Goal: Communication & Community: Answer question/provide support

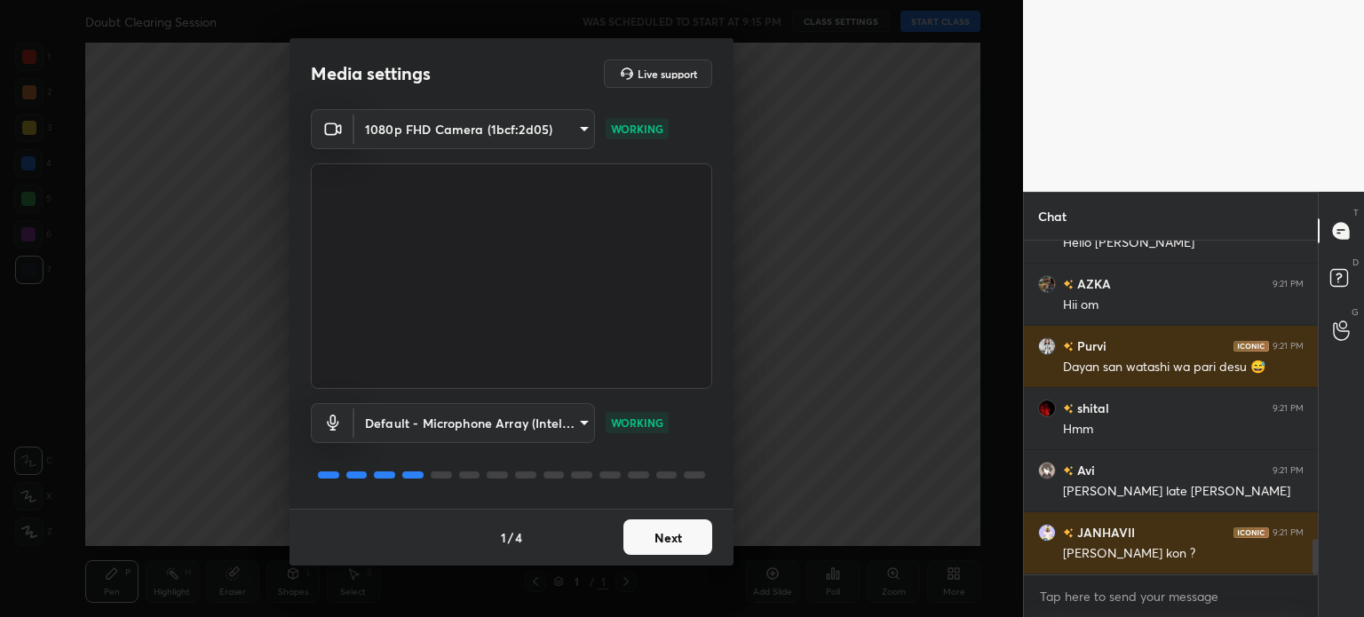
scroll to position [2829, 0]
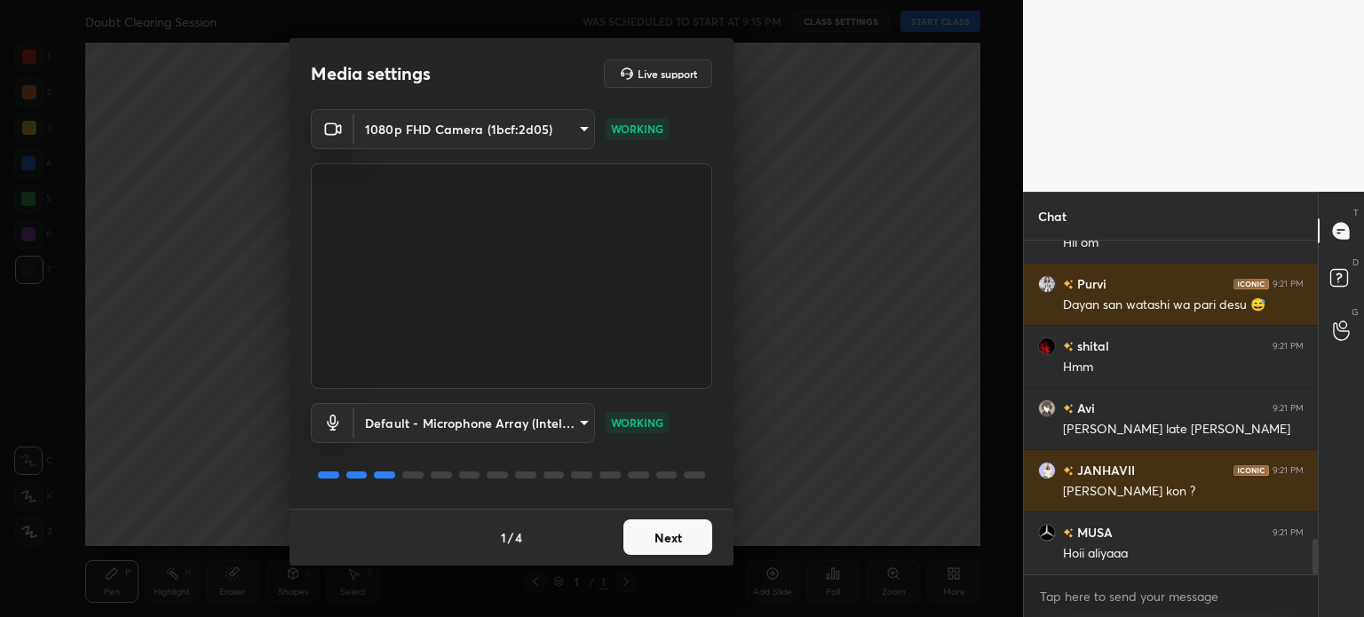
click at [671, 538] on button "Next" at bounding box center [667, 537] width 89 height 36
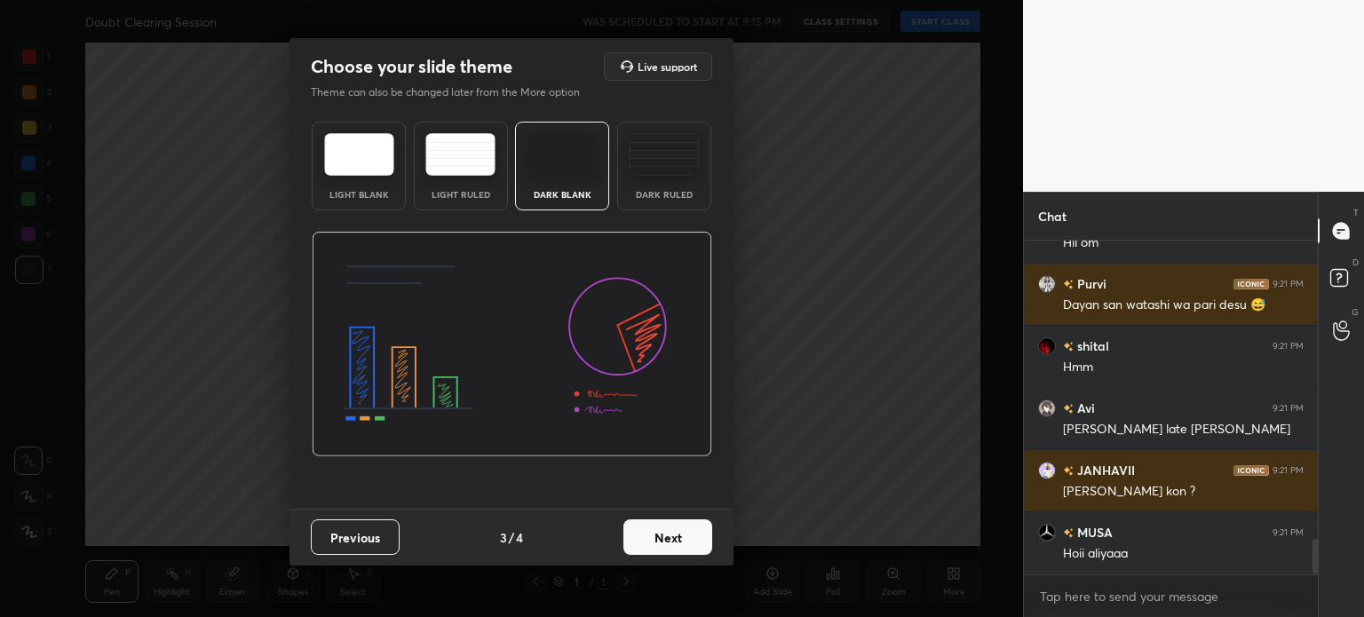
click at [671, 538] on button "Next" at bounding box center [667, 537] width 89 height 36
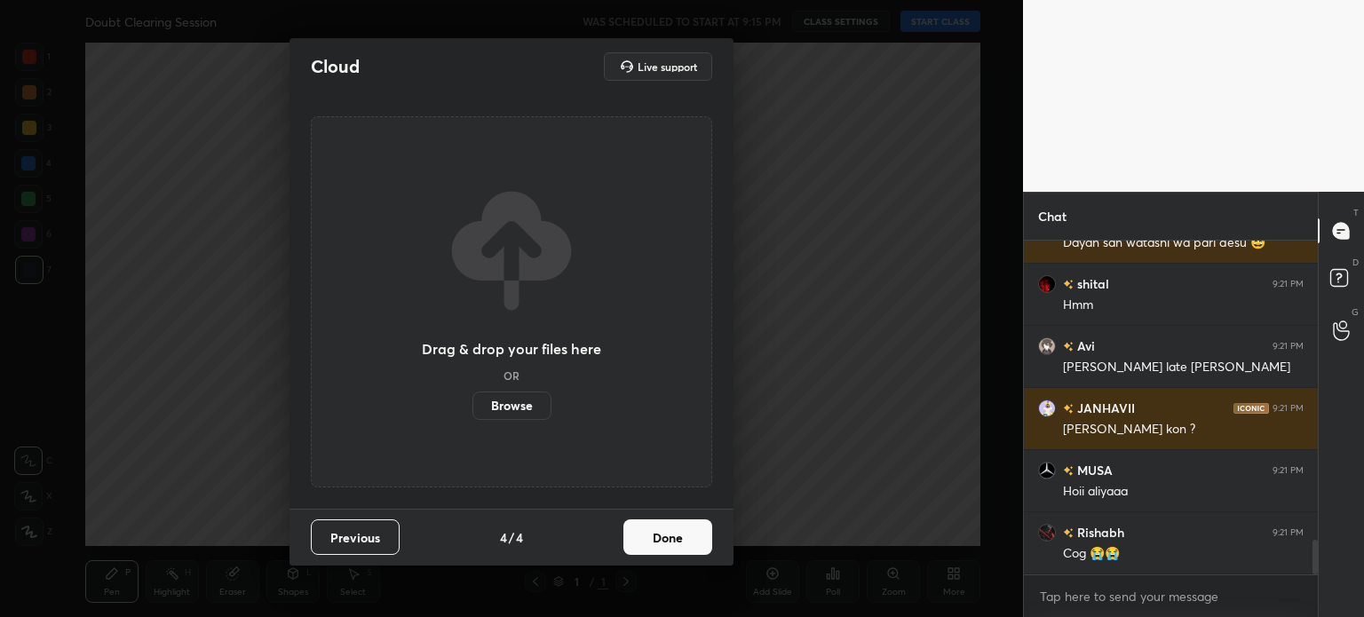
click at [671, 538] on button "Done" at bounding box center [667, 537] width 89 height 36
click at [671, 487] on div "Drag & drop your files here OR Browse" at bounding box center [511, 301] width 401 height 371
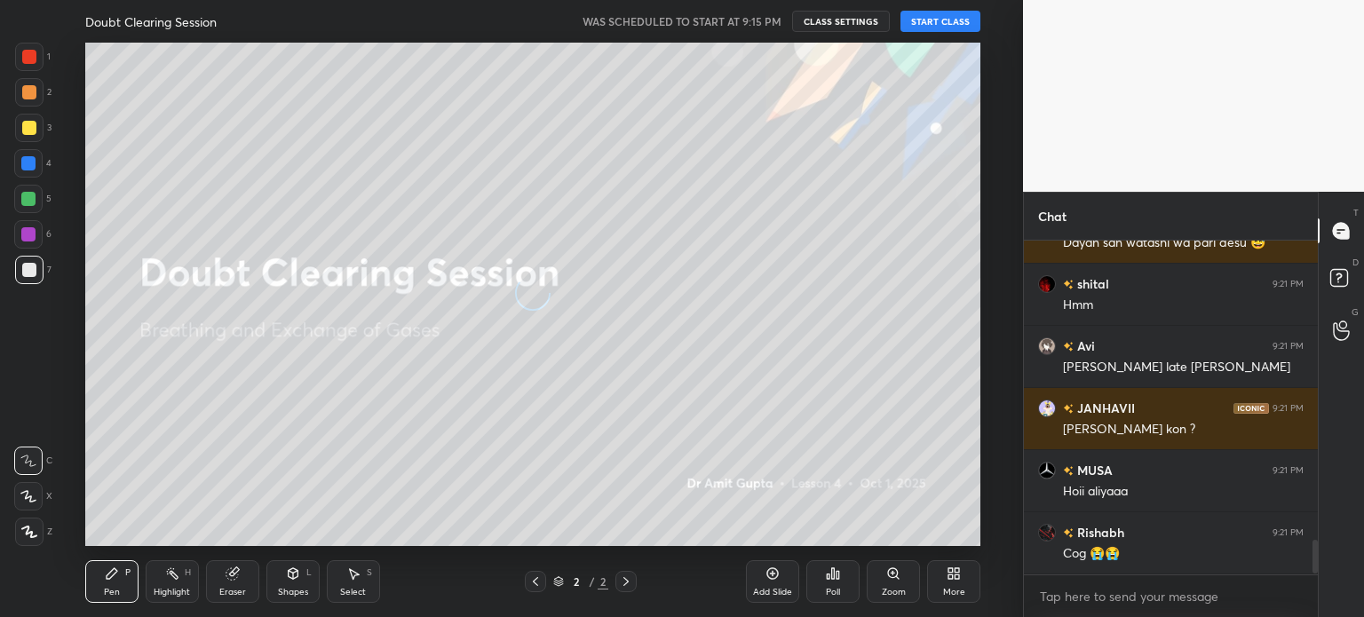
scroll to position [2953, 0]
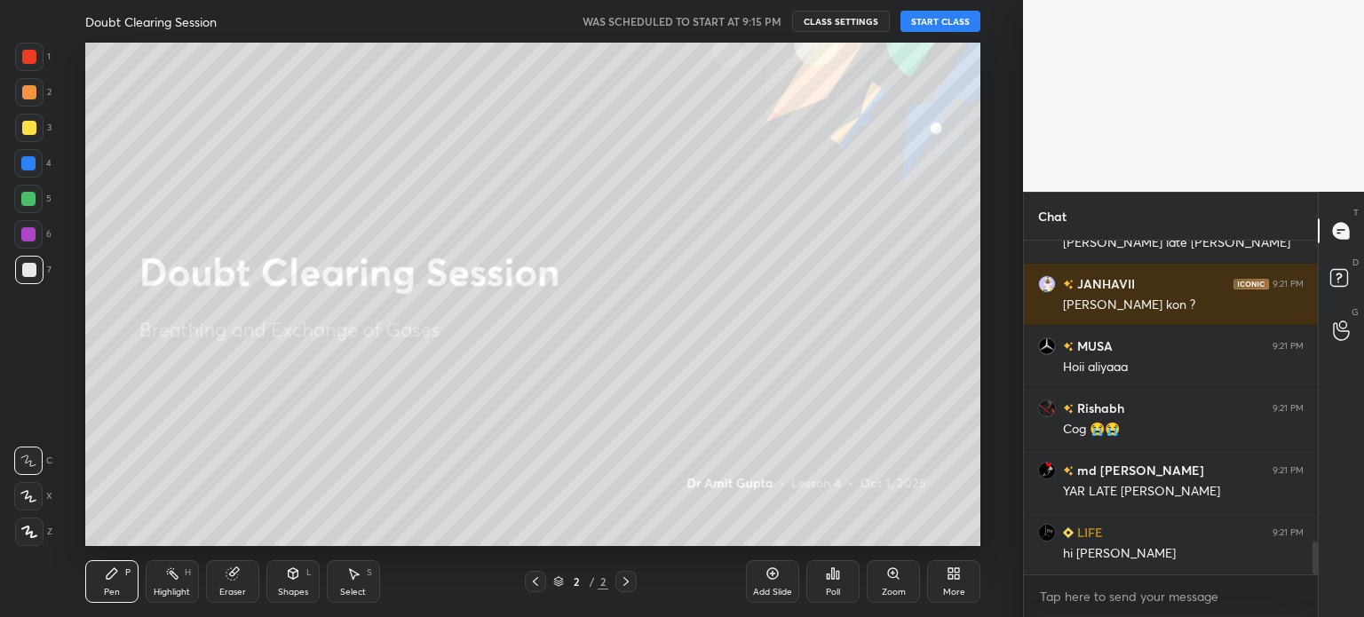
click at [936, 25] on button "START CLASS" at bounding box center [940, 21] width 80 height 21
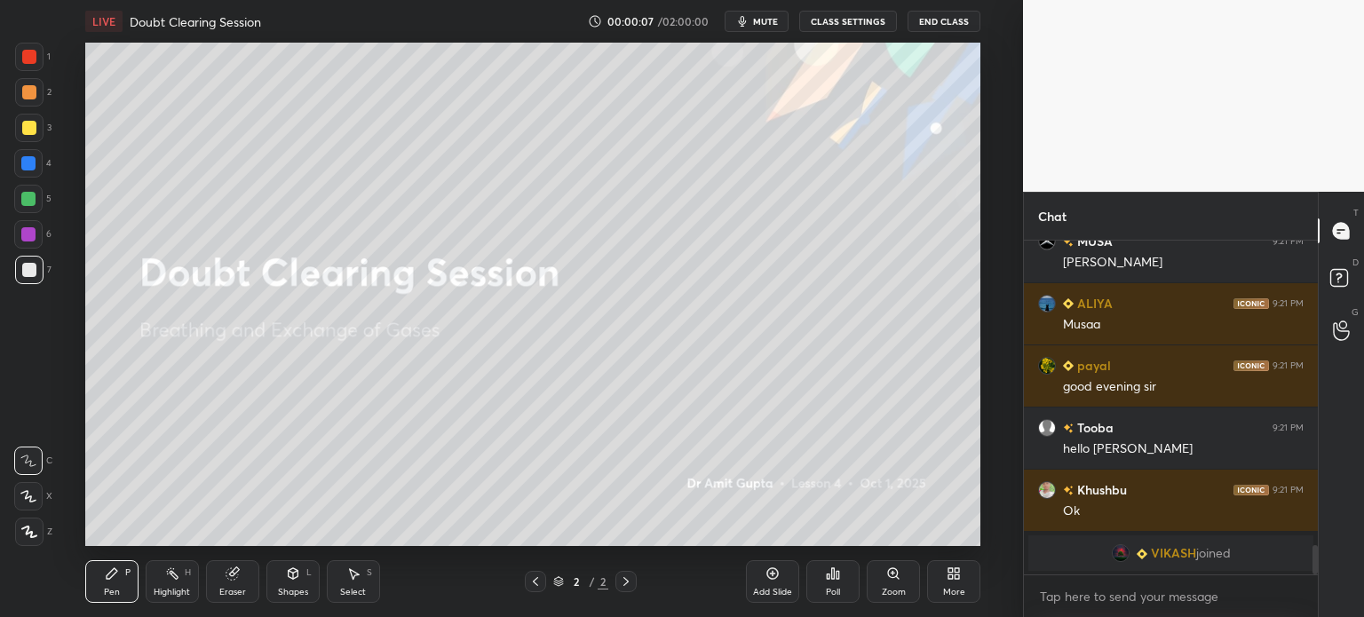
scroll to position [0, 0]
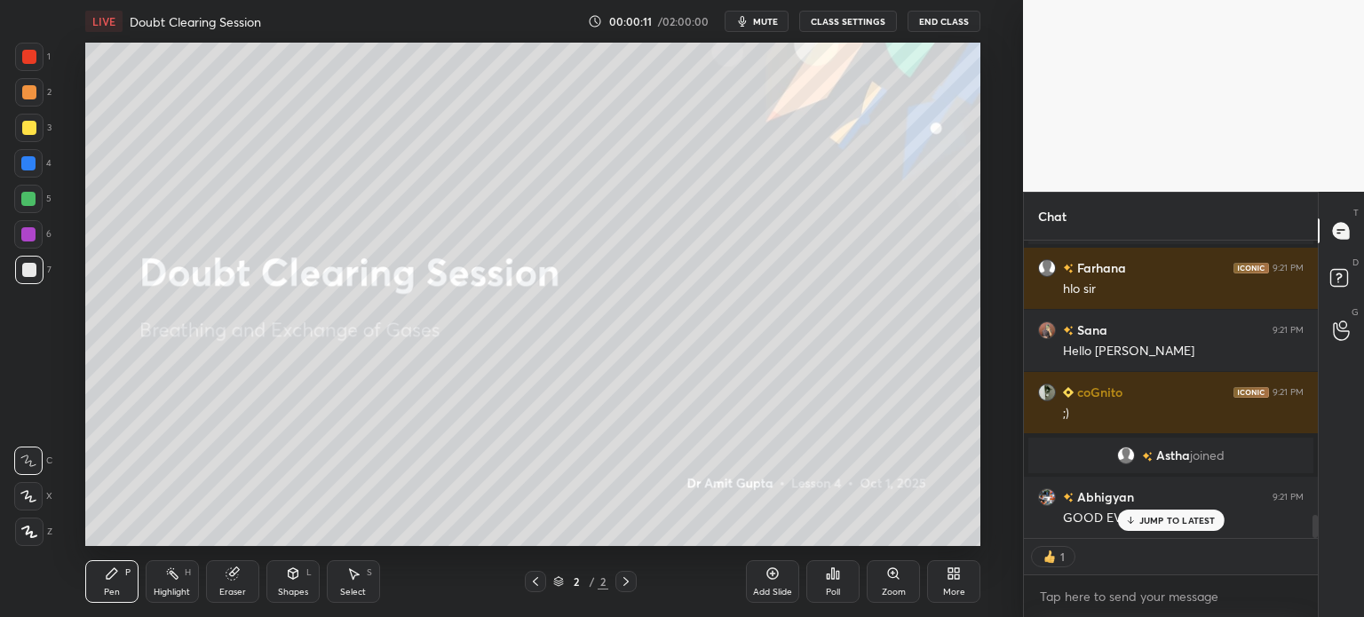
click at [27, 531] on icon at bounding box center [29, 531] width 14 height 11
click at [27, 530] on icon at bounding box center [29, 531] width 14 height 11
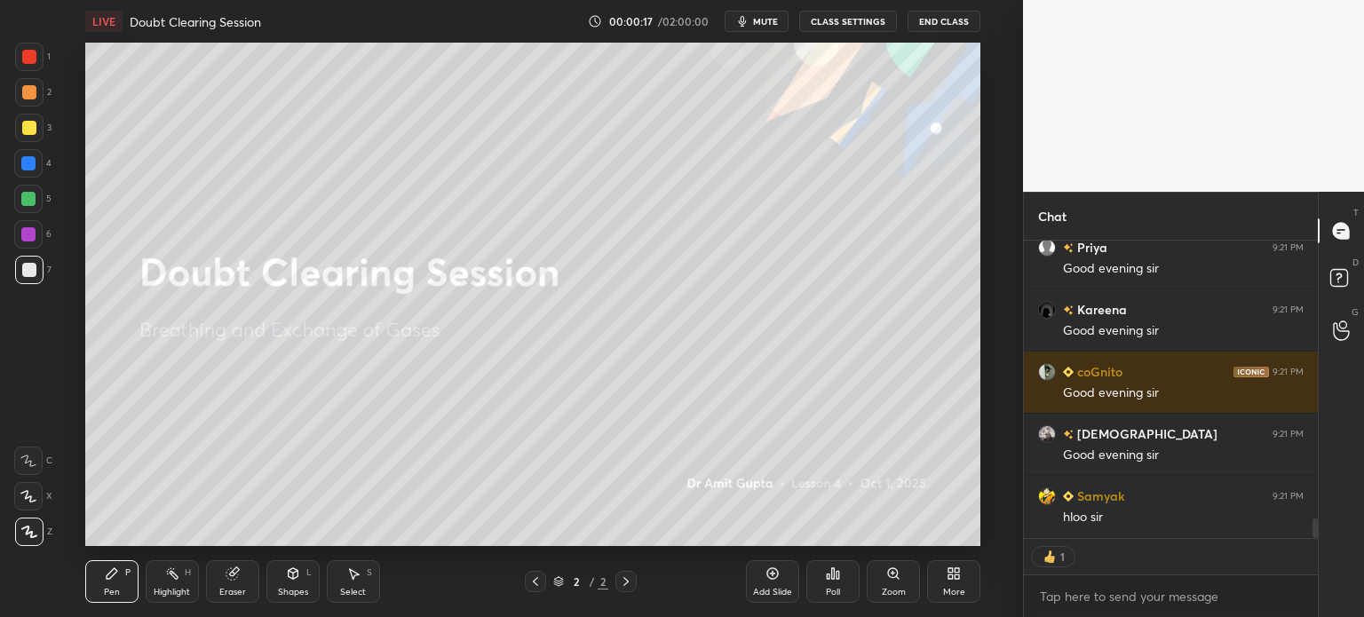
type textarea "x"
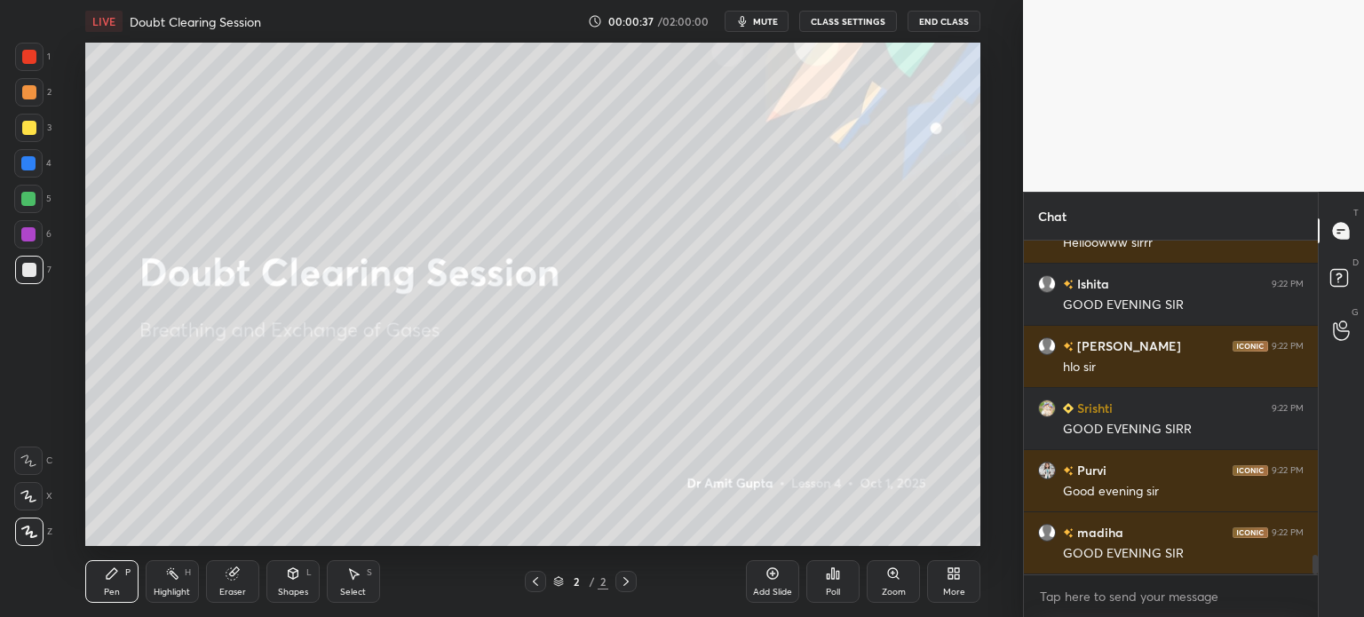
click at [775, 20] on span "mute" at bounding box center [765, 21] width 25 height 12
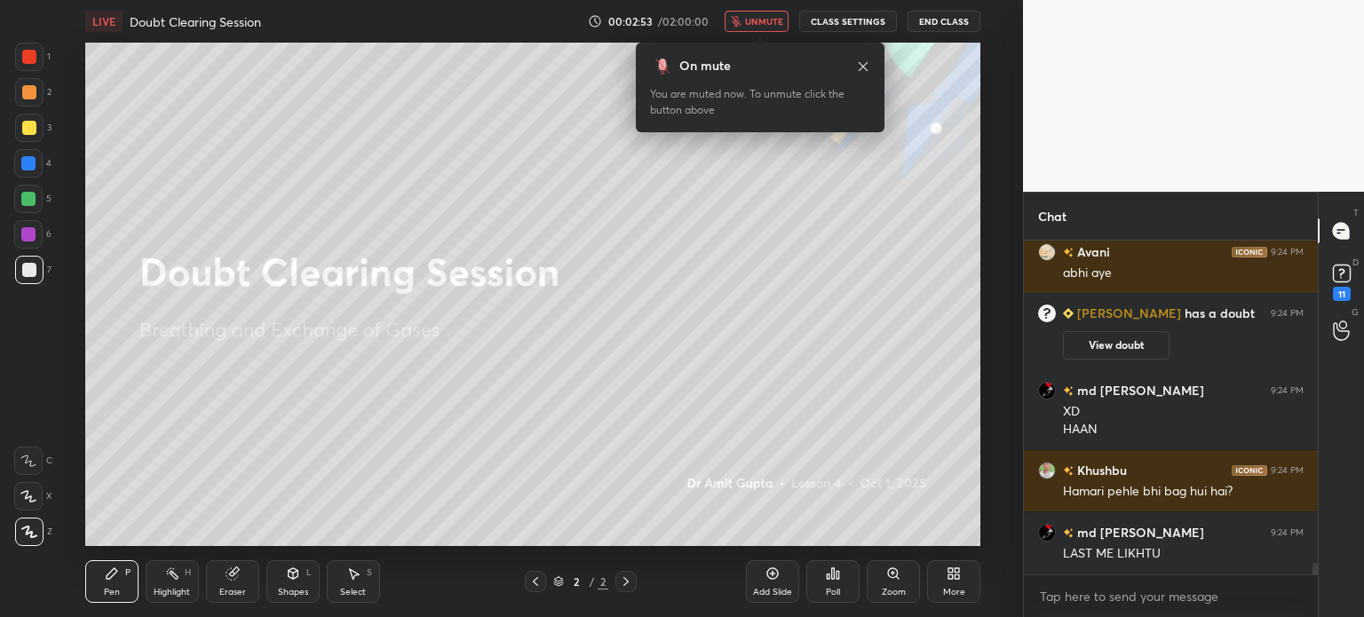
scroll to position [9263, 0]
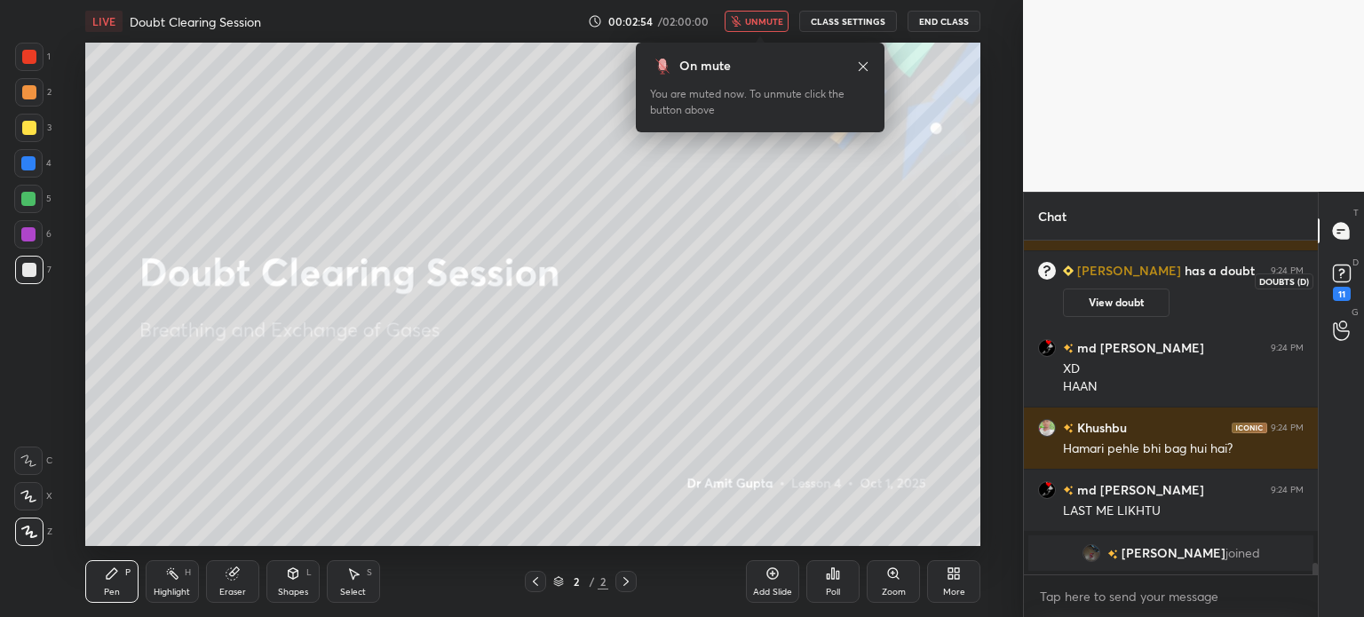
click at [1339, 273] on rect at bounding box center [1341, 273] width 17 height 17
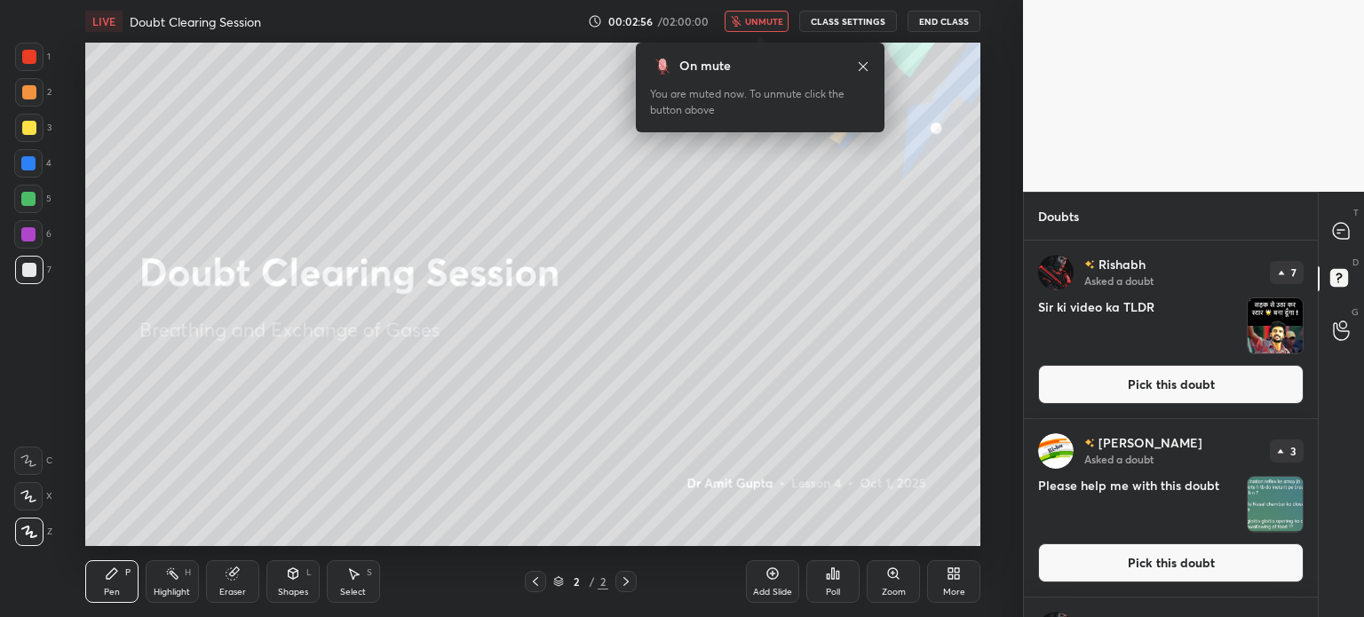
click at [1117, 368] on button "Pick this doubt" at bounding box center [1170, 384] width 265 height 39
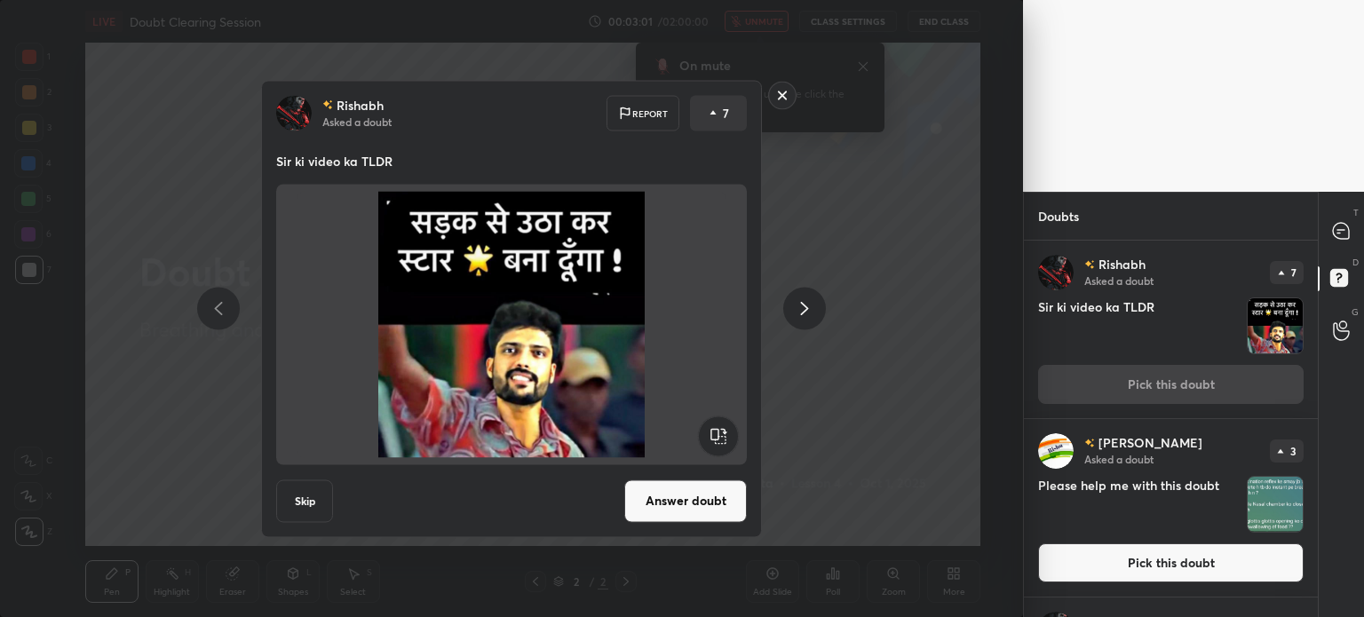
click at [780, 95] on rect at bounding box center [783, 96] width 28 height 28
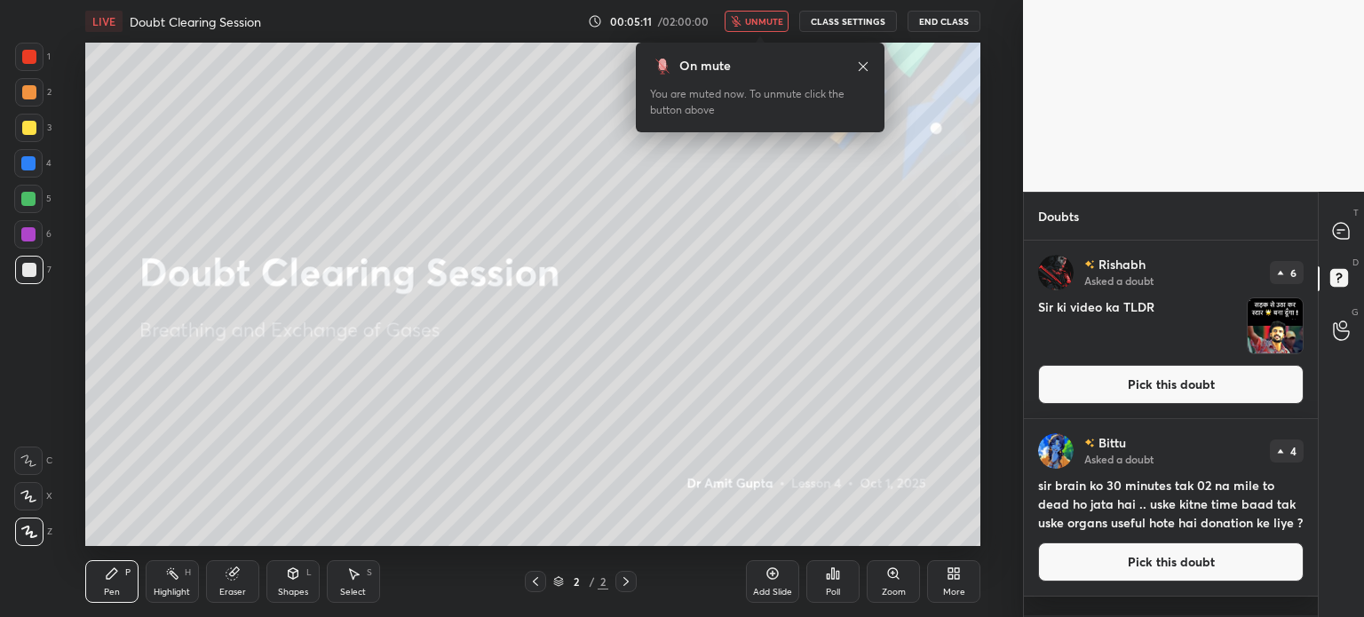
click at [740, 16] on icon "button" at bounding box center [736, 21] width 10 height 11
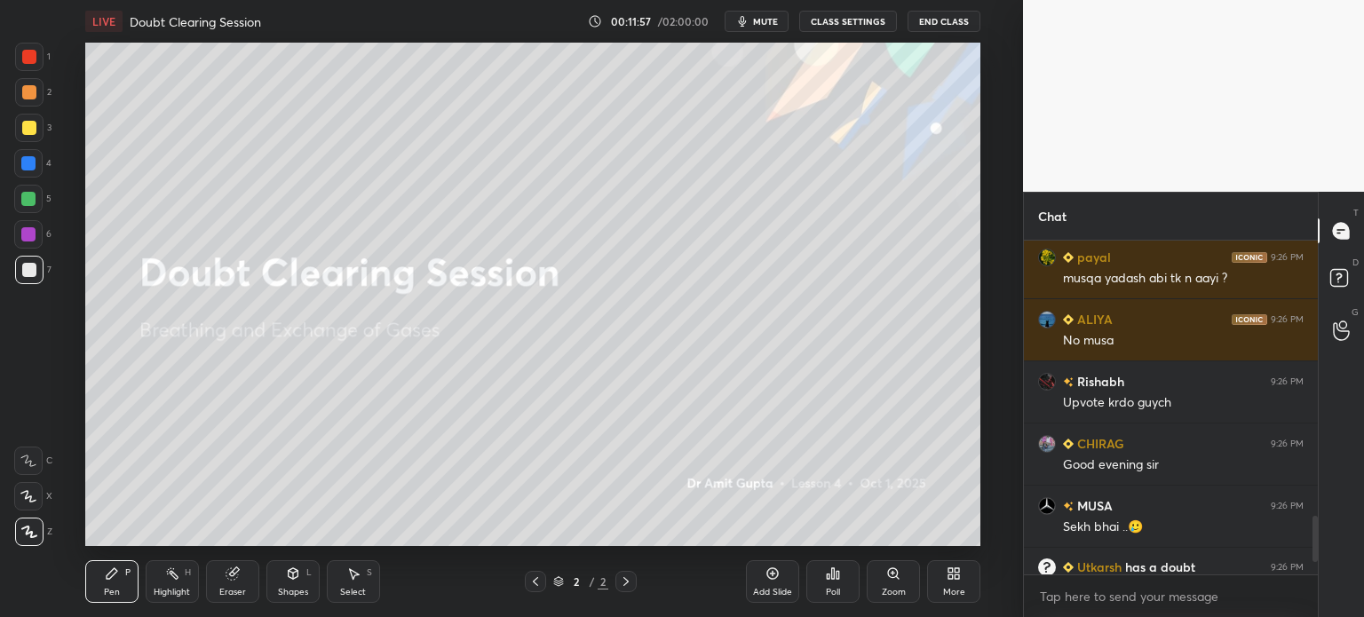
scroll to position [88275, 87828]
click at [765, 23] on span "mute" at bounding box center [765, 21] width 25 height 12
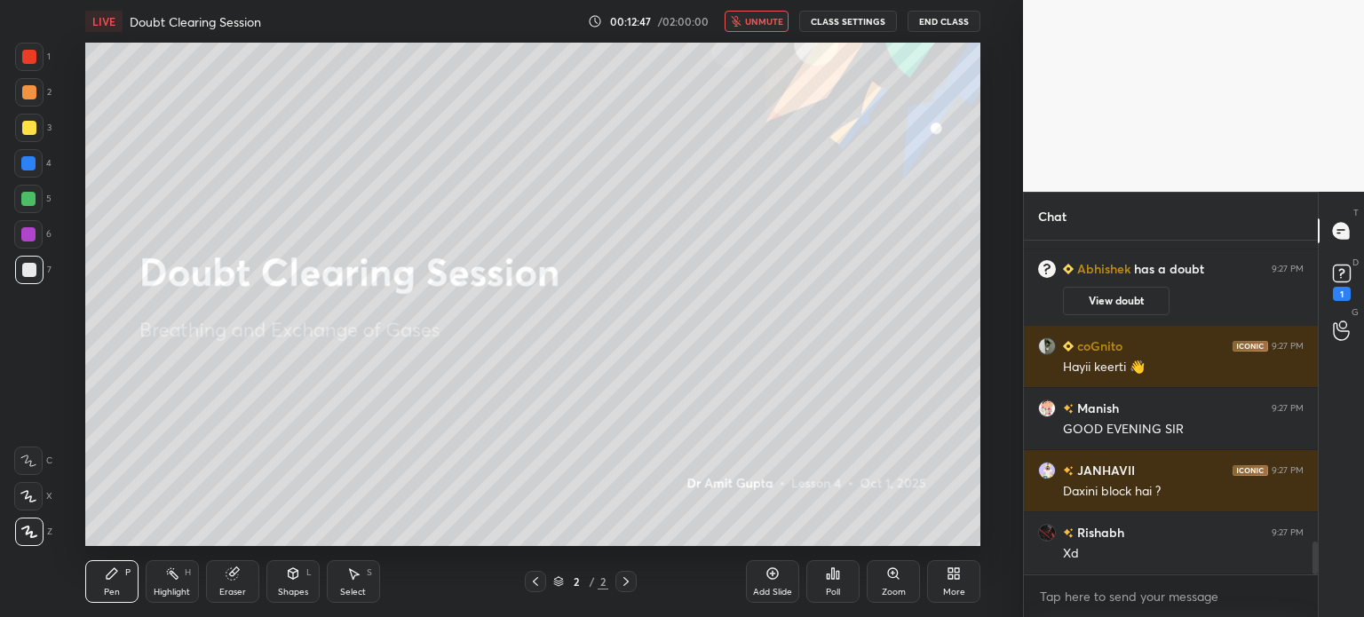
scroll to position [0, 0]
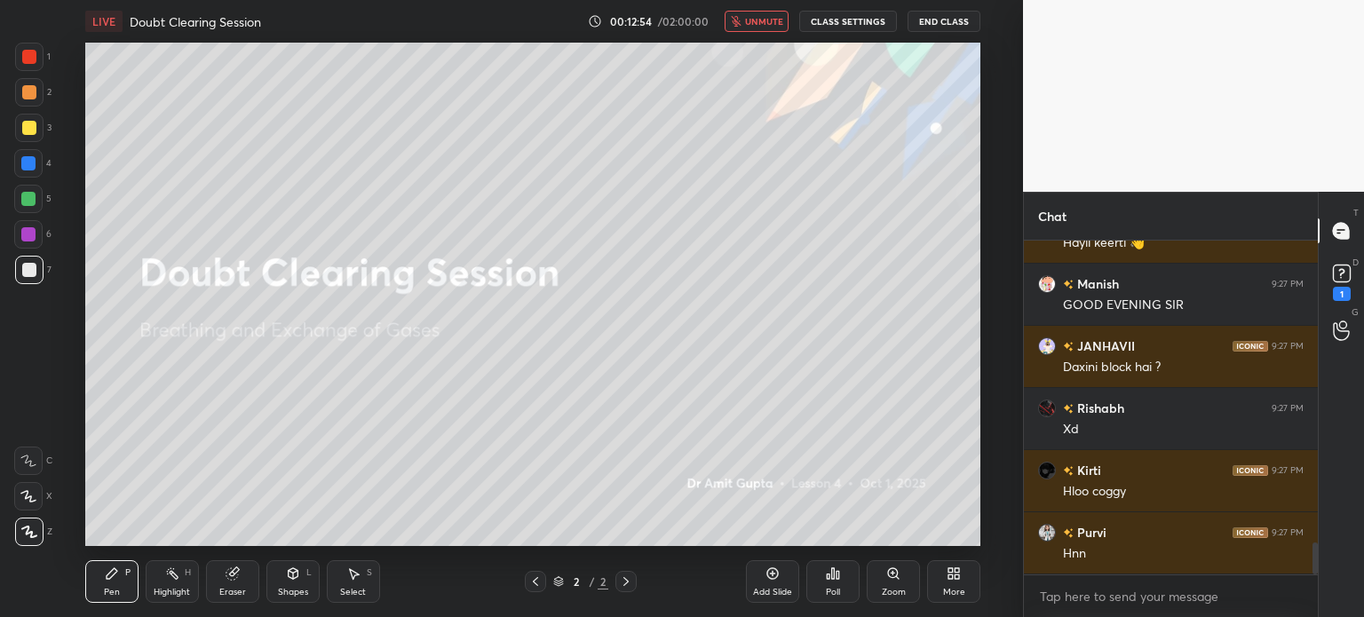
click at [764, 21] on span "unmute" at bounding box center [764, 21] width 38 height 12
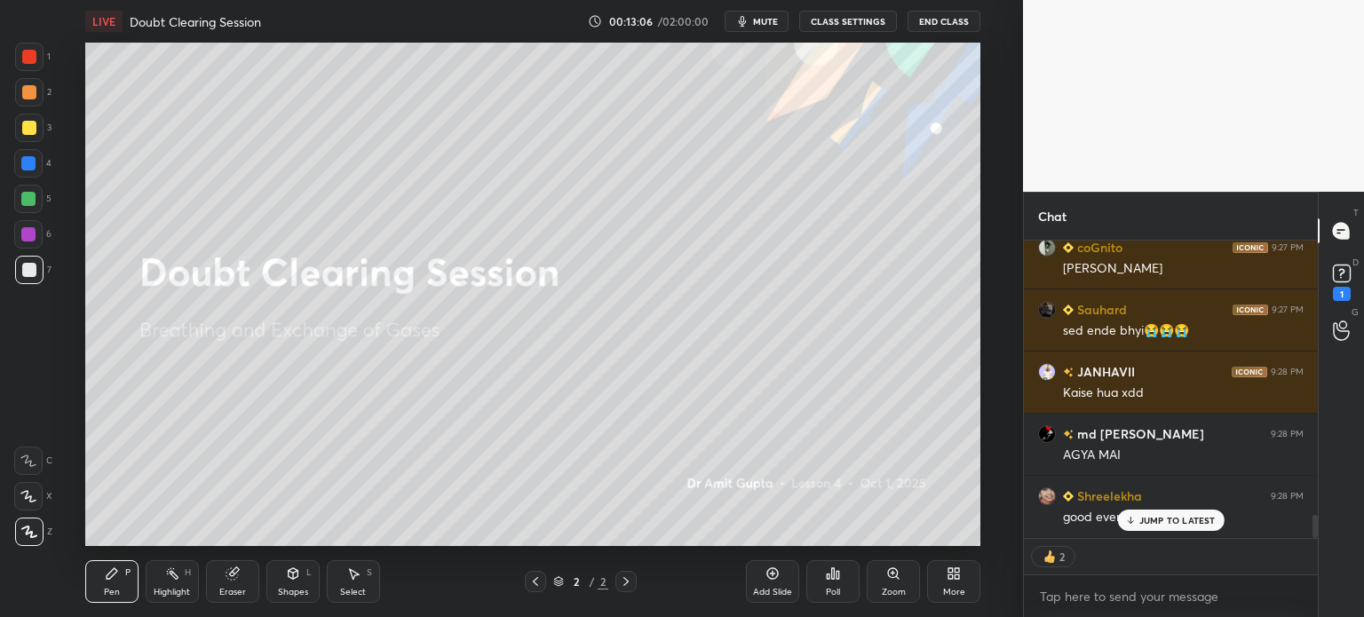
scroll to position [3512, 0]
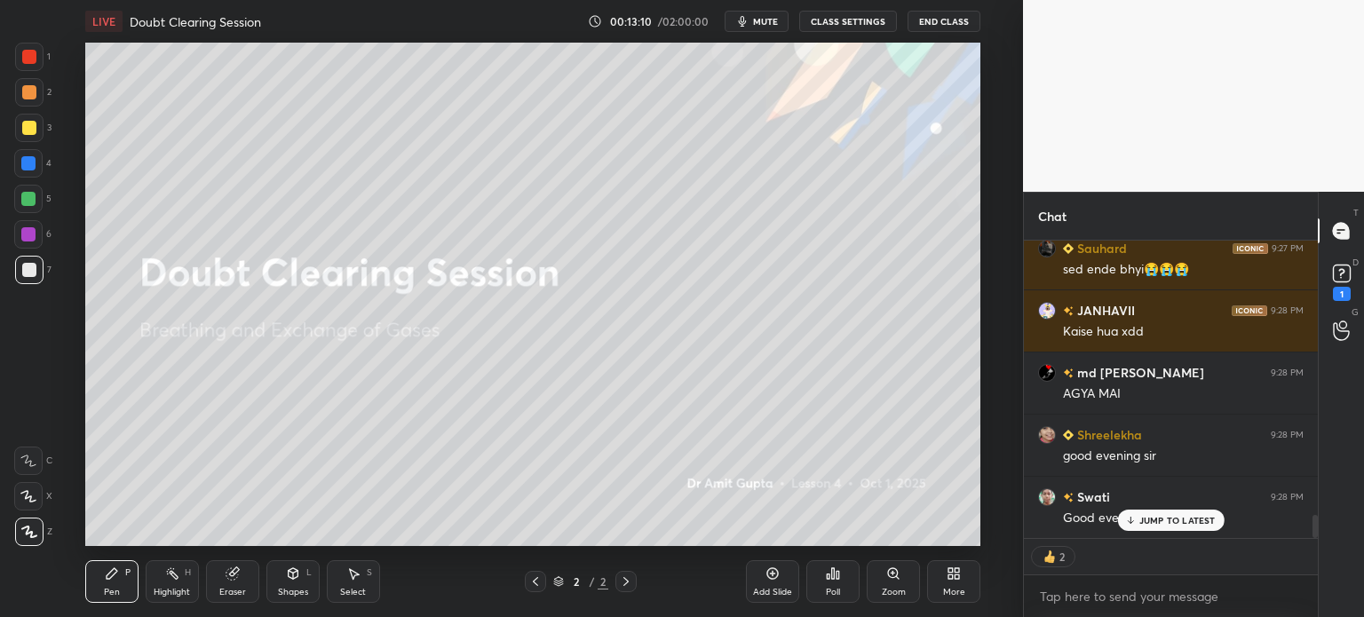
type textarea "x"
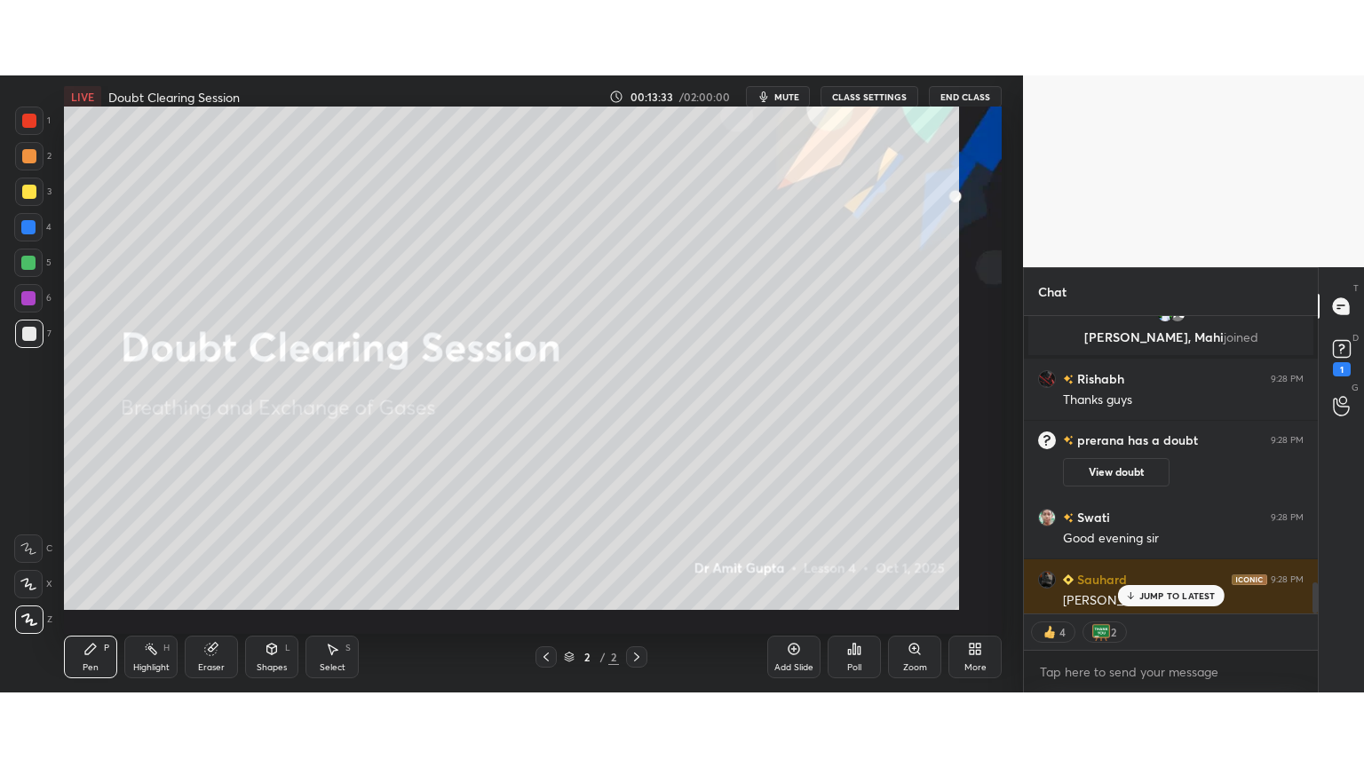
scroll to position [5, 5]
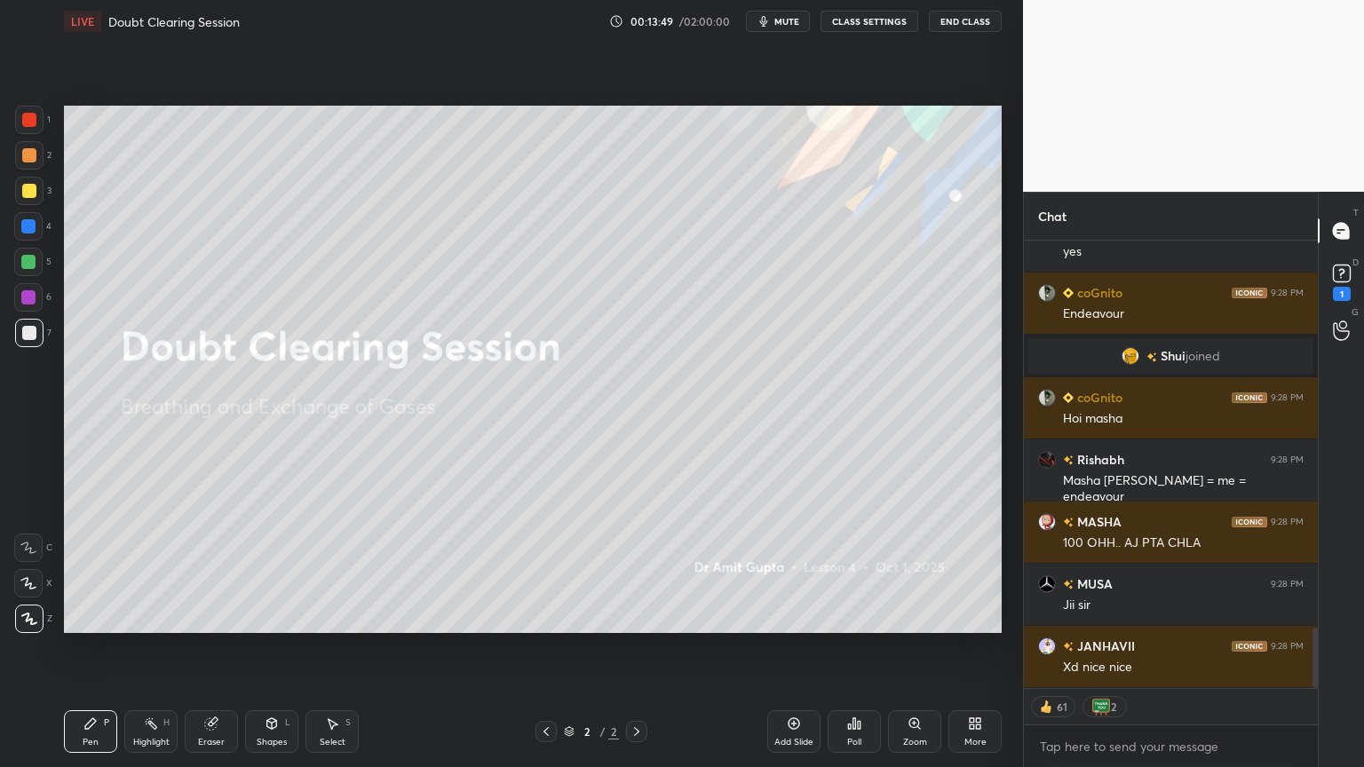
click at [796, 616] on icon at bounding box center [794, 723] width 14 height 14
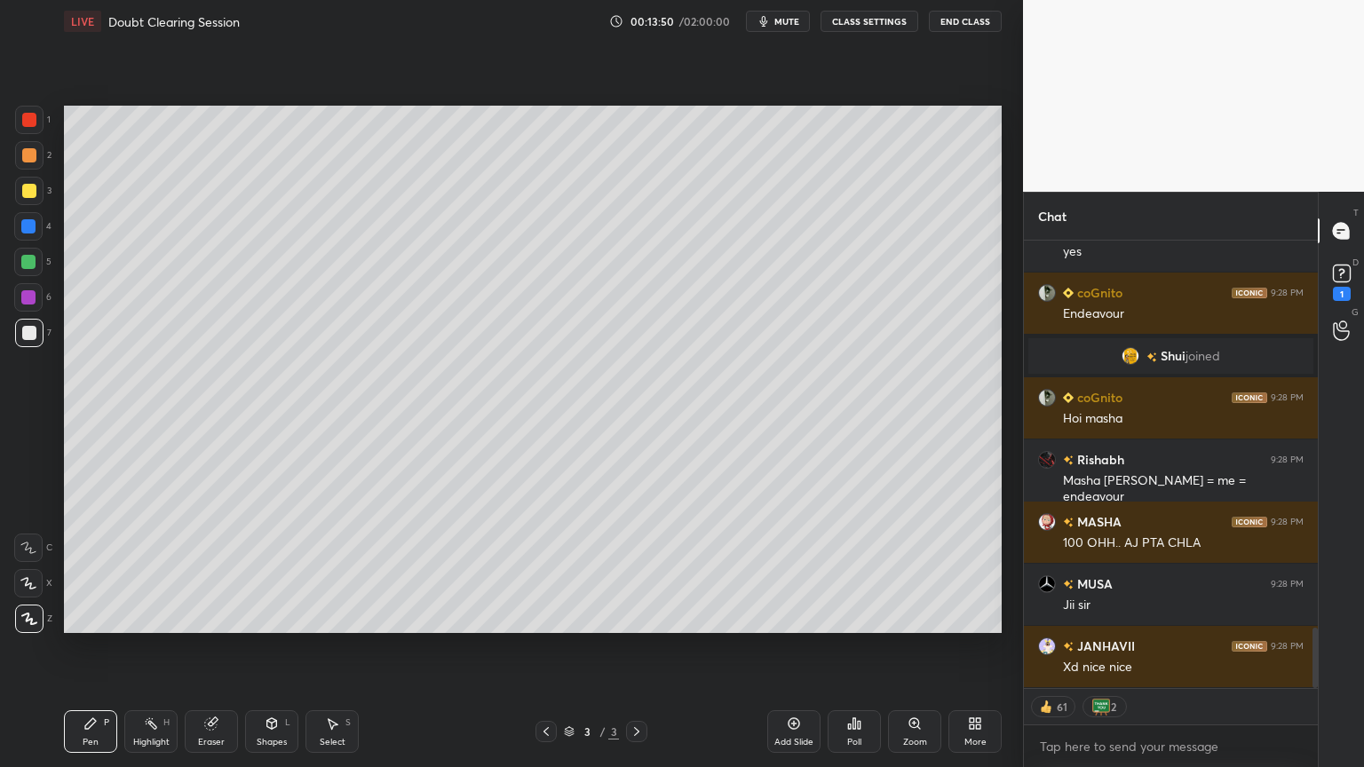
click at [796, 616] on icon at bounding box center [794, 724] width 12 height 12
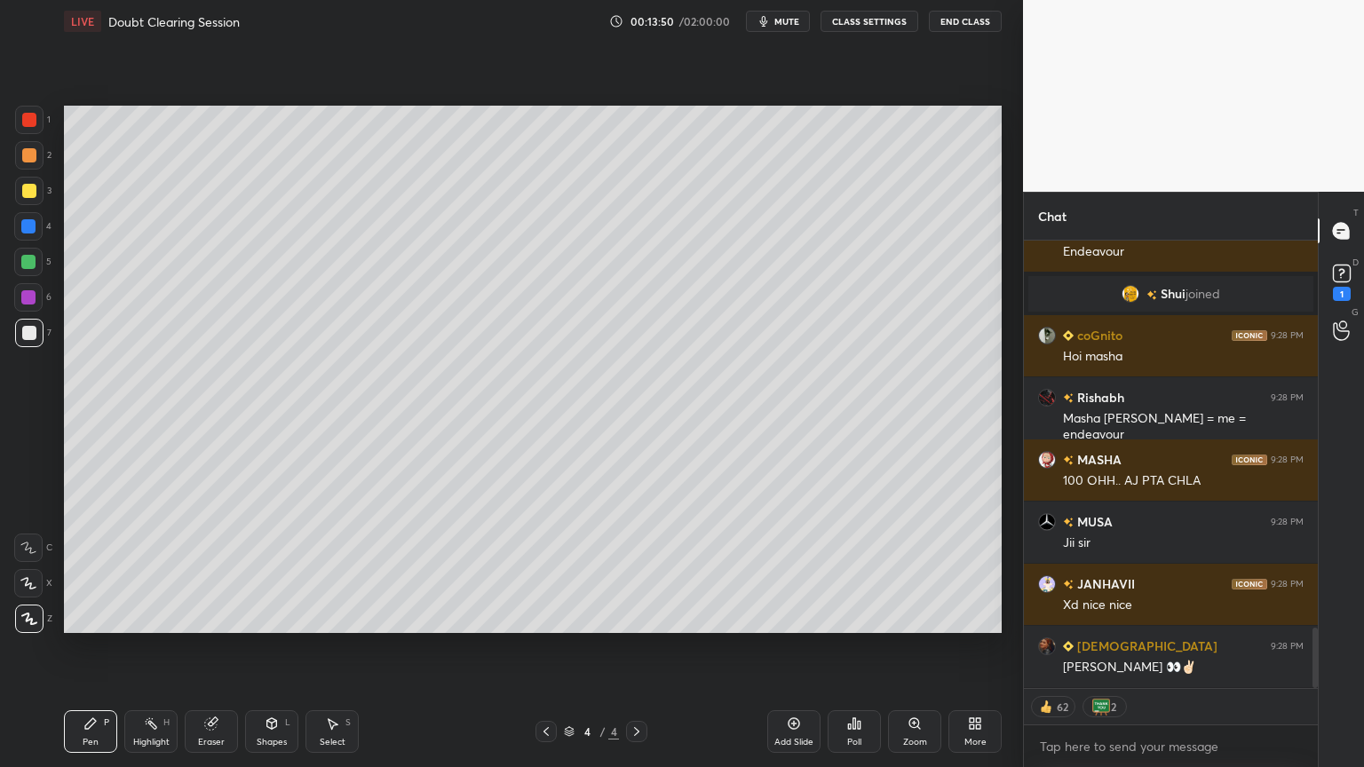
click at [793, 616] on icon at bounding box center [794, 723] width 14 height 14
click at [790, 616] on icon at bounding box center [794, 723] width 14 height 14
click at [789, 616] on icon at bounding box center [794, 723] width 14 height 14
click at [788, 616] on icon at bounding box center [794, 723] width 14 height 14
click at [1338, 278] on rect at bounding box center [1341, 273] width 17 height 17
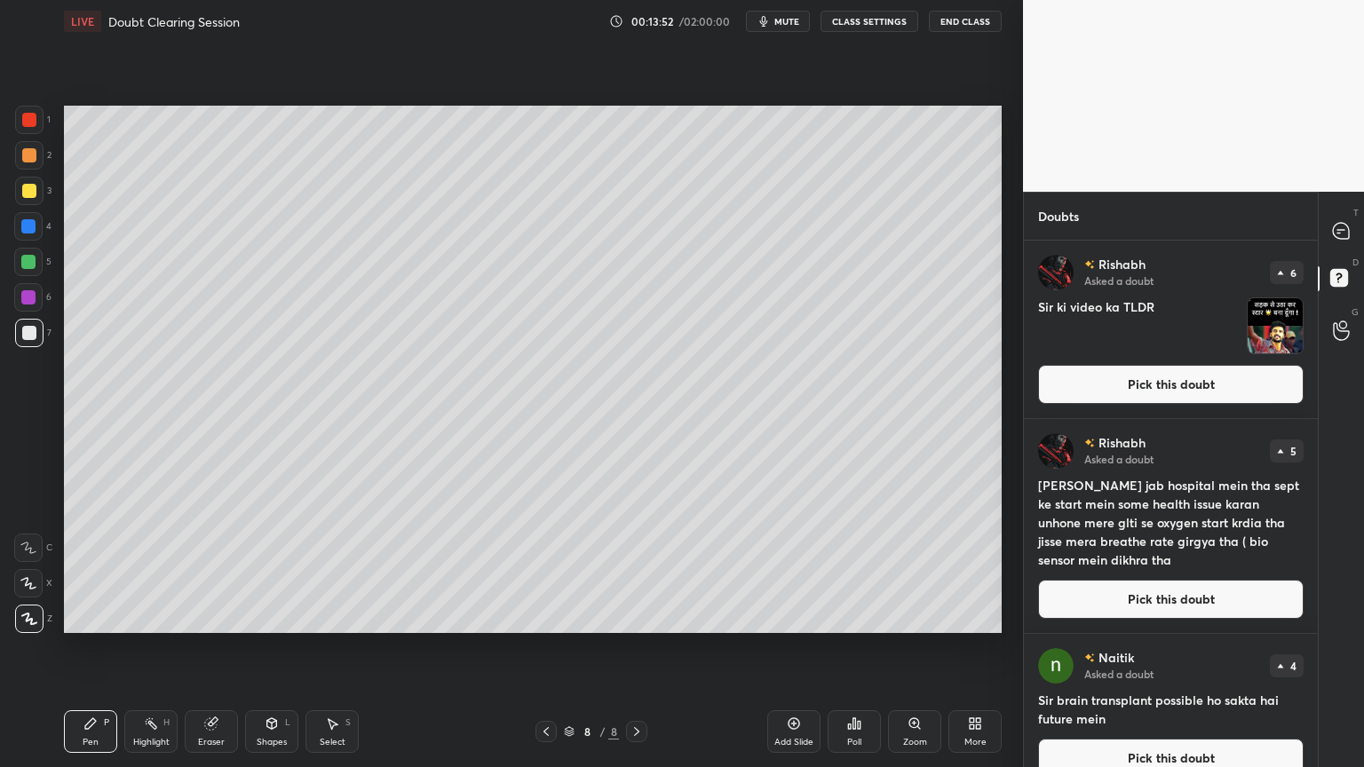
click at [1088, 387] on button "Pick this doubt" at bounding box center [1170, 384] width 265 height 39
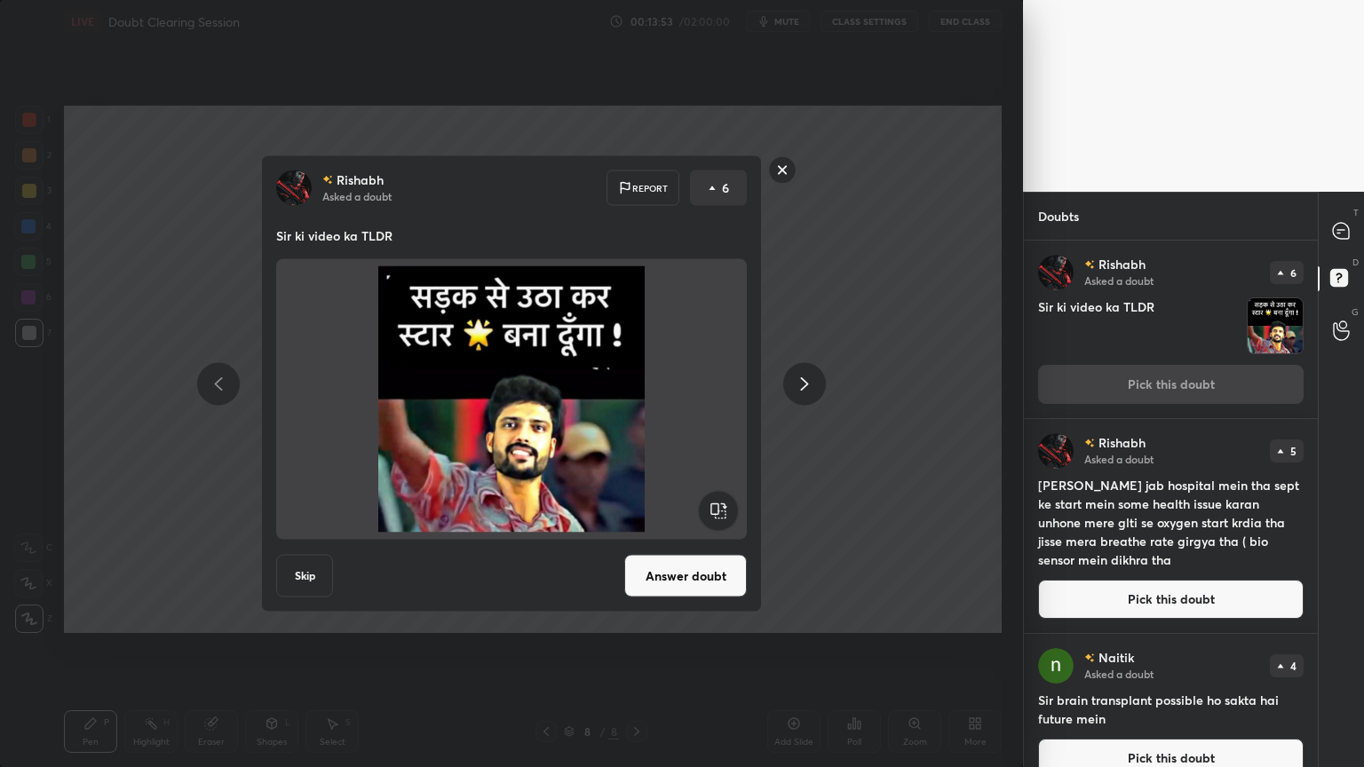
click at [696, 576] on button "Answer doubt" at bounding box center [685, 576] width 123 height 43
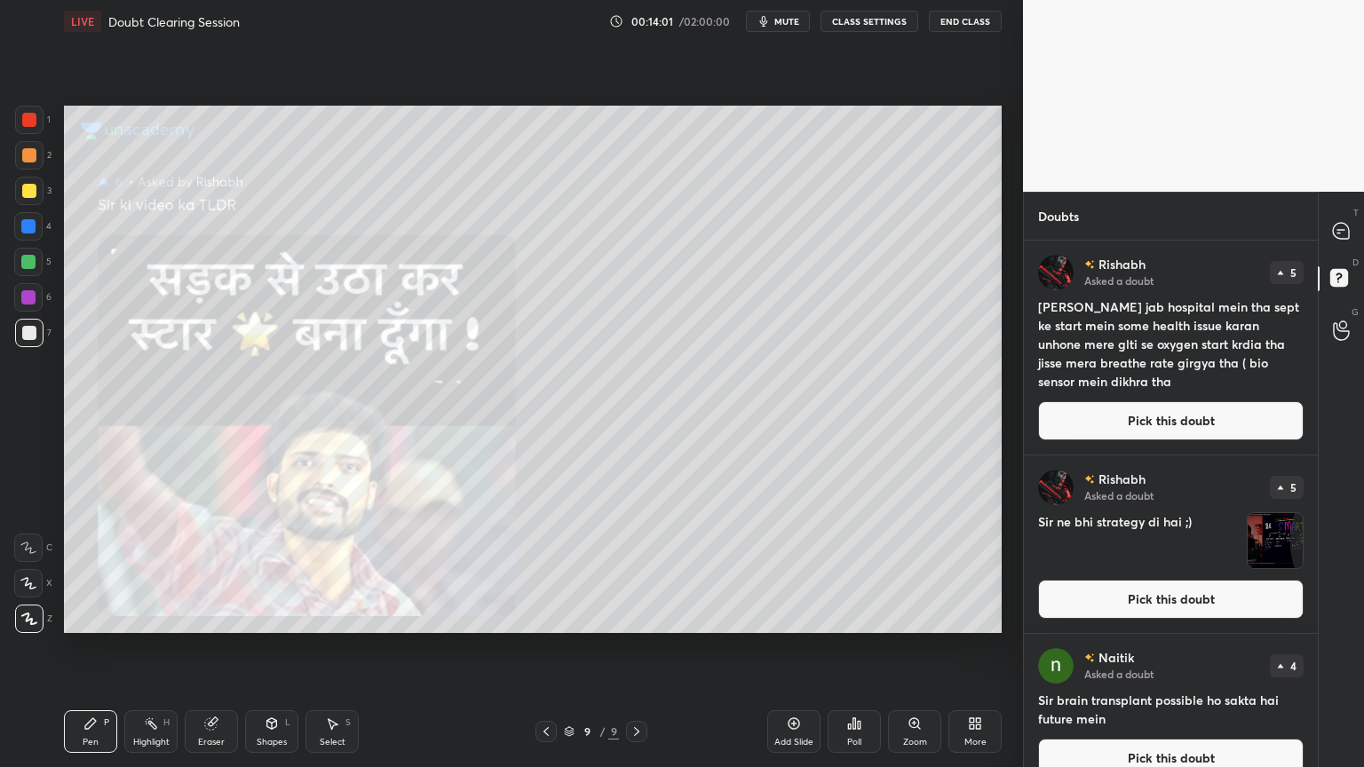
click at [1107, 418] on button "Pick this doubt" at bounding box center [1170, 420] width 265 height 39
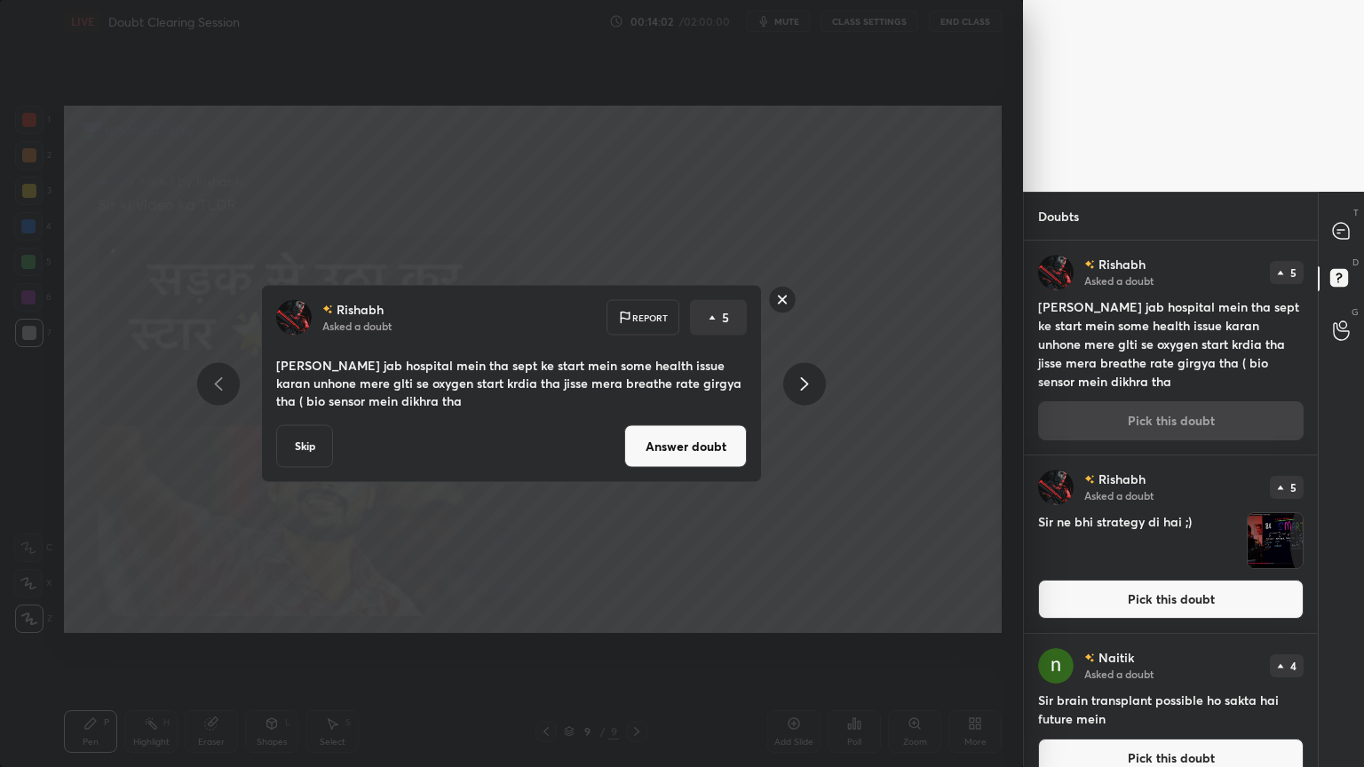
click at [726, 447] on button "Answer doubt" at bounding box center [685, 446] width 123 height 43
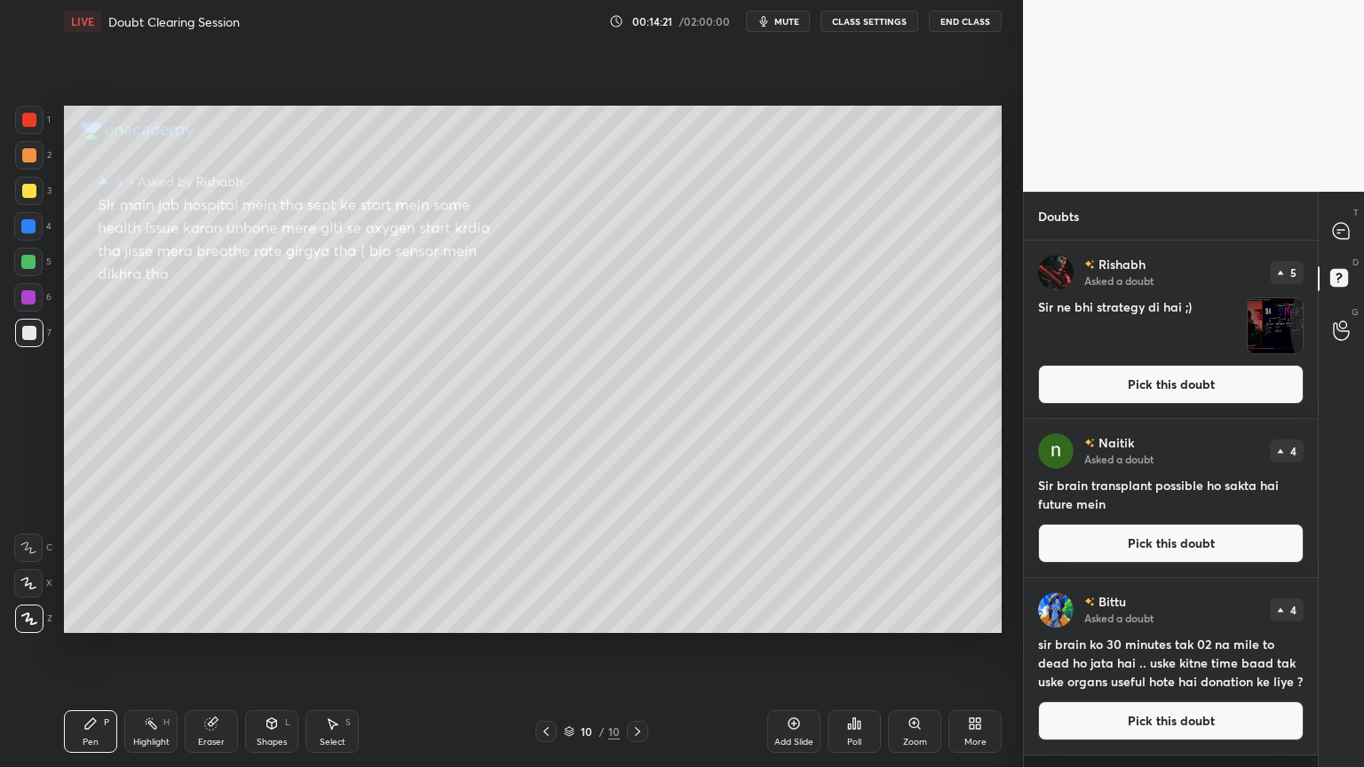
click at [1114, 385] on button "Pick this doubt" at bounding box center [1170, 384] width 265 height 39
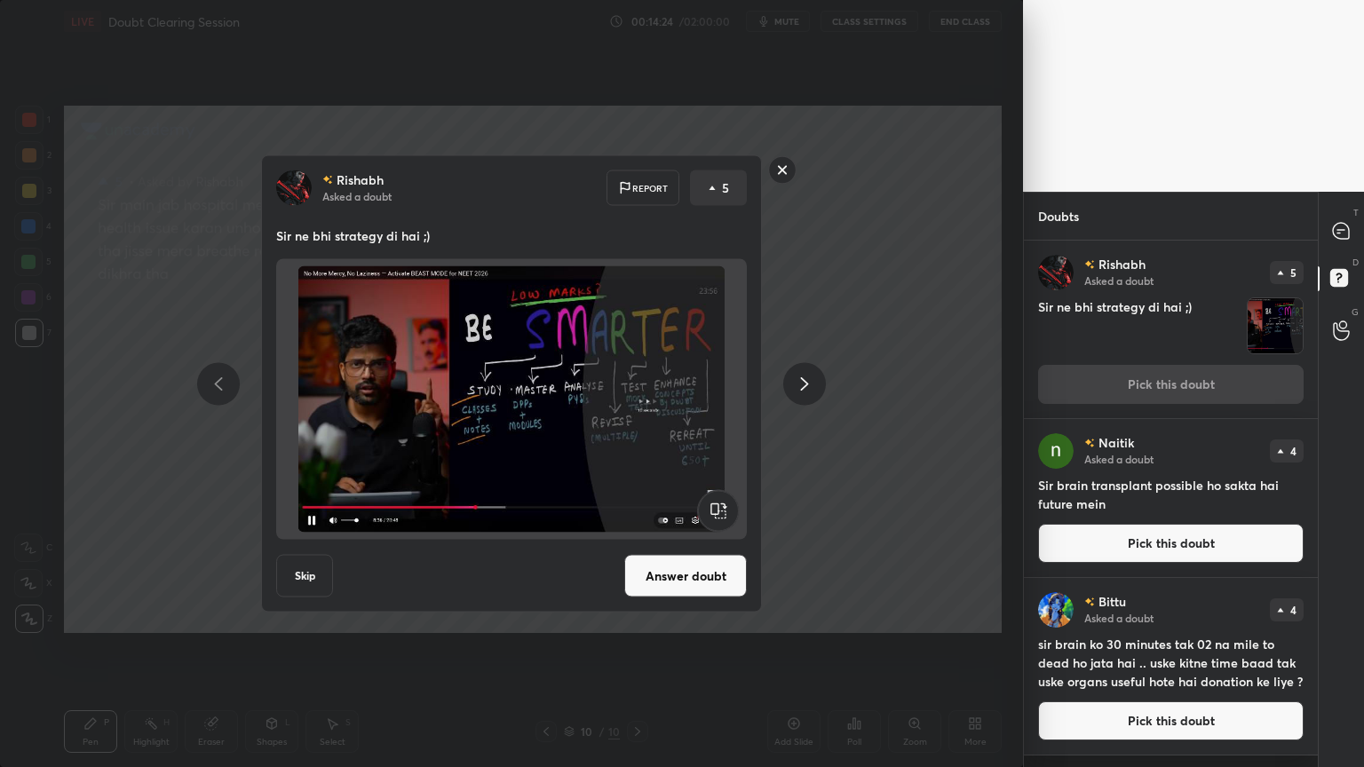
click at [679, 571] on button "Answer doubt" at bounding box center [685, 576] width 123 height 43
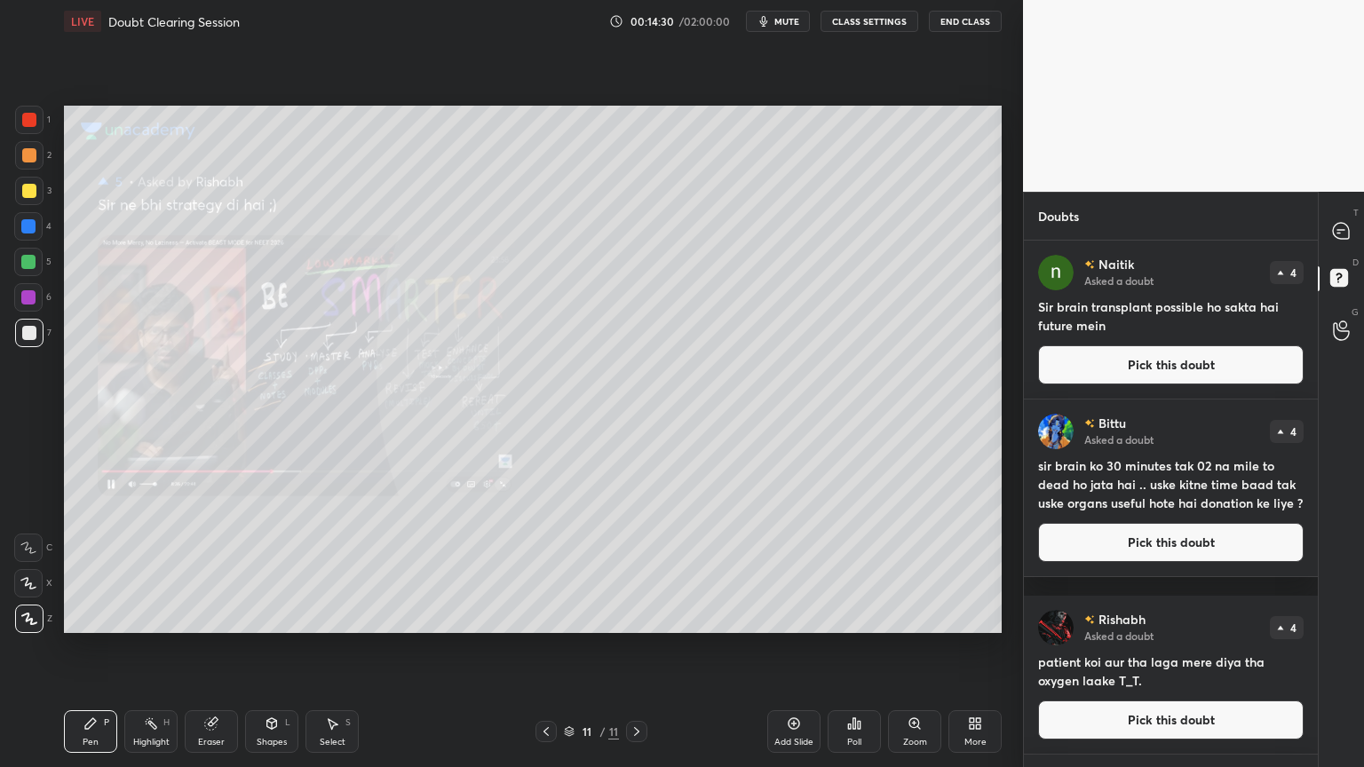
click at [916, 616] on div "Zoom" at bounding box center [914, 731] width 53 height 43
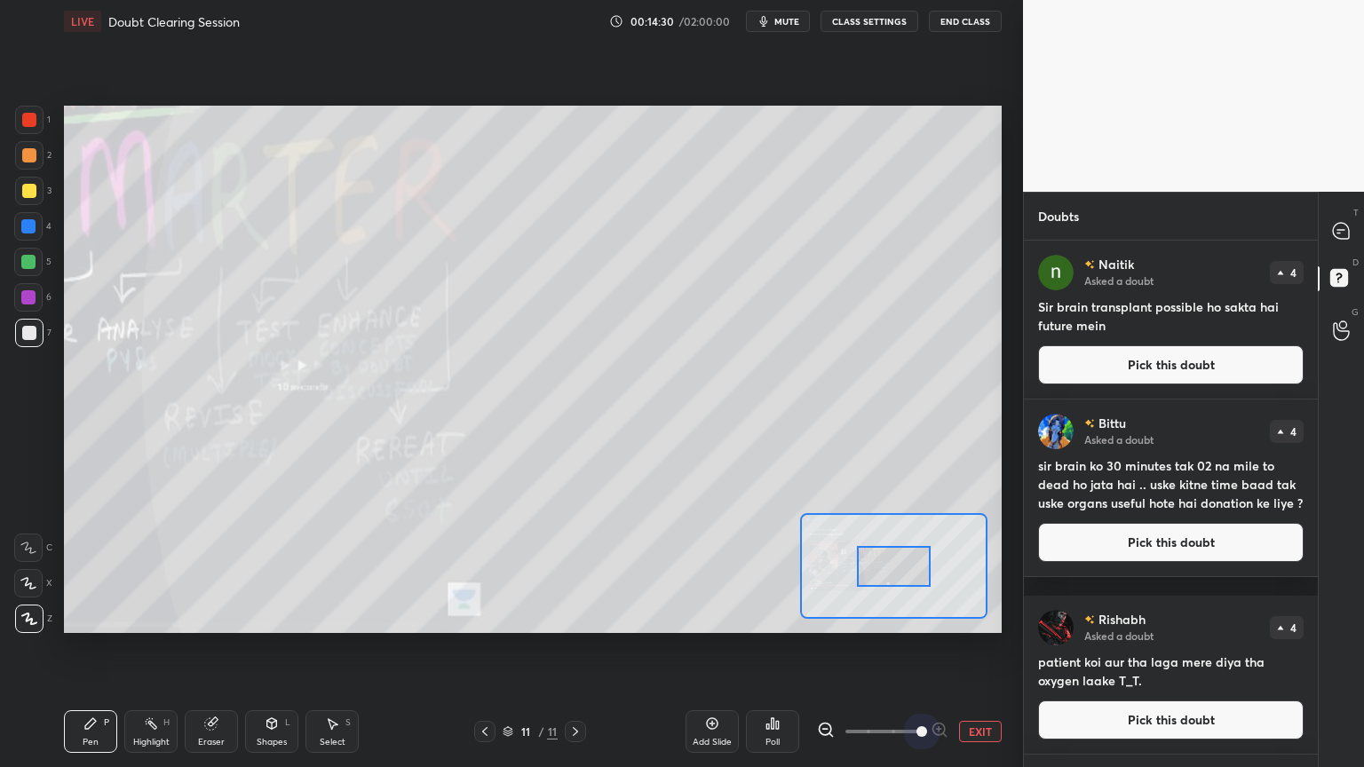
click at [916, 616] on span at bounding box center [882, 731] width 75 height 27
click at [884, 572] on div at bounding box center [894, 566] width 74 height 41
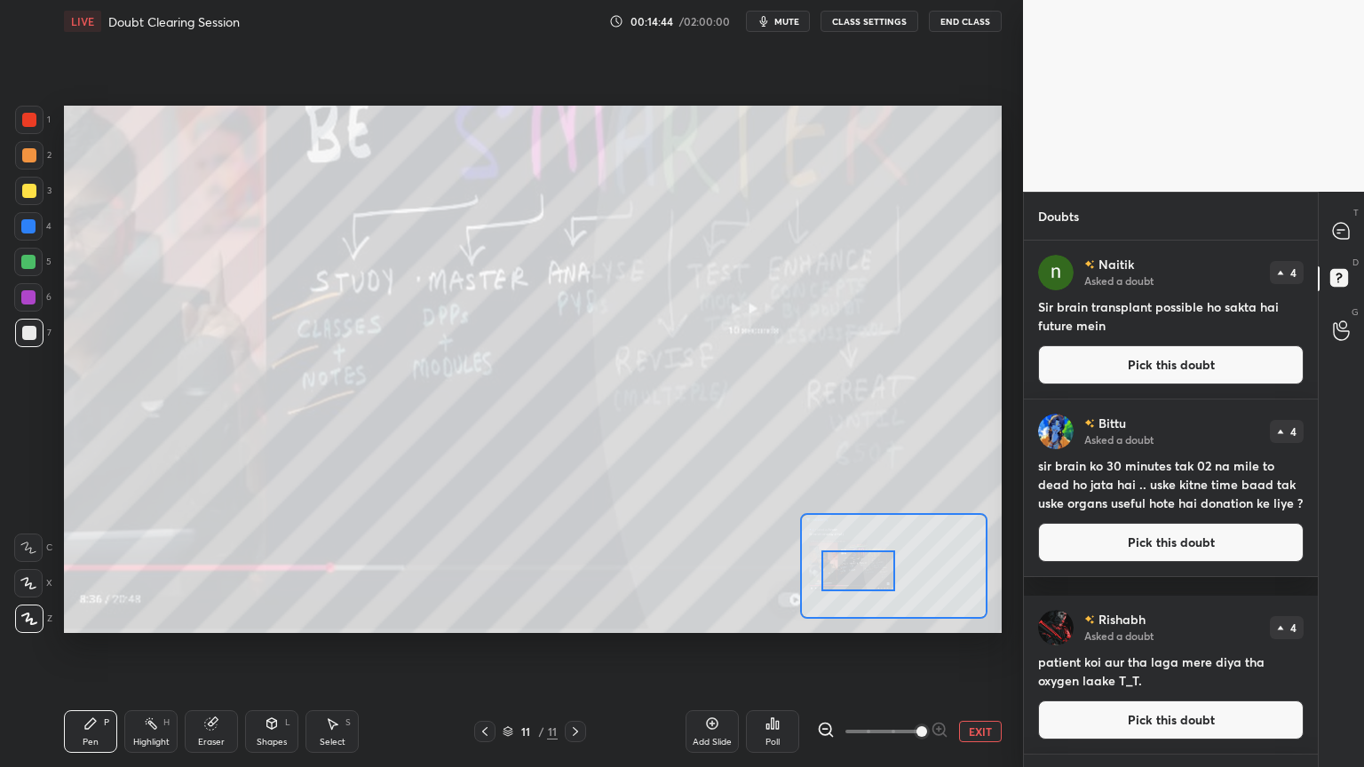
drag, startPoint x: 889, startPoint y: 568, endPoint x: 867, endPoint y: 592, distance: 32.1
click at [856, 575] on div at bounding box center [858, 570] width 74 height 41
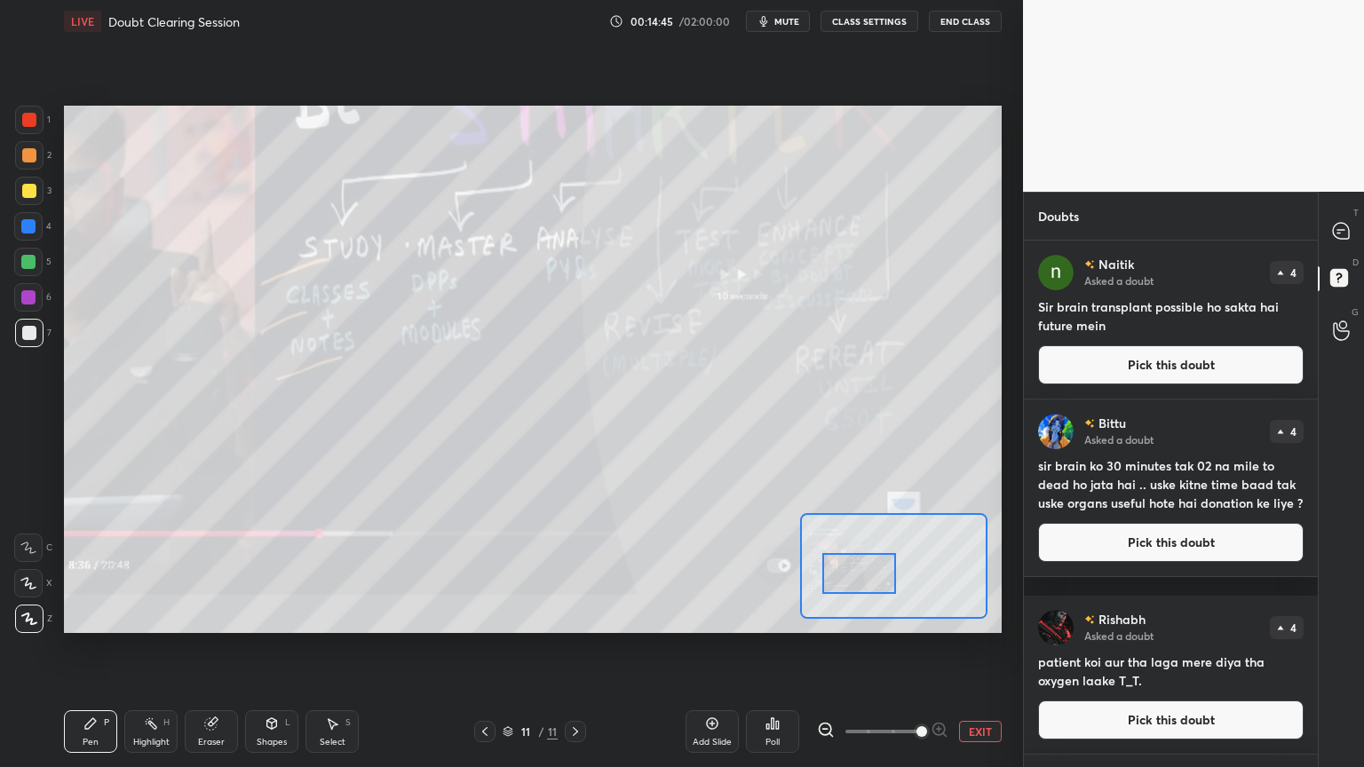
click at [970, 616] on button "EXIT" at bounding box center [980, 731] width 43 height 21
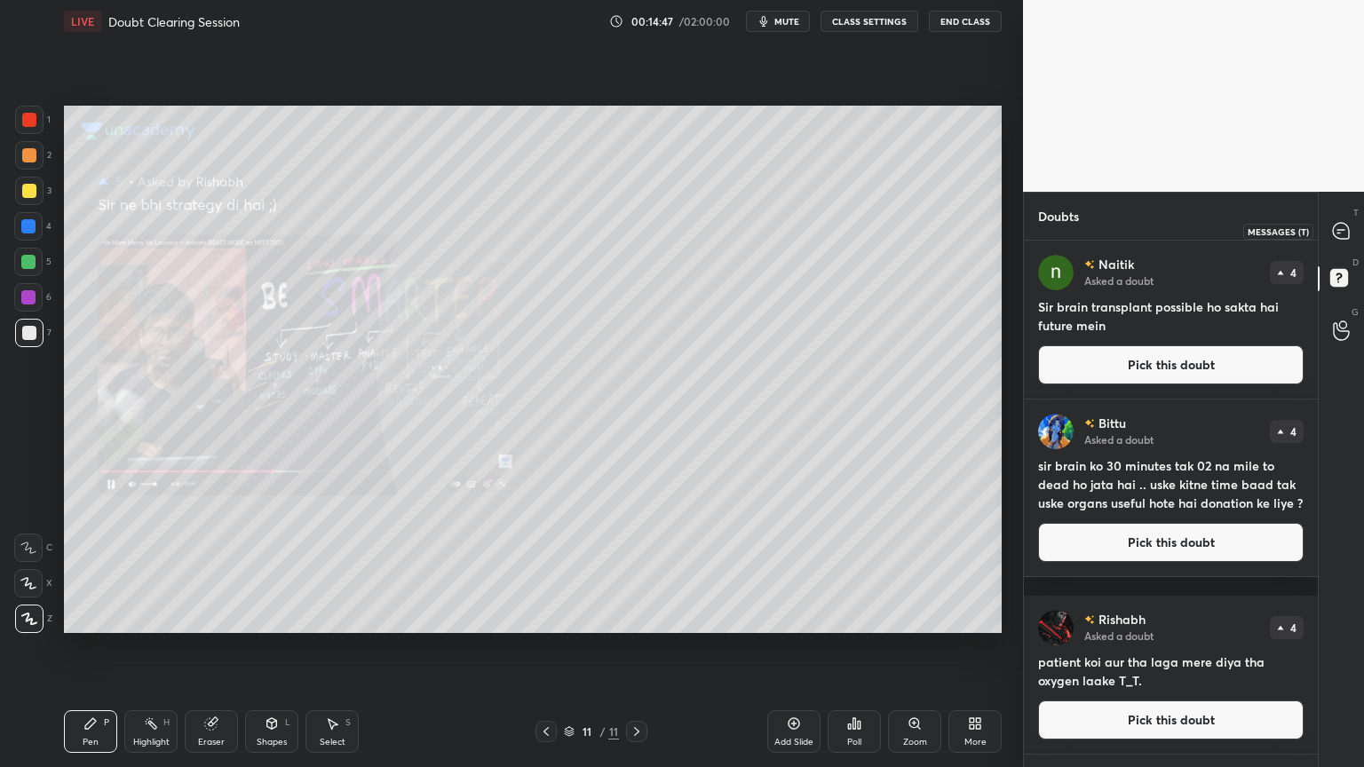
click at [1336, 224] on icon at bounding box center [1341, 231] width 16 height 16
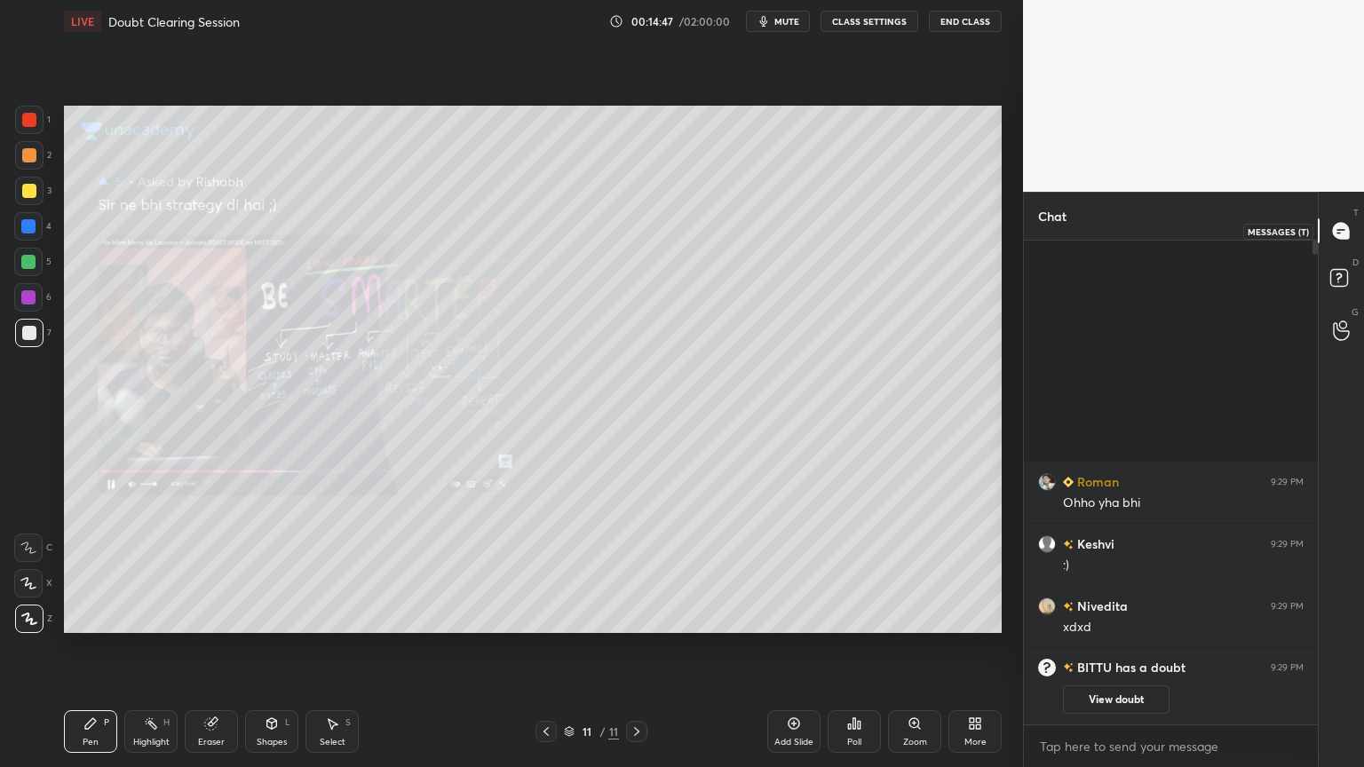
scroll to position [479, 289]
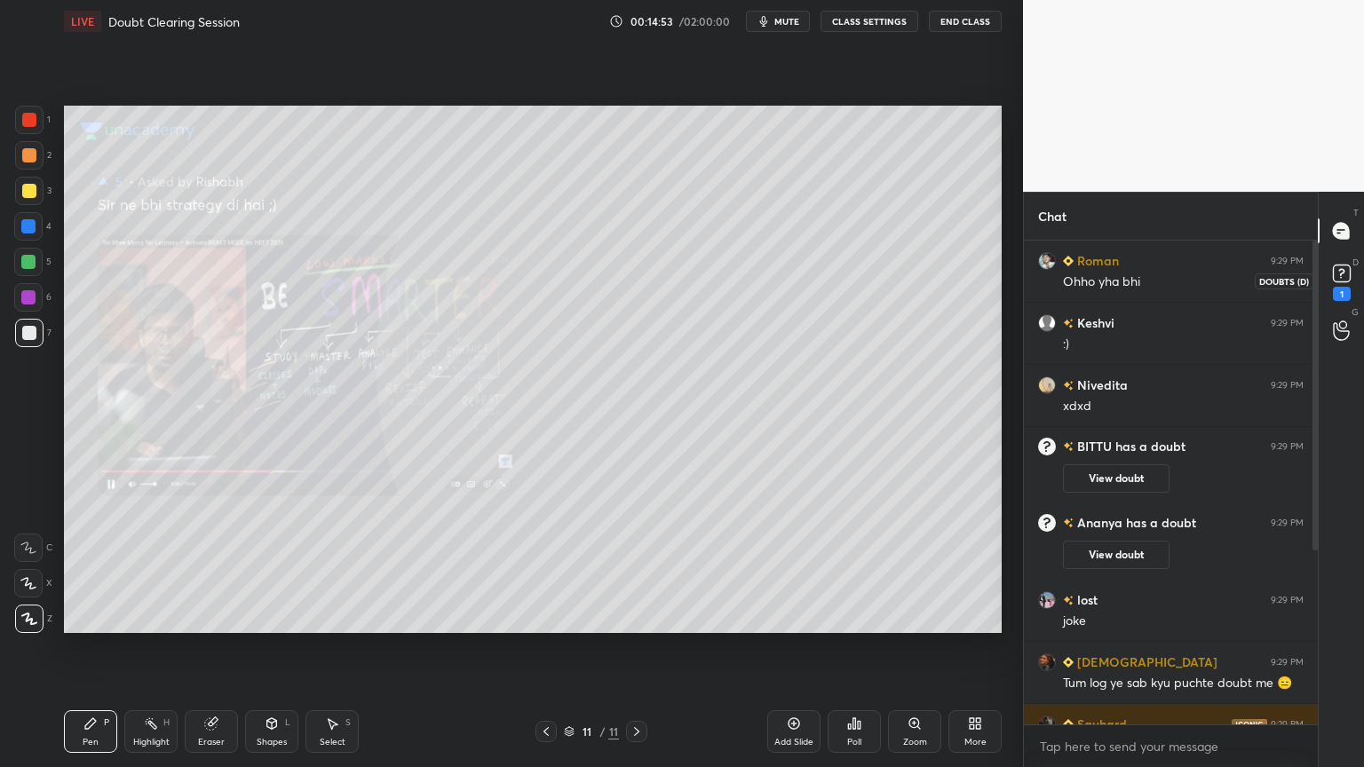
click at [1337, 281] on icon at bounding box center [1341, 273] width 27 height 27
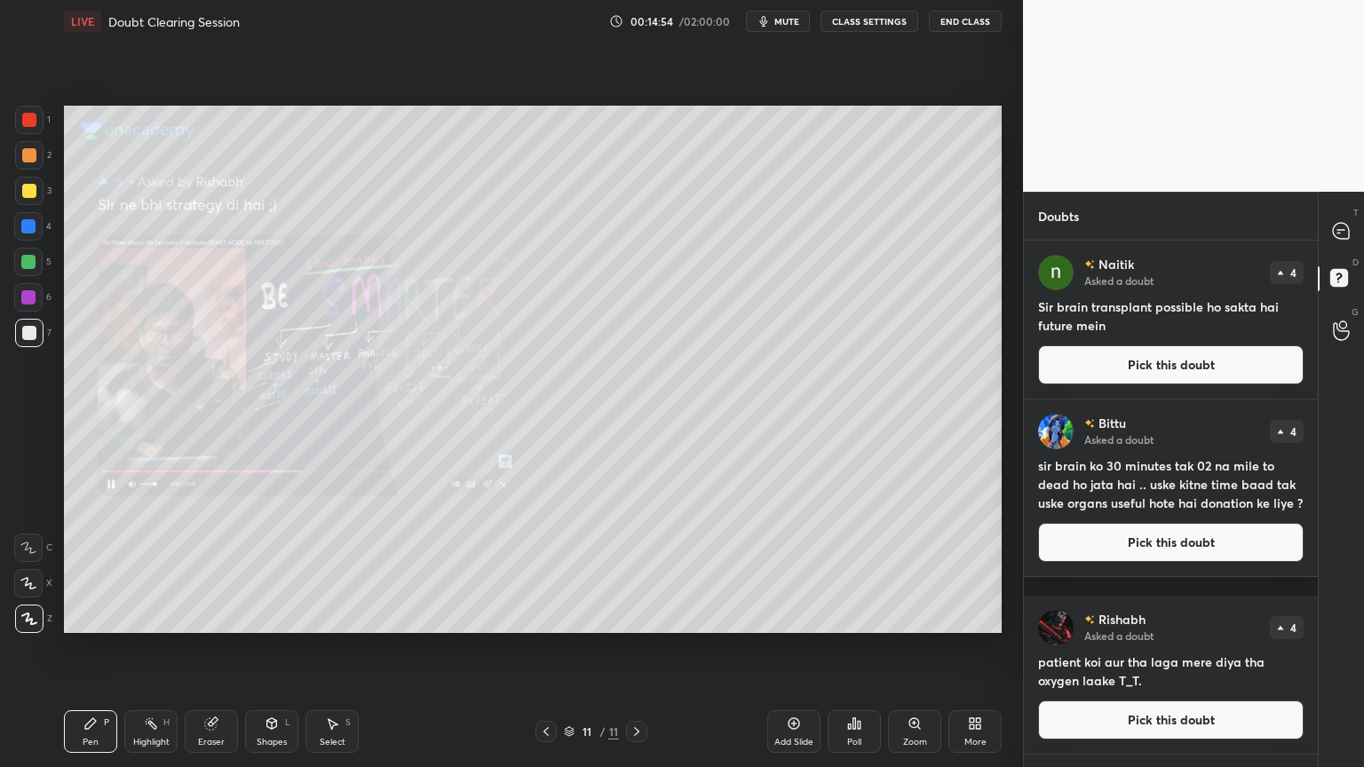
click at [1158, 366] on button "Pick this doubt" at bounding box center [1170, 364] width 265 height 39
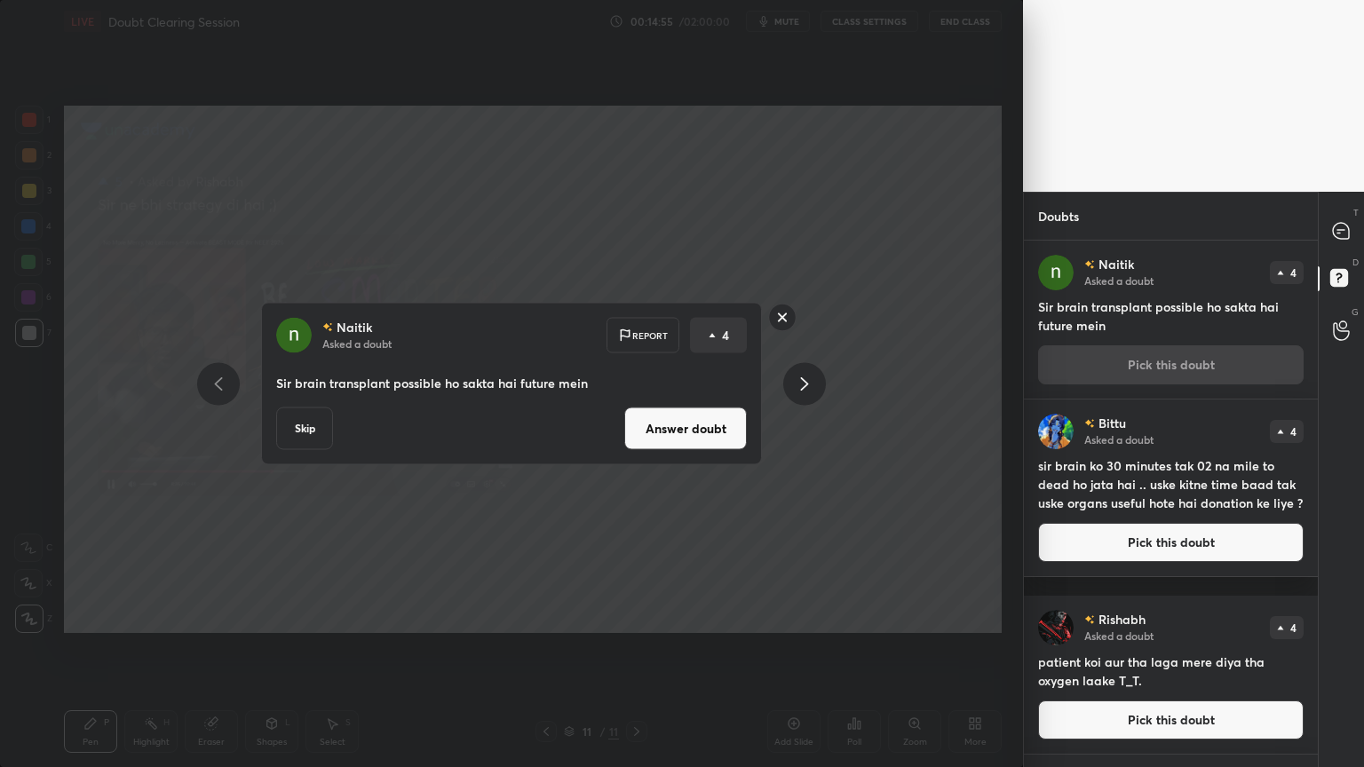
click at [730, 431] on button "Answer doubt" at bounding box center [685, 428] width 123 height 43
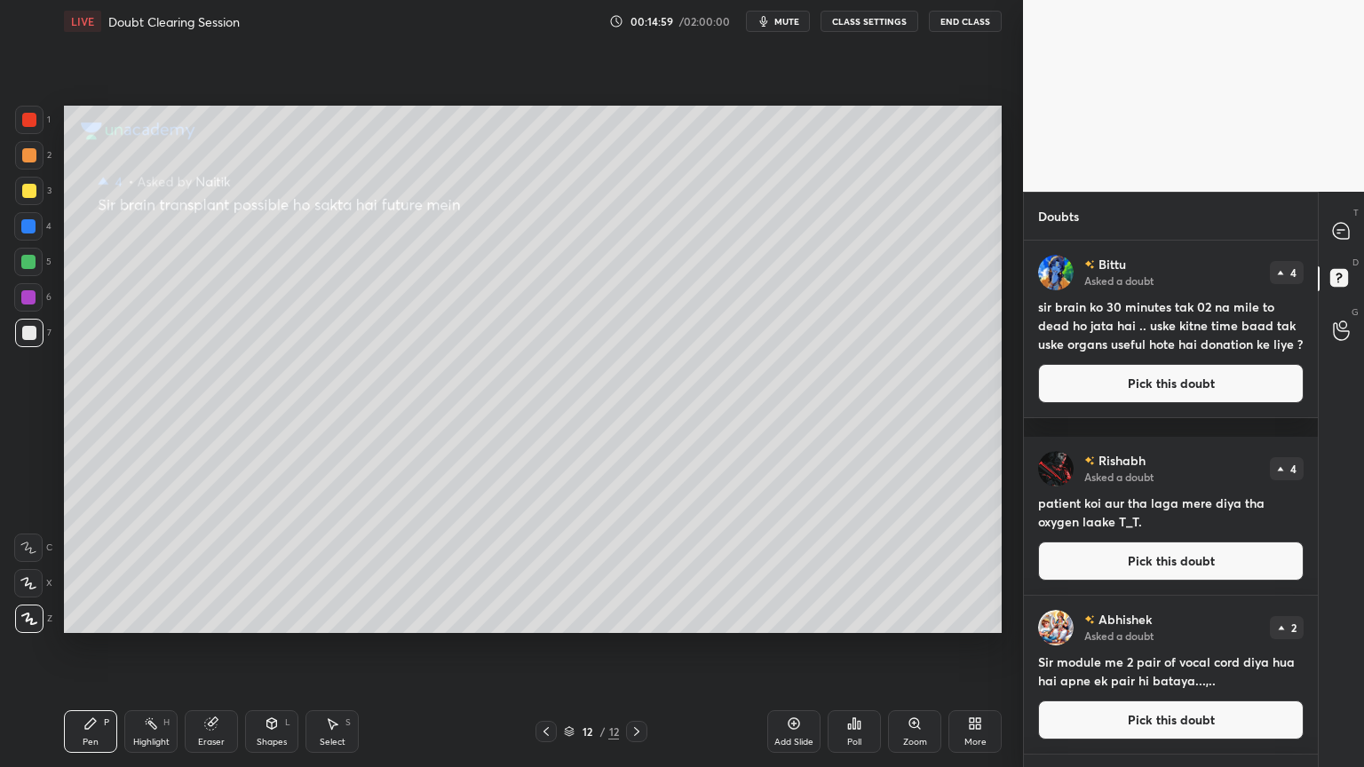
click at [1117, 403] on button "Pick this doubt" at bounding box center [1170, 383] width 265 height 39
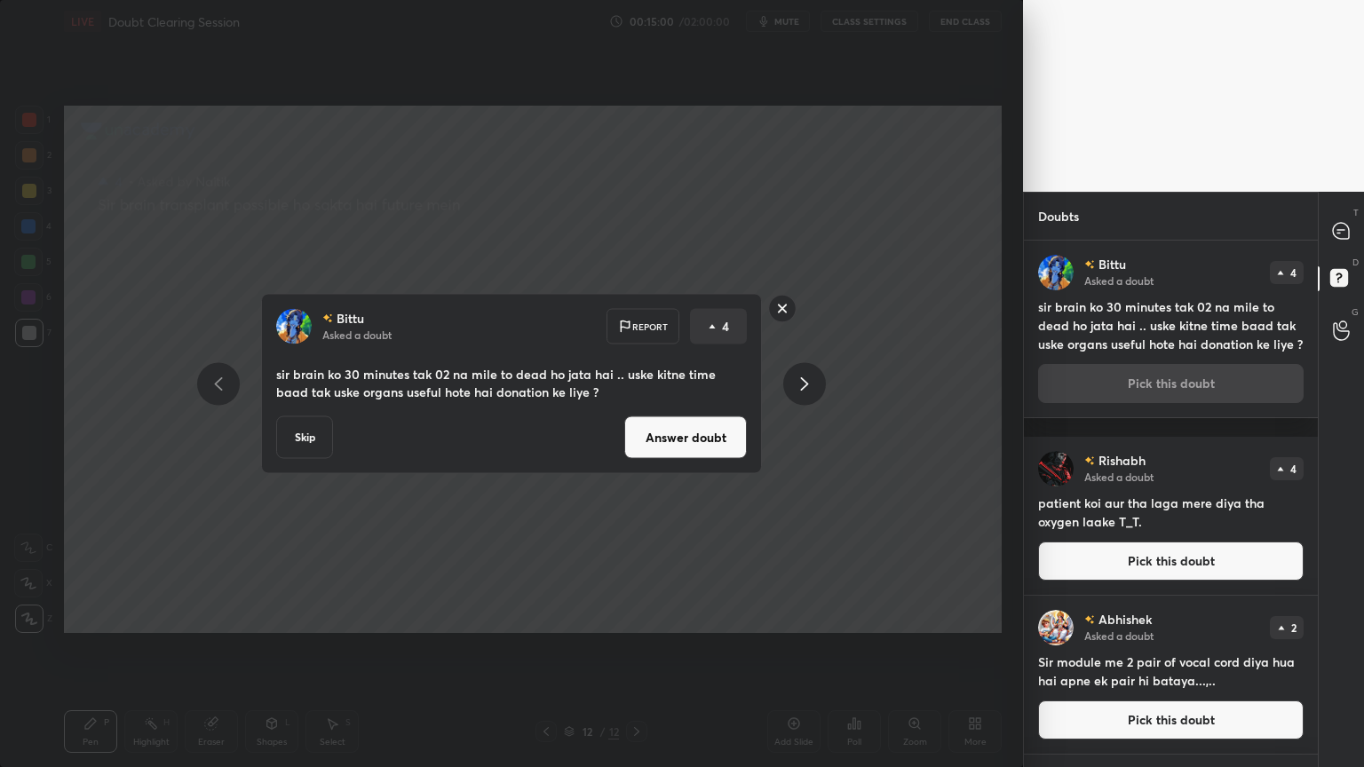
click at [728, 435] on button "Answer doubt" at bounding box center [685, 437] width 123 height 43
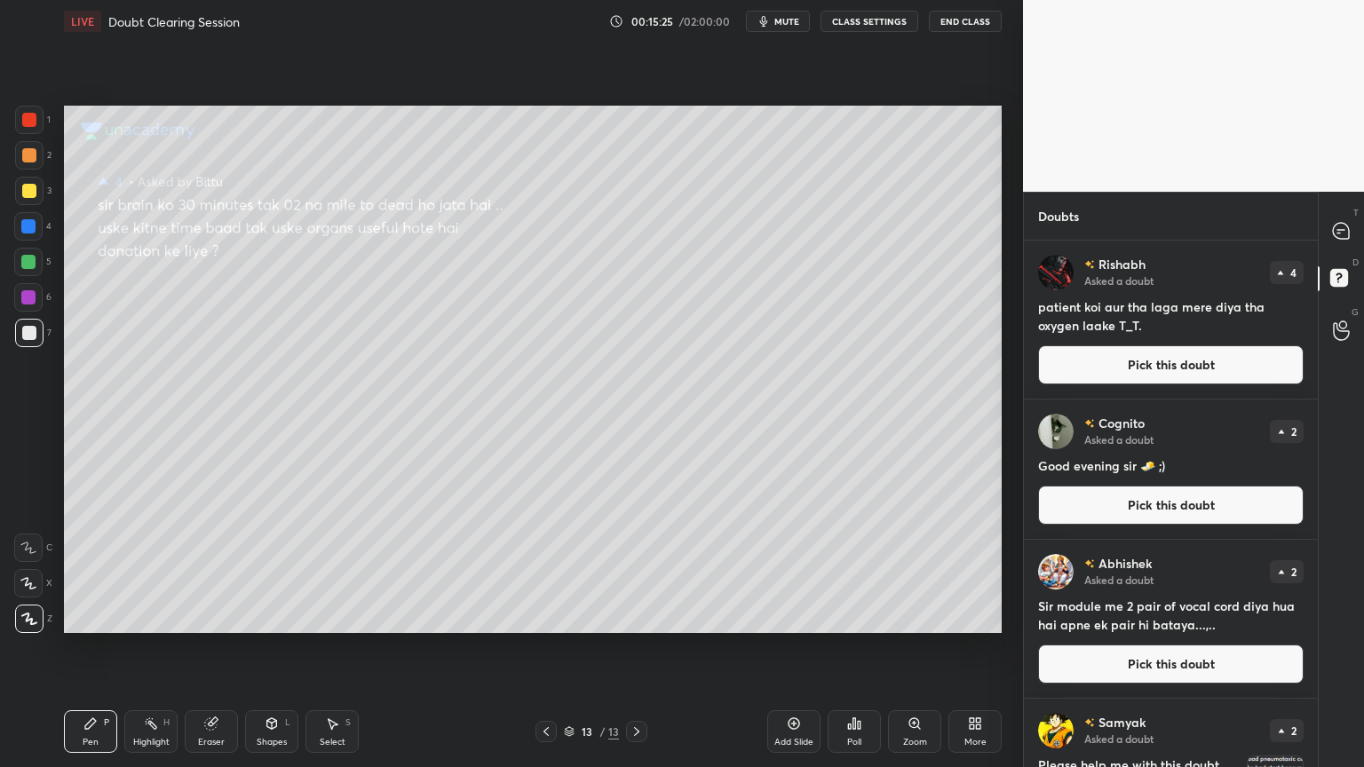
click at [1120, 365] on button "Pick this doubt" at bounding box center [1170, 364] width 265 height 39
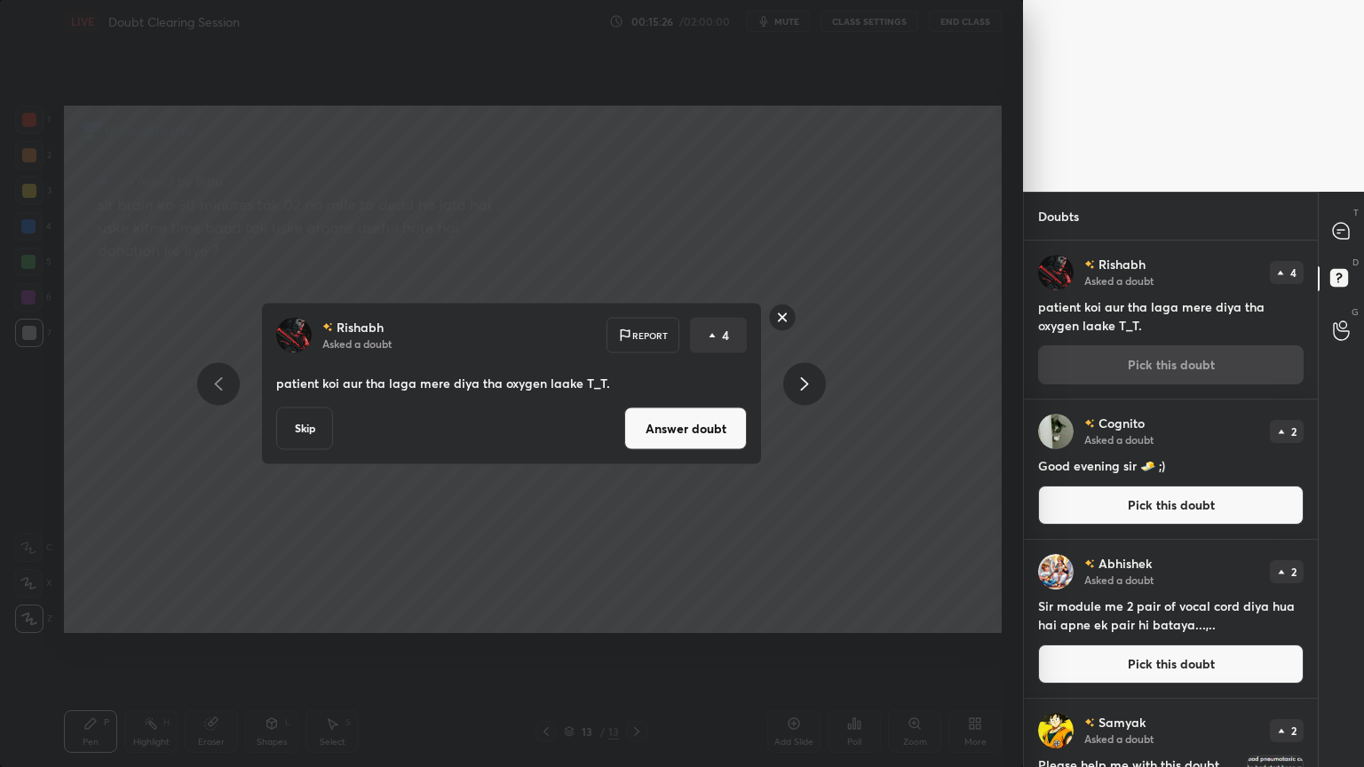
click at [710, 428] on button "Answer doubt" at bounding box center [685, 428] width 123 height 43
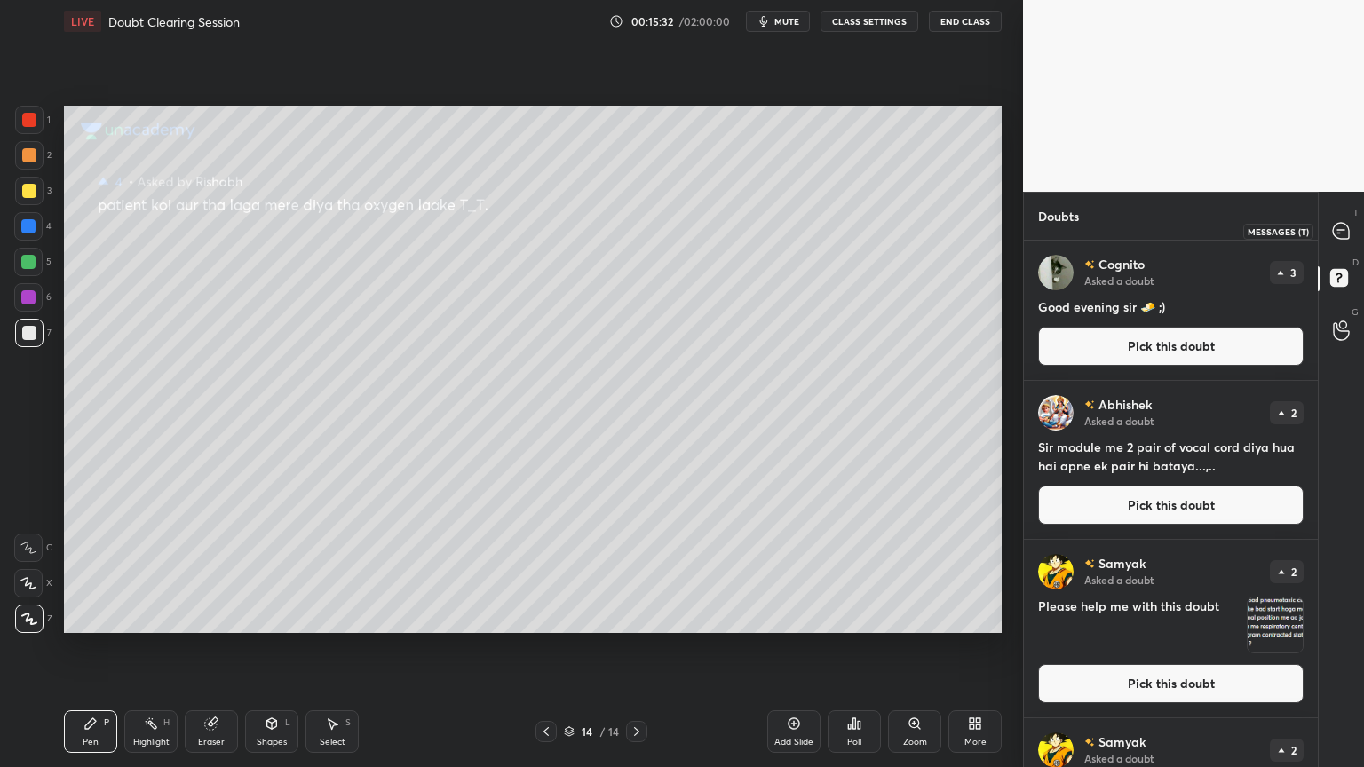
drag, startPoint x: 1343, startPoint y: 236, endPoint x: 1331, endPoint y: 234, distance: 12.6
click at [1340, 235] on icon at bounding box center [1341, 231] width 16 height 16
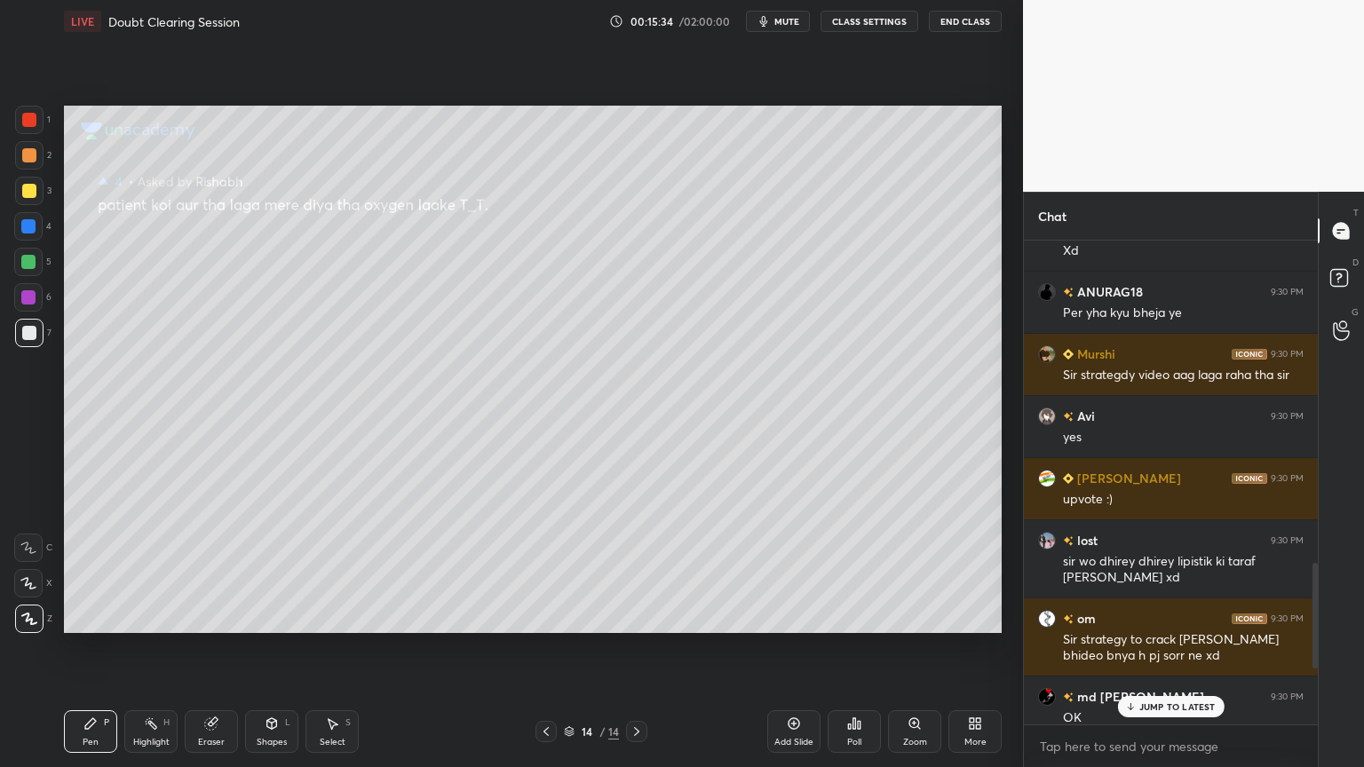
drag, startPoint x: 1153, startPoint y: 700, endPoint x: 1149, endPoint y: 713, distance: 13.2
click at [1151, 616] on p "JUMP TO LATEST" at bounding box center [1177, 706] width 76 height 11
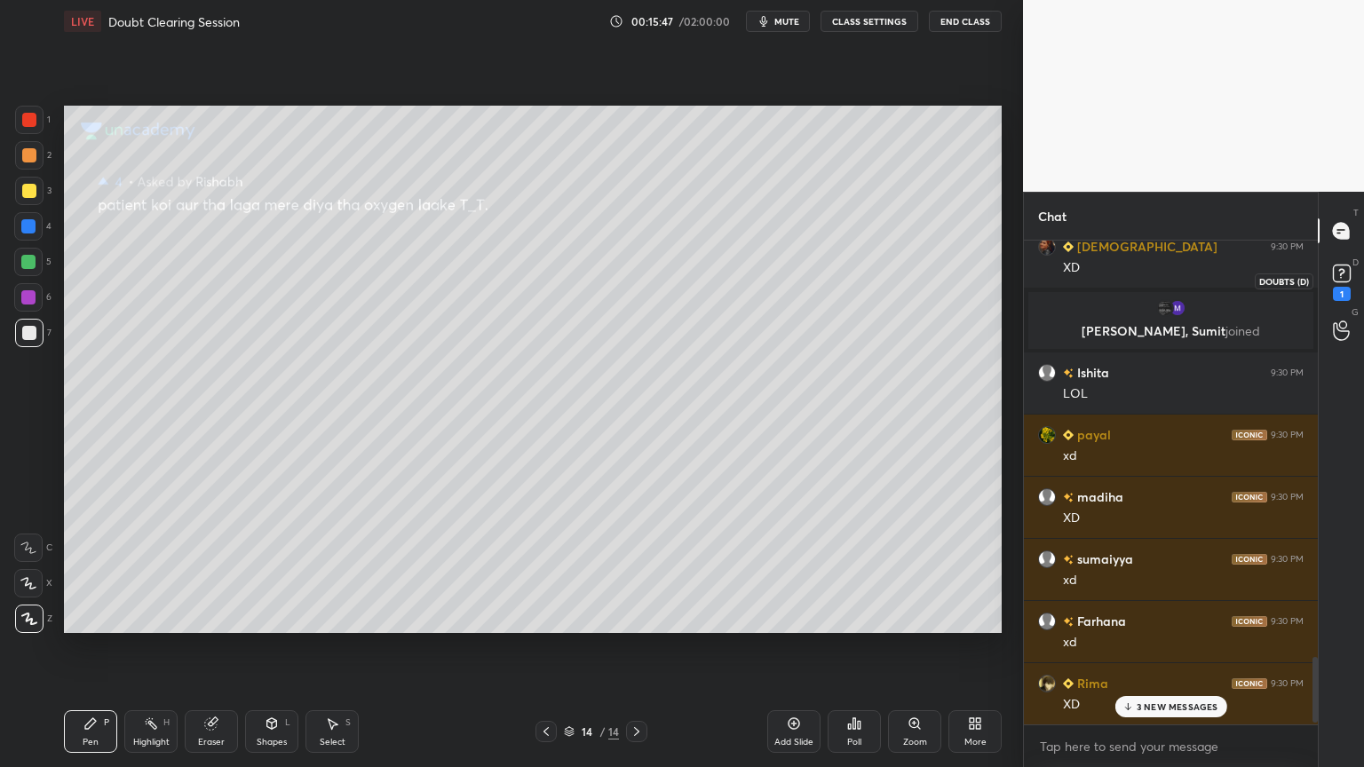
scroll to position [3185, 0]
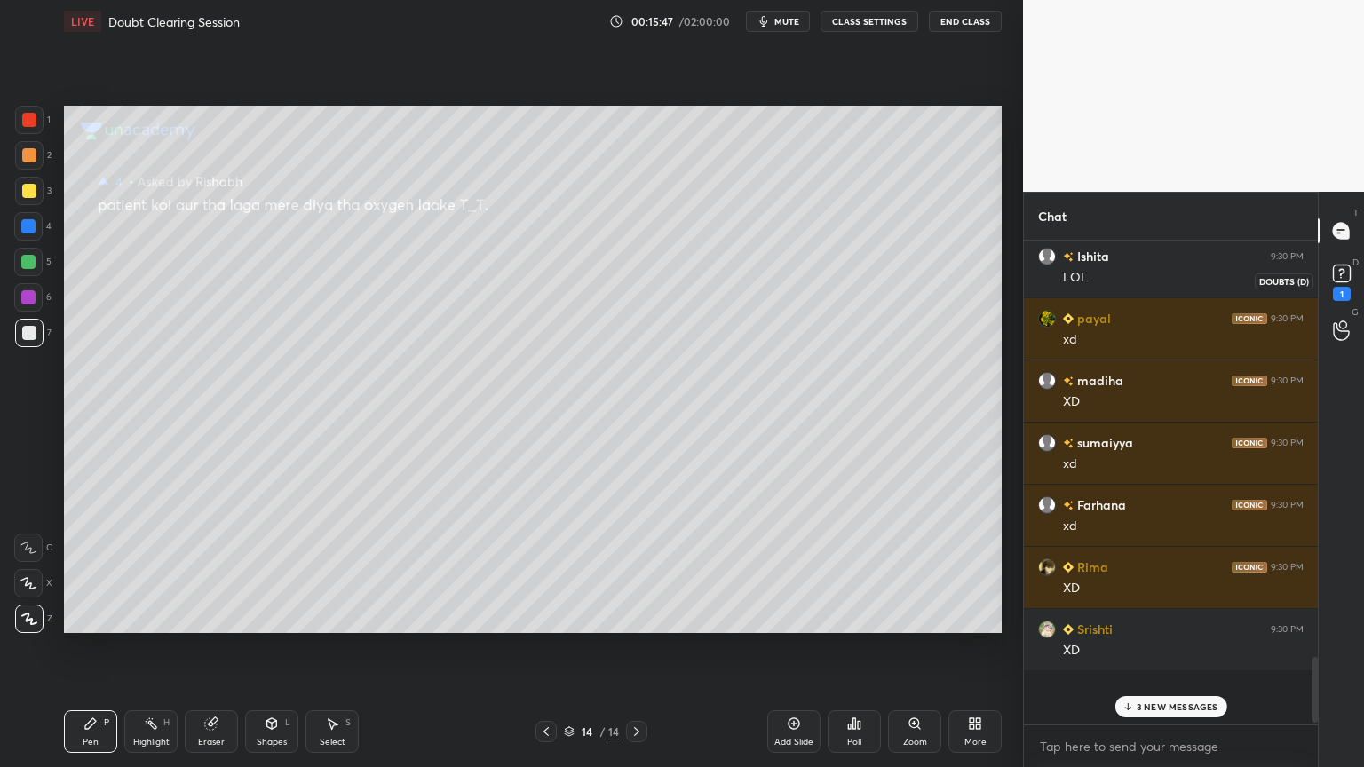
click at [1344, 288] on div "1" at bounding box center [1342, 294] width 18 height 14
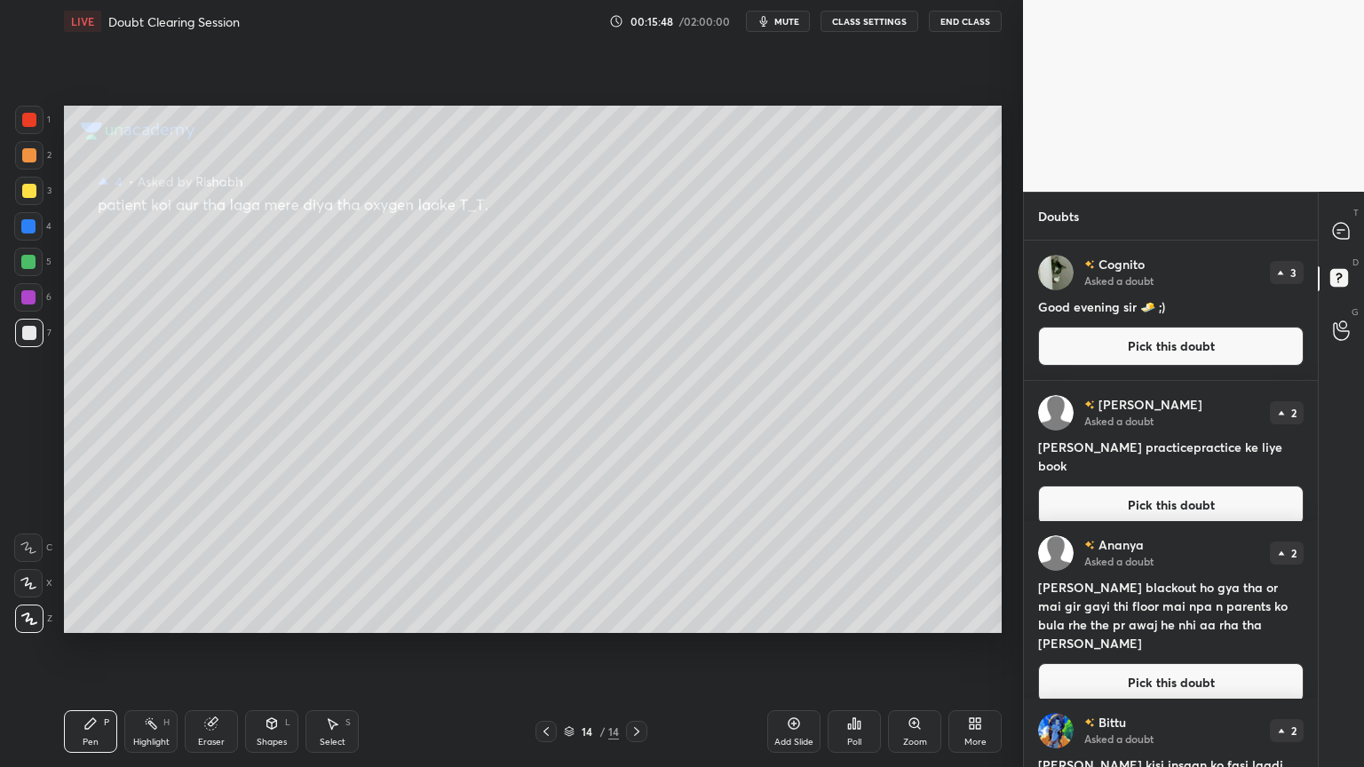
click at [1227, 344] on button "Pick this doubt" at bounding box center [1170, 346] width 265 height 39
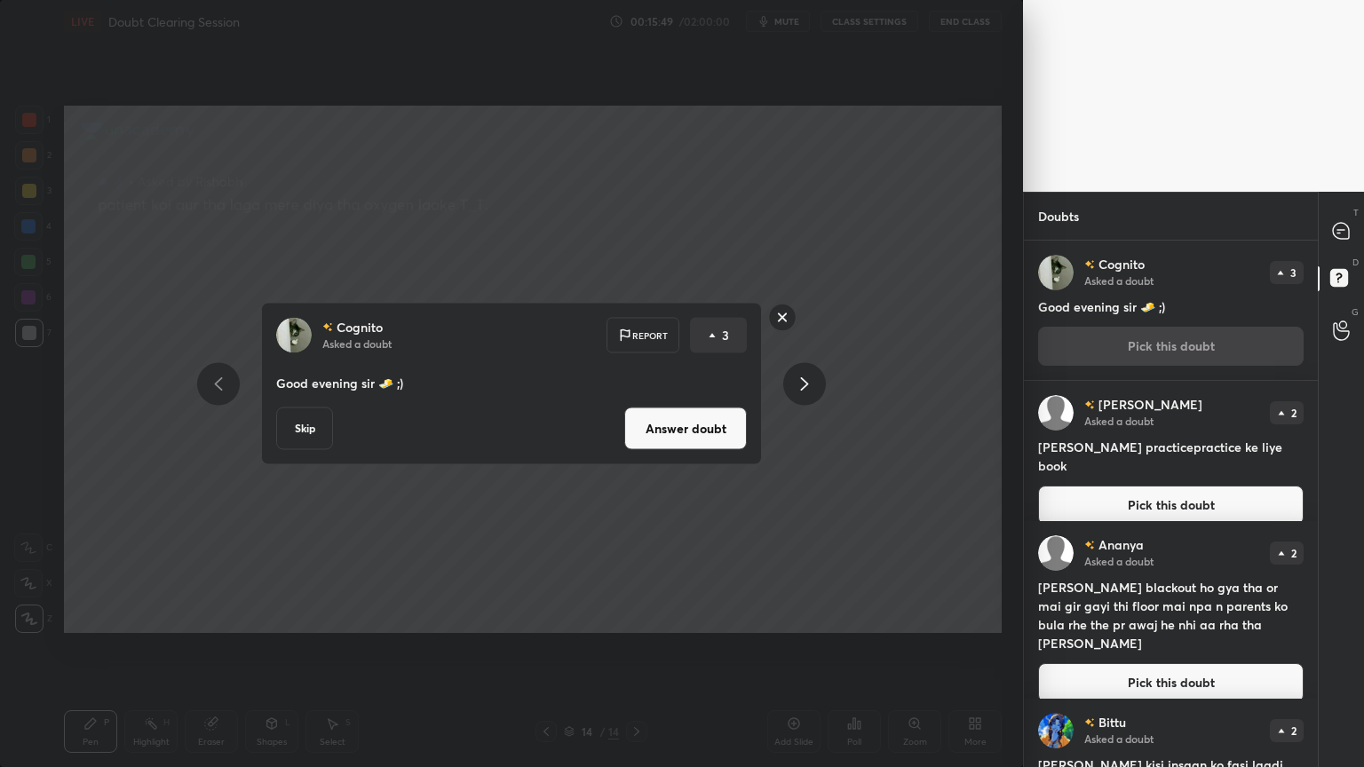
click at [689, 420] on button "Answer doubt" at bounding box center [685, 428] width 123 height 43
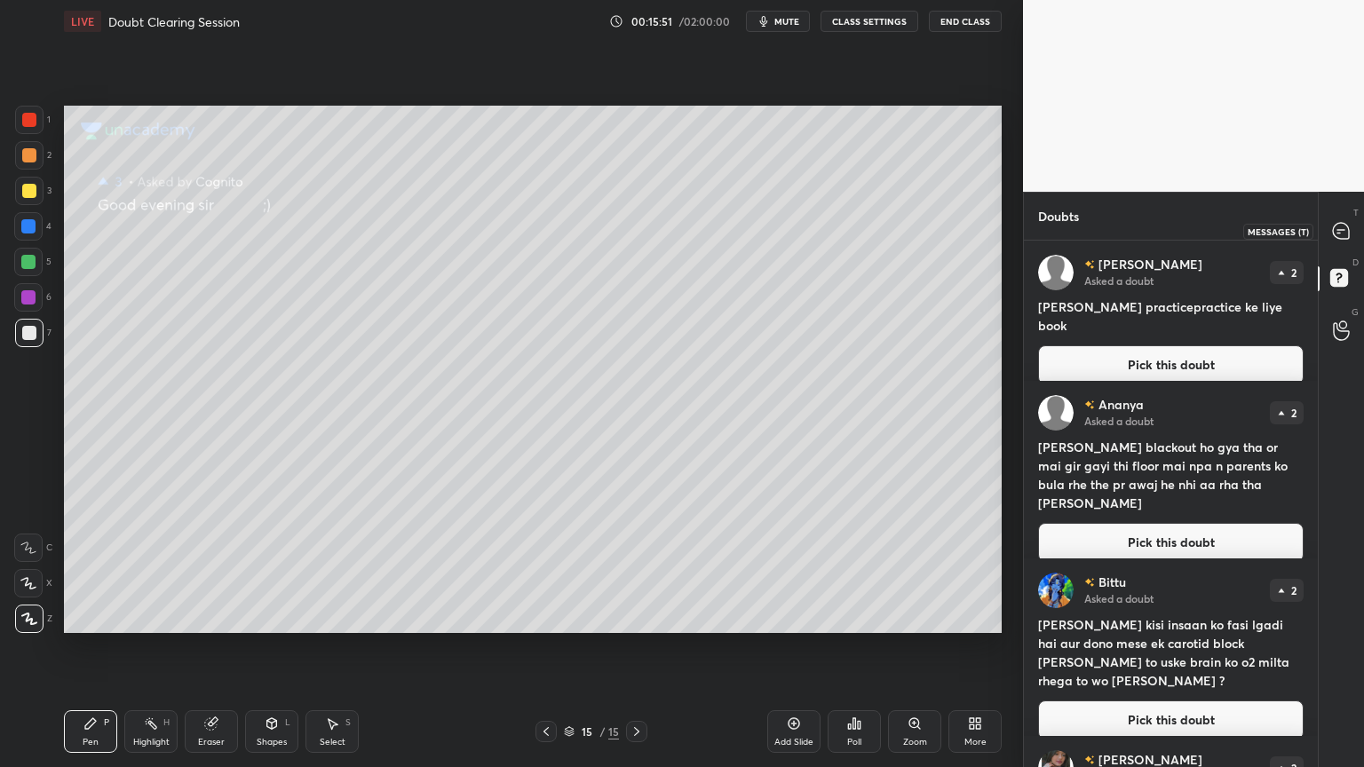
click at [1343, 227] on icon at bounding box center [1341, 231] width 16 height 16
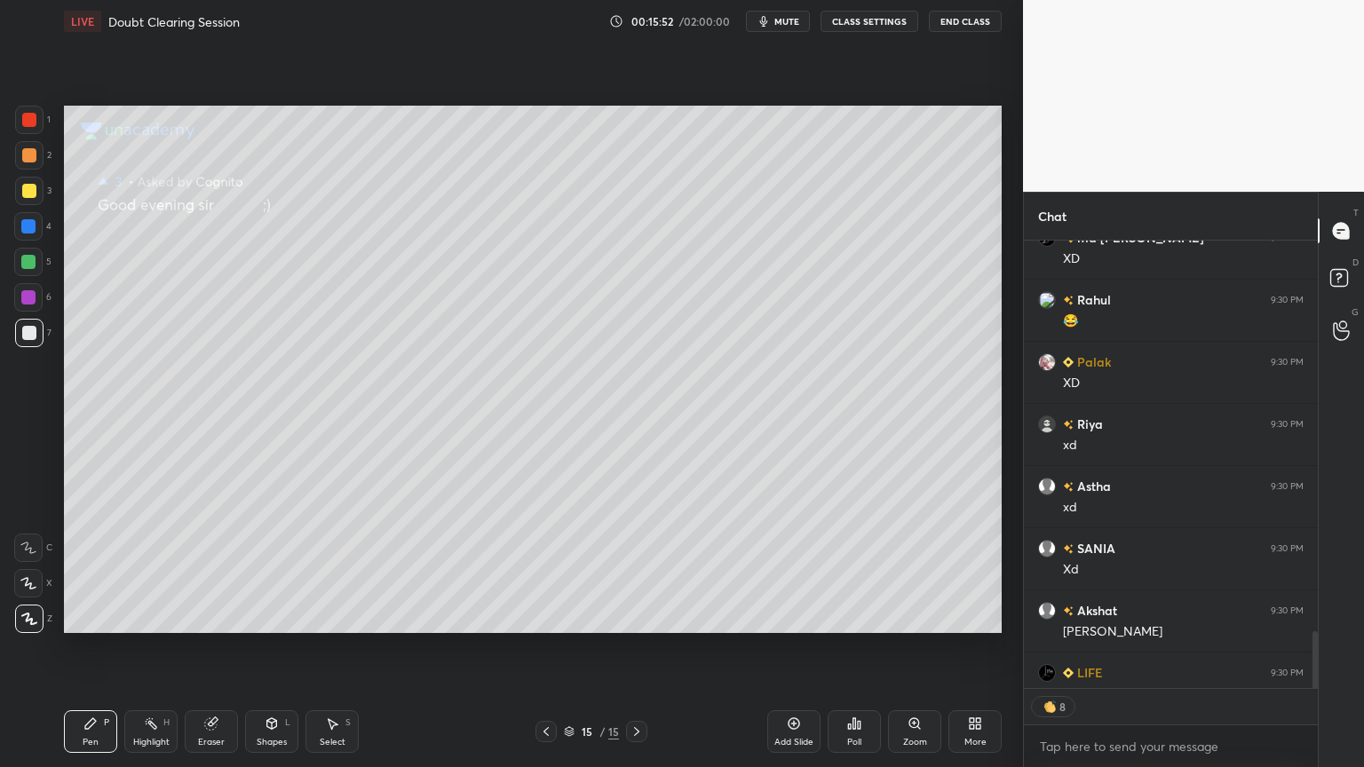
scroll to position [4835, 0]
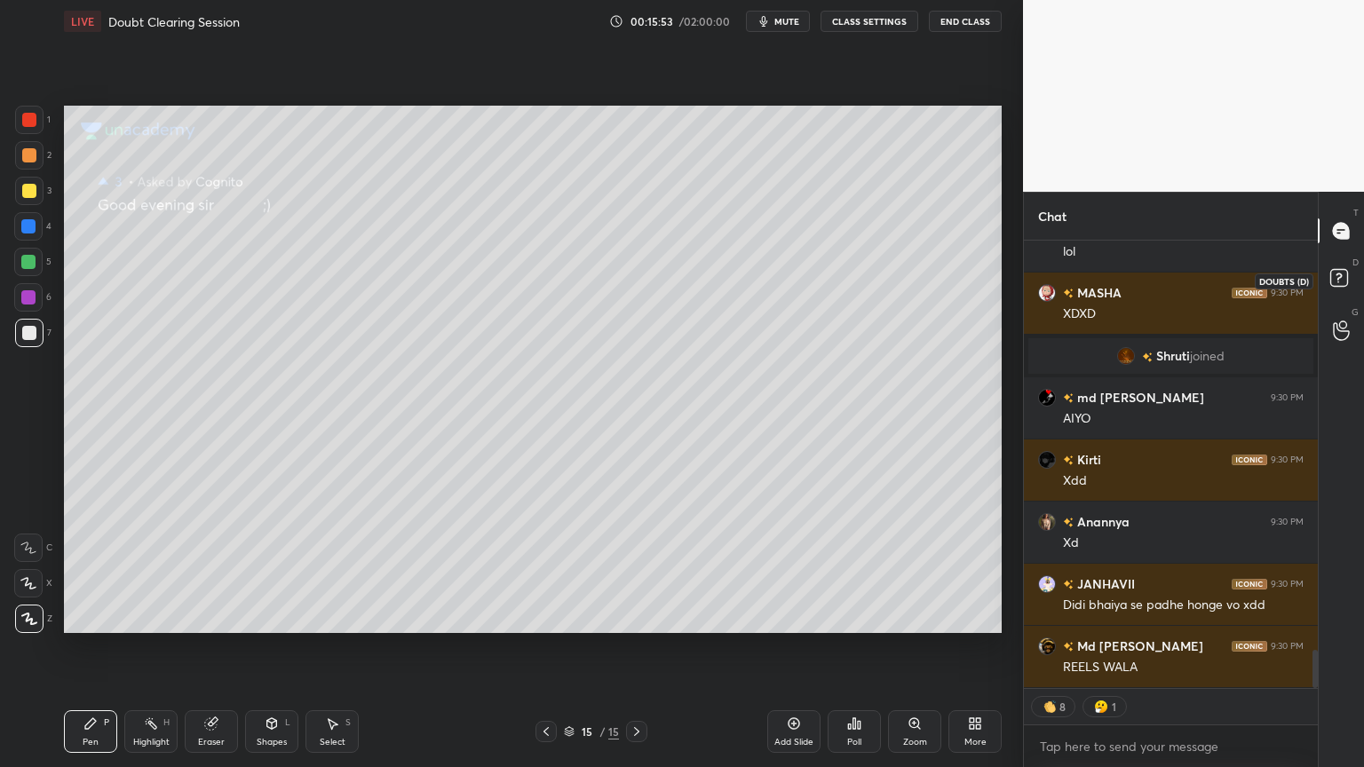
drag, startPoint x: 1342, startPoint y: 273, endPoint x: 1324, endPoint y: 281, distance: 20.0
click at [1341, 273] on rect at bounding box center [1338, 278] width 17 height 17
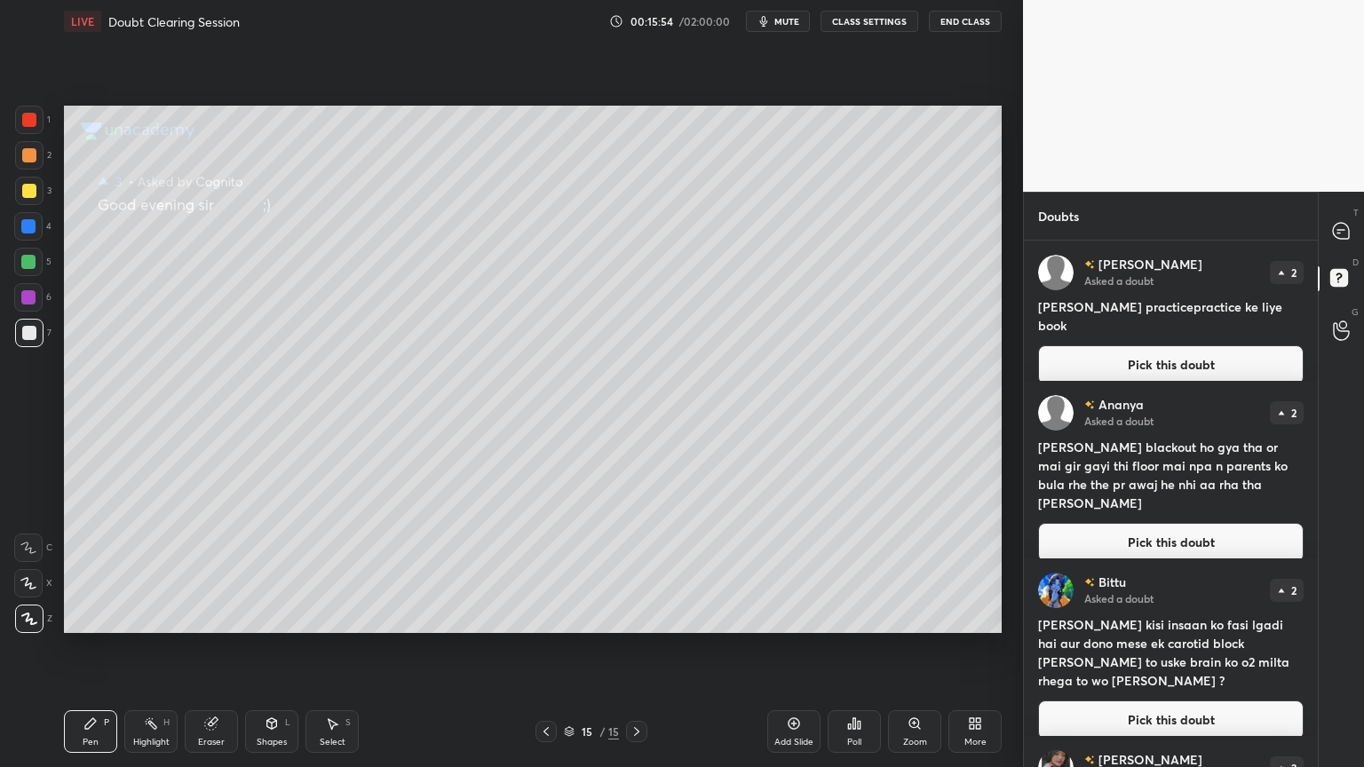
click at [1228, 347] on button "Pick this doubt" at bounding box center [1170, 364] width 265 height 39
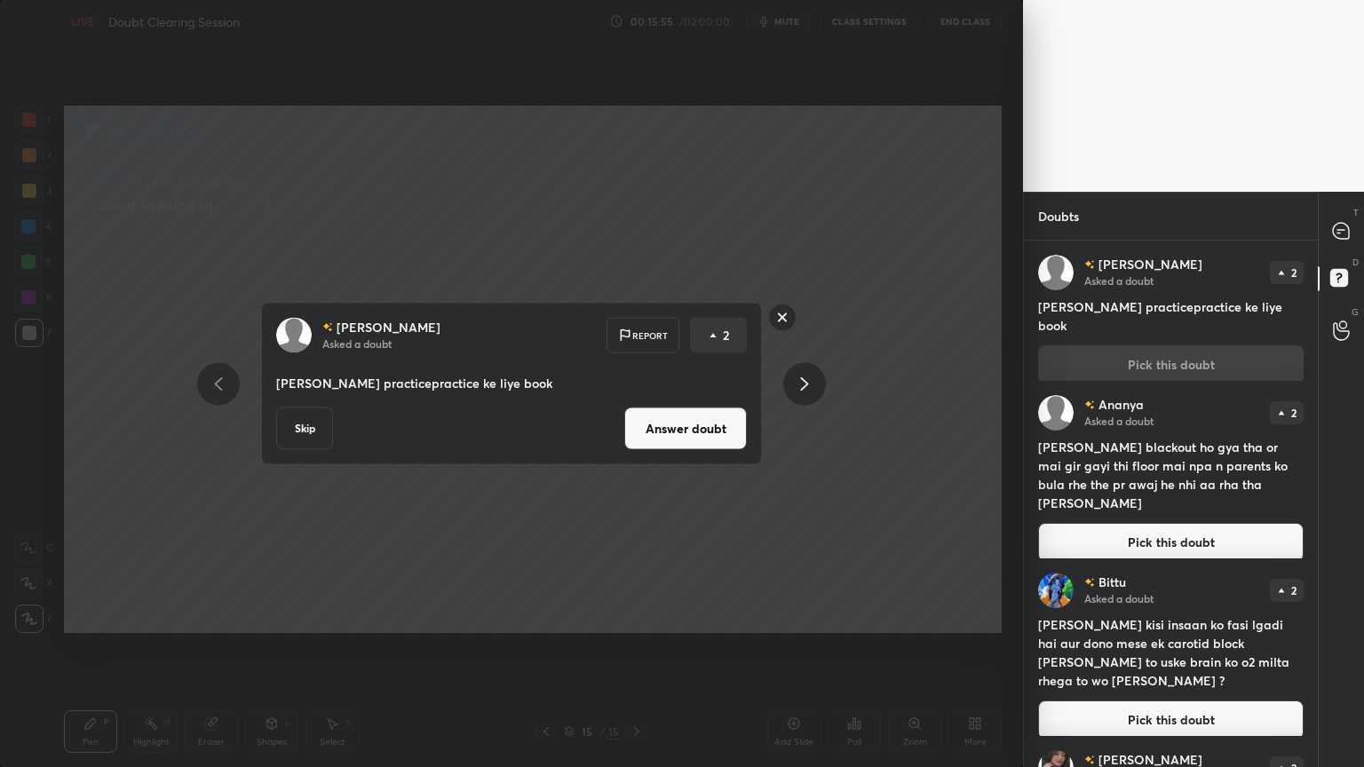
click at [730, 419] on button "Answer doubt" at bounding box center [685, 428] width 123 height 43
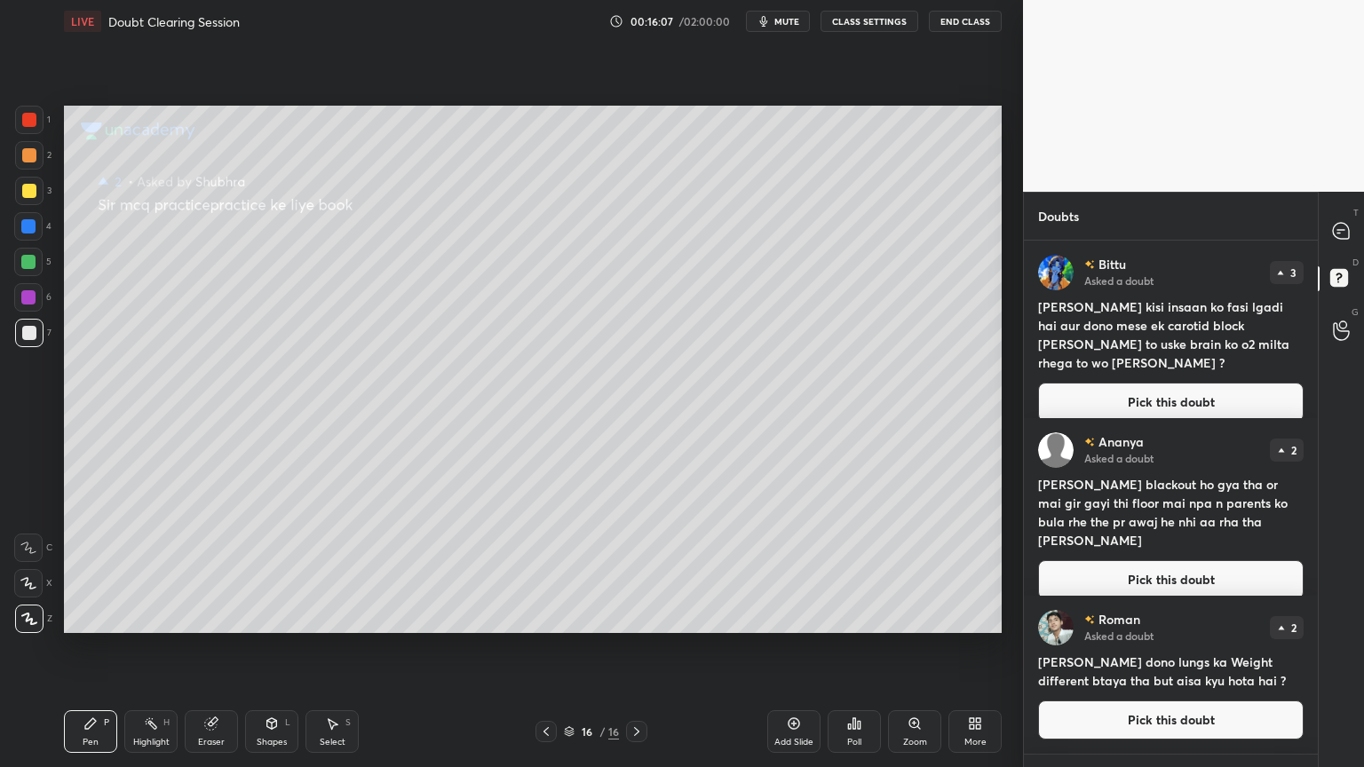
click at [1108, 383] on button "Pick this doubt" at bounding box center [1170, 402] width 265 height 39
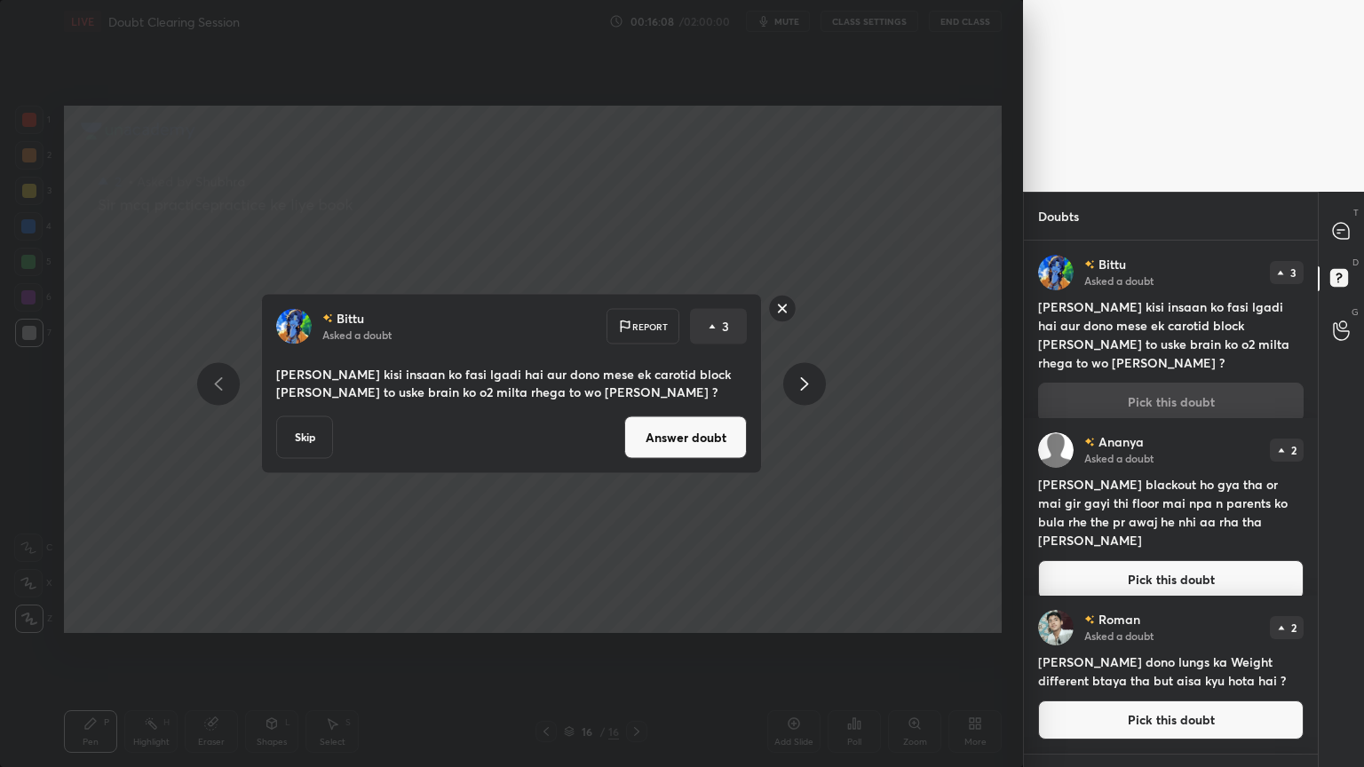
click at [727, 430] on button "Answer doubt" at bounding box center [685, 437] width 123 height 43
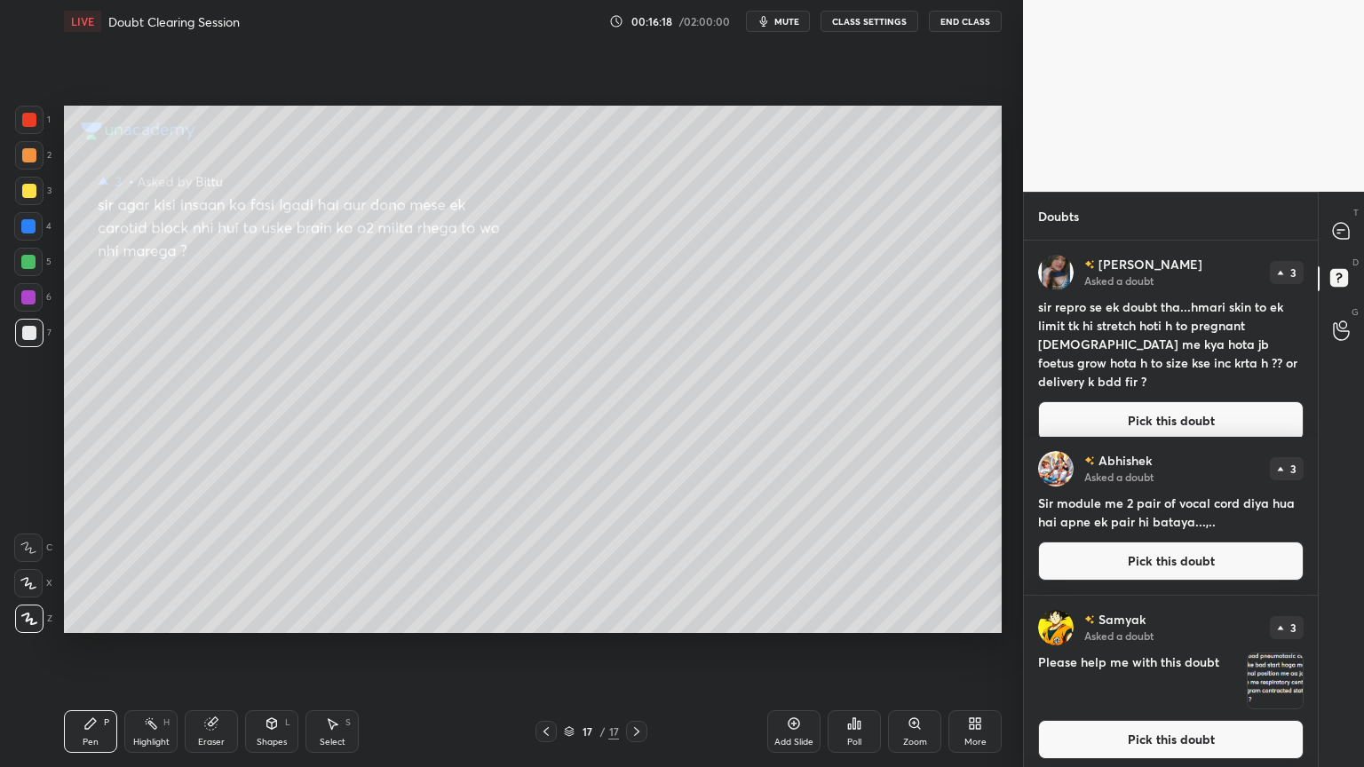
click at [1153, 401] on button "Pick this doubt" at bounding box center [1170, 420] width 265 height 39
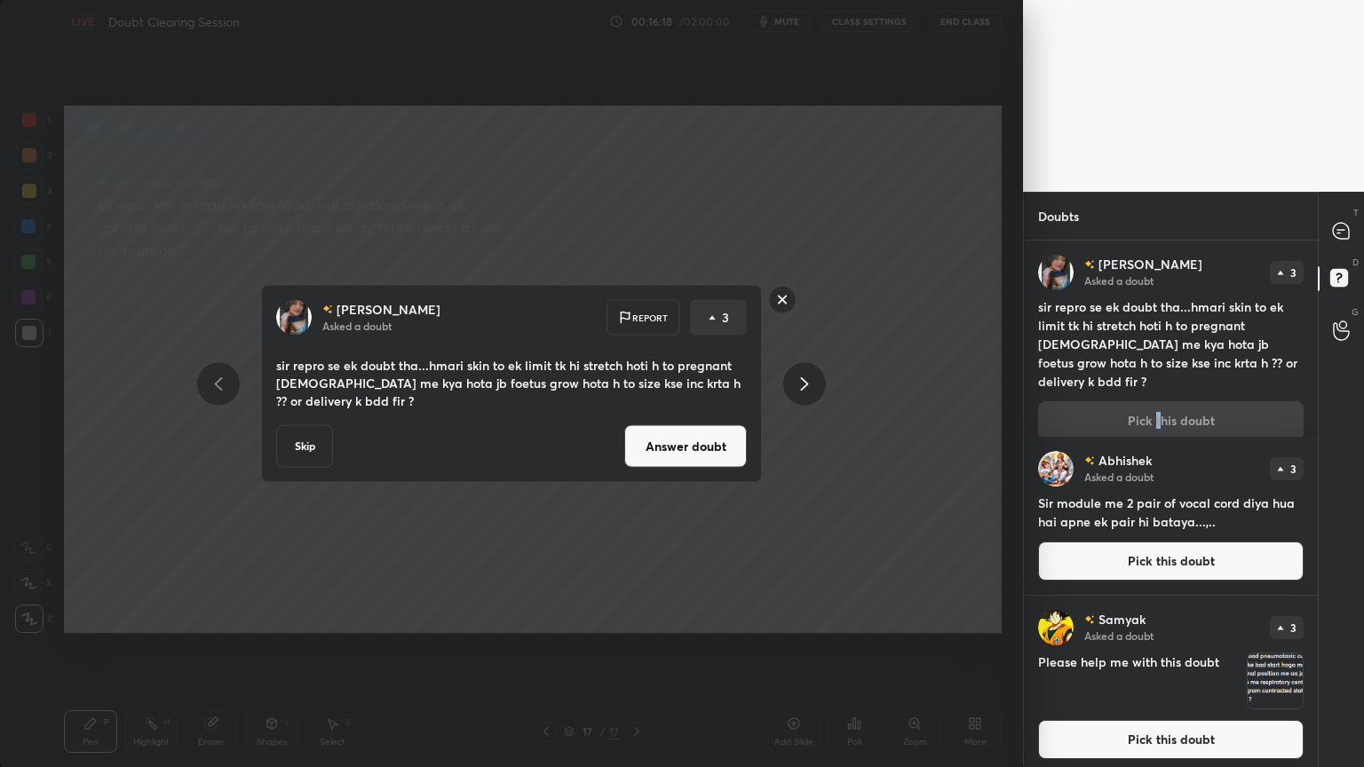
drag, startPoint x: 673, startPoint y: 435, endPoint x: 689, endPoint y: 429, distance: 17.1
click at [682, 442] on button "Answer doubt" at bounding box center [685, 446] width 123 height 43
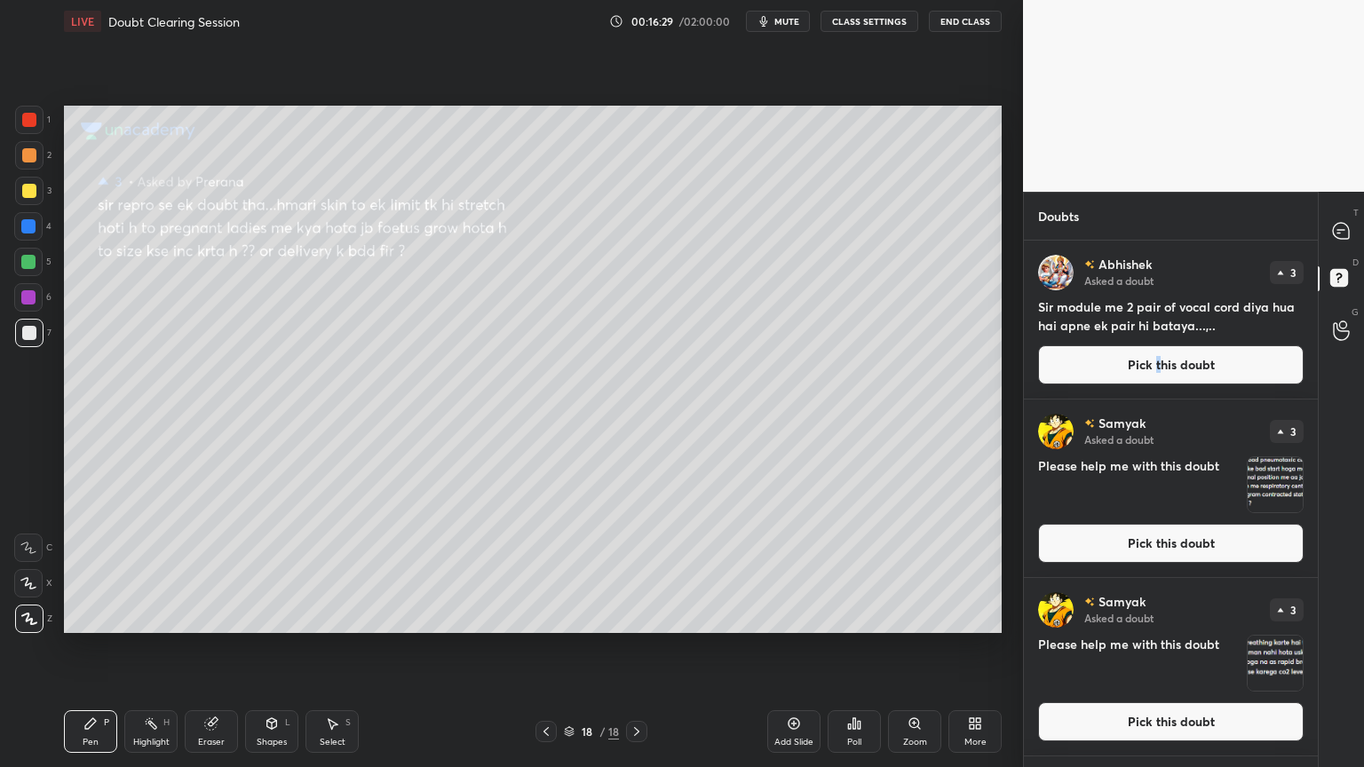
click at [1121, 366] on button "Pick this doubt" at bounding box center [1170, 364] width 265 height 39
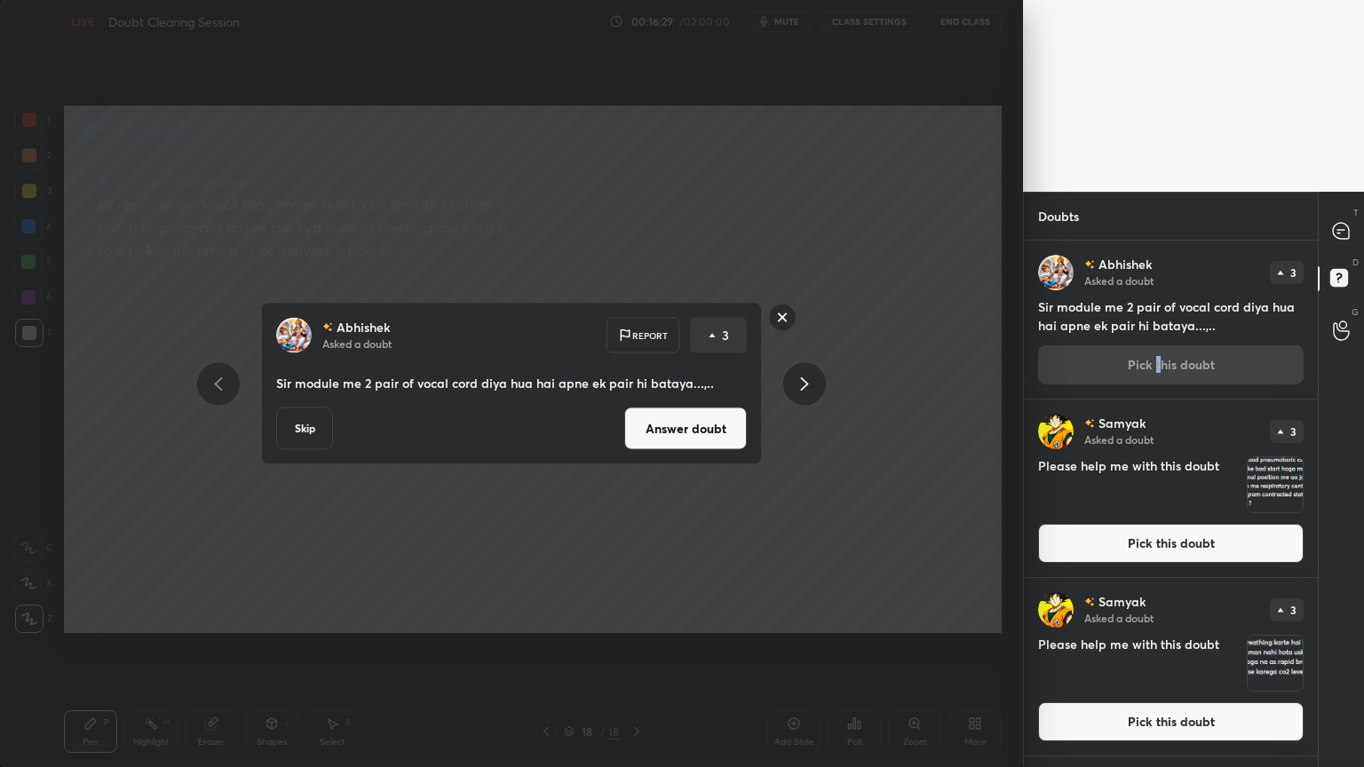
click at [718, 439] on button "Answer doubt" at bounding box center [685, 428] width 123 height 43
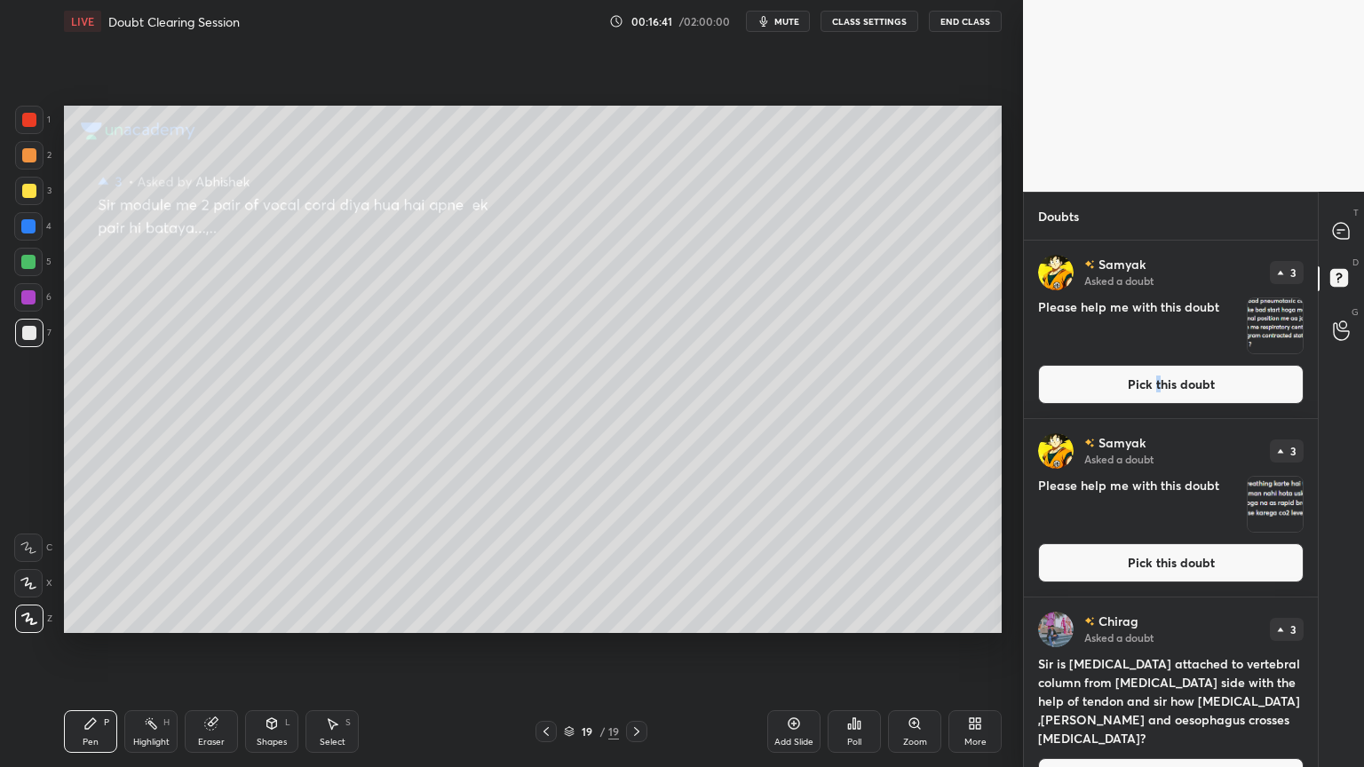
click at [1074, 386] on button "Pick this doubt" at bounding box center [1170, 384] width 265 height 39
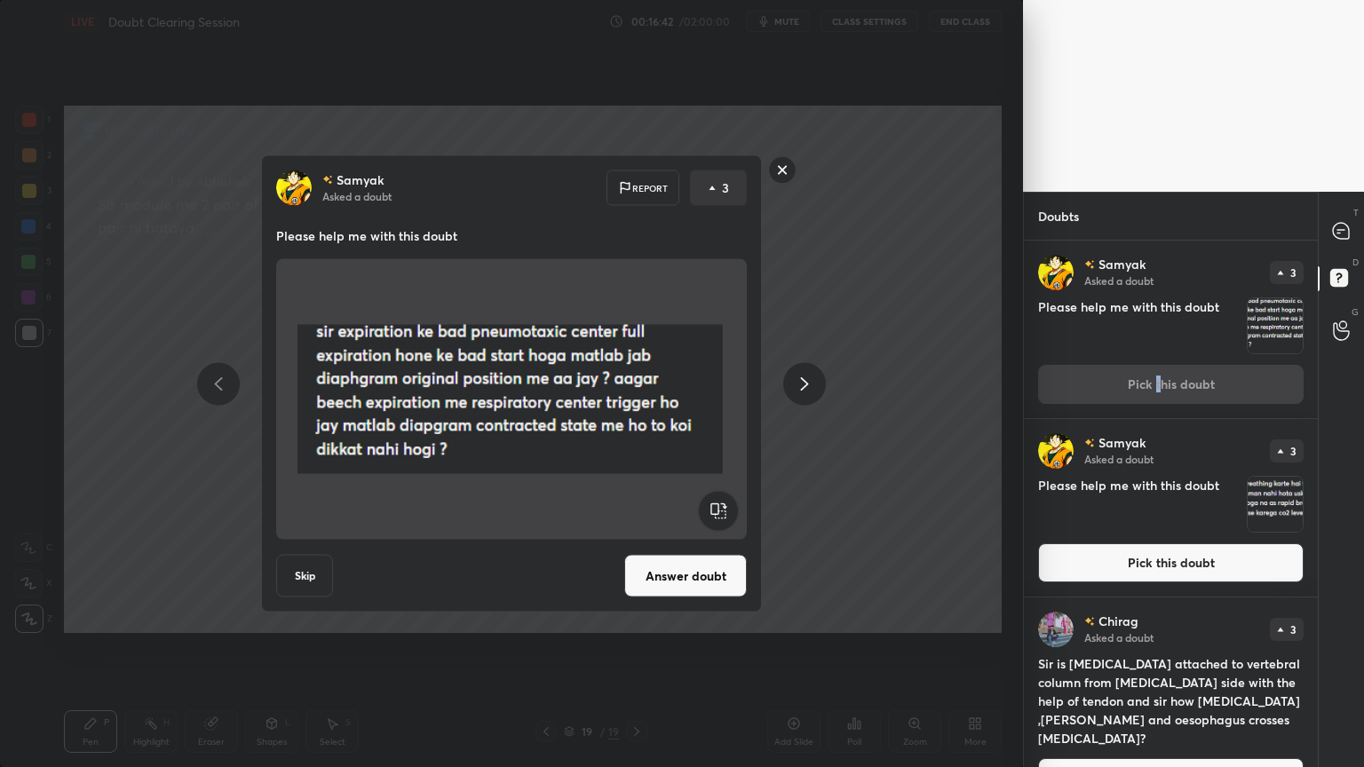
click at [705, 579] on button "Answer doubt" at bounding box center [685, 576] width 123 height 43
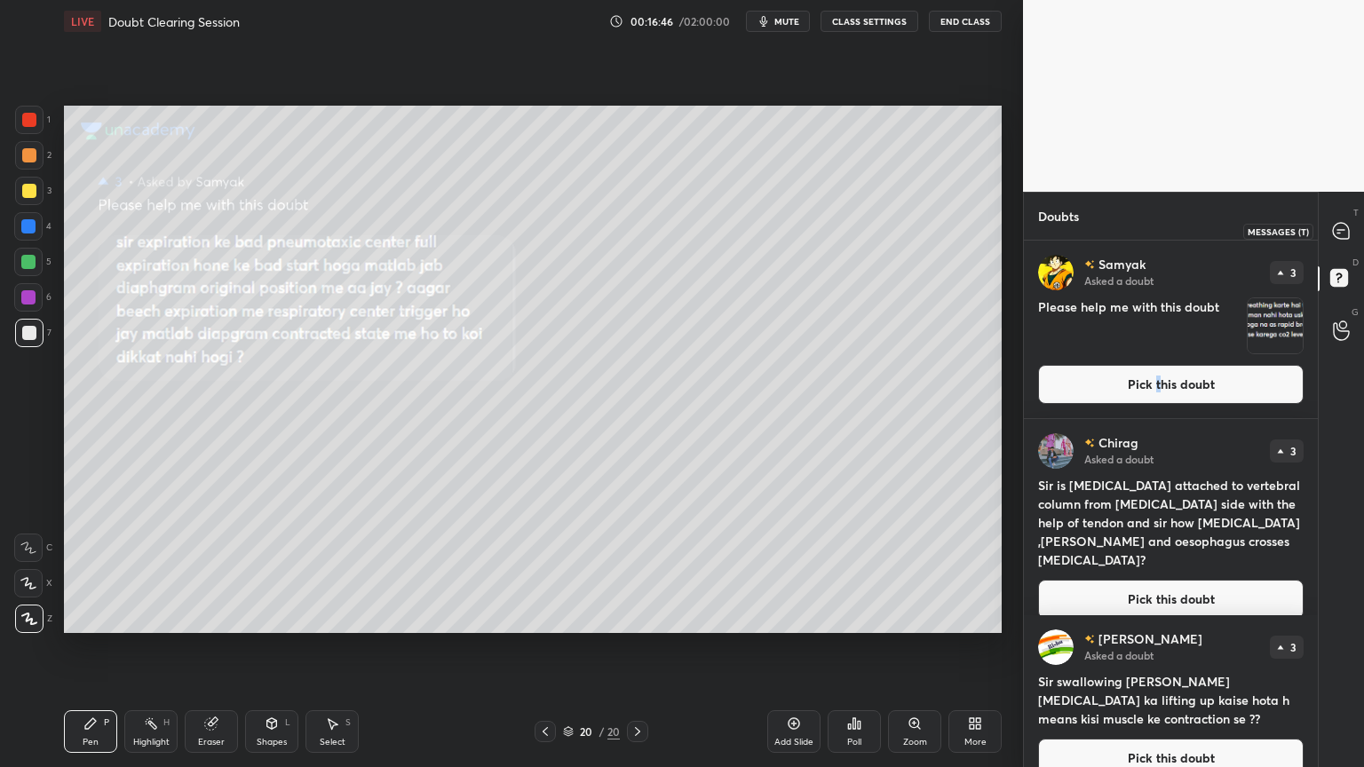
drag, startPoint x: 1349, startPoint y: 232, endPoint x: 1336, endPoint y: 257, distance: 28.2
click at [1349, 233] on div at bounding box center [1342, 231] width 36 height 32
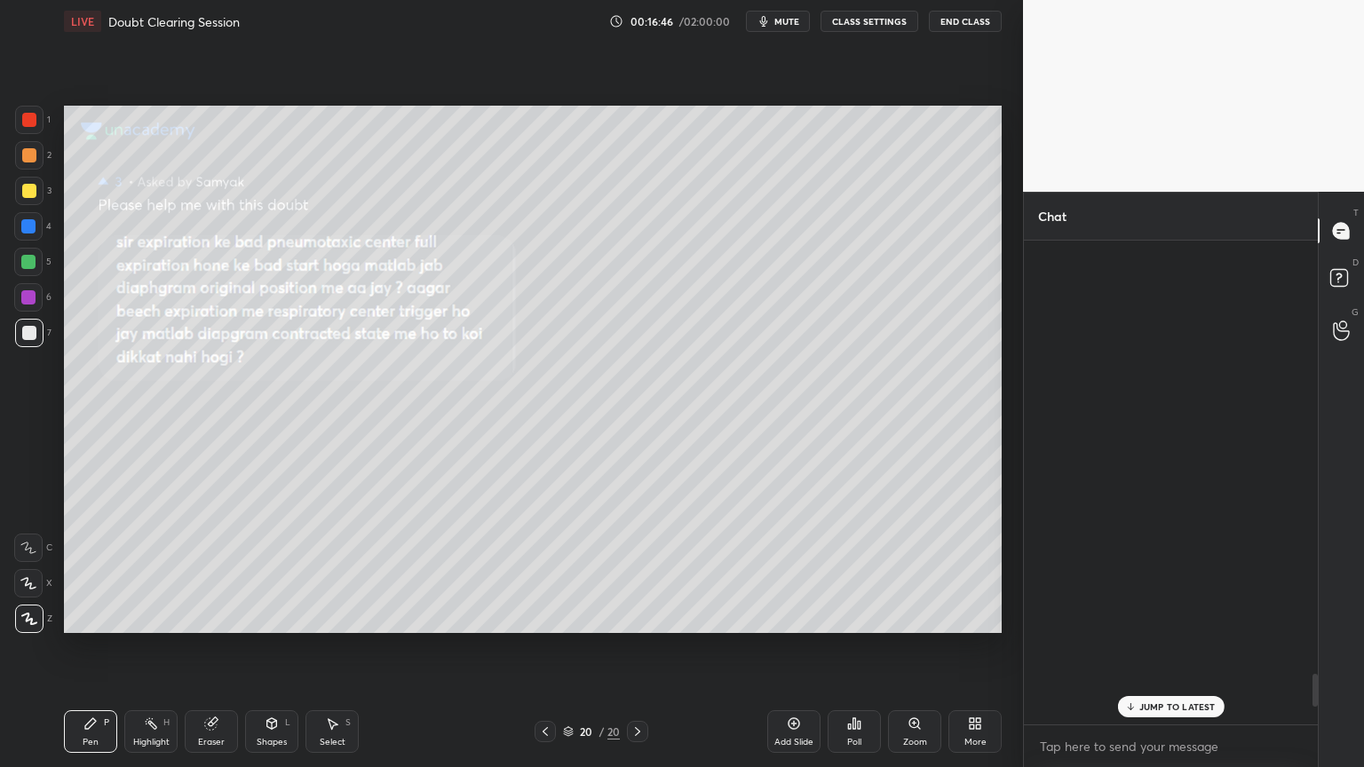
scroll to position [479, 289]
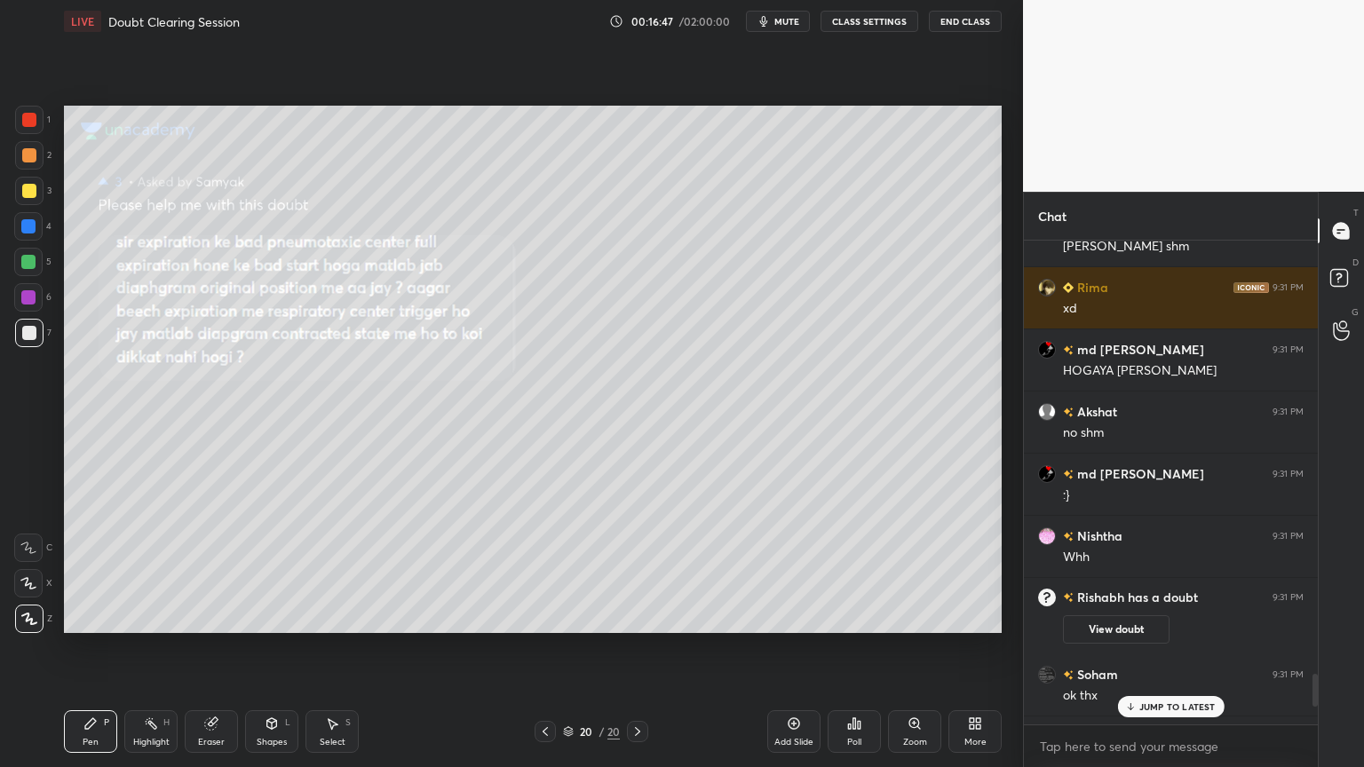
click at [1174, 616] on p "JUMP TO LATEST" at bounding box center [1177, 706] width 76 height 11
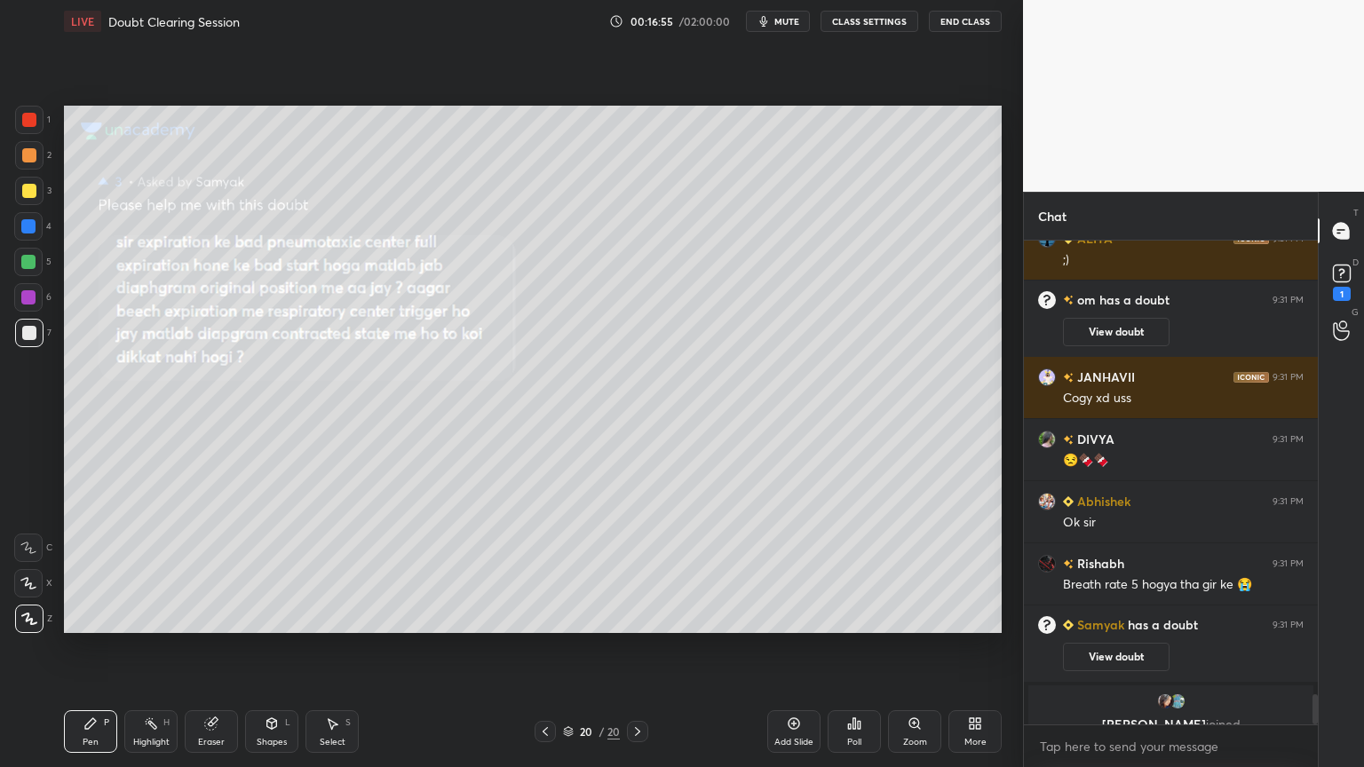
scroll to position [7386, 0]
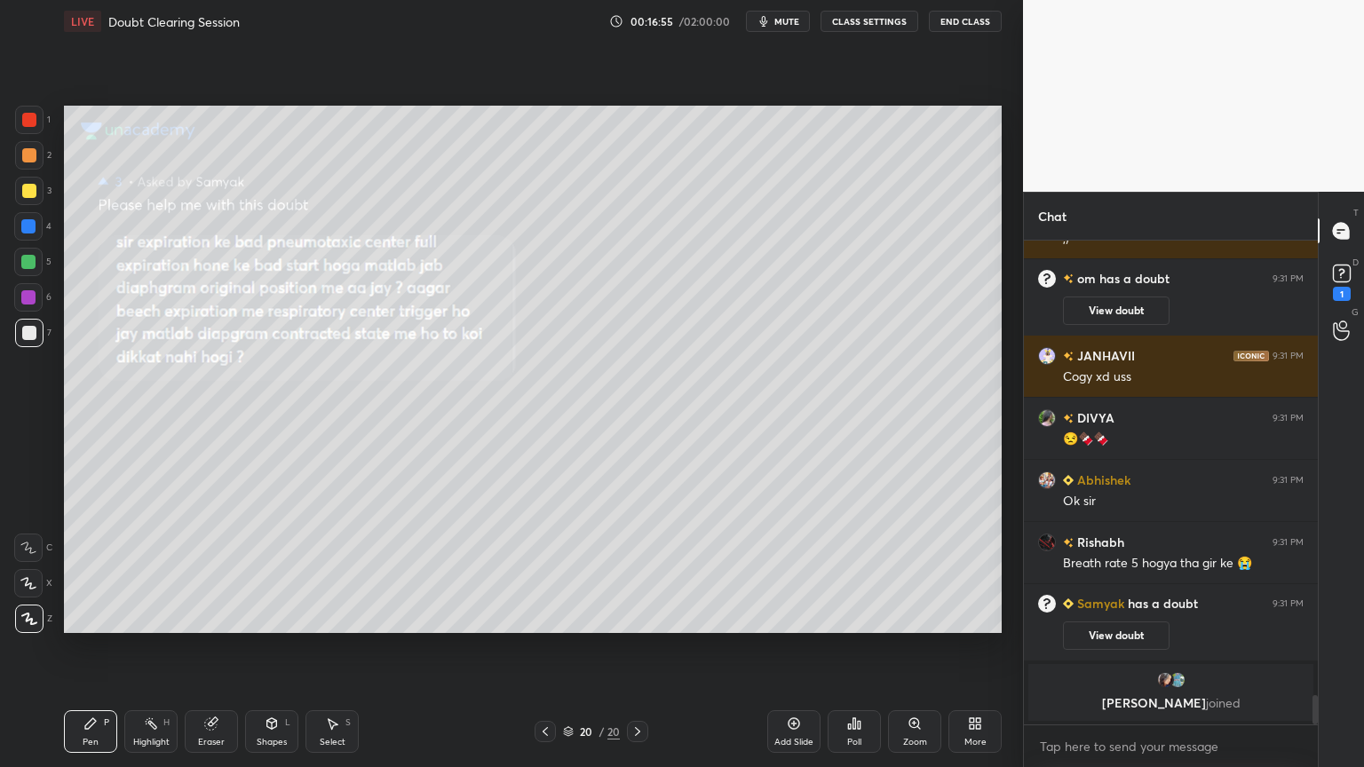
click at [784, 28] on button "mute" at bounding box center [778, 21] width 64 height 21
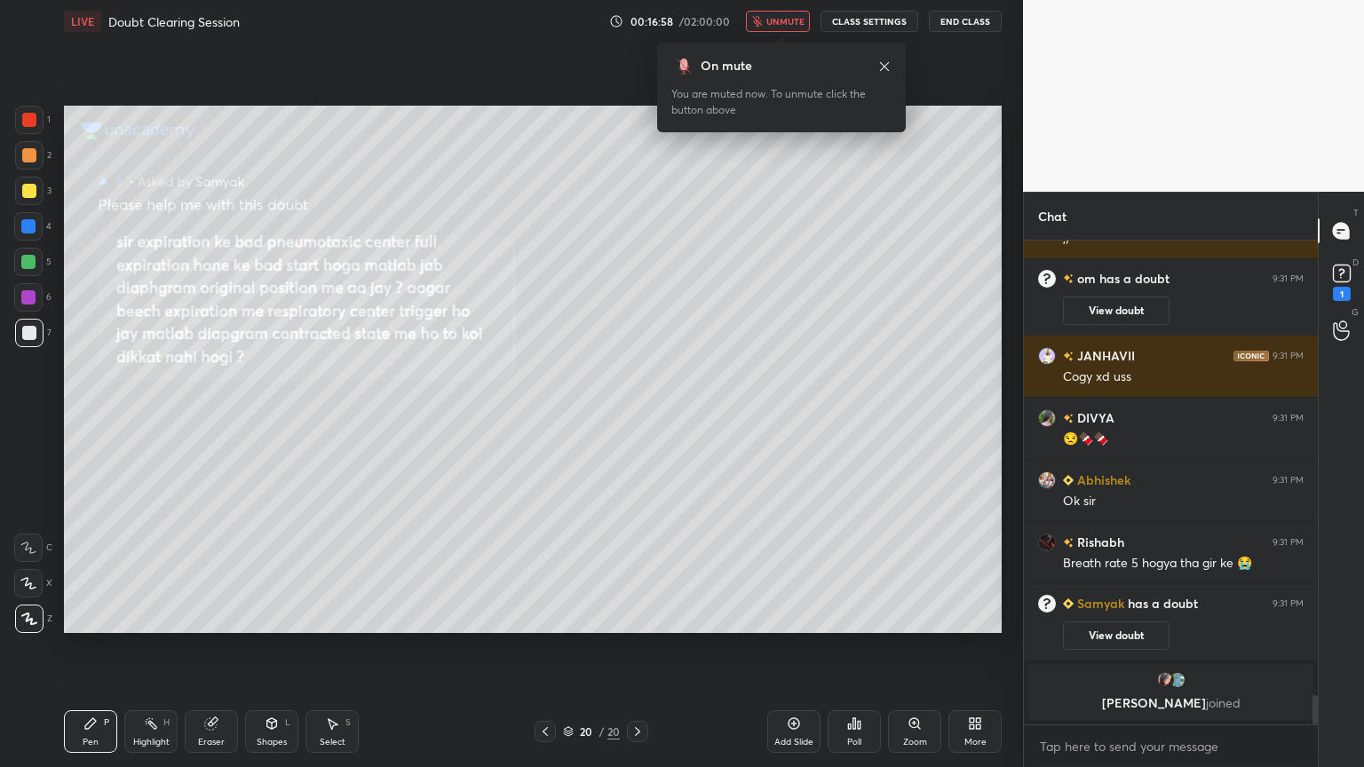
scroll to position [5970, 0]
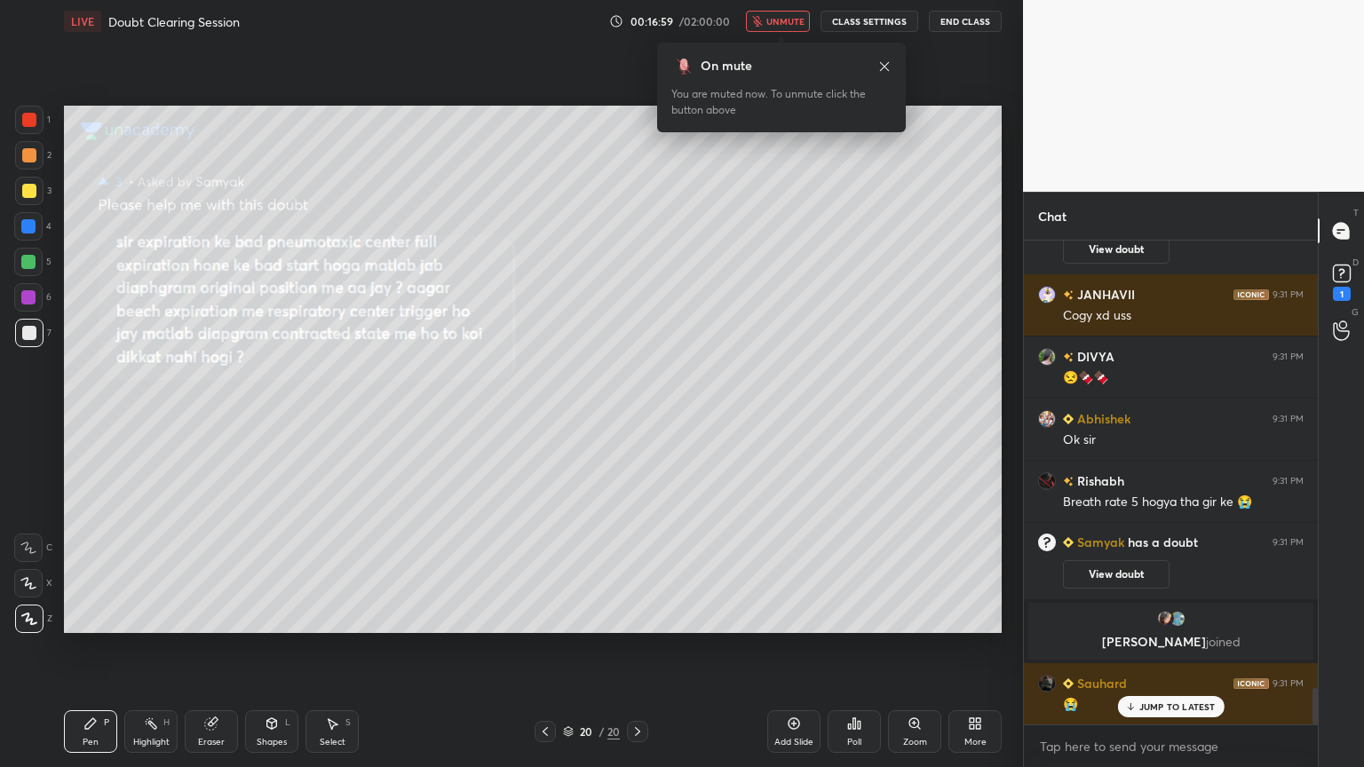
click at [788, 21] on span "unmute" at bounding box center [785, 21] width 38 height 12
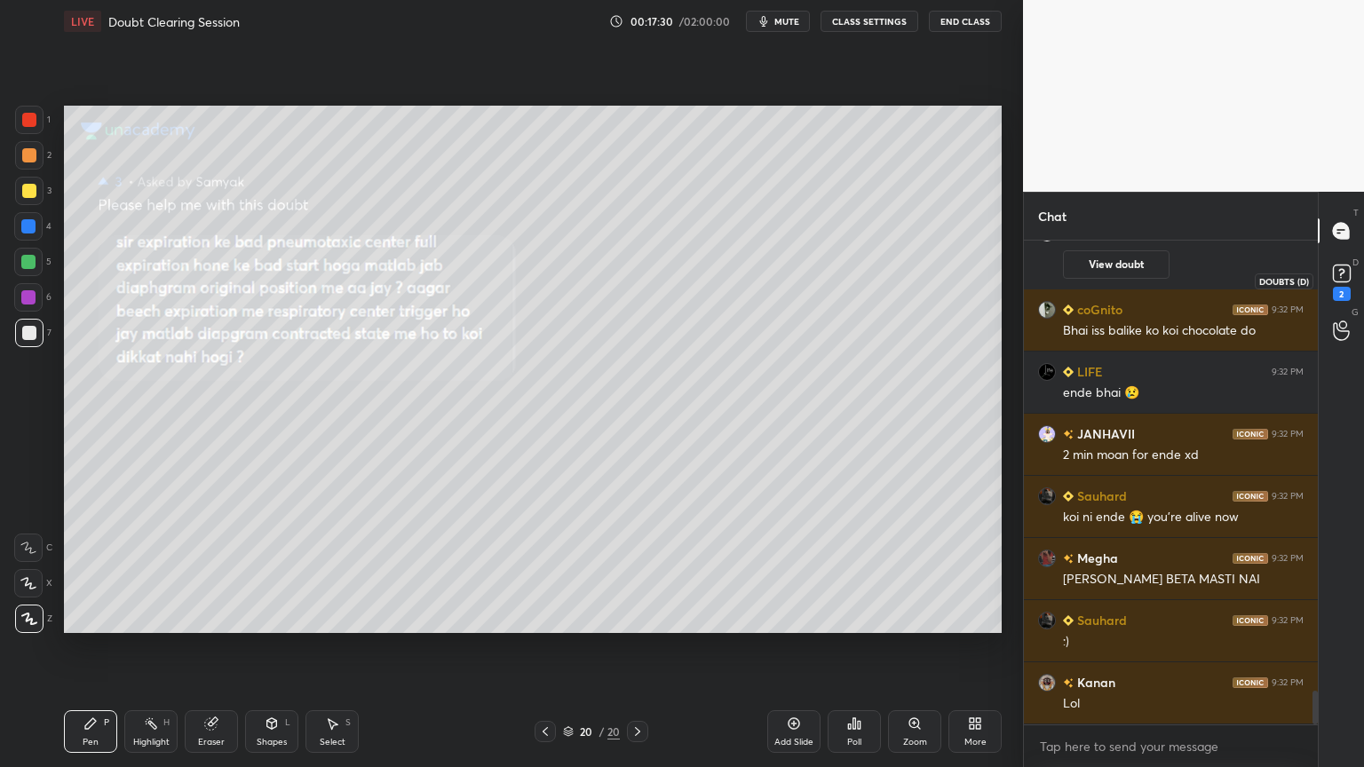
scroll to position [6512, 0]
click at [1333, 273] on rect at bounding box center [1341, 273] width 17 height 17
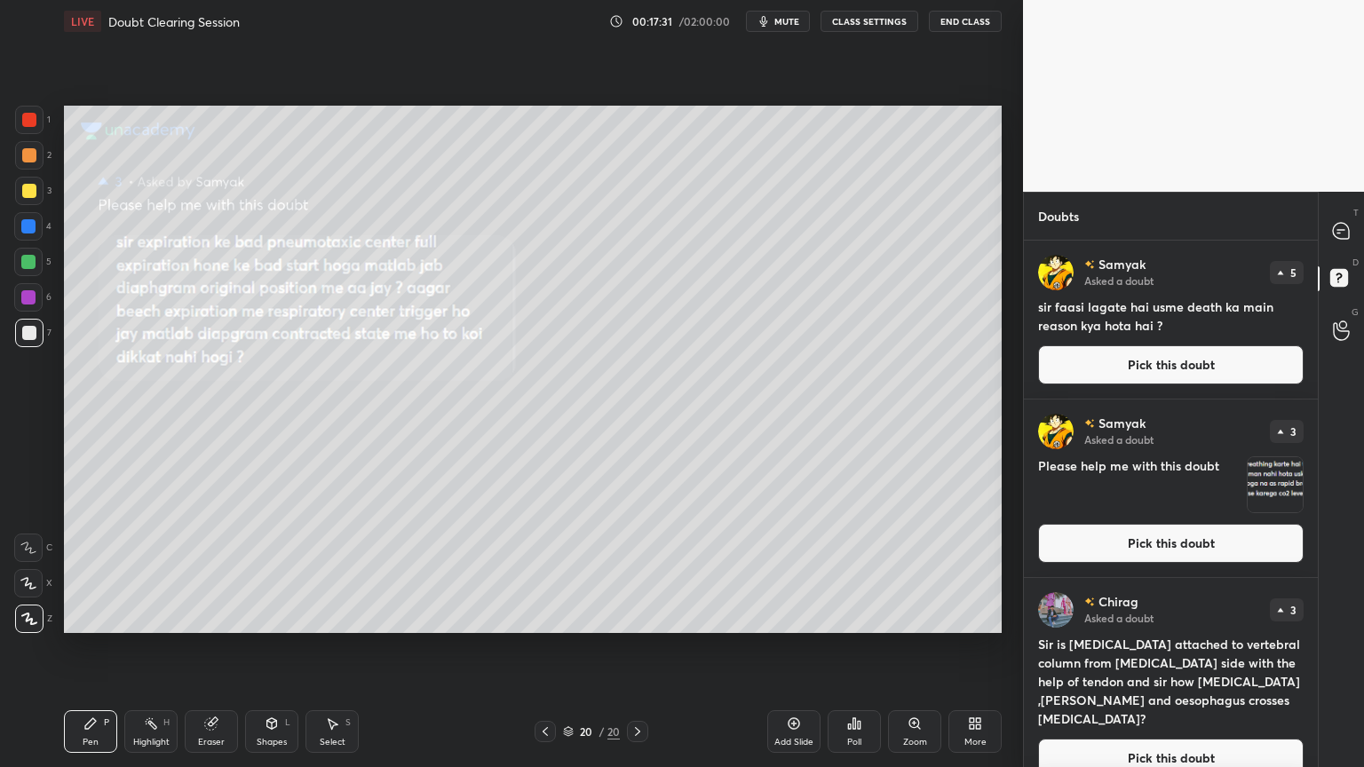
click at [1207, 373] on button "Pick this doubt" at bounding box center [1170, 364] width 265 height 39
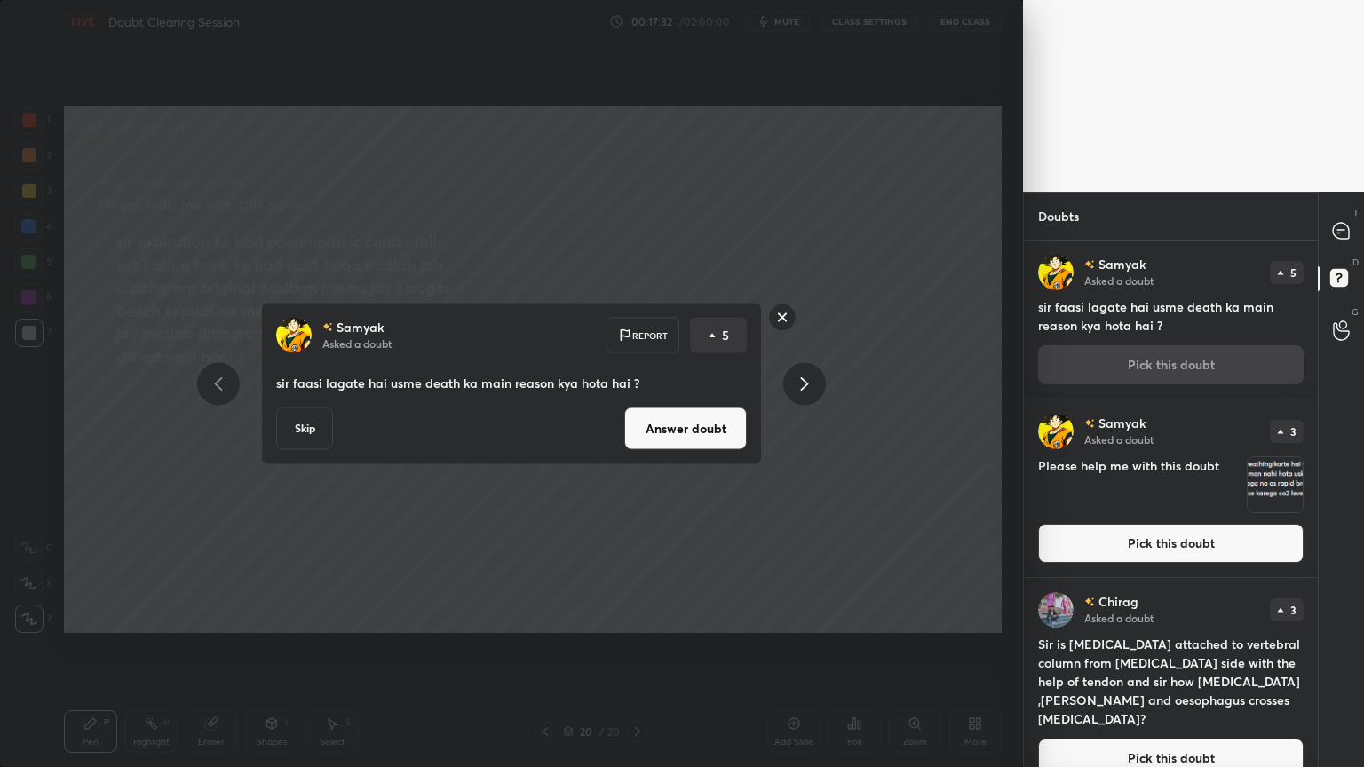
click at [716, 426] on button "Answer doubt" at bounding box center [685, 428] width 123 height 43
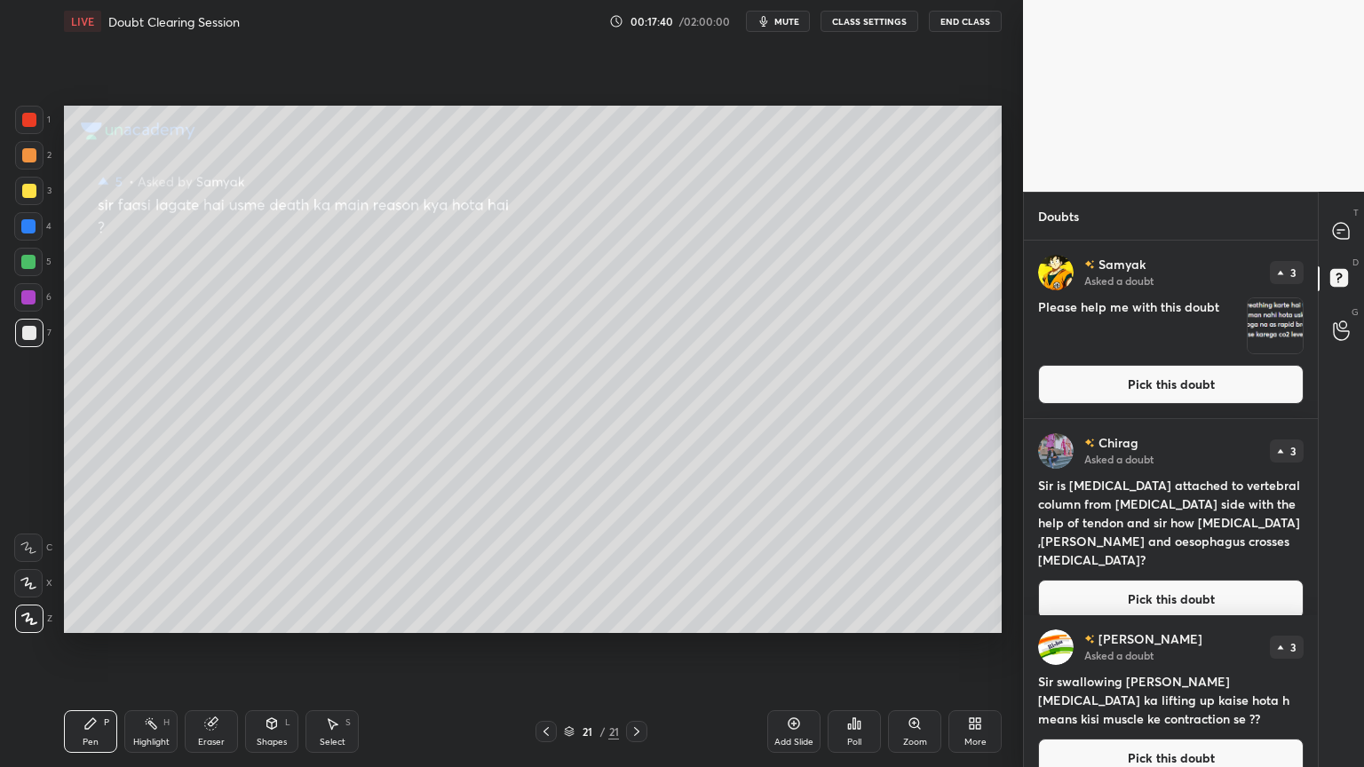
drag, startPoint x: 1088, startPoint y: 399, endPoint x: 1072, endPoint y: 399, distance: 16.9
click at [1087, 400] on button "Pick this doubt" at bounding box center [1170, 384] width 265 height 39
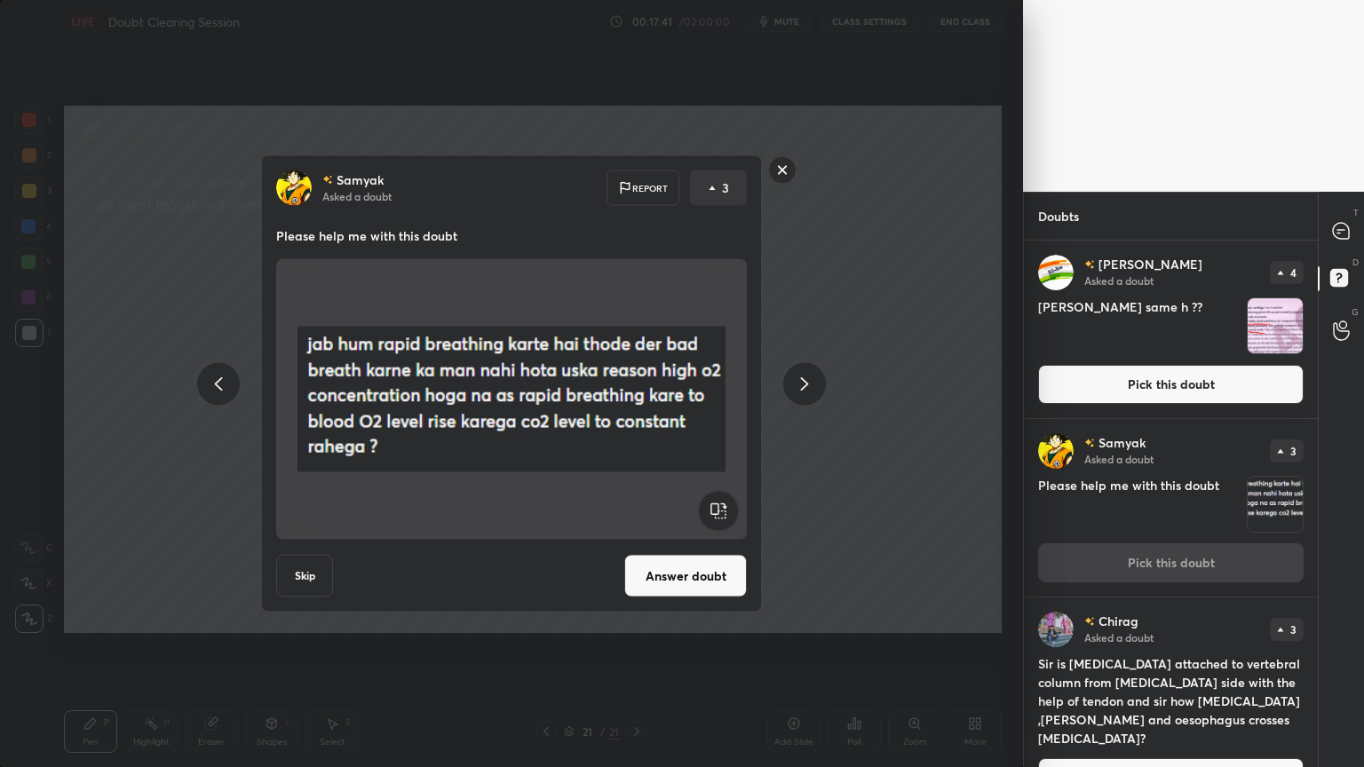
click at [685, 577] on button "Answer doubt" at bounding box center [685, 576] width 123 height 43
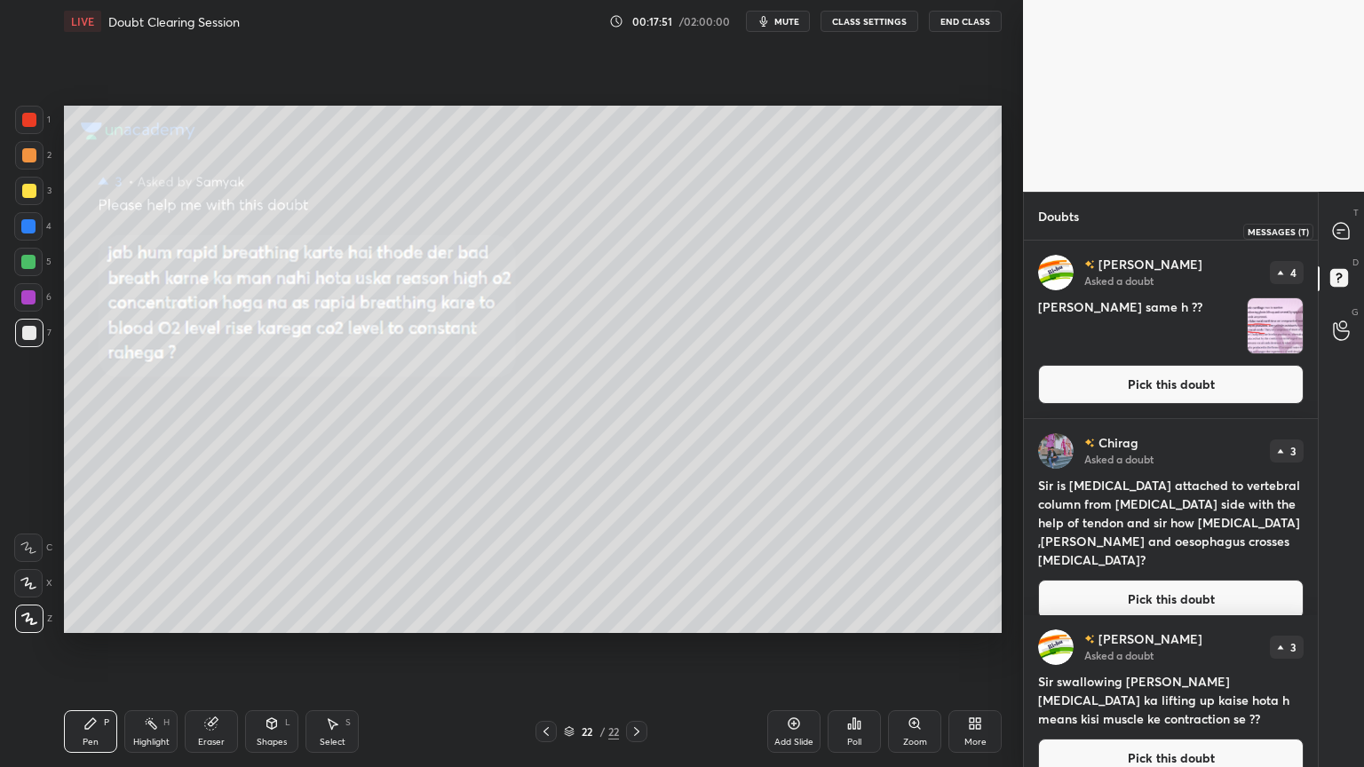
click at [1346, 224] on icon at bounding box center [1341, 231] width 16 height 16
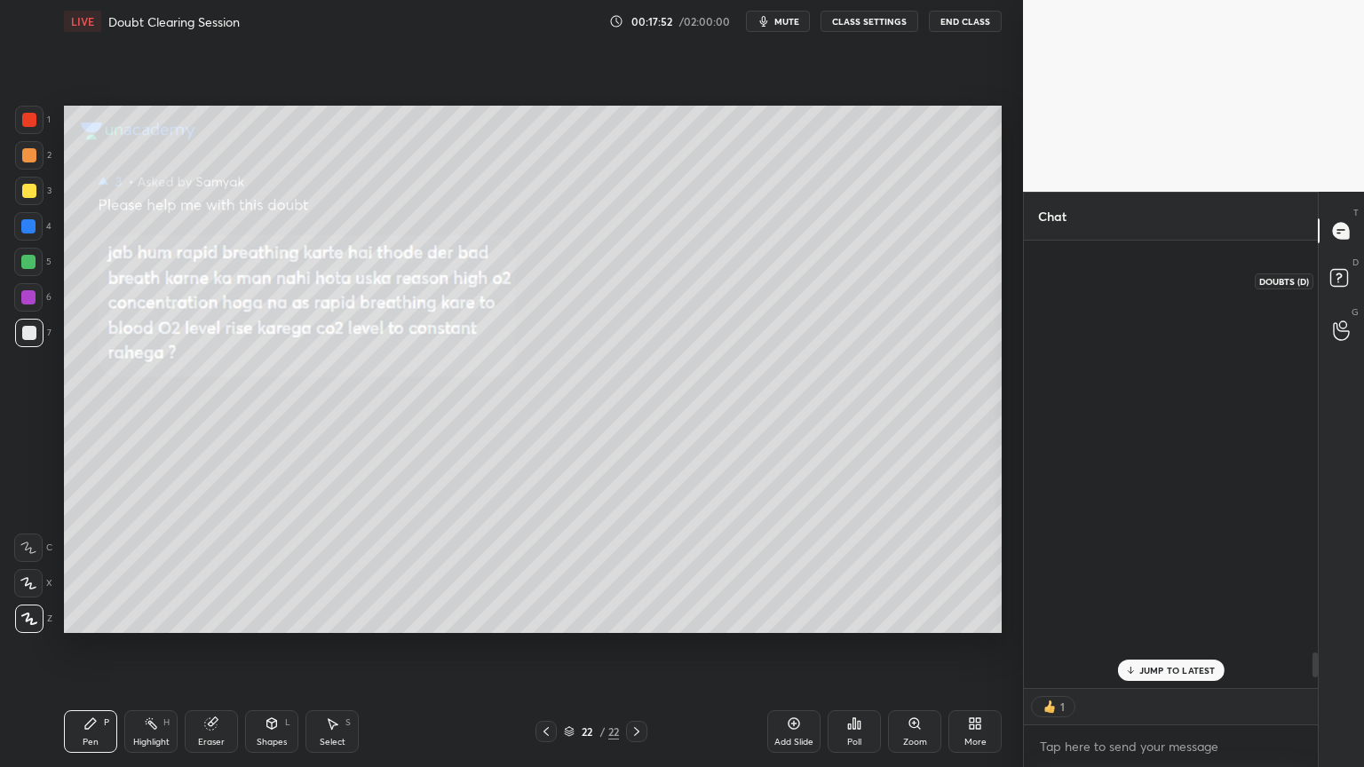
scroll to position [443, 289]
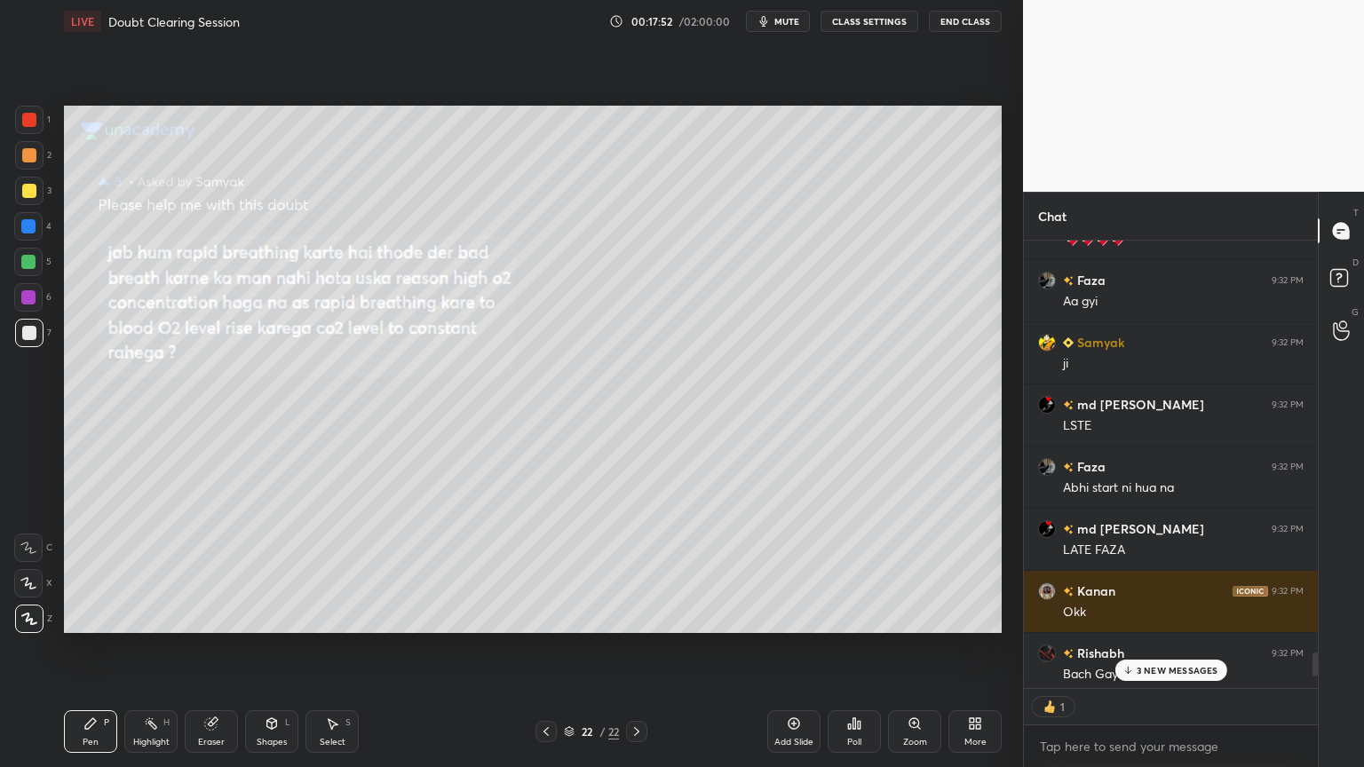
click at [1125, 616] on icon at bounding box center [1127, 670] width 12 height 11
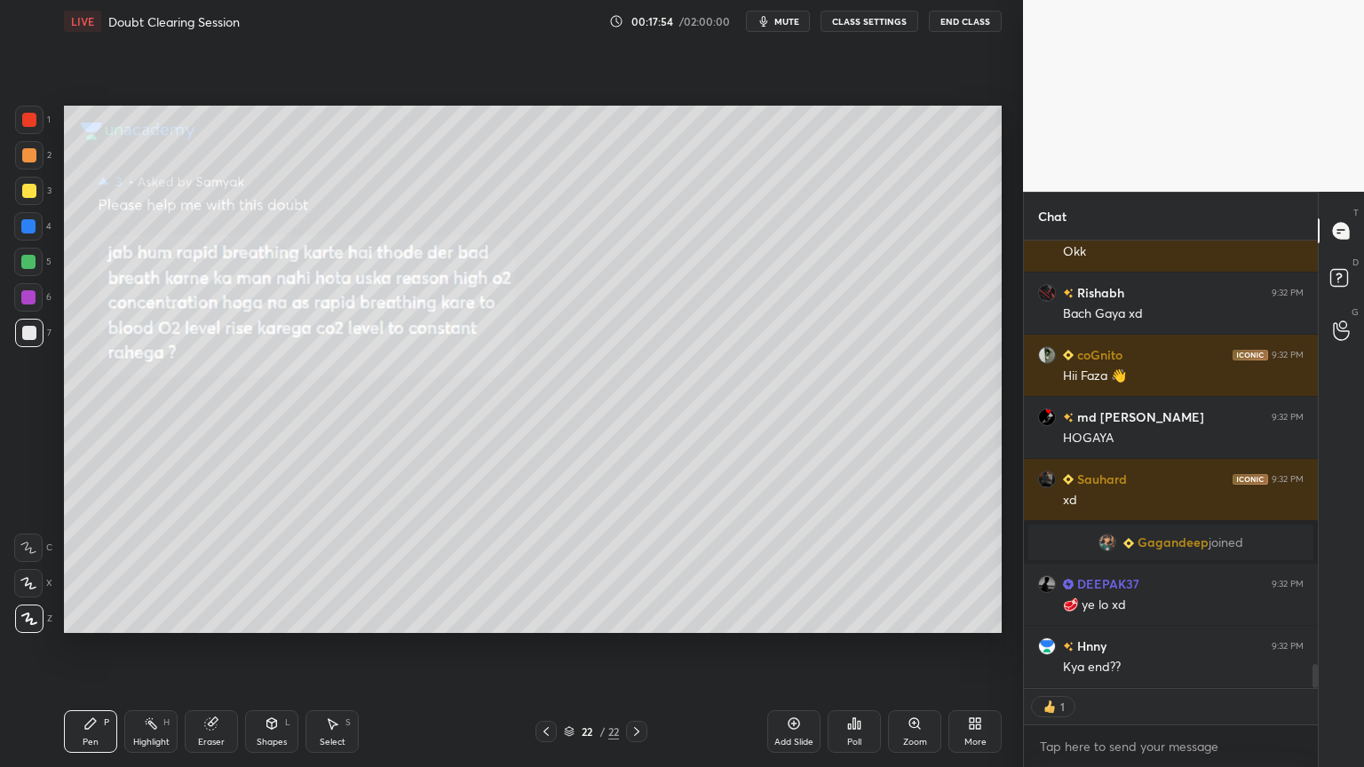
scroll to position [7853, 0]
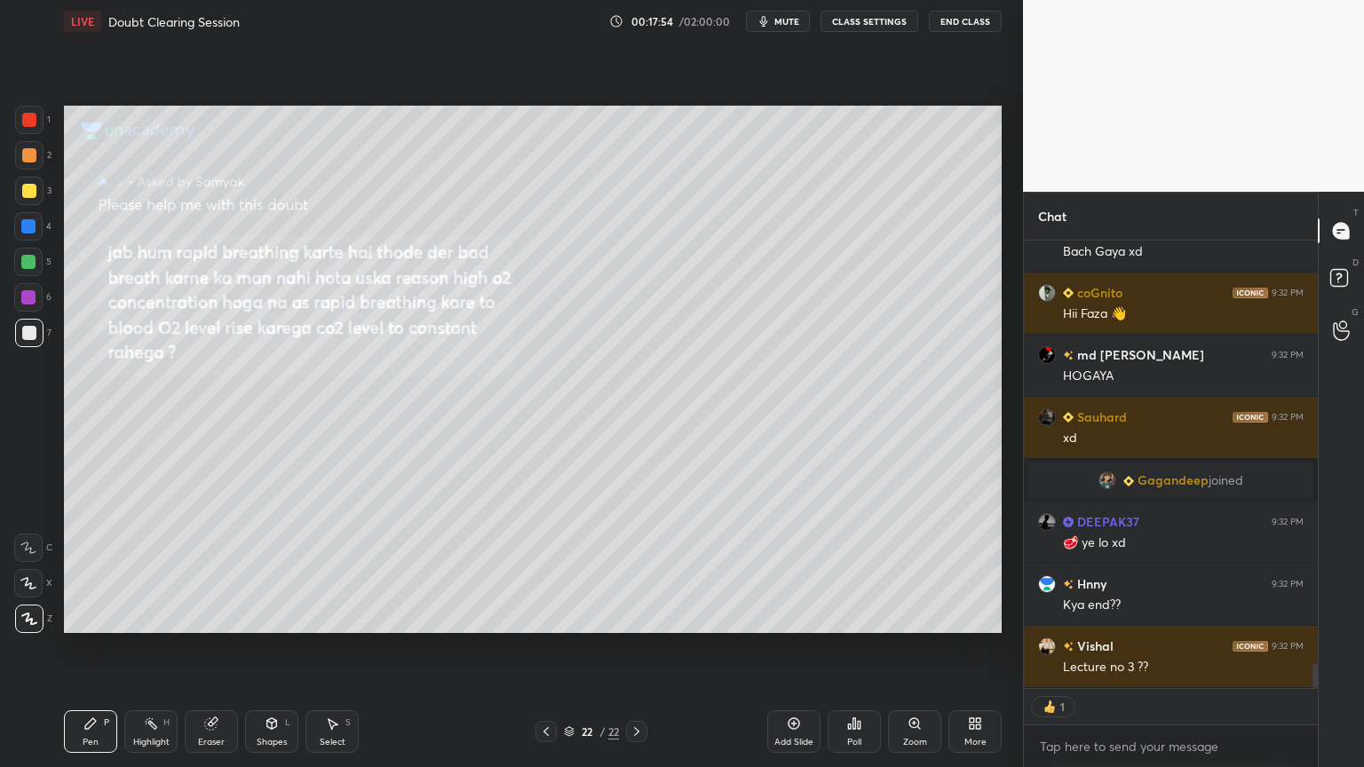
click at [32, 194] on div at bounding box center [29, 191] width 14 height 14
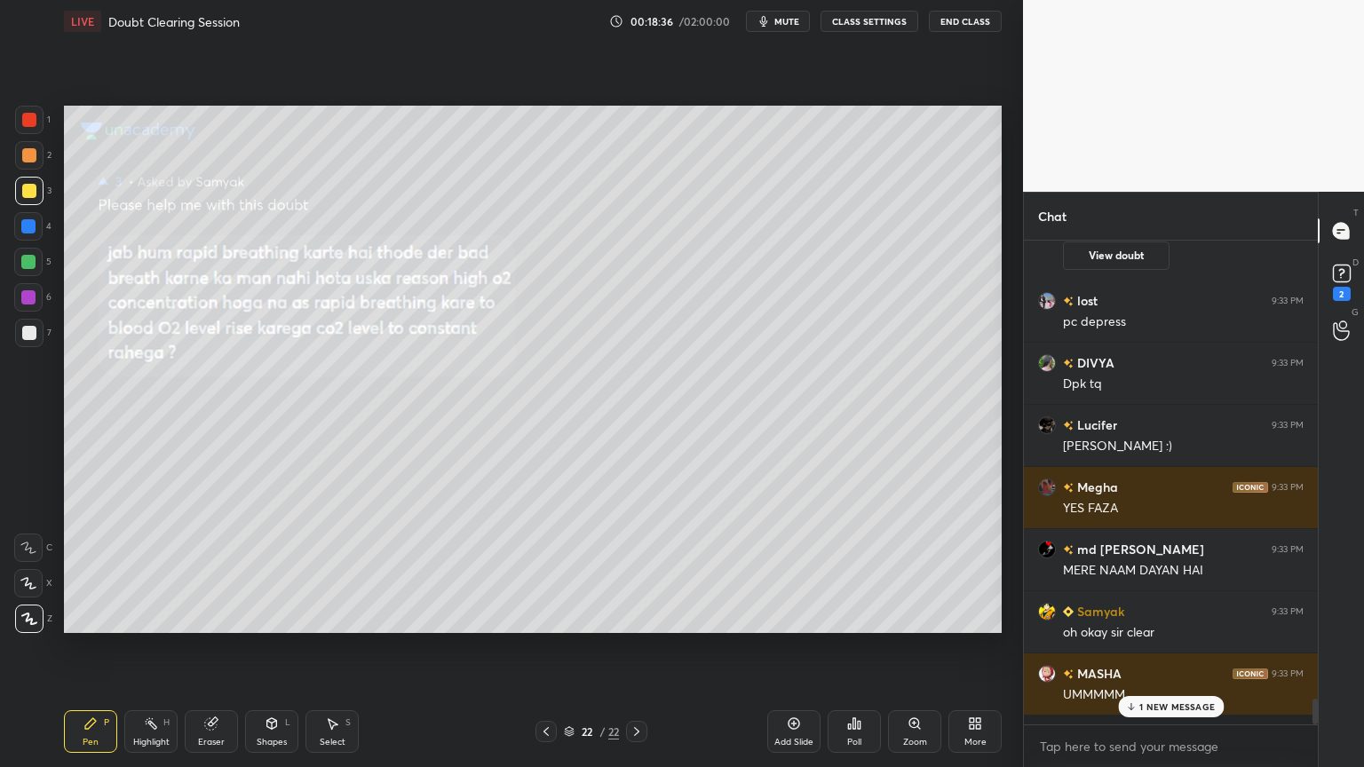
scroll to position [8327, 0]
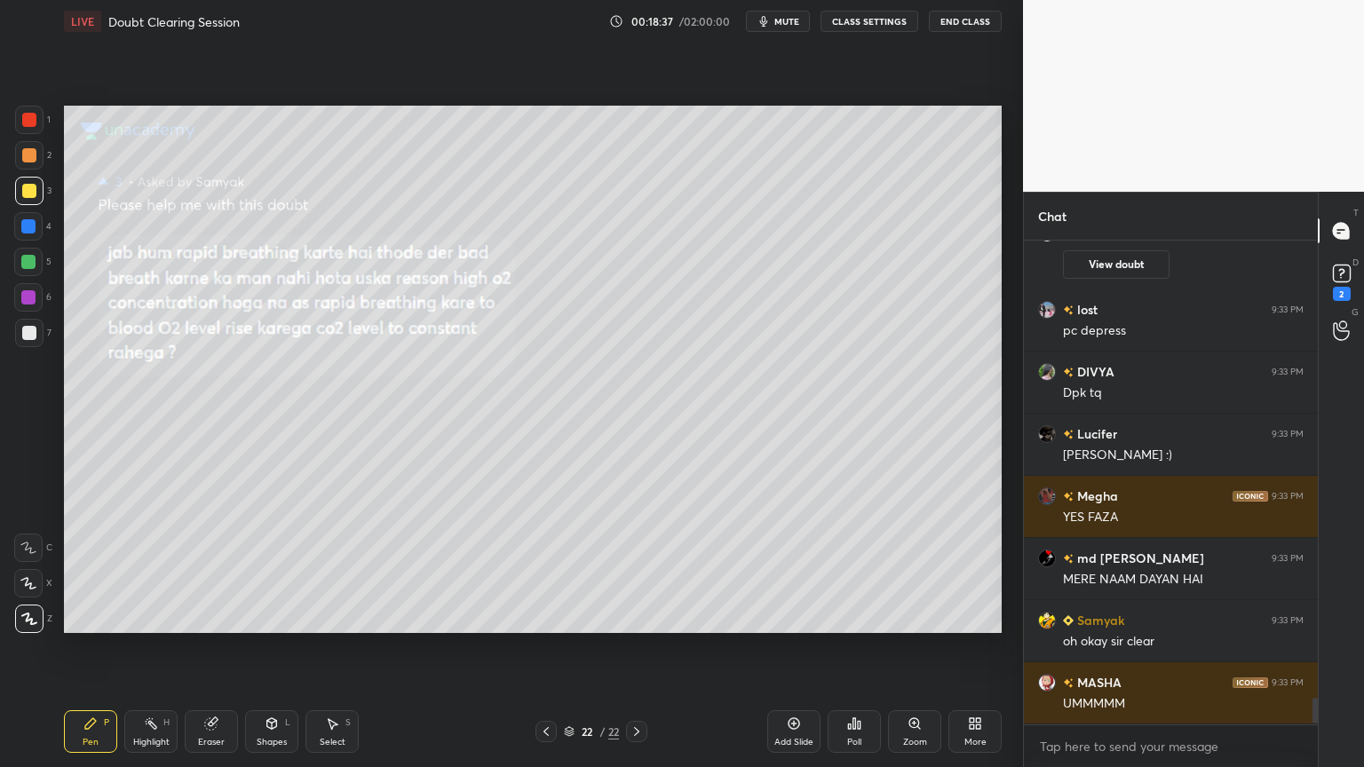
drag, startPoint x: 29, startPoint y: 147, endPoint x: 21, endPoint y: 157, distance: 12.6
click at [24, 154] on div at bounding box center [29, 155] width 14 height 14
click at [33, 163] on div at bounding box center [29, 155] width 28 height 28
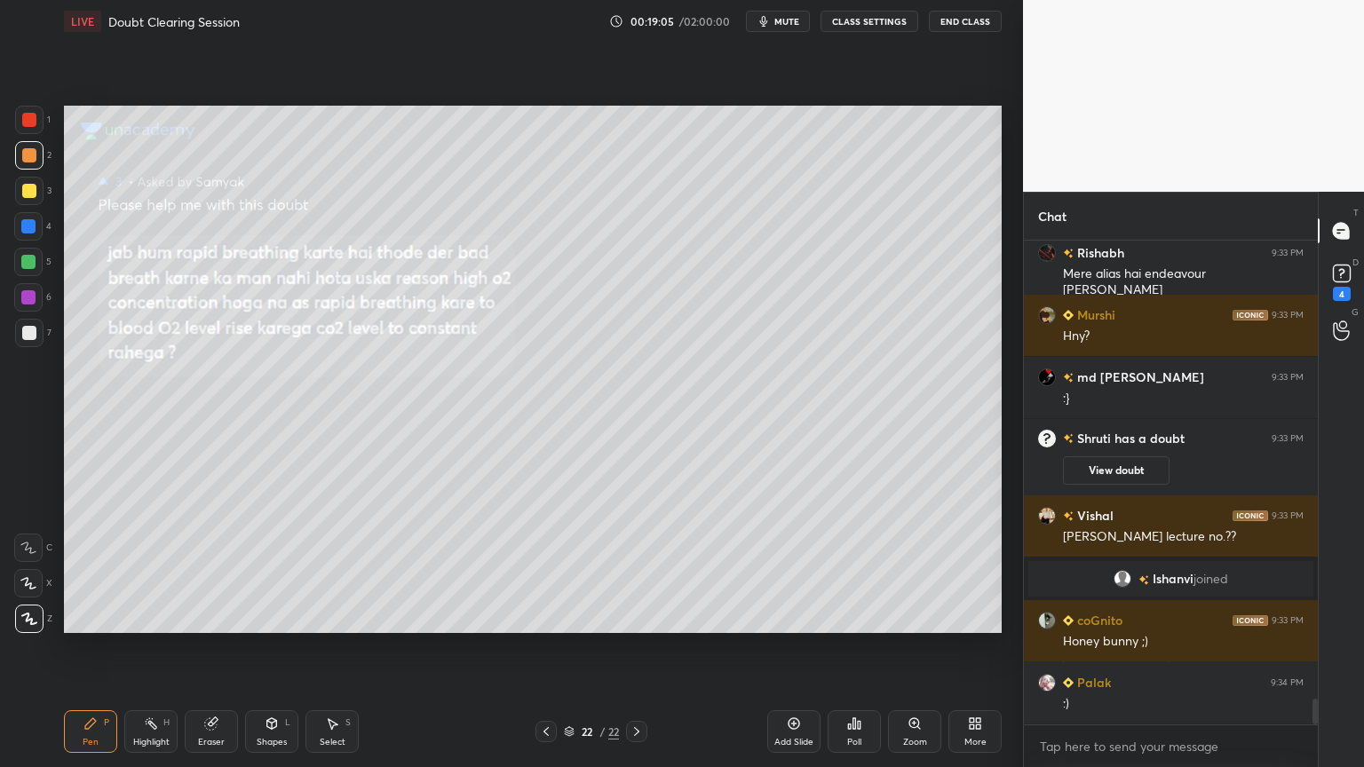
scroll to position [8775, 0]
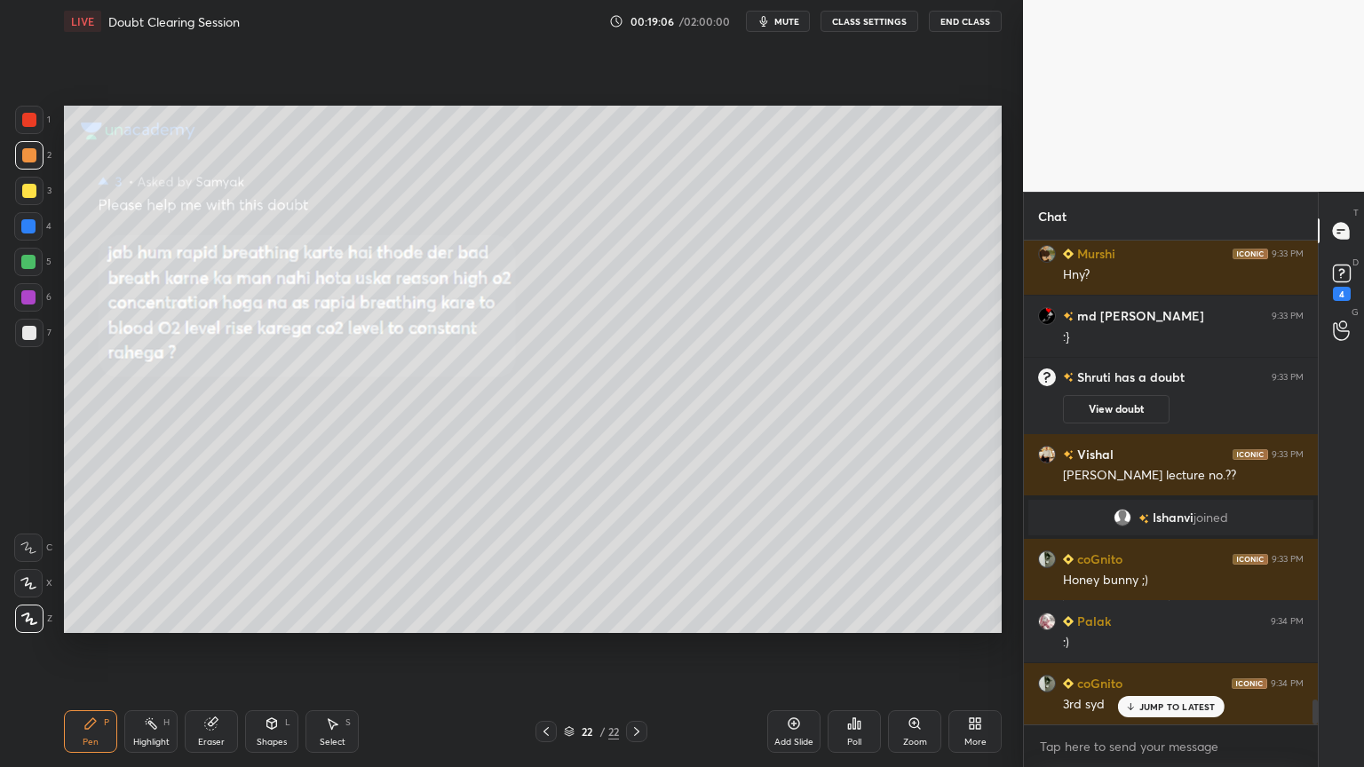
click at [613, 616] on div "Setting up your live class Poll for secs No correct answer Start poll" at bounding box center [533, 369] width 952 height 653
click at [1339, 277] on icon at bounding box center [1341, 273] width 27 height 27
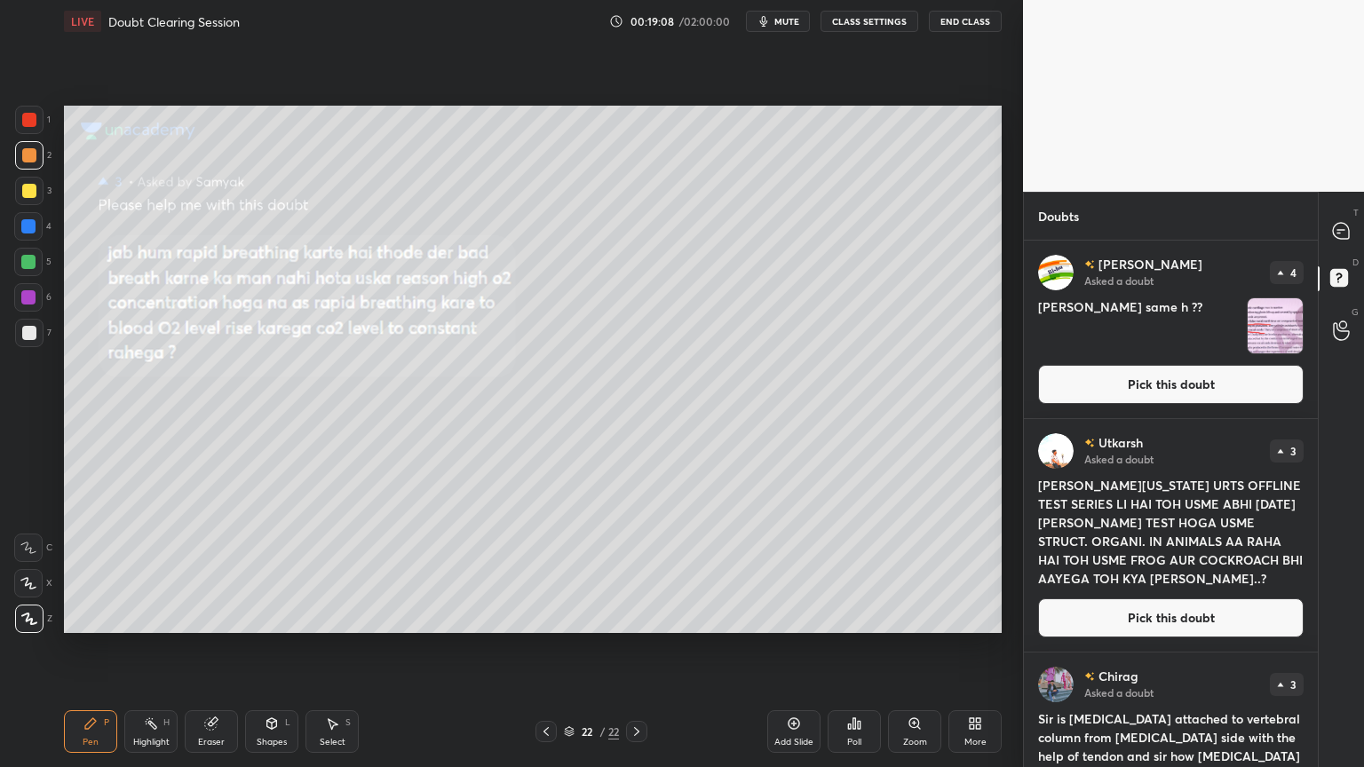
click at [1147, 384] on button "Pick this doubt" at bounding box center [1170, 384] width 265 height 39
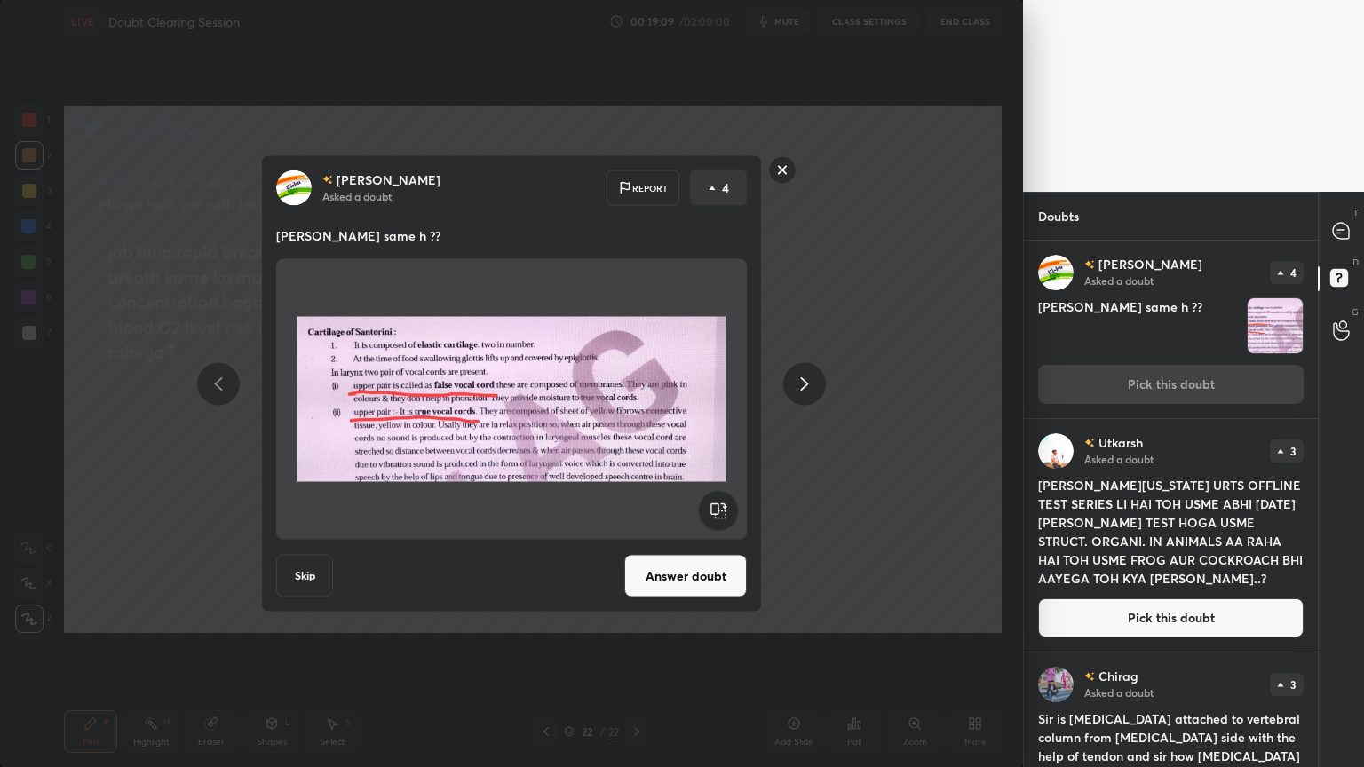
click at [684, 566] on button "Answer doubt" at bounding box center [685, 576] width 123 height 43
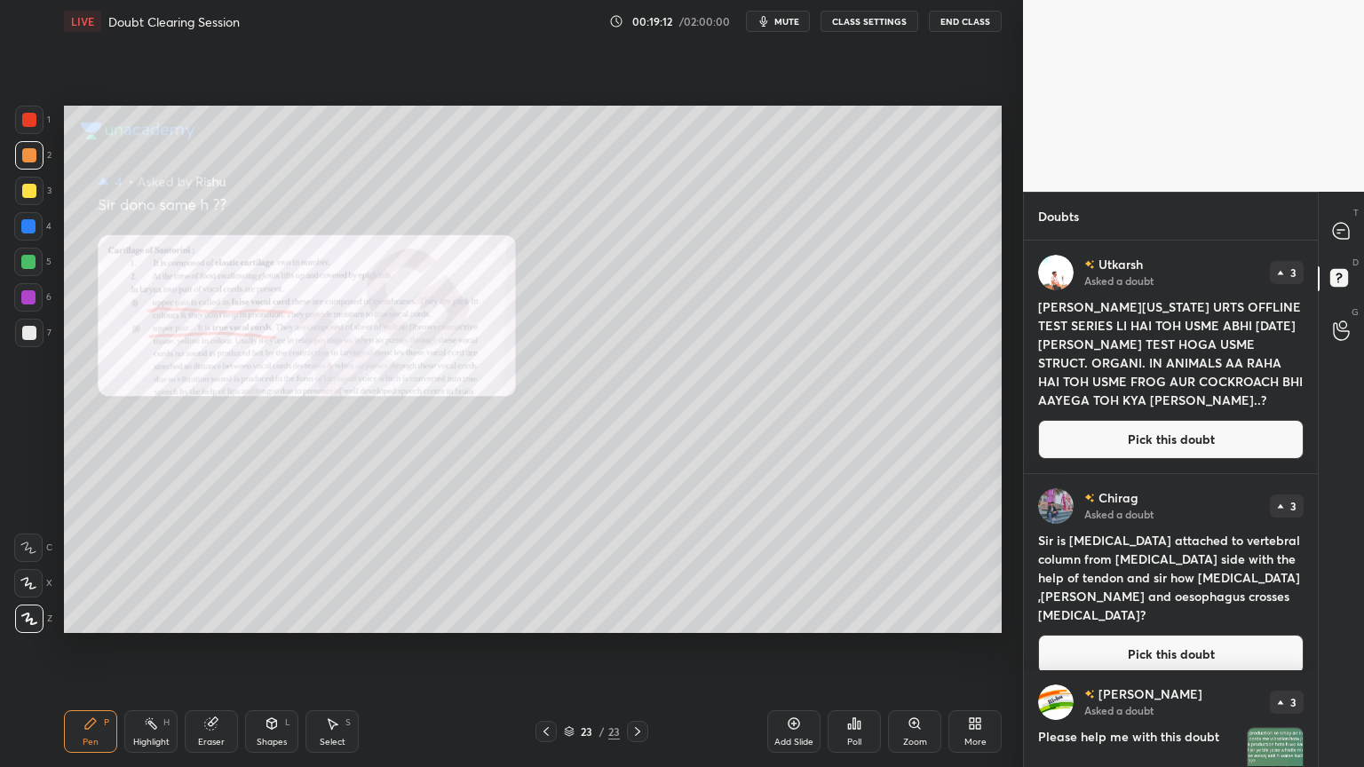
click at [909, 616] on div "Zoom" at bounding box center [914, 731] width 53 height 43
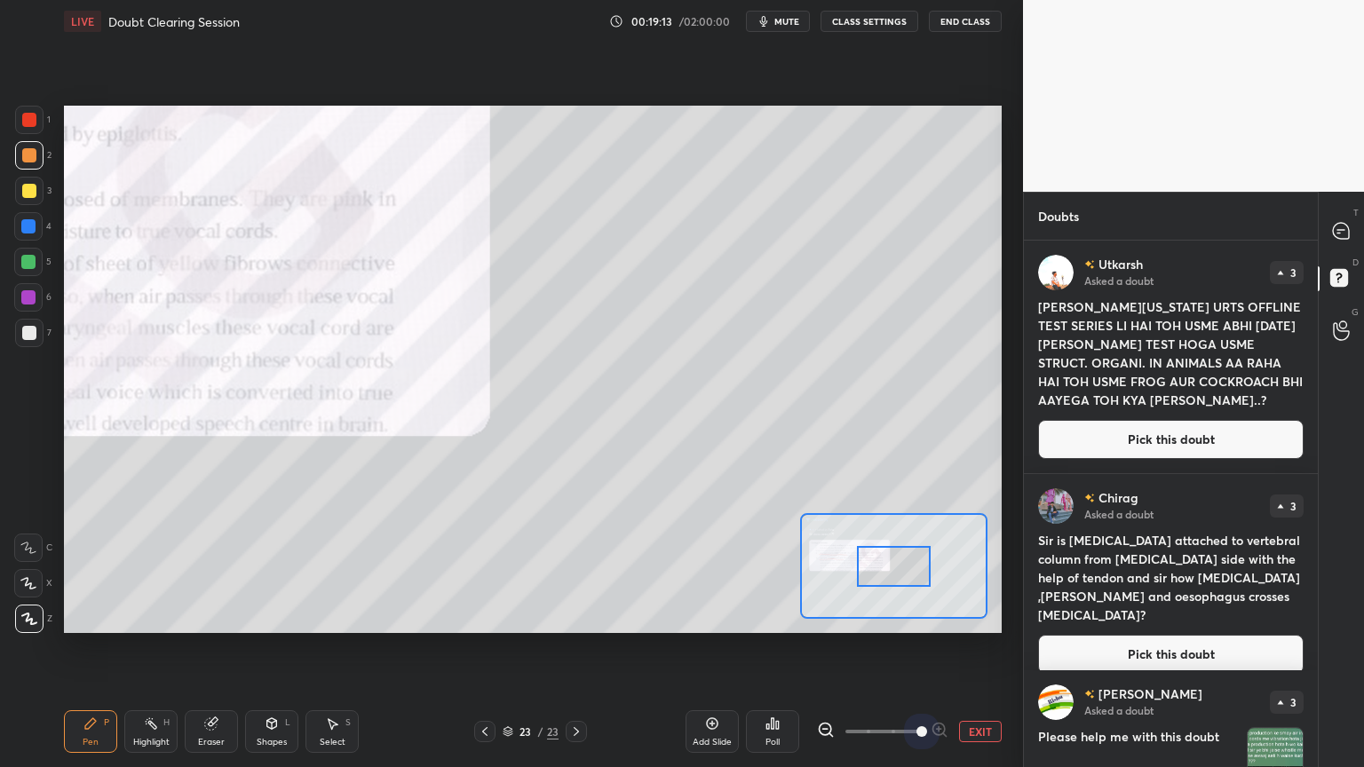
click at [913, 616] on span at bounding box center [882, 731] width 75 height 27
drag, startPoint x: 917, startPoint y: 579, endPoint x: 874, endPoint y: 568, distance: 43.9
click at [874, 570] on div at bounding box center [894, 566] width 74 height 41
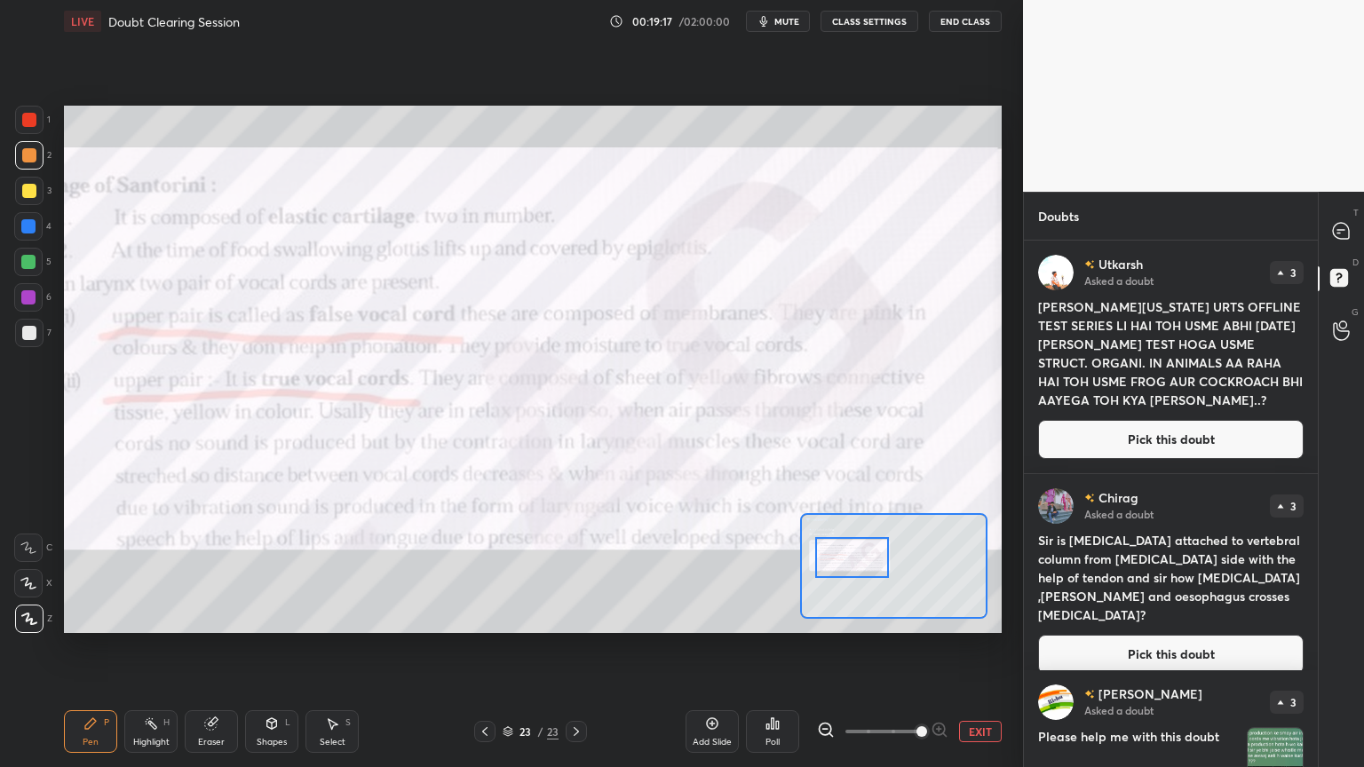
drag, startPoint x: 846, startPoint y: 543, endPoint x: 833, endPoint y: 536, distance: 15.1
click at [843, 544] on div at bounding box center [852, 557] width 74 height 41
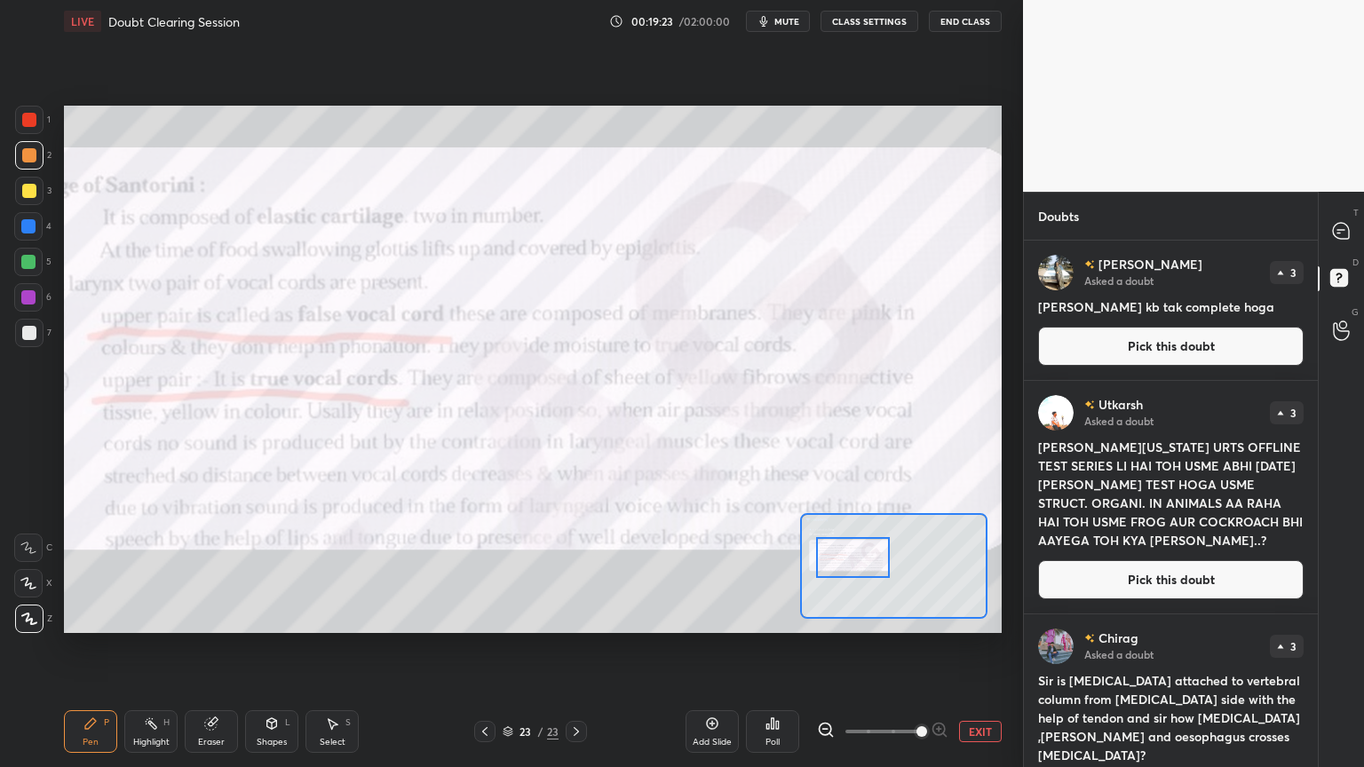
click at [971, 616] on button "EXIT" at bounding box center [980, 731] width 43 height 21
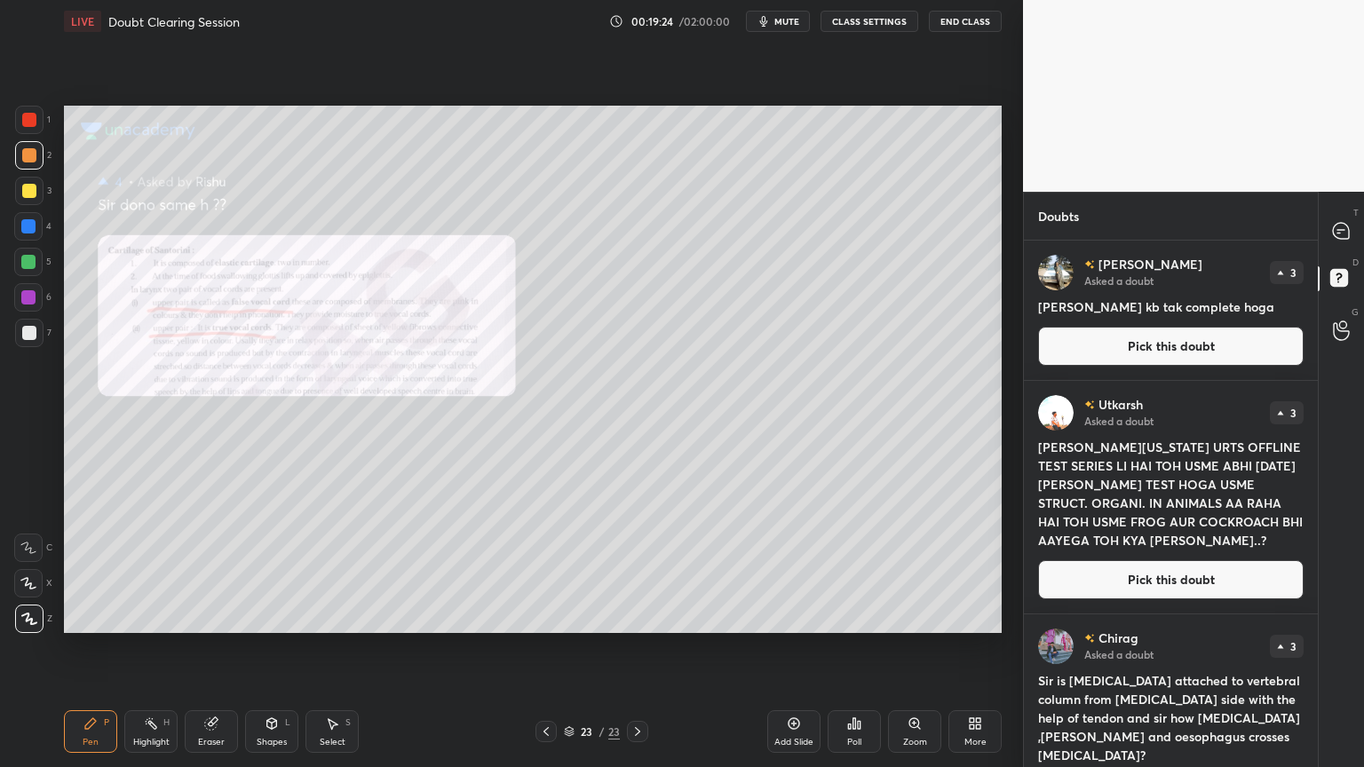
click at [1147, 342] on button "Pick this doubt" at bounding box center [1170, 346] width 265 height 39
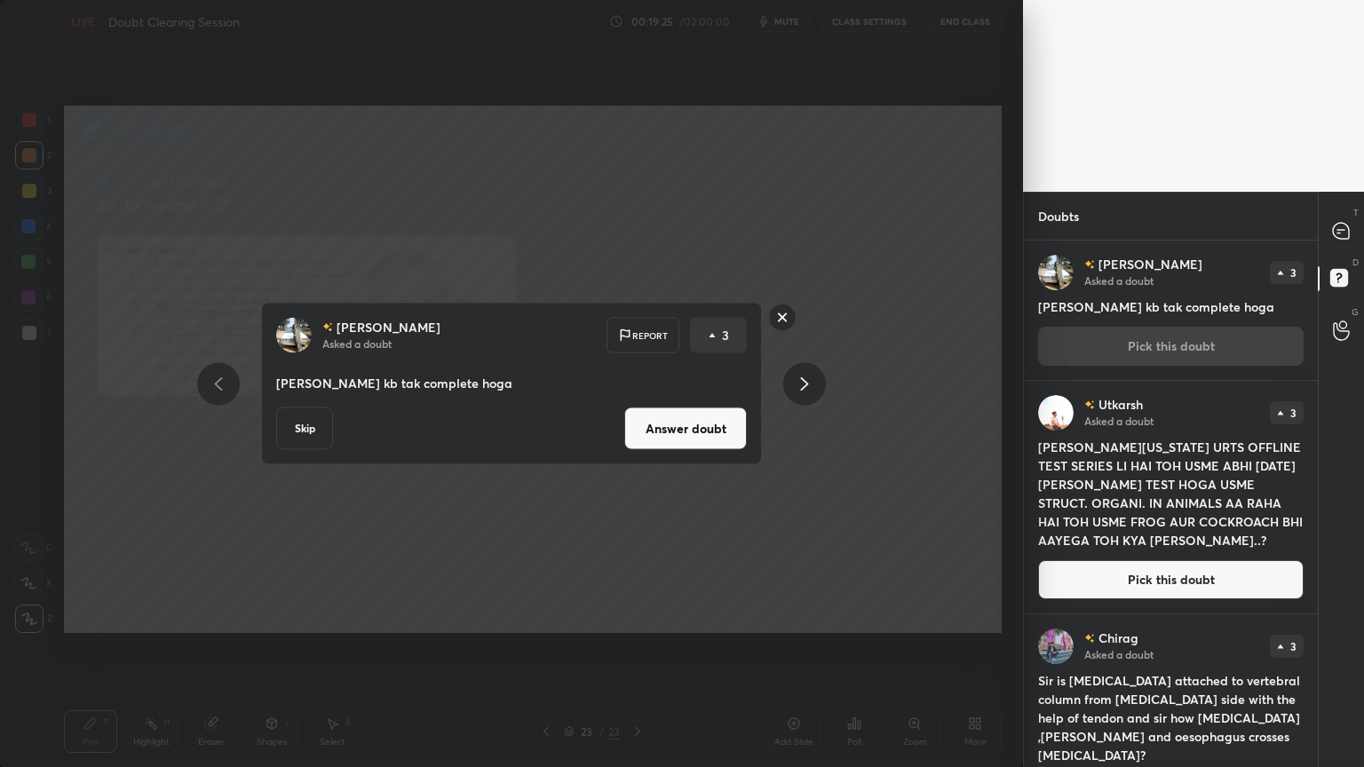
drag, startPoint x: 687, startPoint y: 438, endPoint x: 703, endPoint y: 431, distance: 17.1
click at [686, 440] on button "Answer doubt" at bounding box center [685, 428] width 123 height 43
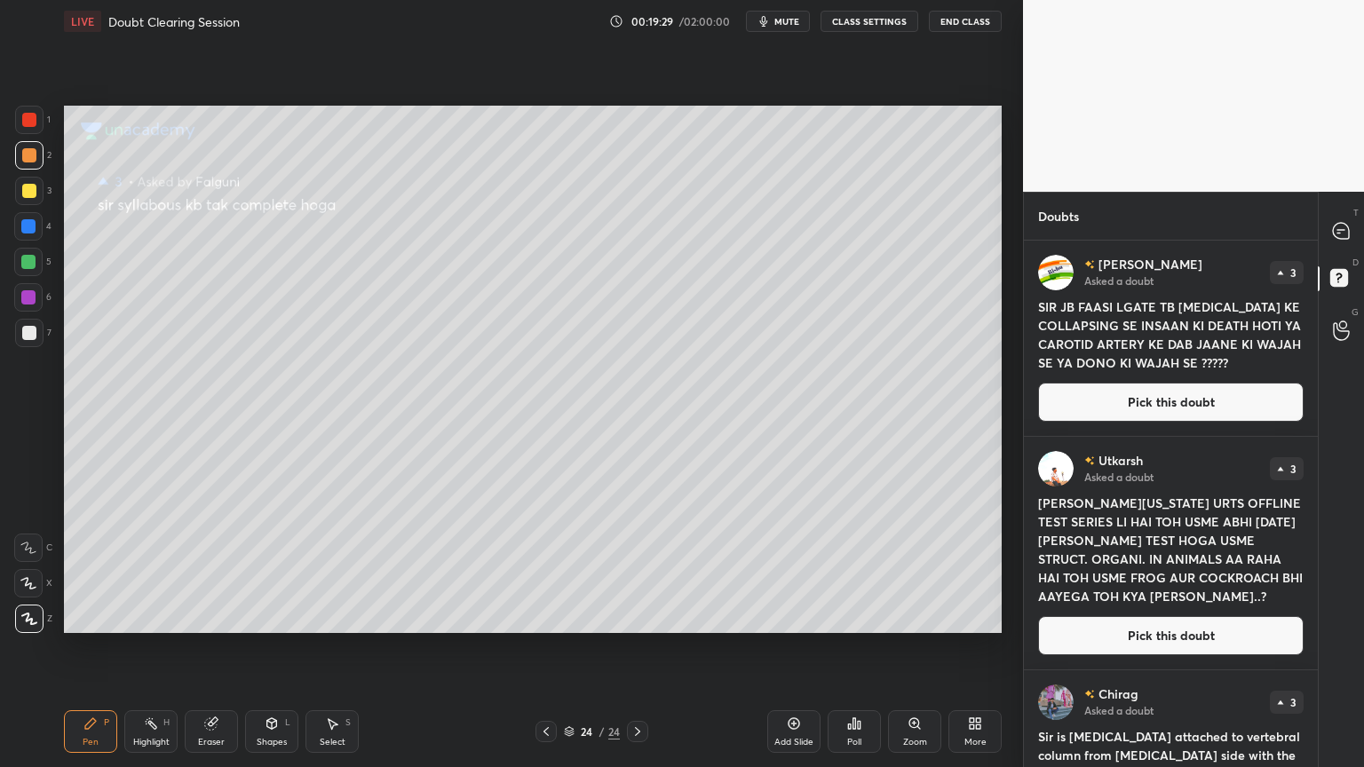
click at [1060, 404] on button "Pick this doubt" at bounding box center [1170, 402] width 265 height 39
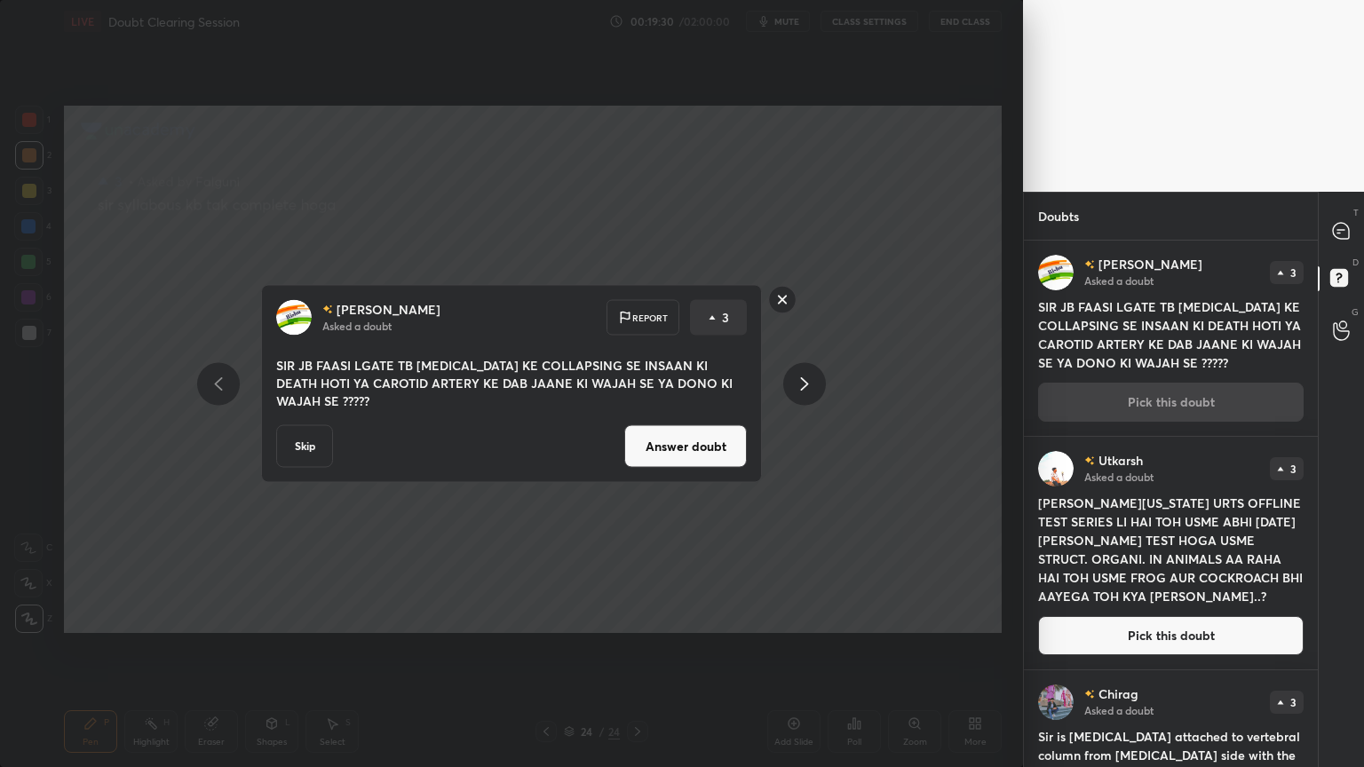
drag, startPoint x: 729, startPoint y: 446, endPoint x: 733, endPoint y: 438, distance: 9.1
click at [728, 443] on button "Answer doubt" at bounding box center [685, 446] width 123 height 43
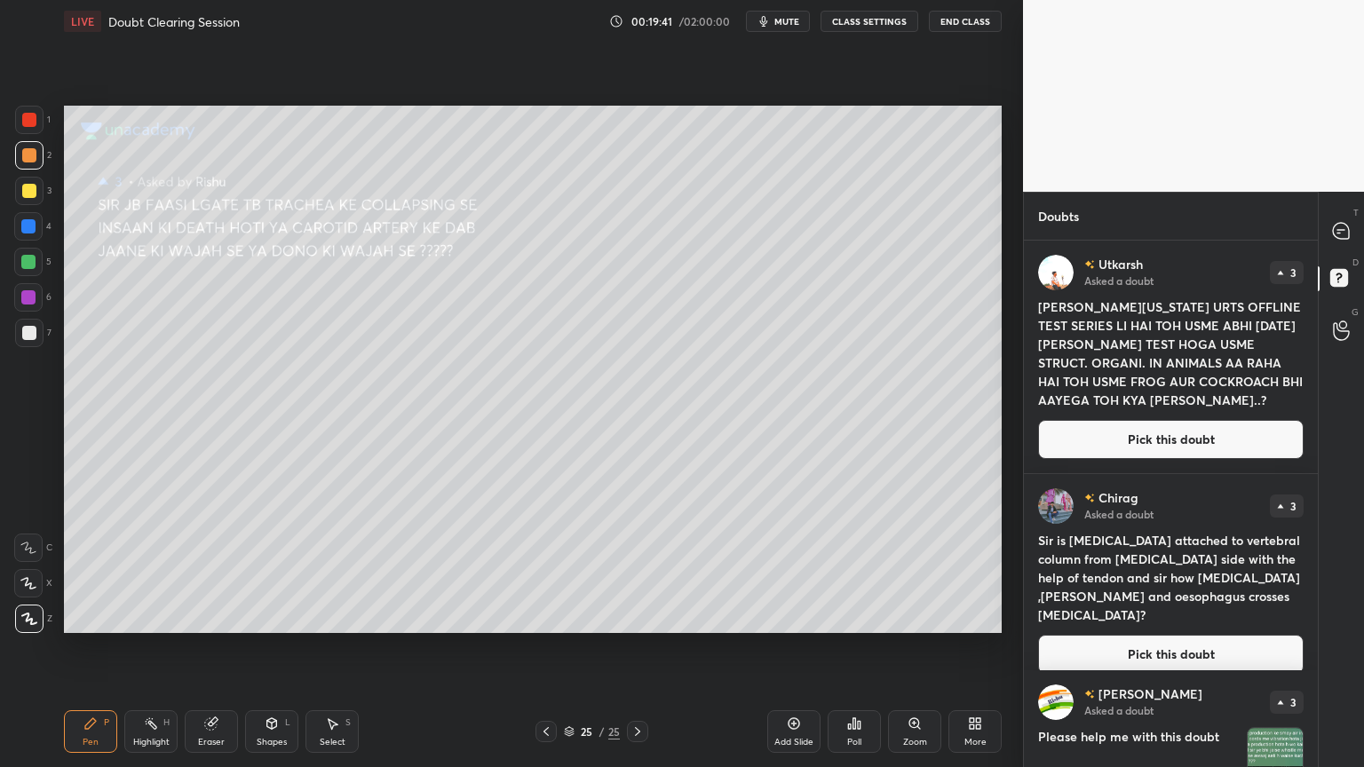
click at [1110, 450] on button "Pick this doubt" at bounding box center [1170, 439] width 265 height 39
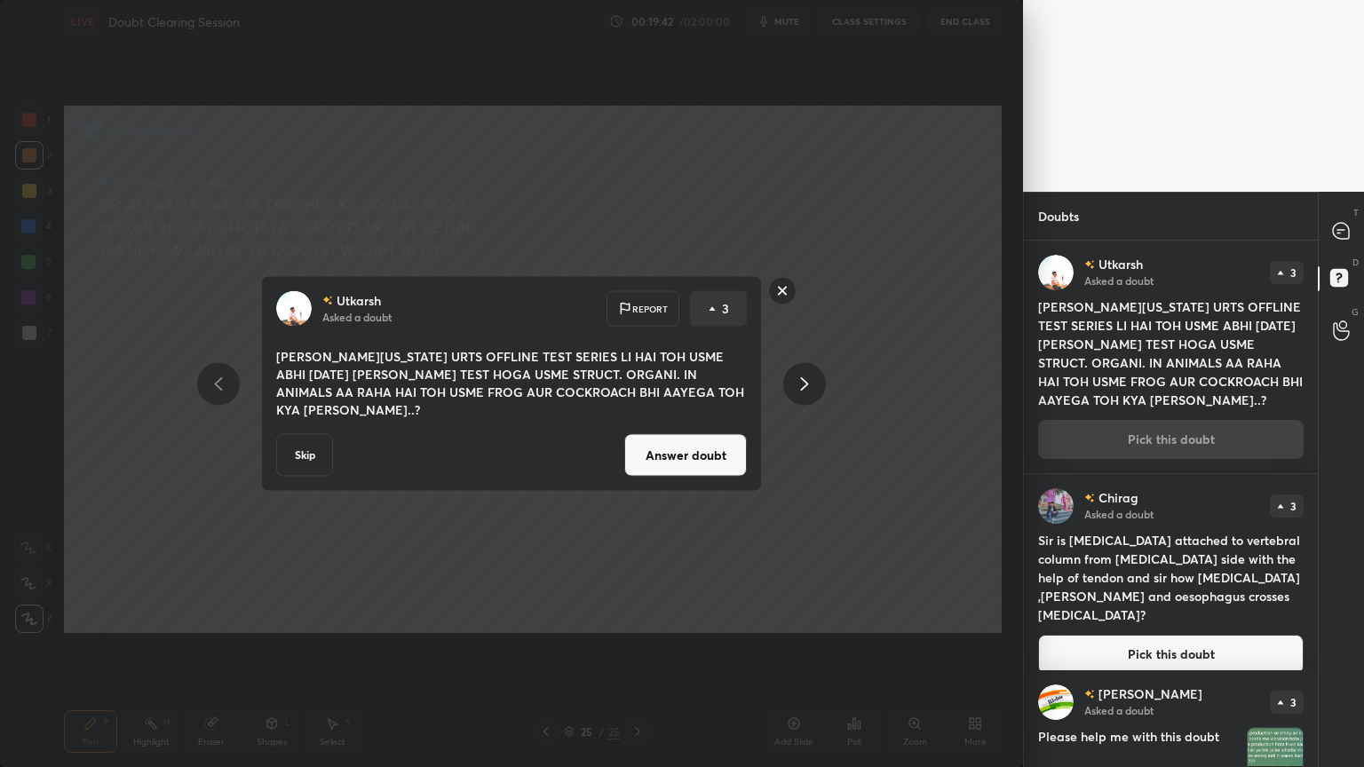
click at [698, 456] on button "Answer doubt" at bounding box center [685, 455] width 123 height 43
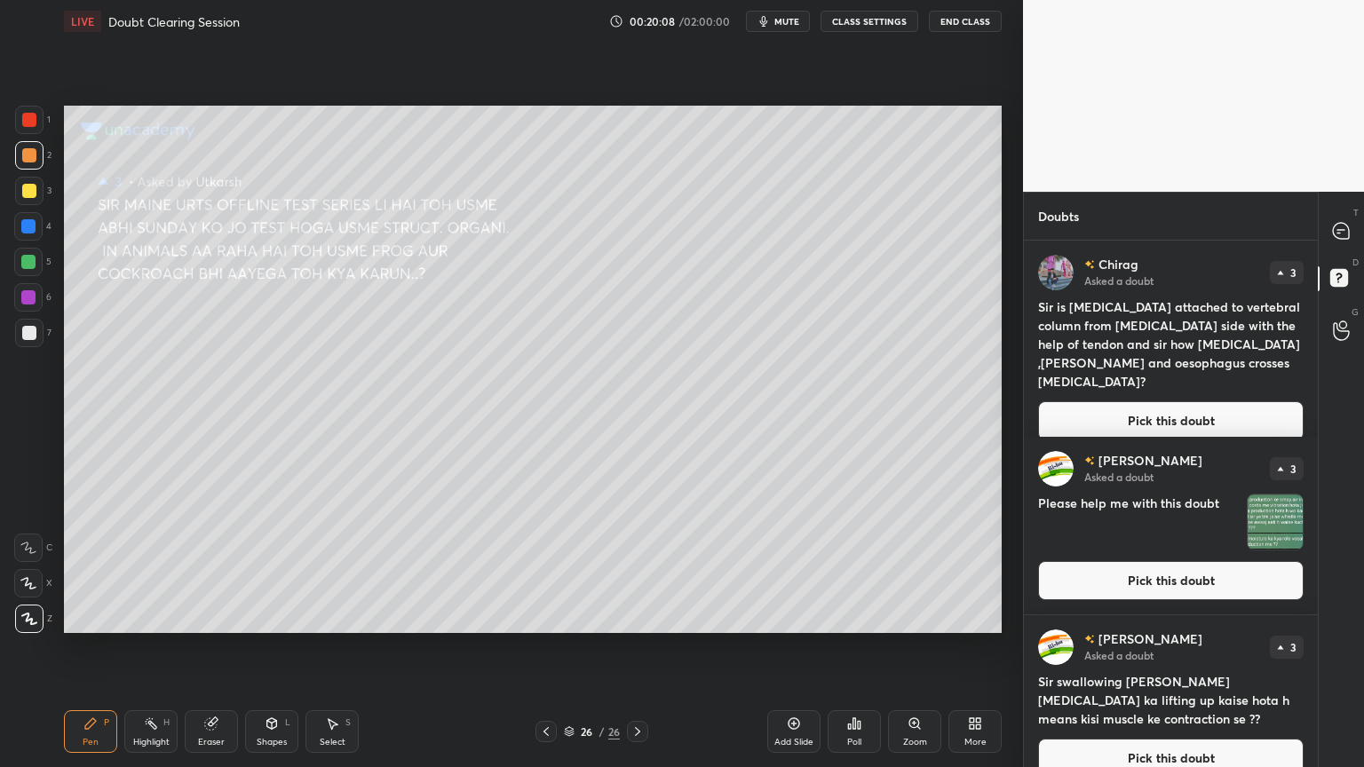
drag, startPoint x: 1092, startPoint y: 400, endPoint x: 1076, endPoint y: 398, distance: 16.2
click at [1090, 403] on button "Pick this doubt" at bounding box center [1170, 420] width 265 height 39
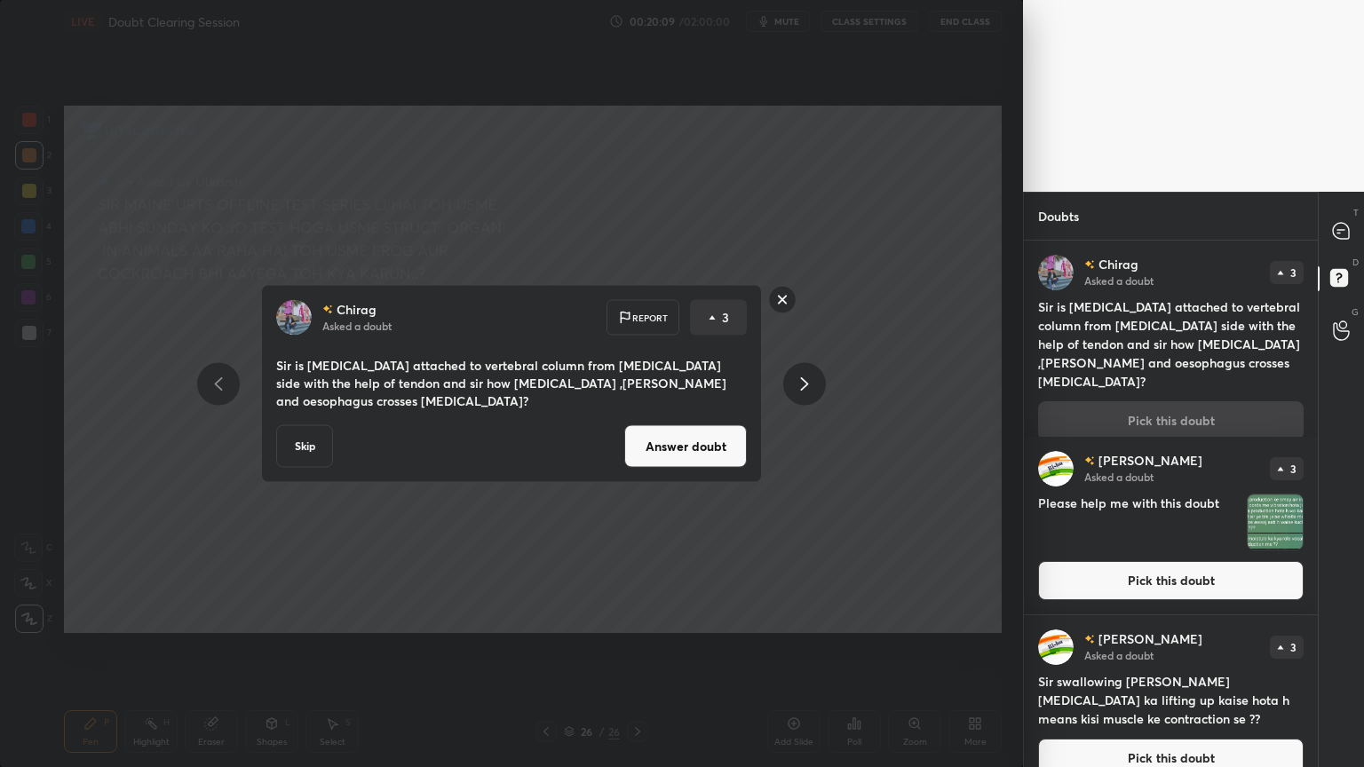
click at [708, 442] on button "Answer doubt" at bounding box center [685, 446] width 123 height 43
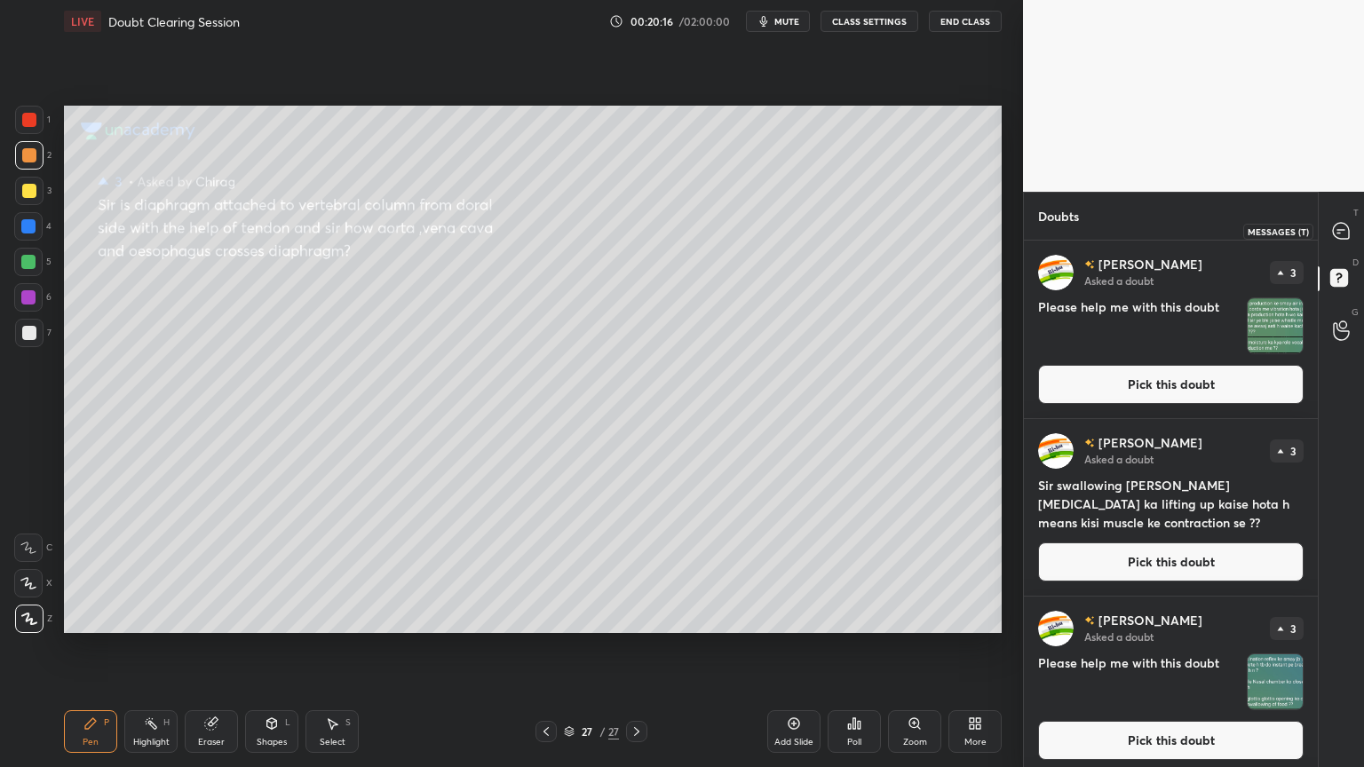
click at [1341, 225] on icon at bounding box center [1341, 231] width 16 height 16
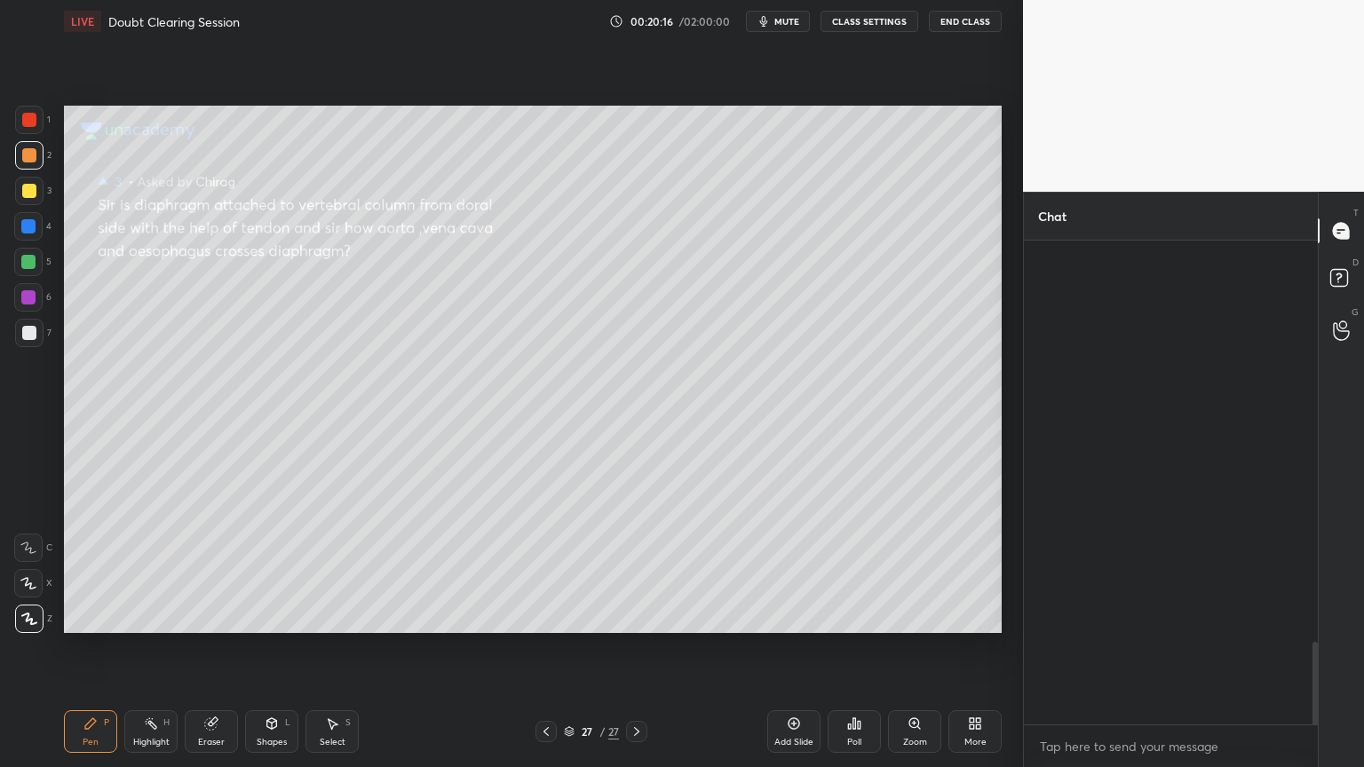
scroll to position [2365, 0]
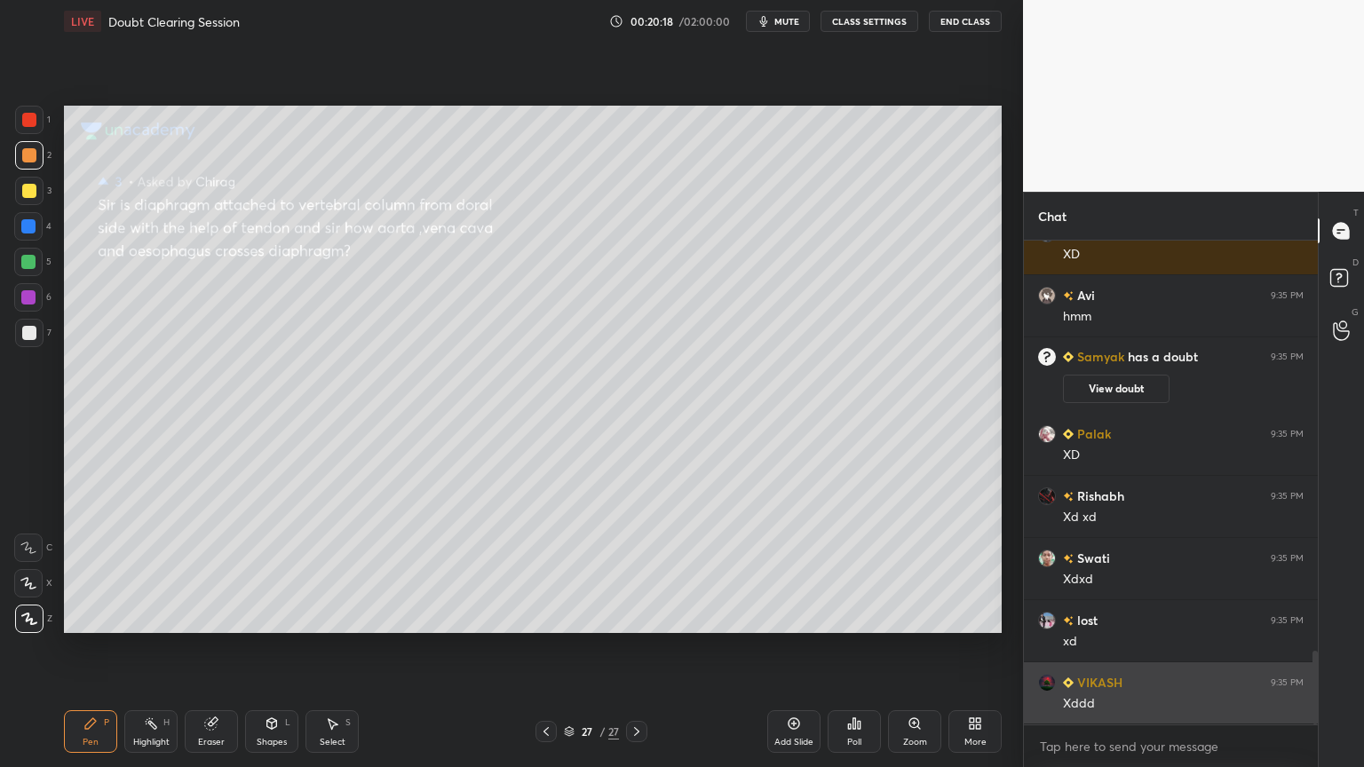
drag, startPoint x: 1168, startPoint y: 708, endPoint x: 1117, endPoint y: 708, distance: 51.5
click at [1163, 616] on div "Avi 9:35 PM hmm ALIYA 9:35 PM XD Avi 9:35 PM hmm Samyak has a doubt 9:35 PM Vie…" at bounding box center [1171, 483] width 294 height 484
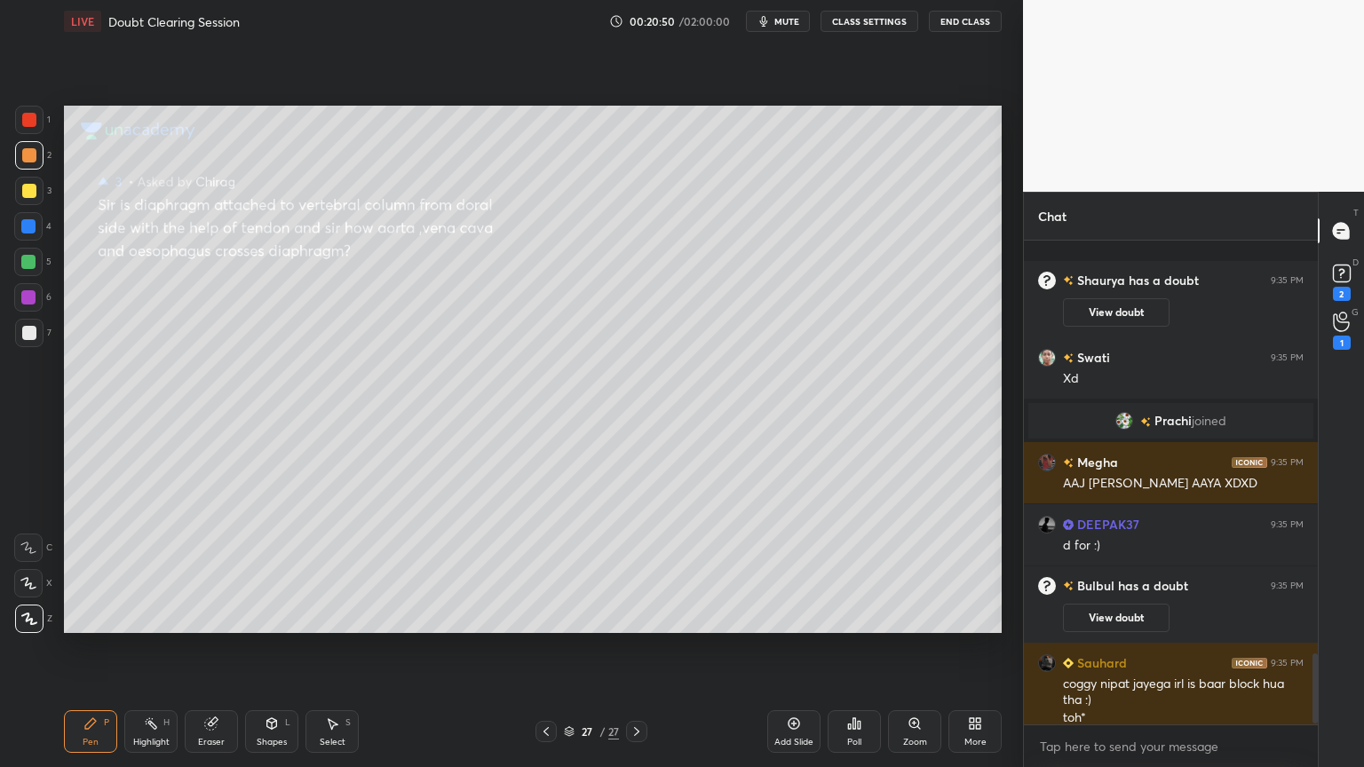
scroll to position [2944, 0]
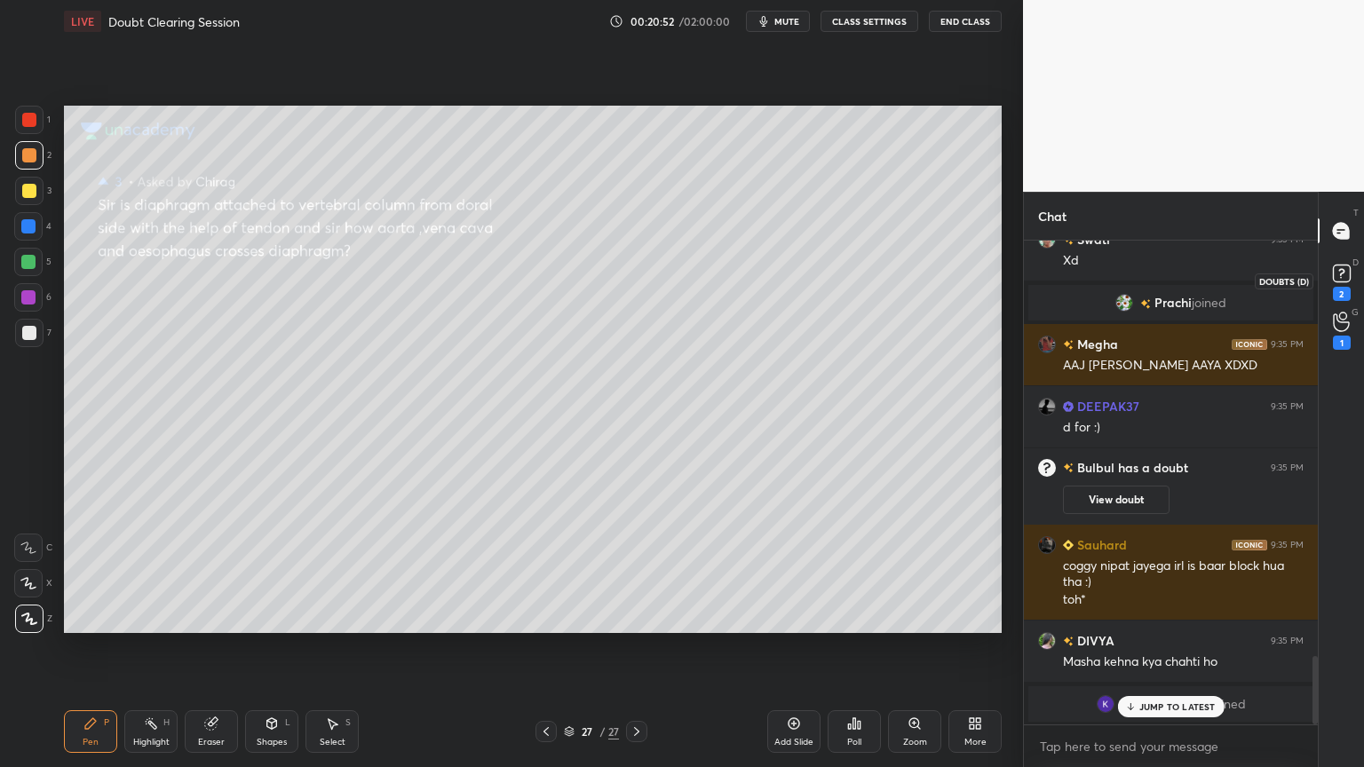
click at [1338, 285] on icon at bounding box center [1341, 273] width 27 height 27
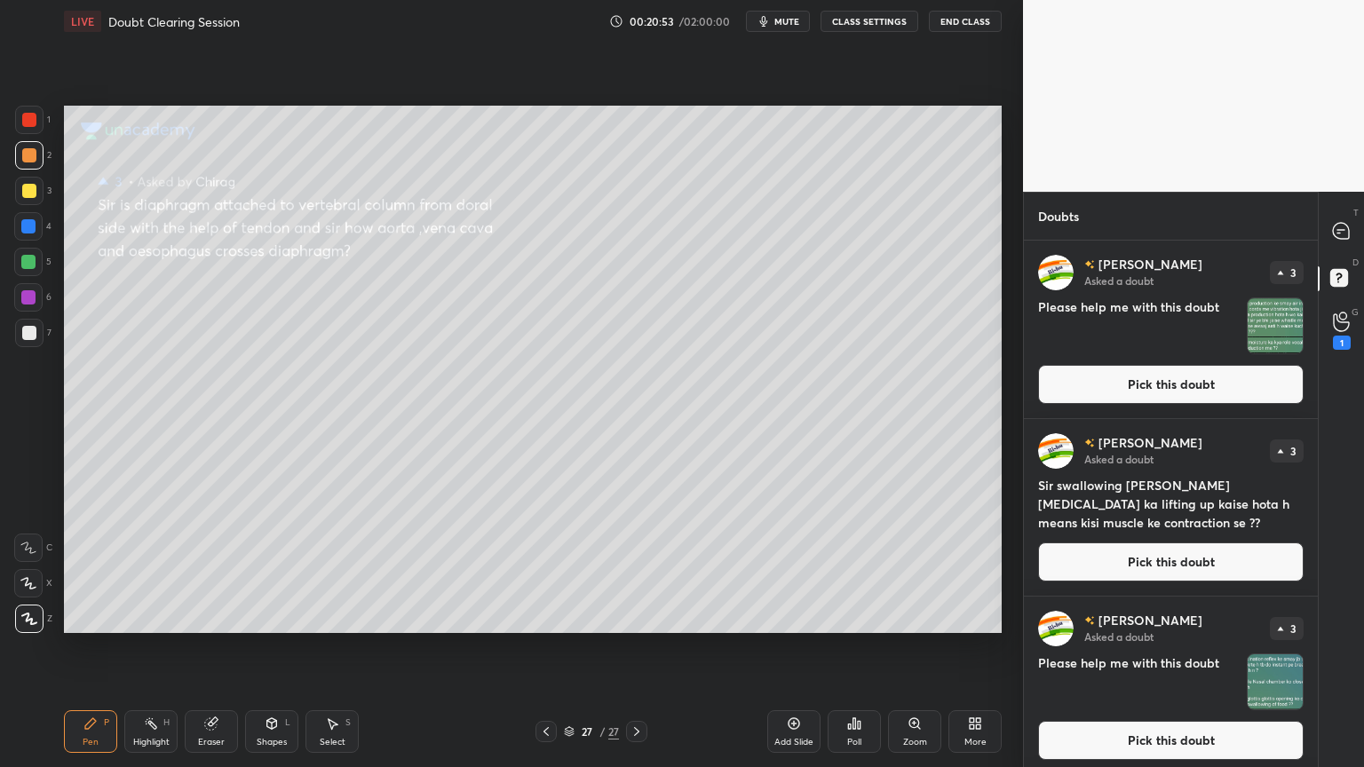
click at [1230, 394] on button "Pick this doubt" at bounding box center [1170, 384] width 265 height 39
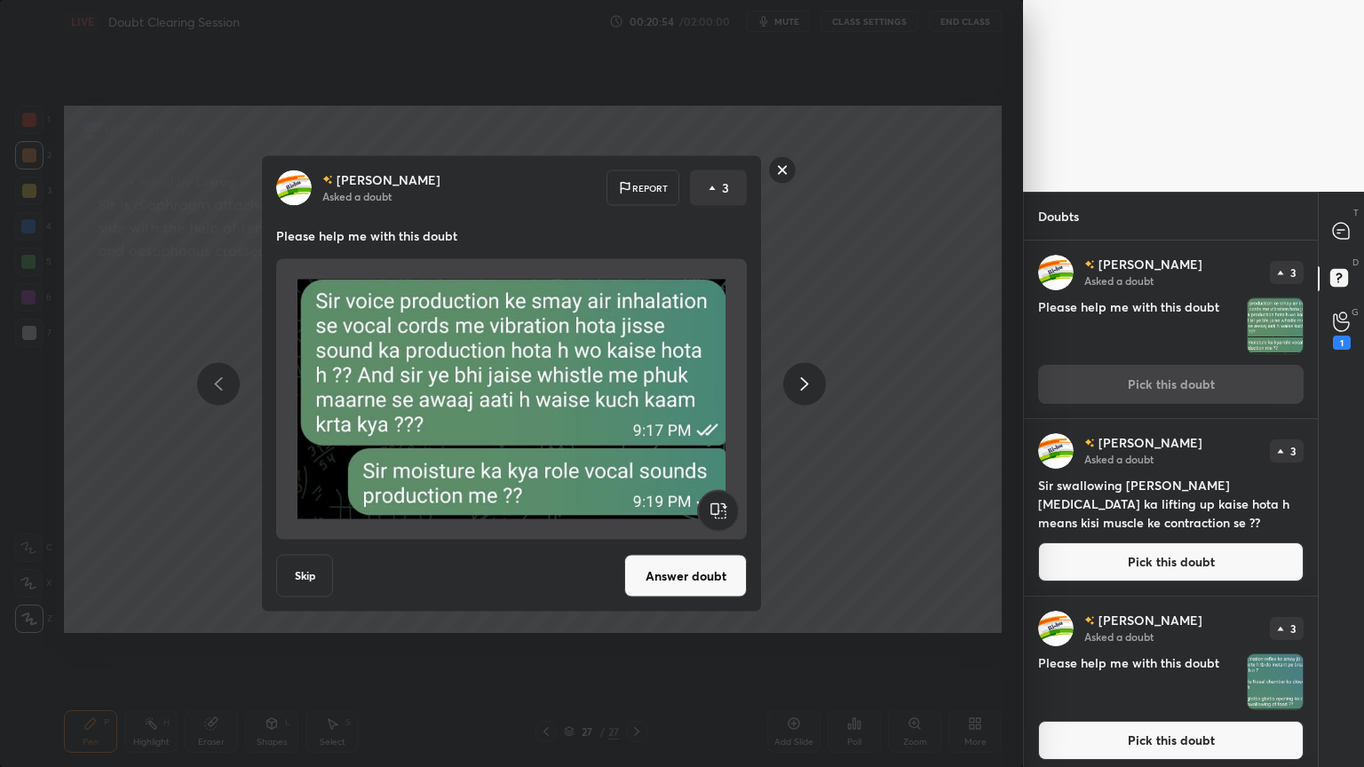
click at [710, 568] on button "Answer doubt" at bounding box center [685, 576] width 123 height 43
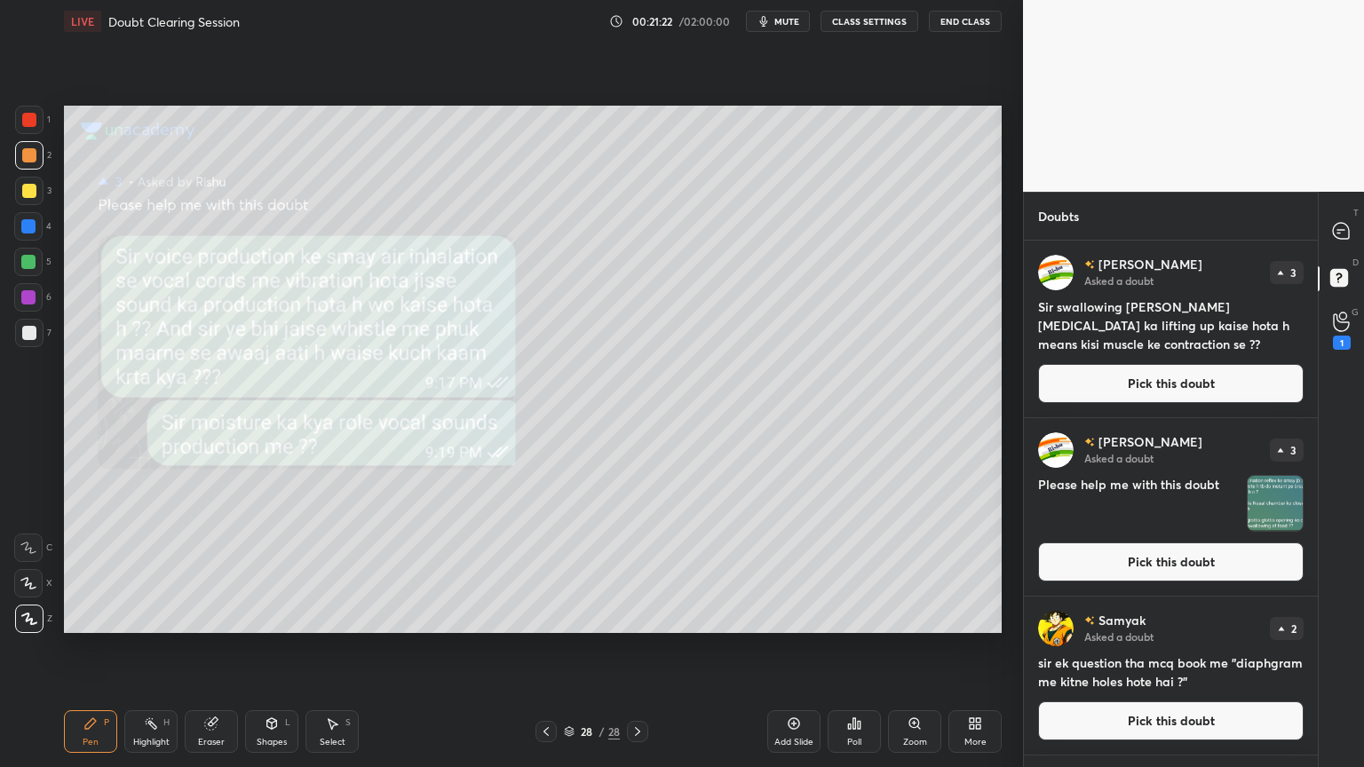
drag, startPoint x: 1161, startPoint y: 390, endPoint x: 1142, endPoint y: 387, distance: 19.7
click at [1163, 390] on button "Pick this doubt" at bounding box center [1170, 383] width 265 height 39
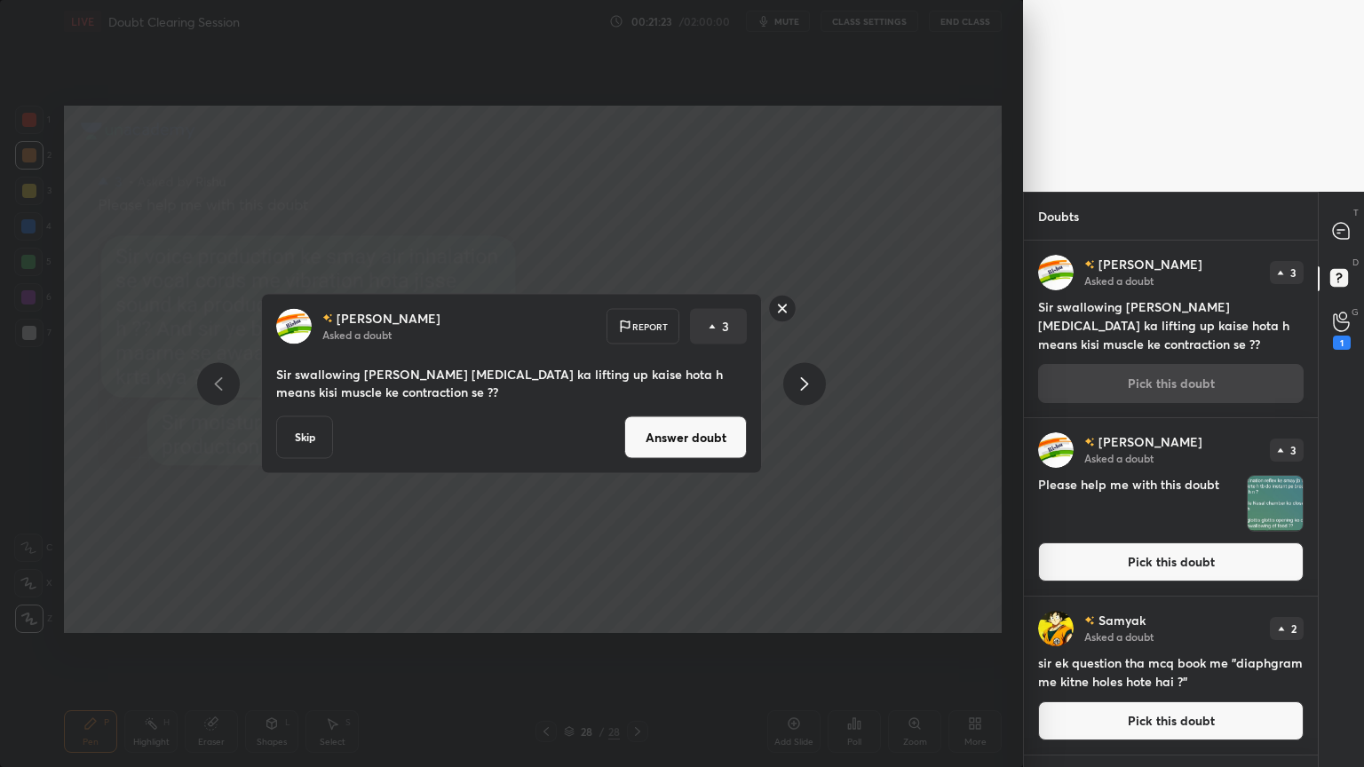
click at [742, 432] on button "Answer doubt" at bounding box center [685, 437] width 123 height 43
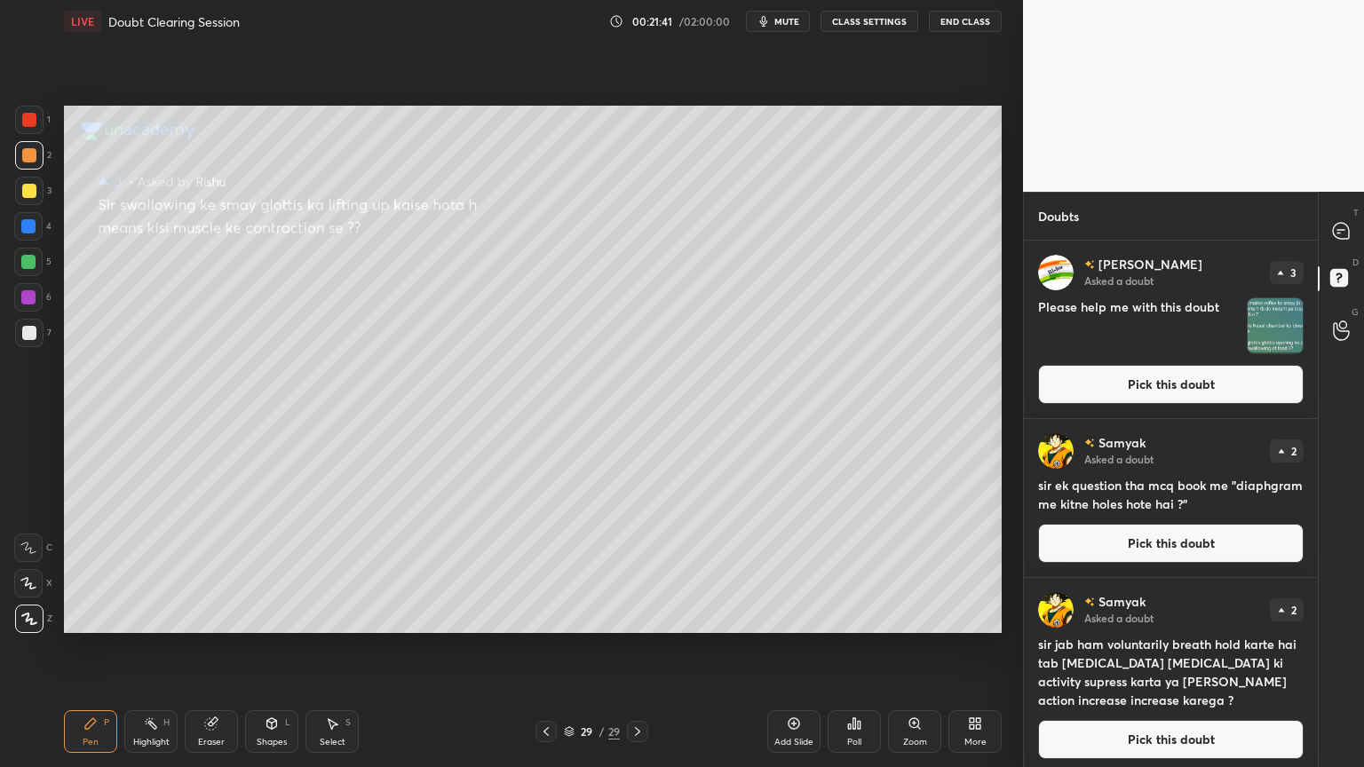
click at [1090, 389] on button "Pick this doubt" at bounding box center [1170, 384] width 265 height 39
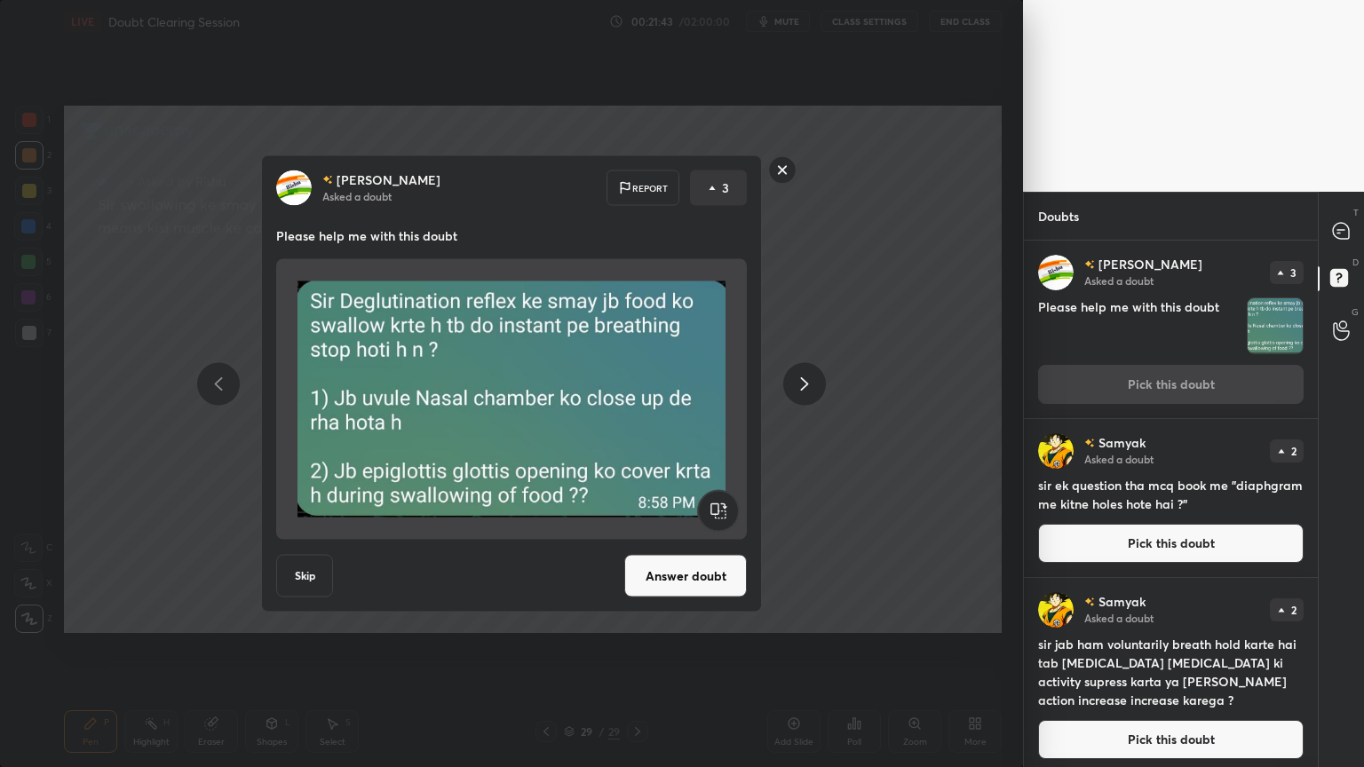
click at [704, 568] on button "Answer doubt" at bounding box center [685, 576] width 123 height 43
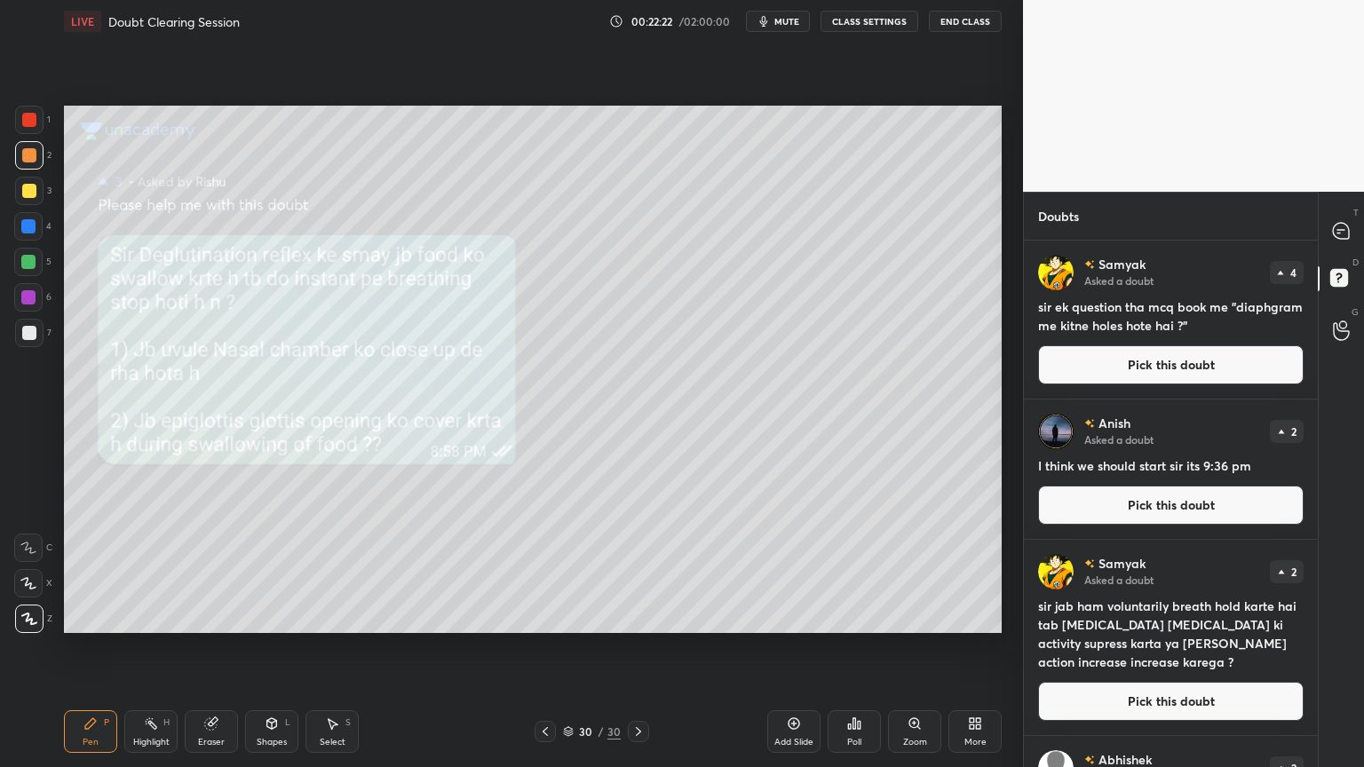
click at [1196, 362] on button "Pick this doubt" at bounding box center [1170, 364] width 265 height 39
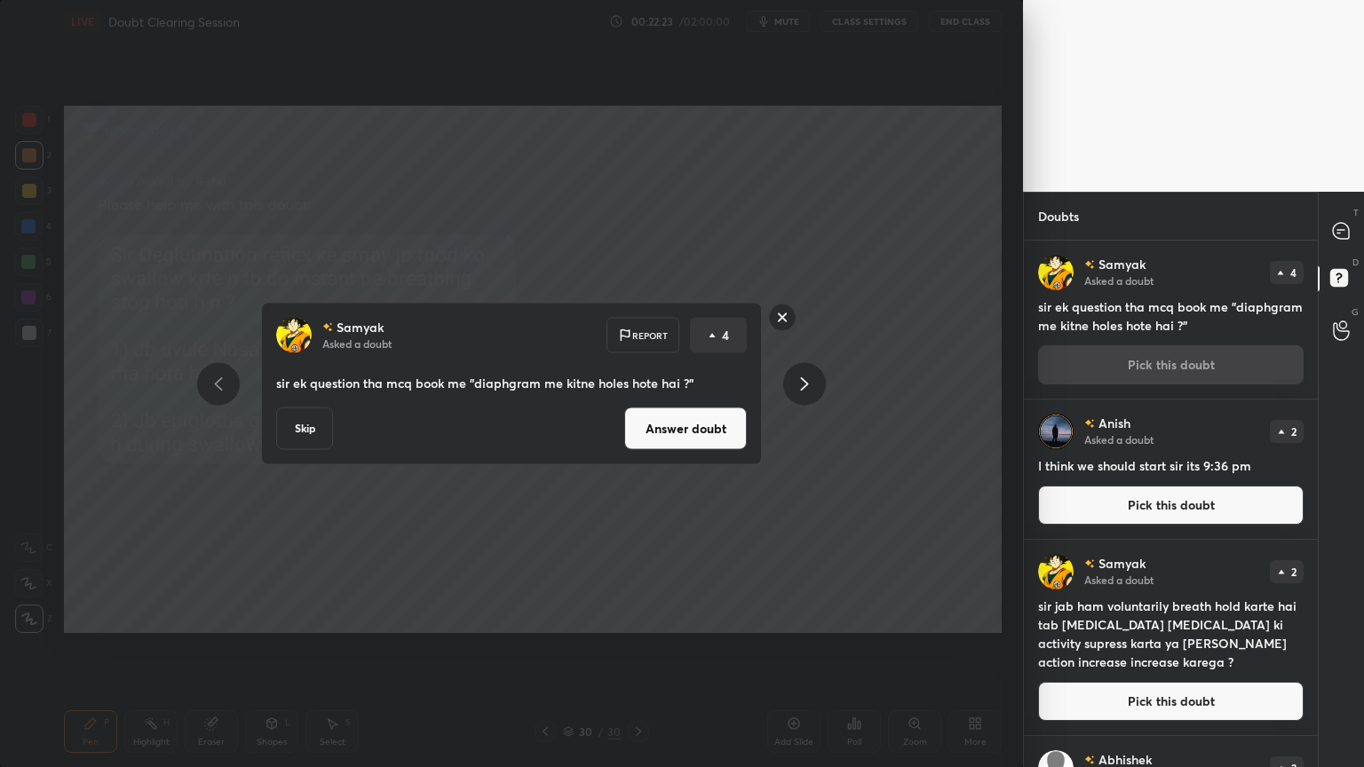
click at [679, 444] on button "Answer doubt" at bounding box center [685, 428] width 123 height 43
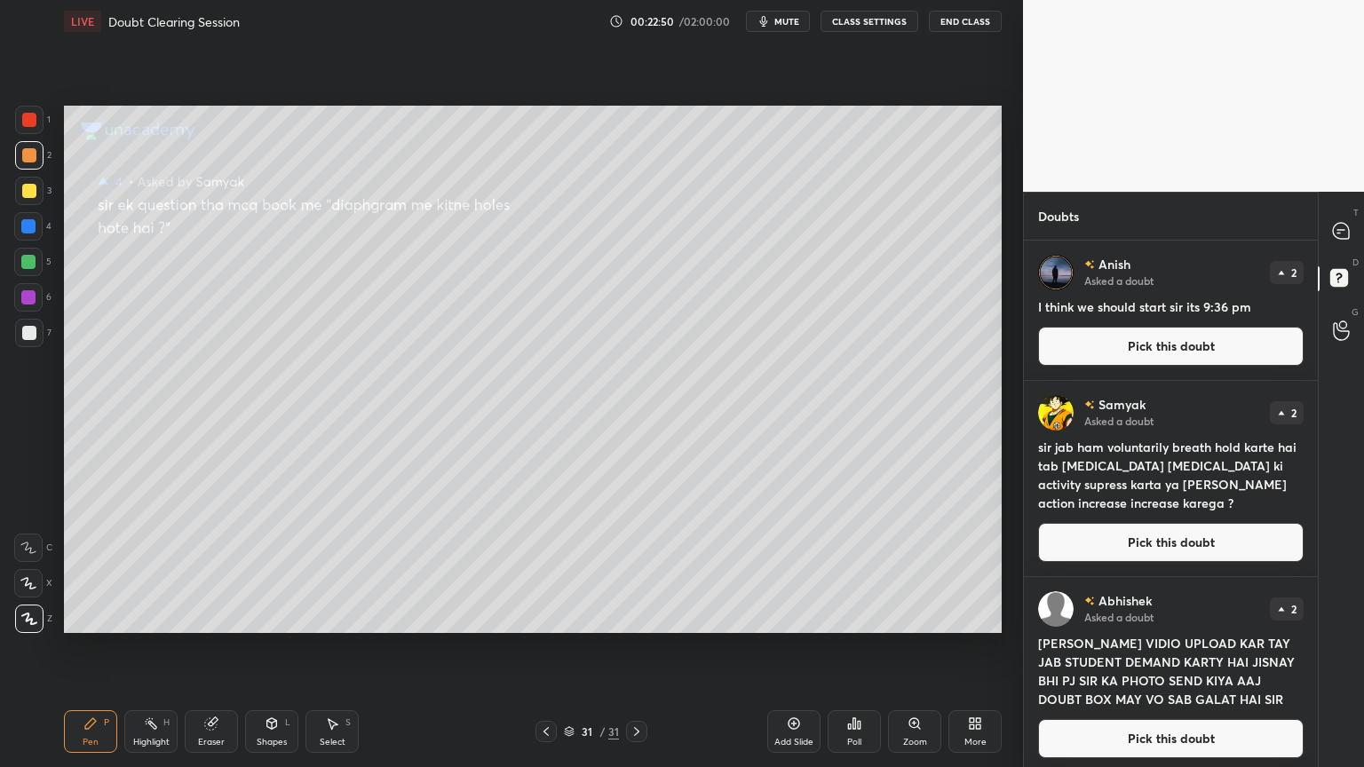
click at [1124, 346] on button "Pick this doubt" at bounding box center [1170, 346] width 265 height 39
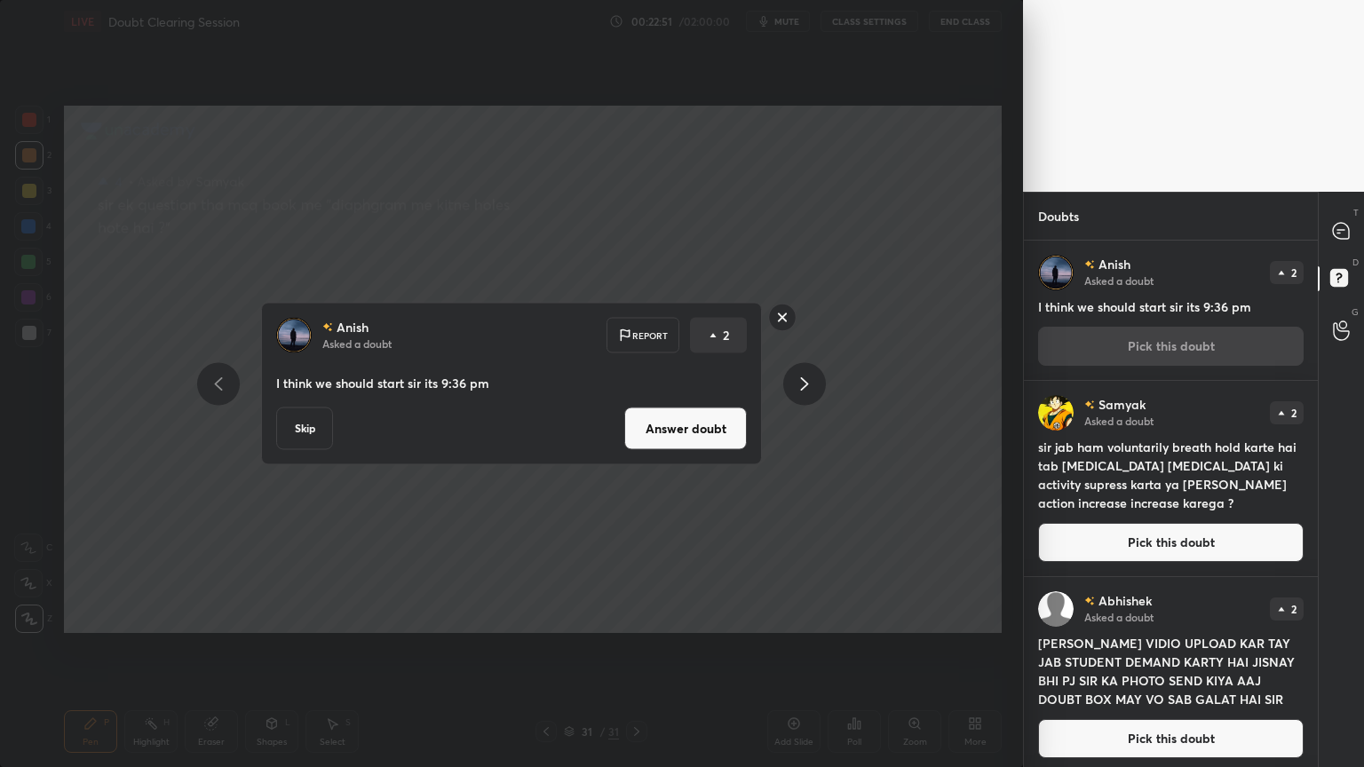
click at [700, 433] on button "Answer doubt" at bounding box center [685, 428] width 123 height 43
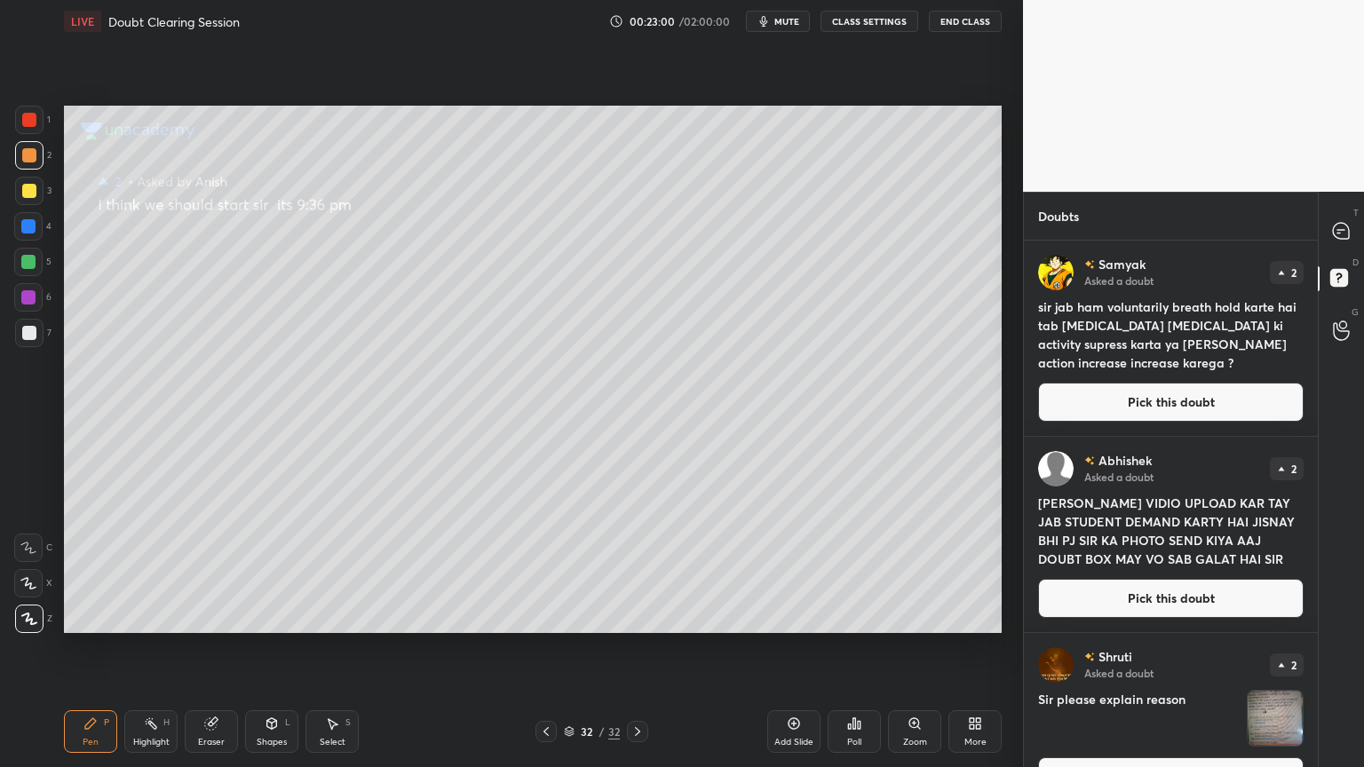
click at [1131, 605] on button "Pick this doubt" at bounding box center [1170, 598] width 265 height 39
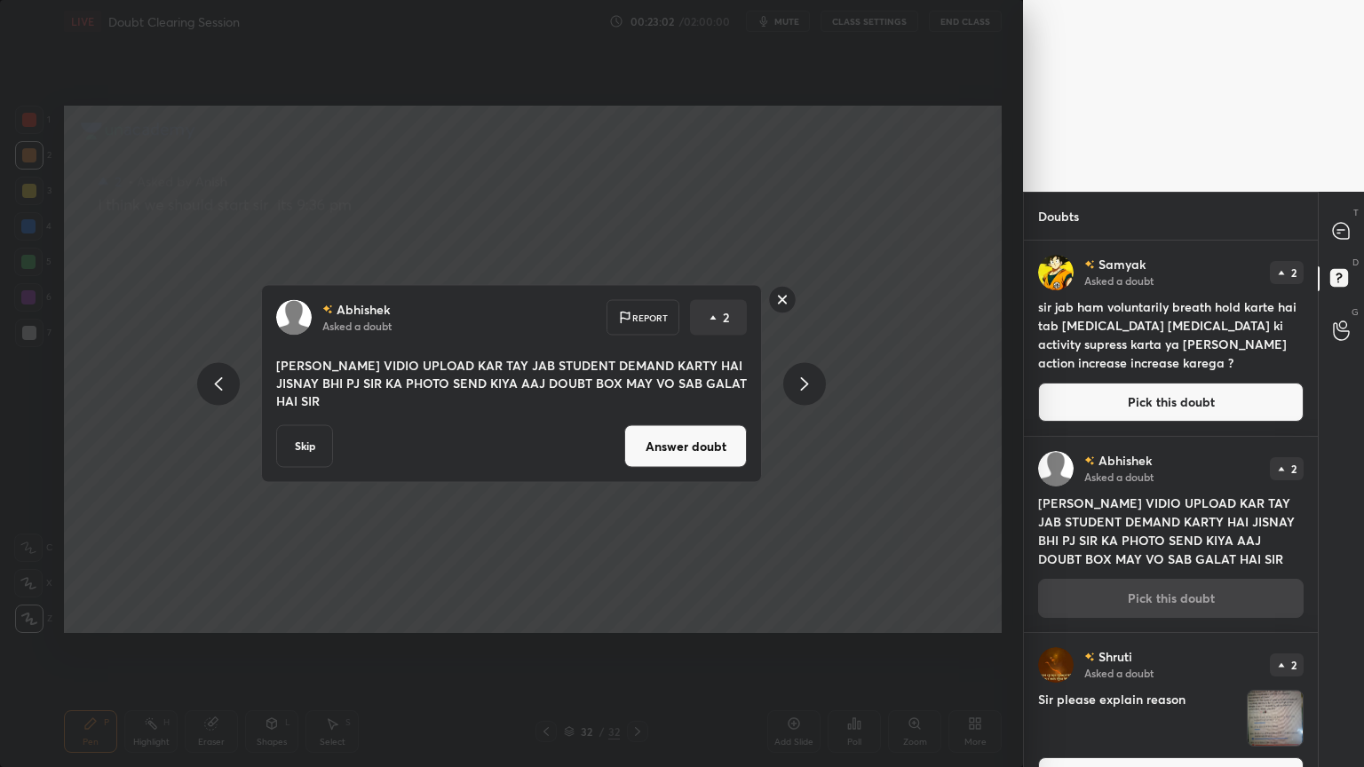
click at [732, 443] on button "Answer doubt" at bounding box center [685, 446] width 123 height 43
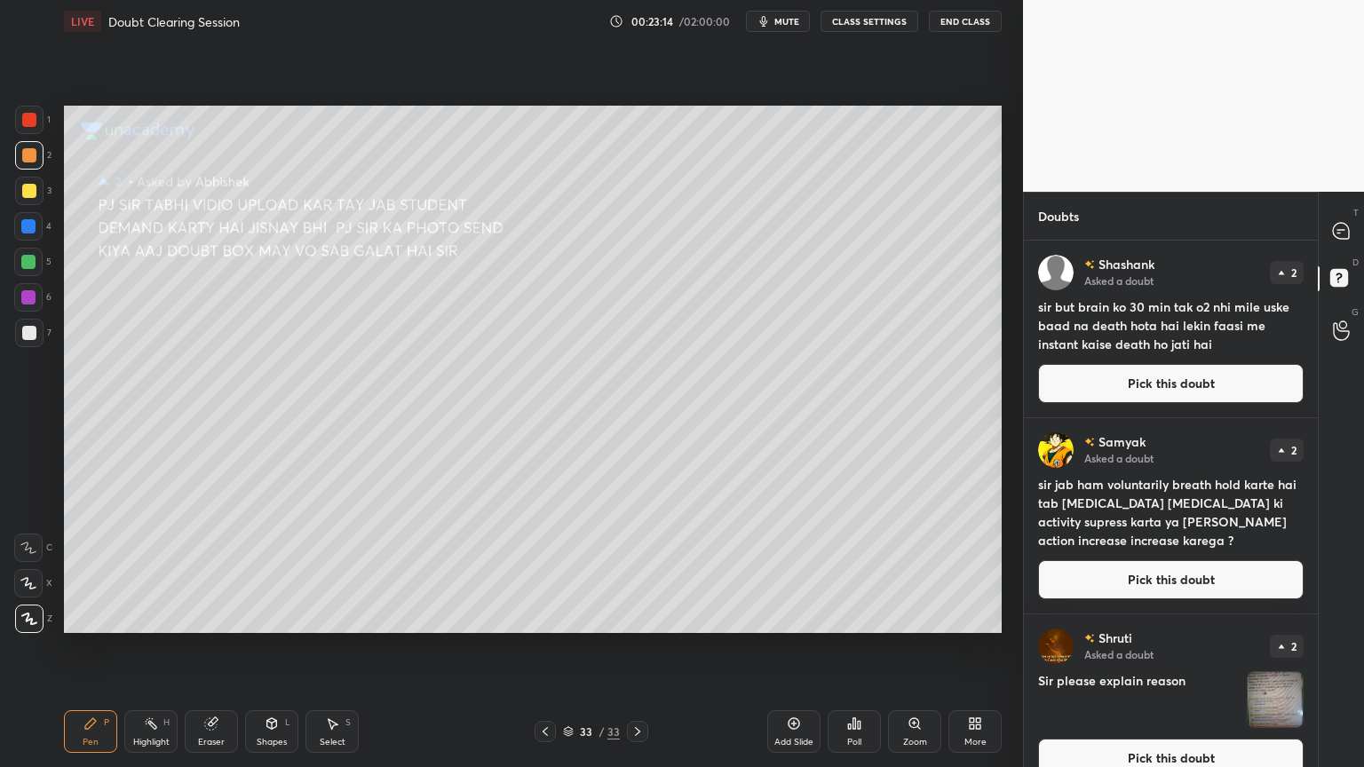
click at [1134, 616] on button "Pick this doubt" at bounding box center [1170, 758] width 265 height 39
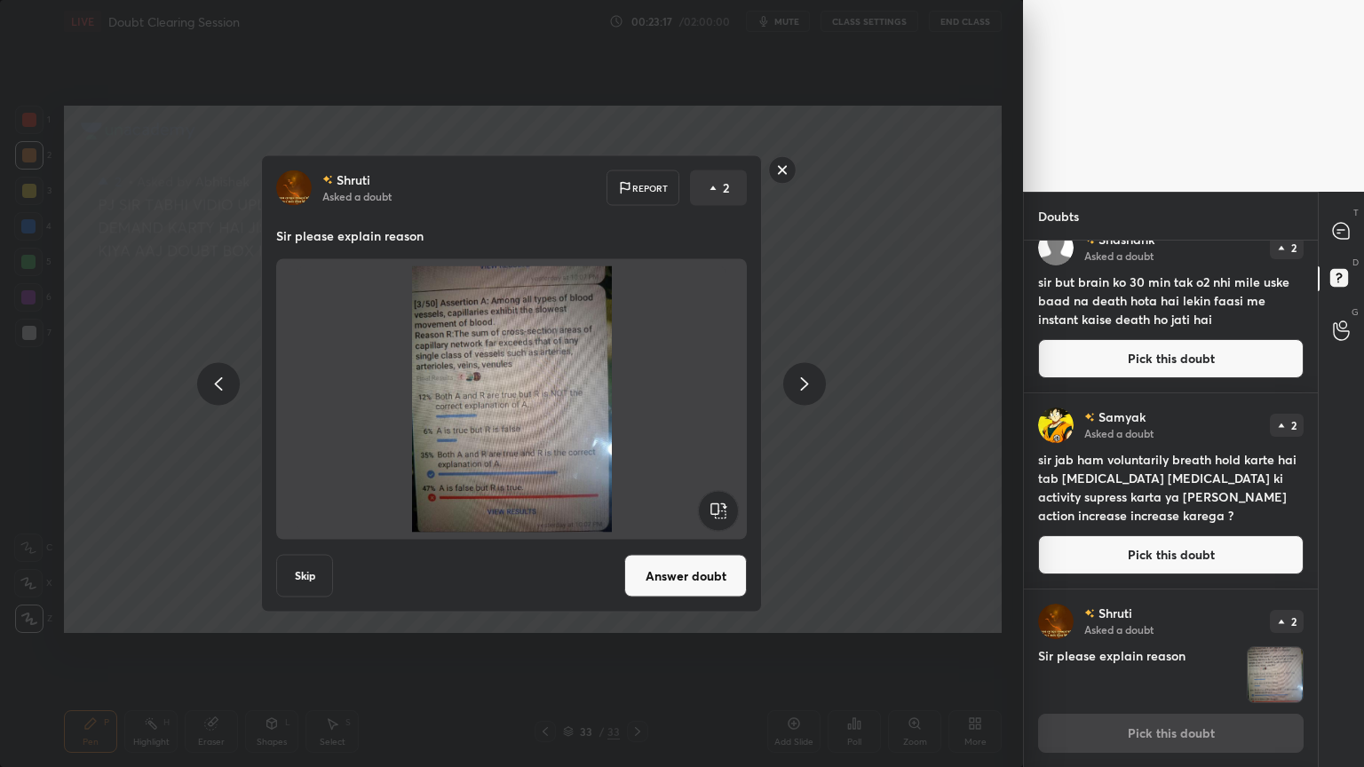
drag, startPoint x: 1321, startPoint y: 280, endPoint x: 1317, endPoint y: 314, distance: 34.9
click at [1317, 313] on div "Doubts Enable hand raising Enable raise hand to speak to learners. Once enabled…" at bounding box center [1193, 479] width 341 height 575
click at [1311, 355] on div "Shashank Asked a doubt 2 sir but brain ko 30 min tak o2 nhi mile uske baad na d…" at bounding box center [1171, 304] width 294 height 177
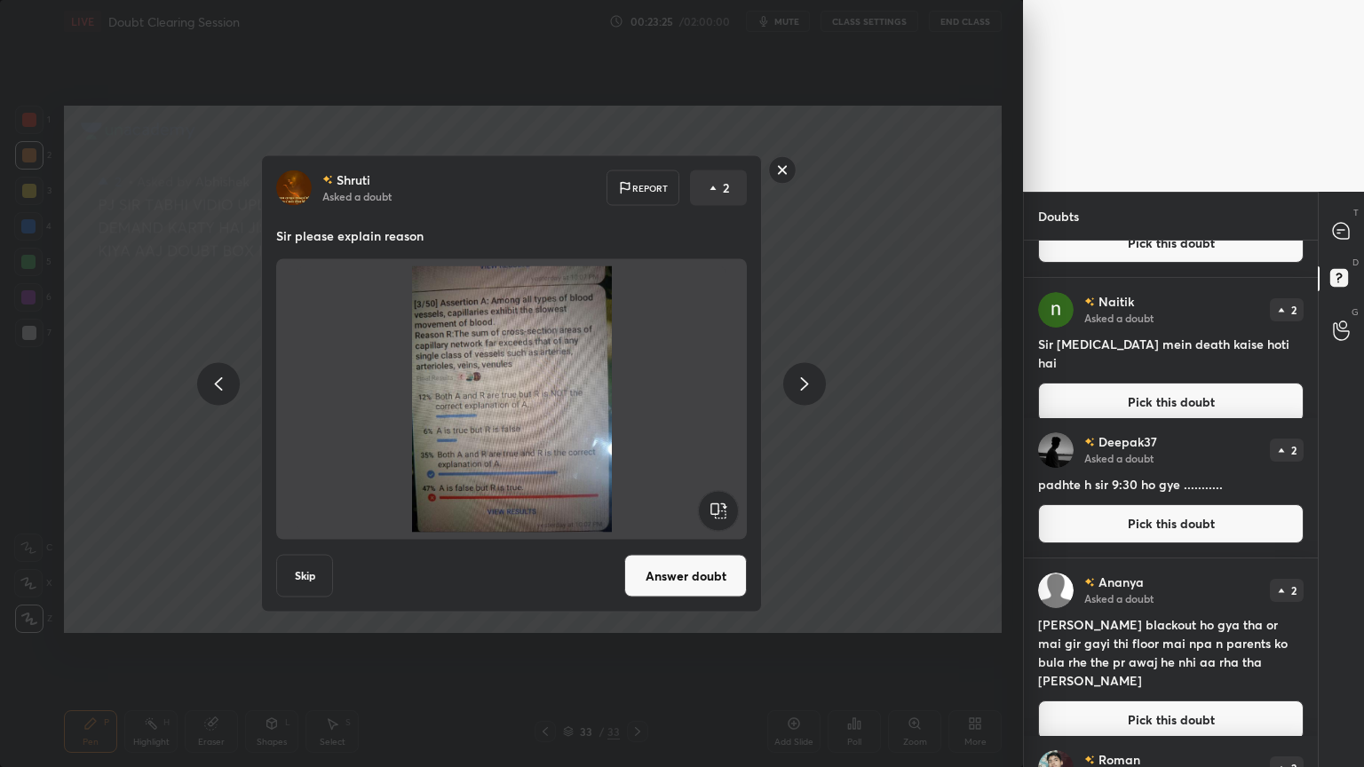
scroll to position [695, 0]
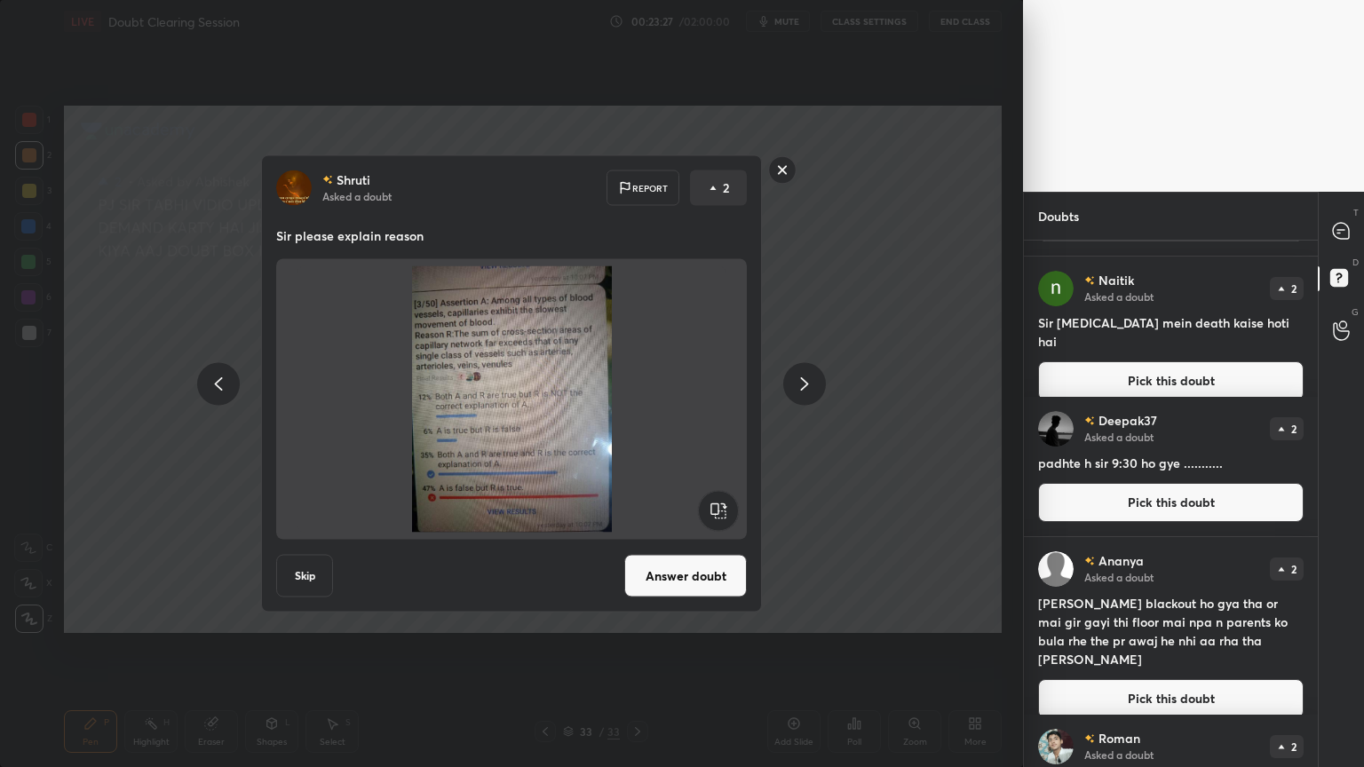
click at [1234, 490] on button "Pick this doubt" at bounding box center [1170, 502] width 265 height 39
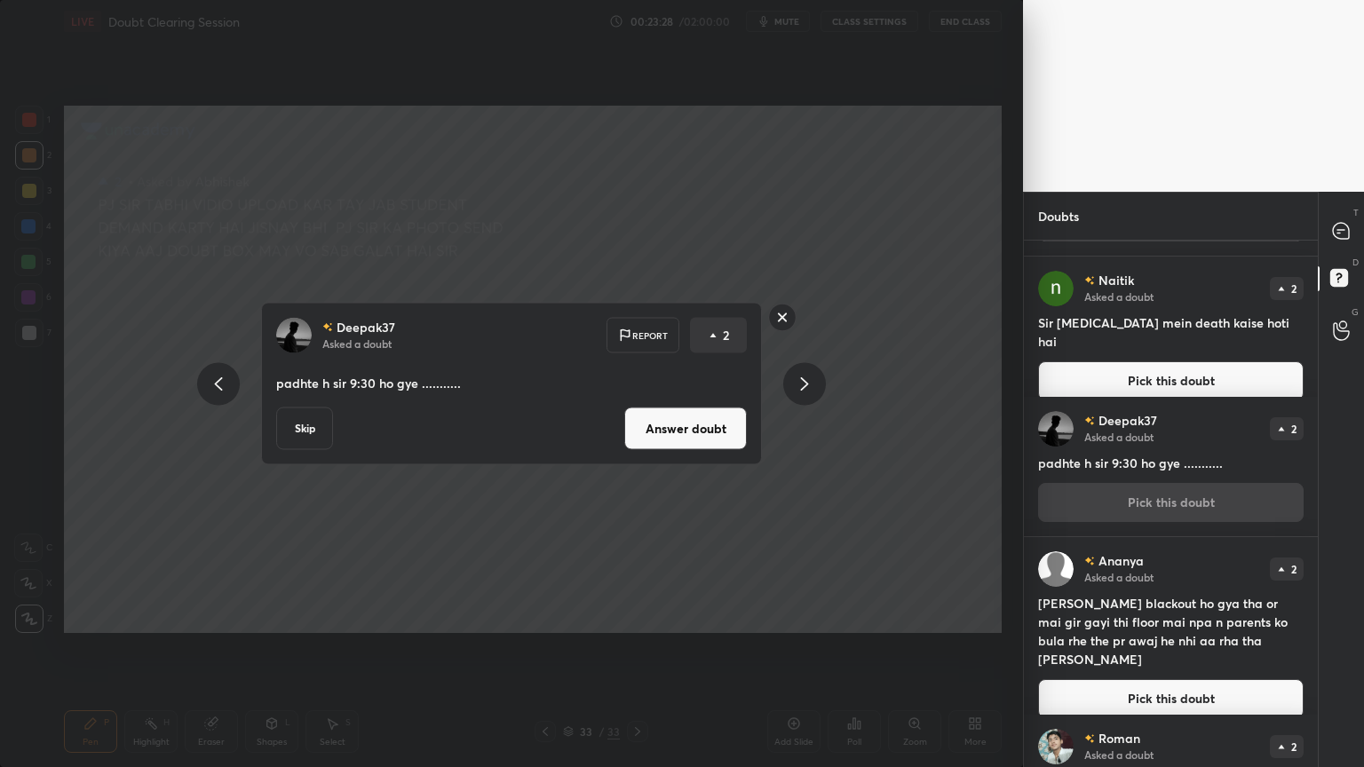
click at [728, 436] on button "Answer doubt" at bounding box center [685, 428] width 123 height 43
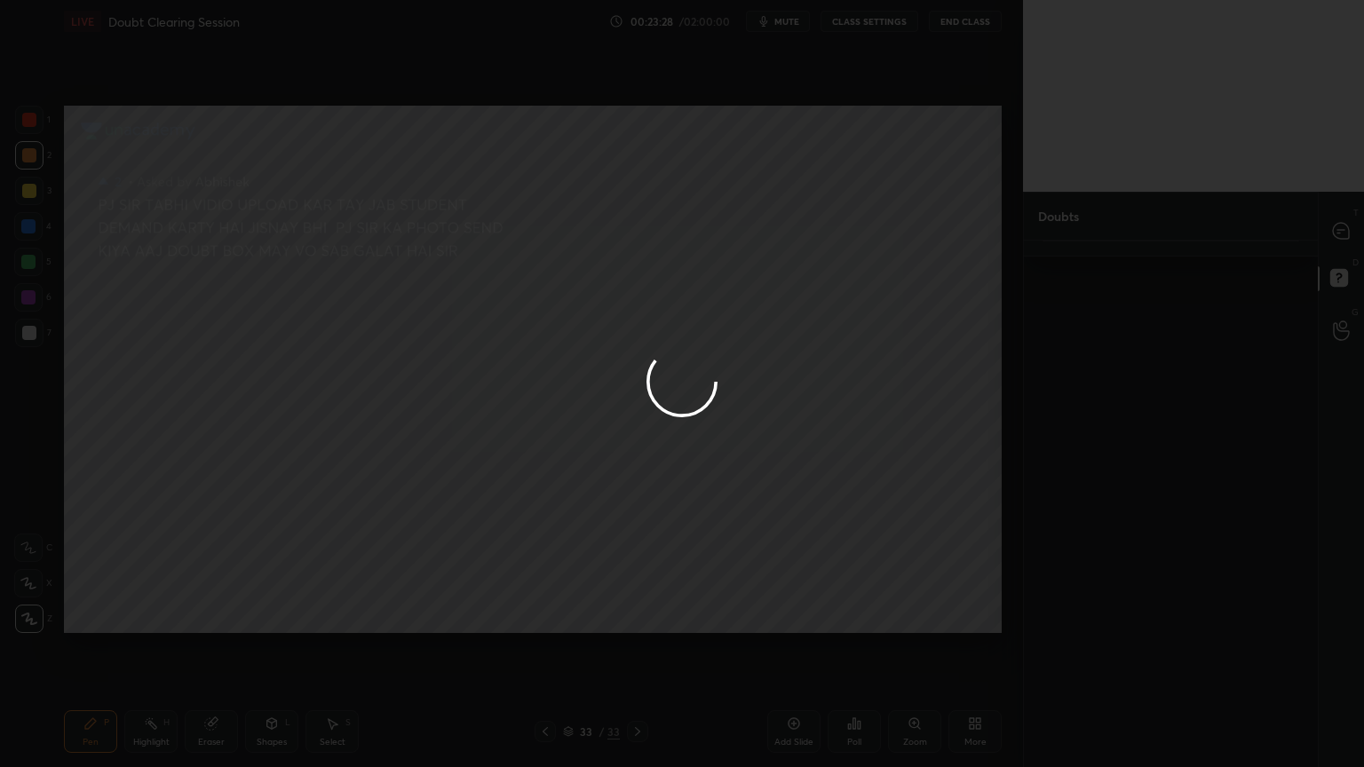
scroll to position [0, 0]
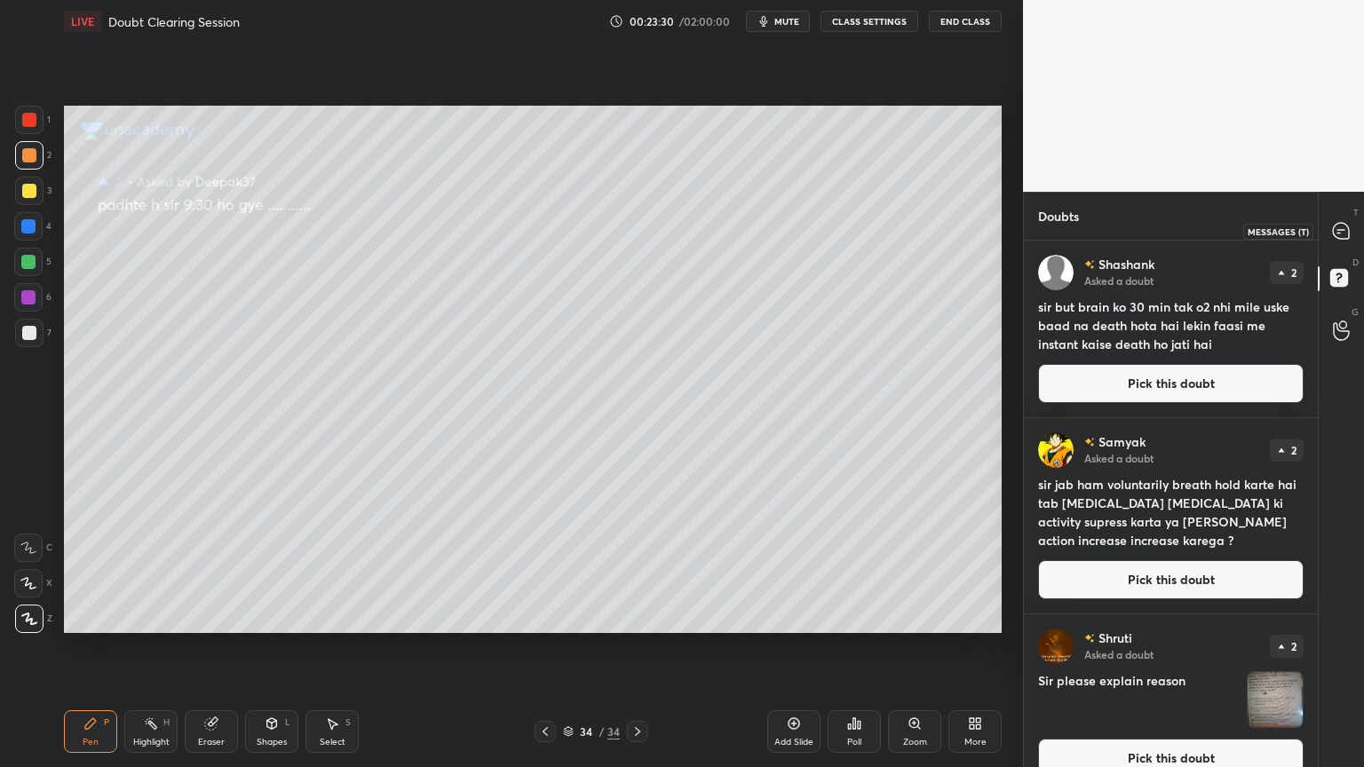
click at [1343, 233] on icon at bounding box center [1341, 231] width 16 height 16
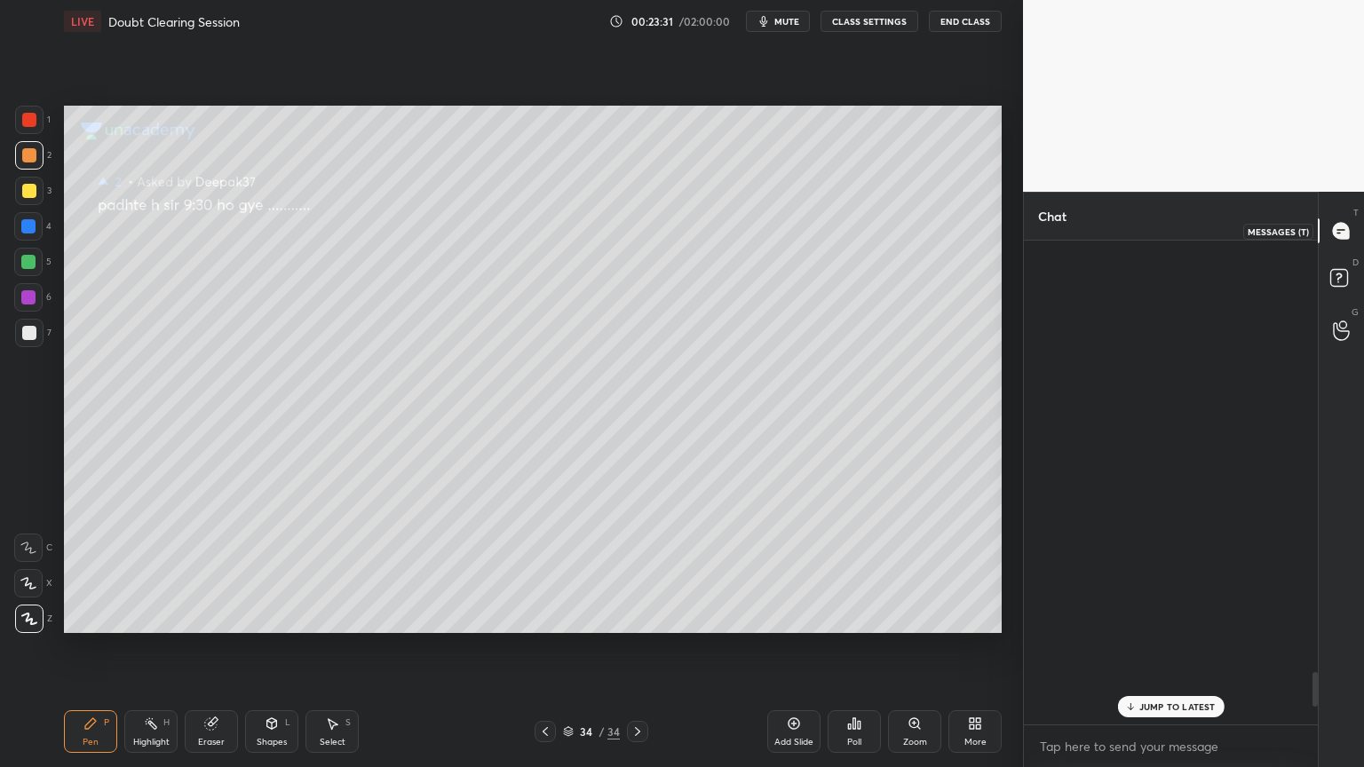
scroll to position [479, 289]
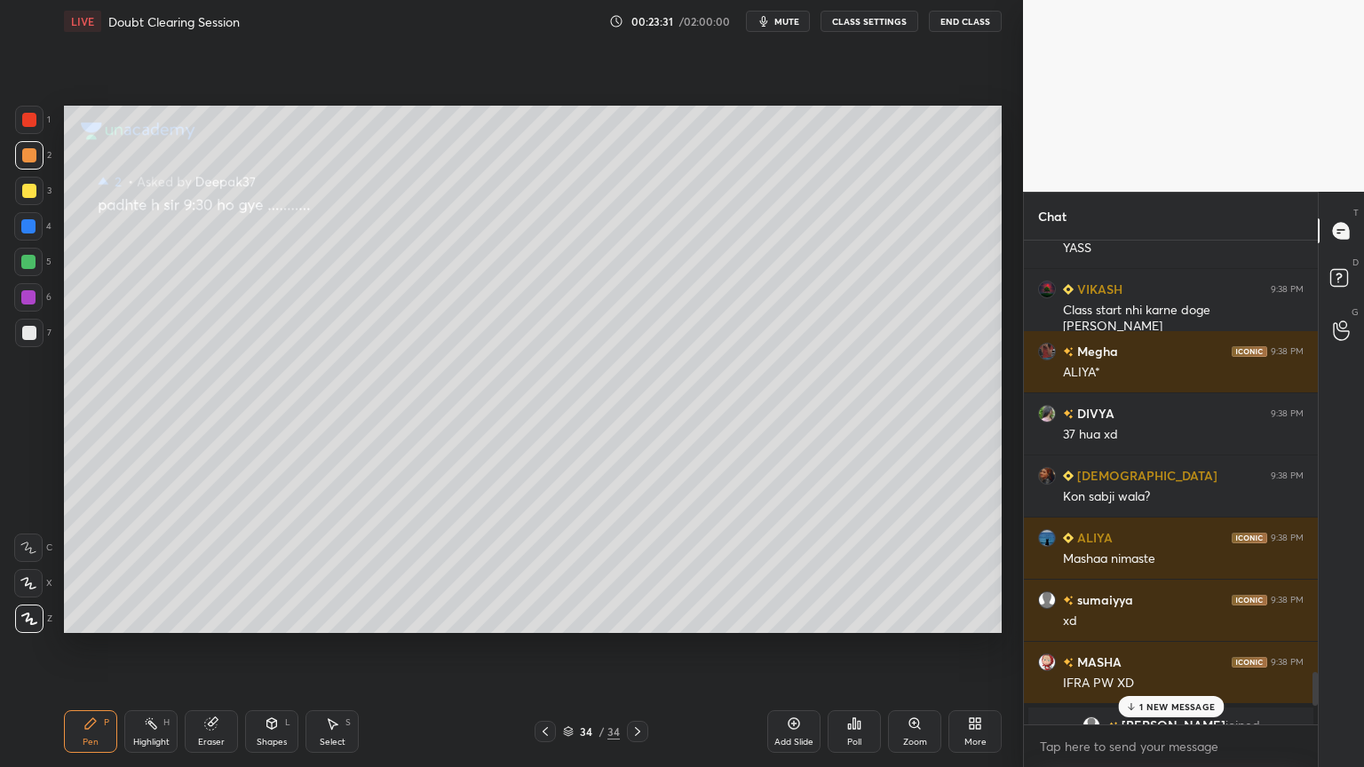
click at [1158, 616] on p "1 NEW MESSAGE" at bounding box center [1176, 706] width 75 height 11
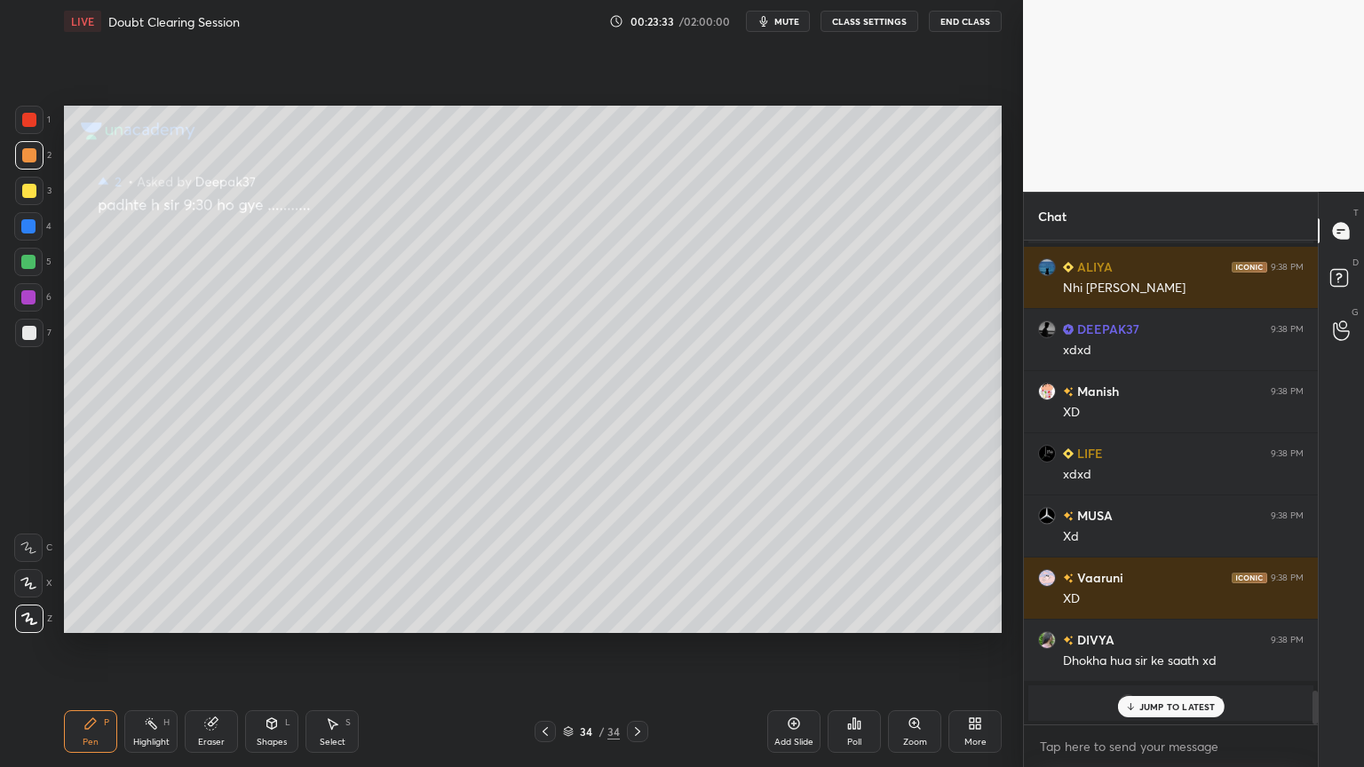
scroll to position [6502, 0]
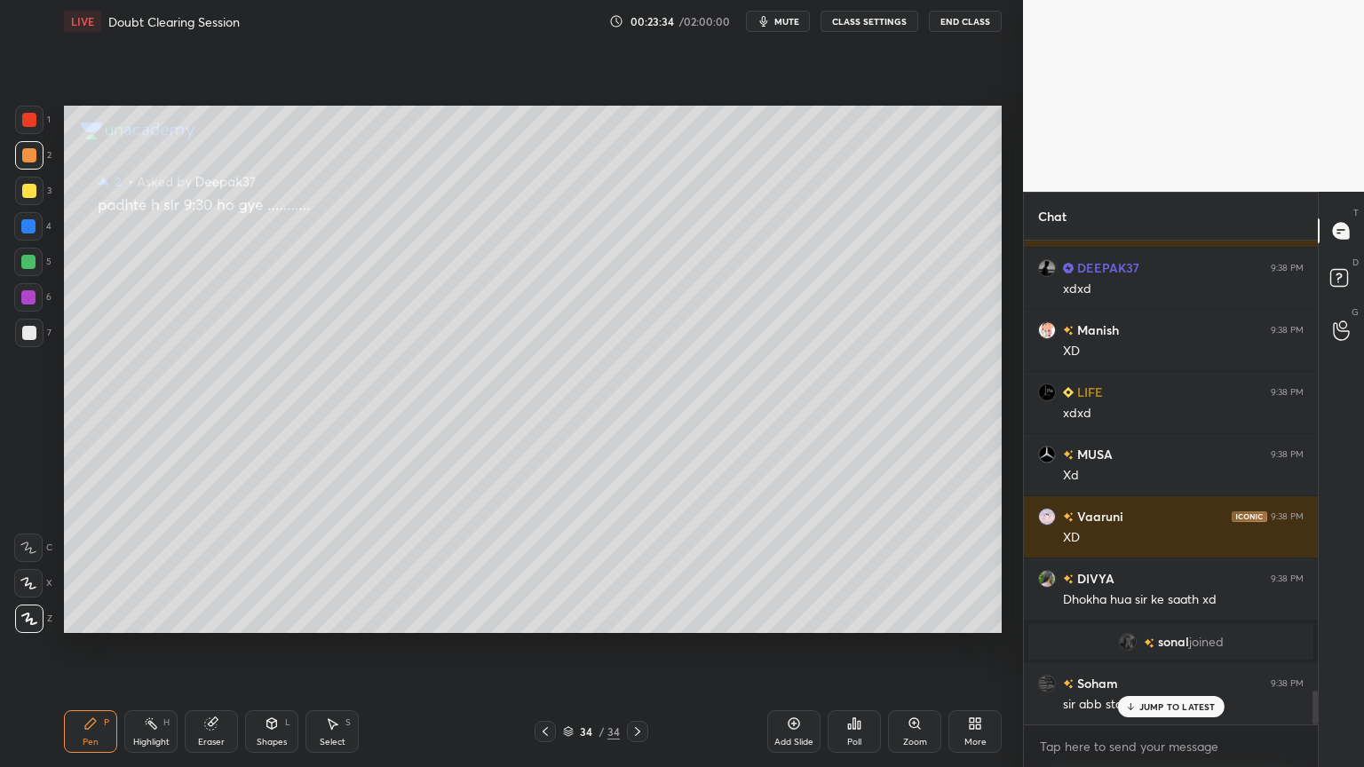
click at [871, 24] on button "CLASS SETTINGS" at bounding box center [869, 21] width 98 height 21
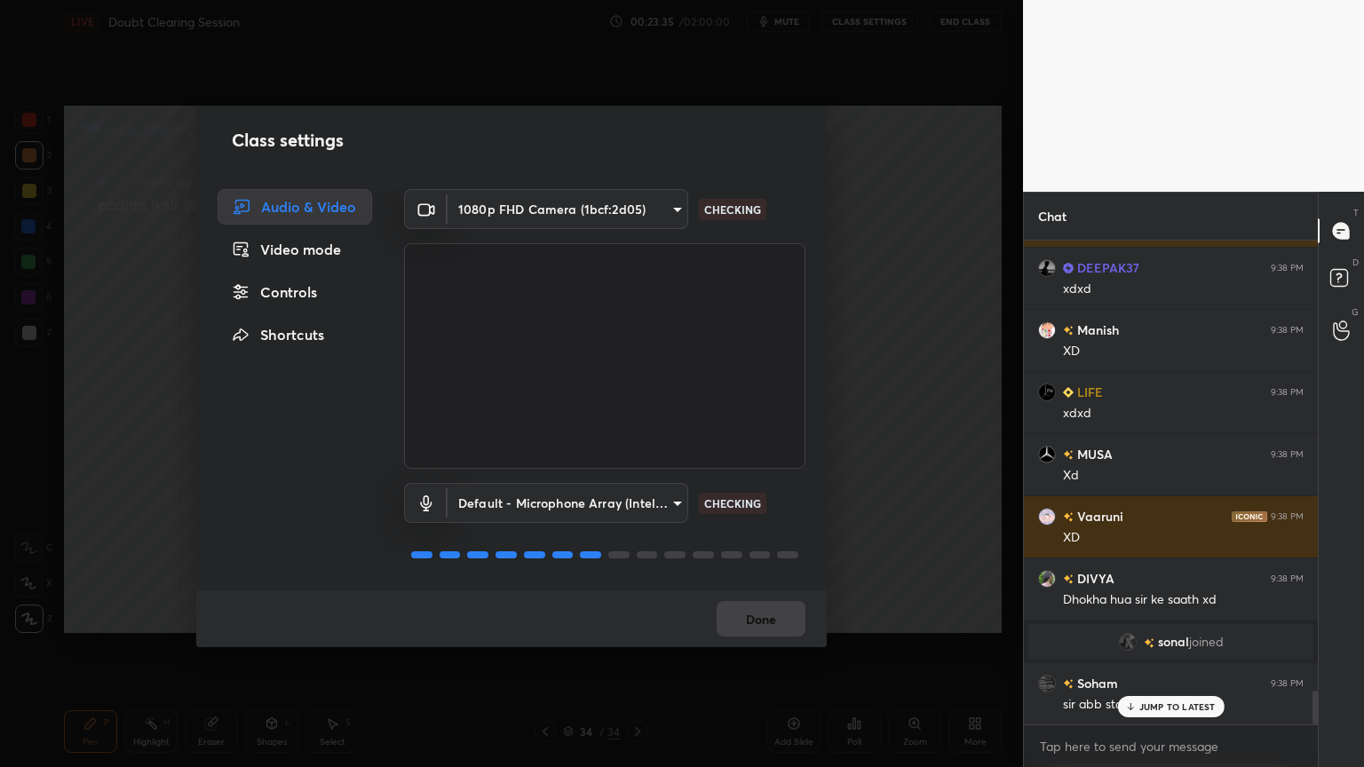
scroll to position [6565, 0]
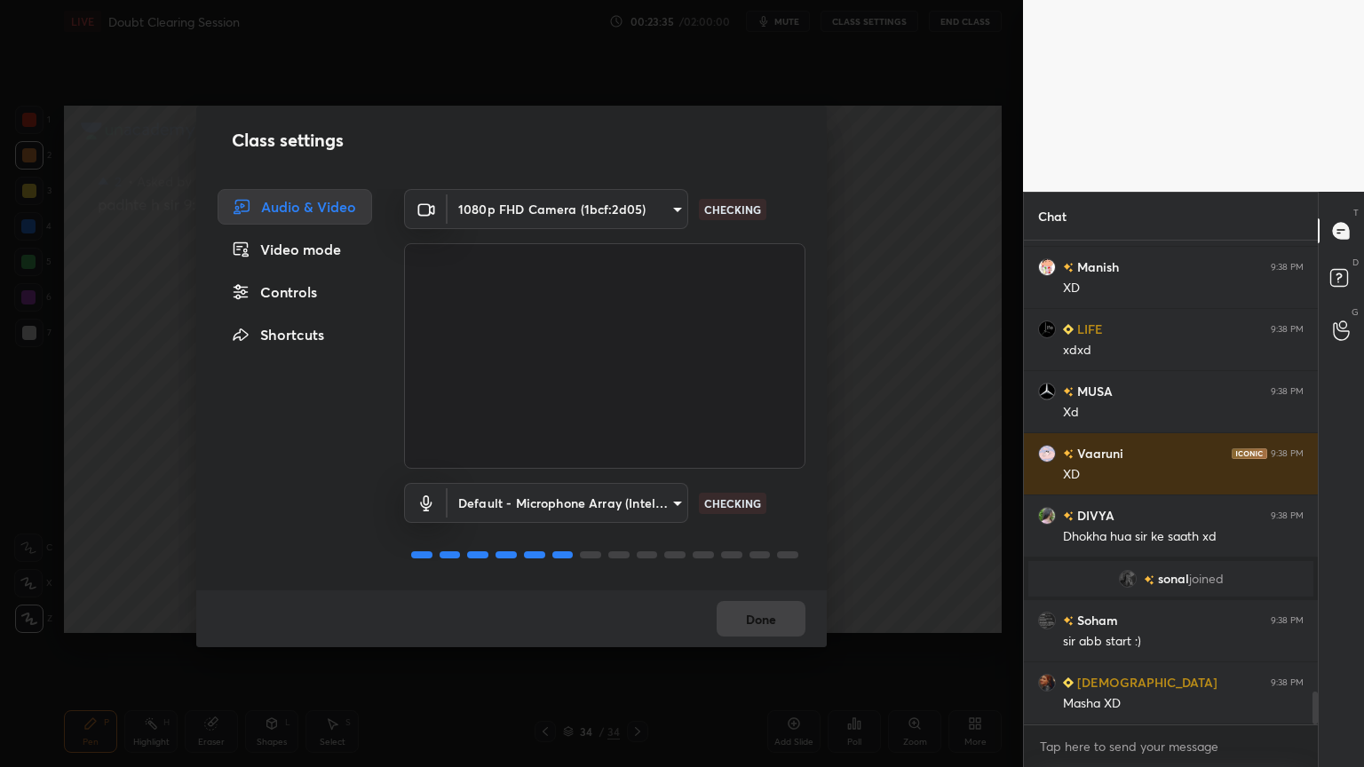
click at [306, 305] on div "Controls" at bounding box center [295, 292] width 154 height 36
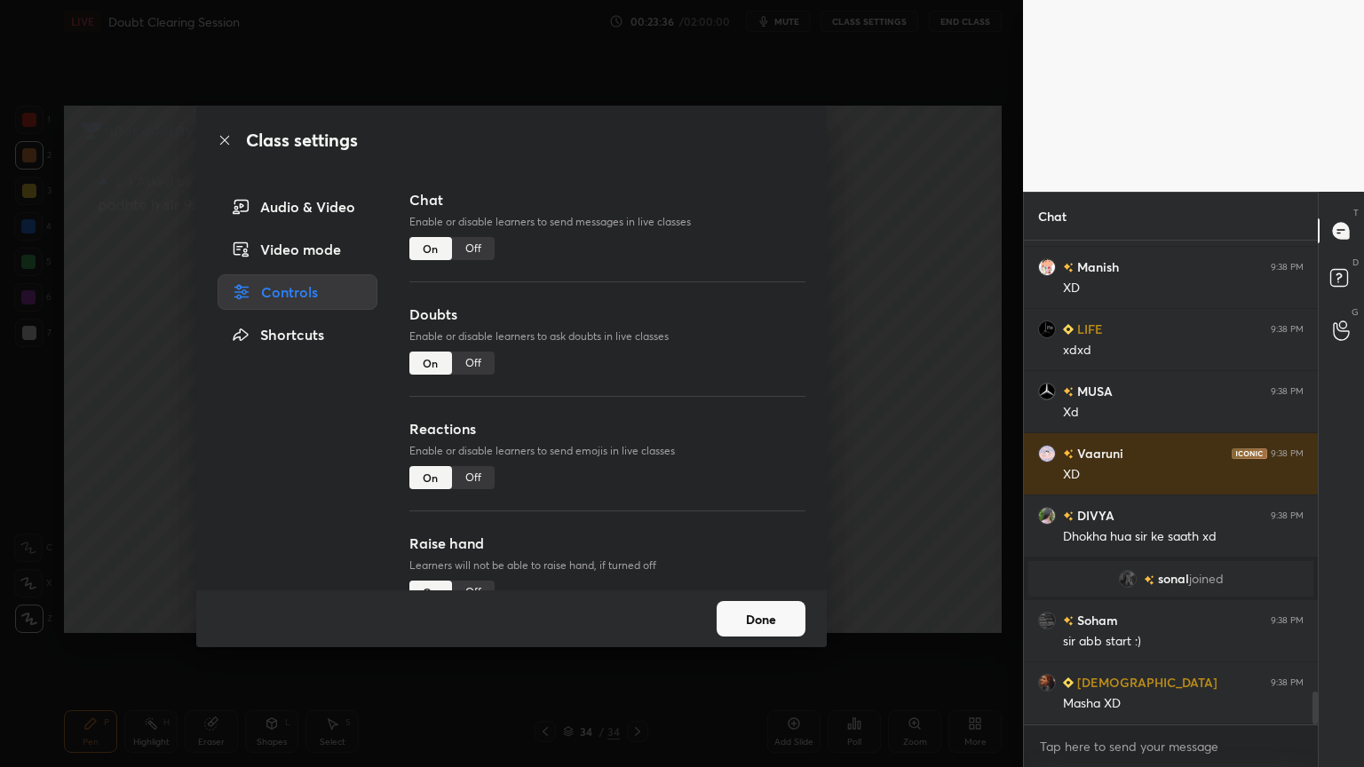
click at [457, 367] on div "Off" at bounding box center [473, 363] width 43 height 23
click at [472, 450] on p "Enable or disable learners to send emojis in live classes" at bounding box center [607, 451] width 396 height 16
click at [472, 474] on div "Off" at bounding box center [473, 477] width 43 height 23
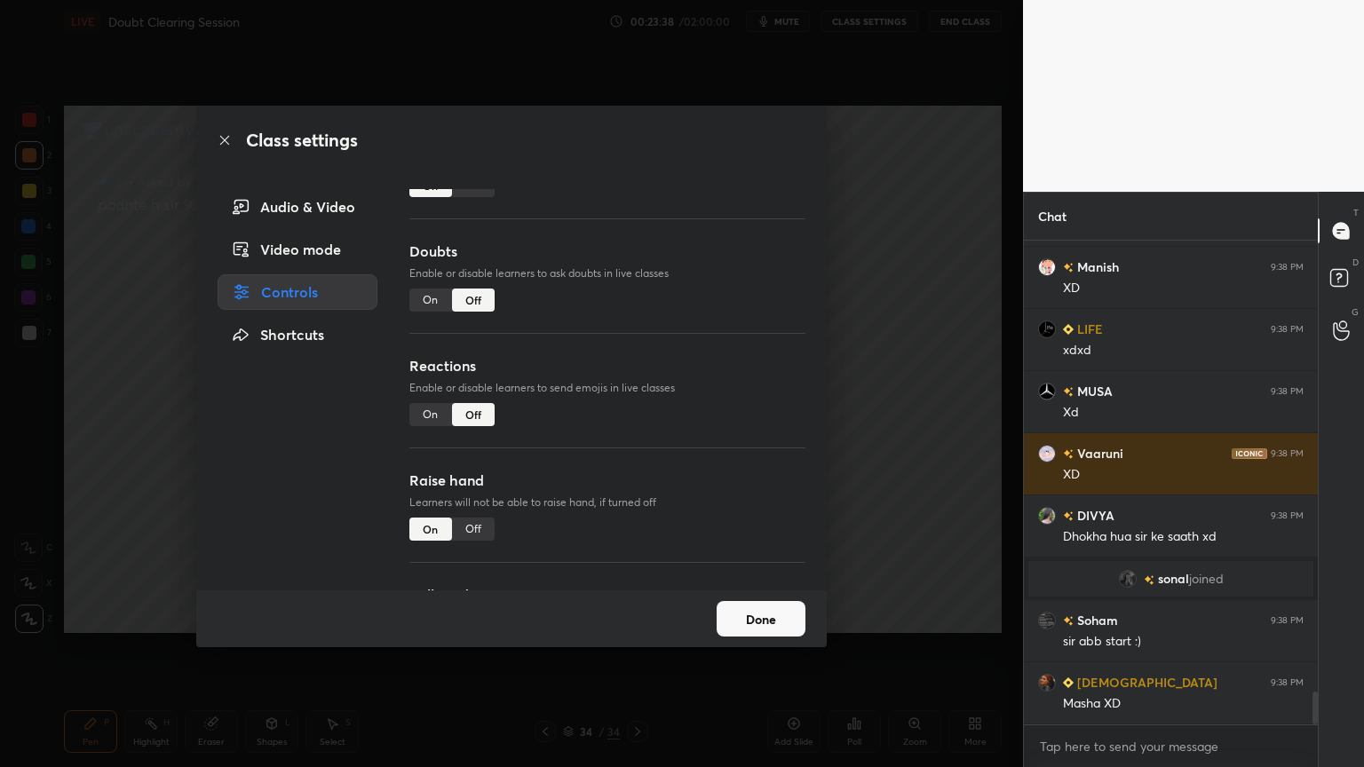
scroll to position [85, 0]
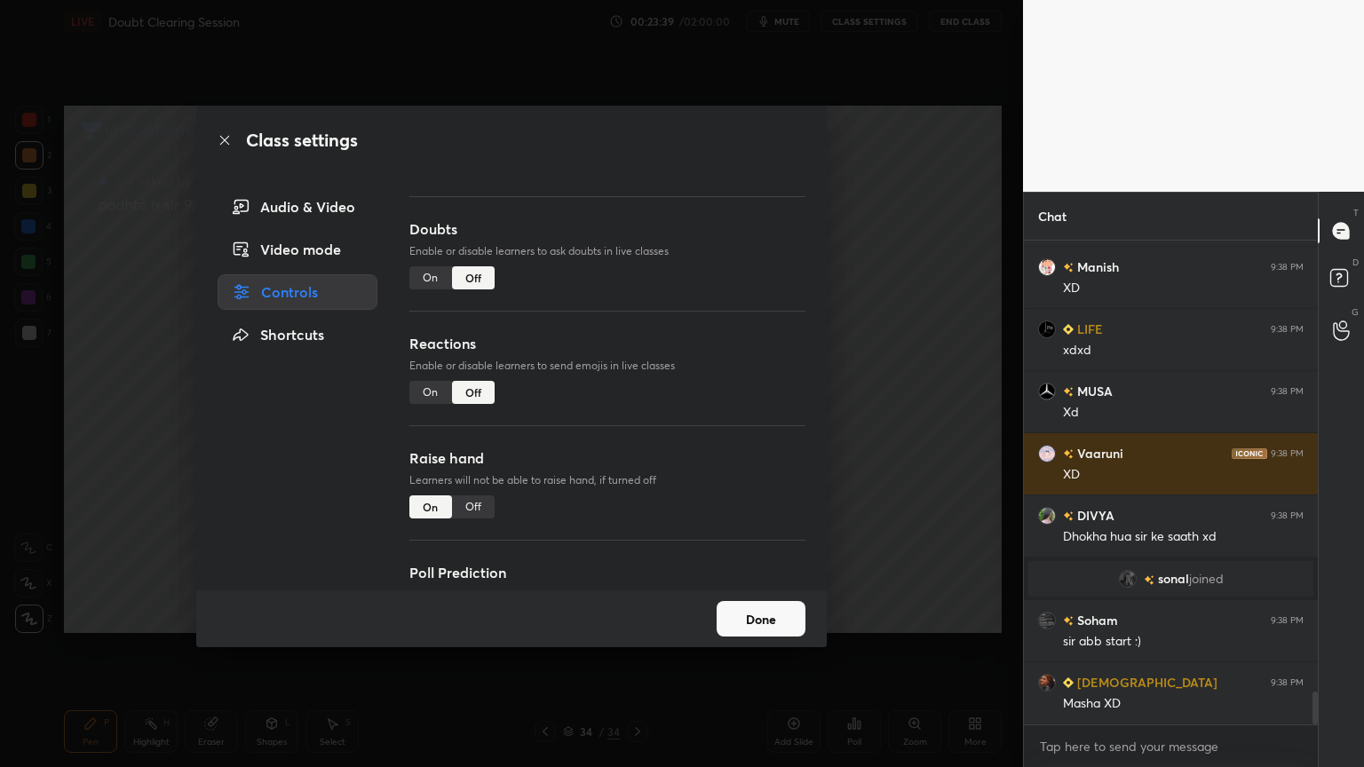
click at [476, 508] on div "Off" at bounding box center [473, 506] width 43 height 23
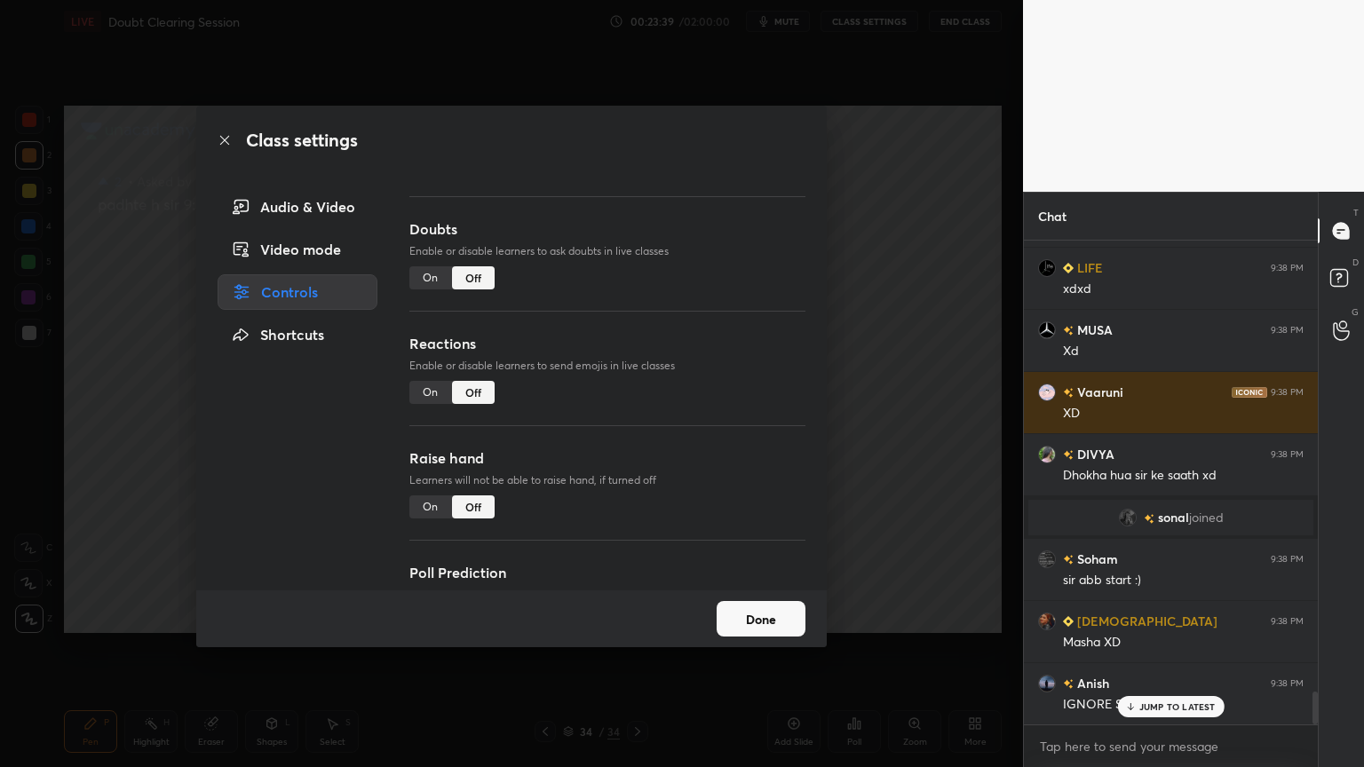
click at [756, 616] on button "Done" at bounding box center [760, 619] width 89 height 36
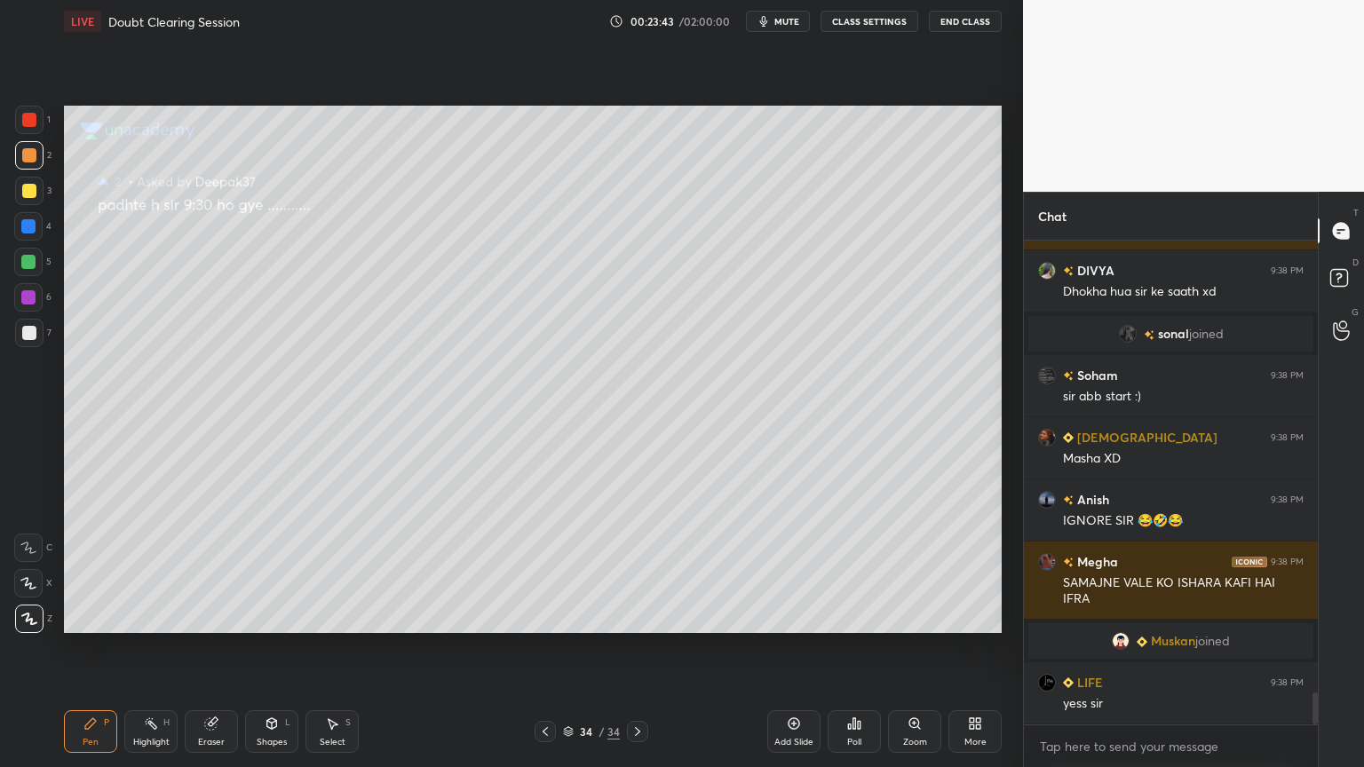
scroll to position [6872, 0]
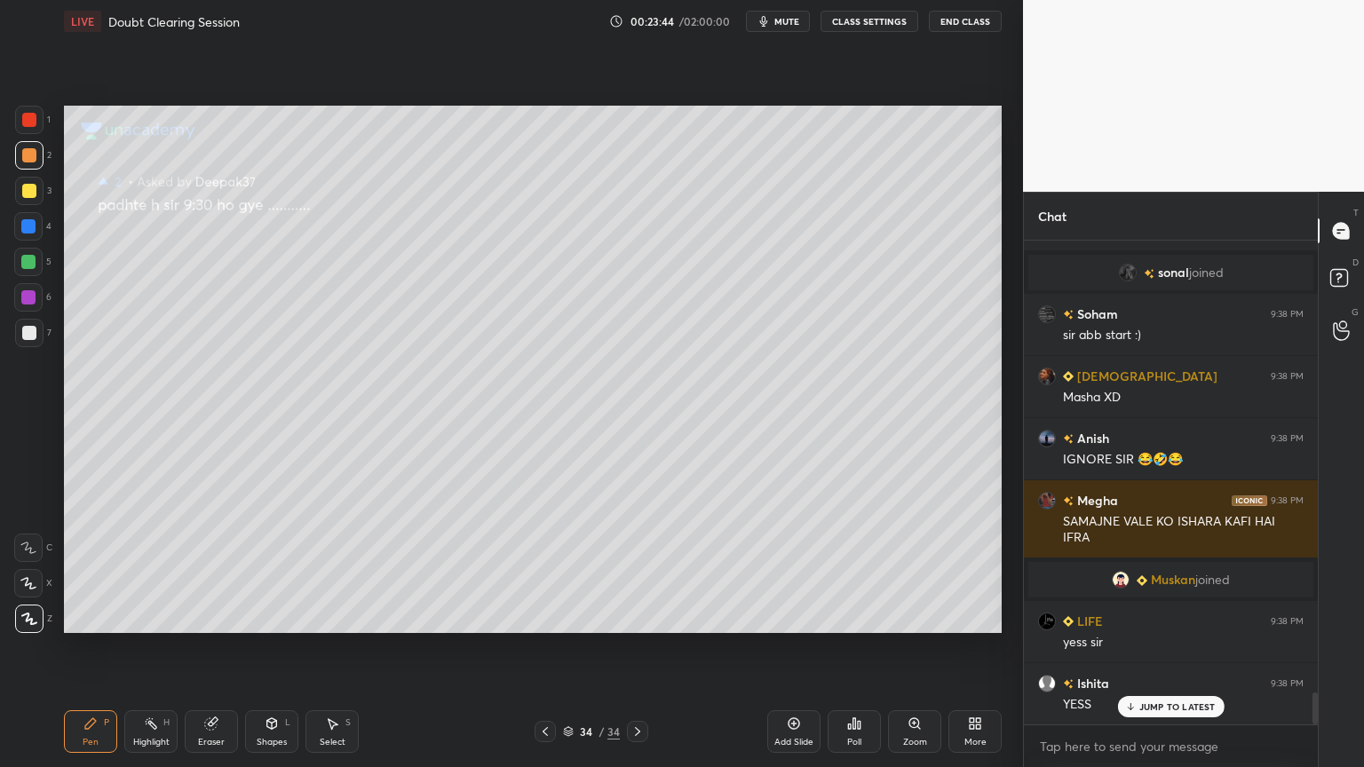
click at [543, 616] on icon at bounding box center [545, 731] width 14 height 14
click at [542, 616] on icon at bounding box center [545, 731] width 14 height 14
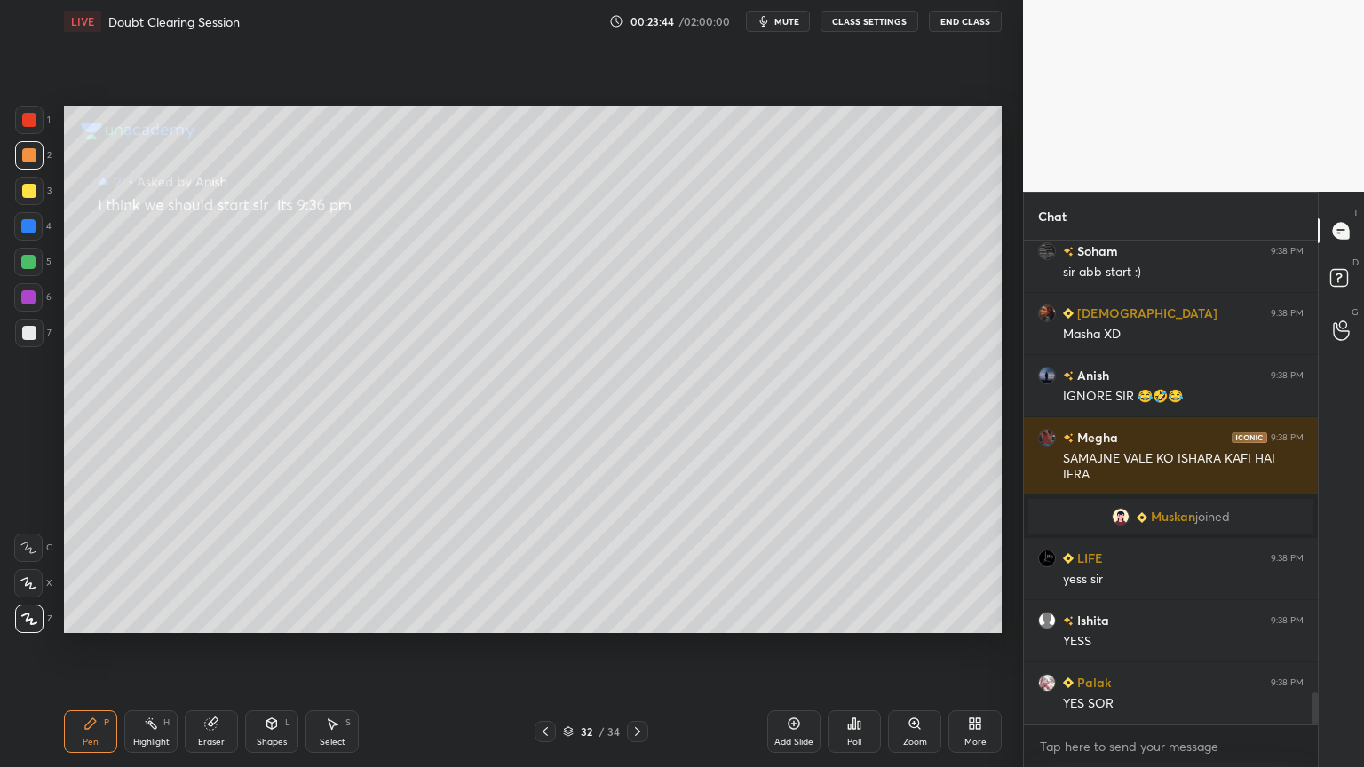
click at [543, 616] on icon at bounding box center [545, 731] width 14 height 14
click at [546, 616] on icon at bounding box center [545, 731] width 14 height 14
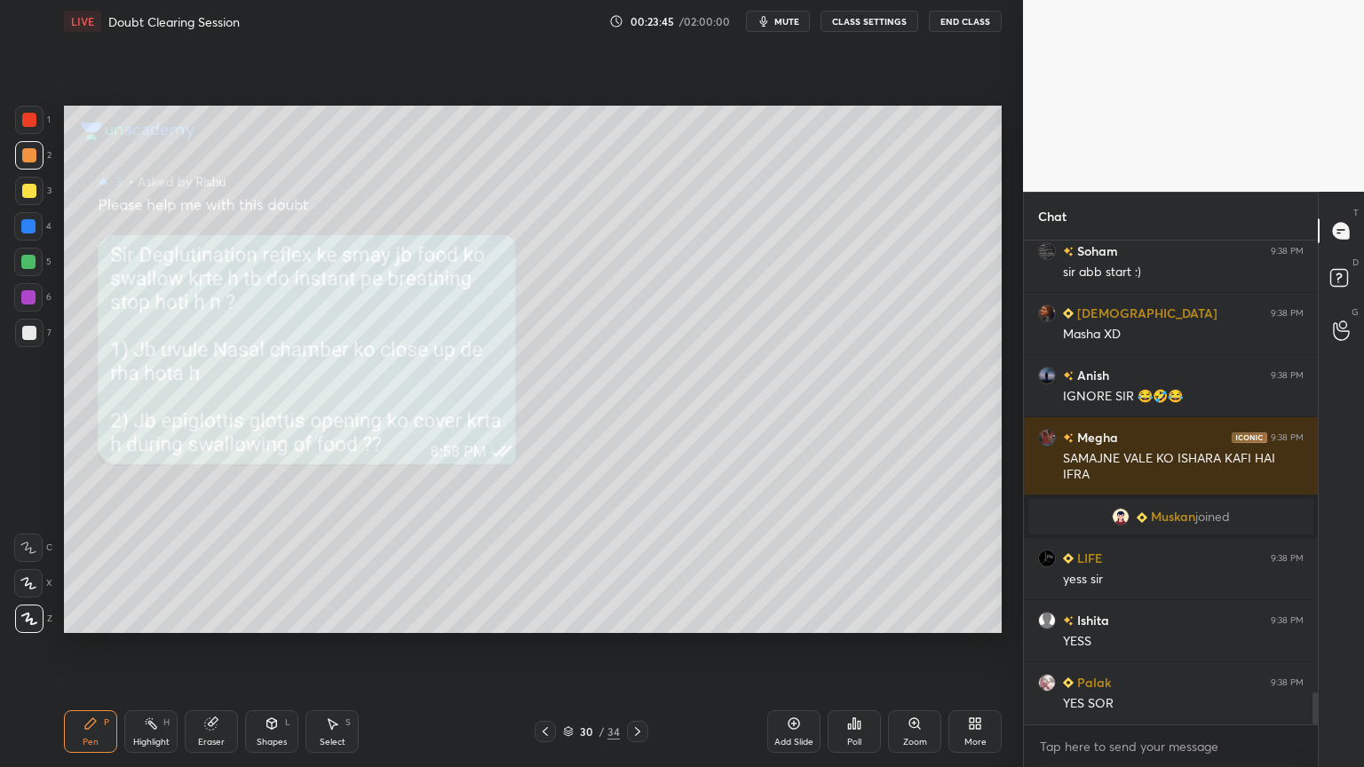
click at [547, 616] on icon at bounding box center [545, 731] width 14 height 14
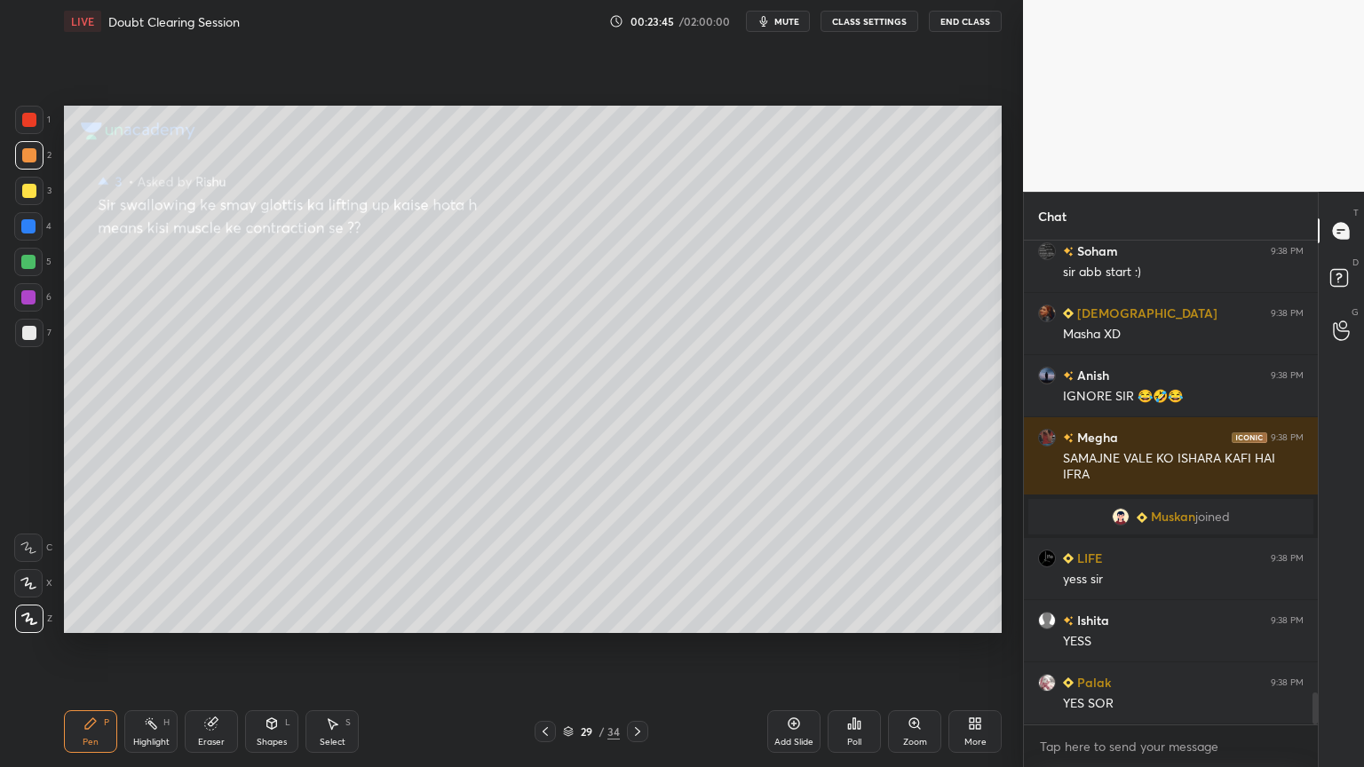
click at [548, 616] on icon at bounding box center [545, 731] width 14 height 14
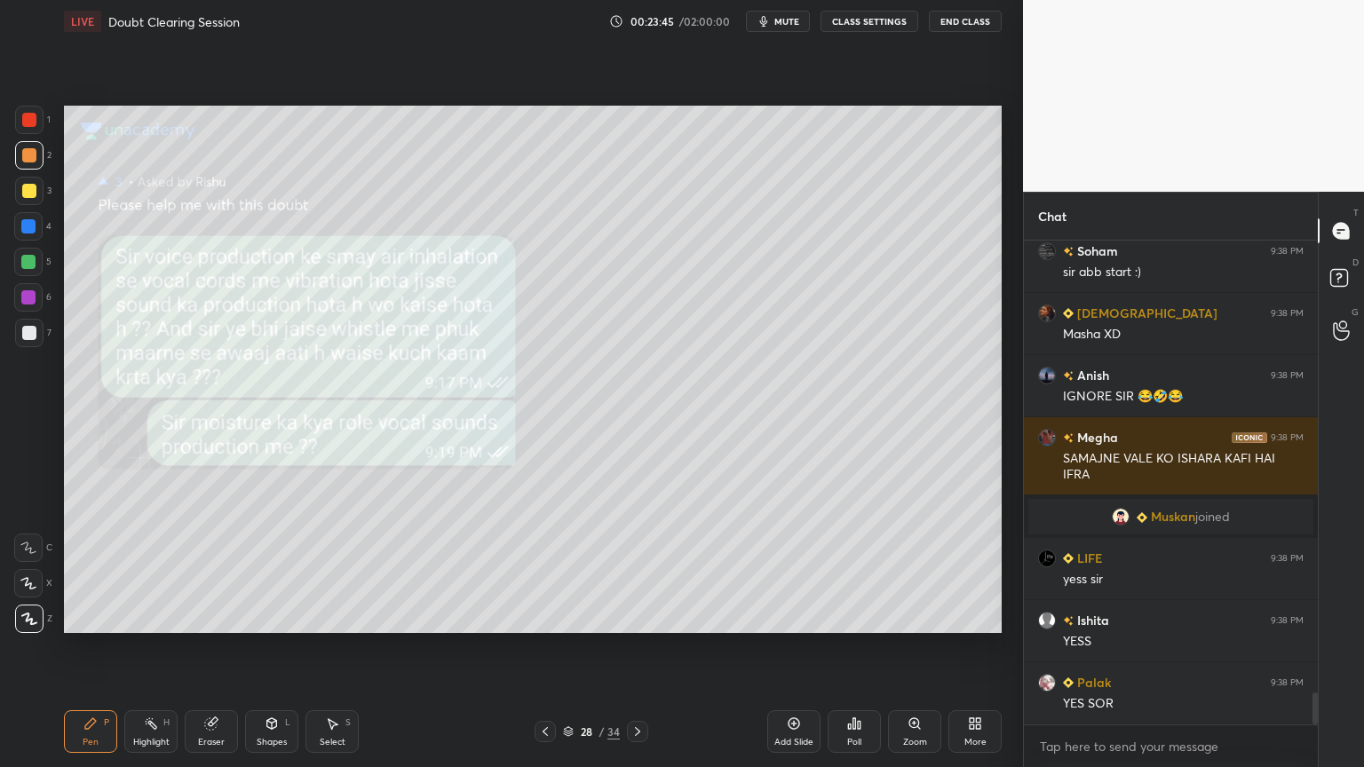
click at [548, 616] on icon at bounding box center [545, 731] width 14 height 14
click at [549, 616] on icon at bounding box center [545, 731] width 14 height 14
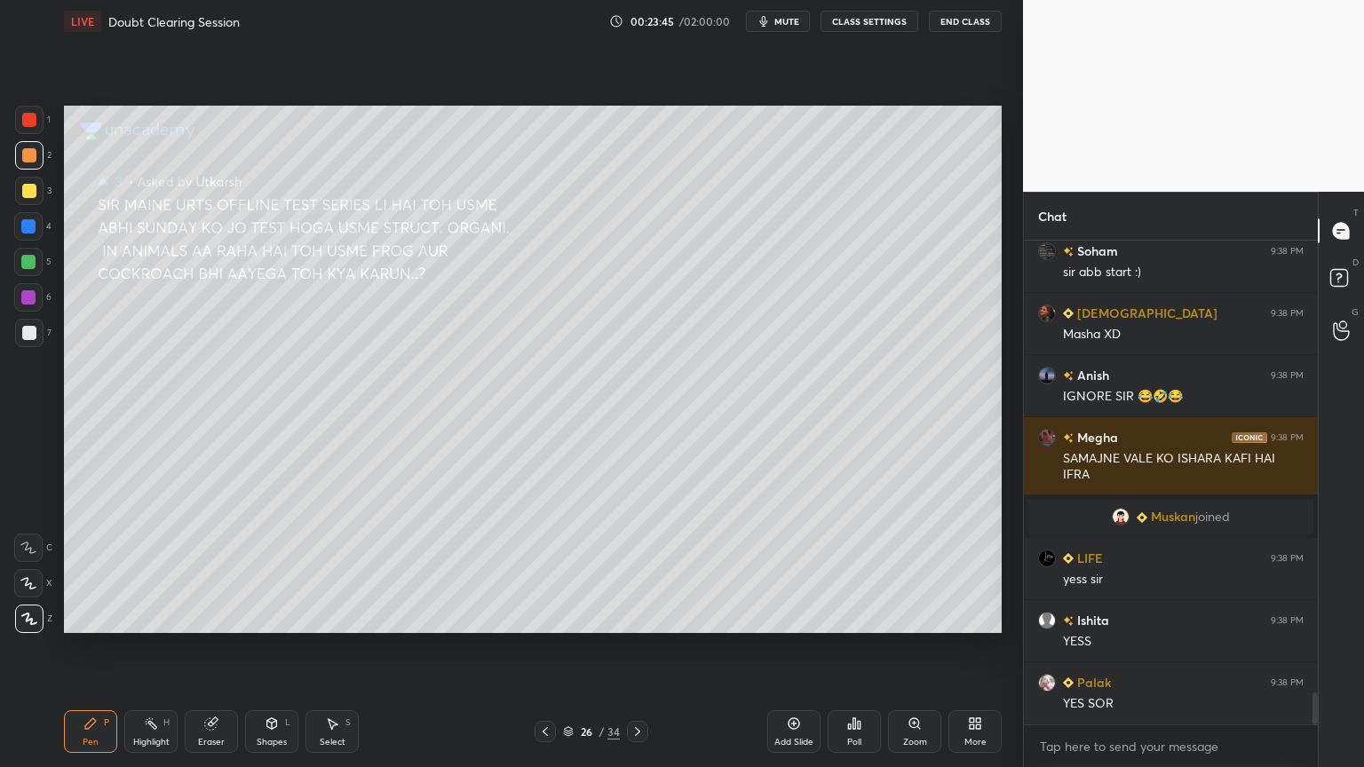
click at [550, 616] on icon at bounding box center [545, 731] width 14 height 14
click at [551, 616] on div at bounding box center [544, 731] width 21 height 21
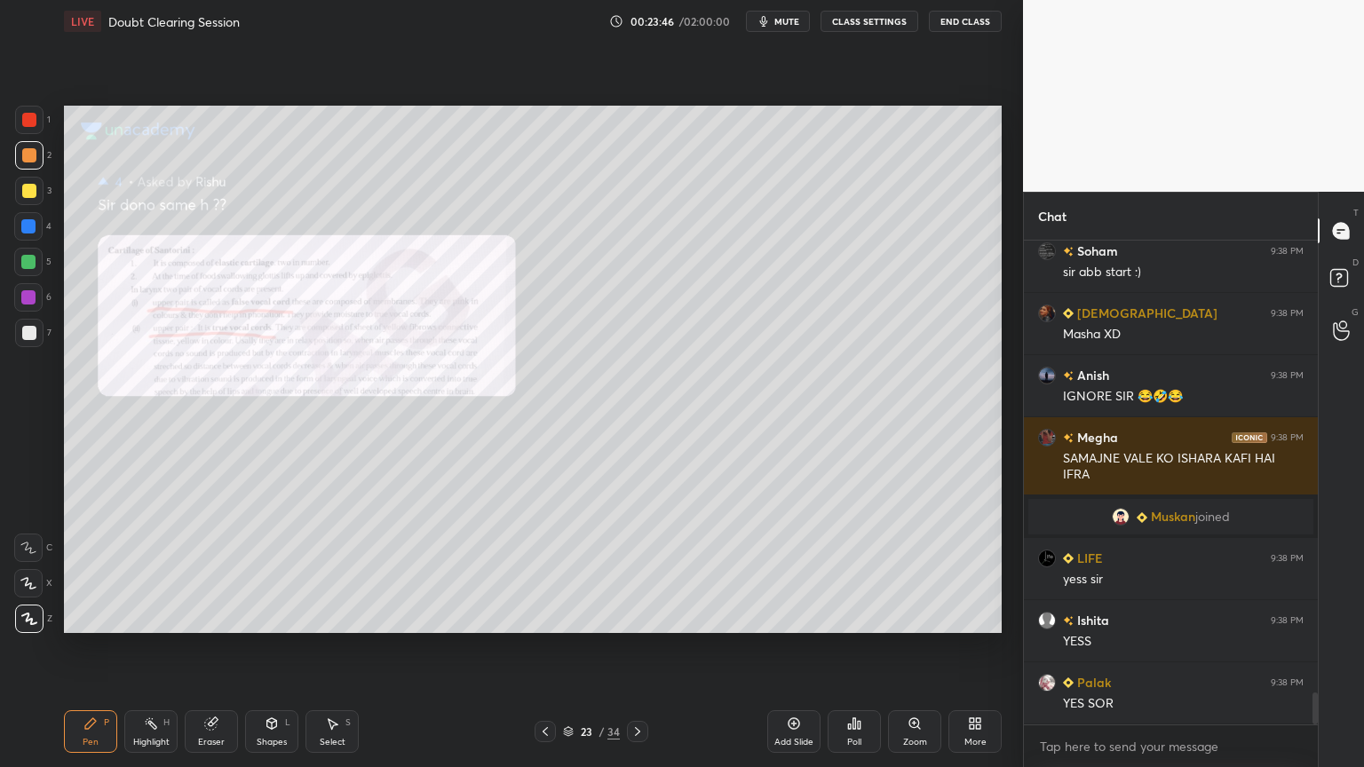
click at [552, 616] on div at bounding box center [544, 731] width 21 height 21
click at [551, 616] on div at bounding box center [544, 731] width 21 height 21
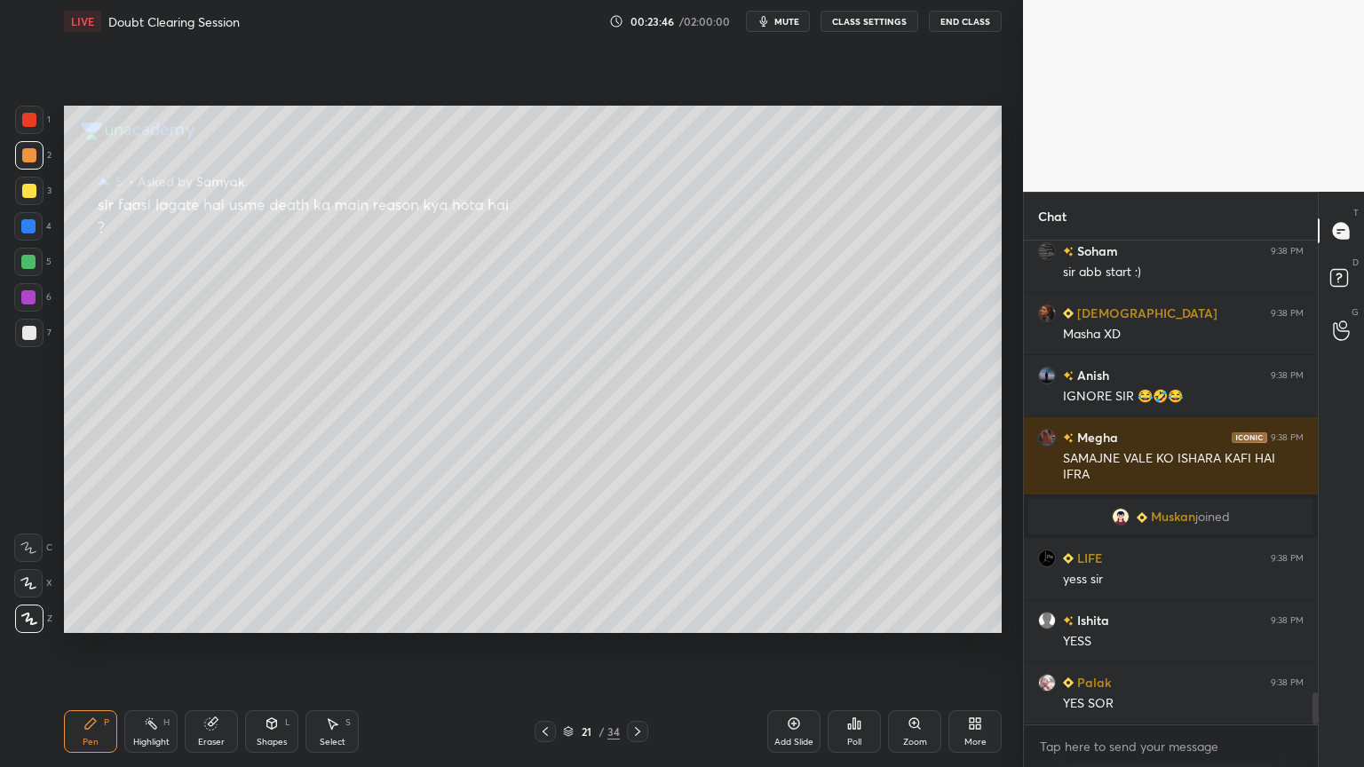
click at [550, 616] on div at bounding box center [544, 731] width 21 height 21
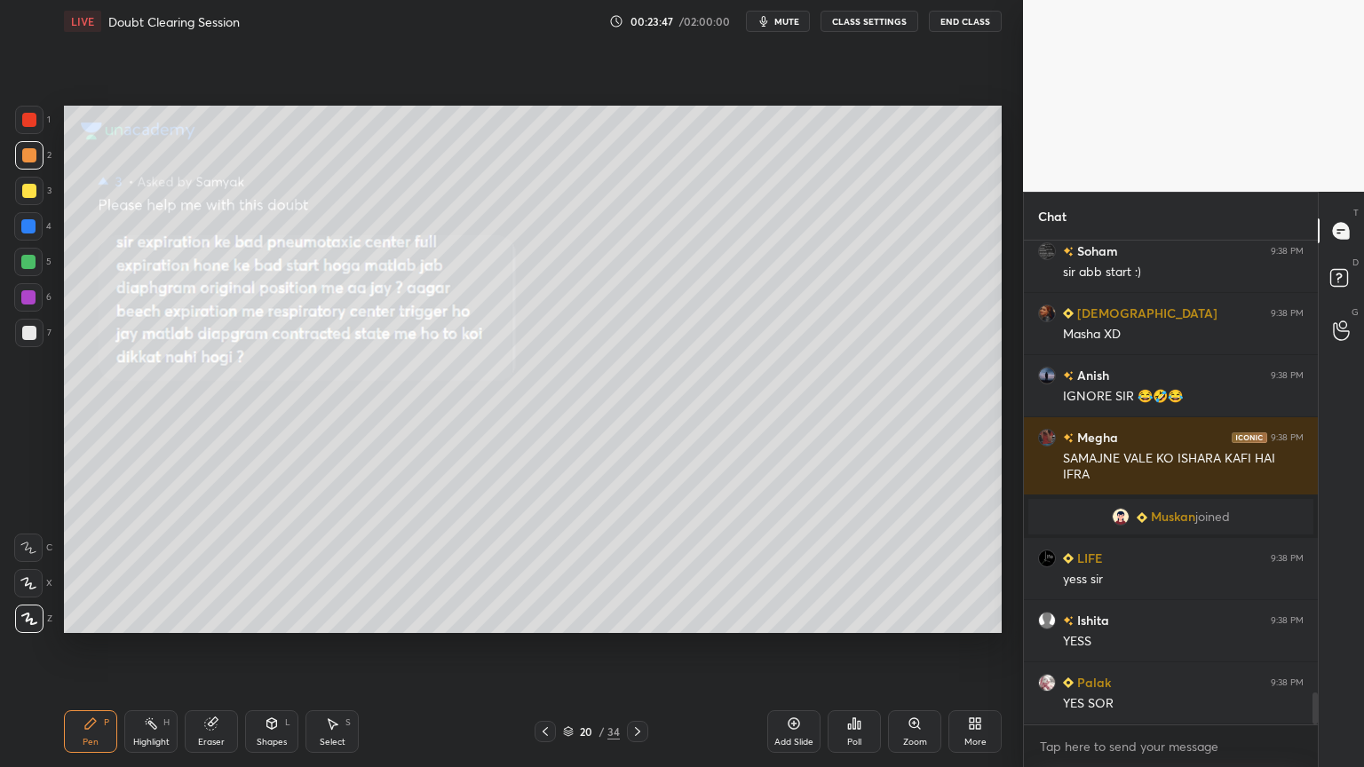
click at [546, 616] on icon at bounding box center [545, 731] width 14 height 14
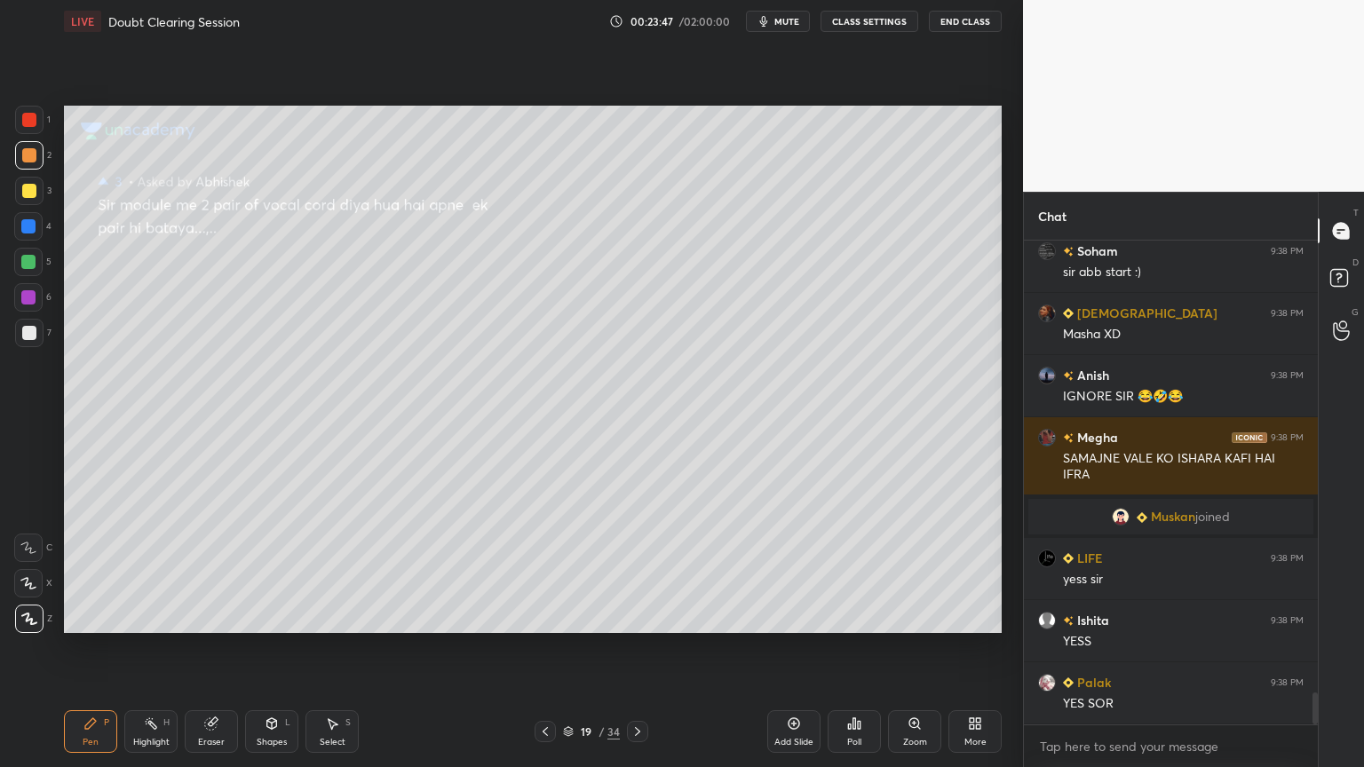
click at [547, 616] on icon at bounding box center [545, 731] width 14 height 14
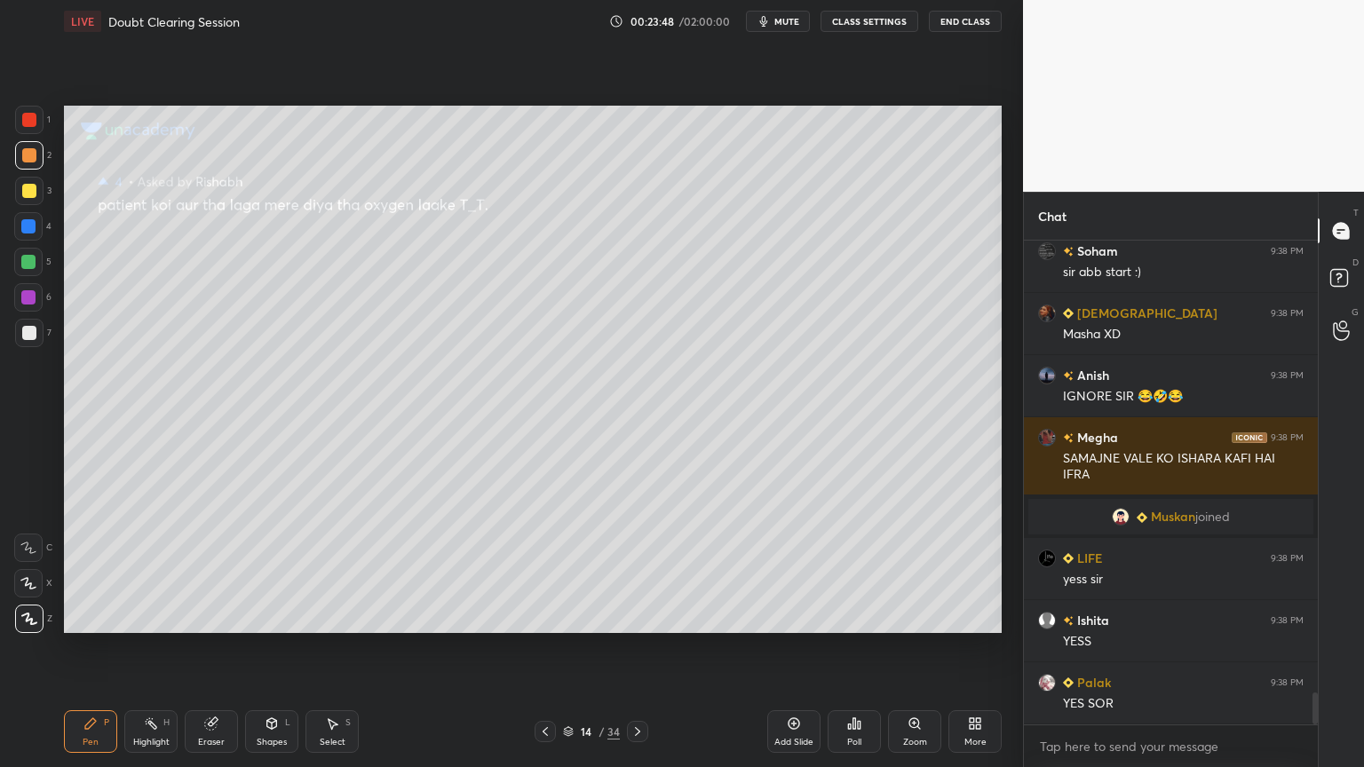
click at [547, 616] on icon at bounding box center [545, 731] width 14 height 14
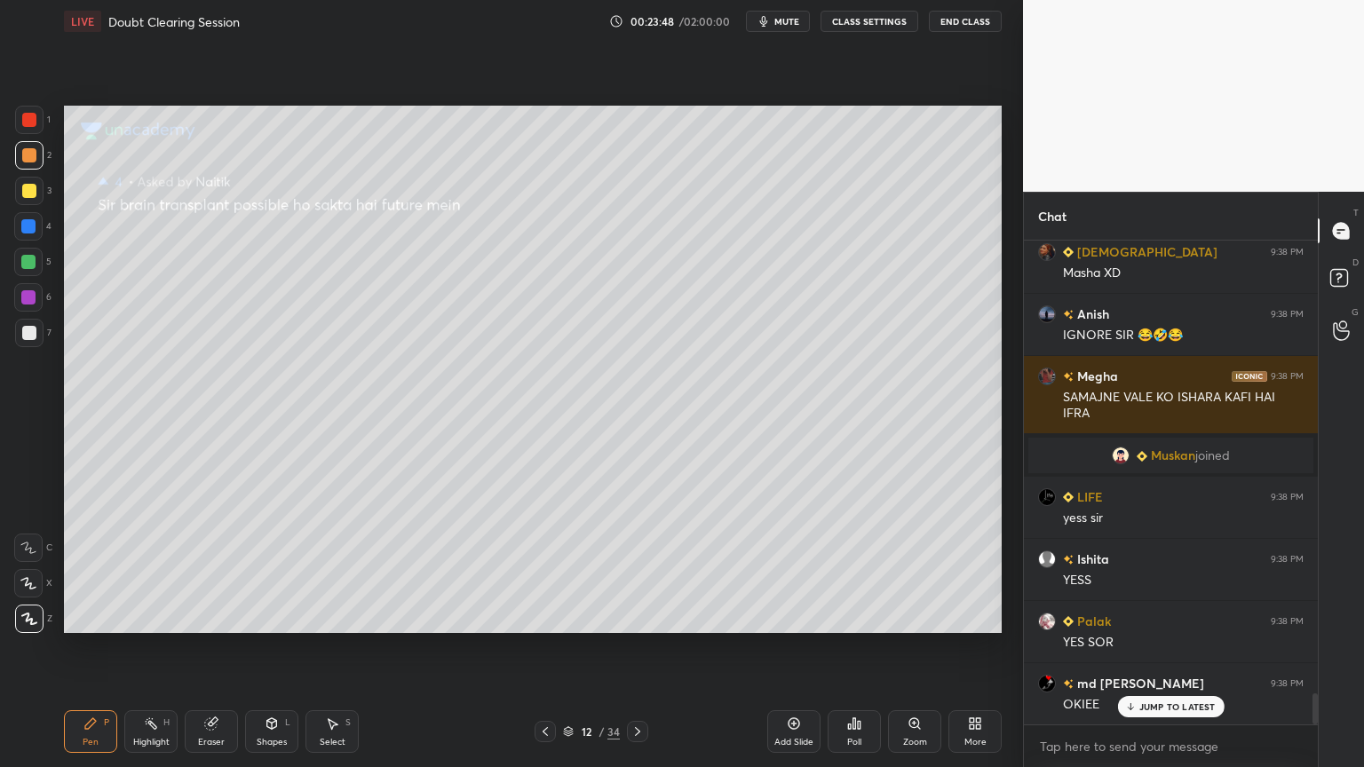
click at [547, 616] on icon at bounding box center [545, 731] width 14 height 14
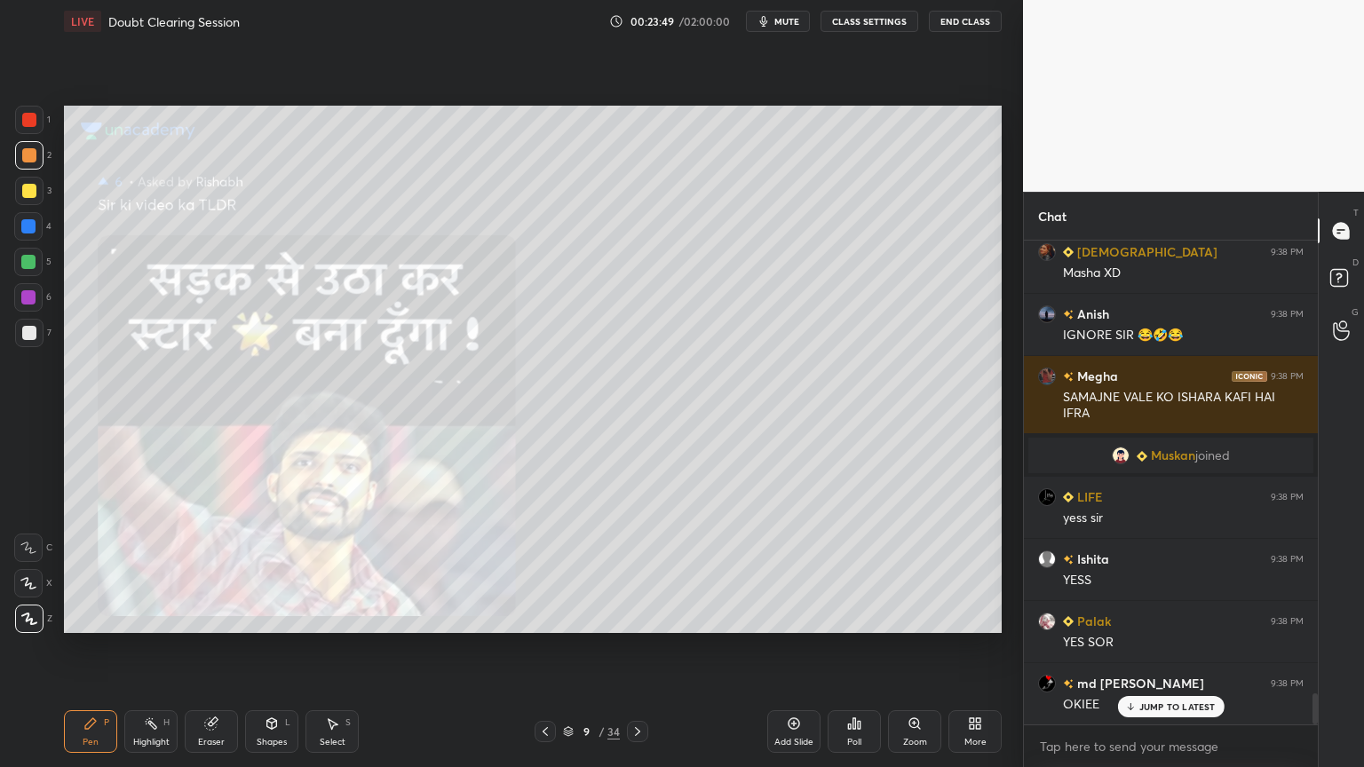
click at [547, 616] on icon at bounding box center [545, 731] width 14 height 14
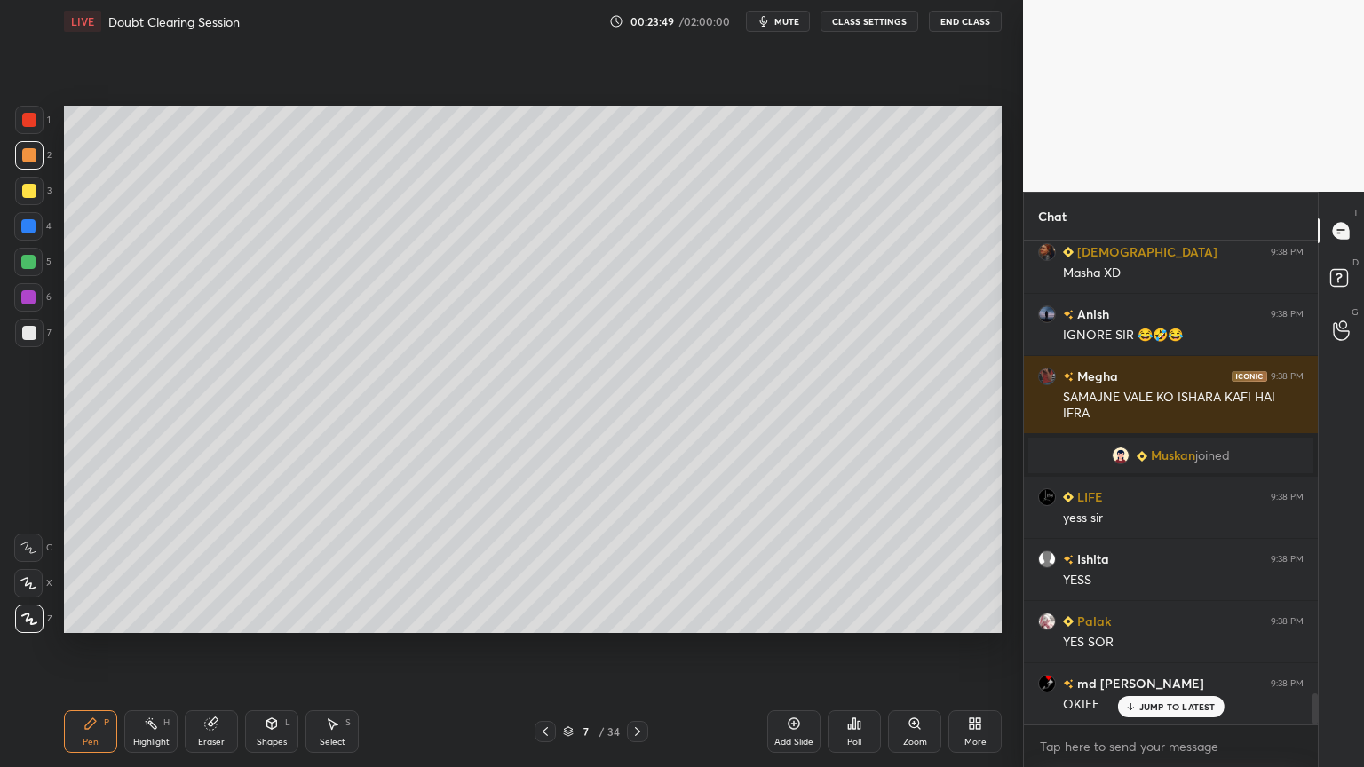
click at [547, 616] on icon at bounding box center [544, 731] width 5 height 9
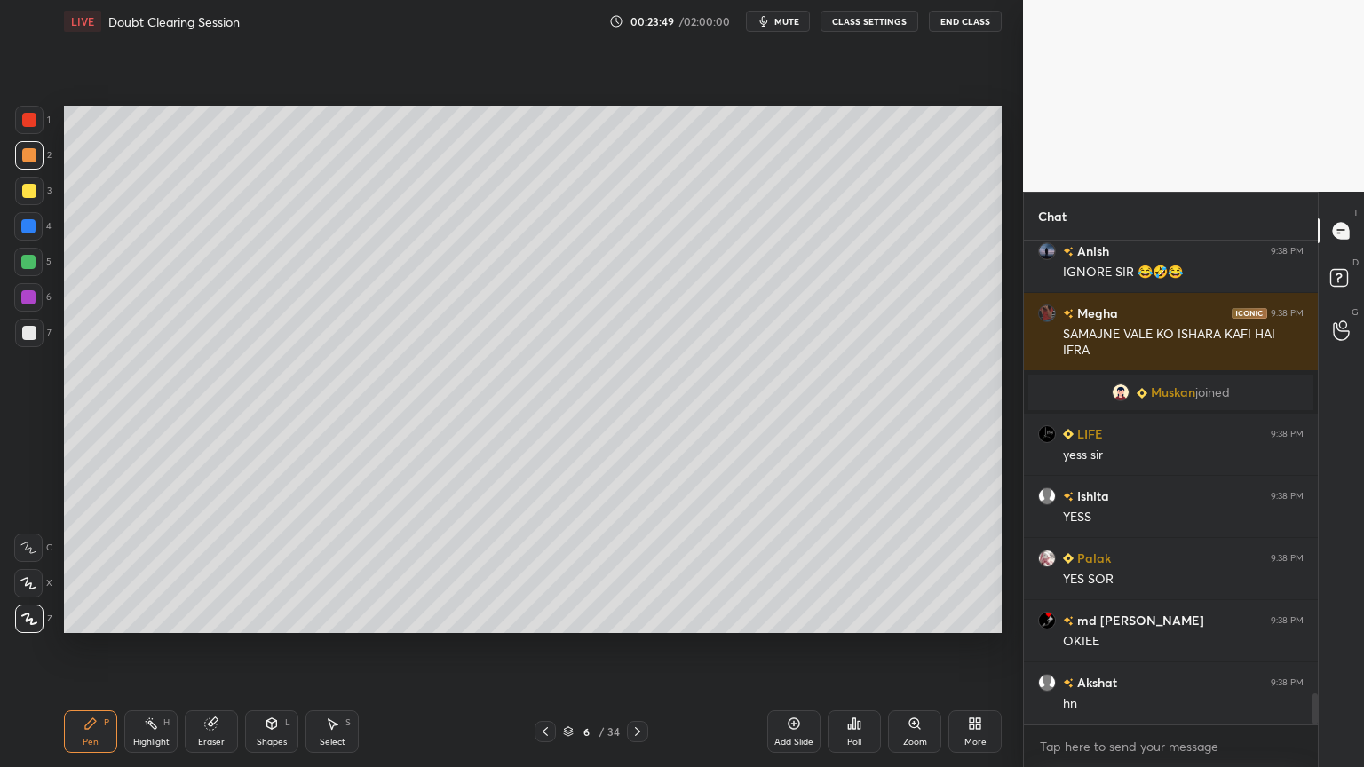
click at [547, 616] on icon at bounding box center [544, 731] width 5 height 9
click at [548, 616] on icon at bounding box center [545, 731] width 14 height 14
click at [547, 616] on icon at bounding box center [545, 731] width 14 height 14
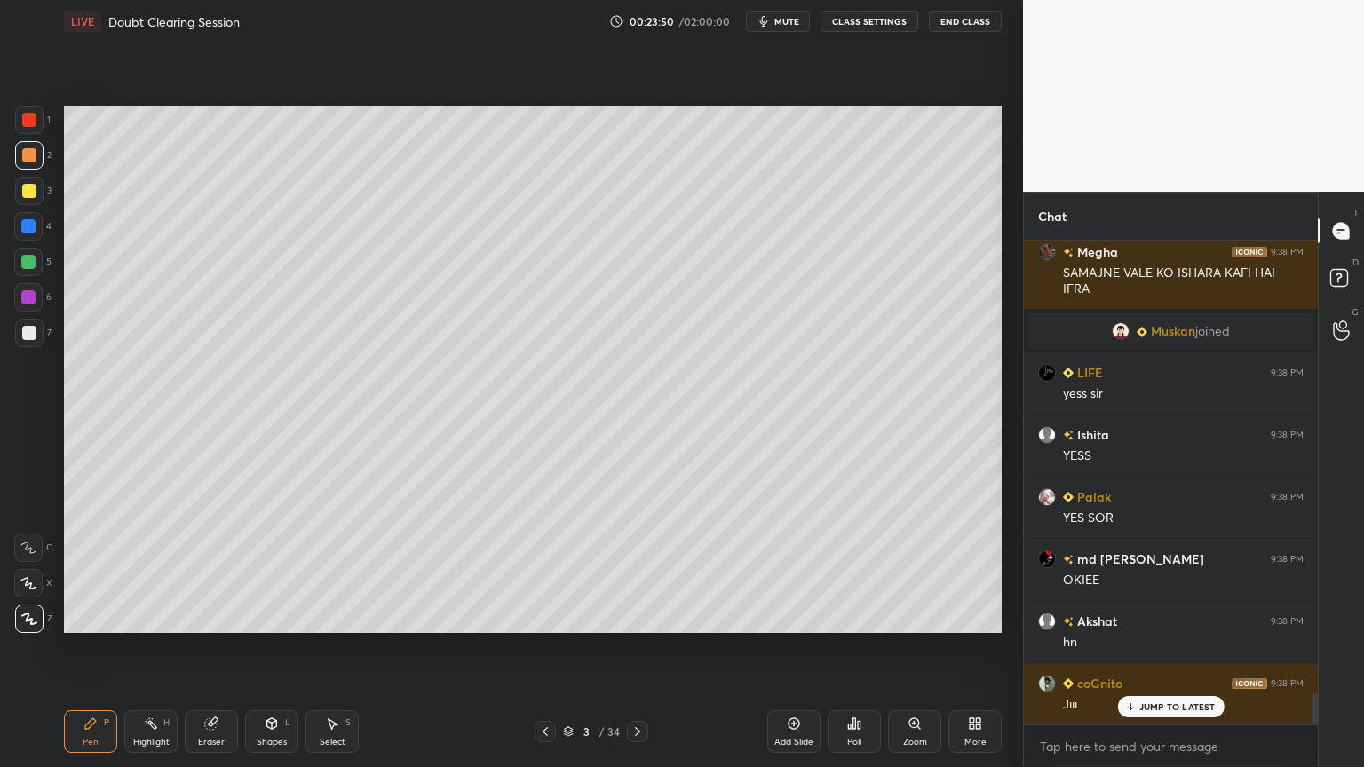
click at [547, 616] on icon at bounding box center [545, 731] width 14 height 14
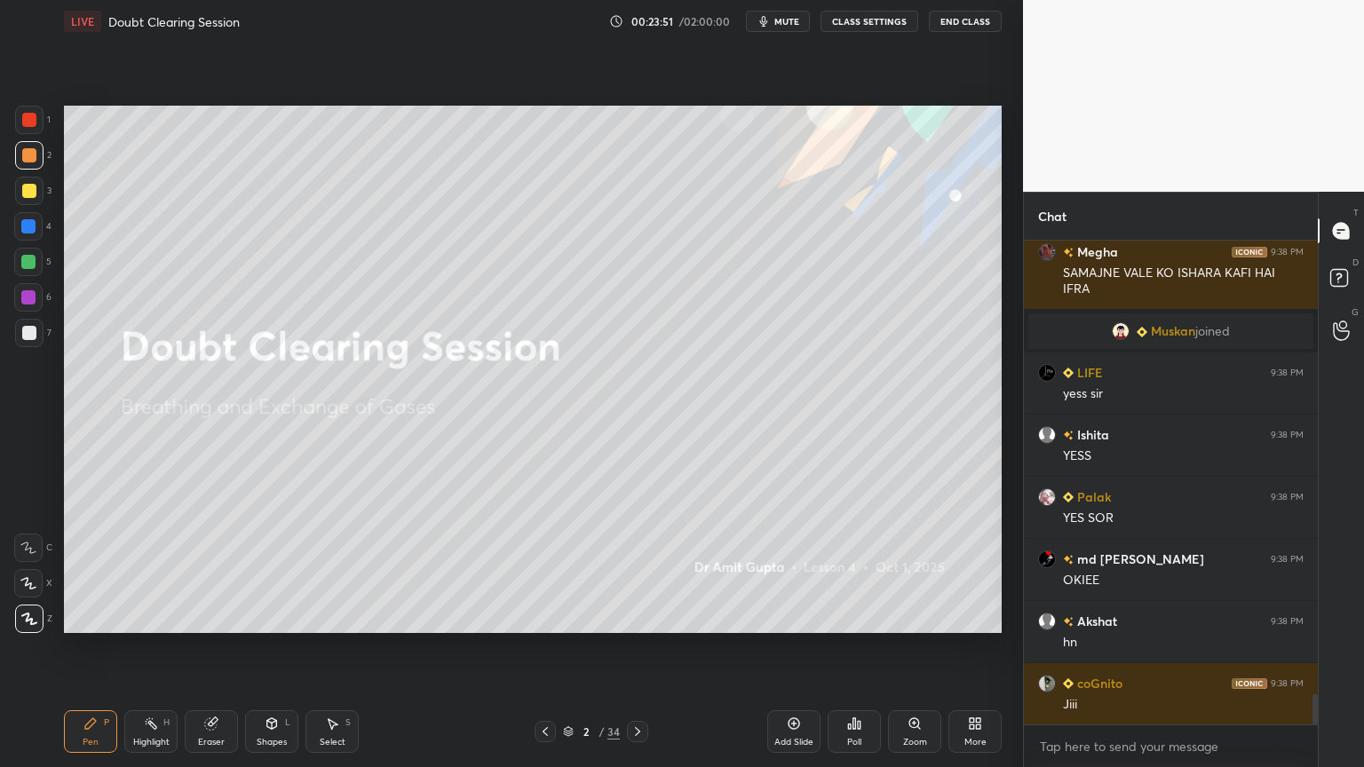
scroll to position [7183, 0]
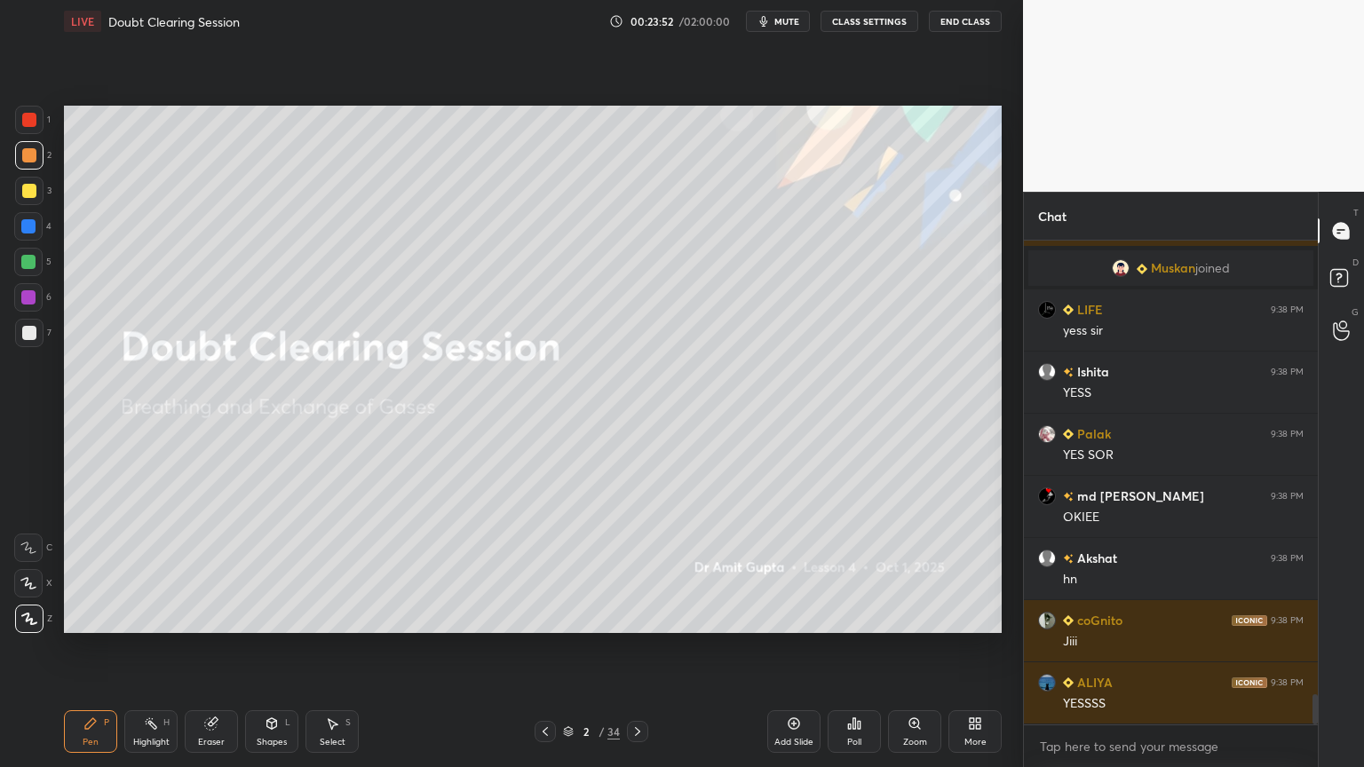
click at [634, 616] on icon at bounding box center [637, 731] width 14 height 14
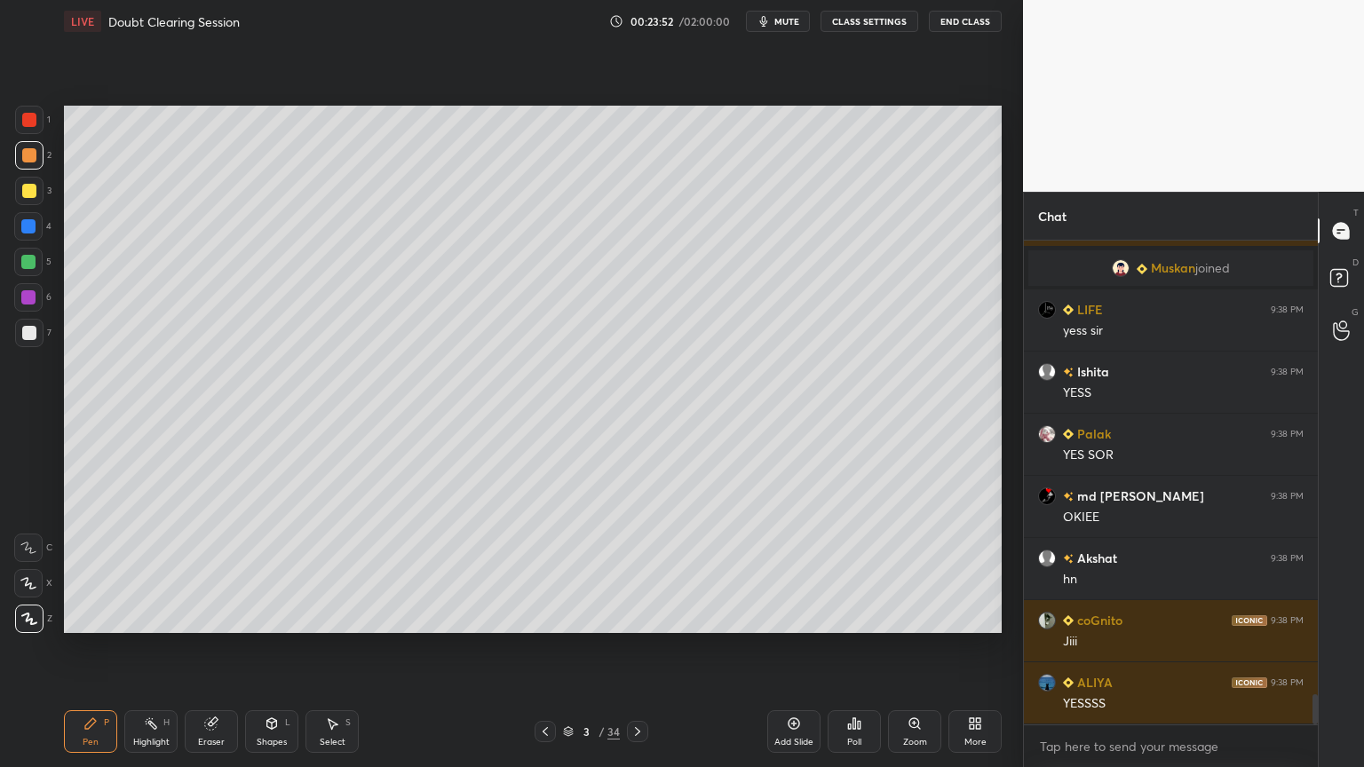
scroll to position [7244, 0]
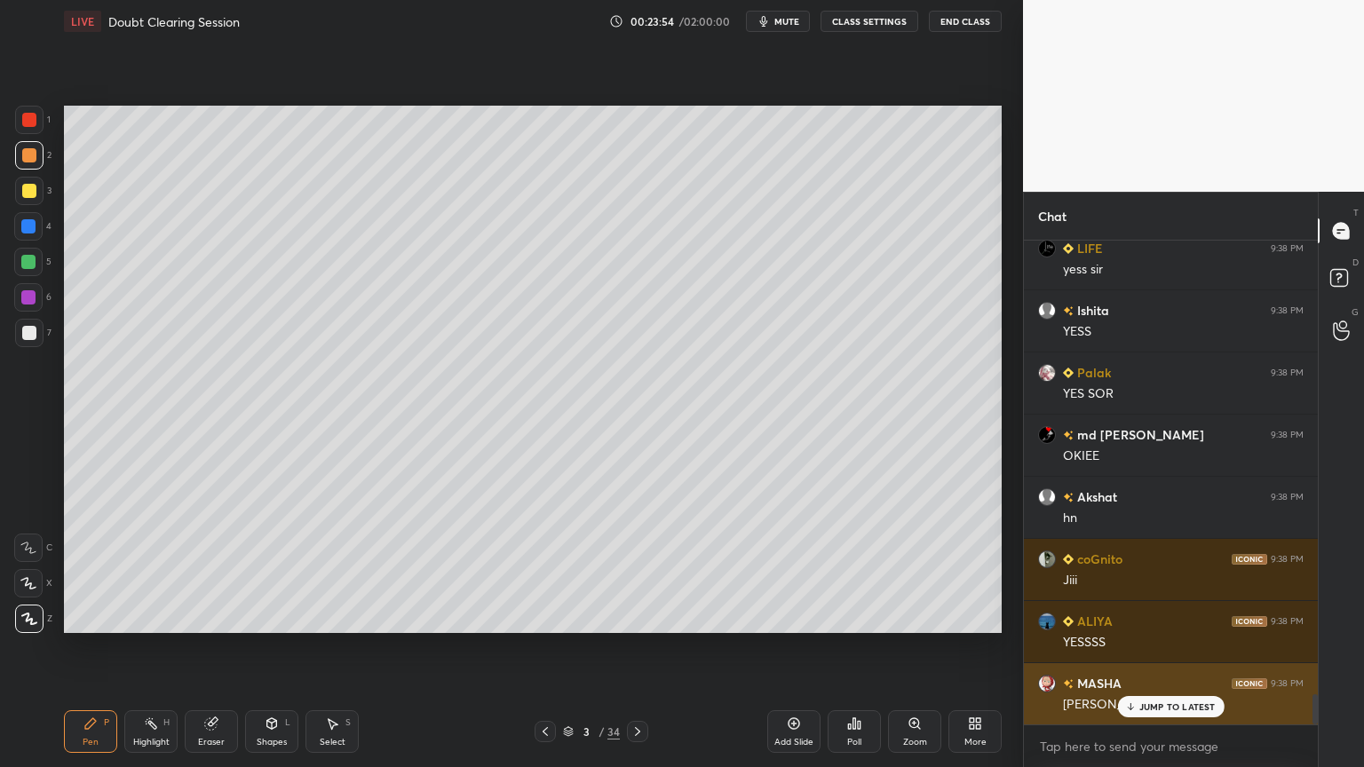
click at [1140, 616] on p "JUMP TO LATEST" at bounding box center [1177, 706] width 76 height 11
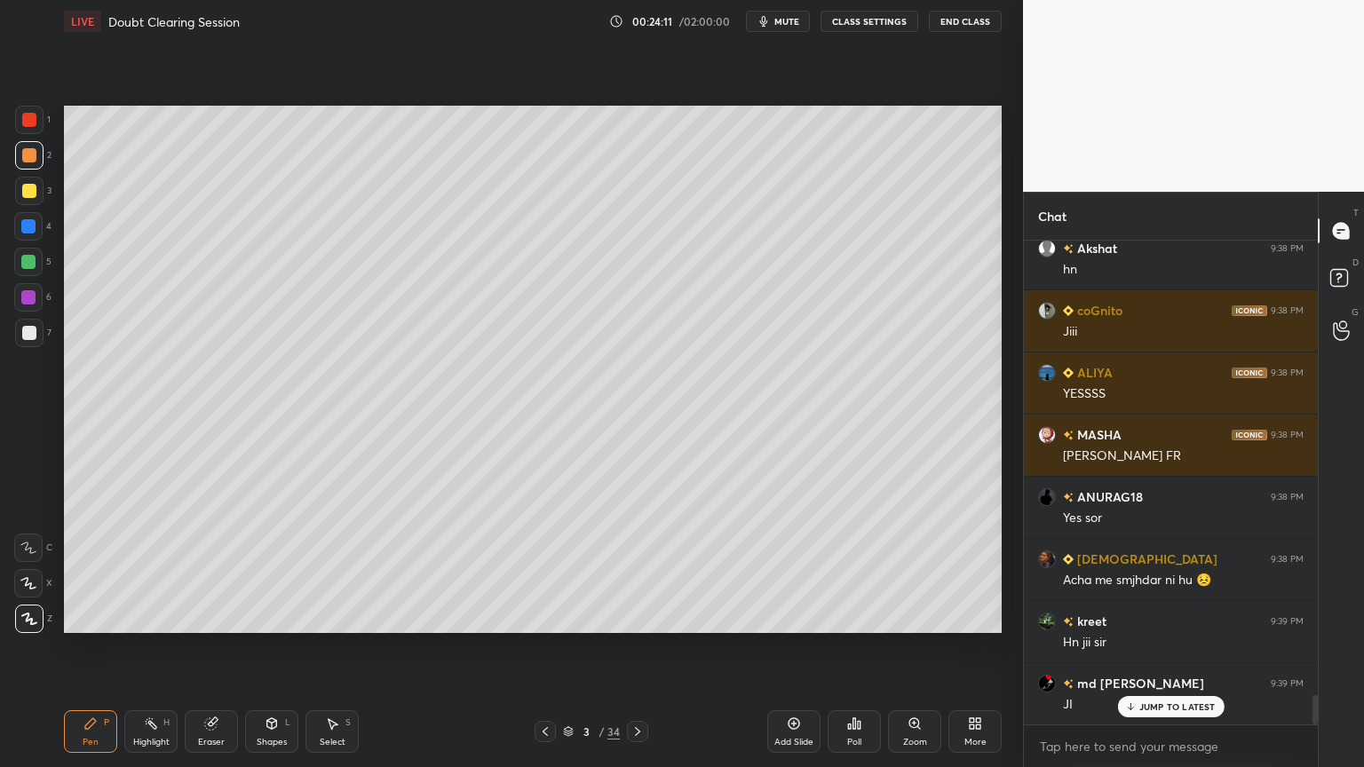
scroll to position [7556, 0]
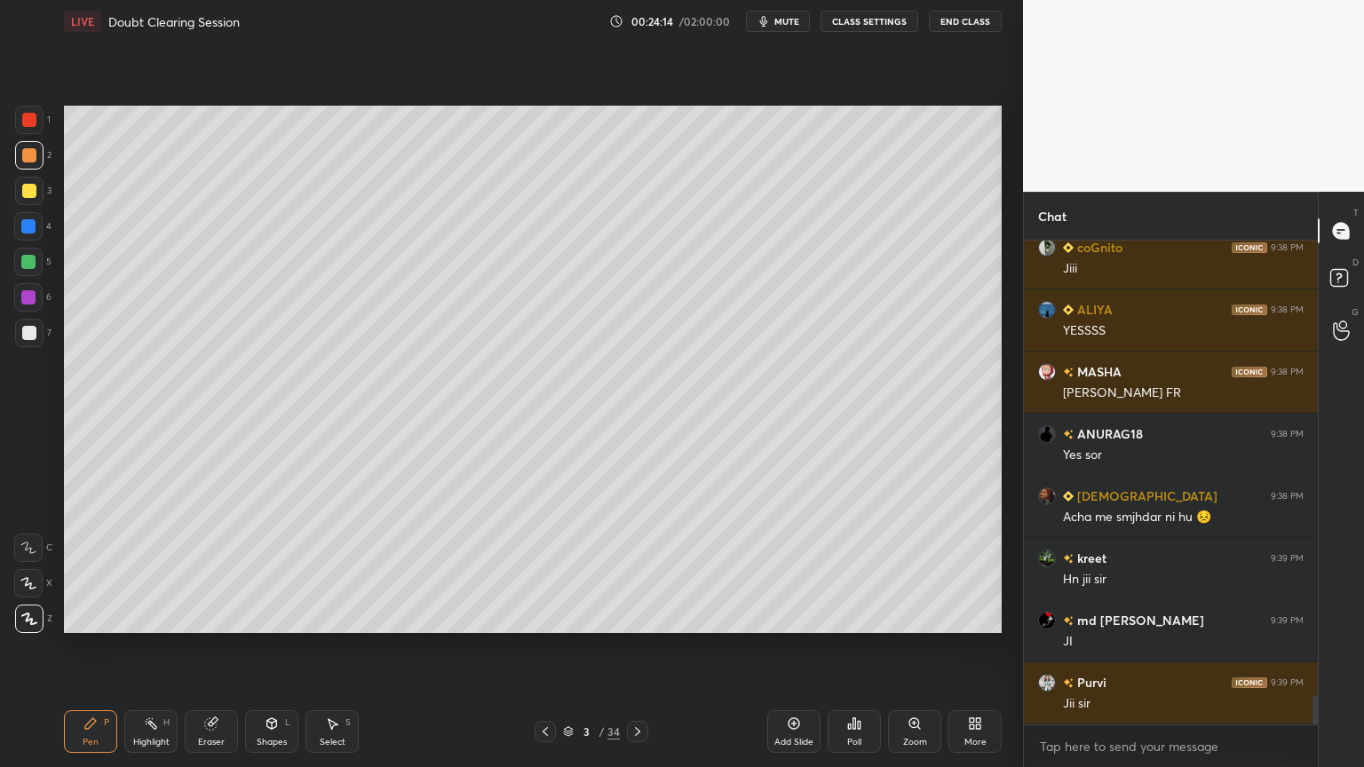
click at [981, 616] on icon at bounding box center [975, 723] width 14 height 14
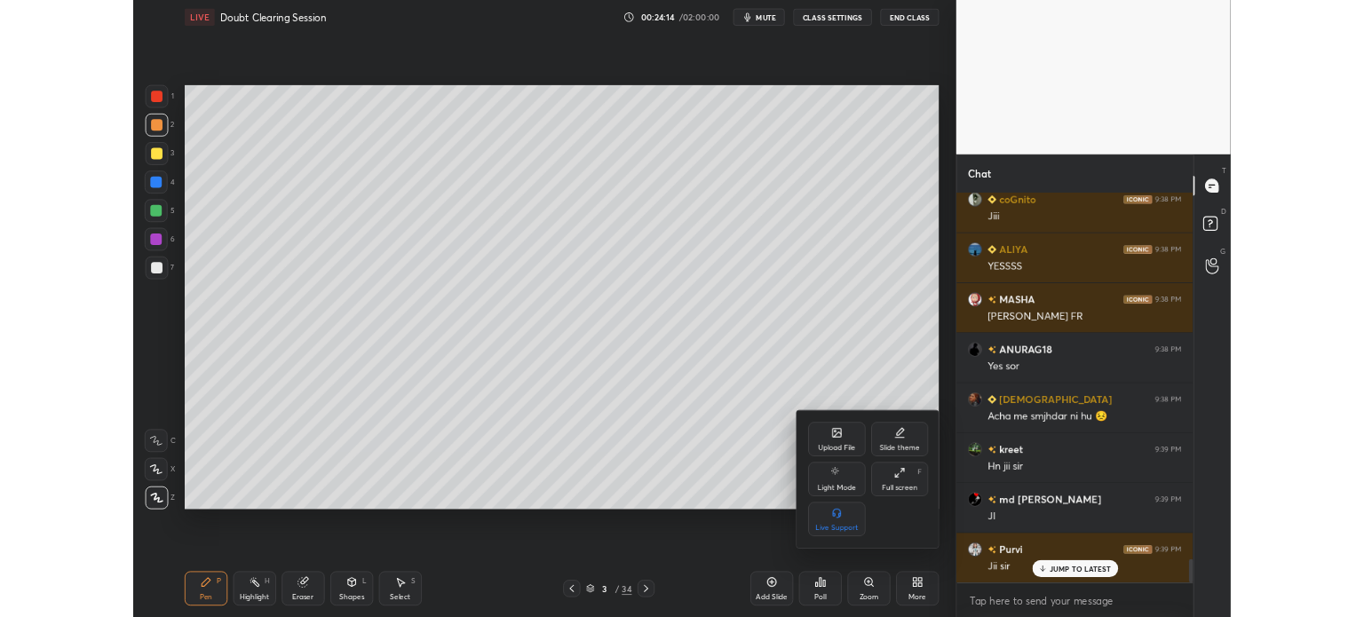
scroll to position [7617, 0]
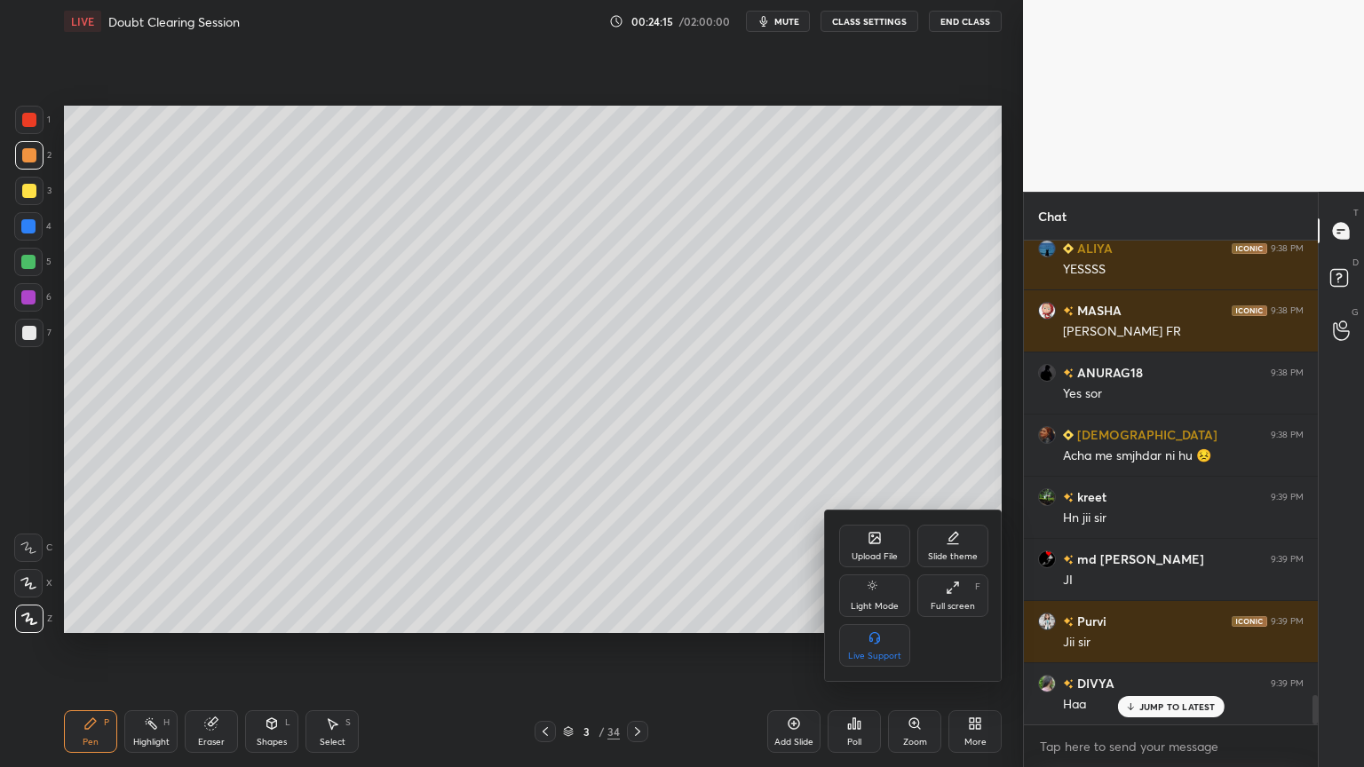
click at [870, 536] on icon at bounding box center [874, 538] width 11 height 11
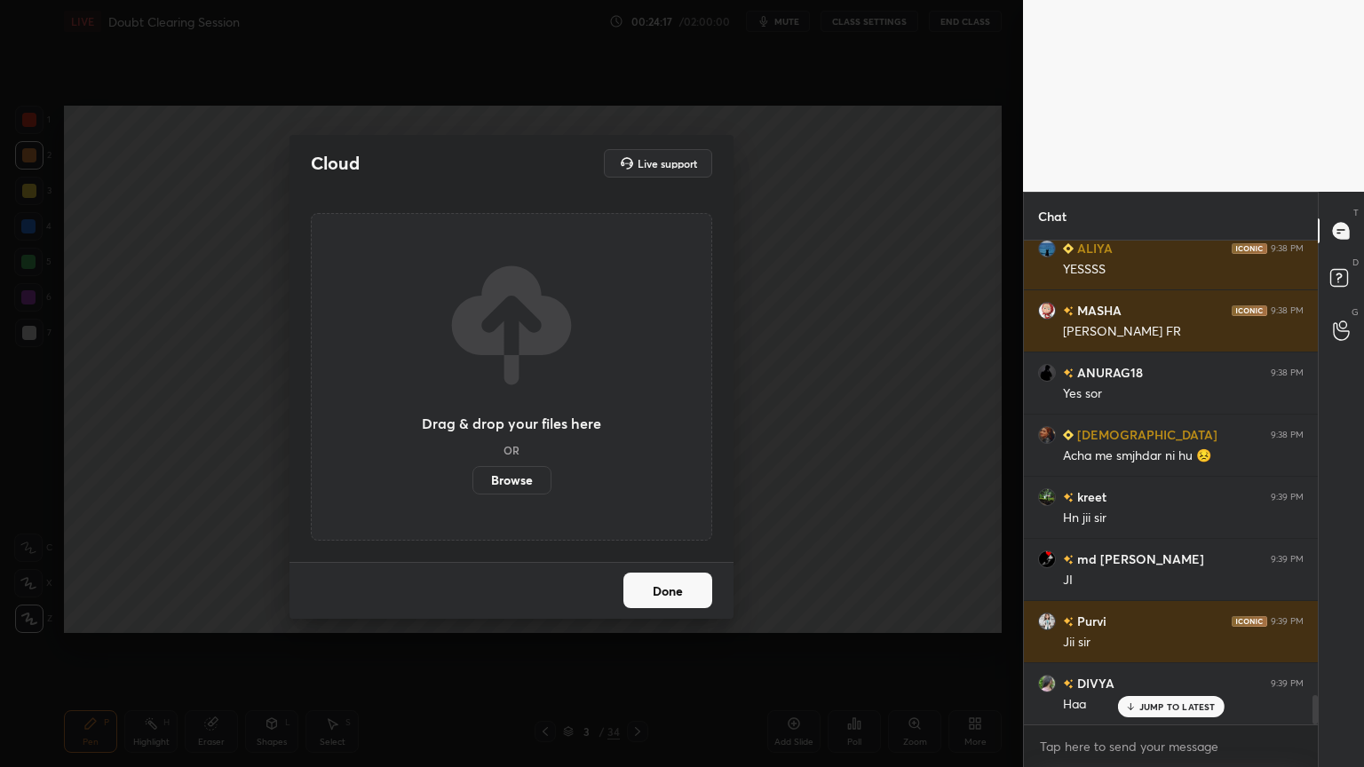
click at [526, 483] on label "Browse" at bounding box center [511, 480] width 79 height 28
click at [472, 483] on input "Browse" at bounding box center [472, 480] width 0 height 28
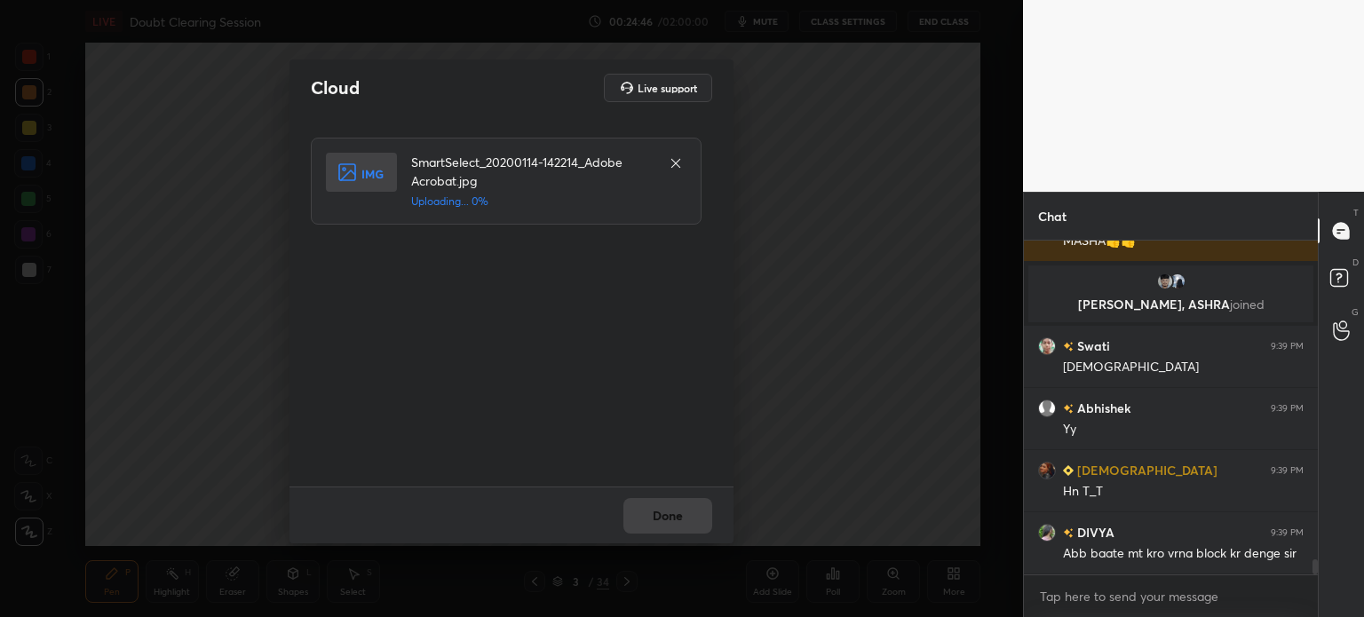
scroll to position [7017, 0]
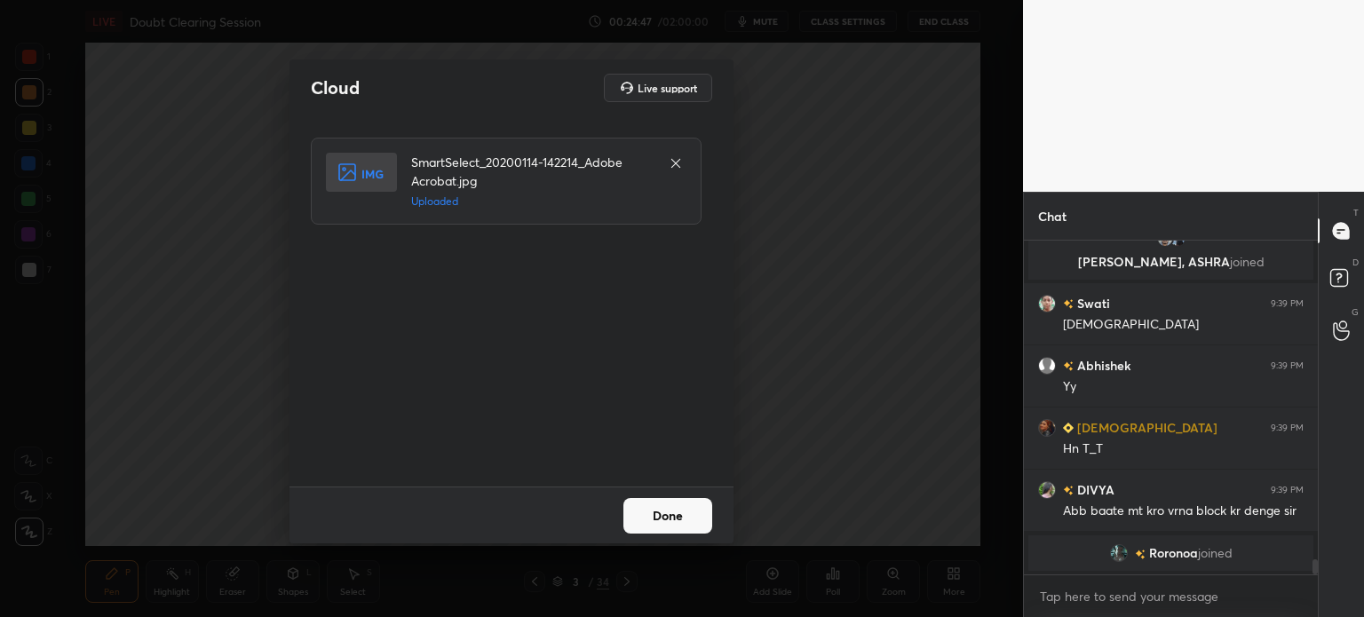
click at [688, 510] on button "Done" at bounding box center [667, 516] width 89 height 36
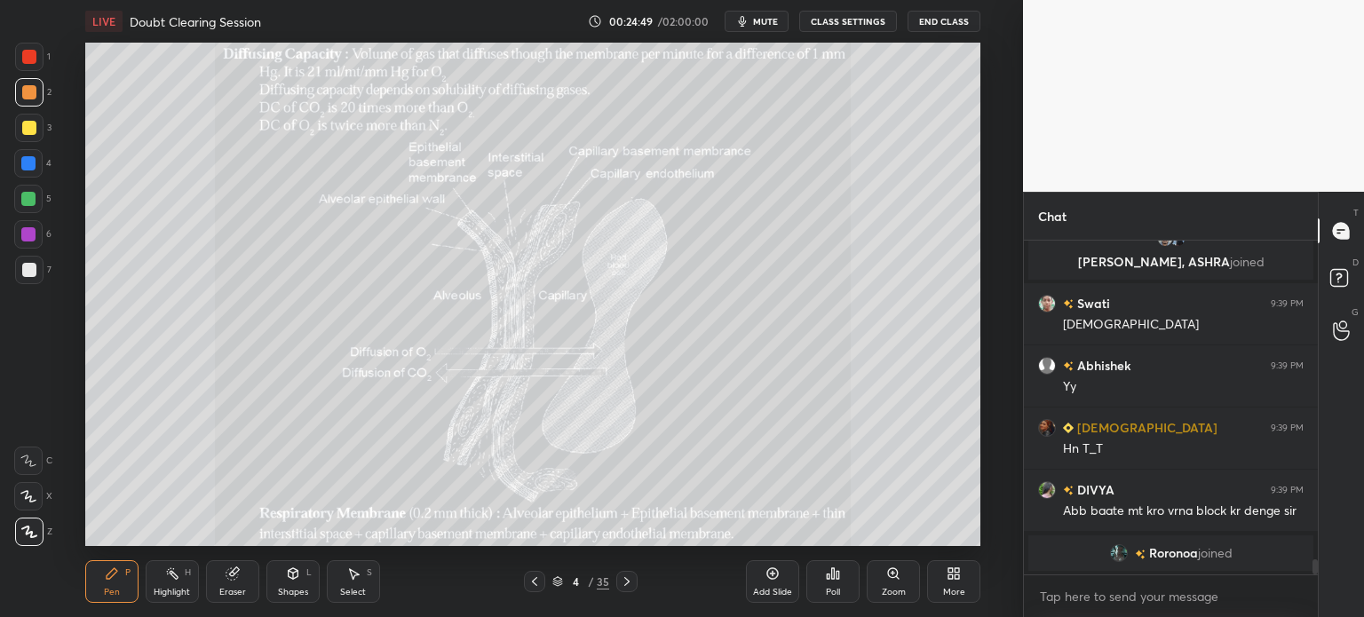
click at [938, 570] on div "More" at bounding box center [953, 581] width 53 height 43
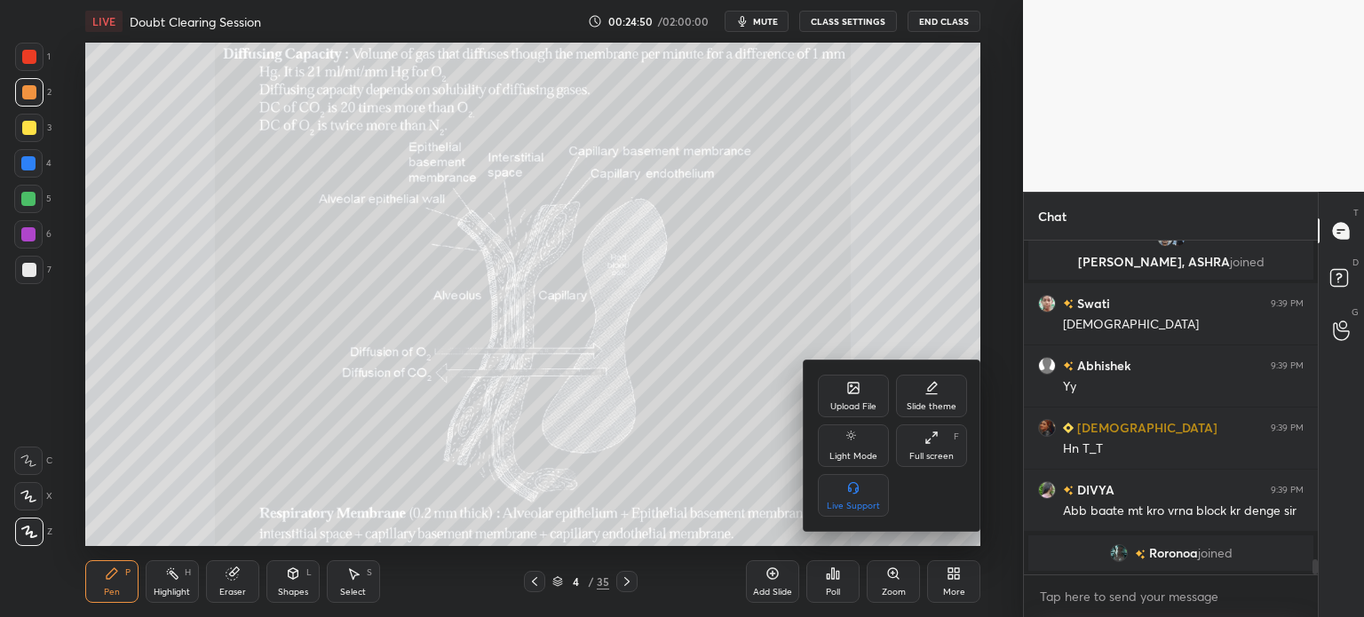
click at [830, 397] on div "Upload File" at bounding box center [853, 396] width 71 height 43
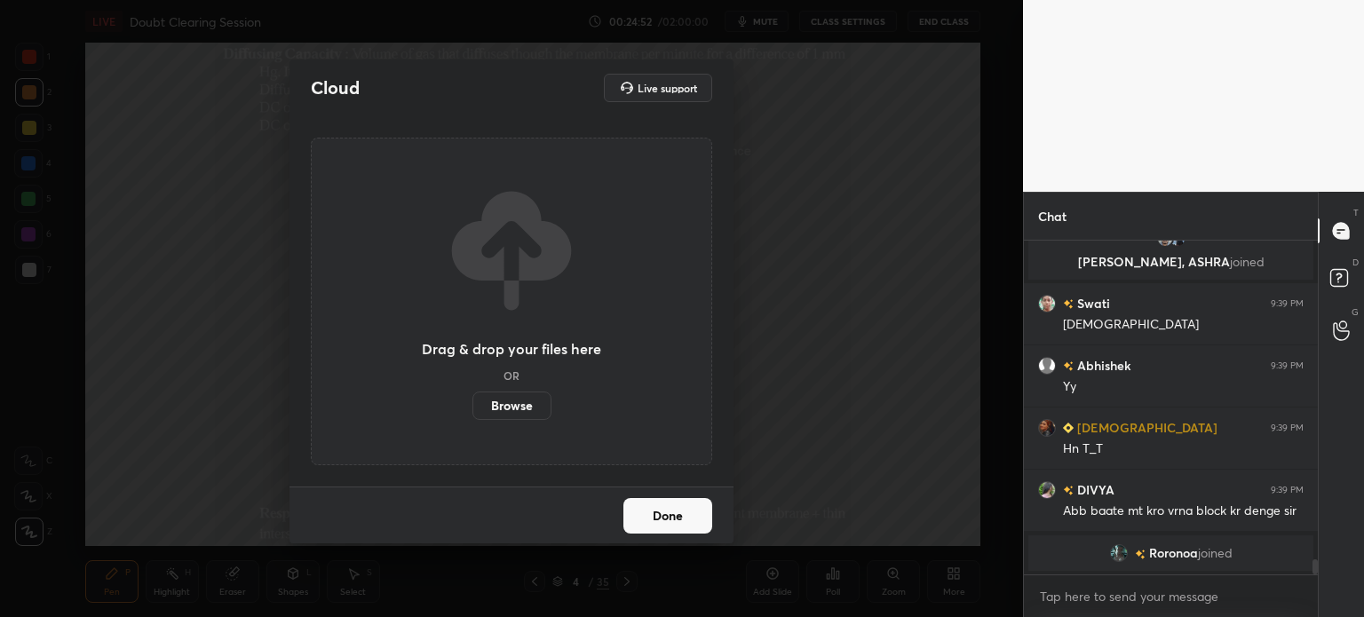
click at [530, 407] on label "Browse" at bounding box center [511, 406] width 79 height 28
click at [472, 407] on input "Browse" at bounding box center [472, 406] width 0 height 28
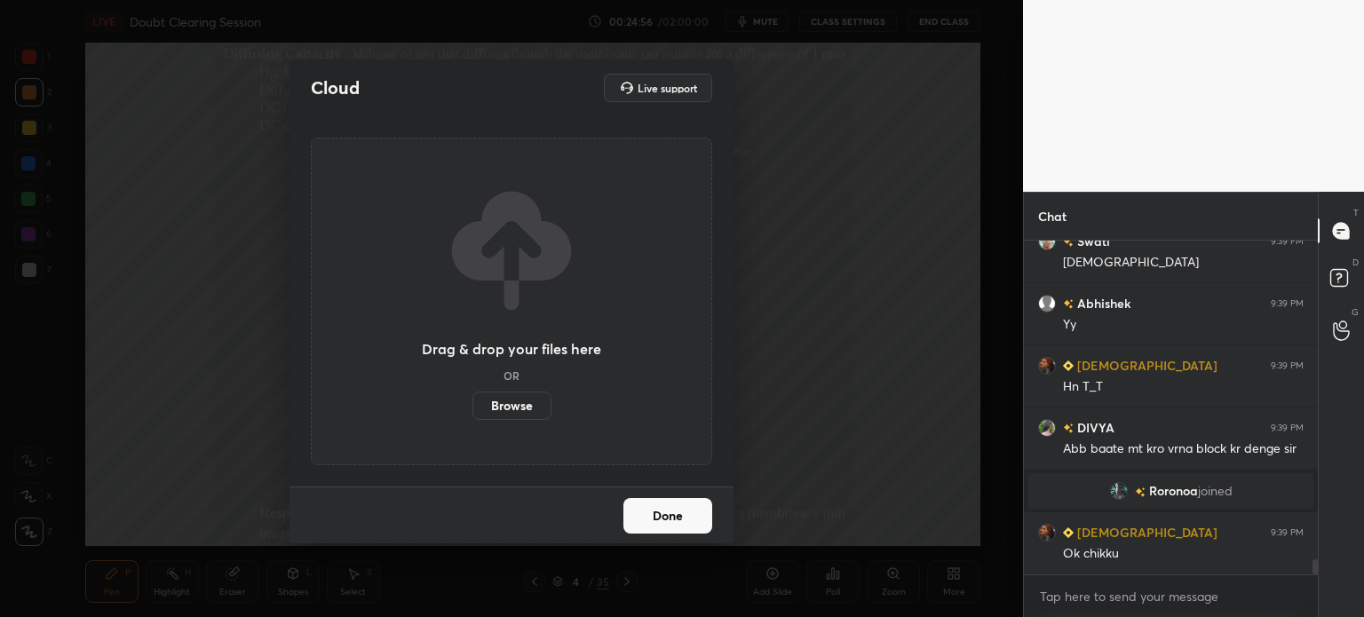
scroll to position [7086, 0]
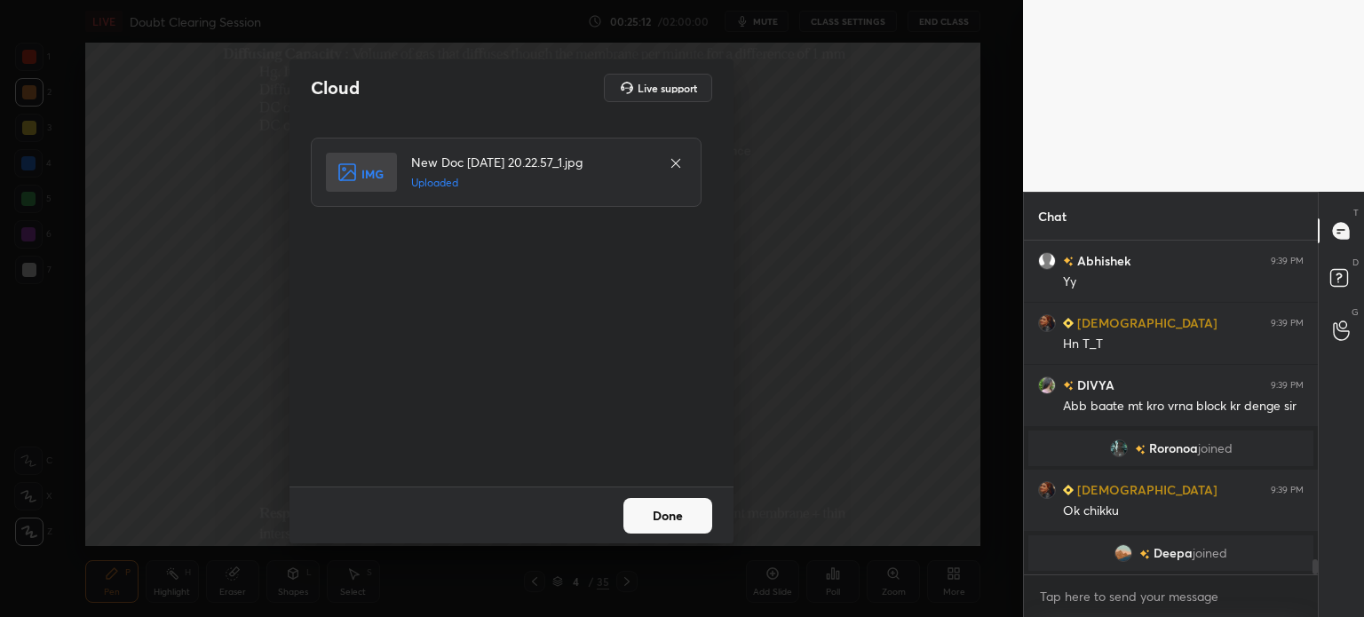
click at [689, 521] on button "Done" at bounding box center [667, 516] width 89 height 36
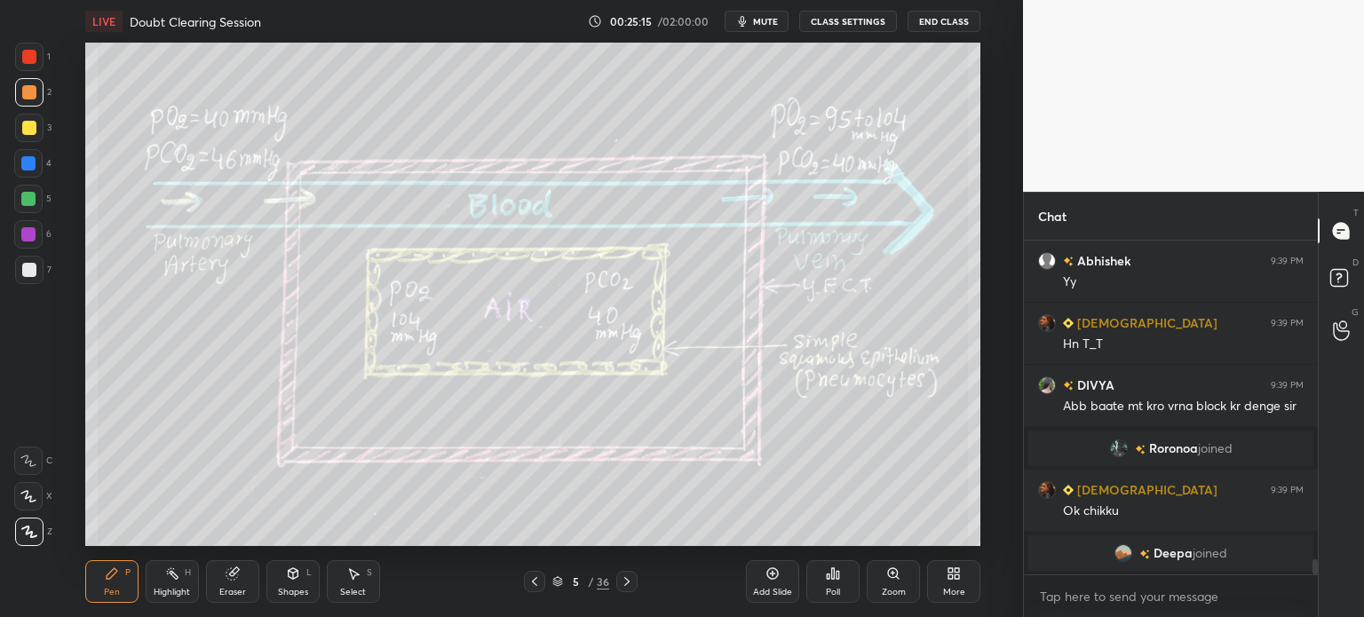
click at [959, 582] on div "More" at bounding box center [953, 581] width 53 height 43
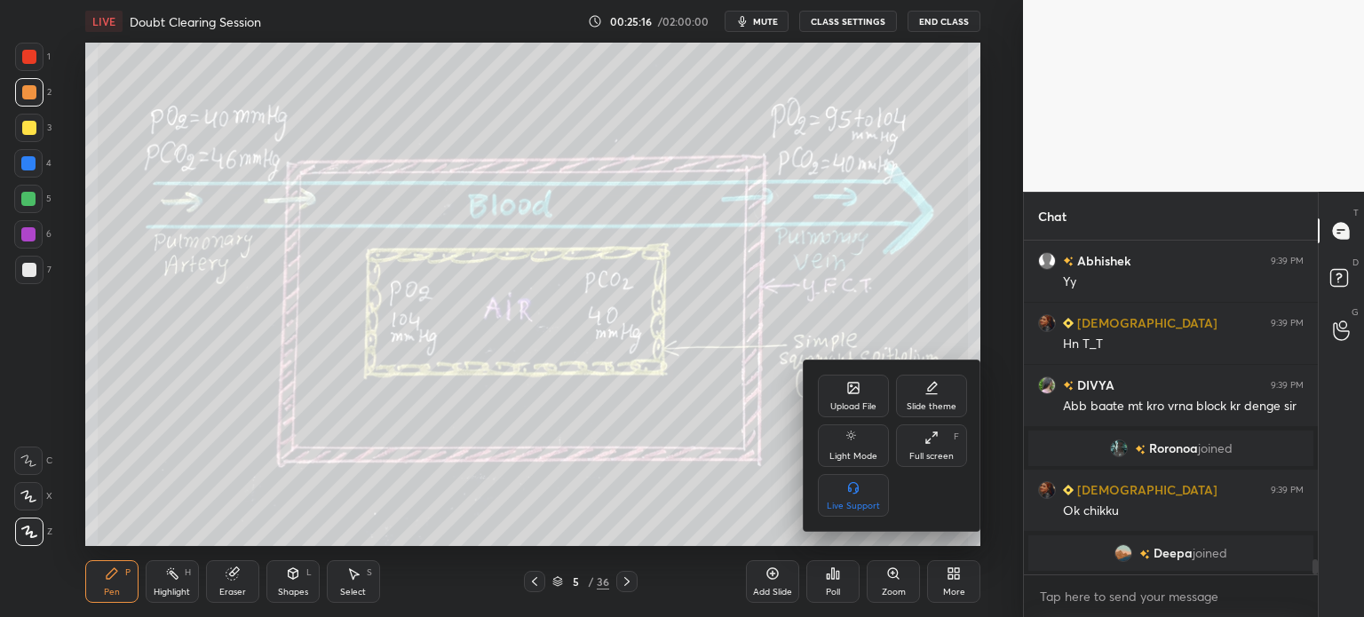
click at [851, 402] on div "Upload File" at bounding box center [853, 406] width 46 height 9
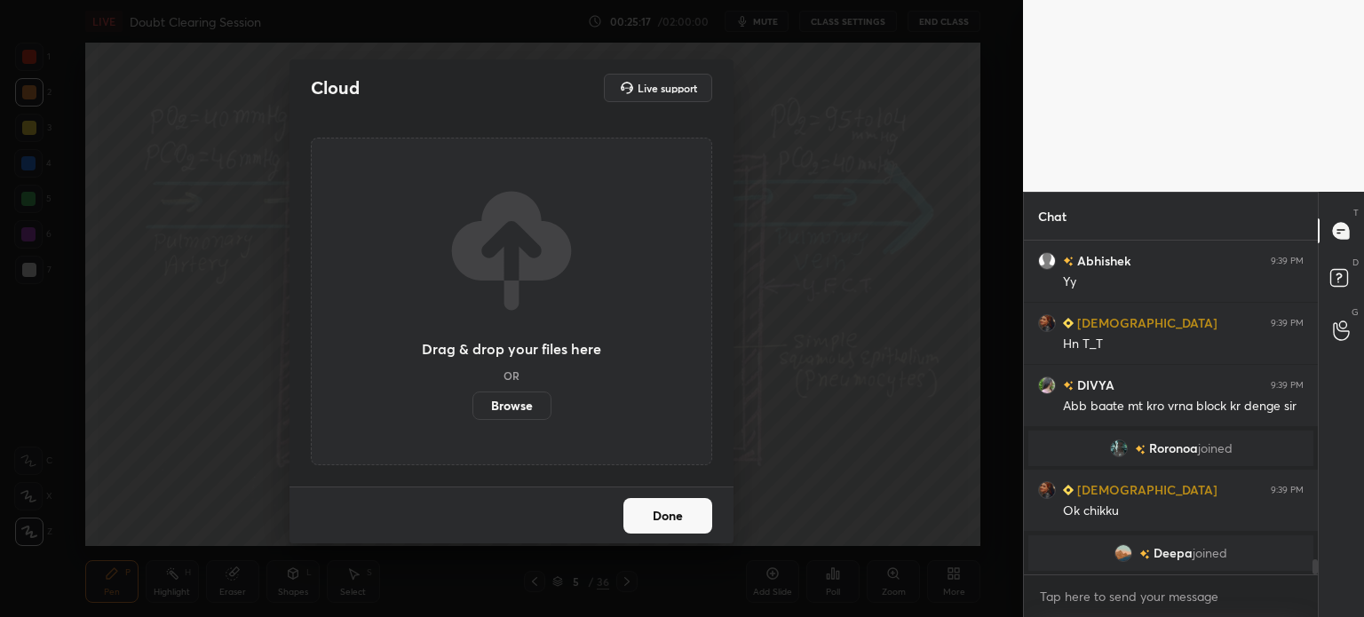
scroll to position [7131, 0]
click at [510, 406] on label "Browse" at bounding box center [511, 406] width 79 height 28
click at [472, 406] on input "Browse" at bounding box center [472, 406] width 0 height 28
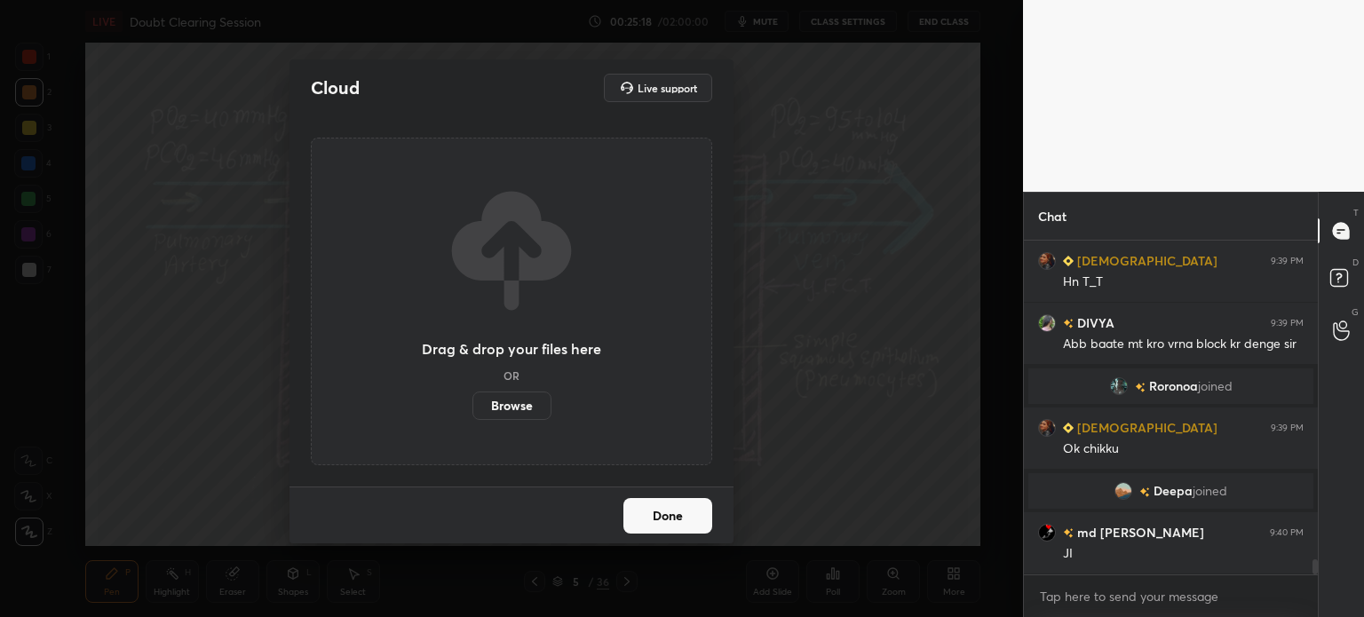
scroll to position [7173, 0]
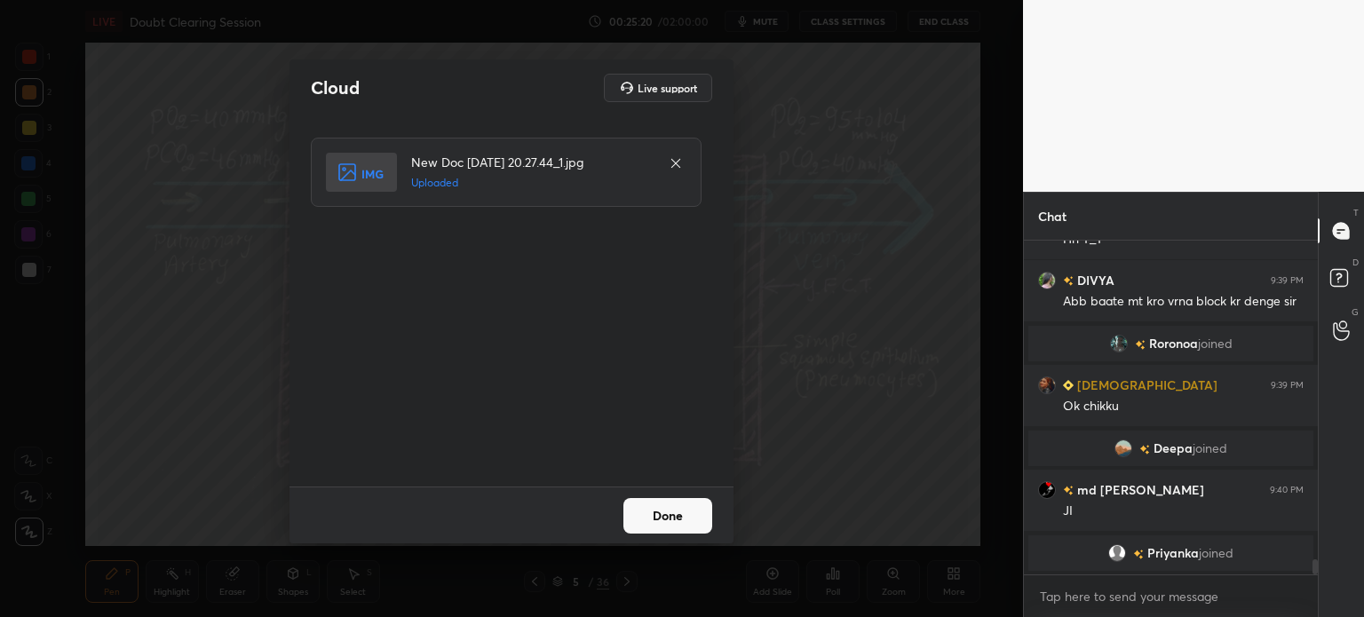
click at [657, 510] on button "Done" at bounding box center [667, 516] width 89 height 36
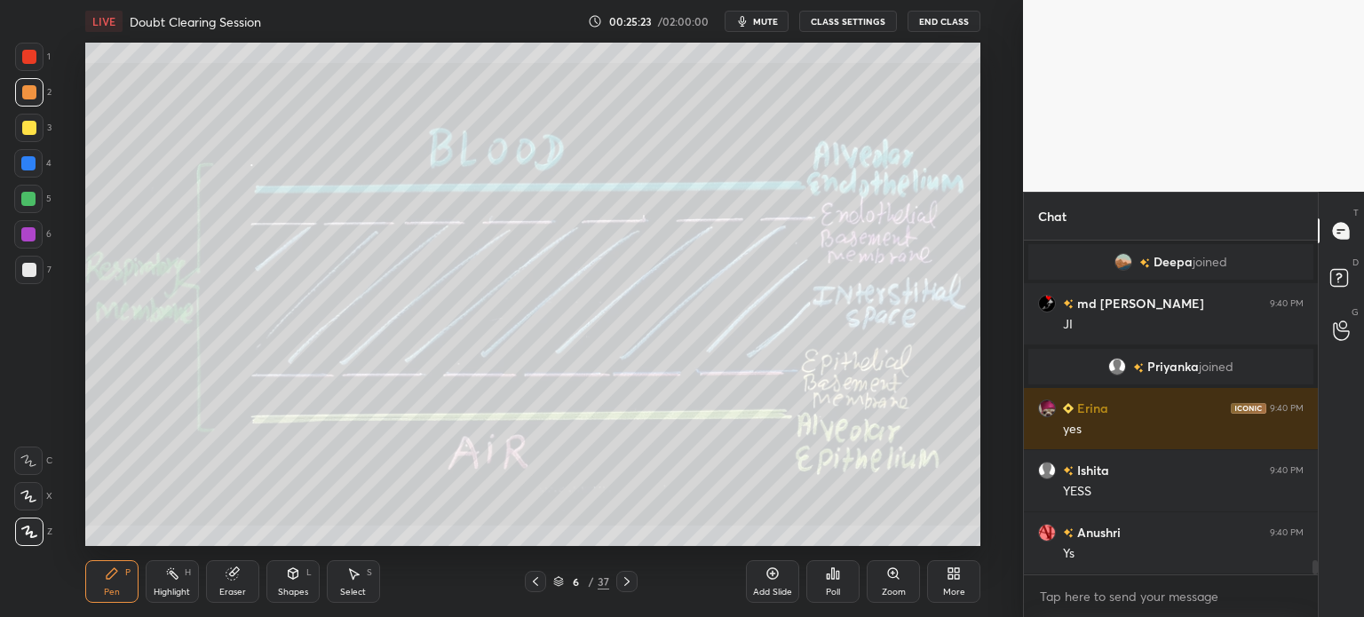
scroll to position [7386, 0]
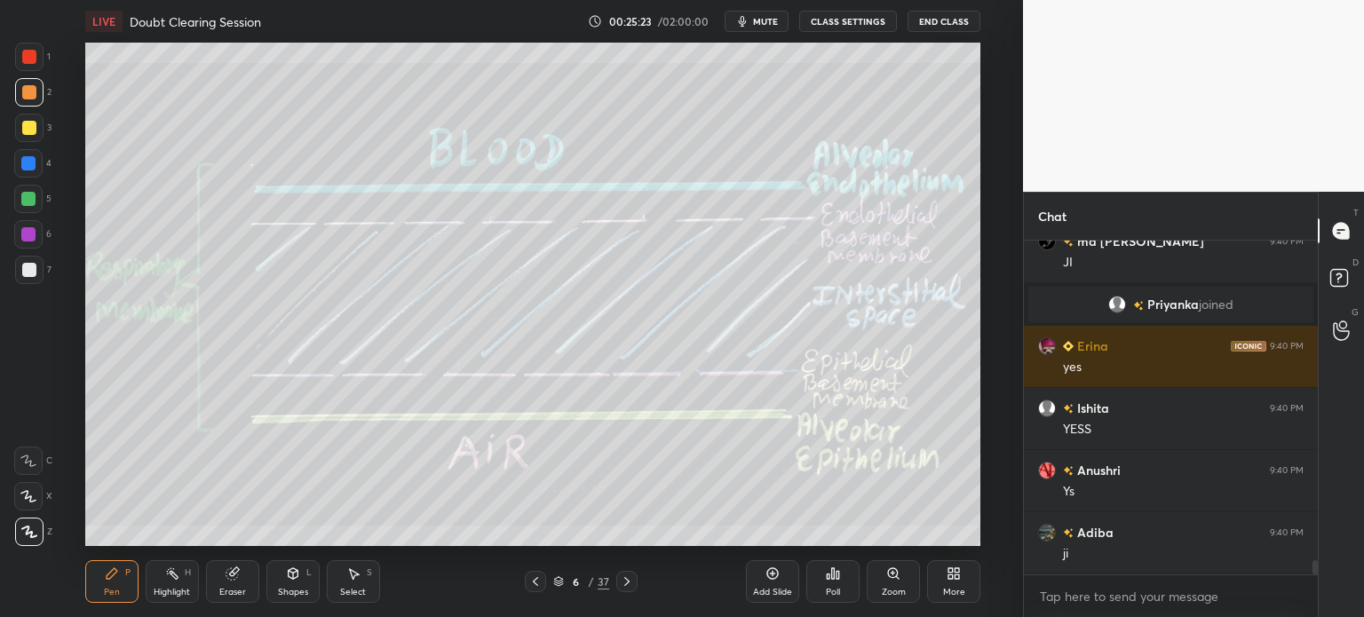
click at [960, 574] on icon at bounding box center [953, 573] width 14 height 14
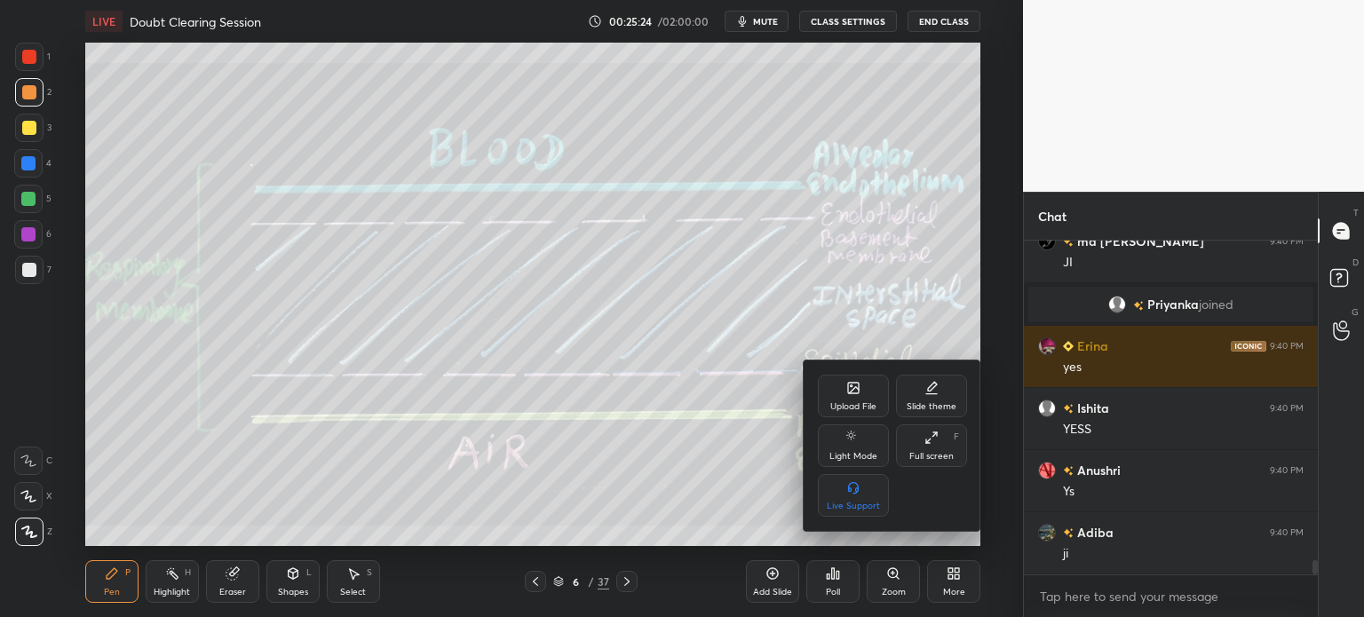
click at [834, 410] on div "Upload File" at bounding box center [853, 406] width 46 height 9
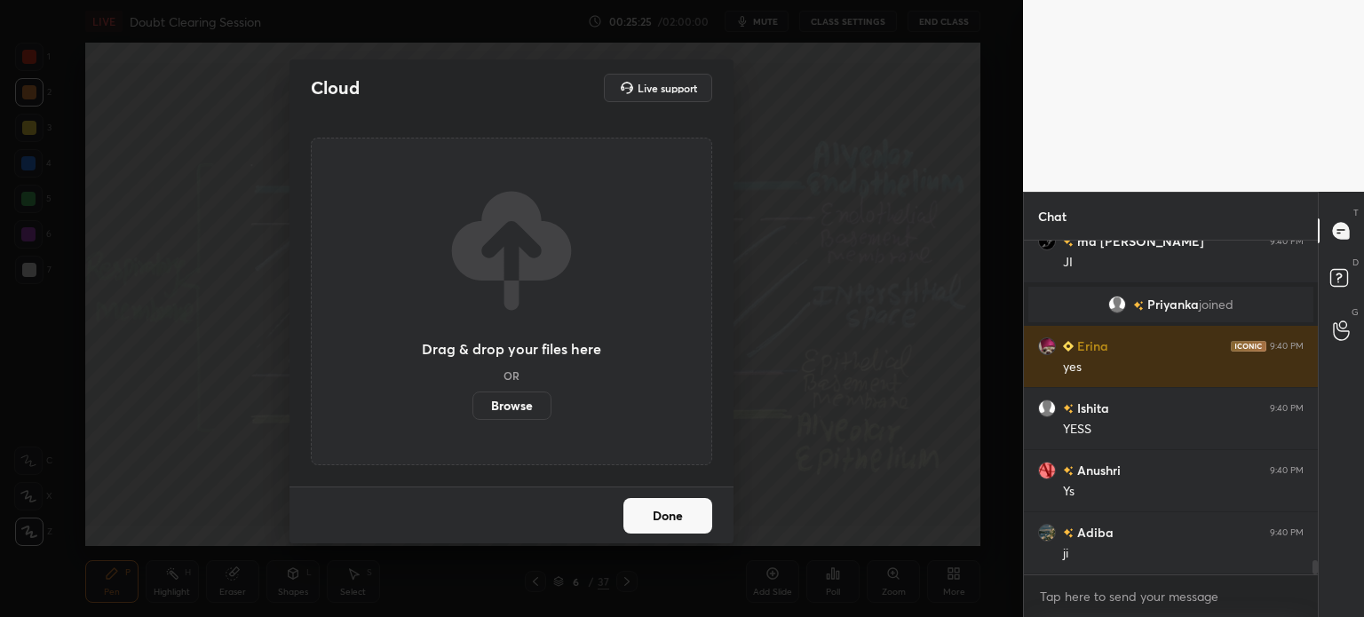
click at [537, 402] on label "Browse" at bounding box center [511, 406] width 79 height 28
click at [472, 402] on input "Browse" at bounding box center [472, 406] width 0 height 28
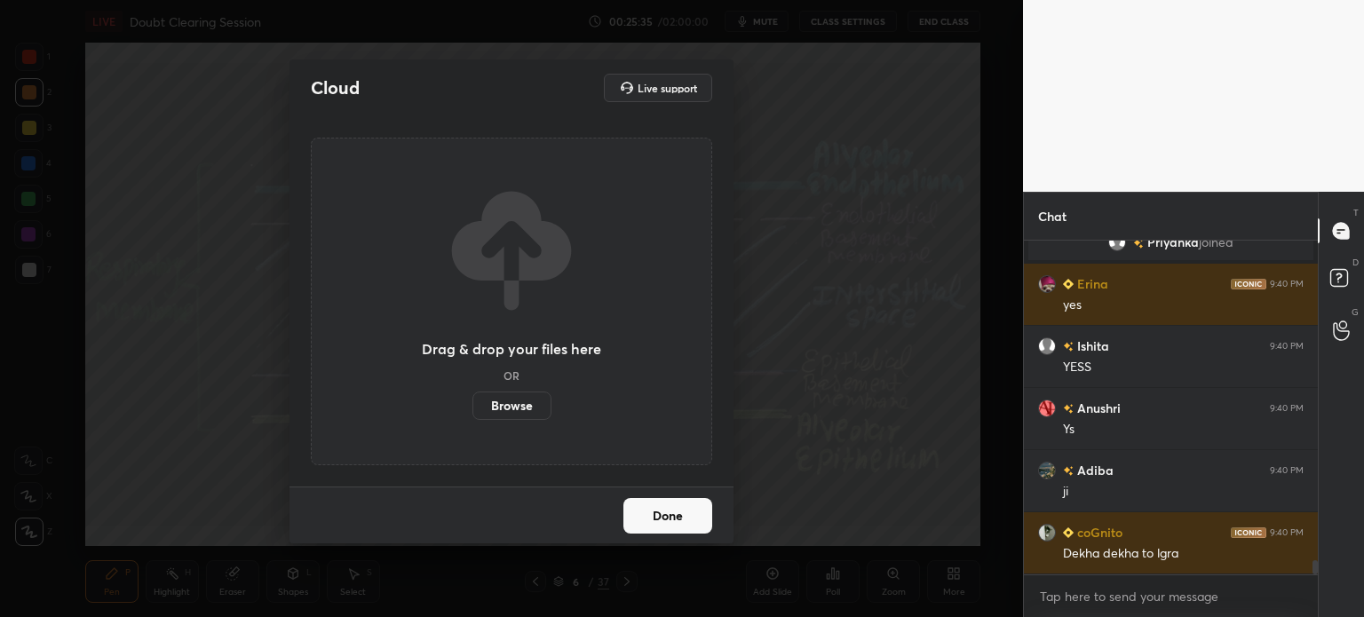
scroll to position [7511, 0]
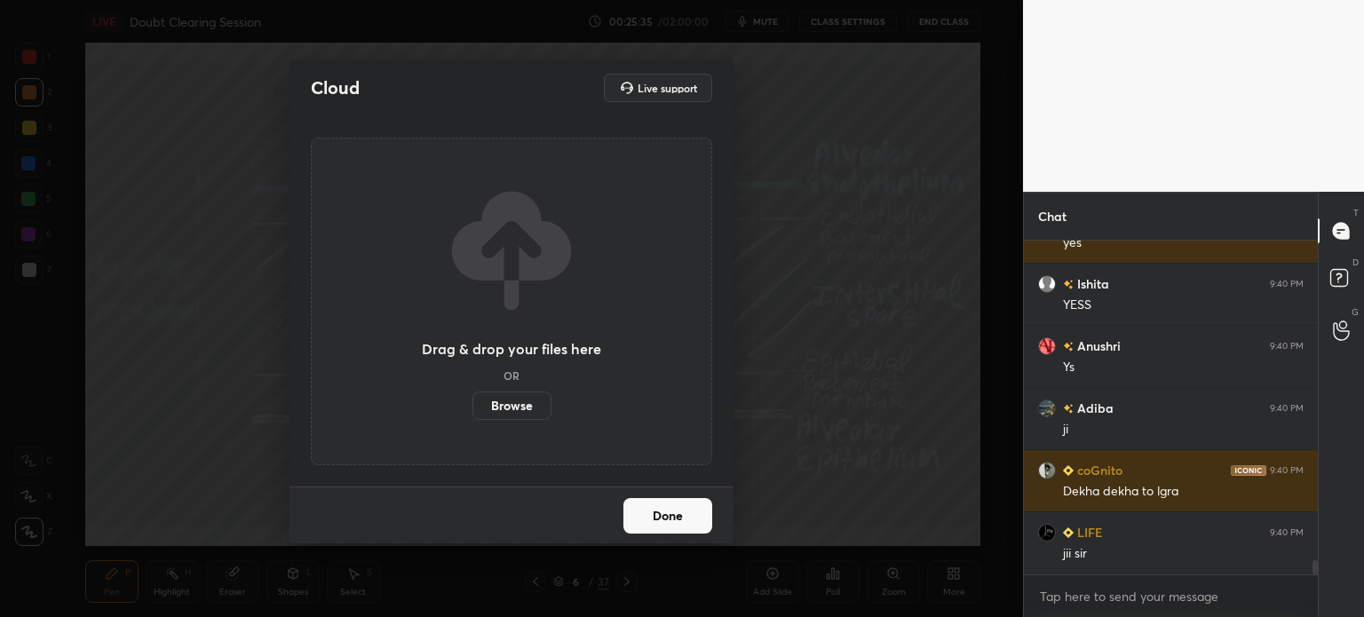
click at [684, 518] on button "Done" at bounding box center [667, 516] width 89 height 36
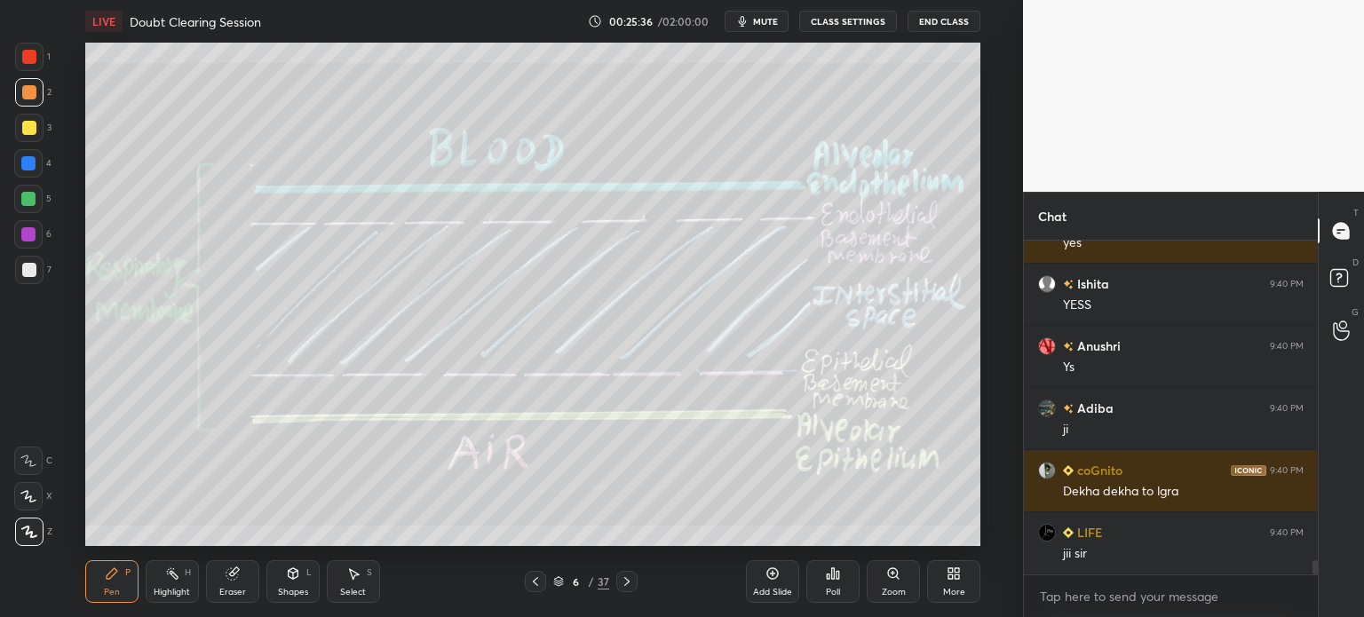
scroll to position [7573, 0]
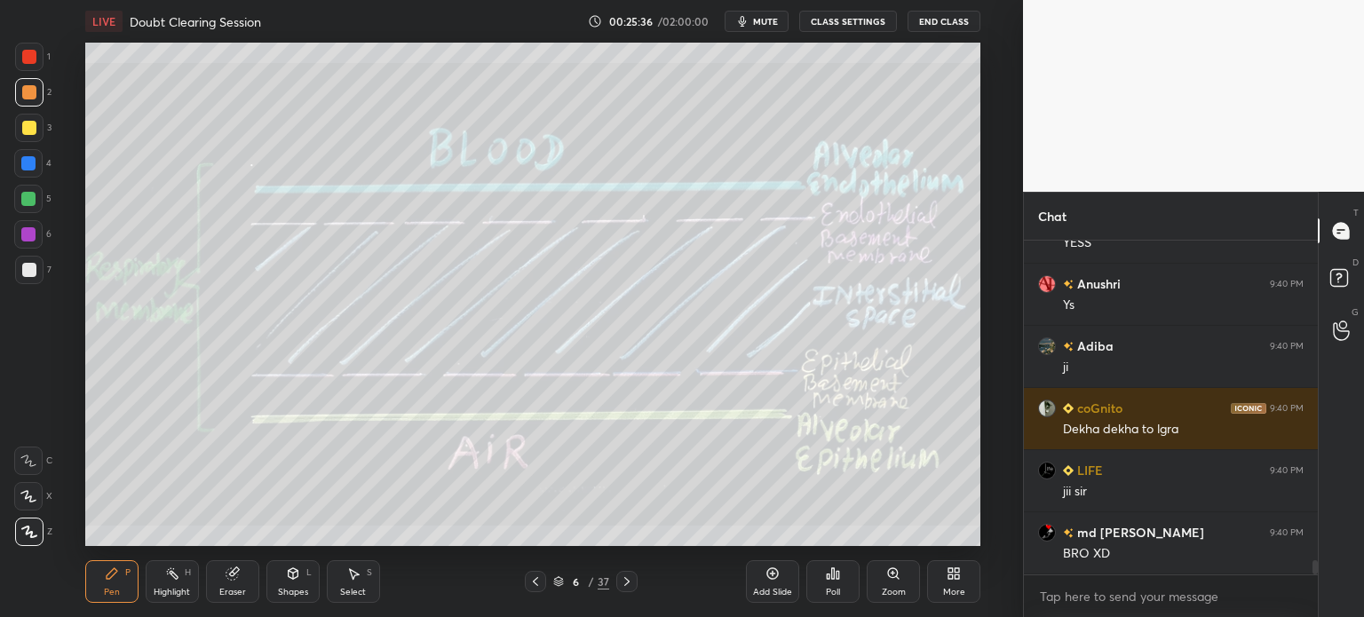
click at [783, 577] on div "Add Slide" at bounding box center [772, 581] width 53 height 43
click at [300, 579] on div "Shapes L" at bounding box center [292, 581] width 53 height 43
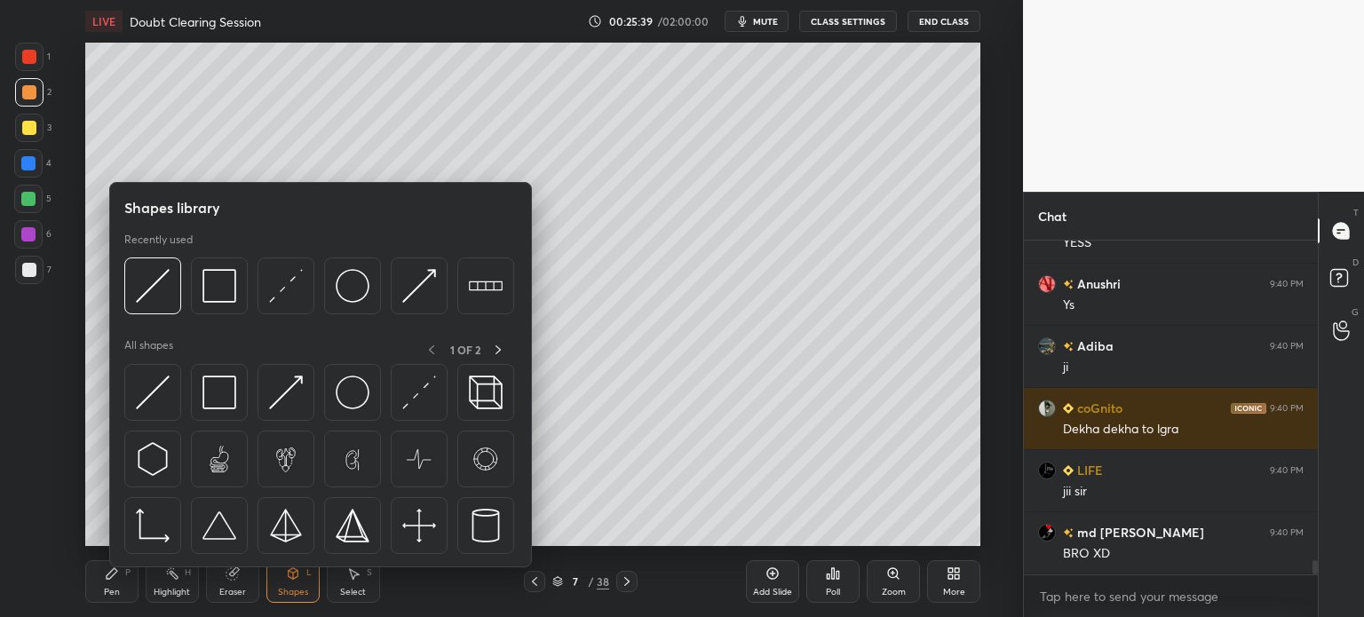
scroll to position [7635, 0]
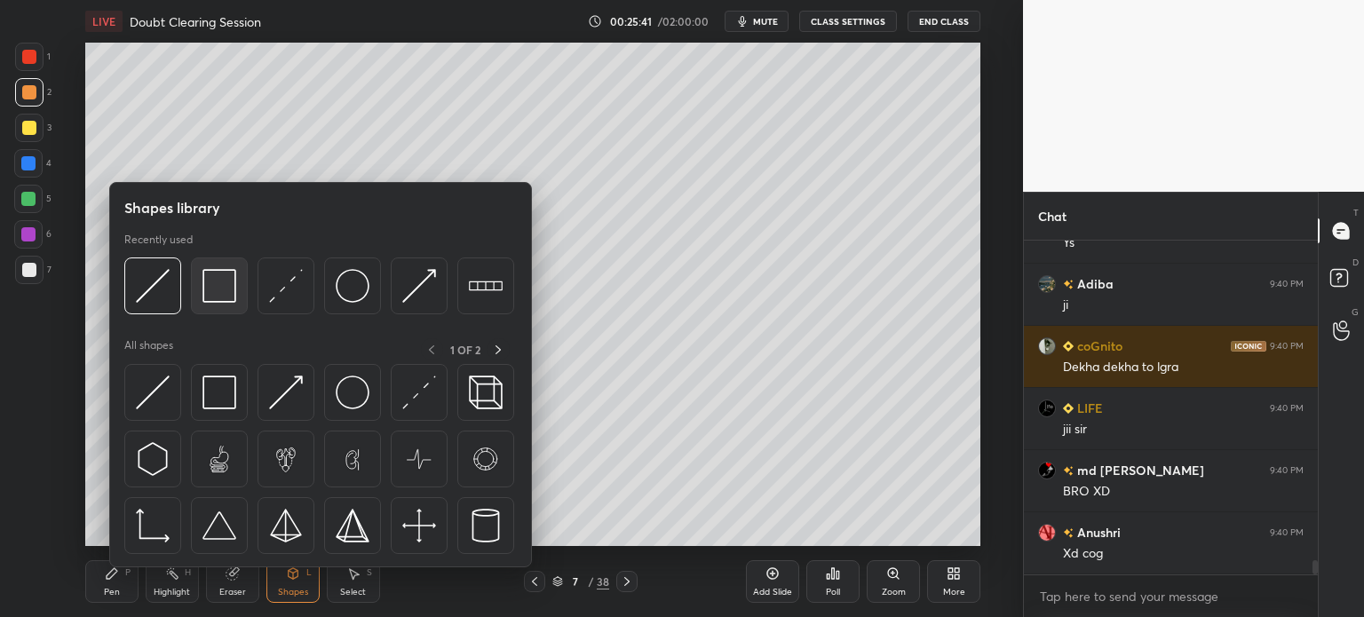
click at [206, 289] on img at bounding box center [219, 286] width 34 height 34
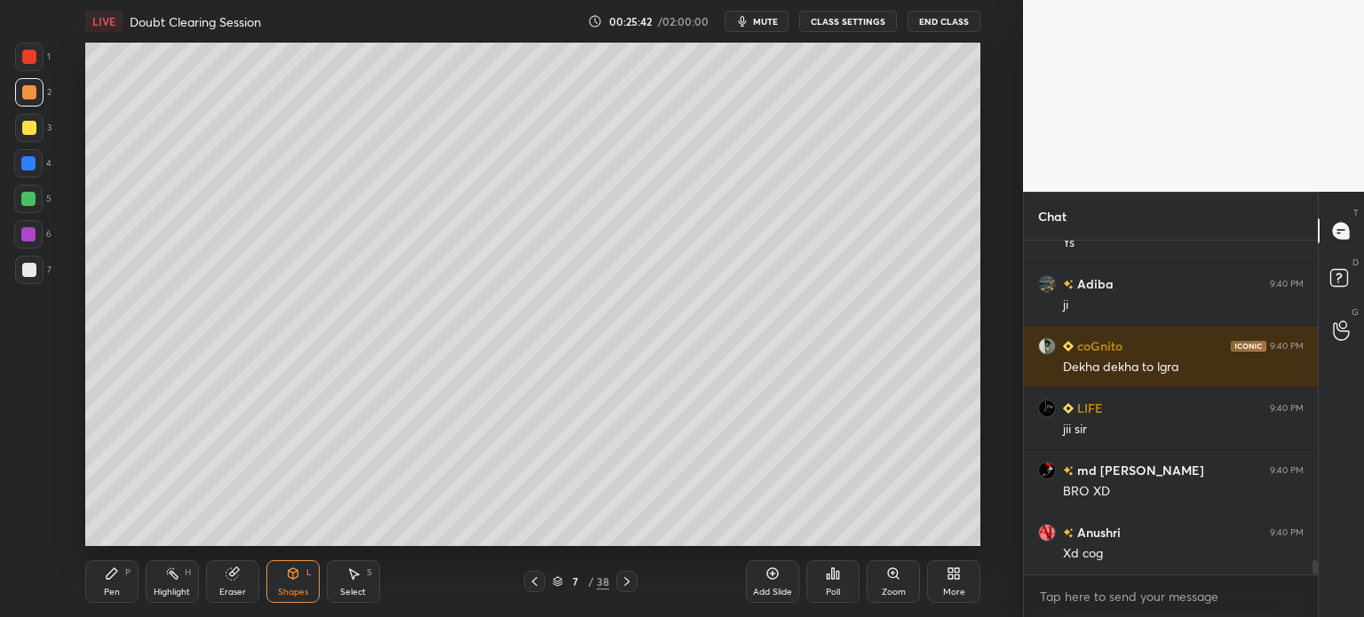
click at [36, 270] on div at bounding box center [29, 270] width 28 height 28
drag, startPoint x: 117, startPoint y: 592, endPoint x: 117, endPoint y: 582, distance: 10.7
click at [116, 585] on div "Pen P" at bounding box center [111, 581] width 53 height 43
drag, startPoint x: 117, startPoint y: 578, endPoint x: 107, endPoint y: 556, distance: 24.2
click at [115, 579] on icon at bounding box center [112, 573] width 14 height 14
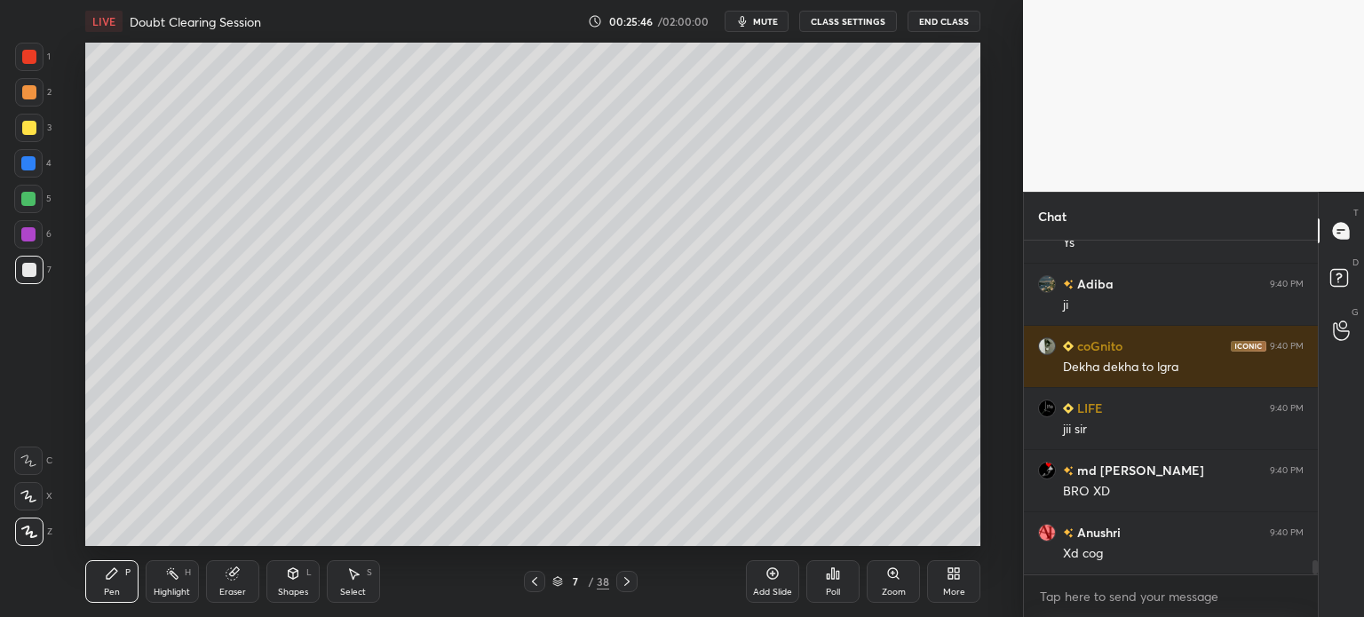
click at [34, 460] on icon at bounding box center [28, 461] width 16 height 12
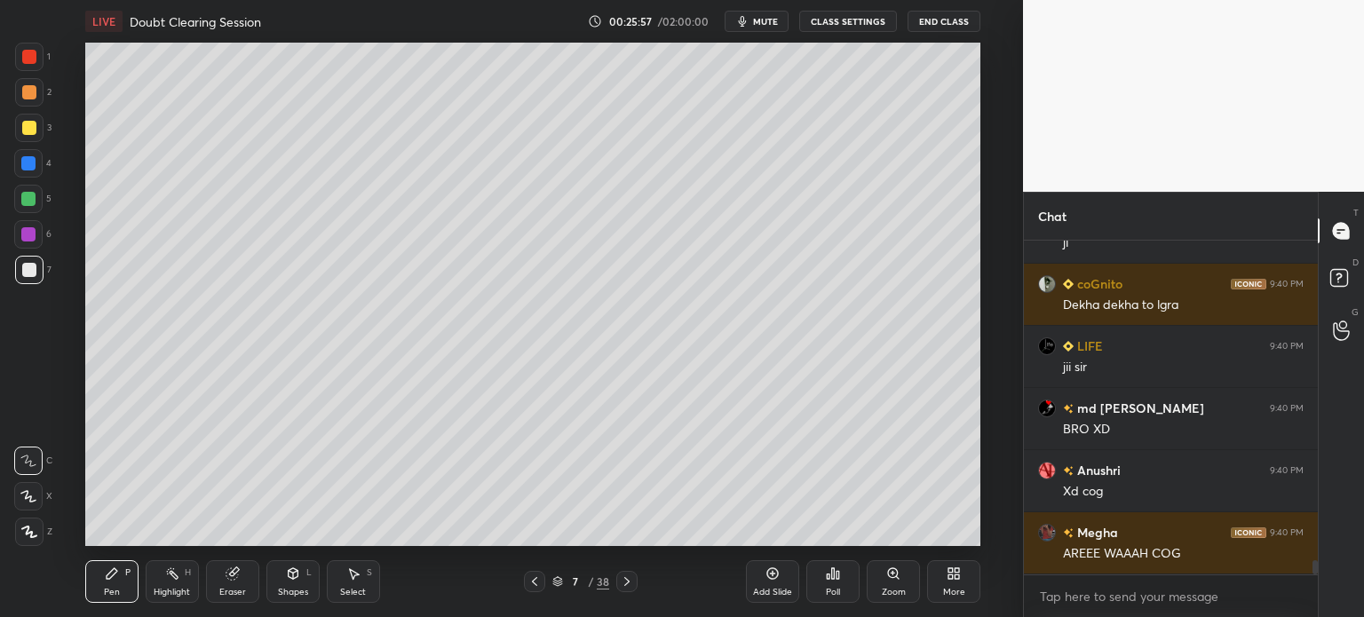
scroll to position [7759, 0]
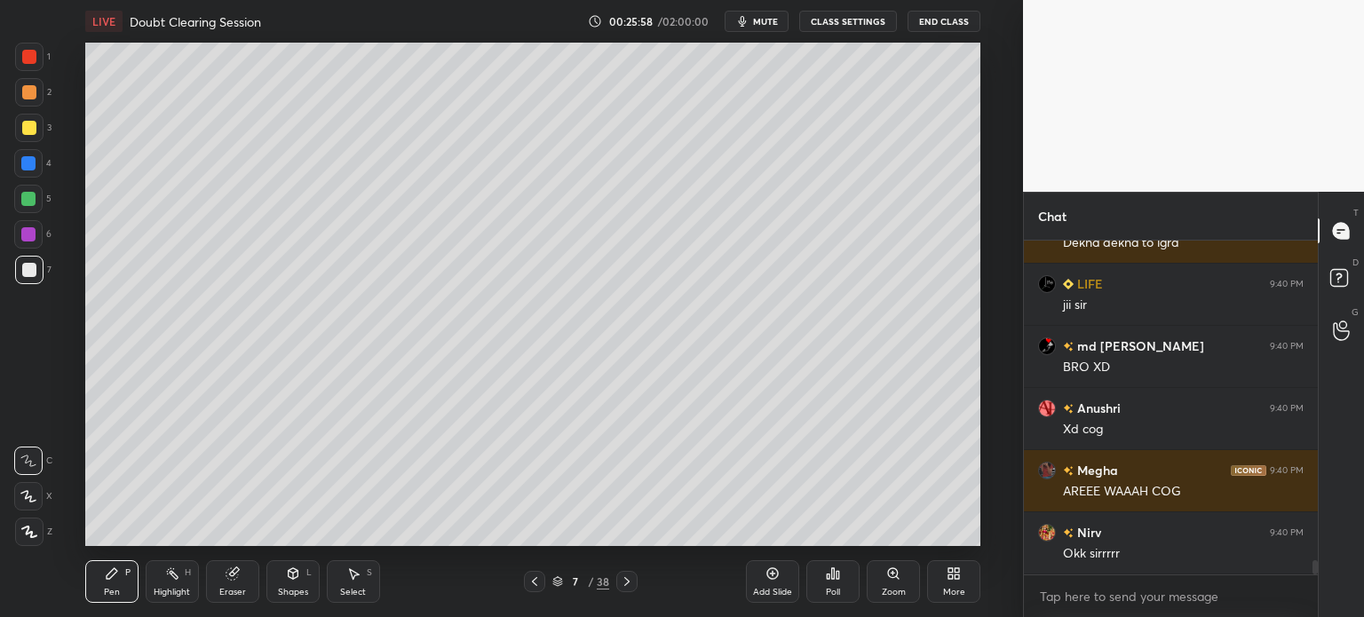
click at [33, 495] on icon at bounding box center [28, 496] width 16 height 12
click at [34, 493] on icon at bounding box center [28, 496] width 16 height 12
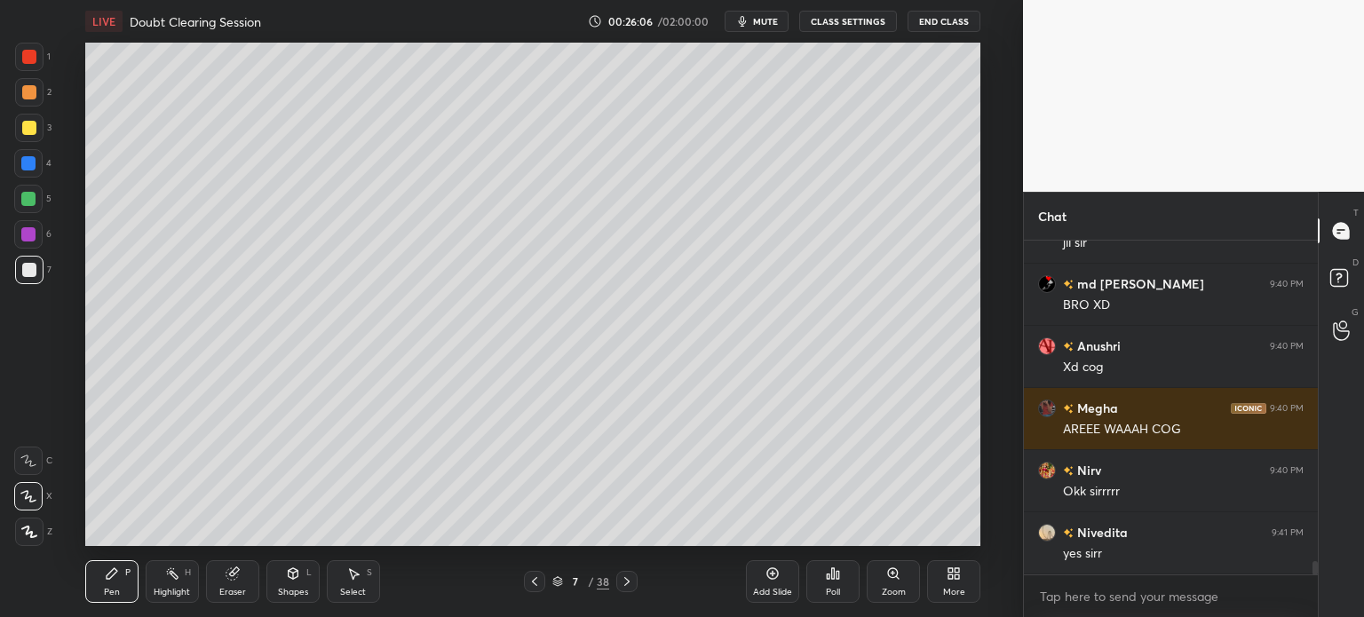
click at [622, 585] on icon at bounding box center [627, 581] width 14 height 14
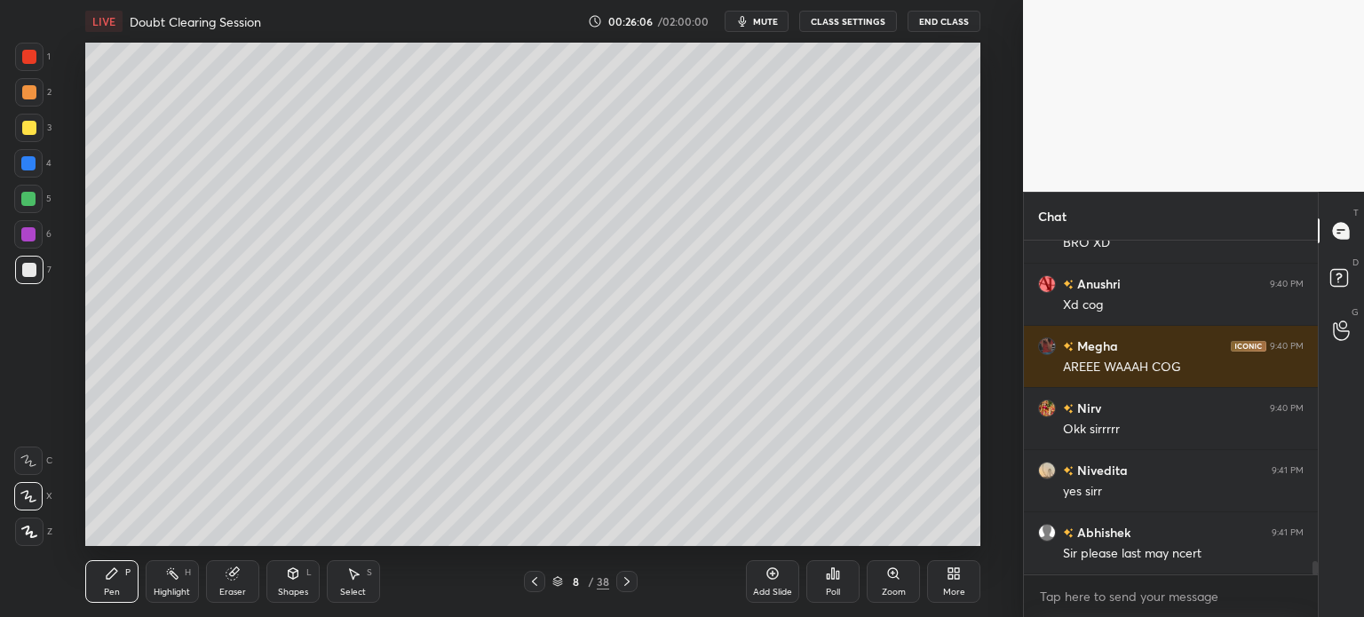
click at [627, 586] on icon at bounding box center [627, 581] width 14 height 14
click at [626, 585] on icon at bounding box center [627, 581] width 14 height 14
click at [625, 584] on icon at bounding box center [626, 581] width 5 height 9
click at [625, 583] on icon at bounding box center [627, 581] width 14 height 14
click at [625, 582] on icon at bounding box center [627, 581] width 14 height 14
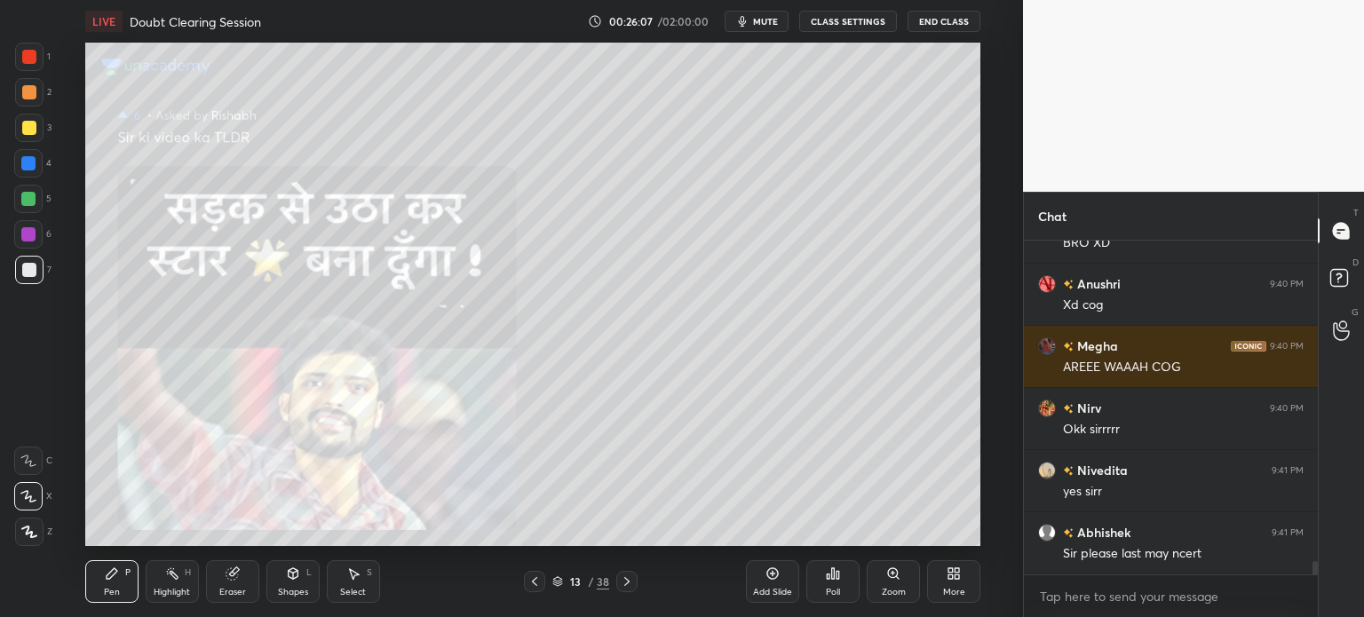
click at [625, 583] on icon at bounding box center [627, 581] width 14 height 14
click at [626, 582] on icon at bounding box center [627, 581] width 14 height 14
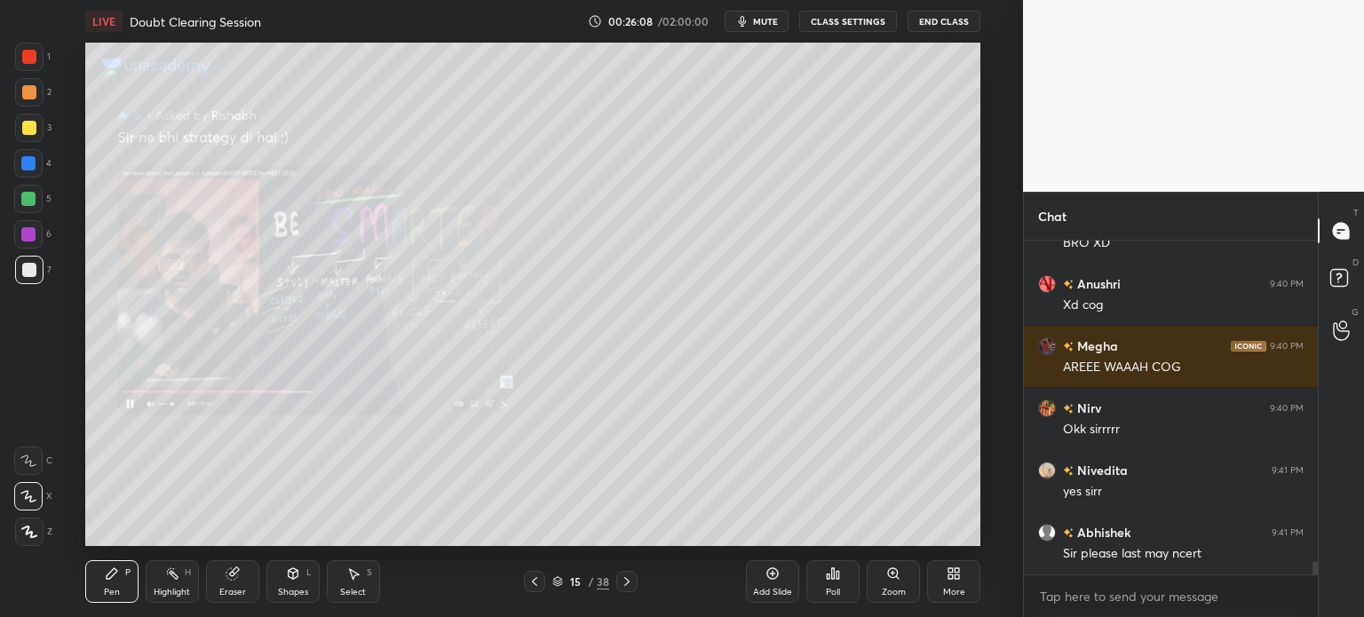
click at [532, 586] on icon at bounding box center [534, 581] width 14 height 14
click at [533, 584] on icon at bounding box center [534, 581] width 14 height 14
click at [534, 583] on icon at bounding box center [534, 581] width 5 height 9
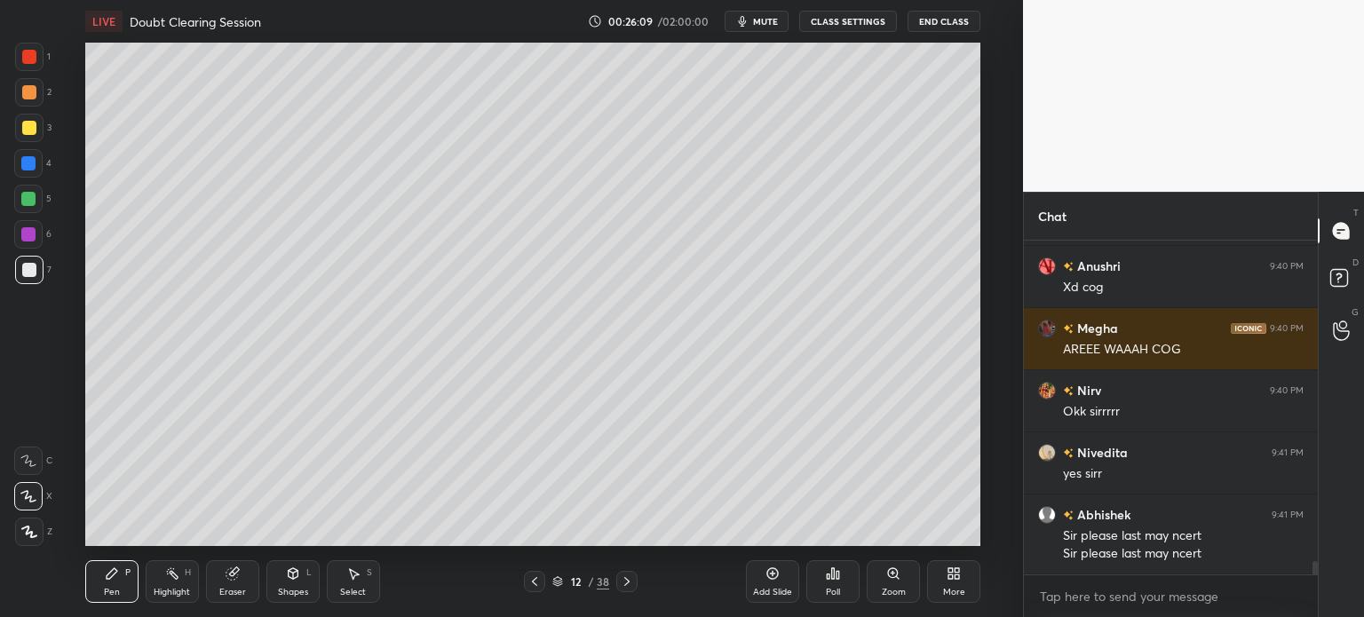
click at [948, 576] on icon at bounding box center [950, 576] width 4 height 4
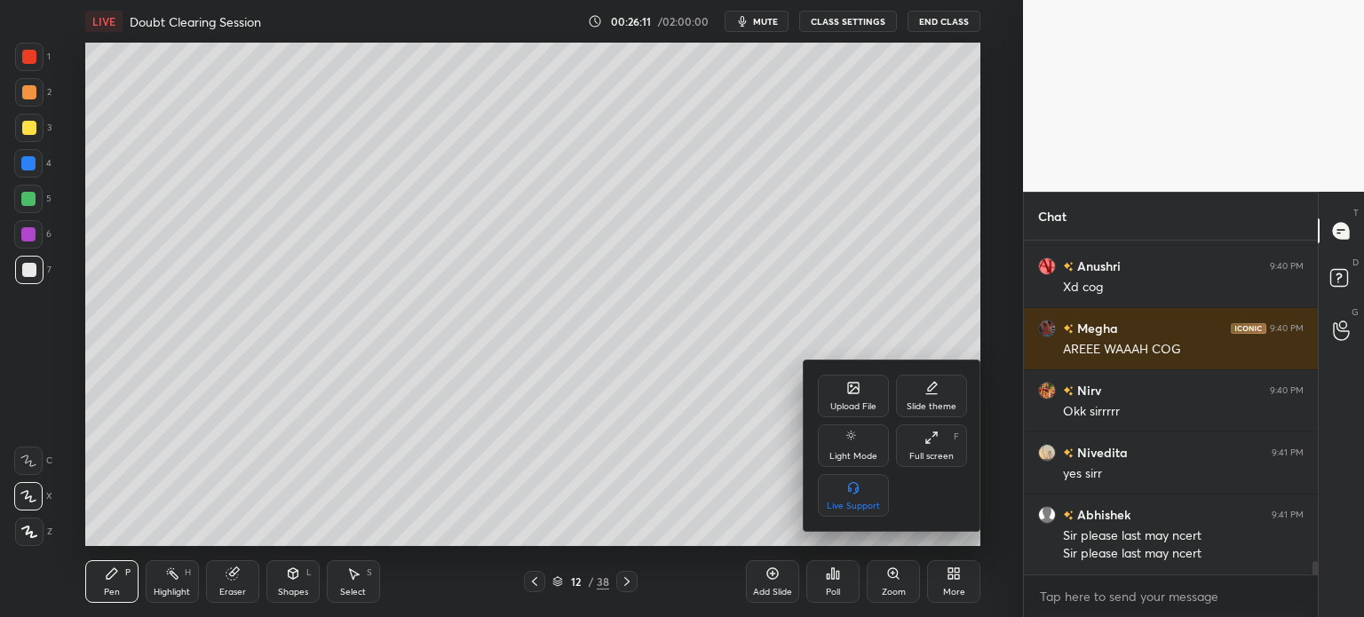
scroll to position [7964, 0]
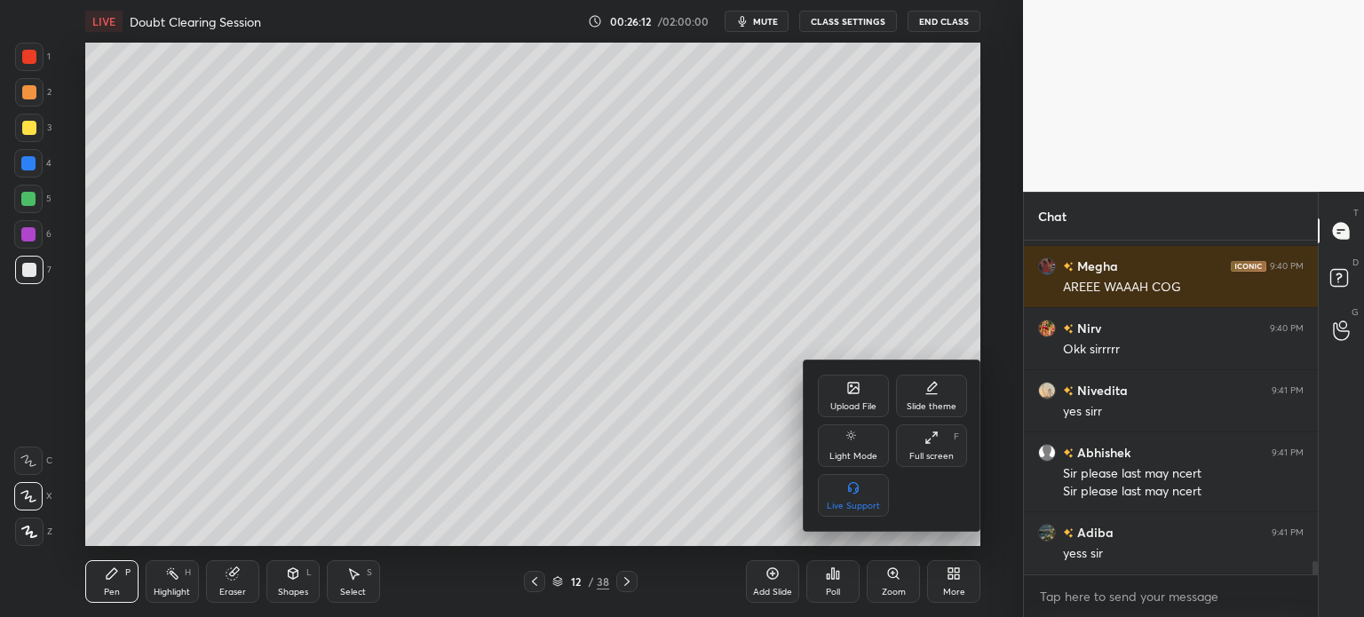
click at [856, 395] on div "Upload File" at bounding box center [853, 396] width 71 height 43
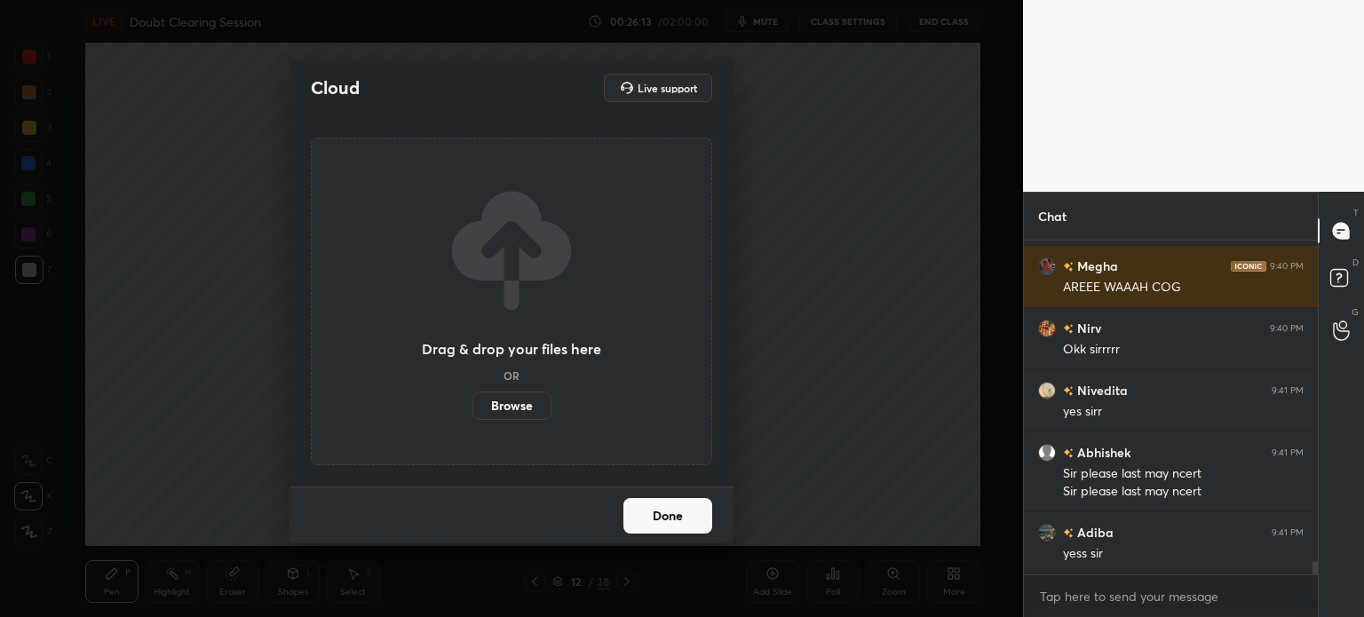
click at [535, 401] on label "Browse" at bounding box center [511, 406] width 79 height 28
click at [472, 401] on input "Browse" at bounding box center [472, 406] width 0 height 28
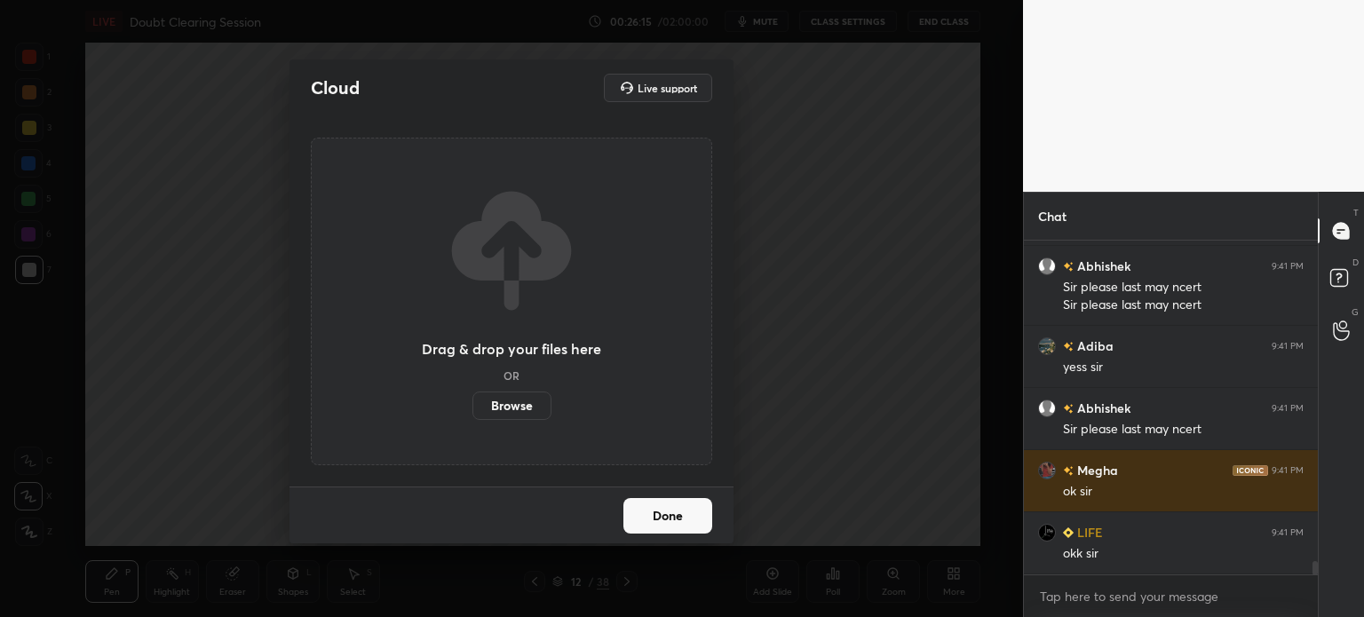
scroll to position [8212, 0]
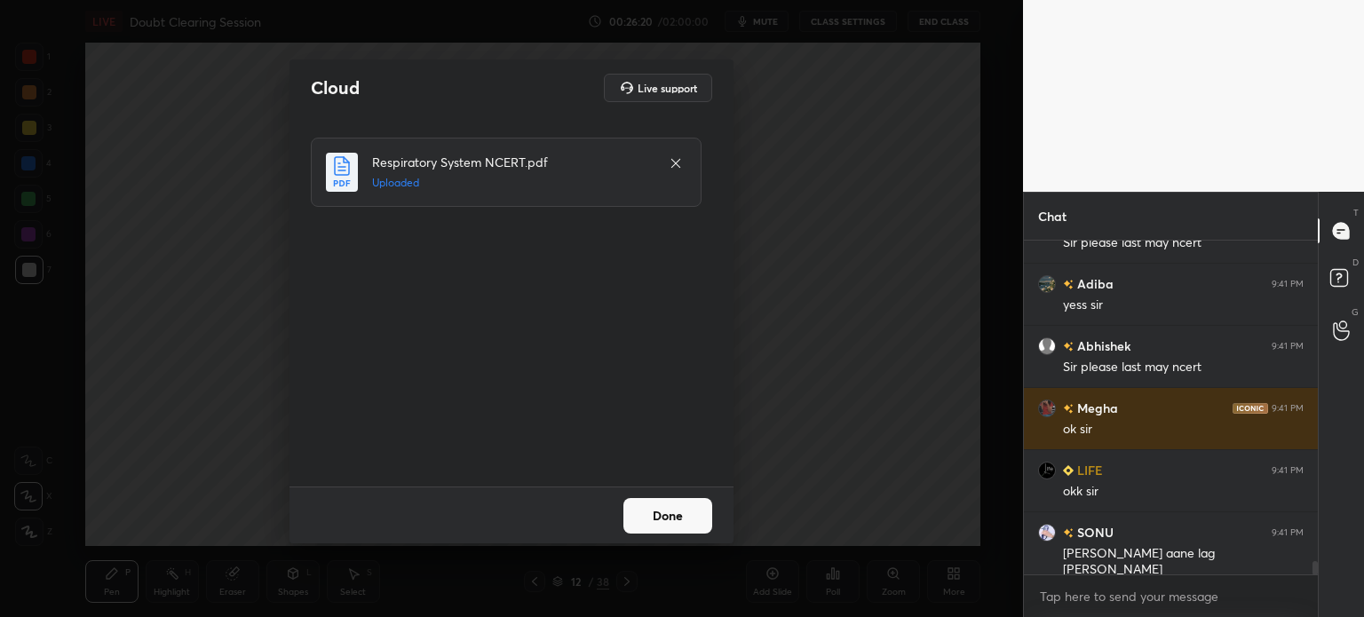
click at [657, 513] on button "Done" at bounding box center [667, 516] width 89 height 36
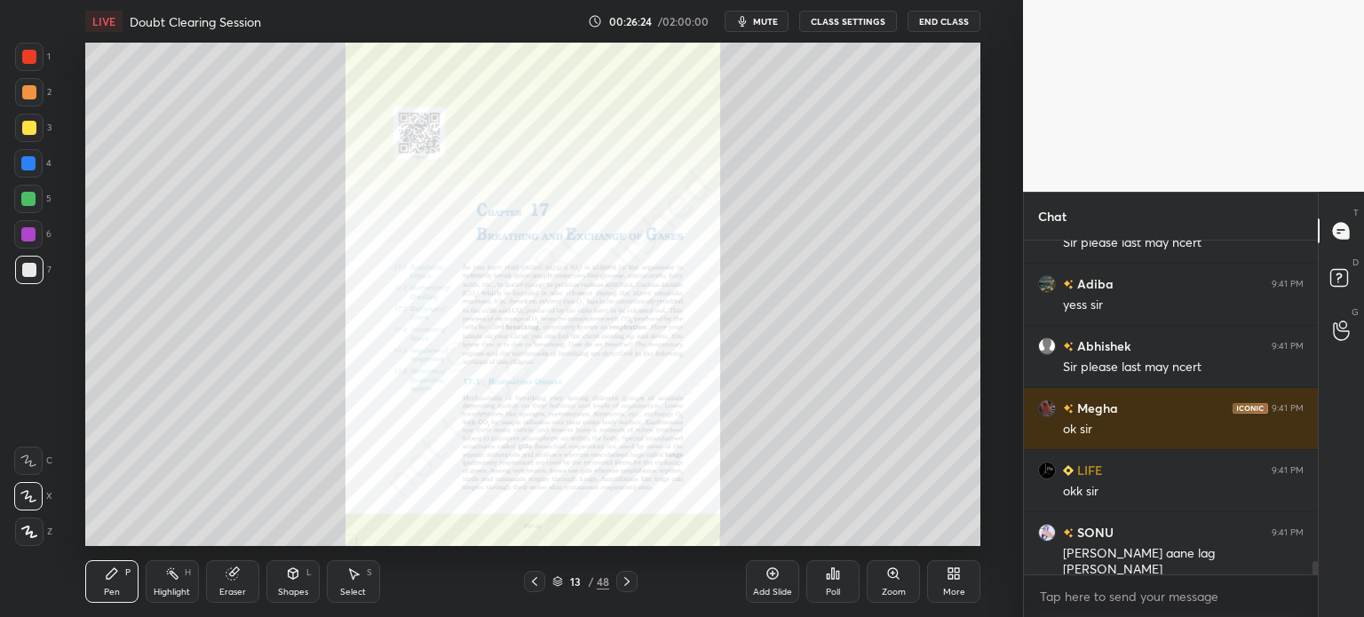
click at [633, 583] on icon at bounding box center [627, 581] width 14 height 14
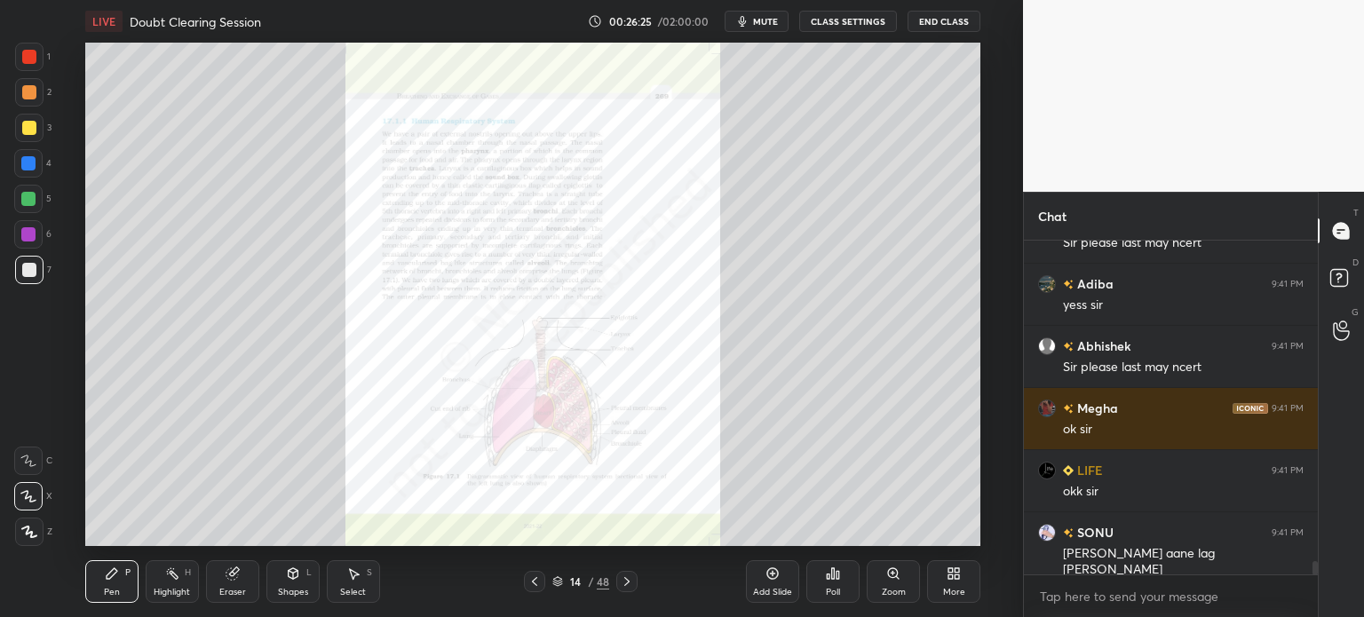
click at [632, 585] on icon at bounding box center [627, 581] width 14 height 14
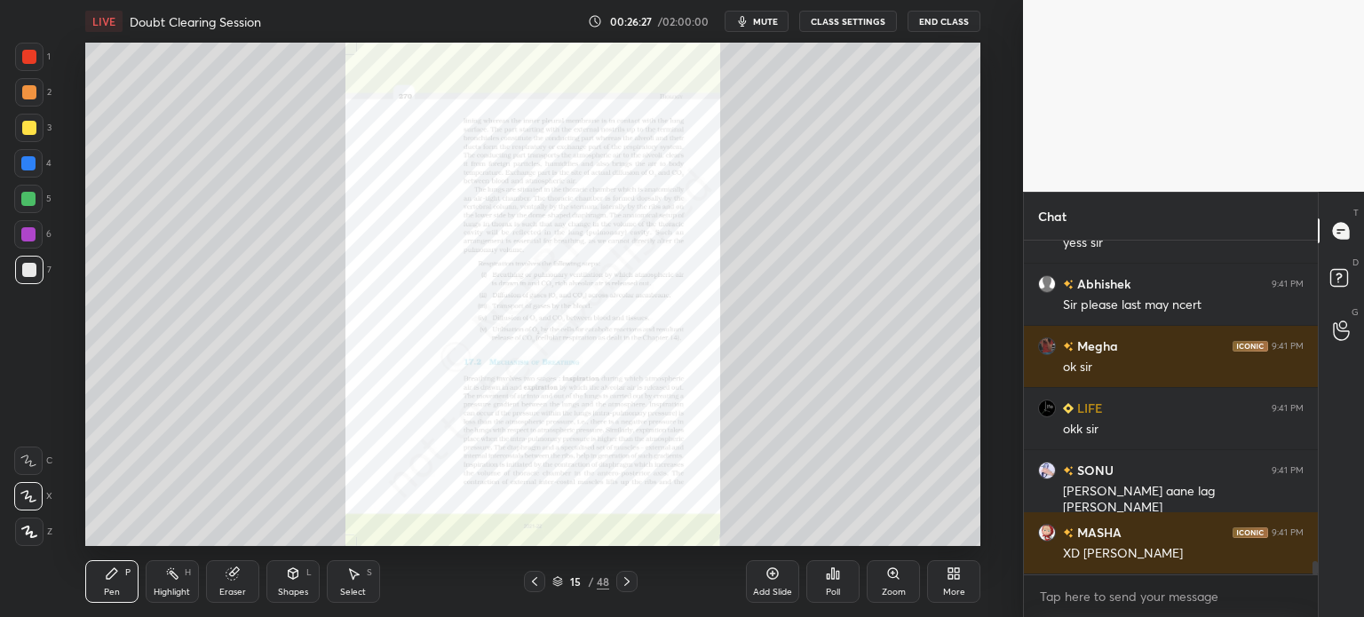
click at [632, 585] on icon at bounding box center [627, 581] width 14 height 14
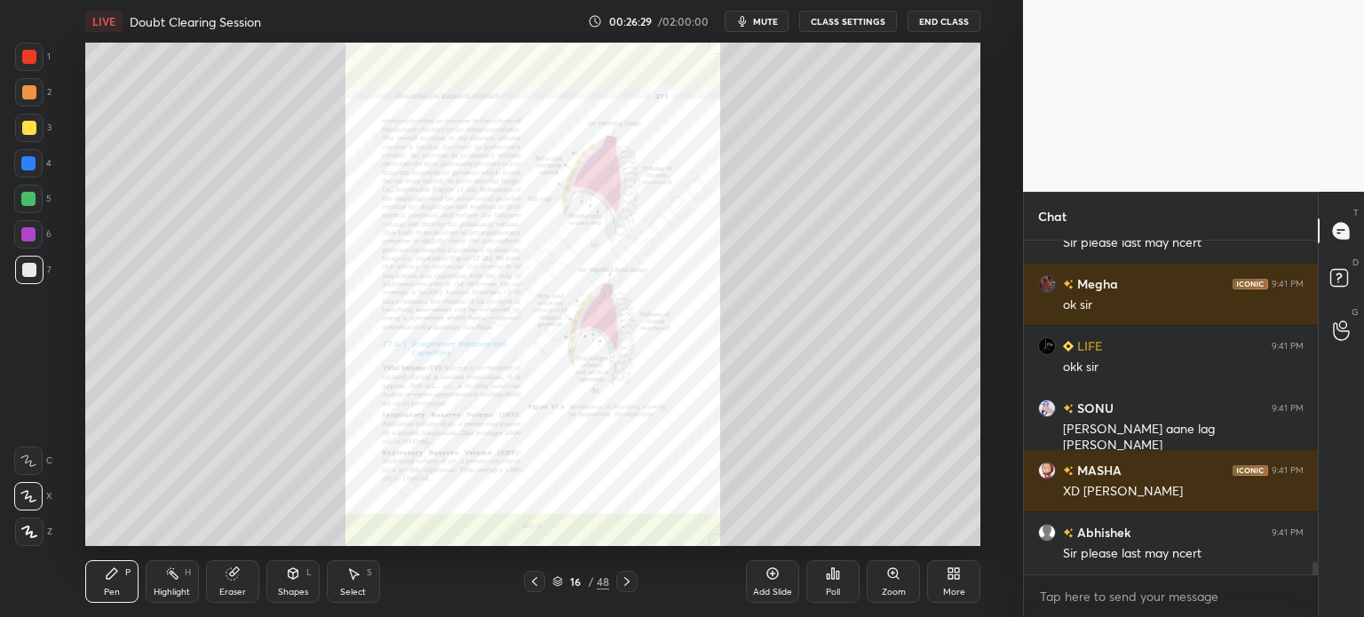
click at [632, 582] on icon at bounding box center [627, 581] width 14 height 14
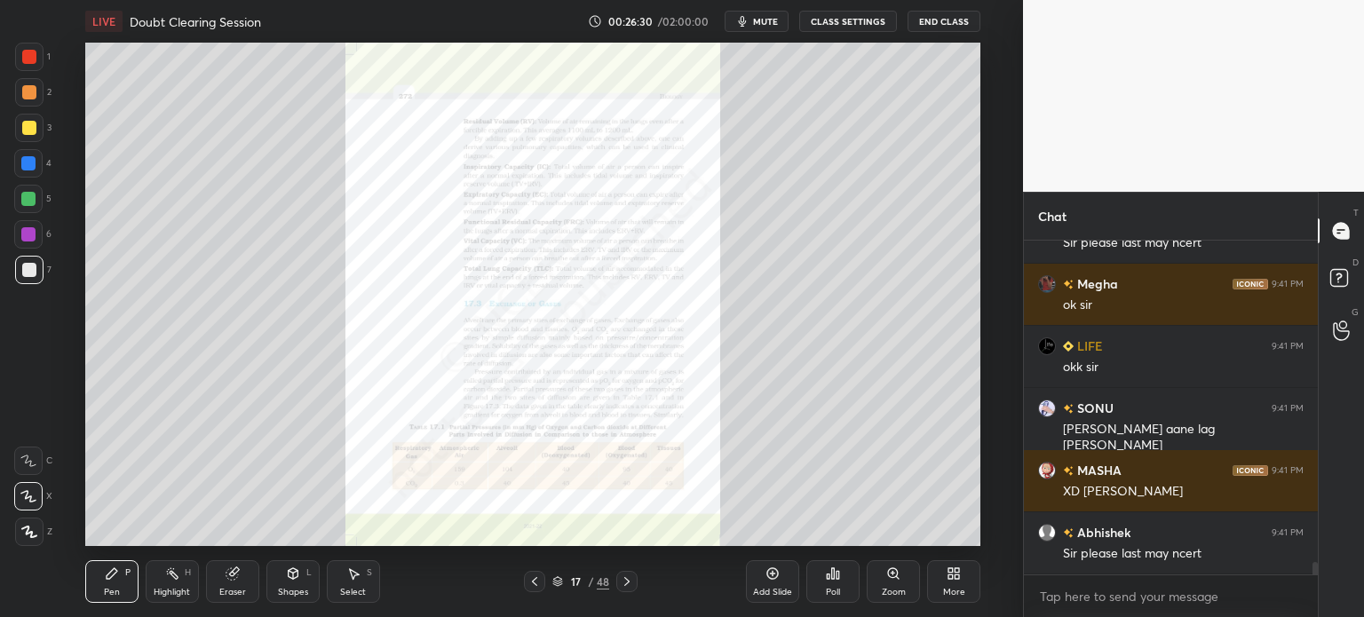
click at [632, 584] on icon at bounding box center [627, 581] width 14 height 14
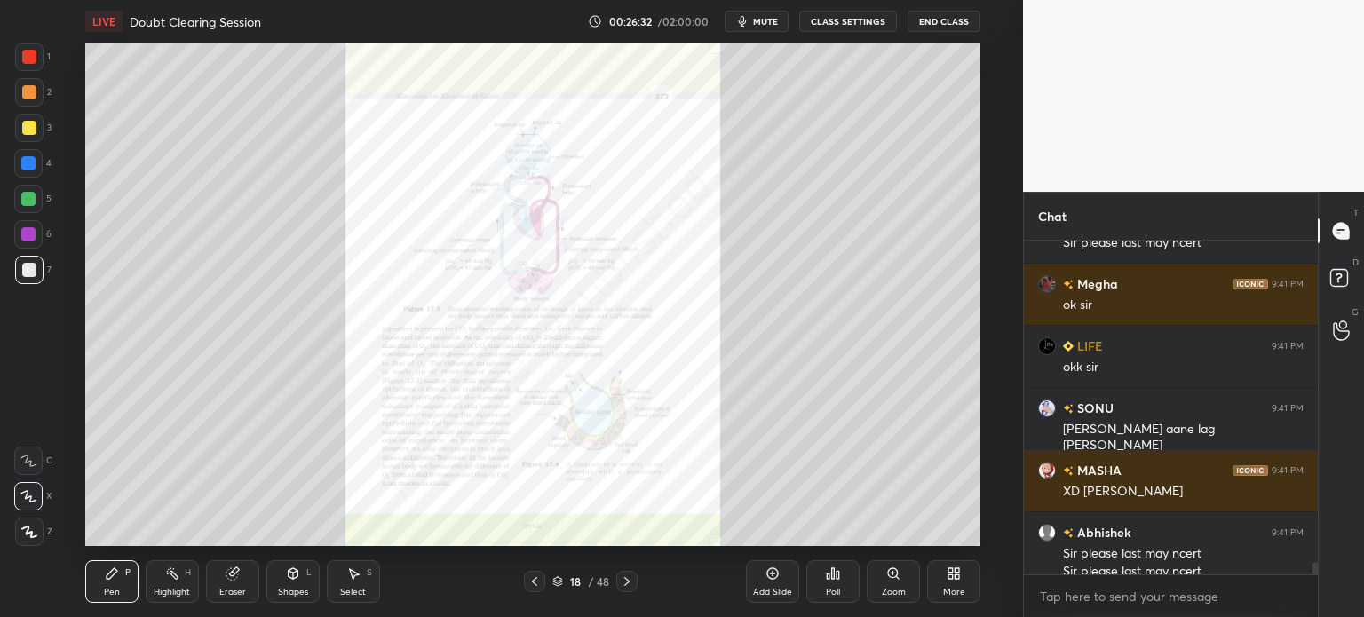
scroll to position [8354, 0]
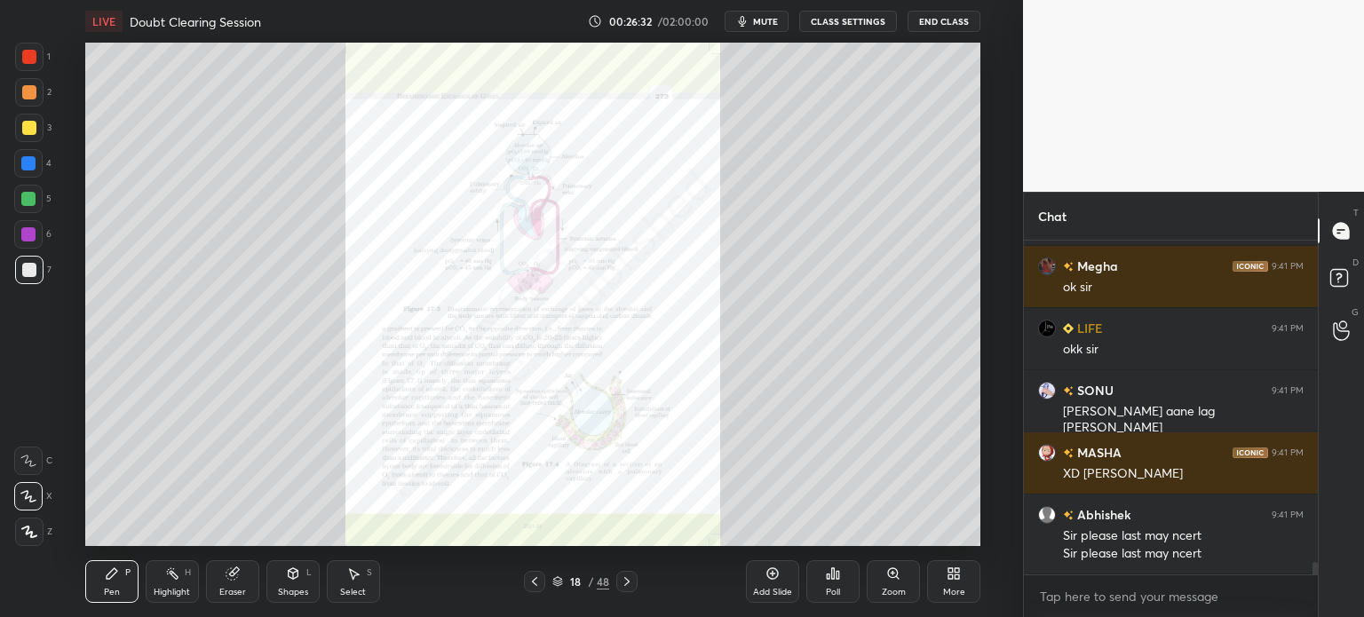
click at [539, 575] on icon at bounding box center [534, 581] width 14 height 14
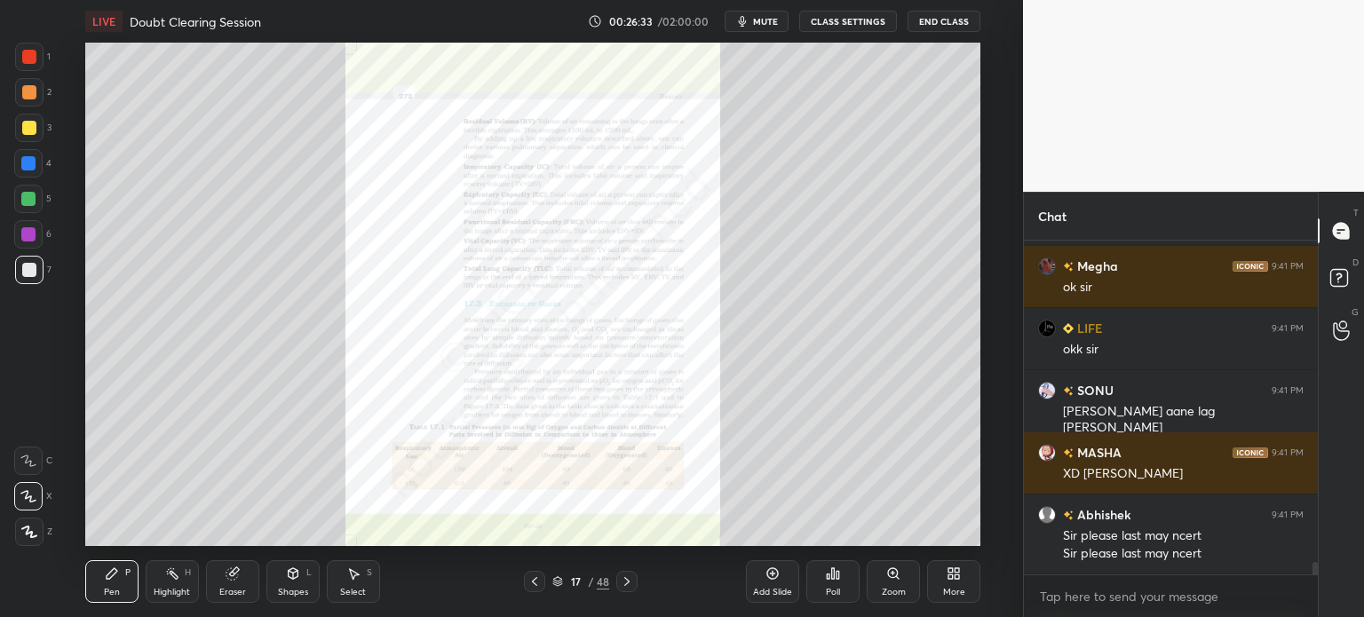
click at [539, 575] on icon at bounding box center [534, 581] width 14 height 14
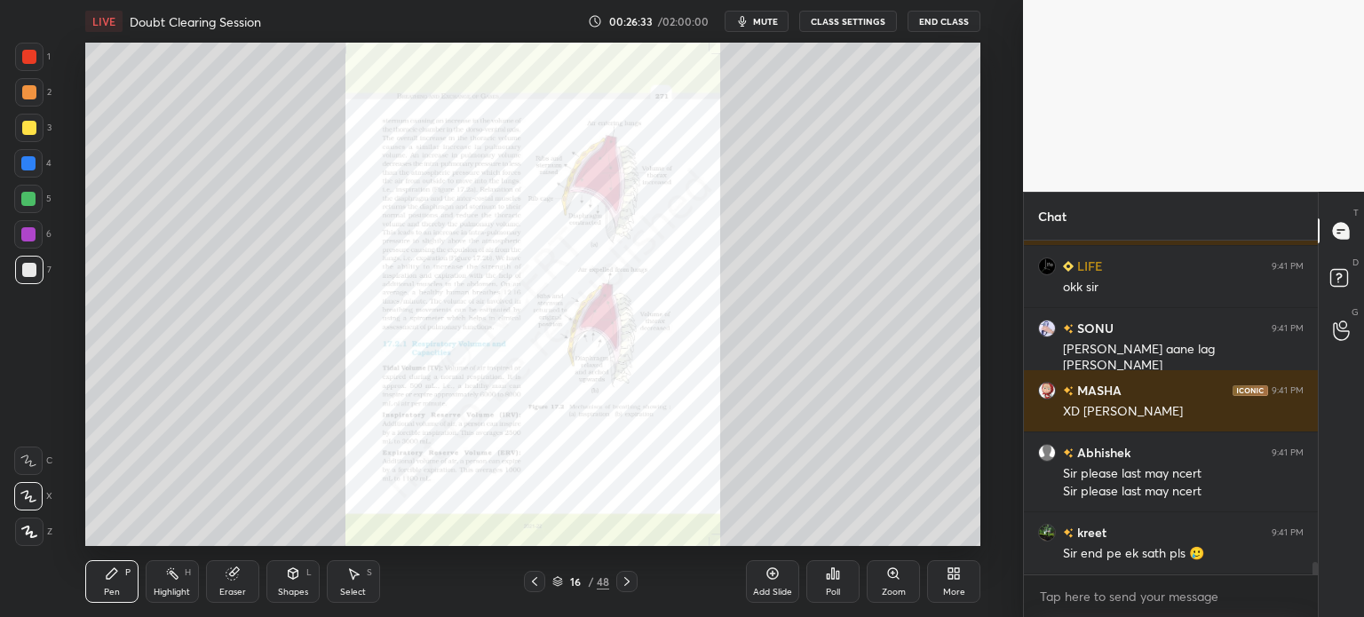
click at [539, 575] on icon at bounding box center [534, 581] width 14 height 14
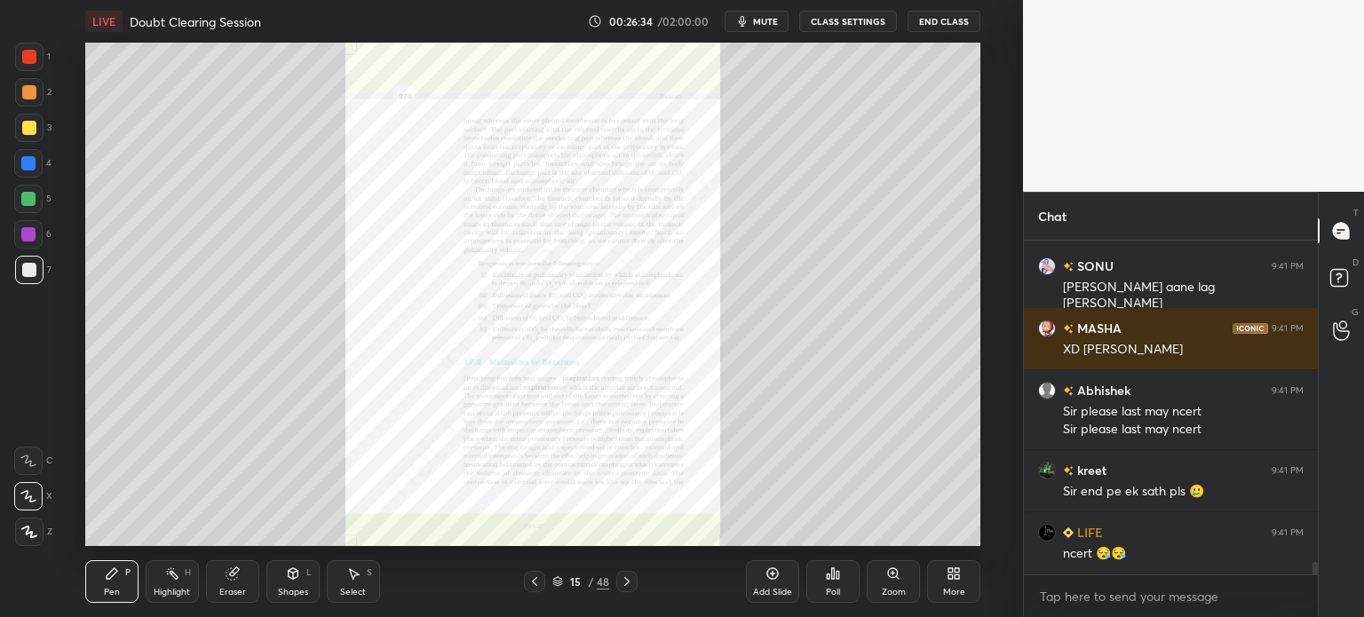
click at [539, 575] on icon at bounding box center [534, 581] width 14 height 14
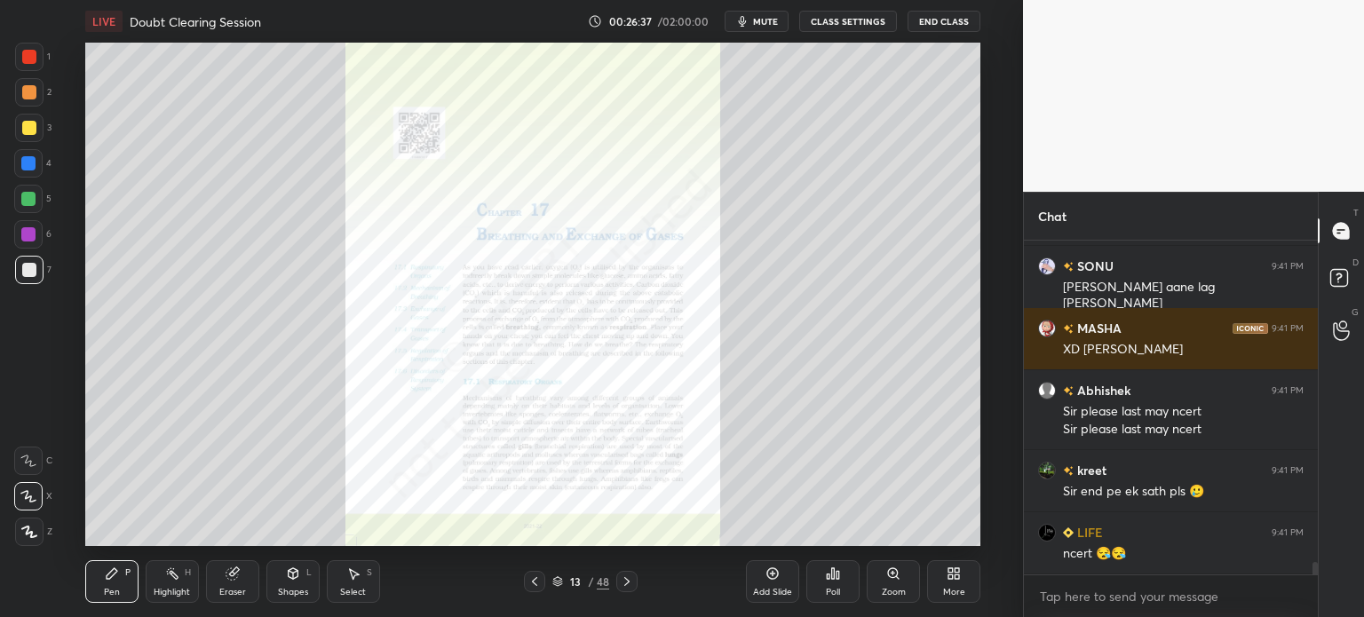
click at [882, 584] on div "Zoom" at bounding box center [892, 581] width 53 height 43
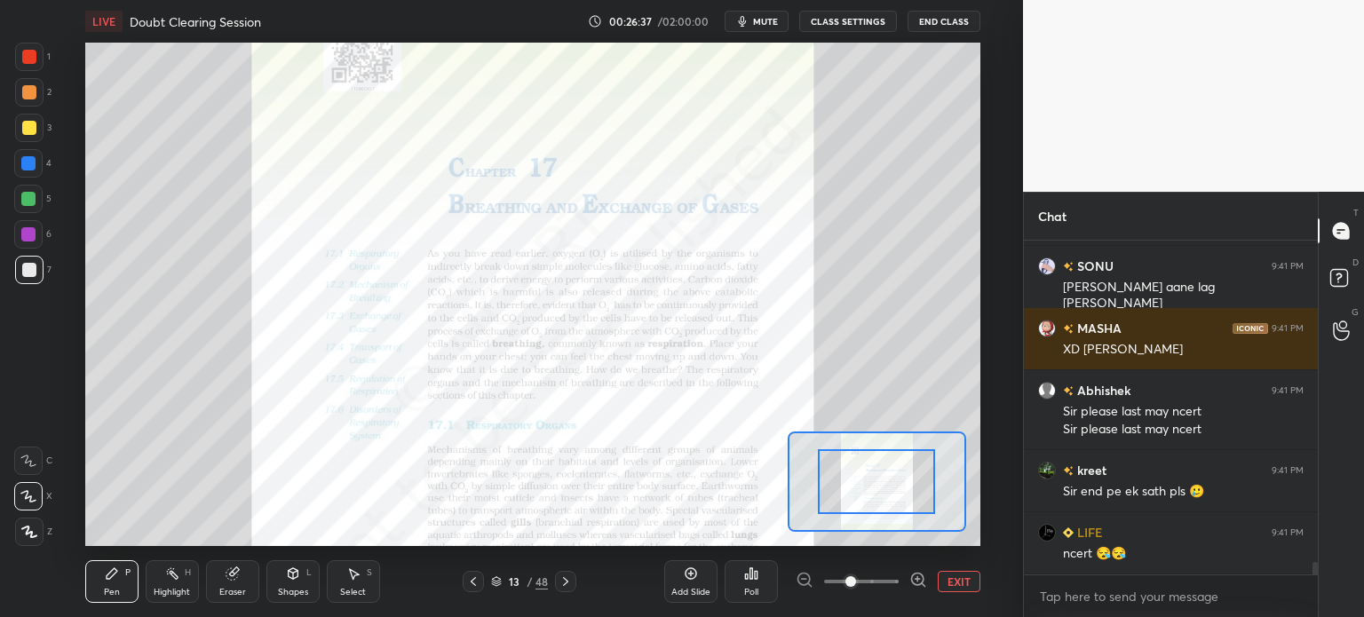
click at [882, 584] on span at bounding box center [861, 581] width 75 height 27
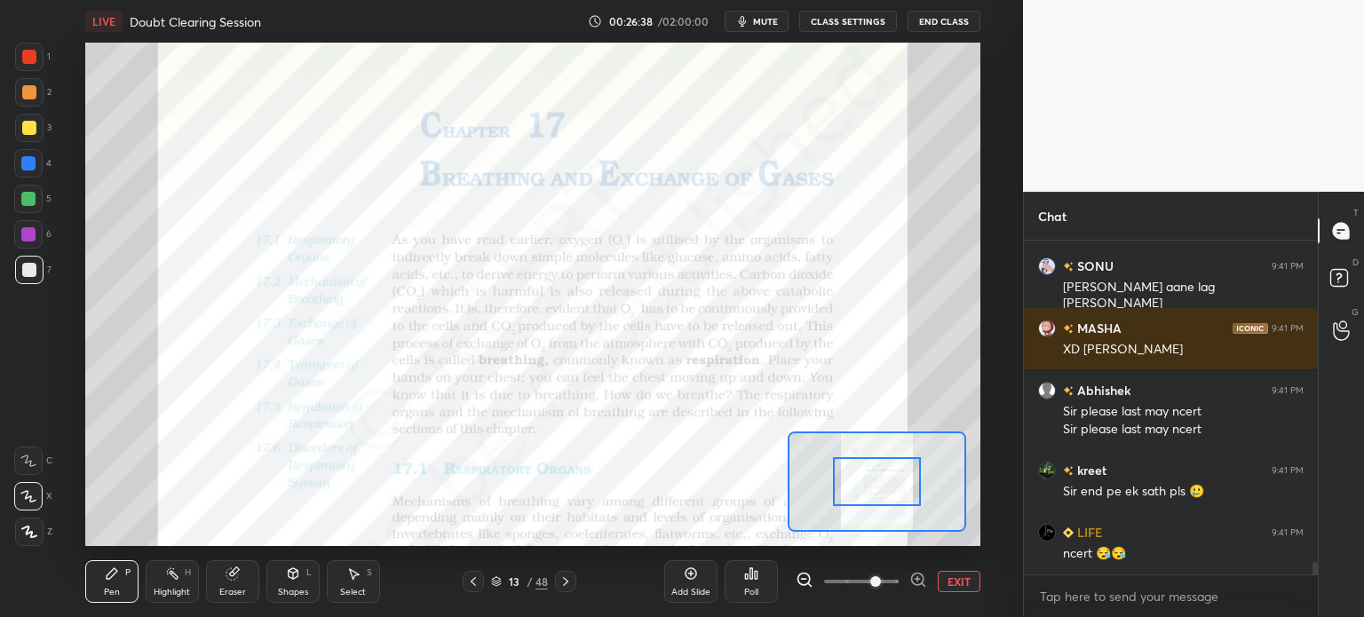
click at [926, 576] on icon at bounding box center [918, 580] width 18 height 18
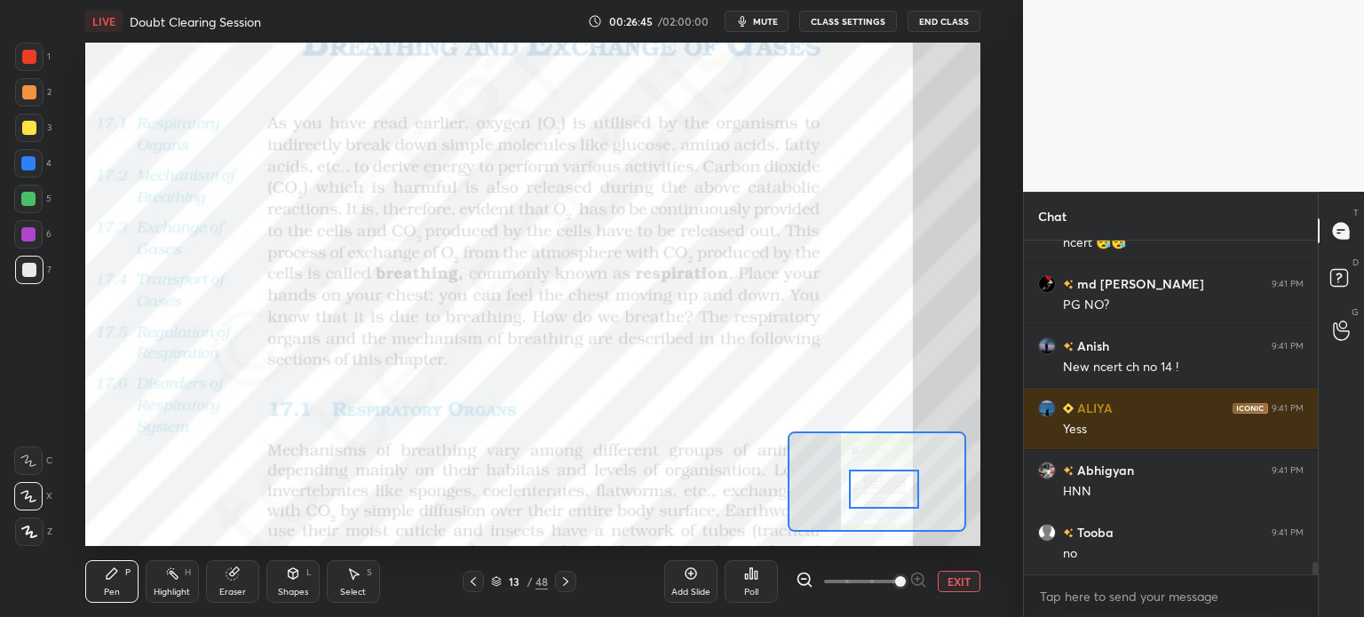
scroll to position [8851, 0]
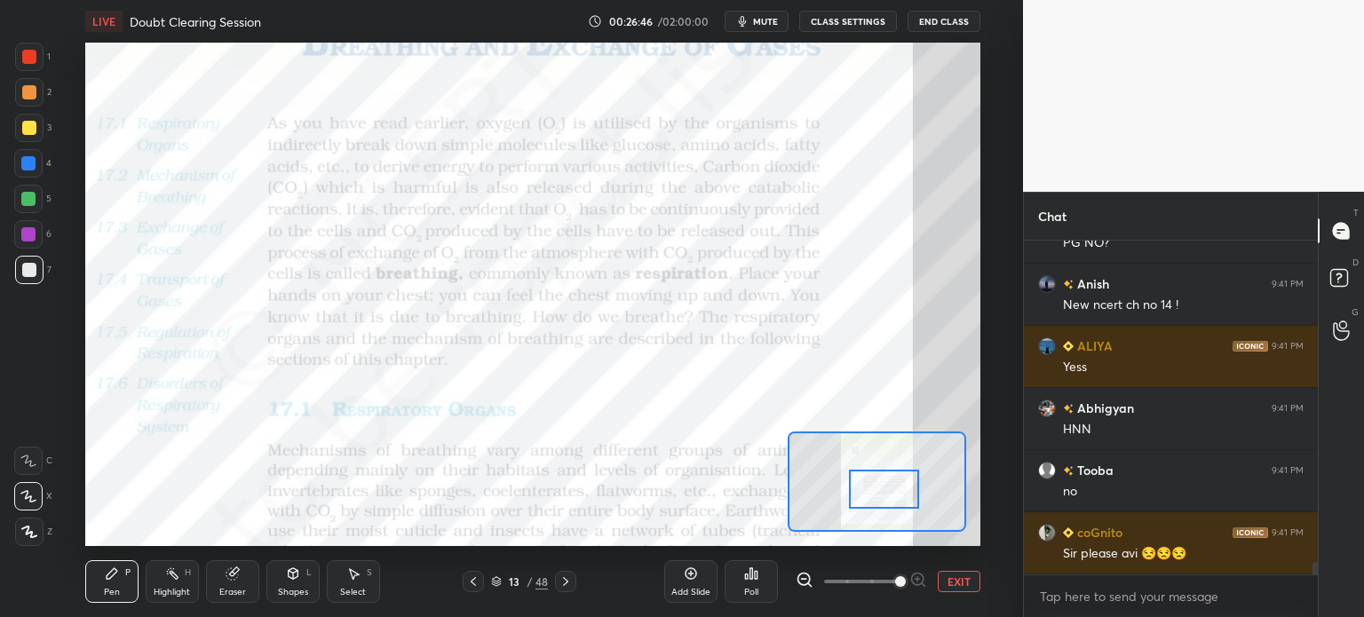
drag, startPoint x: 885, startPoint y: 488, endPoint x: 892, endPoint y: 496, distance: 10.7
click at [892, 496] on div at bounding box center [884, 489] width 70 height 39
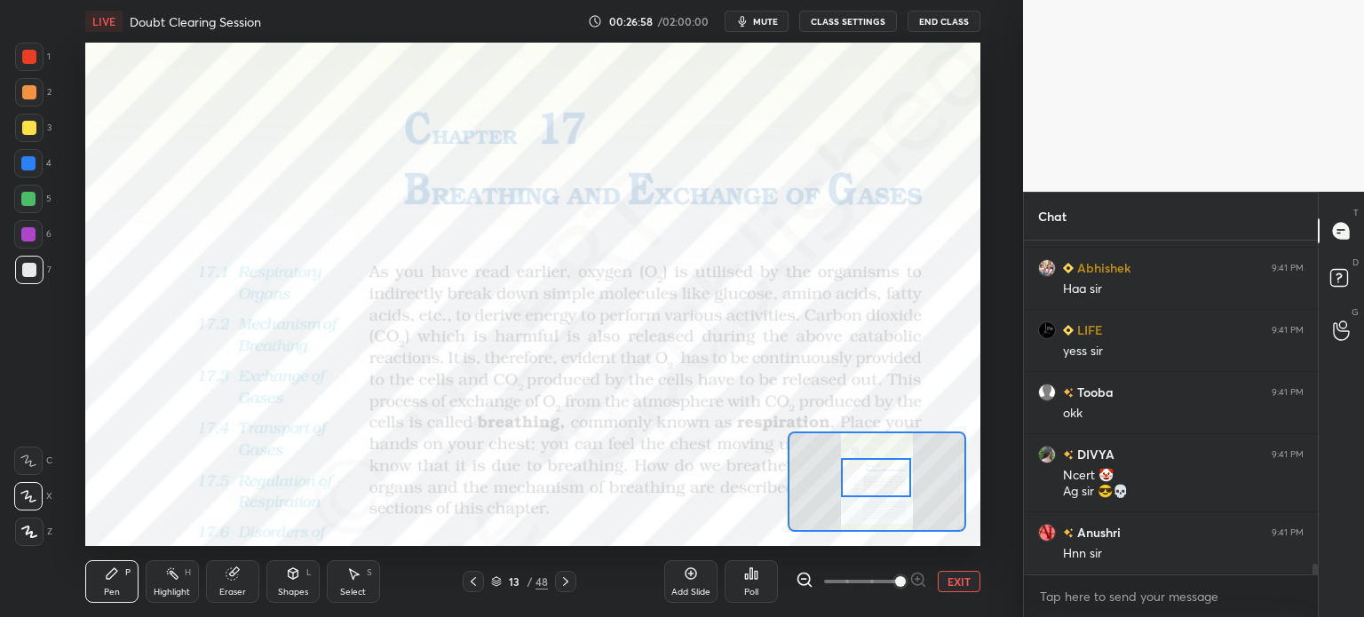
scroll to position [10029, 0]
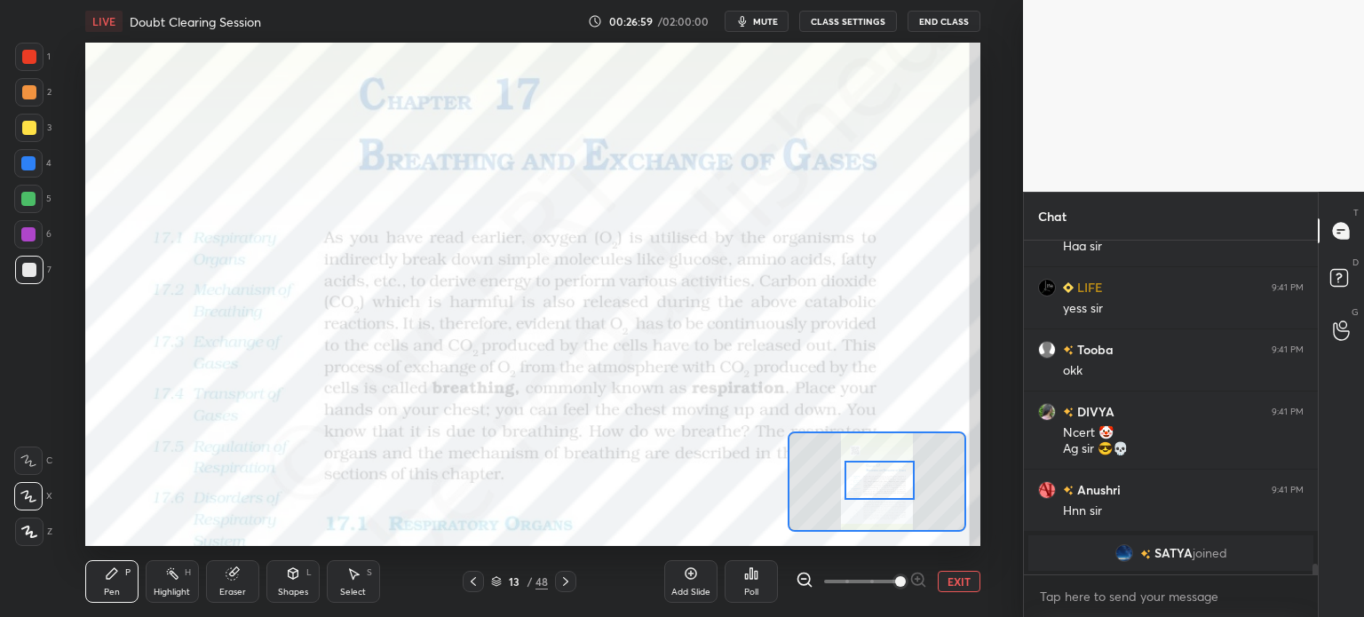
drag, startPoint x: 892, startPoint y: 496, endPoint x: 888, endPoint y: 487, distance: 9.9
click at [888, 487] on div at bounding box center [879, 480] width 70 height 39
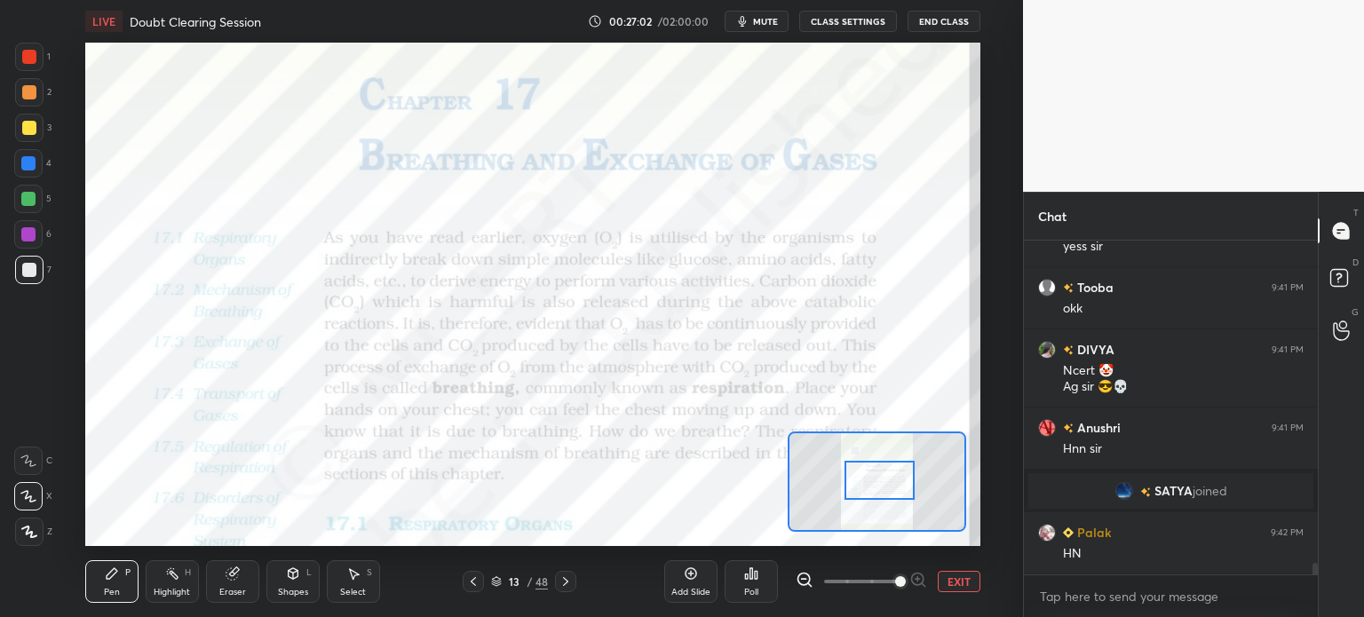
scroll to position [9322, 0]
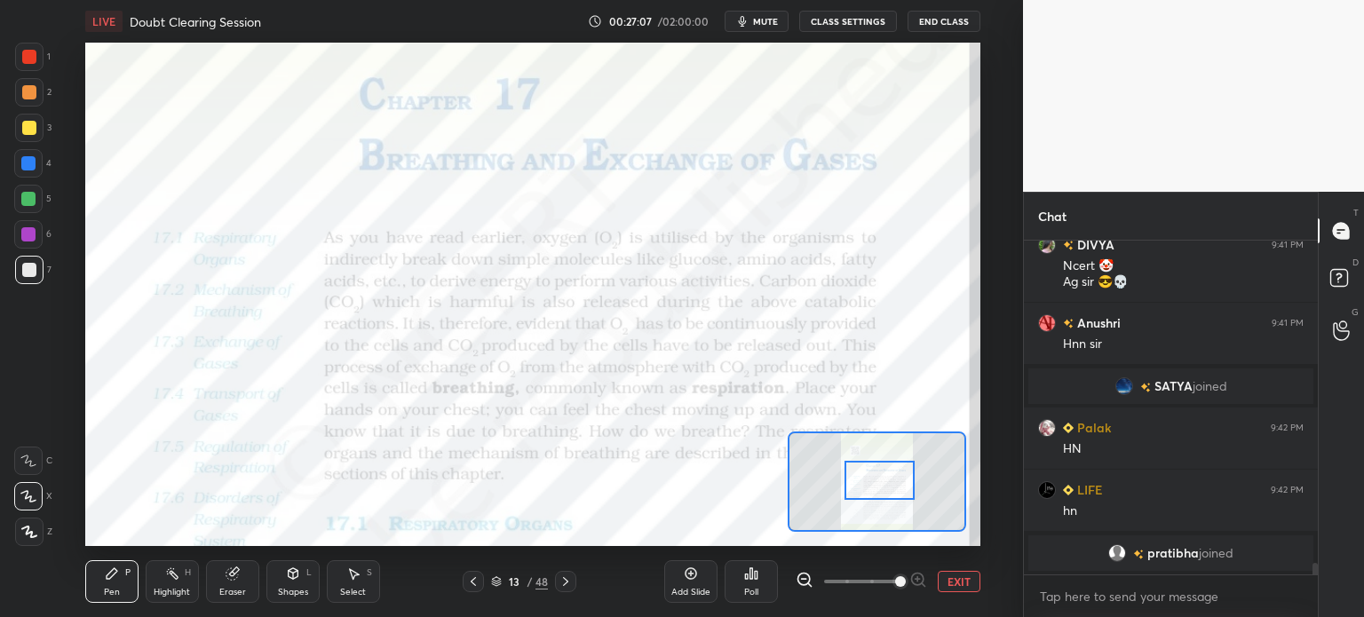
drag, startPoint x: 20, startPoint y: 181, endPoint x: 21, endPoint y: 167, distance: 14.2
click at [20, 179] on div "1 2 3 4 5 6 7" at bounding box center [32, 167] width 37 height 249
click at [26, 162] on div at bounding box center [28, 163] width 14 height 14
drag, startPoint x: 29, startPoint y: 162, endPoint x: 63, endPoint y: 249, distance: 93.3
click at [32, 169] on div at bounding box center [28, 163] width 14 height 14
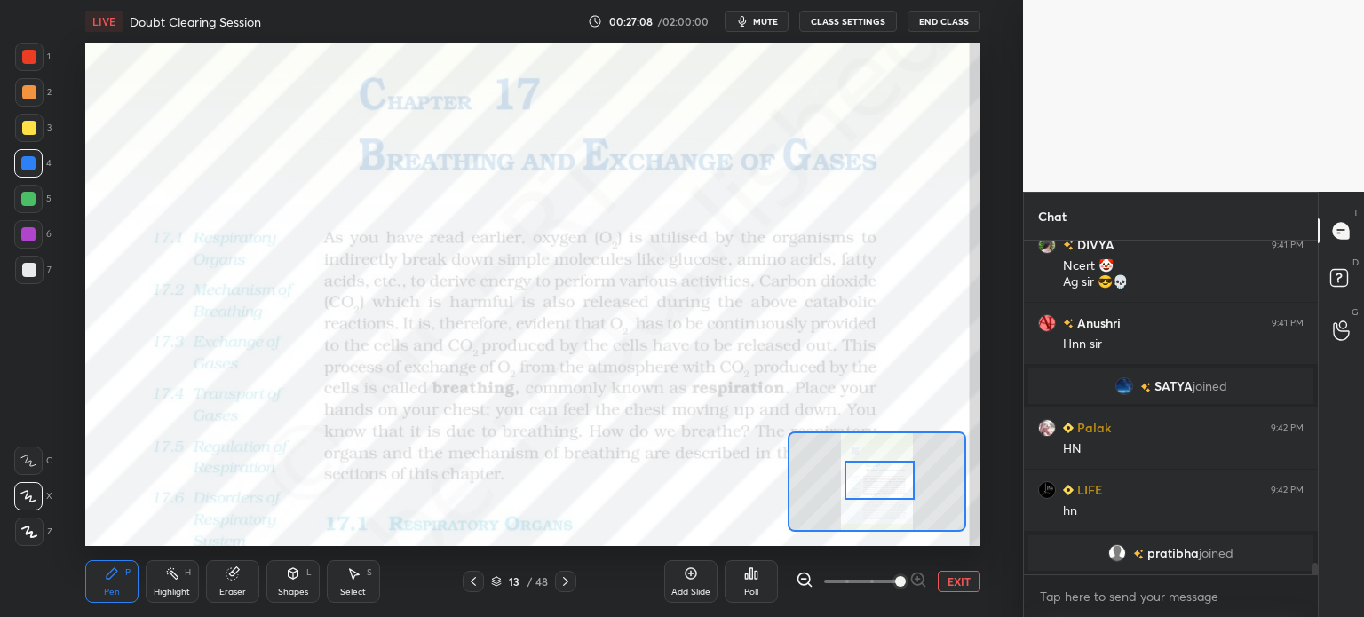
scroll to position [9391, 0]
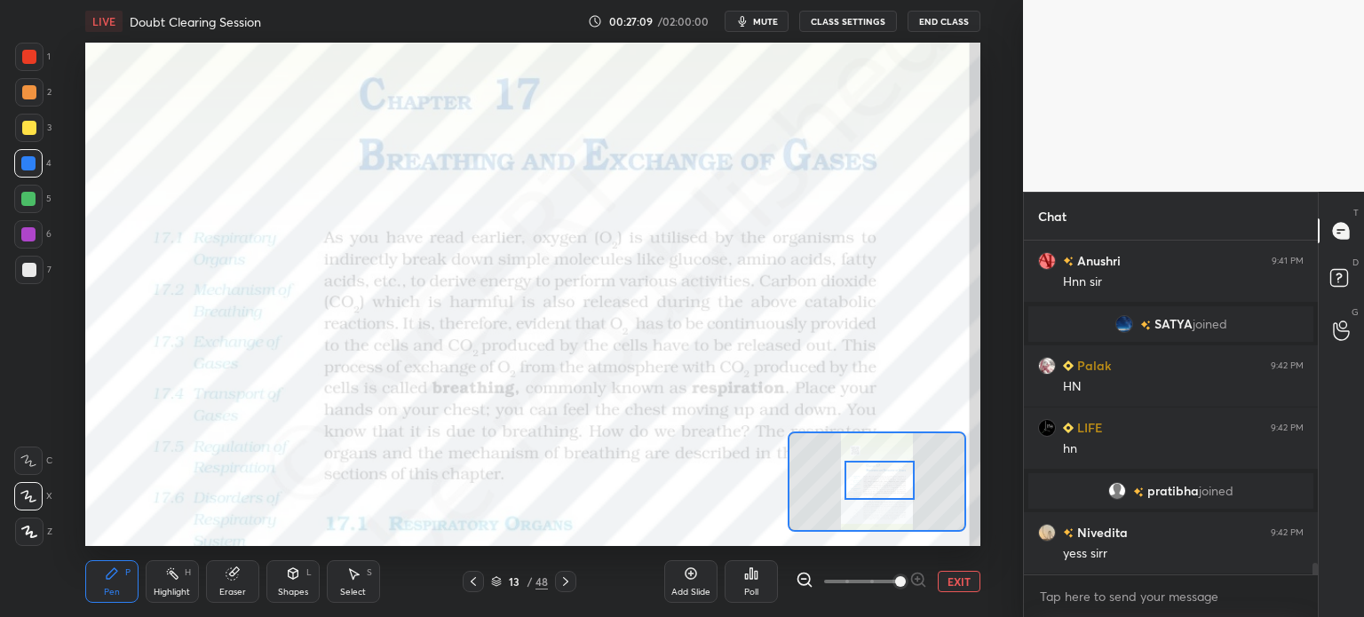
drag, startPoint x: 284, startPoint y: 582, endPoint x: 281, endPoint y: 568, distance: 13.8
click at [288, 585] on div "Shapes L" at bounding box center [292, 581] width 53 height 43
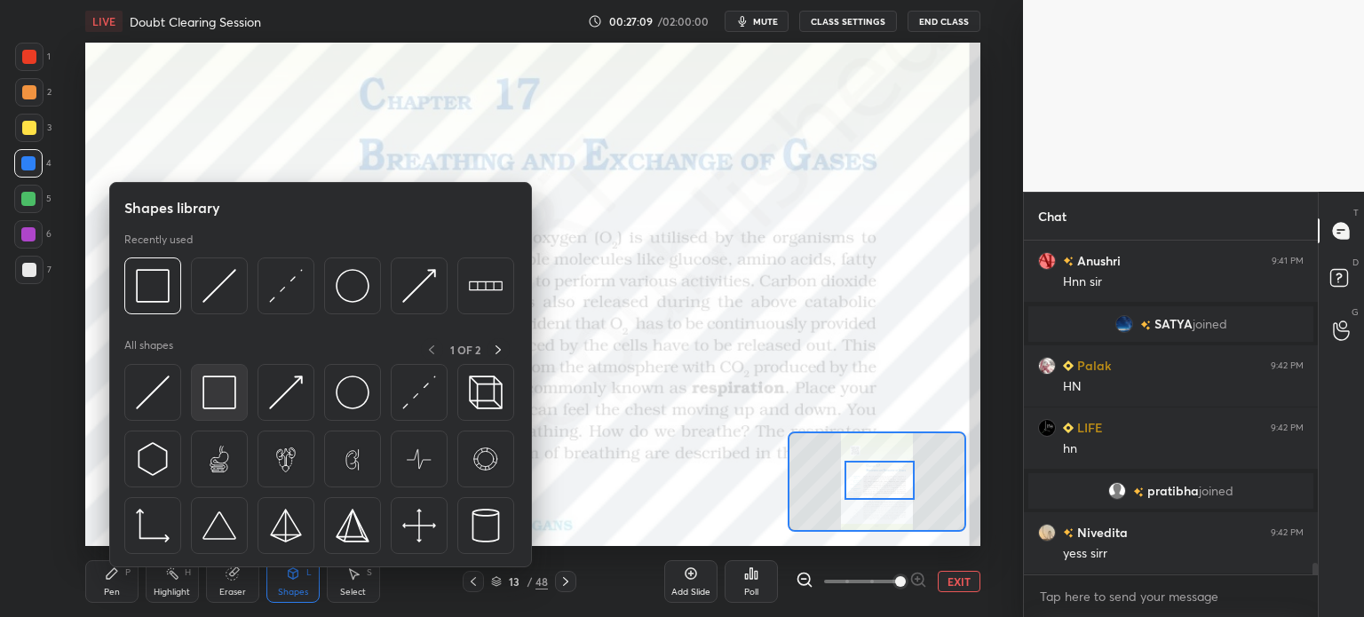
click at [225, 397] on img at bounding box center [219, 393] width 34 height 34
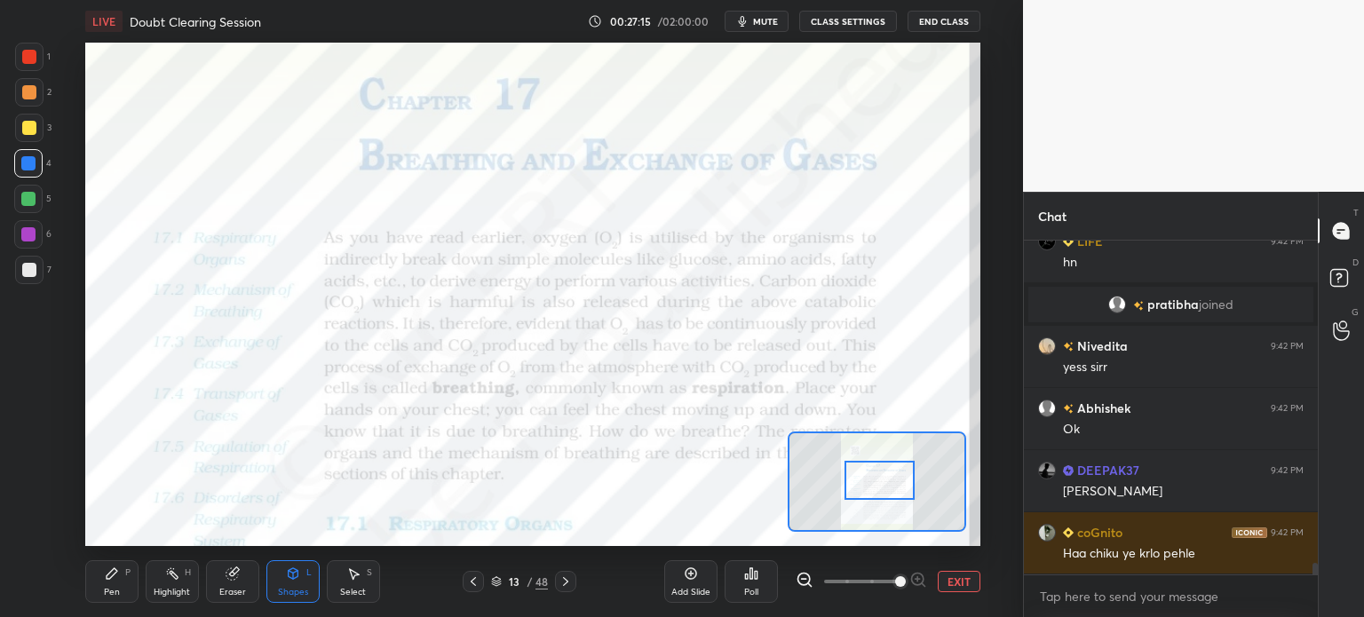
scroll to position [9622, 0]
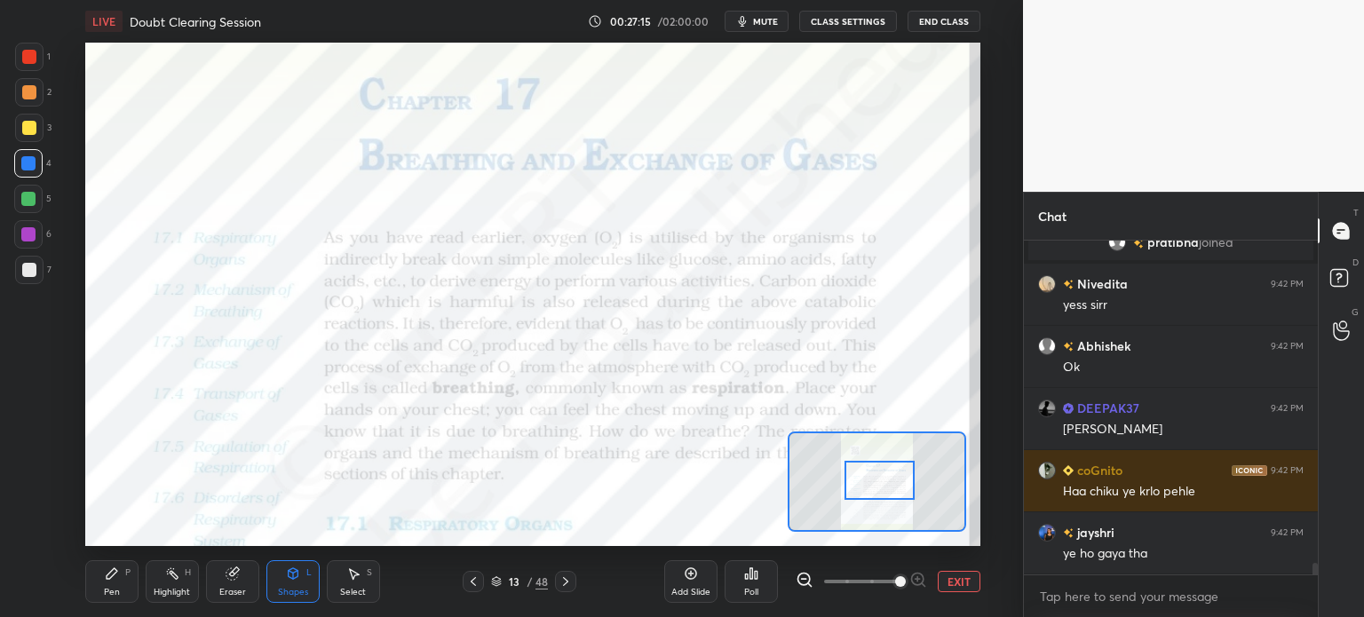
click at [171, 590] on div "Highlight" at bounding box center [172, 592] width 36 height 9
click at [172, 582] on div "Highlight H" at bounding box center [172, 581] width 53 height 43
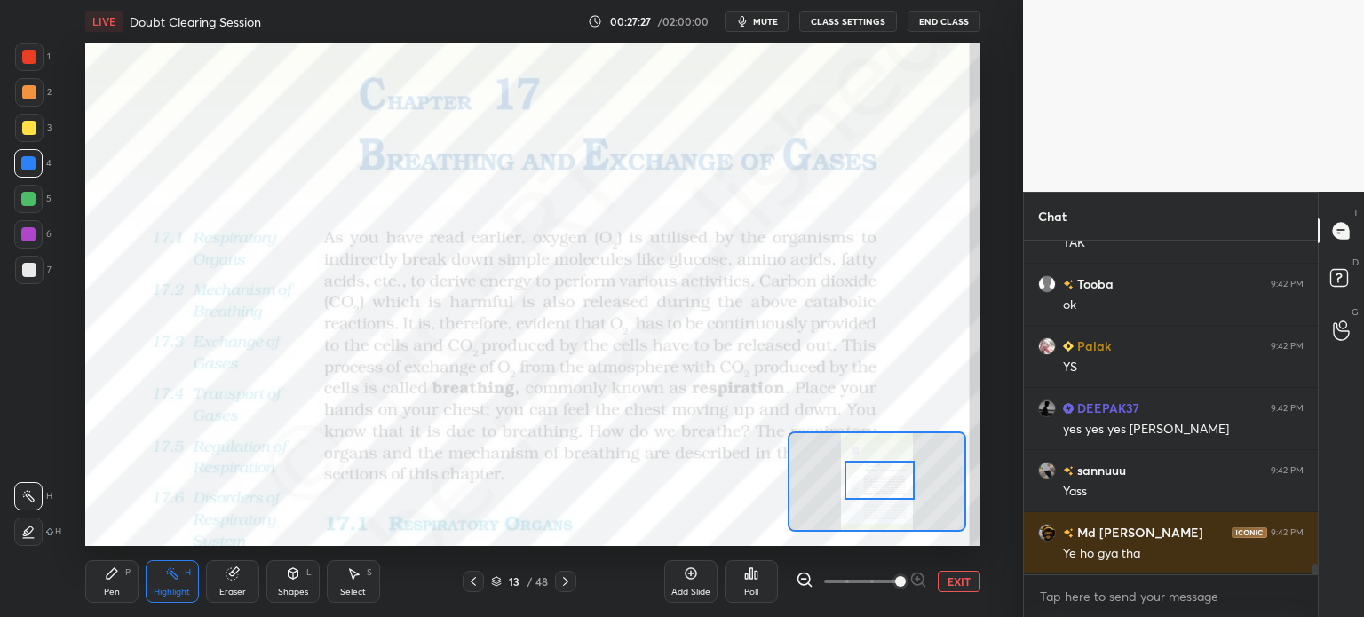
scroll to position [10073, 0]
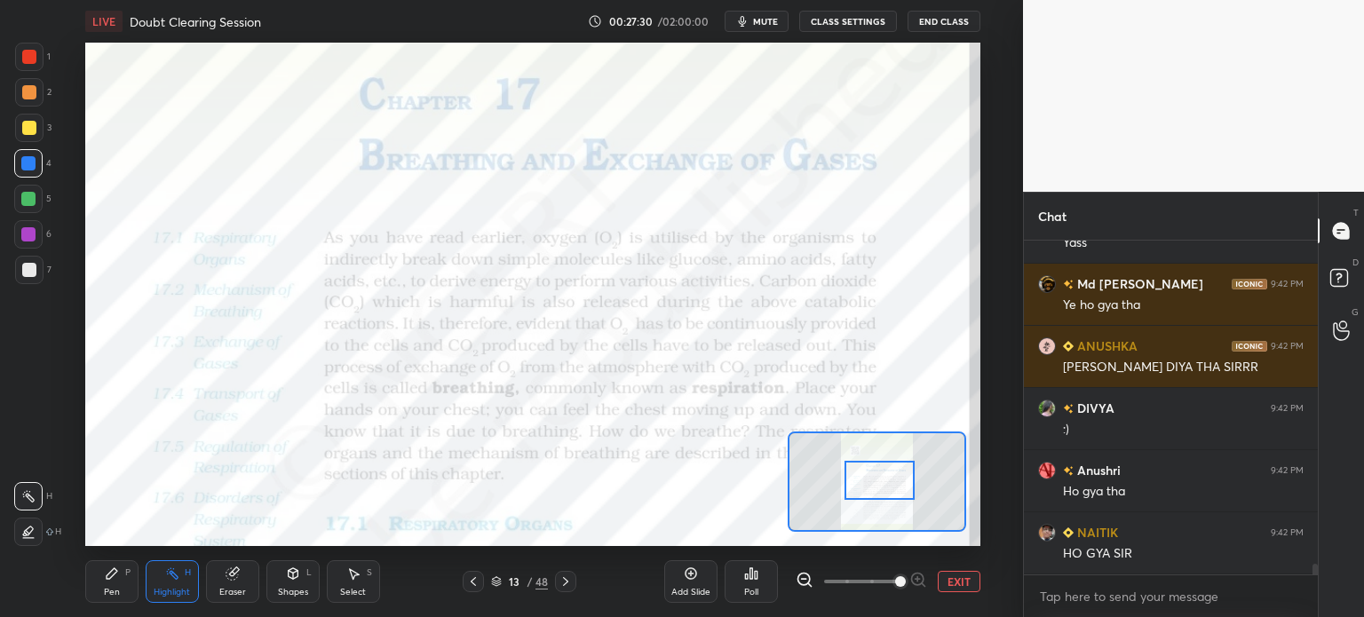
click at [286, 588] on div "Shapes" at bounding box center [293, 592] width 30 height 9
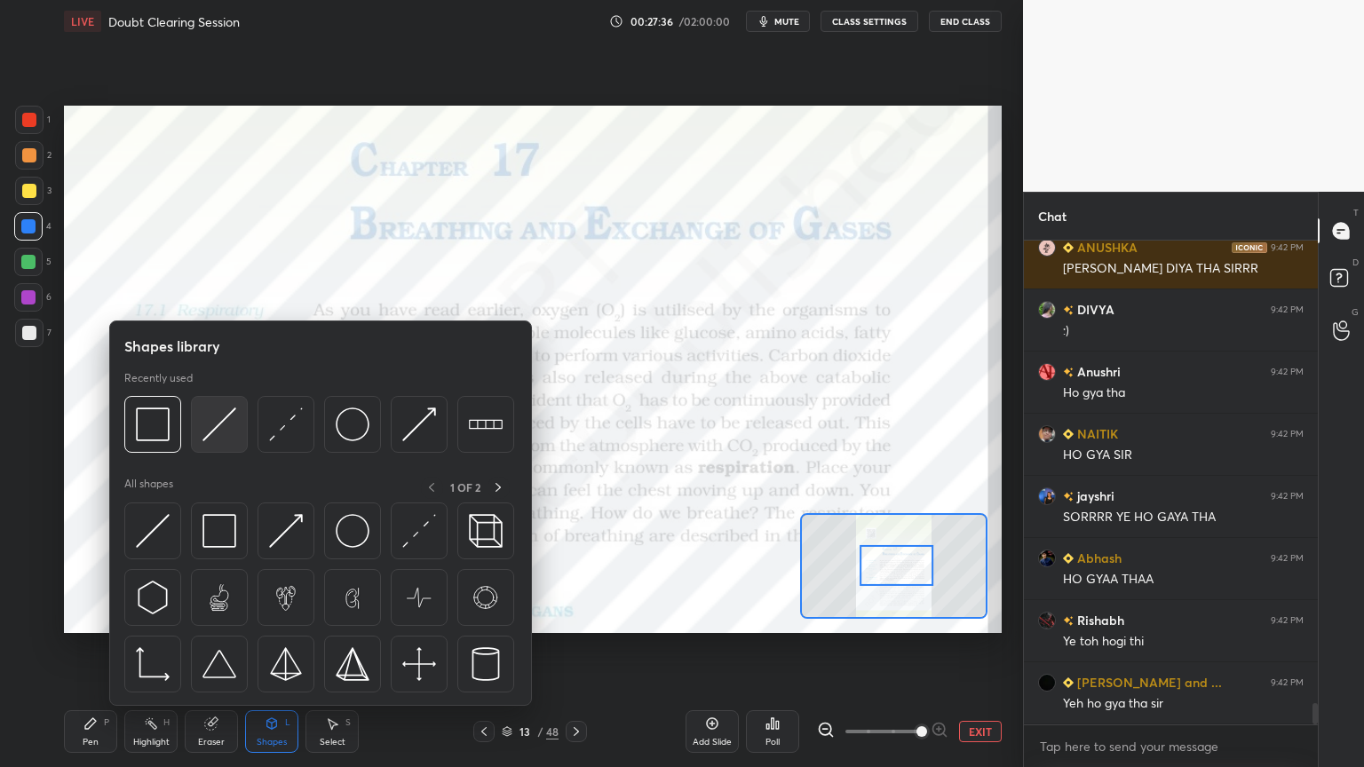
click at [236, 430] on div at bounding box center [219, 424] width 57 height 57
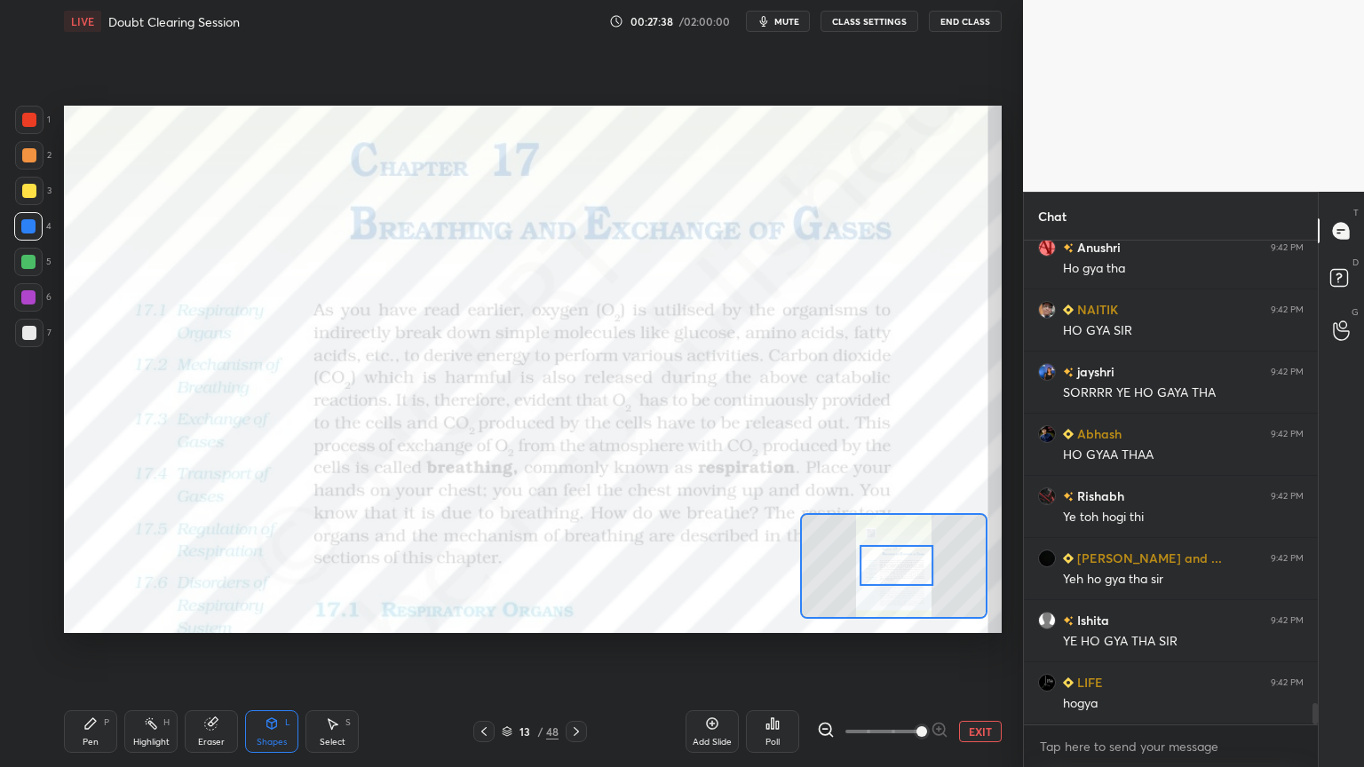
click at [96, 616] on div "Pen P" at bounding box center [90, 731] width 53 height 43
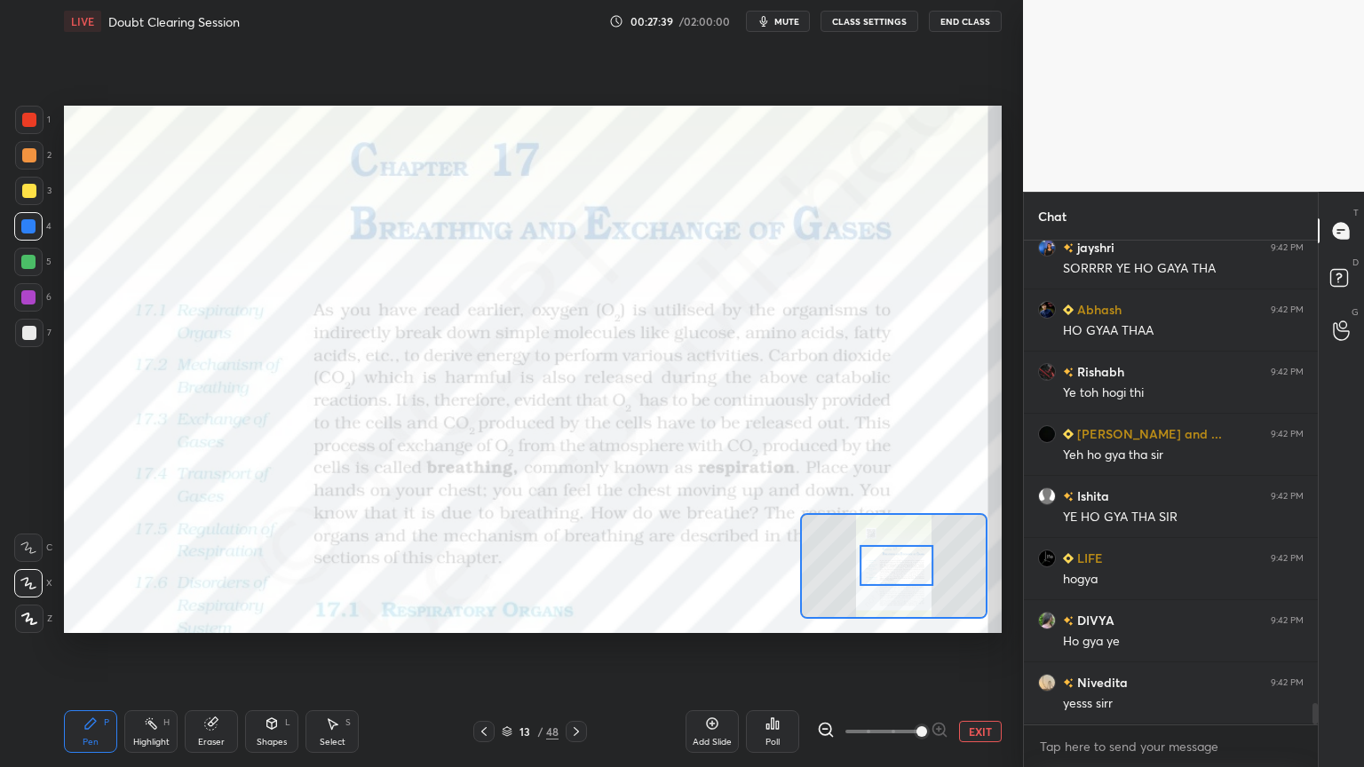
click at [263, 616] on div "Shapes L" at bounding box center [271, 731] width 53 height 43
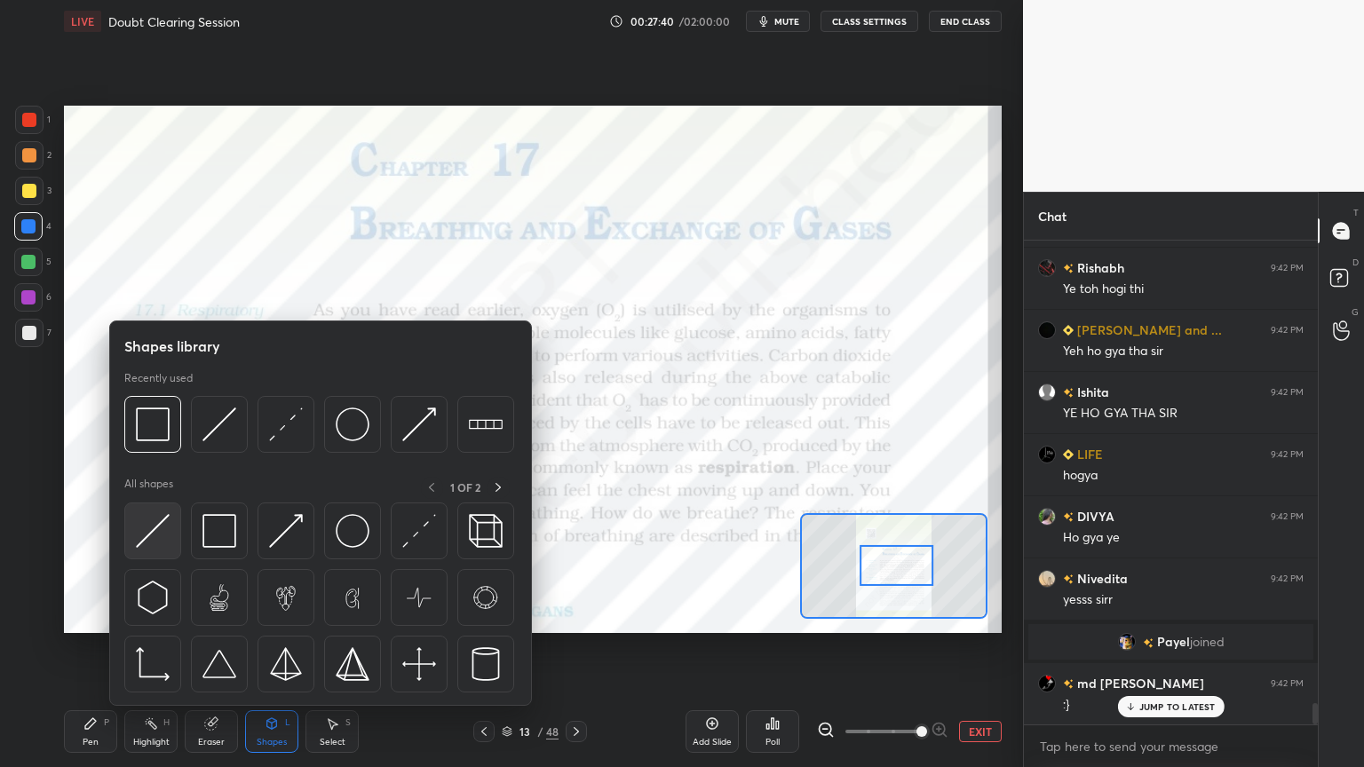
click at [160, 535] on img at bounding box center [153, 531] width 34 height 34
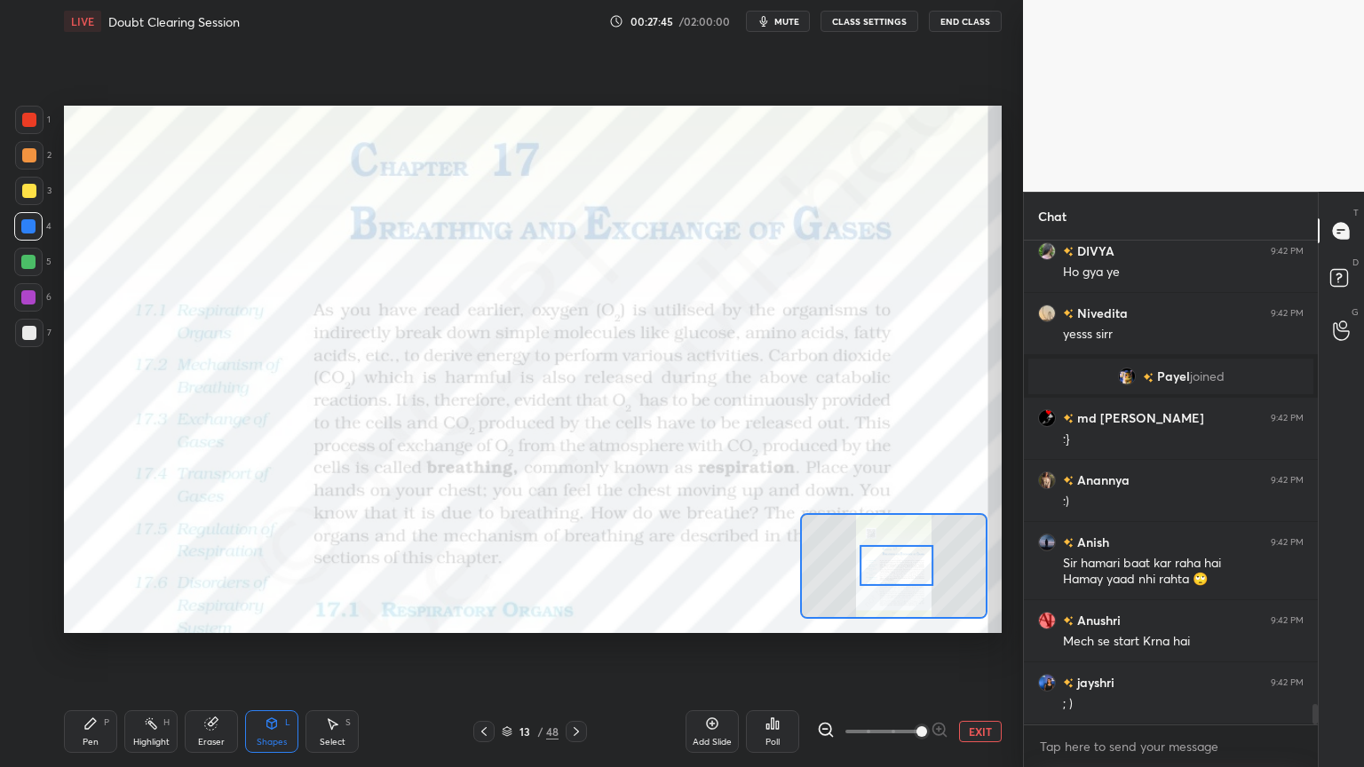
click at [28, 122] on div at bounding box center [29, 120] width 14 height 14
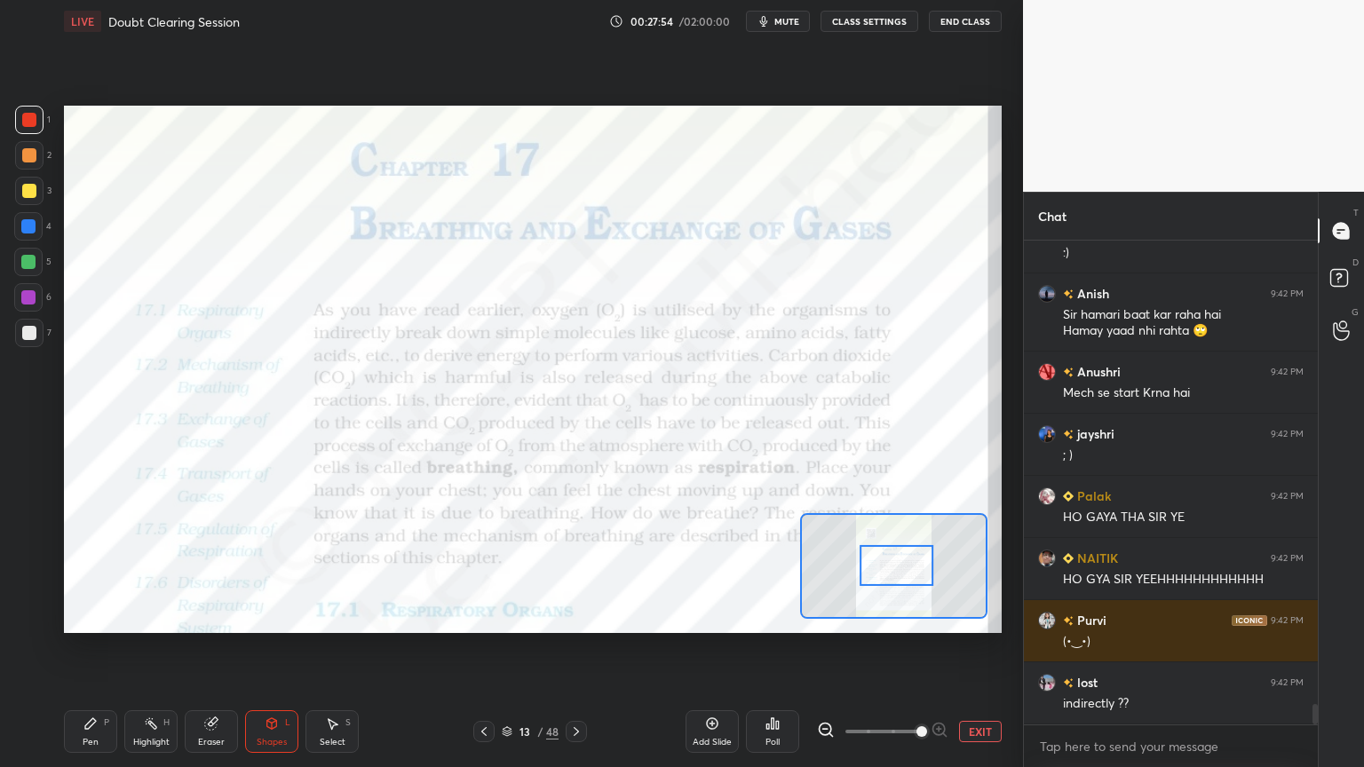
drag, startPoint x: 93, startPoint y: 731, endPoint x: 88, endPoint y: 707, distance: 24.6
click at [91, 616] on div "Pen P" at bounding box center [90, 731] width 53 height 43
drag, startPoint x: 28, startPoint y: 557, endPoint x: 37, endPoint y: 558, distance: 9.9
click at [28, 558] on div at bounding box center [28, 548] width 28 height 28
drag, startPoint x: 279, startPoint y: 727, endPoint x: 268, endPoint y: 714, distance: 17.1
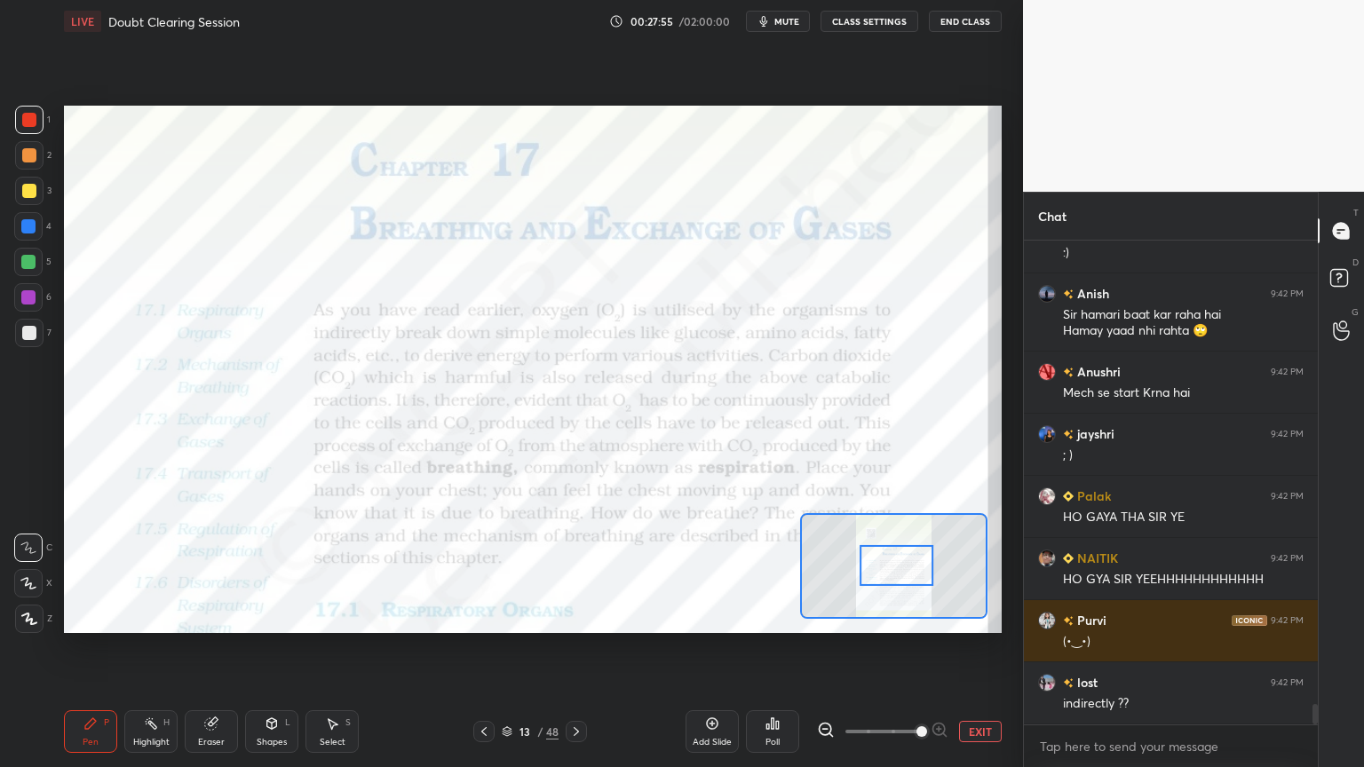
click at [277, 616] on div "Shapes L" at bounding box center [271, 731] width 53 height 43
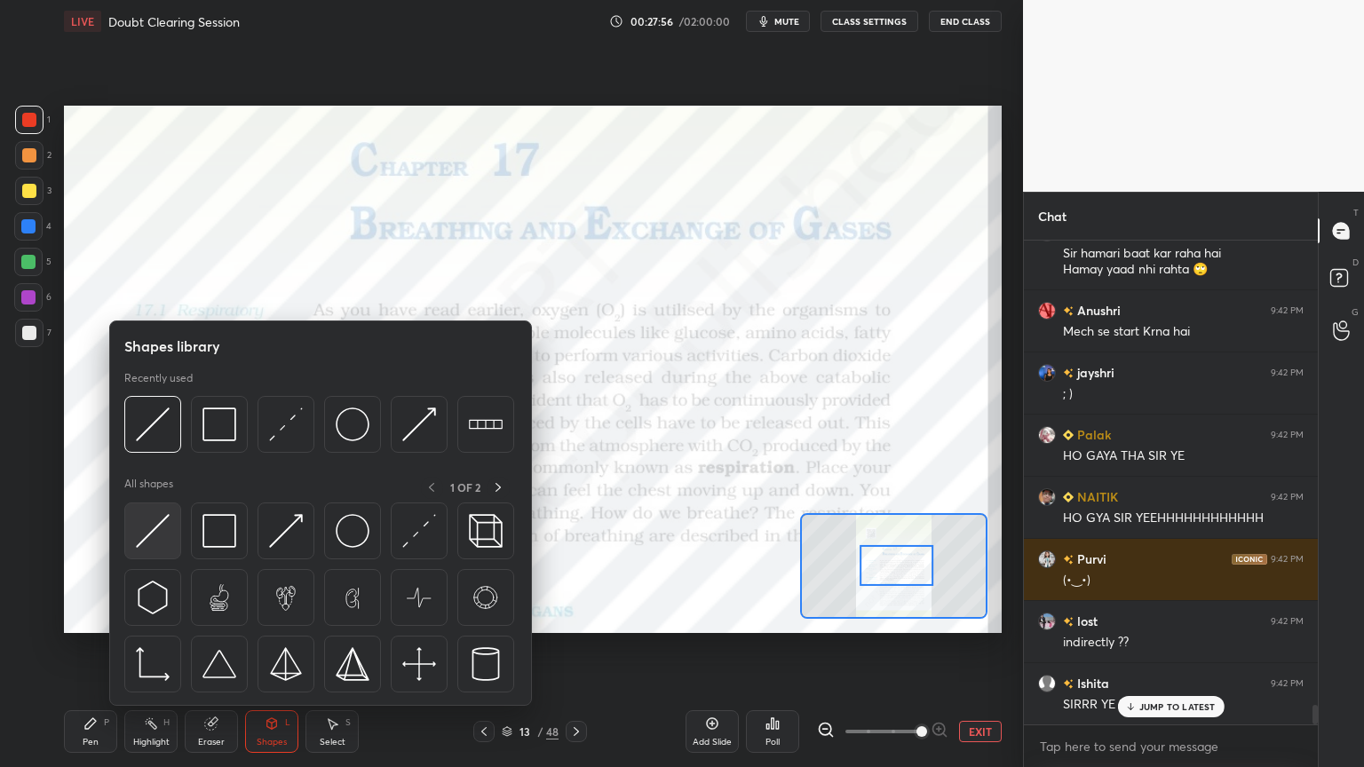
click at [156, 538] on img at bounding box center [153, 531] width 34 height 34
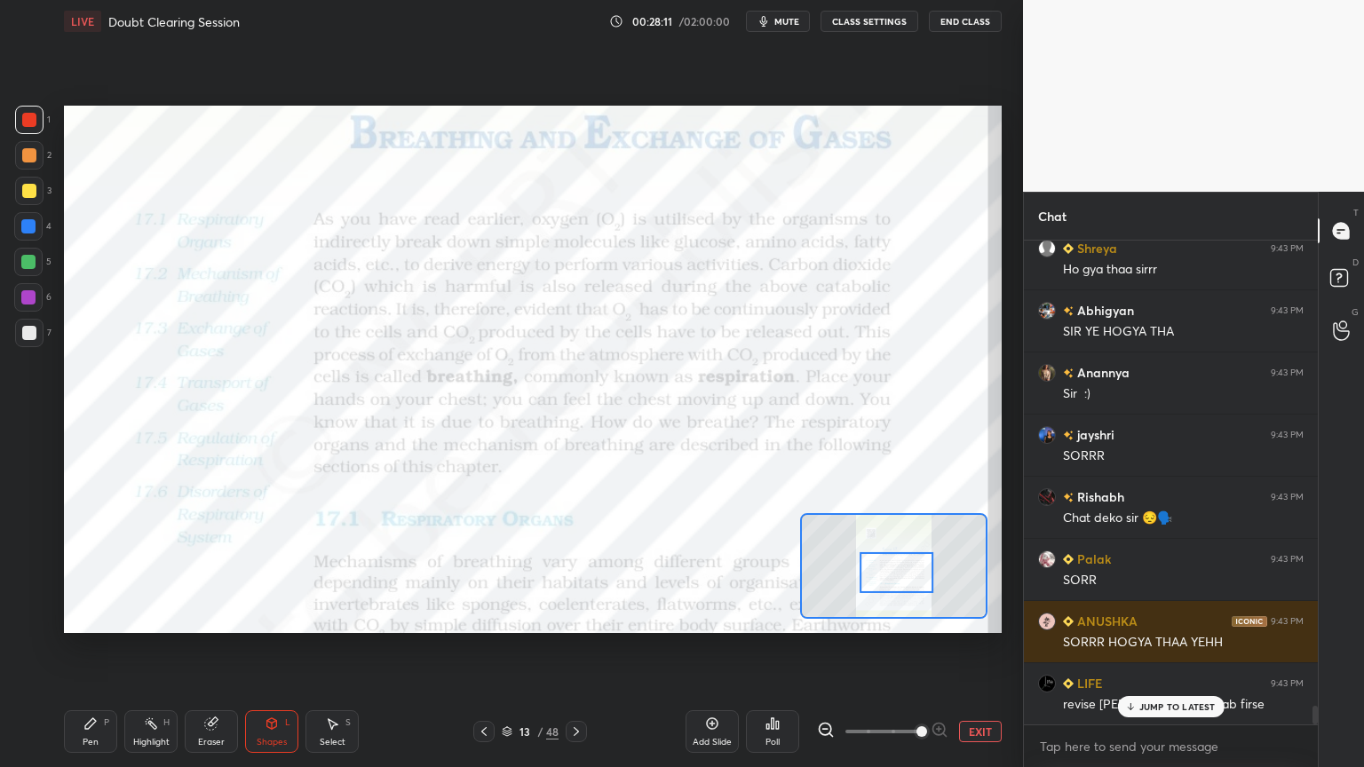
click at [907, 582] on div at bounding box center [896, 572] width 74 height 41
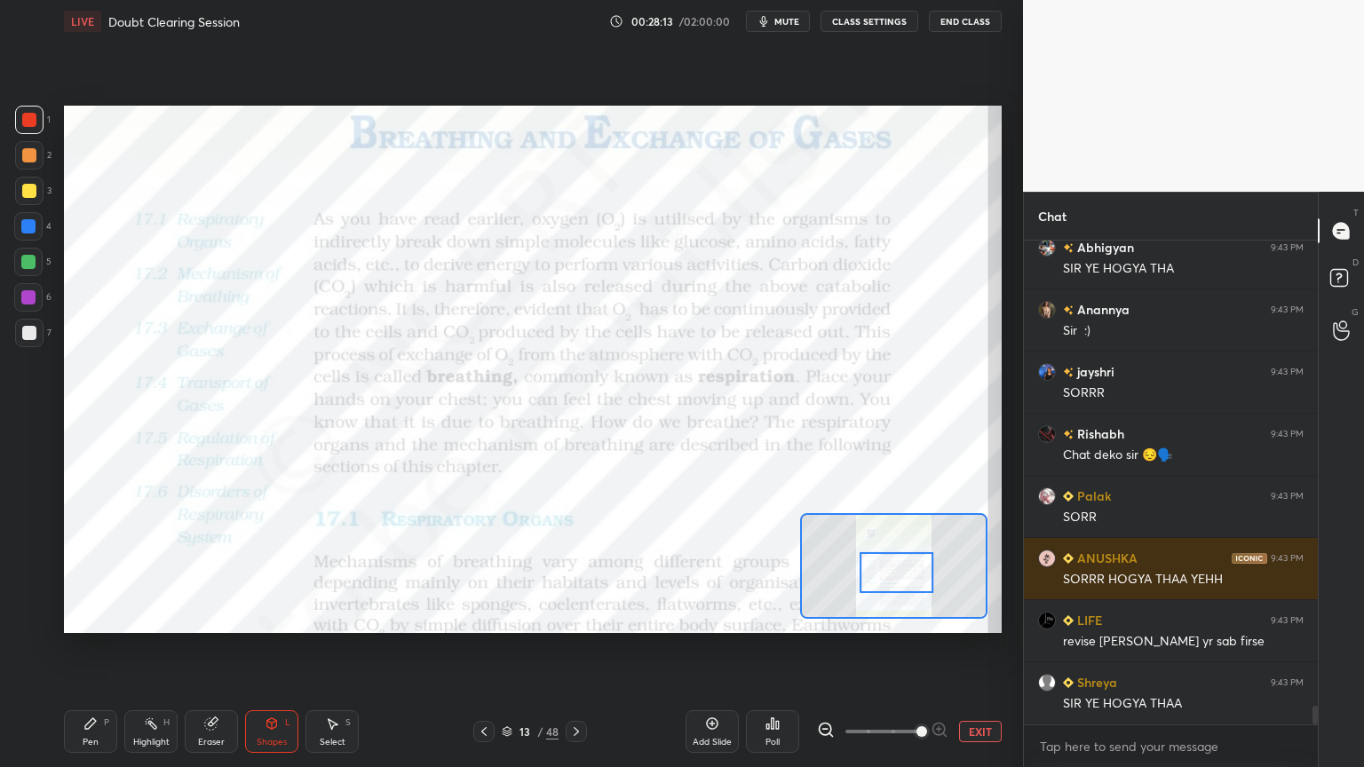
click at [150, 616] on icon at bounding box center [151, 723] width 14 height 14
drag, startPoint x: 24, startPoint y: 256, endPoint x: 31, endPoint y: 264, distance: 10.7
click at [28, 257] on div at bounding box center [28, 262] width 14 height 14
drag, startPoint x: 31, startPoint y: 264, endPoint x: 48, endPoint y: 273, distance: 19.5
click at [28, 270] on div at bounding box center [28, 262] width 28 height 28
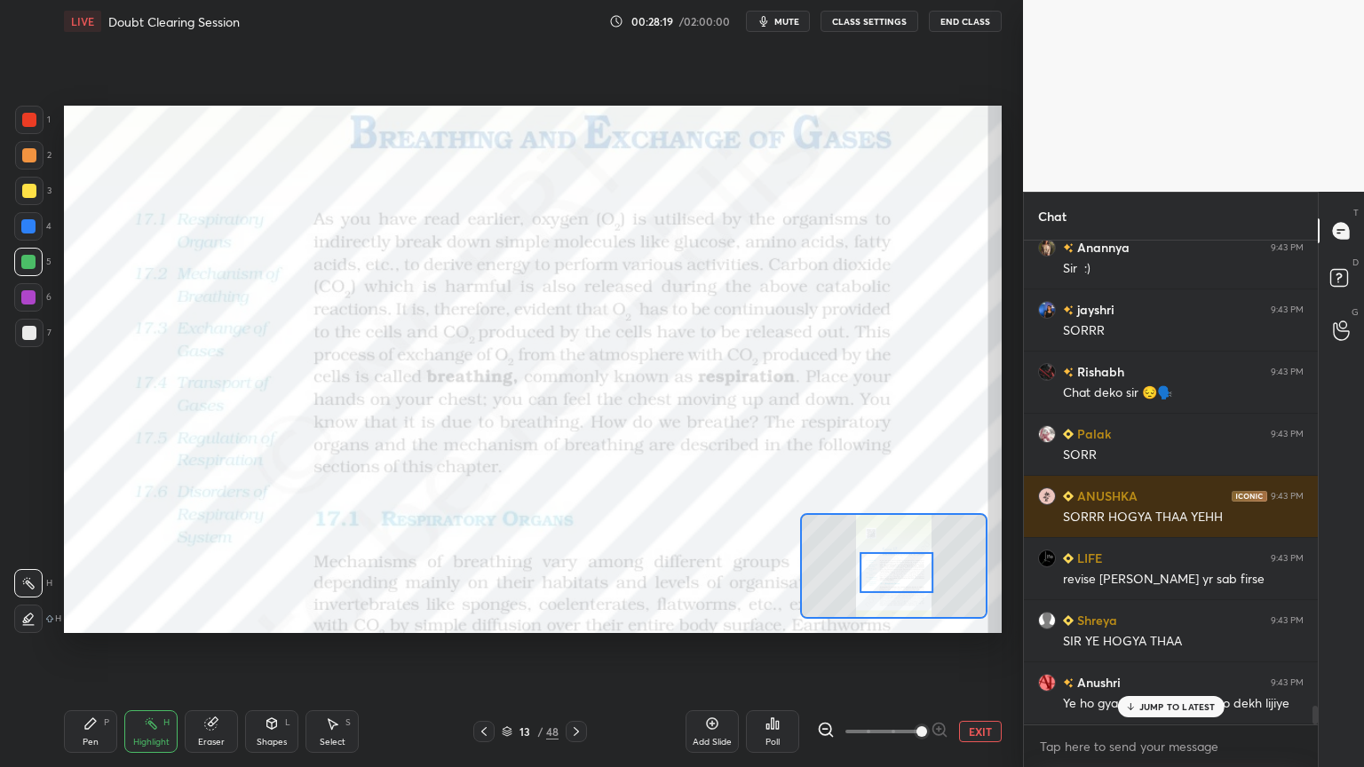
click at [1160, 616] on div "jayshri 9:42 PM ; ) Palak 9:42 PM HO GAYA THA SIR YE NAITIK 9:42 PM HO GYA SIR …" at bounding box center [1171, 483] width 294 height 484
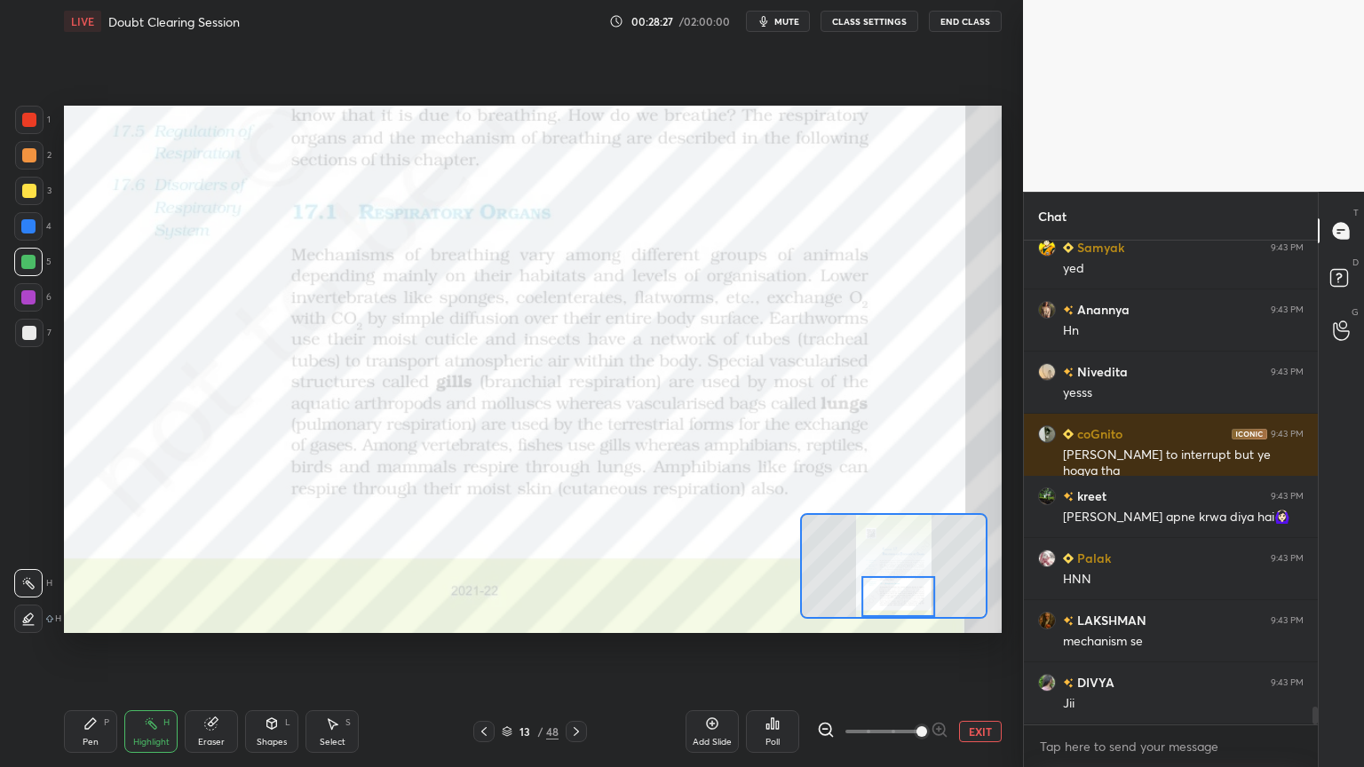
drag, startPoint x: 906, startPoint y: 579, endPoint x: 906, endPoint y: 593, distance: 14.2
click at [907, 598] on div at bounding box center [898, 596] width 74 height 41
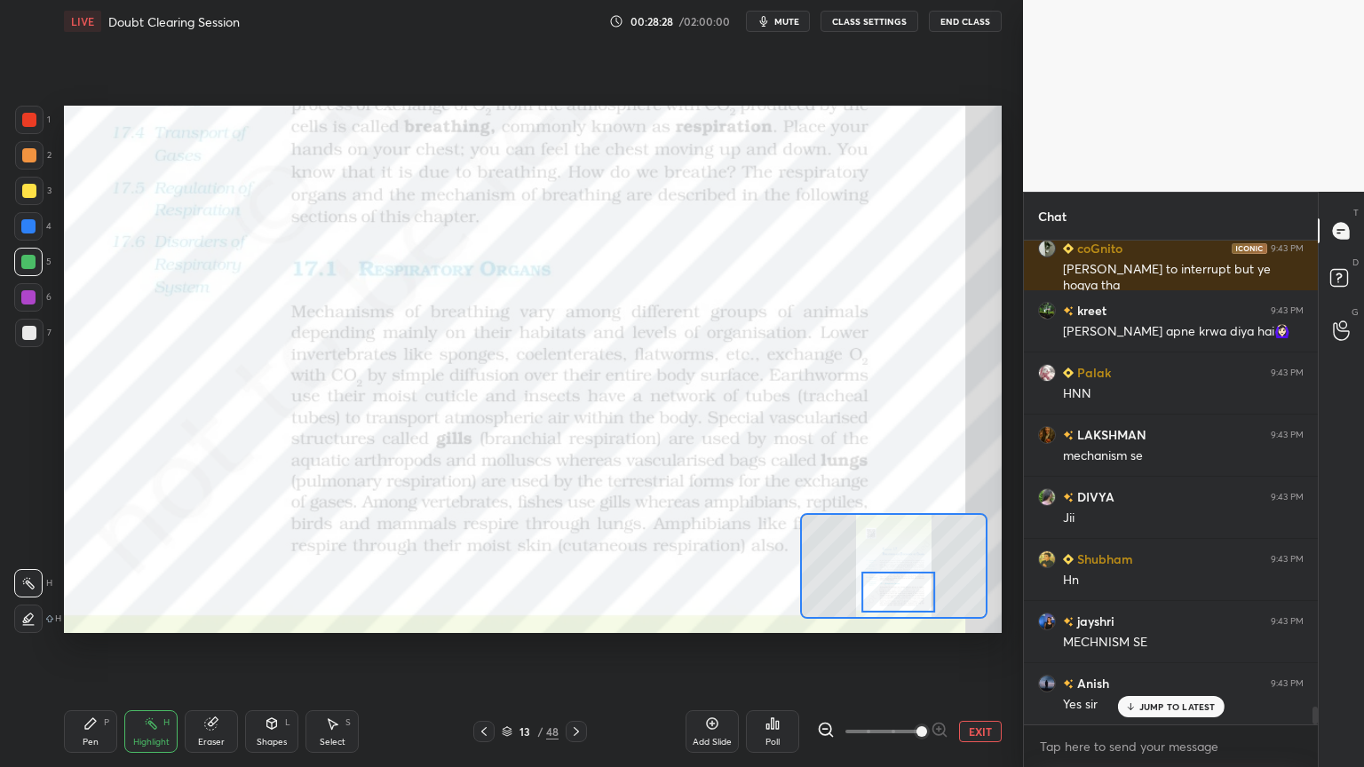
click at [582, 616] on icon at bounding box center [576, 731] width 14 height 14
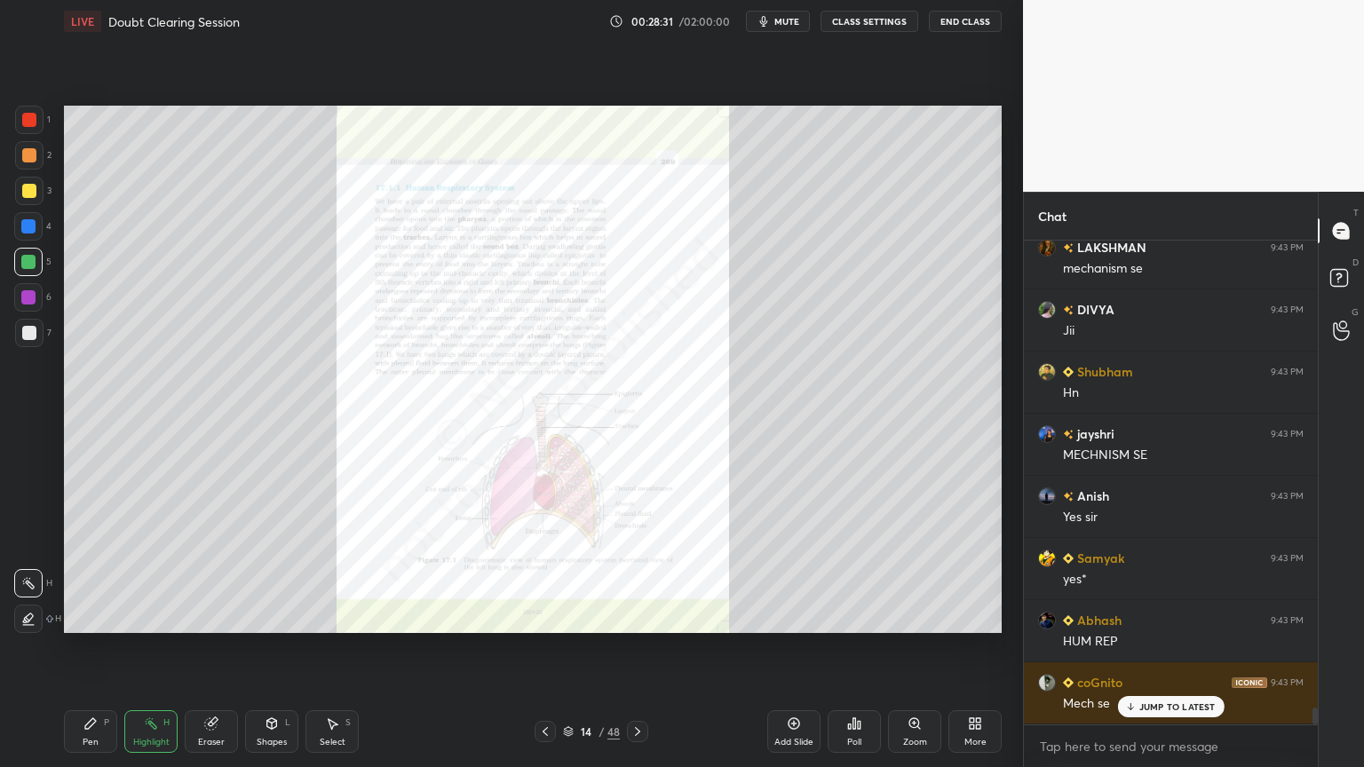
click at [639, 616] on icon at bounding box center [637, 731] width 5 height 9
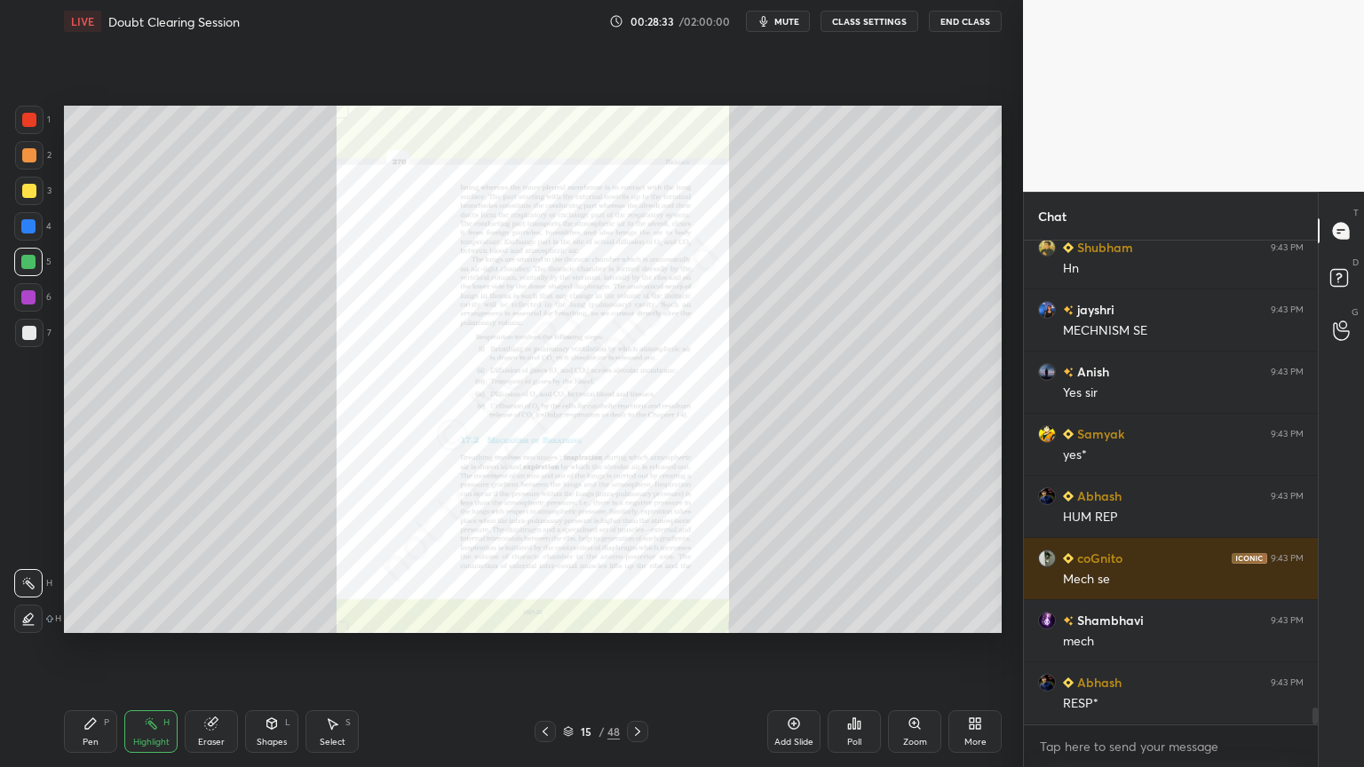
click at [918, 616] on icon at bounding box center [914, 723] width 14 height 14
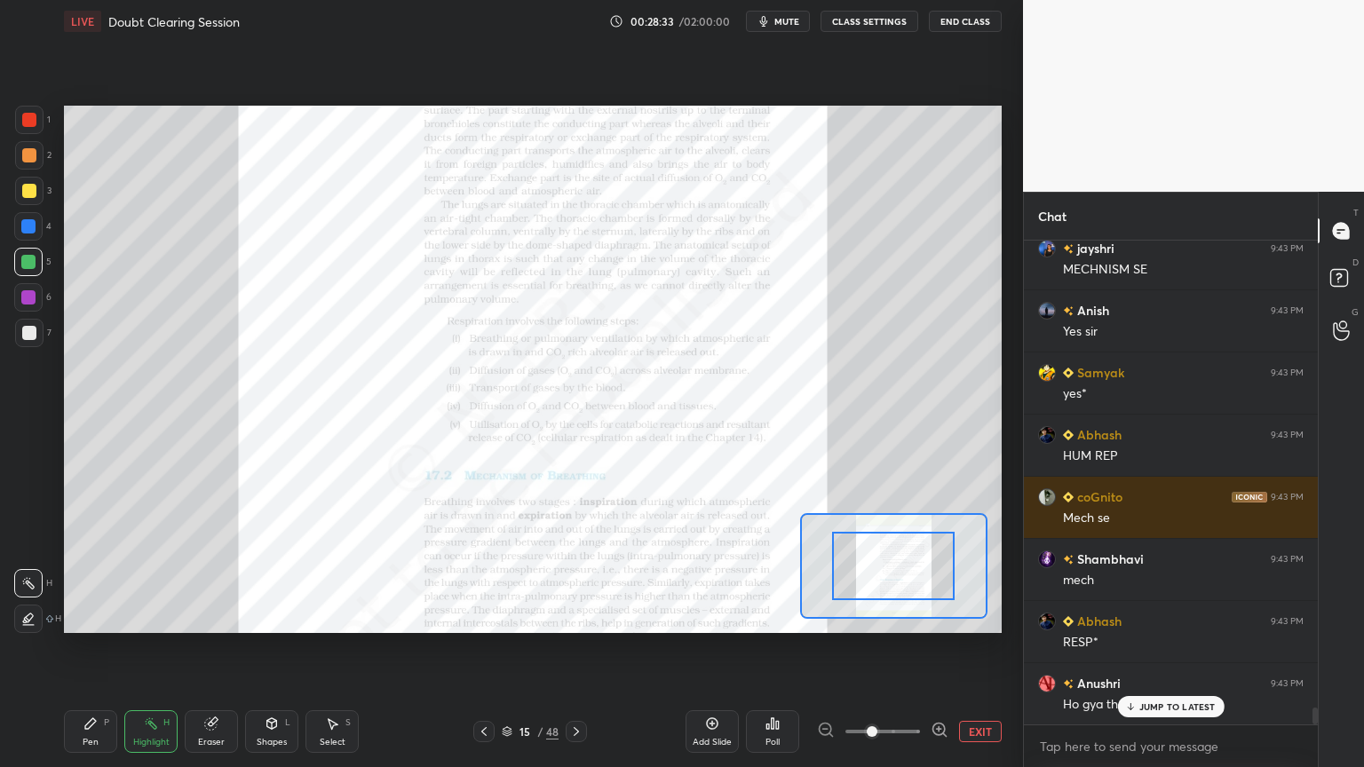
click at [930, 616] on icon at bounding box center [939, 730] width 18 height 18
click at [938, 616] on icon at bounding box center [939, 729] width 4 height 0
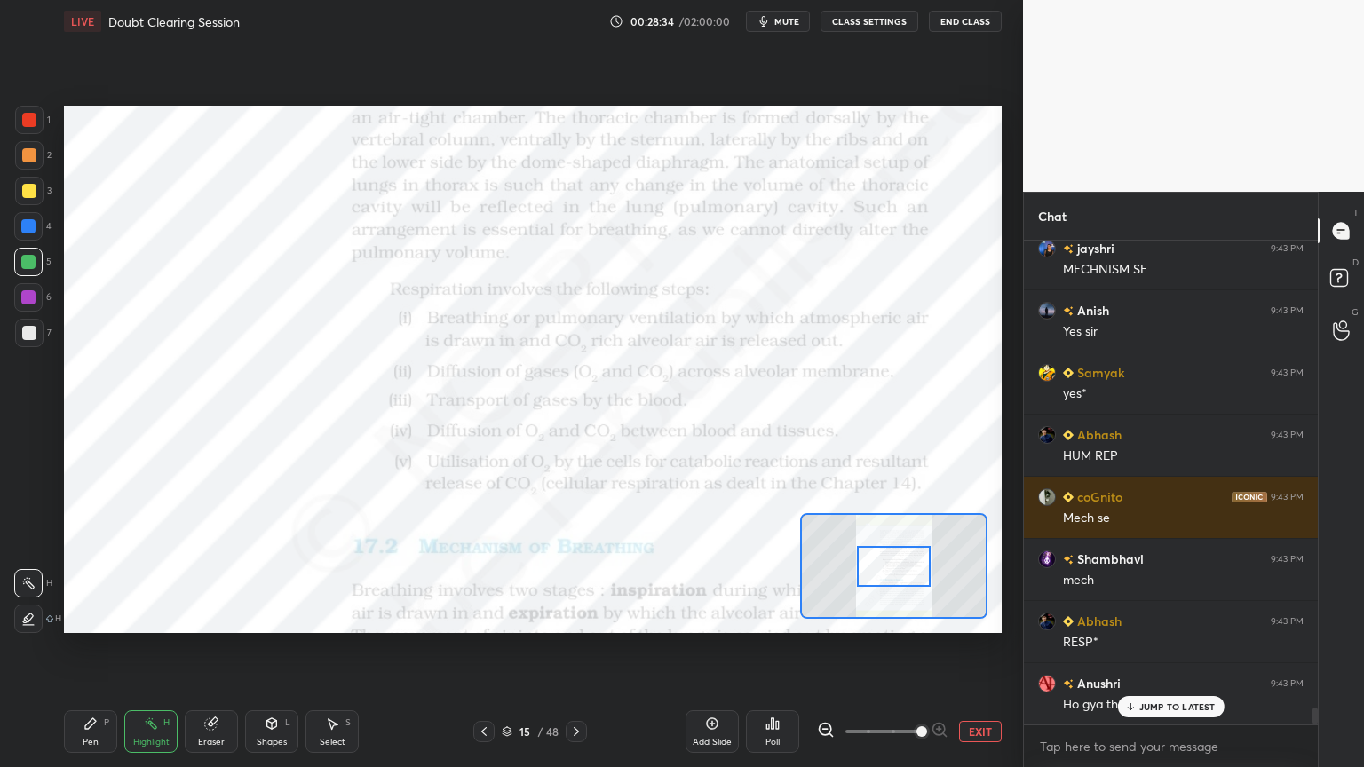
click at [927, 616] on span at bounding box center [921, 731] width 11 height 11
drag, startPoint x: 943, startPoint y: 726, endPoint x: 932, endPoint y: 679, distance: 48.2
click at [939, 616] on div at bounding box center [882, 731] width 131 height 21
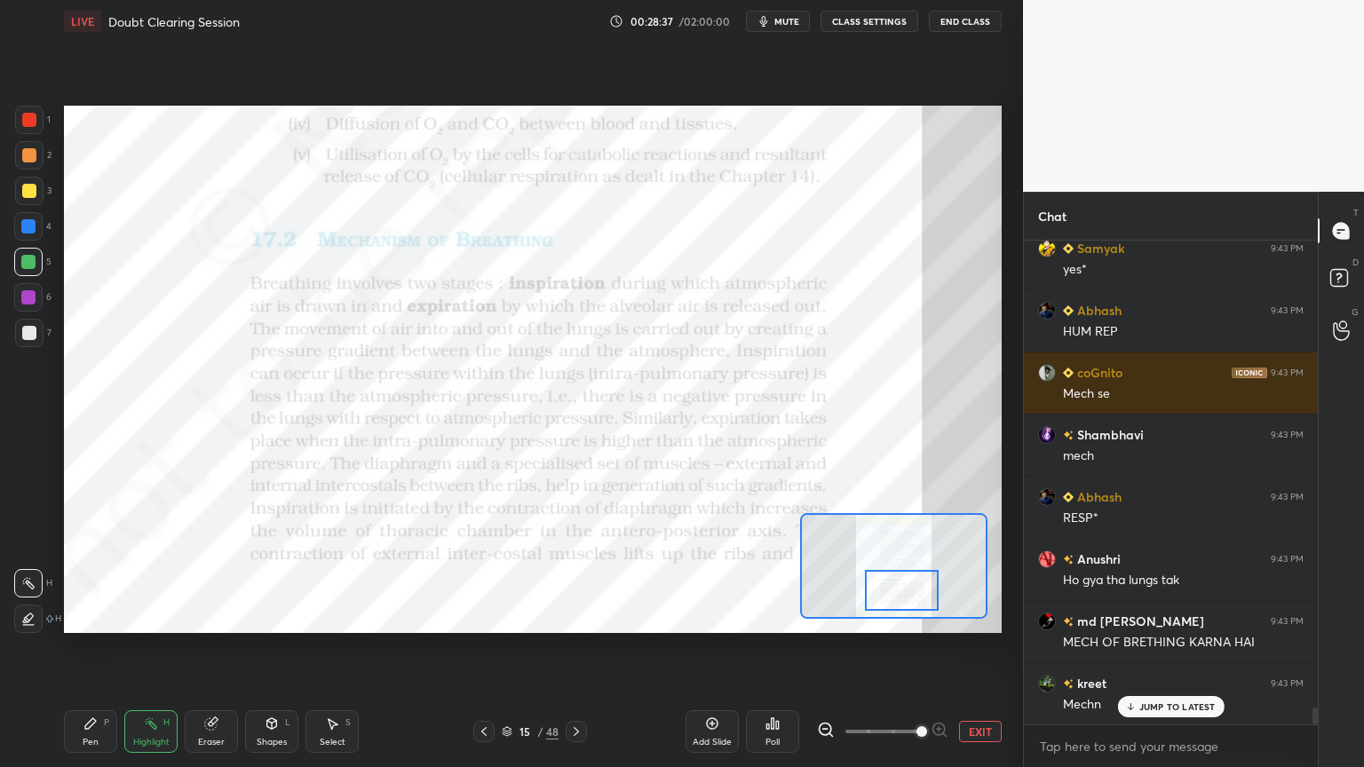
drag, startPoint x: 906, startPoint y: 556, endPoint x: 915, endPoint y: 579, distance: 25.1
click at [914, 580] on div at bounding box center [902, 590] width 74 height 41
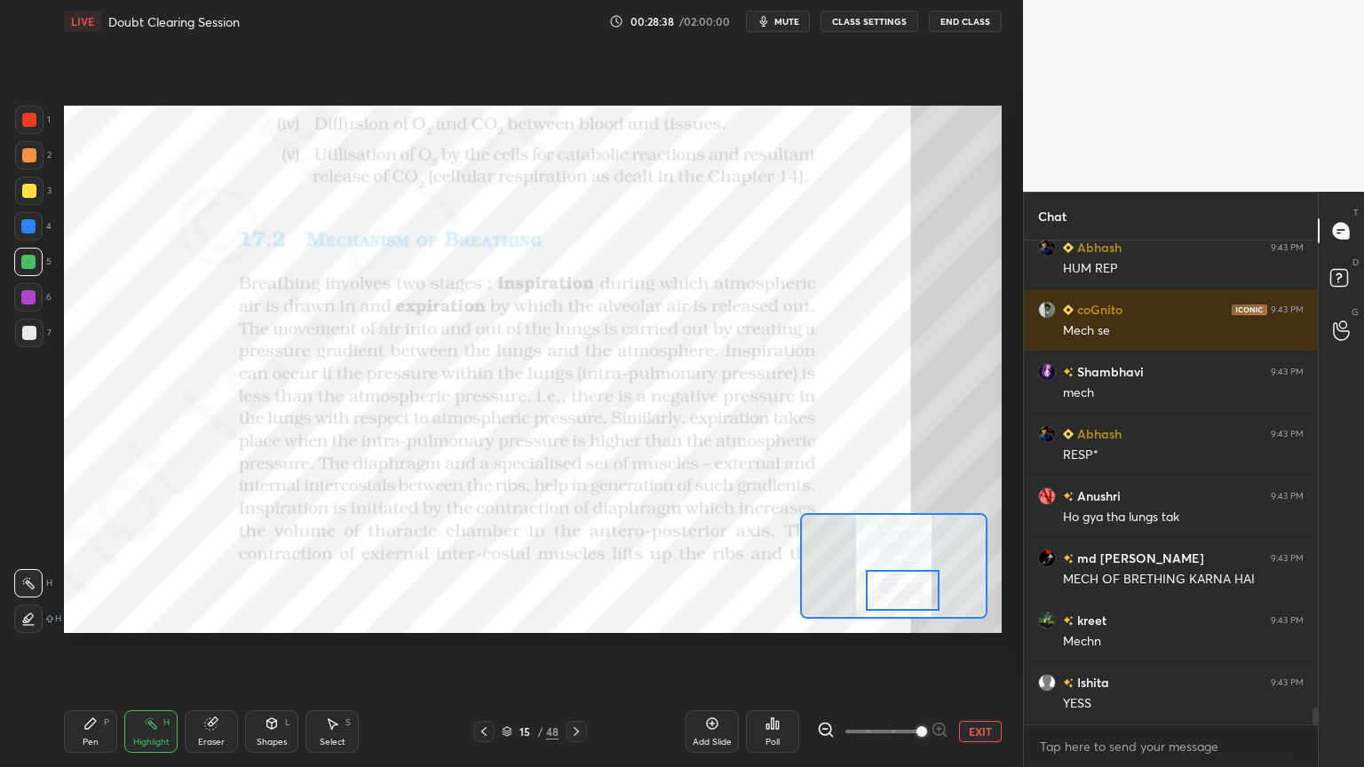
click at [28, 227] on div at bounding box center [28, 226] width 14 height 14
click at [35, 232] on div at bounding box center [28, 226] width 14 height 14
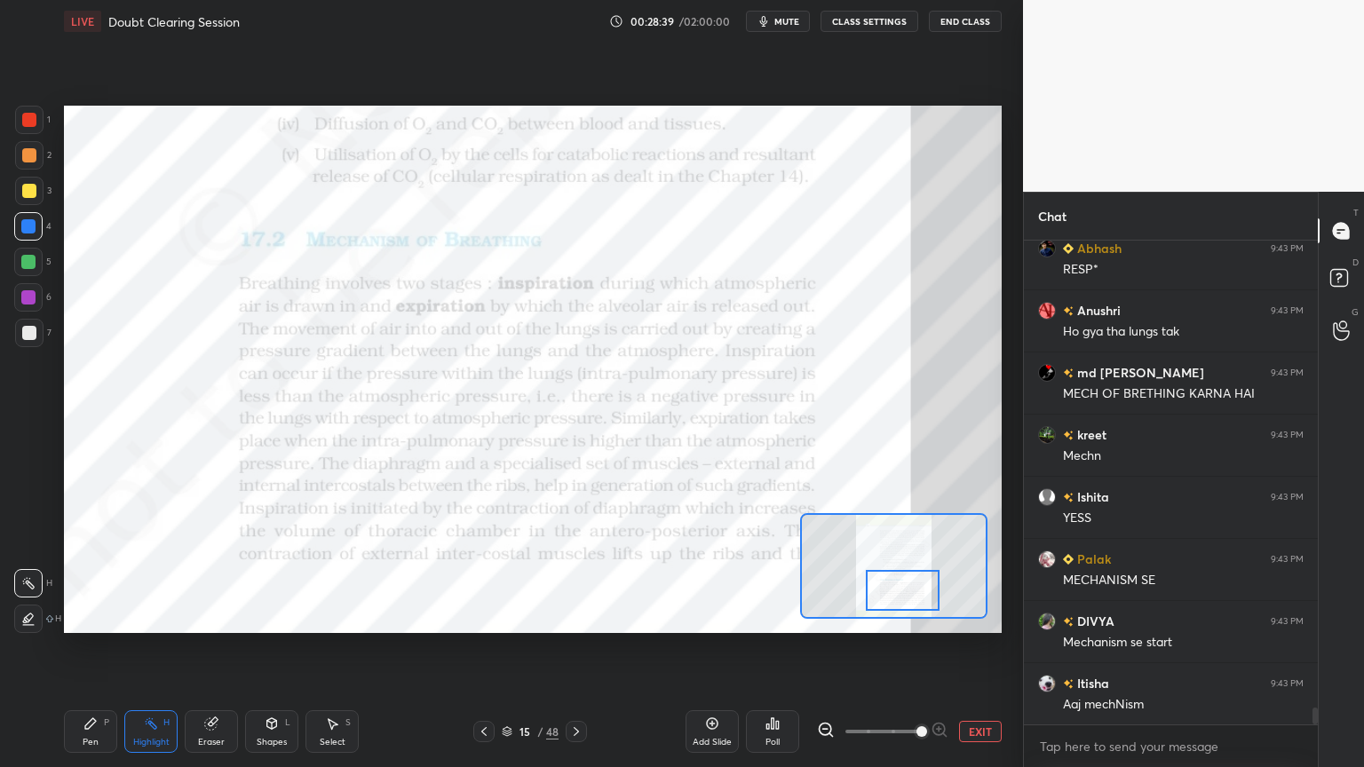
click at [283, 616] on div "Shapes L" at bounding box center [271, 731] width 53 height 43
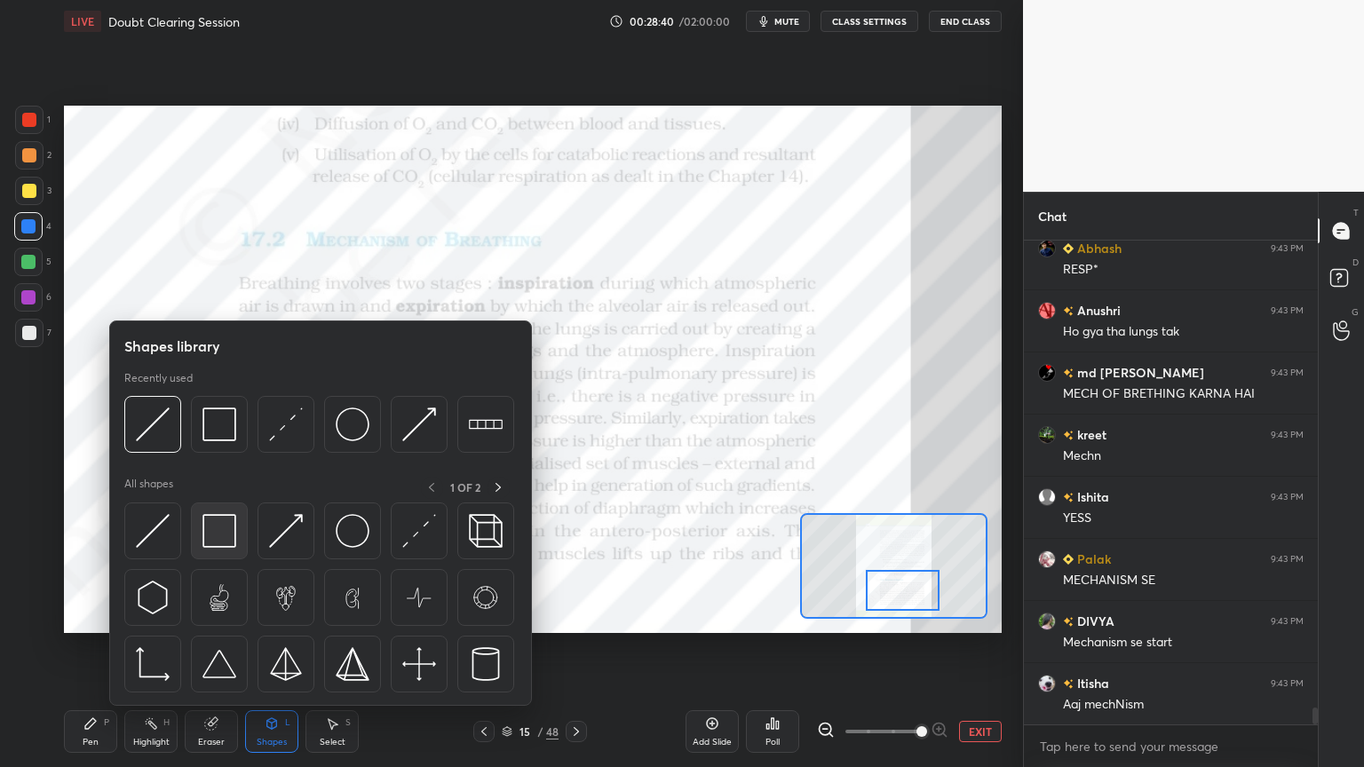
click at [241, 532] on div at bounding box center [219, 530] width 57 height 57
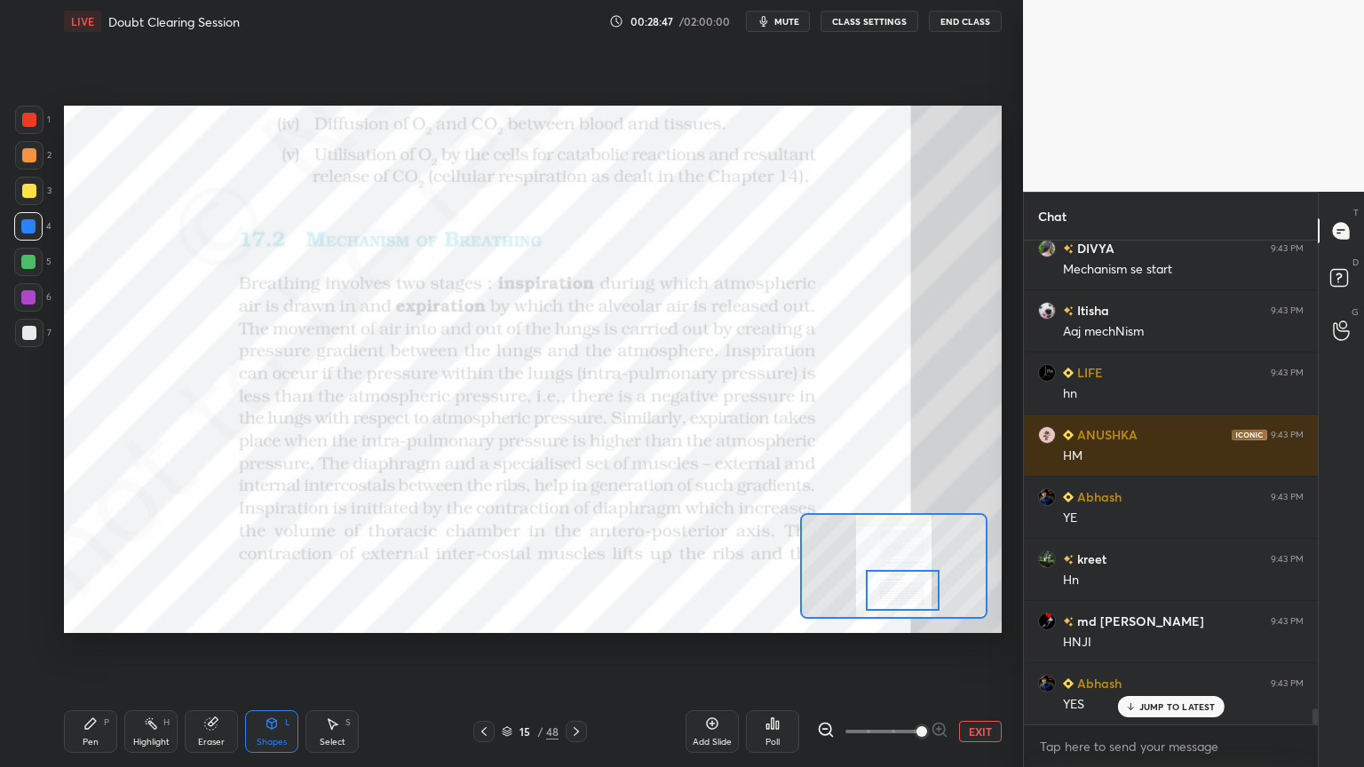
click at [44, 262] on div "5" at bounding box center [32, 262] width 37 height 28
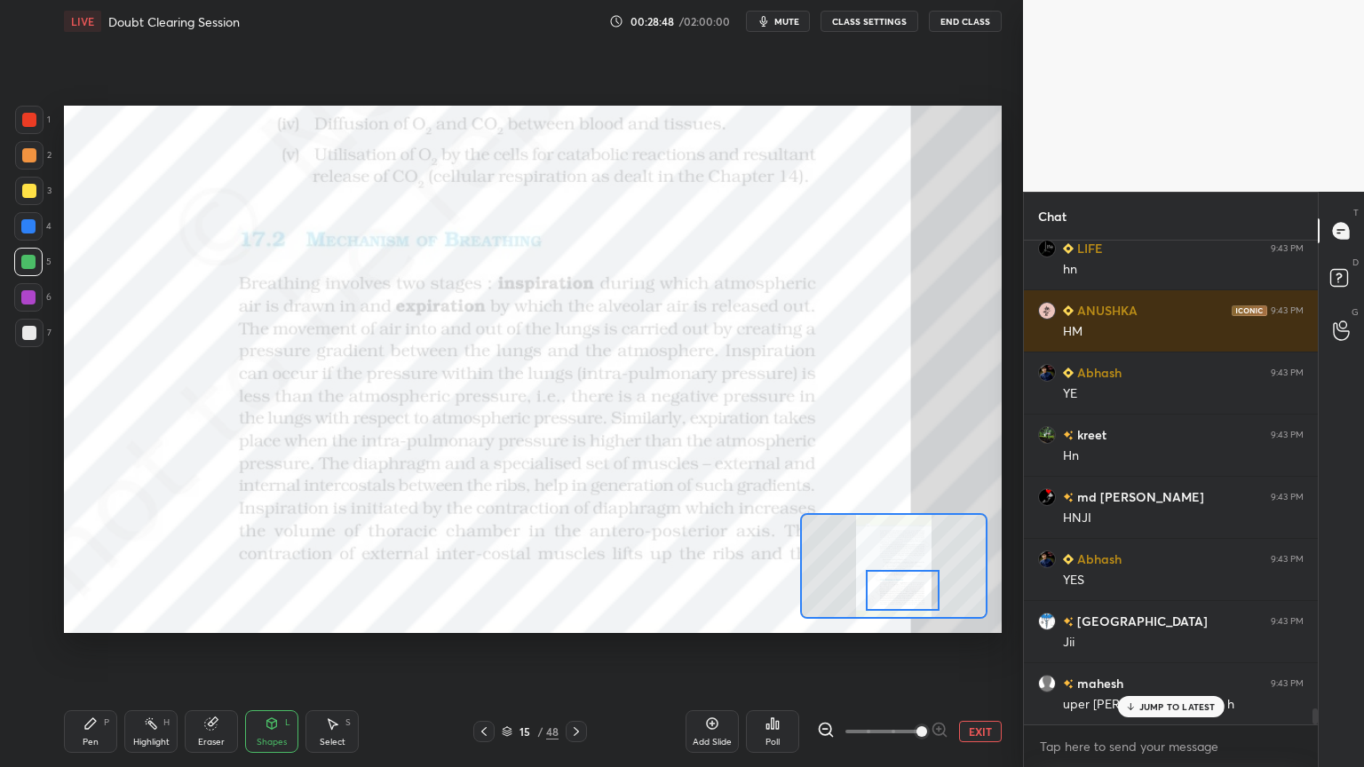
click at [270, 616] on icon at bounding box center [272, 723] width 10 height 11
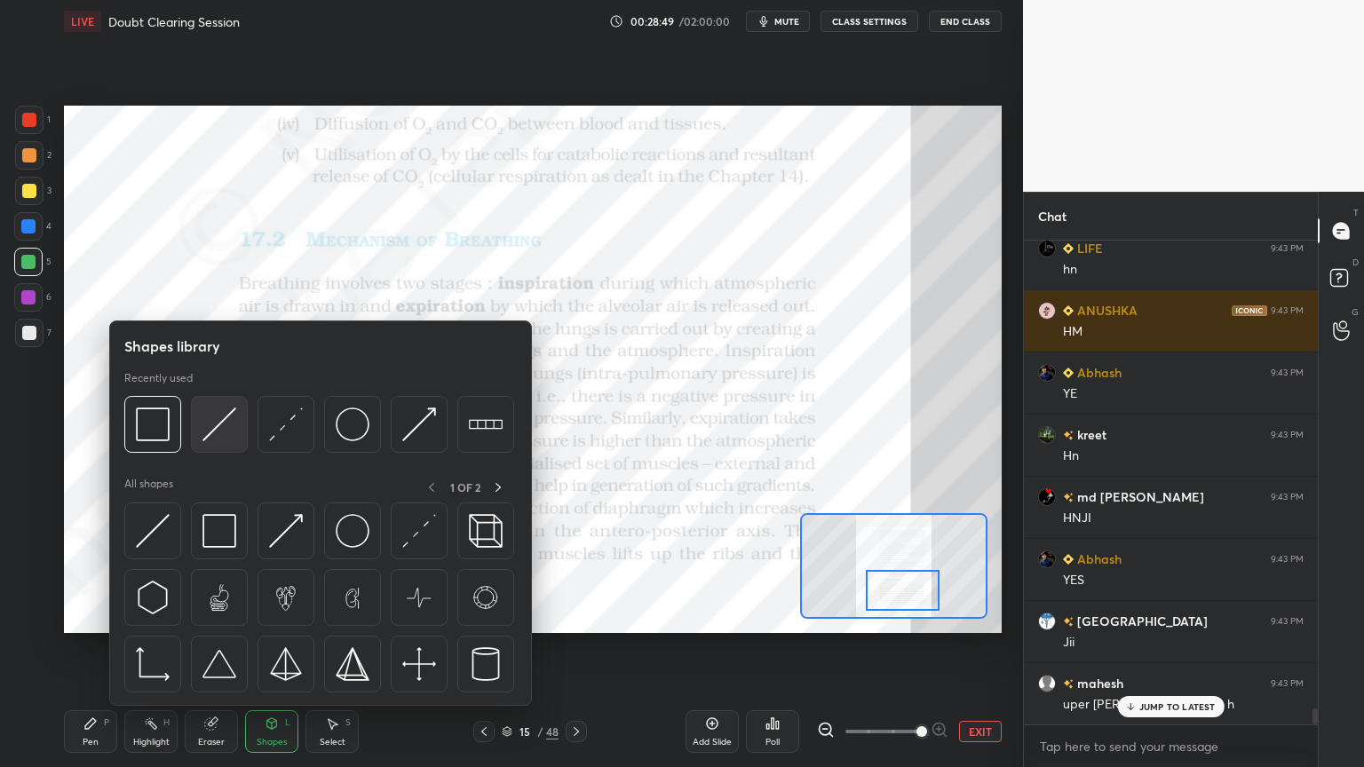
click at [210, 449] on div at bounding box center [219, 424] width 57 height 57
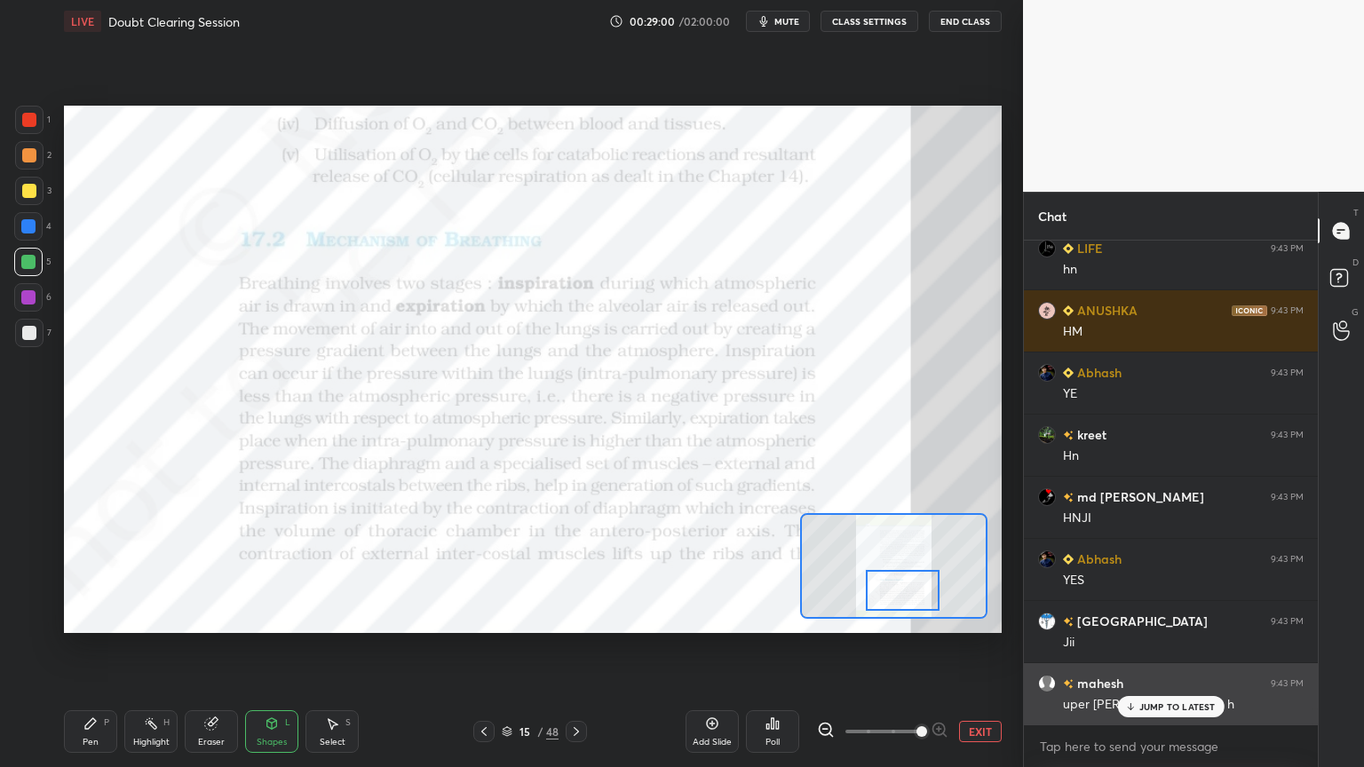
click at [1142, 616] on div "JUMP TO LATEST" at bounding box center [1170, 706] width 107 height 21
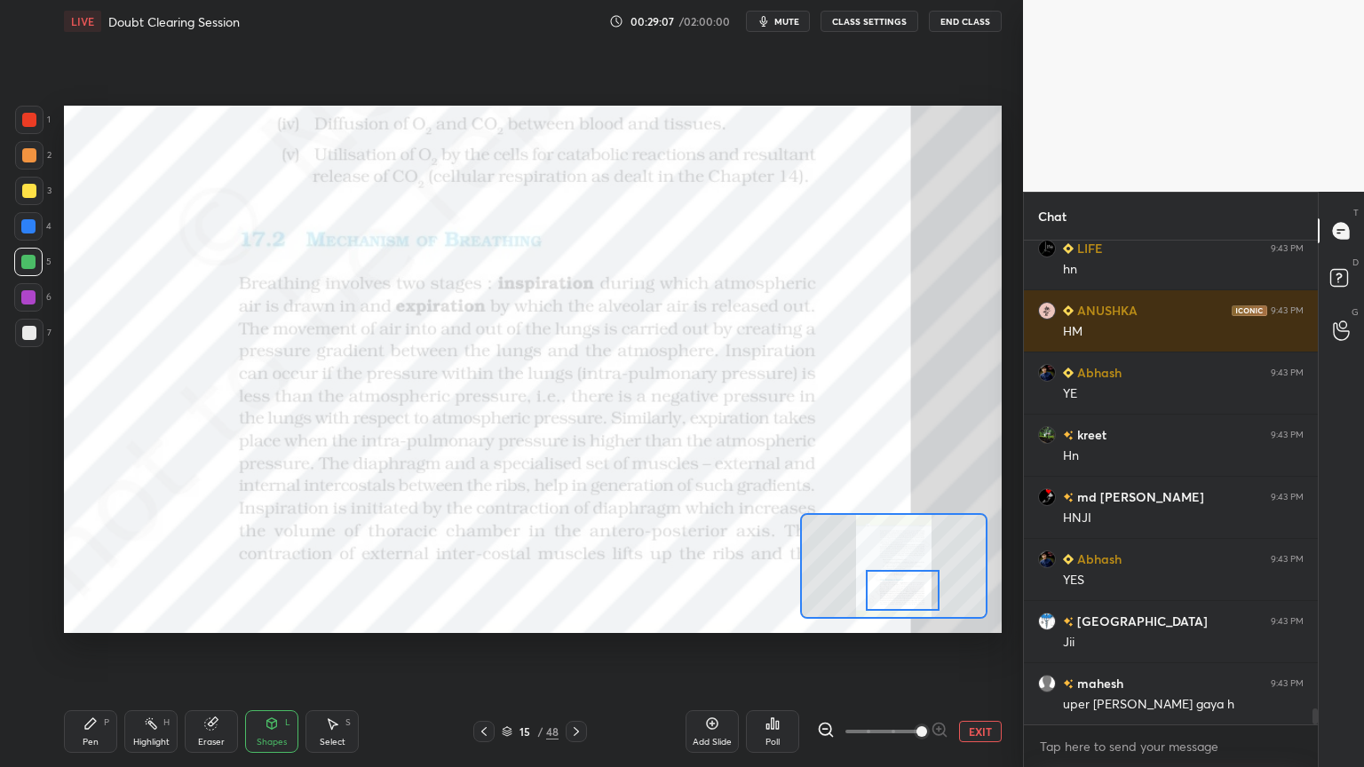
click at [163, 616] on div "Highlight H" at bounding box center [150, 731] width 53 height 43
click at [160, 616] on div "Highlight H" at bounding box center [150, 731] width 53 height 43
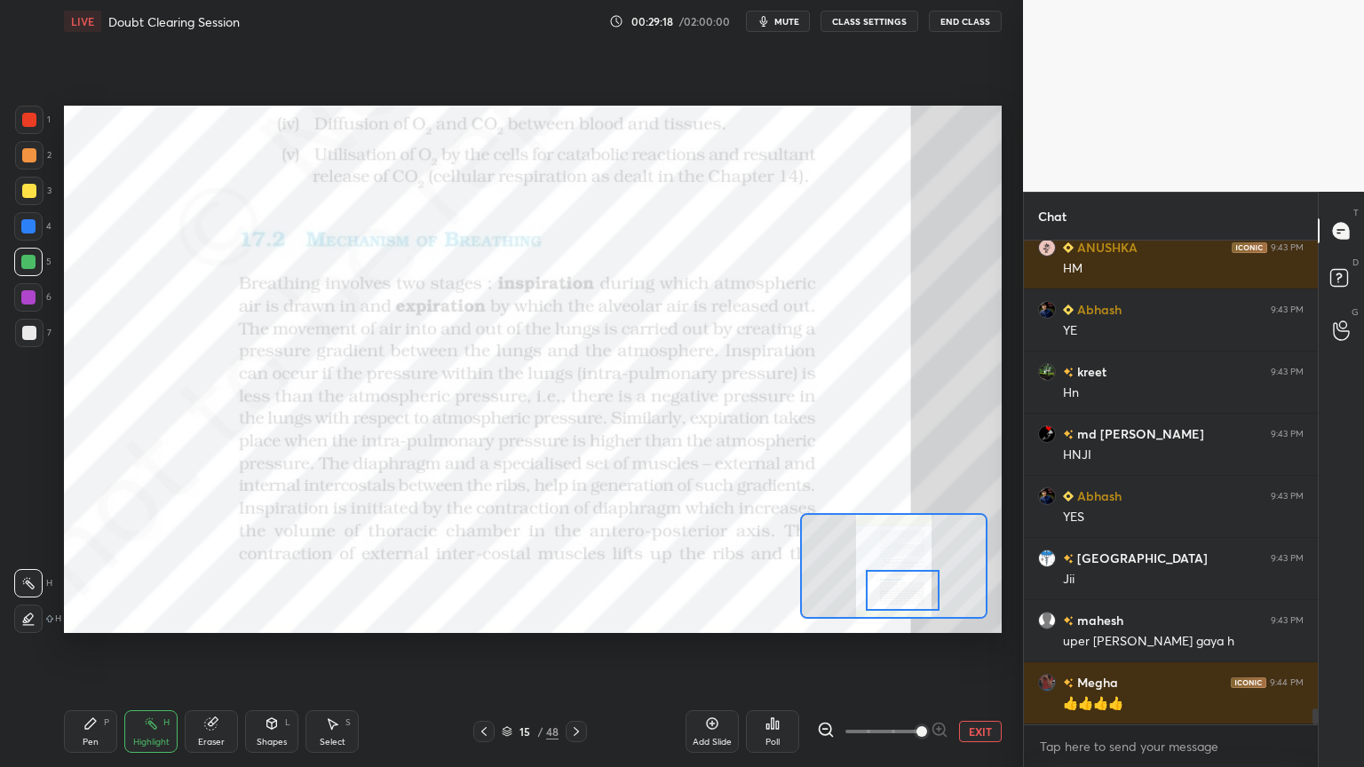
click at [281, 616] on div "Shapes L" at bounding box center [271, 731] width 53 height 43
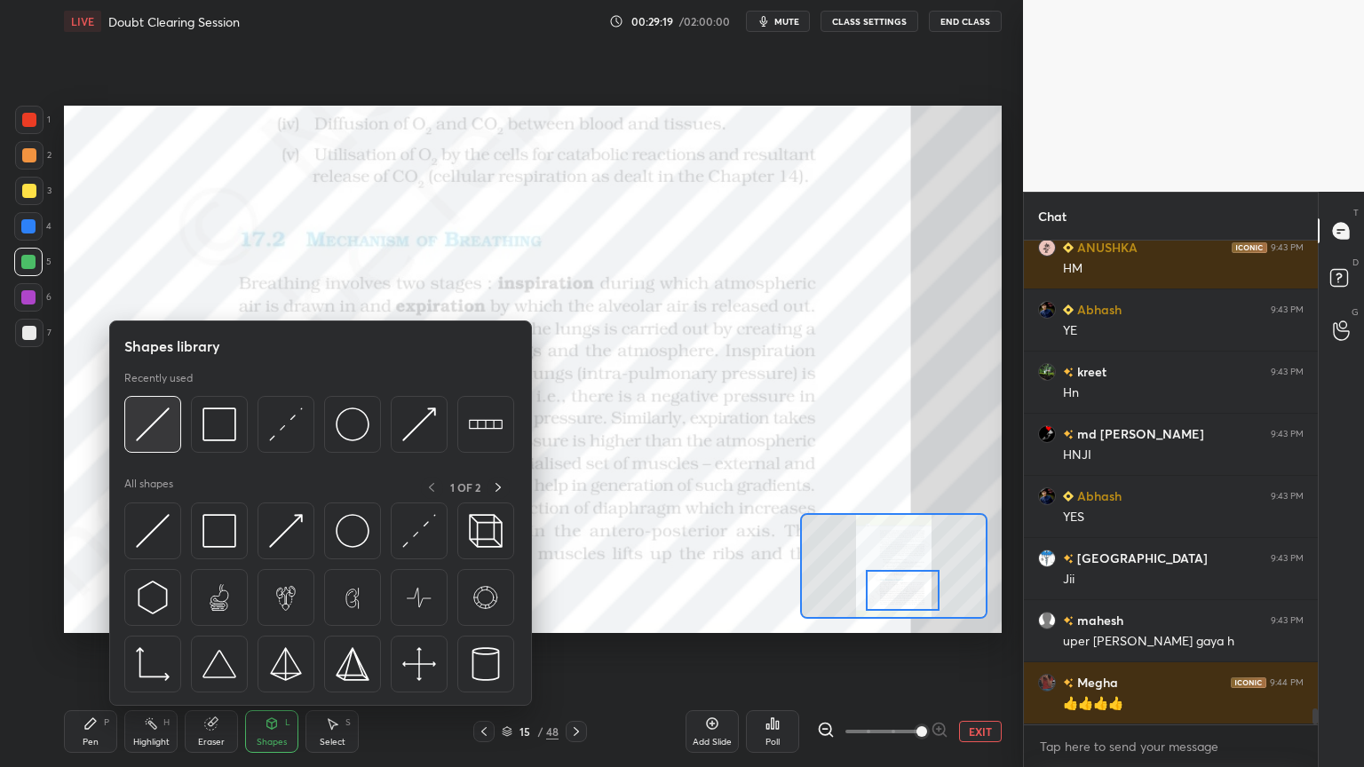
click at [142, 451] on div at bounding box center [152, 424] width 57 height 57
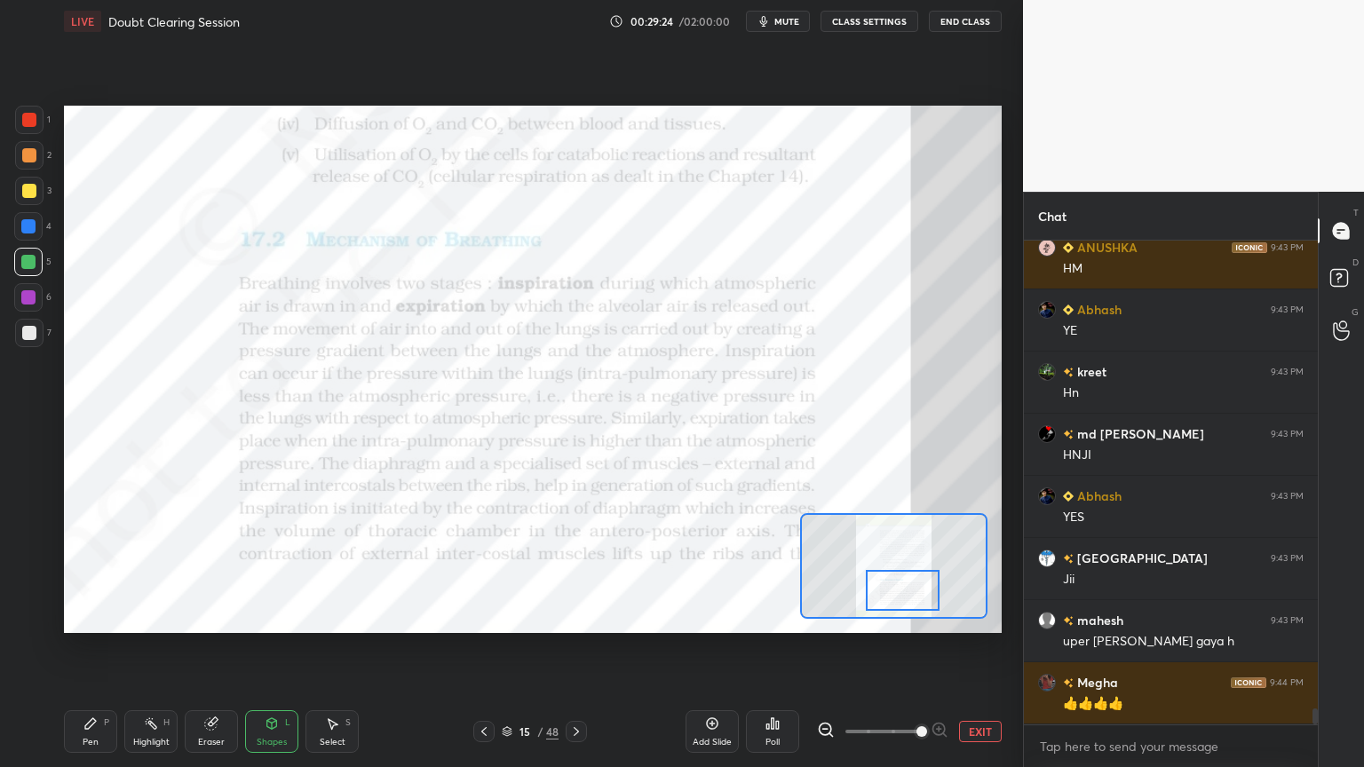
click at [35, 131] on div at bounding box center [29, 120] width 28 height 28
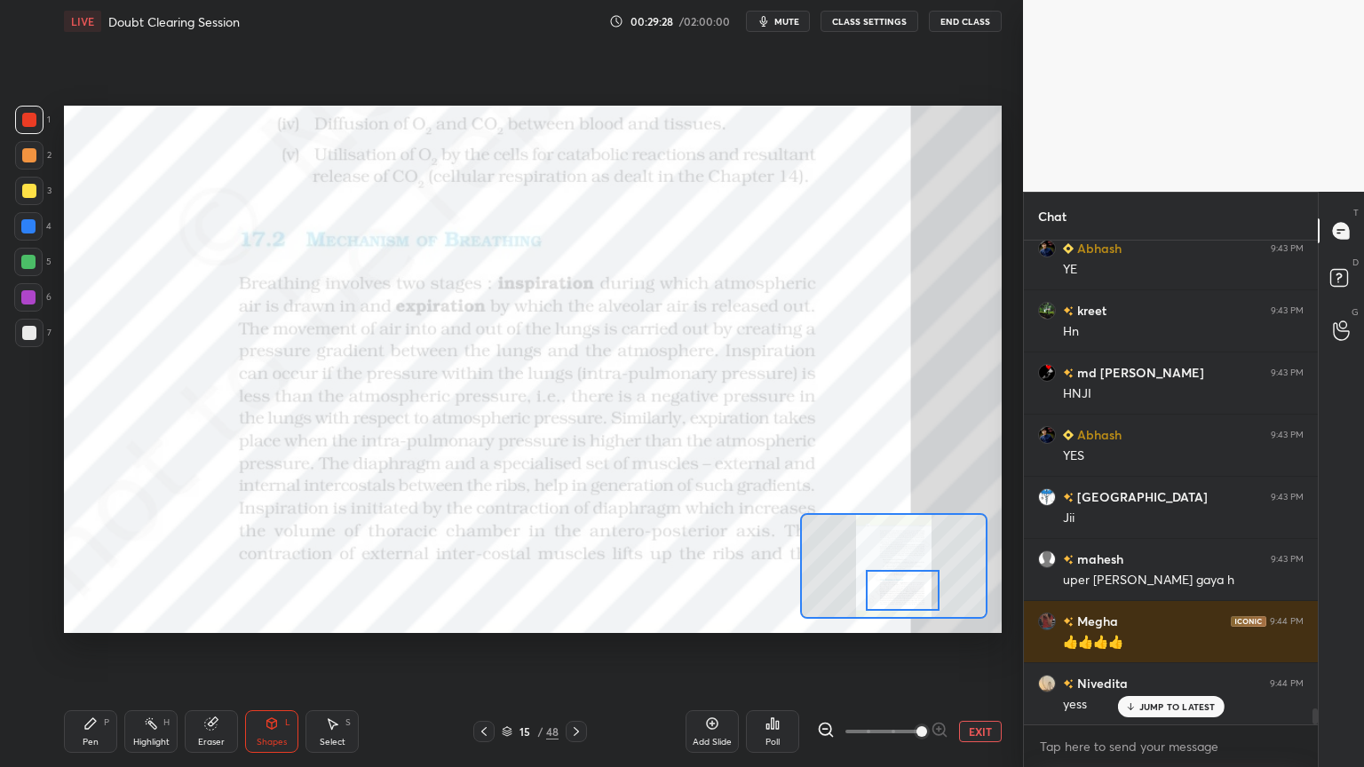
click at [92, 616] on div "Pen P" at bounding box center [90, 731] width 53 height 43
click at [273, 616] on icon at bounding box center [272, 723] width 10 height 11
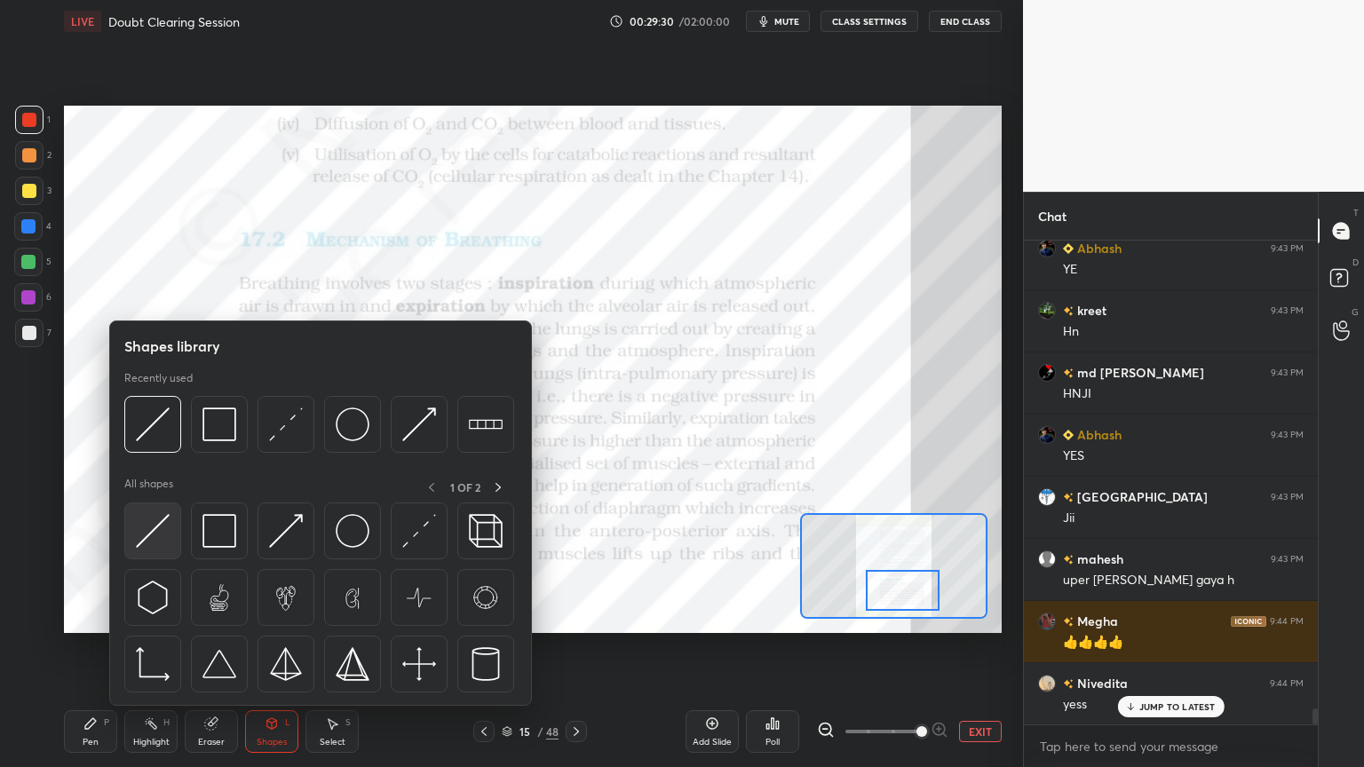
click at [158, 536] on img at bounding box center [153, 531] width 34 height 34
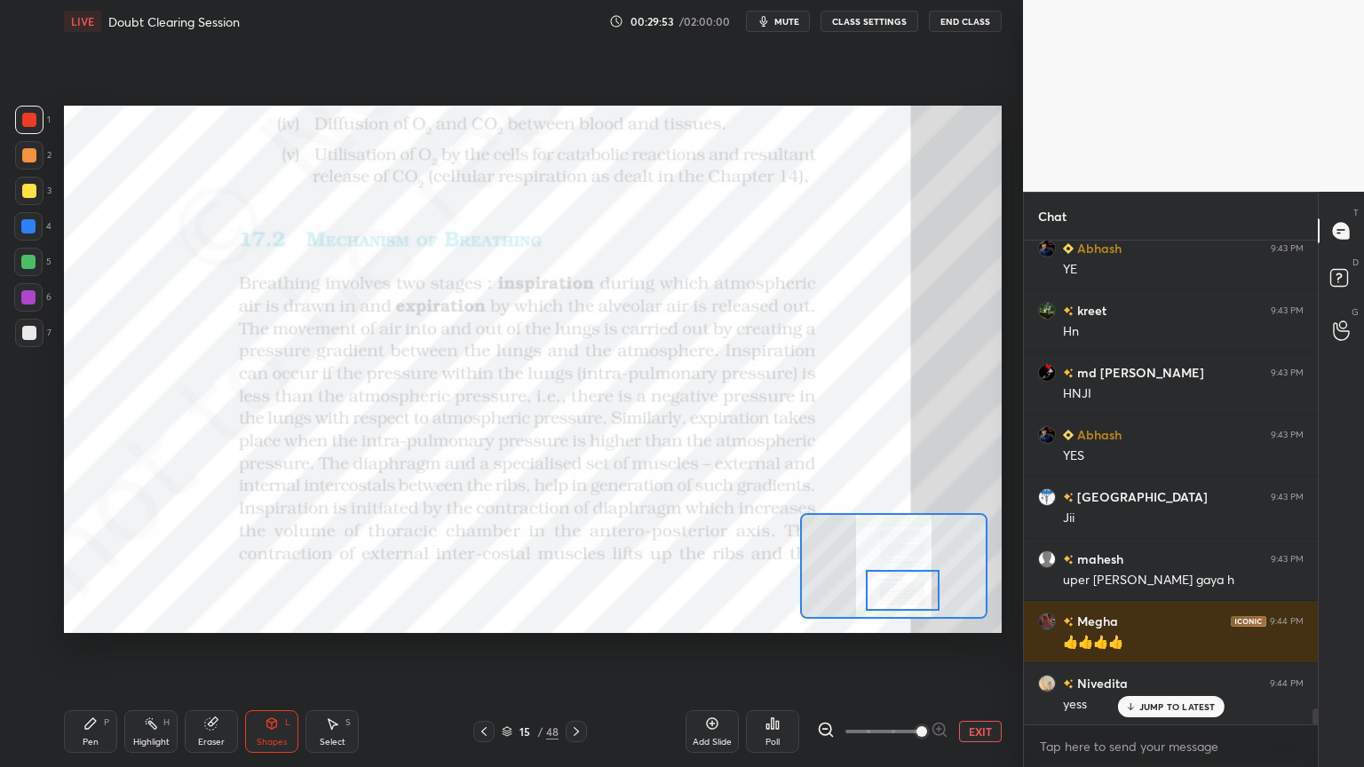
scroll to position [14332, 0]
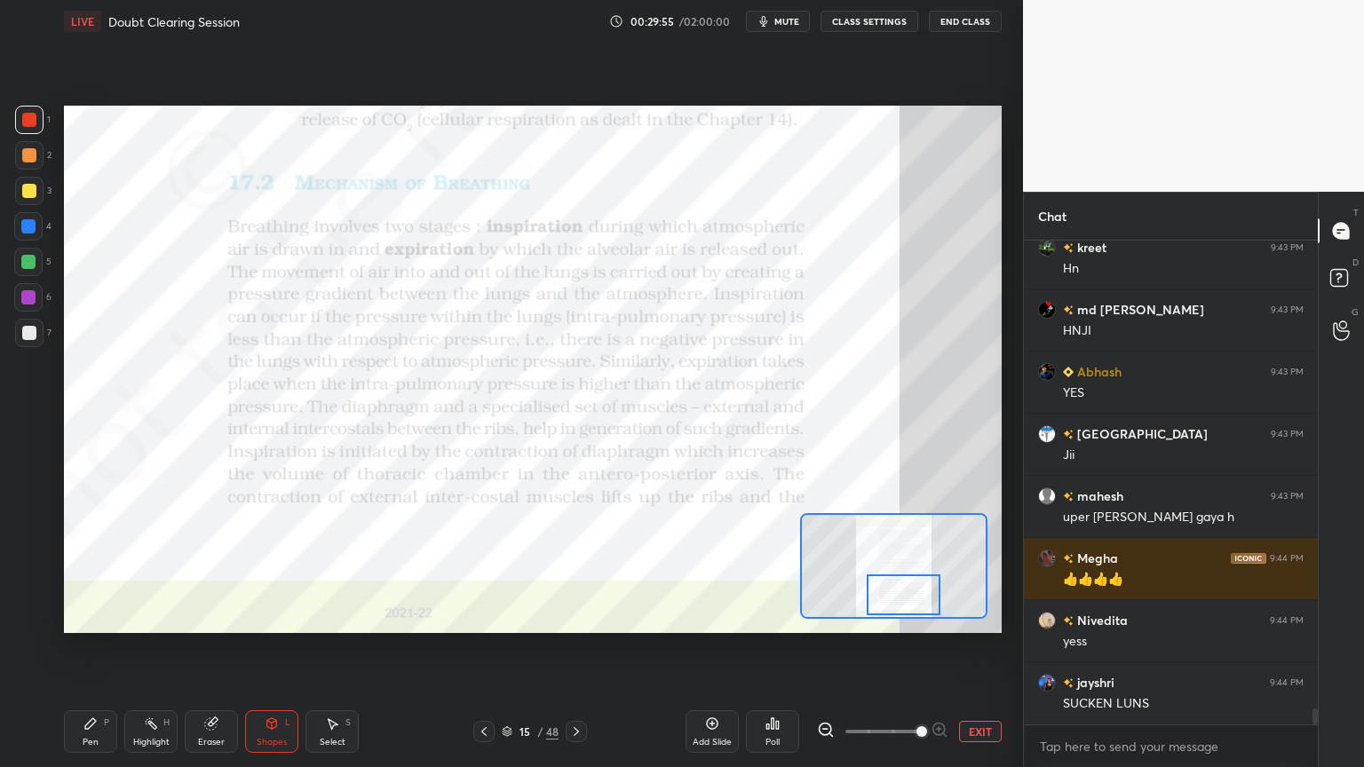
click at [893, 591] on div at bounding box center [903, 594] width 74 height 41
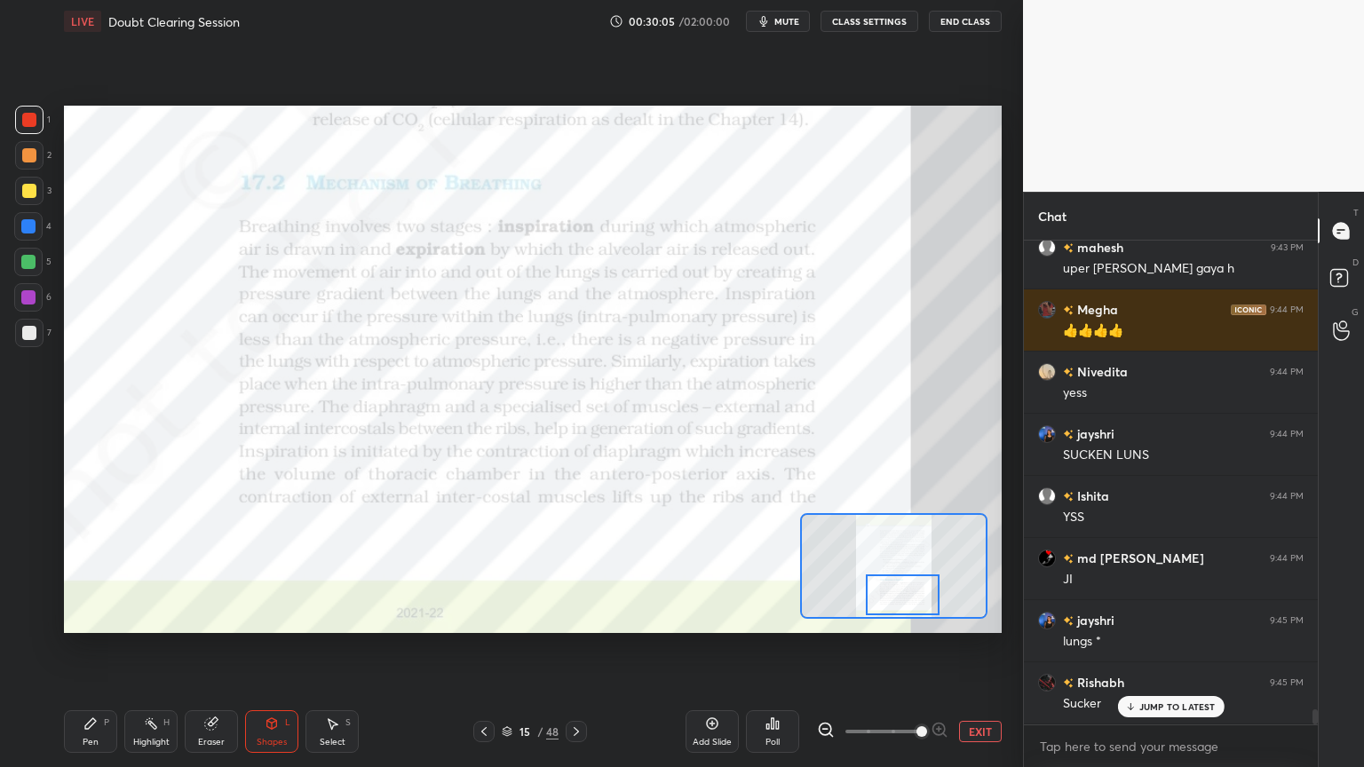
scroll to position [14641, 0]
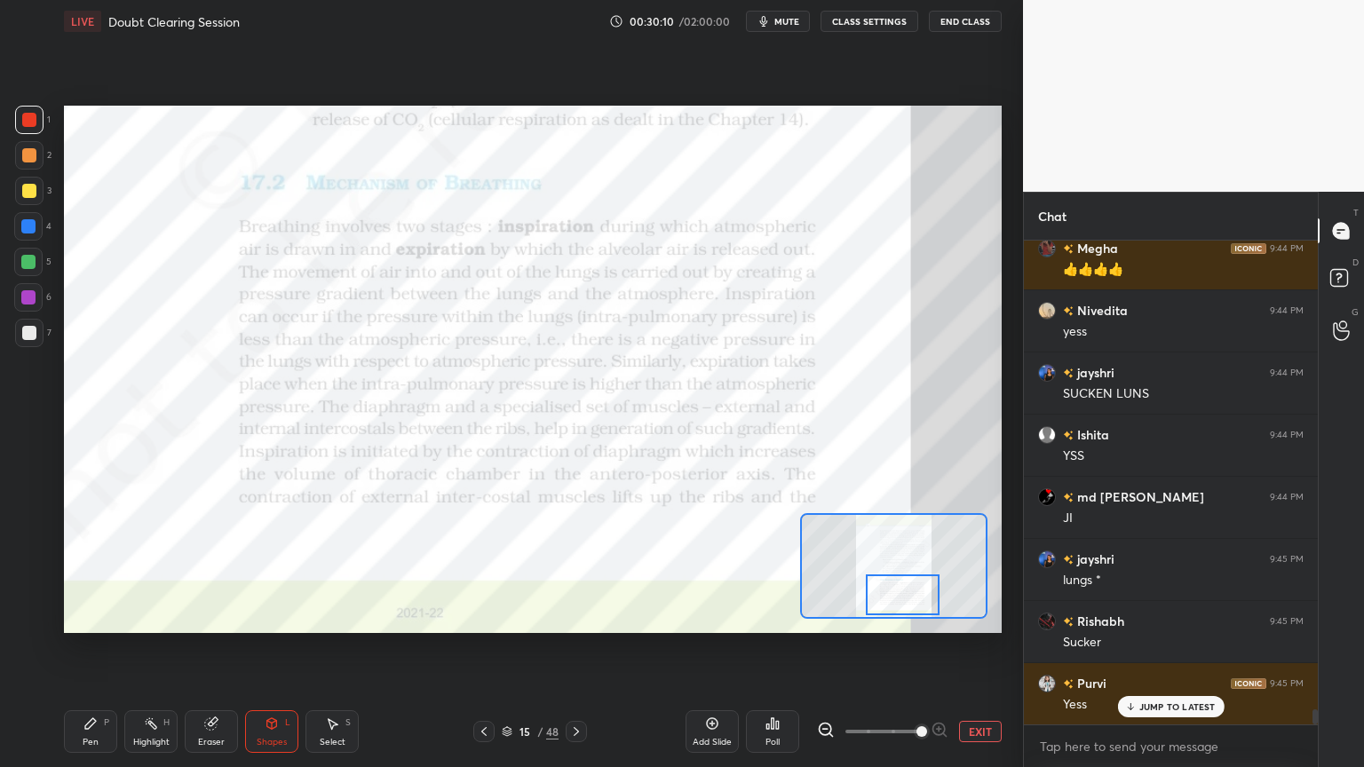
click at [28, 261] on div at bounding box center [28, 262] width 14 height 14
click at [30, 270] on div at bounding box center [28, 262] width 28 height 28
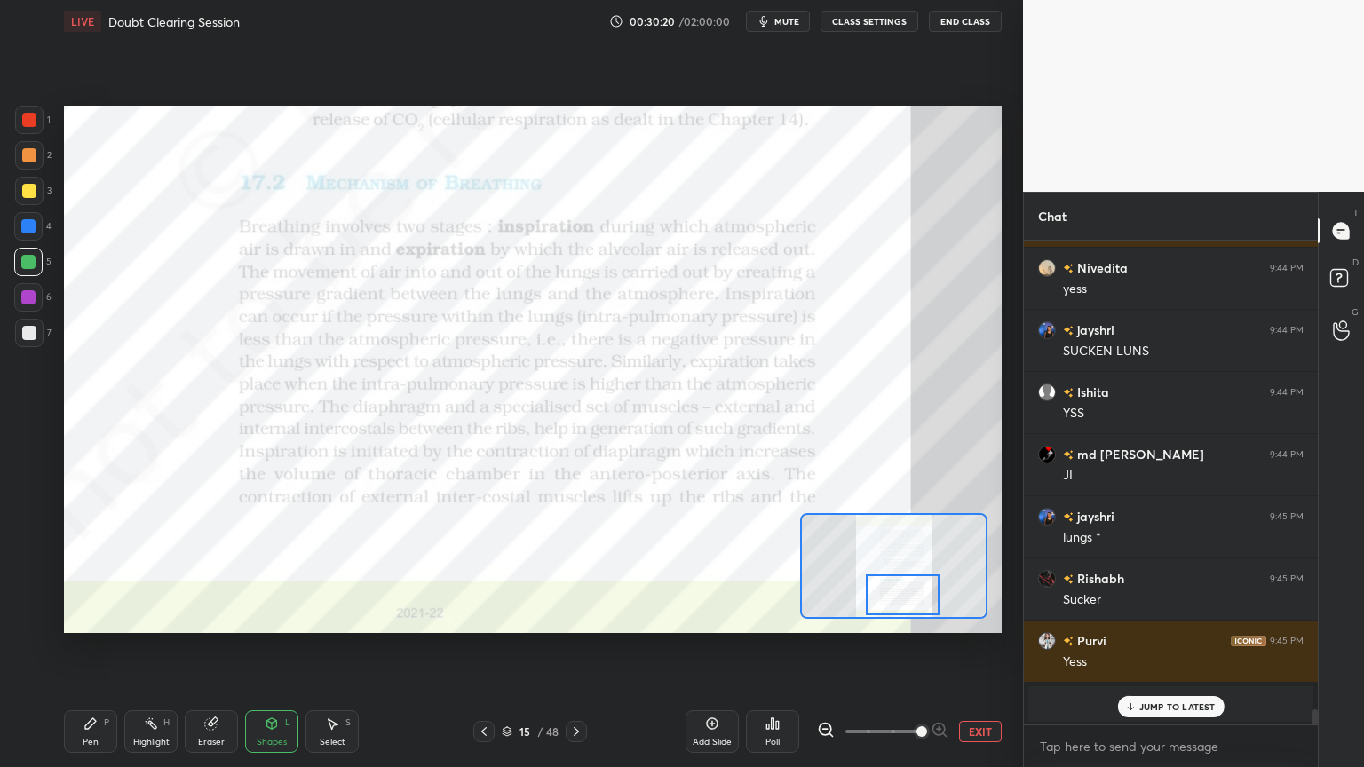
click at [36, 293] on div at bounding box center [28, 297] width 28 height 28
drag, startPoint x: 32, startPoint y: 297, endPoint x: 63, endPoint y: 313, distance: 34.5
click at [32, 297] on div at bounding box center [28, 297] width 14 height 14
click at [573, 616] on icon at bounding box center [576, 731] width 14 height 14
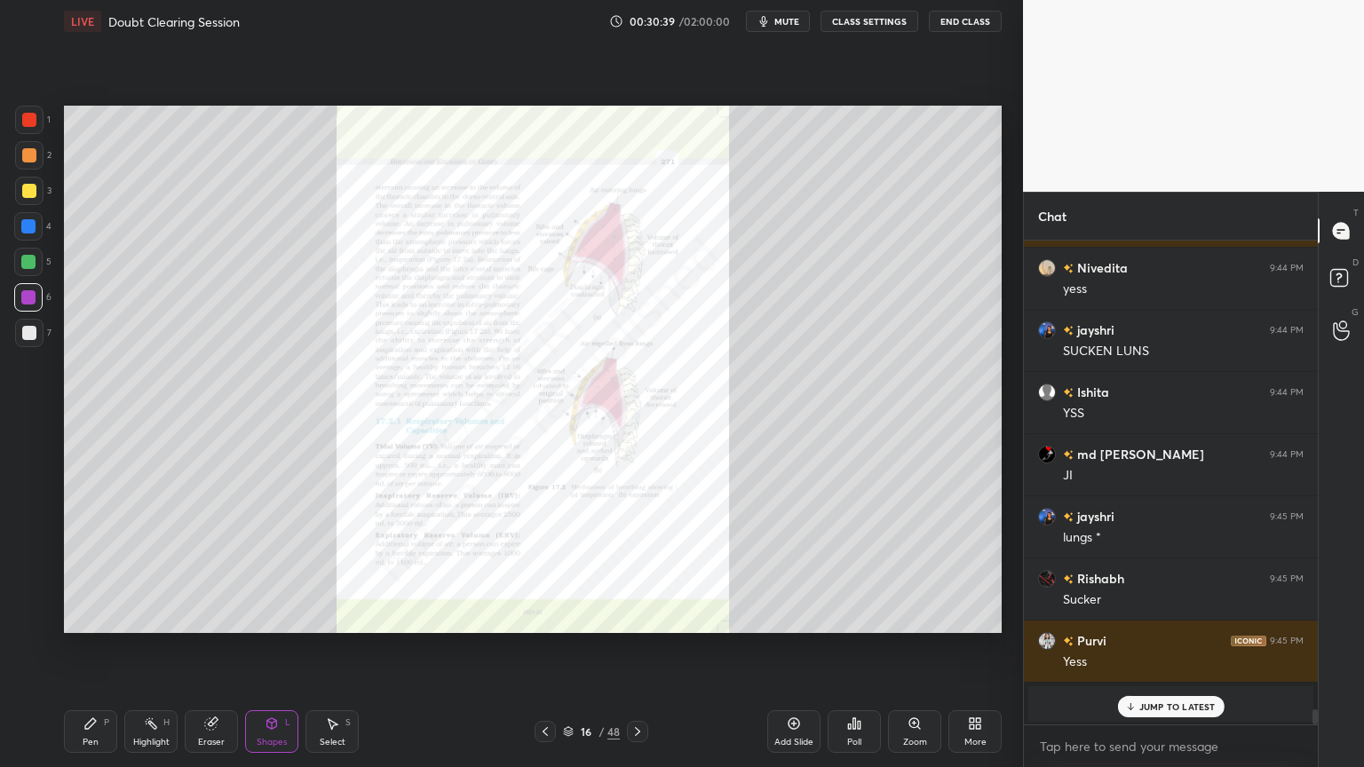
click at [909, 616] on div "Zoom" at bounding box center [914, 731] width 53 height 43
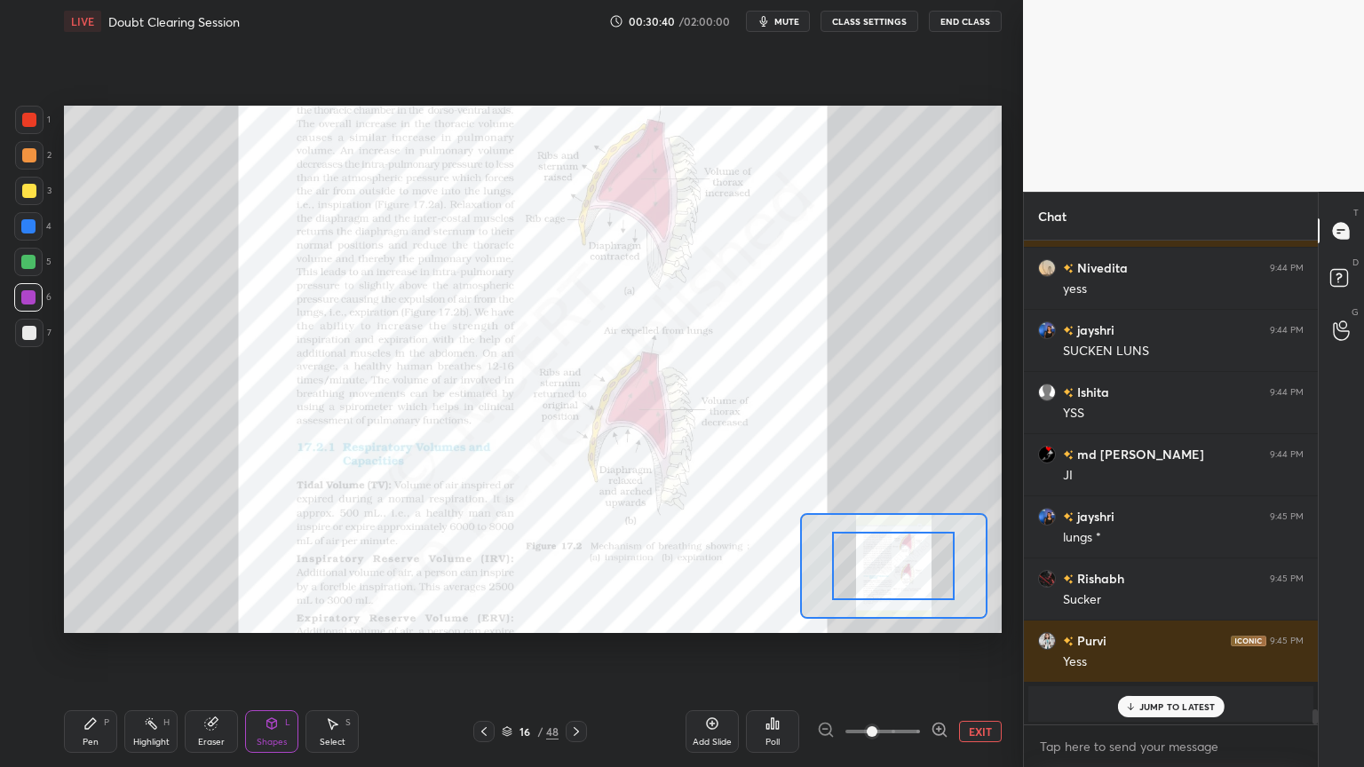
click at [913, 616] on span at bounding box center [882, 731] width 75 height 27
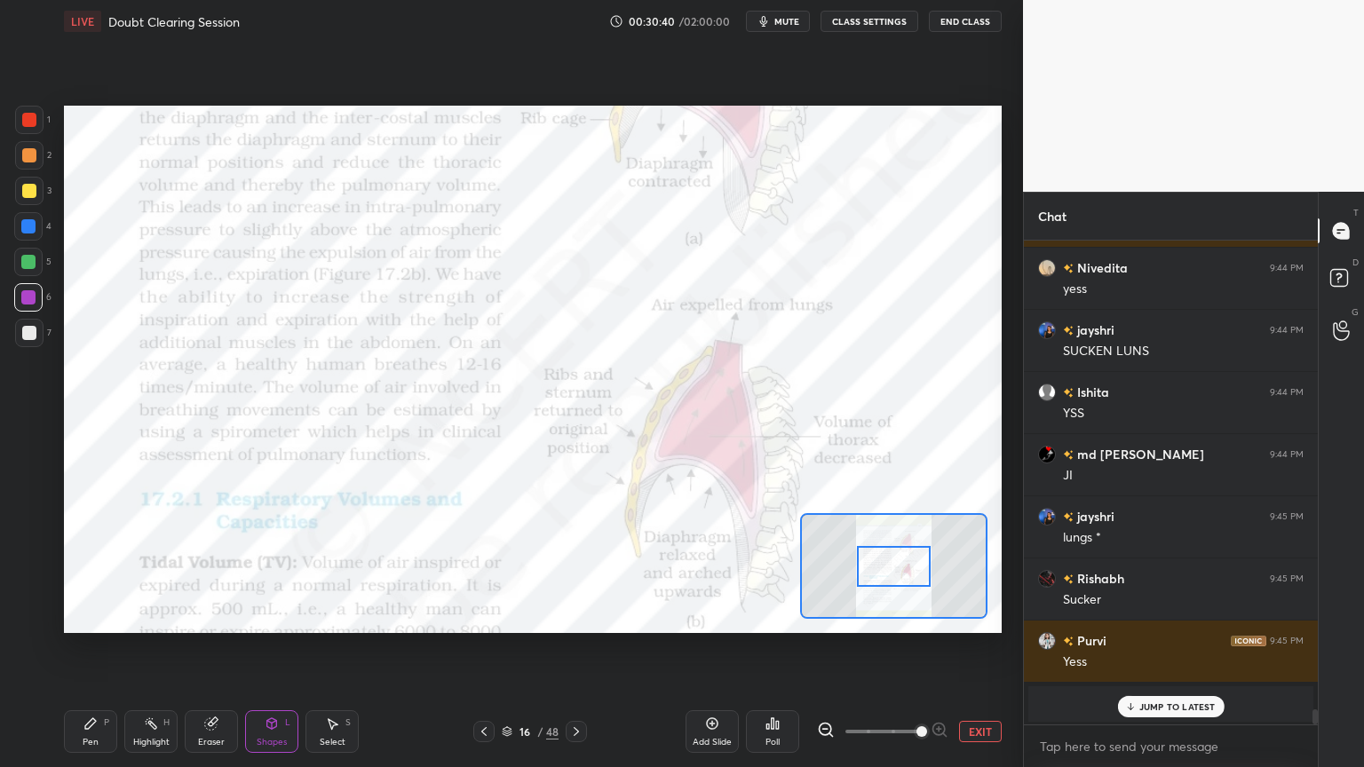
click at [923, 616] on span at bounding box center [921, 731] width 11 height 11
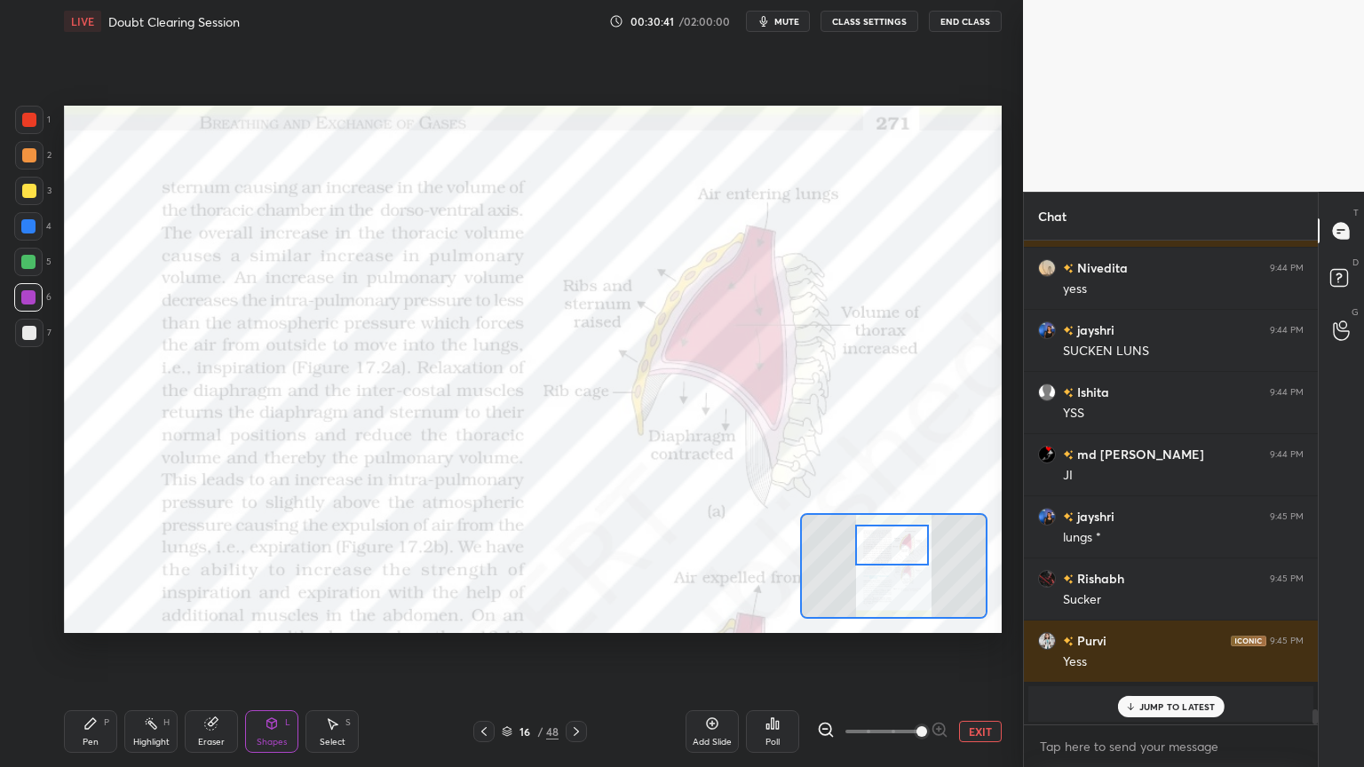
drag, startPoint x: 892, startPoint y: 552, endPoint x: 888, endPoint y: 522, distance: 30.5
click at [893, 536] on div at bounding box center [892, 545] width 74 height 41
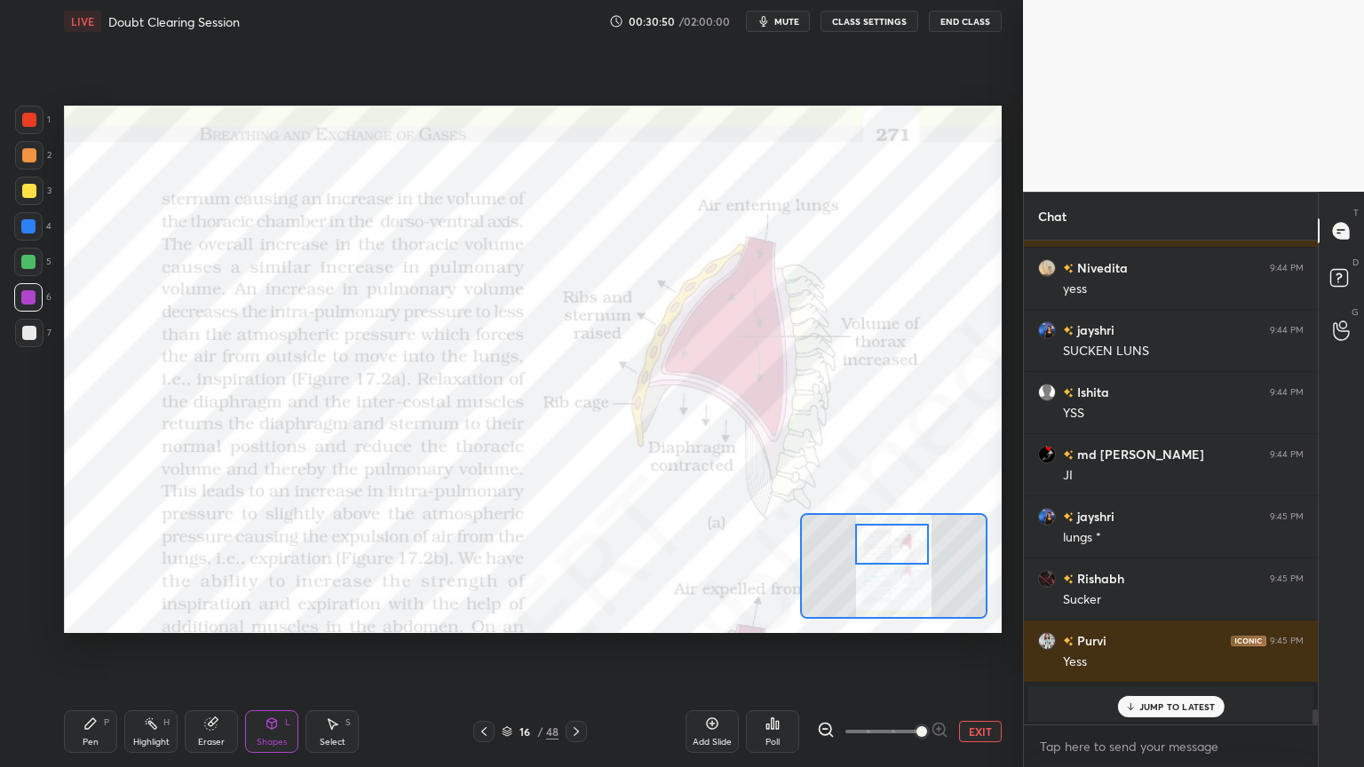
click at [36, 113] on div at bounding box center [29, 120] width 28 height 28
click at [29, 118] on div at bounding box center [29, 120] width 14 height 14
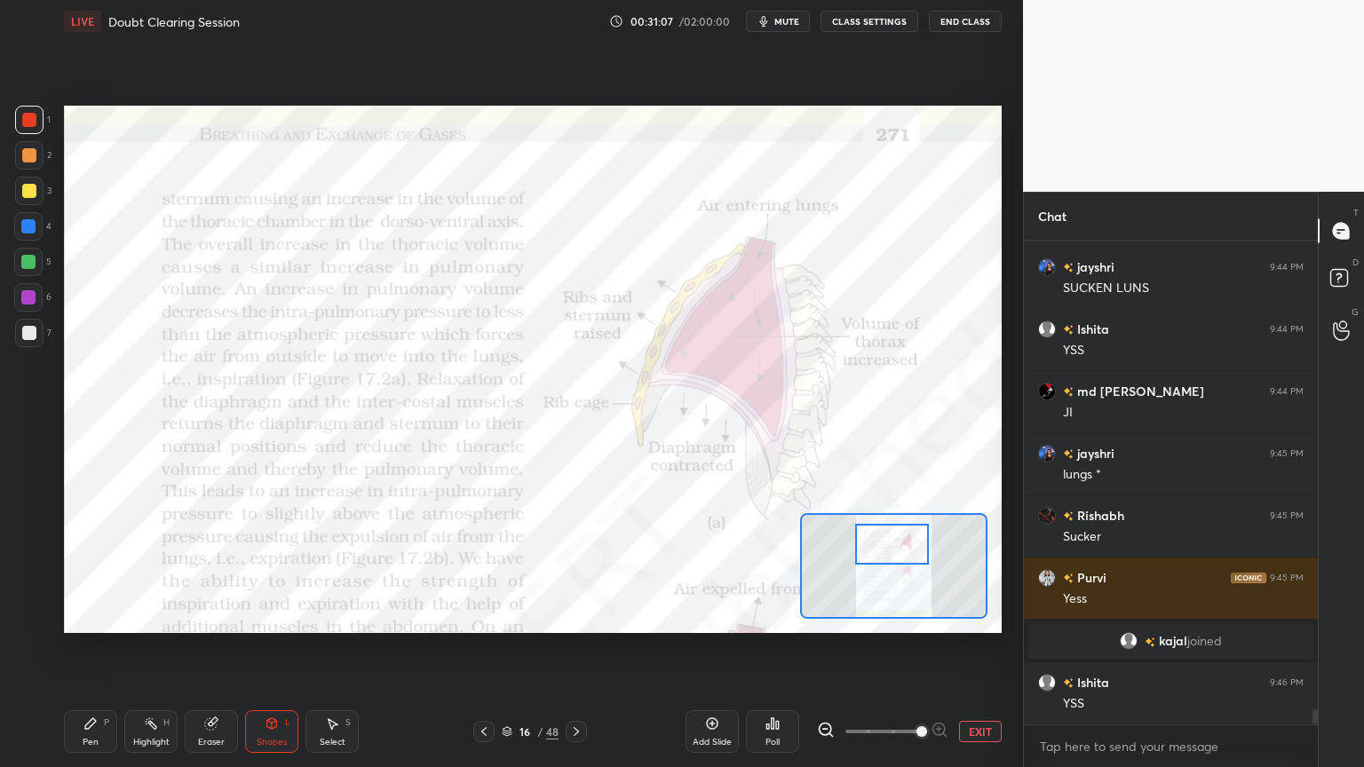
scroll to position [14840, 0]
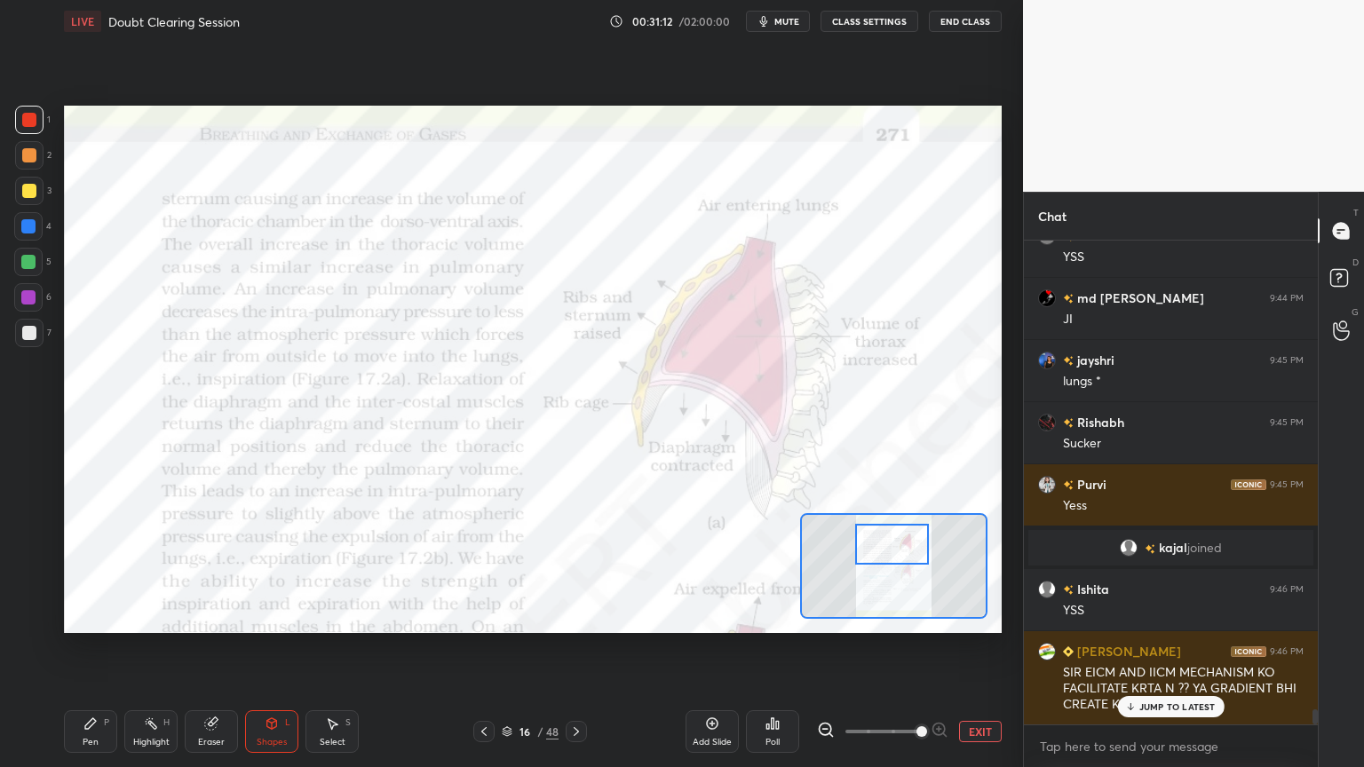
click at [20, 270] on div at bounding box center [28, 262] width 28 height 28
drag, startPoint x: 21, startPoint y: 270, endPoint x: 55, endPoint y: 263, distance: 34.5
click at [20, 272] on div at bounding box center [28, 262] width 28 height 28
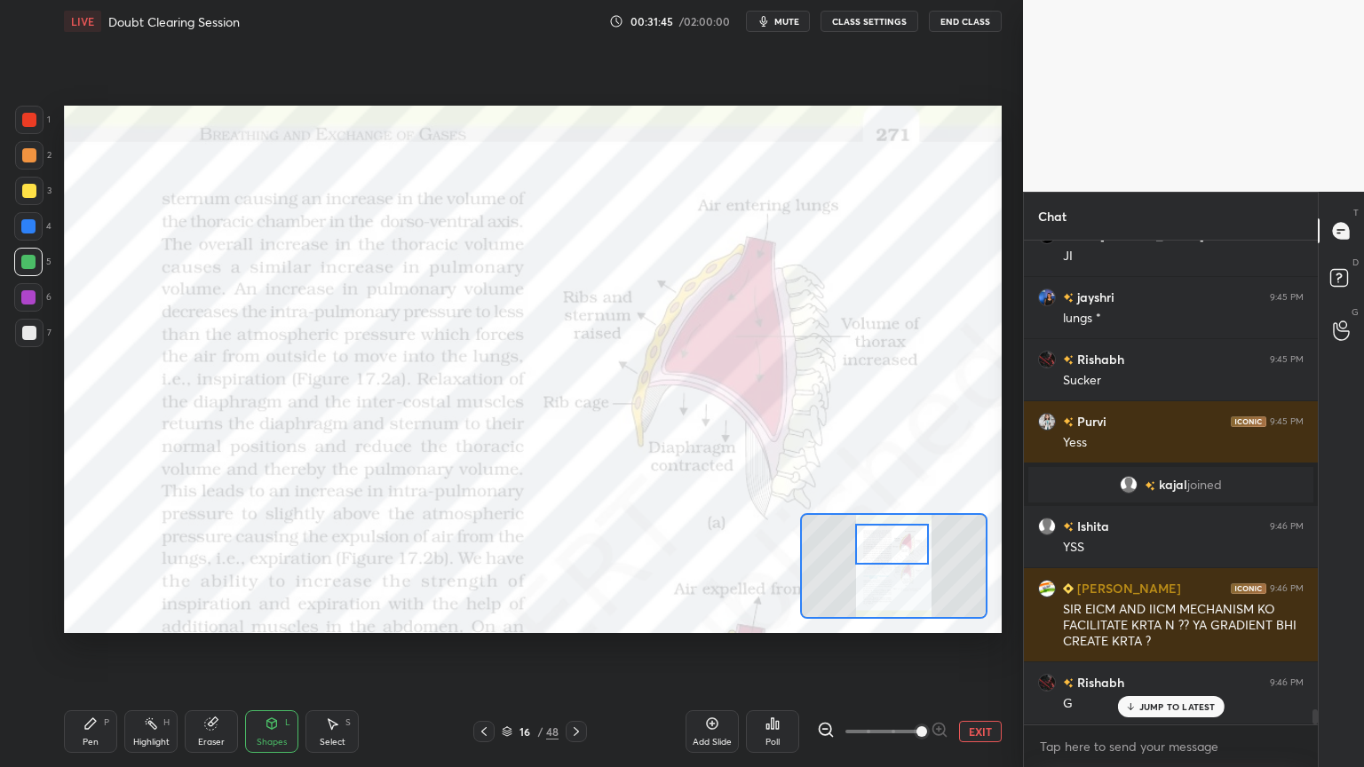
scroll to position [14965, 0]
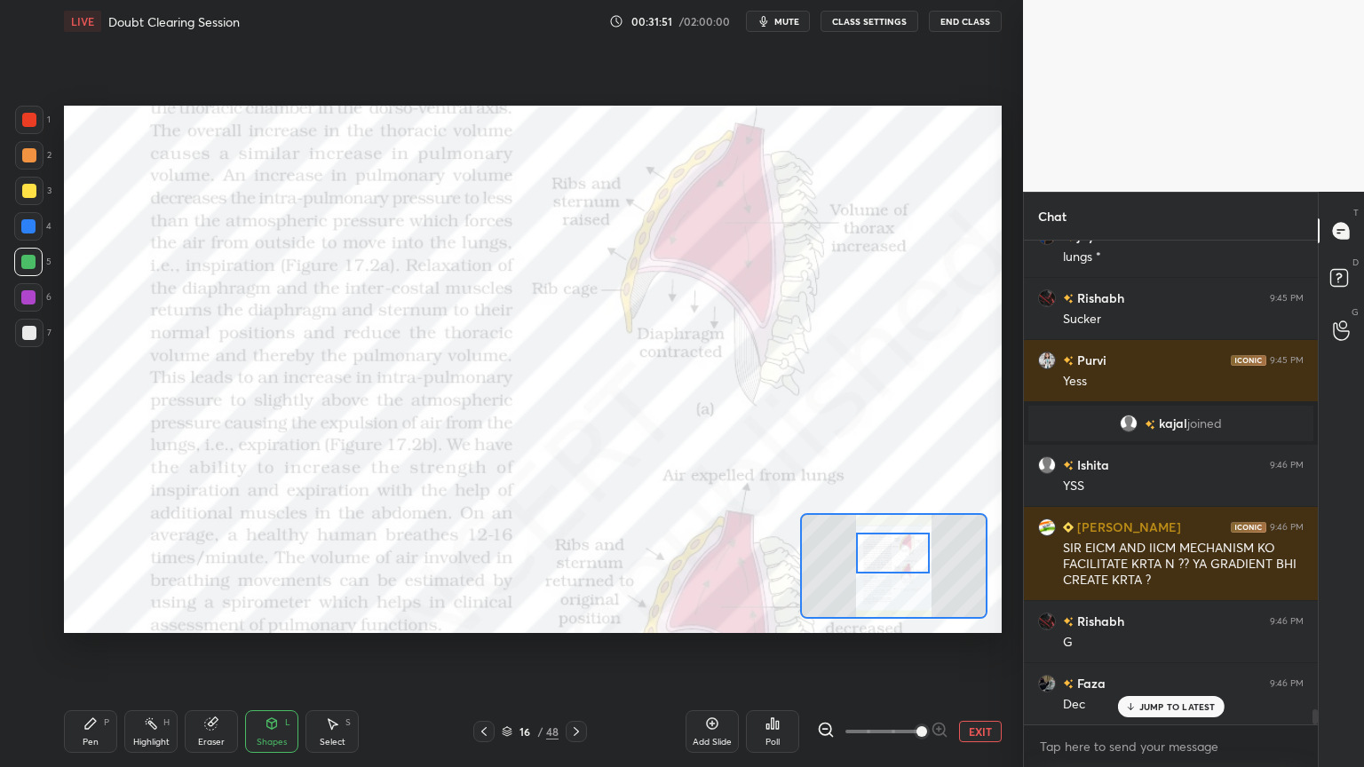
click at [900, 562] on div at bounding box center [893, 553] width 74 height 41
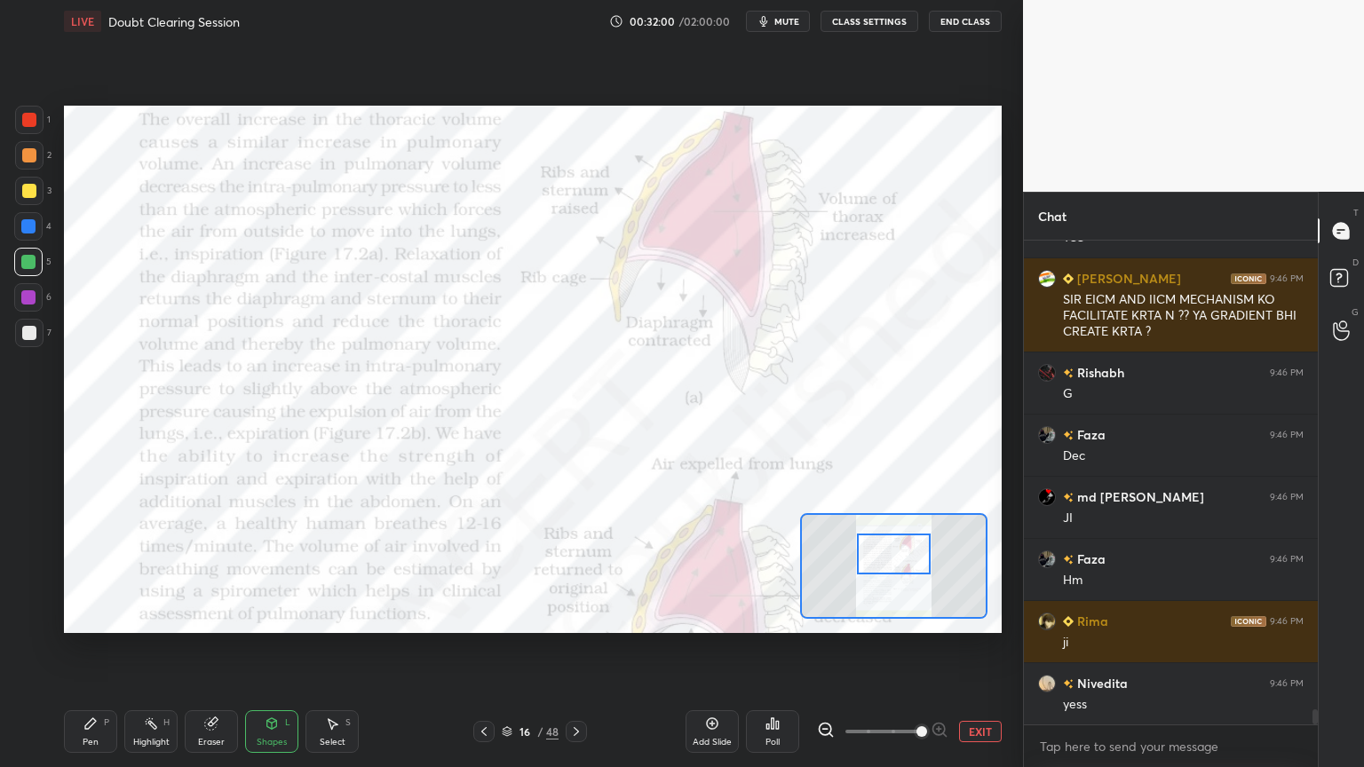
scroll to position [15276, 0]
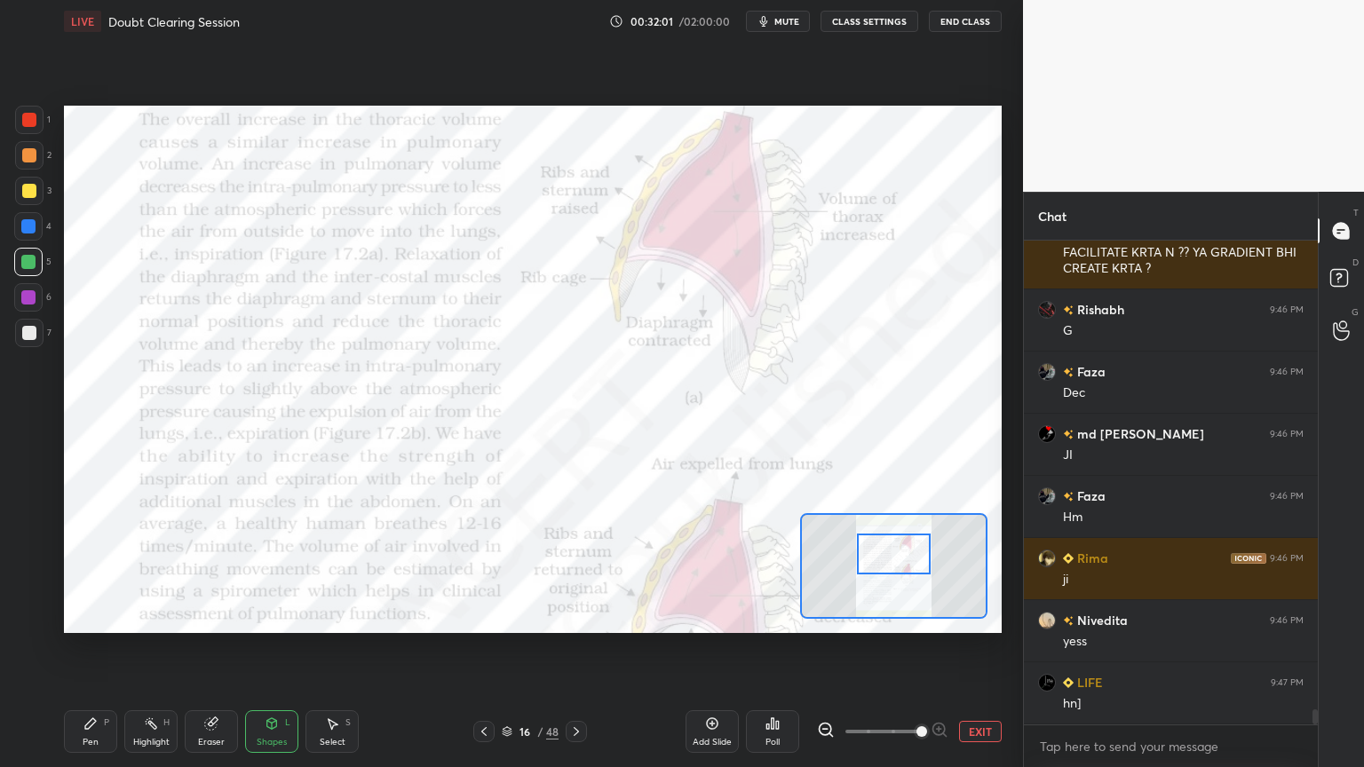
click at [34, 121] on div at bounding box center [29, 120] width 14 height 14
click at [30, 123] on div at bounding box center [29, 120] width 14 height 14
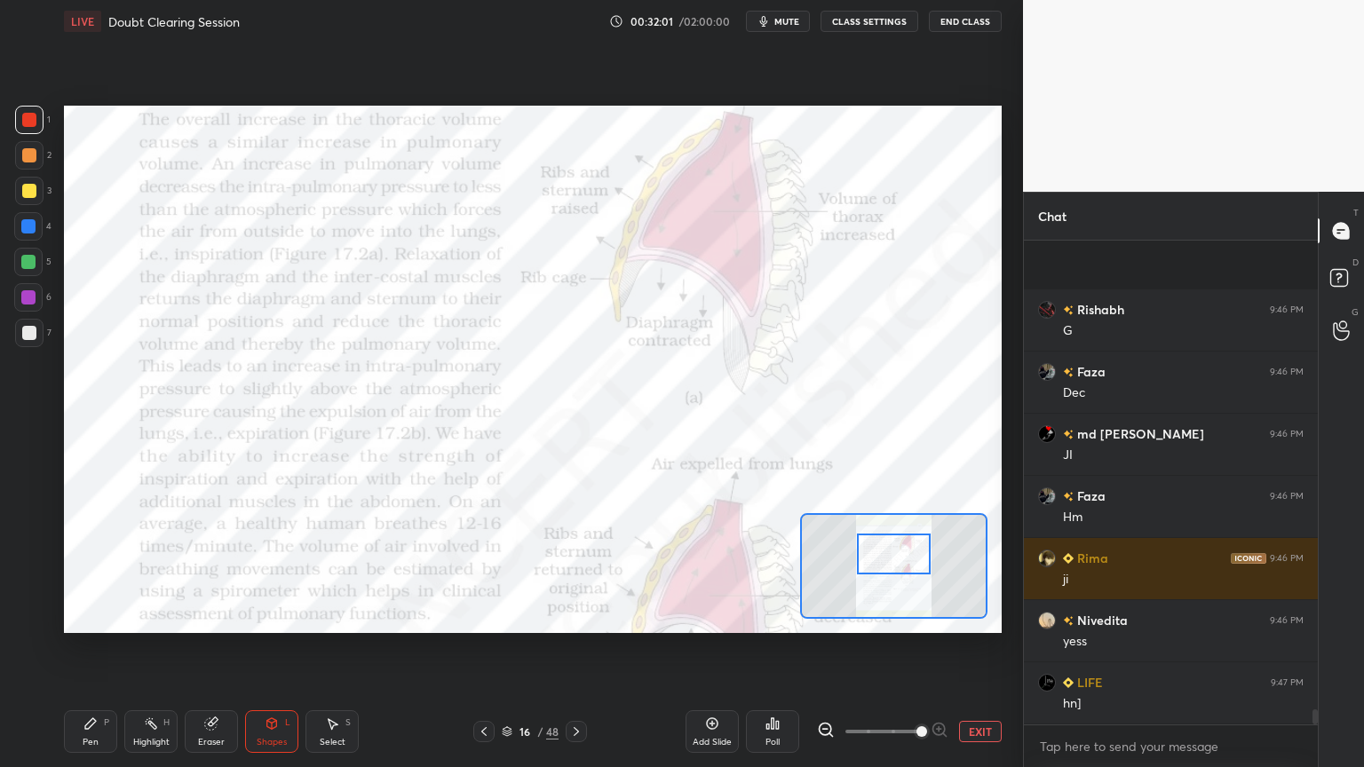
scroll to position [15401, 0]
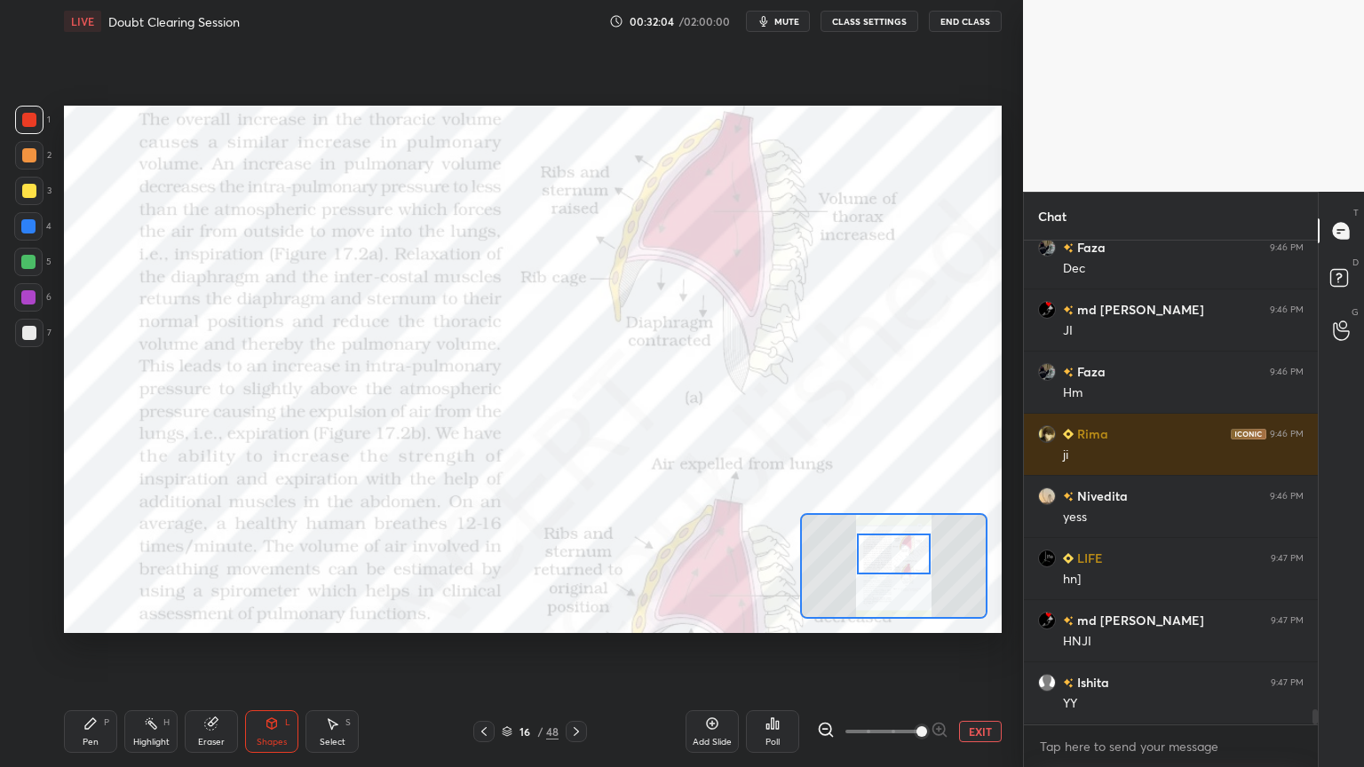
click at [81, 616] on div "Pen P" at bounding box center [90, 731] width 53 height 43
drag, startPoint x: 82, startPoint y: 730, endPoint x: 45, endPoint y: 622, distance: 113.4
click at [80, 616] on div "Pen P" at bounding box center [90, 731] width 53 height 43
drag, startPoint x: 23, startPoint y: 553, endPoint x: 33, endPoint y: 518, distance: 36.0
click at [20, 557] on div at bounding box center [28, 548] width 28 height 28
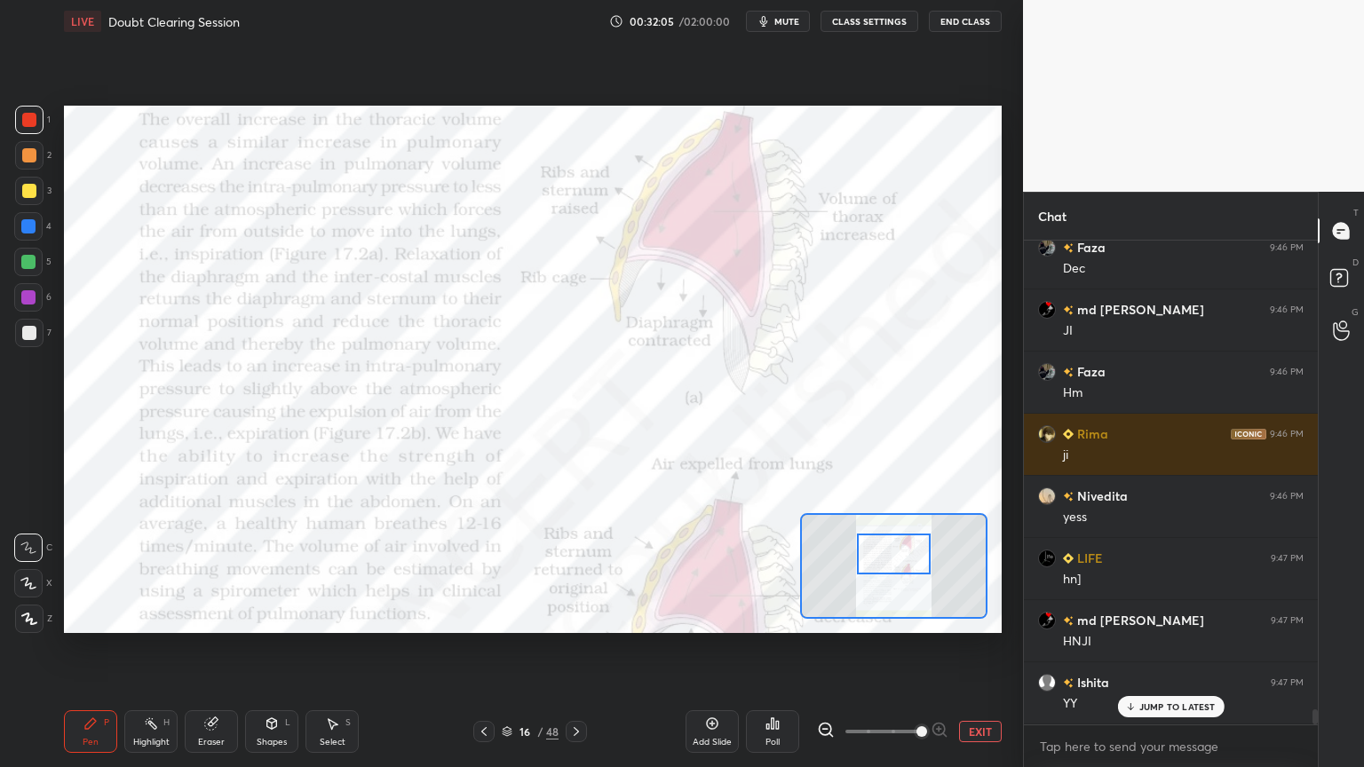
scroll to position [15462, 0]
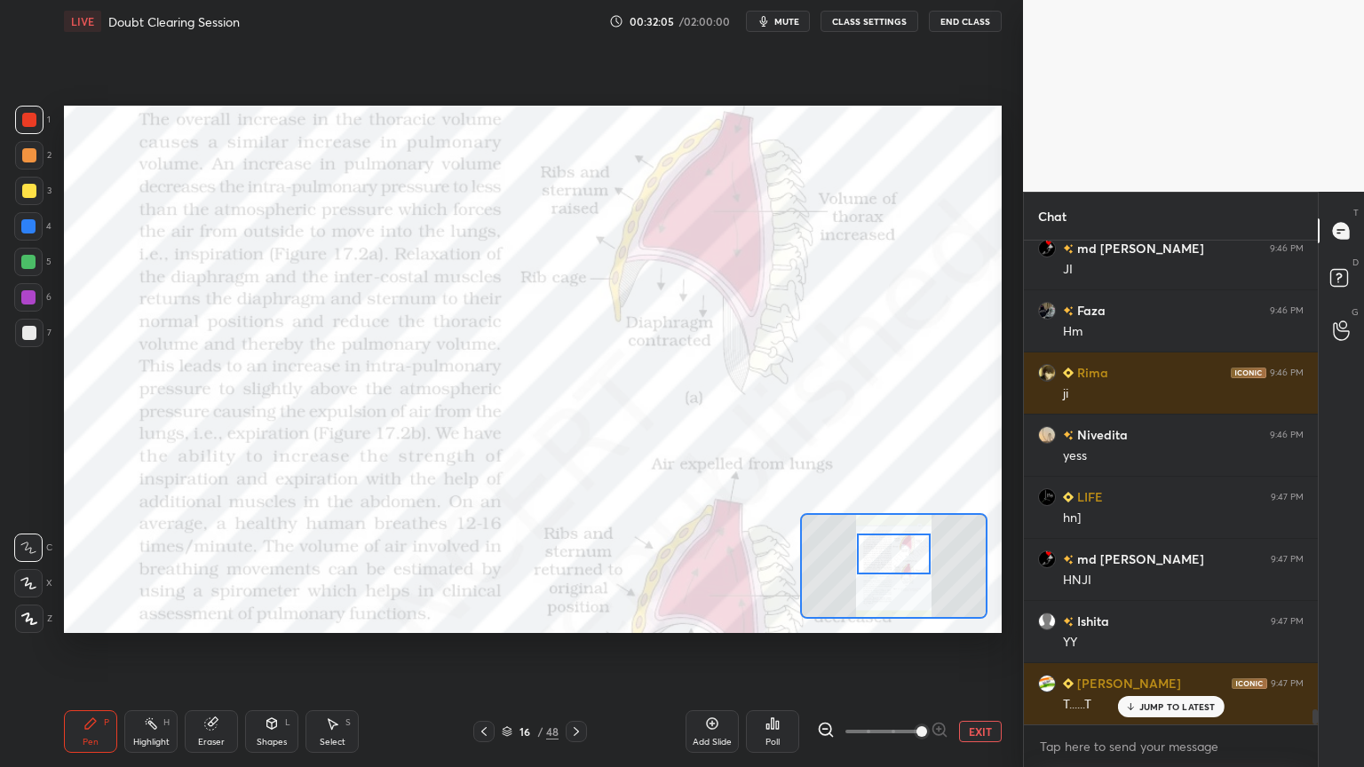
click at [25, 297] on div at bounding box center [28, 297] width 14 height 14
drag, startPoint x: 27, startPoint y: 298, endPoint x: 50, endPoint y: 297, distance: 23.2
click at [28, 301] on div at bounding box center [28, 297] width 14 height 14
drag, startPoint x: 275, startPoint y: 726, endPoint x: 266, endPoint y: 714, distance: 15.3
click at [272, 616] on icon at bounding box center [272, 723] width 14 height 14
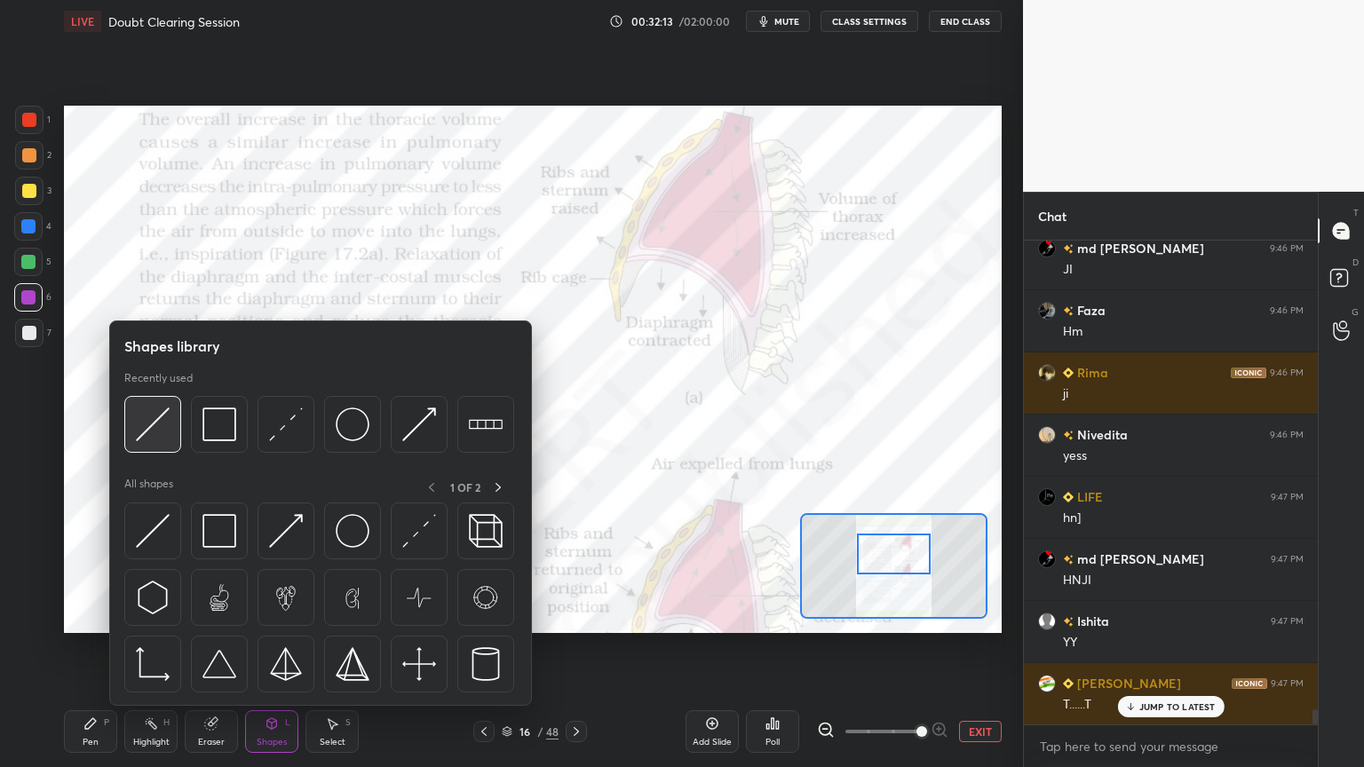
click at [158, 443] on div at bounding box center [152, 424] width 57 height 57
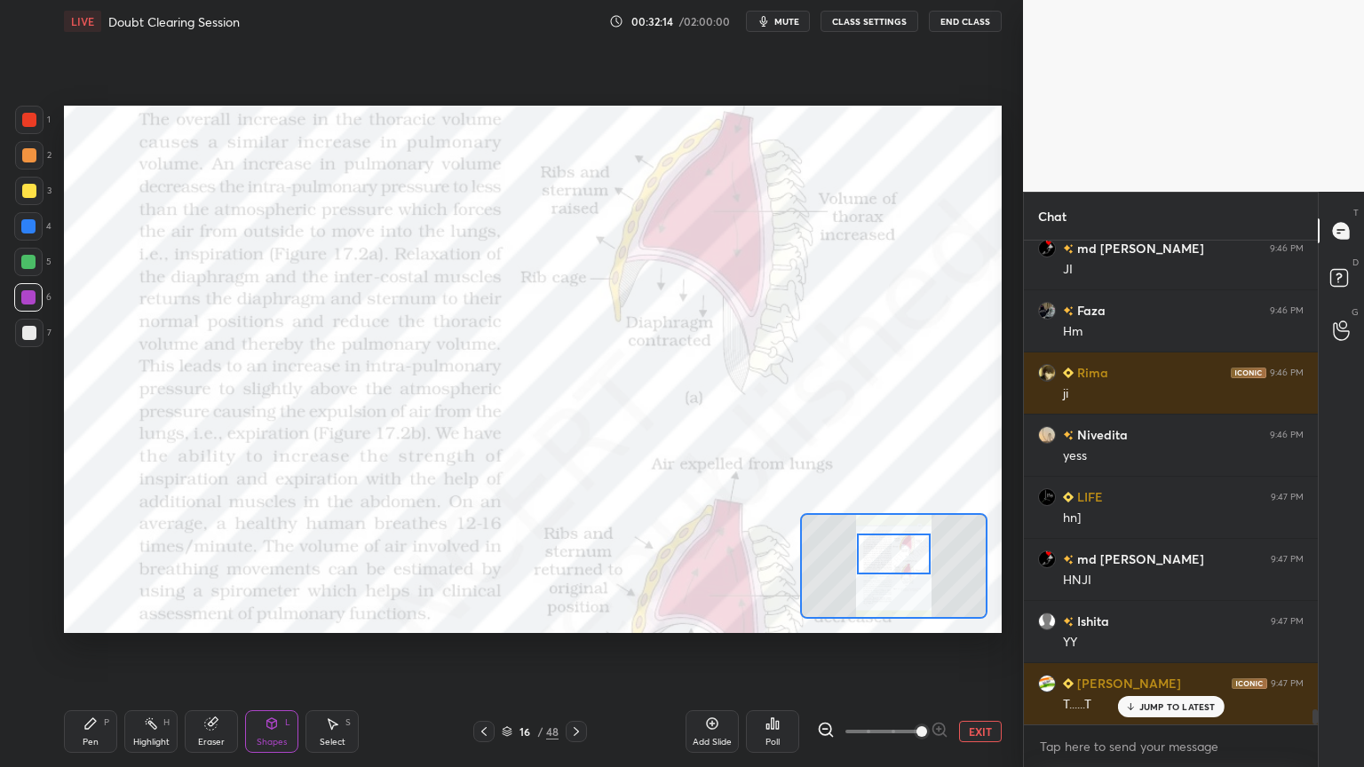
click at [28, 117] on div at bounding box center [29, 120] width 14 height 14
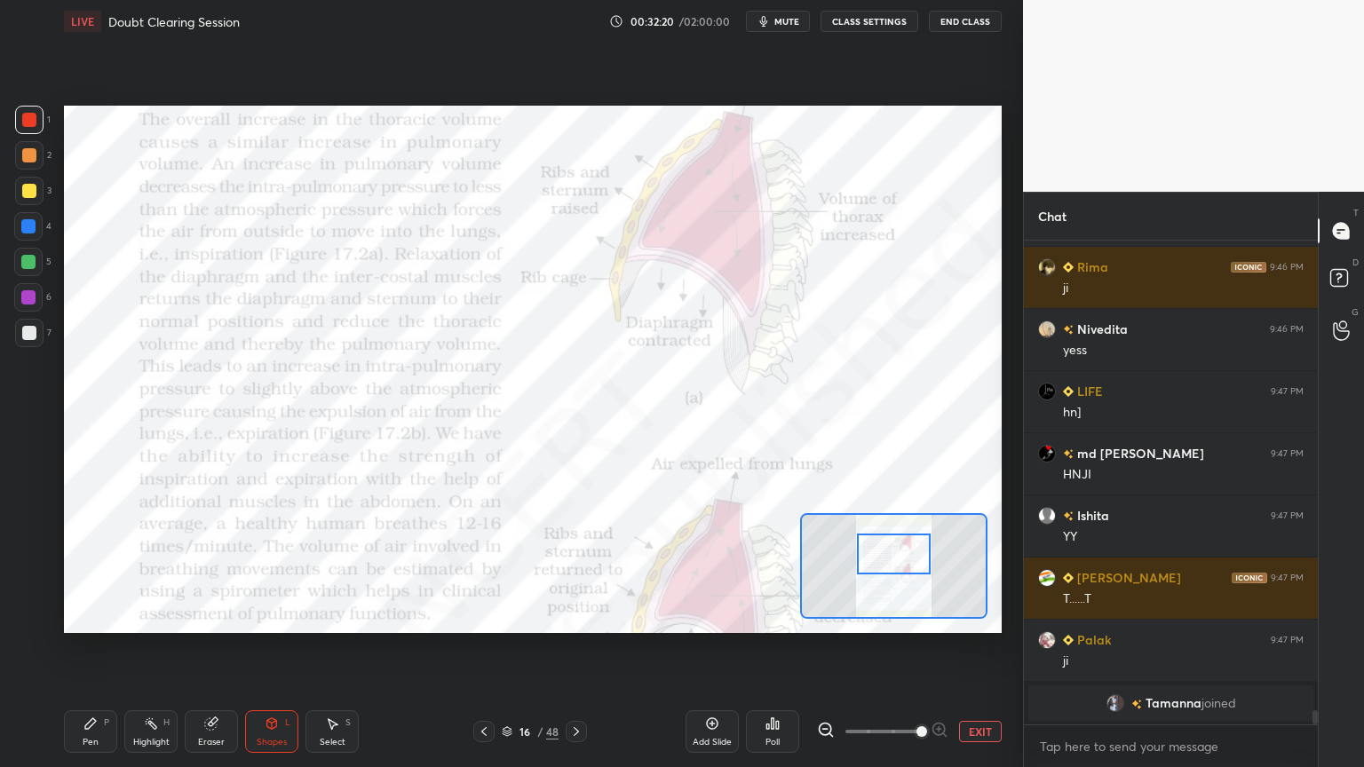
scroll to position [13882, 0]
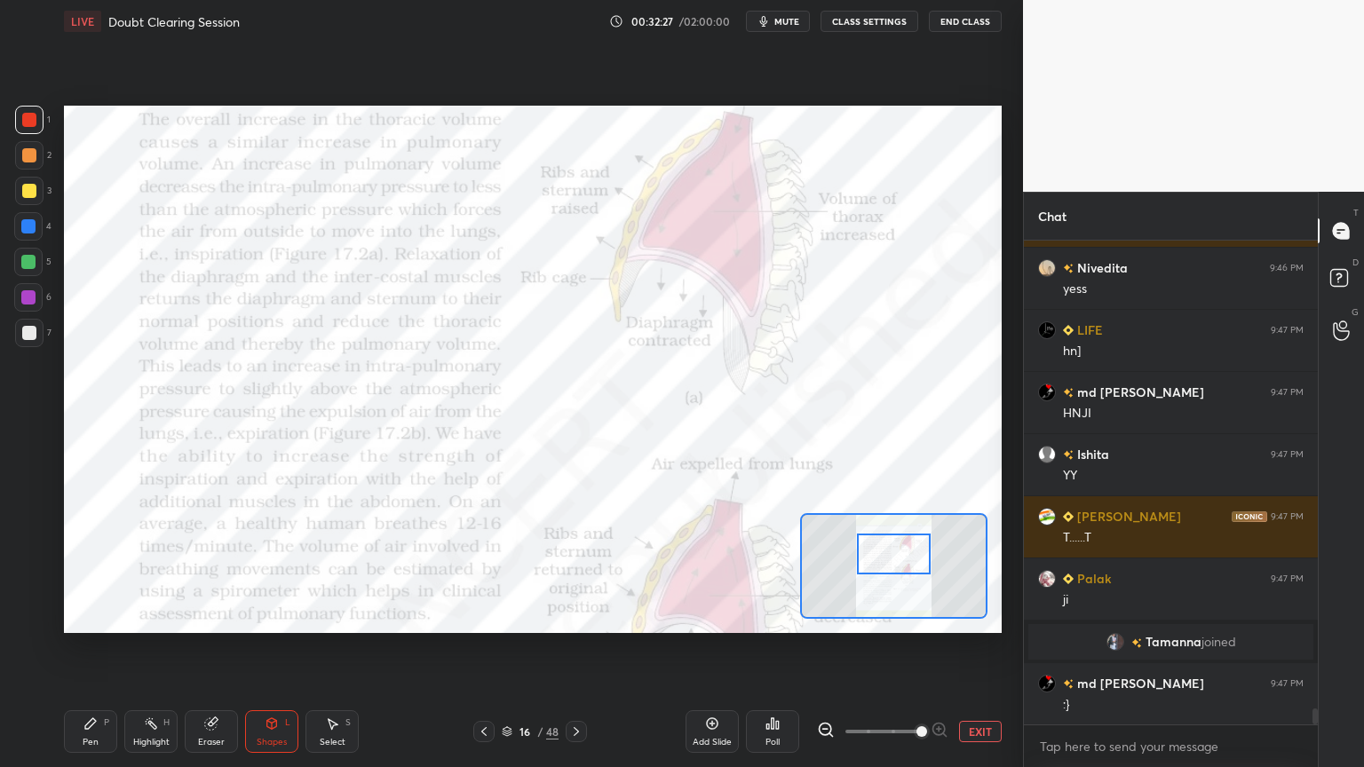
click at [26, 265] on div at bounding box center [28, 262] width 14 height 14
drag, startPoint x: 26, startPoint y: 266, endPoint x: 29, endPoint y: 275, distance: 9.6
click at [27, 265] on div at bounding box center [28, 262] width 14 height 14
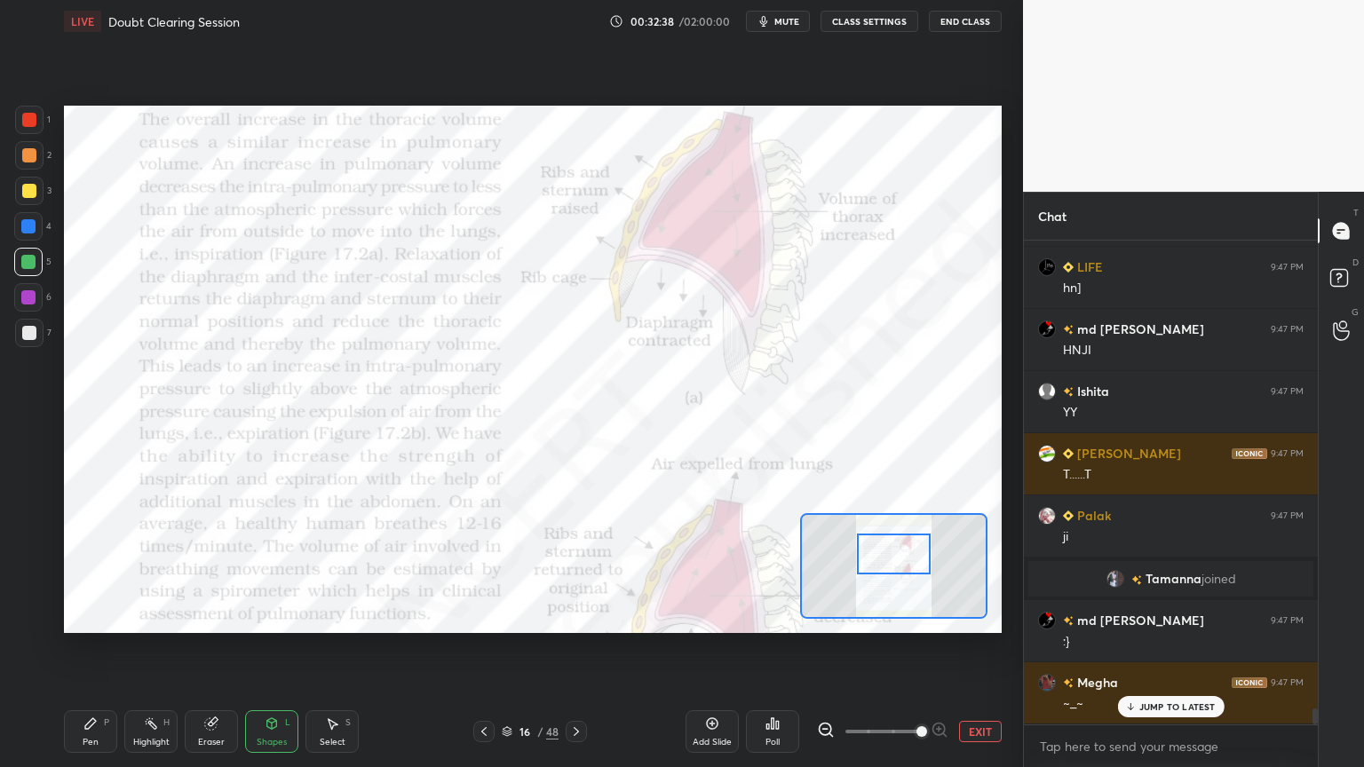
scroll to position [14006, 0]
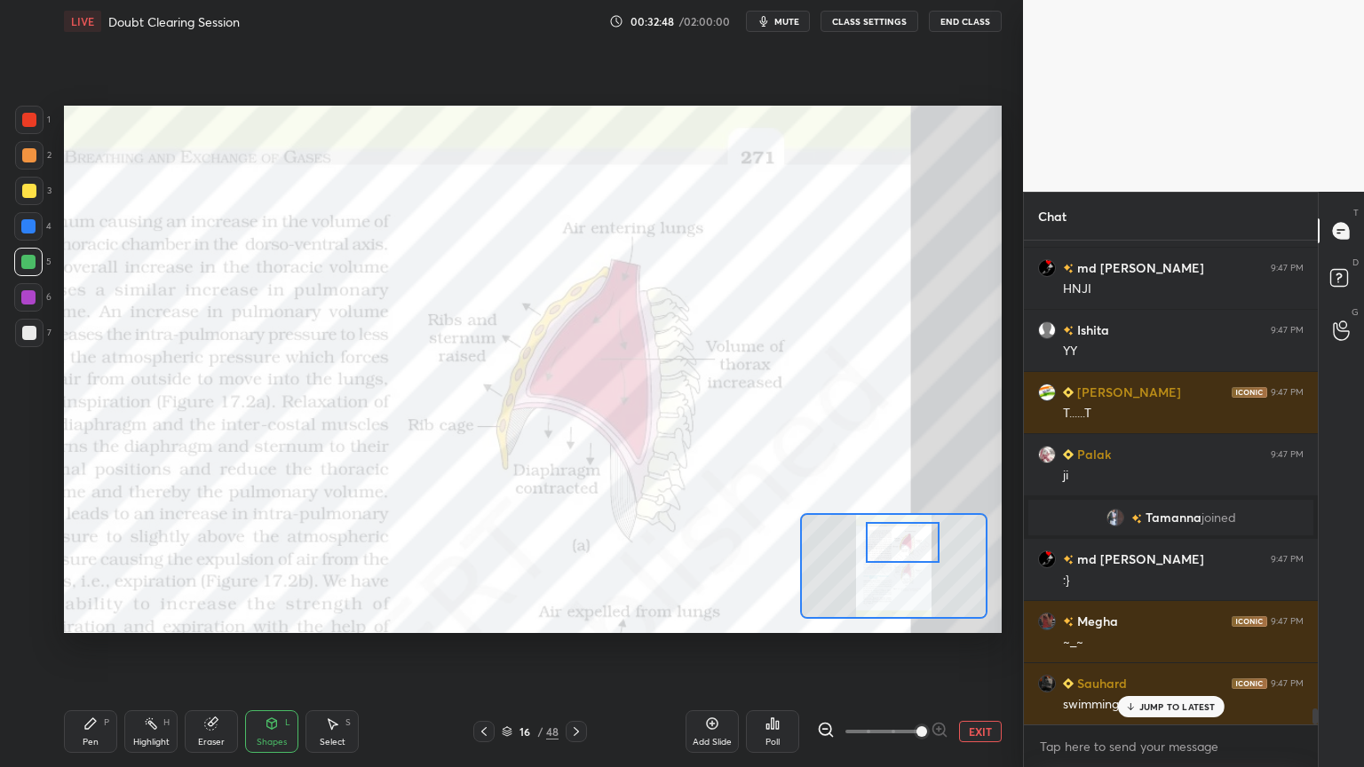
drag, startPoint x: 888, startPoint y: 554, endPoint x: 895, endPoint y: 546, distance: 10.7
click at [895, 546] on div at bounding box center [903, 542] width 74 height 41
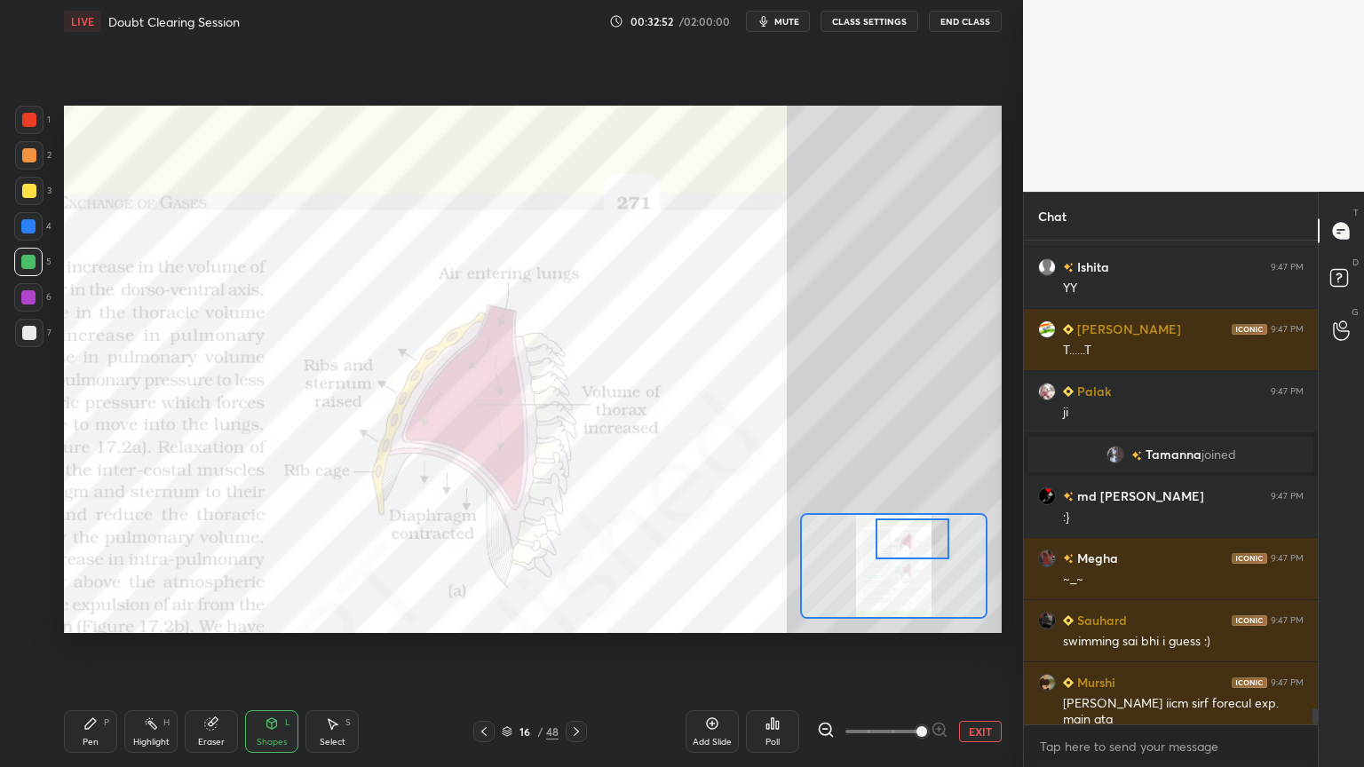
scroll to position [14130, 0]
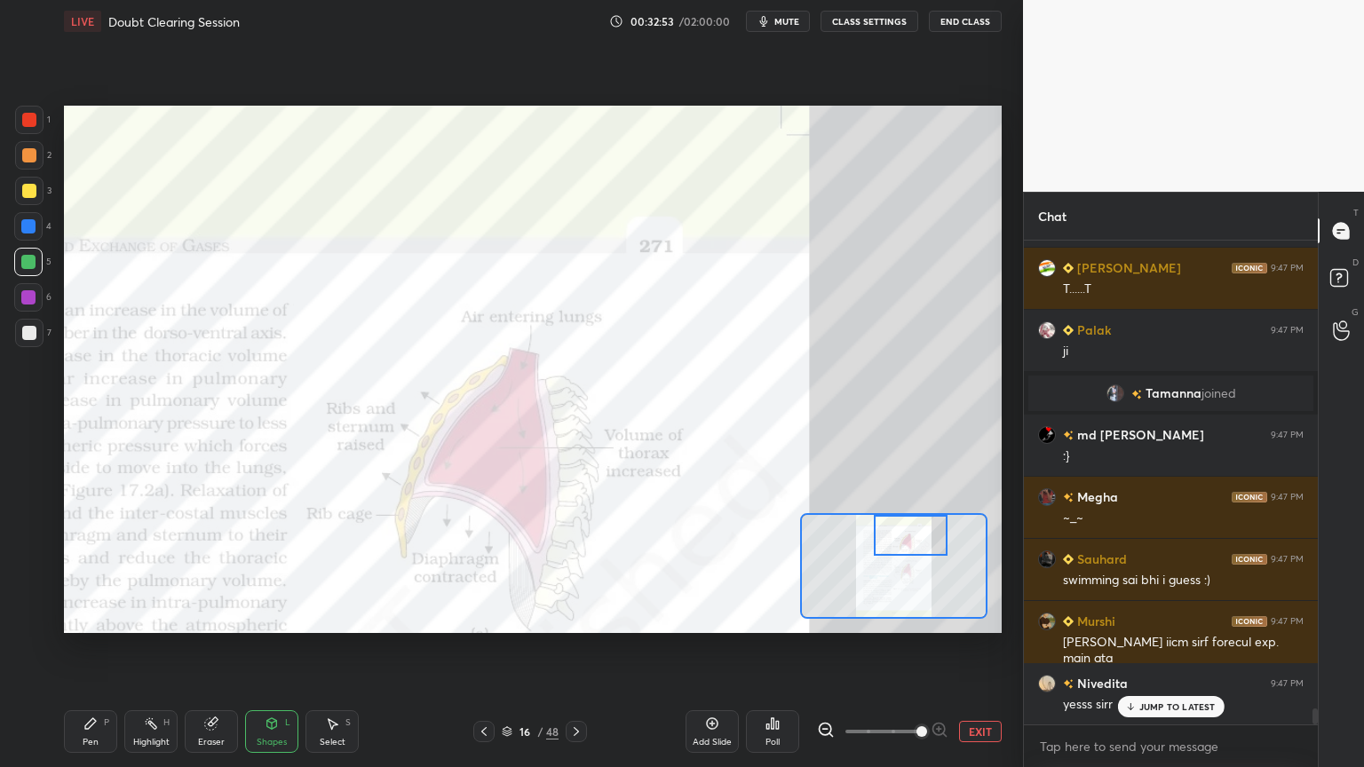
click at [906, 536] on div at bounding box center [911, 535] width 74 height 41
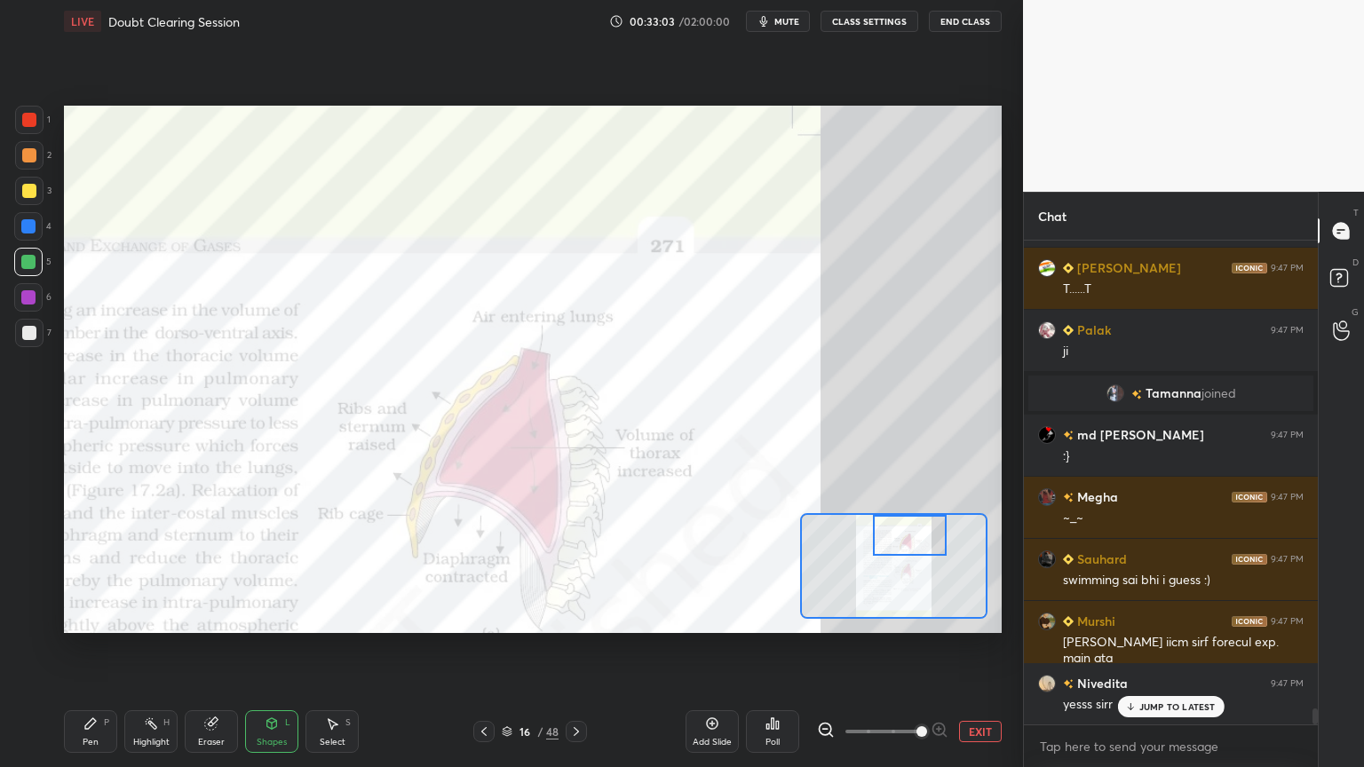
click at [91, 616] on icon at bounding box center [90, 723] width 14 height 14
drag, startPoint x: 147, startPoint y: 720, endPoint x: 200, endPoint y: 670, distance: 72.2
click at [150, 616] on div "Highlight H" at bounding box center [150, 731] width 53 height 43
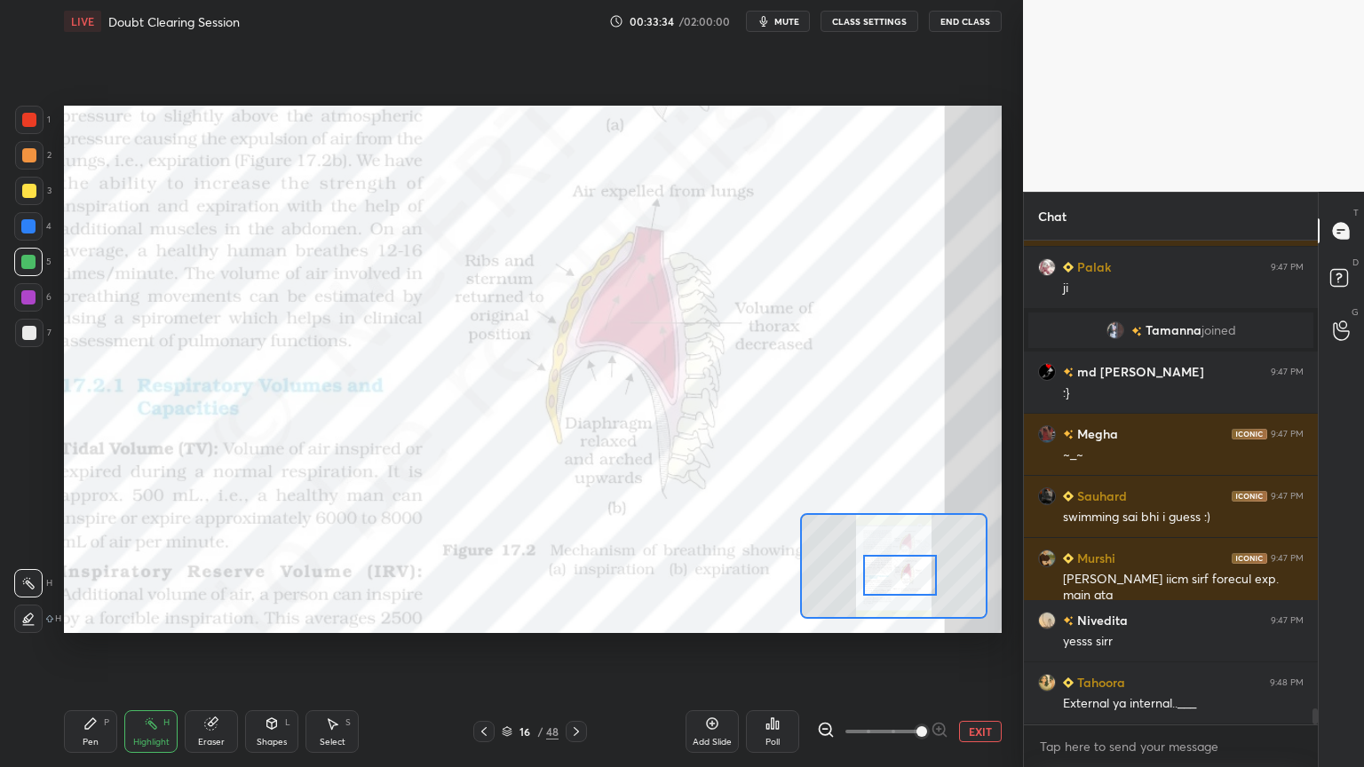
scroll to position [14165, 0]
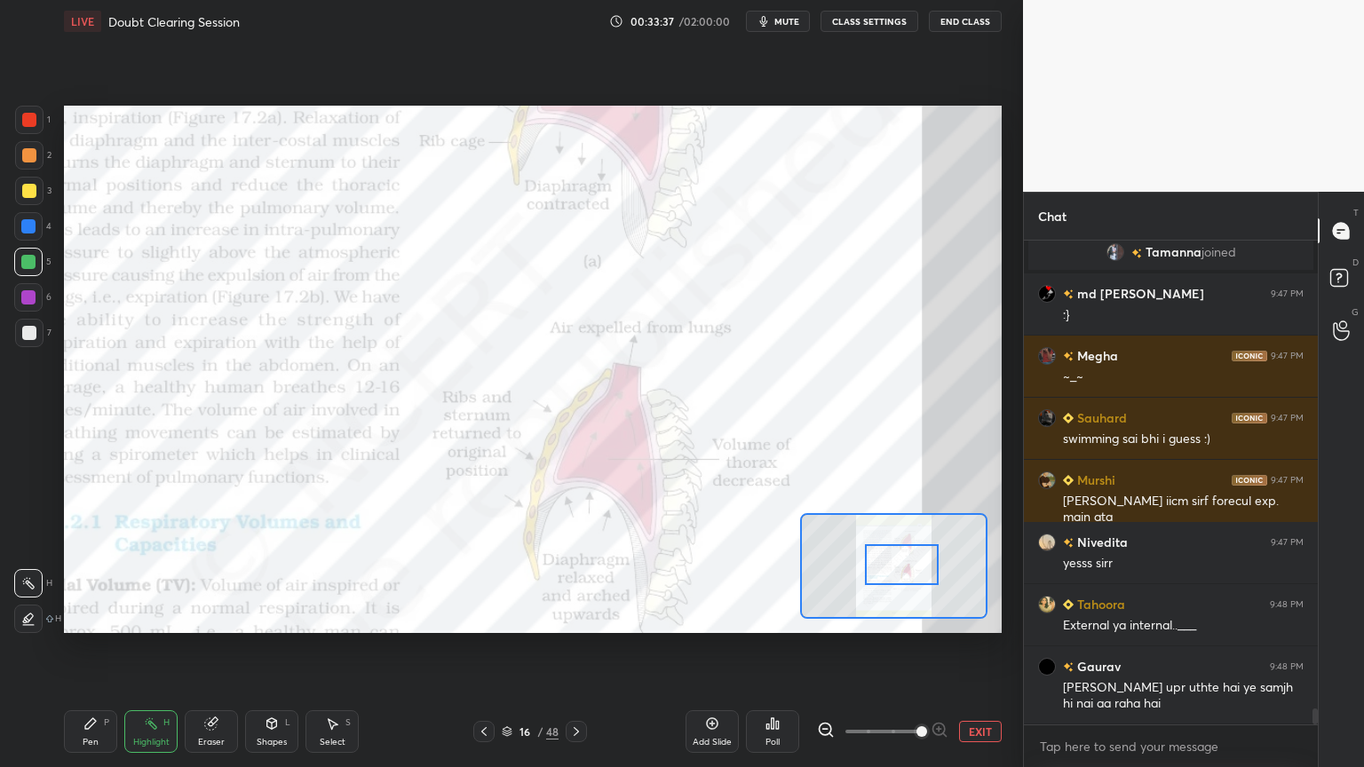
drag, startPoint x: 900, startPoint y: 574, endPoint x: 900, endPoint y: 561, distance: 12.4
click at [901, 562] on div at bounding box center [902, 564] width 74 height 41
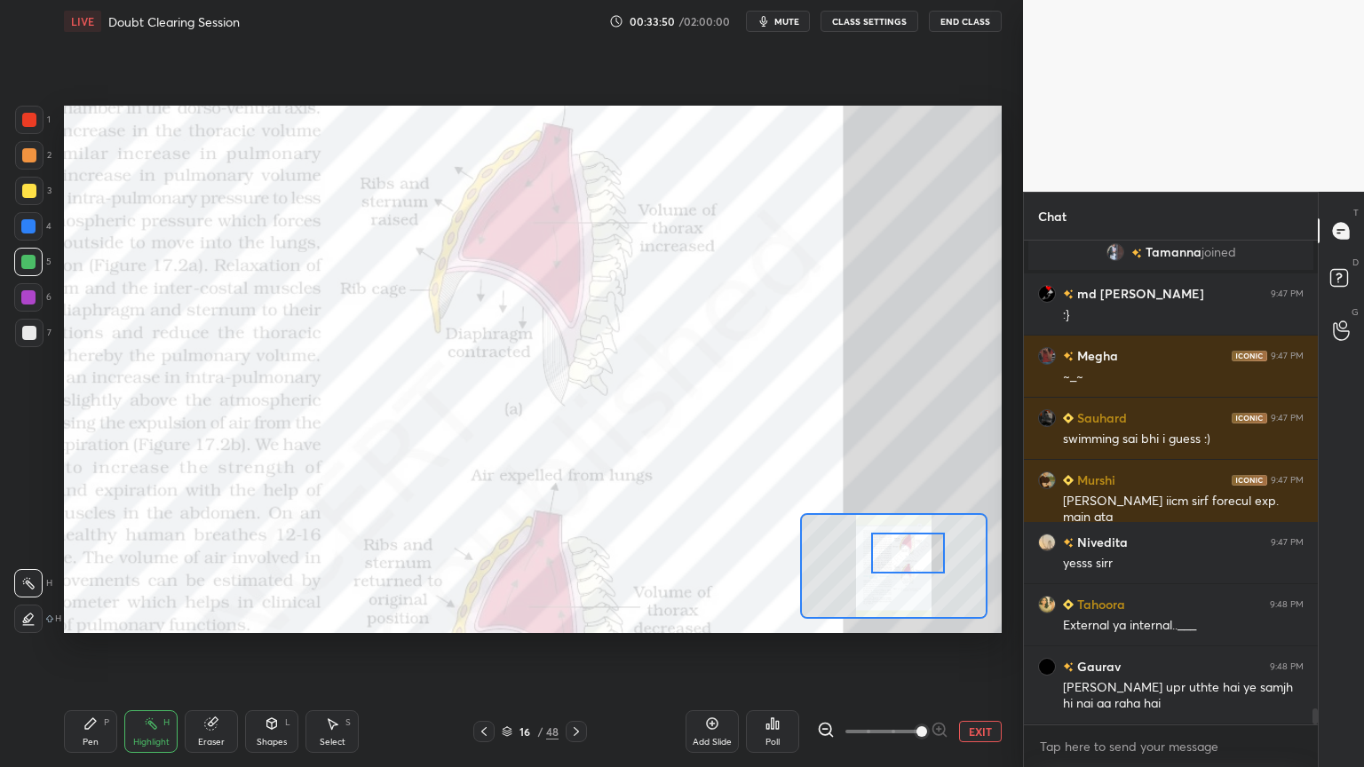
drag, startPoint x: 916, startPoint y: 575, endPoint x: 922, endPoint y: 561, distance: 15.5
click at [922, 565] on div at bounding box center [908, 553] width 74 height 41
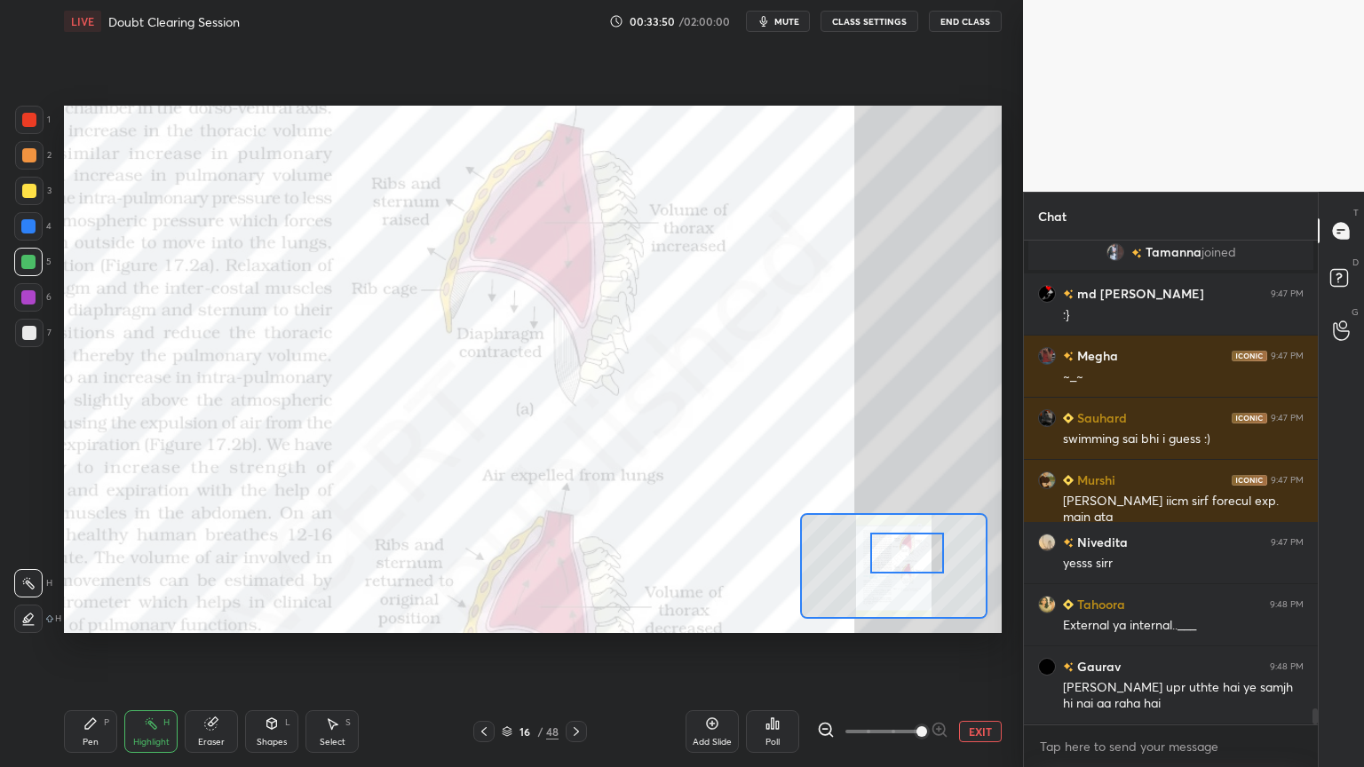
scroll to position [14226, 0]
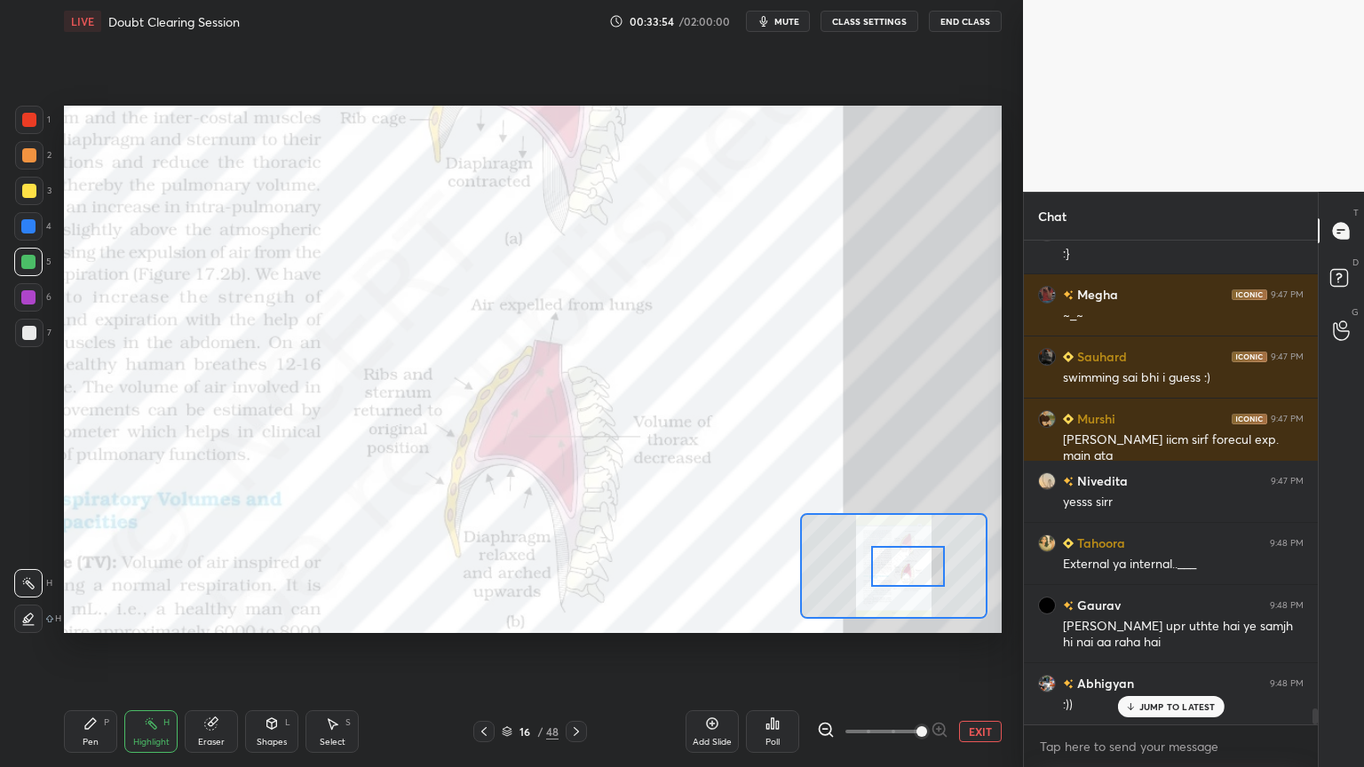
drag, startPoint x: 901, startPoint y: 552, endPoint x: 901, endPoint y: 562, distance: 9.8
click at [902, 563] on div at bounding box center [908, 566] width 74 height 41
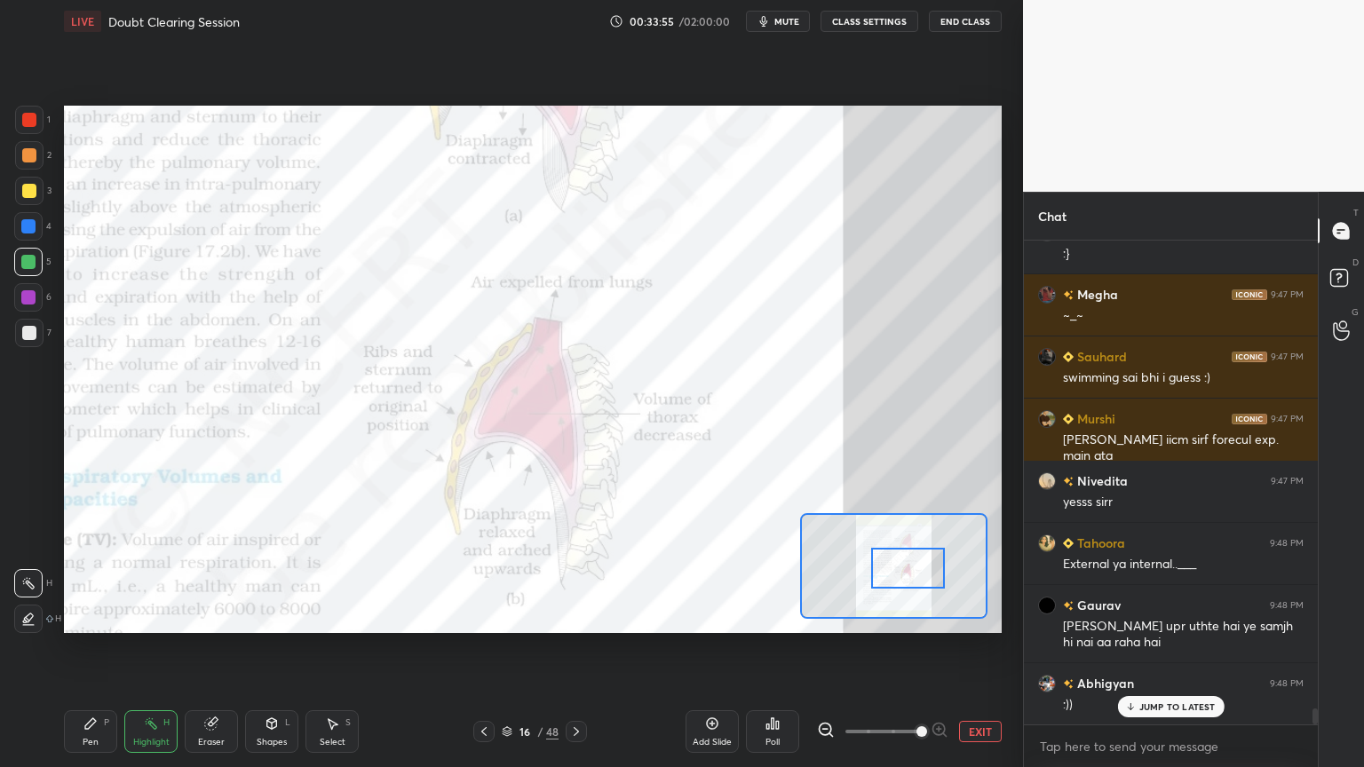
click at [898, 568] on div at bounding box center [908, 568] width 74 height 41
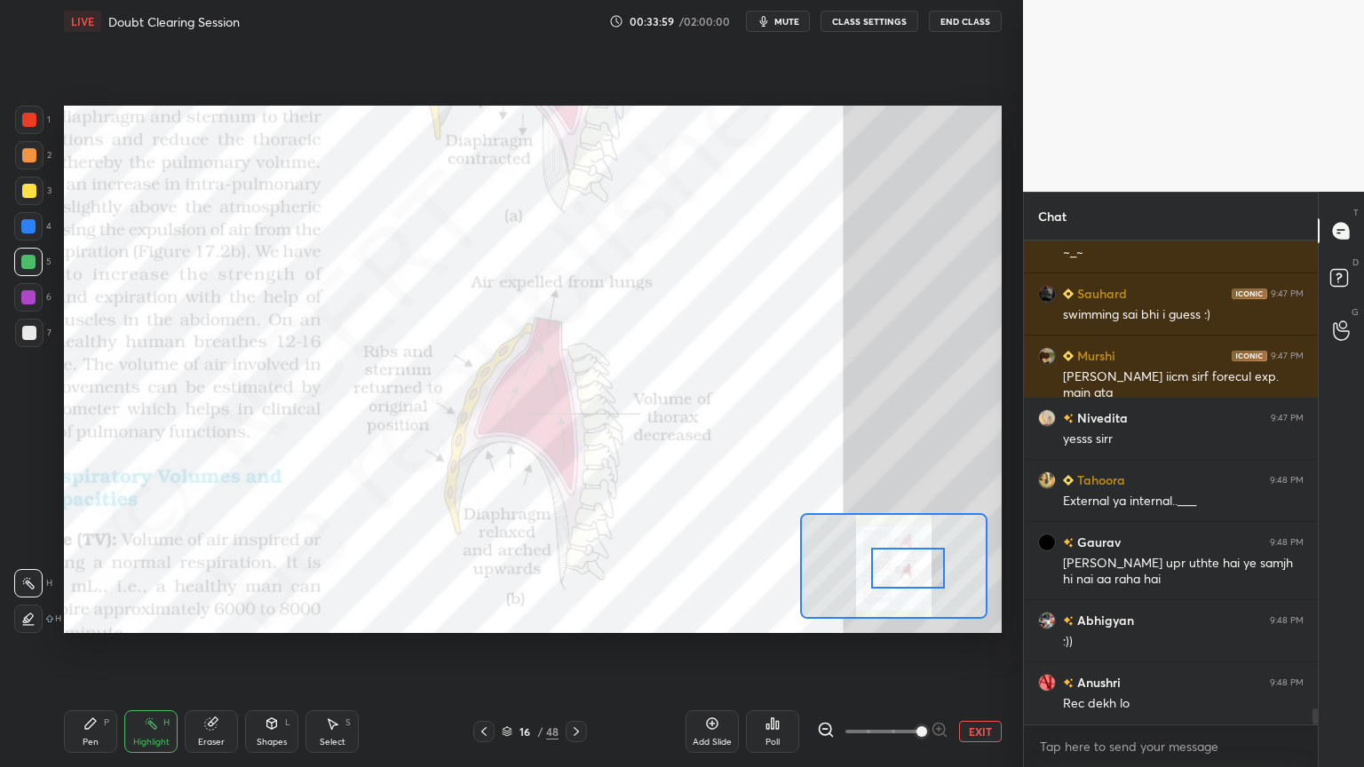
drag, startPoint x: 28, startPoint y: 566, endPoint x: 44, endPoint y: 508, distance: 59.9
click at [21, 566] on div "H H" at bounding box center [37, 597] width 47 height 71
click at [20, 268] on div at bounding box center [28, 262] width 28 height 28
drag, startPoint x: 26, startPoint y: 264, endPoint x: 24, endPoint y: 297, distance: 32.9
click at [28, 264] on div at bounding box center [28, 262] width 14 height 14
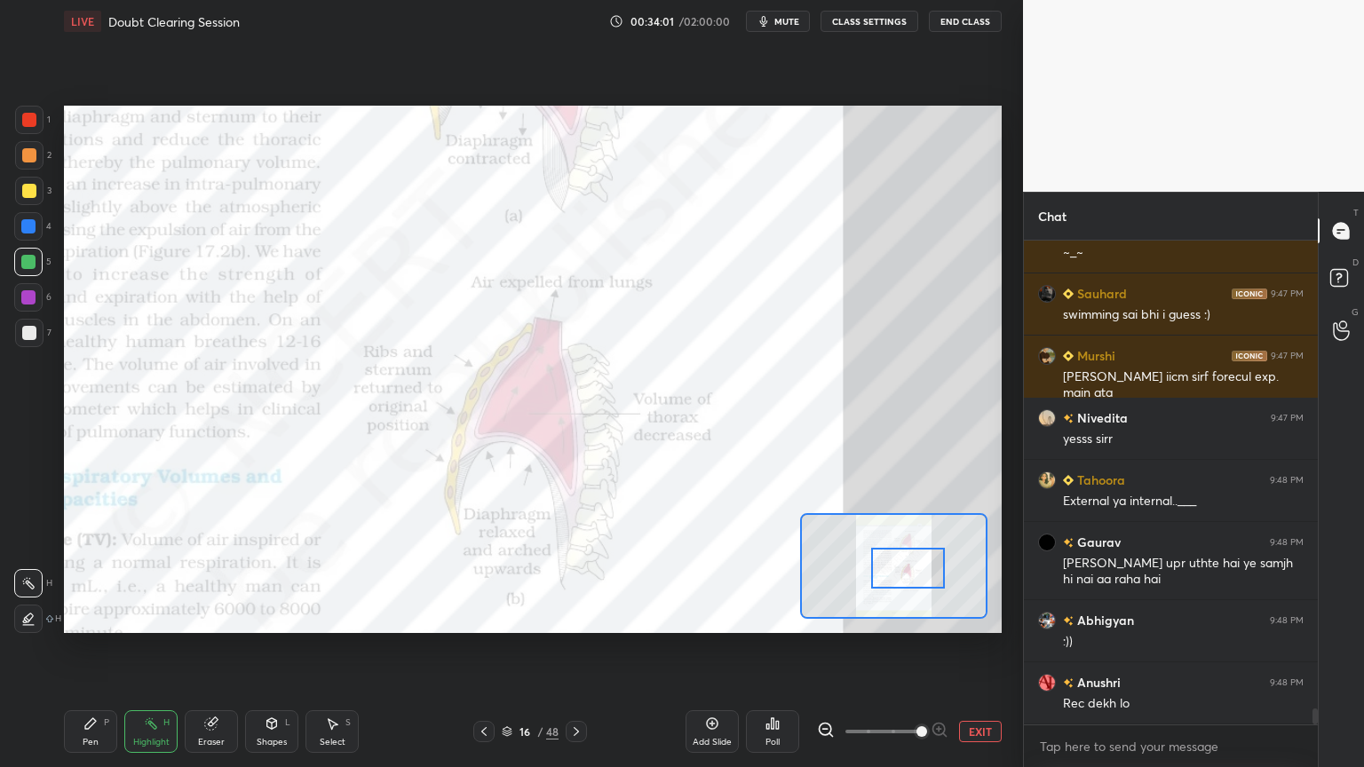
click at [85, 616] on icon at bounding box center [90, 723] width 11 height 11
click at [83, 616] on icon at bounding box center [90, 723] width 14 height 14
click at [28, 543] on icon at bounding box center [28, 548] width 16 height 12
click at [36, 543] on div at bounding box center [28, 548] width 28 height 28
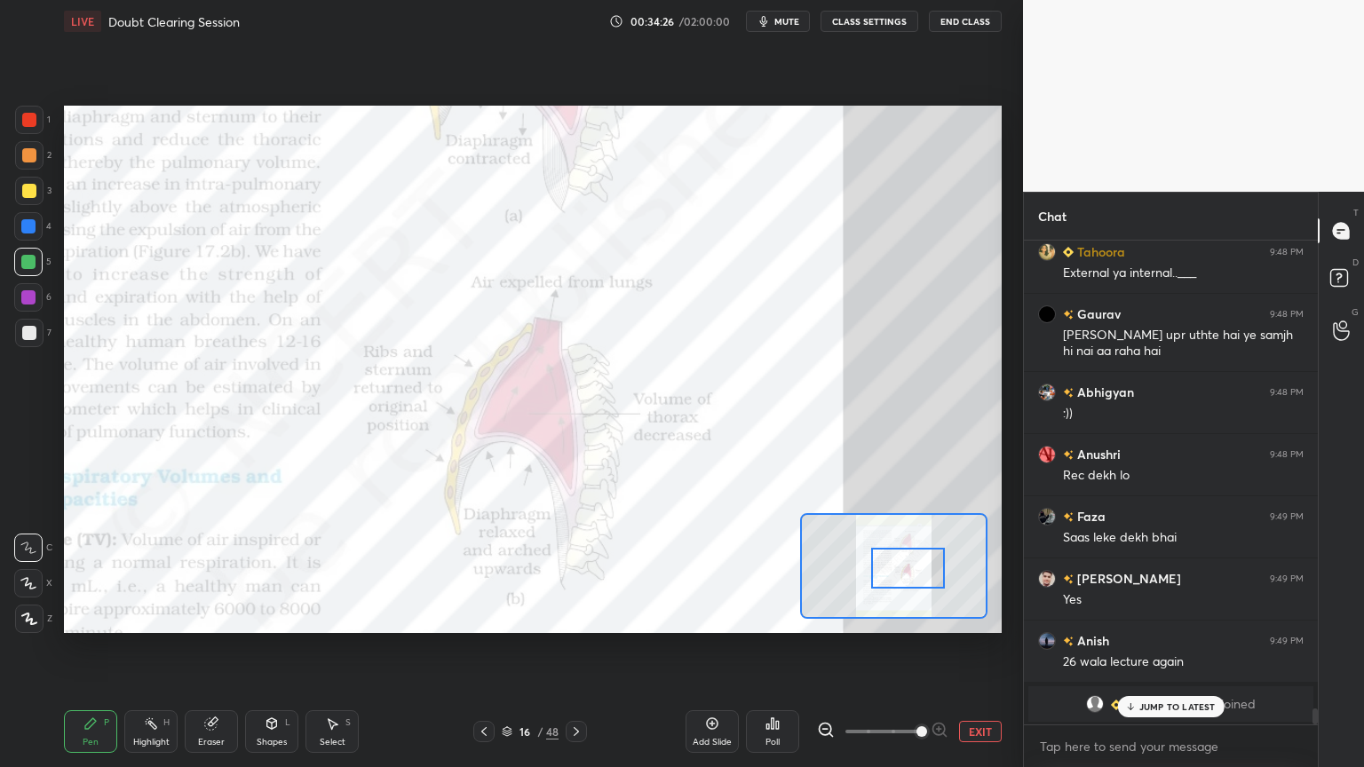
scroll to position [14580, 0]
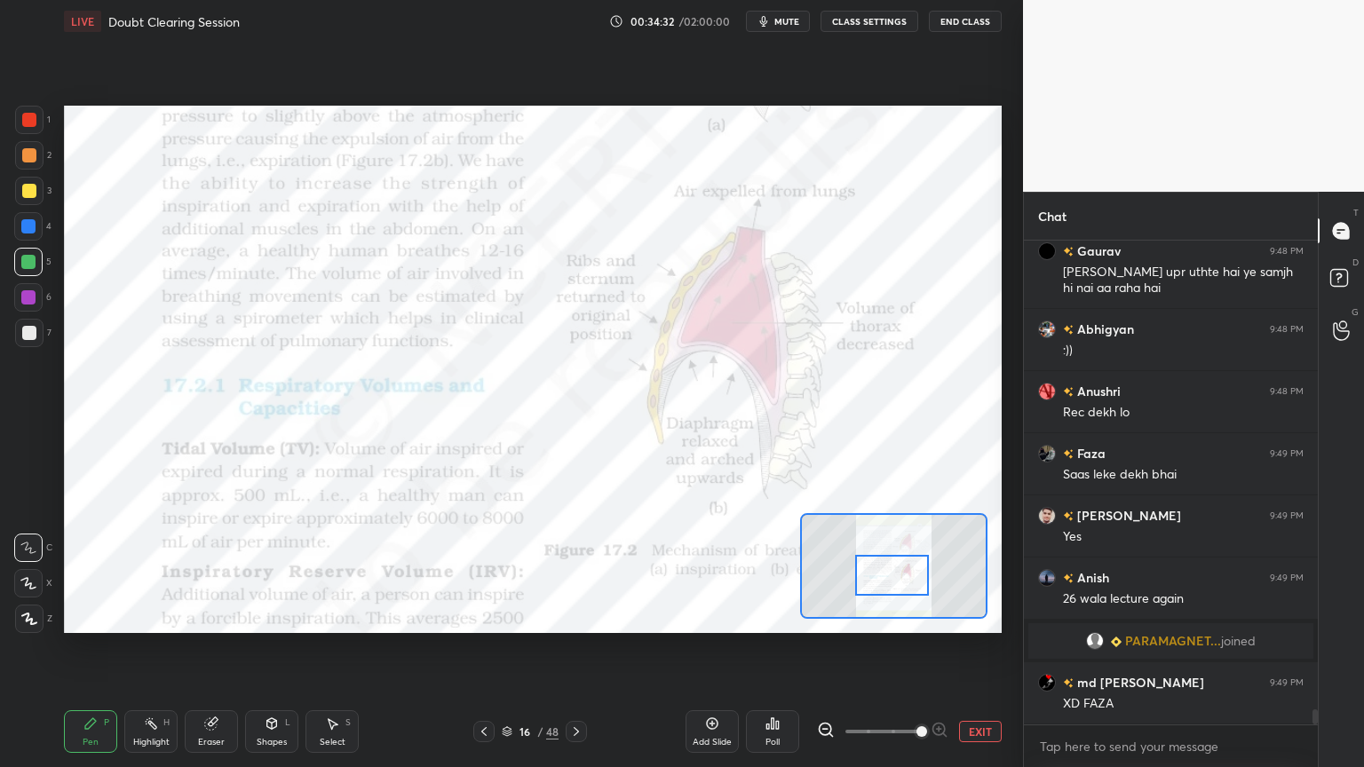
drag, startPoint x: 920, startPoint y: 569, endPoint x: 898, endPoint y: 558, distance: 25.0
click at [904, 575] on div at bounding box center [892, 575] width 74 height 41
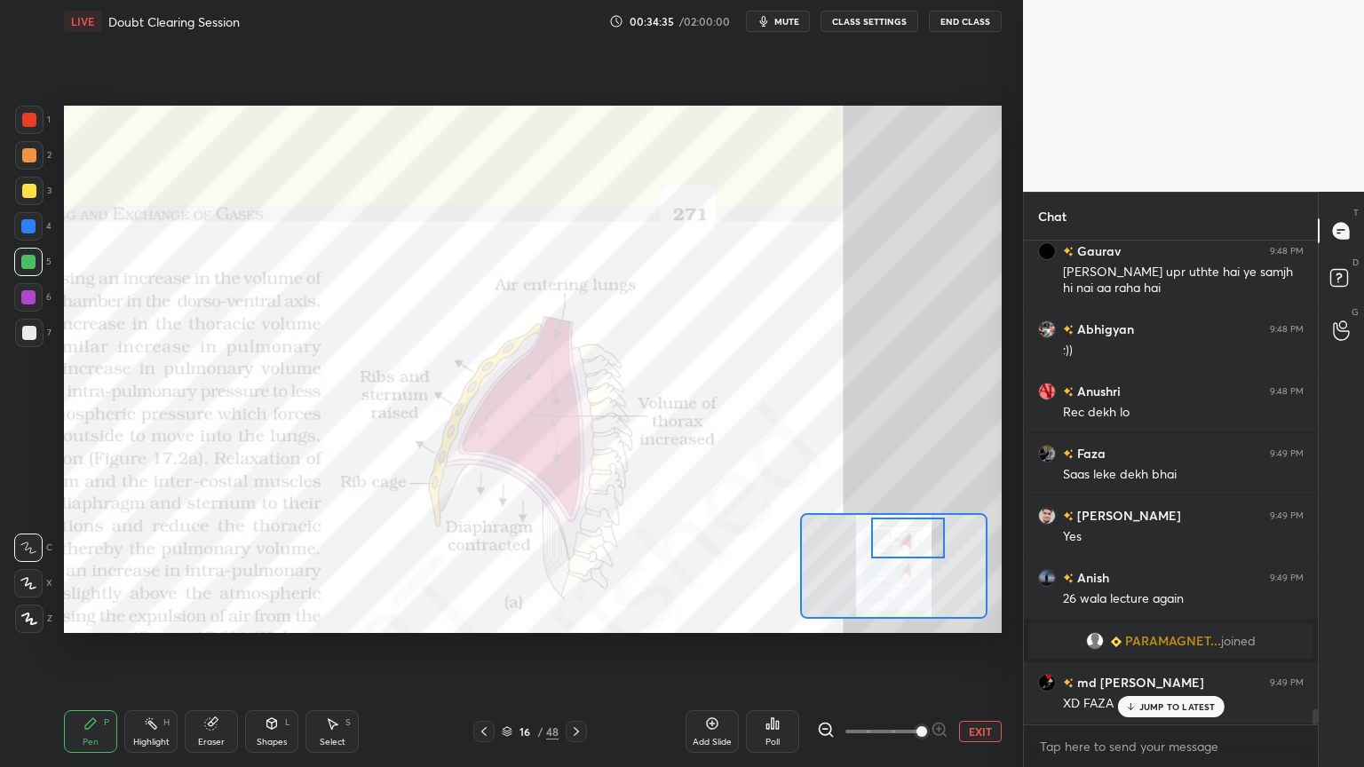
scroll to position [14641, 0]
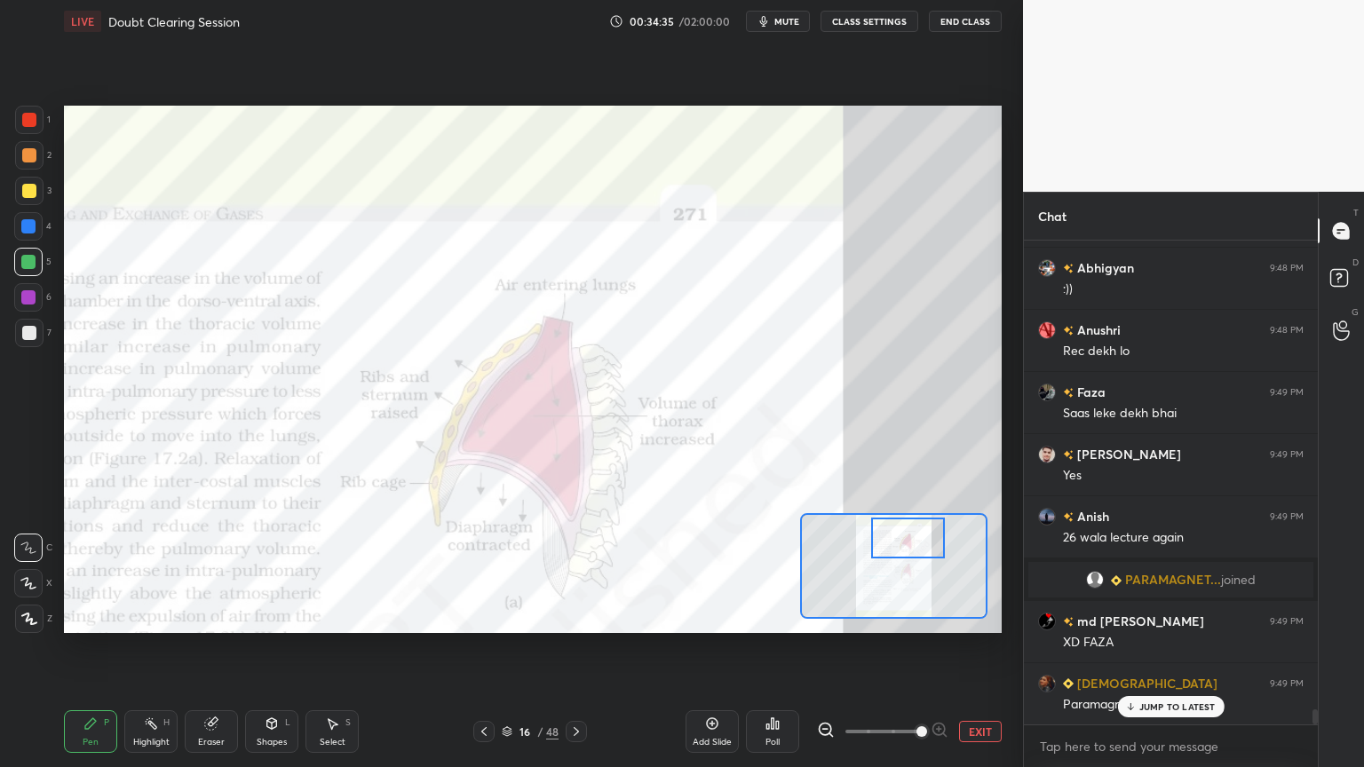
drag, startPoint x: 897, startPoint y: 579, endPoint x: 915, endPoint y: 542, distance: 40.9
click at [915, 542] on div at bounding box center [908, 538] width 74 height 41
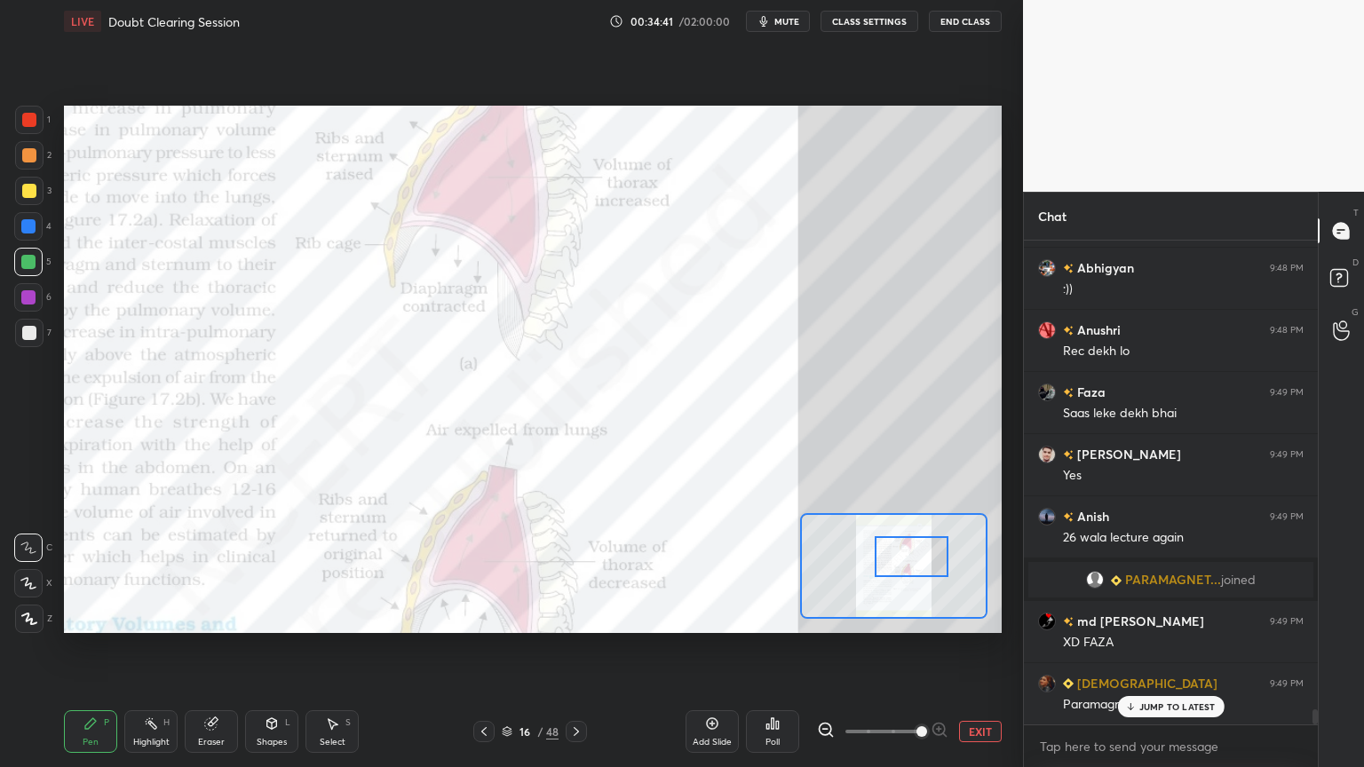
drag, startPoint x: 906, startPoint y: 553, endPoint x: 893, endPoint y: 554, distance: 12.5
click at [904, 566] on div at bounding box center [911, 556] width 74 height 41
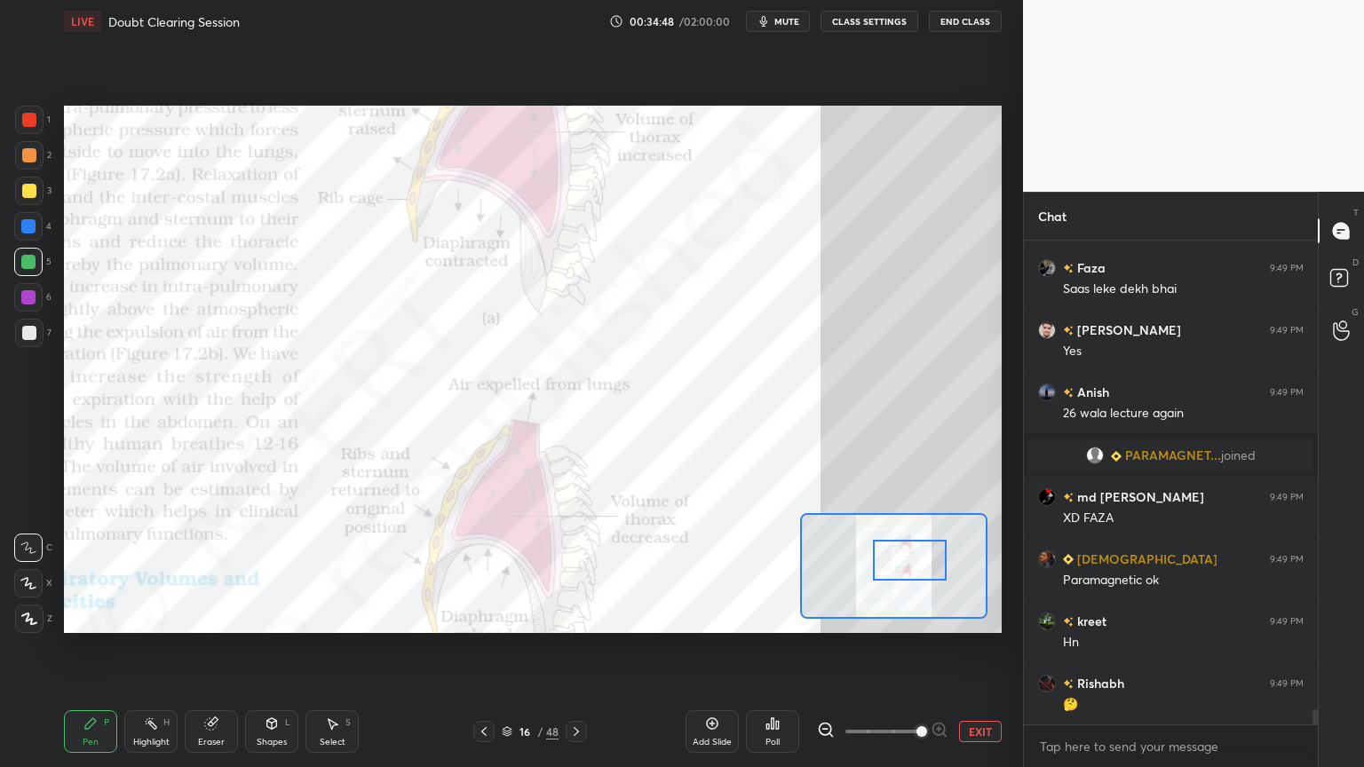
scroll to position [14829, 0]
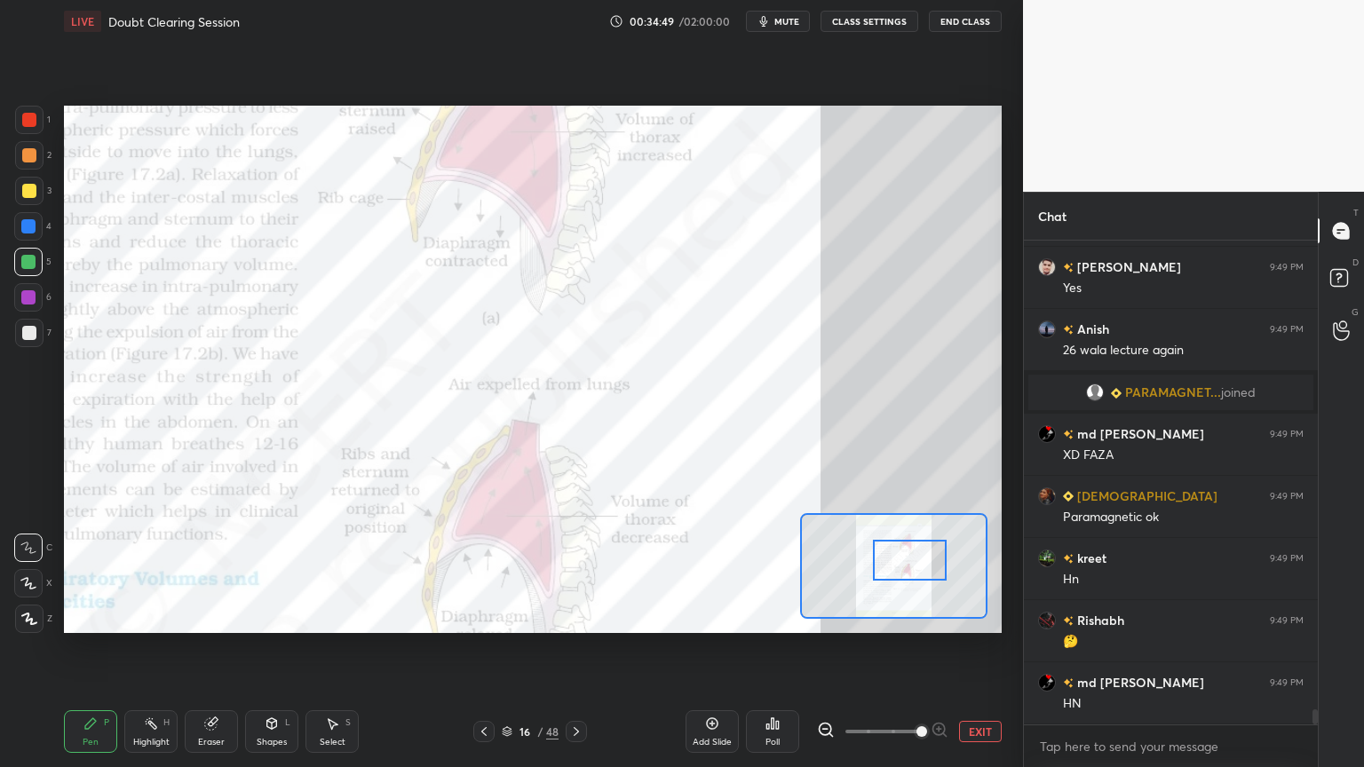
click at [898, 561] on div at bounding box center [910, 560] width 74 height 41
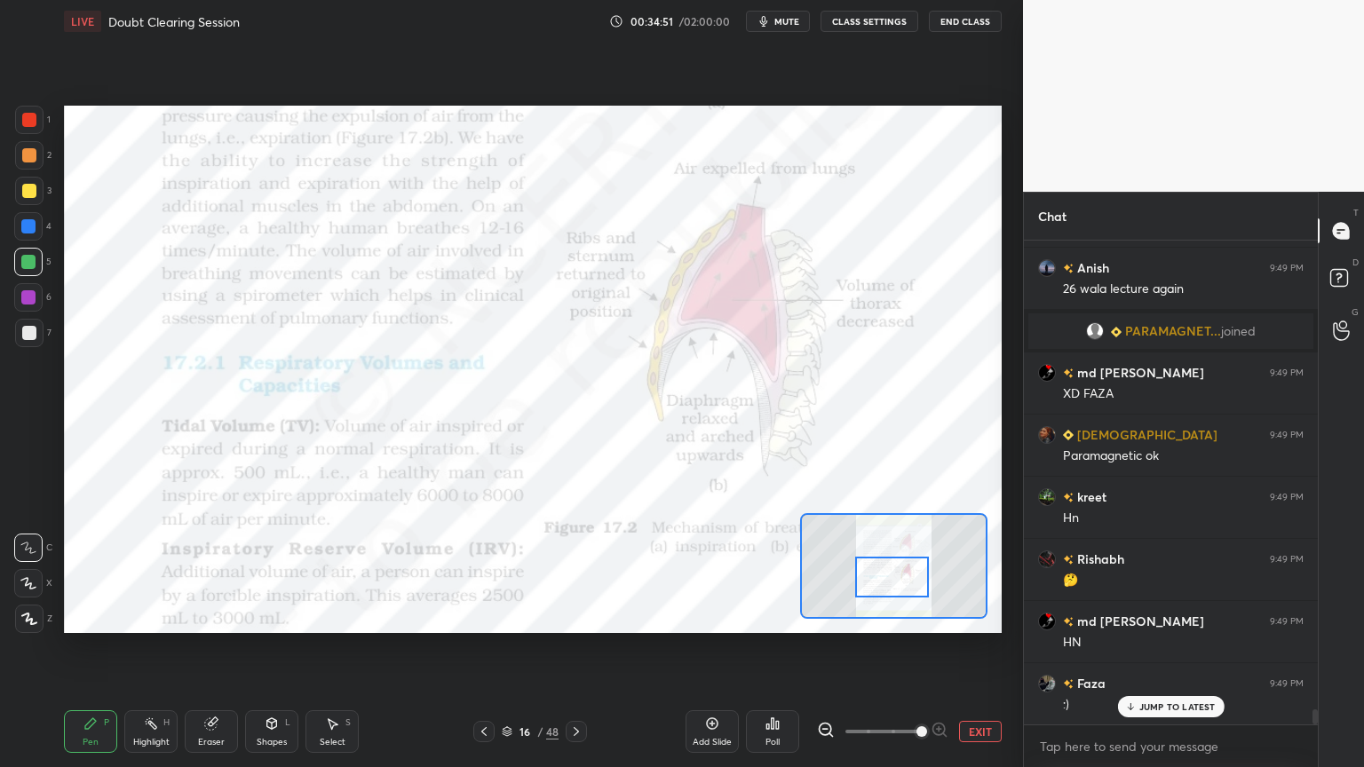
scroll to position [14933, 0]
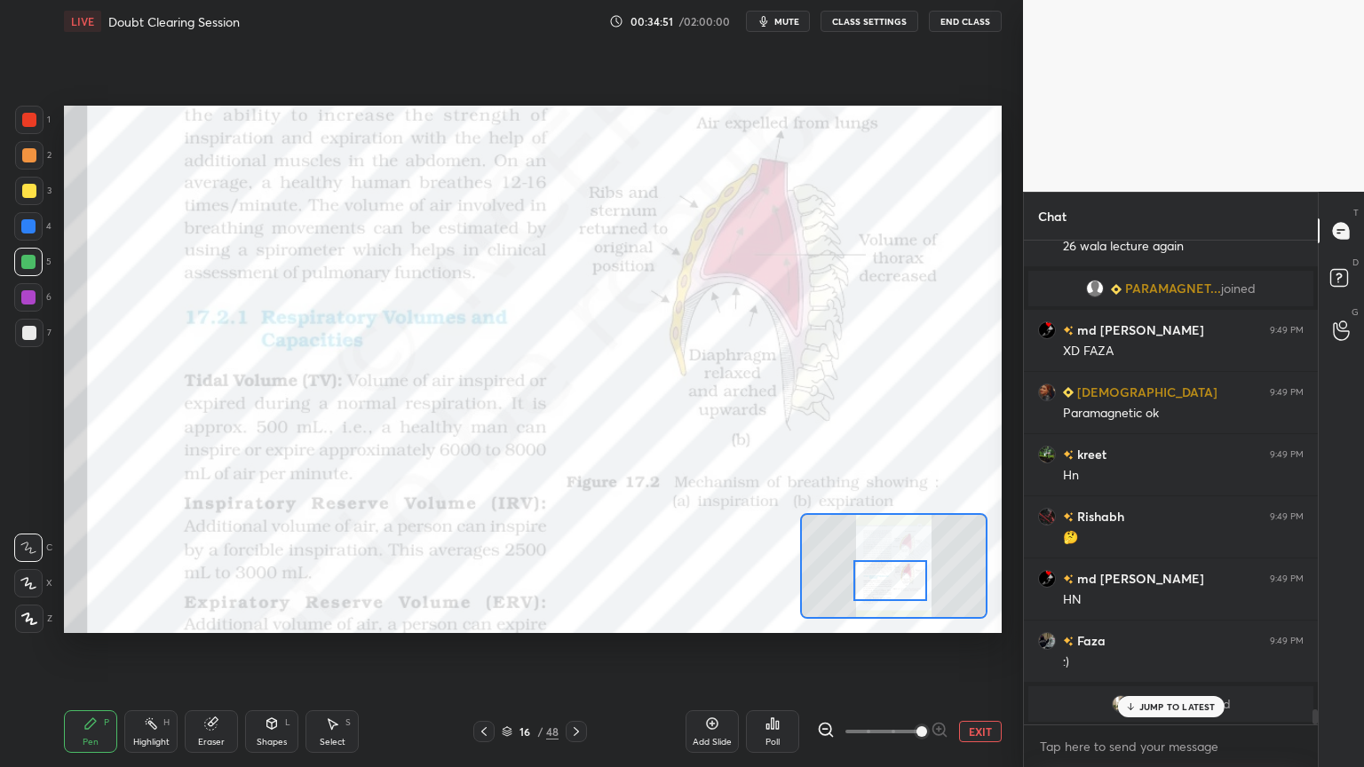
drag, startPoint x: 901, startPoint y: 564, endPoint x: 873, endPoint y: 584, distance: 35.0
click at [874, 587] on div at bounding box center [890, 580] width 74 height 41
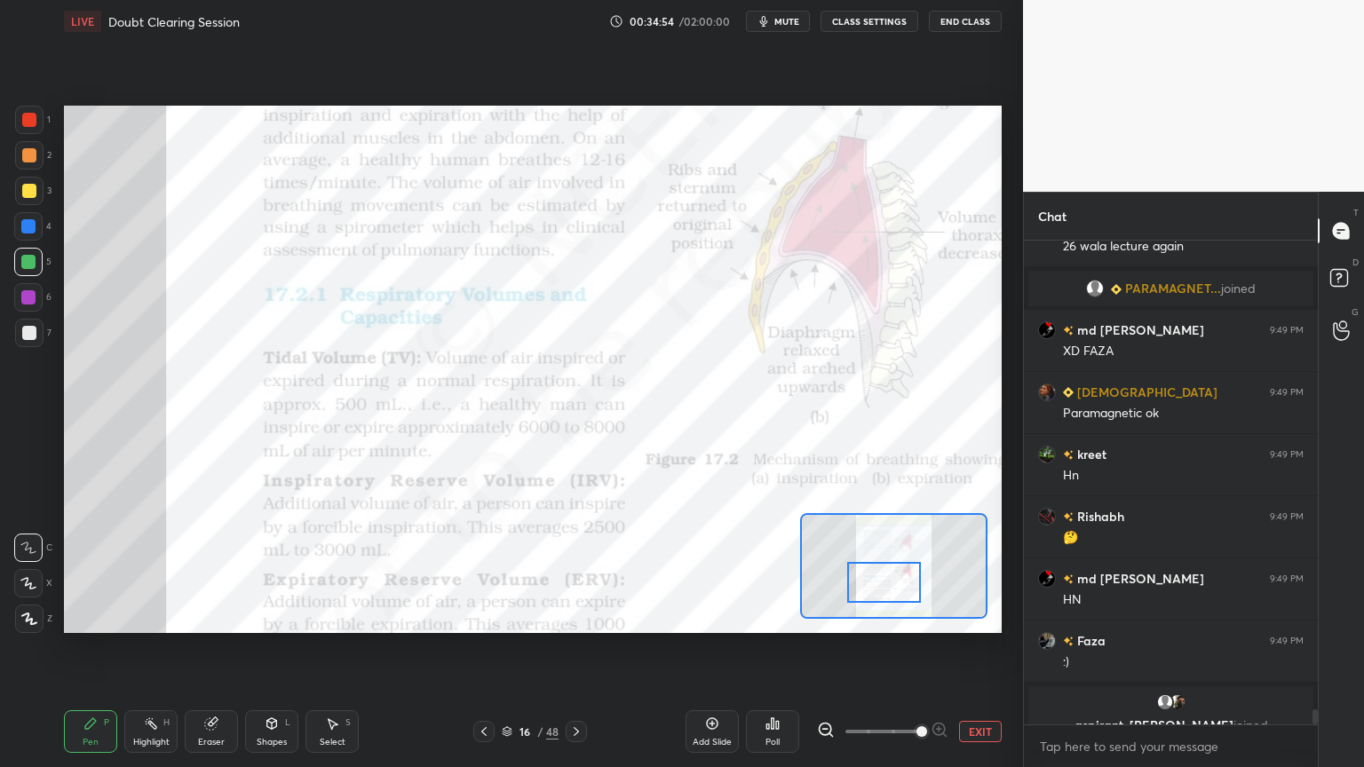
scroll to position [14996, 0]
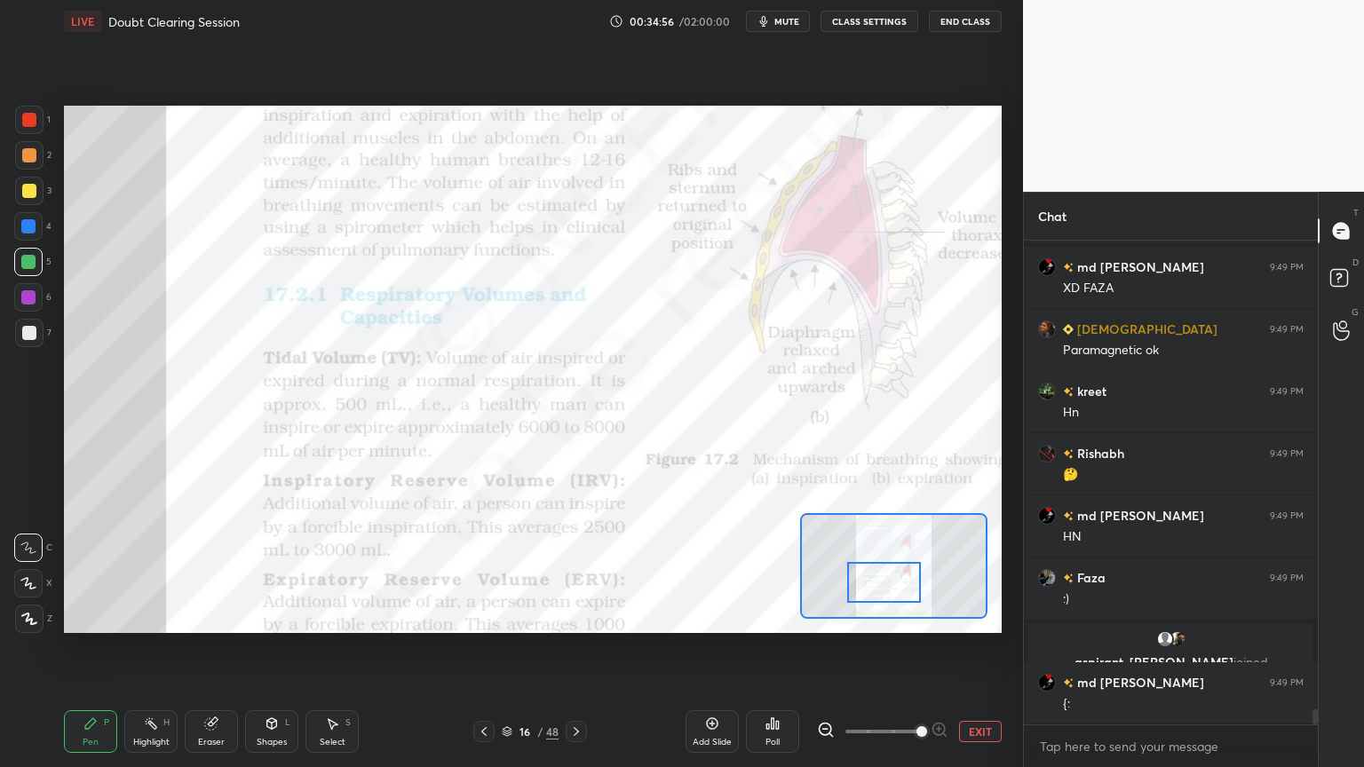
click at [585, 616] on div "16 / 48" at bounding box center [530, 731] width 311 height 21
click at [578, 616] on icon at bounding box center [576, 731] width 14 height 14
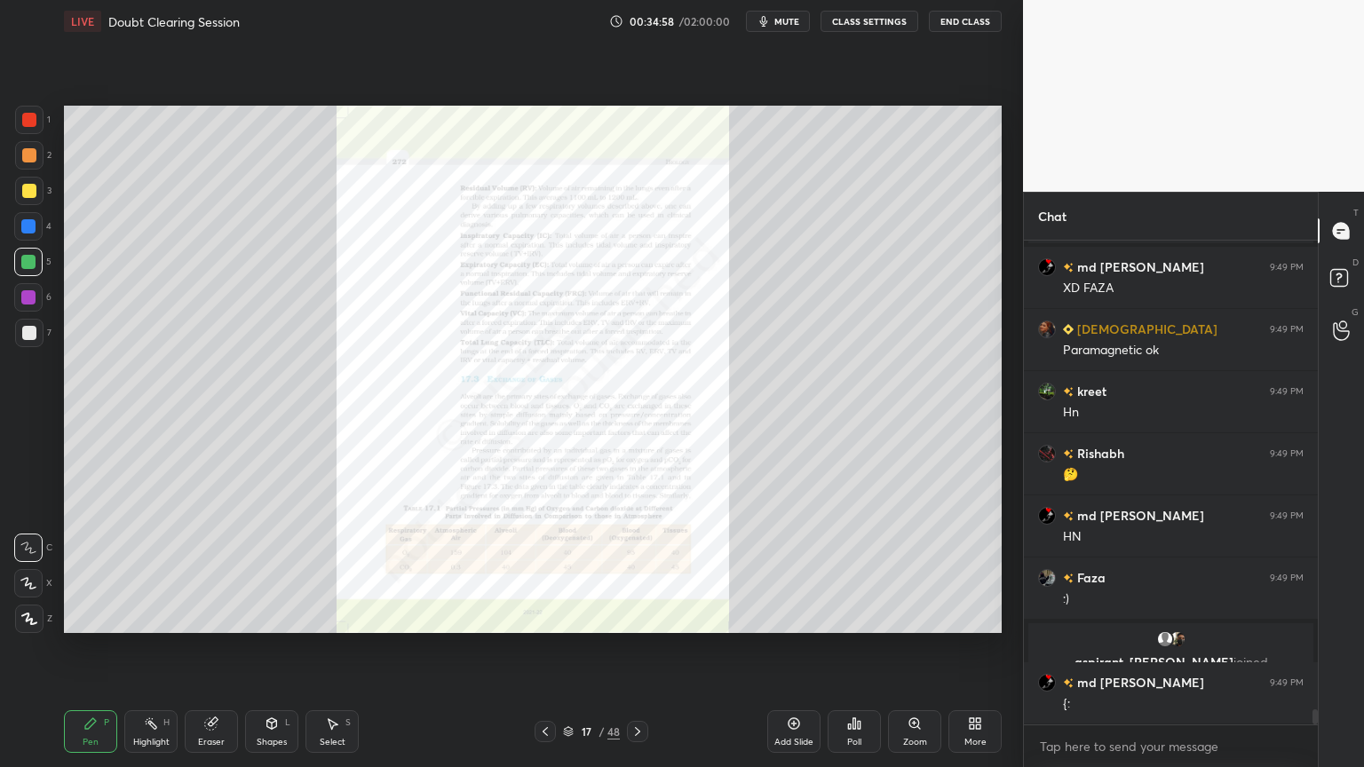
click at [540, 616] on icon at bounding box center [545, 731] width 14 height 14
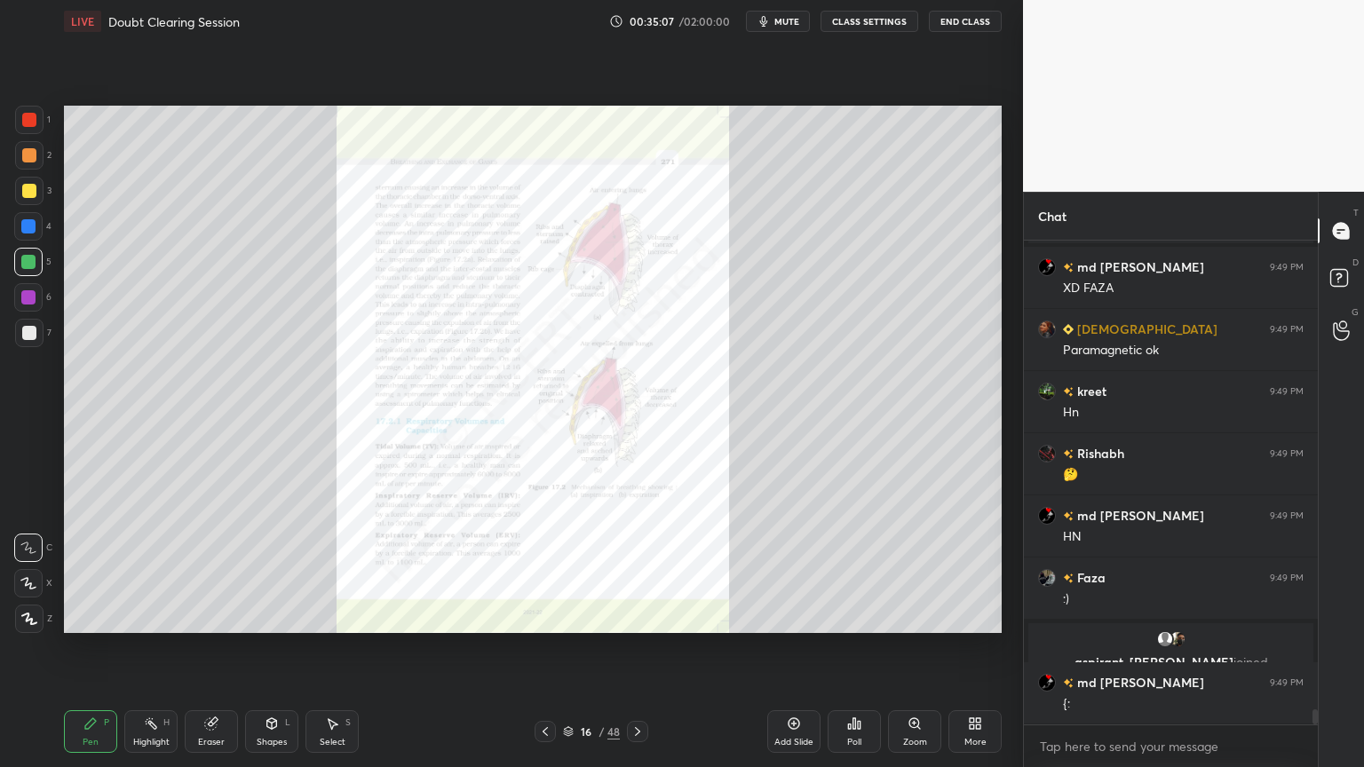
click at [550, 616] on icon at bounding box center [545, 731] width 14 height 14
click at [549, 616] on icon at bounding box center [545, 731] width 14 height 14
click at [550, 616] on icon at bounding box center [545, 731] width 14 height 14
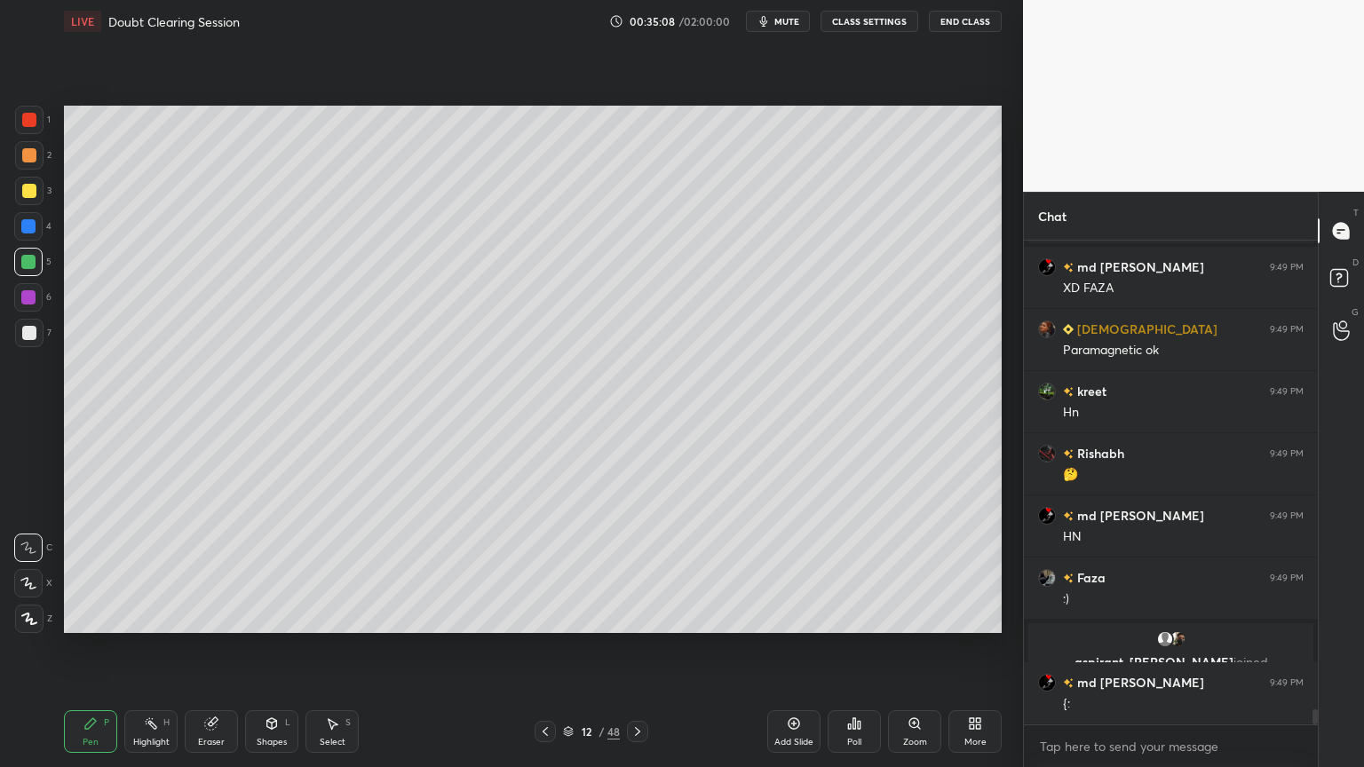
click at [548, 616] on icon at bounding box center [545, 731] width 14 height 14
click at [549, 616] on icon at bounding box center [545, 731] width 14 height 14
click at [548, 616] on icon at bounding box center [545, 731] width 14 height 14
click at [545, 616] on icon at bounding box center [545, 731] width 14 height 14
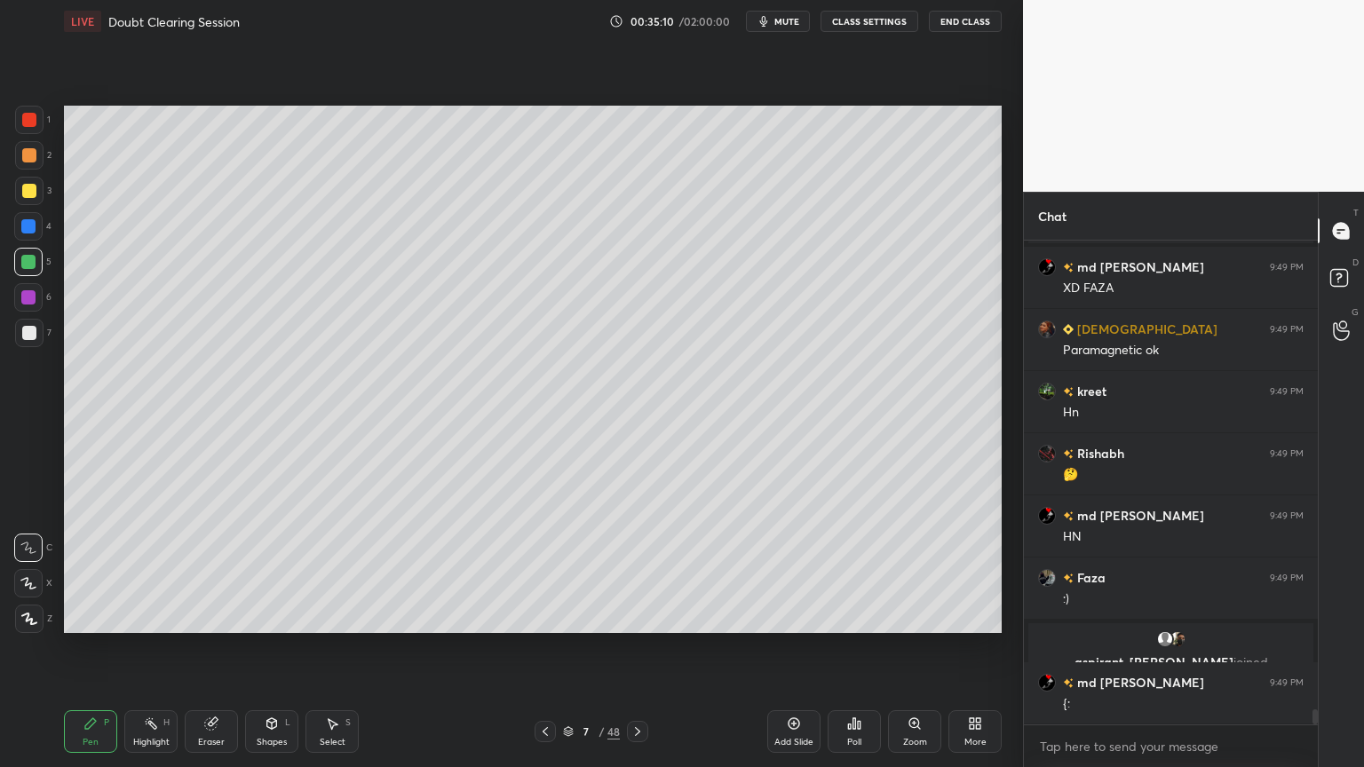
scroll to position [15057, 0]
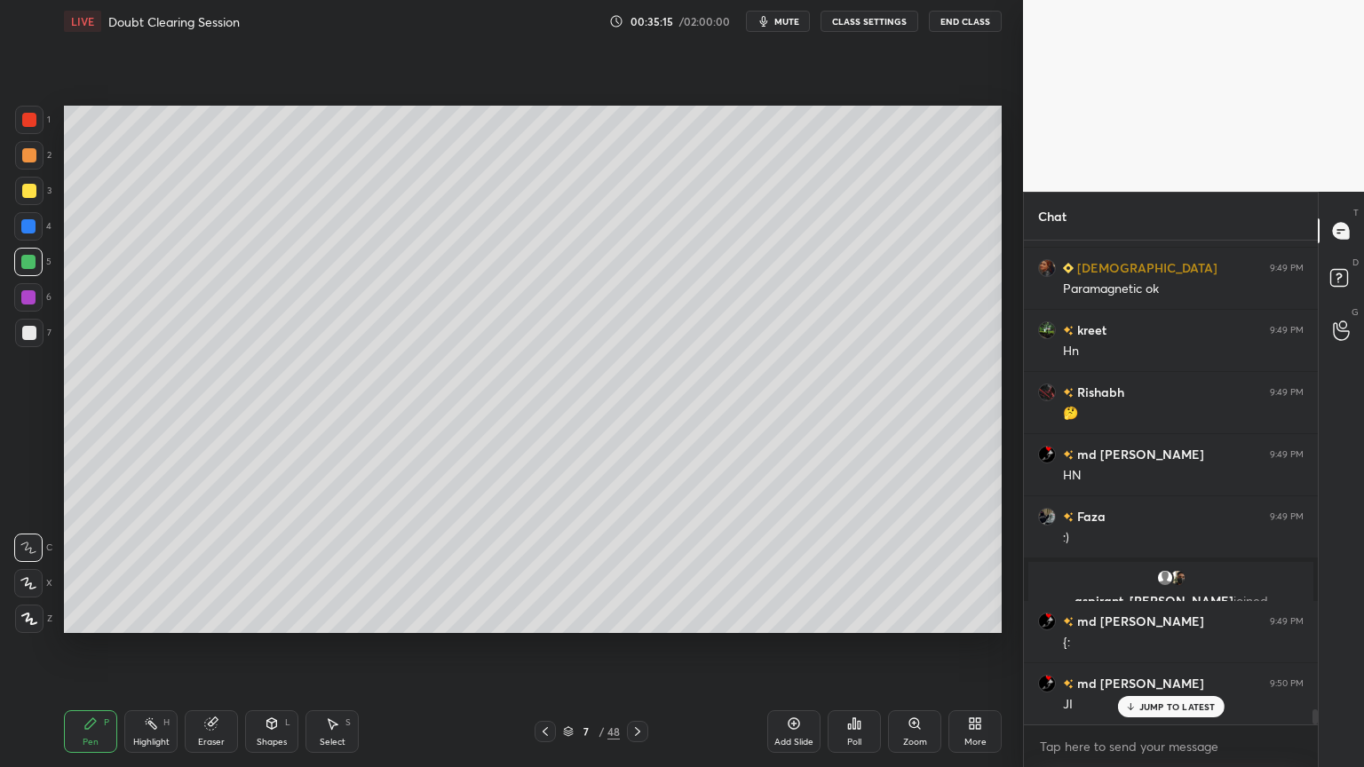
click at [541, 616] on icon at bounding box center [545, 731] width 14 height 14
click at [797, 616] on div "Add Slide" at bounding box center [793, 731] width 53 height 43
click at [35, 334] on div at bounding box center [29, 333] width 28 height 28
drag, startPoint x: 274, startPoint y: 735, endPoint x: 249, endPoint y: 713, distance: 34.0
click at [265, 616] on div "Shapes L" at bounding box center [271, 731] width 53 height 43
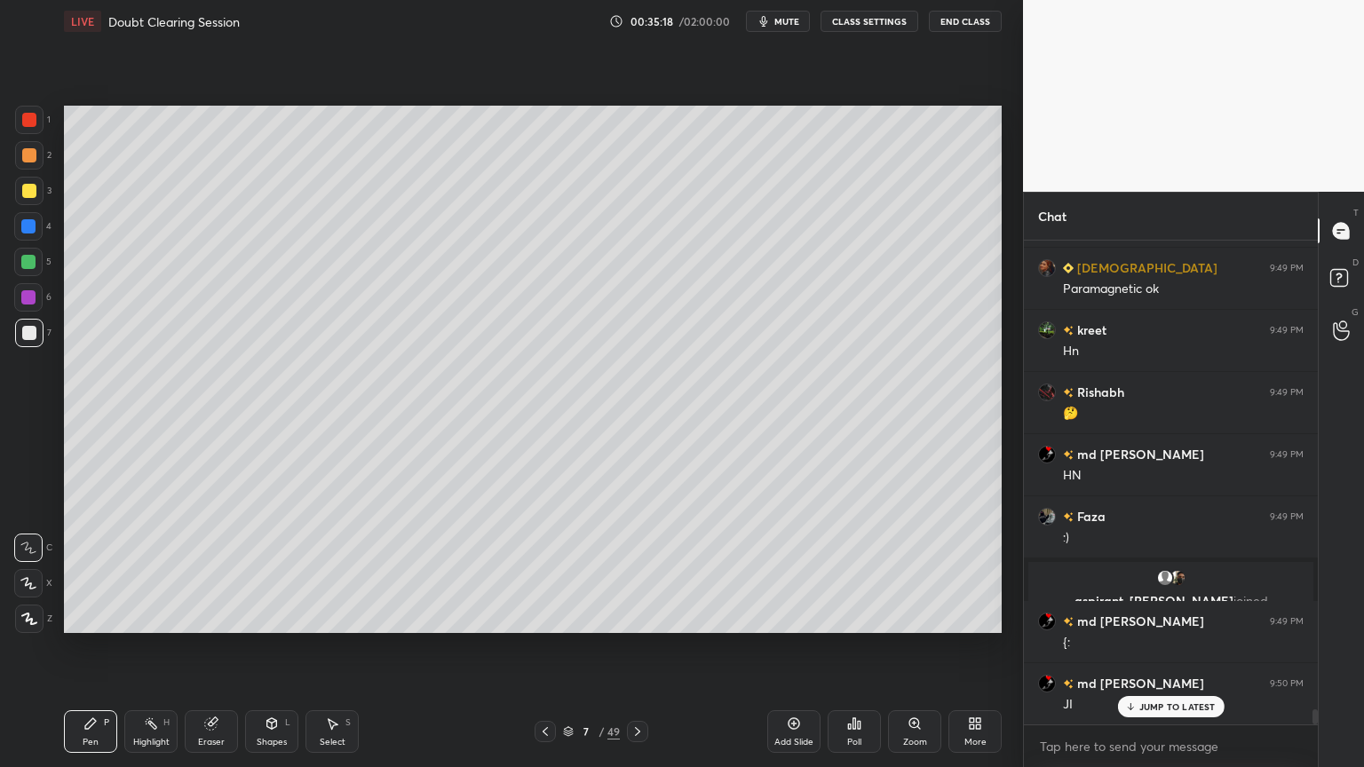
scroll to position [15120, 0]
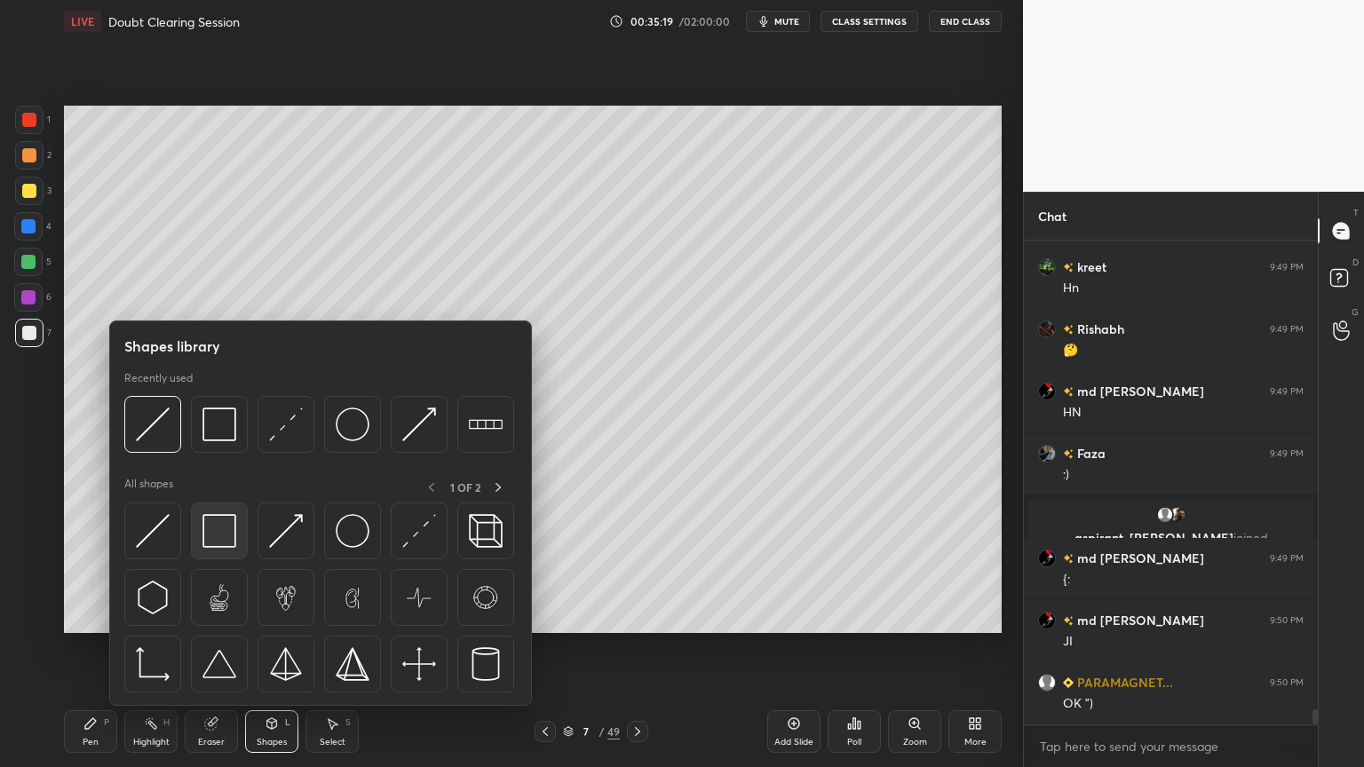
click at [231, 531] on img at bounding box center [219, 531] width 34 height 34
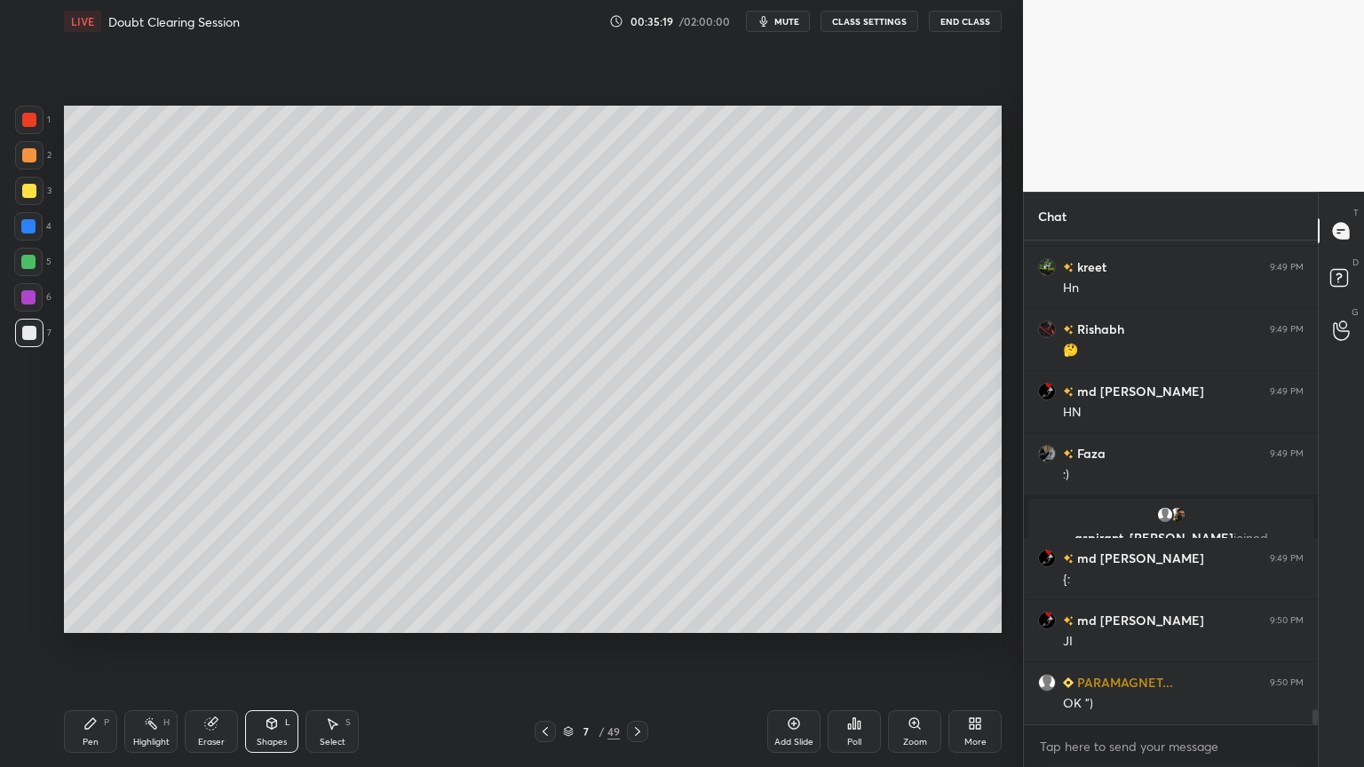
scroll to position [15181, 0]
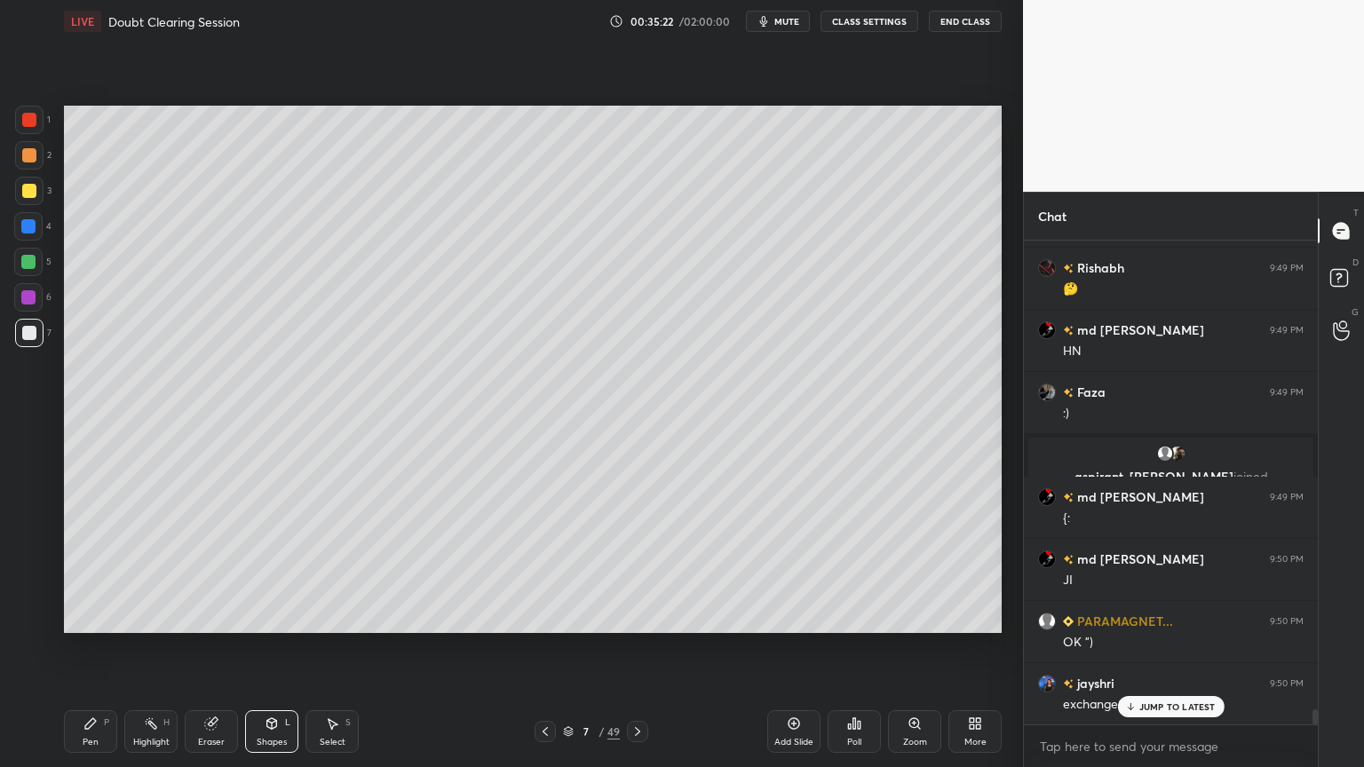
click at [88, 616] on div "Pen" at bounding box center [91, 742] width 16 height 9
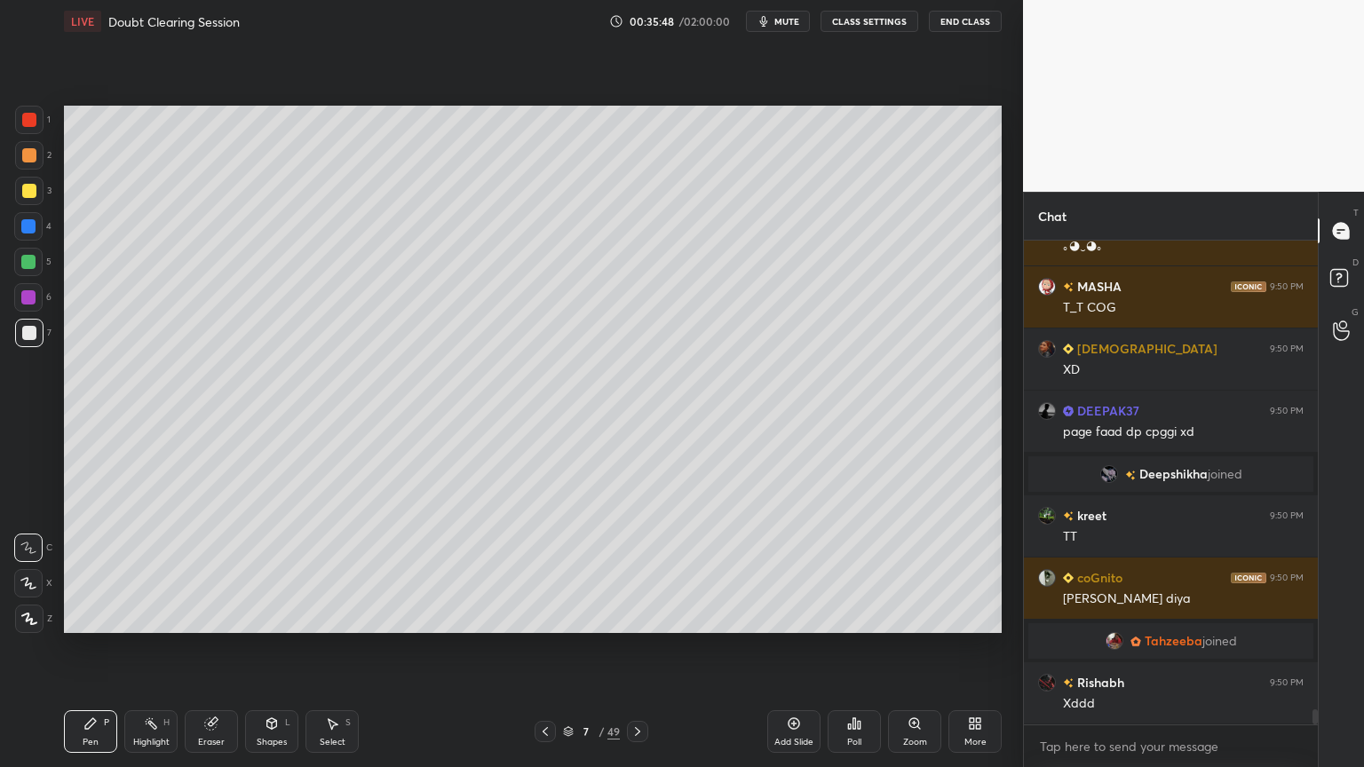
scroll to position [15518, 0]
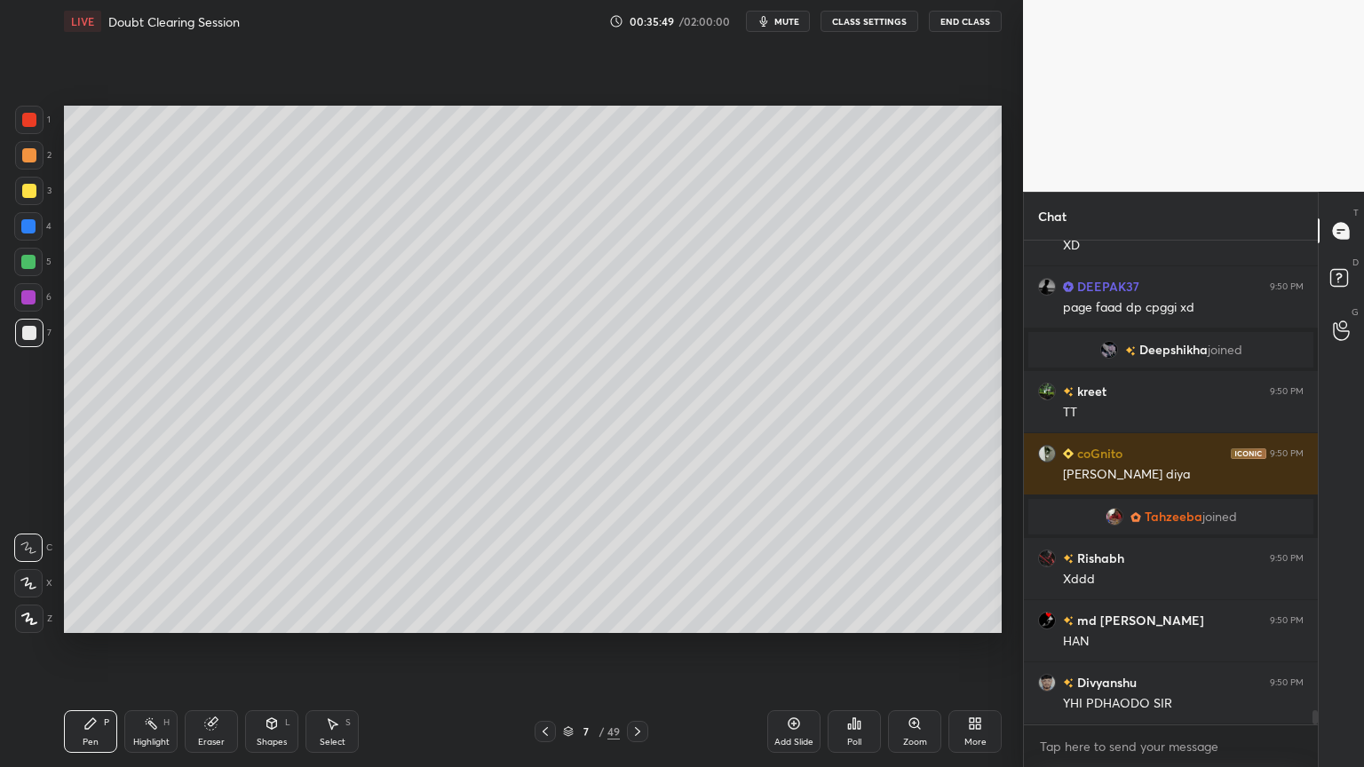
click at [277, 616] on icon at bounding box center [272, 723] width 14 height 14
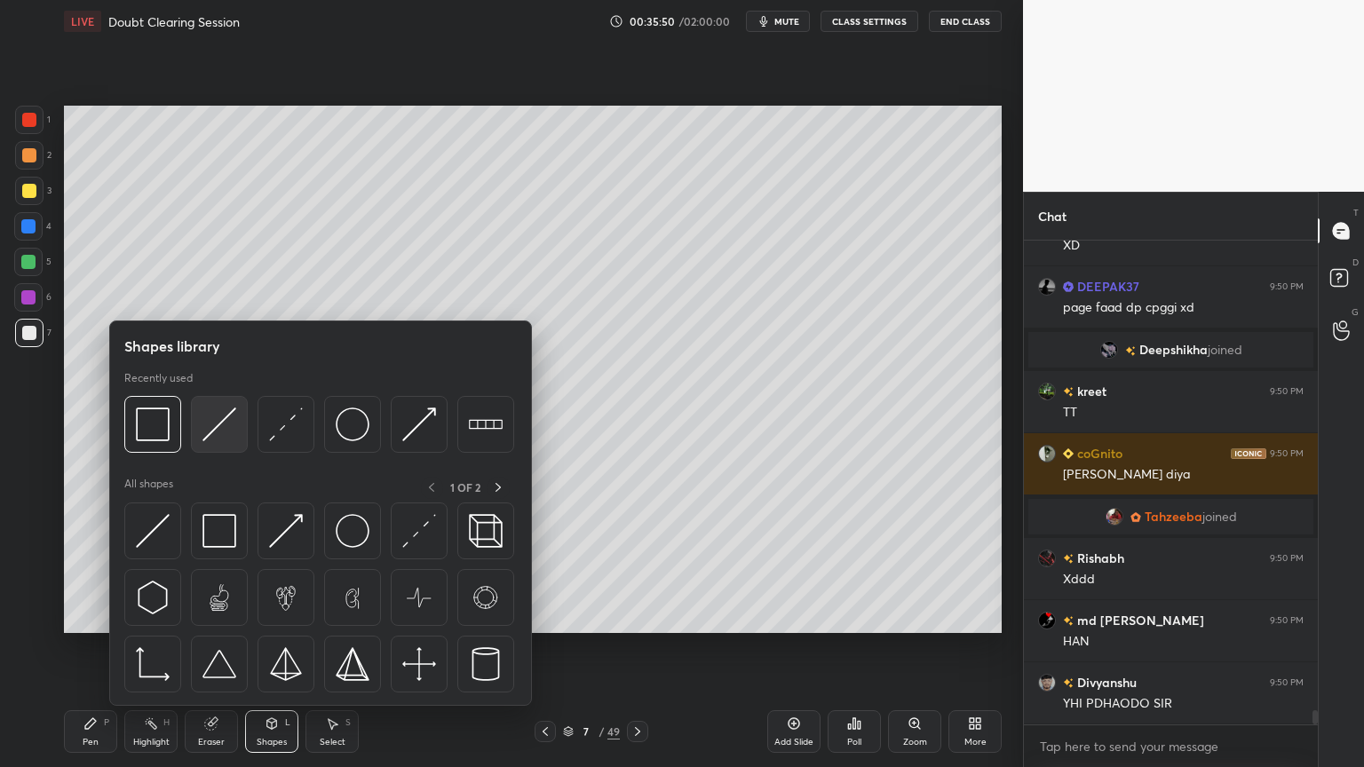
click at [224, 444] on div at bounding box center [219, 424] width 57 height 57
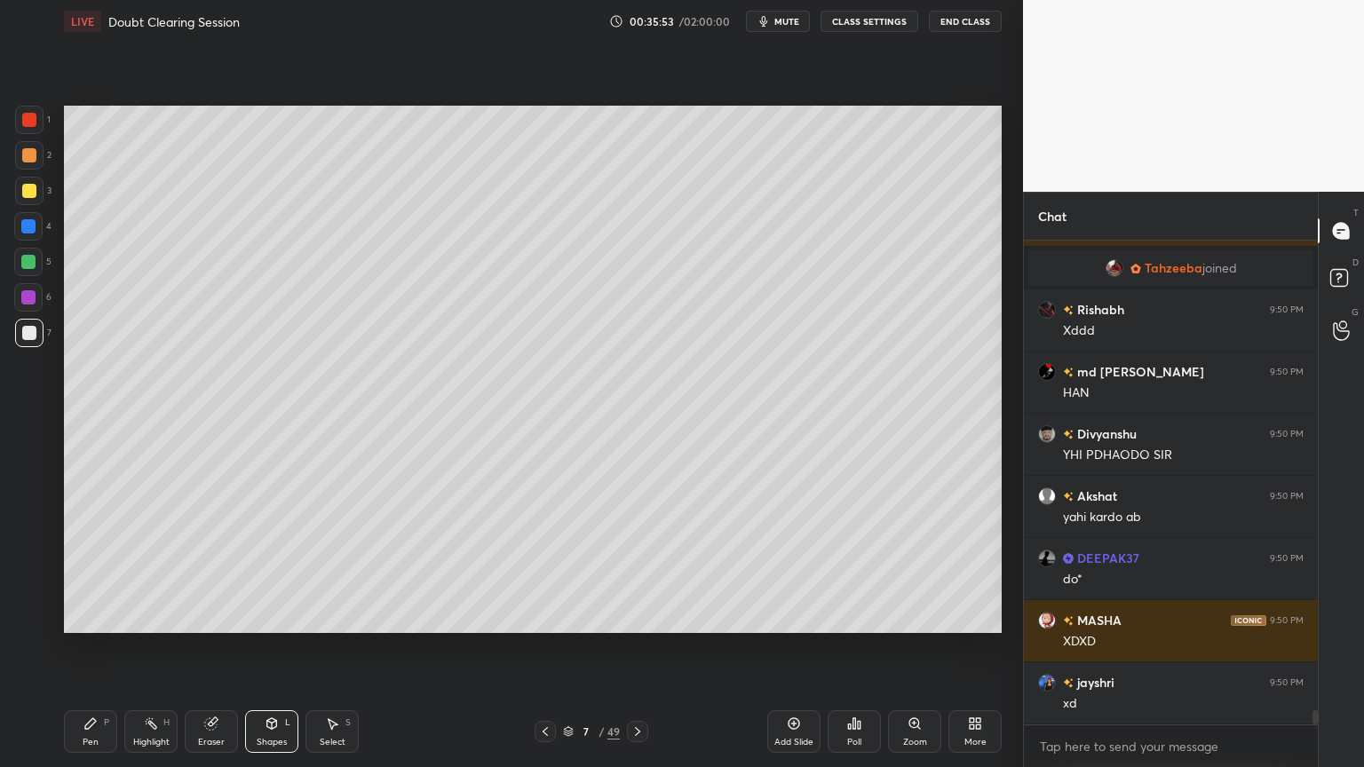
scroll to position [15952, 0]
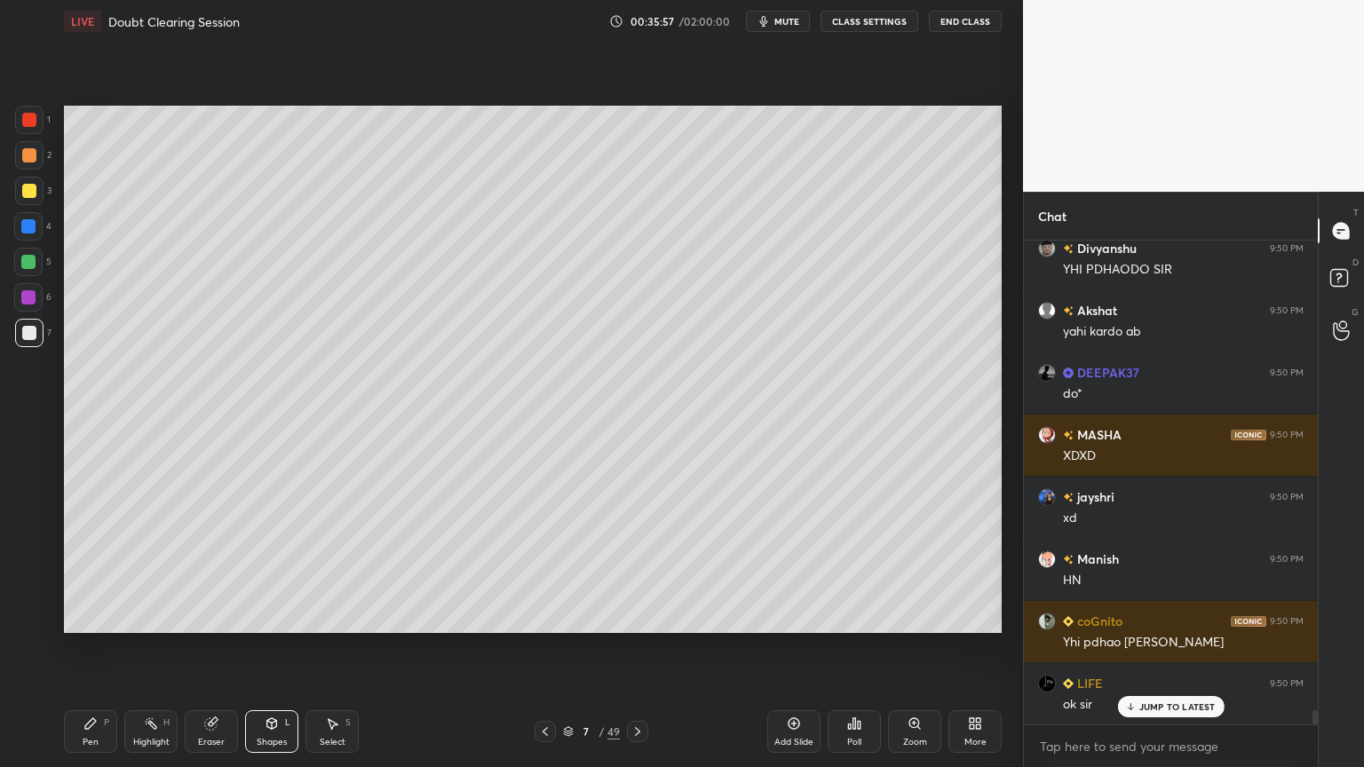
click at [96, 616] on div "Pen P" at bounding box center [90, 731] width 53 height 43
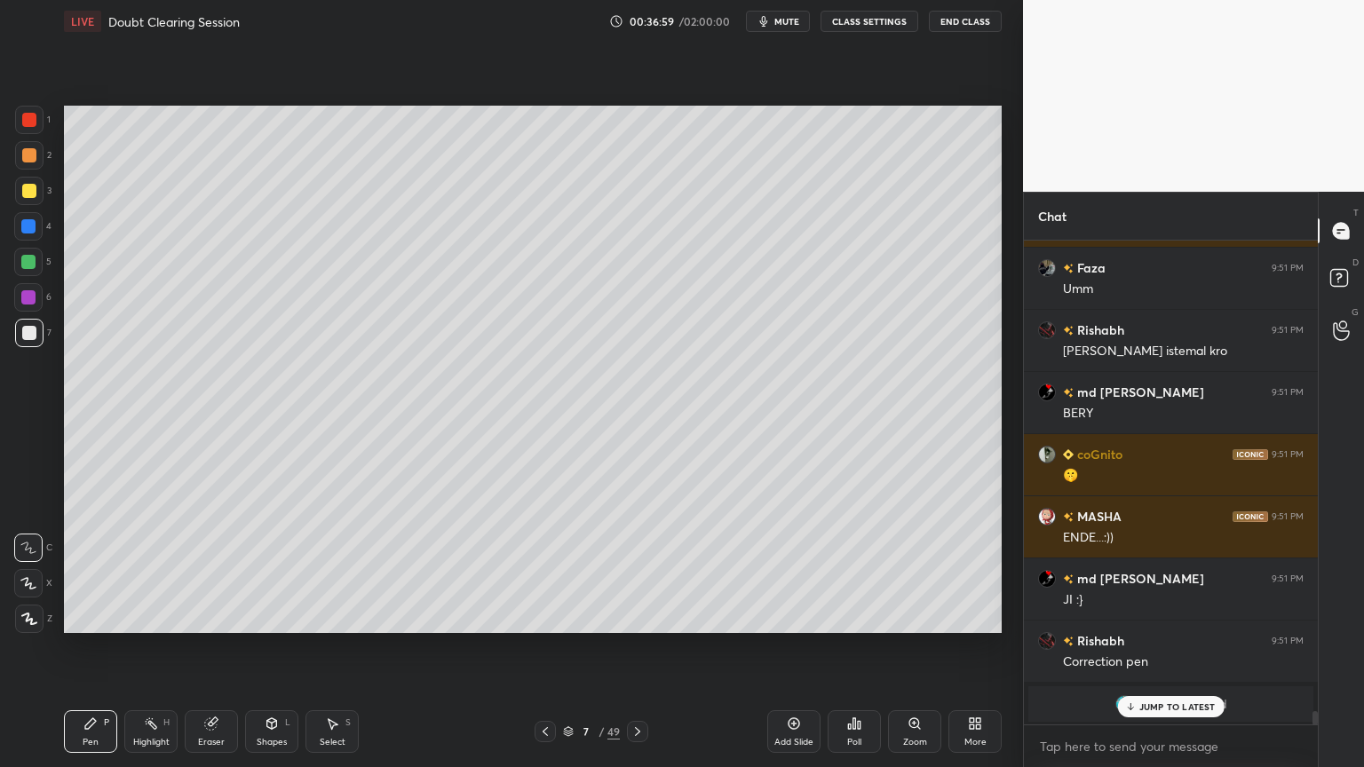
scroll to position [16722, 0]
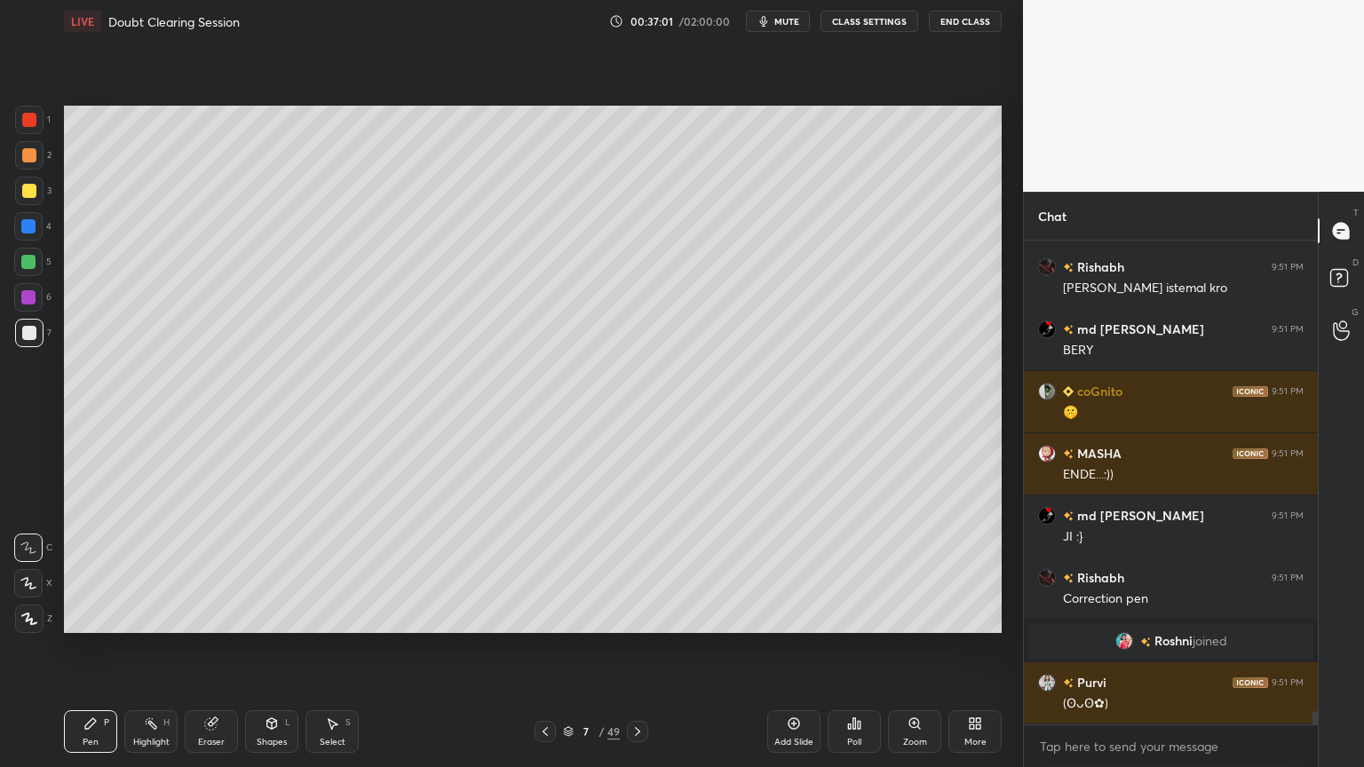
click at [36, 192] on div at bounding box center [29, 191] width 14 height 14
click at [32, 189] on div at bounding box center [29, 191] width 14 height 14
click at [39, 587] on div at bounding box center [28, 583] width 28 height 28
click at [40, 587] on div at bounding box center [28, 583] width 28 height 28
click at [24, 257] on div at bounding box center [28, 262] width 14 height 14
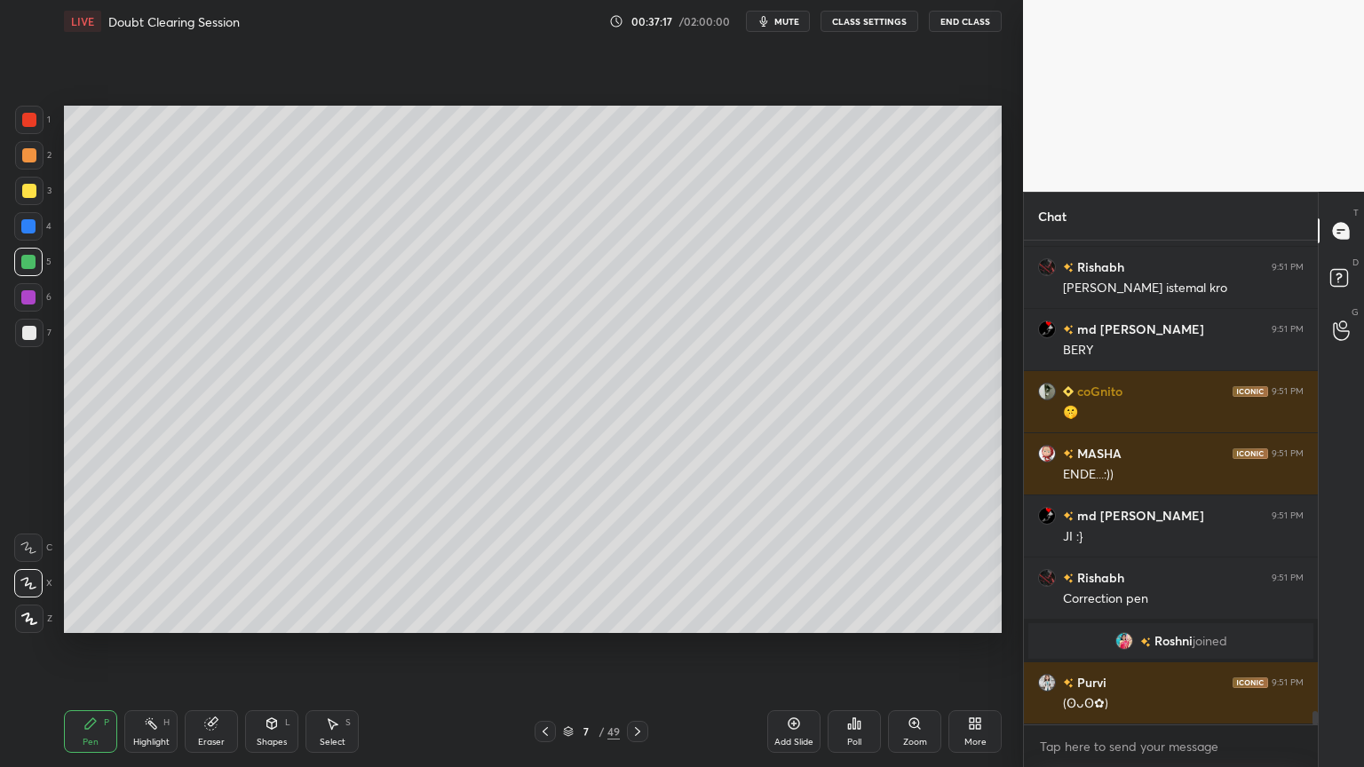
click at [31, 344] on div at bounding box center [29, 333] width 28 height 28
drag, startPoint x: 320, startPoint y: 725, endPoint x: 306, endPoint y: 703, distance: 25.9
click at [320, 616] on div "Select S" at bounding box center [331, 731] width 53 height 43
click at [277, 616] on icon at bounding box center [272, 723] width 14 height 14
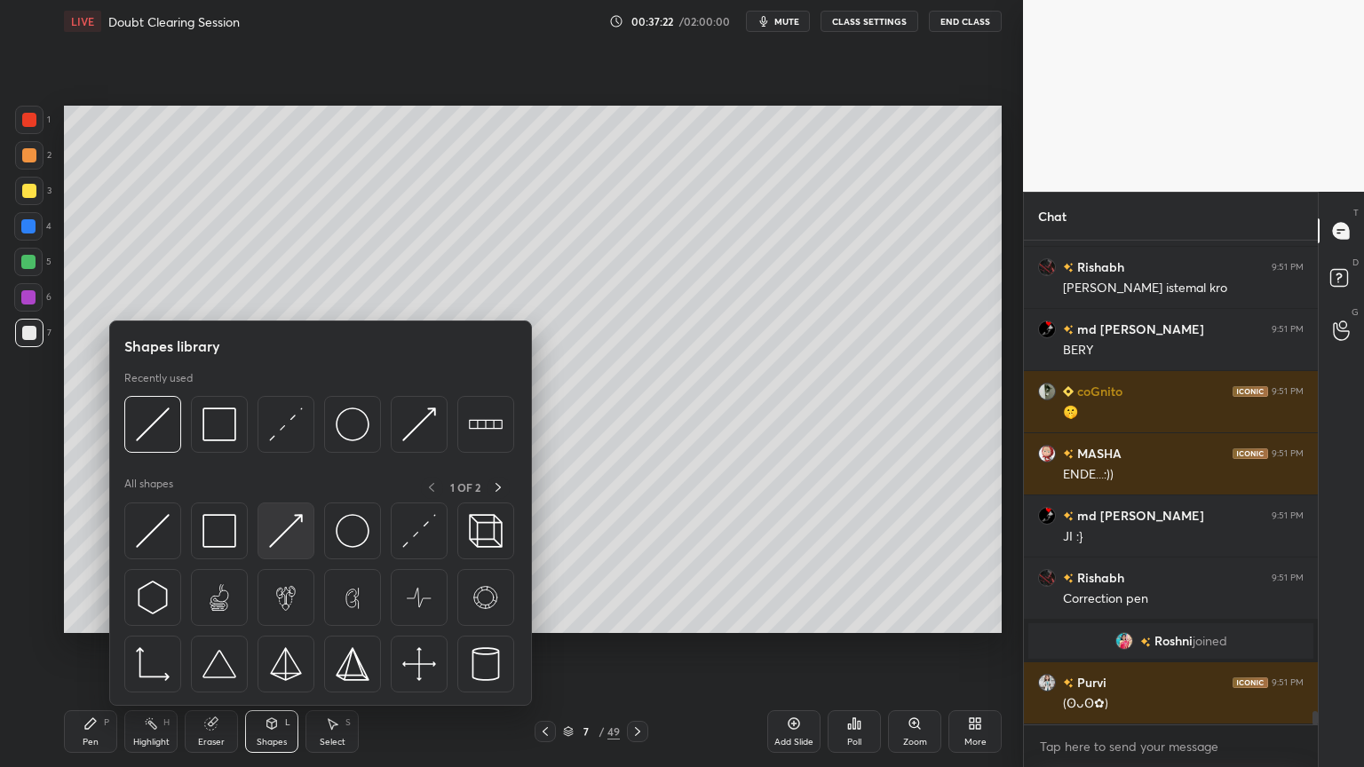
click at [281, 541] on img at bounding box center [286, 531] width 34 height 34
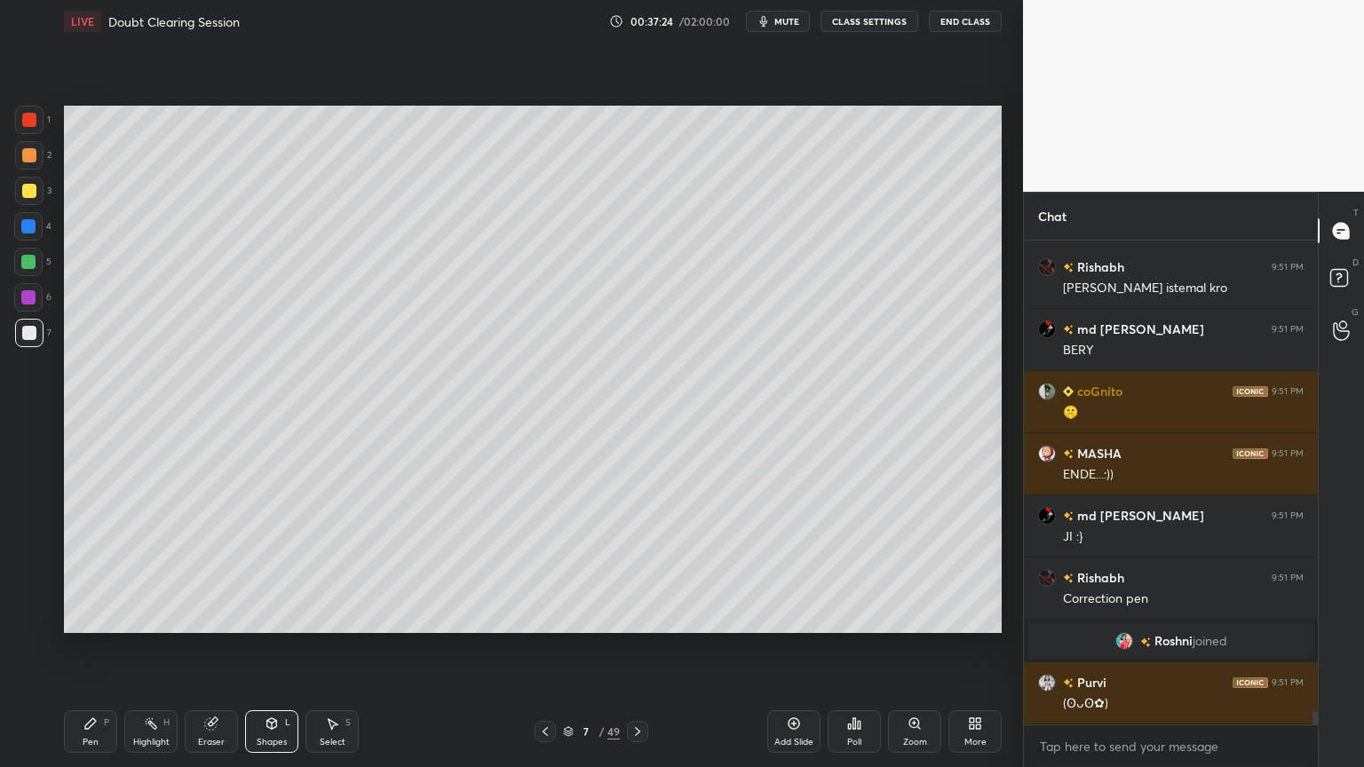
click at [25, 231] on div at bounding box center [28, 226] width 14 height 14
click at [91, 616] on icon at bounding box center [90, 723] width 14 height 14
click at [94, 616] on icon at bounding box center [90, 723] width 14 height 14
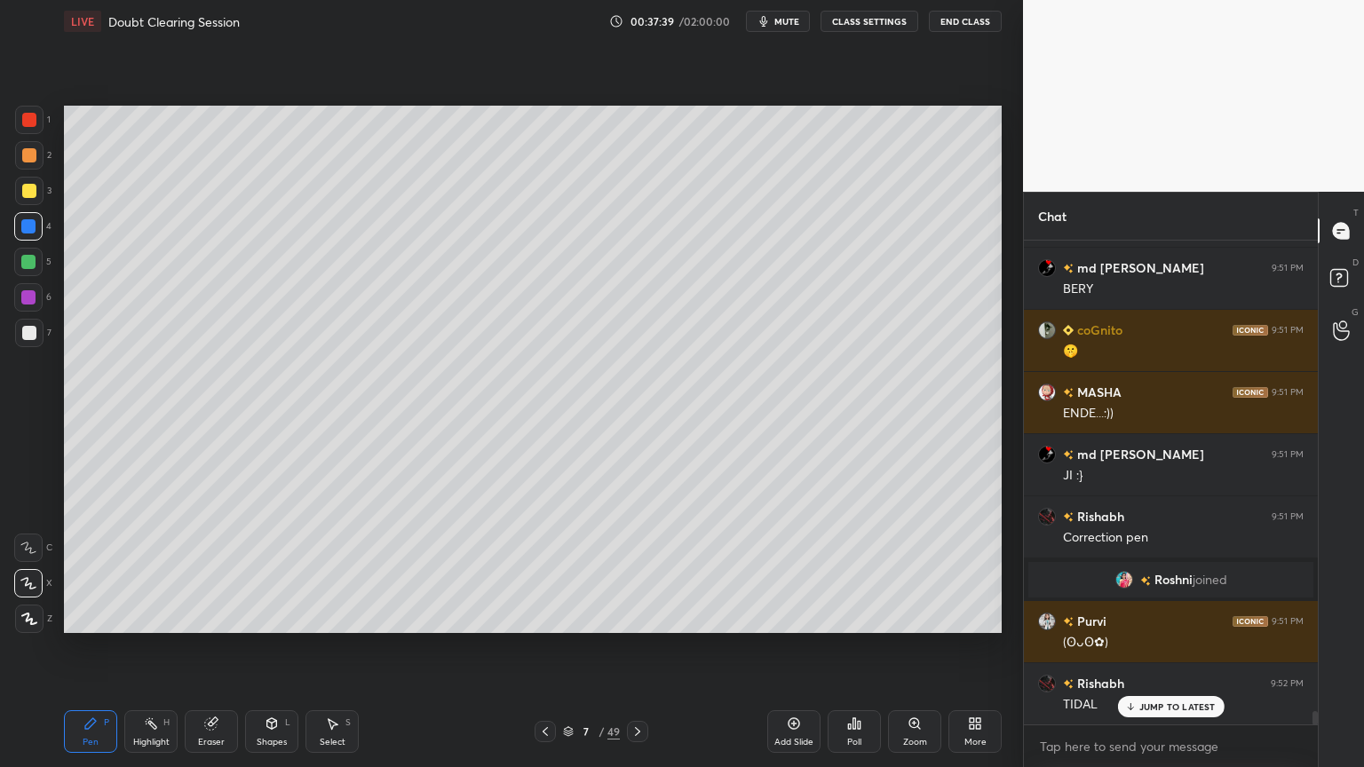
drag, startPoint x: 31, startPoint y: 195, endPoint x: 43, endPoint y: 206, distance: 15.7
click at [28, 197] on div at bounding box center [29, 191] width 14 height 14
click at [31, 331] on div at bounding box center [29, 333] width 14 height 14
click at [789, 616] on icon at bounding box center [794, 723] width 14 height 14
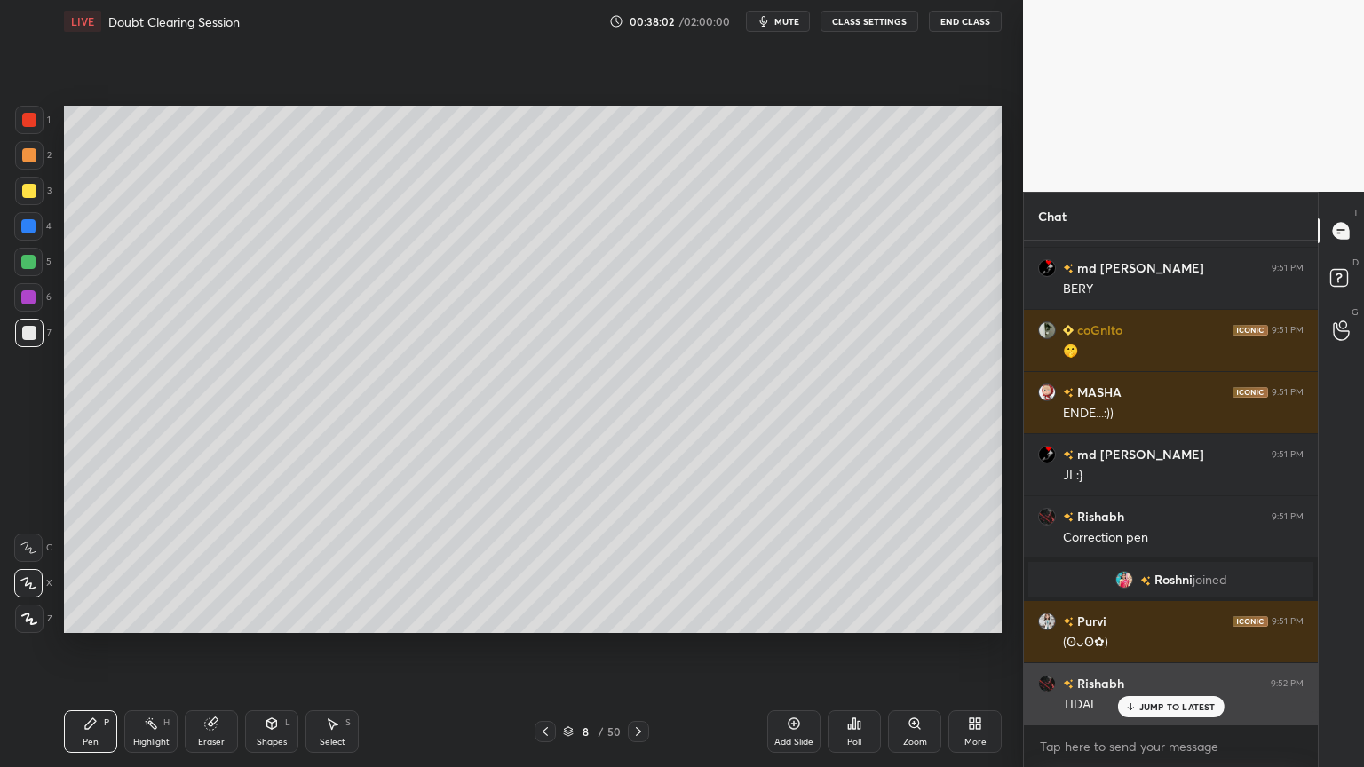
click at [1135, 616] on div "JUMP TO LATEST" at bounding box center [1170, 706] width 107 height 21
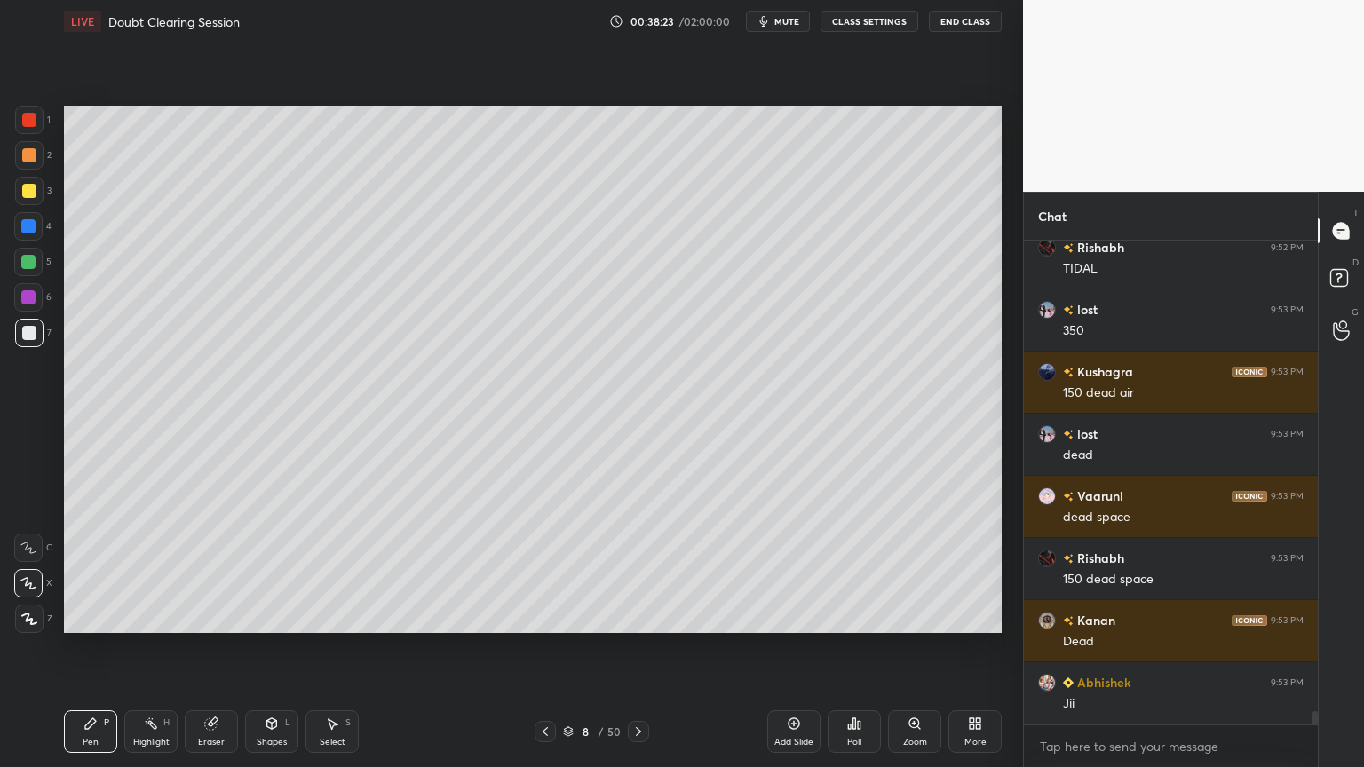
scroll to position [17280, 0]
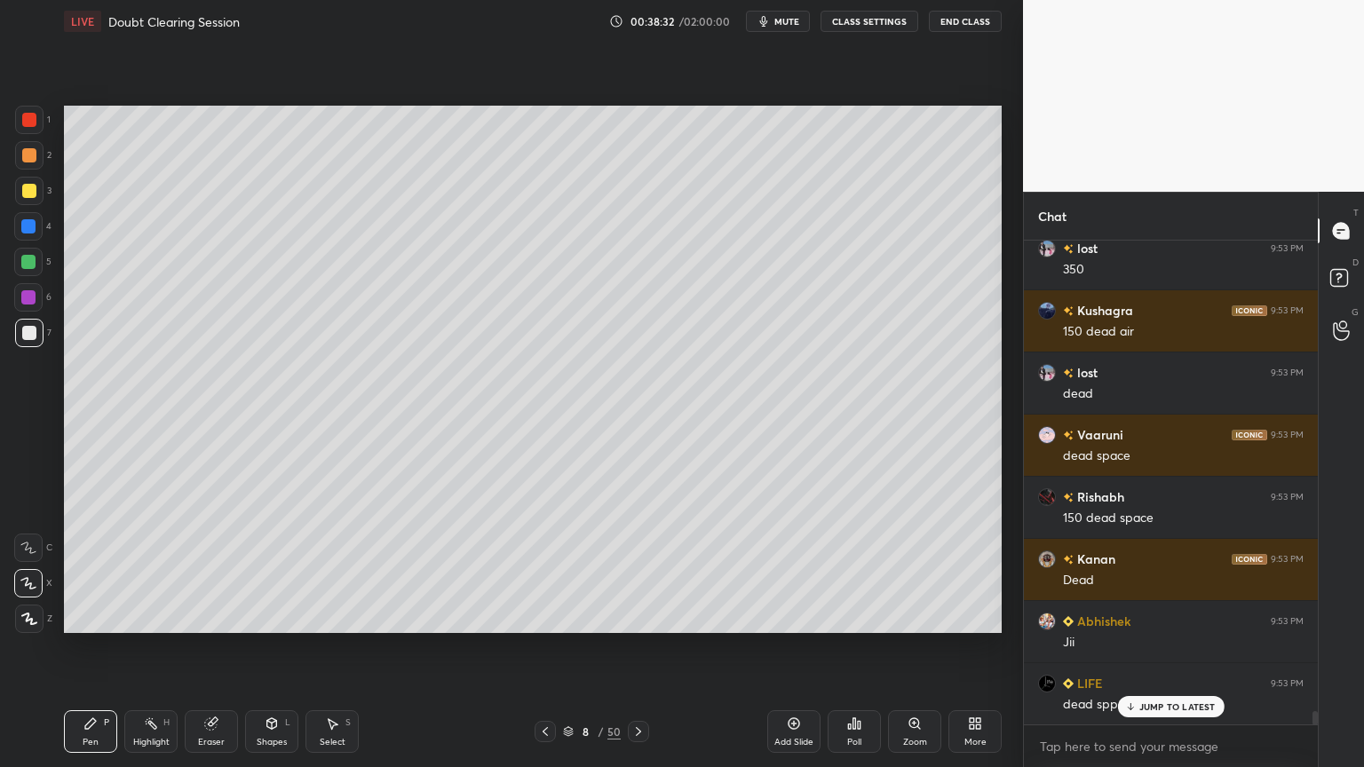
click at [218, 616] on div "Eraser" at bounding box center [211, 731] width 53 height 43
click at [96, 616] on div "Pen P" at bounding box center [90, 731] width 53 height 43
click at [26, 232] on div at bounding box center [28, 226] width 28 height 28
click at [27, 228] on div at bounding box center [28, 226] width 14 height 14
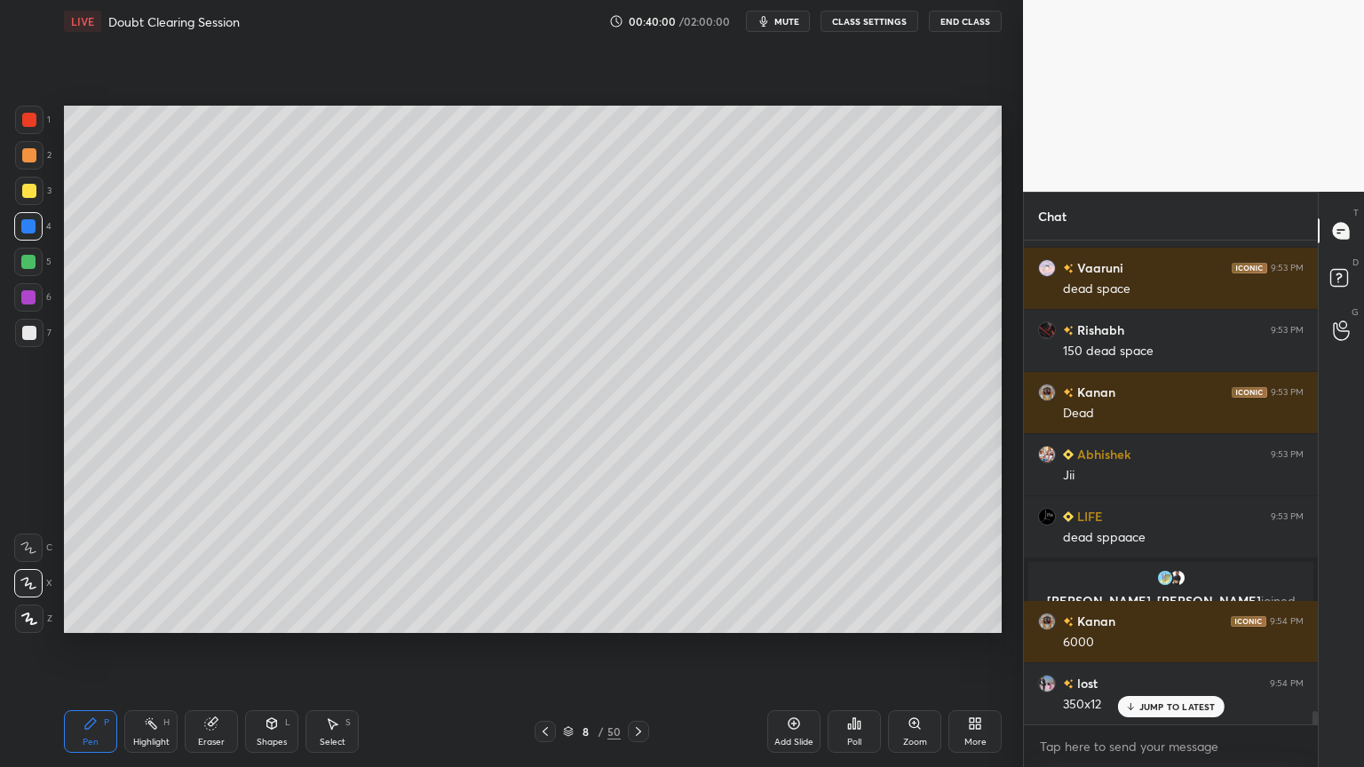
scroll to position [17510, 0]
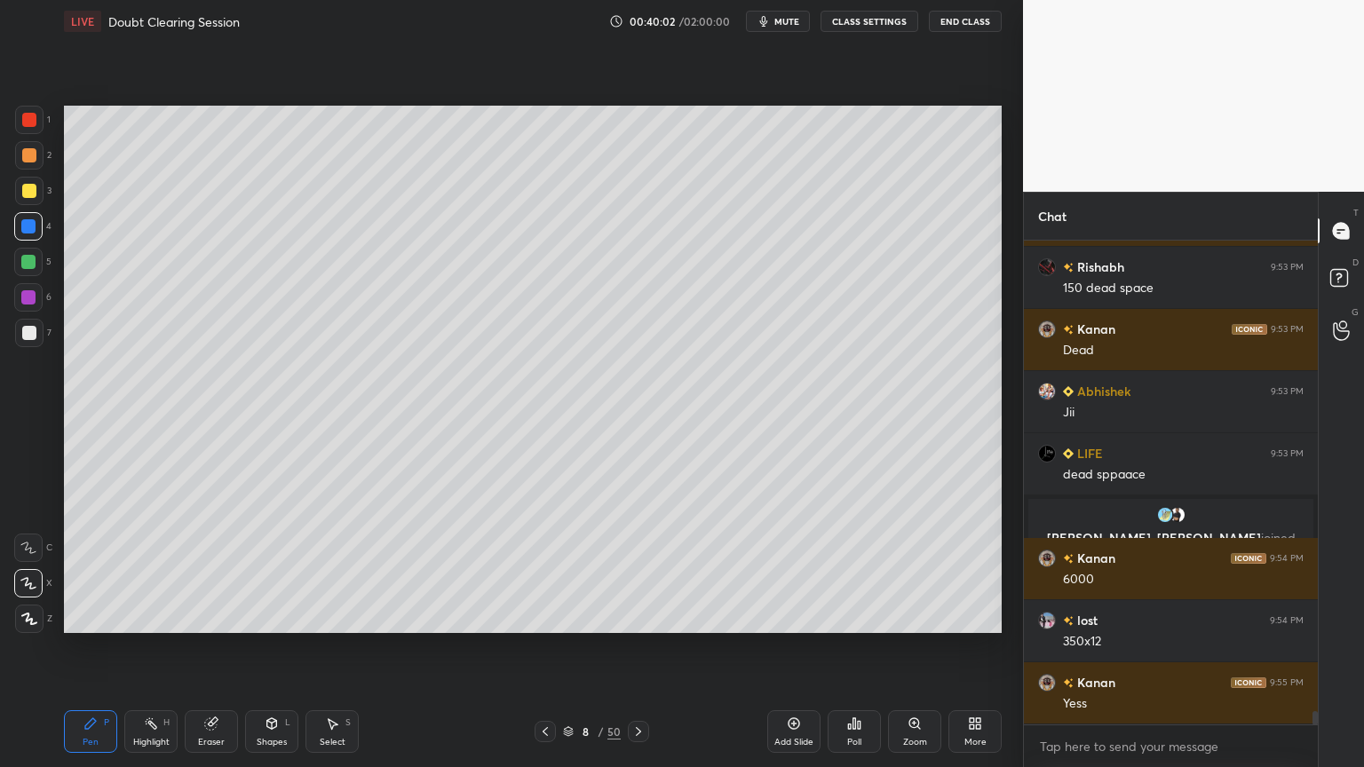
click at [31, 273] on div at bounding box center [28, 262] width 28 height 28
click at [32, 265] on div at bounding box center [28, 262] width 14 height 14
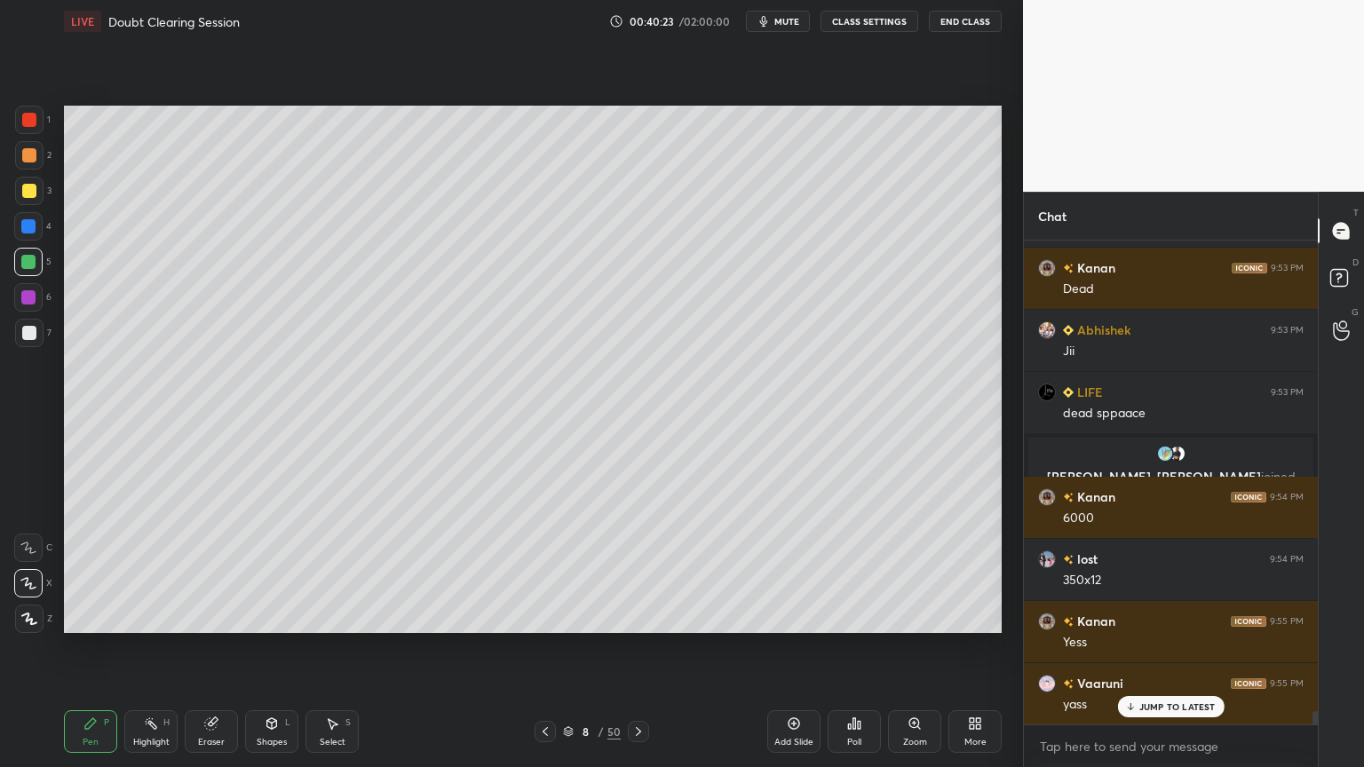
click at [538, 616] on icon at bounding box center [545, 731] width 14 height 14
click at [222, 616] on div "Eraser" at bounding box center [211, 731] width 53 height 43
drag, startPoint x: 156, startPoint y: 729, endPoint x: 156, endPoint y: 699, distance: 30.2
click at [156, 616] on div "Highlight H" at bounding box center [150, 731] width 53 height 43
click at [28, 193] on div at bounding box center [29, 191] width 14 height 14
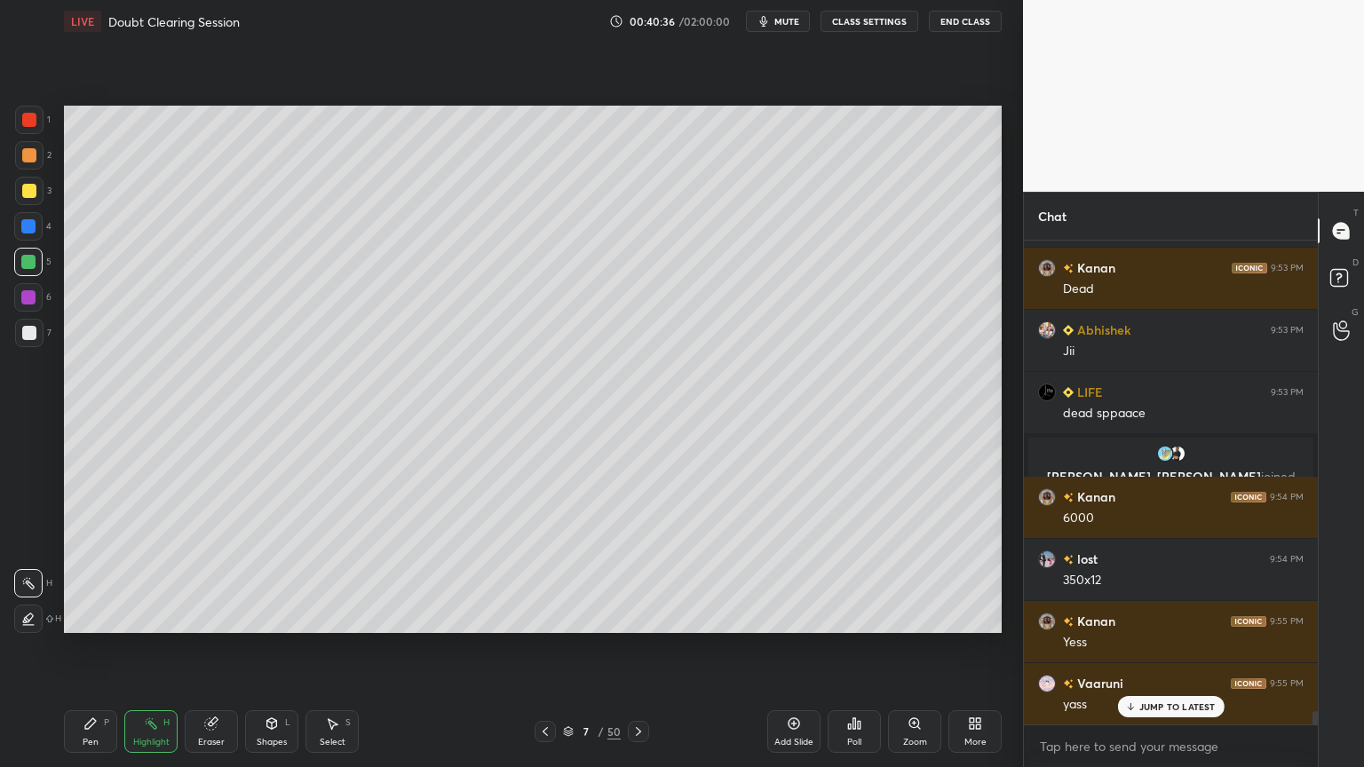
click at [29, 197] on div at bounding box center [29, 191] width 14 height 14
click at [28, 266] on div at bounding box center [28, 262] width 14 height 14
drag, startPoint x: 29, startPoint y: 268, endPoint x: 42, endPoint y: 288, distance: 23.2
click at [29, 276] on div "5" at bounding box center [32, 266] width 37 height 36
drag, startPoint x: 280, startPoint y: 724, endPoint x: 272, endPoint y: 714, distance: 13.3
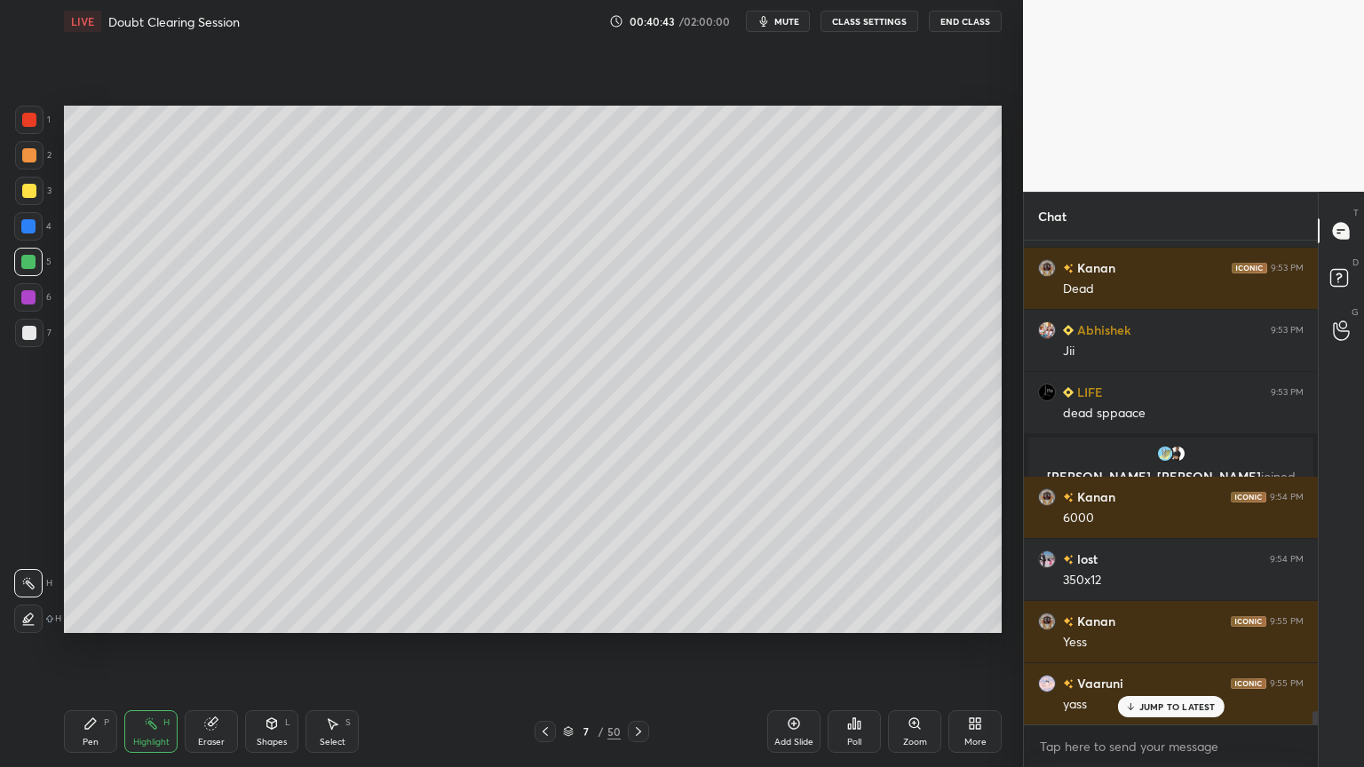
click at [281, 616] on div "Shapes L" at bounding box center [271, 731] width 53 height 43
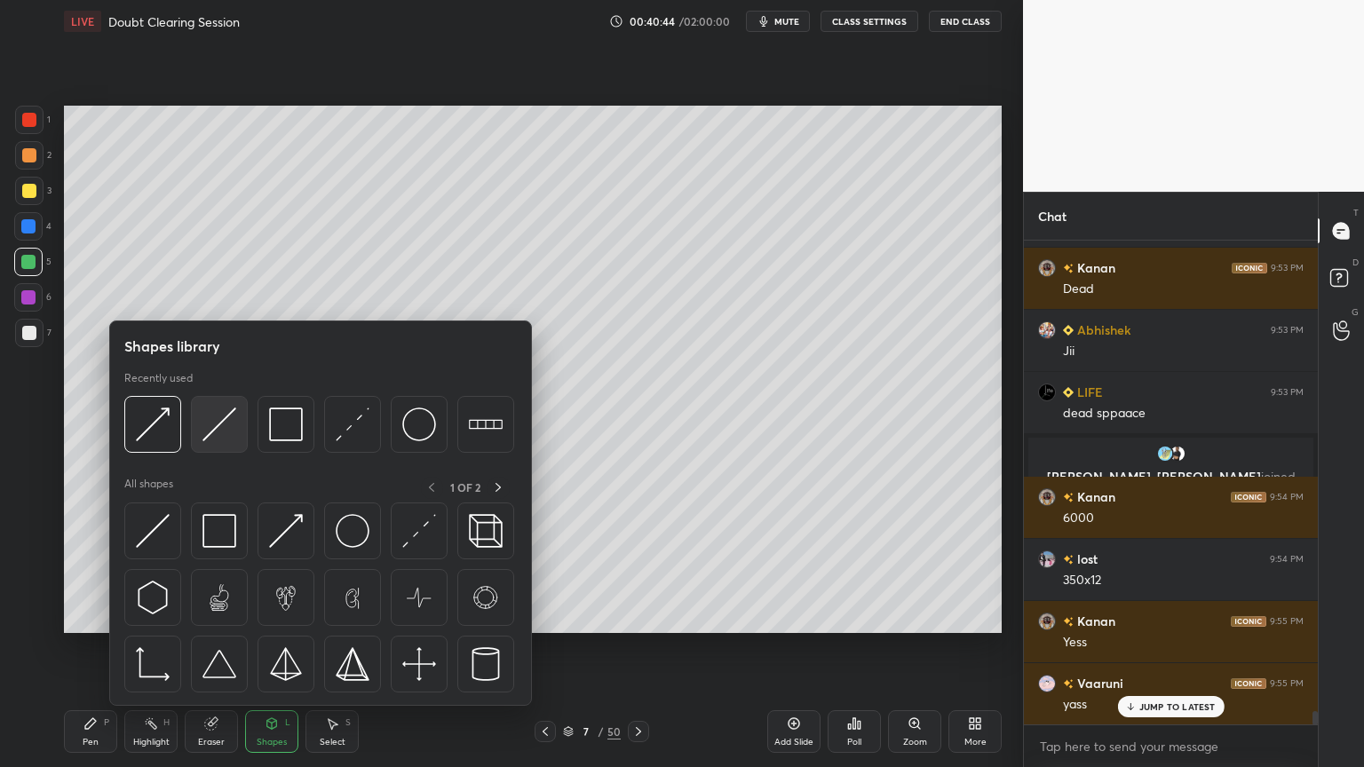
click at [238, 431] on div at bounding box center [219, 424] width 57 height 57
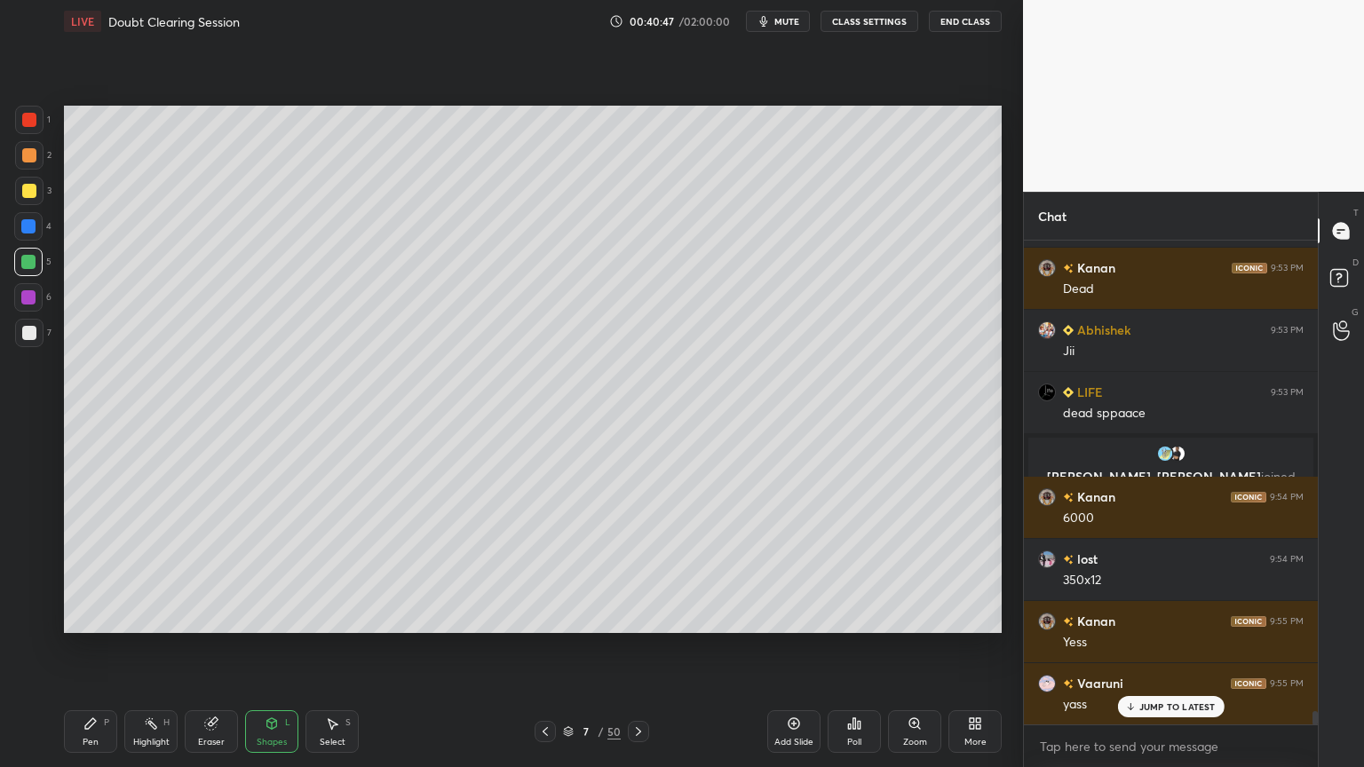
scroll to position [17634, 0]
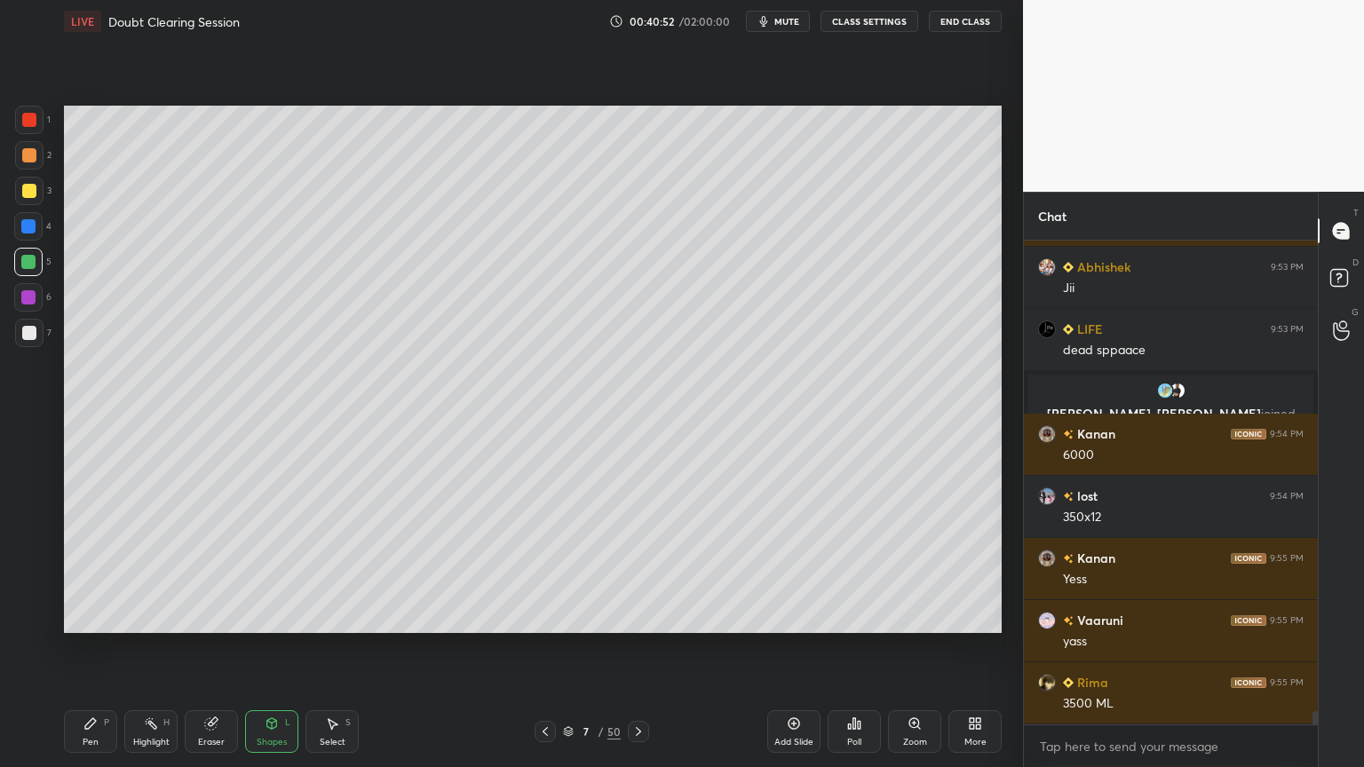
click at [35, 343] on div at bounding box center [29, 333] width 28 height 28
drag, startPoint x: 272, startPoint y: 716, endPoint x: 259, endPoint y: 708, distance: 14.3
click at [269, 616] on icon at bounding box center [272, 723] width 14 height 14
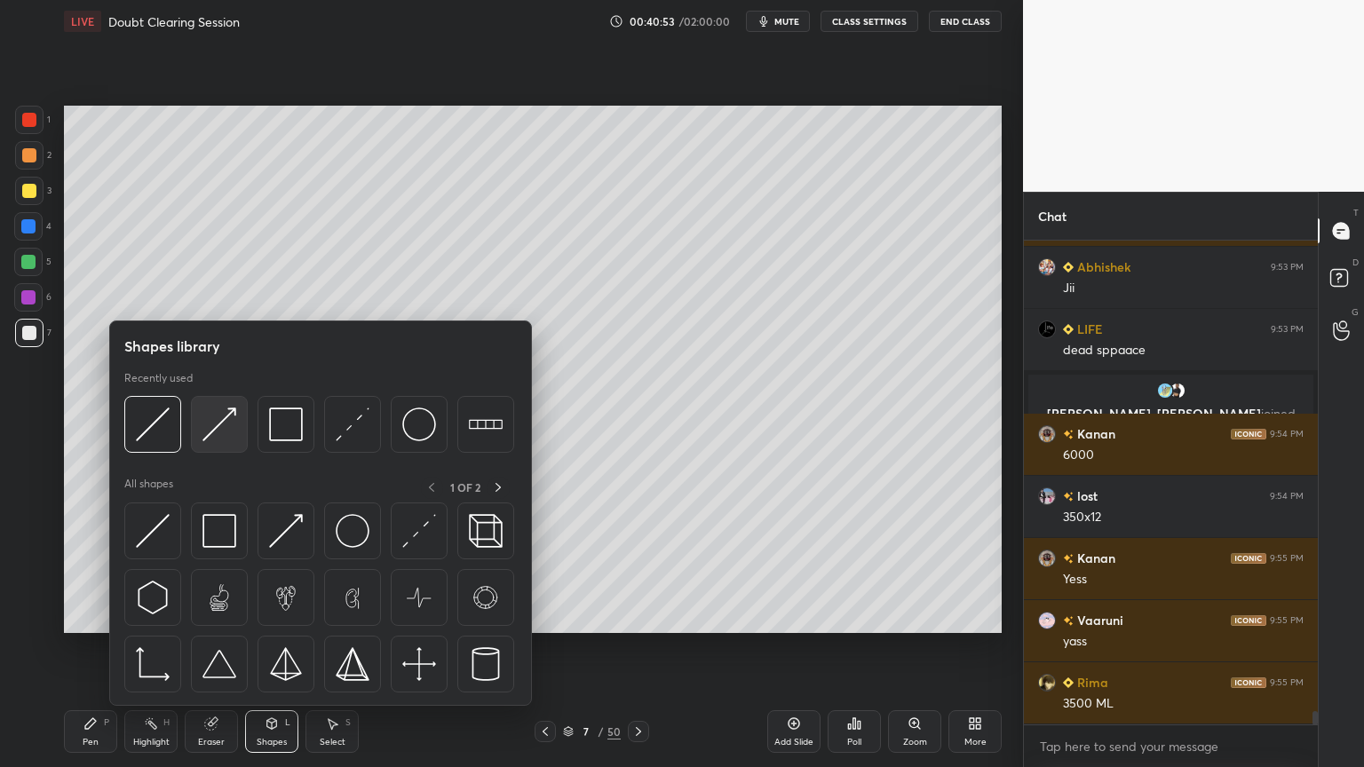
click at [221, 443] on div at bounding box center [219, 424] width 57 height 57
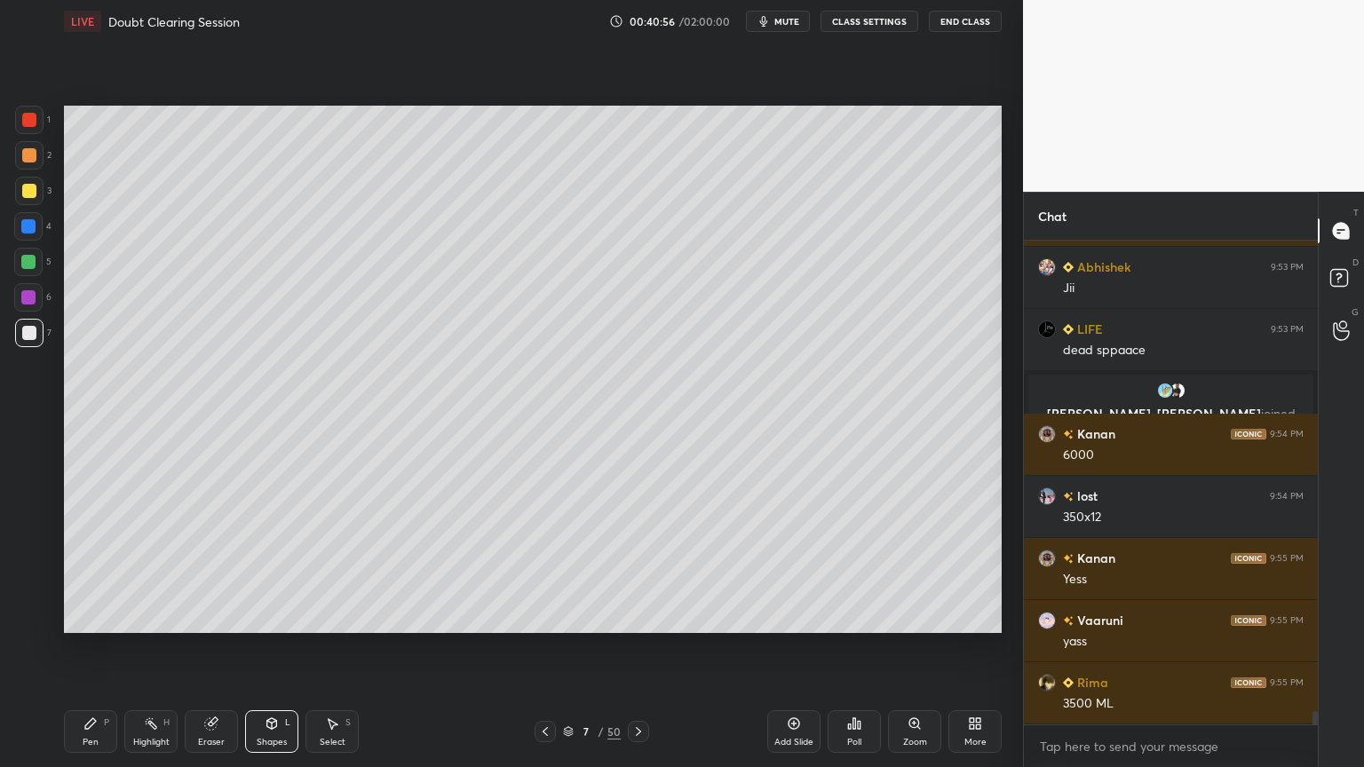
scroll to position [17695, 0]
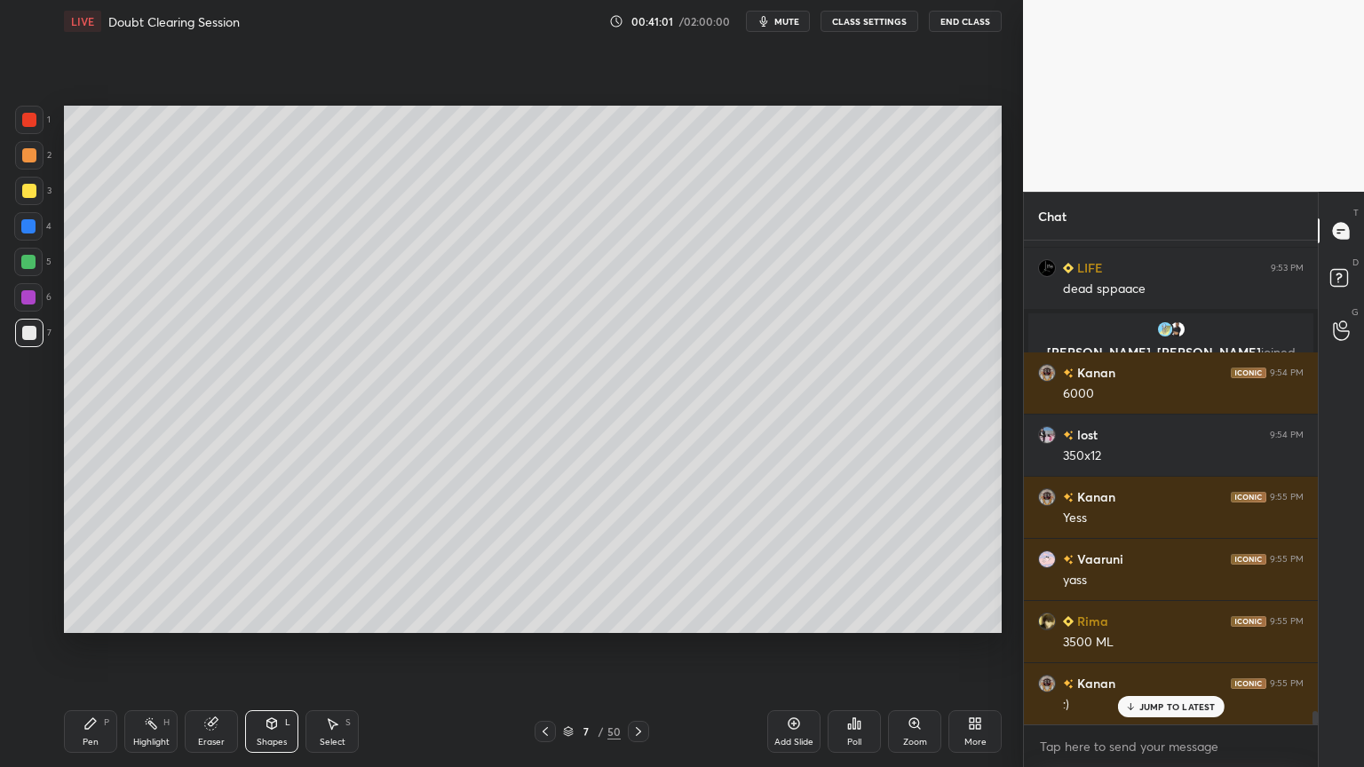
click at [95, 616] on icon at bounding box center [90, 723] width 14 height 14
drag, startPoint x: 37, startPoint y: 235, endPoint x: 58, endPoint y: 233, distance: 20.6
click at [38, 238] on div at bounding box center [28, 226] width 28 height 28
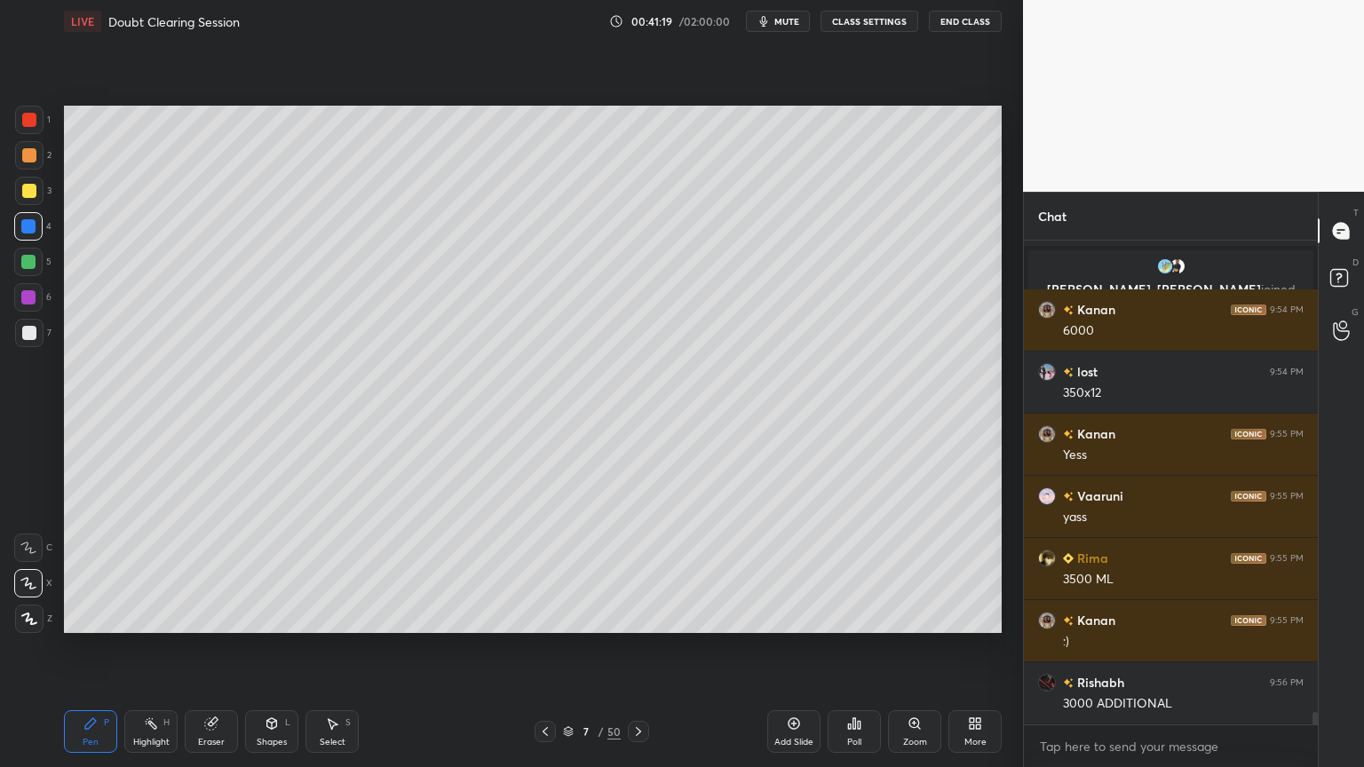
drag, startPoint x: 213, startPoint y: 735, endPoint x: 241, endPoint y: 647, distance: 92.1
click at [214, 616] on div "Eraser" at bounding box center [211, 731] width 53 height 43
click at [95, 616] on div "Pen" at bounding box center [91, 742] width 16 height 9
drag, startPoint x: 25, startPoint y: 228, endPoint x: 54, endPoint y: 243, distance: 33.0
click at [26, 228] on div at bounding box center [28, 226] width 14 height 14
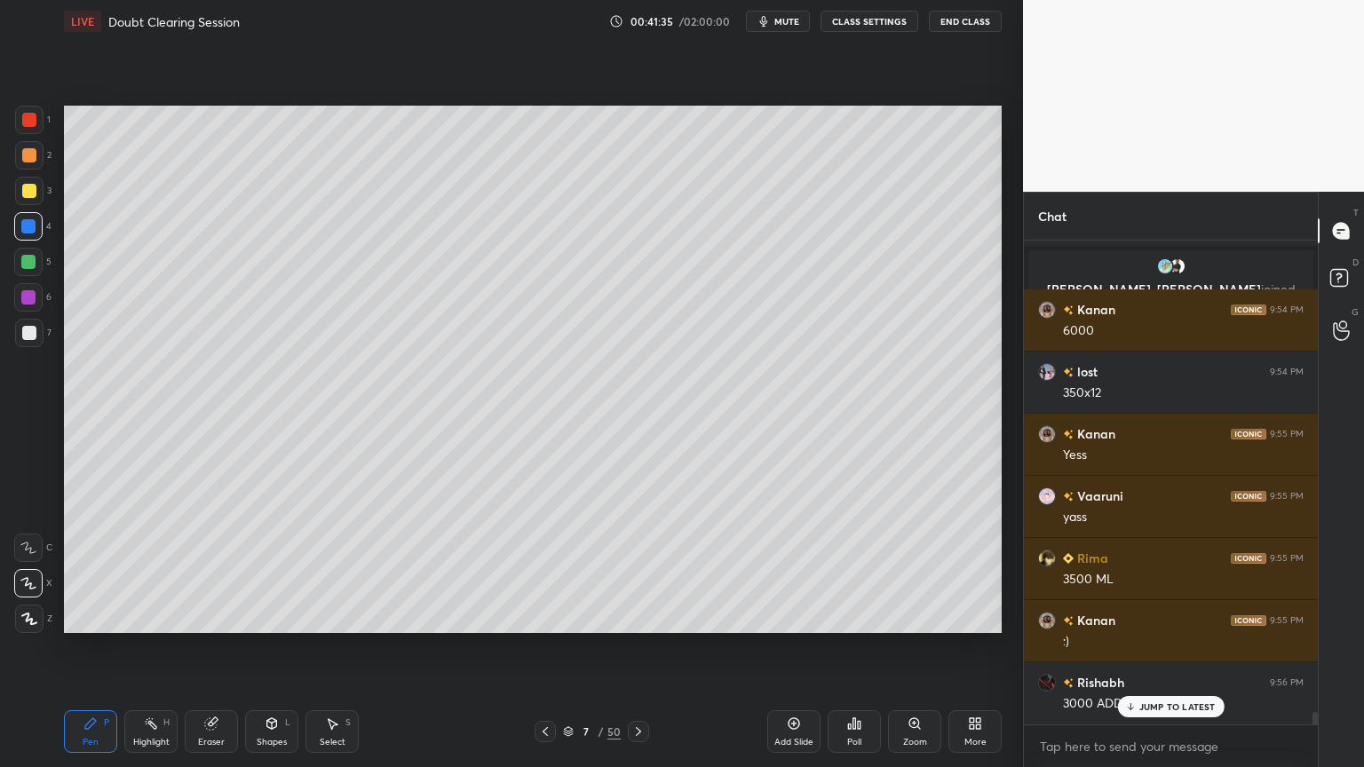
scroll to position [17820, 0]
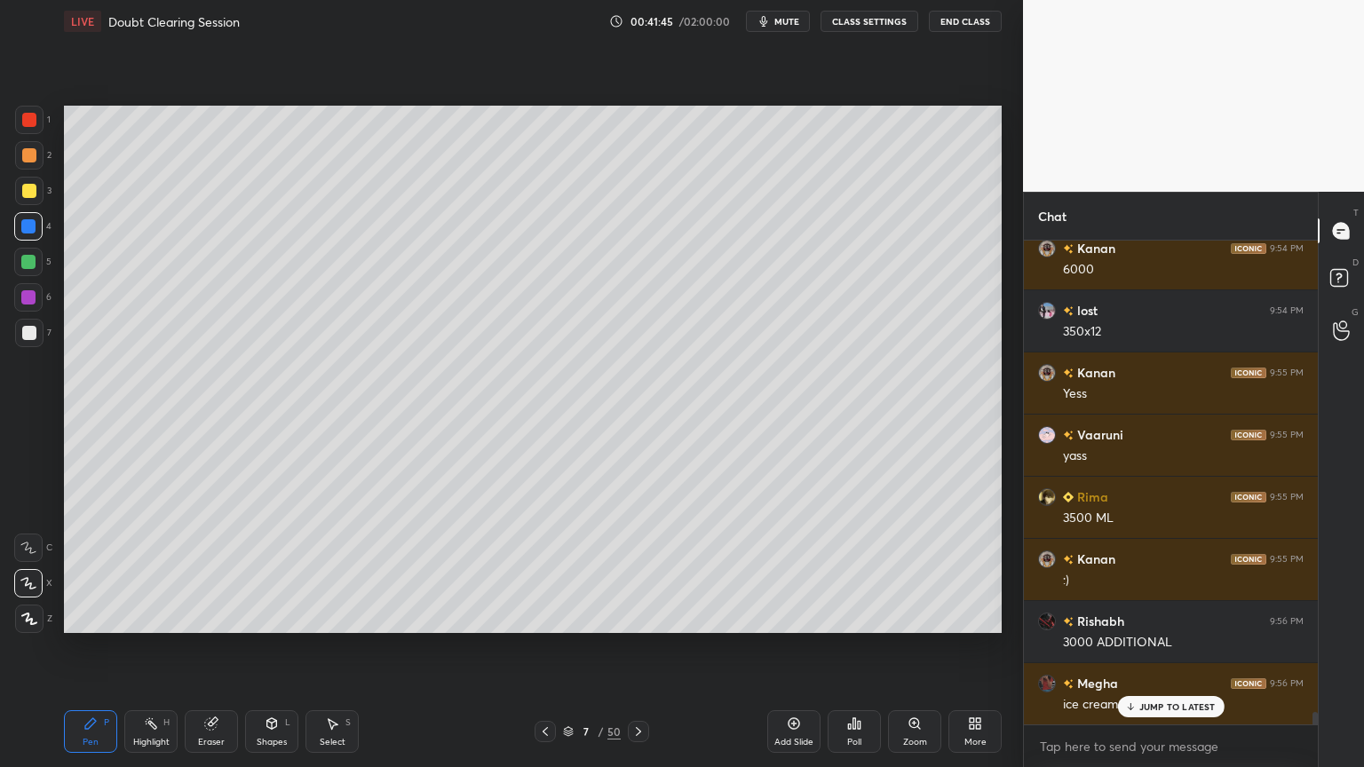
click at [41, 121] on div at bounding box center [29, 120] width 28 height 28
click at [36, 127] on div at bounding box center [29, 120] width 28 height 28
click at [200, 616] on div "Eraser" at bounding box center [211, 731] width 53 height 43
drag, startPoint x: 89, startPoint y: 732, endPoint x: 79, endPoint y: 685, distance: 48.1
click at [86, 616] on div "Pen P" at bounding box center [90, 731] width 53 height 43
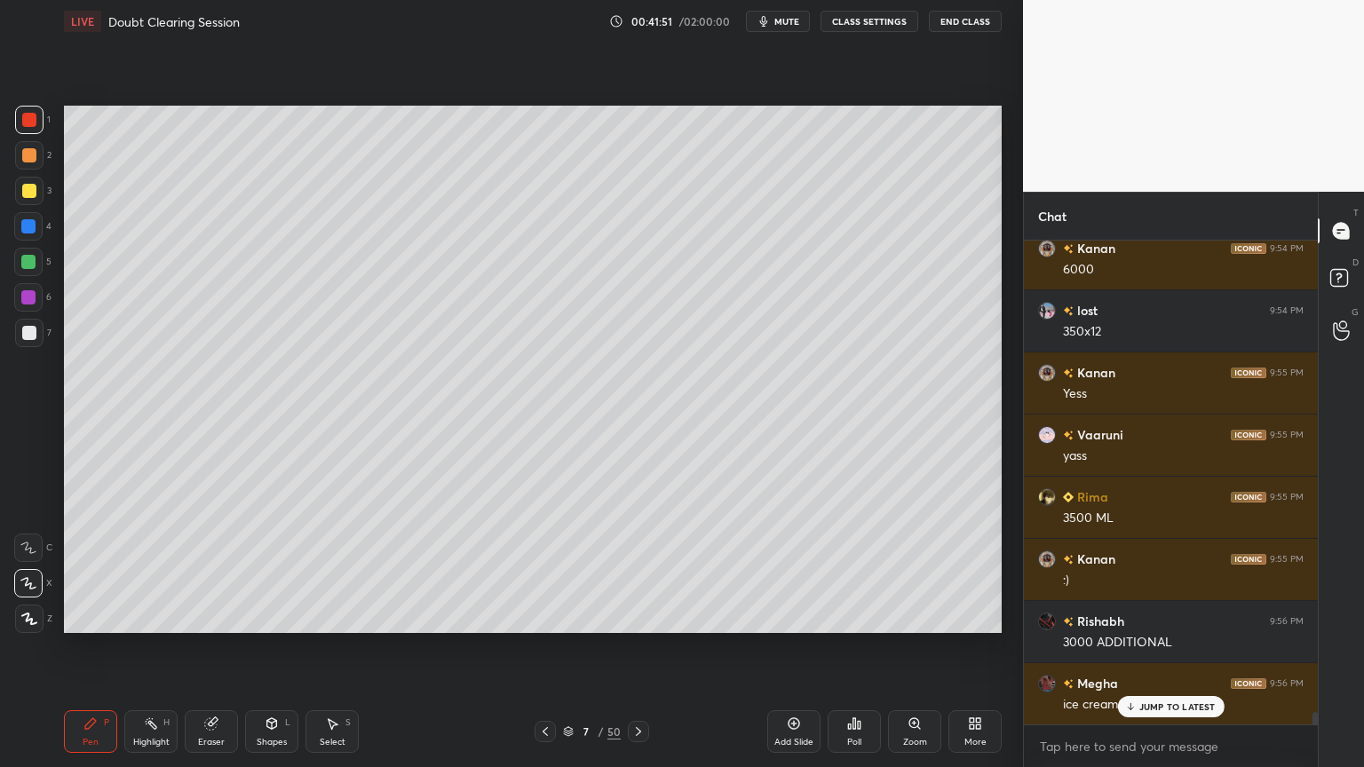
drag, startPoint x: 21, startPoint y: 179, endPoint x: 41, endPoint y: 206, distance: 33.0
click at [21, 185] on div at bounding box center [29, 191] width 28 height 28
click at [25, 130] on div at bounding box center [29, 120] width 28 height 28
drag, startPoint x: 35, startPoint y: 332, endPoint x: 58, endPoint y: 376, distance: 50.0
click at [36, 334] on div at bounding box center [29, 333] width 28 height 28
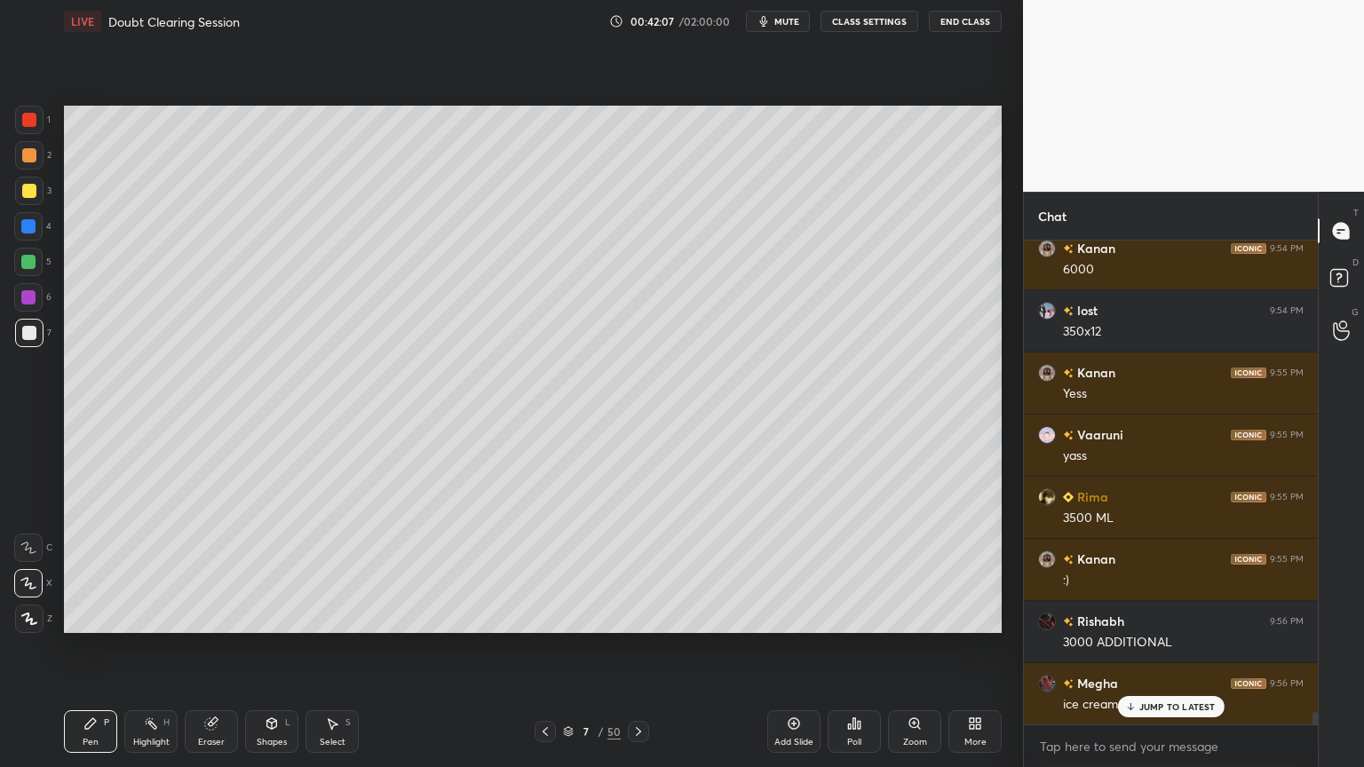
click at [281, 616] on div "Shapes L" at bounding box center [271, 731] width 53 height 43
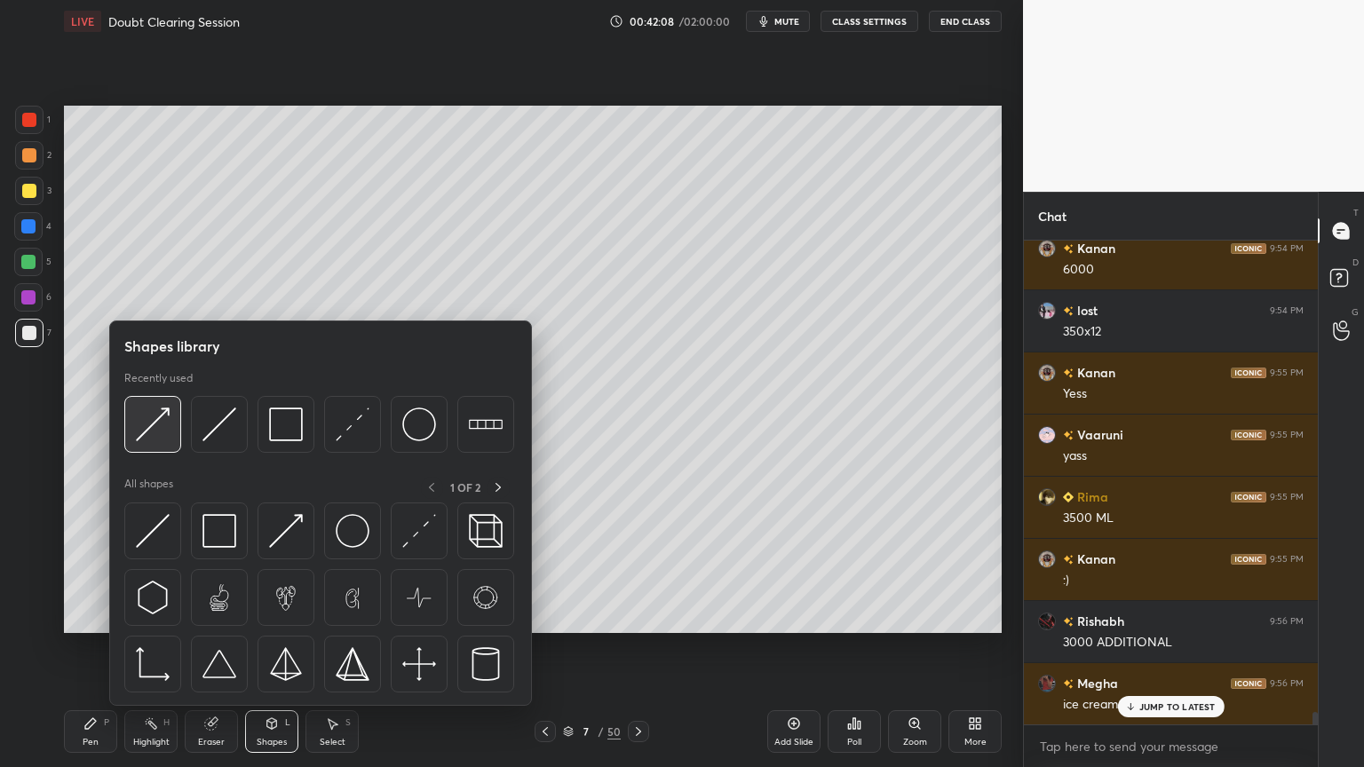
click at [169, 428] on div at bounding box center [152, 424] width 57 height 57
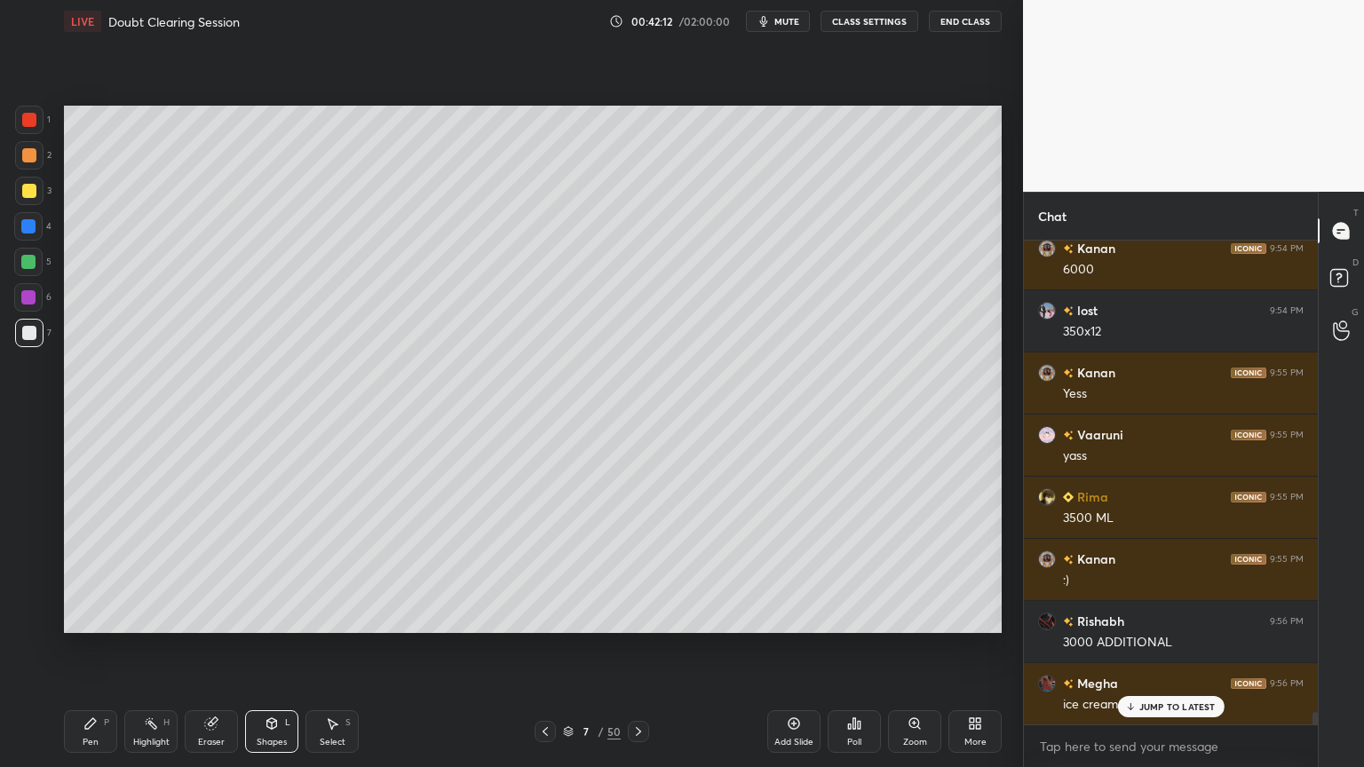
click at [97, 616] on icon at bounding box center [90, 723] width 14 height 14
click at [29, 224] on div at bounding box center [28, 226] width 14 height 14
click at [29, 228] on div at bounding box center [28, 226] width 14 height 14
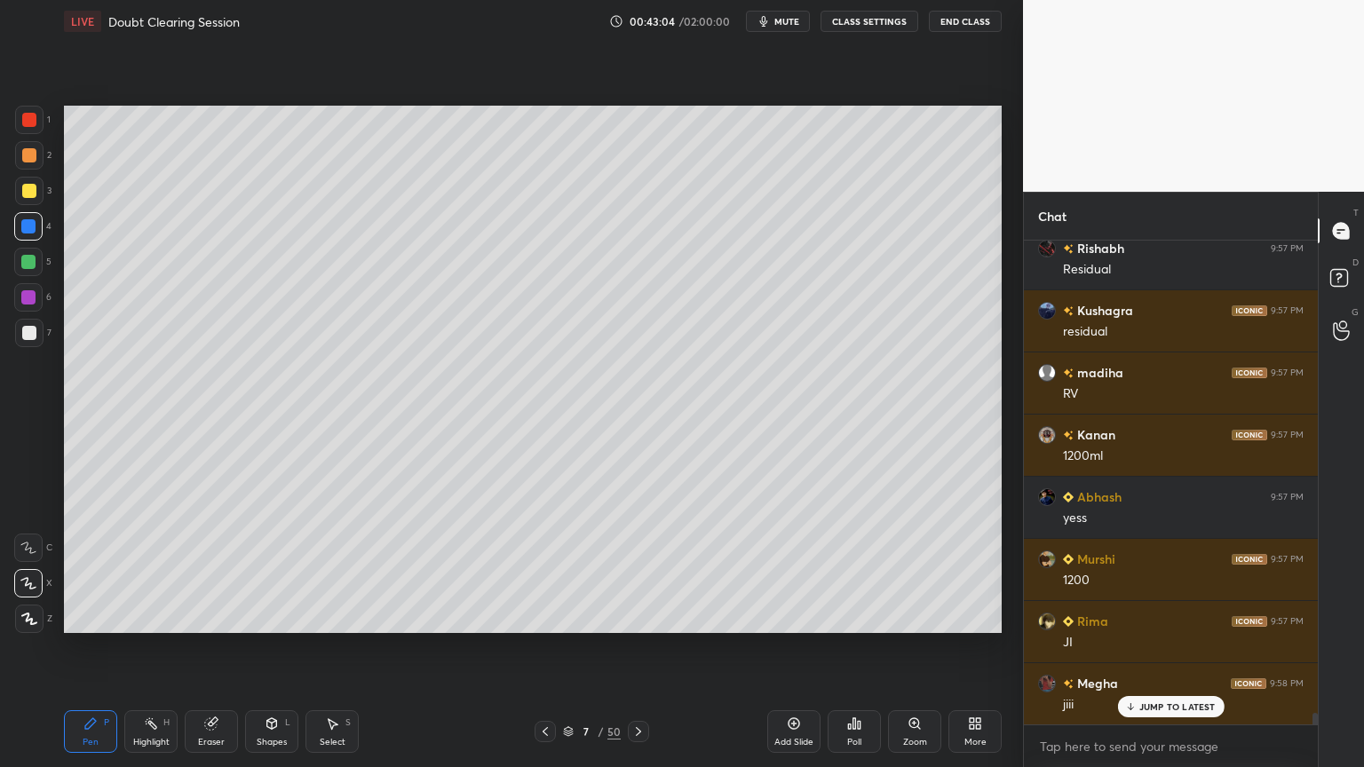
scroll to position [19246, 0]
click at [629, 616] on div at bounding box center [638, 731] width 21 height 21
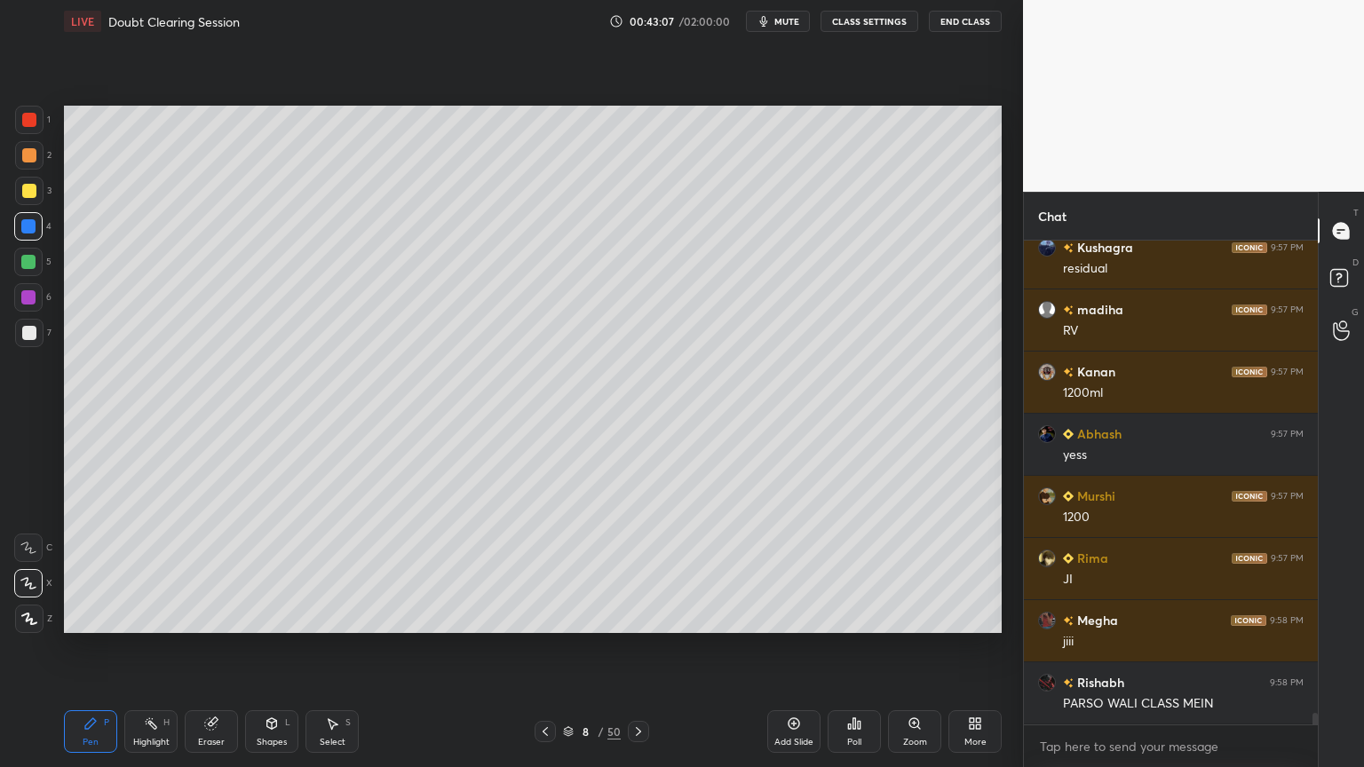
click at [23, 330] on div at bounding box center [29, 333] width 14 height 14
drag, startPoint x: 25, startPoint y: 332, endPoint x: 36, endPoint y: 343, distance: 15.1
click at [26, 334] on div at bounding box center [29, 333] width 14 height 14
click at [787, 616] on icon at bounding box center [794, 723] width 14 height 14
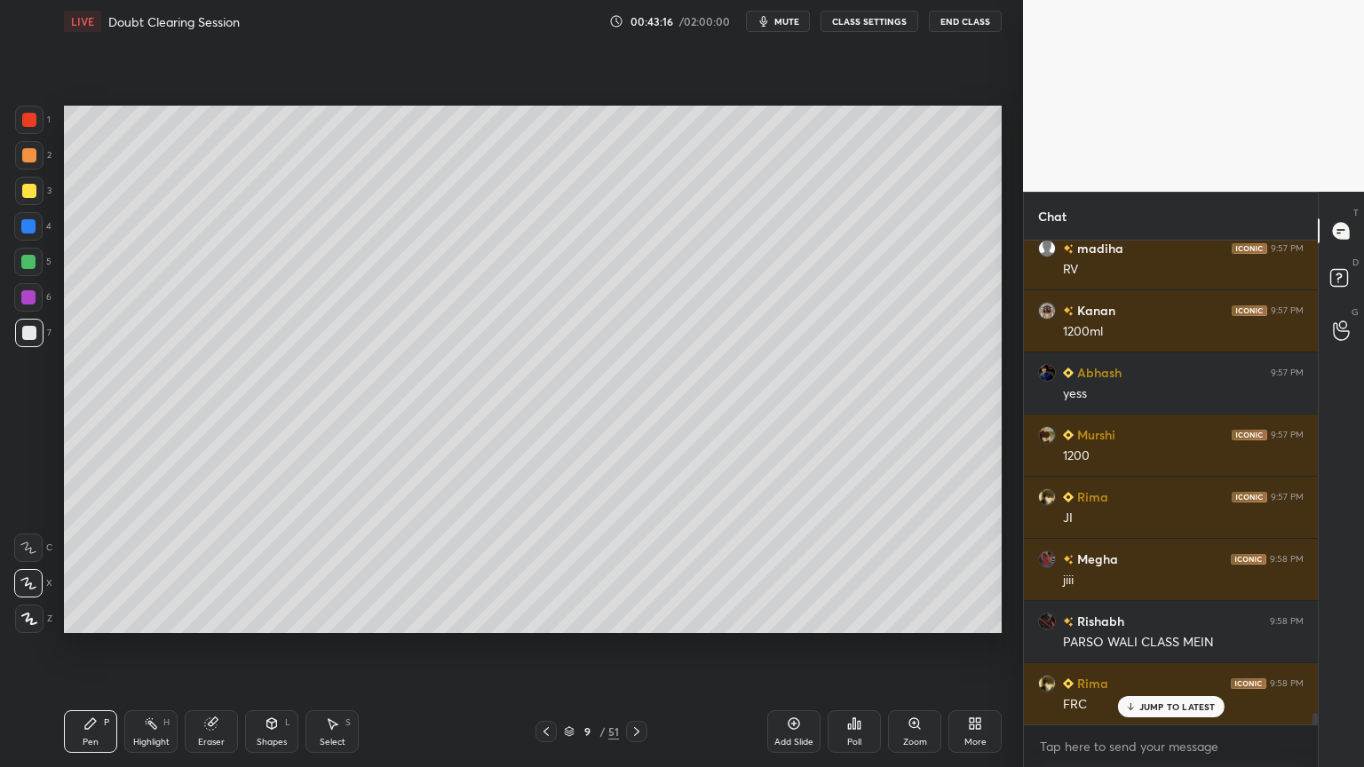
scroll to position [19371, 0]
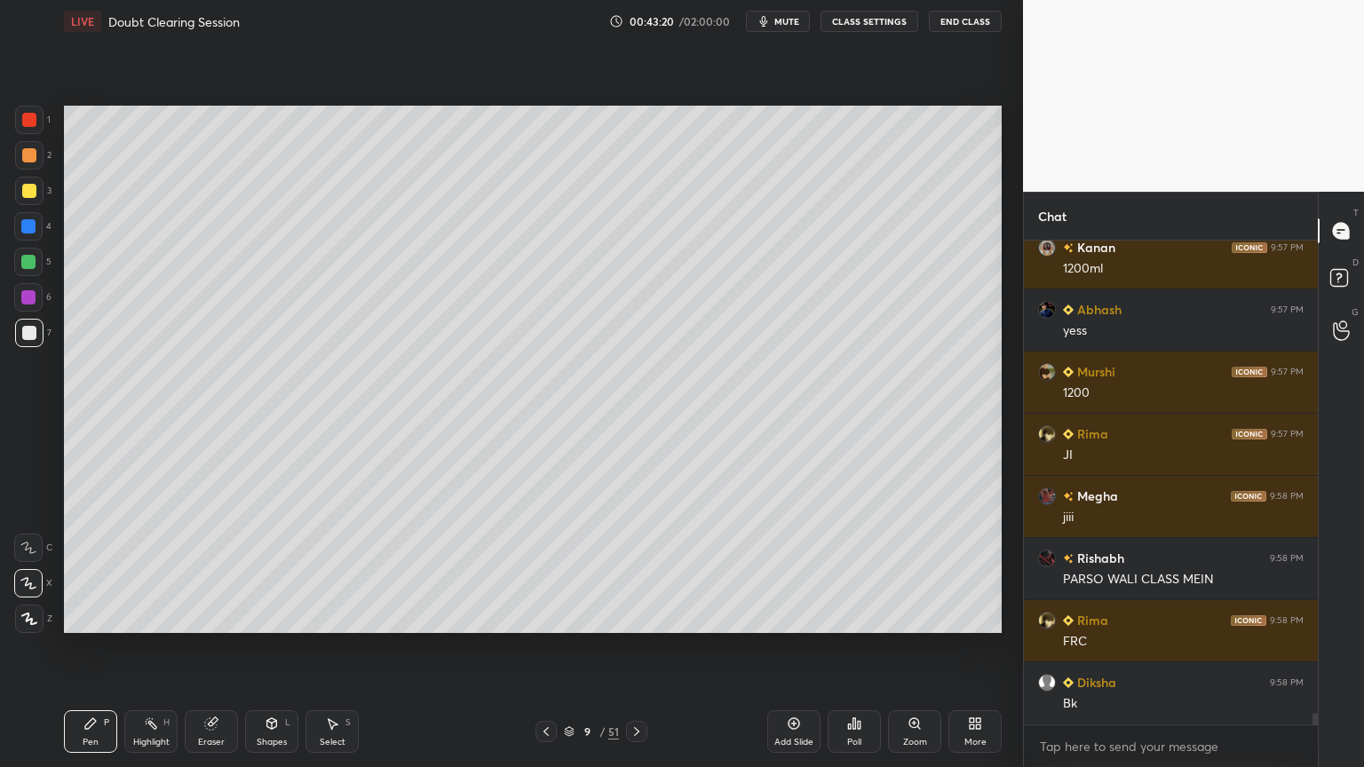
click at [34, 185] on div at bounding box center [29, 191] width 28 height 28
click at [40, 192] on div at bounding box center [29, 191] width 28 height 28
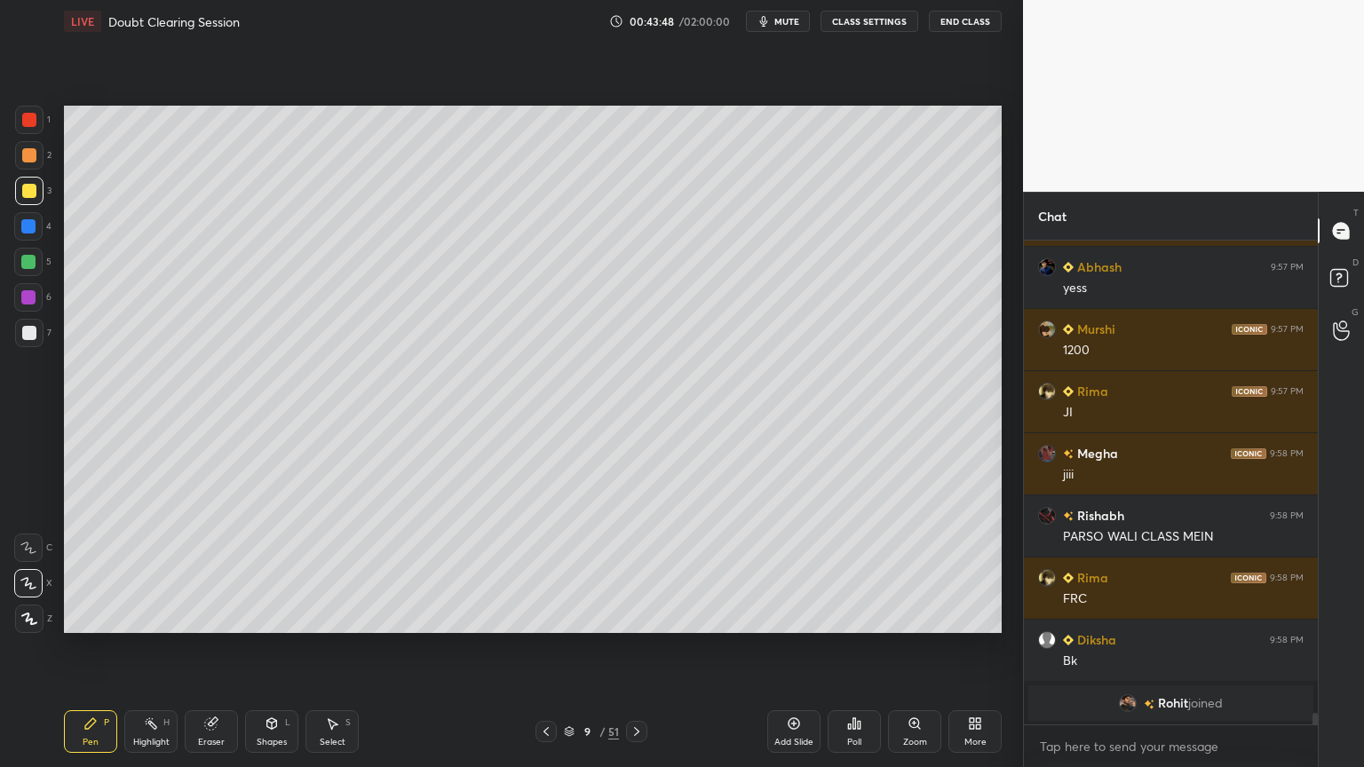
click at [549, 616] on div at bounding box center [545, 731] width 21 height 21
click at [550, 616] on div at bounding box center [545, 731] width 21 height 21
click at [33, 341] on div at bounding box center [29, 333] width 28 height 28
click at [26, 162] on div at bounding box center [29, 155] width 28 height 28
click at [639, 616] on icon at bounding box center [636, 731] width 14 height 14
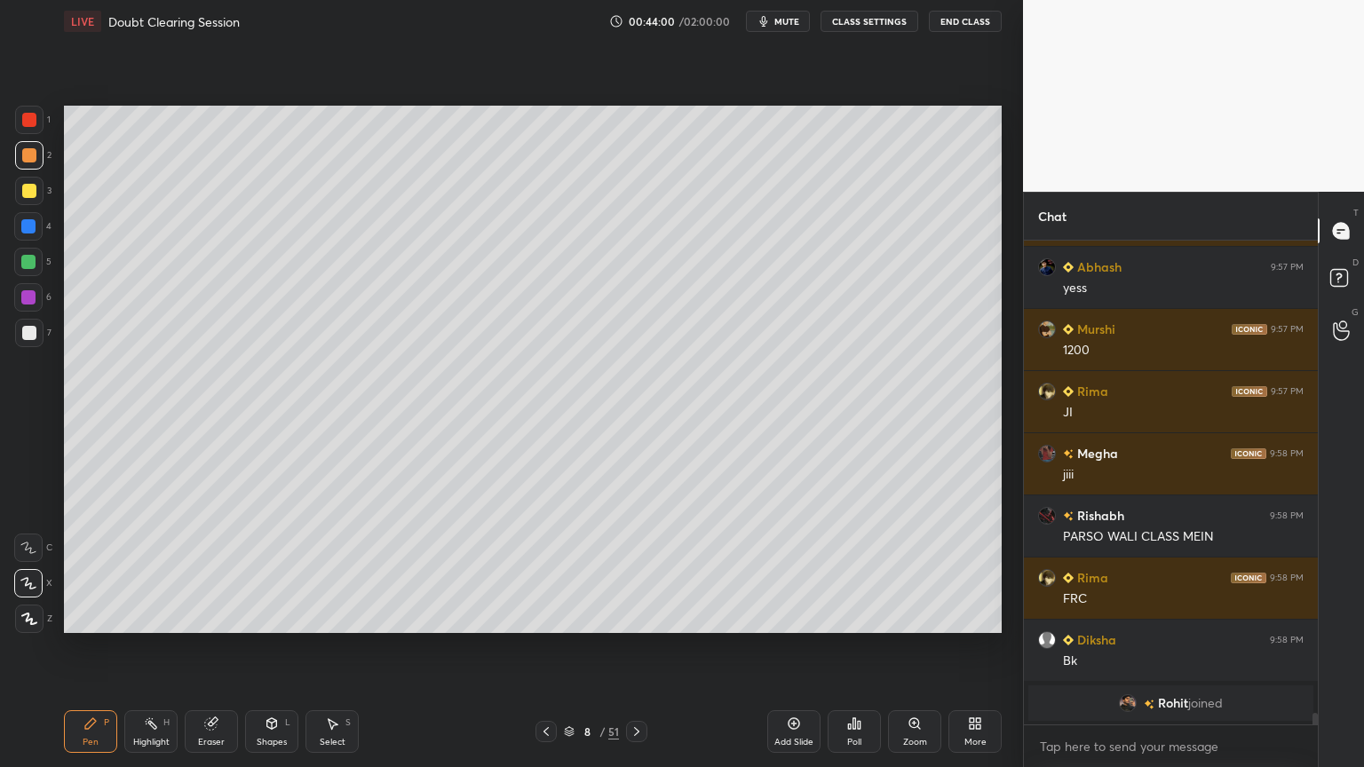
click at [634, 616] on icon at bounding box center [636, 731] width 14 height 14
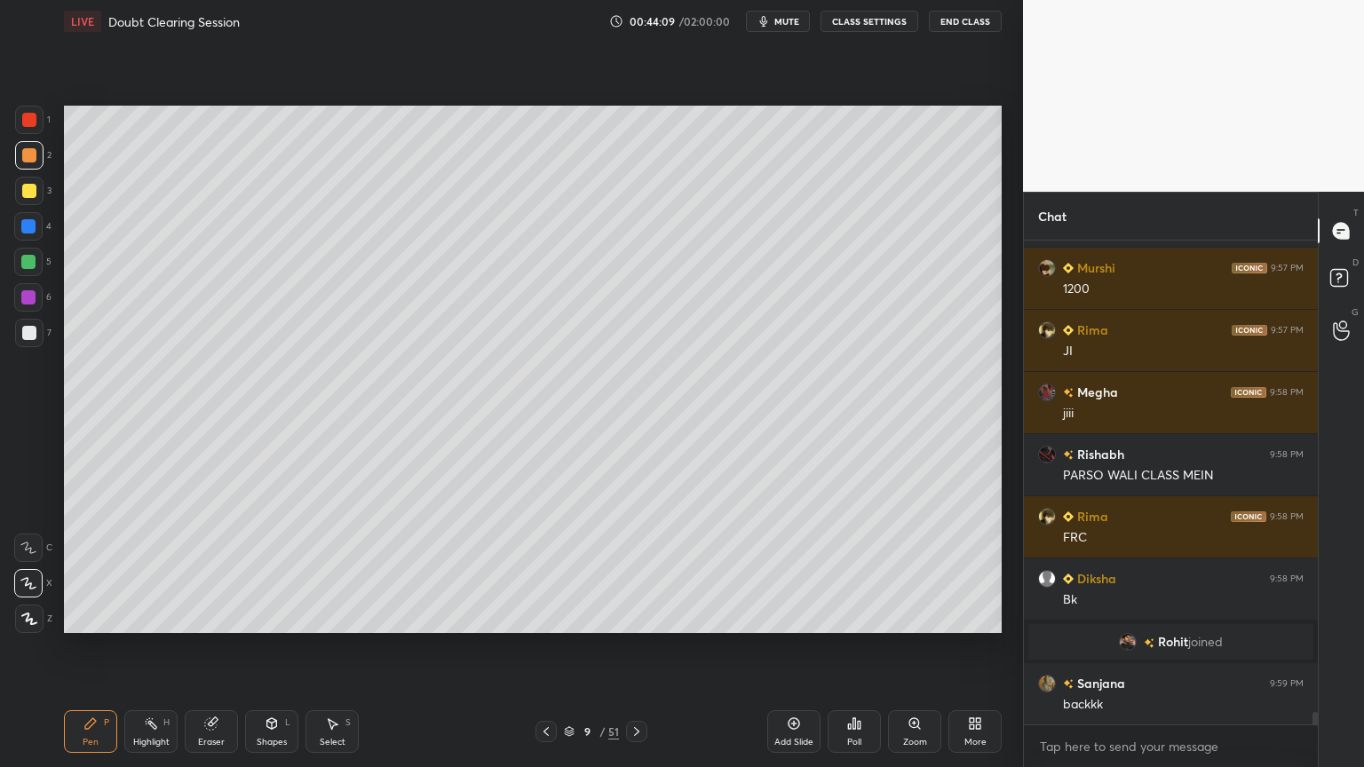
scroll to position [18415, 0]
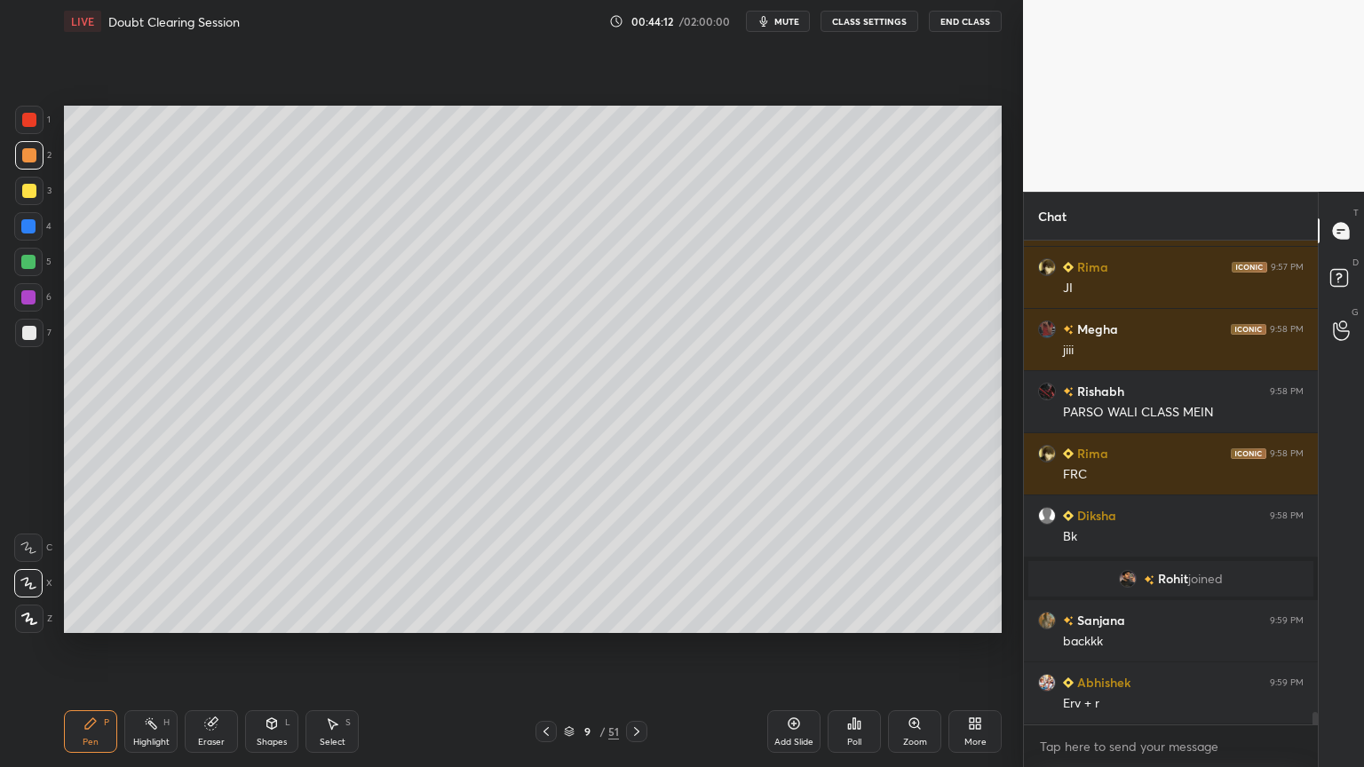
click at [540, 616] on div at bounding box center [545, 731] width 21 height 21
click at [546, 616] on icon at bounding box center [546, 731] width 14 height 14
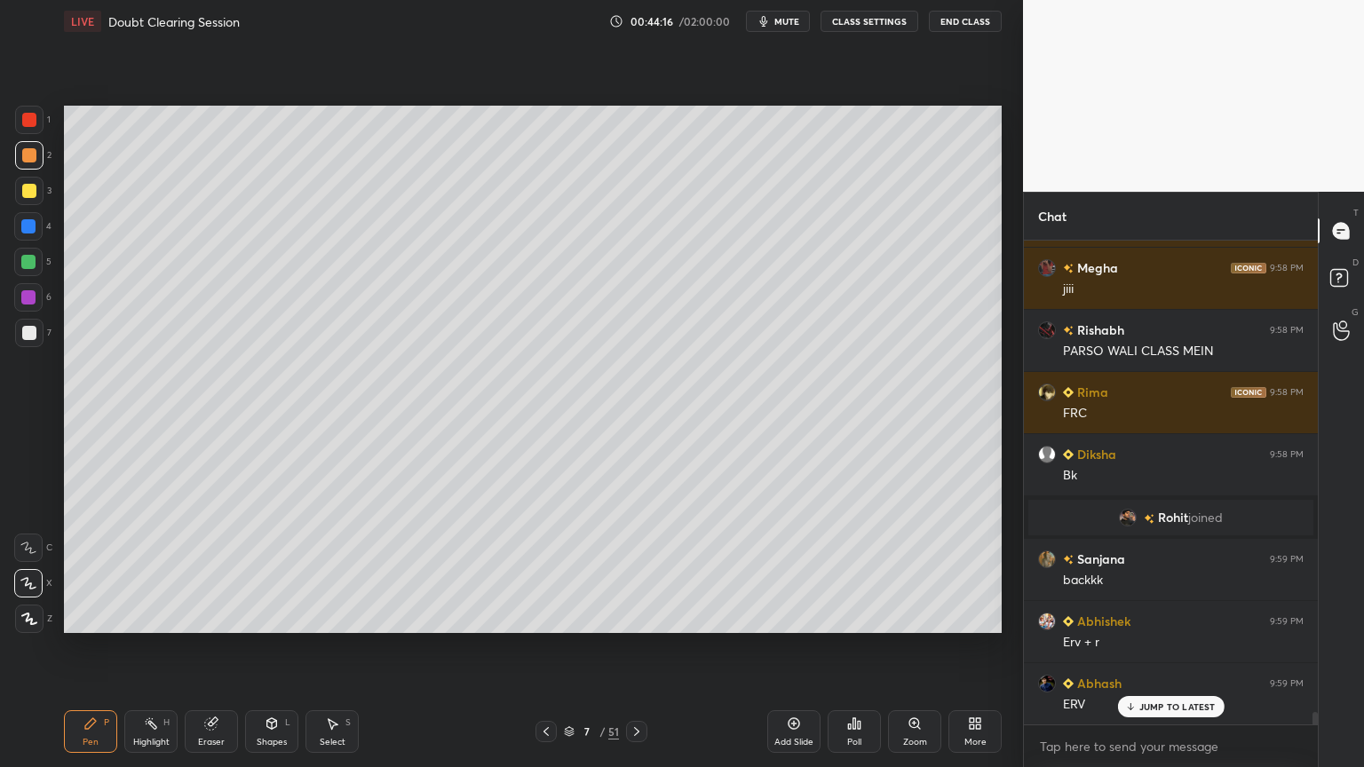
click at [637, 616] on icon at bounding box center [636, 731] width 14 height 14
click at [639, 616] on icon at bounding box center [636, 731] width 14 height 14
click at [219, 616] on div "Eraser" at bounding box center [211, 731] width 53 height 43
click at [102, 616] on div "Pen P" at bounding box center [90, 731] width 53 height 43
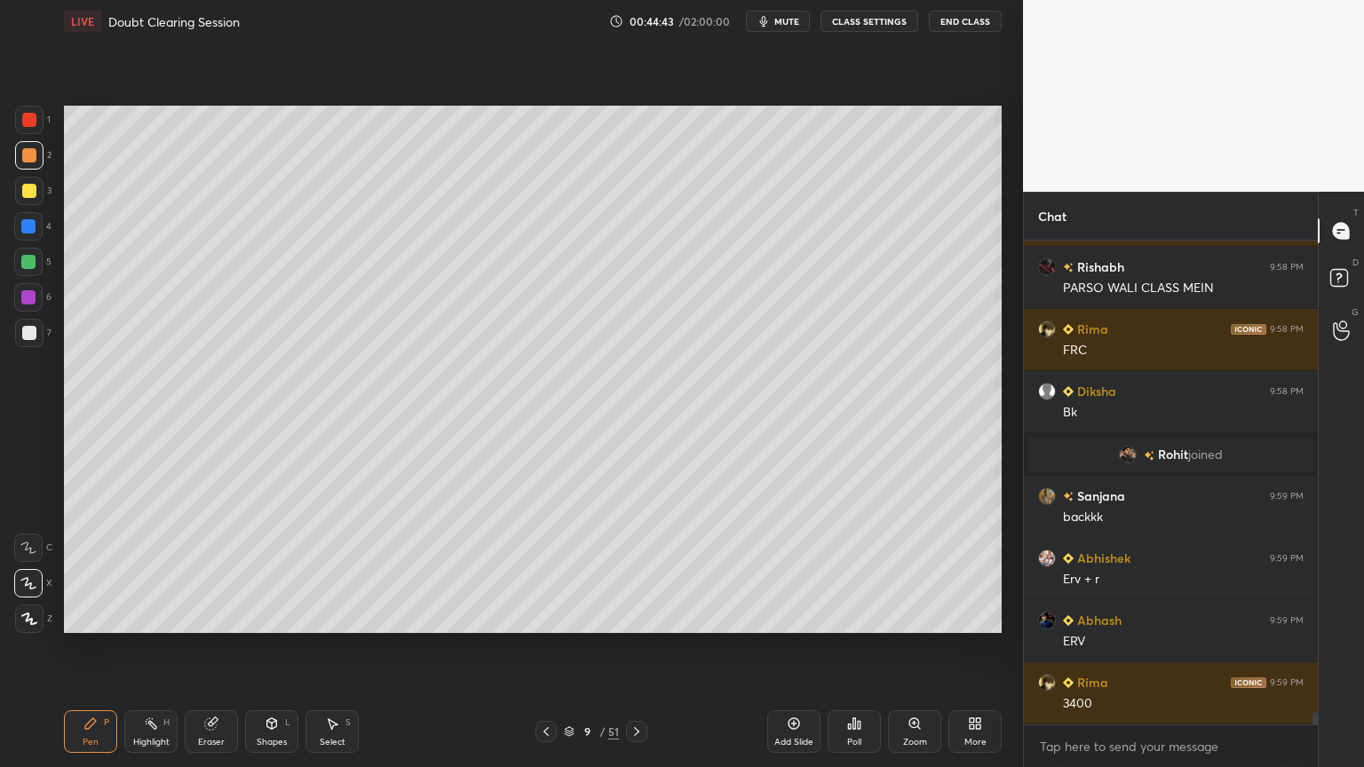
drag, startPoint x: 220, startPoint y: 726, endPoint x: 227, endPoint y: 717, distance: 11.4
click at [223, 616] on div "Eraser" at bounding box center [211, 731] width 53 height 43
click at [109, 616] on div "Pen P" at bounding box center [90, 731] width 53 height 43
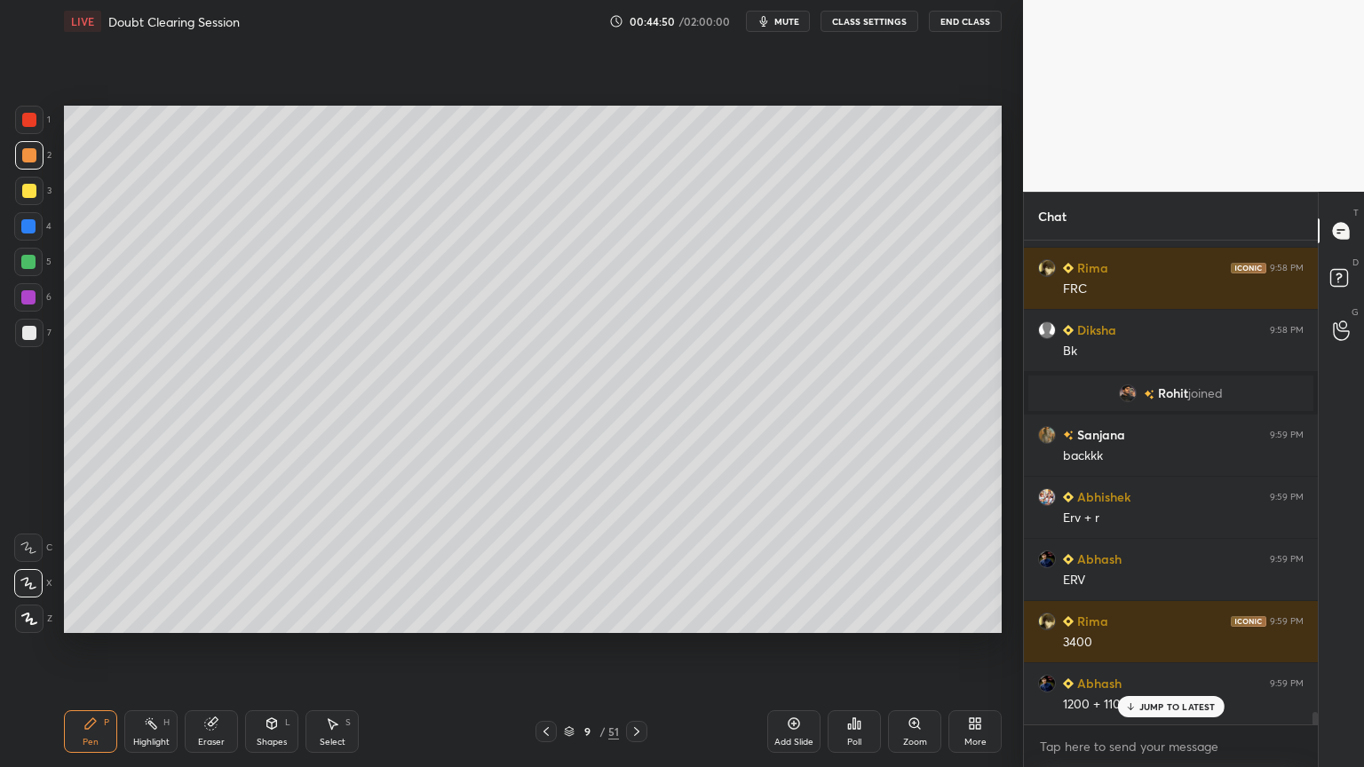
scroll to position [18664, 0]
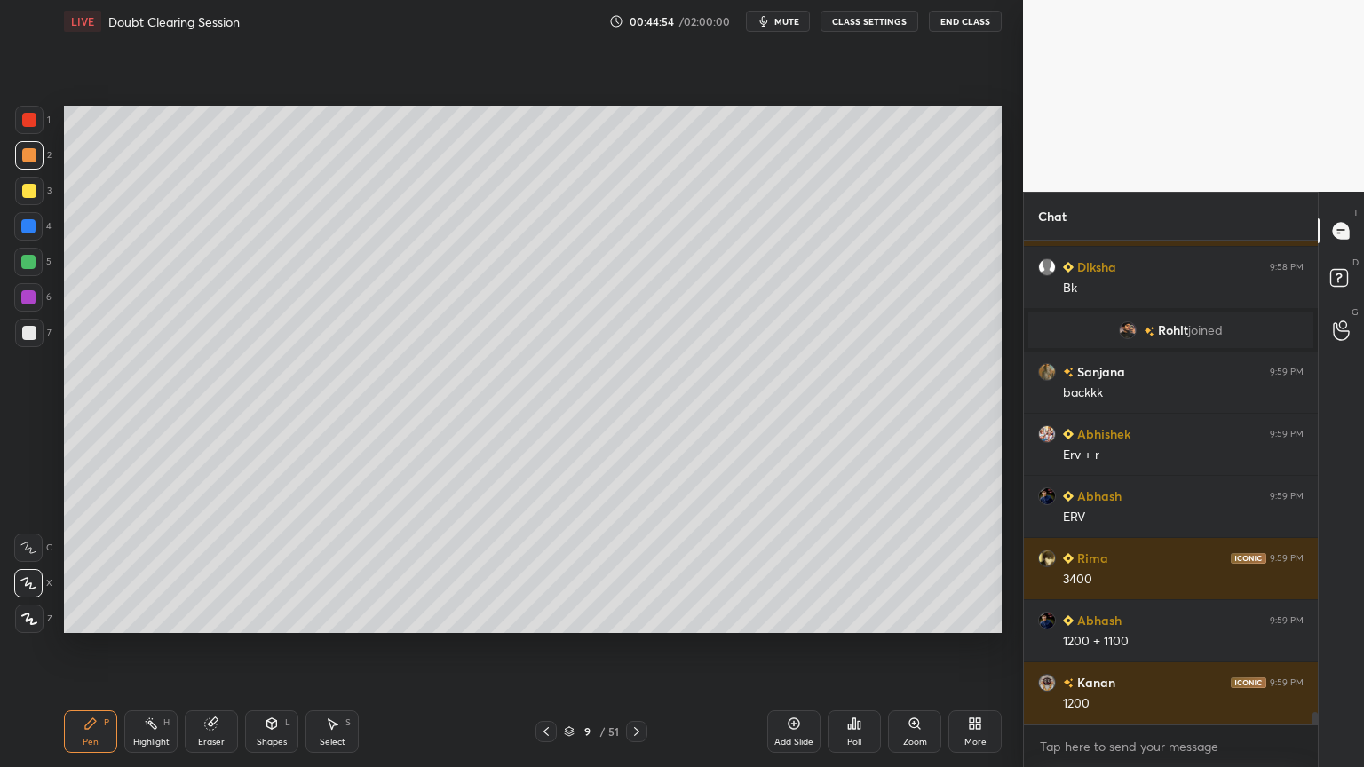
click at [268, 616] on div "Shapes L" at bounding box center [271, 731] width 53 height 43
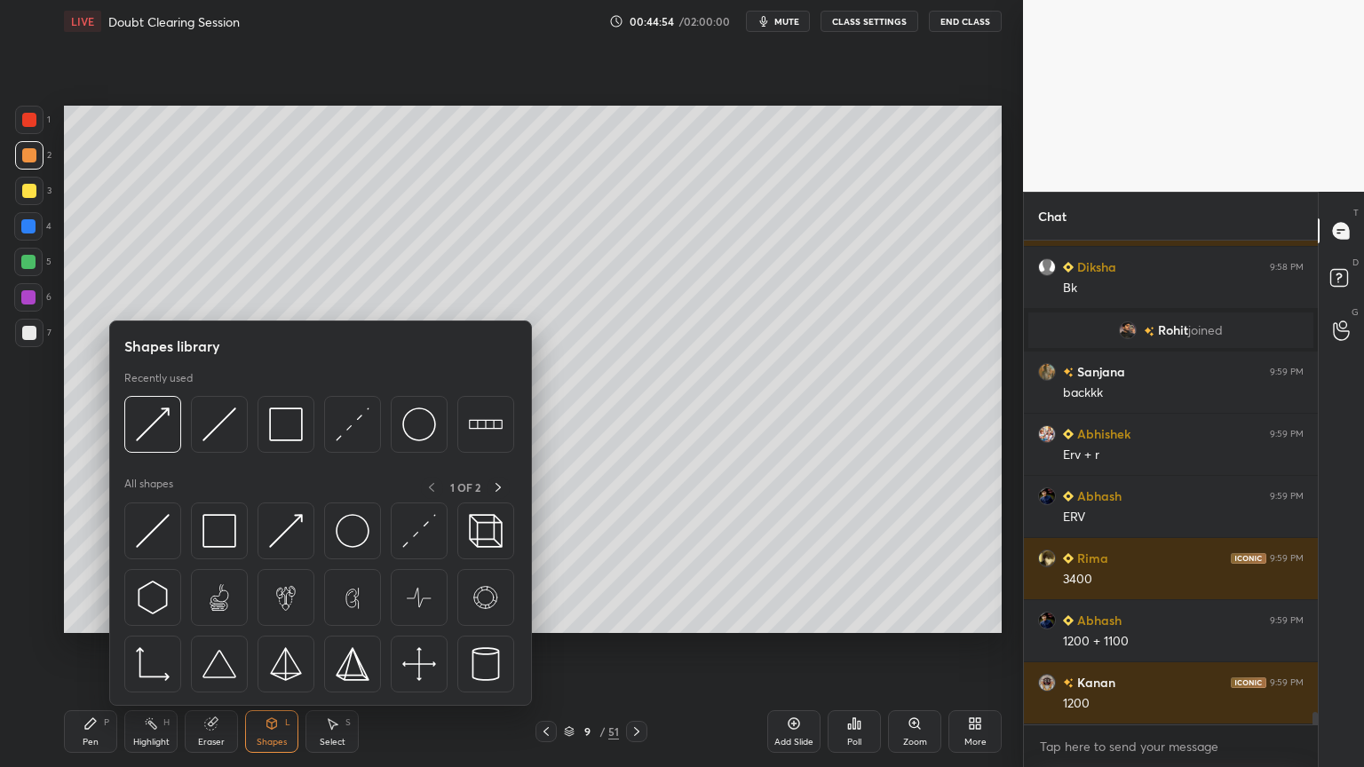
click at [331, 616] on icon at bounding box center [333, 724] width 10 height 11
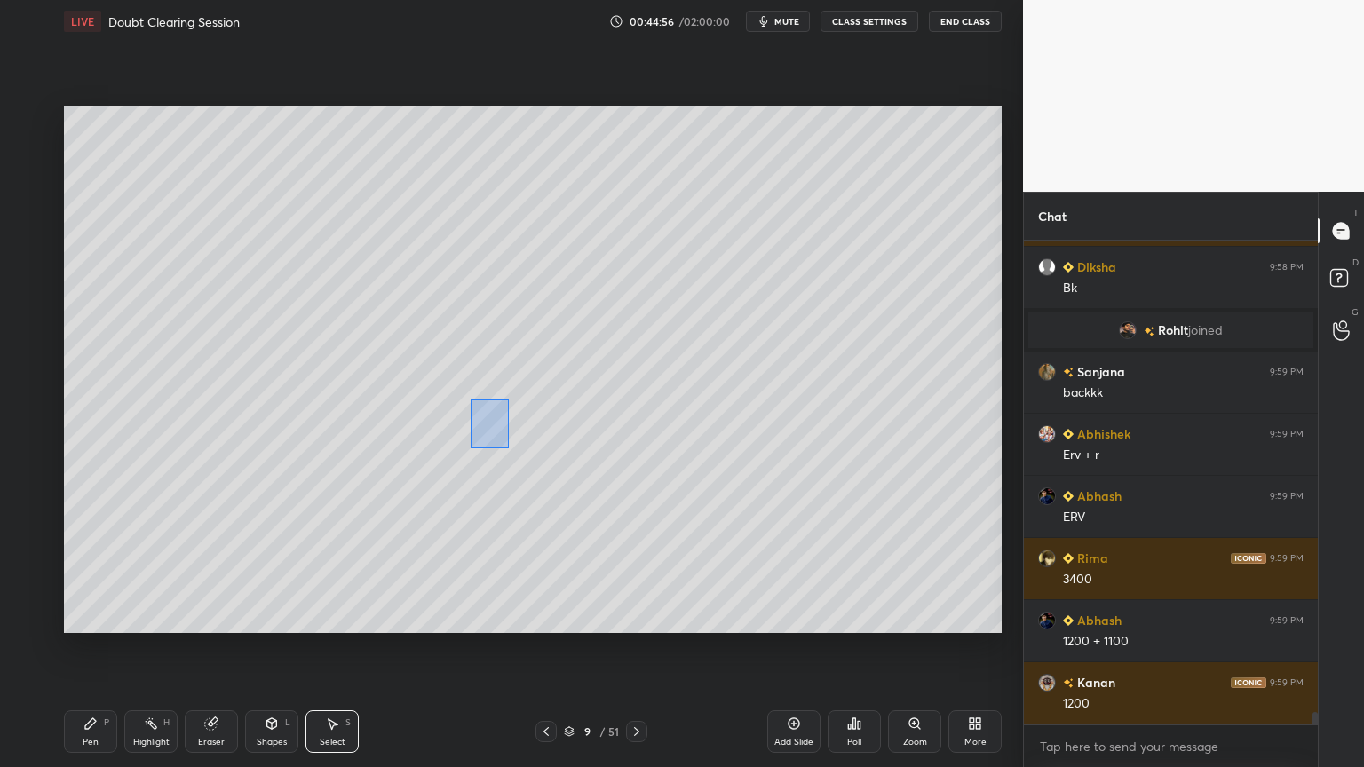
drag, startPoint x: 470, startPoint y: 400, endPoint x: 507, endPoint y: 444, distance: 58.0
click at [508, 445] on div "0 ° Undo Copy Duplicate Duplicate to new slide Delete" at bounding box center [533, 369] width 938 height 527
drag, startPoint x: 495, startPoint y: 423, endPoint x: 510, endPoint y: 428, distance: 16.0
click at [509, 424] on div "0 ° Undo Copy Duplicate Duplicate to new slide Delete" at bounding box center [533, 369] width 938 height 527
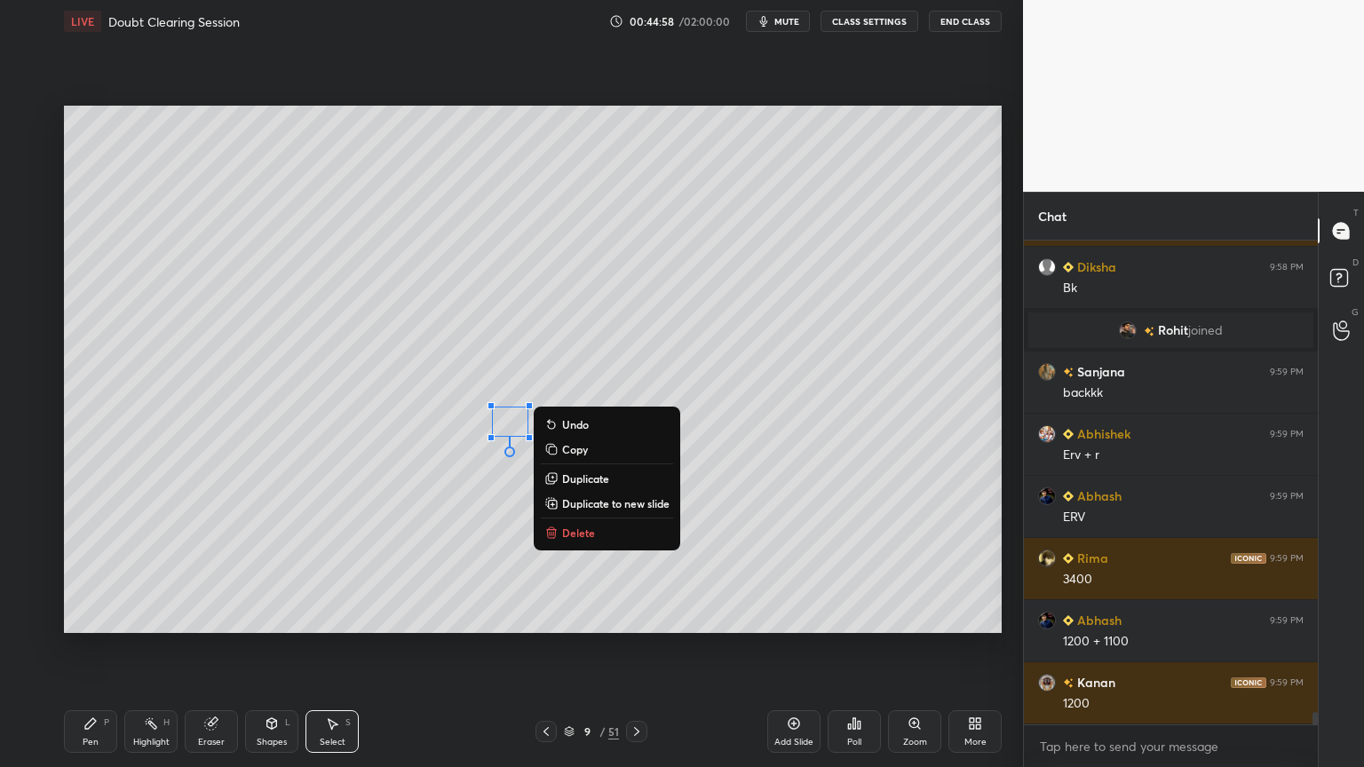
click at [497, 490] on div "0 ° Undo Copy Duplicate Duplicate to new slide Delete" at bounding box center [533, 369] width 938 height 527
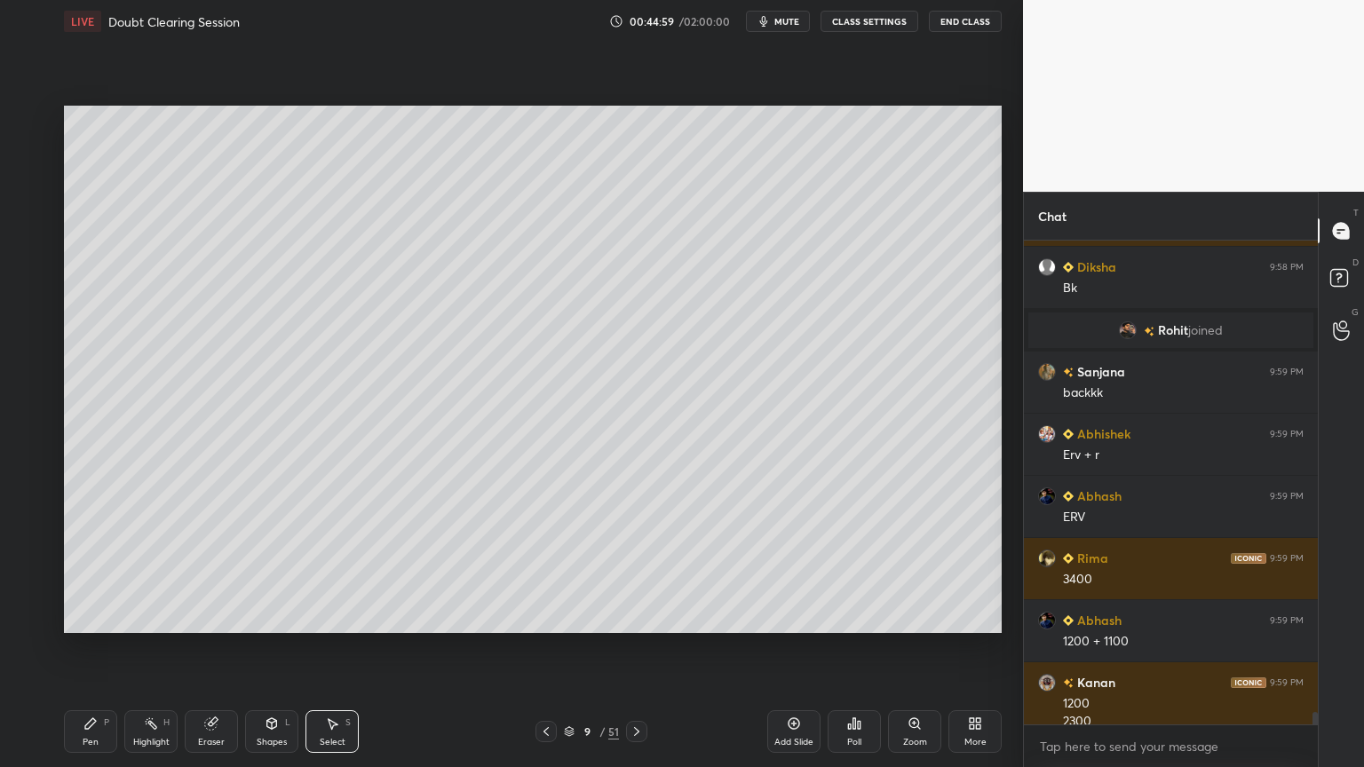
scroll to position [18682, 0]
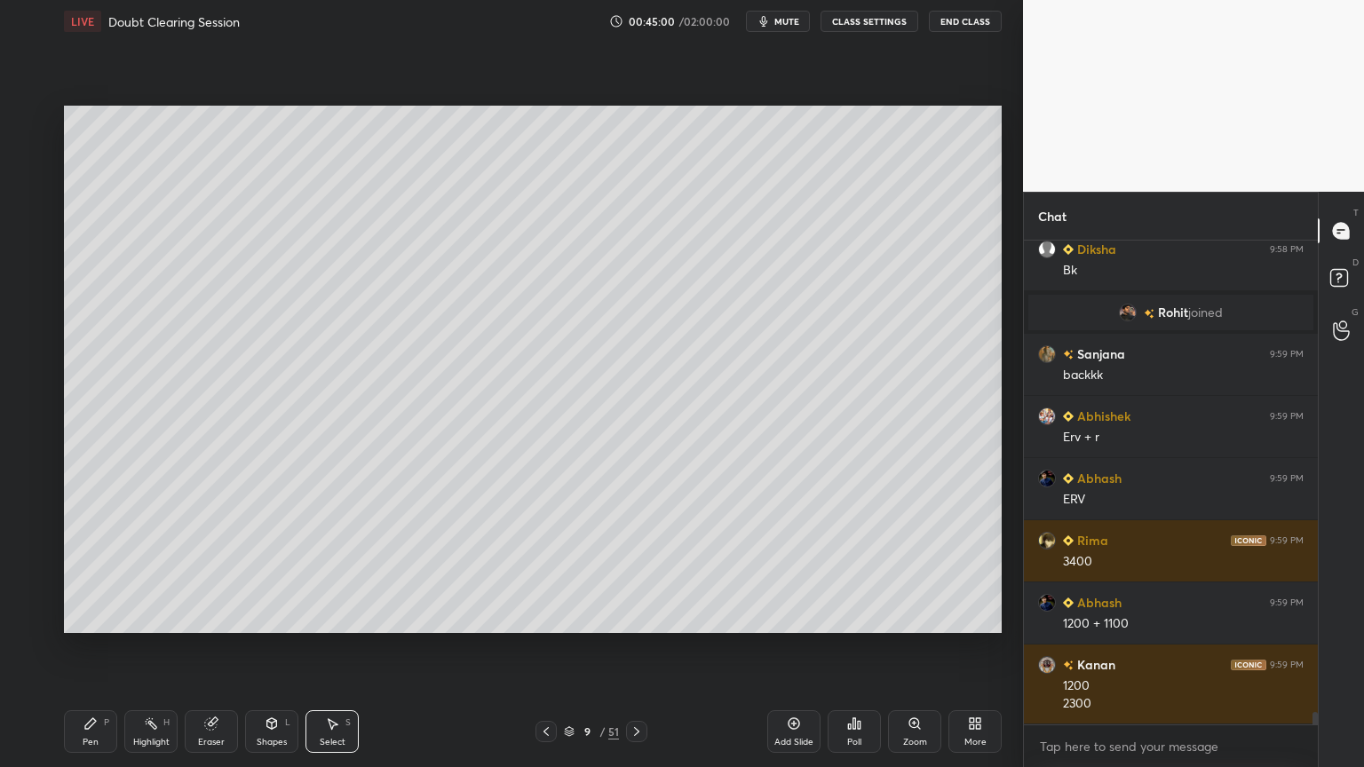
click at [84, 616] on div "Pen P" at bounding box center [90, 731] width 53 height 43
click at [86, 616] on div "Pen P" at bounding box center [90, 731] width 53 height 43
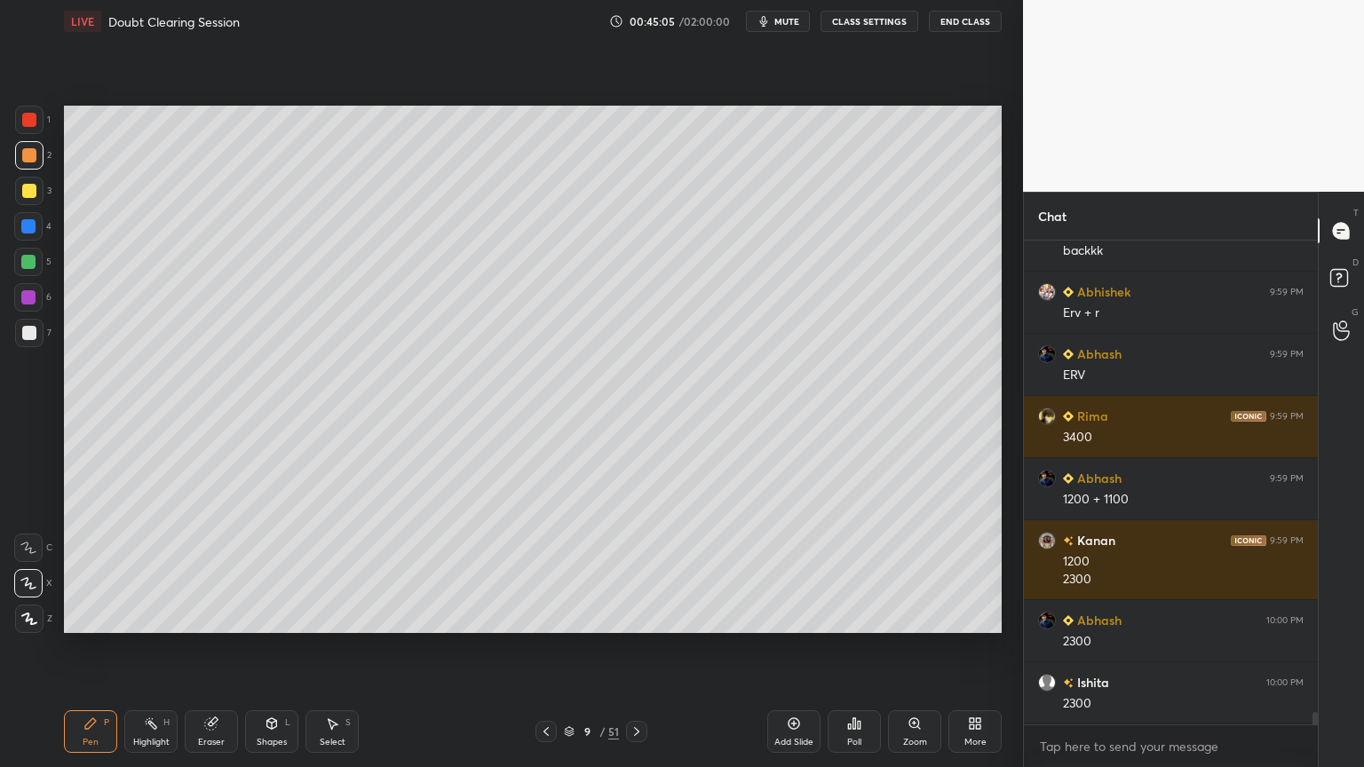
click at [277, 616] on div "Shapes" at bounding box center [272, 742] width 30 height 9
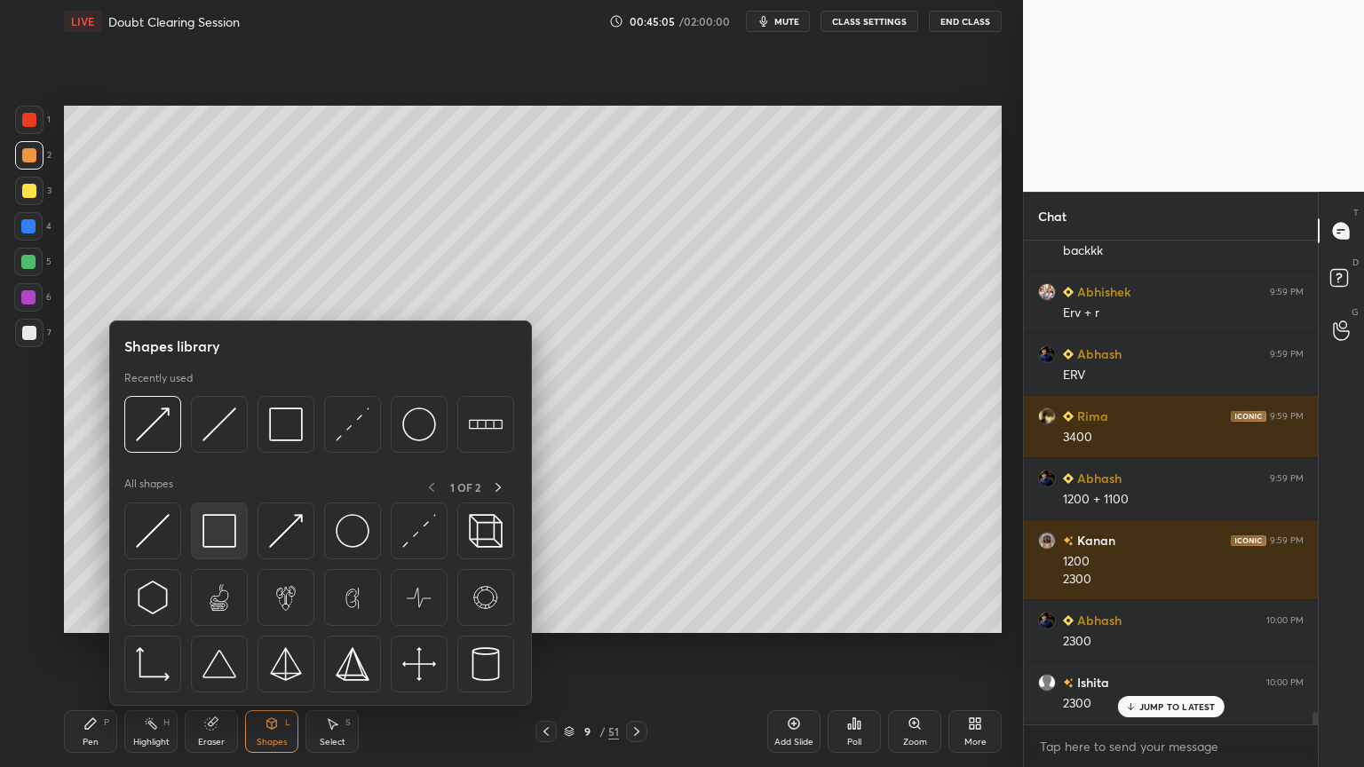
scroll to position [18867, 0]
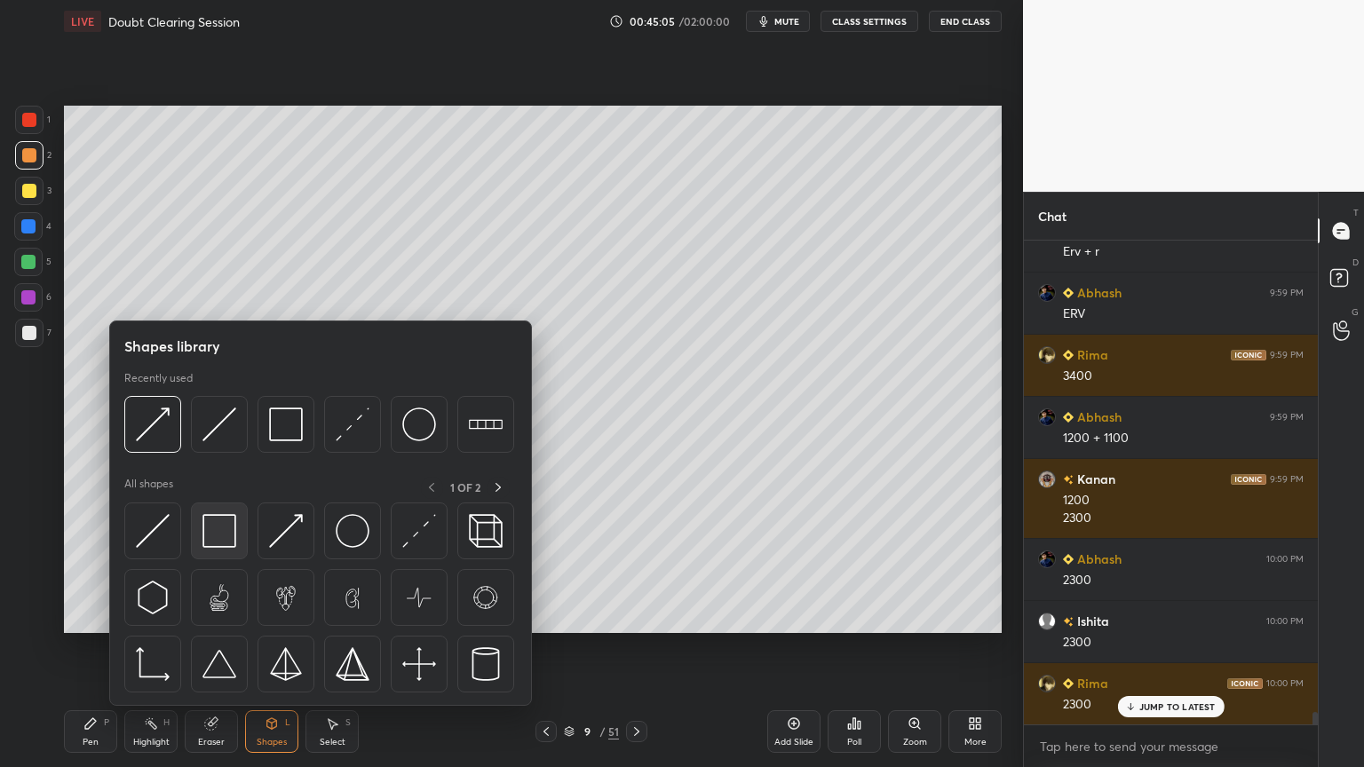
click at [224, 549] on div at bounding box center [219, 530] width 57 height 57
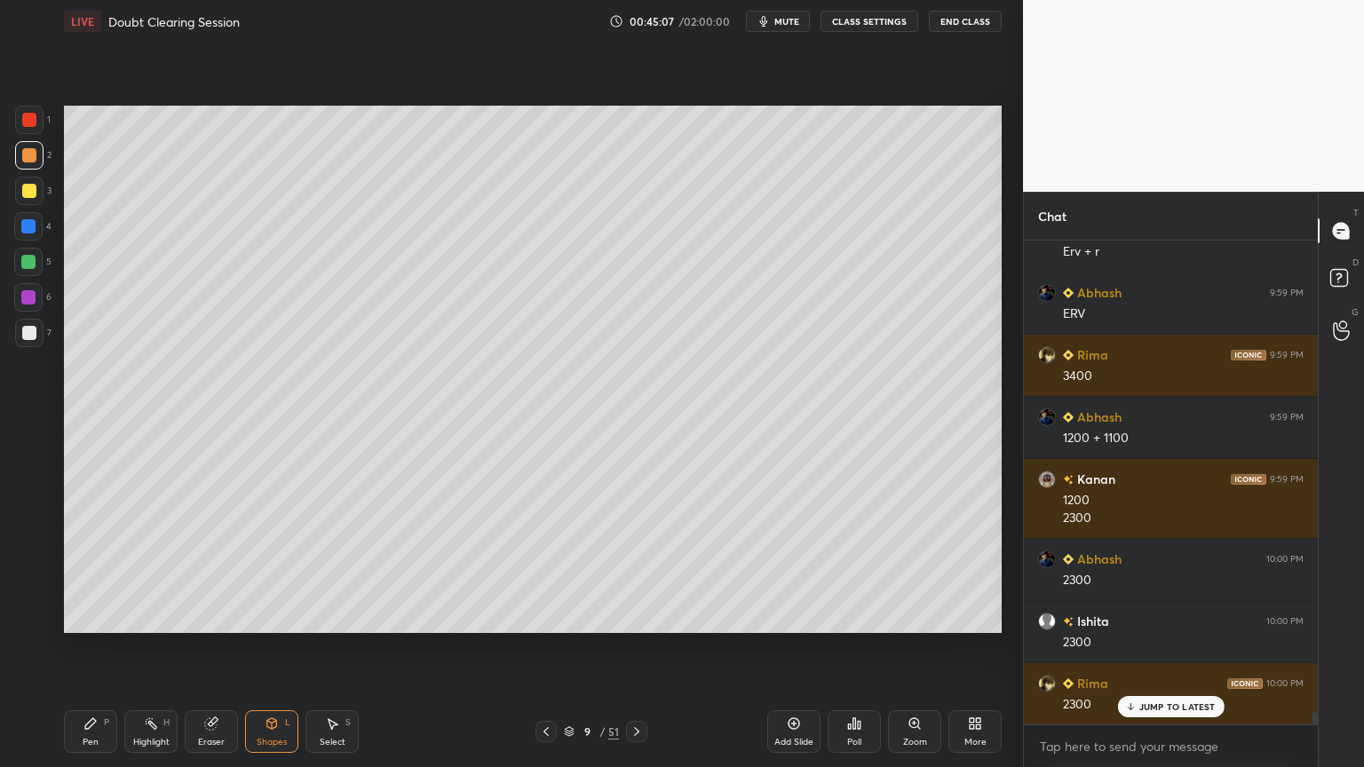
scroll to position [18930, 0]
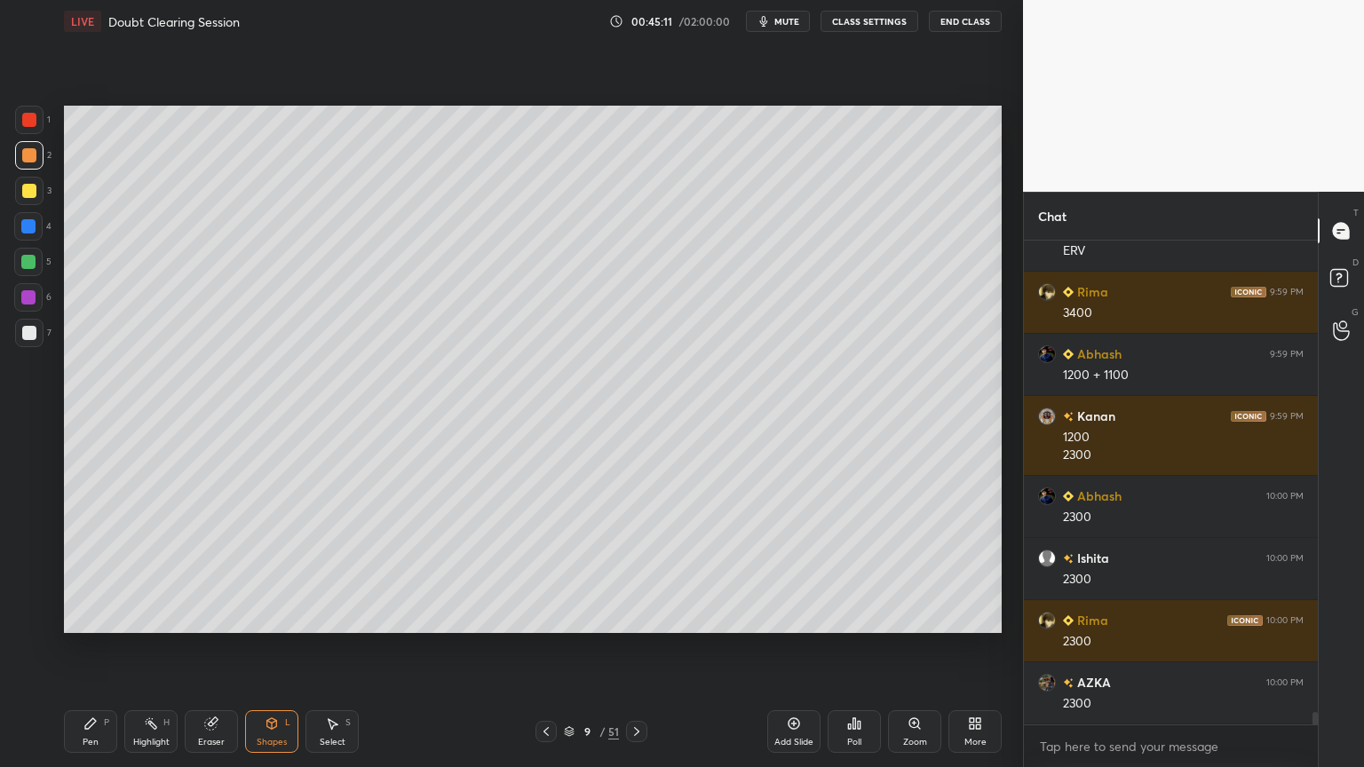
click at [19, 125] on div at bounding box center [29, 120] width 28 height 28
click at [26, 117] on div at bounding box center [29, 120] width 14 height 14
click at [31, 117] on div at bounding box center [29, 120] width 14 height 14
click at [146, 616] on div "Highlight H" at bounding box center [150, 731] width 53 height 43
click at [156, 616] on icon at bounding box center [151, 723] width 14 height 14
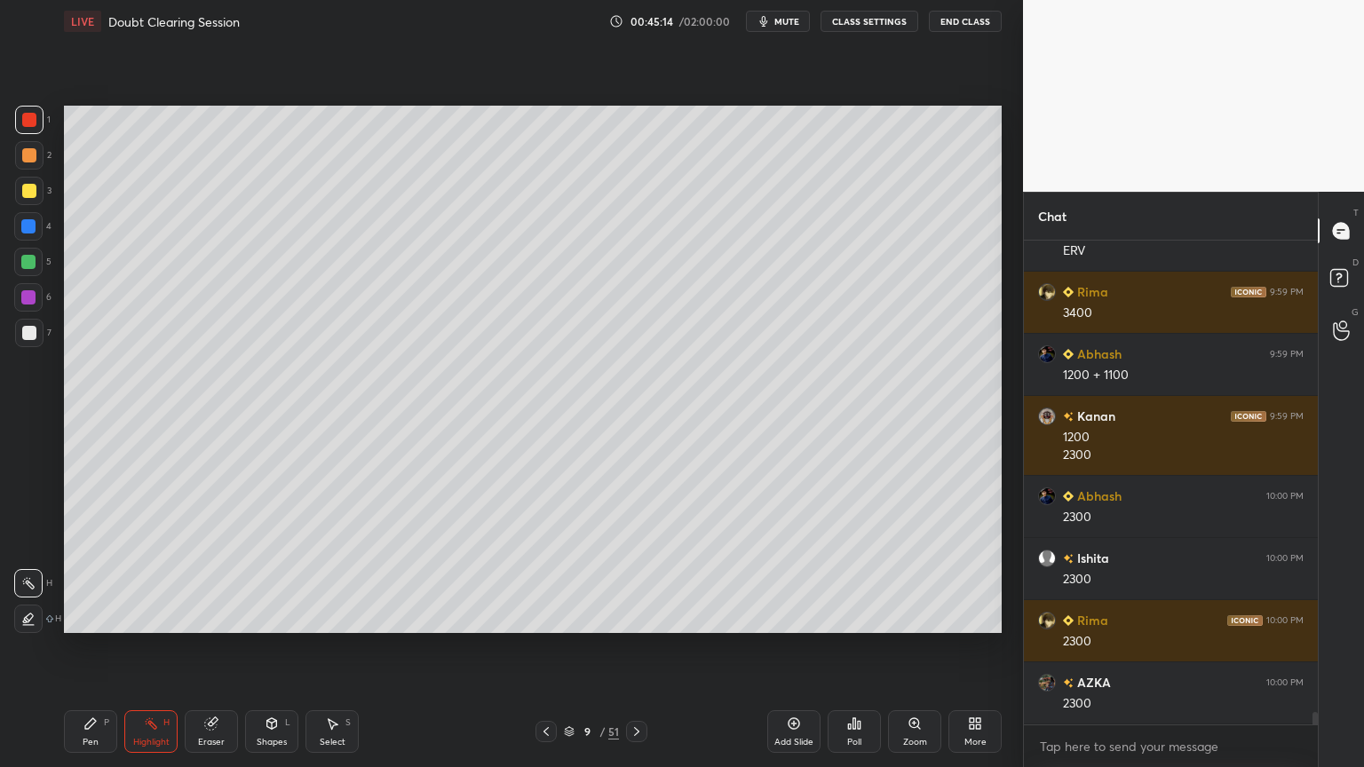
scroll to position [18992, 0]
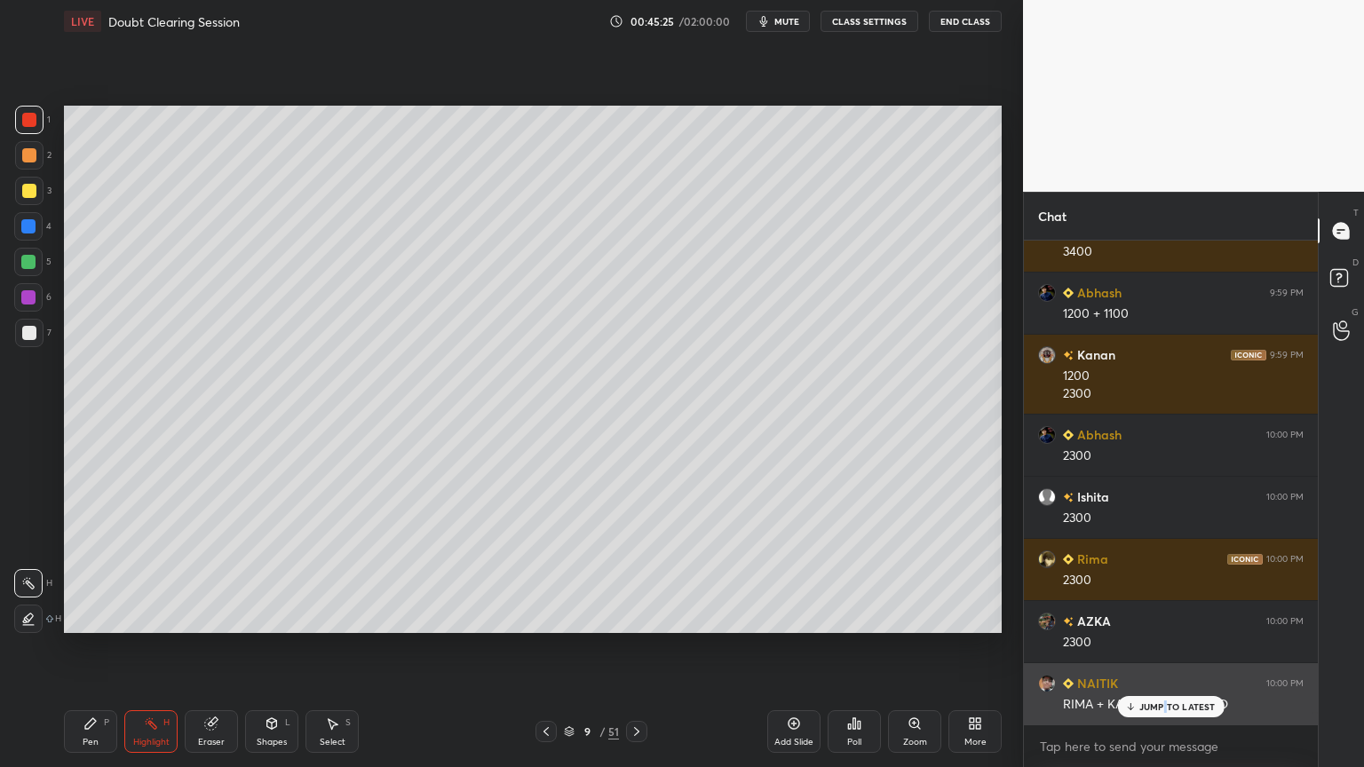
drag, startPoint x: 1167, startPoint y: 707, endPoint x: 1128, endPoint y: 718, distance: 40.7
click at [1165, 616] on p "JUMP TO LATEST" at bounding box center [1177, 706] width 76 height 11
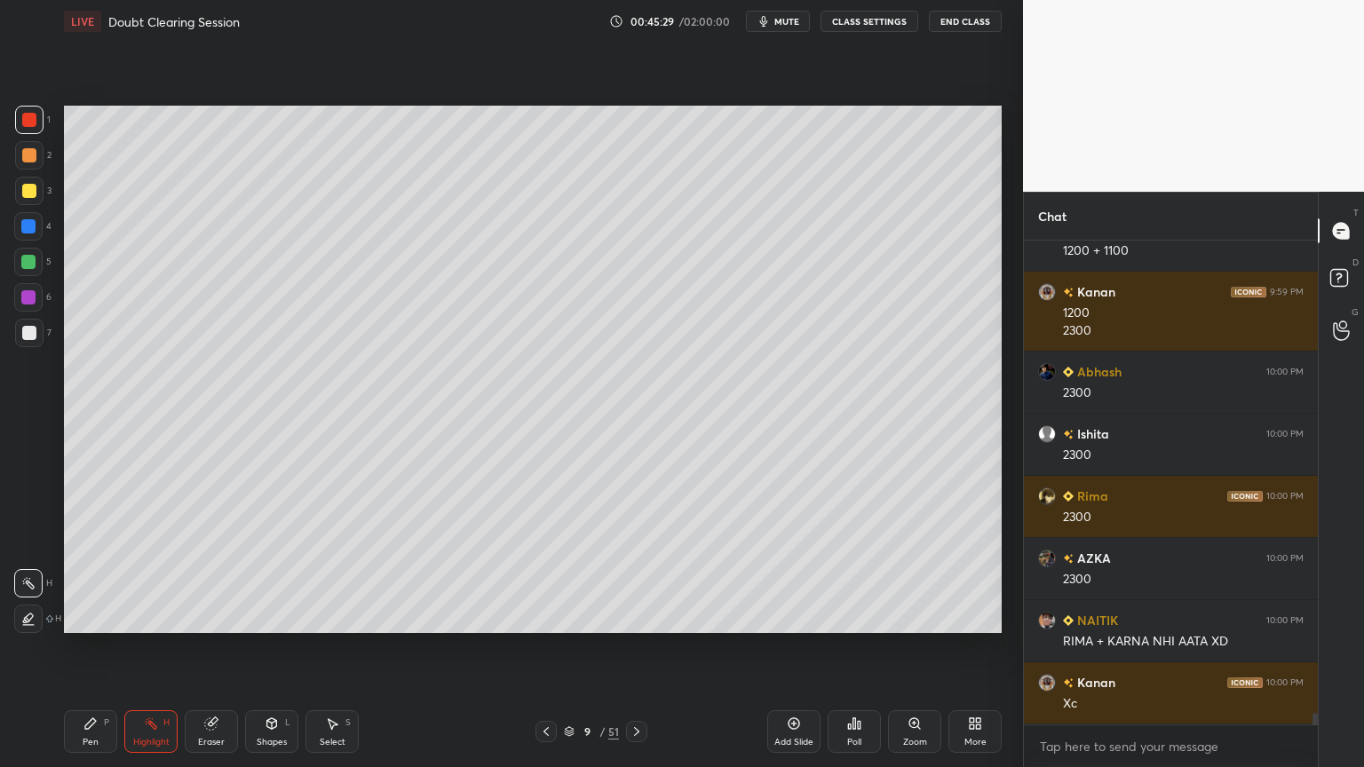
scroll to position [19116, 0]
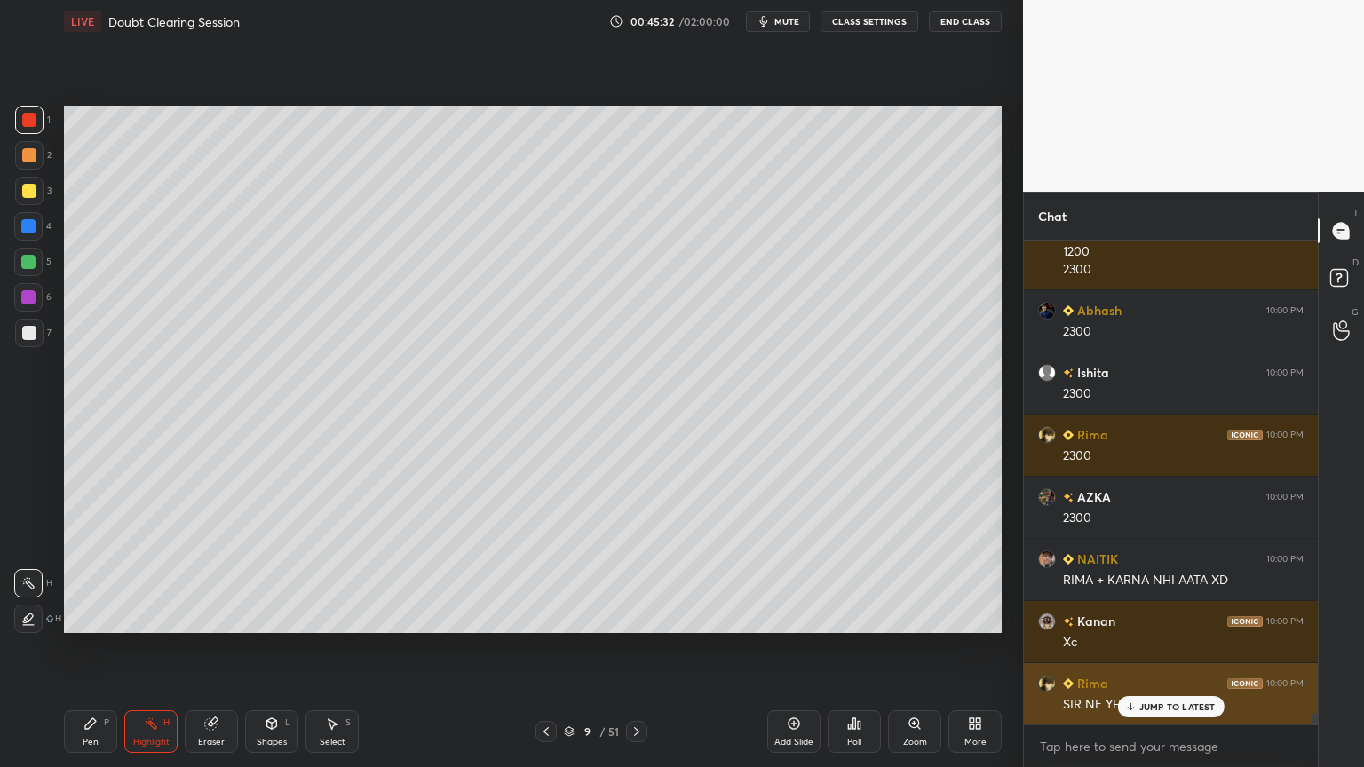
drag, startPoint x: 1136, startPoint y: 708, endPoint x: 1122, endPoint y: 716, distance: 16.8
click at [1135, 616] on div "JUMP TO LATEST" at bounding box center [1170, 706] width 107 height 21
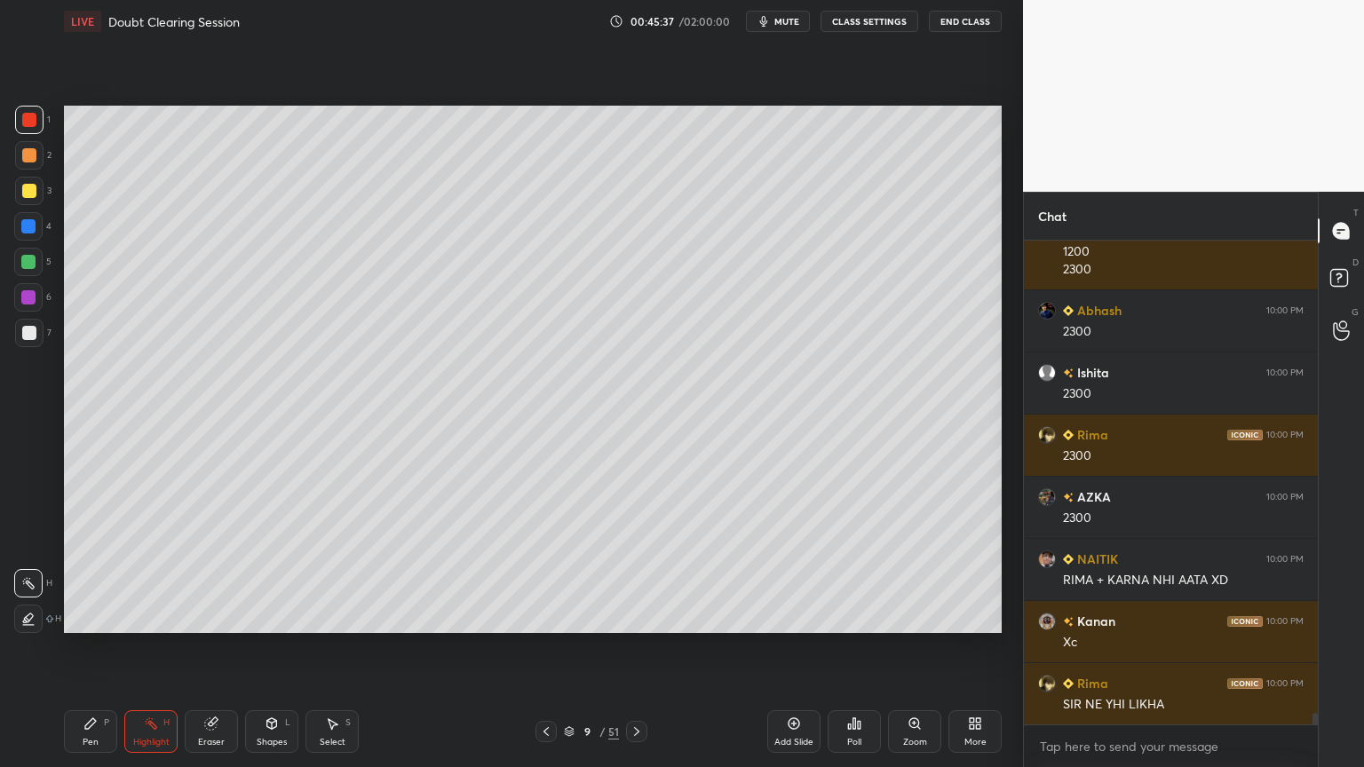
drag, startPoint x: 135, startPoint y: 708, endPoint x: 131, endPoint y: 693, distance: 15.7
click at [133, 616] on div "Pen P Highlight H Eraser Shapes L Select S 9 / 51 Add Slide Poll Zoom More" at bounding box center [533, 731] width 938 height 71
click at [27, 192] on div at bounding box center [29, 191] width 14 height 14
click at [27, 170] on div "2" at bounding box center [33, 159] width 36 height 36
click at [25, 178] on div "1 2 3 4 5 6 7" at bounding box center [32, 230] width 37 height 249
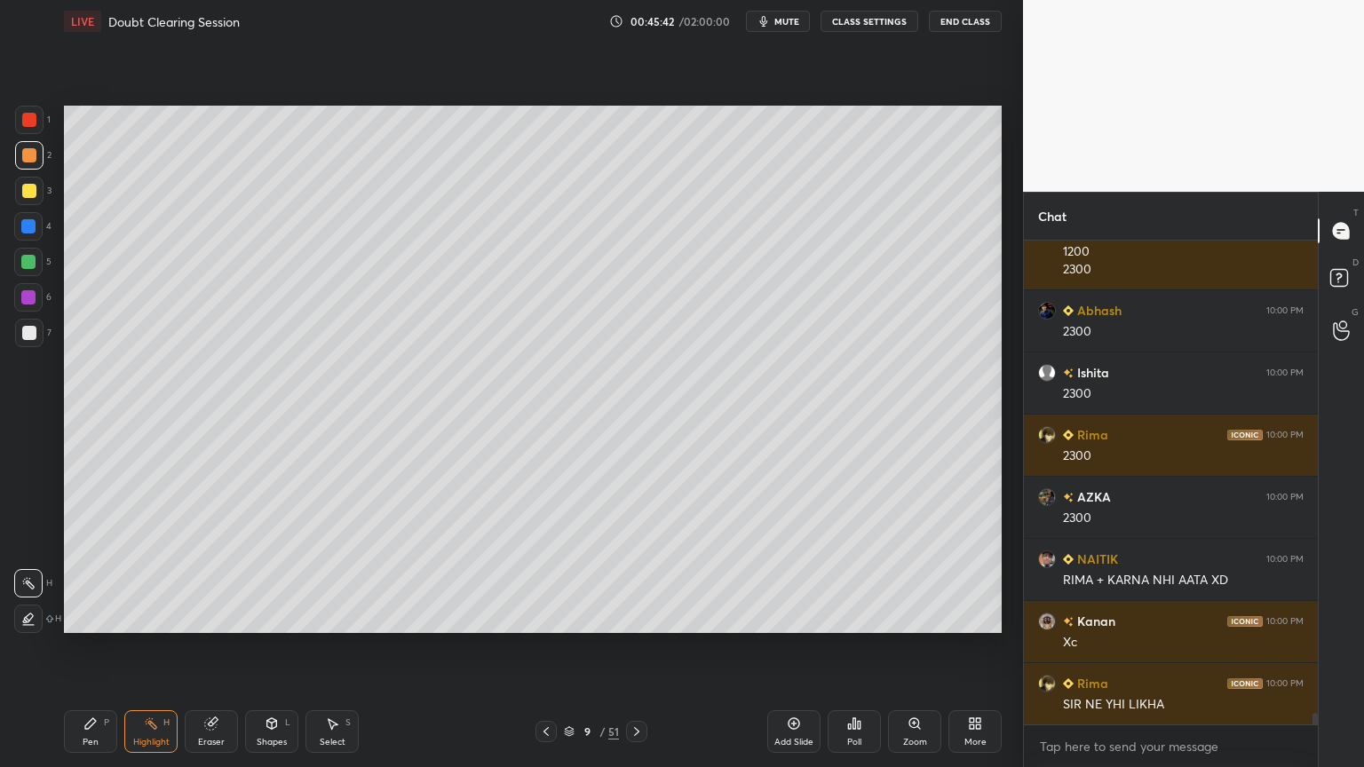
click at [102, 616] on div "Pen P" at bounding box center [90, 731] width 53 height 43
click at [170, 616] on div "Highlight H" at bounding box center [150, 731] width 53 height 43
click at [32, 206] on div "3" at bounding box center [33, 195] width 36 height 36
click at [25, 205] on div "3" at bounding box center [33, 195] width 36 height 36
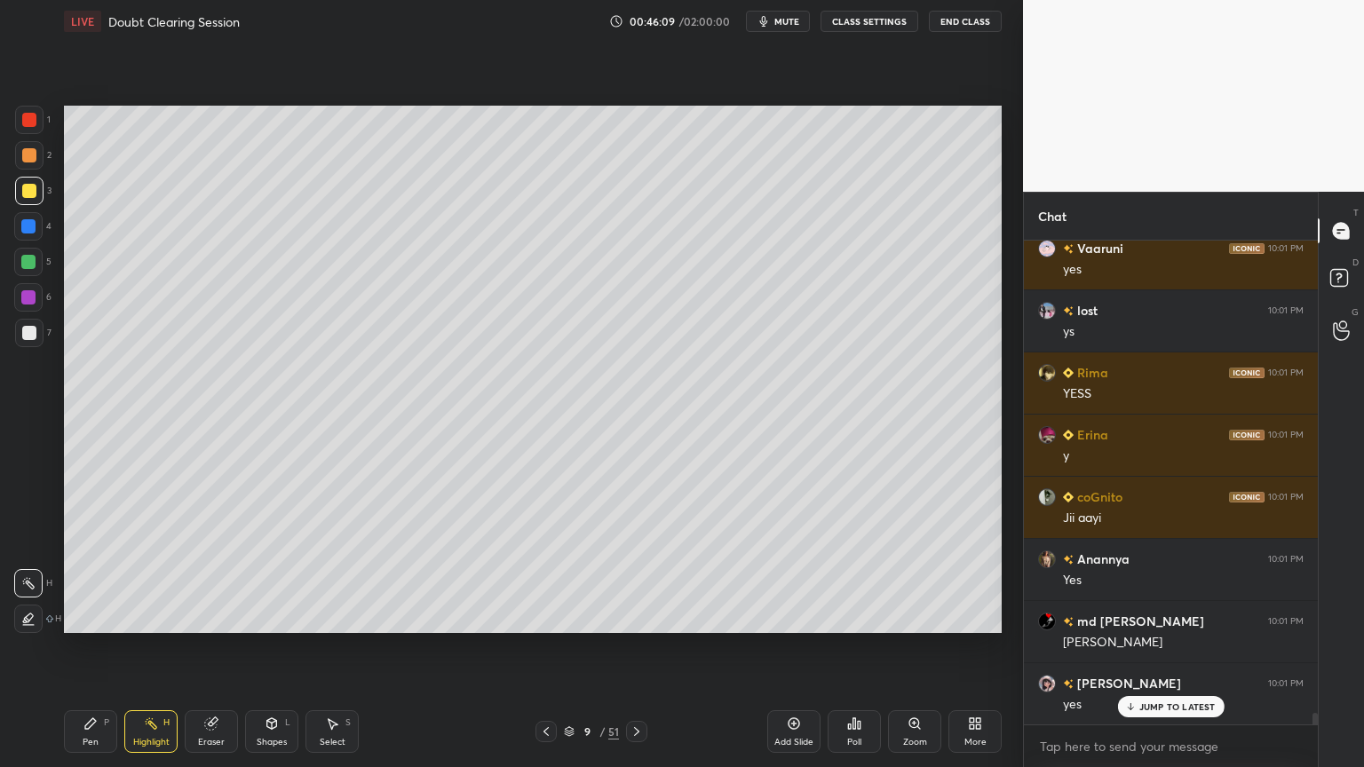
scroll to position [19800, 0]
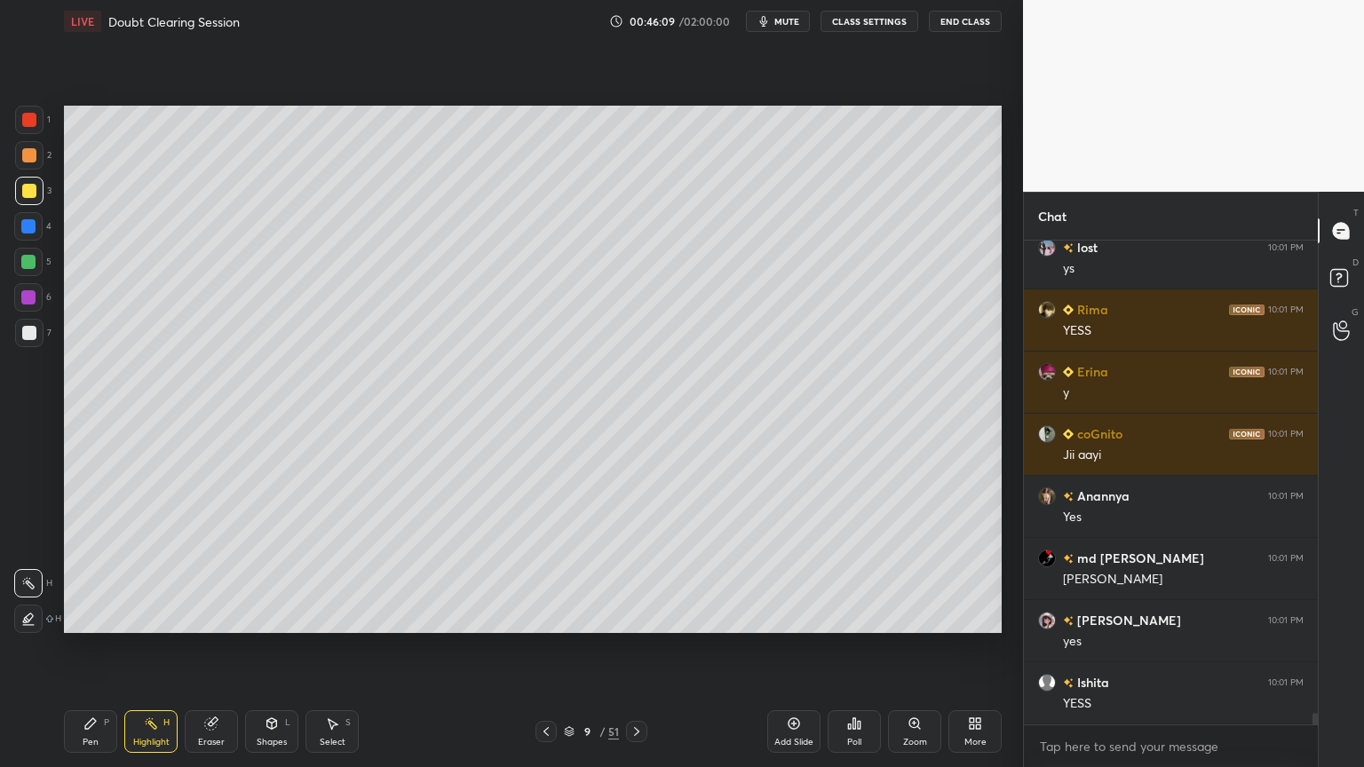
click at [544, 616] on icon at bounding box center [545, 731] width 5 height 9
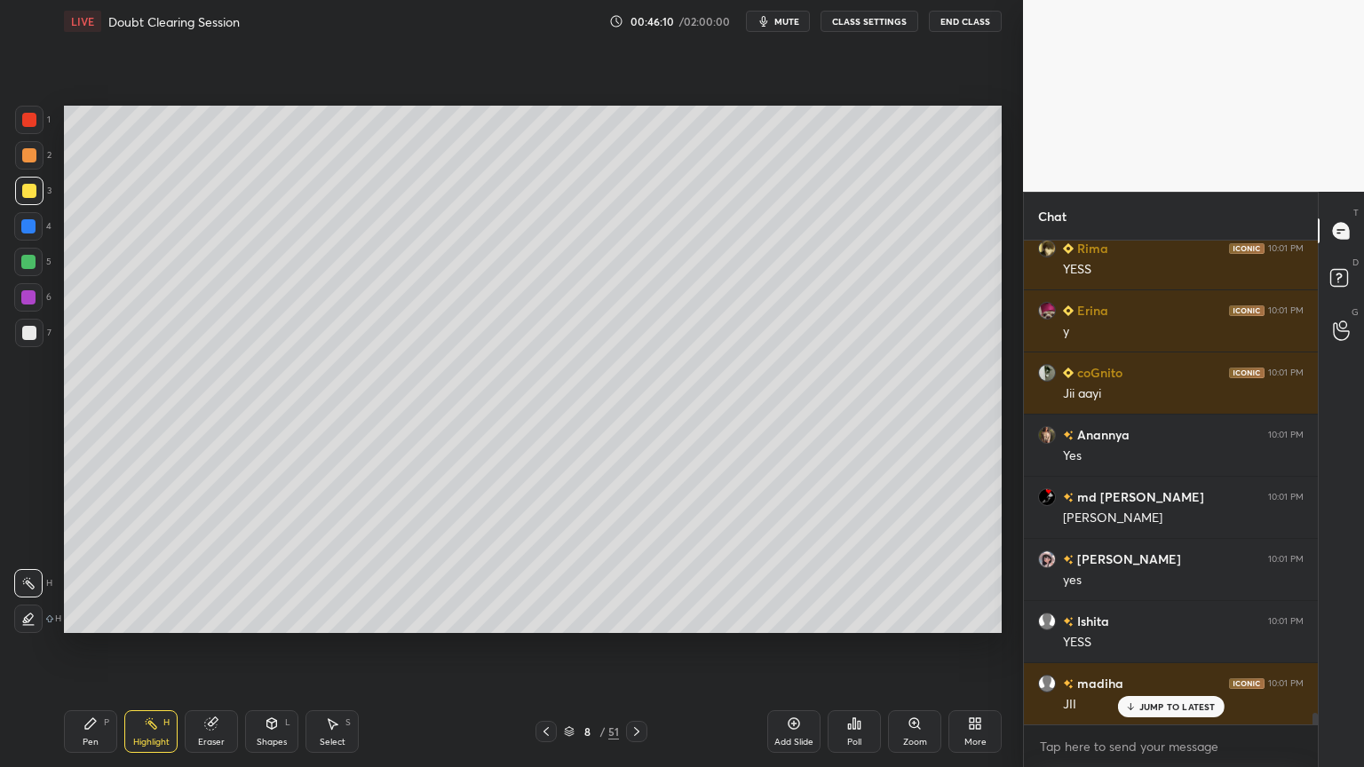
click at [535, 616] on div at bounding box center [545, 731] width 21 height 21
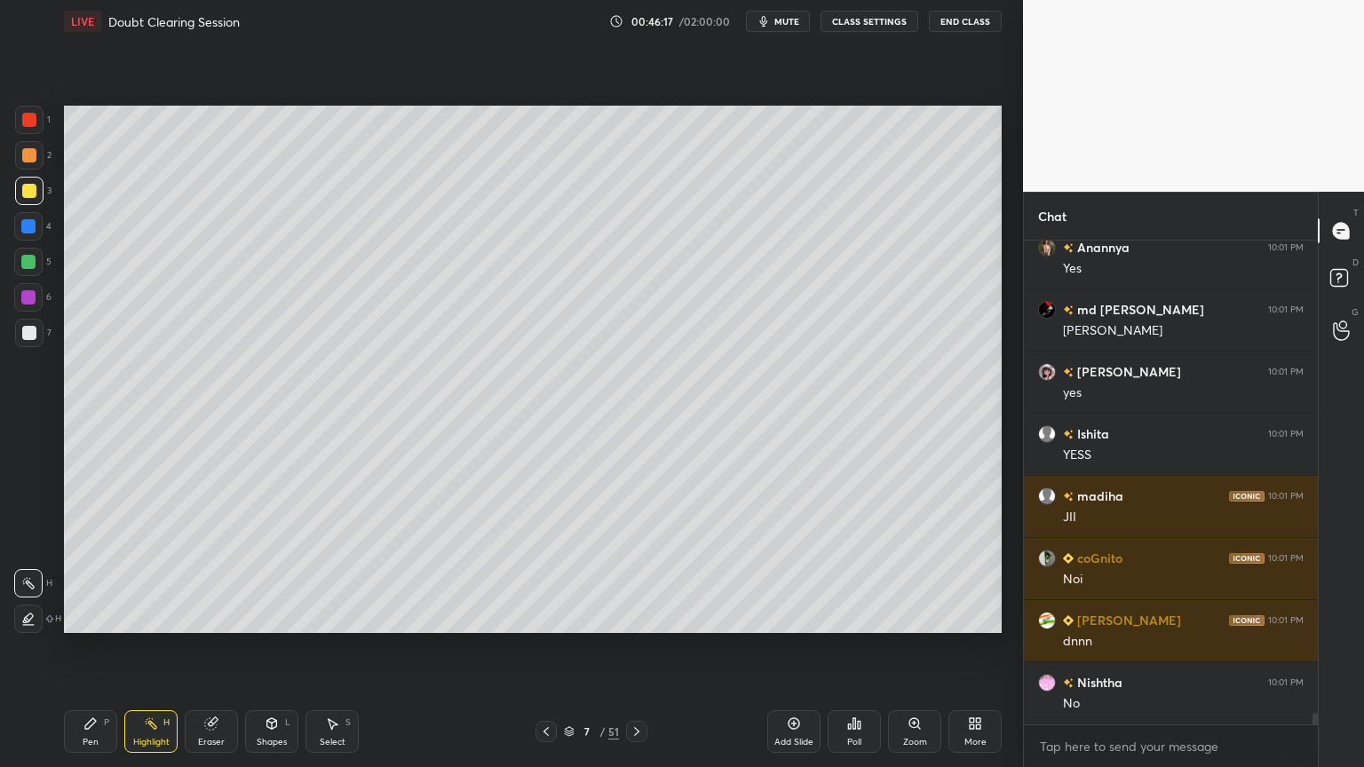
scroll to position [20110, 0]
click at [44, 186] on div "3" at bounding box center [33, 191] width 36 height 28
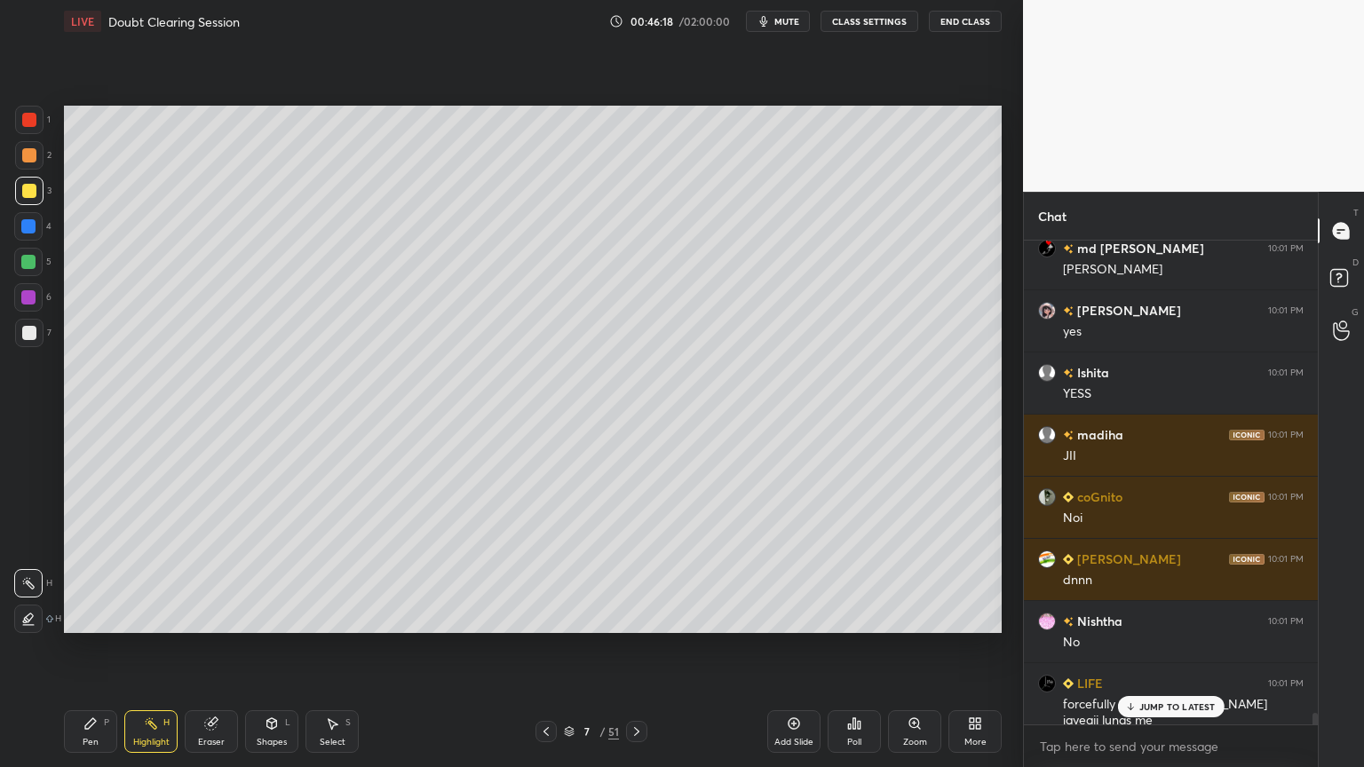
click at [89, 616] on div "Pen P" at bounding box center [90, 731] width 53 height 43
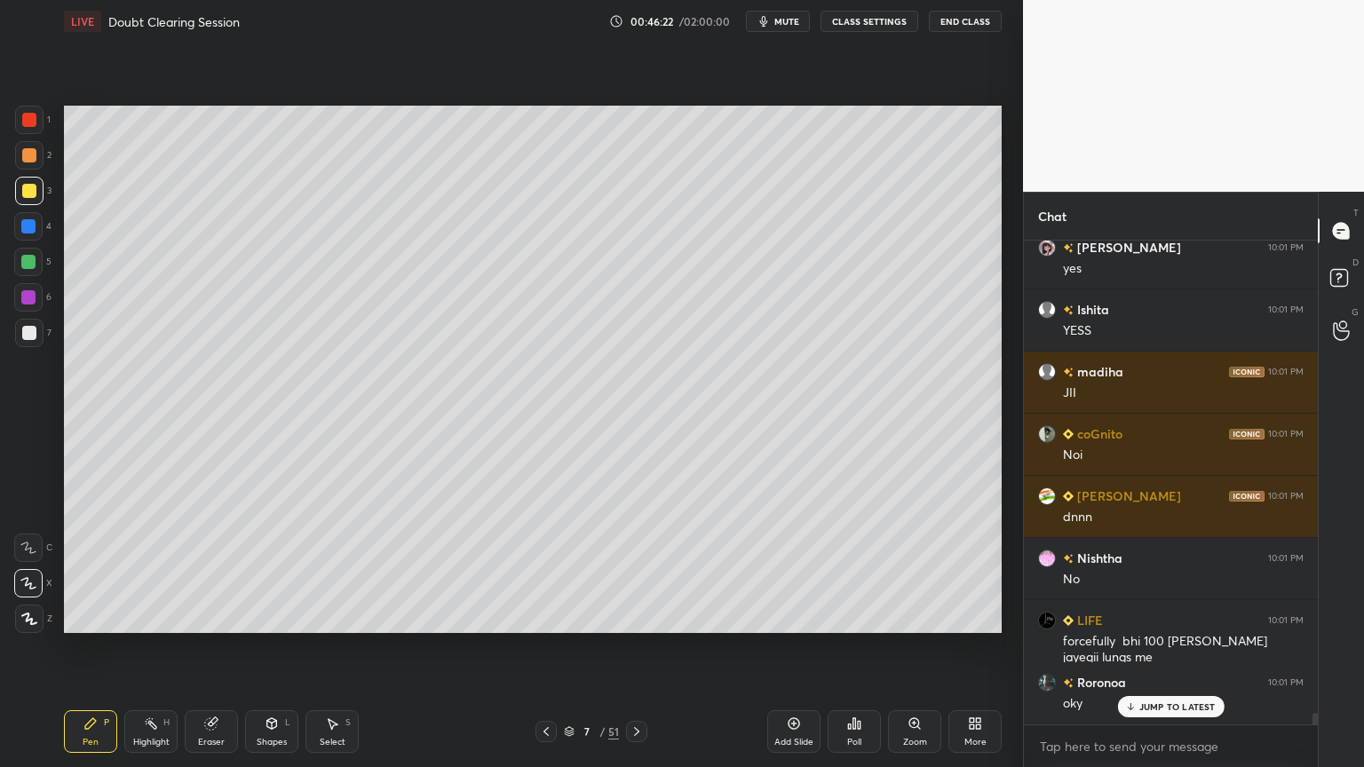
scroll to position [20235, 0]
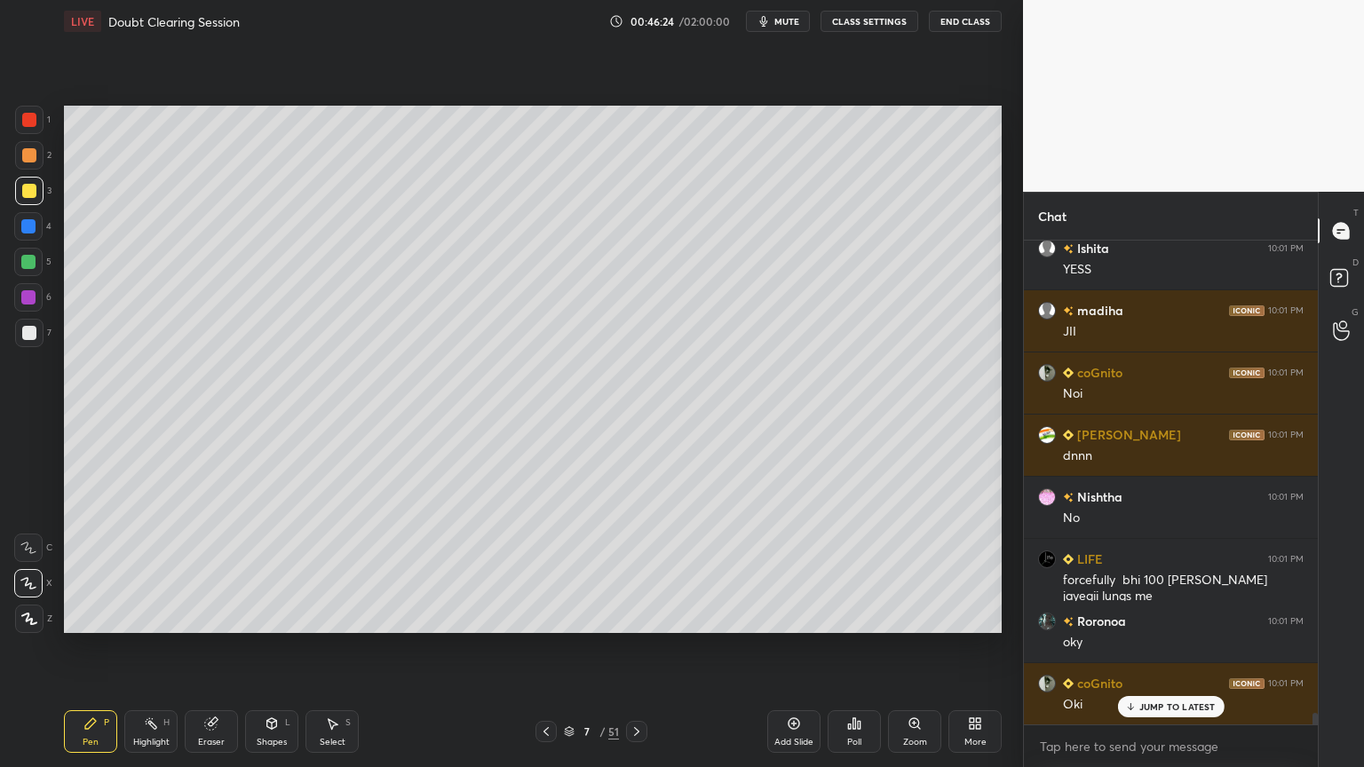
click at [29, 297] on div at bounding box center [28, 297] width 14 height 14
drag, startPoint x: 266, startPoint y: 726, endPoint x: 256, endPoint y: 713, distance: 17.1
click at [267, 616] on icon at bounding box center [272, 723] width 10 height 11
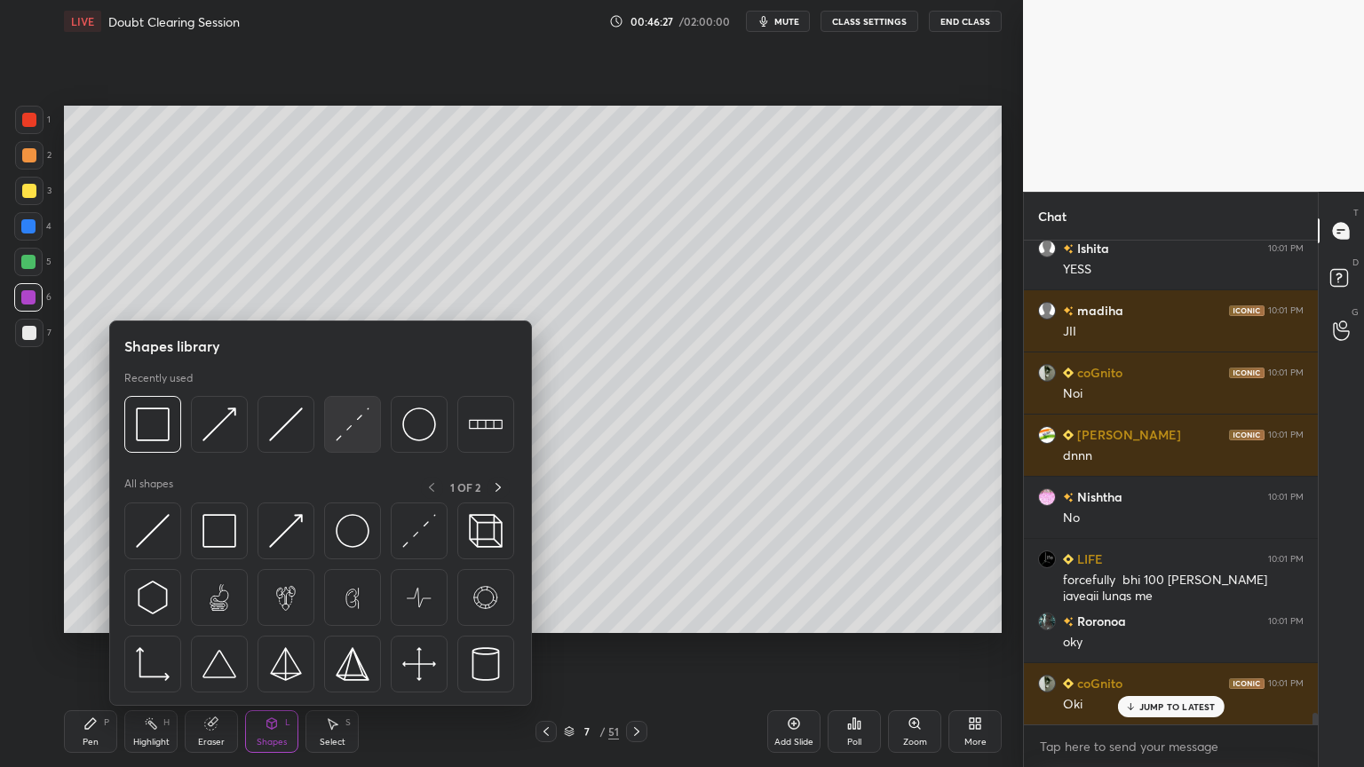
click at [347, 437] on img at bounding box center [353, 424] width 34 height 34
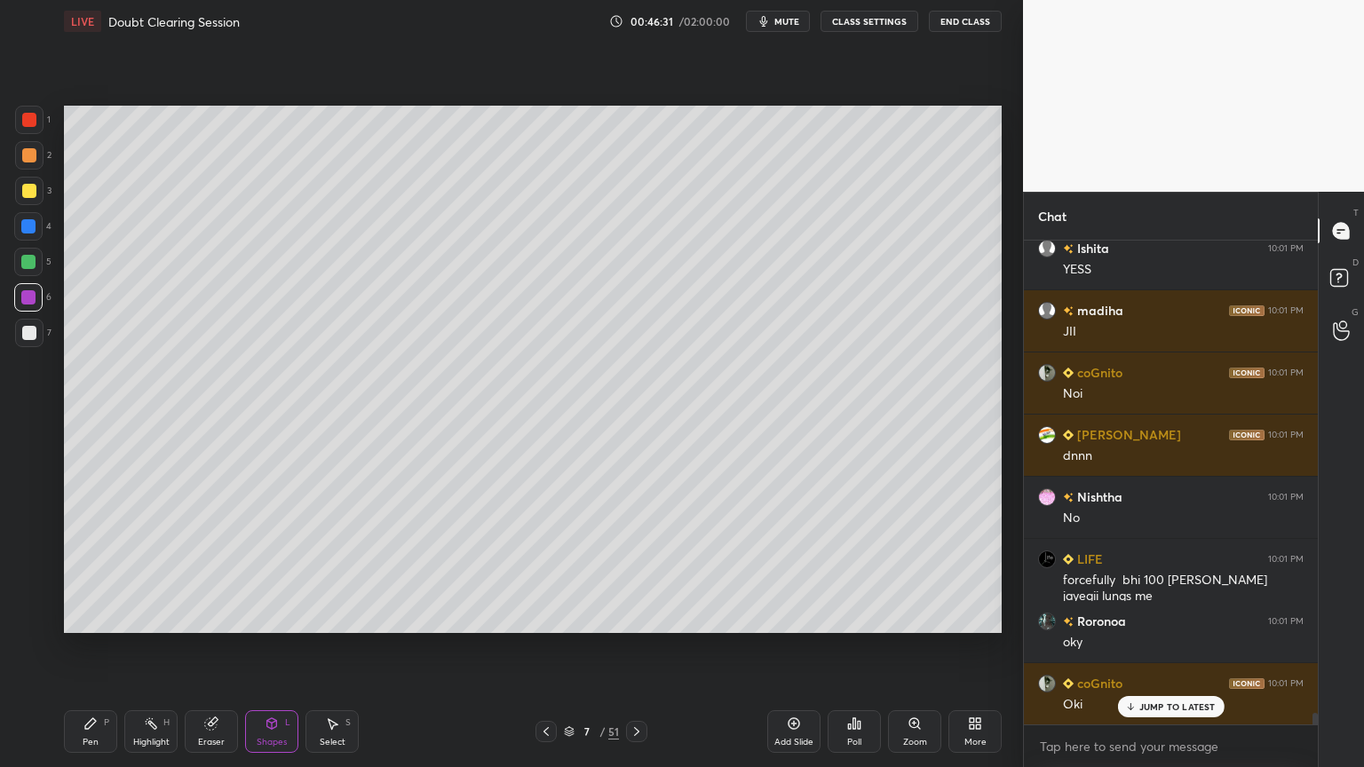
click at [103, 616] on div "Pen P Highlight H Eraser Shapes L Select S 7 / 51 Add Slide Poll Zoom More" at bounding box center [533, 731] width 938 height 71
click at [81, 616] on div "Pen P" at bounding box center [90, 731] width 53 height 43
click at [162, 616] on div "Highlight" at bounding box center [151, 742] width 36 height 9
click at [26, 272] on div "5" at bounding box center [32, 266] width 37 height 36
click at [35, 267] on div at bounding box center [28, 262] width 14 height 14
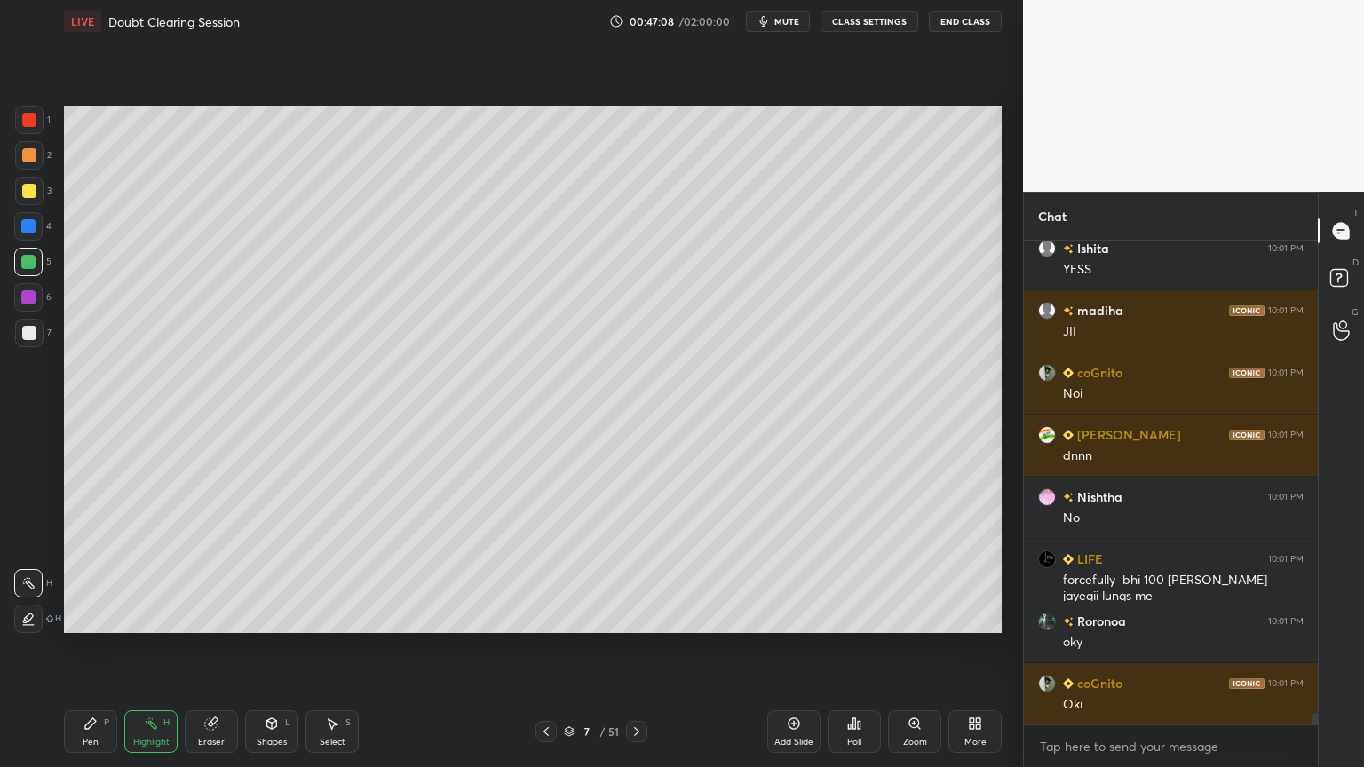
scroll to position [20298, 0]
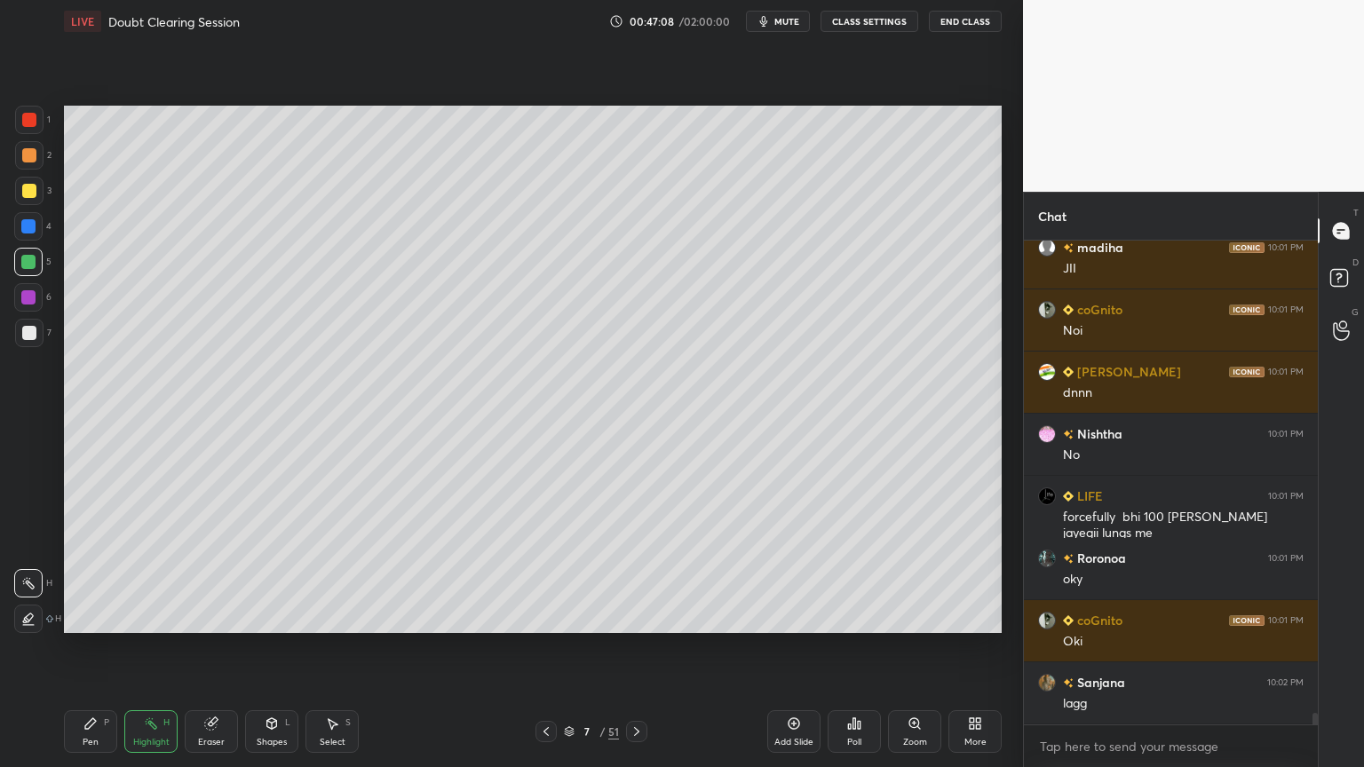
click at [96, 616] on div "Pen P" at bounding box center [90, 731] width 53 height 43
click at [38, 333] on div at bounding box center [29, 333] width 28 height 28
click at [43, 301] on div "6" at bounding box center [32, 297] width 37 height 28
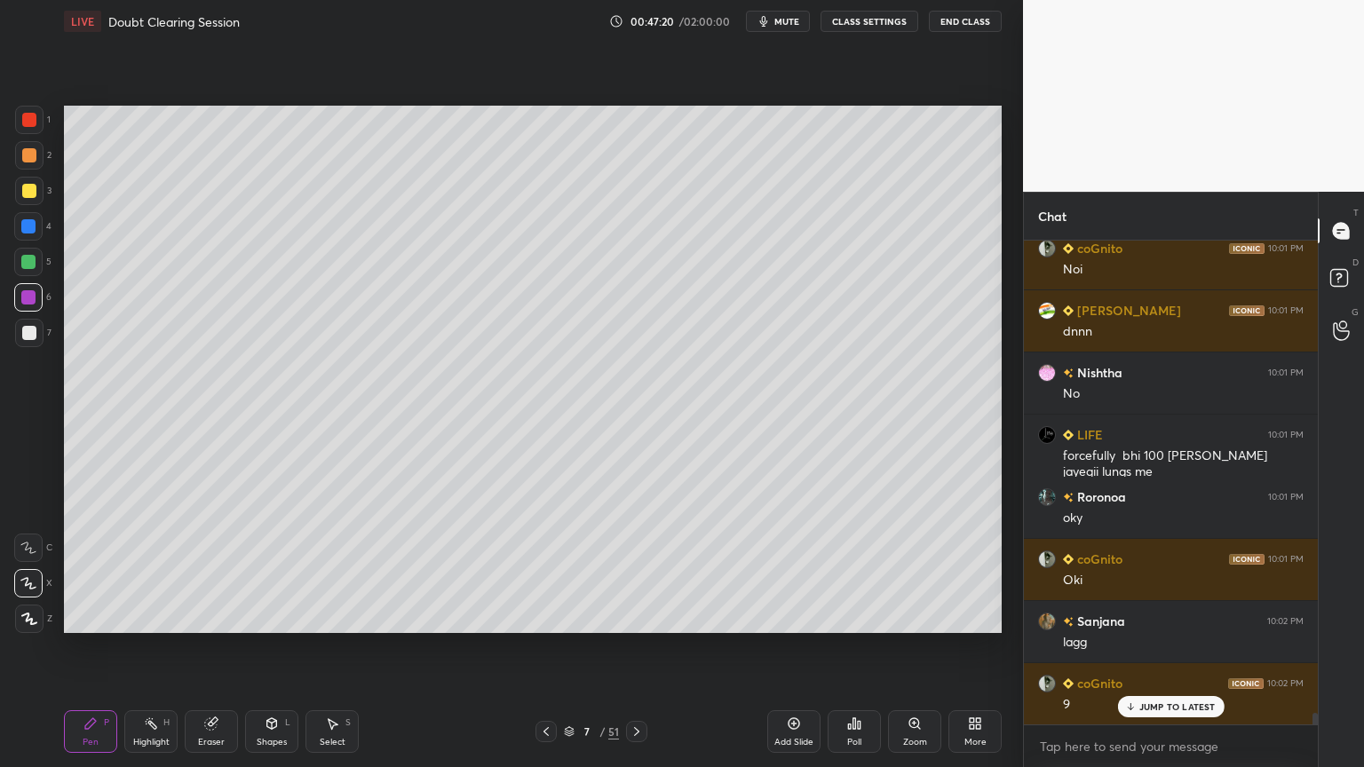
drag, startPoint x: 158, startPoint y: 735, endPoint x: 162, endPoint y: 655, distance: 80.0
click at [160, 616] on div "Highlight H" at bounding box center [150, 731] width 53 height 43
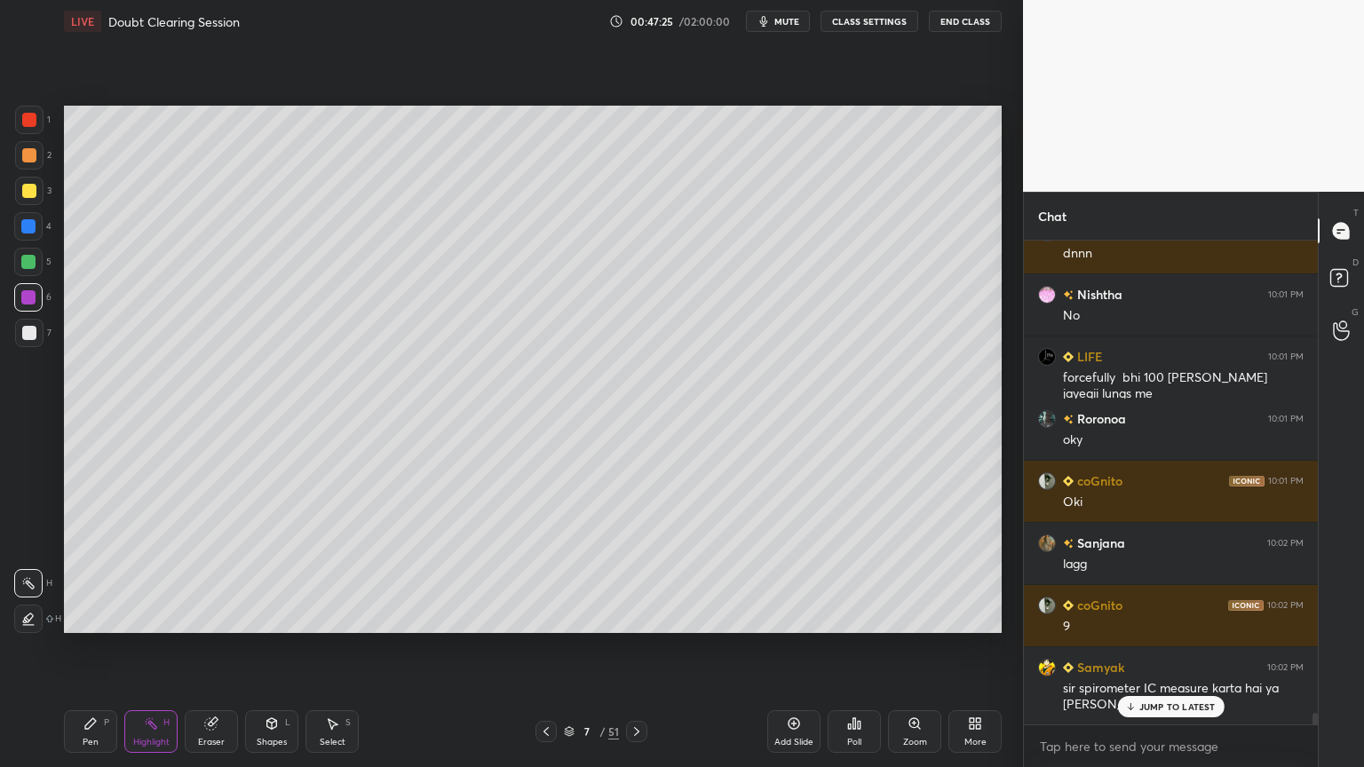
scroll to position [20500, 0]
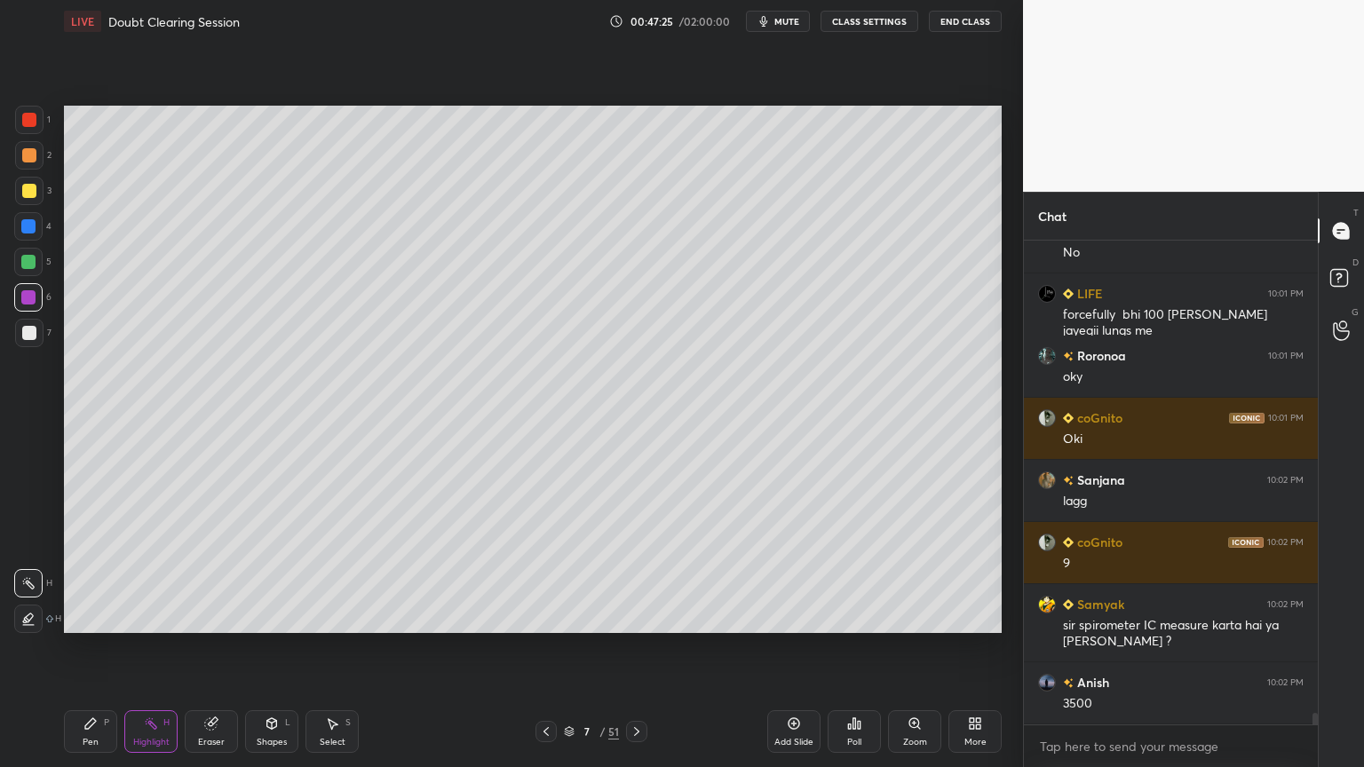
drag, startPoint x: 91, startPoint y: 726, endPoint x: 69, endPoint y: 653, distance: 76.1
click at [91, 616] on icon at bounding box center [90, 723] width 14 height 14
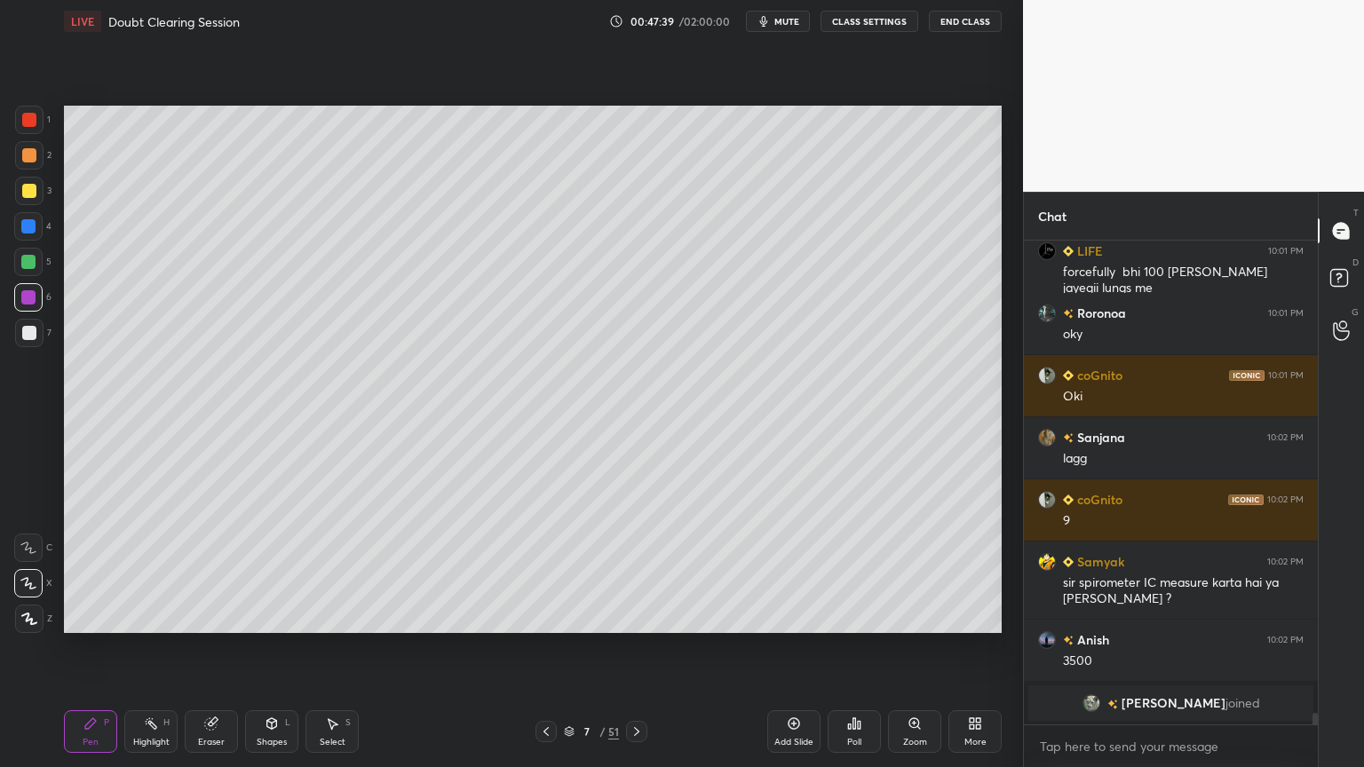
click at [270, 616] on div "Shapes" at bounding box center [272, 742] width 30 height 9
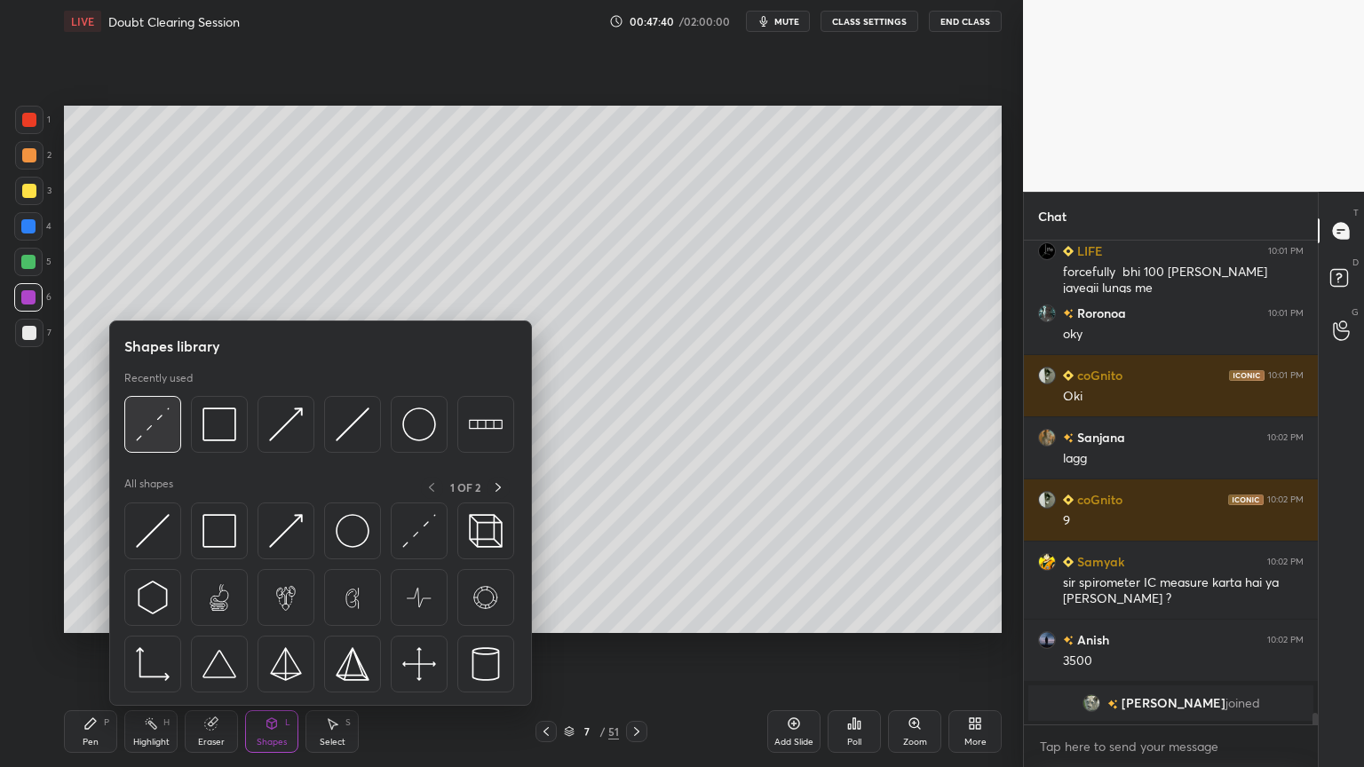
click at [167, 445] on div at bounding box center [152, 424] width 57 height 57
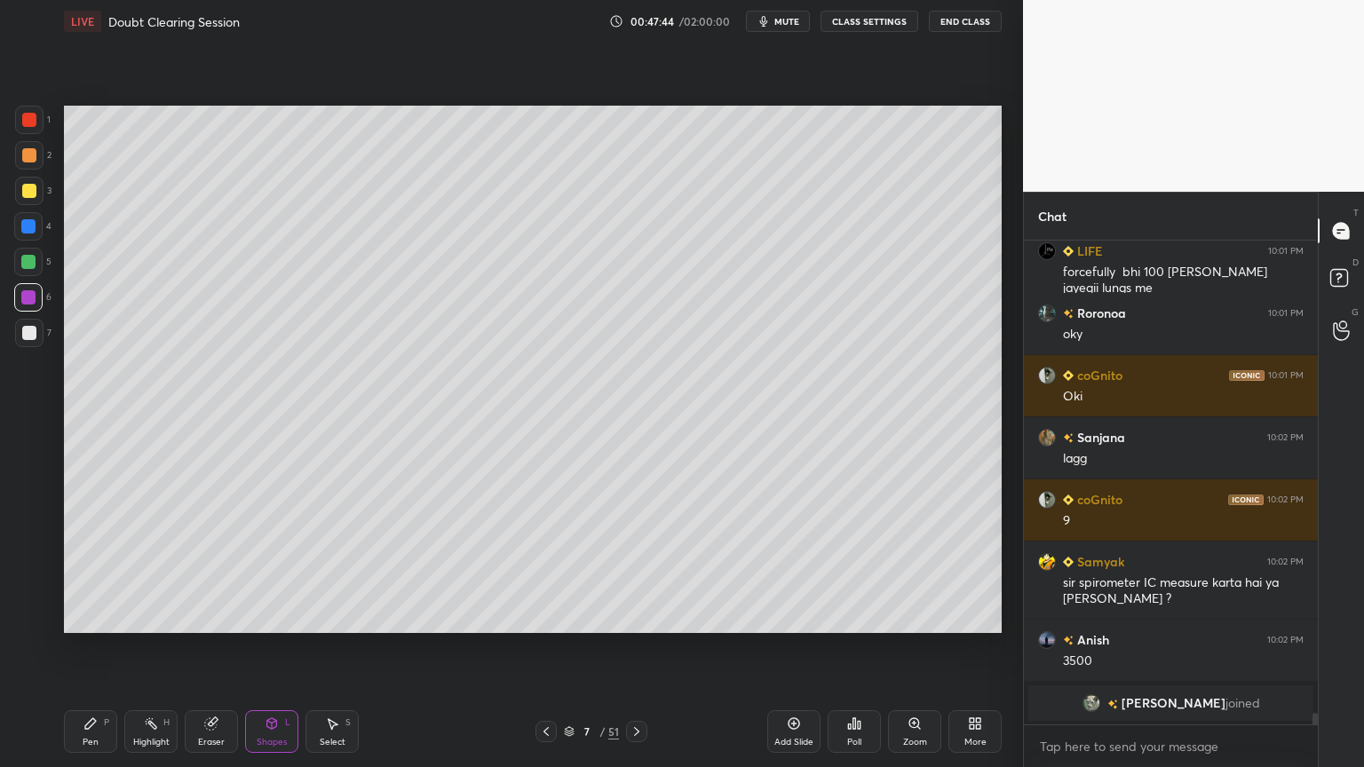
drag, startPoint x: 104, startPoint y: 732, endPoint x: 130, endPoint y: 653, distance: 82.3
click at [111, 616] on div "Pen P" at bounding box center [90, 731] width 53 height 43
drag, startPoint x: 156, startPoint y: 734, endPoint x: 167, endPoint y: 650, distance: 85.0
click at [155, 616] on div "Highlight H" at bounding box center [150, 731] width 53 height 43
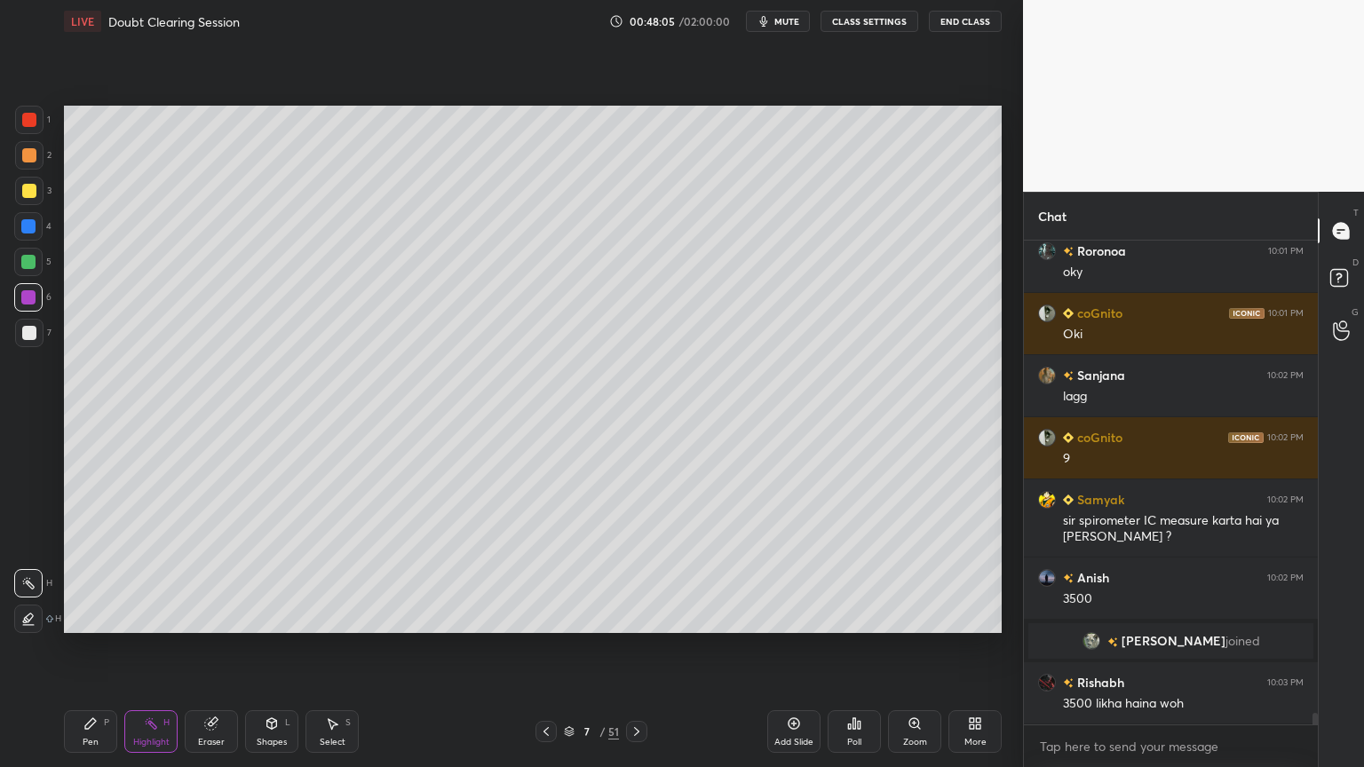
scroll to position [19950, 0]
click at [146, 616] on icon at bounding box center [151, 723] width 14 height 14
click at [97, 616] on icon at bounding box center [90, 723] width 14 height 14
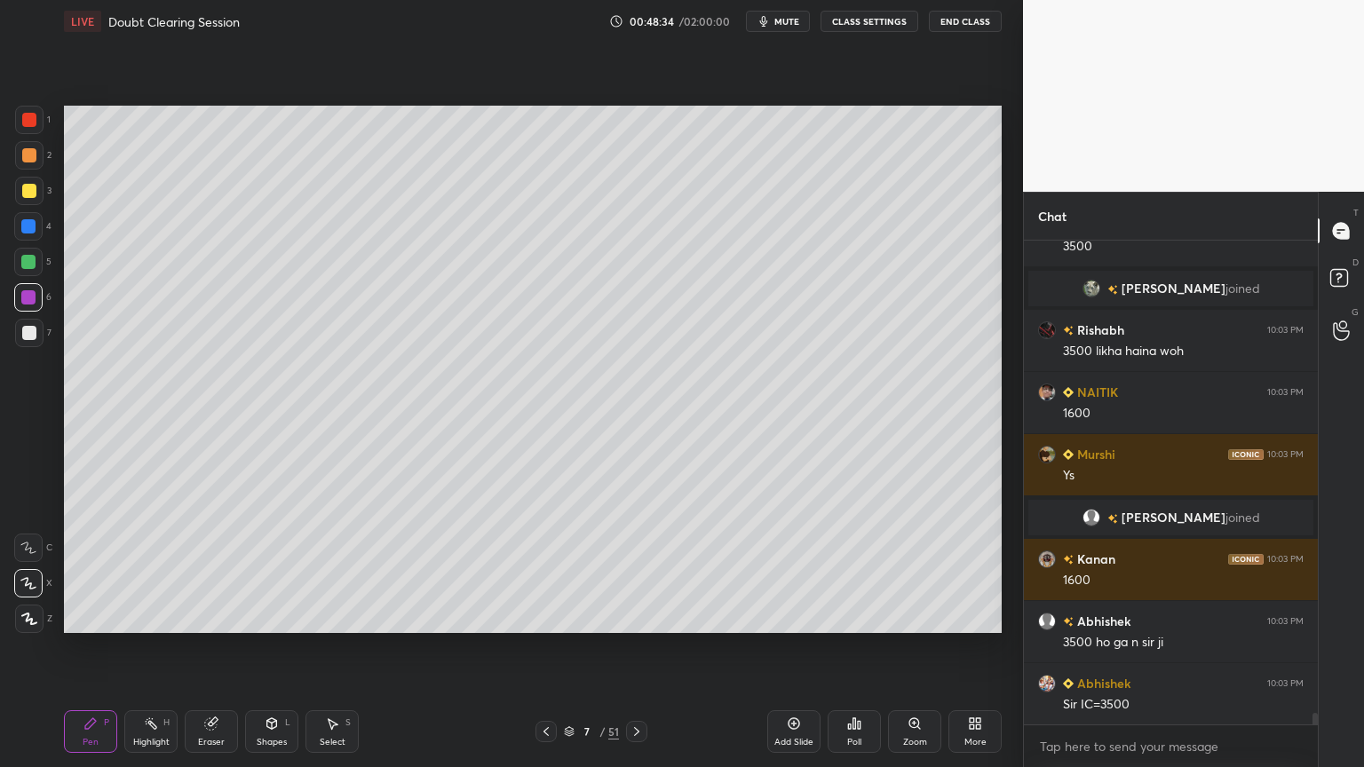
scroll to position [20312, 0]
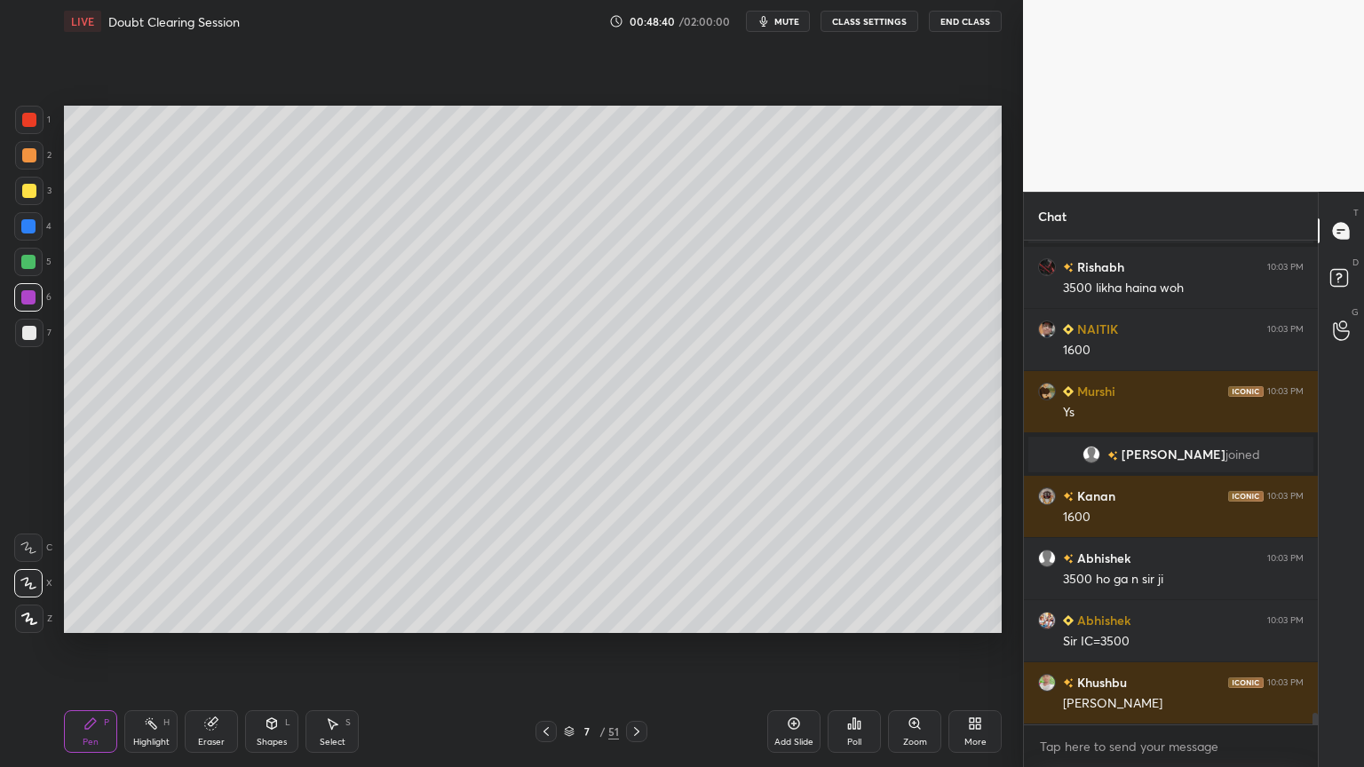
drag, startPoint x: 224, startPoint y: 727, endPoint x: 220, endPoint y: 716, distance: 11.2
click at [225, 616] on div "Eraser" at bounding box center [211, 731] width 53 height 43
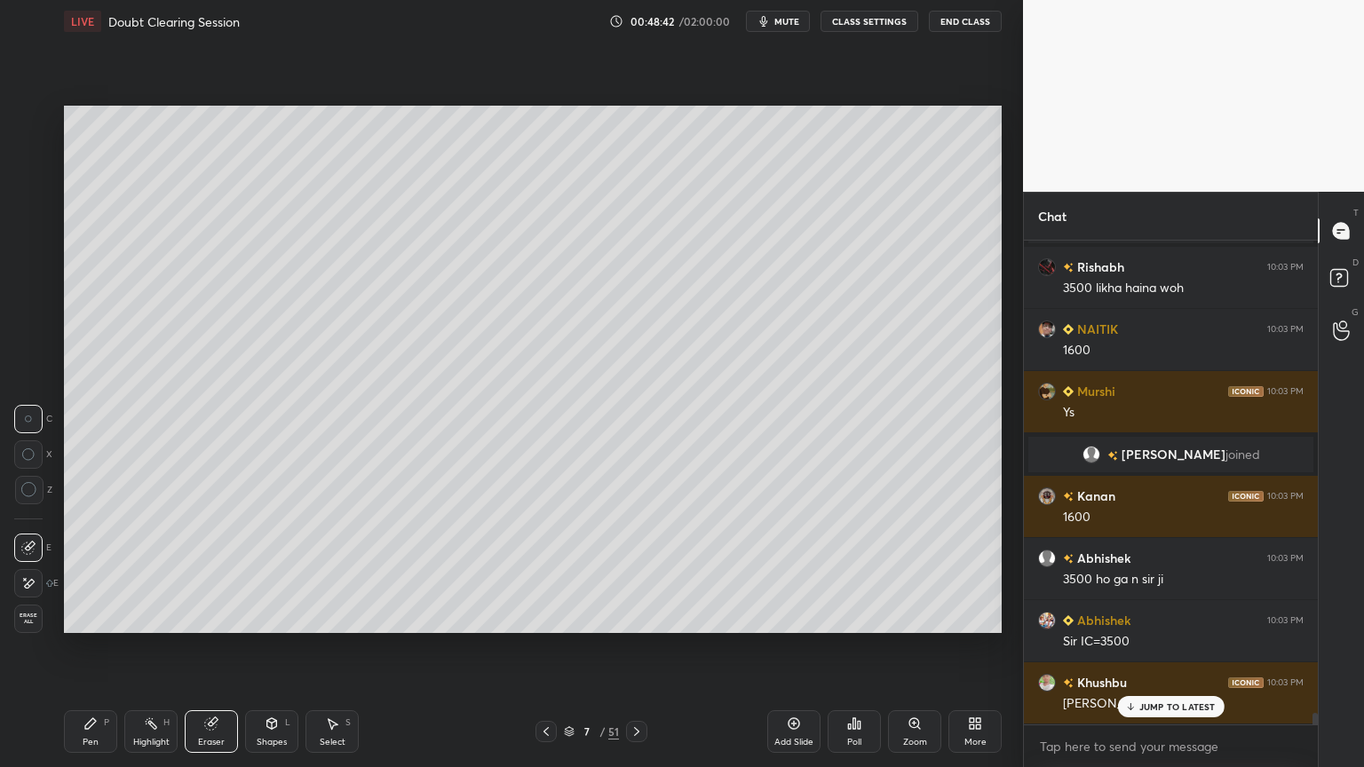
scroll to position [20373, 0]
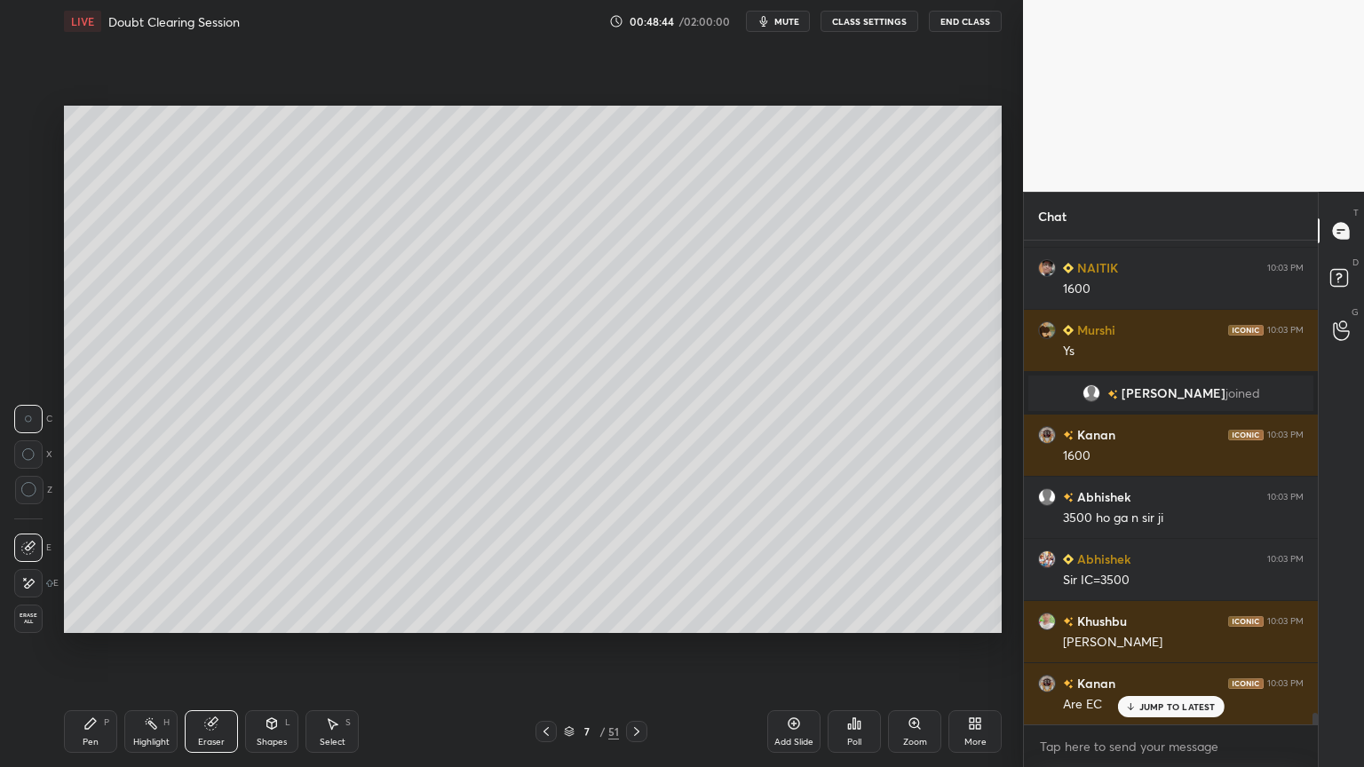
click at [88, 616] on icon at bounding box center [90, 723] width 11 height 11
drag, startPoint x: 36, startPoint y: 298, endPoint x: 62, endPoint y: 248, distance: 57.2
click at [30, 295] on div at bounding box center [28, 297] width 28 height 28
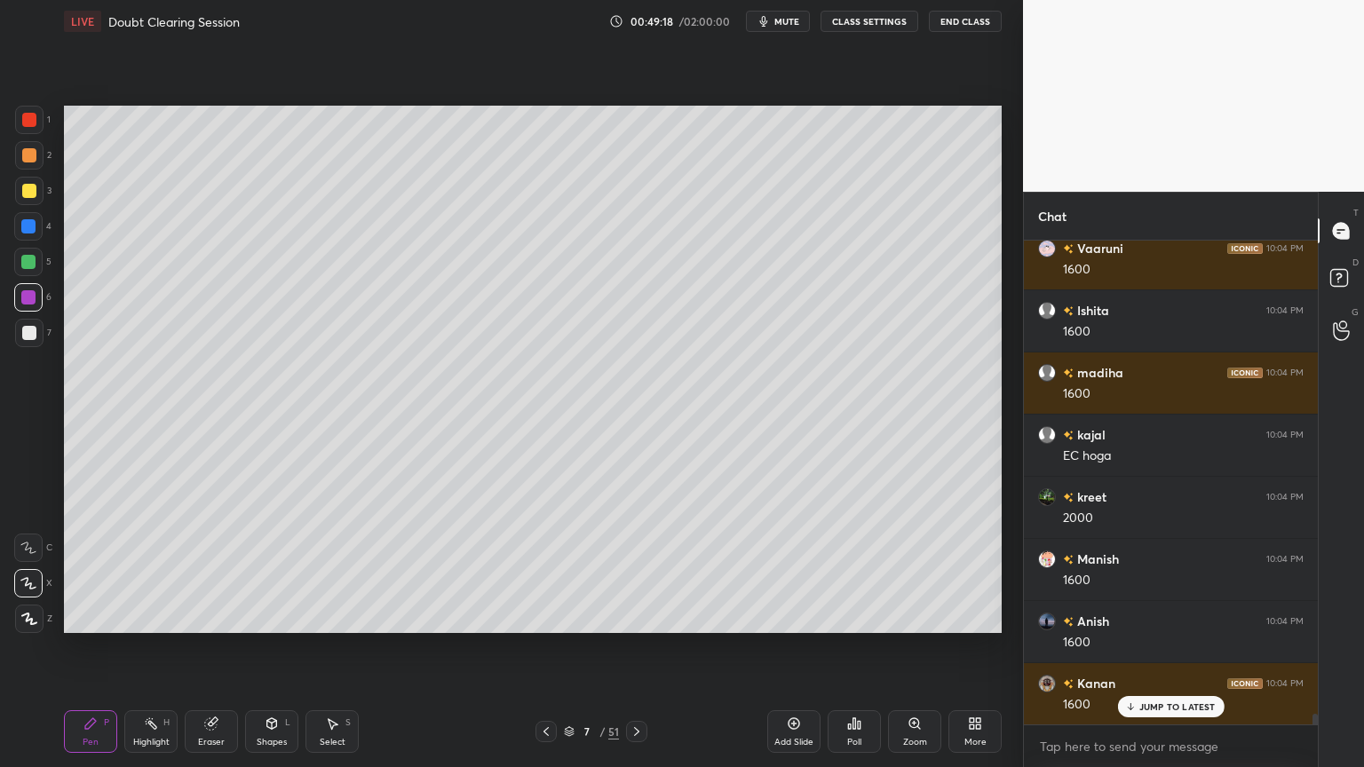
scroll to position [21430, 0]
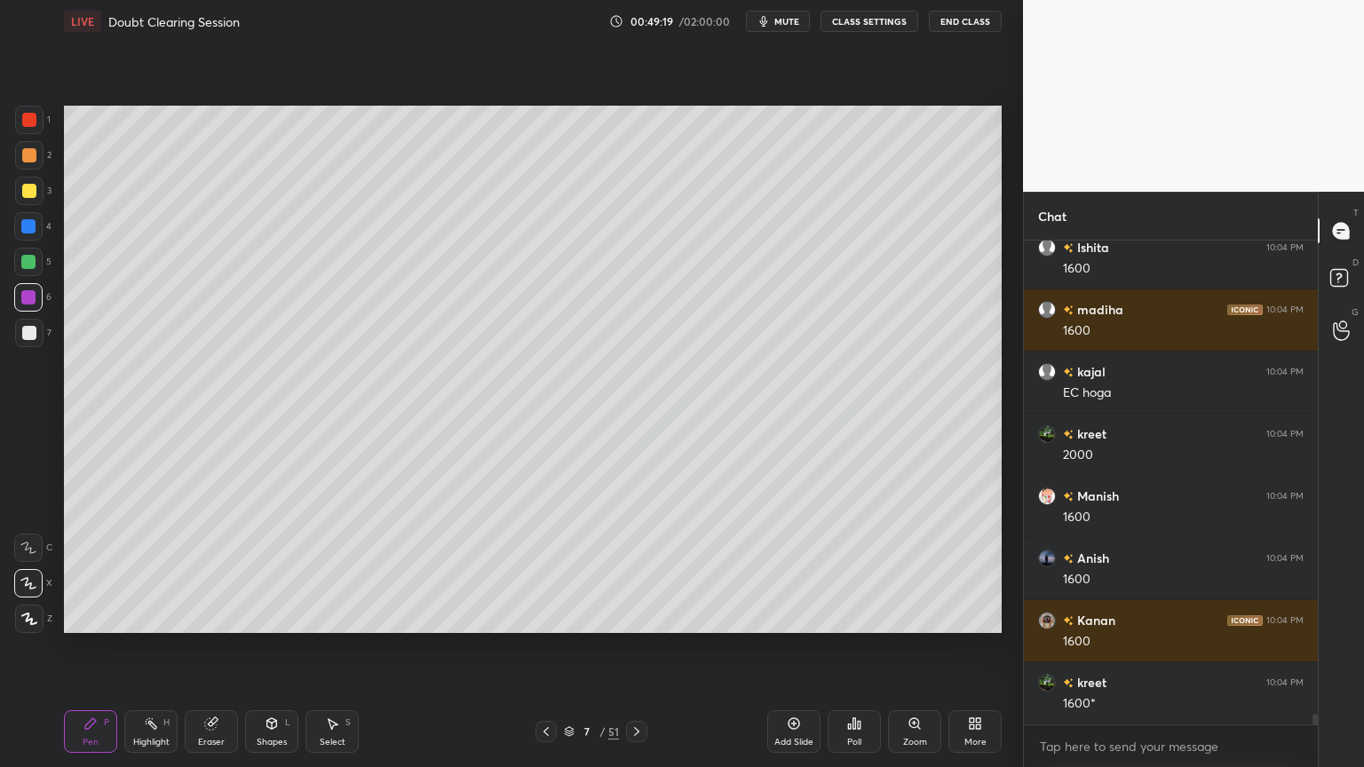
click at [220, 616] on div "Eraser" at bounding box center [211, 731] width 53 height 43
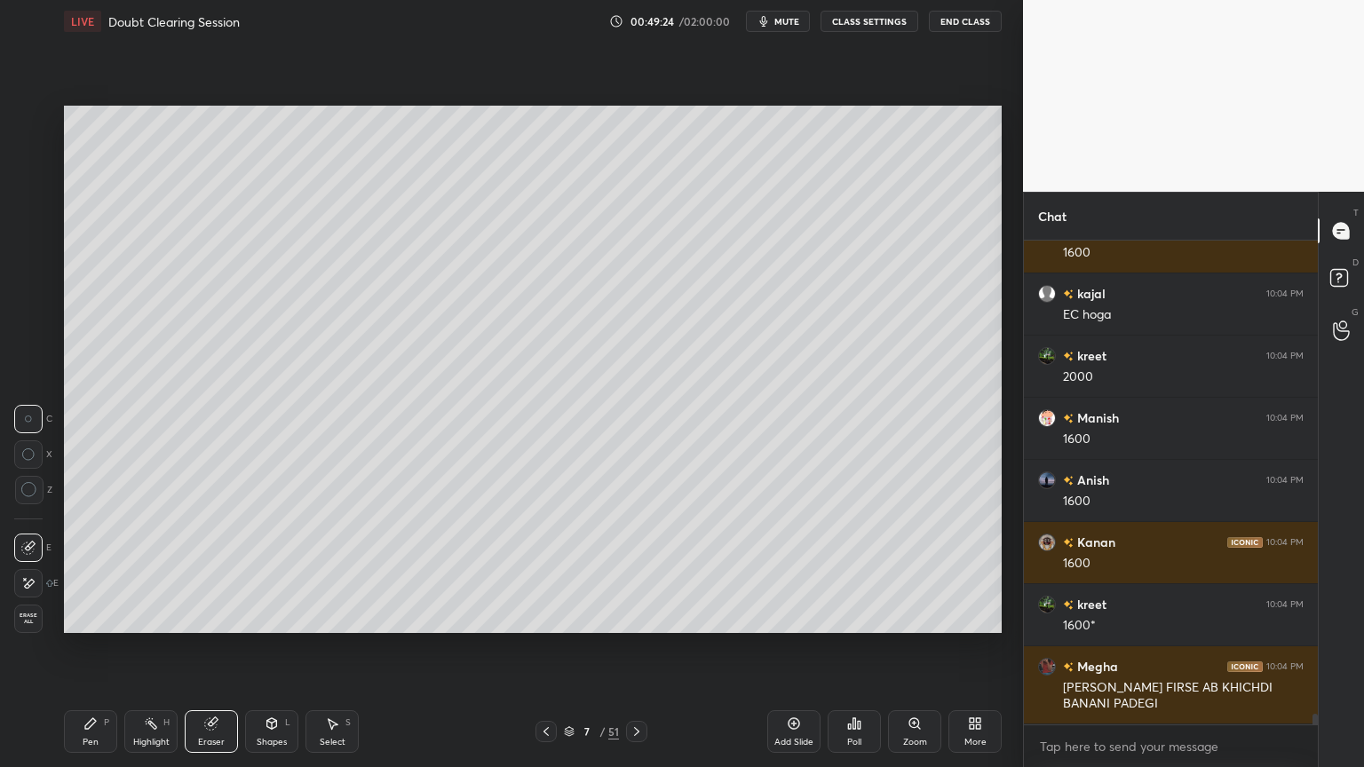
click at [96, 616] on div "Pen P" at bounding box center [90, 731] width 53 height 43
drag, startPoint x: 32, startPoint y: 588, endPoint x: 41, endPoint y: 572, distance: 18.3
click at [35, 589] on div at bounding box center [28, 583] width 28 height 28
click at [24, 330] on div at bounding box center [29, 333] width 14 height 14
click at [141, 616] on div "Highlight" at bounding box center [151, 742] width 36 height 9
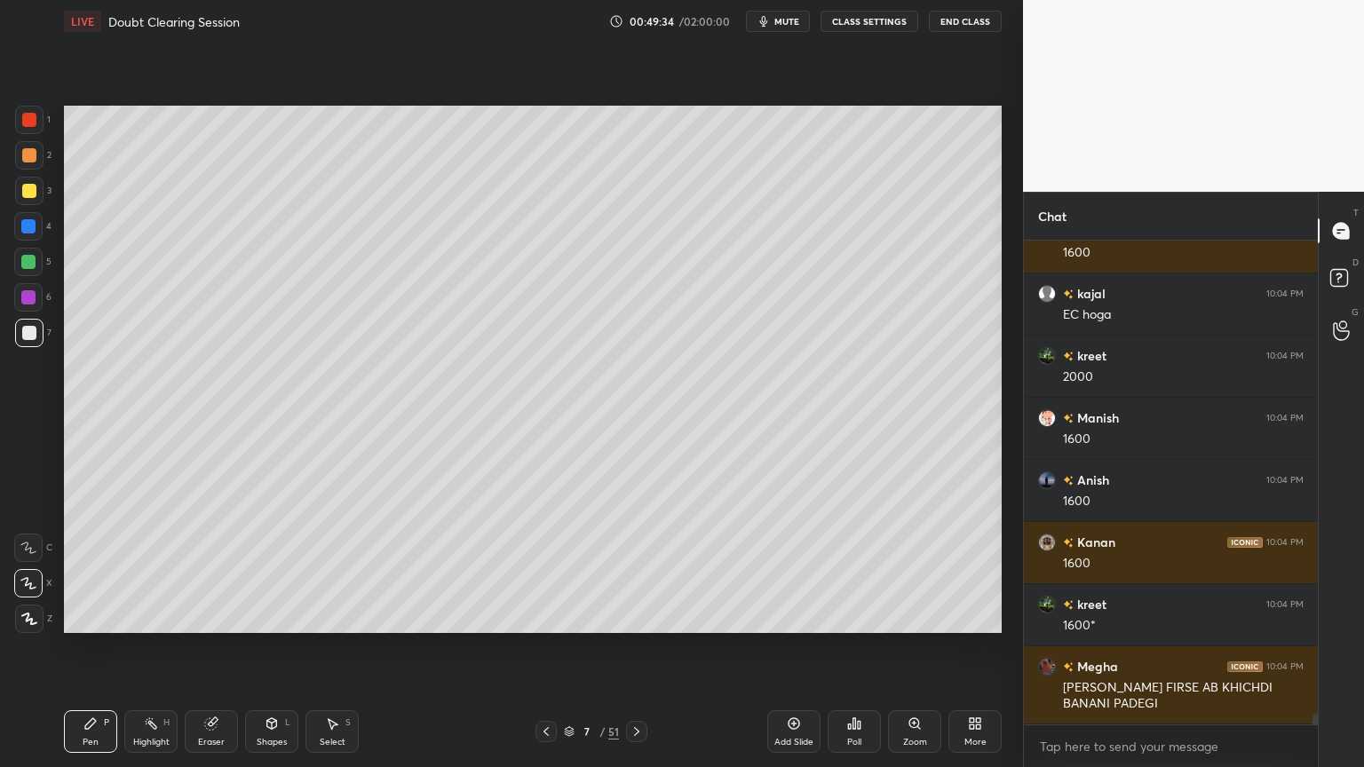
click at [156, 616] on div "Highlight H" at bounding box center [150, 731] width 53 height 43
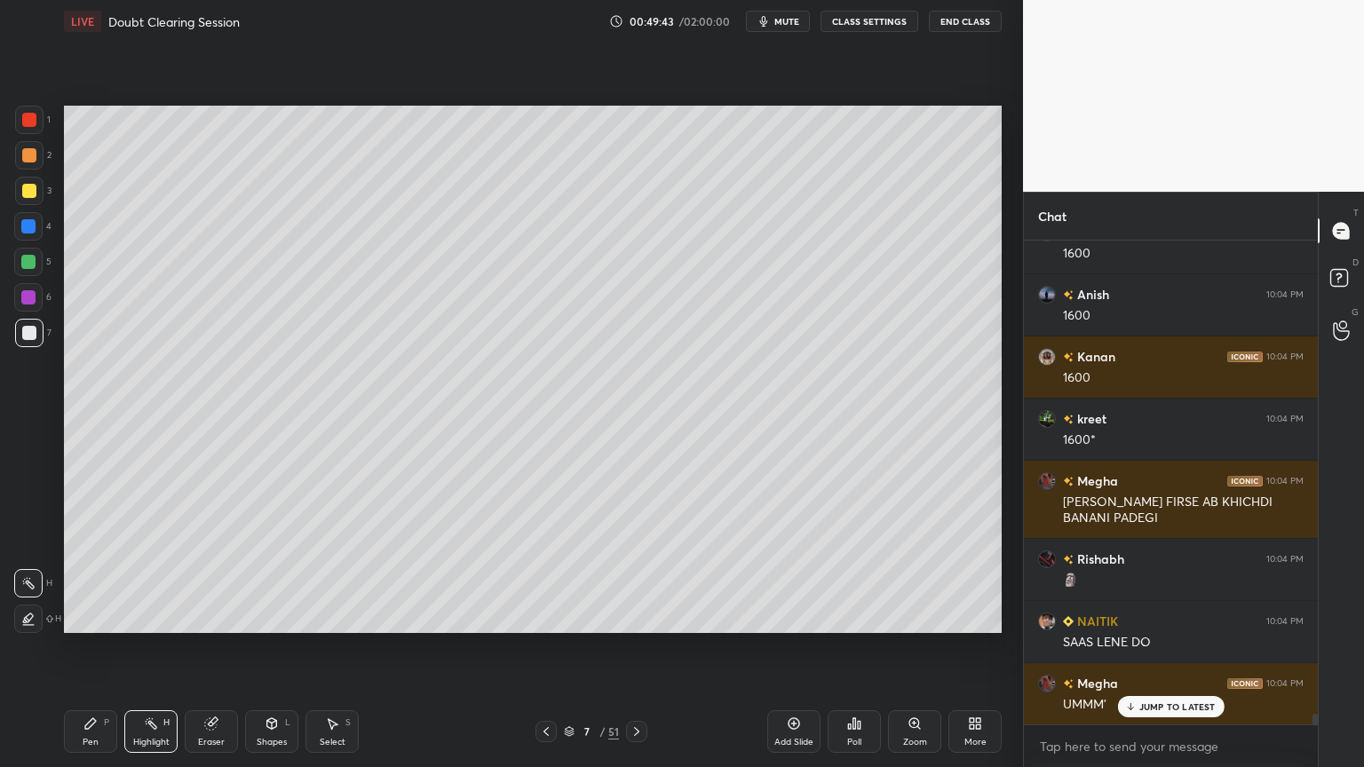
scroll to position [21757, 0]
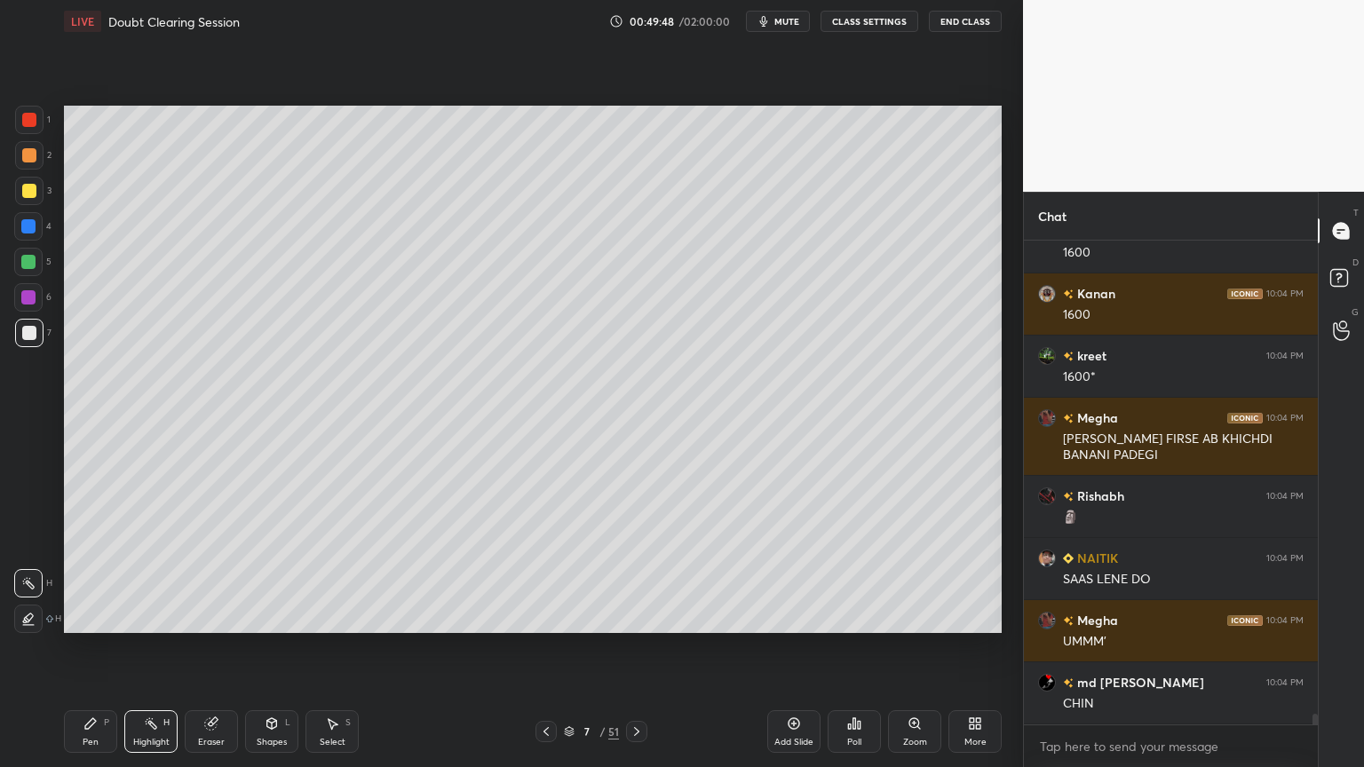
click at [540, 616] on icon at bounding box center [546, 731] width 14 height 14
click at [636, 616] on icon at bounding box center [636, 731] width 14 height 14
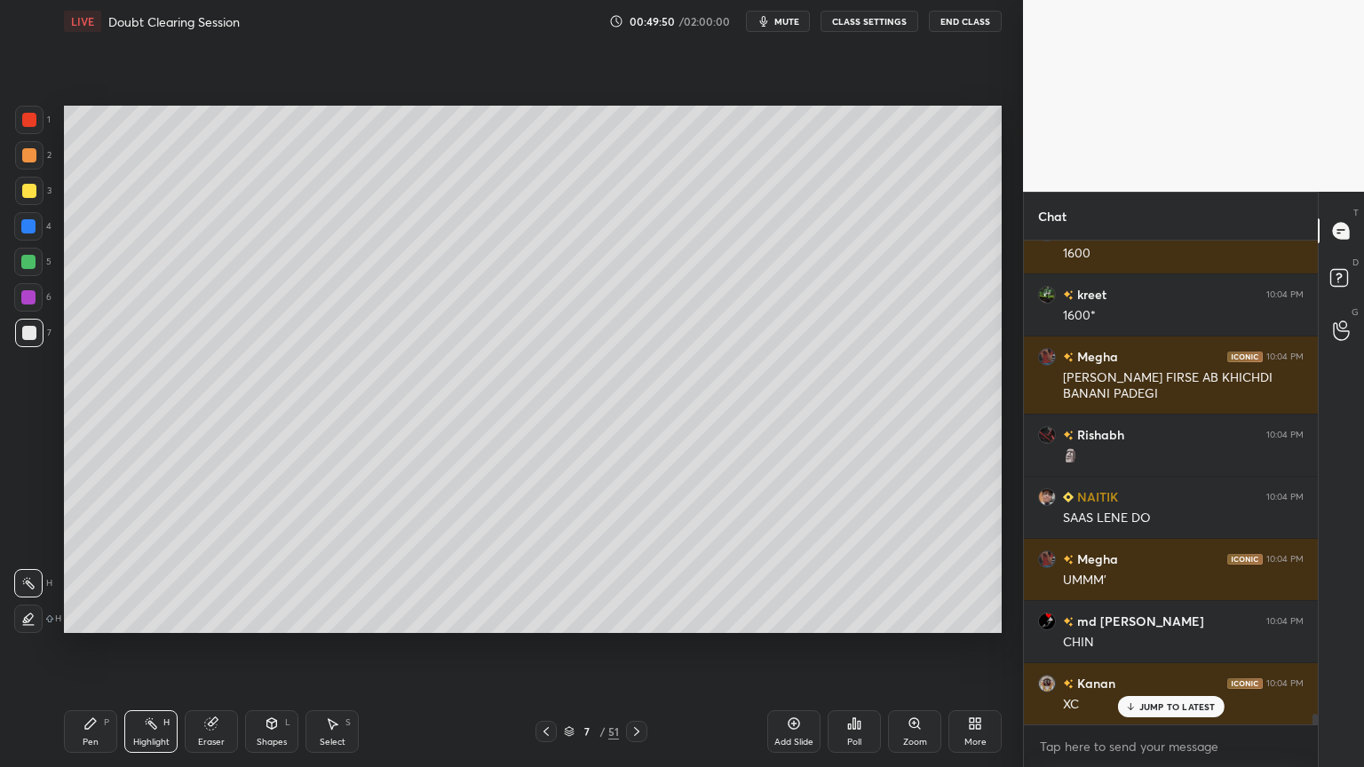
click at [638, 616] on icon at bounding box center [636, 731] width 14 height 14
click at [634, 616] on icon at bounding box center [636, 731] width 14 height 14
click at [632, 616] on icon at bounding box center [636, 731] width 14 height 14
click at [550, 616] on icon at bounding box center [546, 731] width 14 height 14
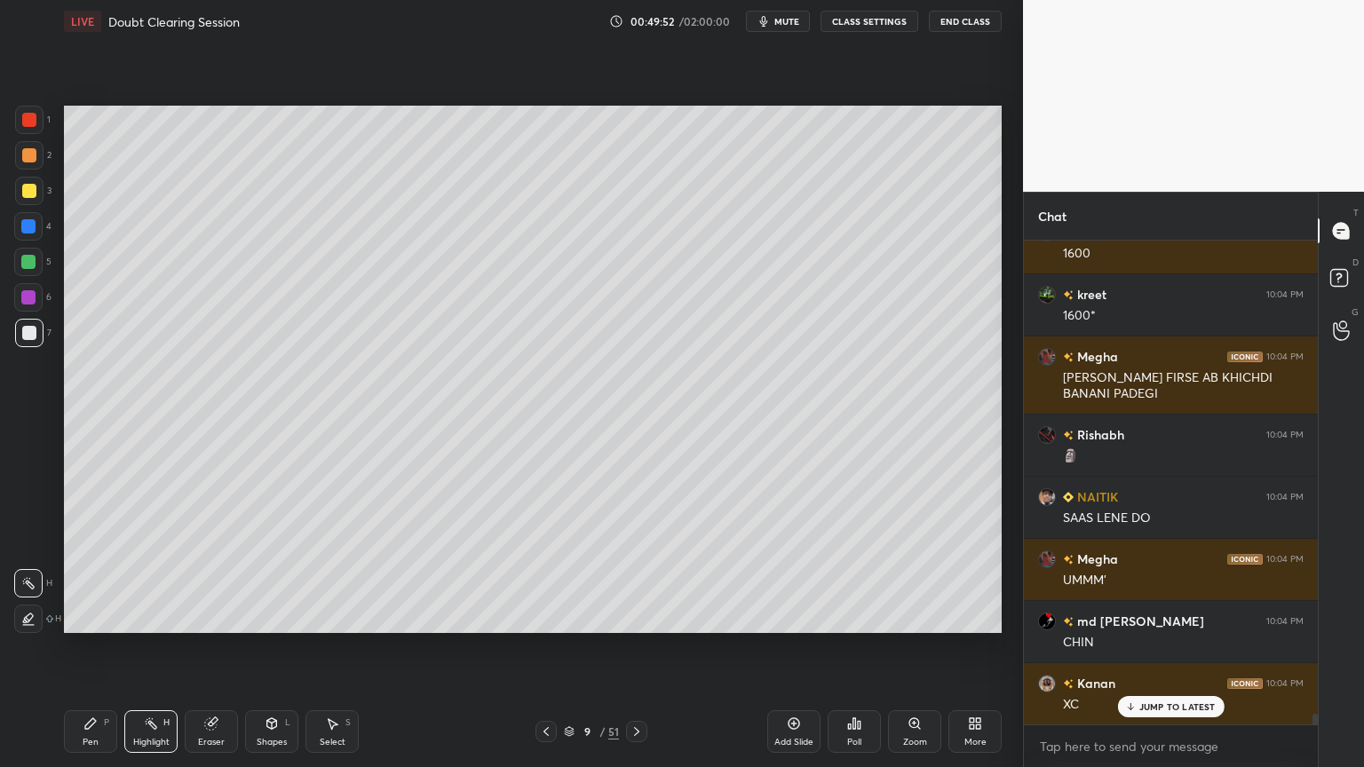
click at [550, 616] on icon at bounding box center [546, 731] width 14 height 14
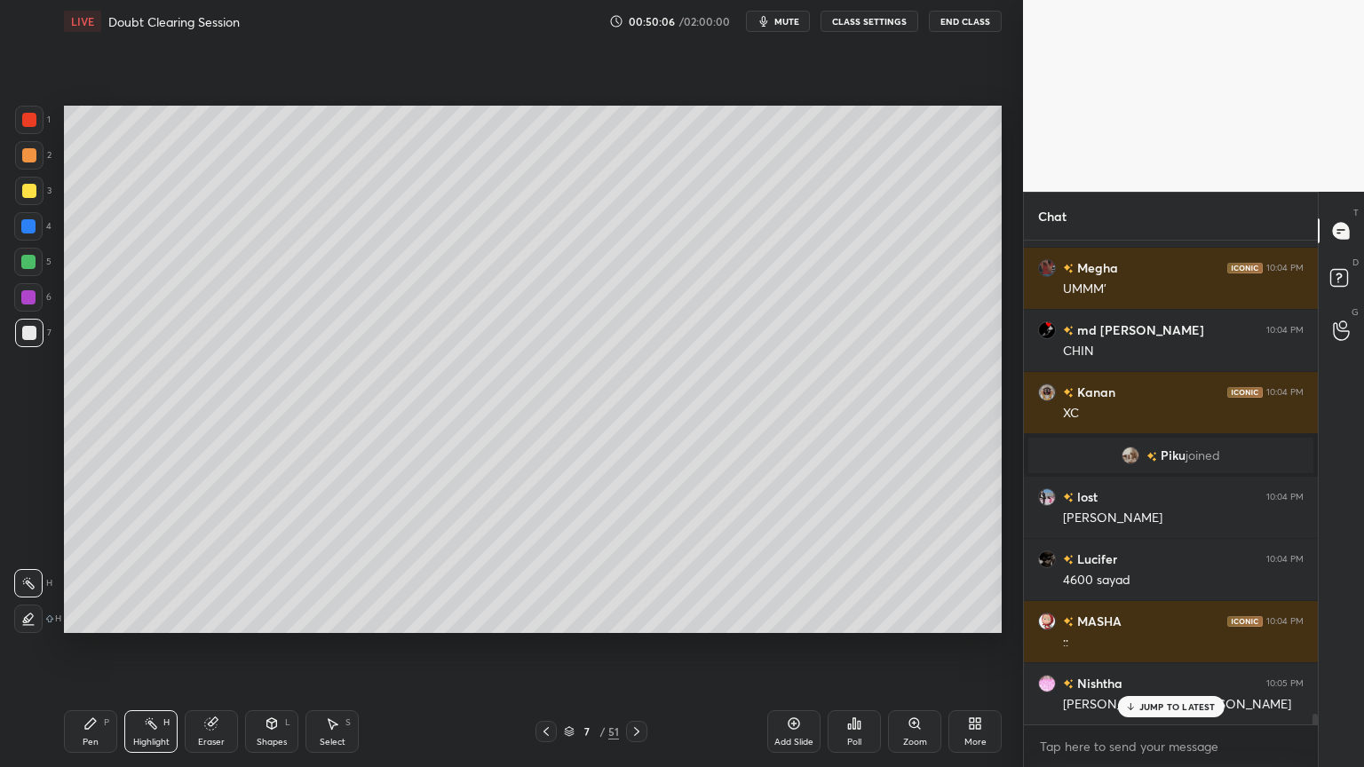
scroll to position [22173, 0]
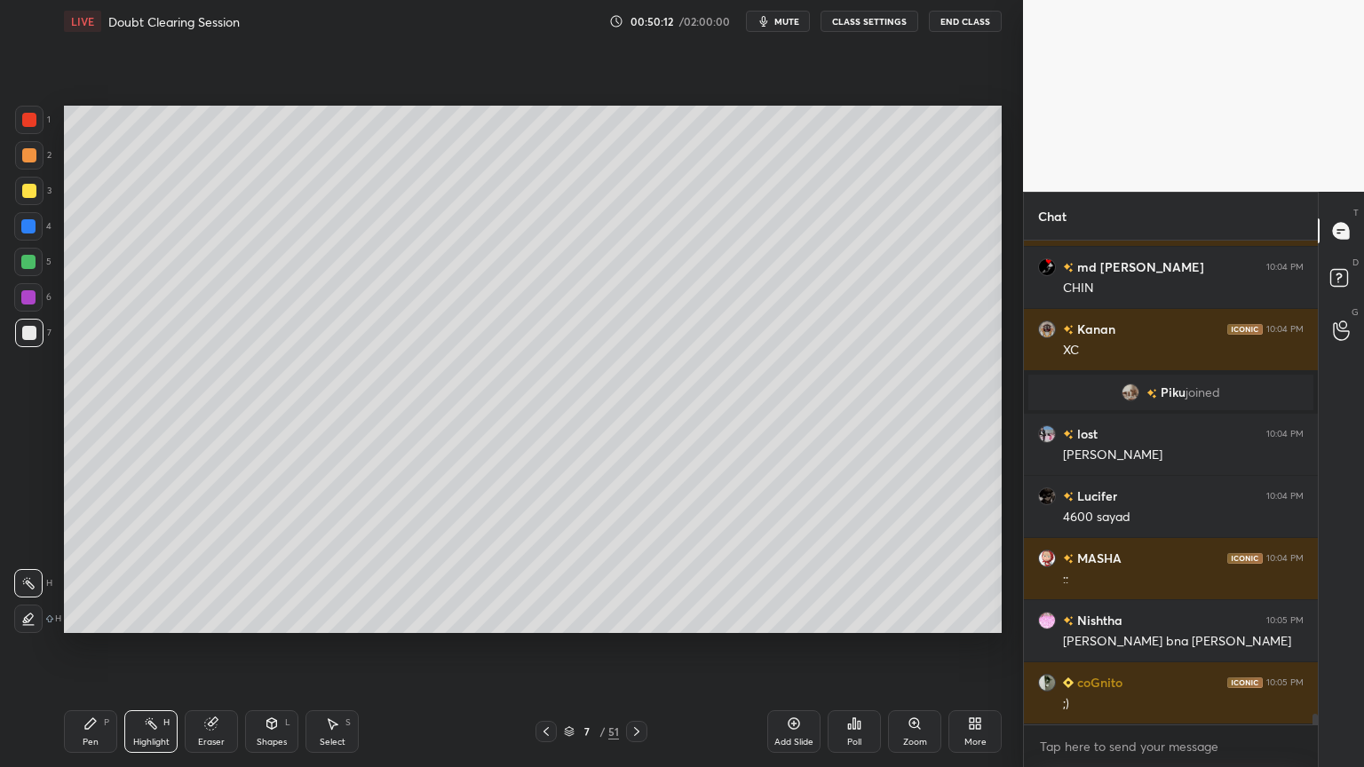
click at [34, 159] on div at bounding box center [29, 155] width 14 height 14
click at [36, 163] on div at bounding box center [29, 155] width 28 height 28
click at [108, 616] on div "Pen P" at bounding box center [90, 731] width 53 height 43
click at [107, 616] on div "P" at bounding box center [106, 722] width 5 height 9
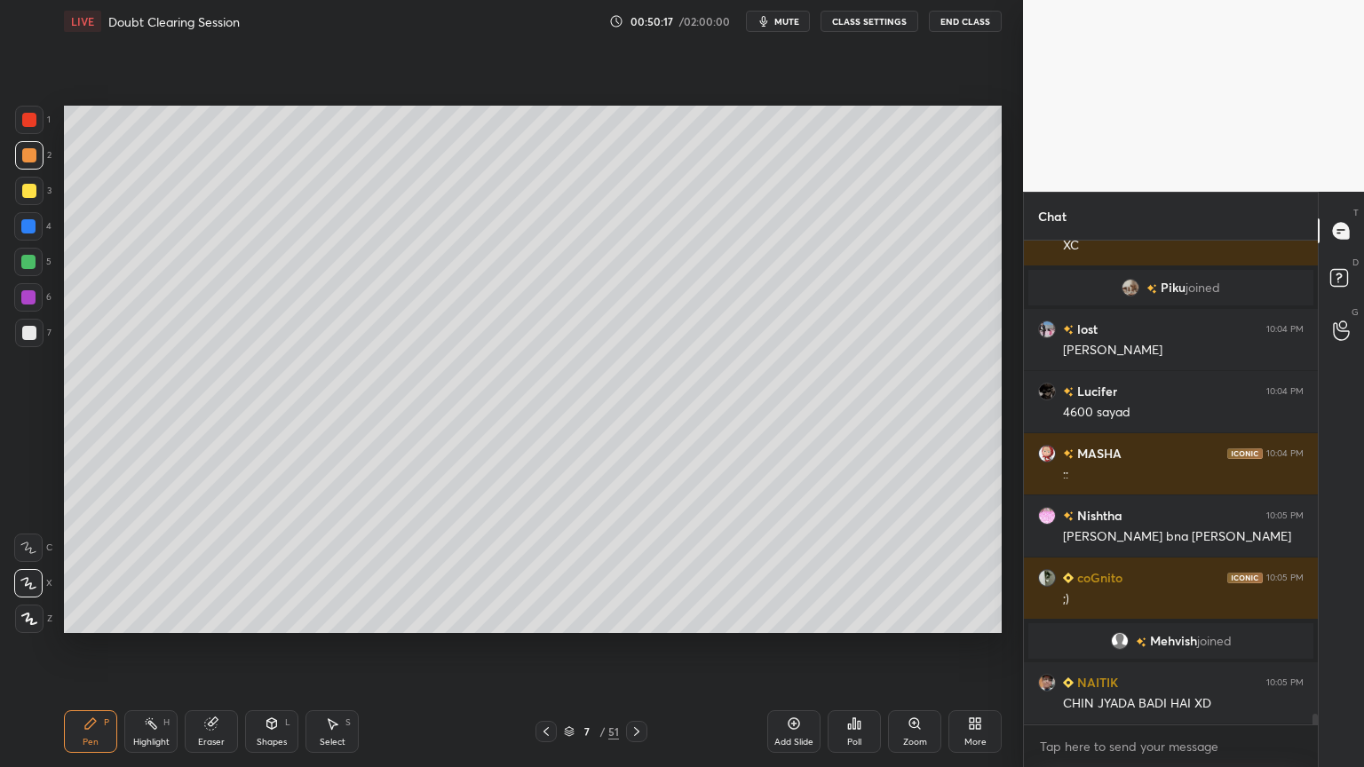
scroll to position [21679, 0]
click at [157, 616] on div "Highlight" at bounding box center [151, 742] width 36 height 9
click at [85, 616] on icon at bounding box center [90, 723] width 14 height 14
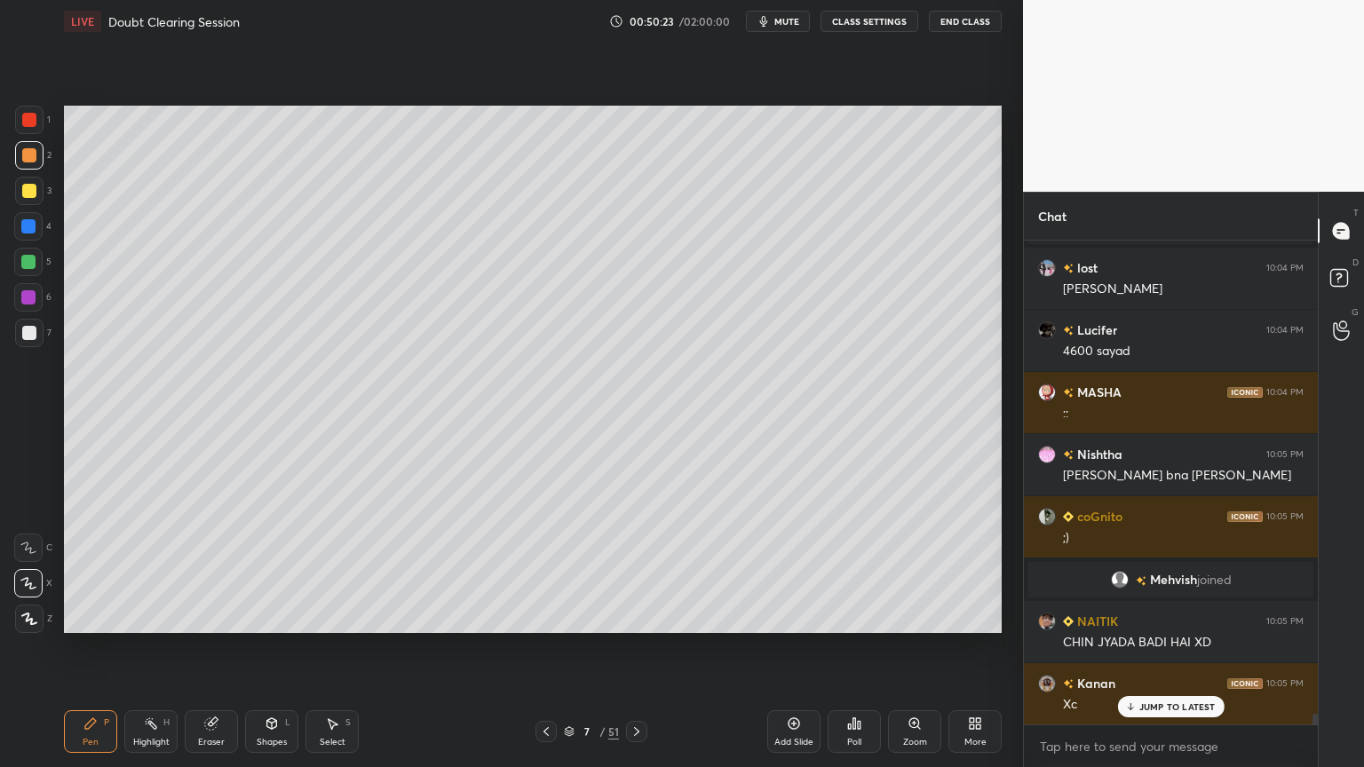
drag, startPoint x: 28, startPoint y: 158, endPoint x: 29, endPoint y: 167, distance: 8.9
click at [28, 160] on div at bounding box center [29, 155] width 14 height 14
click at [29, 167] on div at bounding box center [29, 155] width 28 height 28
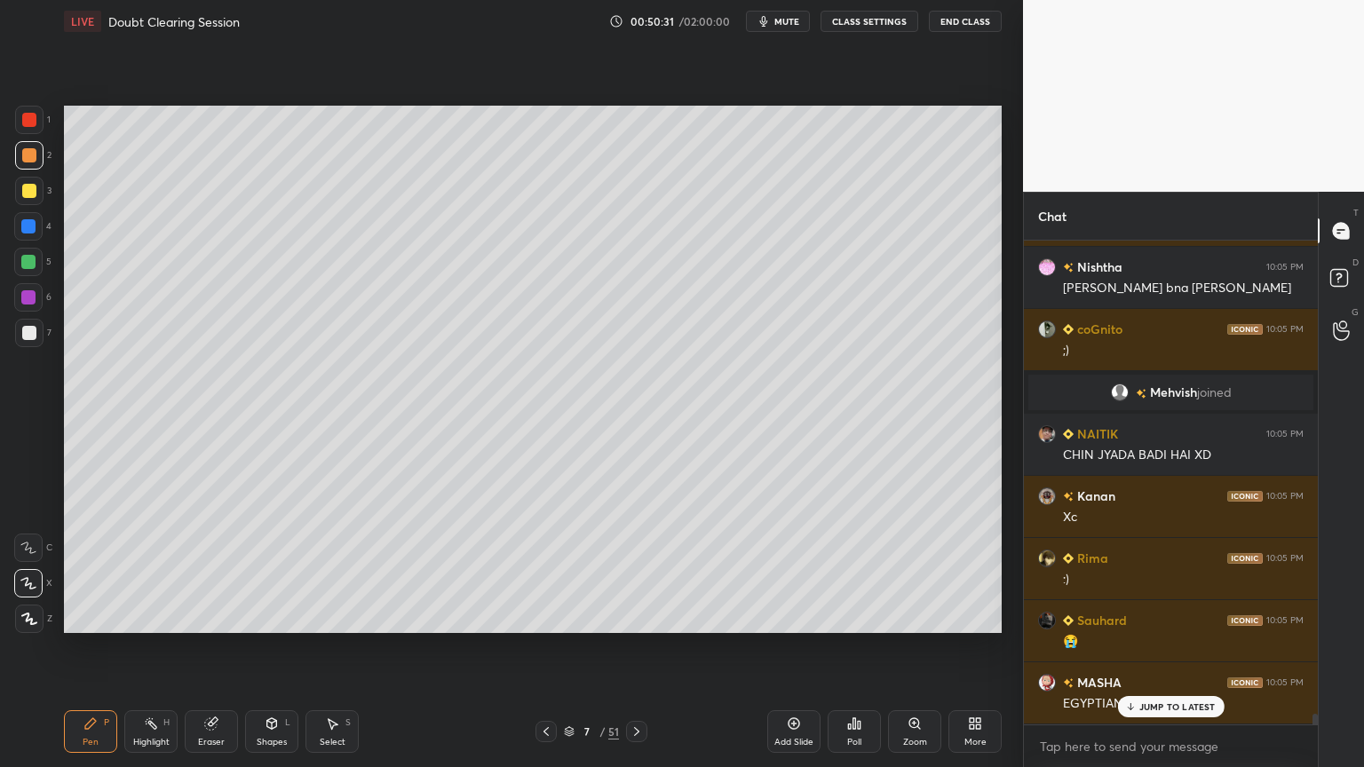
scroll to position [21989, 0]
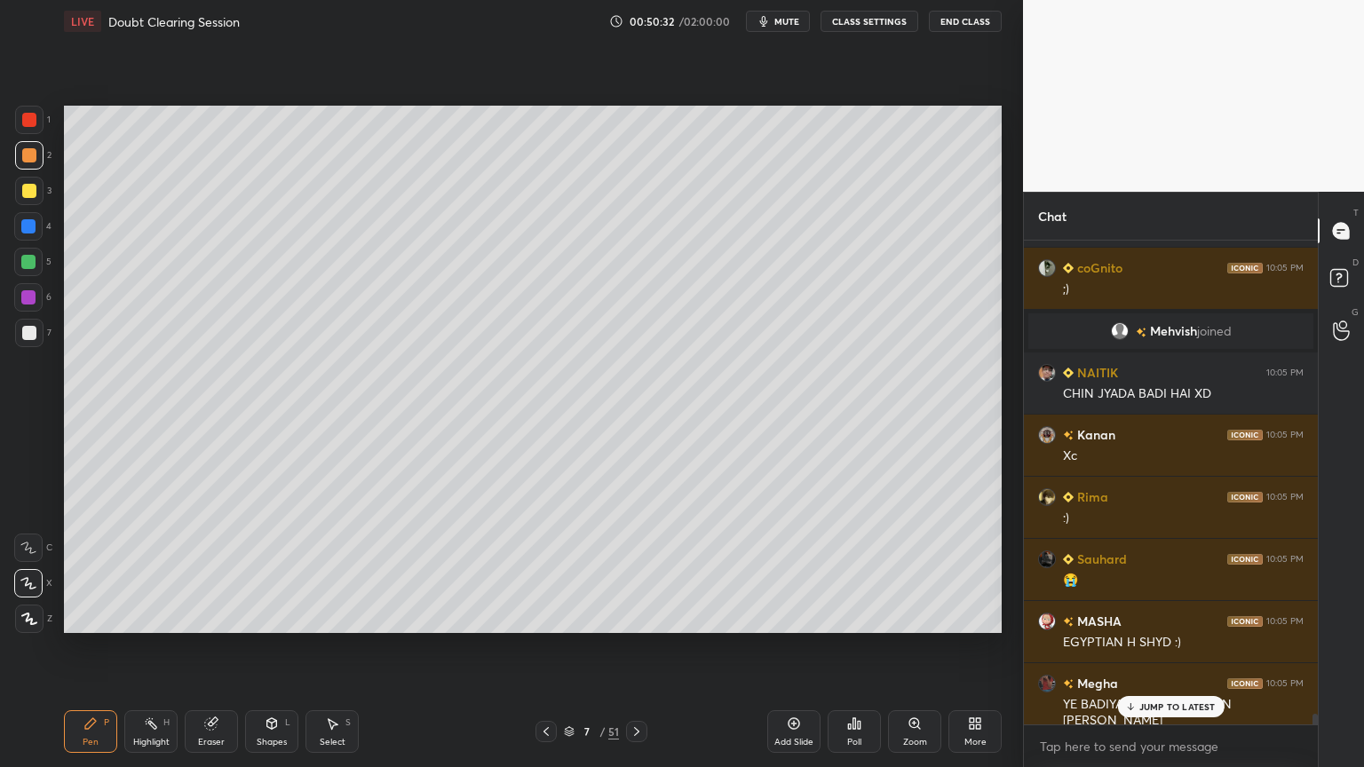
drag, startPoint x: 164, startPoint y: 716, endPoint x: 200, endPoint y: 644, distance: 81.0
click at [165, 616] on div "H" at bounding box center [166, 722] width 6 height 9
click at [99, 616] on div "Pen P" at bounding box center [90, 731] width 53 height 43
click at [33, 579] on icon at bounding box center [28, 583] width 16 height 12
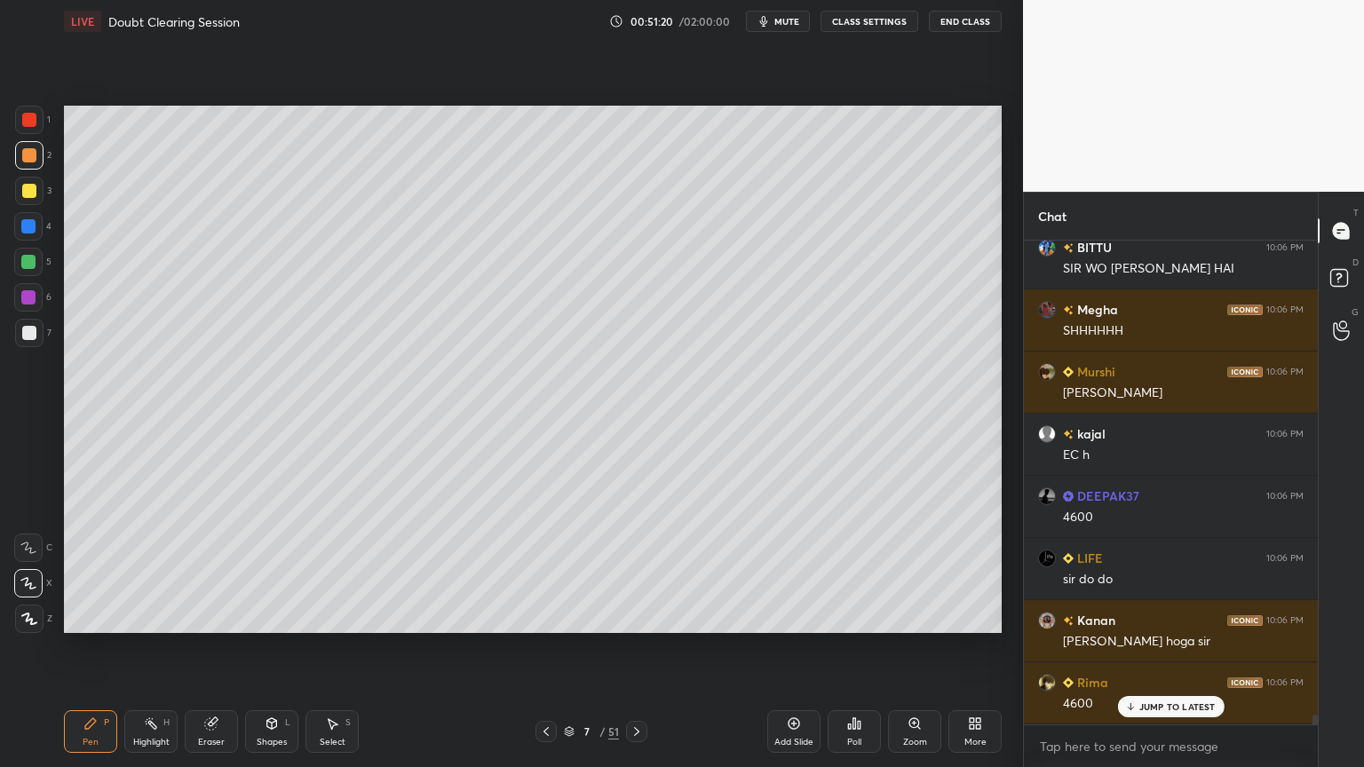
scroll to position [22983, 0]
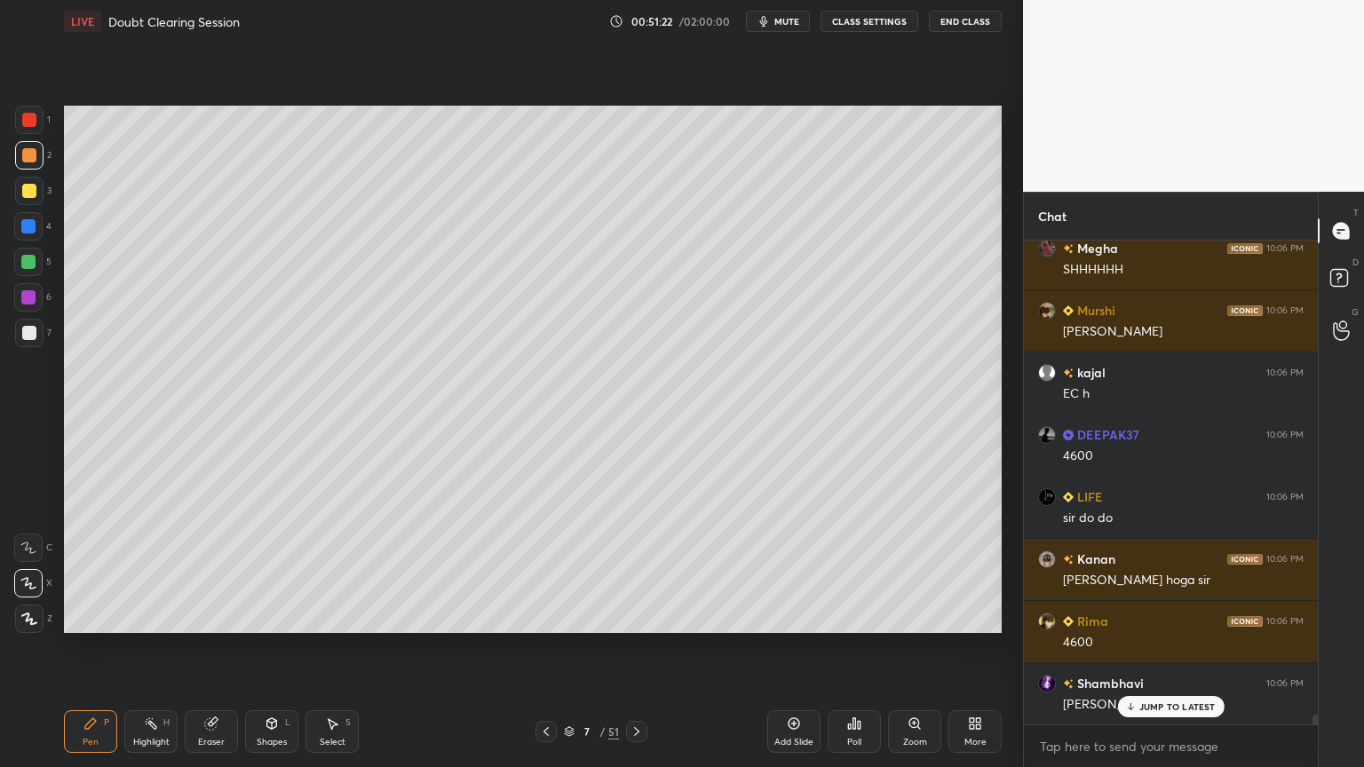
drag, startPoint x: 218, startPoint y: 723, endPoint x: 236, endPoint y: 687, distance: 40.1
click at [218, 616] on icon at bounding box center [211, 723] width 14 height 14
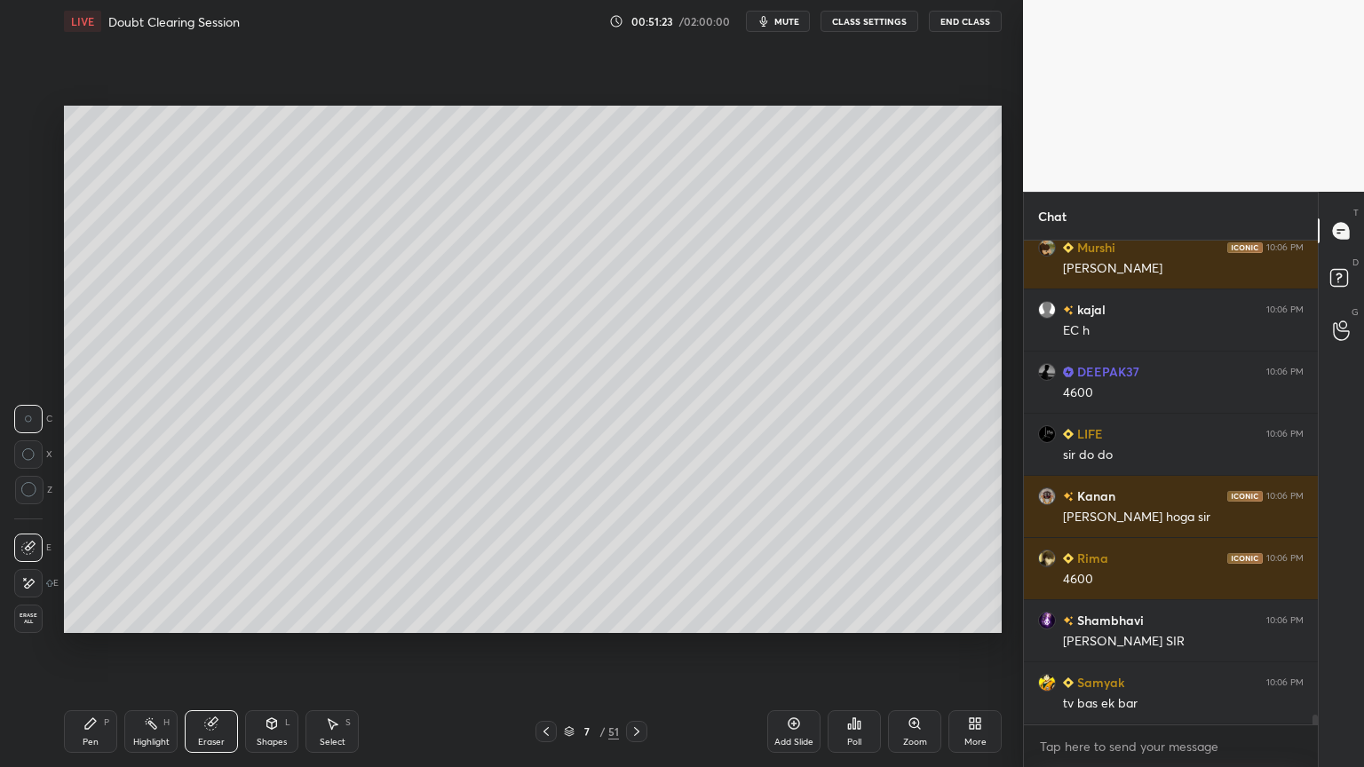
scroll to position [23107, 0]
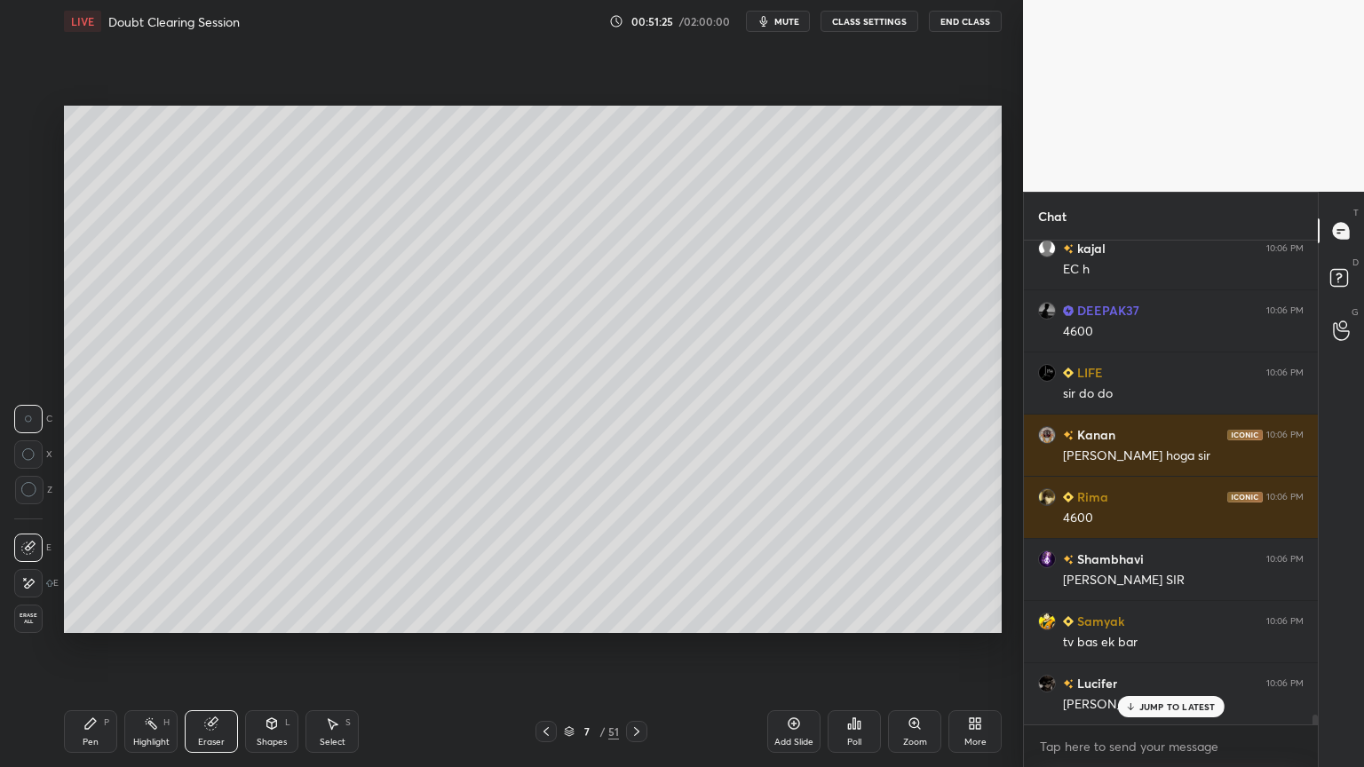
click at [103, 616] on div "Pen P" at bounding box center [90, 731] width 53 height 43
click at [36, 161] on div at bounding box center [29, 155] width 28 height 28
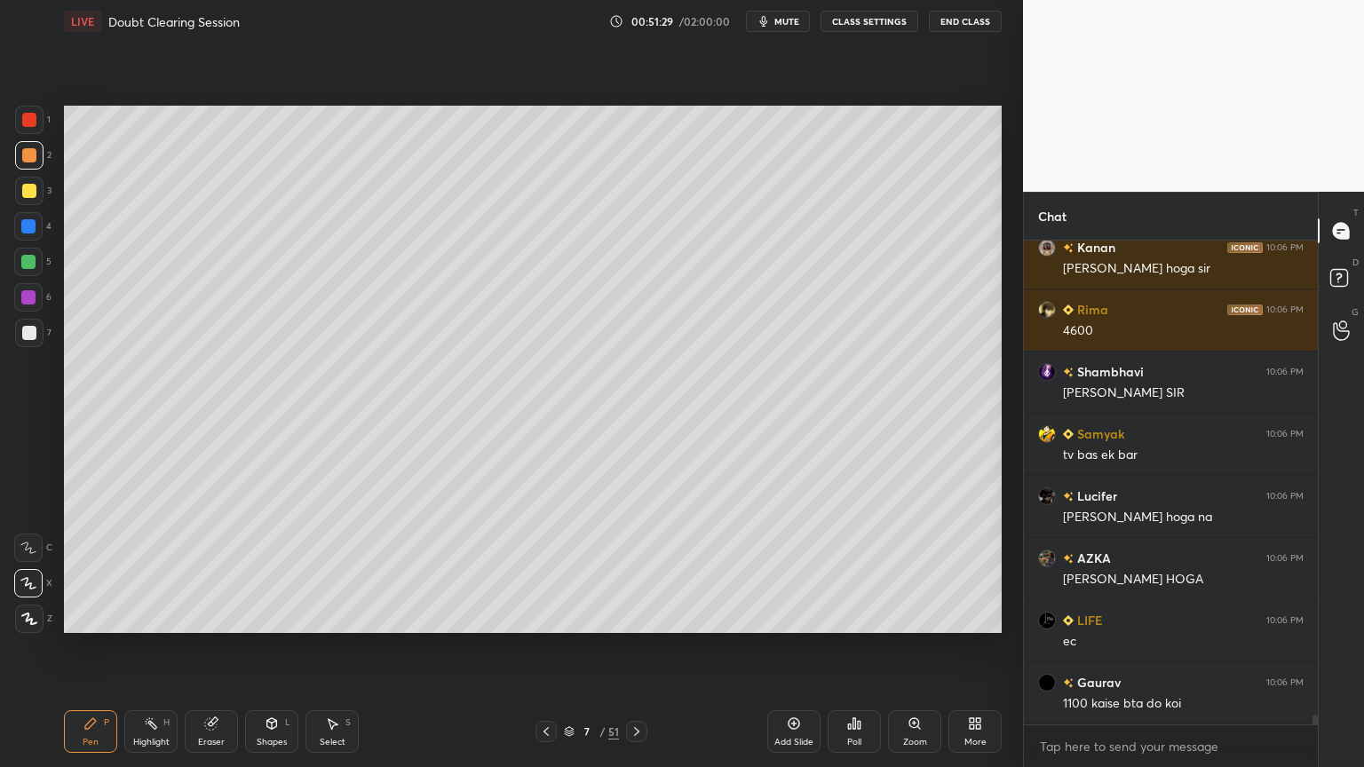
scroll to position [23356, 0]
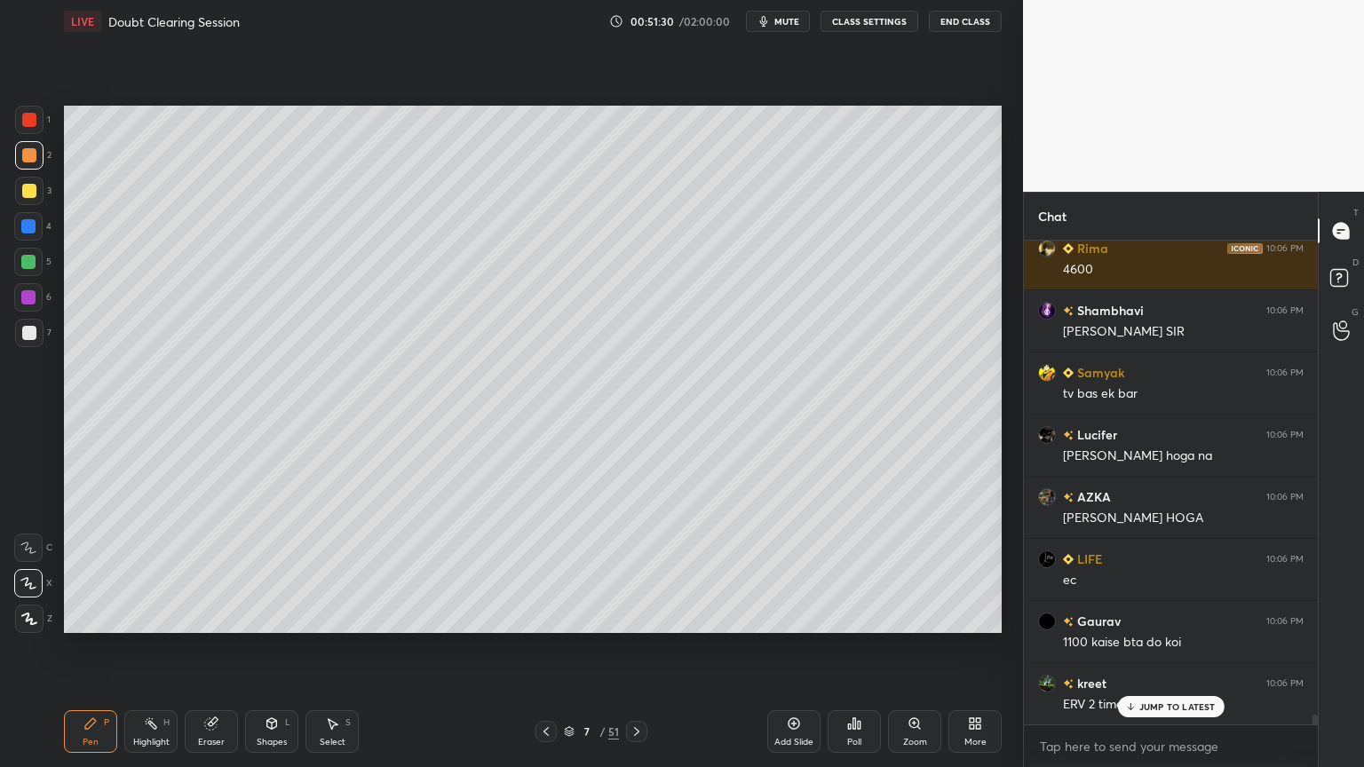
click at [152, 616] on div "Highlight H" at bounding box center [150, 731] width 53 height 43
drag, startPoint x: 156, startPoint y: 728, endPoint x: 203, endPoint y: 659, distance: 83.7
click at [158, 616] on div "Highlight H" at bounding box center [150, 731] width 53 height 43
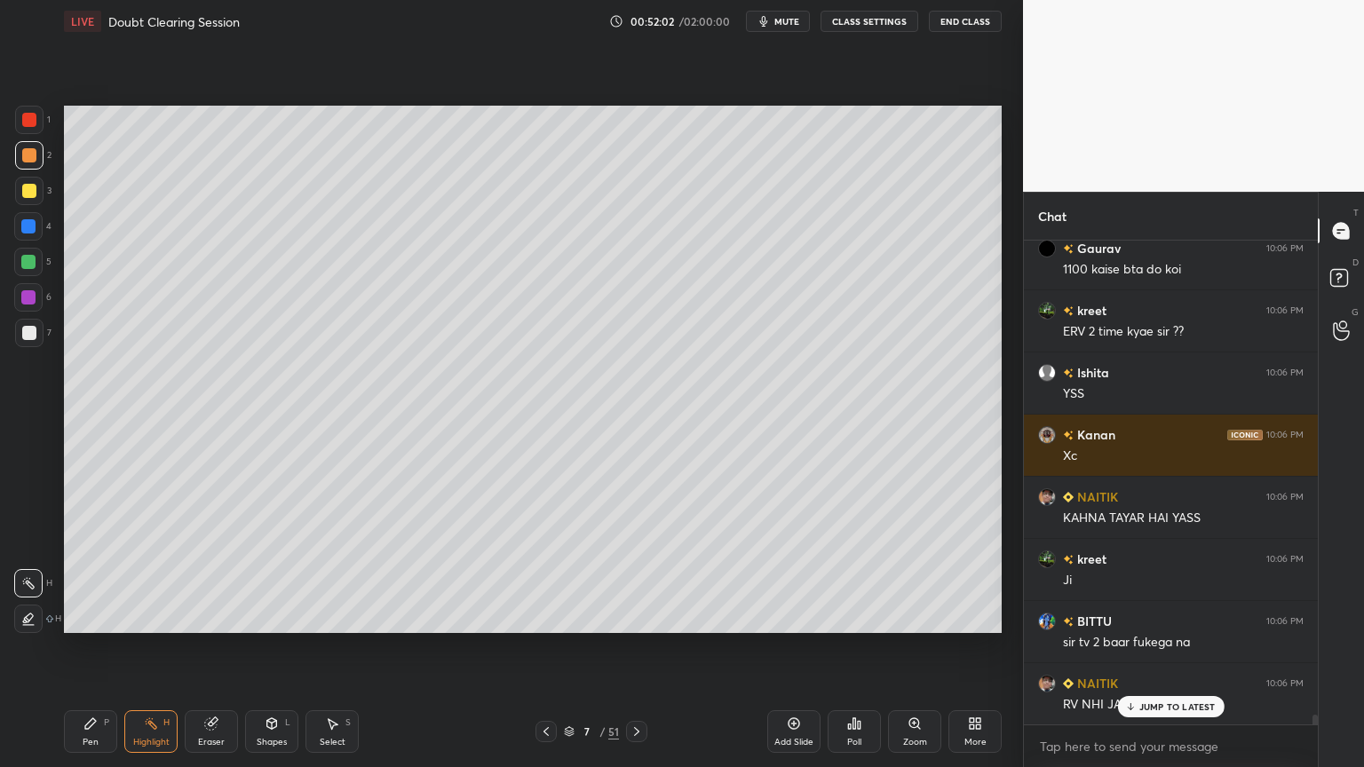
scroll to position [23792, 0]
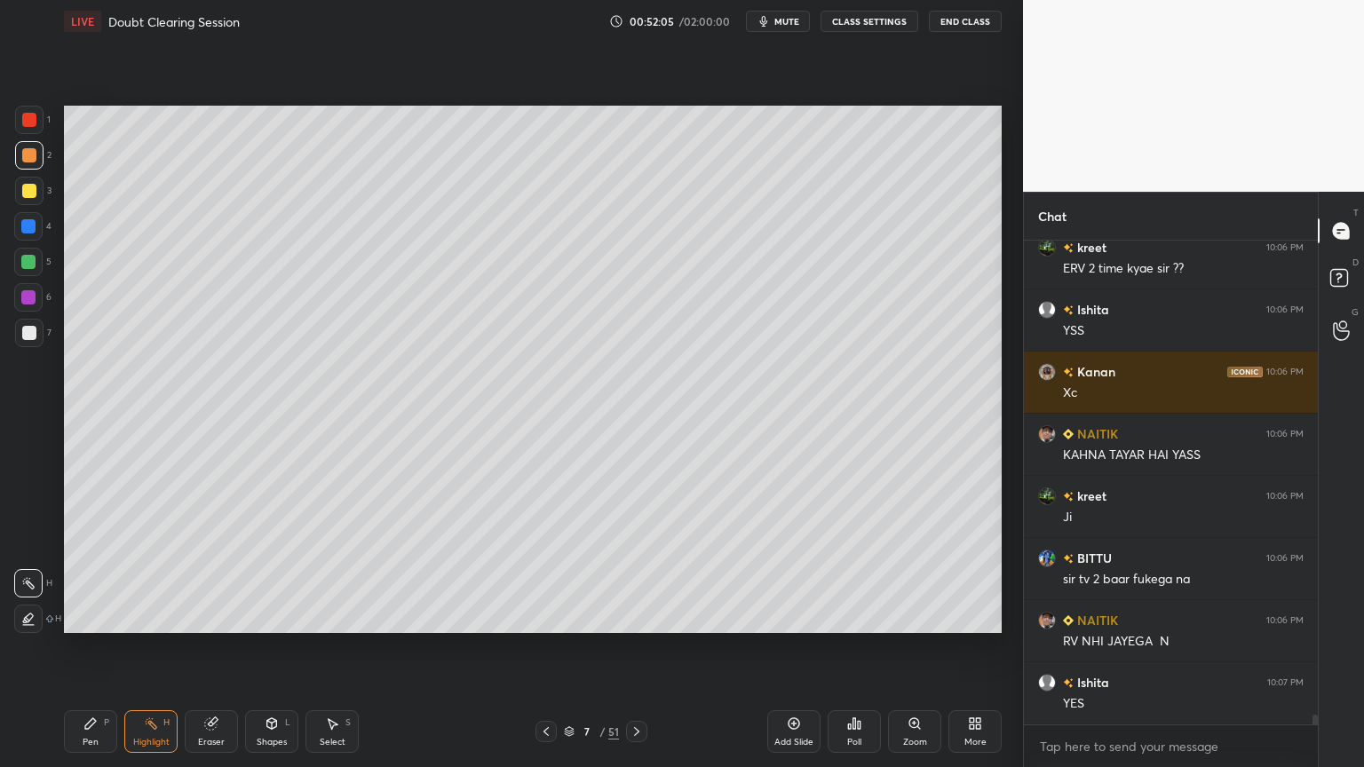
click at [39, 328] on div "7" at bounding box center [33, 333] width 36 height 28
click at [40, 337] on div at bounding box center [29, 333] width 28 height 28
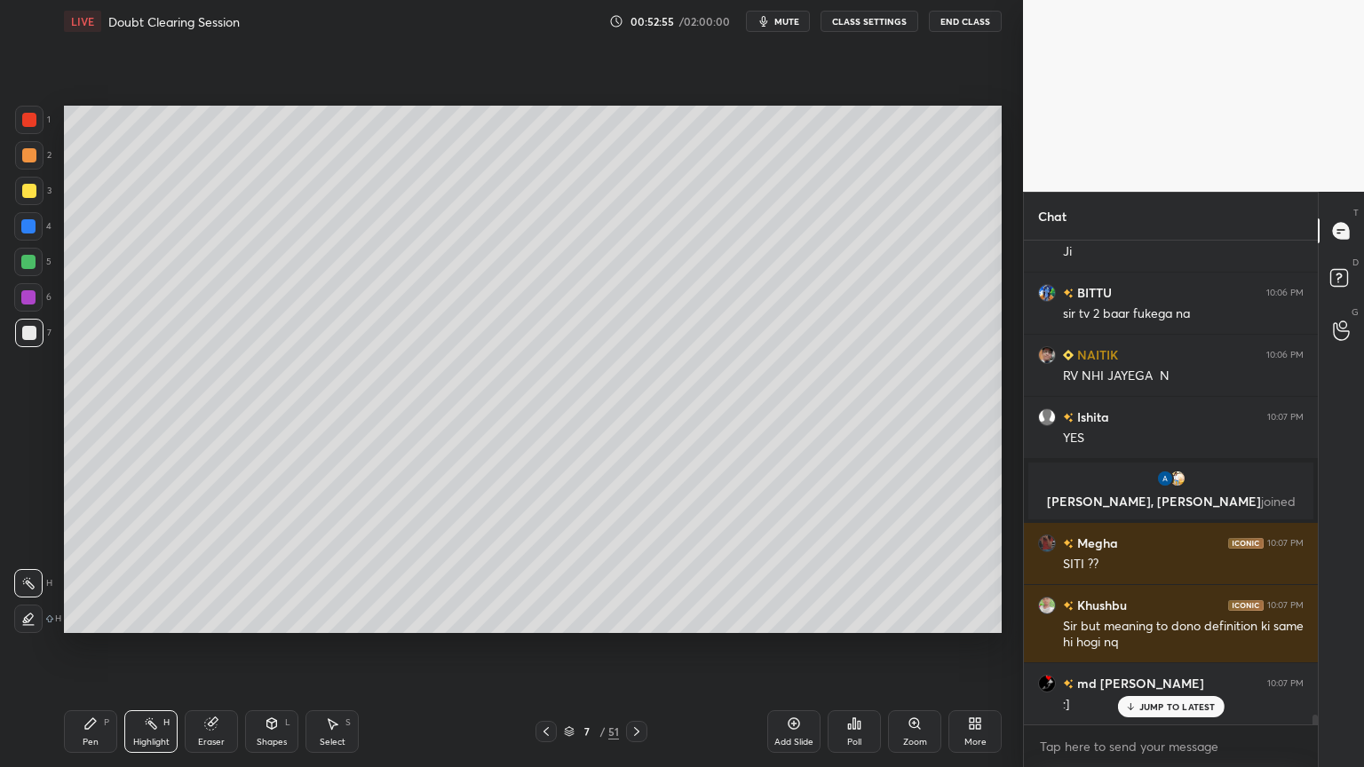
scroll to position [23502, 0]
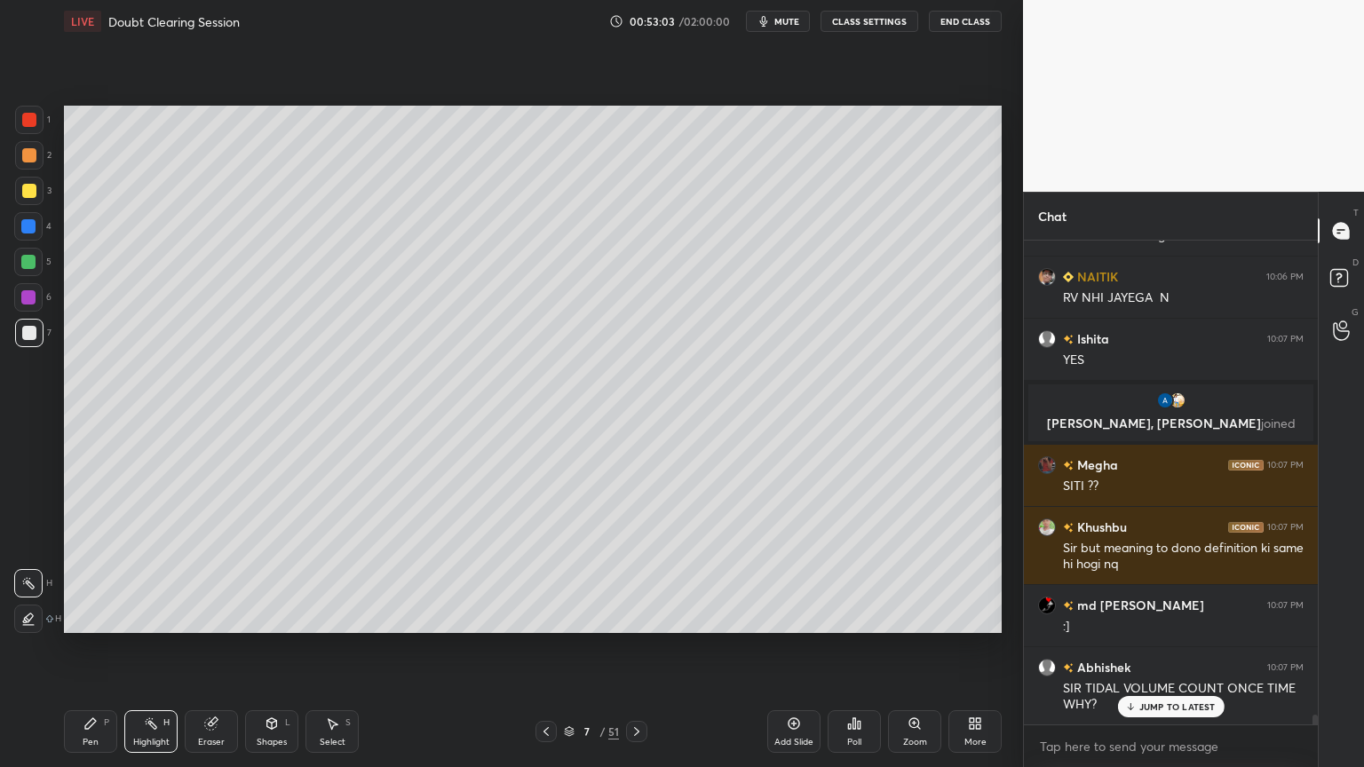
drag, startPoint x: 162, startPoint y: 739, endPoint x: 164, endPoint y: 727, distance: 11.8
click at [160, 616] on div "Highlight" at bounding box center [151, 742] width 36 height 9
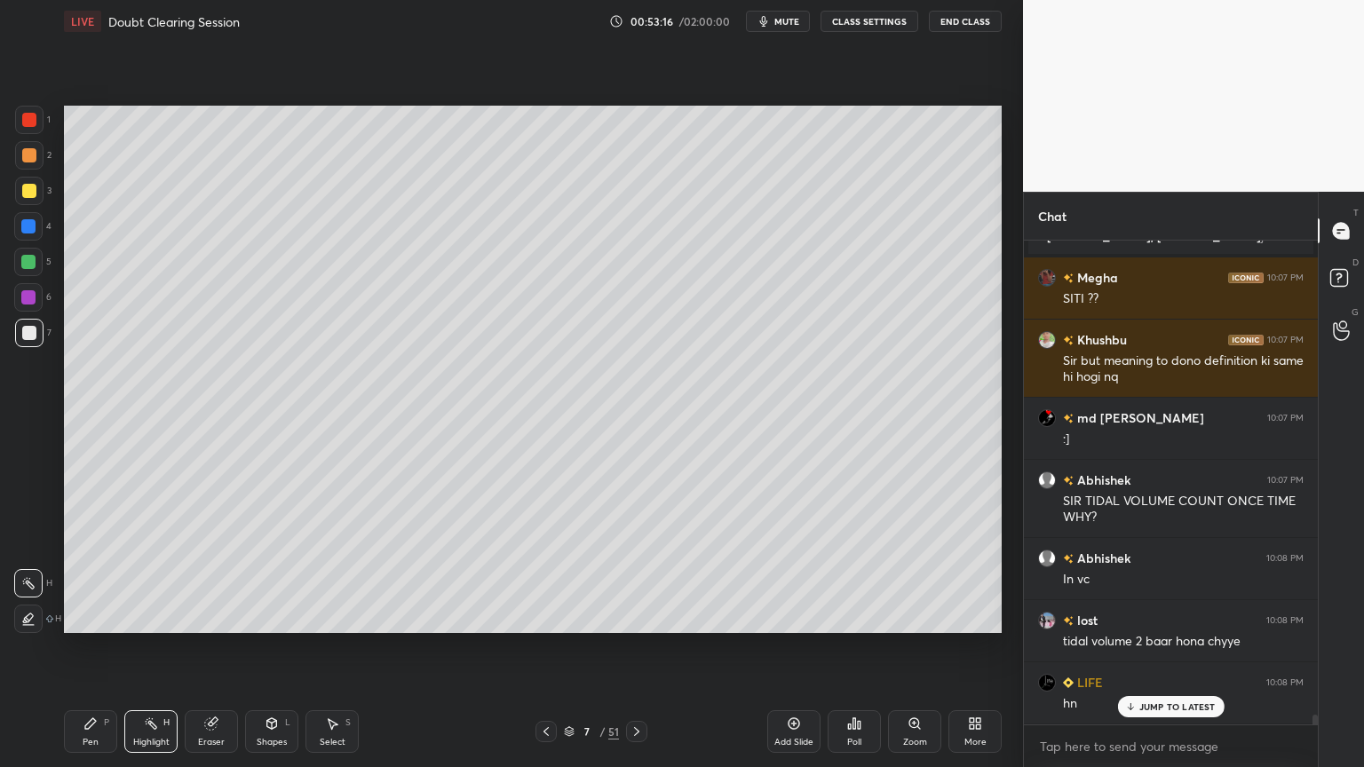
scroll to position [23750, 0]
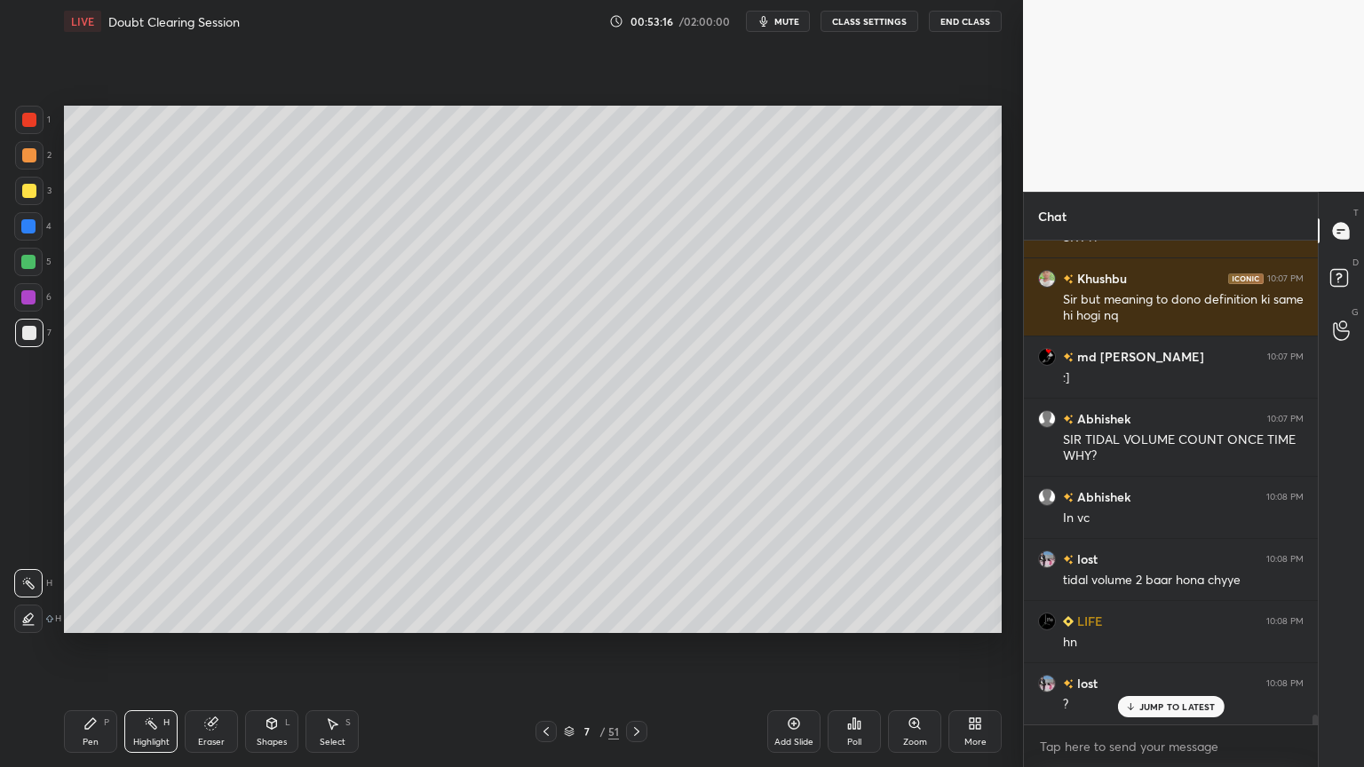
drag, startPoint x: 856, startPoint y: 657, endPoint x: 874, endPoint y: 682, distance: 31.1
click at [856, 616] on div "Setting up your live class Poll for secs No correct answer Start poll" at bounding box center [533, 369] width 952 height 653
click at [966, 616] on div "More" at bounding box center [974, 731] width 53 height 43
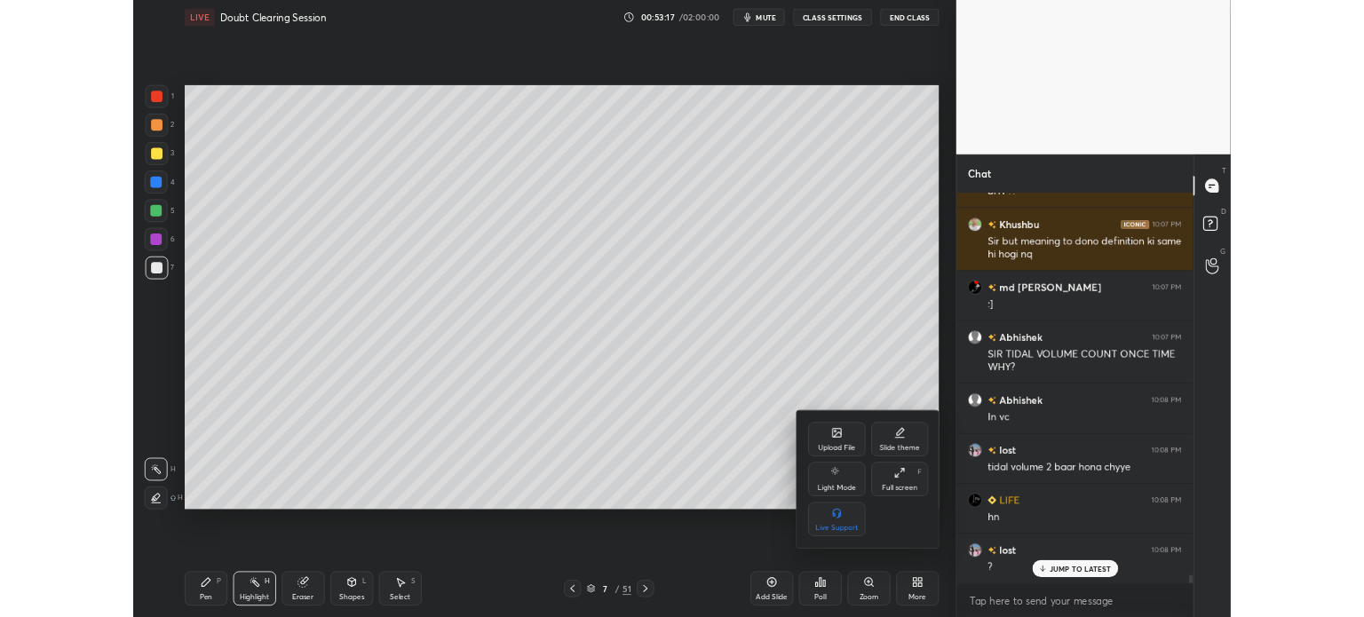
scroll to position [23813, 0]
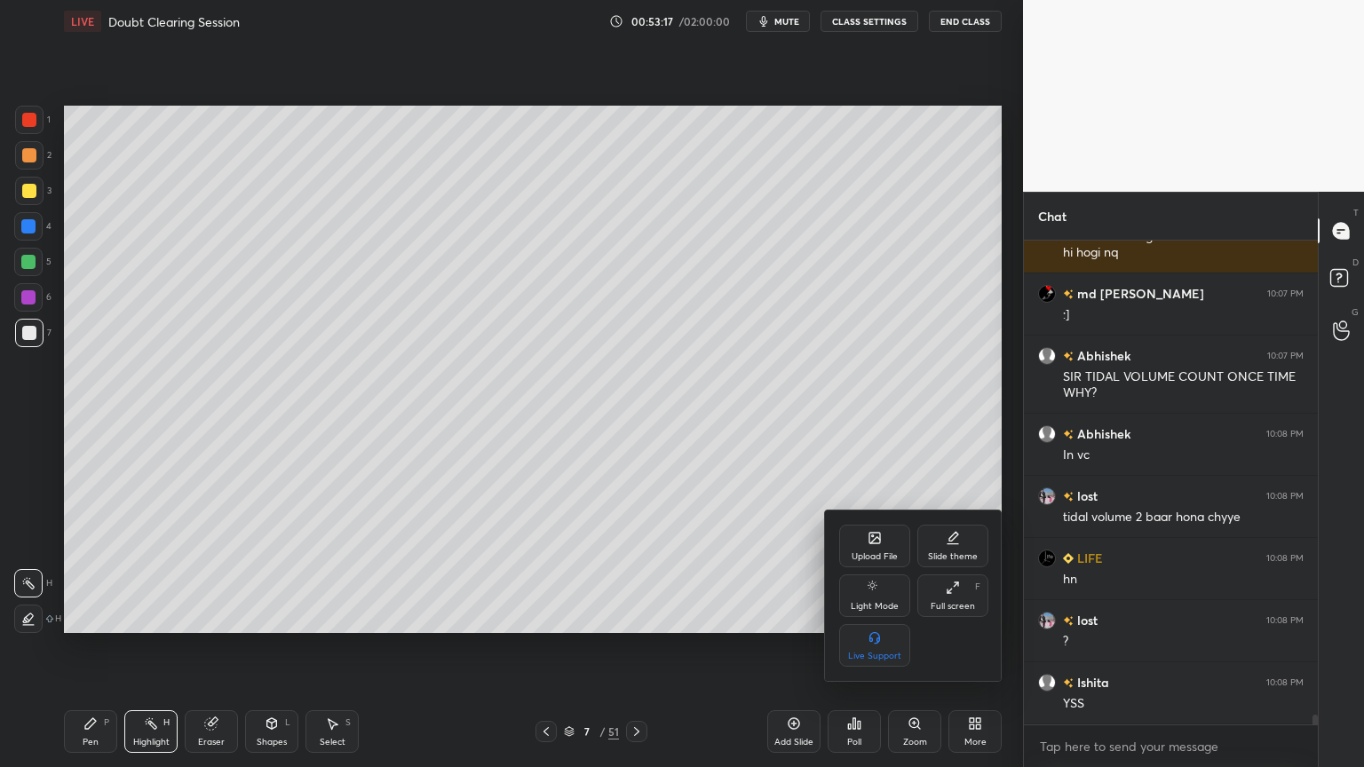
click at [870, 555] on div "Upload File" at bounding box center [874, 556] width 46 height 9
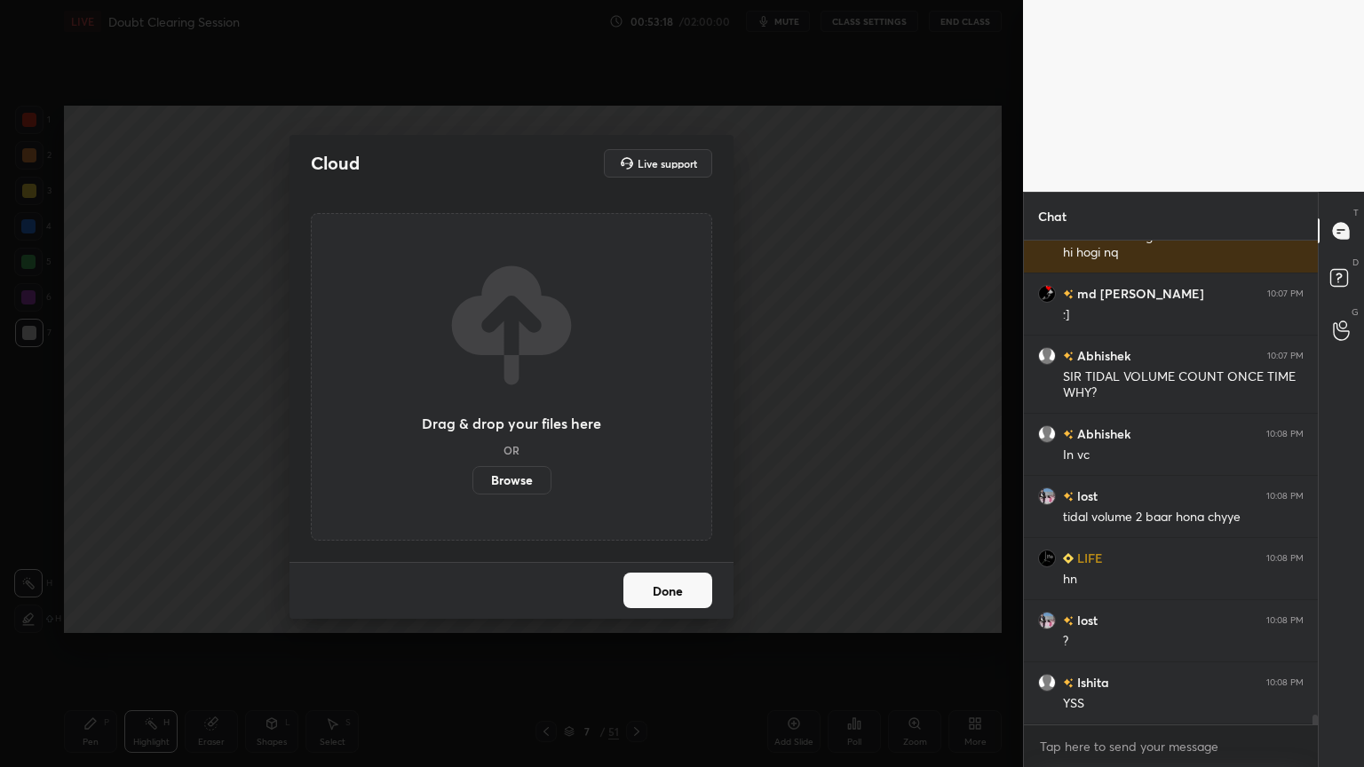
drag, startPoint x: 515, startPoint y: 474, endPoint x: 510, endPoint y: 372, distance: 102.2
click at [511, 479] on label "Browse" at bounding box center [511, 480] width 79 height 28
click at [472, 479] on input "Browse" at bounding box center [472, 480] width 0 height 28
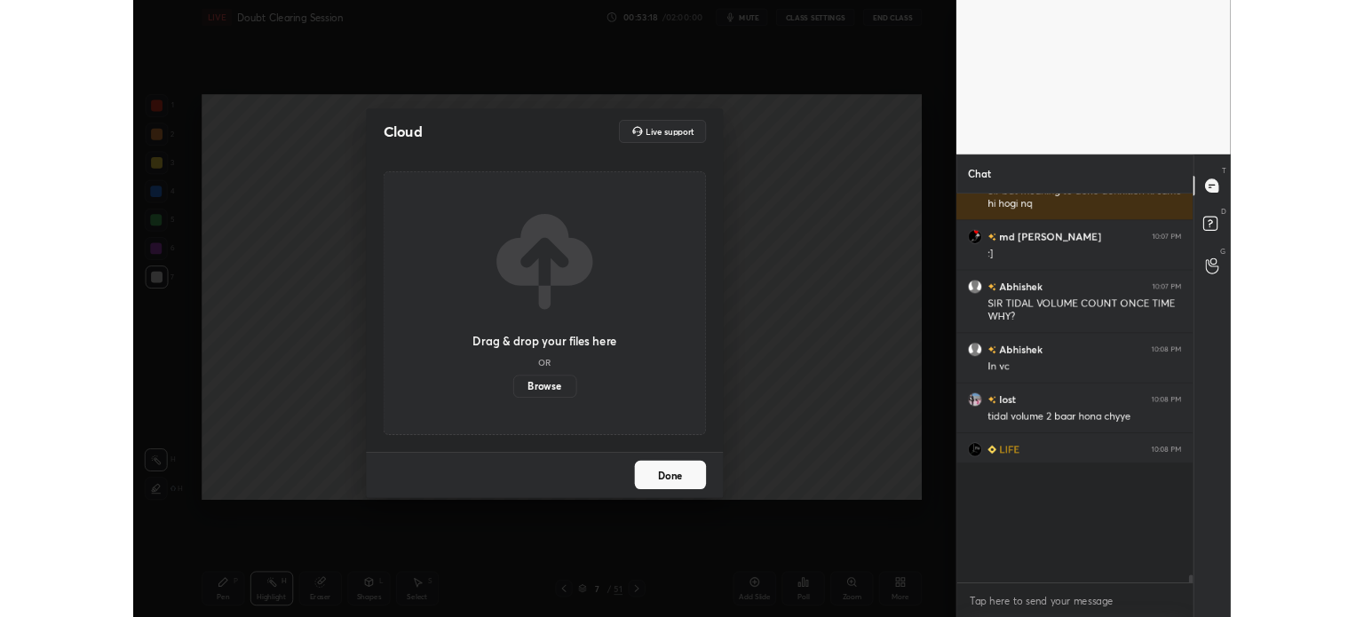
scroll to position [4, 5]
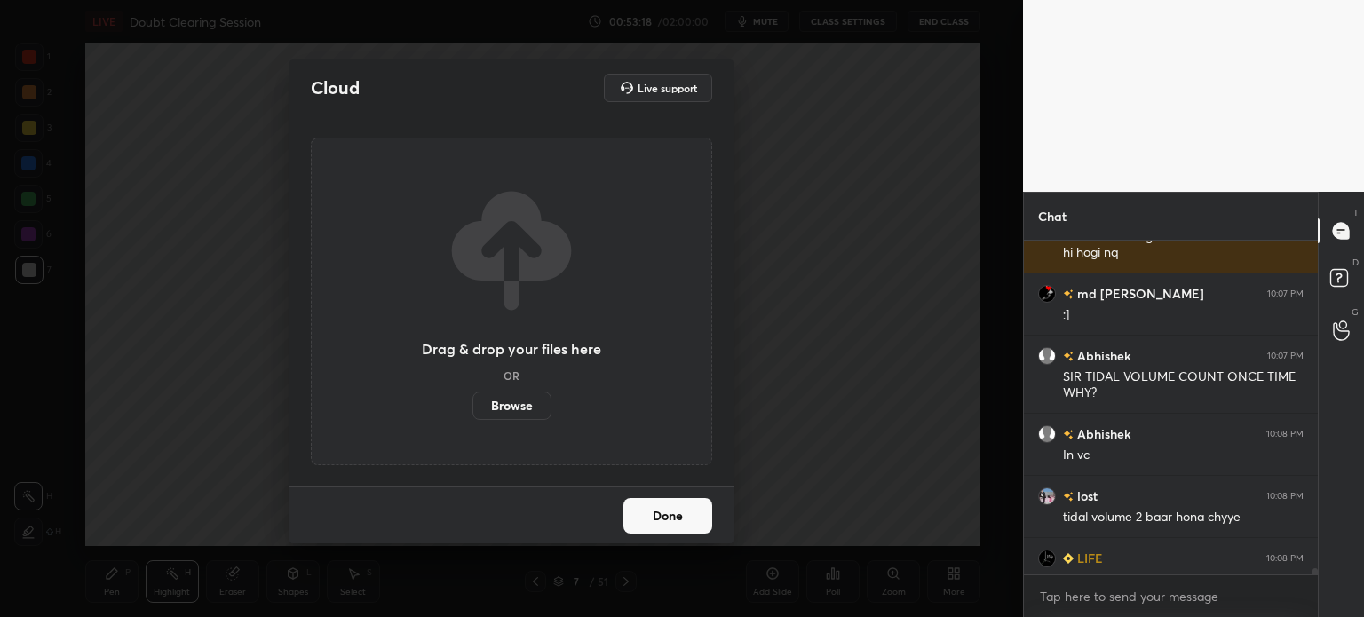
type textarea "x"
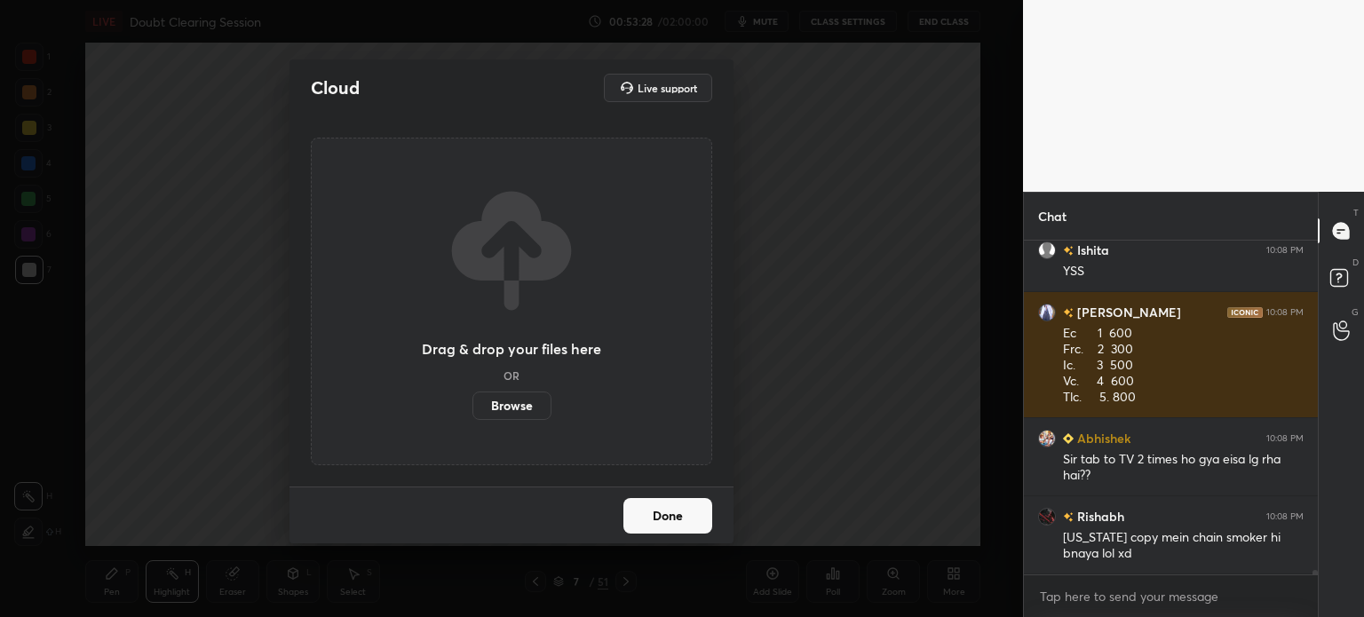
scroll to position [24288, 0]
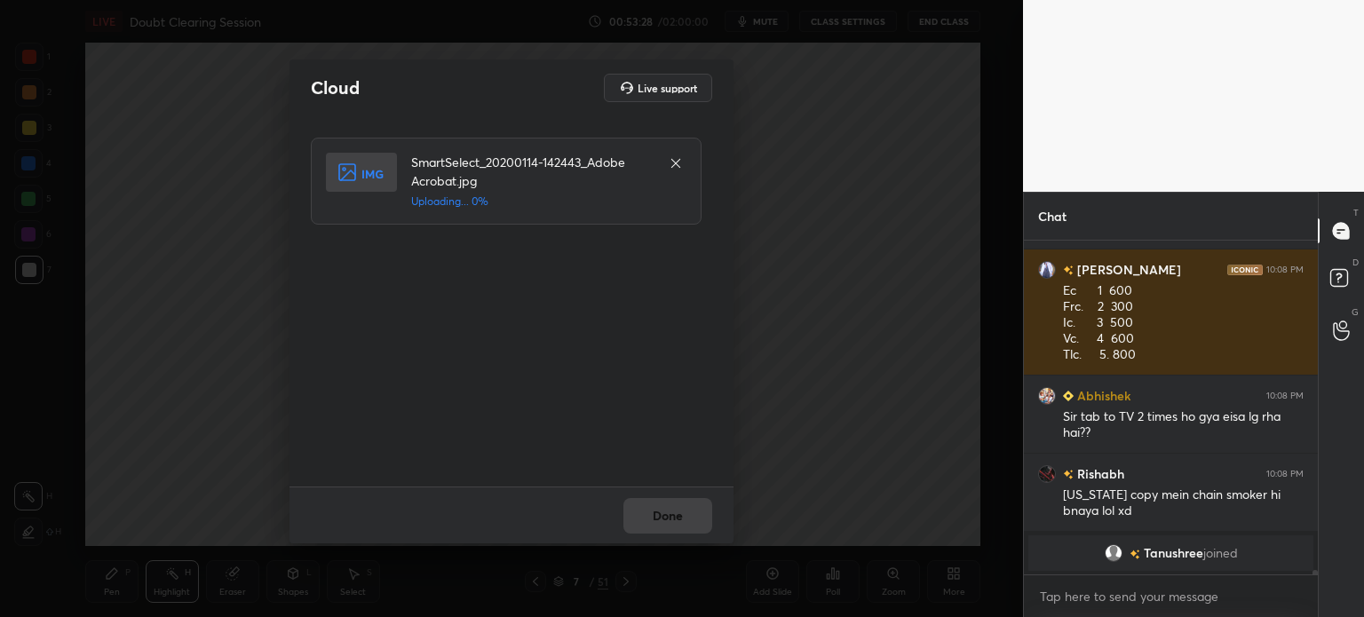
click at [326, 201] on div "SmartSelect_20200114-142443_Adobe Acrobat.jpg Uploading... 0%" at bounding box center [506, 181] width 391 height 87
click at [679, 525] on button "Done" at bounding box center [667, 516] width 89 height 36
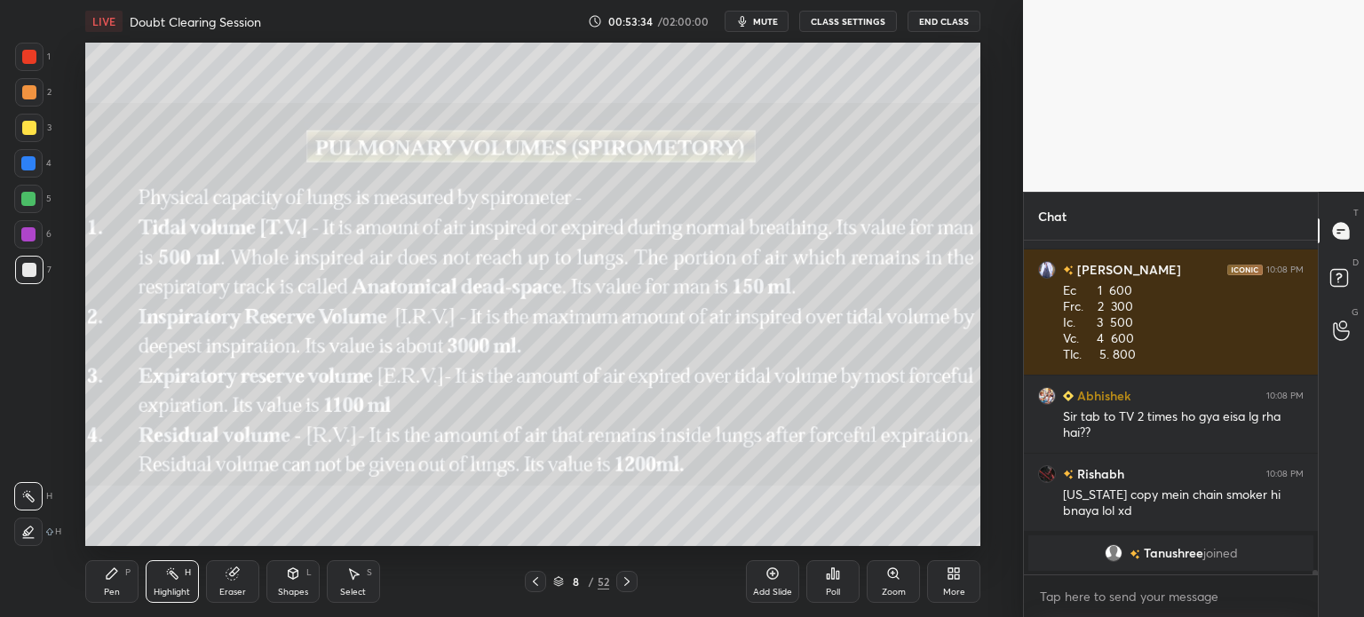
click at [946, 582] on div "More" at bounding box center [953, 581] width 53 height 43
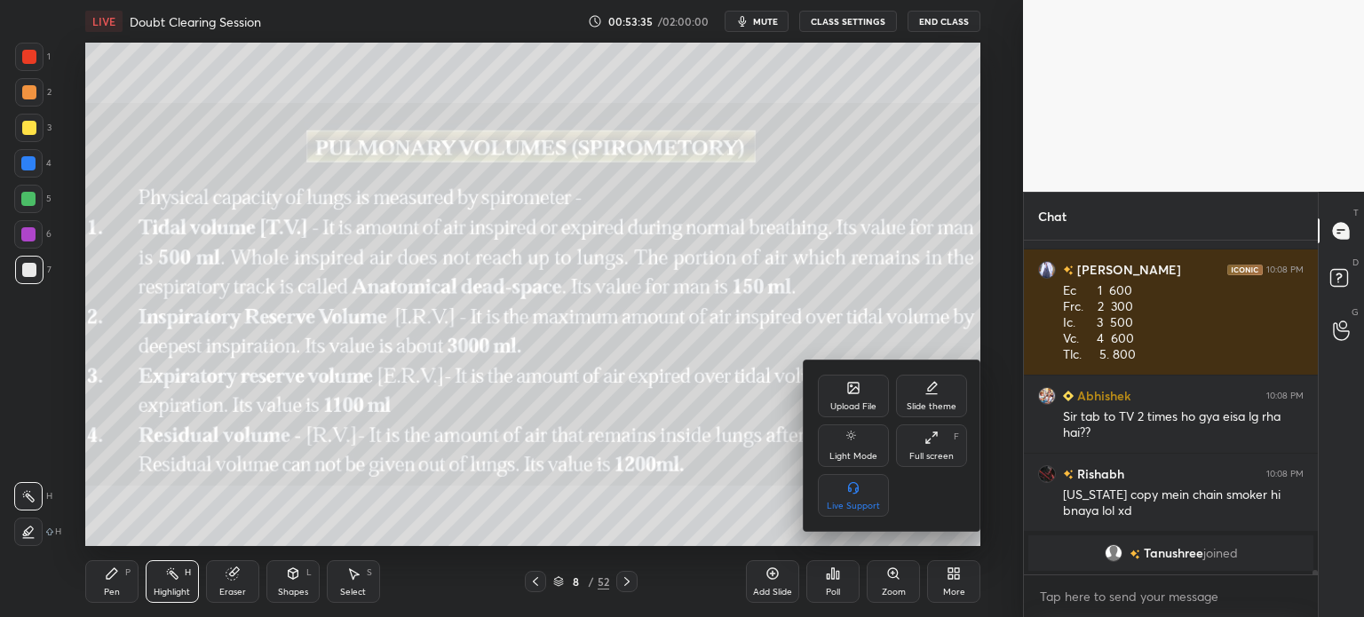
click at [843, 395] on div "Upload File" at bounding box center [853, 396] width 71 height 43
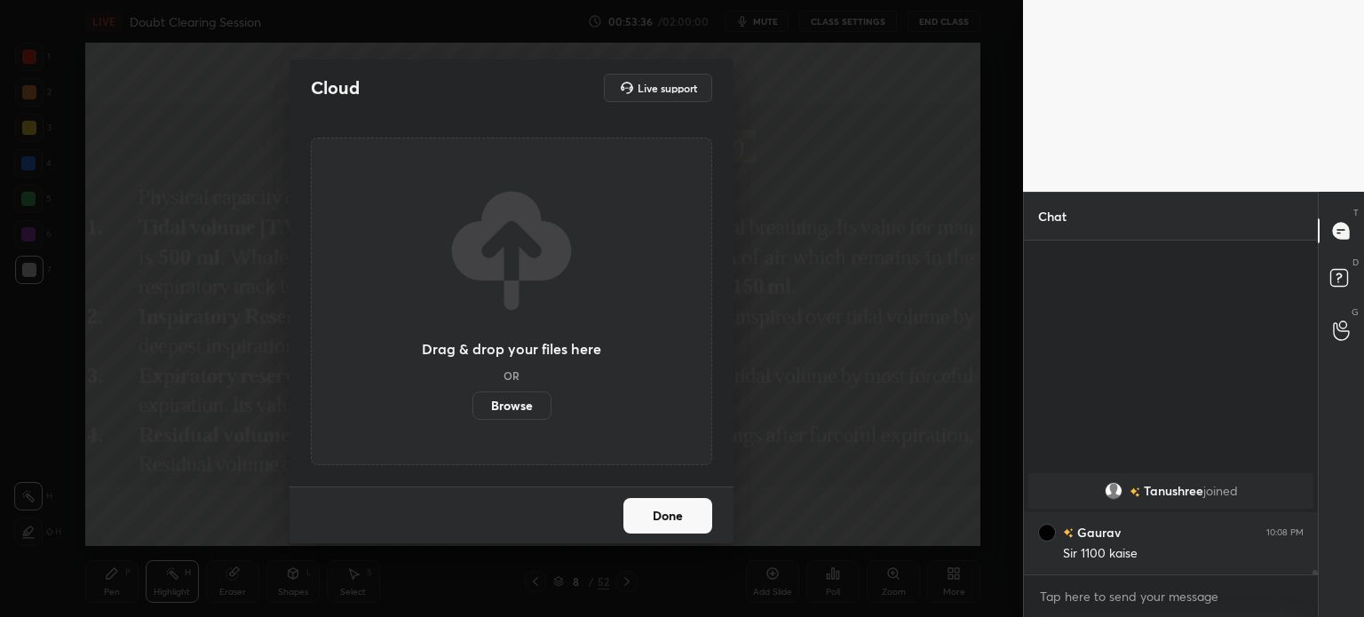
scroll to position [24084, 0]
click at [518, 402] on label "Browse" at bounding box center [511, 406] width 79 height 28
click at [472, 402] on input "Browse" at bounding box center [472, 406] width 0 height 28
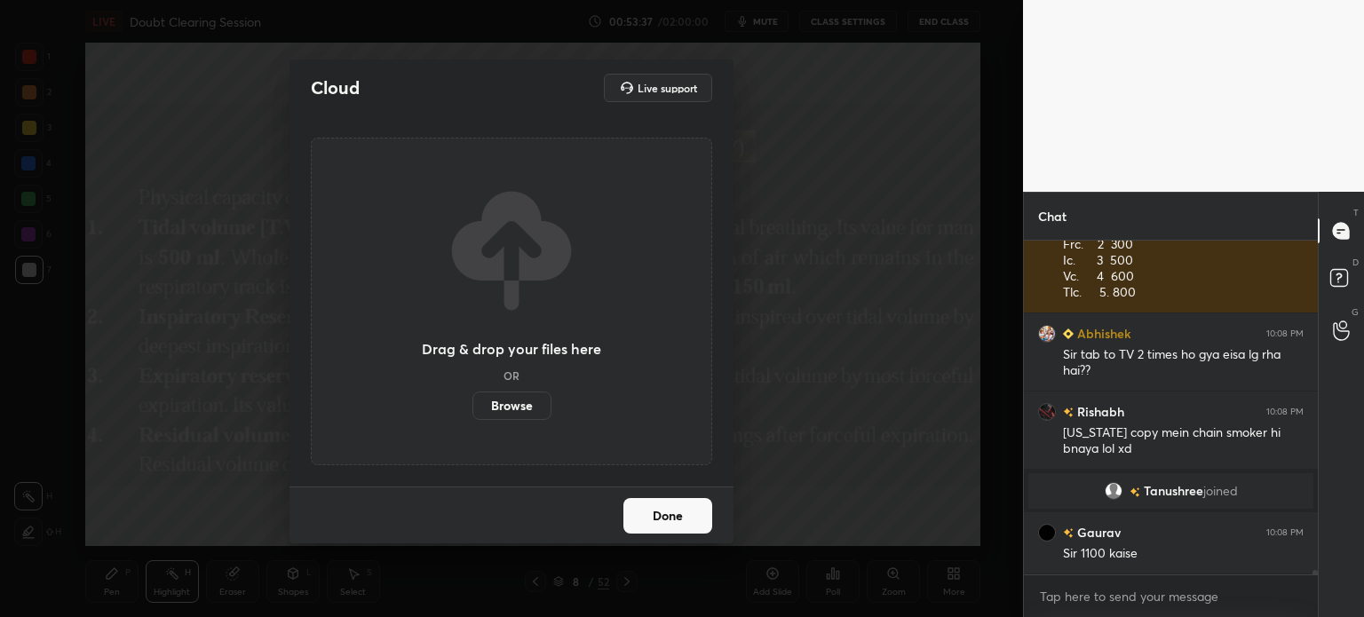
scroll to position [24162, 0]
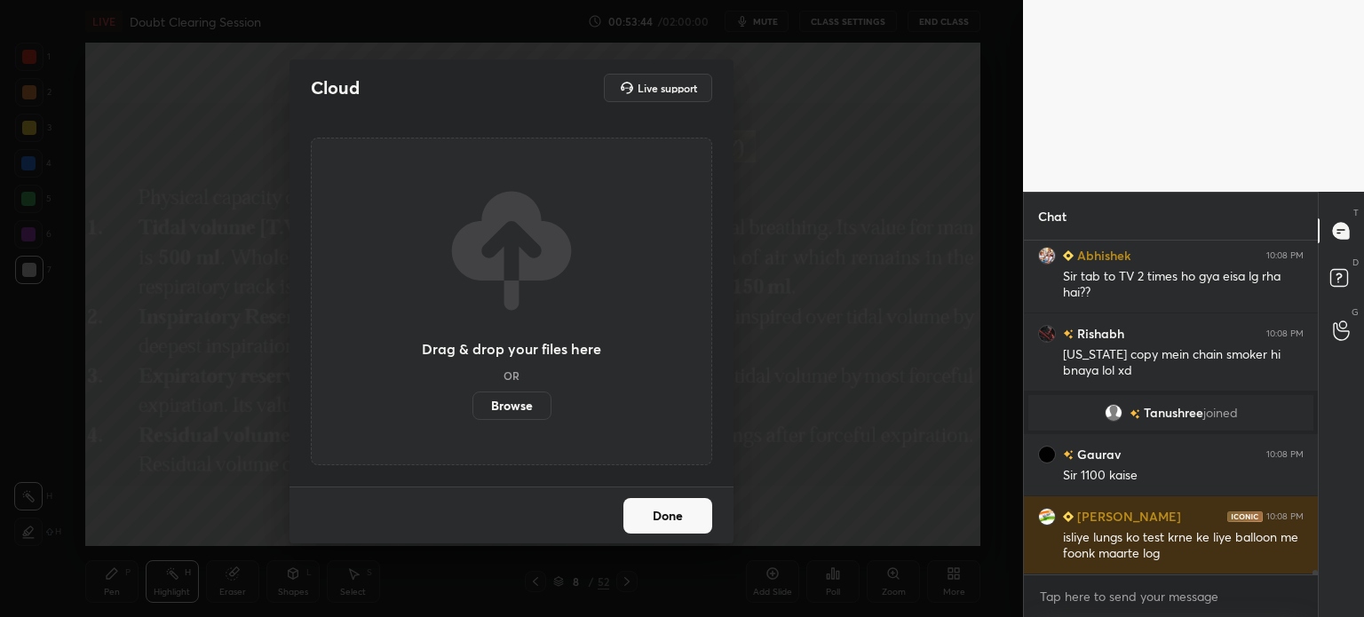
click at [685, 510] on button "Done" at bounding box center [667, 516] width 89 height 36
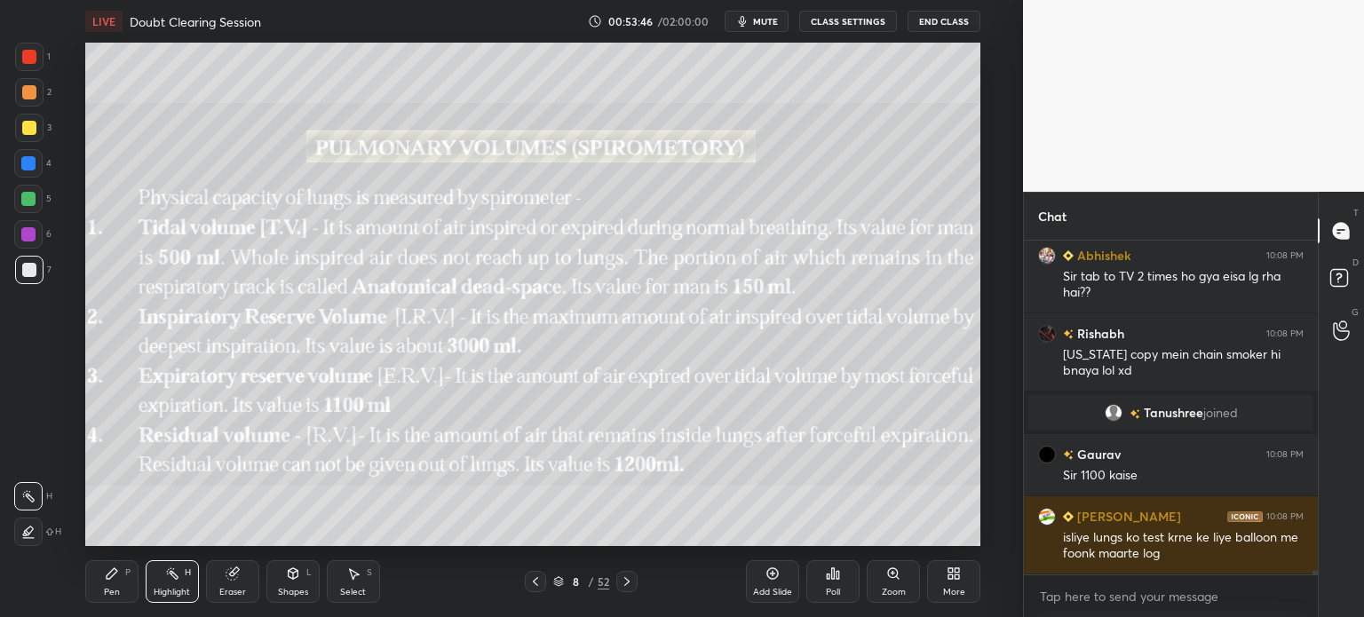
click at [529, 588] on icon at bounding box center [535, 581] width 14 height 14
click at [947, 574] on icon at bounding box center [953, 573] width 14 height 14
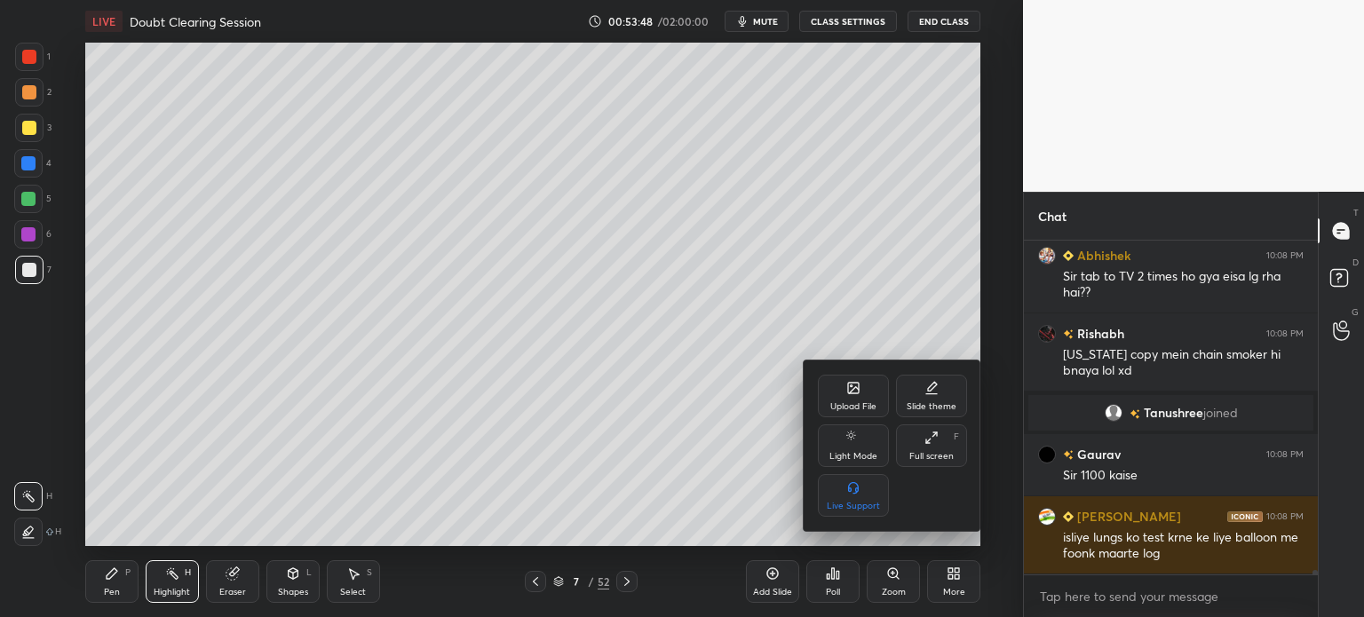
click at [835, 409] on div "Upload File" at bounding box center [853, 406] width 46 height 9
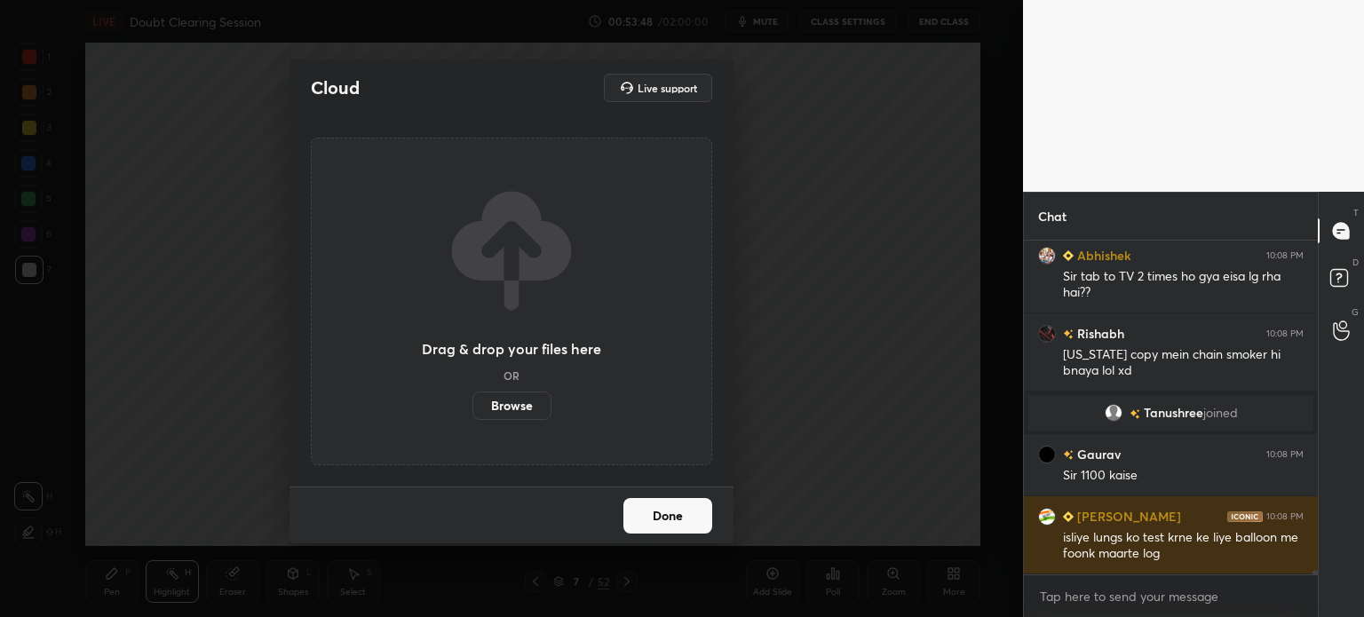
click at [527, 407] on label "Browse" at bounding box center [511, 406] width 79 height 28
click at [472, 407] on input "Browse" at bounding box center [472, 406] width 0 height 28
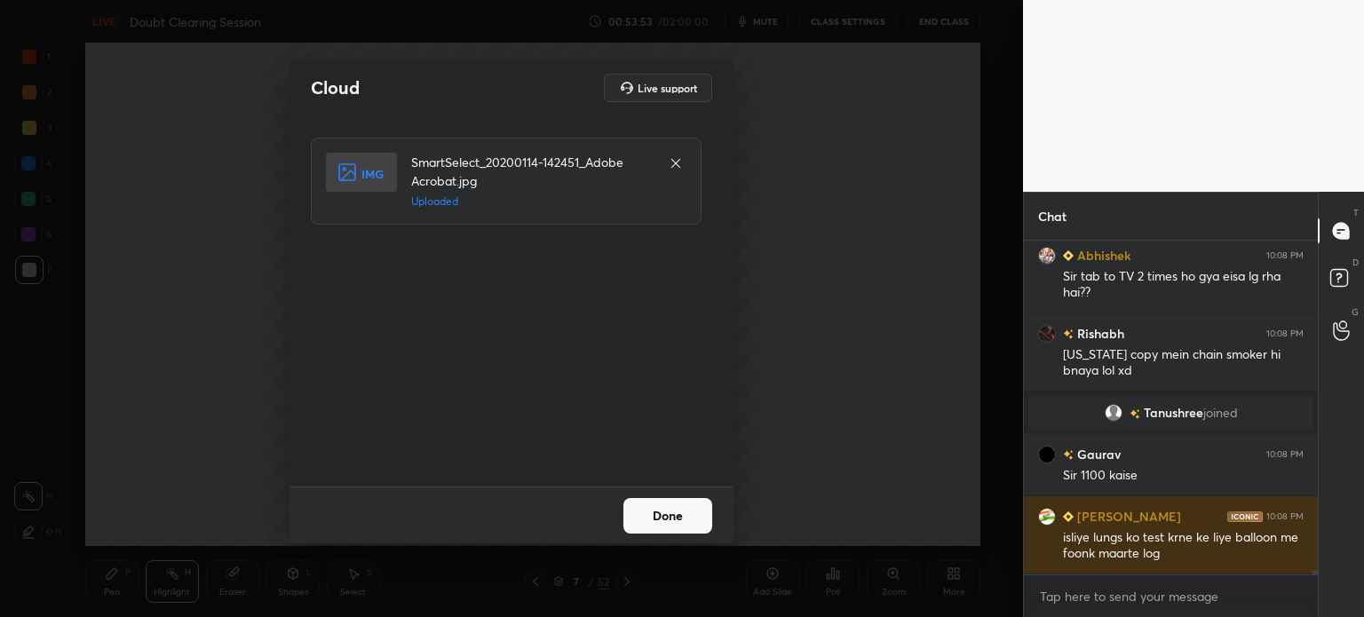
click at [661, 510] on button "Done" at bounding box center [667, 516] width 89 height 36
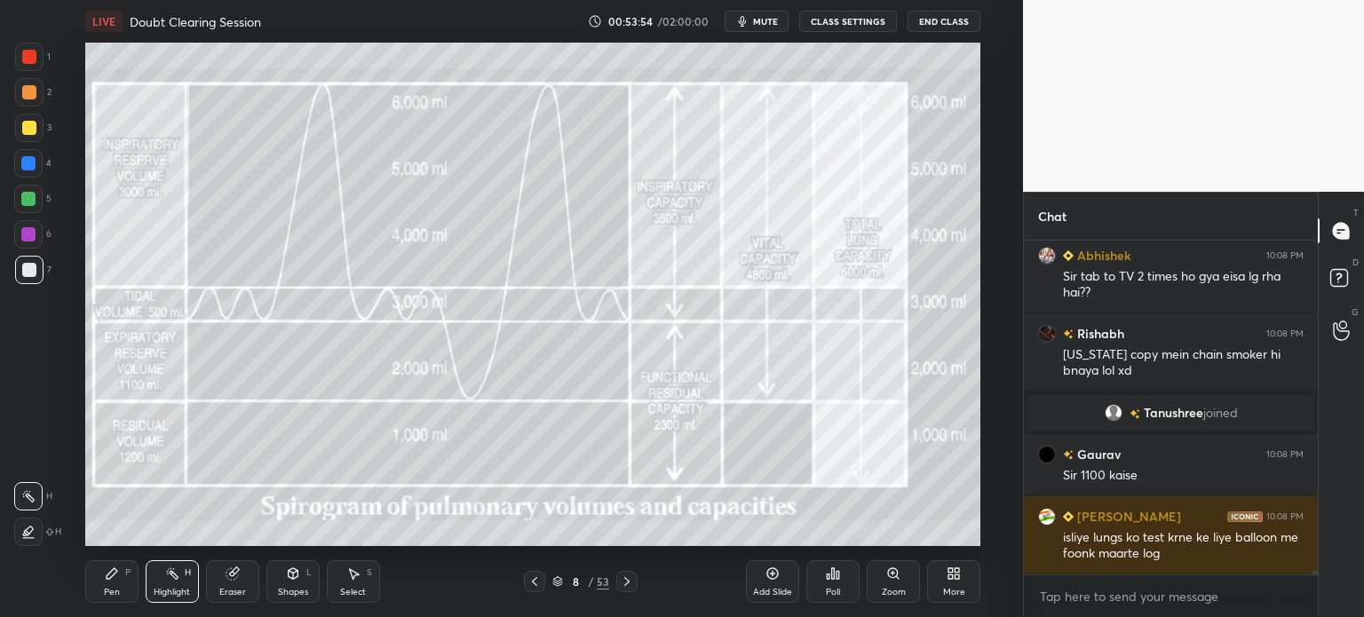
click at [629, 577] on icon at bounding box center [627, 581] width 14 height 14
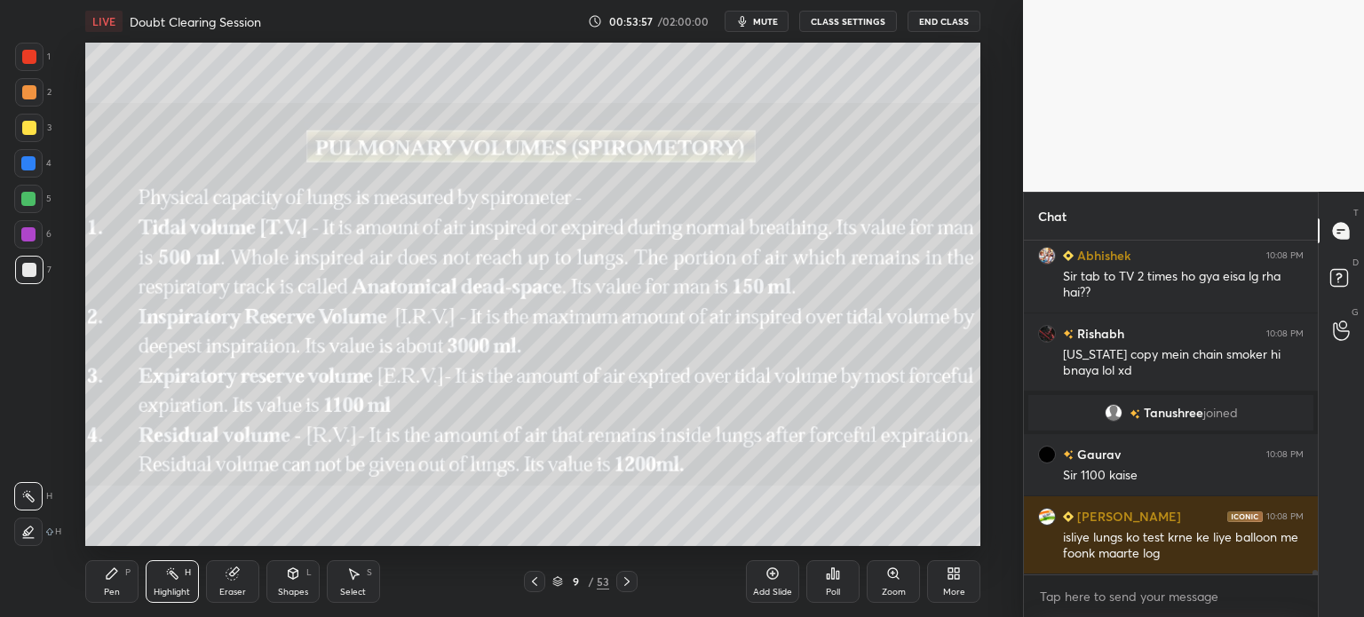
click at [955, 574] on div "More" at bounding box center [953, 581] width 53 height 43
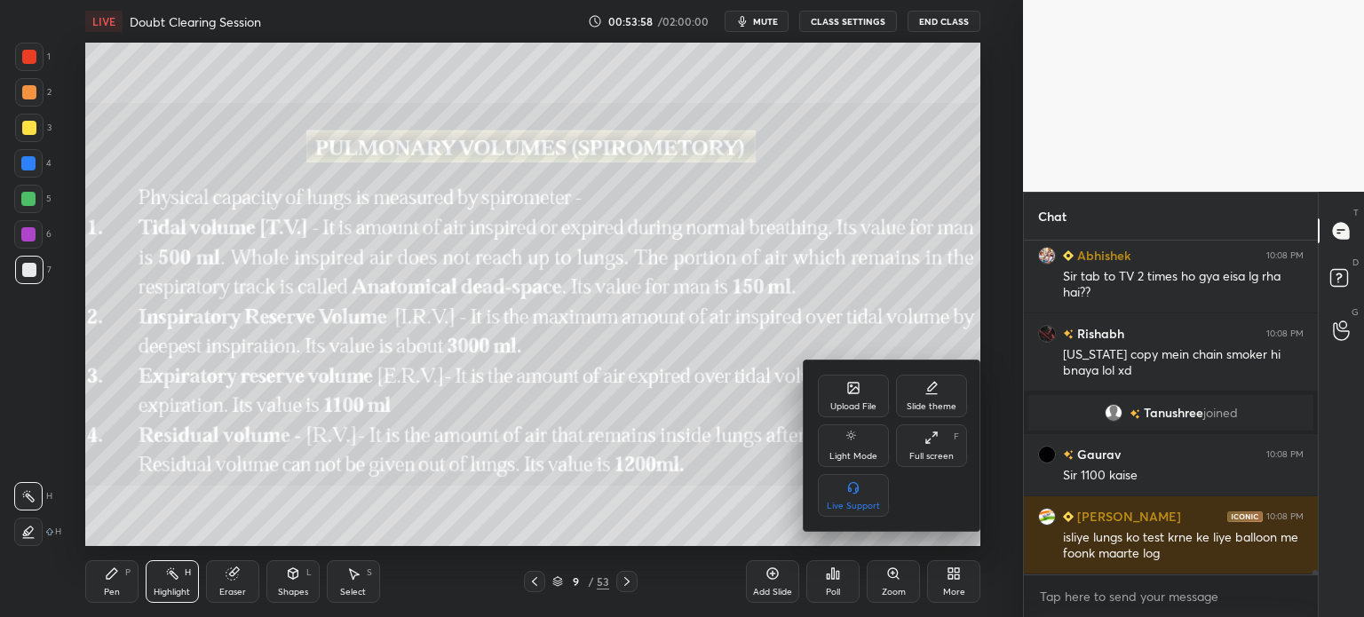
drag, startPoint x: 852, startPoint y: 422, endPoint x: 848, endPoint y: 414, distance: 9.1
click at [848, 415] on div "Upload File Slide theme Light Mode Full screen F Live Support" at bounding box center [892, 446] width 149 height 142
click at [845, 393] on div "Upload File" at bounding box center [853, 396] width 71 height 43
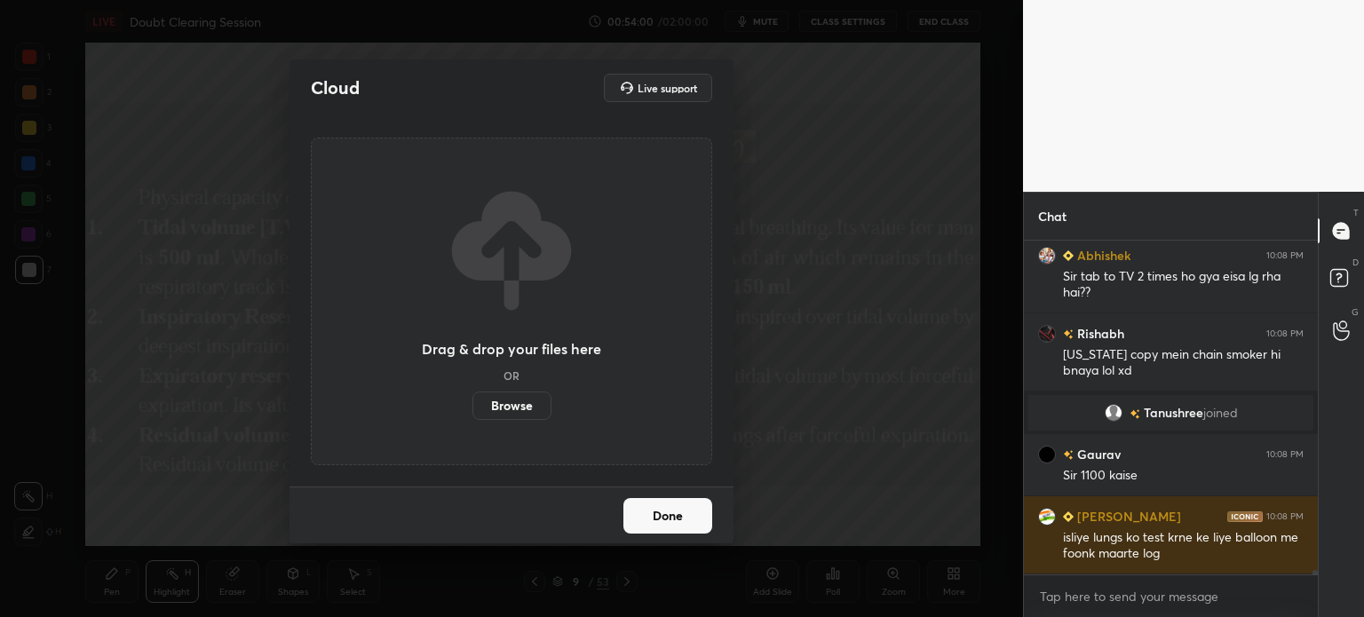
click at [512, 407] on label "Browse" at bounding box center [511, 406] width 79 height 28
click at [472, 407] on input "Browse" at bounding box center [472, 406] width 0 height 28
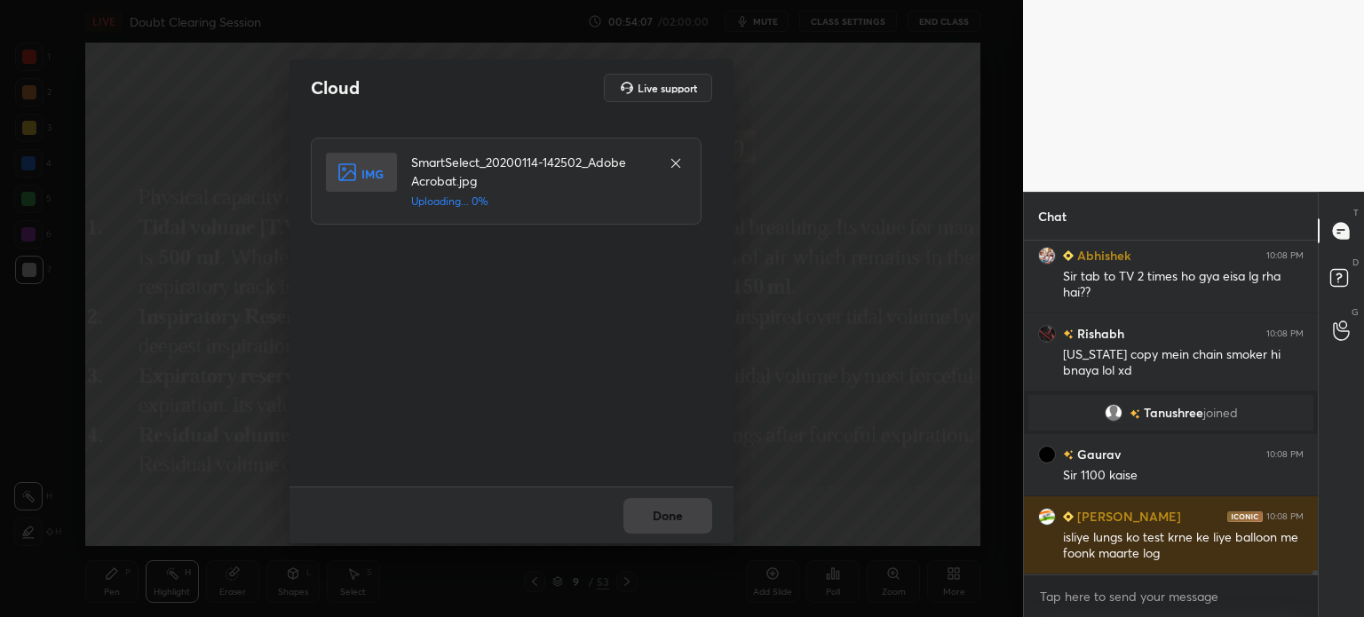
click at [507, 211] on div "SmartSelect_20200114-142502_Adobe Acrobat.jpg Uploading... 0%" at bounding box center [506, 181] width 391 height 87
click at [650, 510] on button "Done" at bounding box center [667, 516] width 89 height 36
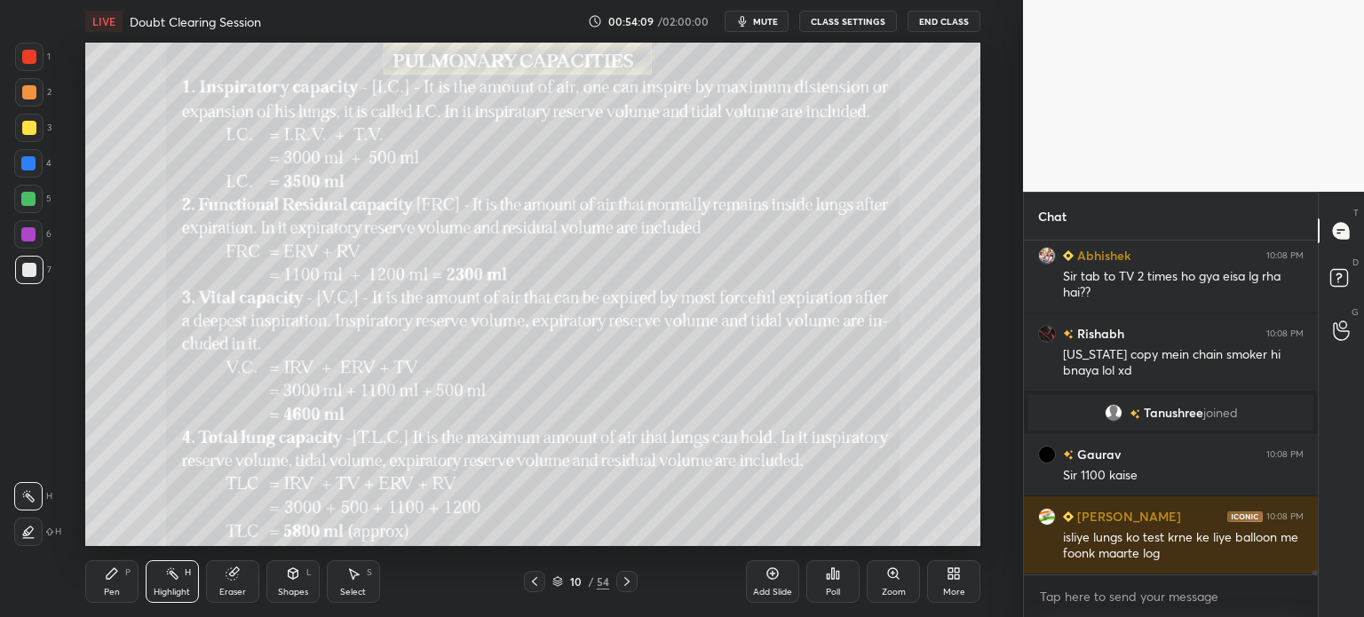
scroll to position [24205, 0]
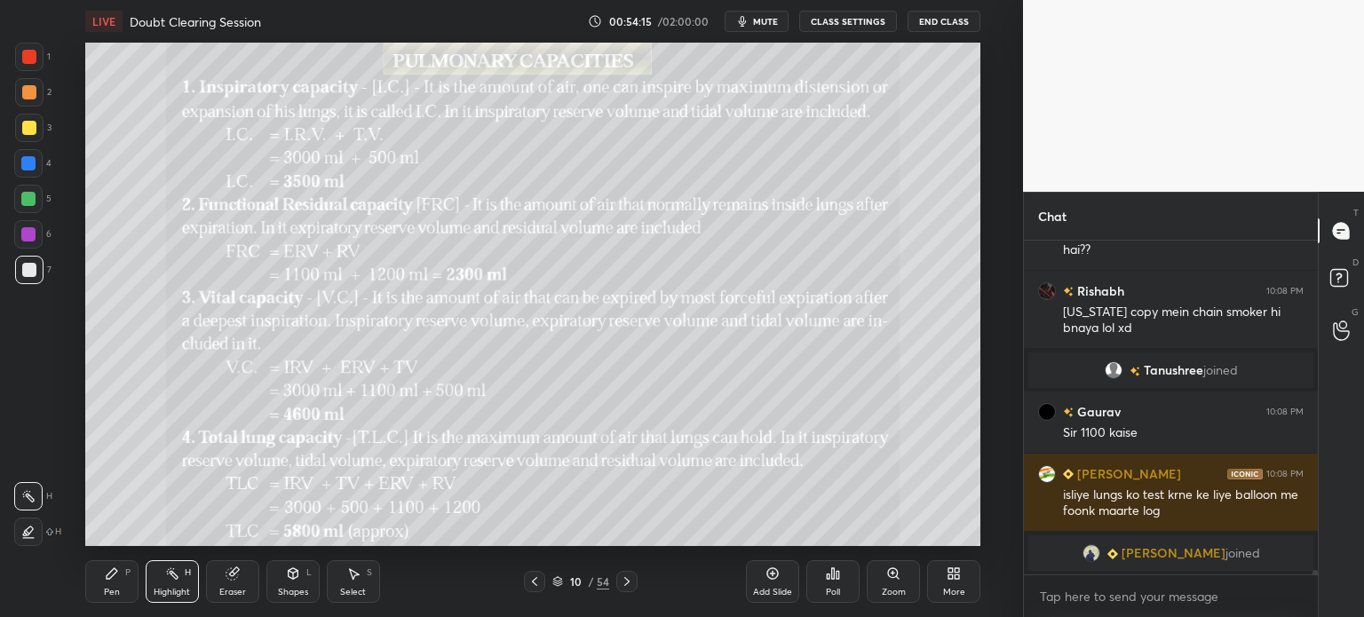
click at [538, 585] on icon at bounding box center [534, 581] width 14 height 14
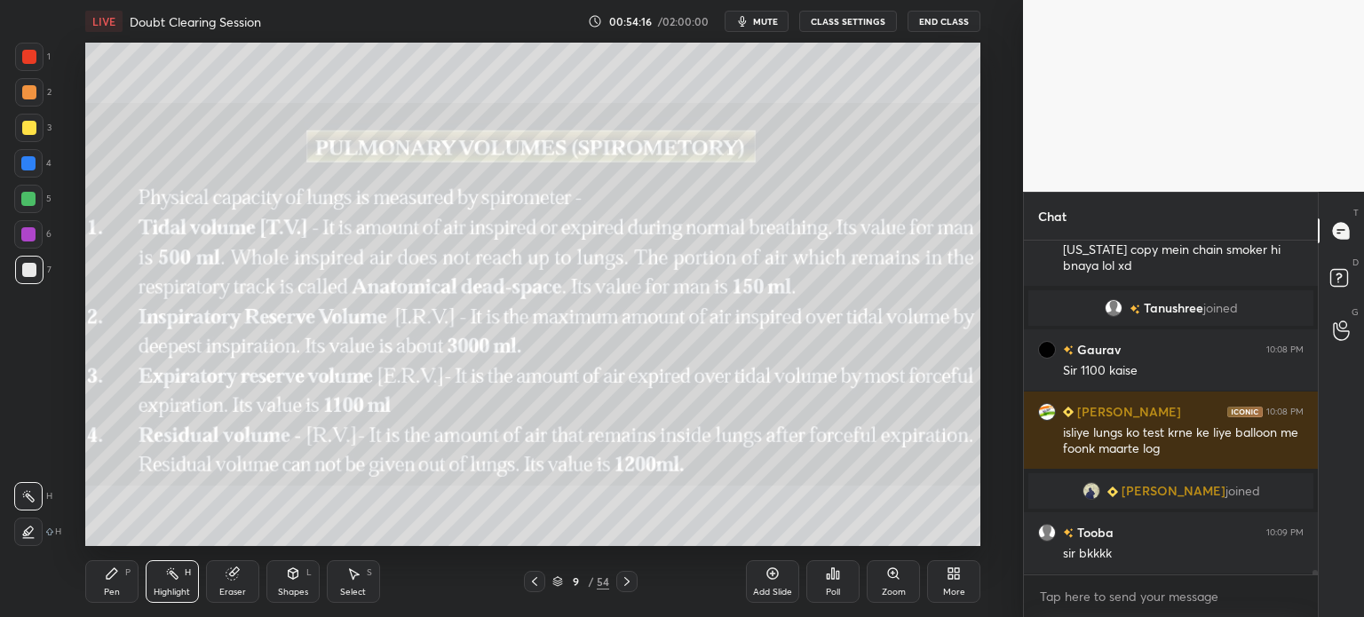
scroll to position [24196, 0]
click at [539, 582] on icon at bounding box center [534, 581] width 14 height 14
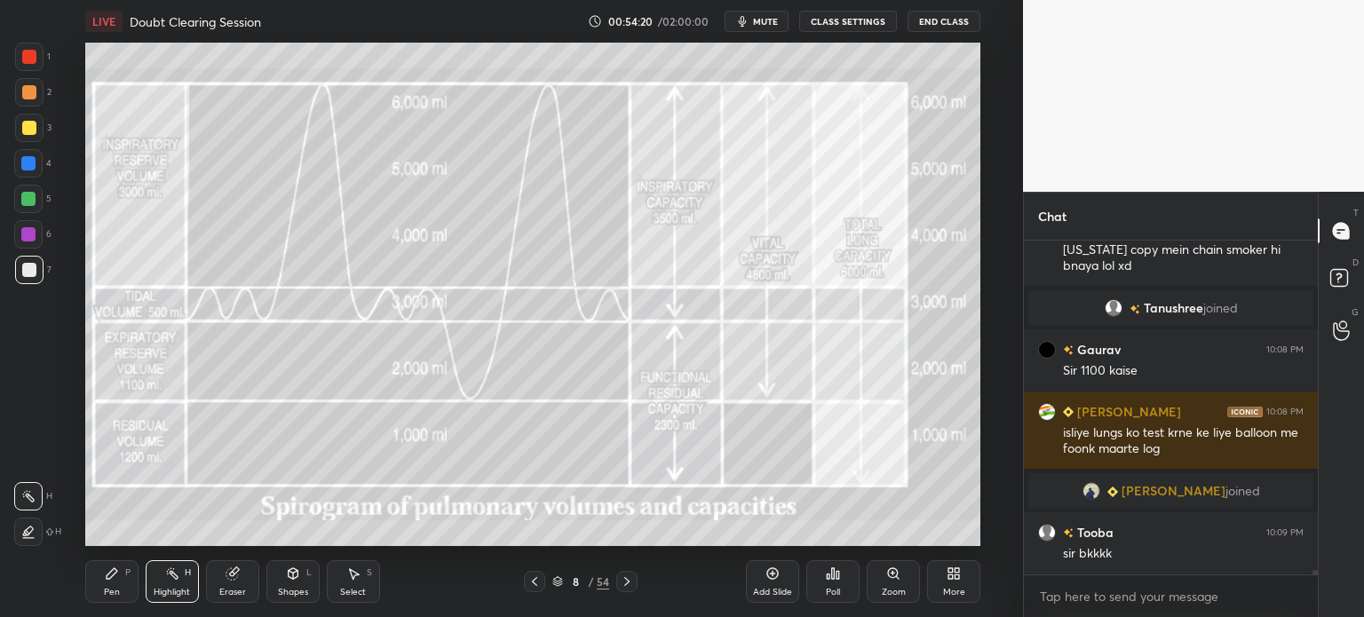
click at [538, 583] on icon at bounding box center [534, 581] width 14 height 14
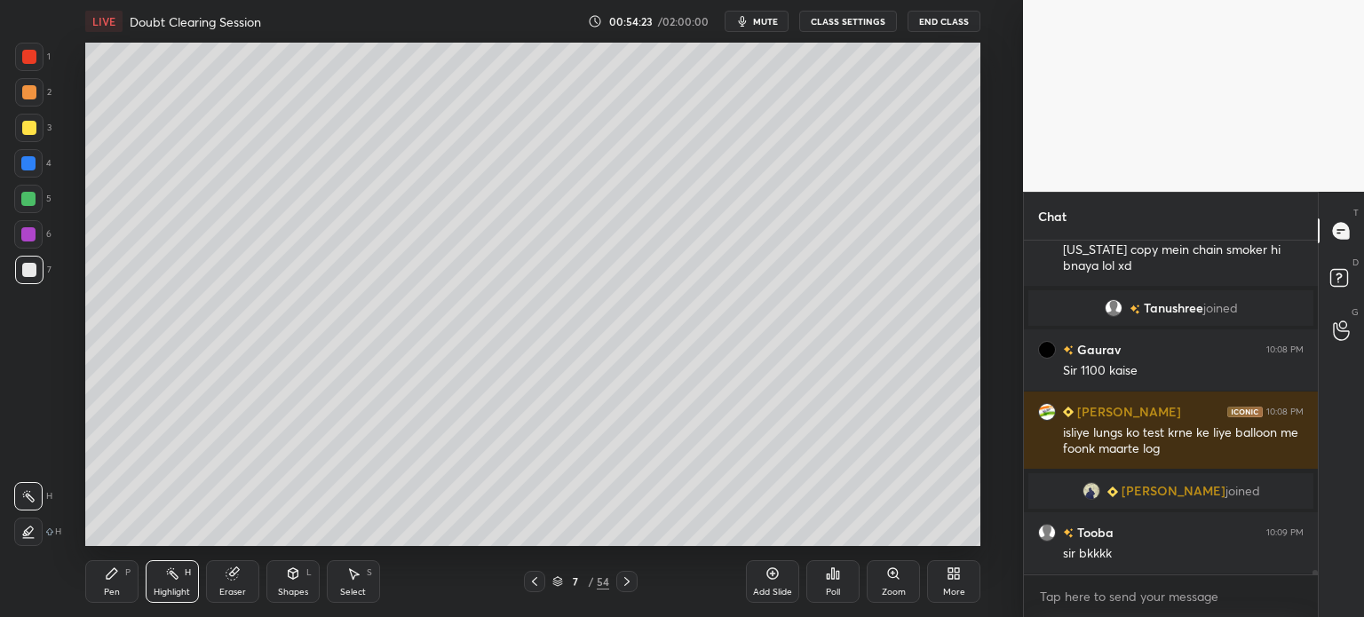
click at [28, 268] on div at bounding box center [29, 270] width 14 height 14
drag, startPoint x: 30, startPoint y: 271, endPoint x: 26, endPoint y: 334, distance: 63.2
click at [28, 278] on div at bounding box center [29, 270] width 28 height 28
click at [107, 591] on div "Pen" at bounding box center [112, 592] width 16 height 9
click at [105, 582] on div "Pen P" at bounding box center [111, 581] width 53 height 43
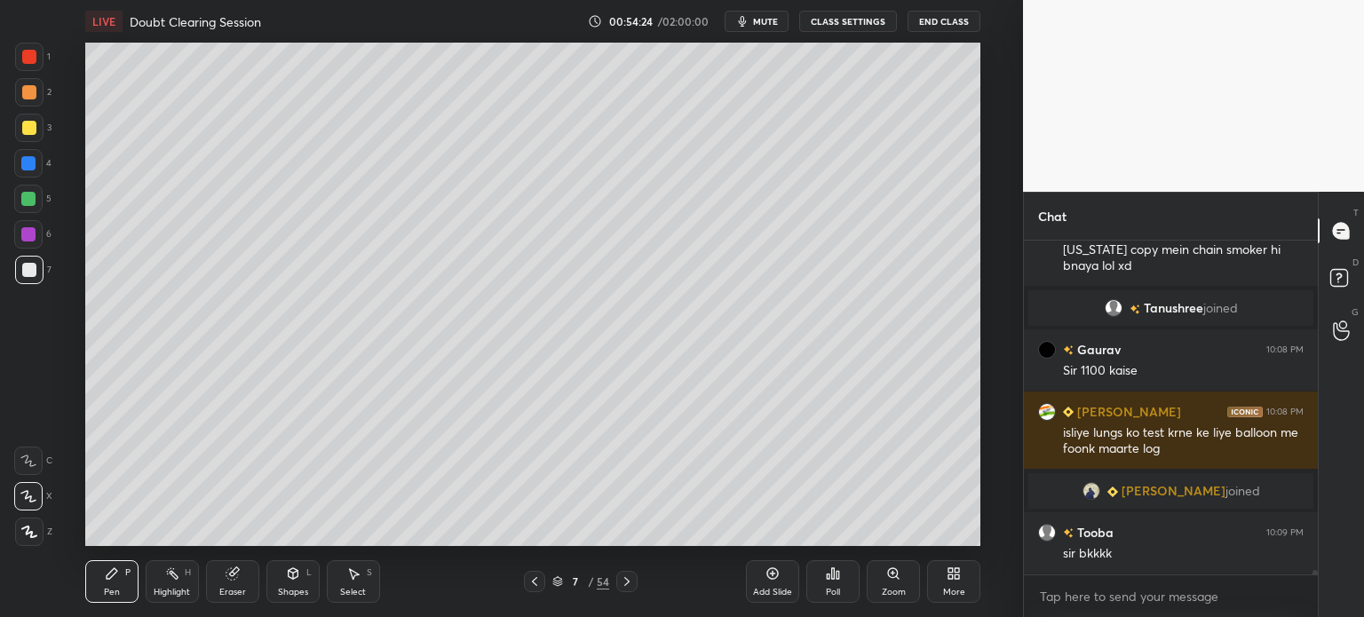
click at [31, 461] on icon at bounding box center [28, 461] width 16 height 12
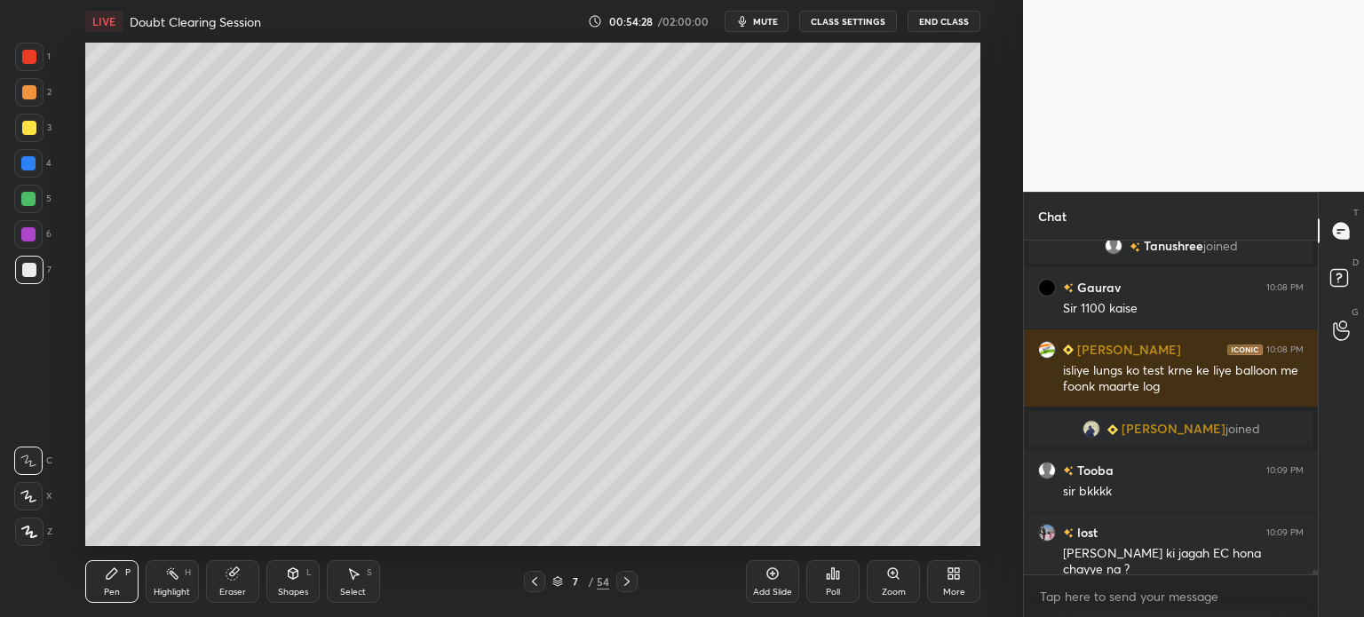
click at [247, 579] on div "Eraser" at bounding box center [232, 581] width 53 height 43
click at [126, 592] on div "Pen P" at bounding box center [111, 581] width 53 height 43
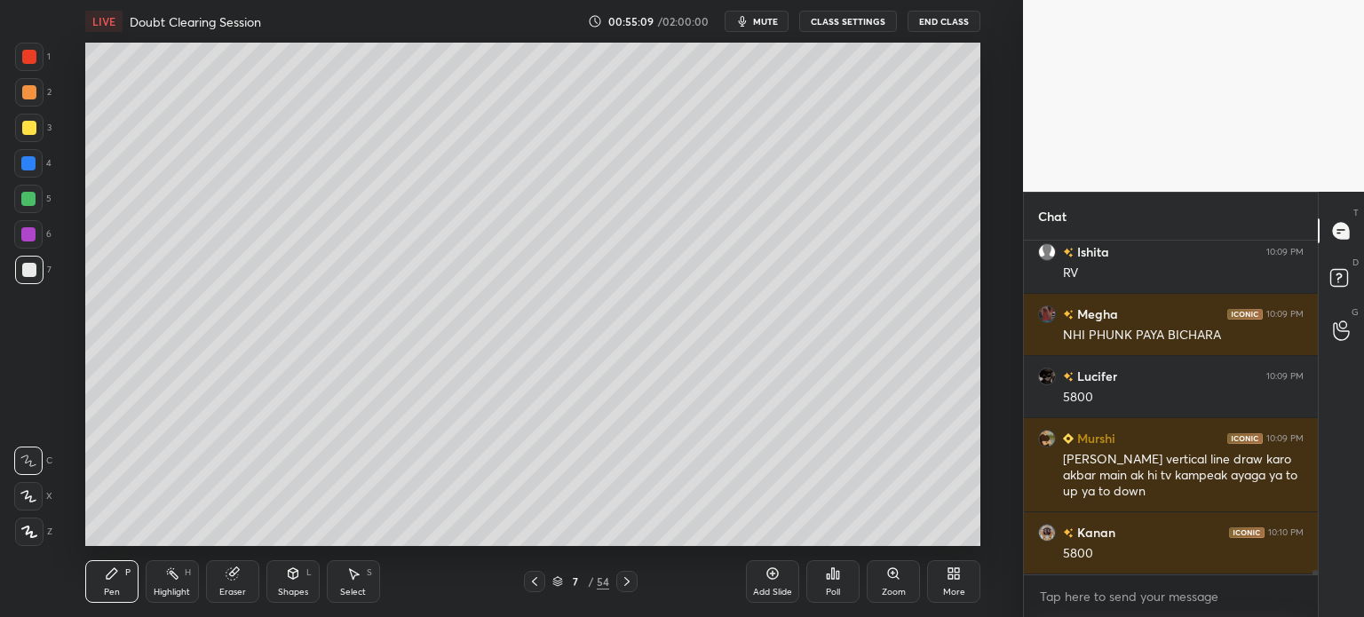
scroll to position [24725, 0]
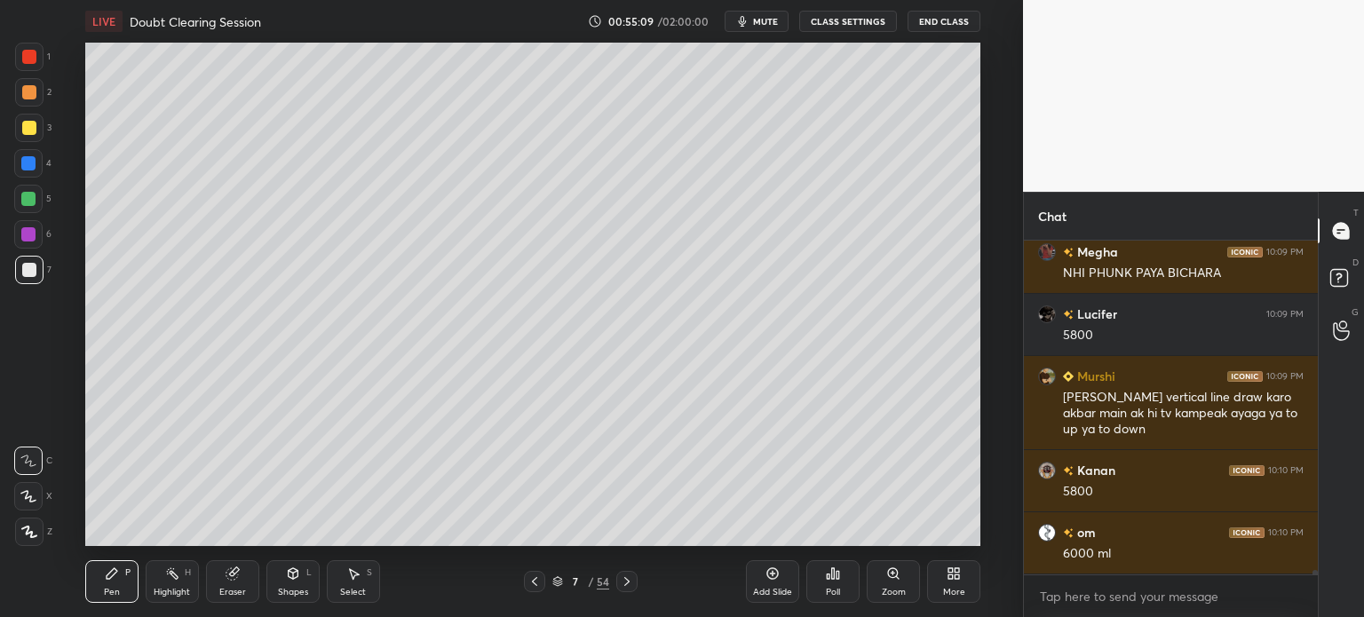
click at [294, 570] on icon at bounding box center [293, 573] width 14 height 14
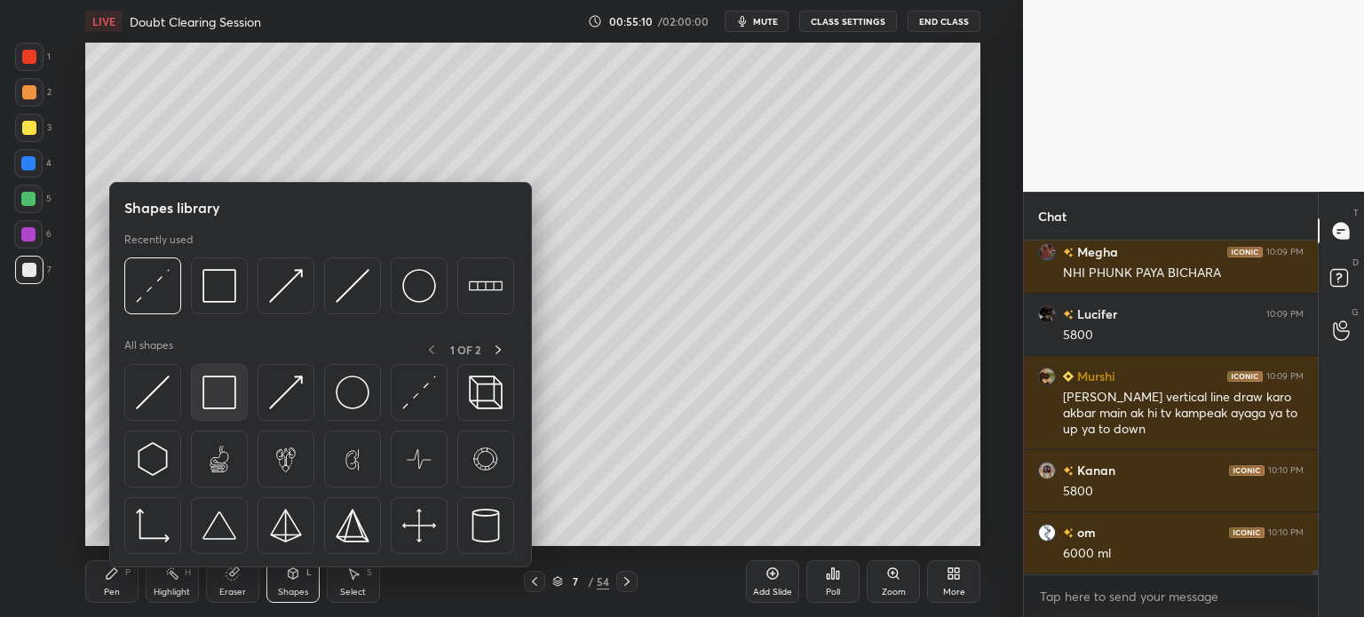
click at [227, 399] on img at bounding box center [219, 393] width 34 height 34
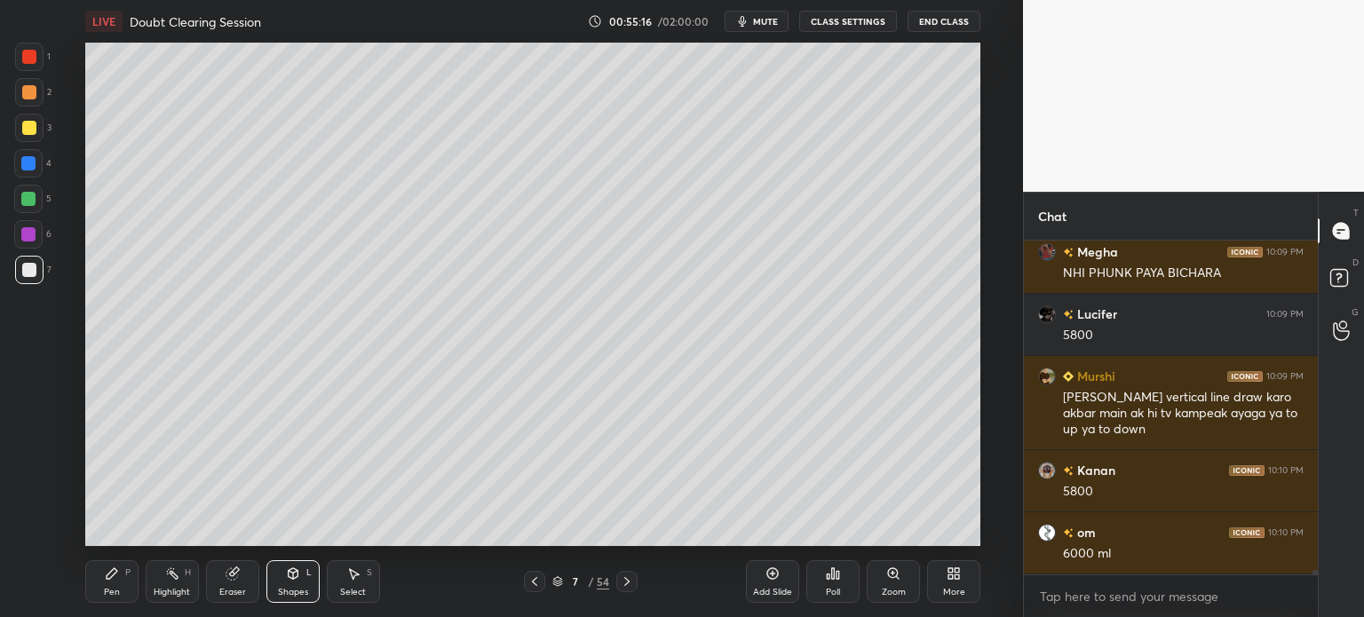
scroll to position [24768, 0]
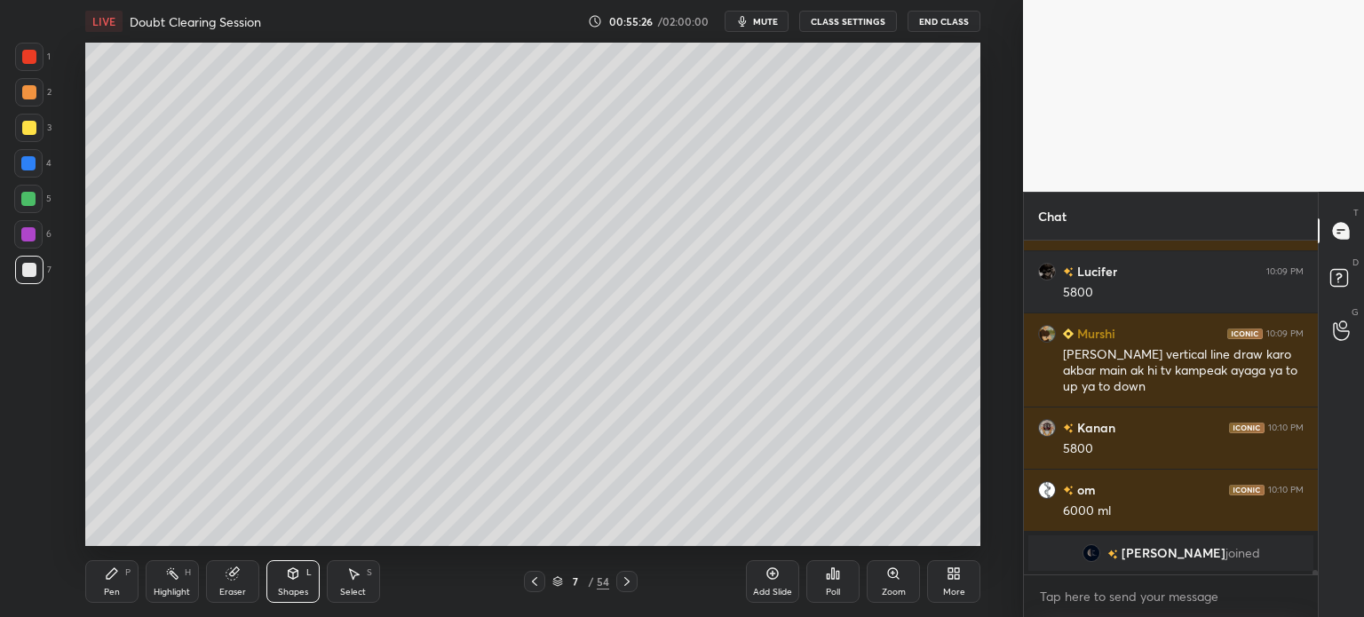
click at [616, 578] on div at bounding box center [626, 581] width 21 height 21
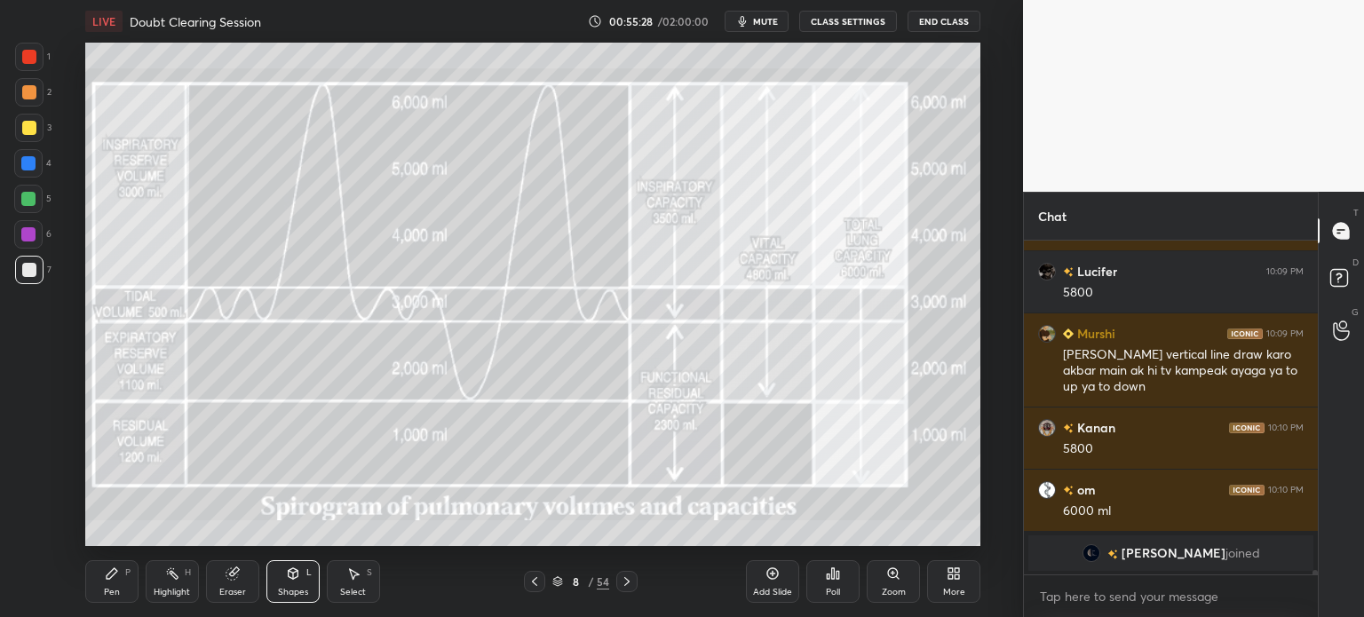
click at [632, 588] on icon at bounding box center [627, 581] width 14 height 14
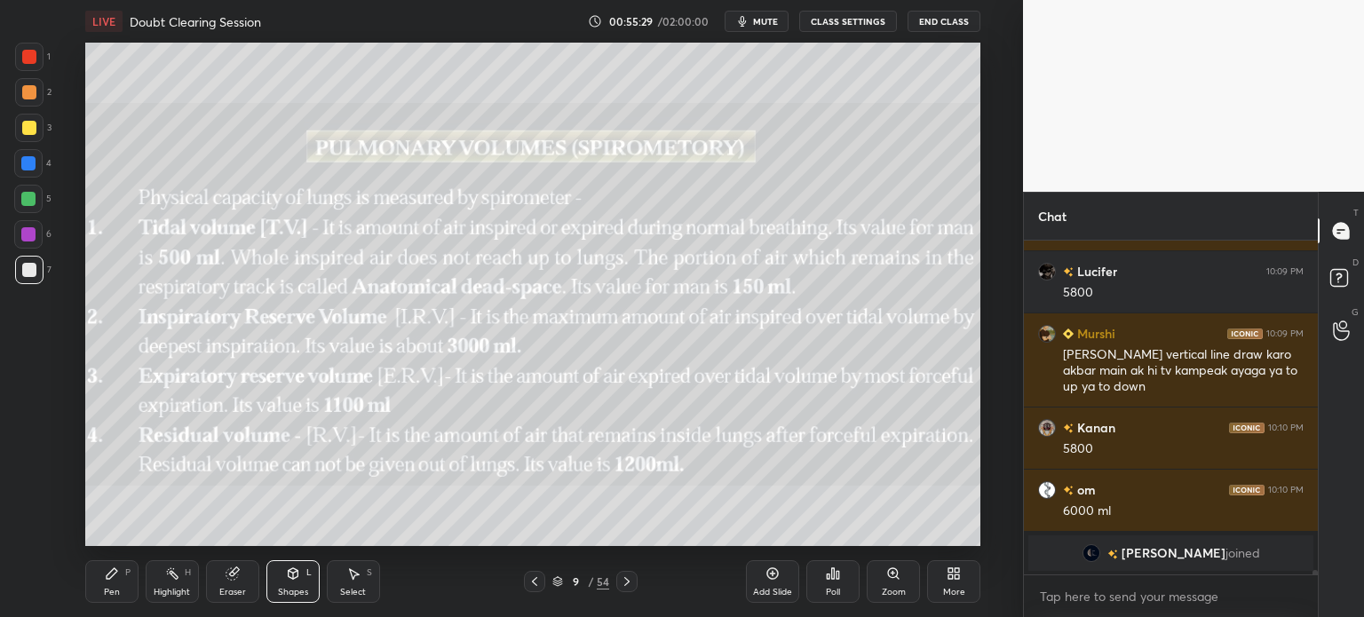
click at [541, 589] on div at bounding box center [534, 581] width 21 height 21
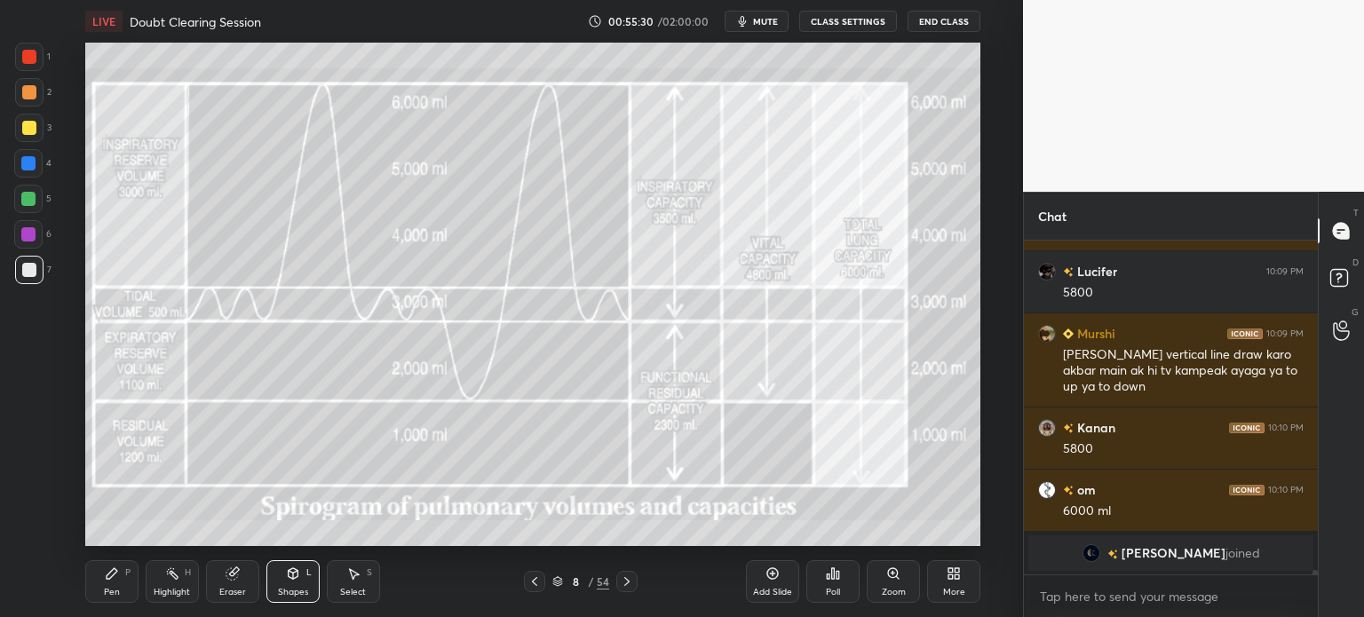
click at [541, 582] on icon at bounding box center [534, 581] width 14 height 14
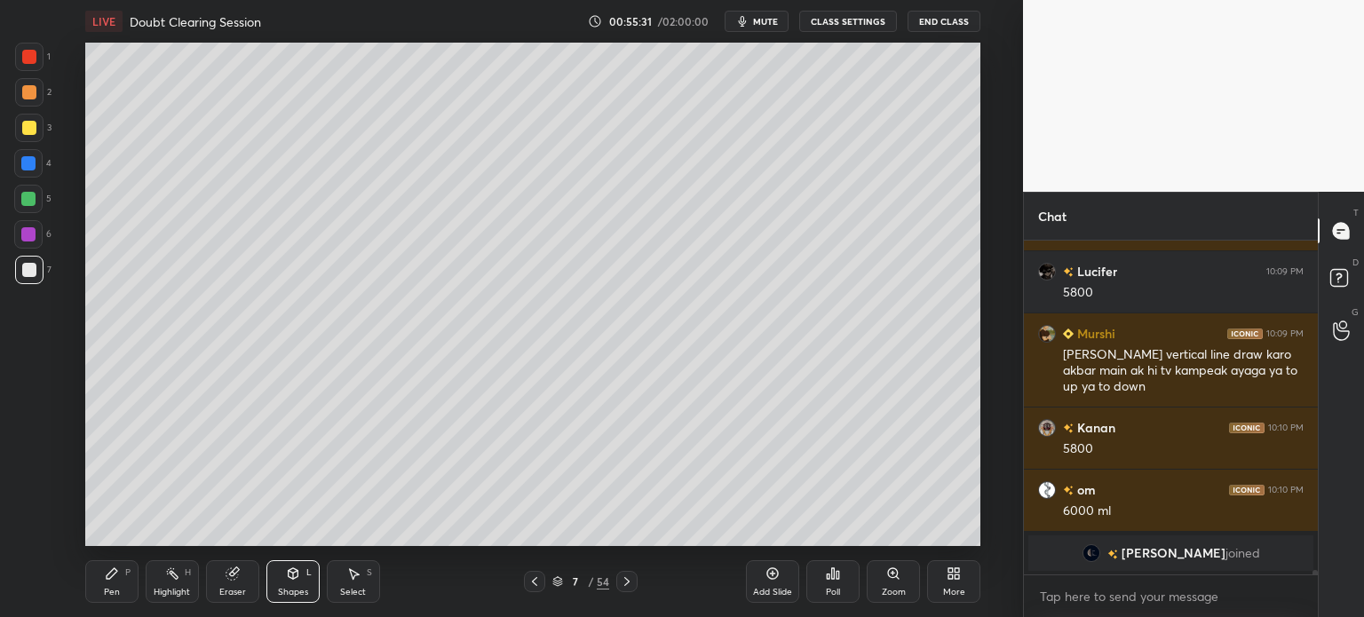
click at [625, 584] on icon at bounding box center [627, 581] width 14 height 14
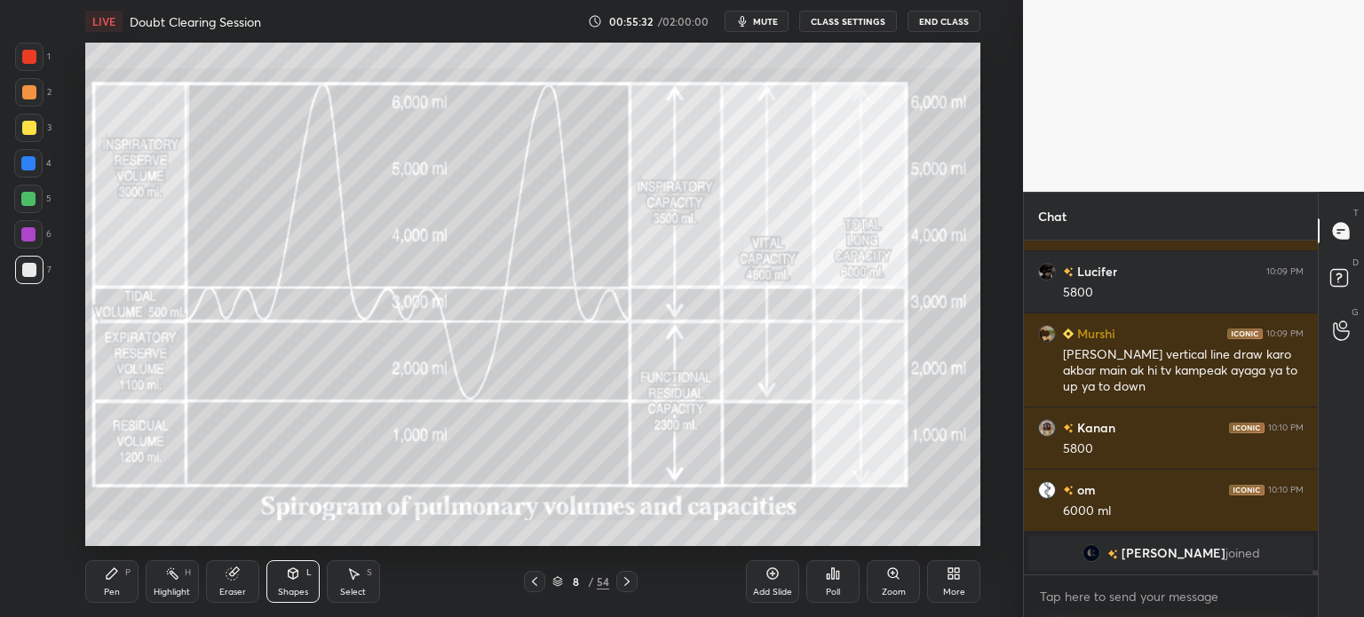
click at [618, 583] on div at bounding box center [626, 581] width 21 height 21
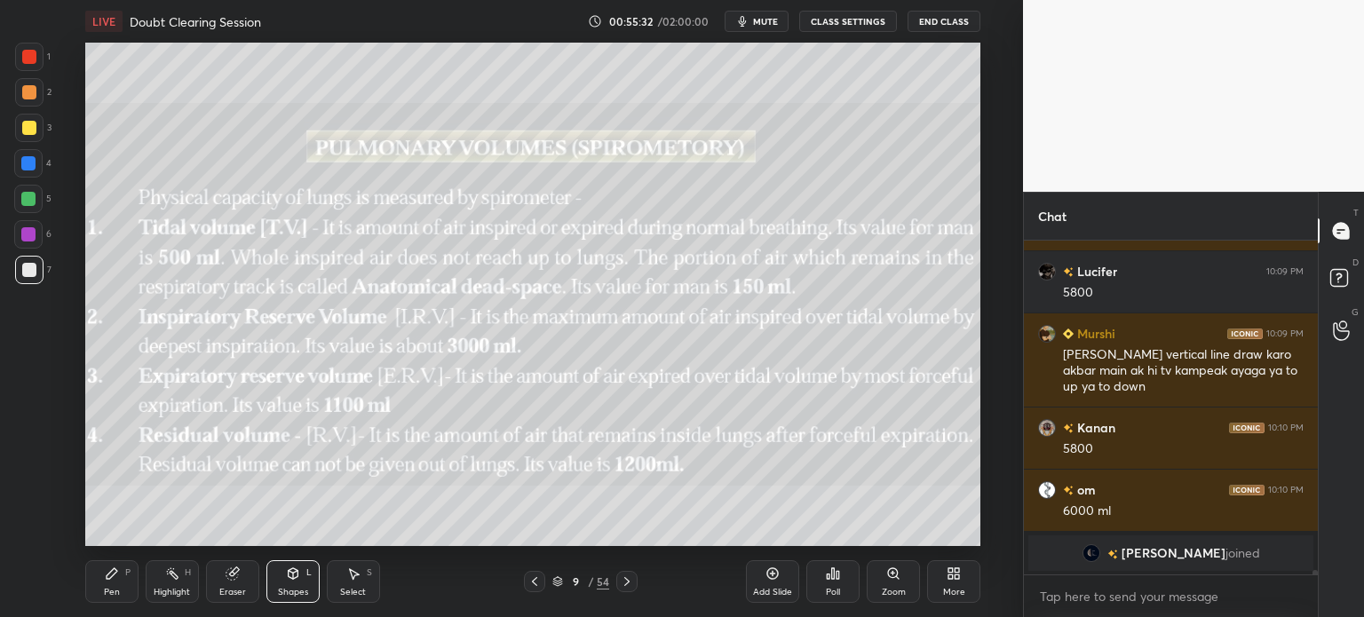
scroll to position [24672, 0]
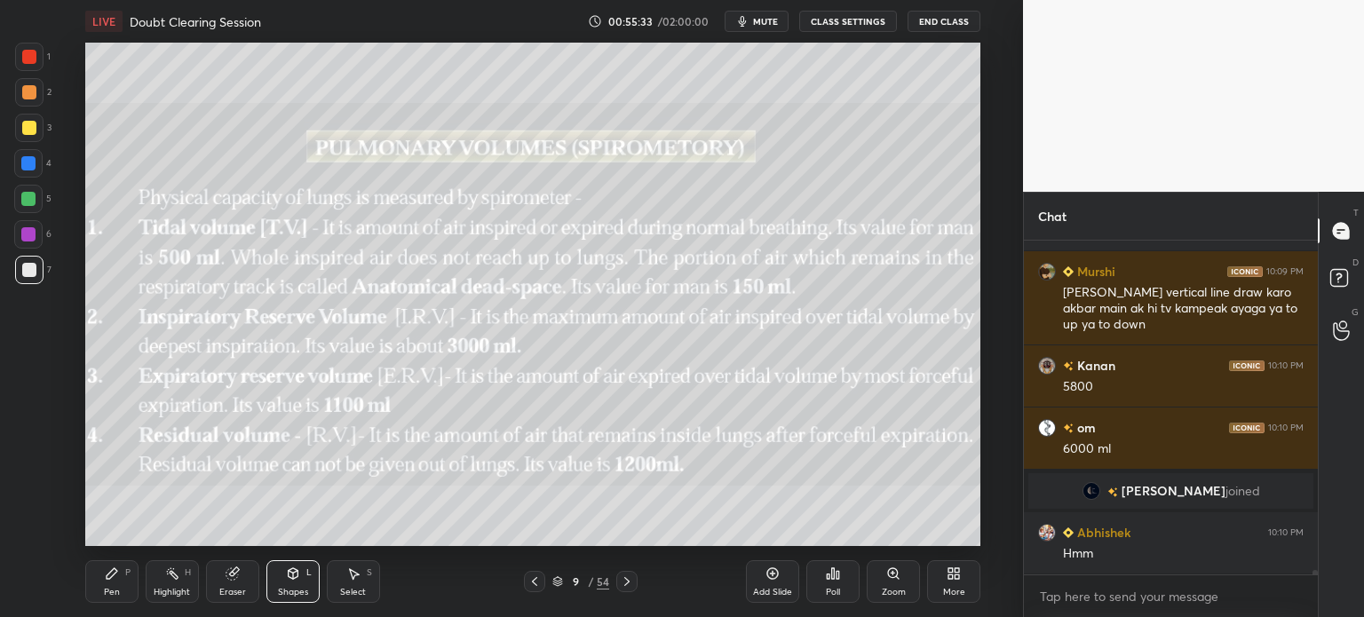
click at [537, 589] on div at bounding box center [534, 581] width 21 height 21
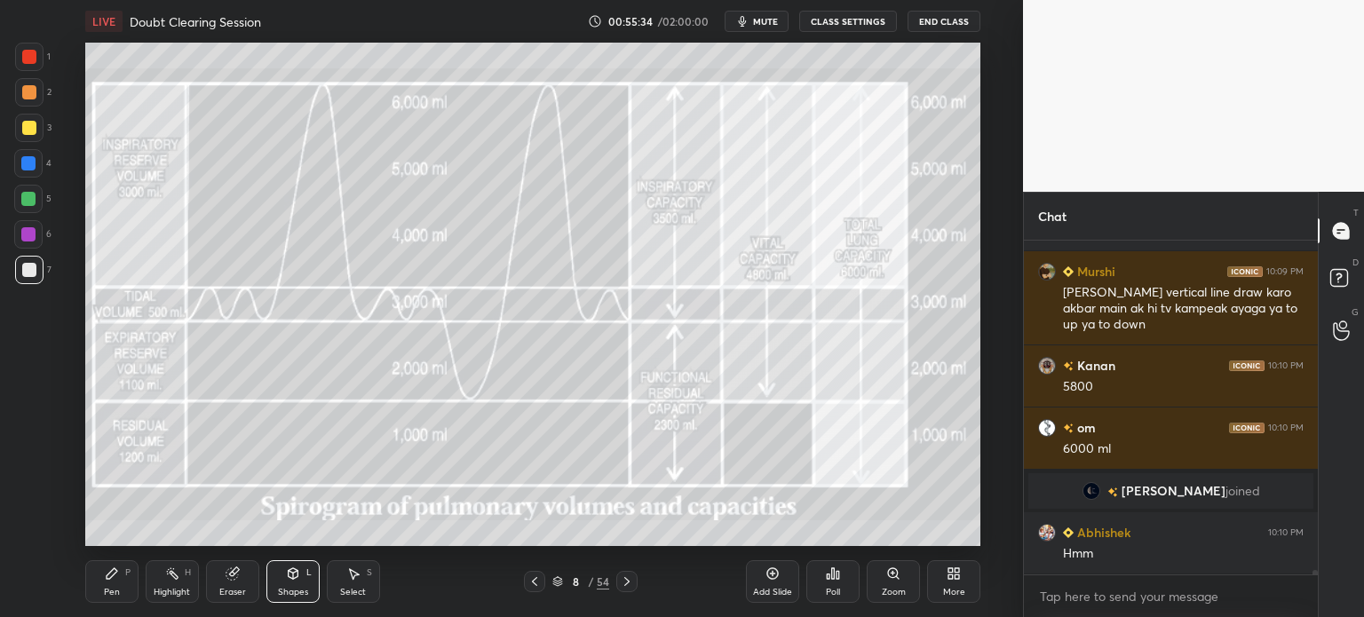
click at [625, 586] on icon at bounding box center [627, 581] width 14 height 14
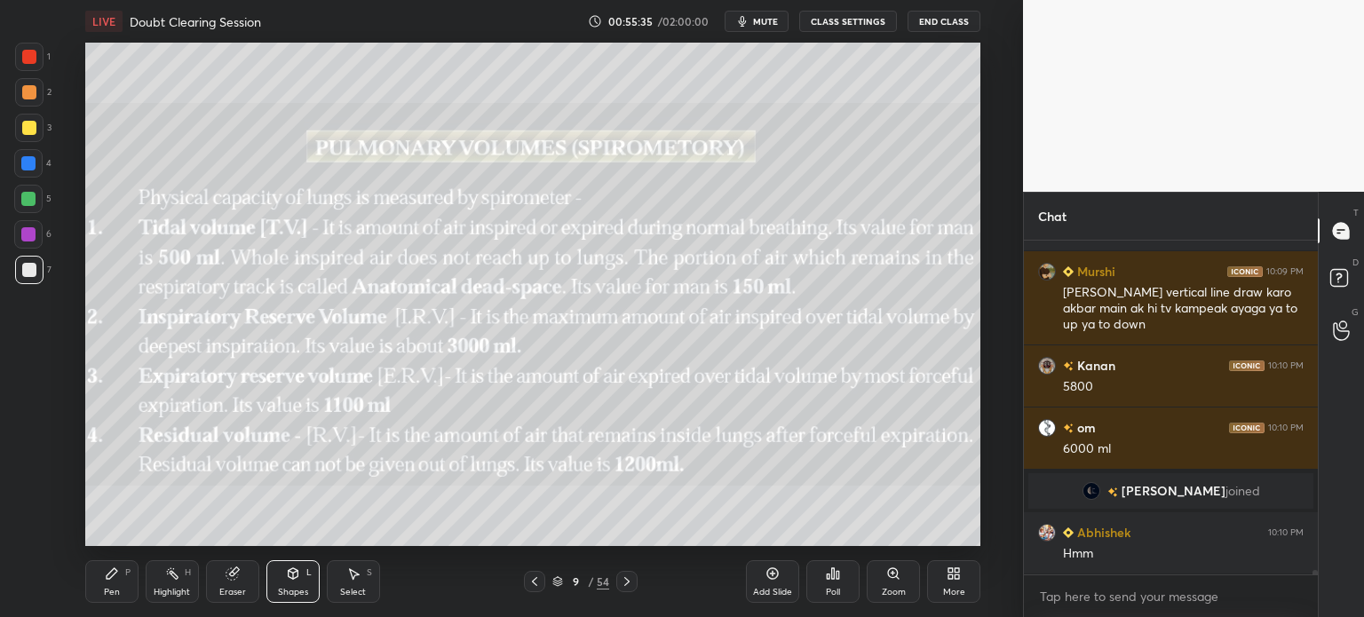
click at [621, 582] on icon at bounding box center [627, 581] width 14 height 14
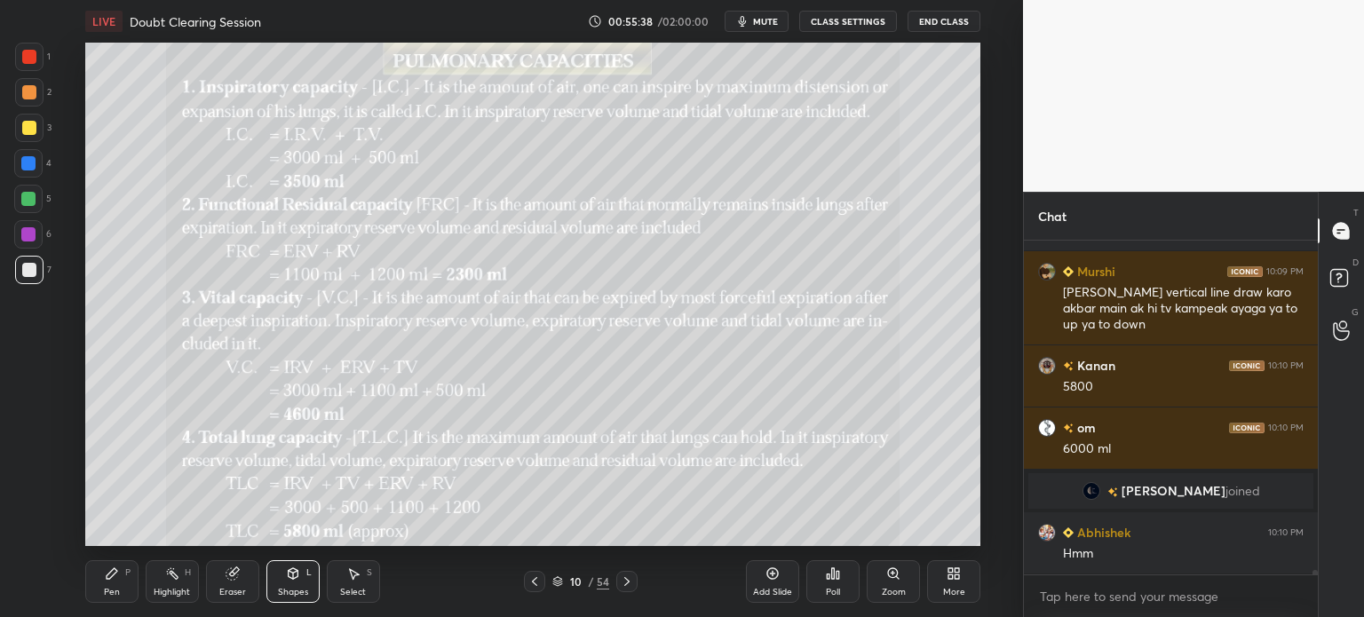
click at [622, 585] on icon at bounding box center [627, 581] width 14 height 14
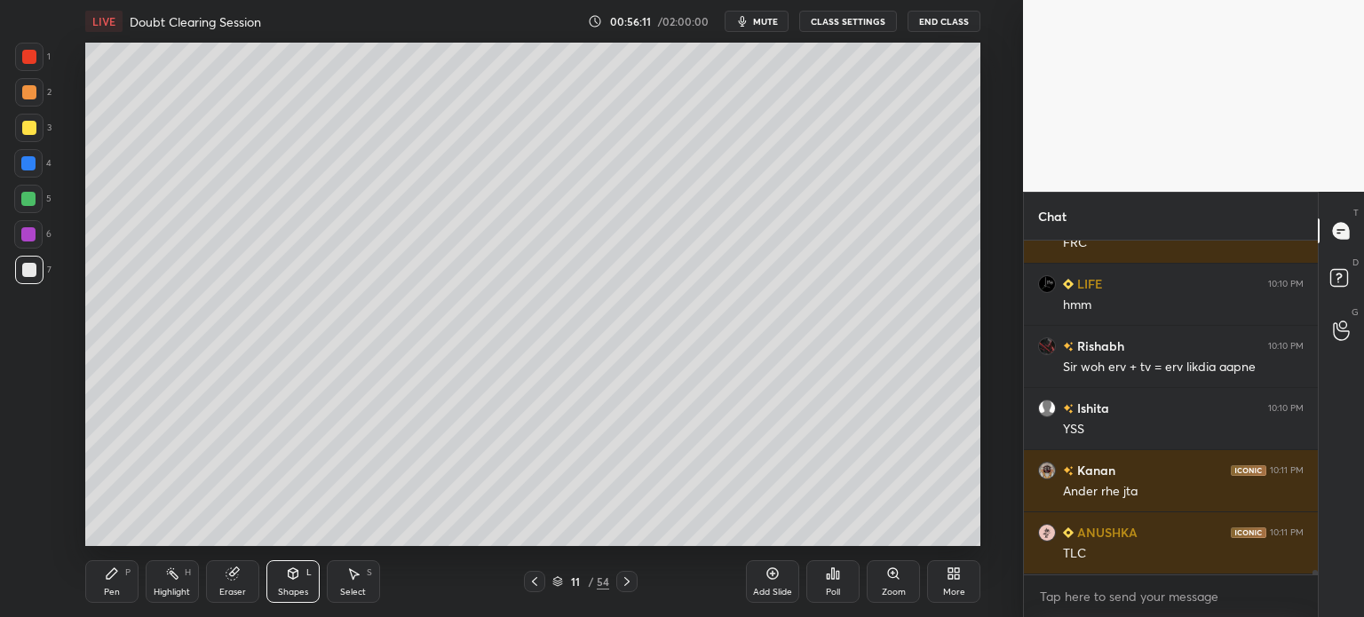
scroll to position [25293, 0]
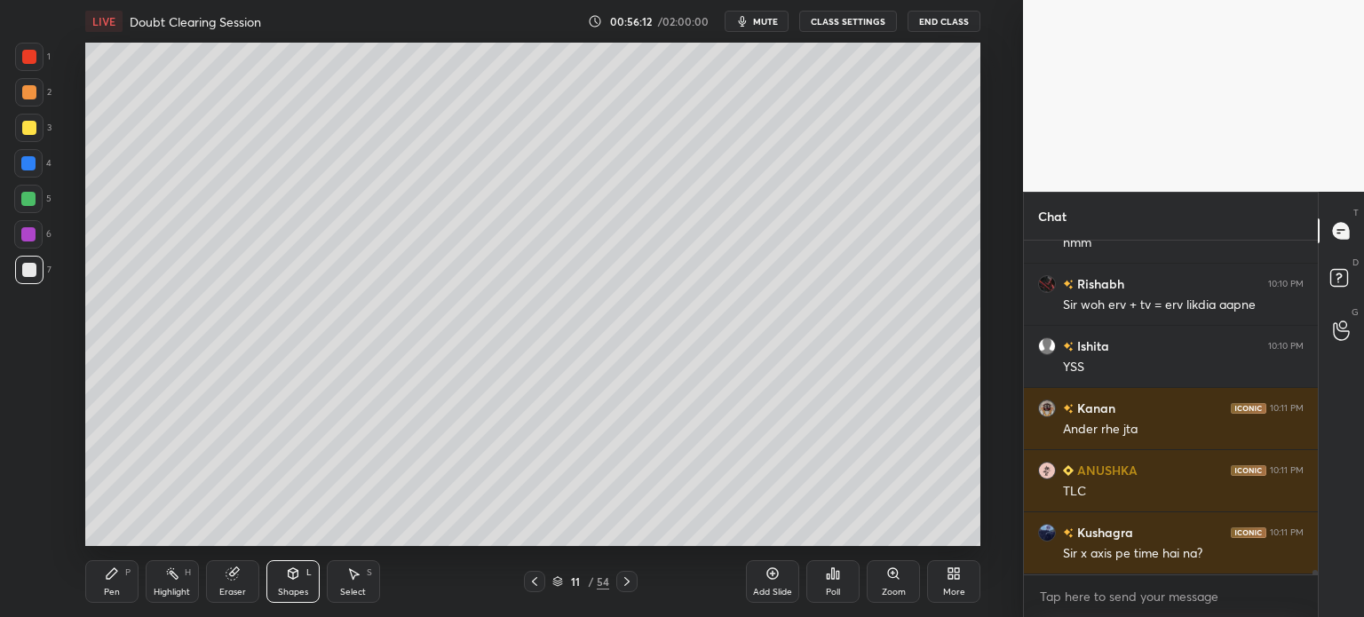
click at [535, 584] on icon at bounding box center [534, 581] width 14 height 14
click at [531, 578] on icon at bounding box center [534, 581] width 14 height 14
click at [528, 579] on icon at bounding box center [534, 581] width 14 height 14
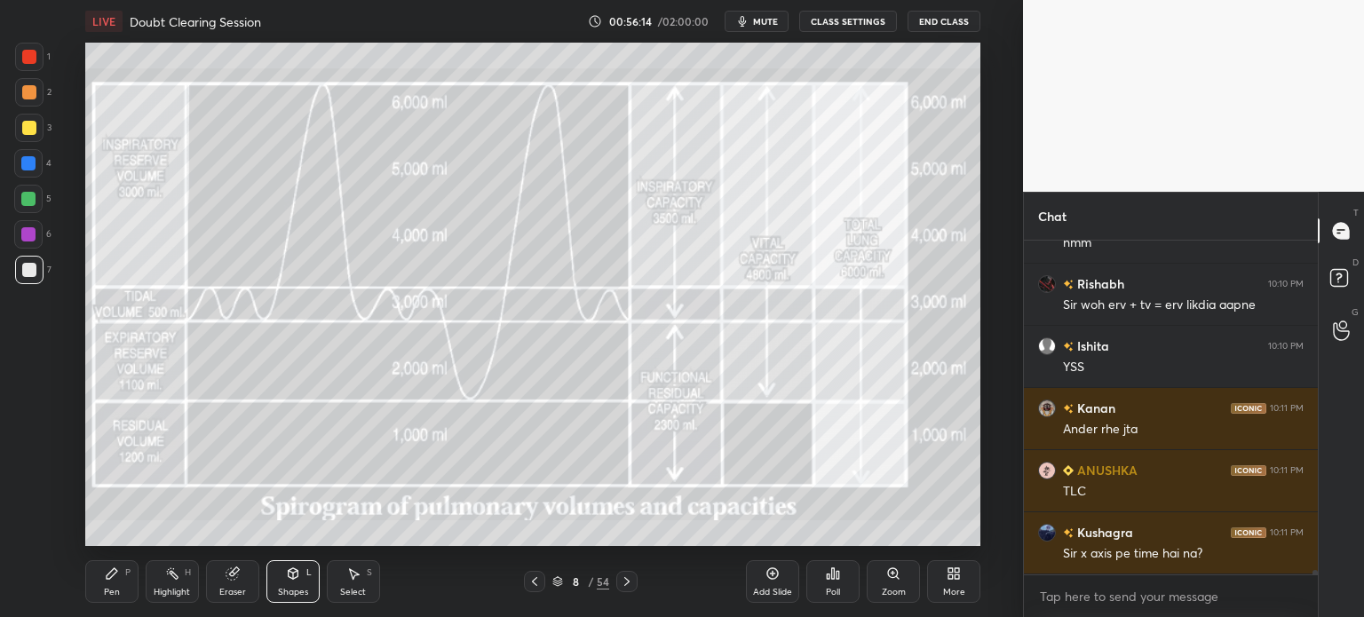
click at [529, 581] on icon at bounding box center [534, 581] width 14 height 14
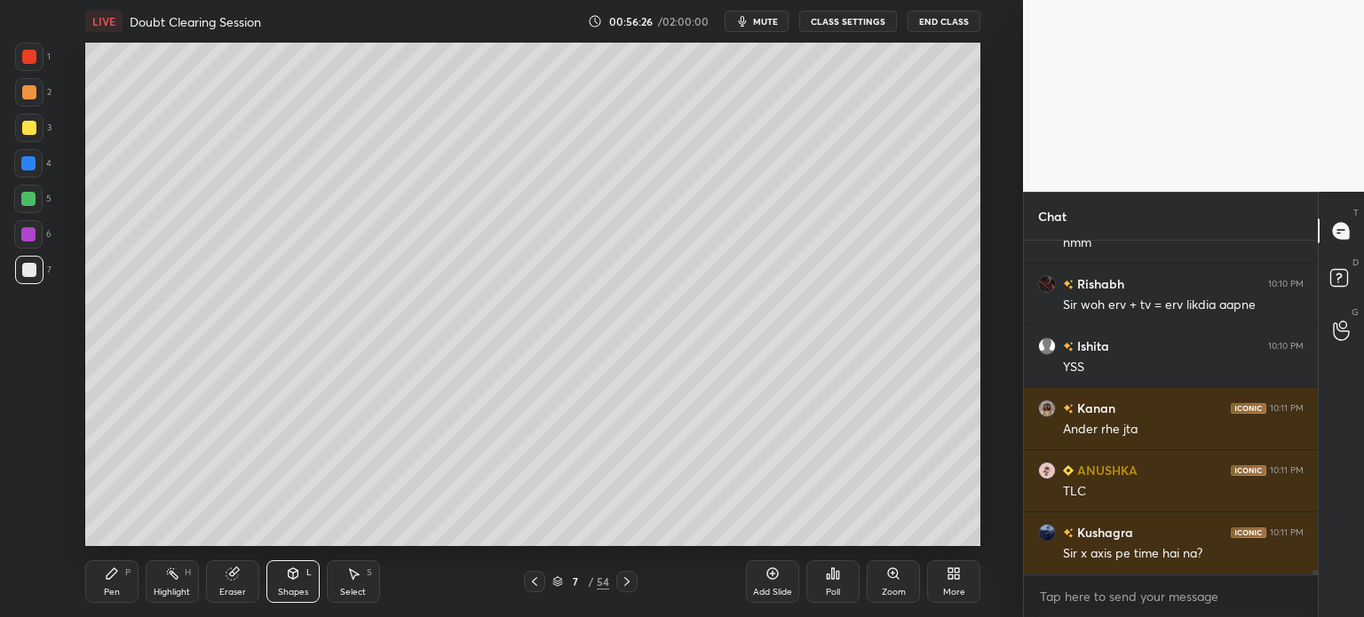
scroll to position [25355, 0]
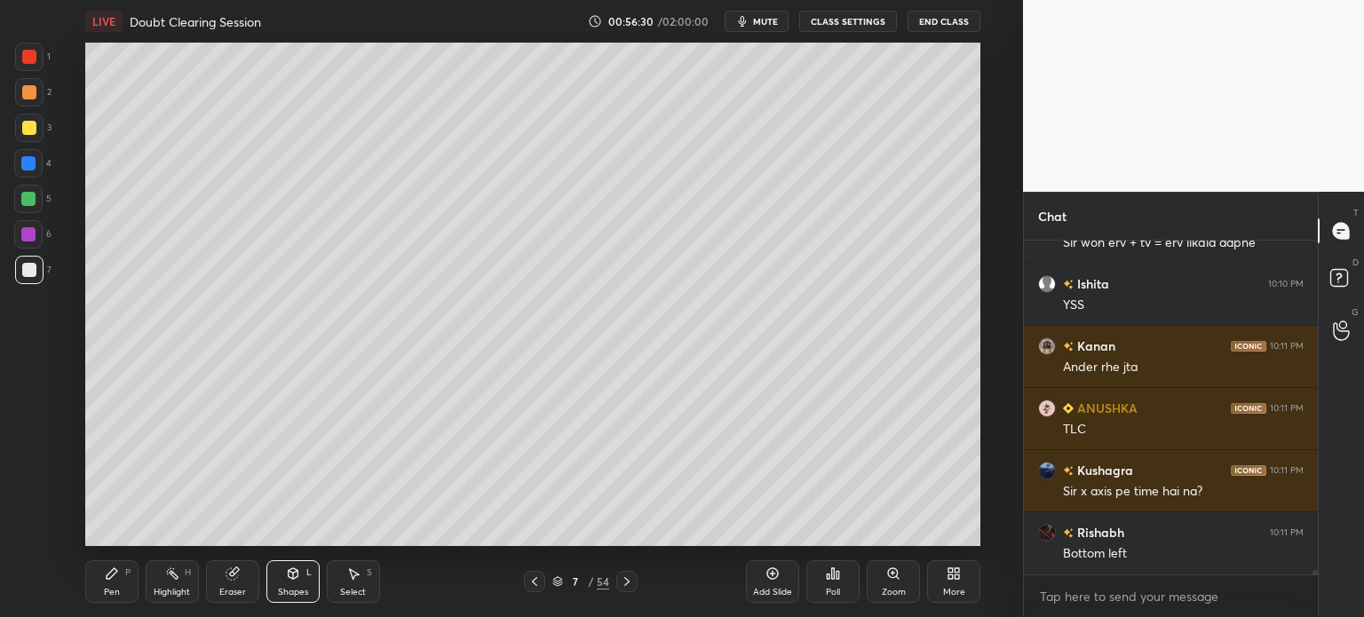
click at [244, 574] on div "Eraser" at bounding box center [232, 581] width 53 height 43
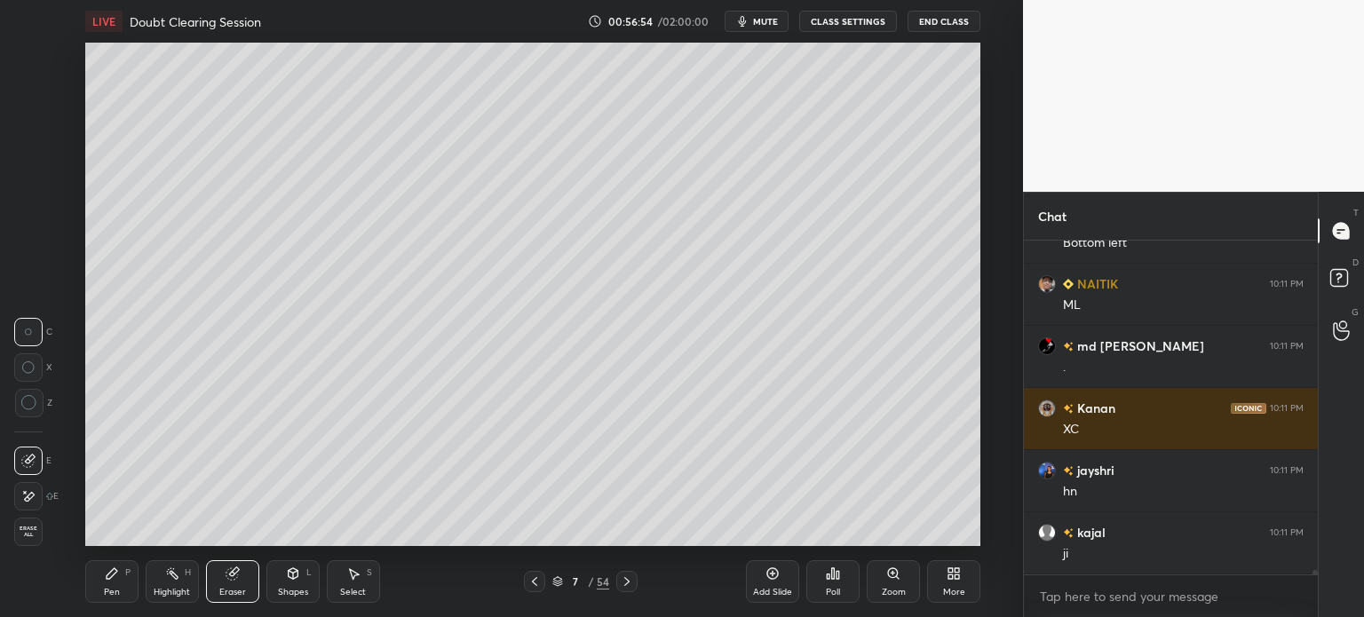
scroll to position [25728, 0]
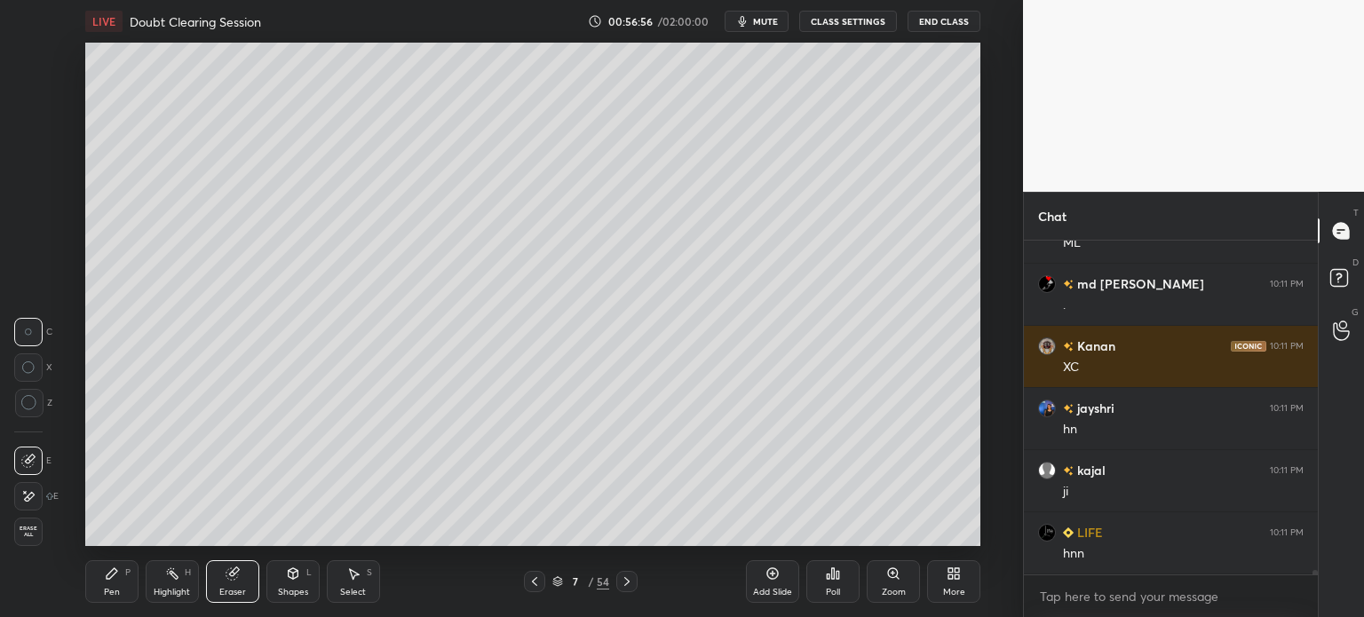
click at [167, 584] on div "Highlight H" at bounding box center [172, 581] width 53 height 43
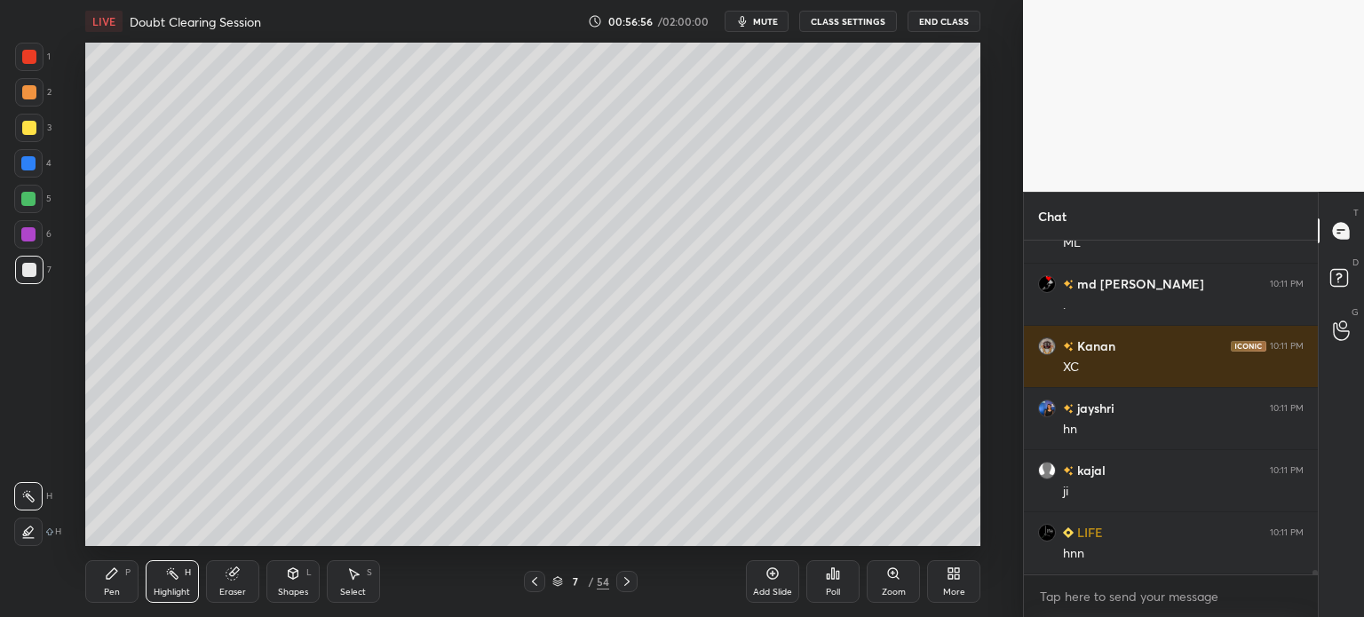
drag, startPoint x: 174, startPoint y: 579, endPoint x: 179, endPoint y: 558, distance: 21.1
click at [174, 578] on icon at bounding box center [172, 573] width 14 height 14
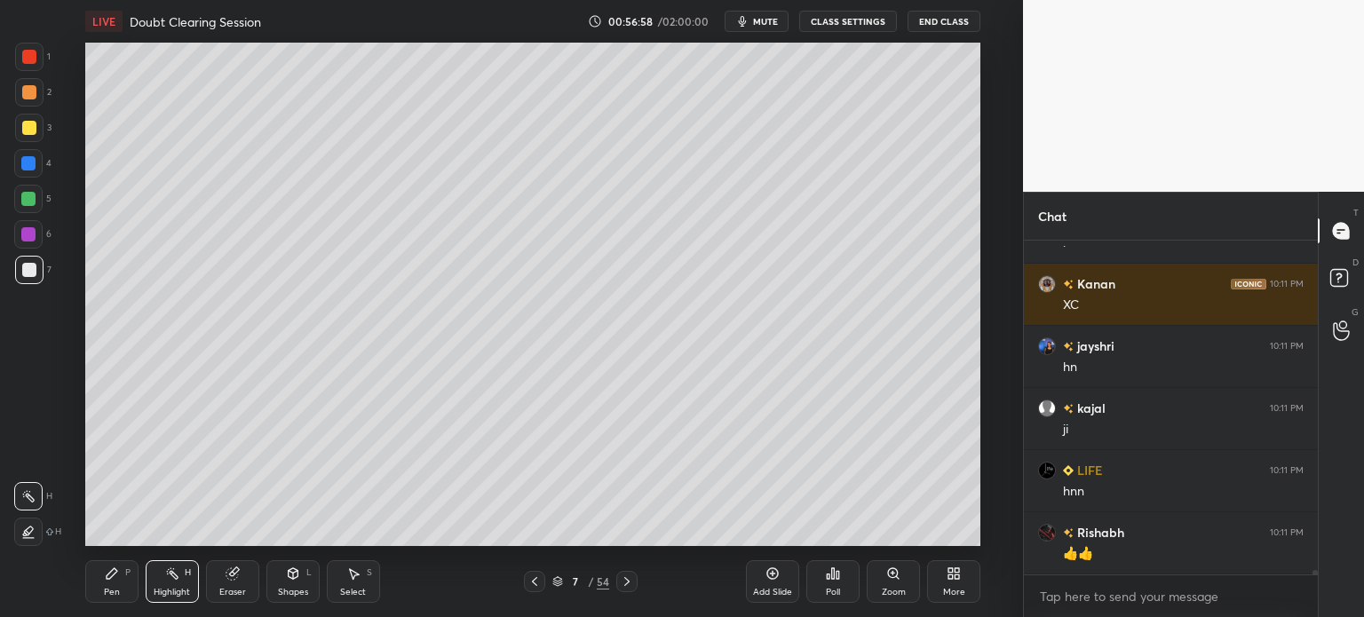
click at [625, 584] on icon at bounding box center [627, 581] width 14 height 14
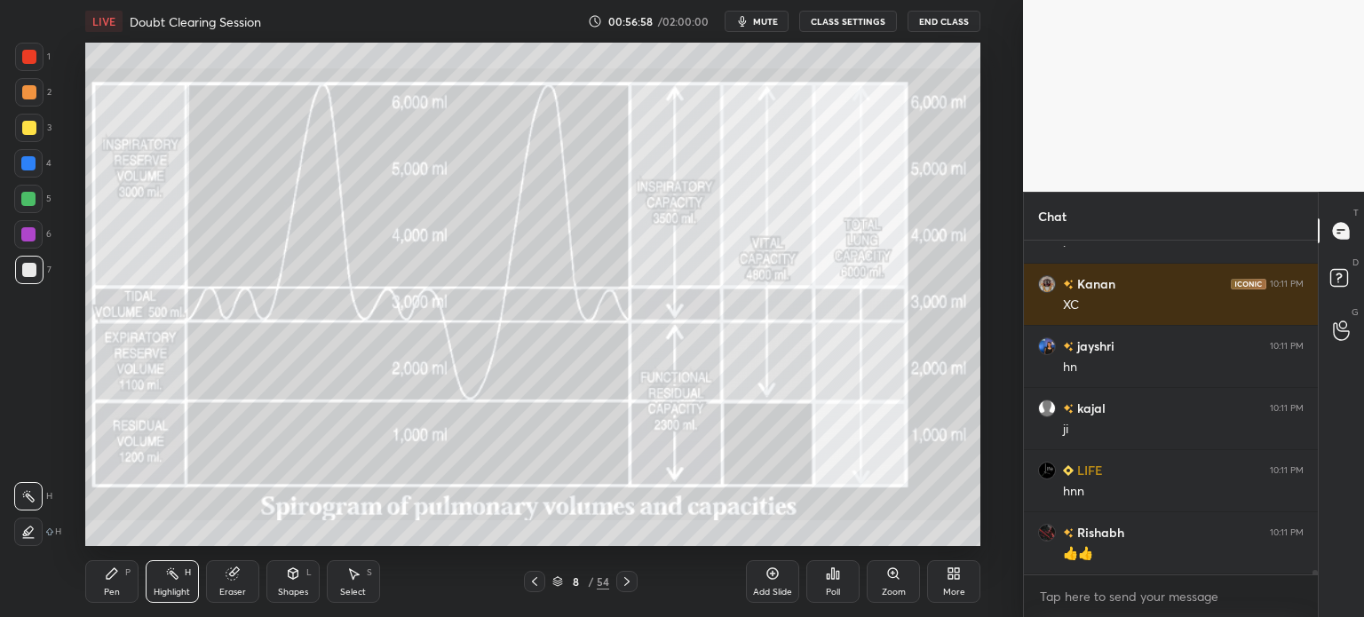
scroll to position [25869, 0]
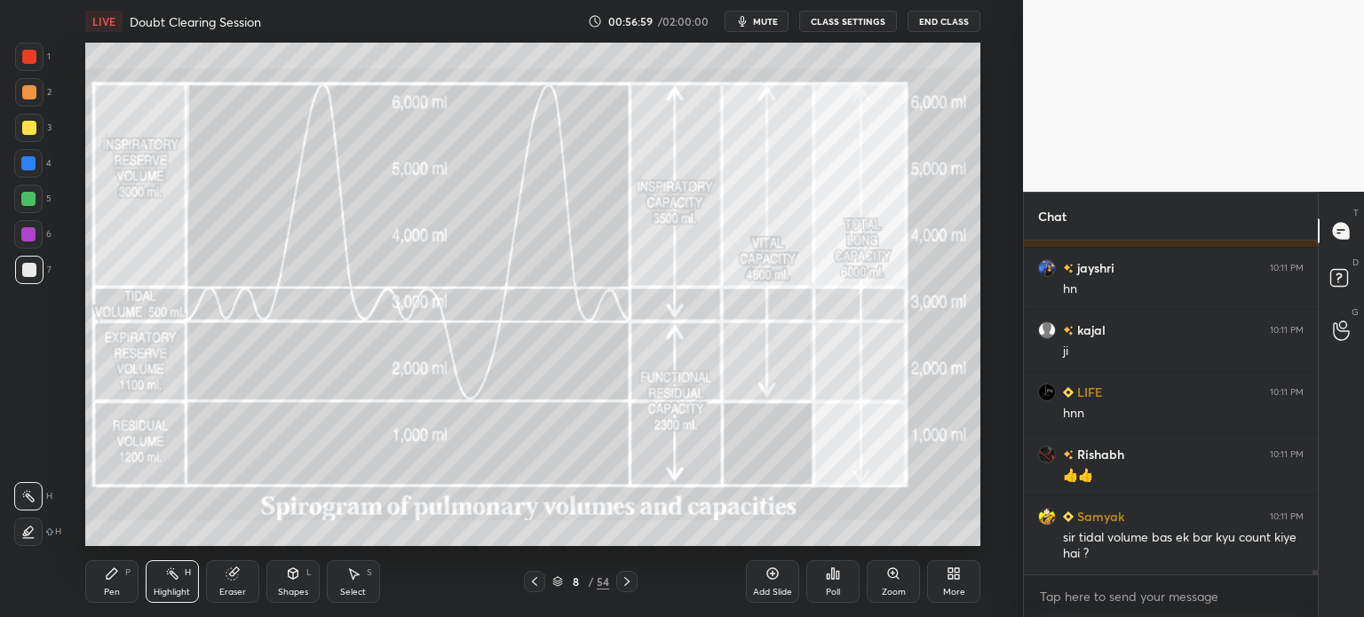
click at [627, 584] on icon at bounding box center [627, 581] width 14 height 14
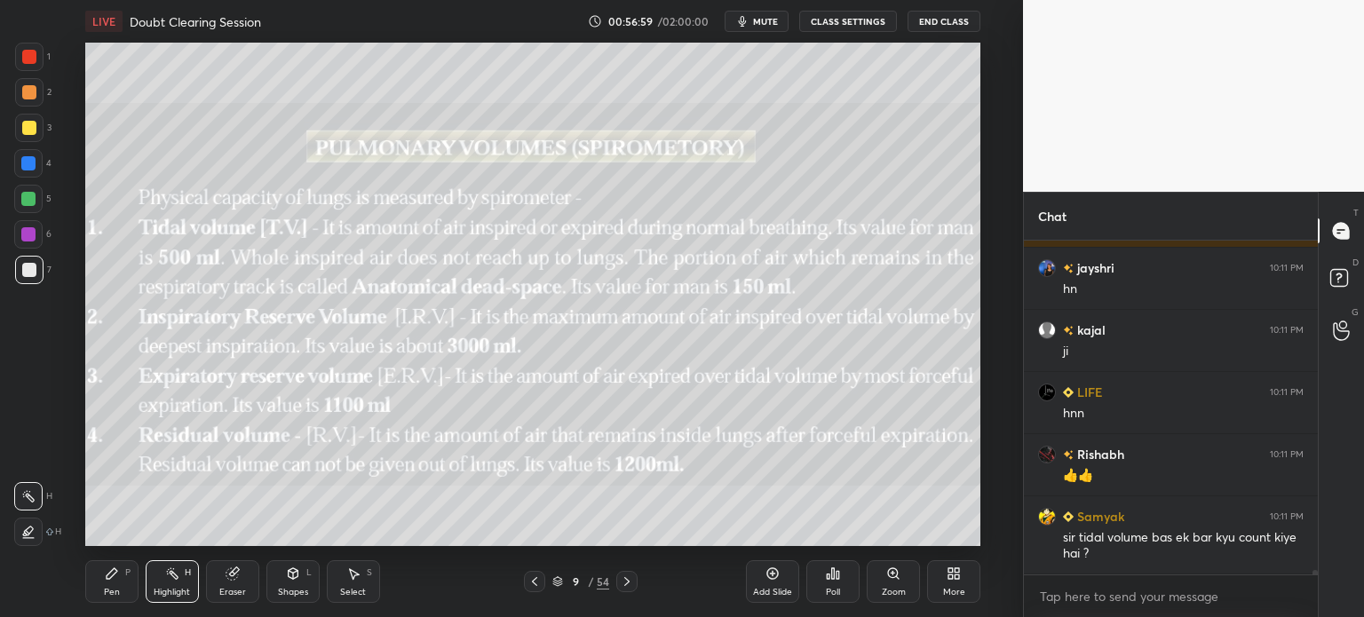
scroll to position [25993, 0]
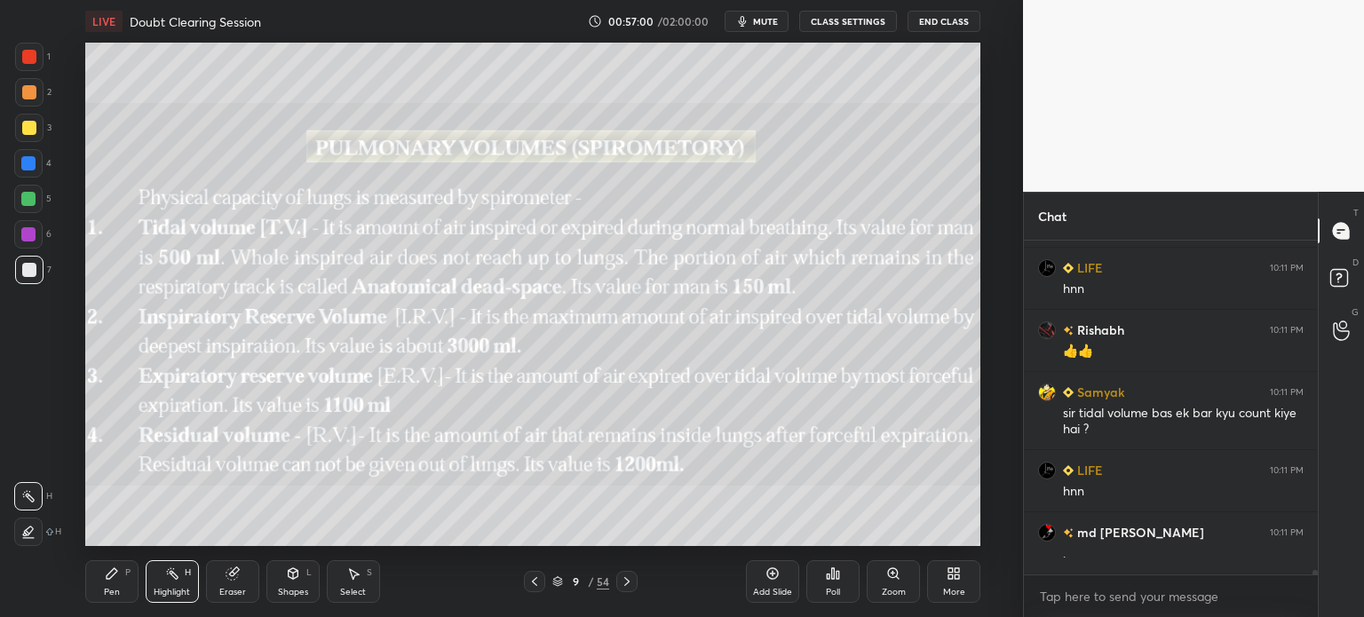
click at [626, 581] on icon at bounding box center [627, 581] width 14 height 14
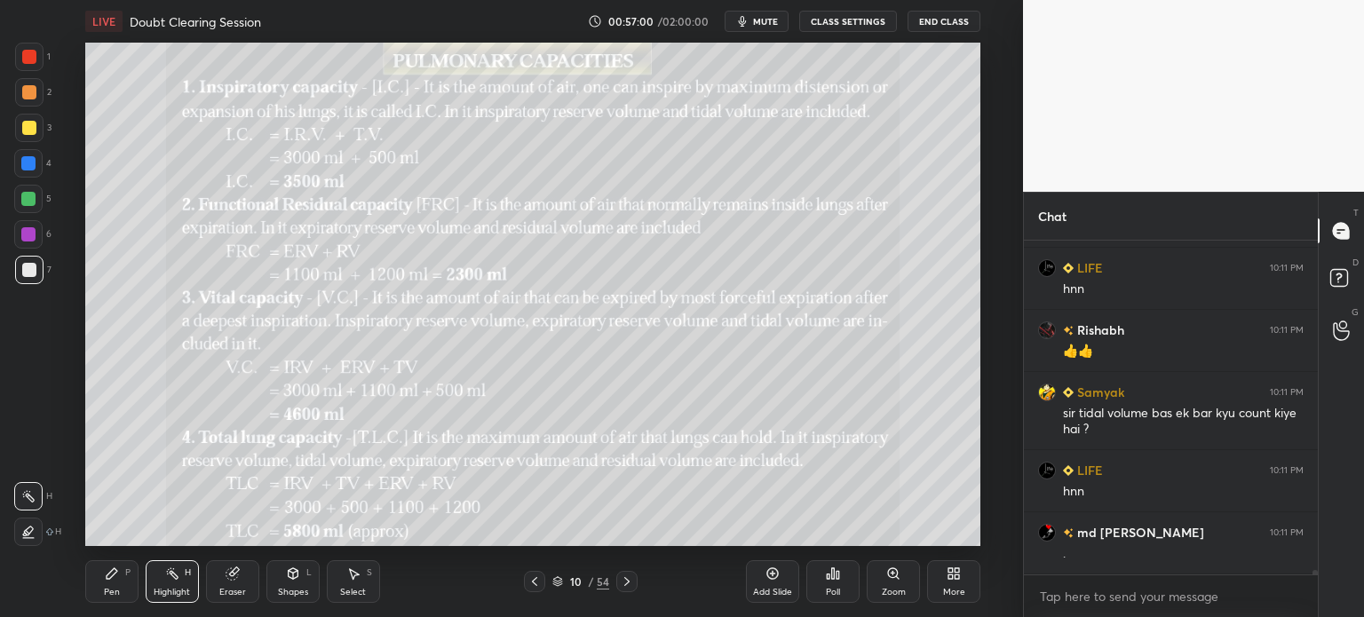
click at [625, 578] on icon at bounding box center [627, 581] width 14 height 14
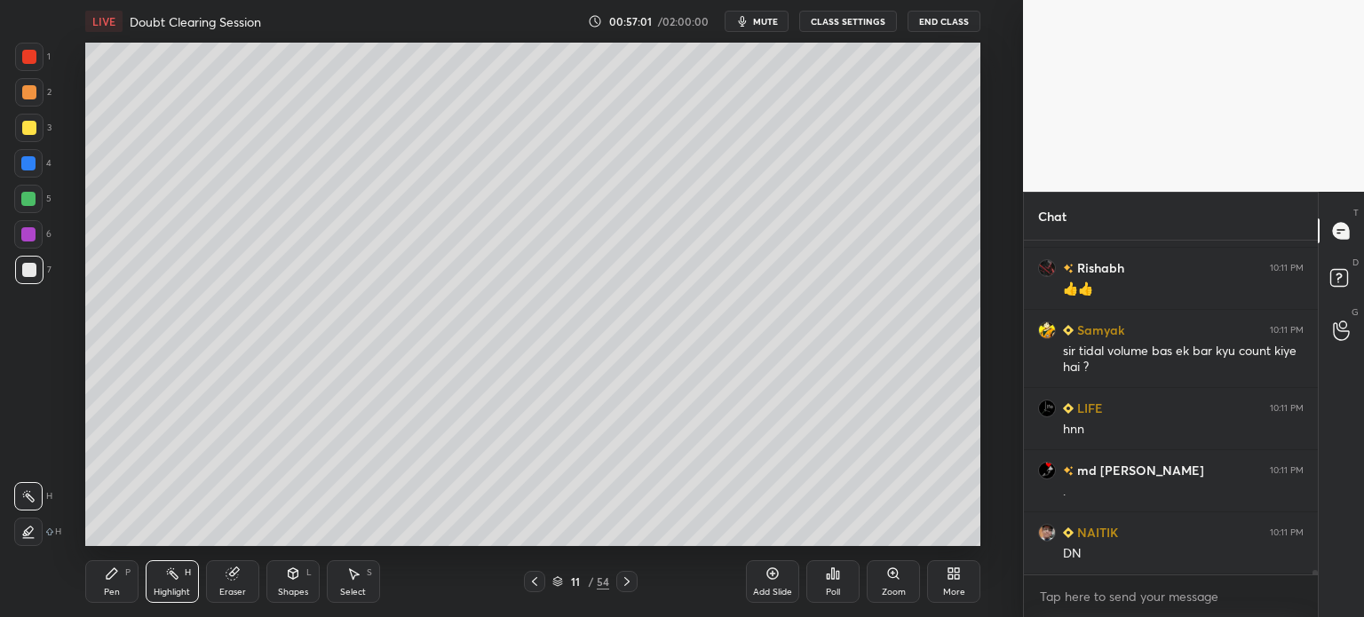
scroll to position [26117, 0]
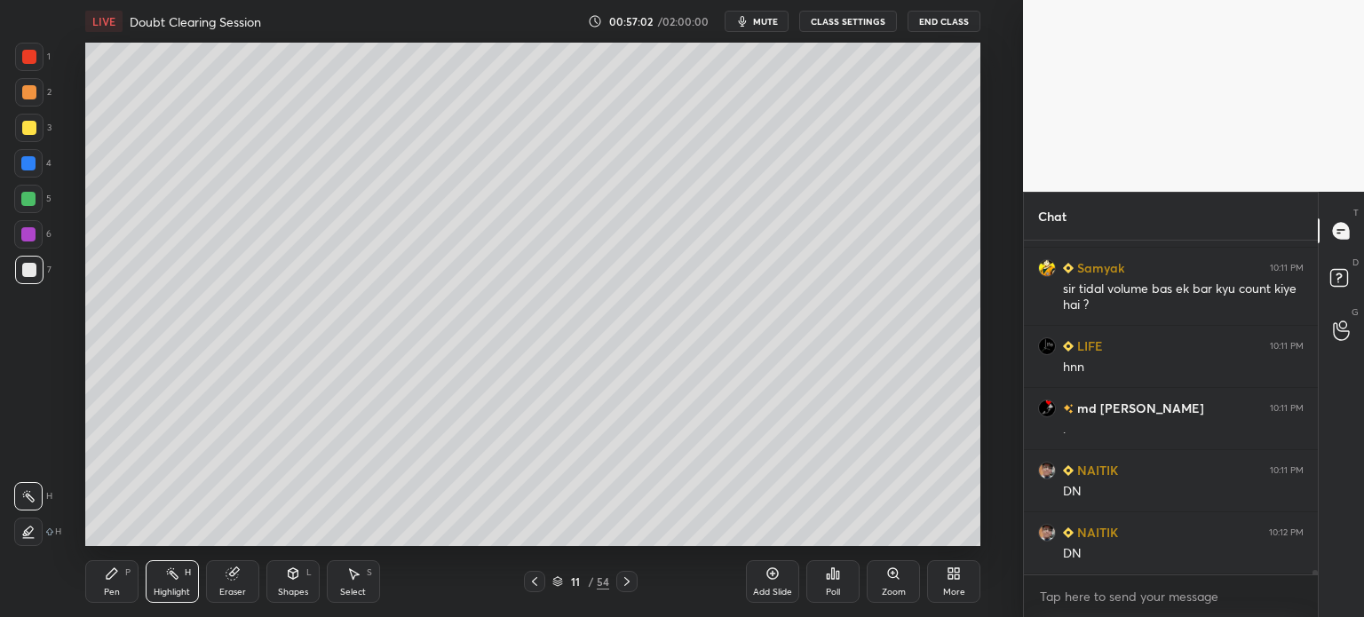
click at [621, 577] on icon at bounding box center [627, 581] width 14 height 14
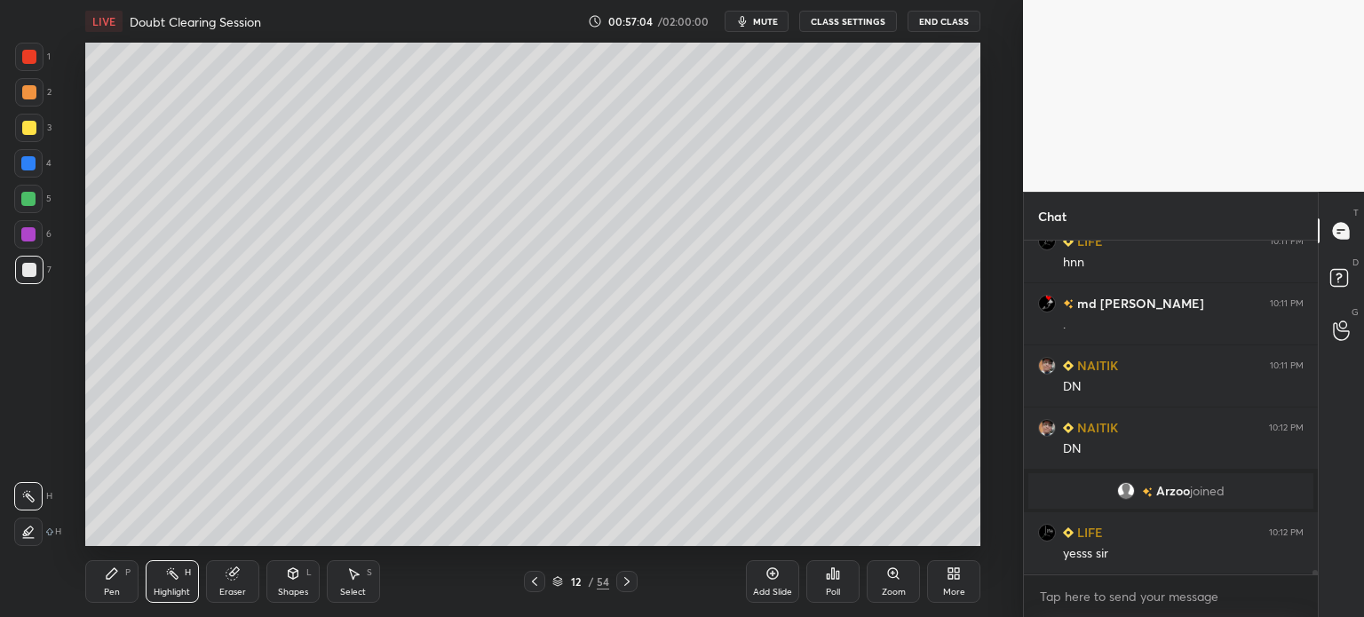
click at [636, 578] on div at bounding box center [626, 581] width 21 height 21
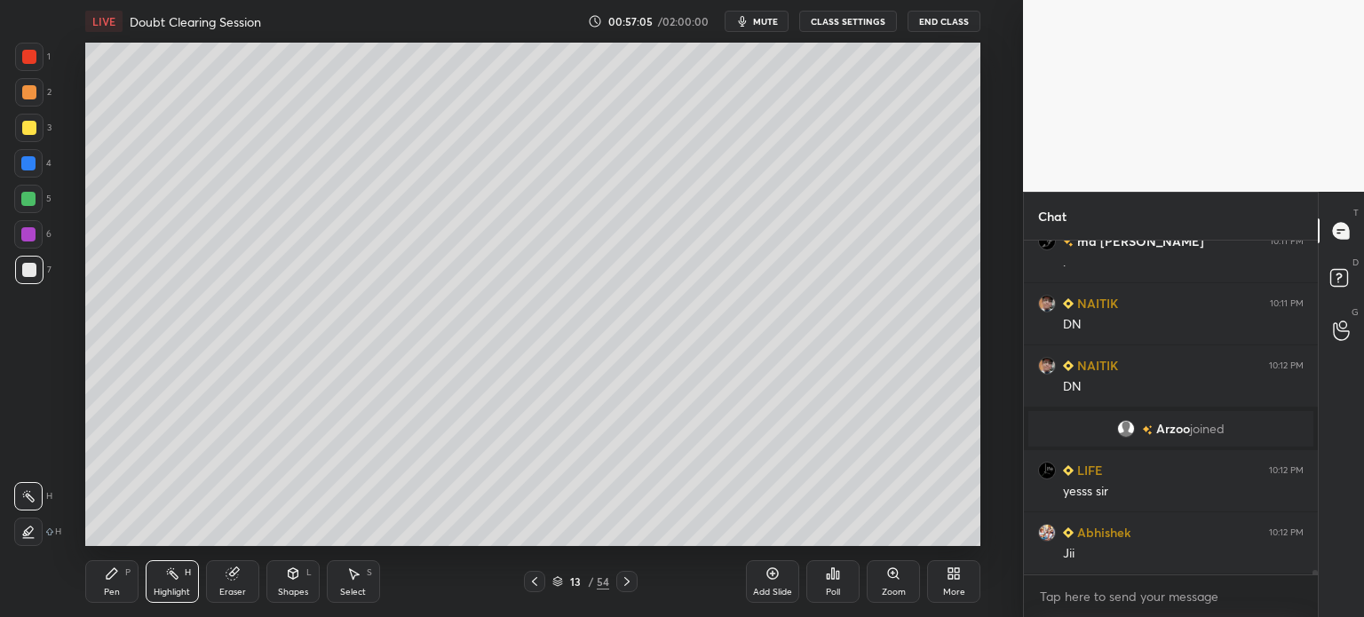
click at [536, 580] on icon at bounding box center [534, 581] width 14 height 14
click at [536, 579] on icon at bounding box center [534, 581] width 14 height 14
click at [535, 581] on icon at bounding box center [534, 581] width 14 height 14
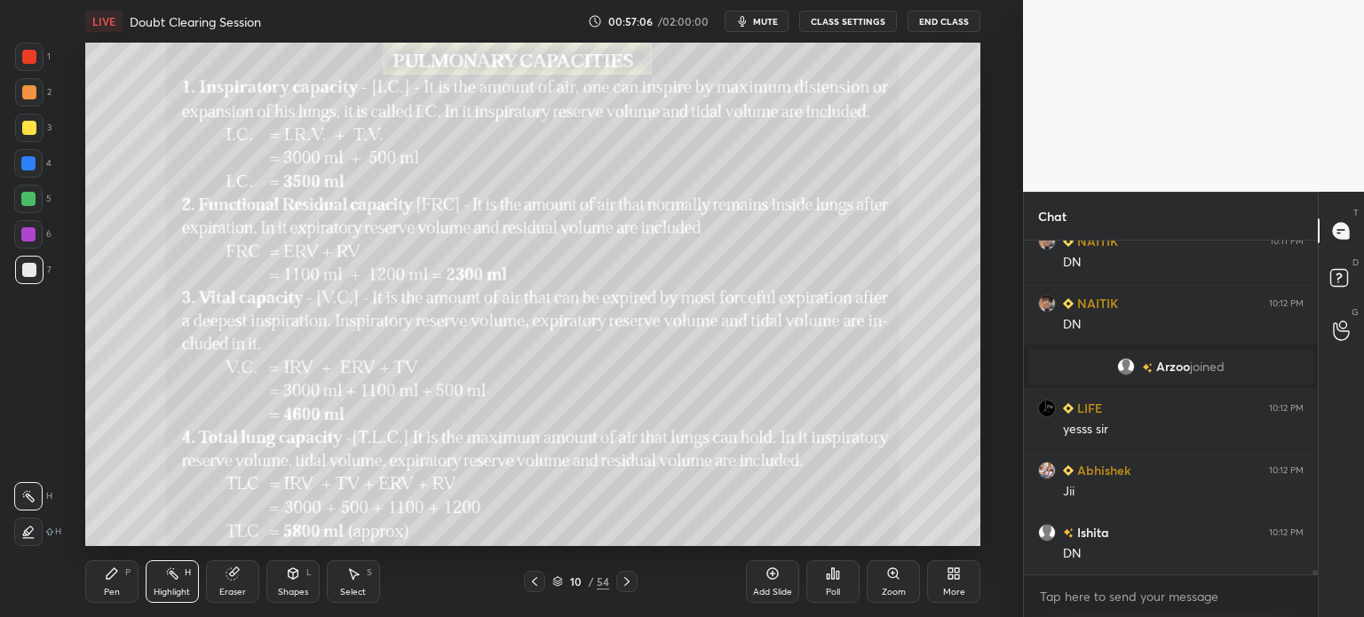
click at [533, 579] on icon at bounding box center [534, 581] width 14 height 14
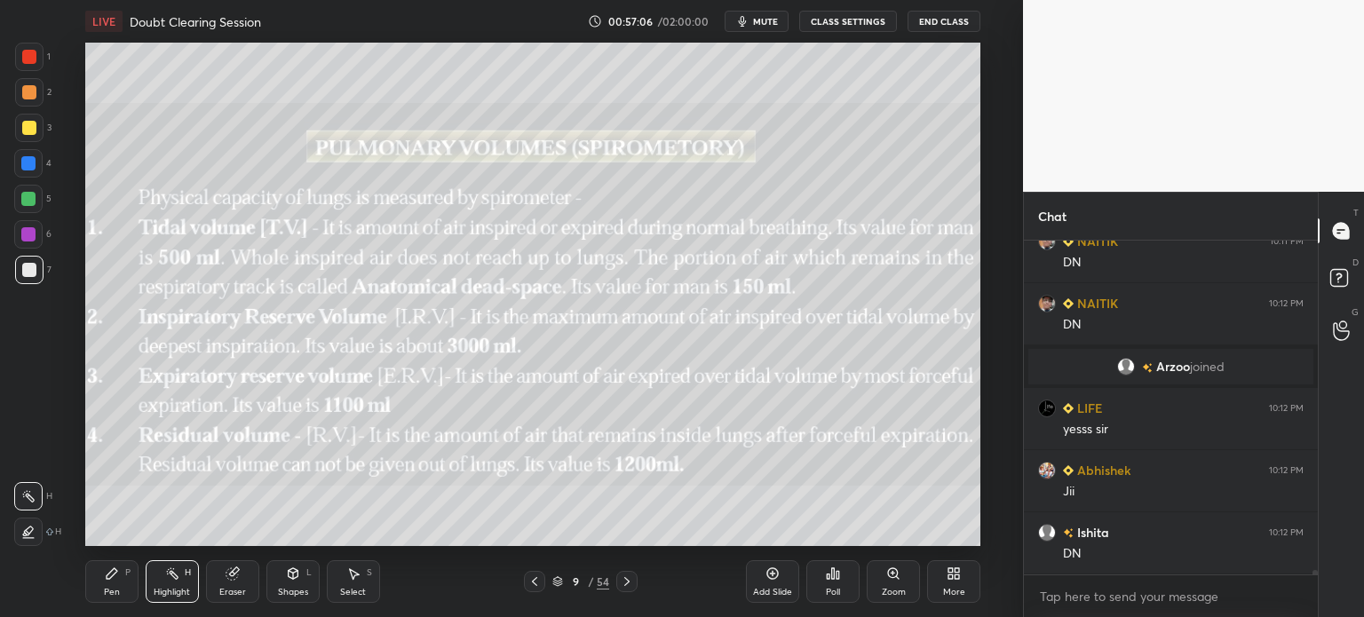
click at [531, 578] on icon at bounding box center [534, 581] width 14 height 14
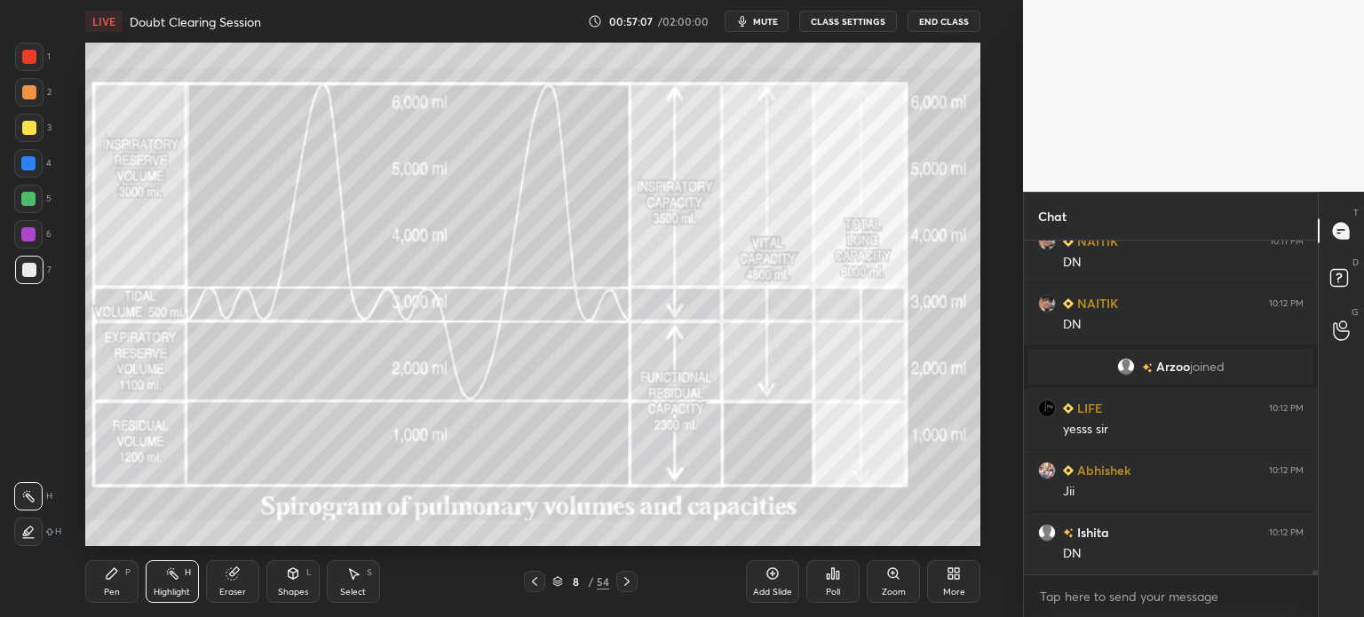
scroll to position [25844, 0]
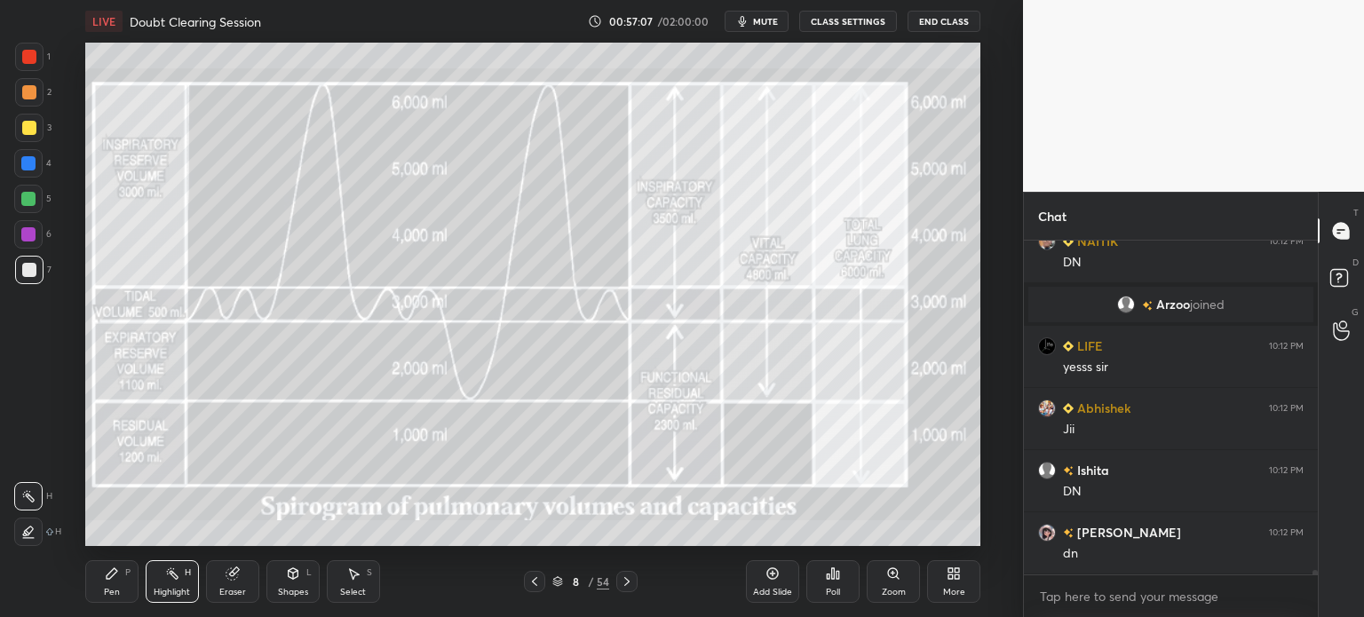
click at [530, 574] on div at bounding box center [534, 581] width 21 height 21
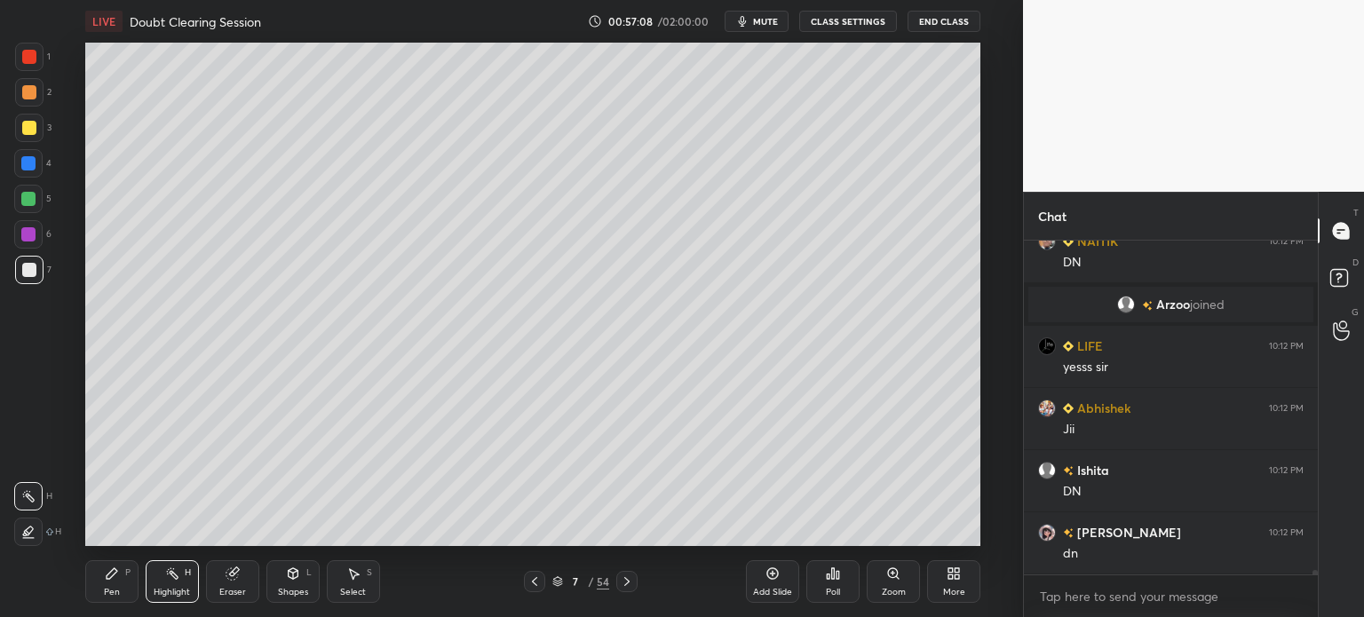
scroll to position [25906, 0]
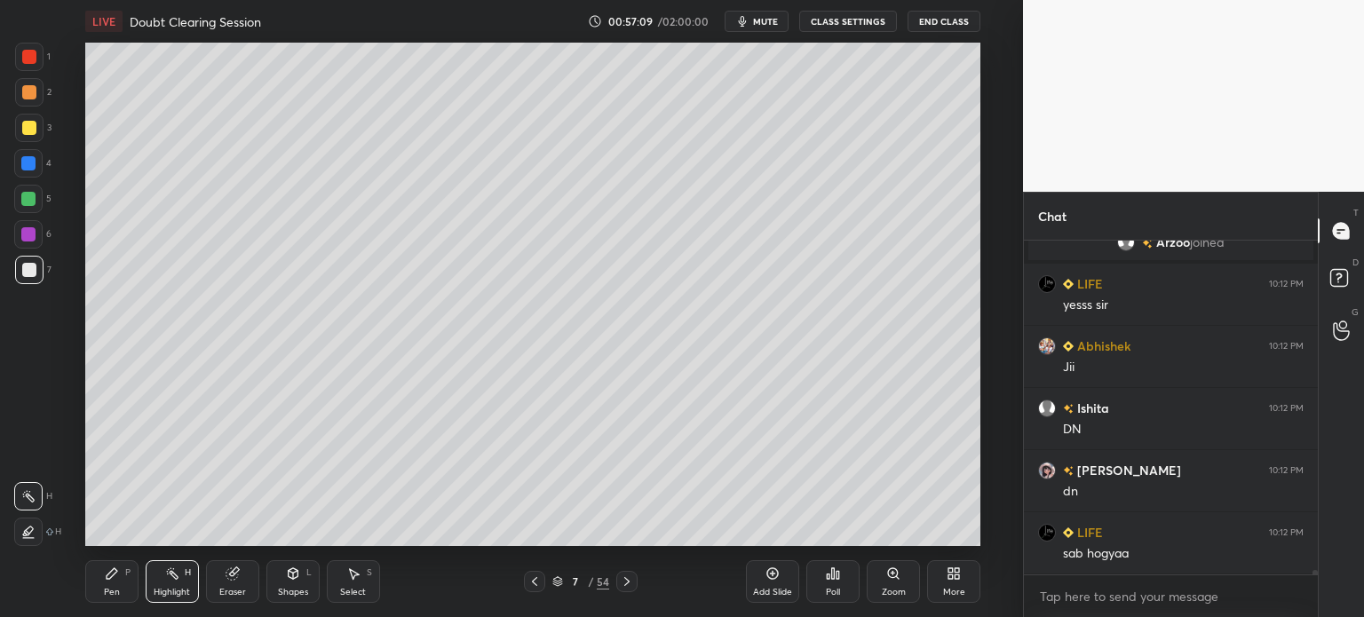
click at [770, 28] on button "mute" at bounding box center [756, 21] width 64 height 21
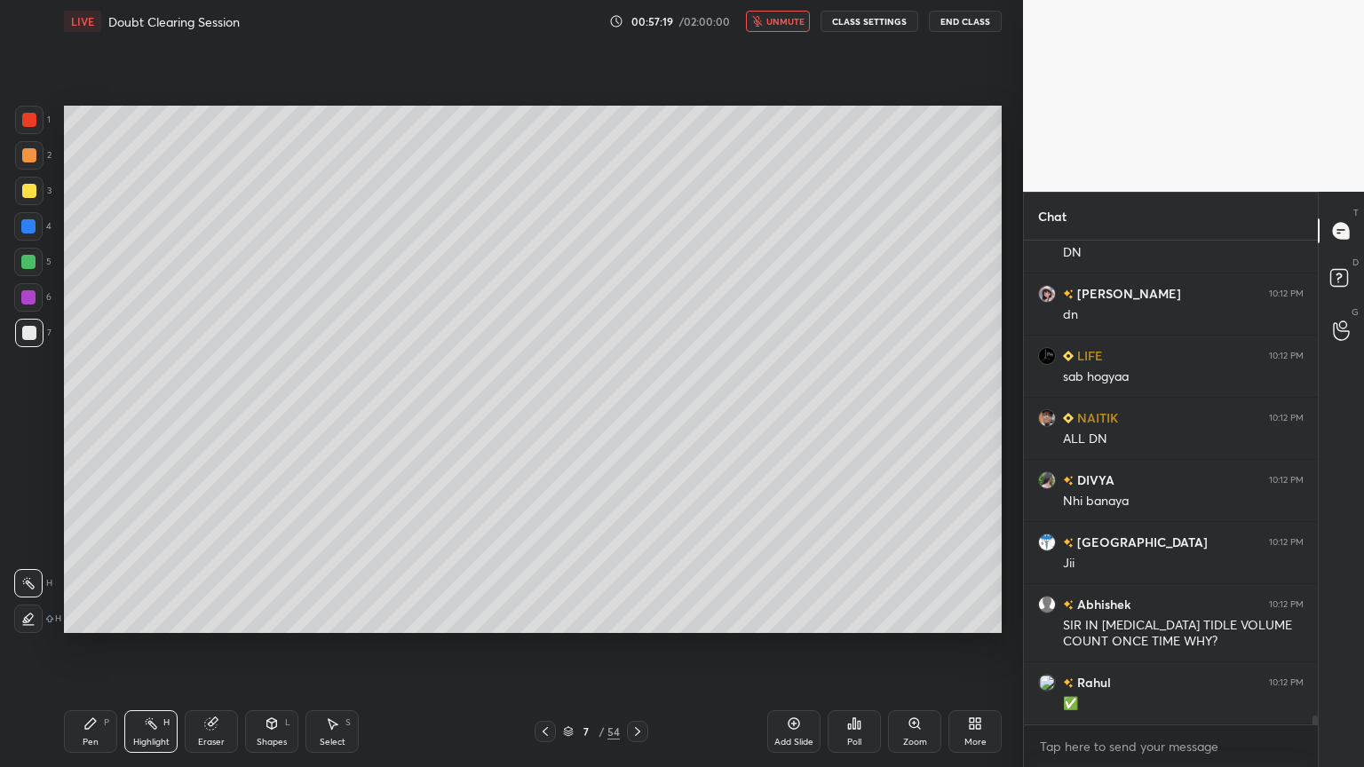
scroll to position [26144, 0]
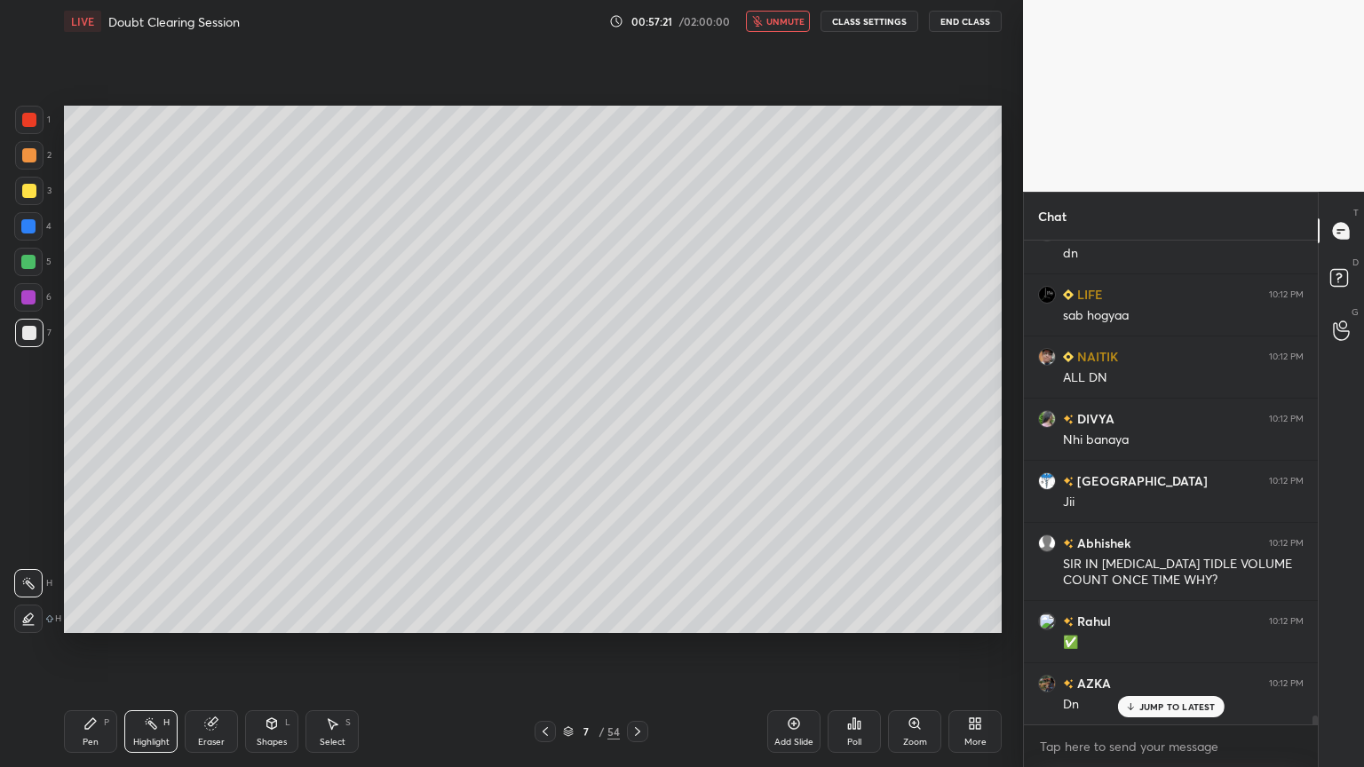
click at [83, 5] on div "LIVE Doubt Clearing Session" at bounding box center [333, 21] width 538 height 43
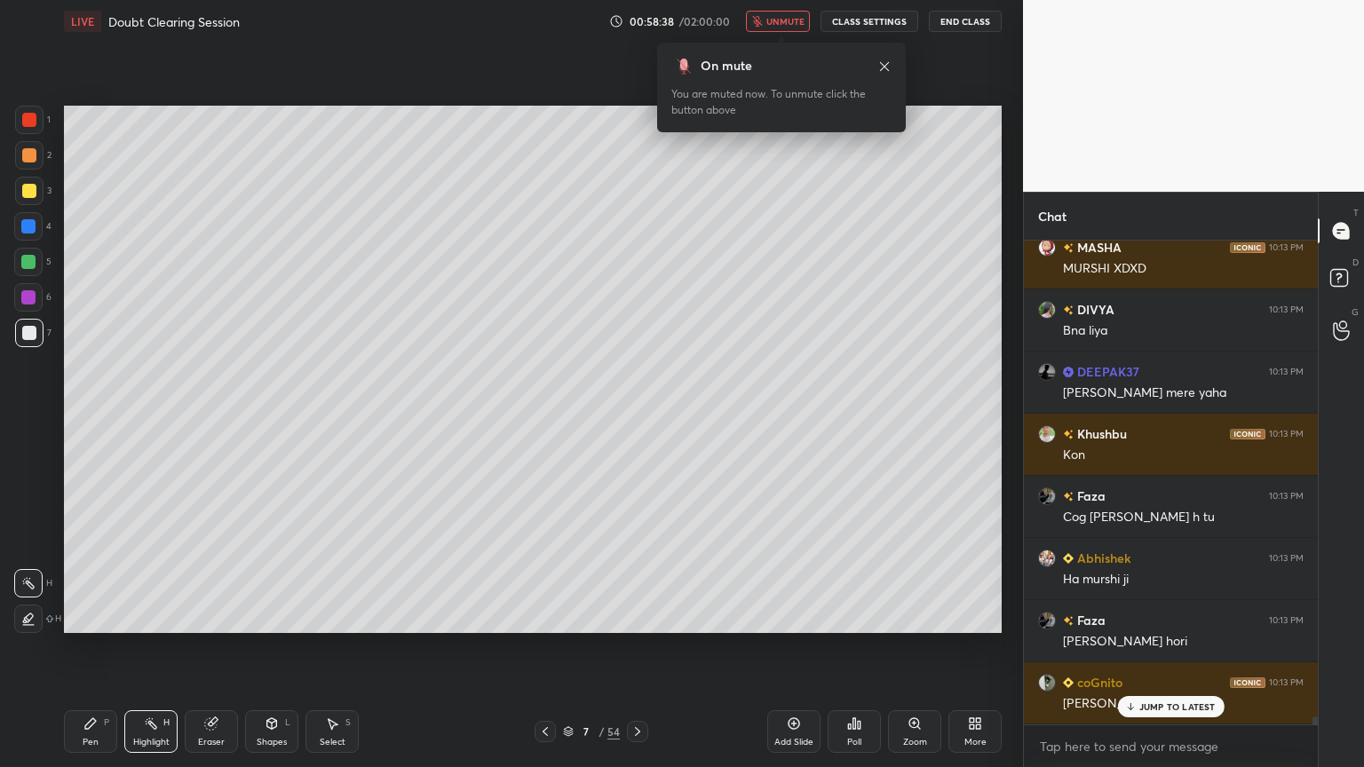
scroll to position [27809, 0]
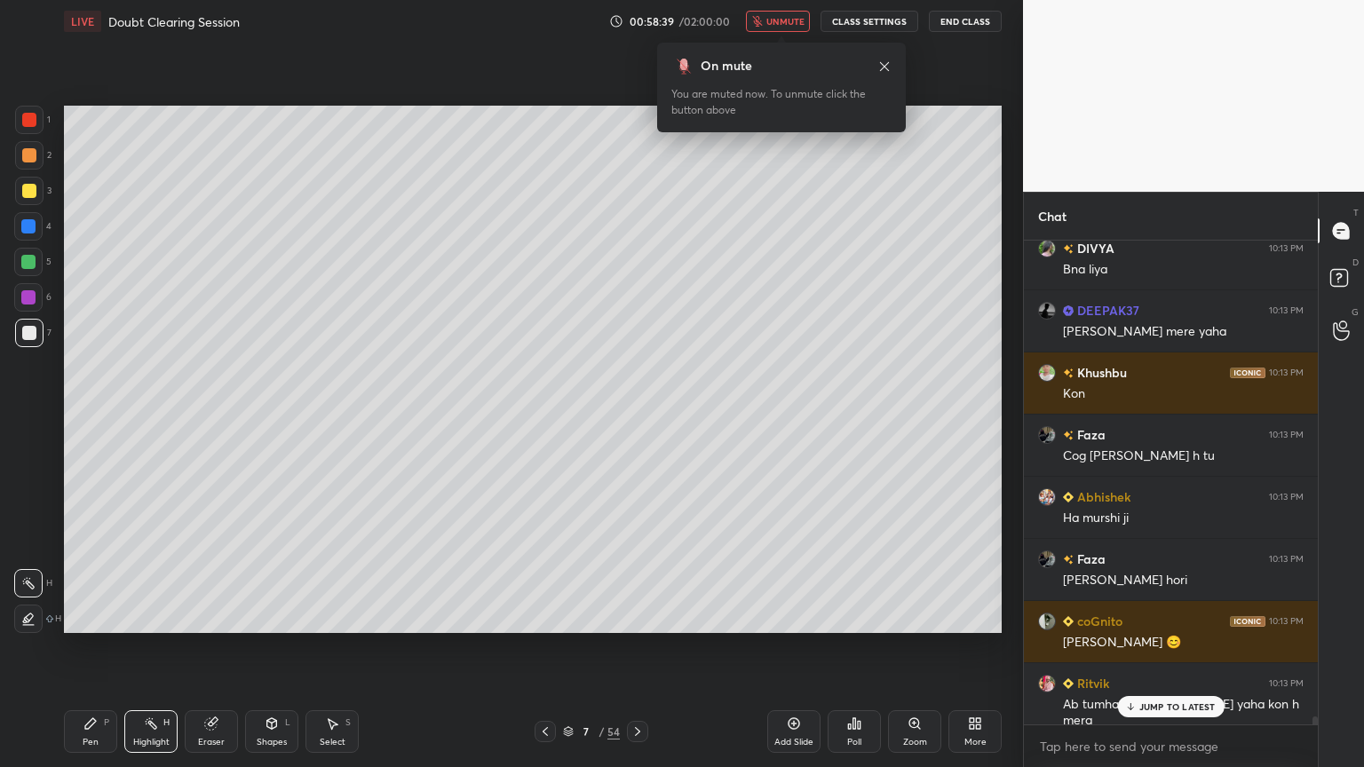
click at [0, 459] on div "1 2 3 4 5 6 7 C X Z C X Z E E Erase all H H" at bounding box center [28, 369] width 57 height 527
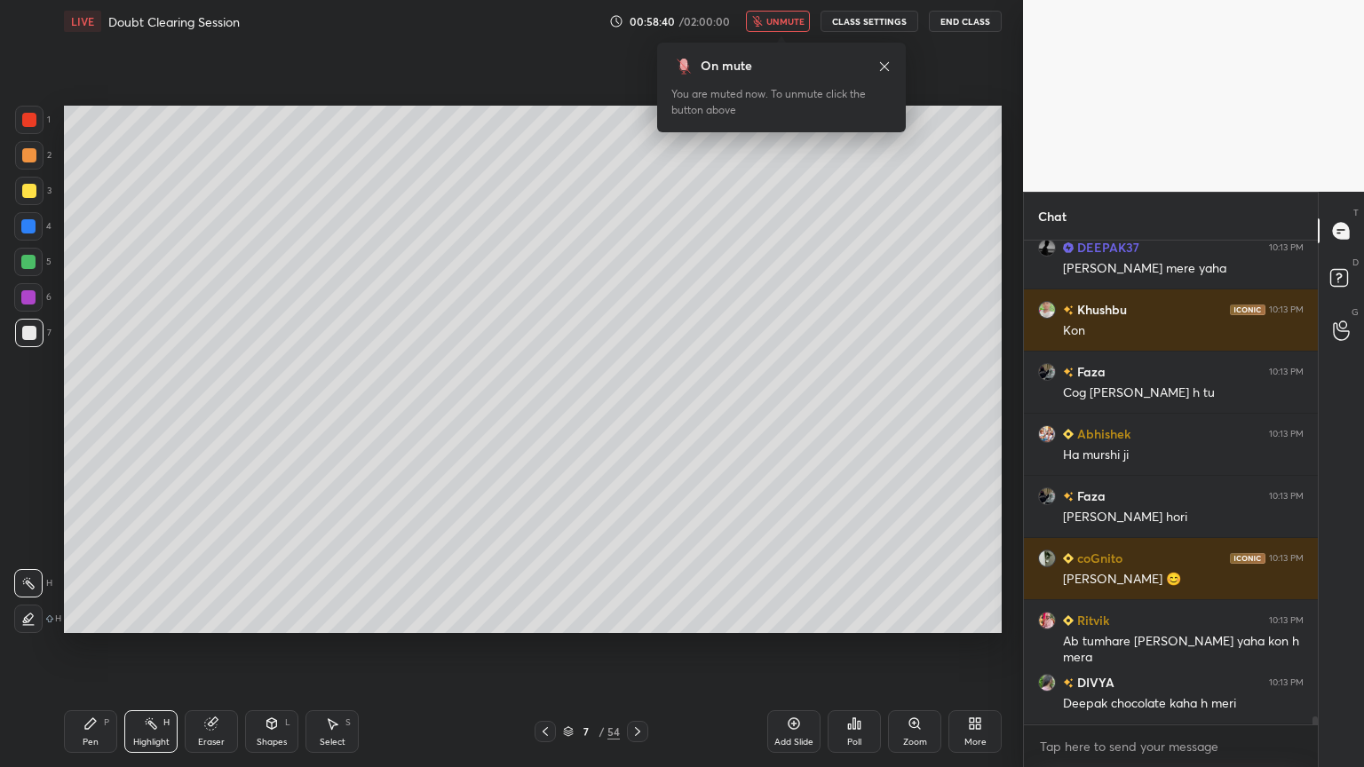
click at [792, 21] on span "unmute" at bounding box center [785, 21] width 38 height 12
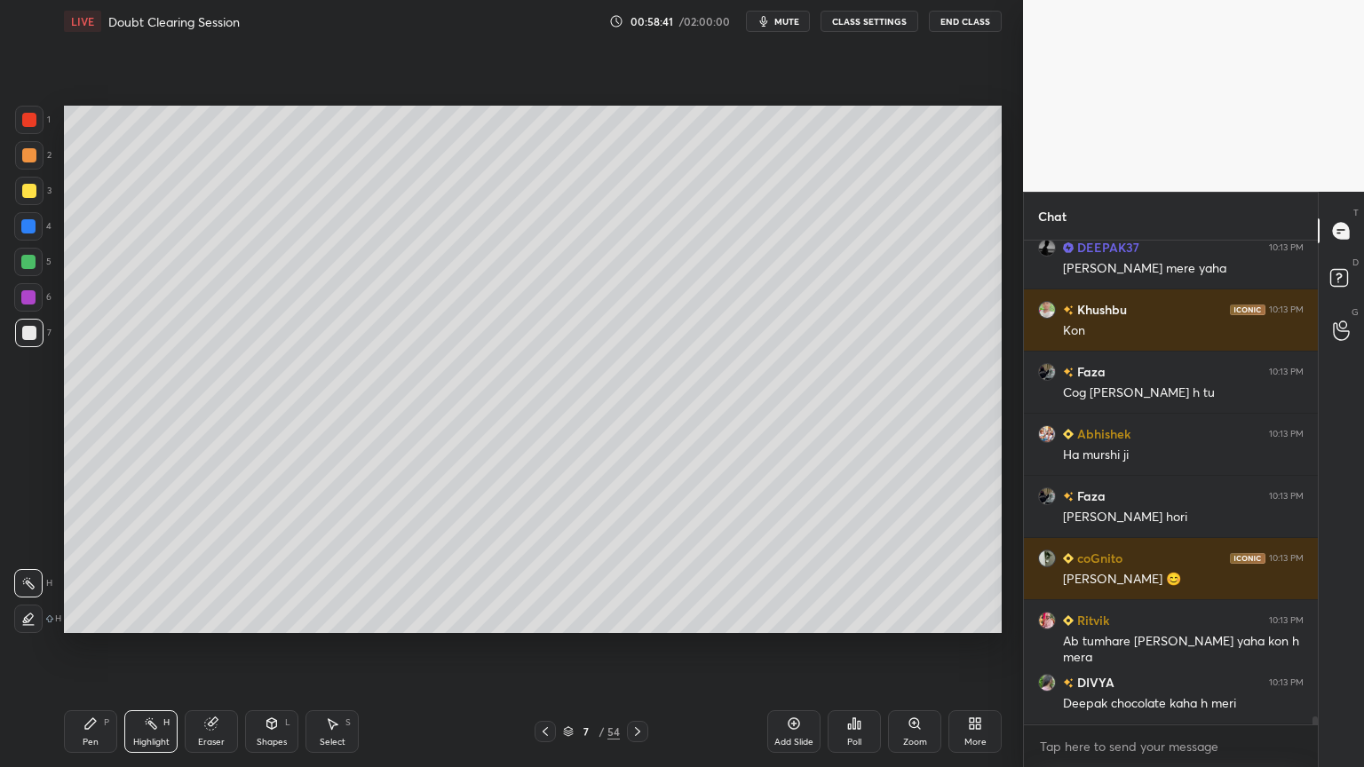
scroll to position [27934, 0]
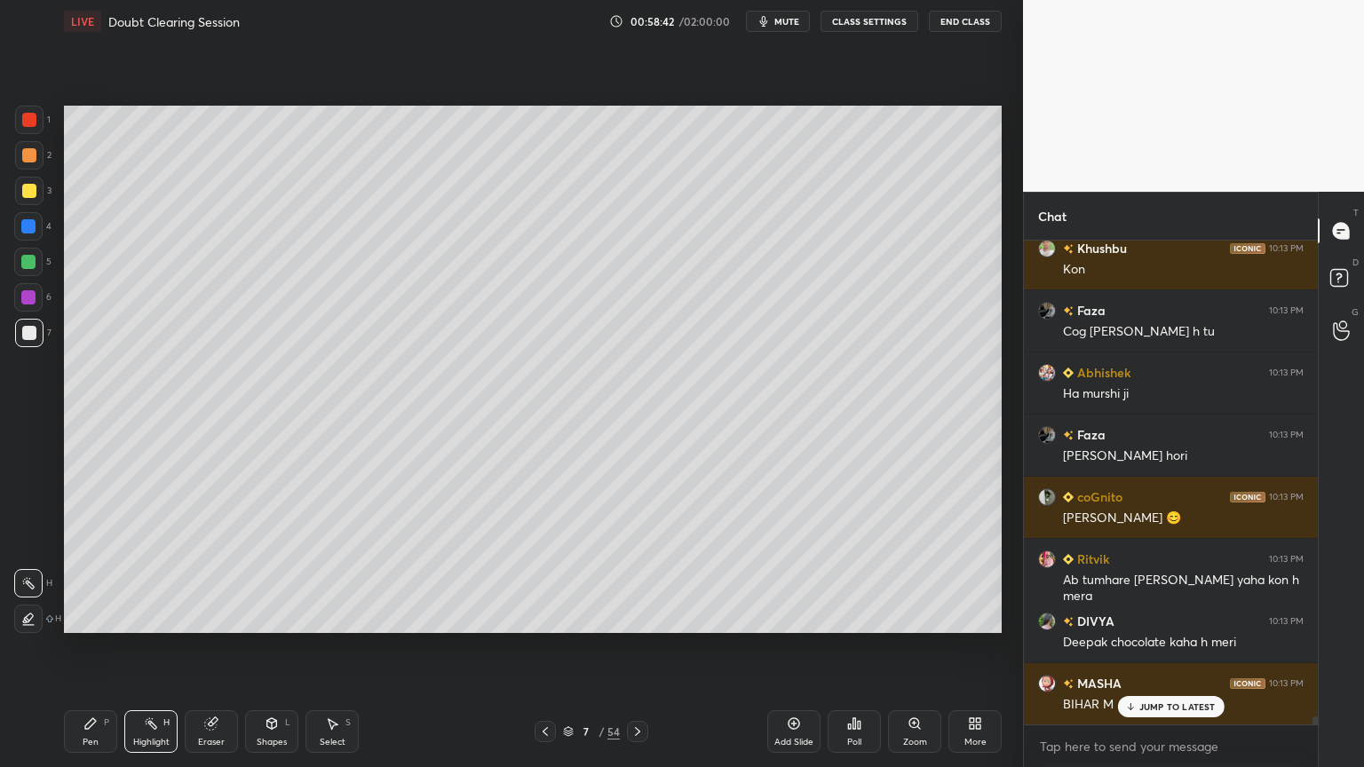
click at [870, 616] on div "Poll" at bounding box center [853, 731] width 53 height 43
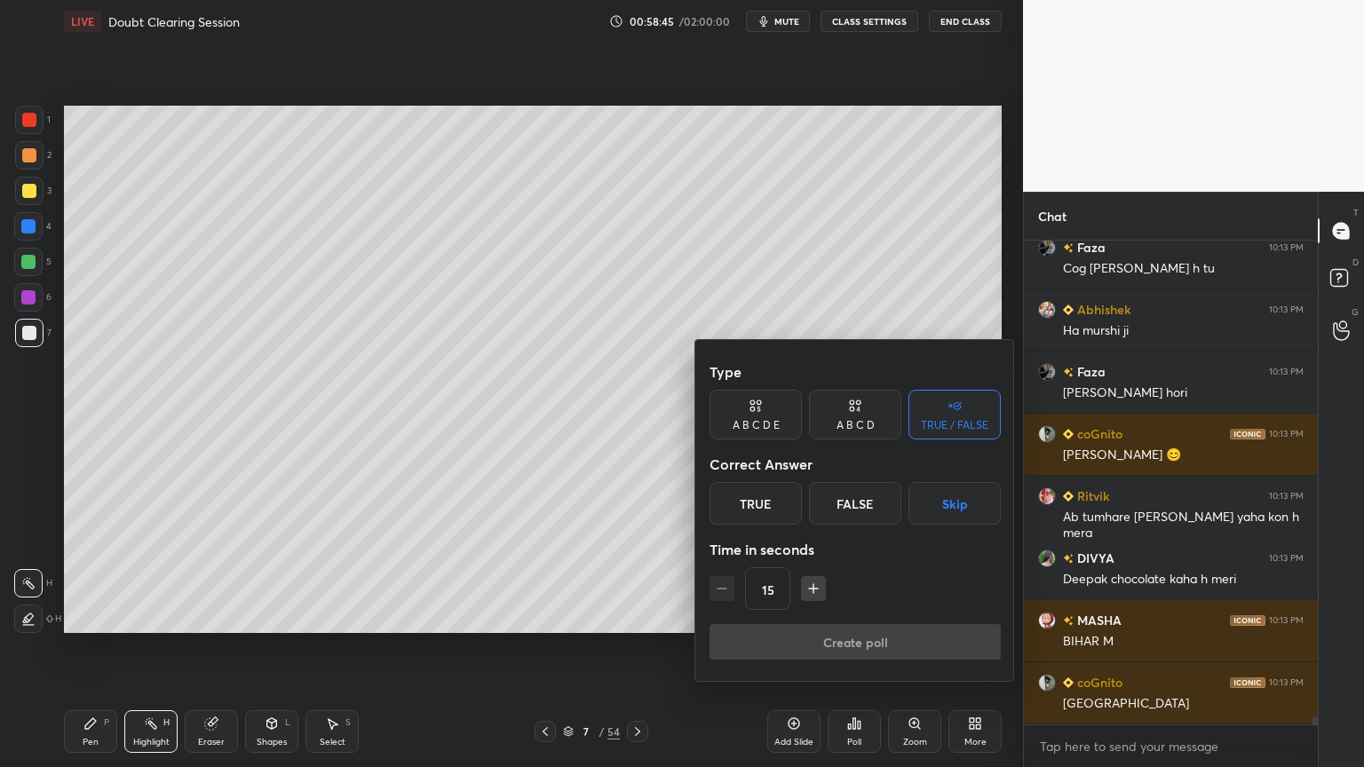
click at [949, 503] on button "Skip" at bounding box center [954, 503] width 92 height 43
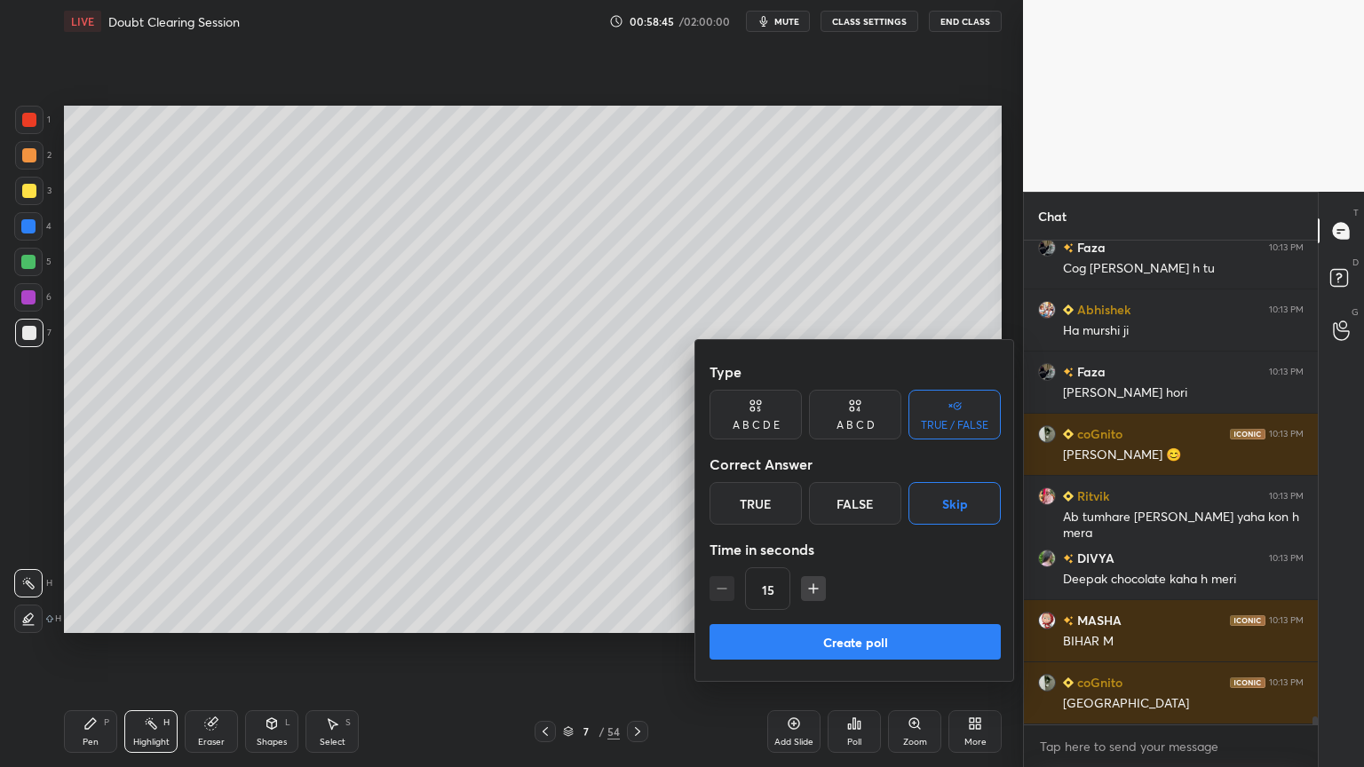
click at [895, 616] on button "Create poll" at bounding box center [854, 642] width 291 height 36
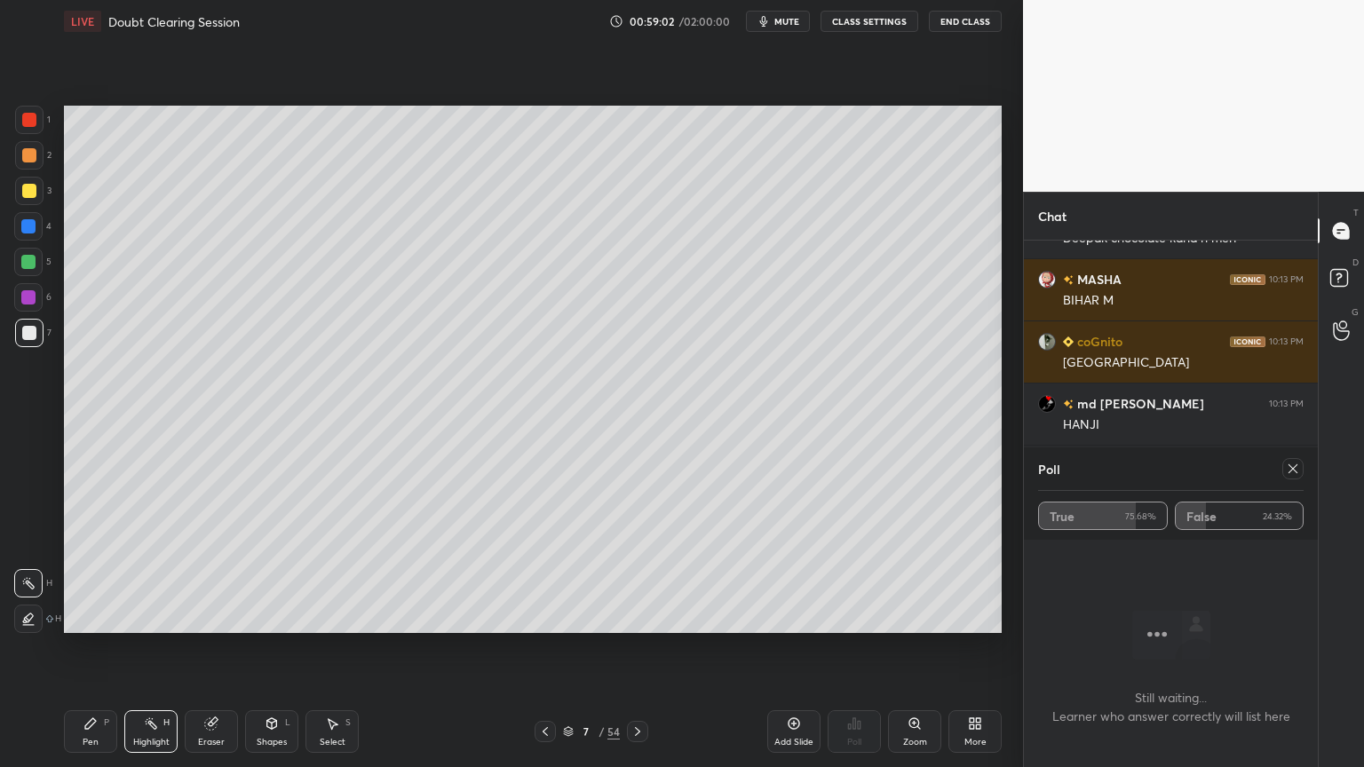
scroll to position [28399, 0]
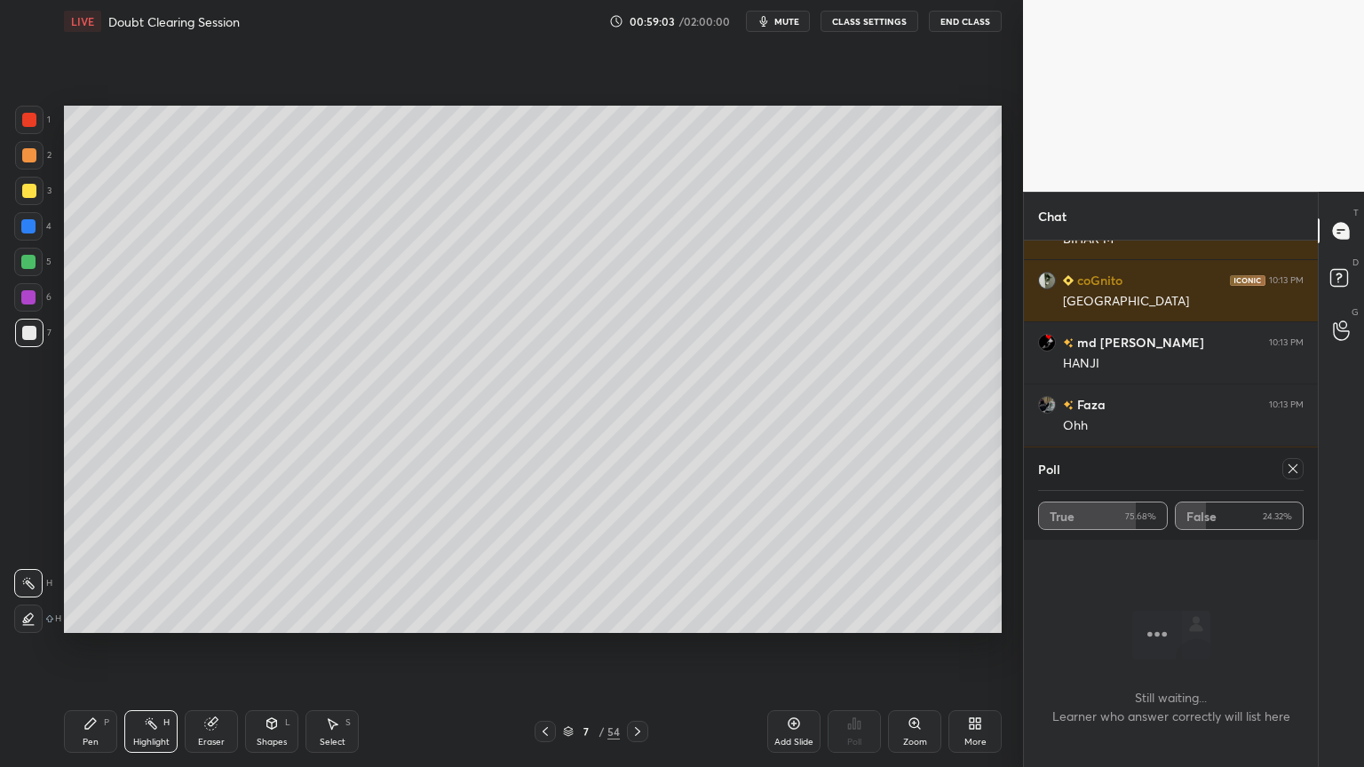
click at [792, 22] on span "mute" at bounding box center [786, 21] width 25 height 12
click at [1289, 471] on icon at bounding box center [1293, 469] width 14 height 14
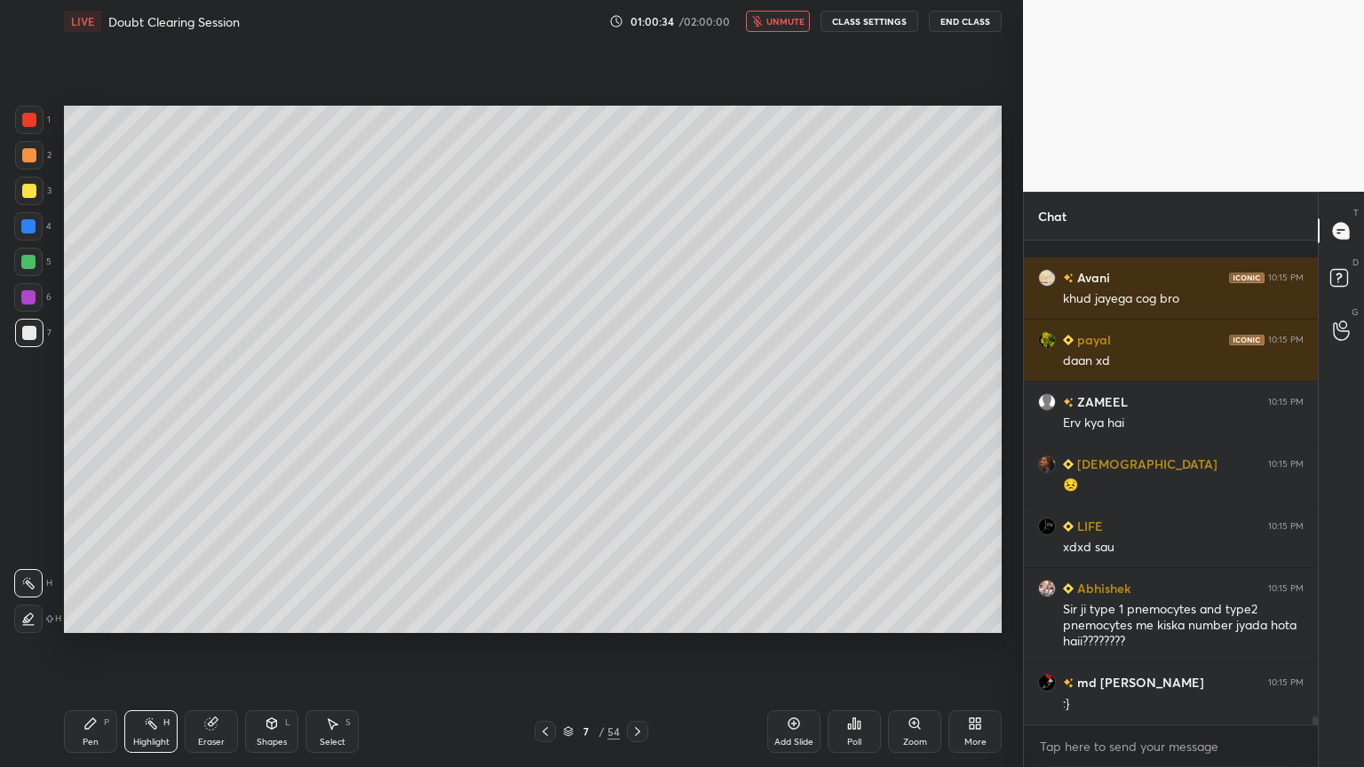
scroll to position [29442, 0]
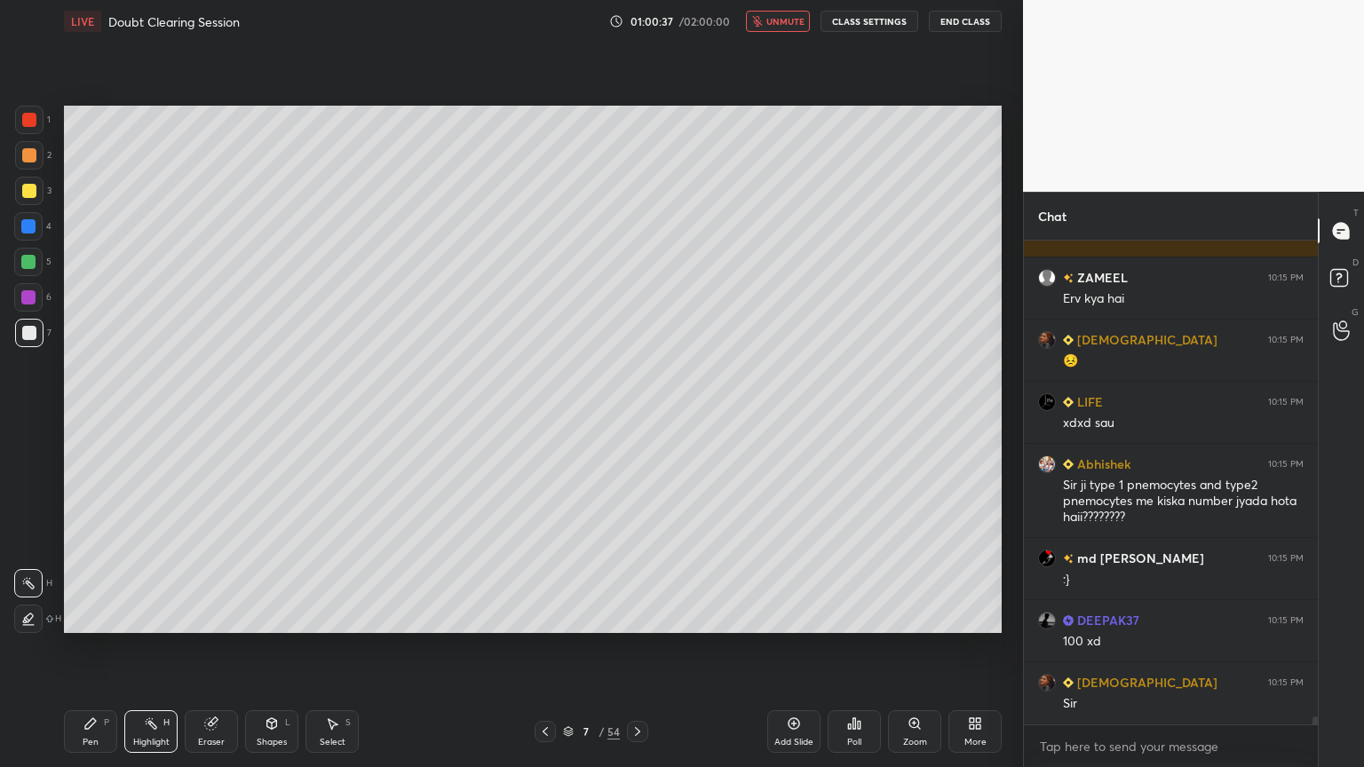
click at [633, 616] on icon at bounding box center [637, 731] width 14 height 14
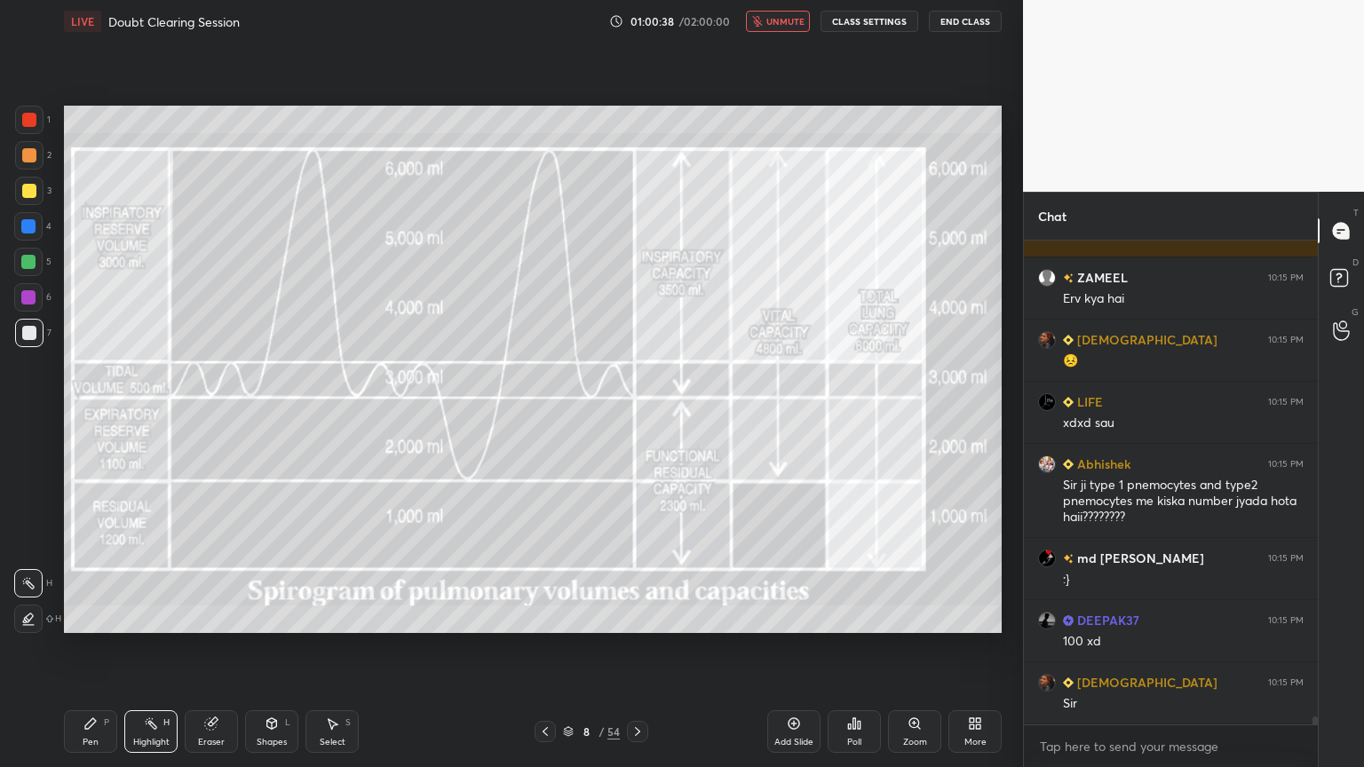
scroll to position [29503, 0]
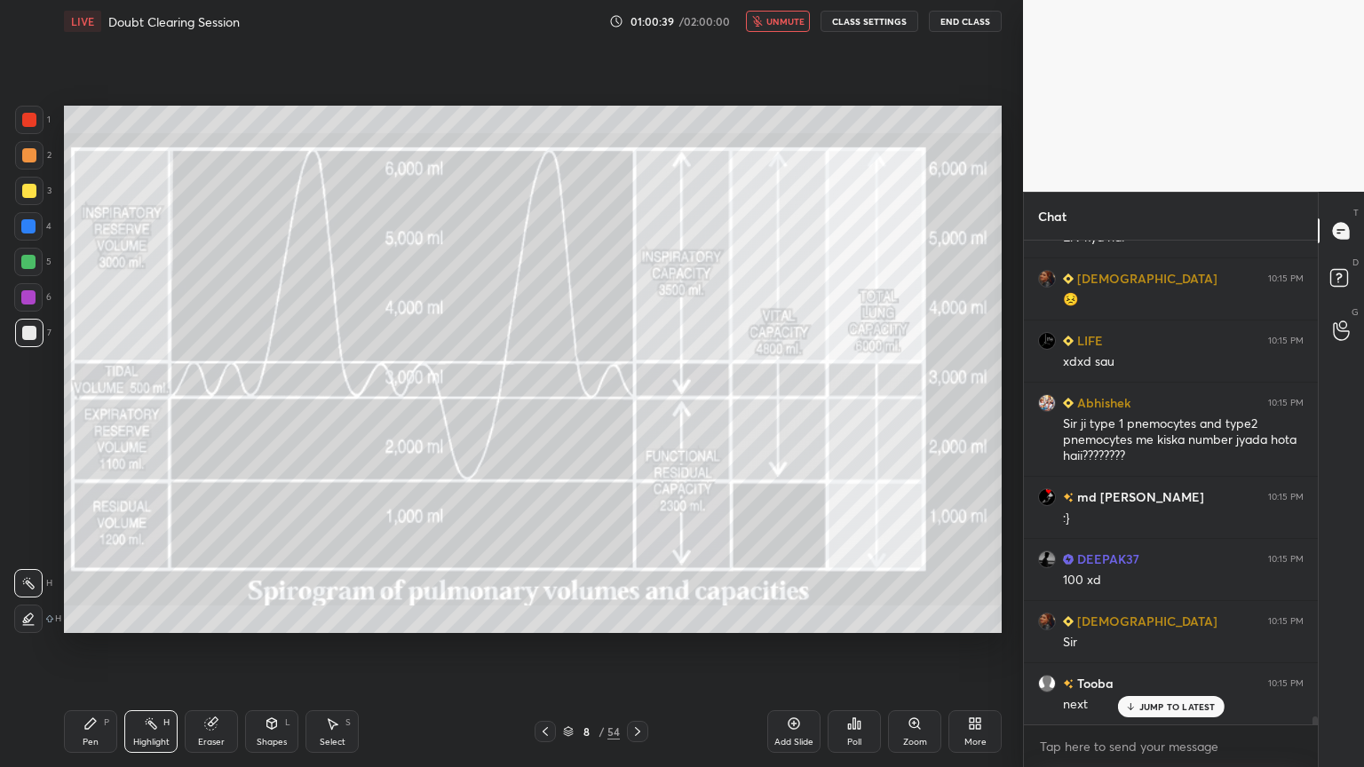
click at [642, 616] on icon at bounding box center [637, 731] width 14 height 14
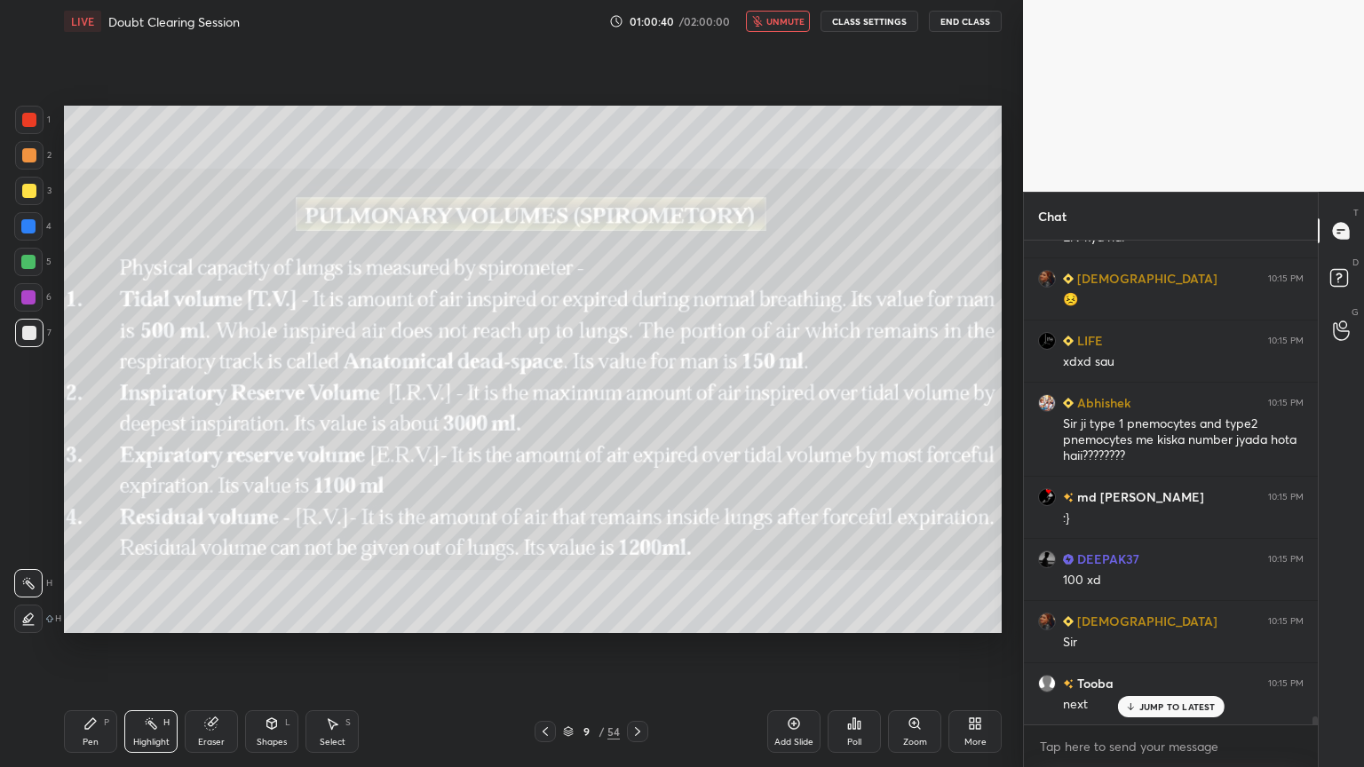
click at [636, 616] on icon at bounding box center [637, 731] width 14 height 14
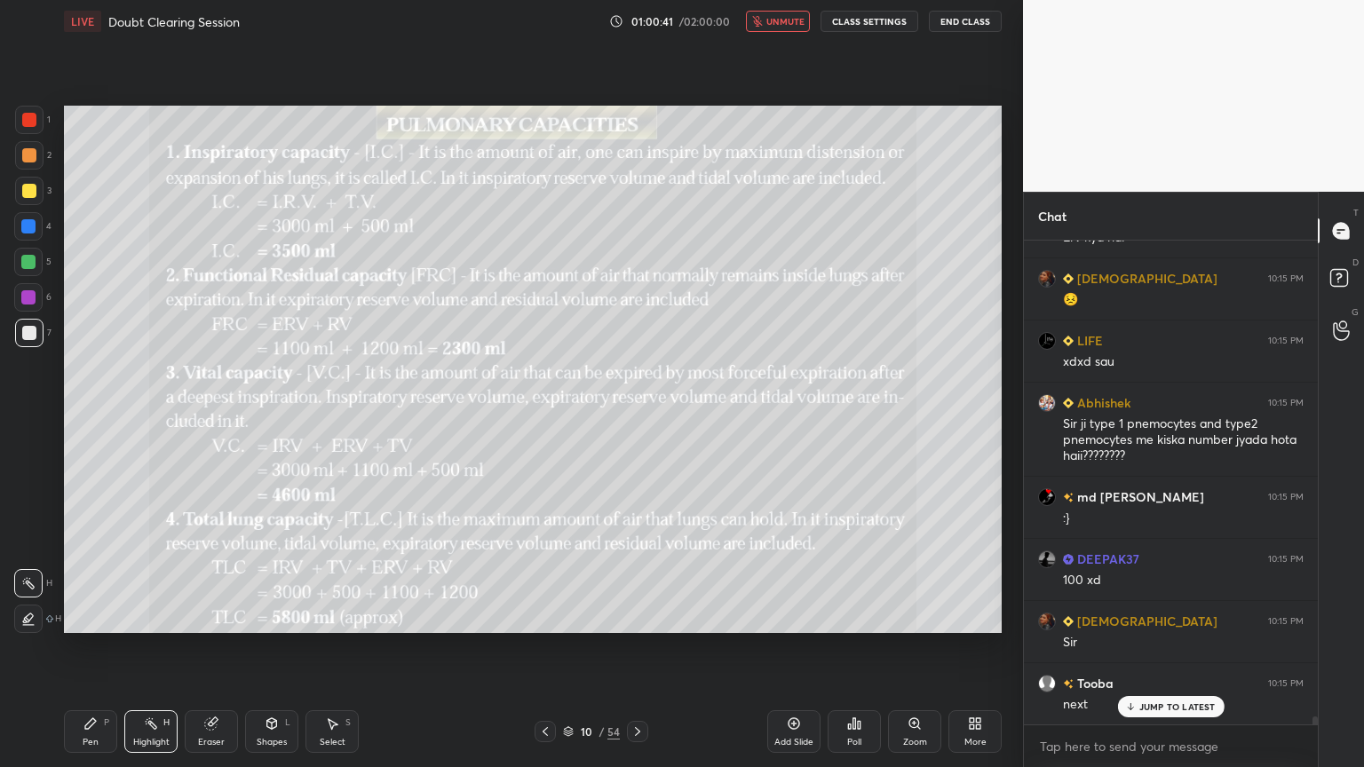
click at [637, 616] on icon at bounding box center [637, 731] width 14 height 14
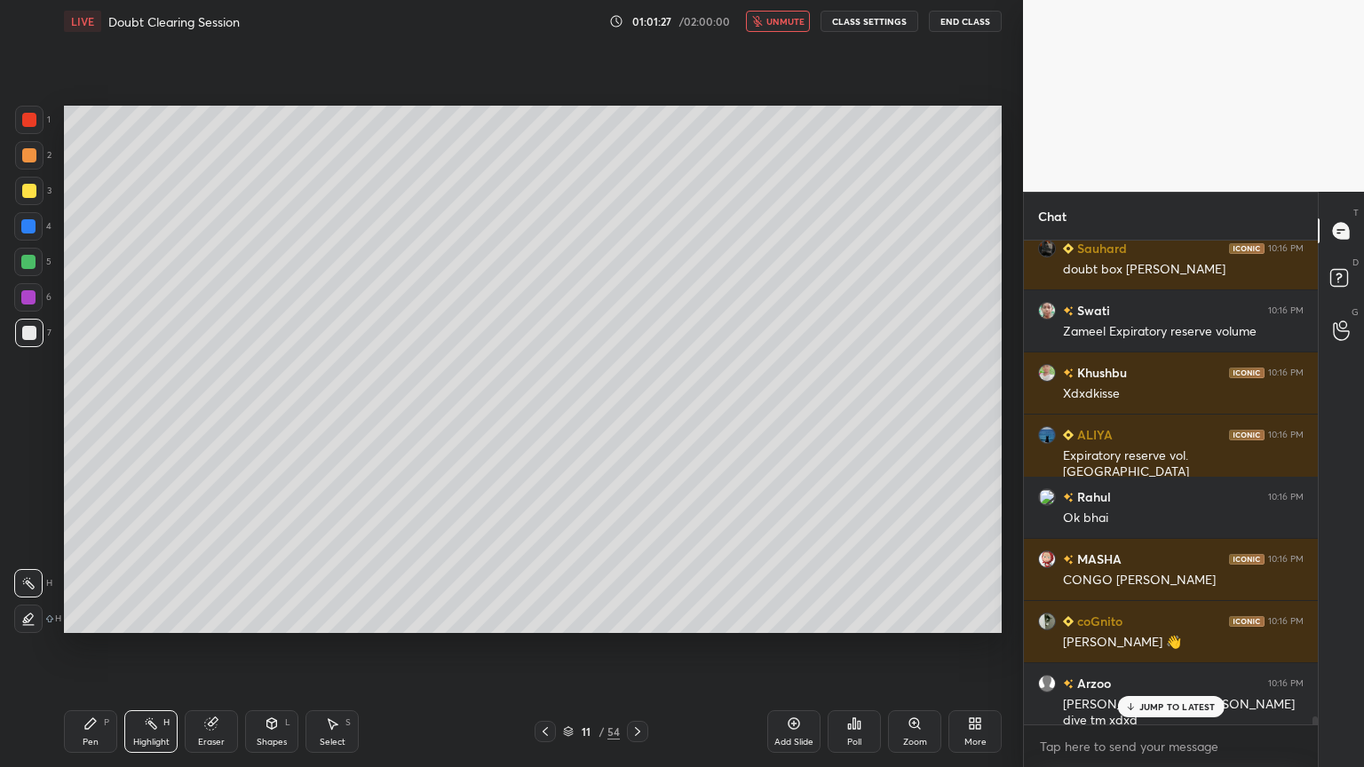
scroll to position [30540, 0]
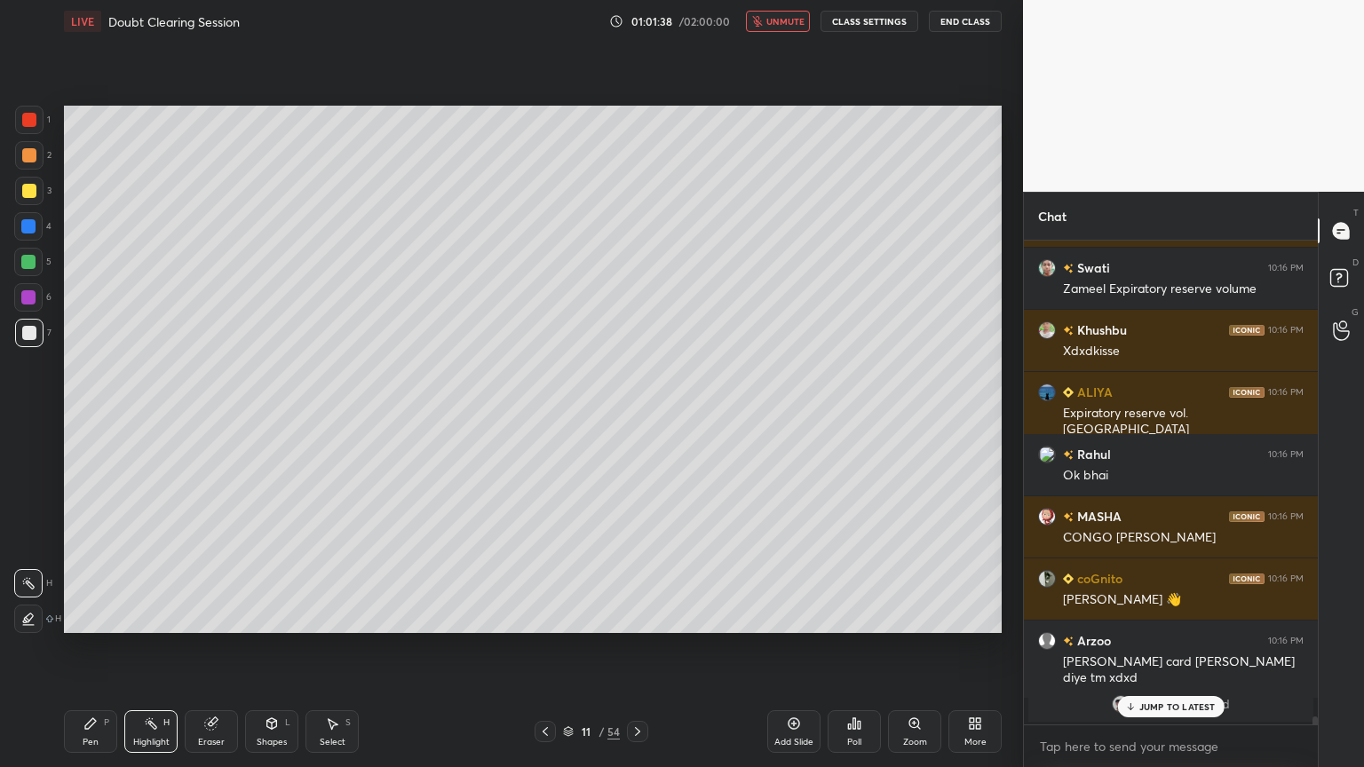
click at [638, 616] on icon at bounding box center [637, 731] width 14 height 14
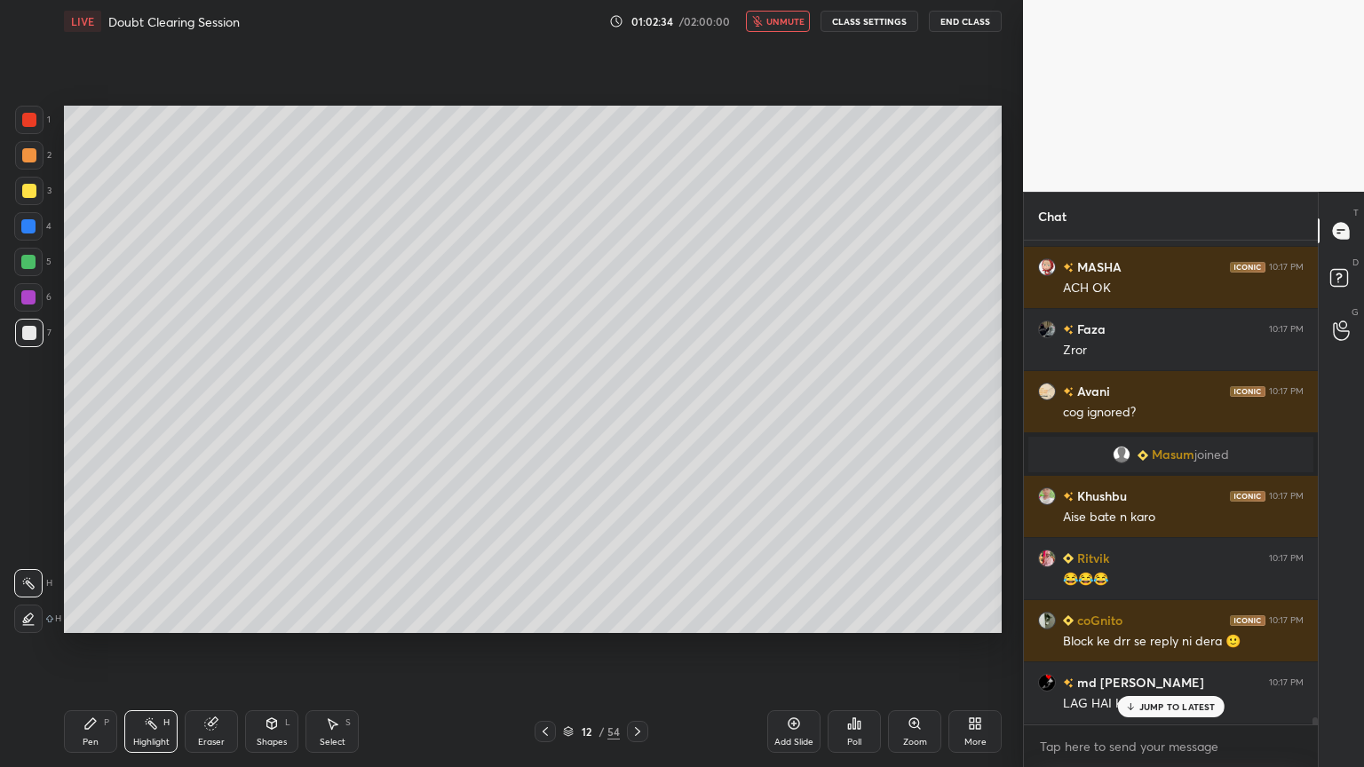
scroll to position [30593, 0]
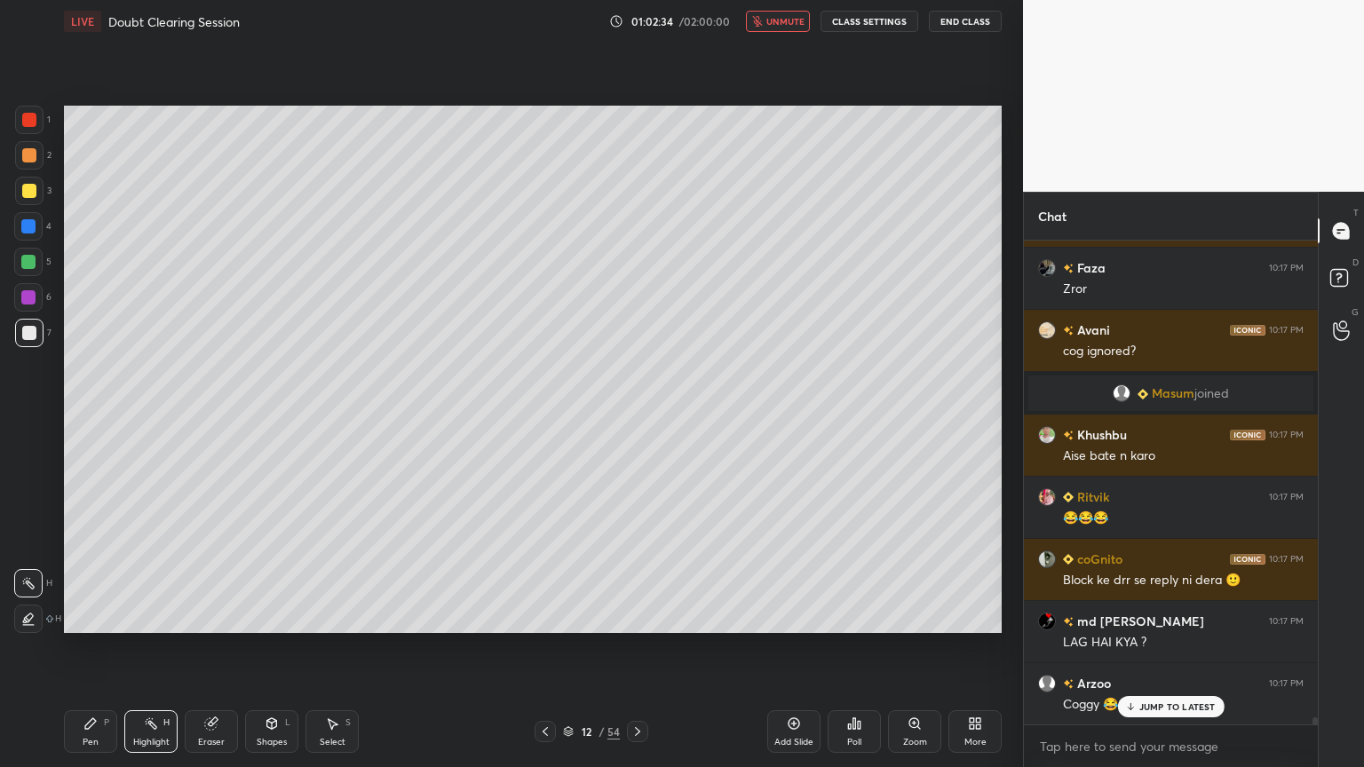
click at [789, 21] on span "unmute" at bounding box center [785, 21] width 38 height 12
click at [634, 616] on icon at bounding box center [637, 731] width 14 height 14
click at [547, 616] on icon at bounding box center [545, 731] width 14 height 14
click at [543, 616] on icon at bounding box center [545, 731] width 14 height 14
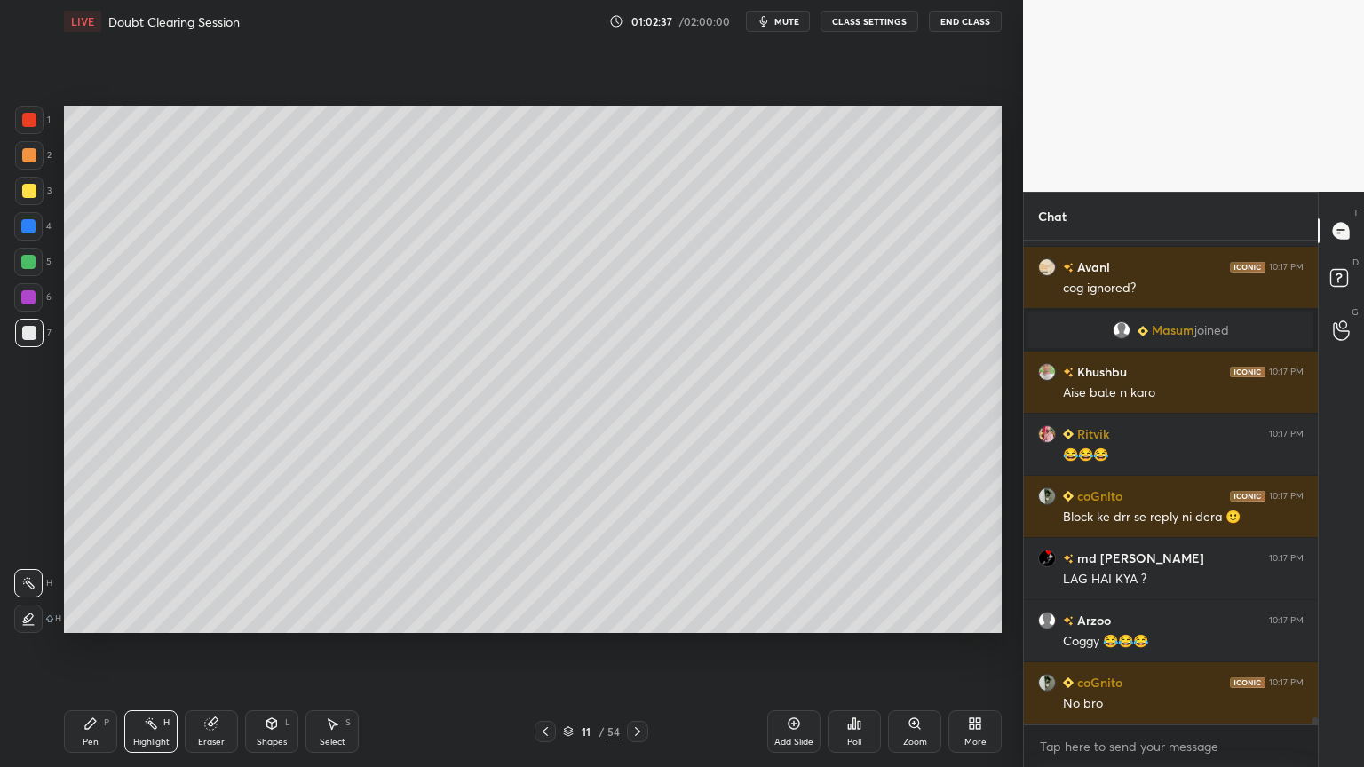
click at [543, 616] on icon at bounding box center [545, 731] width 14 height 14
click at [637, 616] on icon at bounding box center [637, 731] width 14 height 14
click at [634, 616] on icon at bounding box center [637, 731] width 14 height 14
click at [633, 616] on icon at bounding box center [637, 731] width 14 height 14
click at [632, 616] on icon at bounding box center [637, 731] width 14 height 14
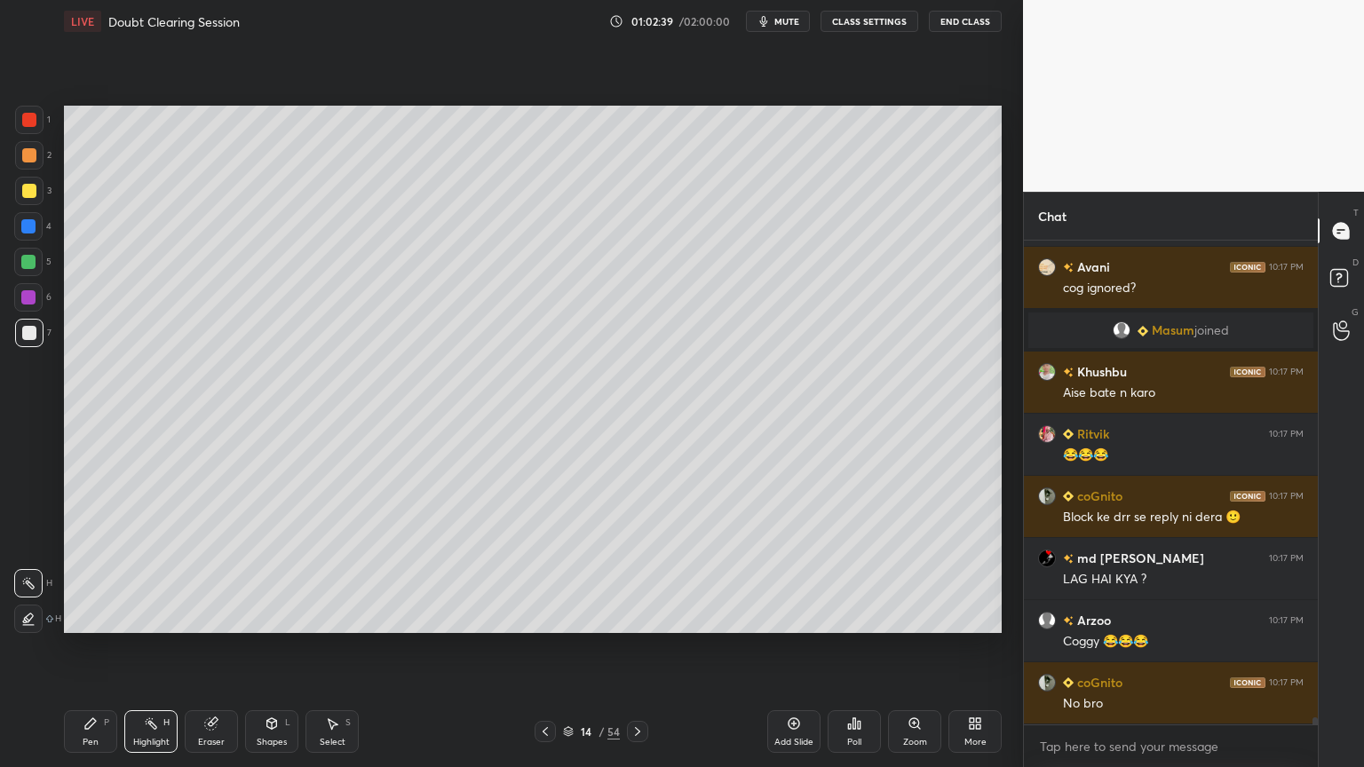
click at [636, 616] on icon at bounding box center [637, 731] width 5 height 9
click at [631, 616] on icon at bounding box center [637, 731] width 14 height 14
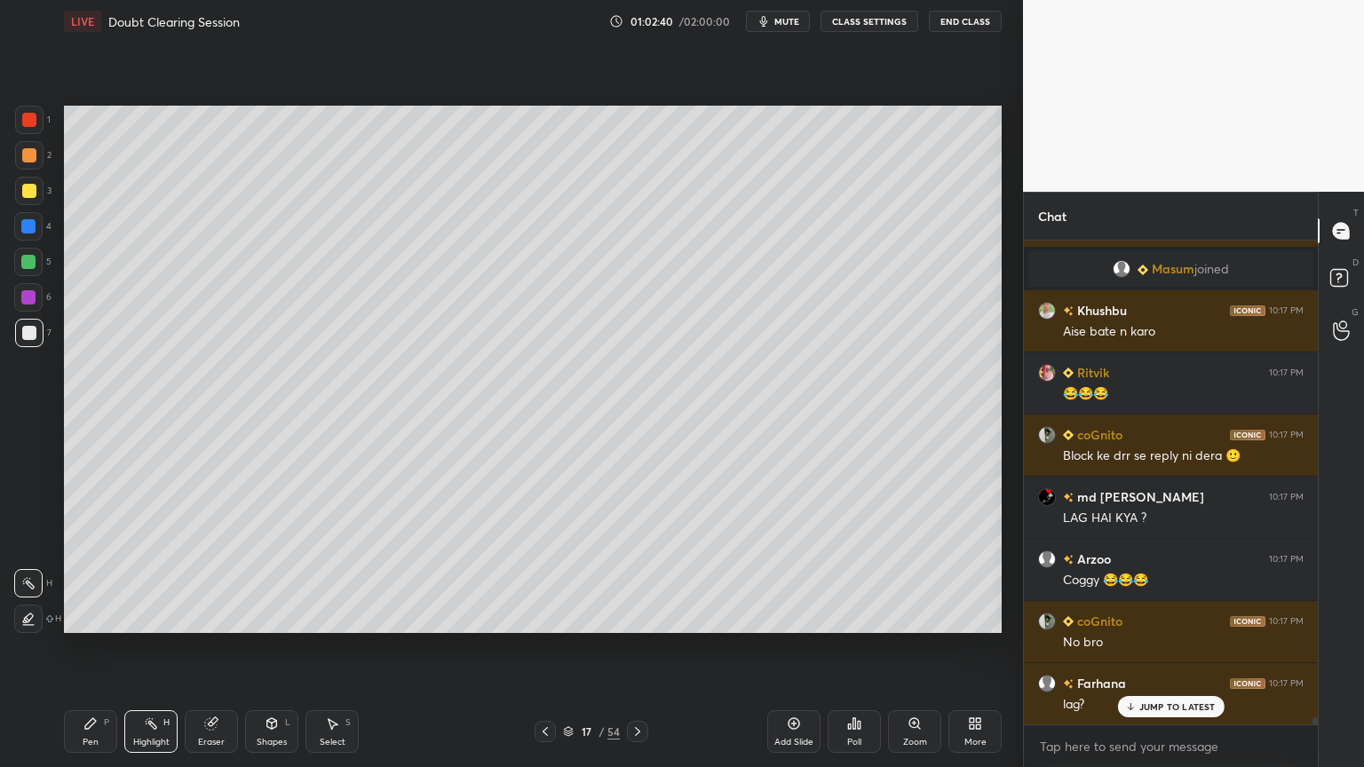
click at [634, 616] on icon at bounding box center [637, 731] width 14 height 14
click at [637, 616] on icon at bounding box center [637, 731] width 14 height 14
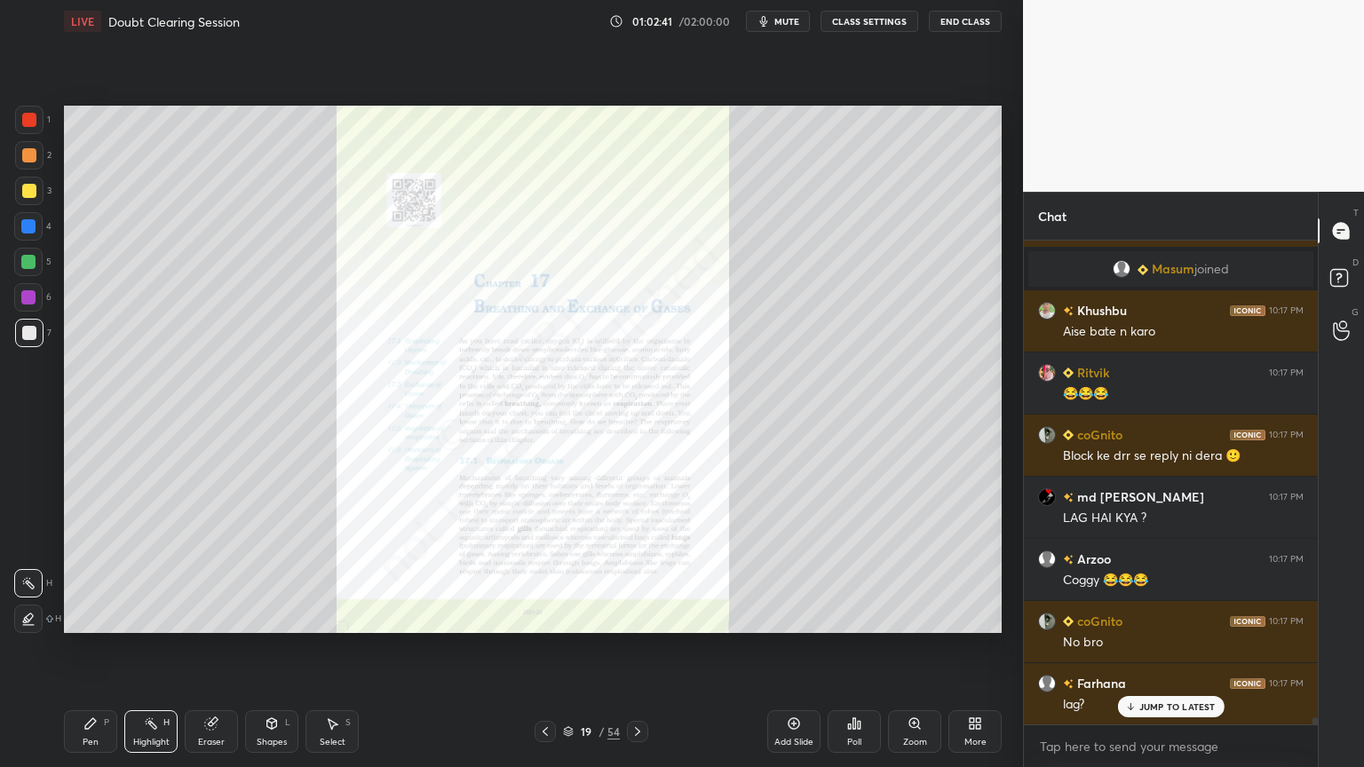
click at [637, 616] on icon at bounding box center [637, 731] width 14 height 14
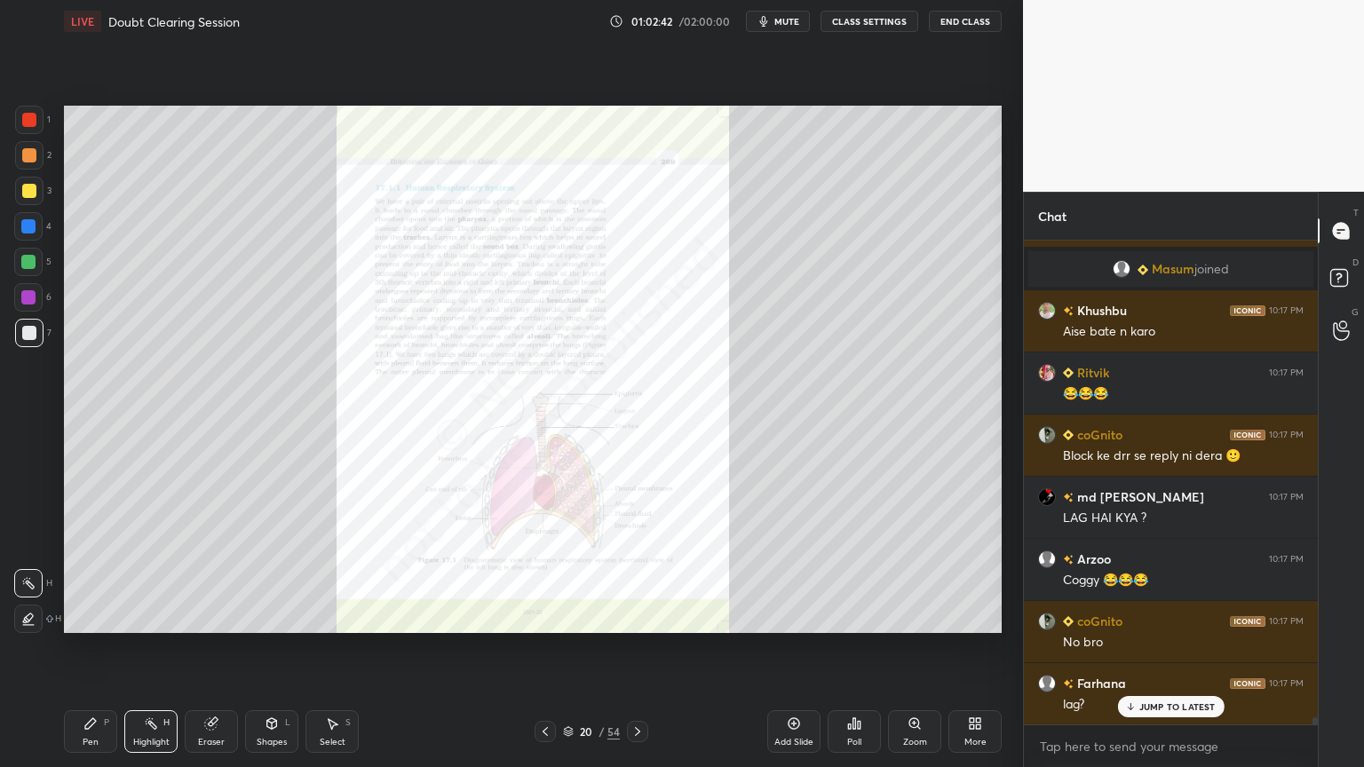
click at [544, 616] on icon at bounding box center [545, 731] width 14 height 14
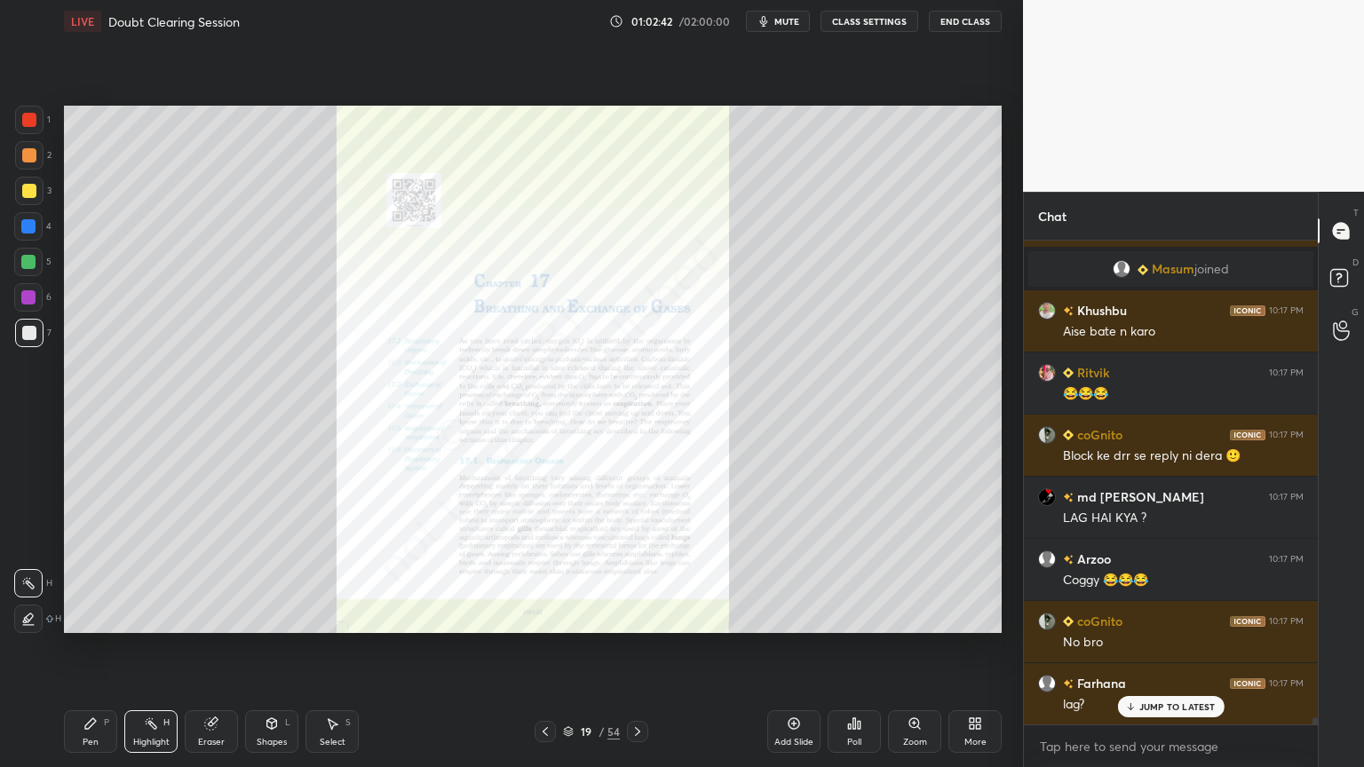
scroll to position [30781, 0]
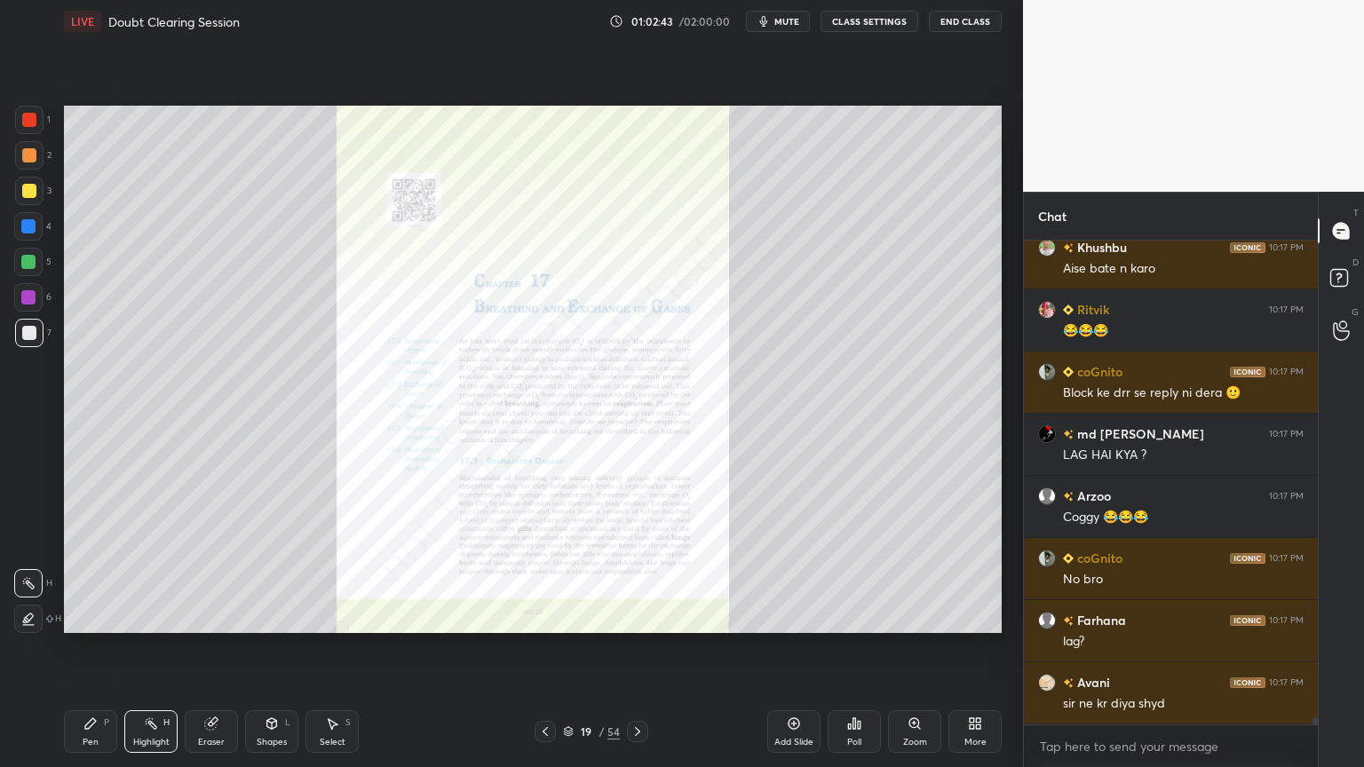
click at [637, 616] on icon at bounding box center [637, 731] width 14 height 14
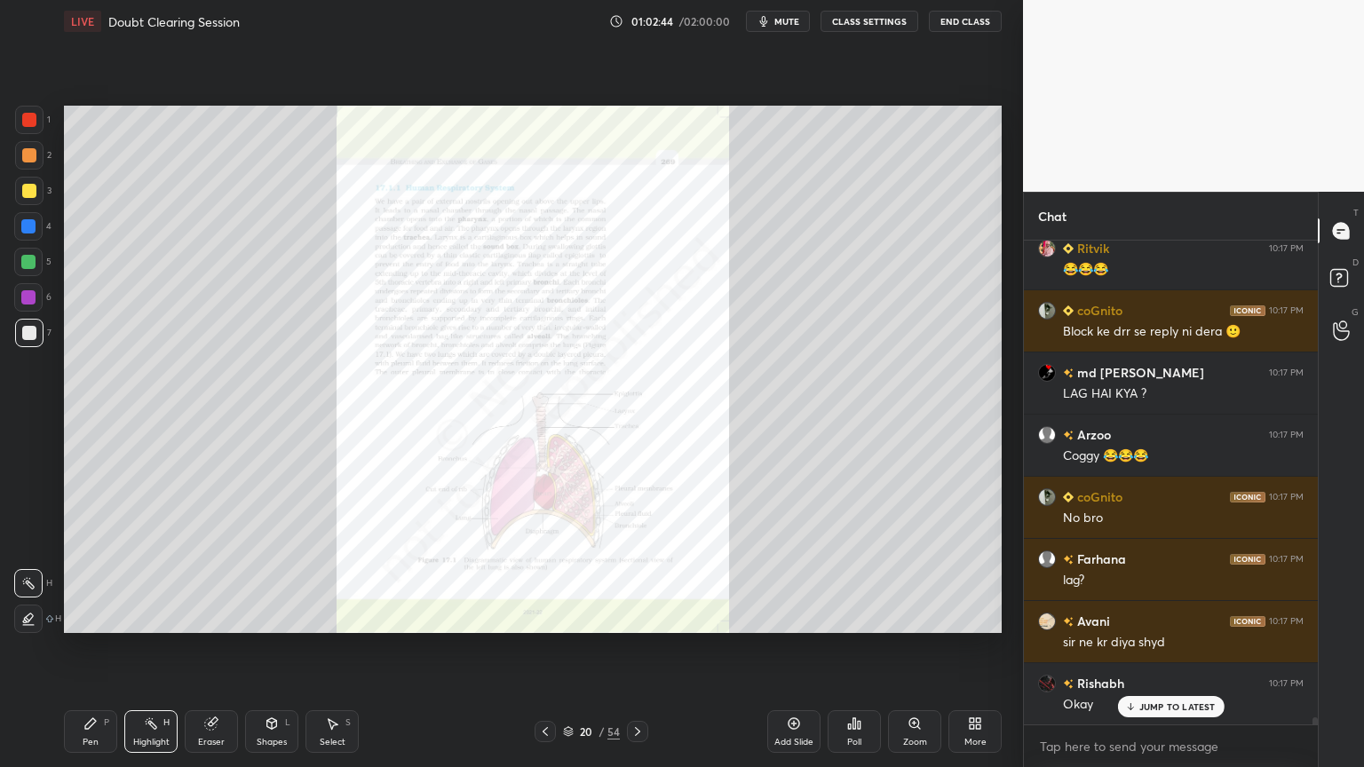
click at [637, 616] on icon at bounding box center [637, 731] width 14 height 14
click at [635, 616] on icon at bounding box center [637, 731] width 14 height 14
click at [909, 616] on div "Zoom" at bounding box center [914, 731] width 53 height 43
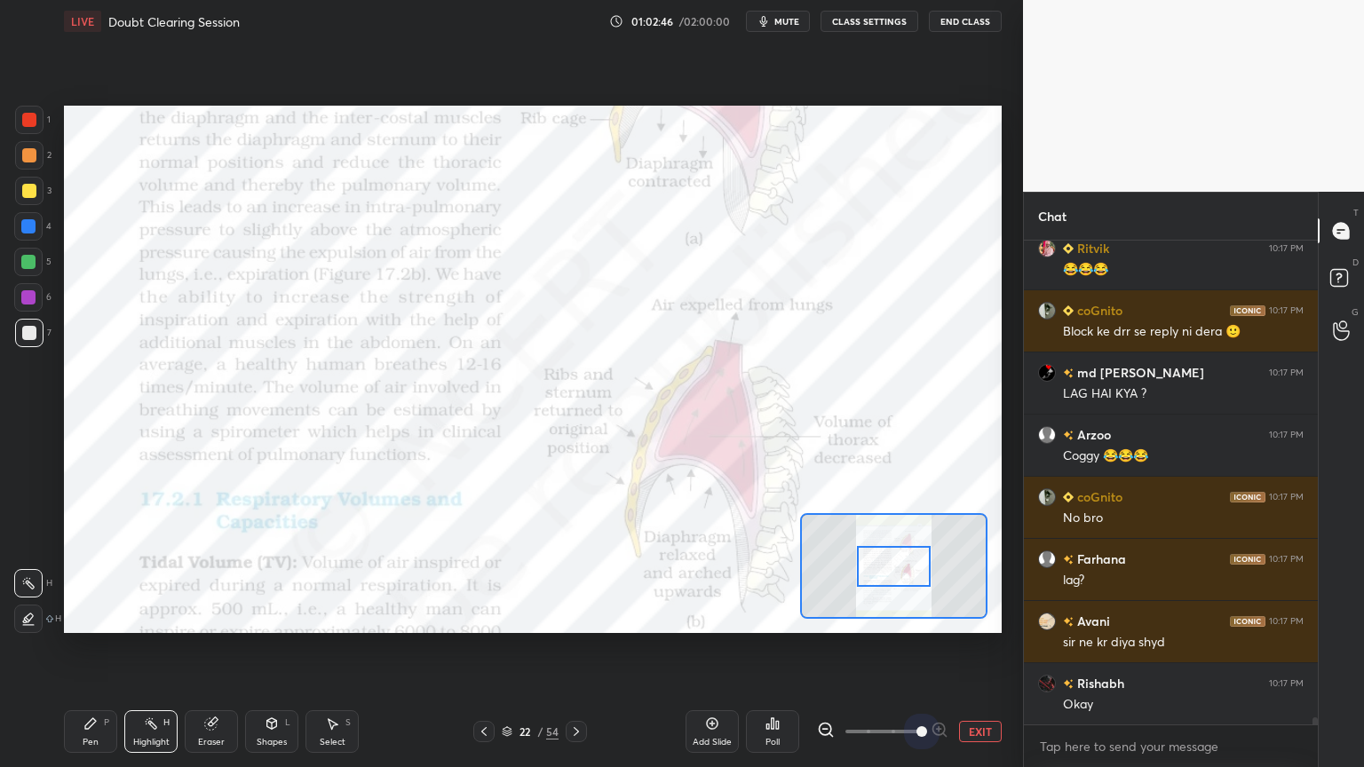
click at [911, 616] on span at bounding box center [882, 731] width 75 height 27
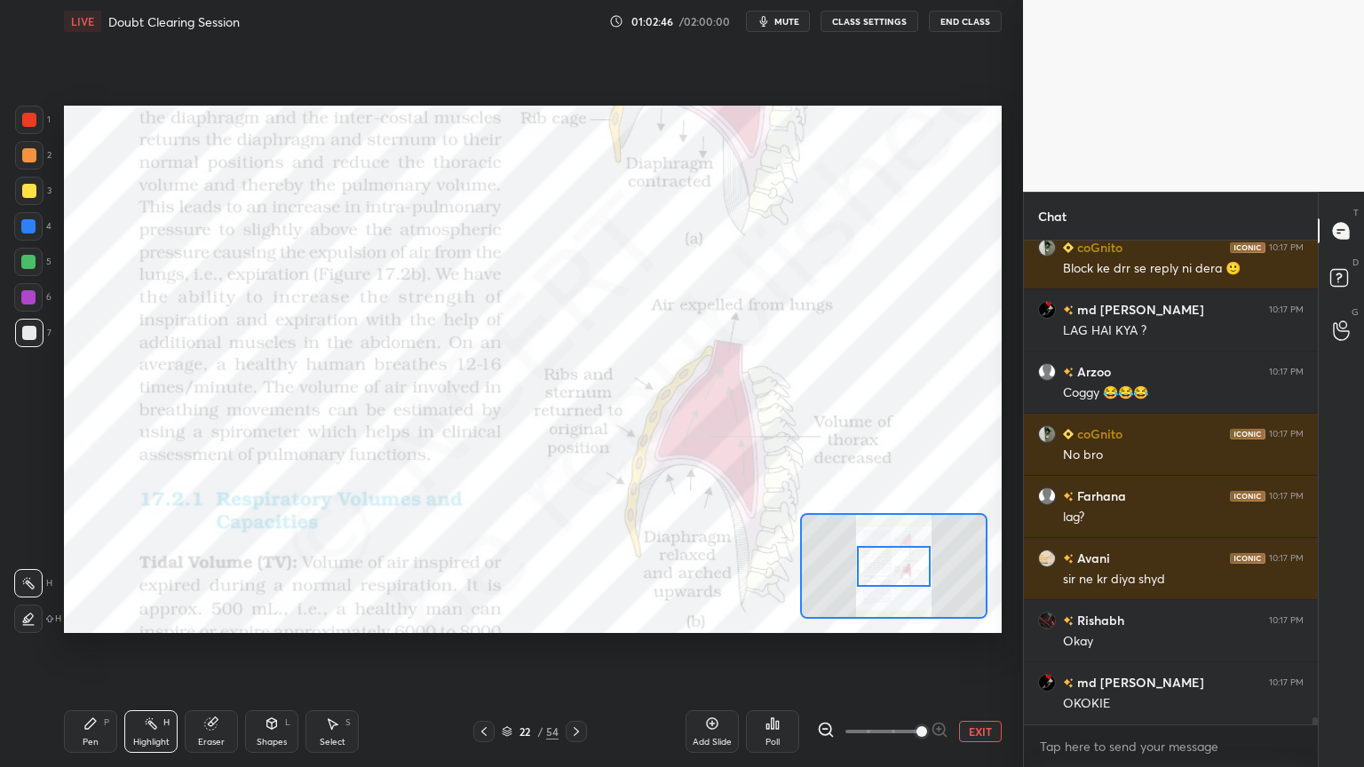
click at [916, 616] on span at bounding box center [921, 731] width 11 height 11
drag, startPoint x: 920, startPoint y: 732, endPoint x: 909, endPoint y: 691, distance: 43.1
click at [919, 616] on span at bounding box center [921, 731] width 11 height 11
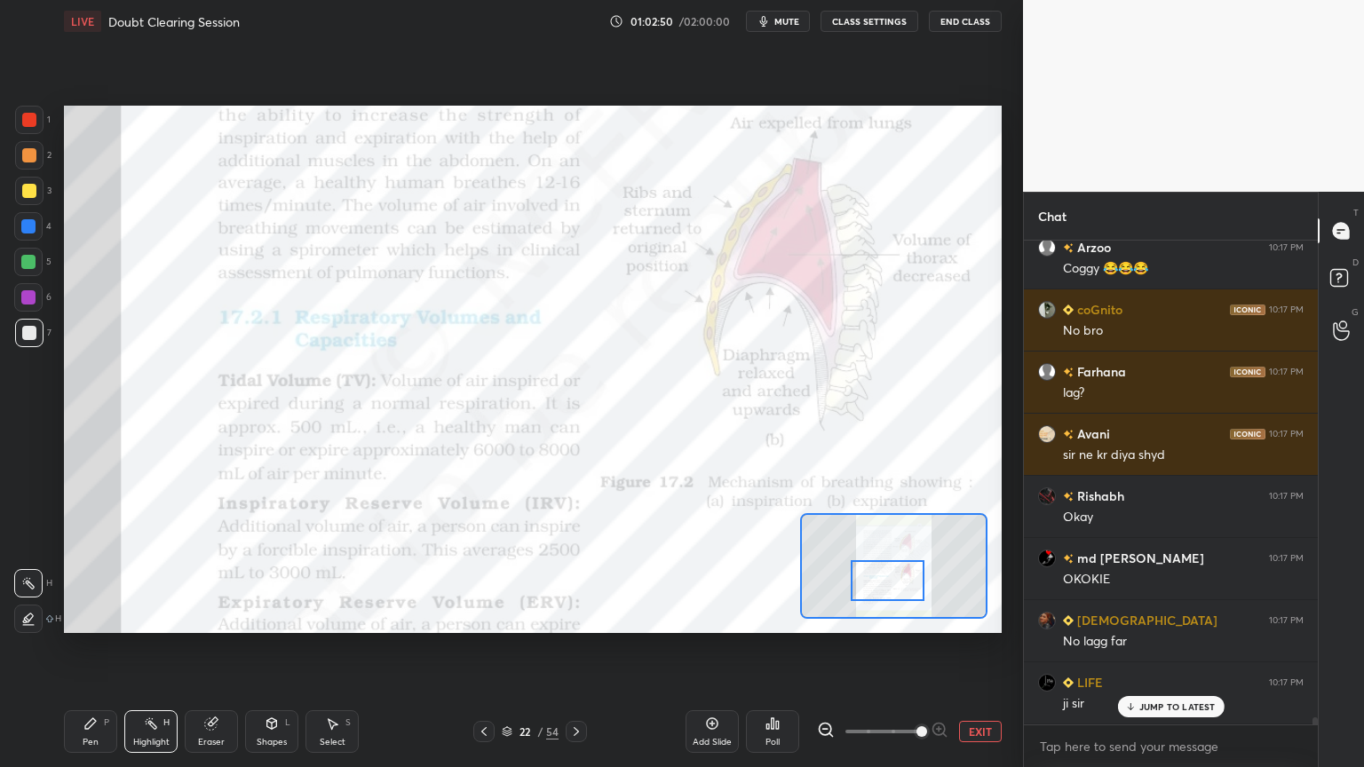
scroll to position [31091, 0]
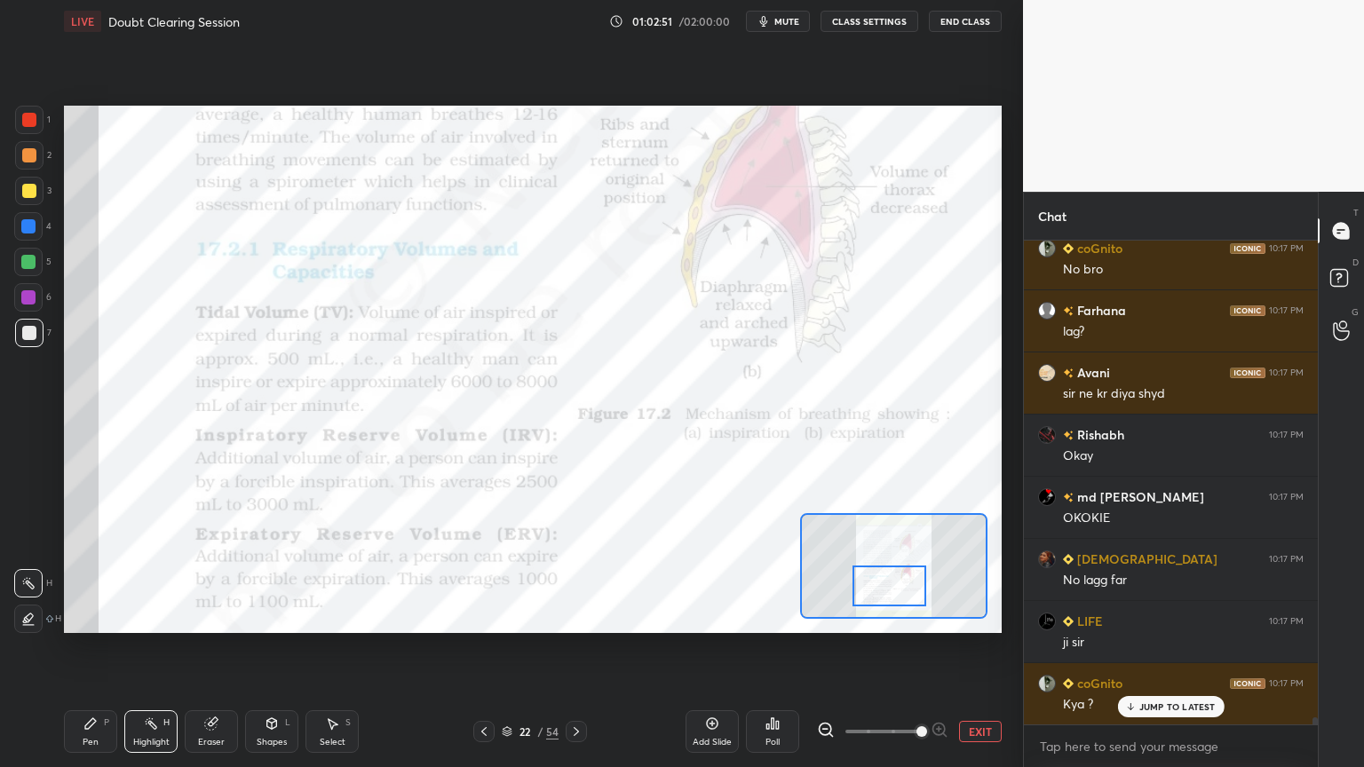
drag, startPoint x: 913, startPoint y: 574, endPoint x: 903, endPoint y: 606, distance: 34.3
click at [907, 601] on div at bounding box center [889, 586] width 74 height 41
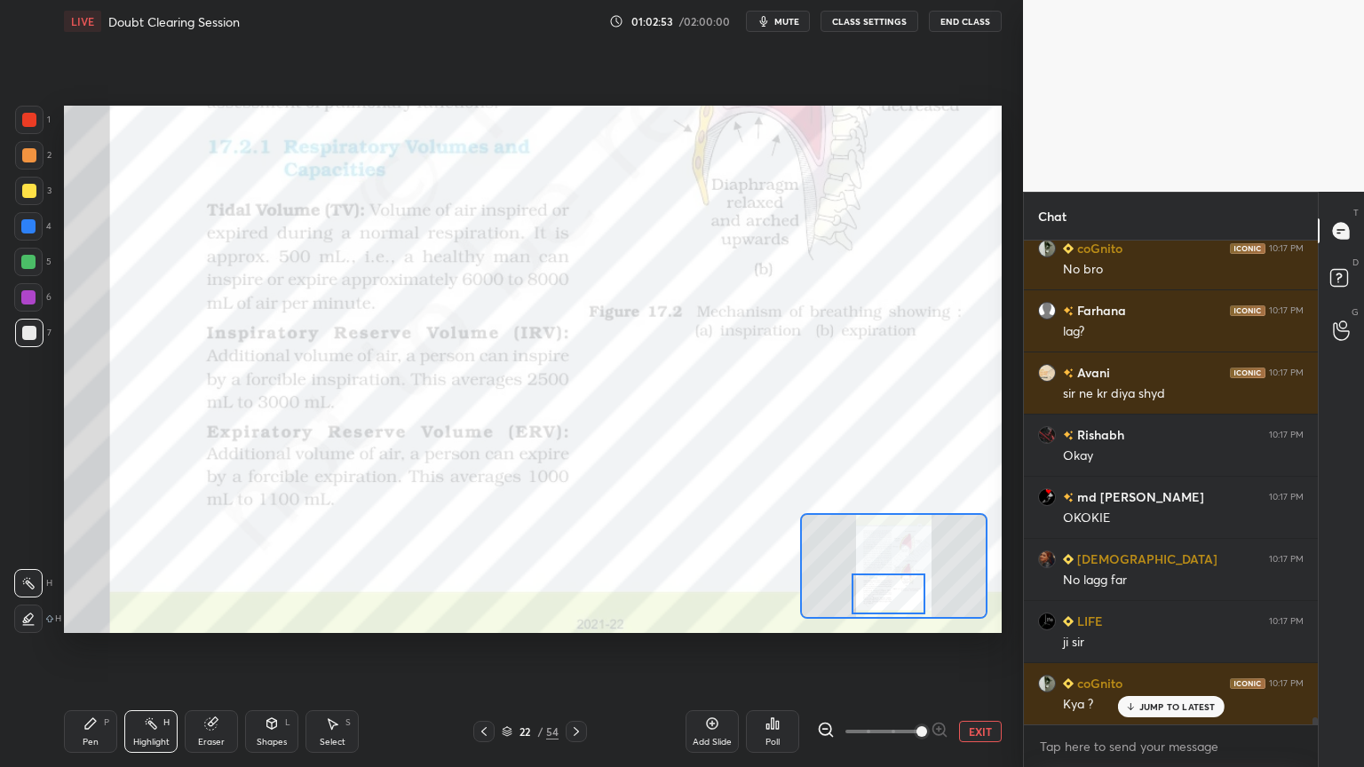
click at [27, 230] on div at bounding box center [28, 226] width 14 height 14
drag, startPoint x: 28, startPoint y: 227, endPoint x: 40, endPoint y: 276, distance: 50.4
click at [28, 231] on div at bounding box center [28, 226] width 14 height 14
click at [262, 616] on div "Shapes L" at bounding box center [271, 731] width 53 height 43
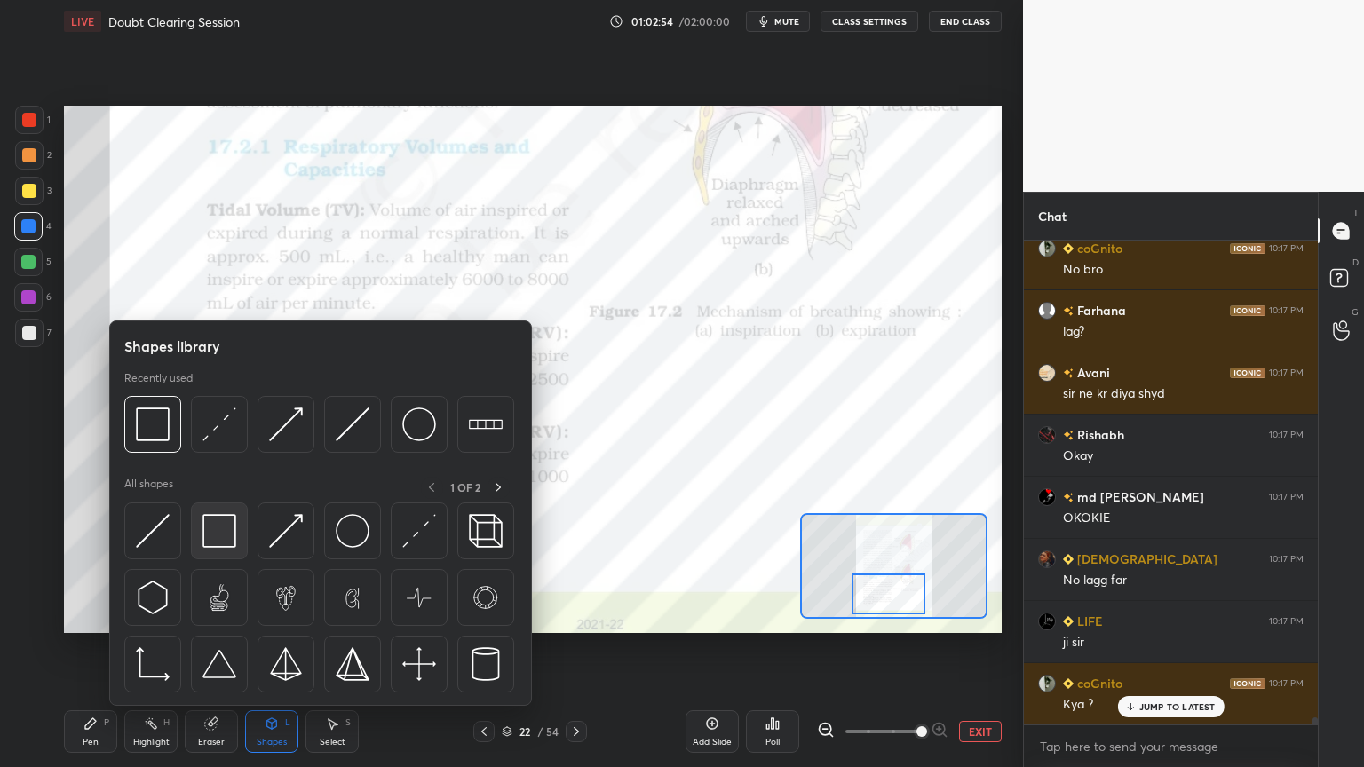
click at [227, 529] on img at bounding box center [219, 531] width 34 height 34
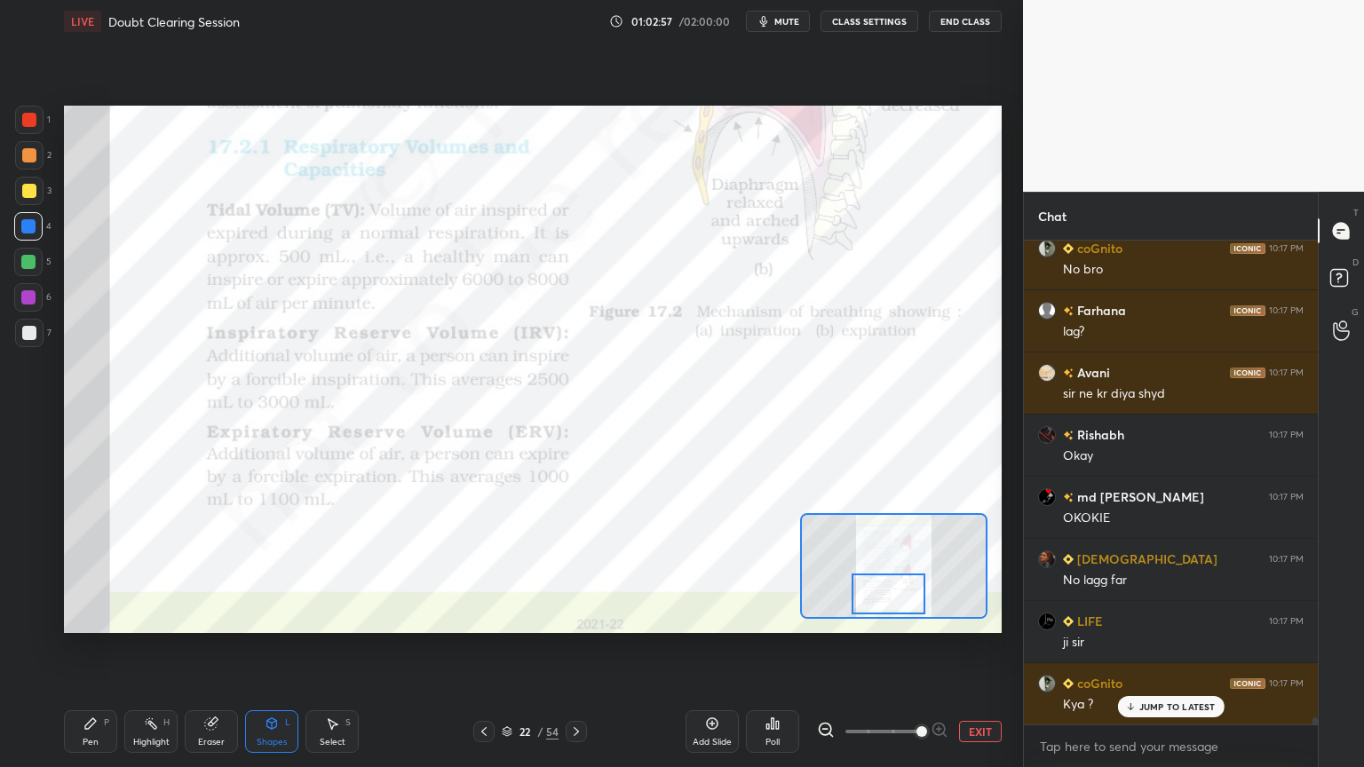
click at [25, 129] on div at bounding box center [29, 120] width 28 height 28
click at [28, 126] on div at bounding box center [29, 120] width 14 height 14
click at [28, 222] on div at bounding box center [28, 226] width 14 height 14
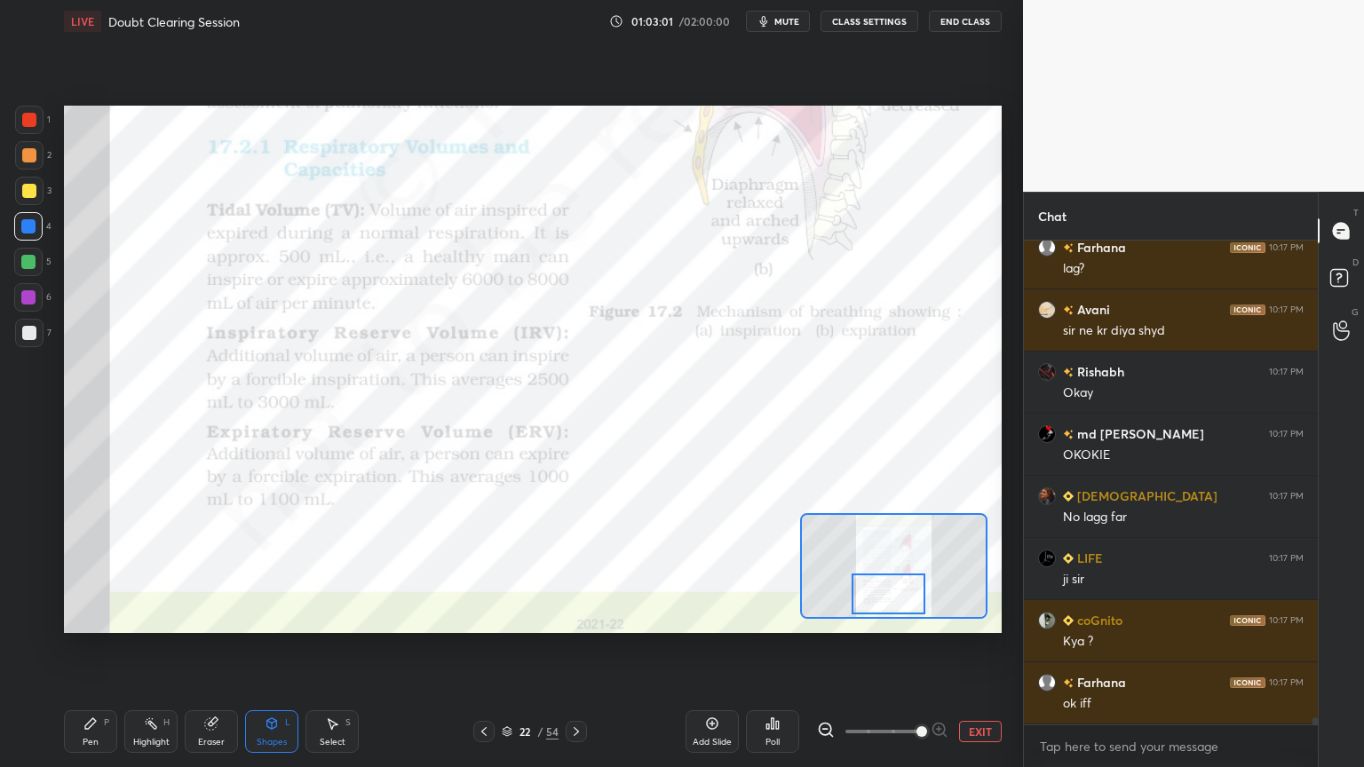
click at [28, 261] on div at bounding box center [28, 262] width 14 height 14
click at [260, 616] on div "Shapes L" at bounding box center [271, 731] width 53 height 43
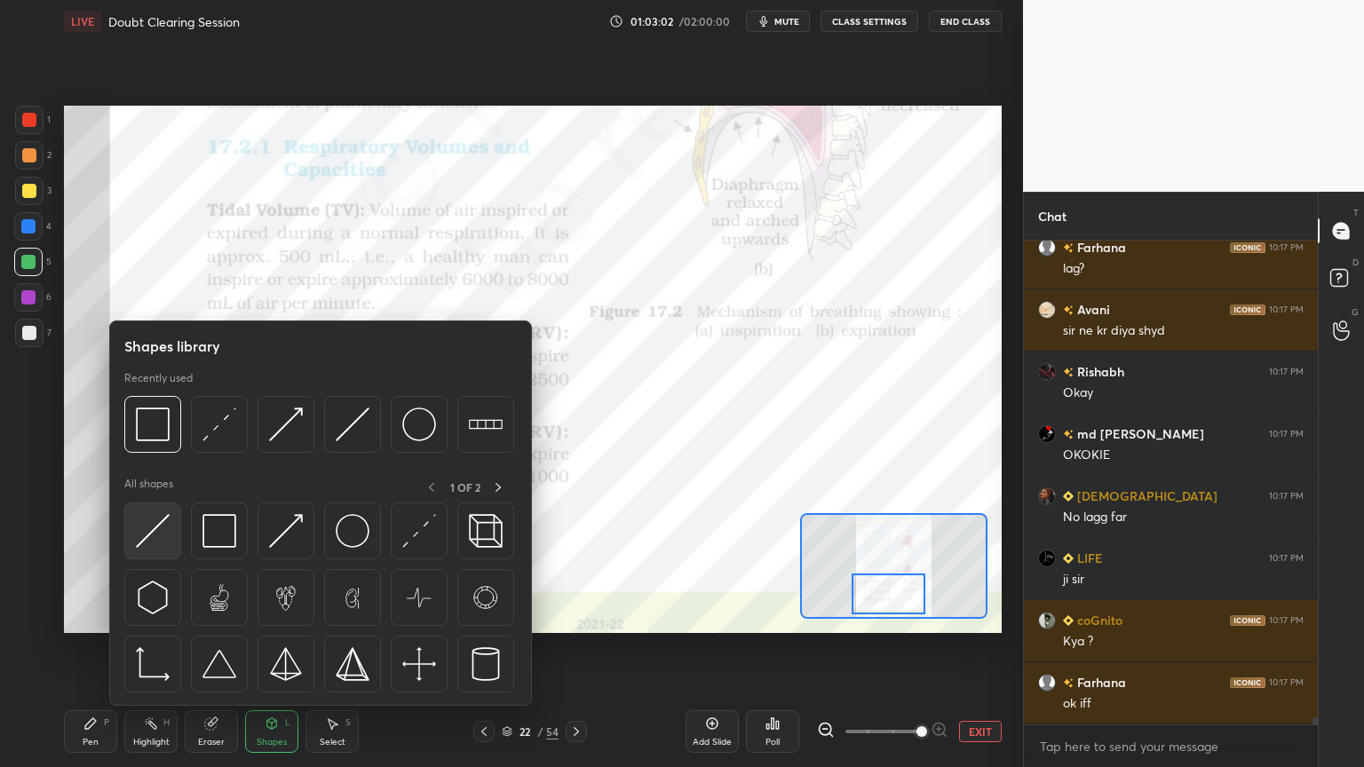
click at [166, 530] on img at bounding box center [153, 531] width 34 height 34
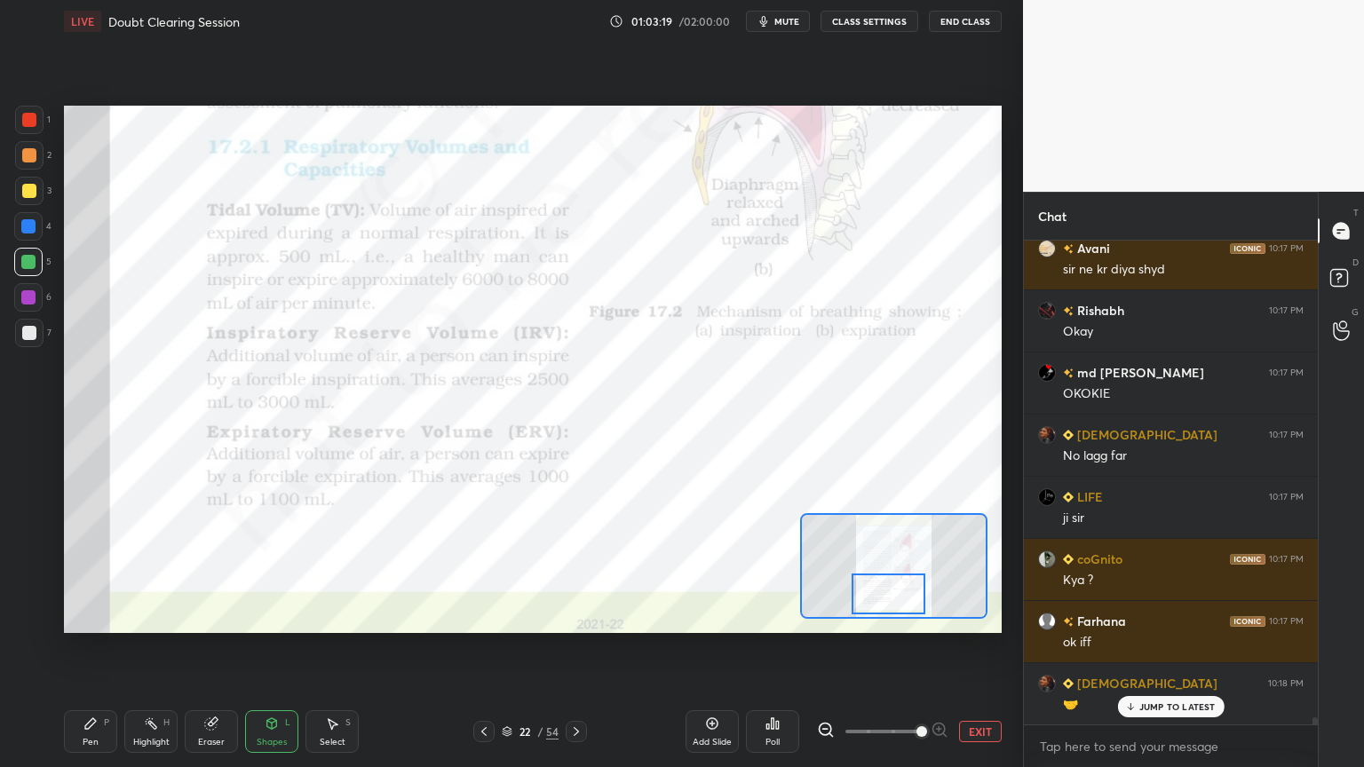
scroll to position [31278, 0]
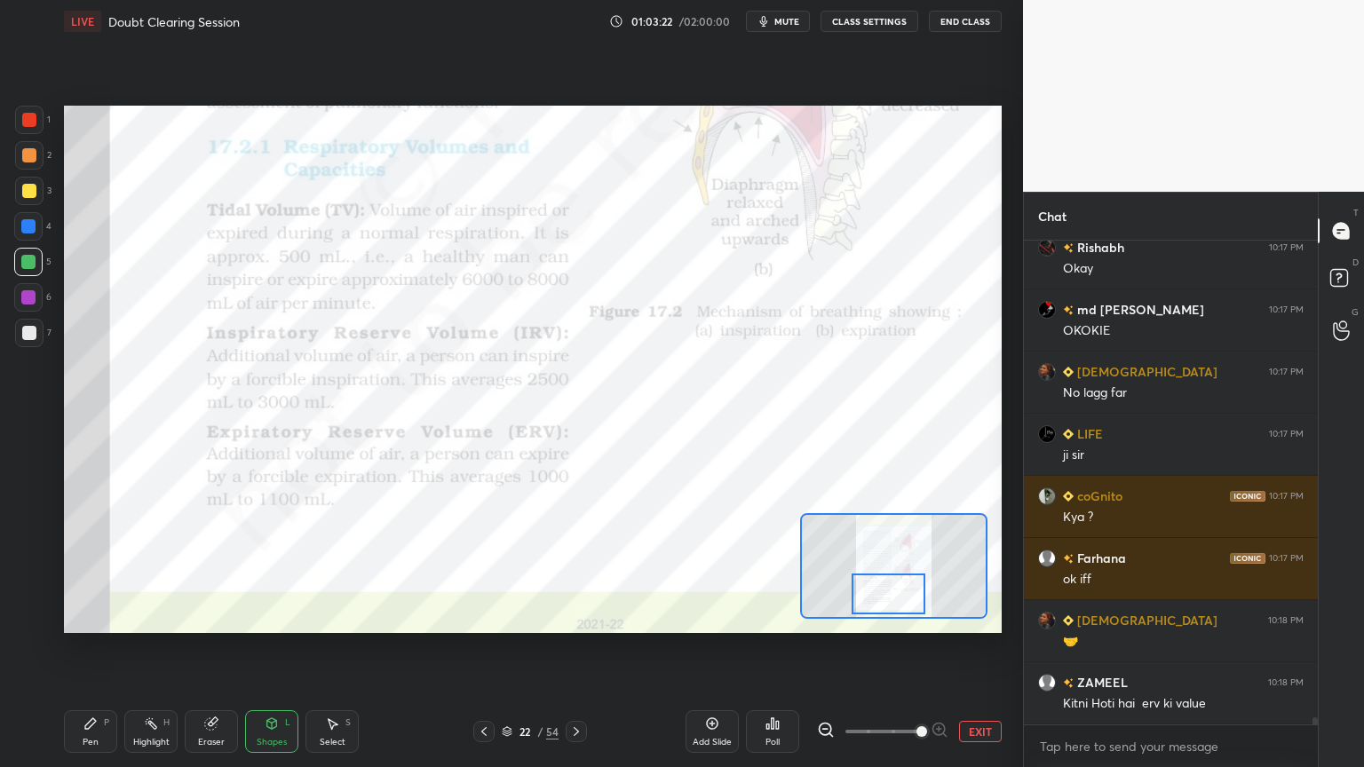
drag, startPoint x: 28, startPoint y: 231, endPoint x: 39, endPoint y: 236, distance: 11.9
click at [33, 233] on div at bounding box center [28, 226] width 28 height 28
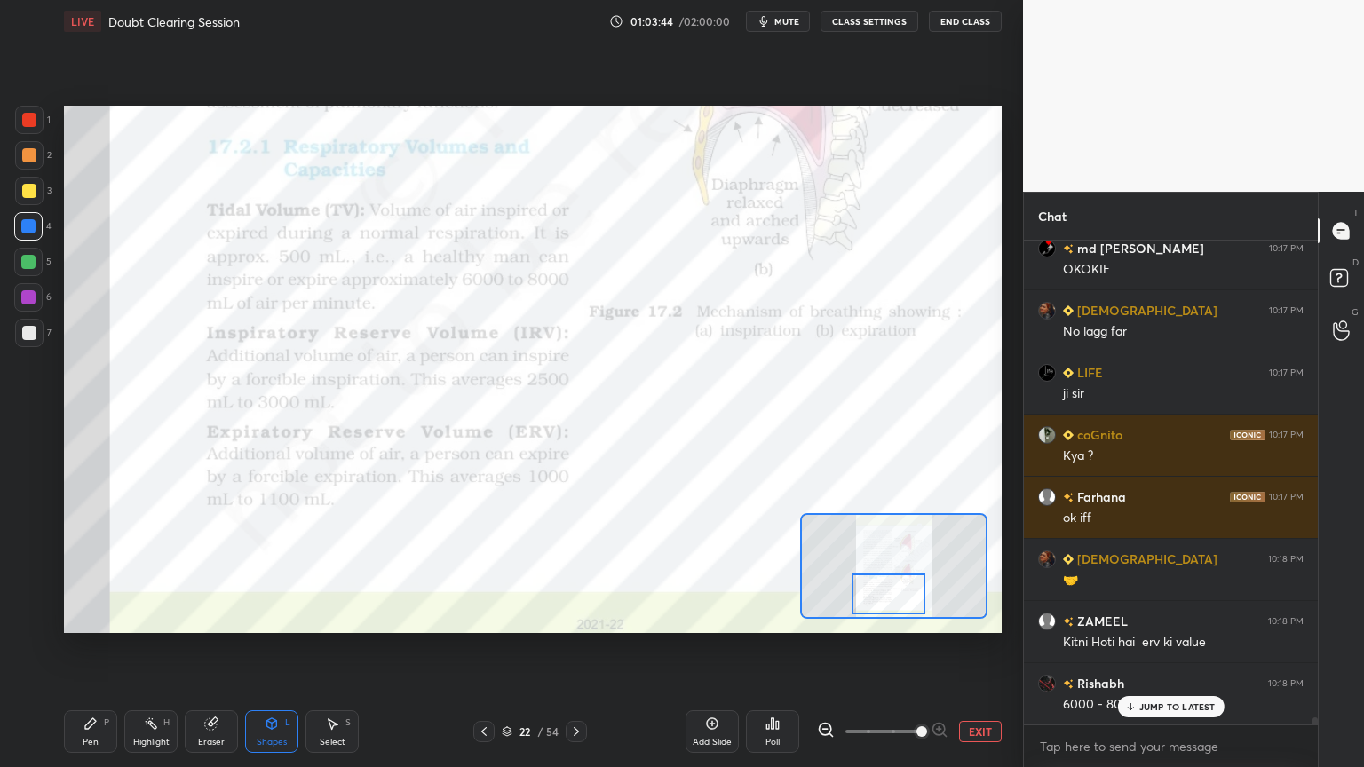
click at [572, 616] on icon at bounding box center [576, 731] width 14 height 14
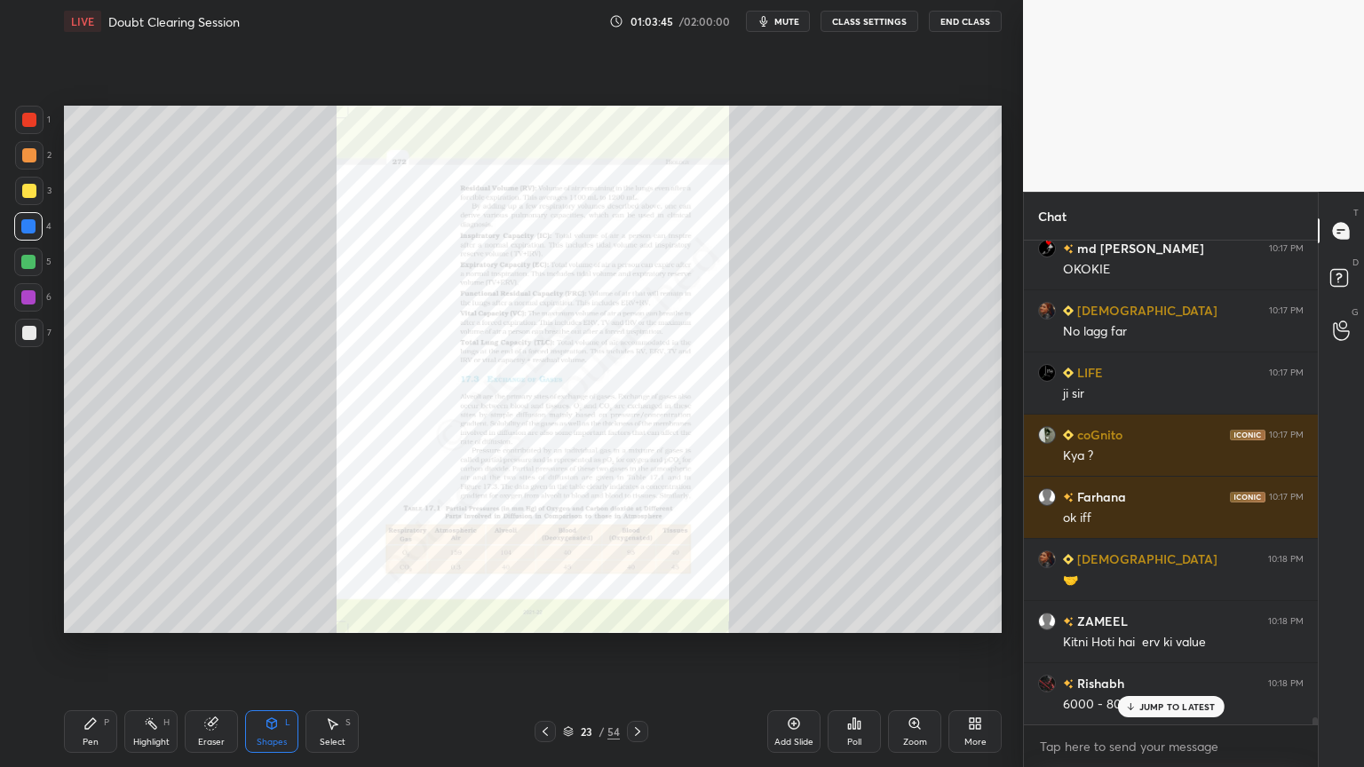
click at [914, 616] on icon at bounding box center [914, 723] width 14 height 14
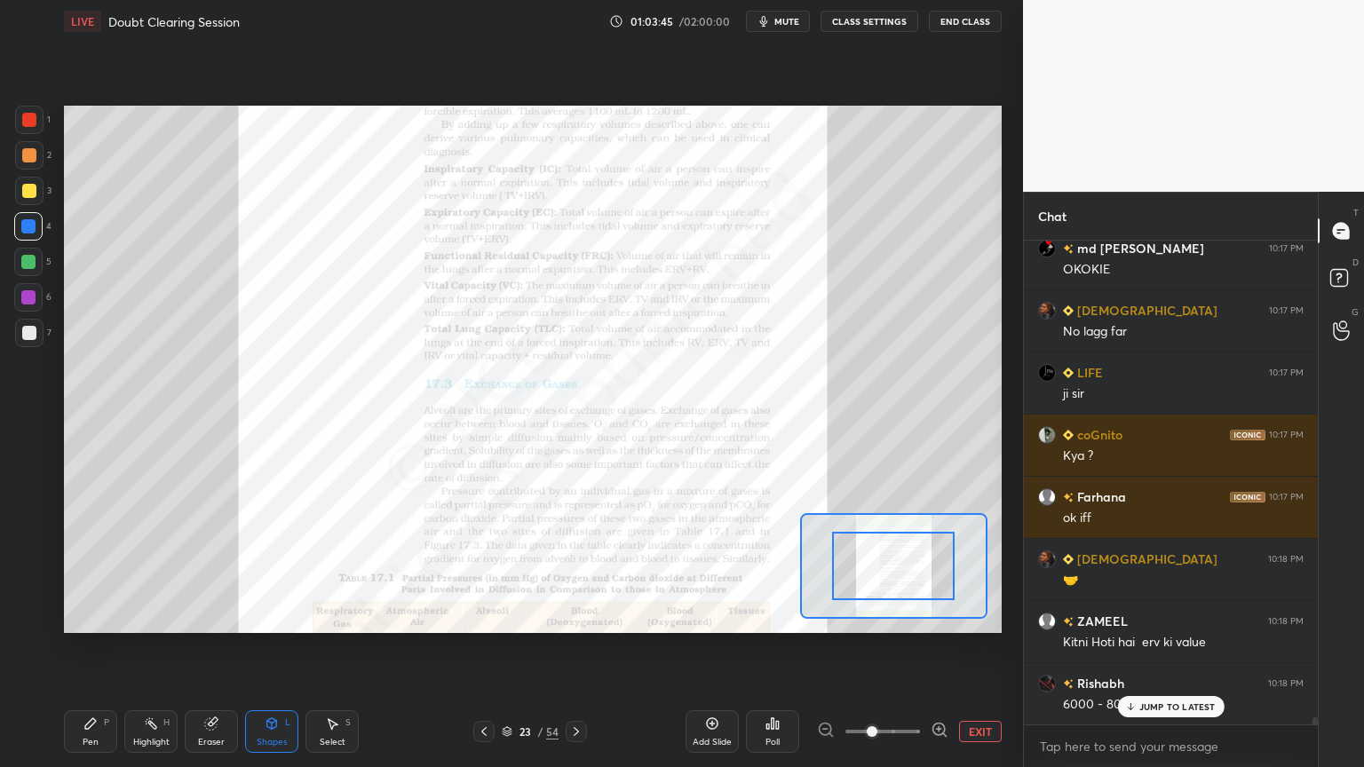
click at [919, 616] on span at bounding box center [882, 731] width 75 height 27
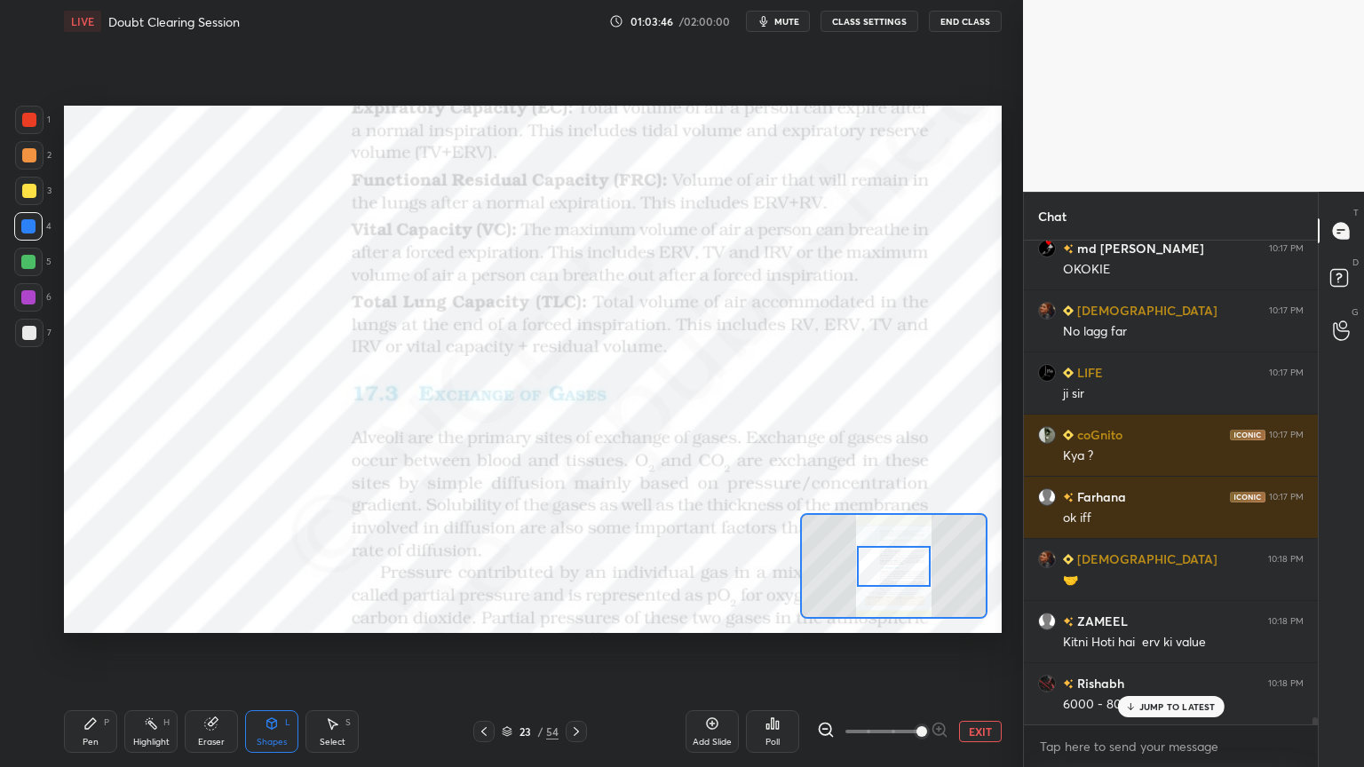
click at [927, 616] on span at bounding box center [921, 731] width 11 height 11
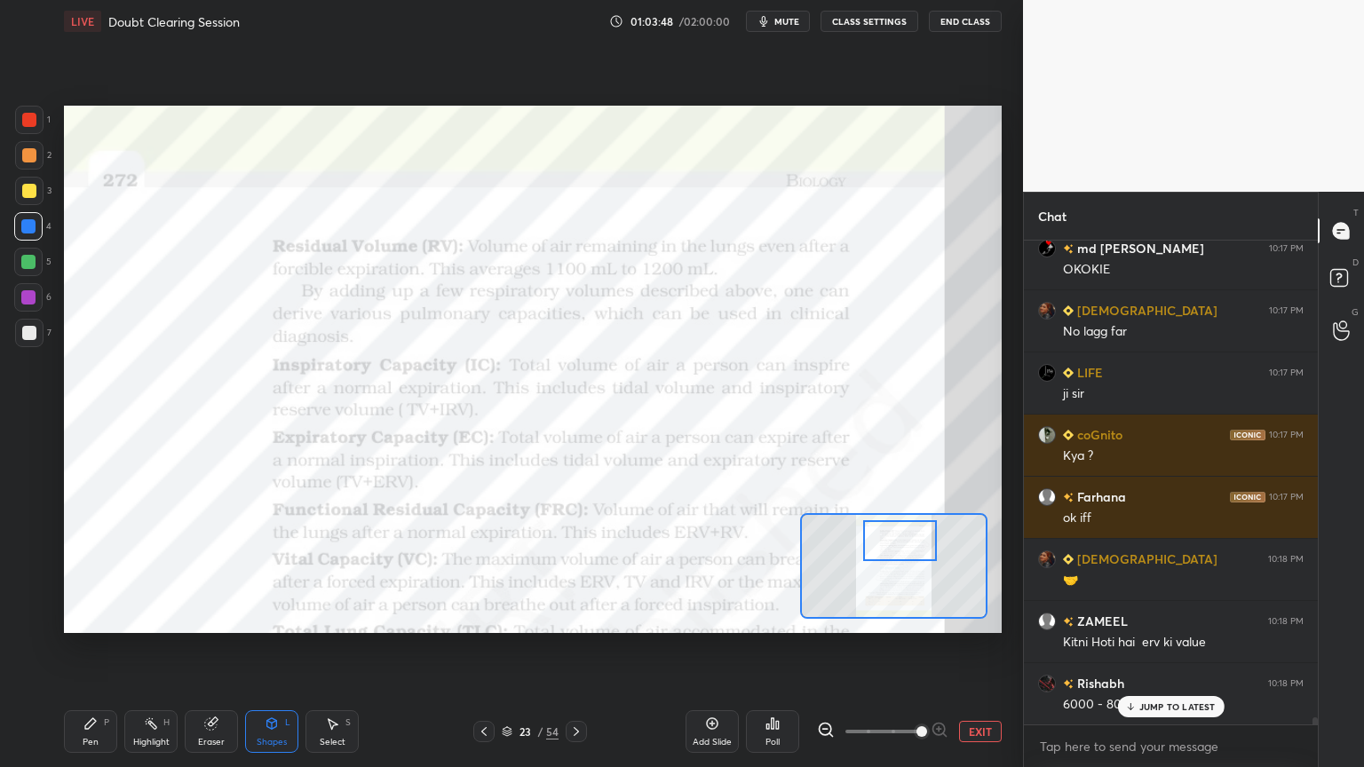
drag, startPoint x: 901, startPoint y: 552, endPoint x: 908, endPoint y: 524, distance: 29.3
click at [907, 528] on div at bounding box center [900, 540] width 74 height 41
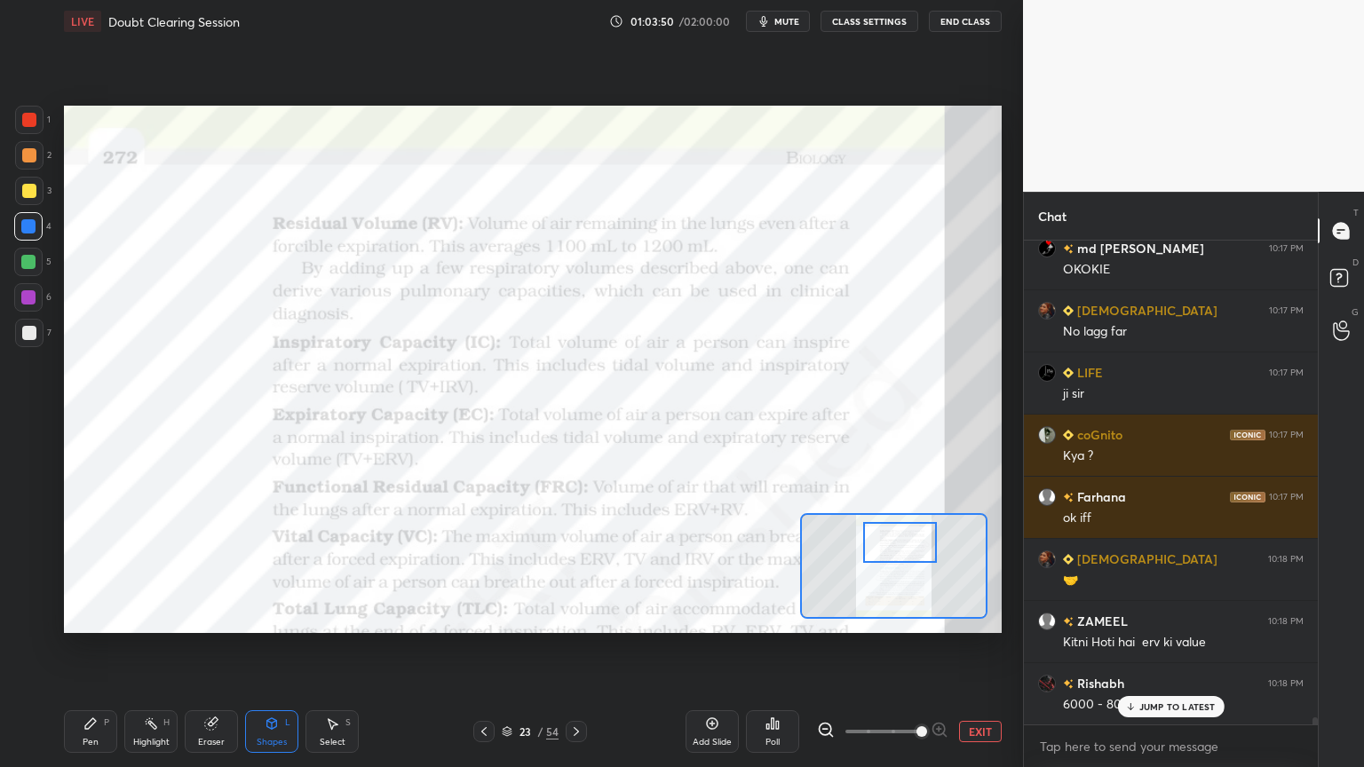
click at [34, 273] on div at bounding box center [28, 262] width 28 height 28
click at [28, 270] on div at bounding box center [28, 262] width 28 height 28
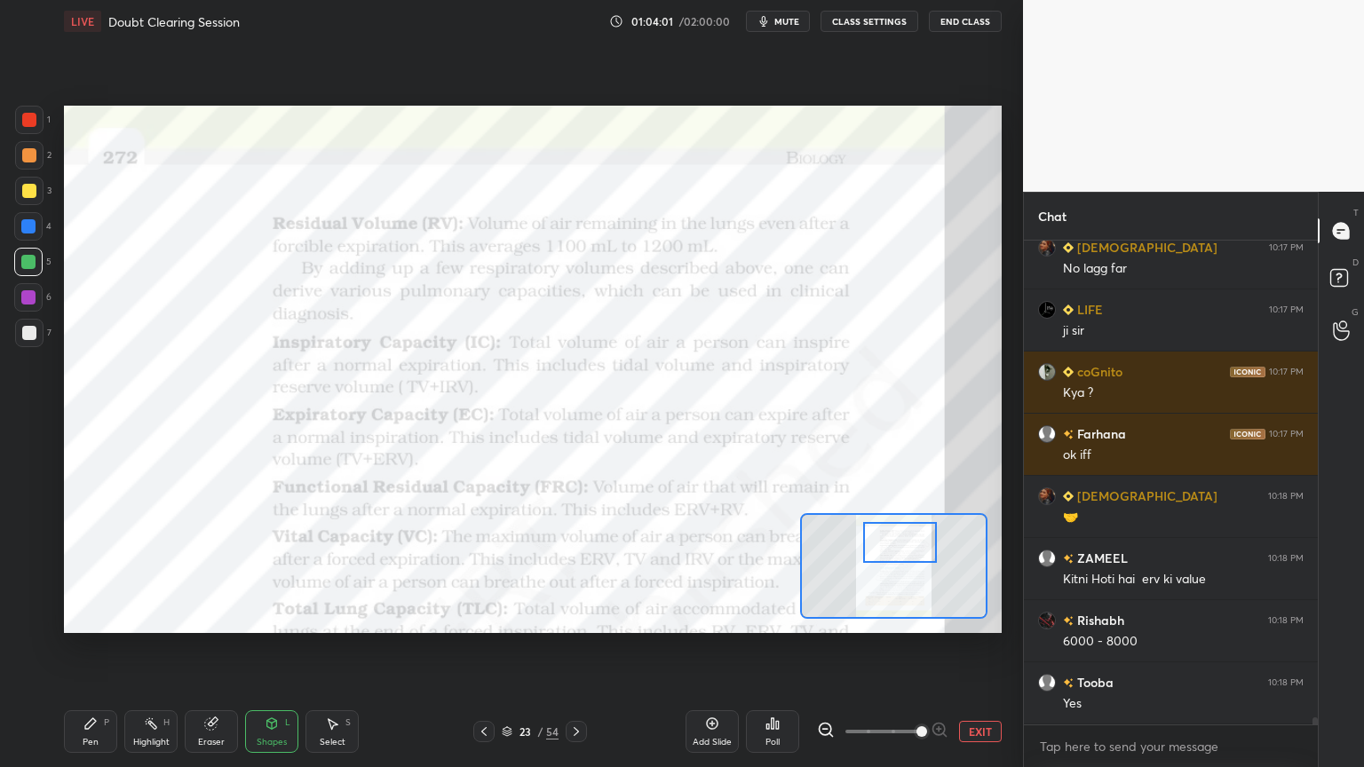
click at [29, 302] on div at bounding box center [28, 297] width 14 height 14
click at [27, 273] on div at bounding box center [28, 262] width 28 height 28
click at [24, 273] on div at bounding box center [28, 262] width 28 height 28
click at [21, 298] on div at bounding box center [28, 297] width 14 height 14
drag, startPoint x: 22, startPoint y: 299, endPoint x: 40, endPoint y: 311, distance: 21.2
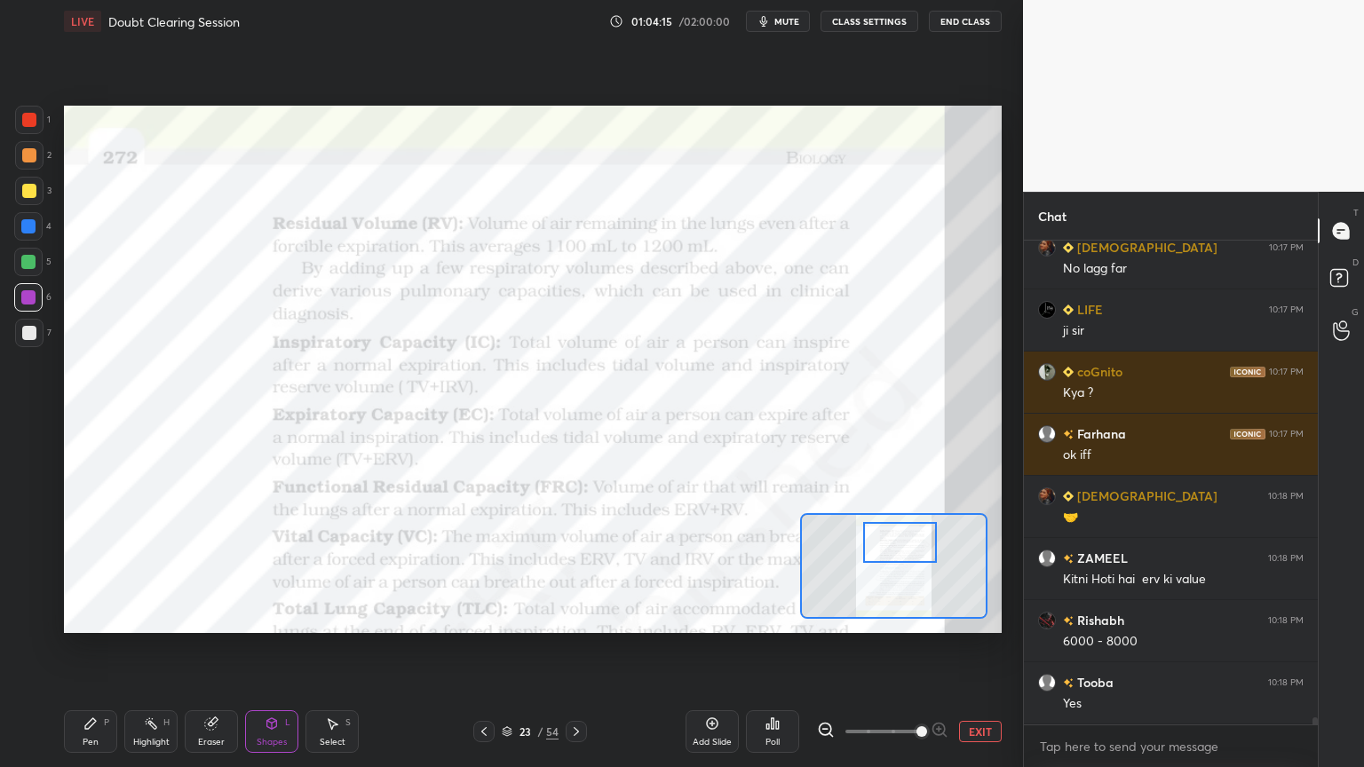
click at [23, 301] on div at bounding box center [28, 297] width 14 height 14
click at [25, 270] on div at bounding box center [28, 262] width 28 height 28
click at [30, 271] on div at bounding box center [28, 262] width 28 height 28
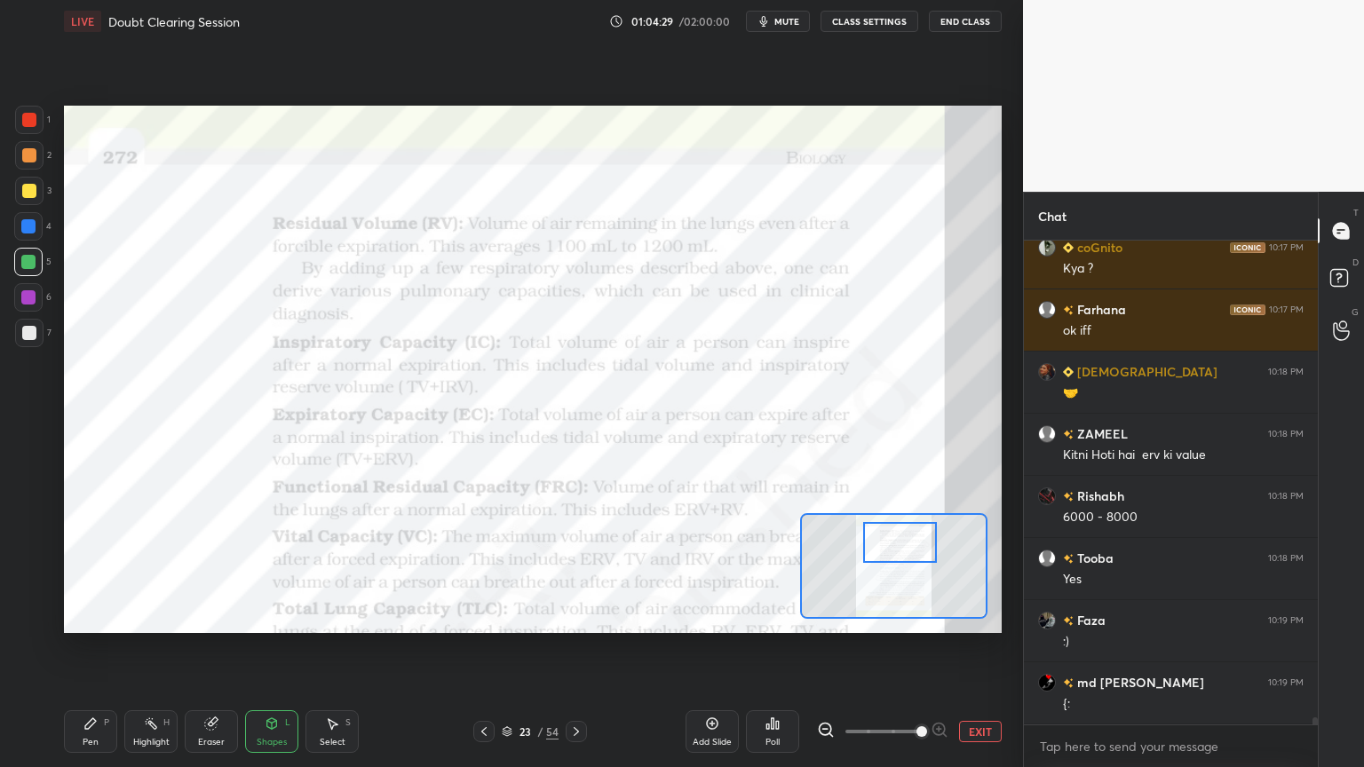
scroll to position [31588, 0]
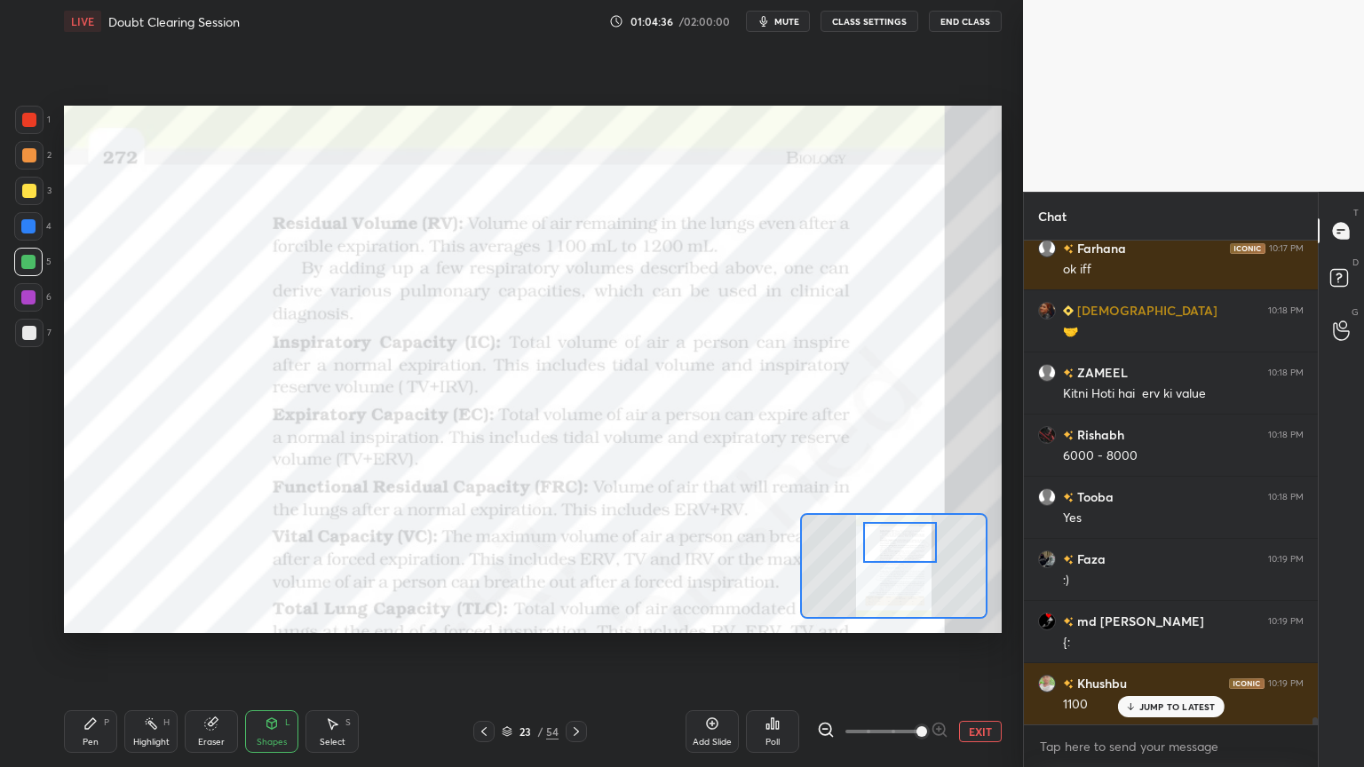
click at [26, 305] on div at bounding box center [28, 297] width 28 height 28
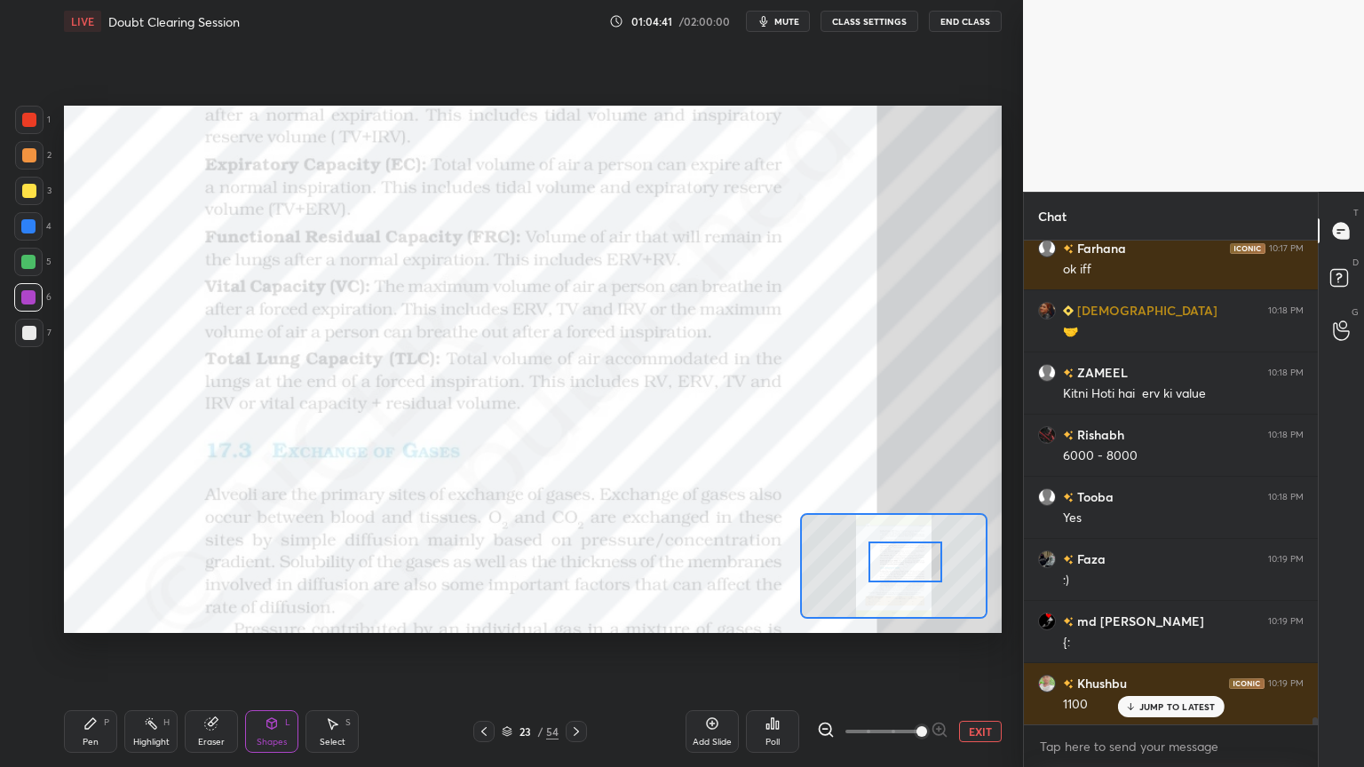
drag, startPoint x: 895, startPoint y: 555, endPoint x: 890, endPoint y: 568, distance: 14.3
click at [899, 577] on div at bounding box center [905, 562] width 74 height 41
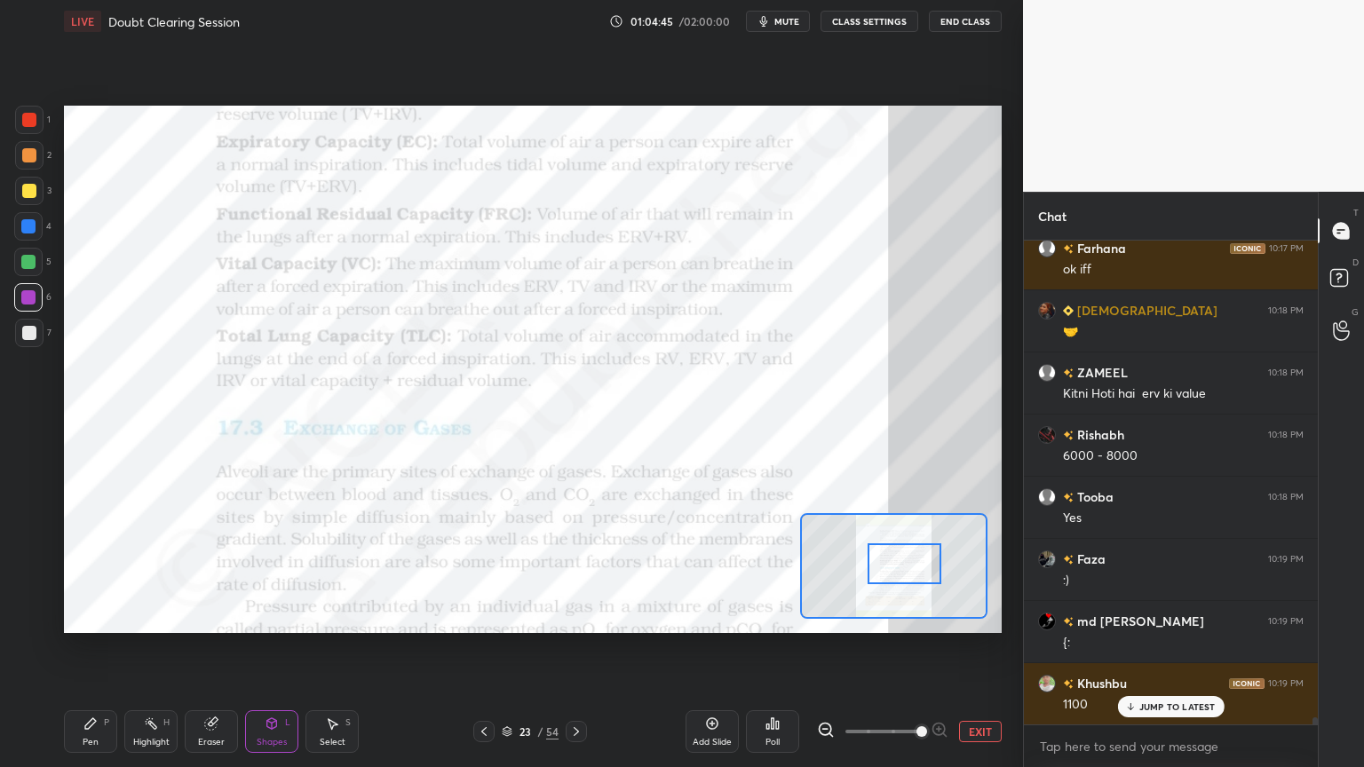
click at [28, 260] on div at bounding box center [28, 262] width 14 height 14
click at [34, 263] on div at bounding box center [28, 262] width 14 height 14
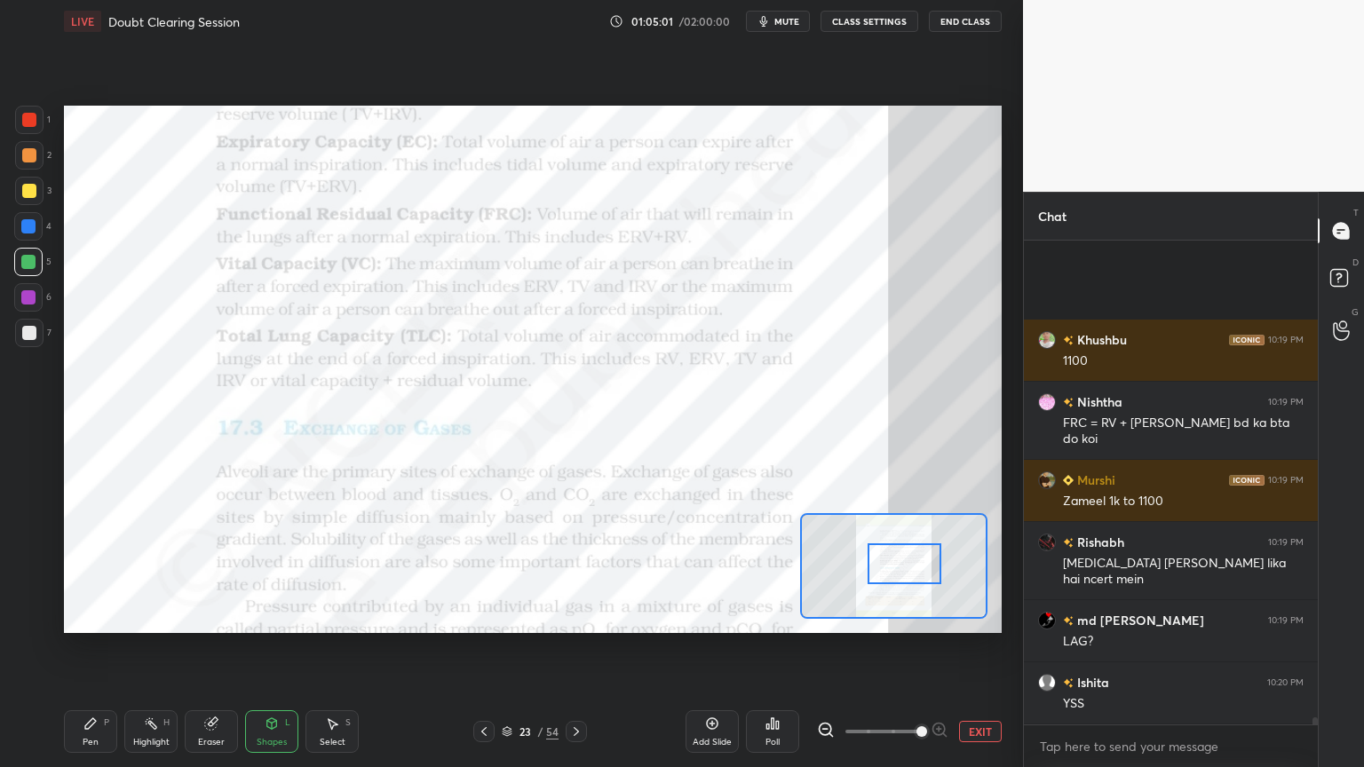
scroll to position [32087, 0]
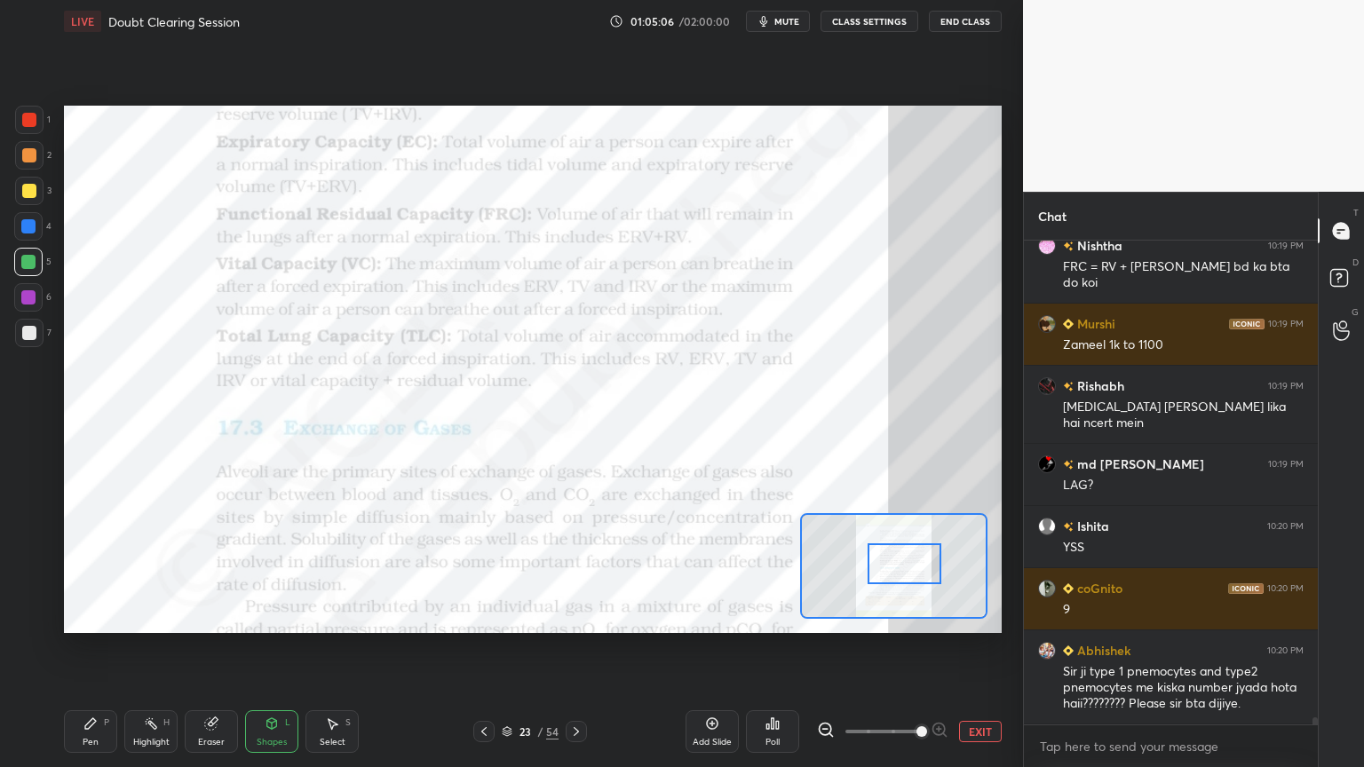
click at [28, 298] on div at bounding box center [28, 297] width 14 height 14
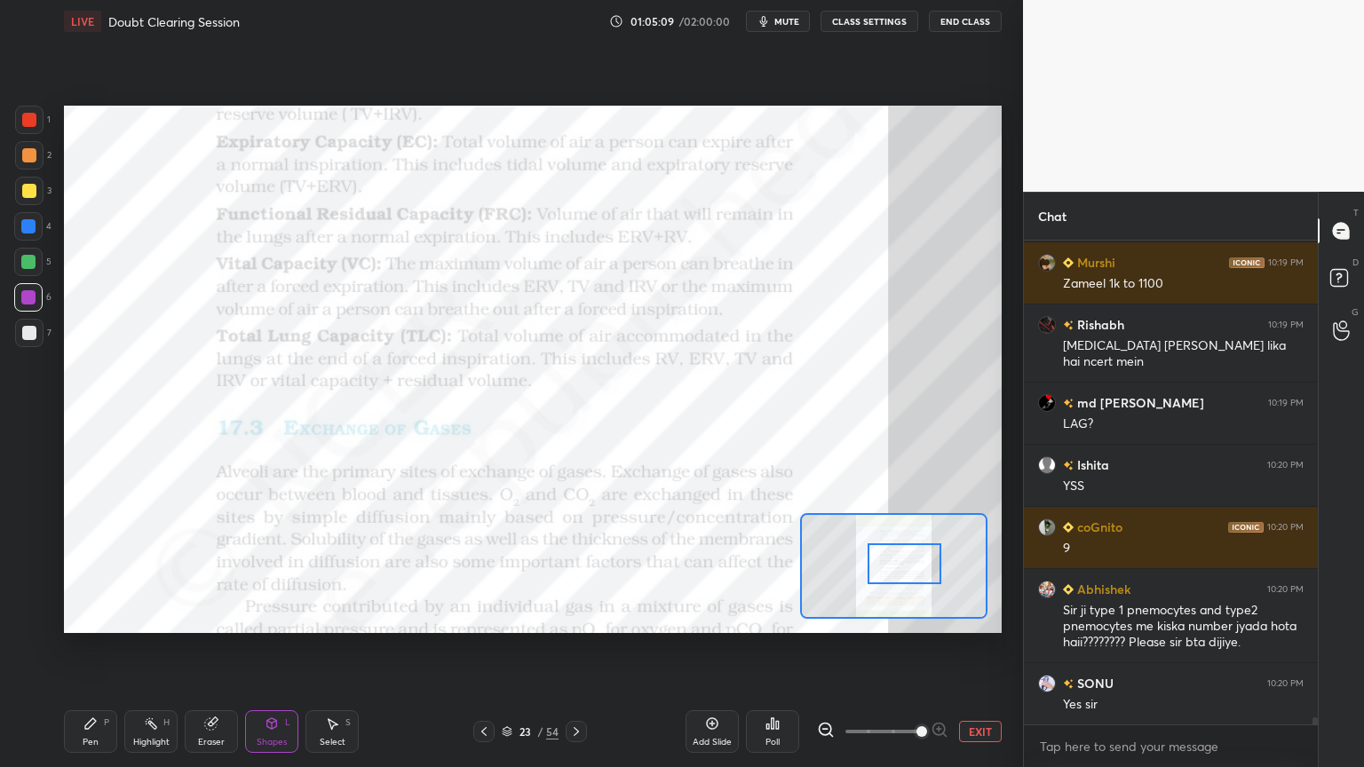
scroll to position [32212, 0]
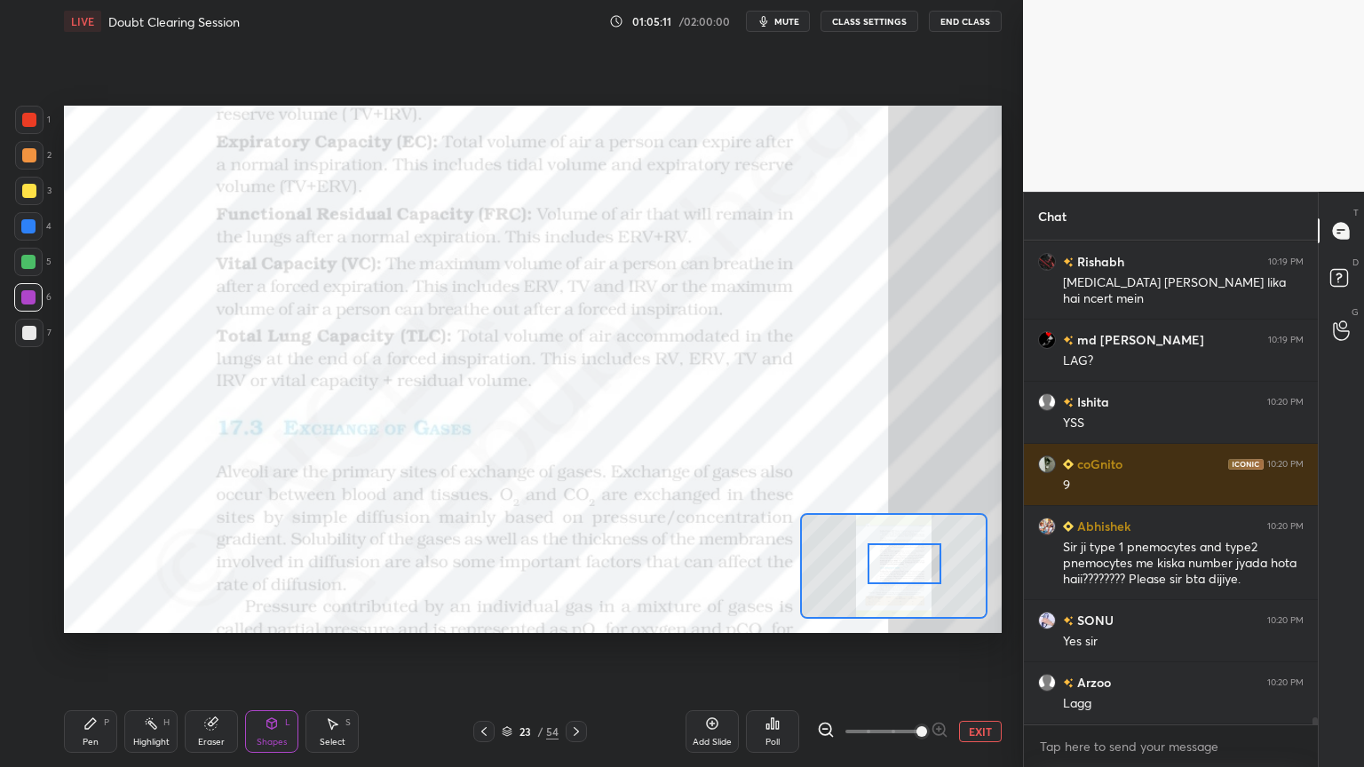
click at [34, 268] on div at bounding box center [28, 262] width 28 height 28
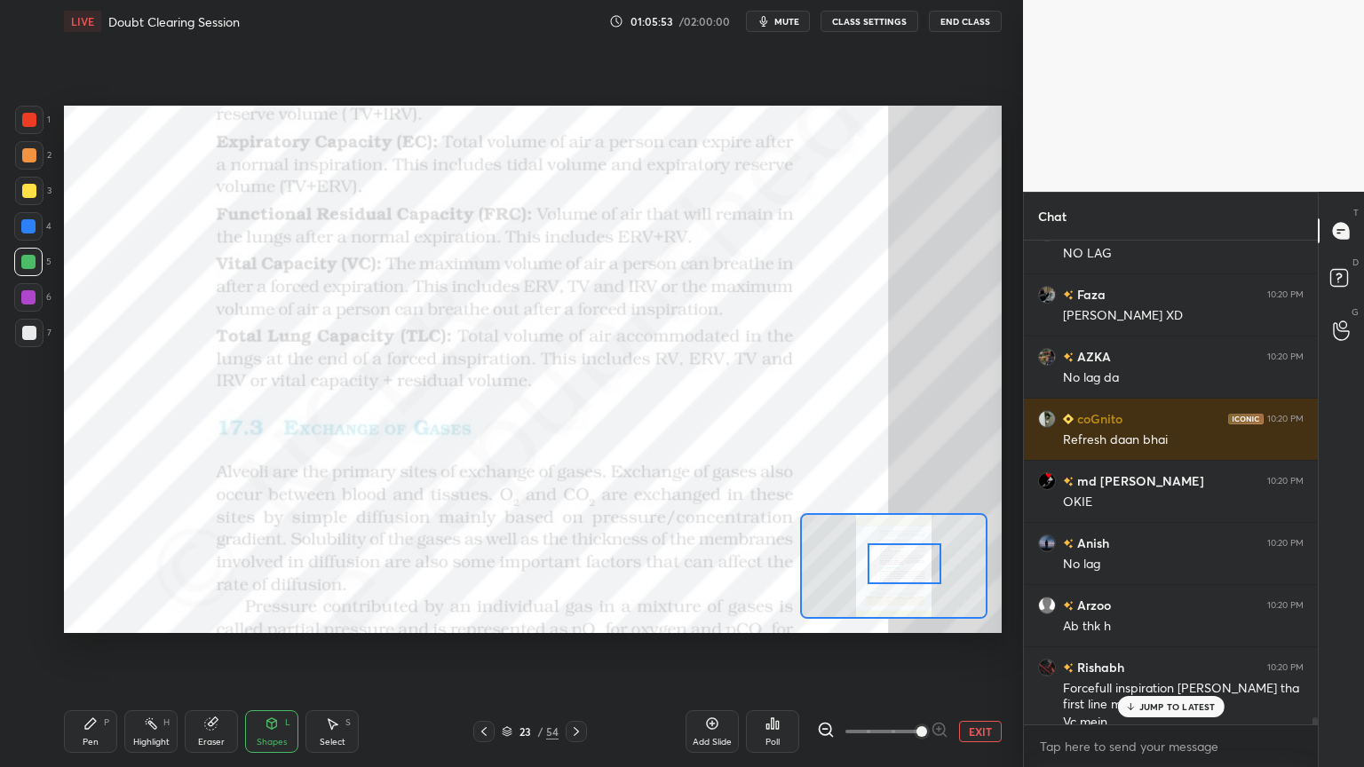
scroll to position [32742, 0]
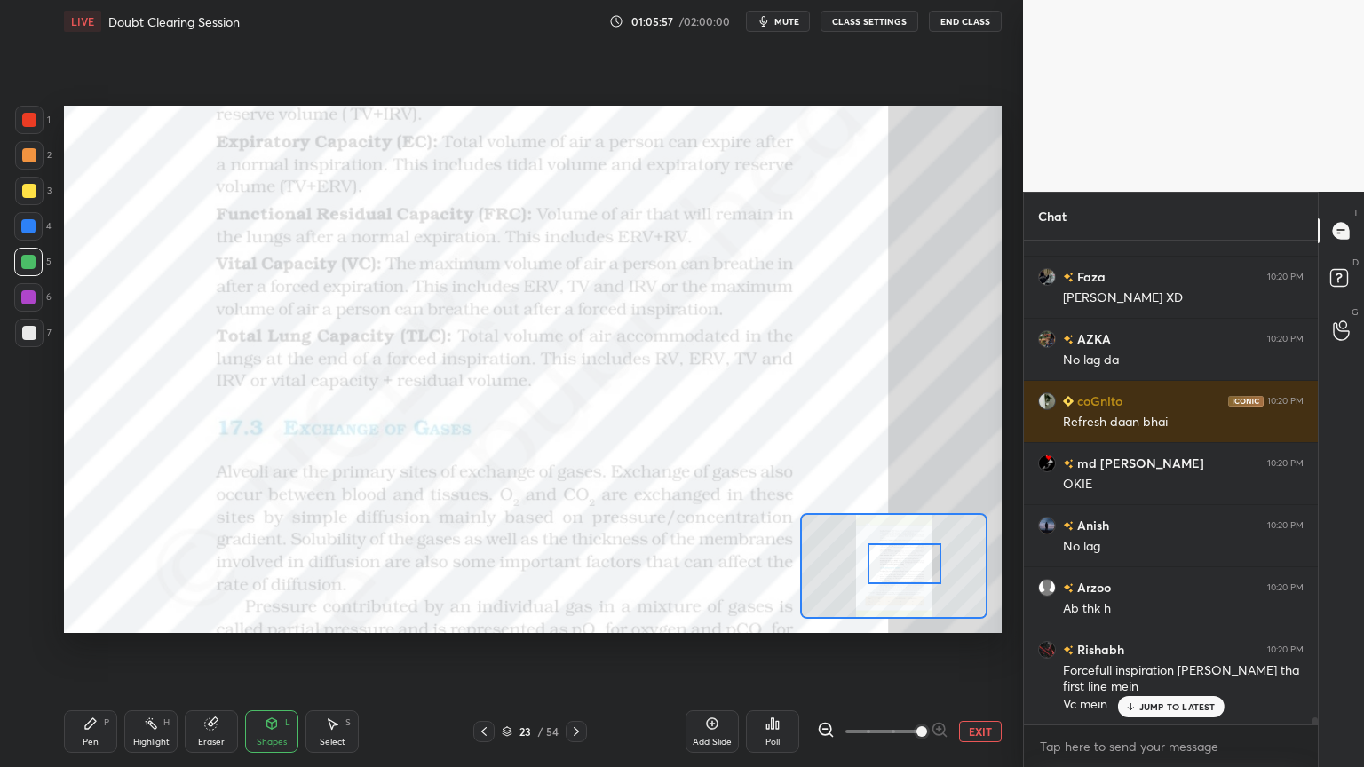
click at [796, 21] on span "mute" at bounding box center [786, 21] width 25 height 12
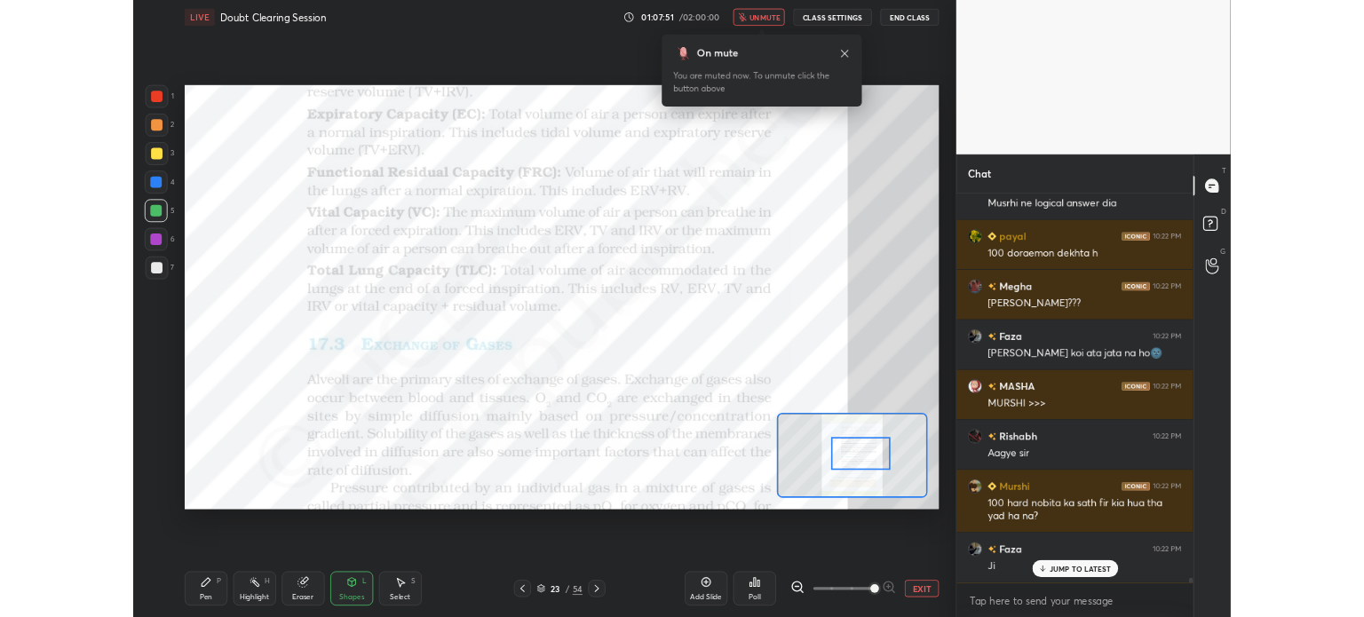
scroll to position [35814, 0]
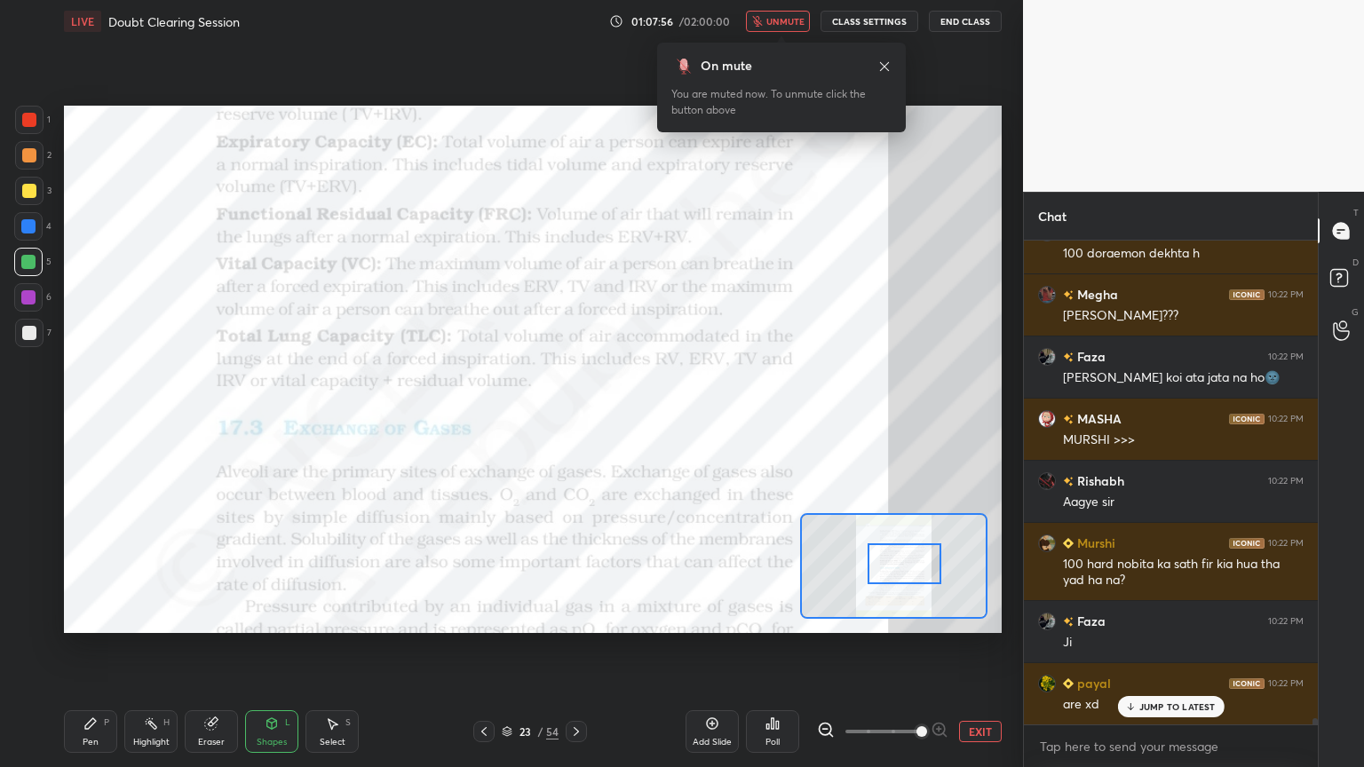
click at [788, 23] on span "unmute" at bounding box center [785, 21] width 38 height 12
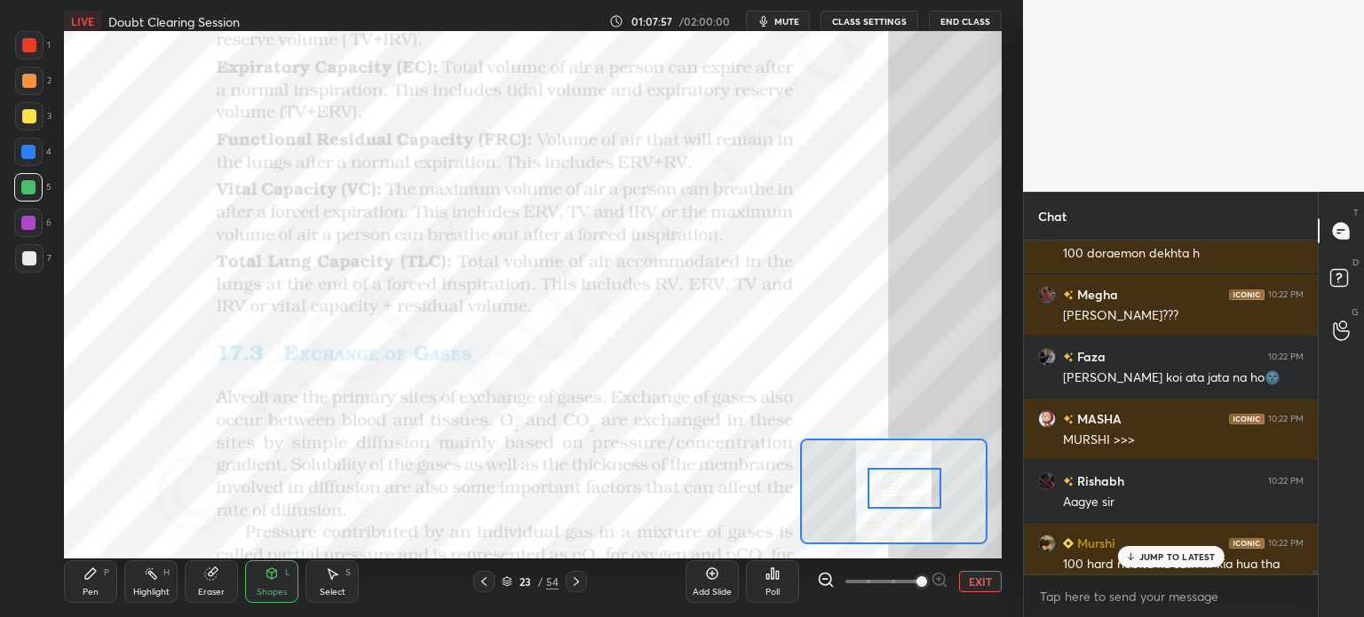
scroll to position [4, 5]
type textarea "x"
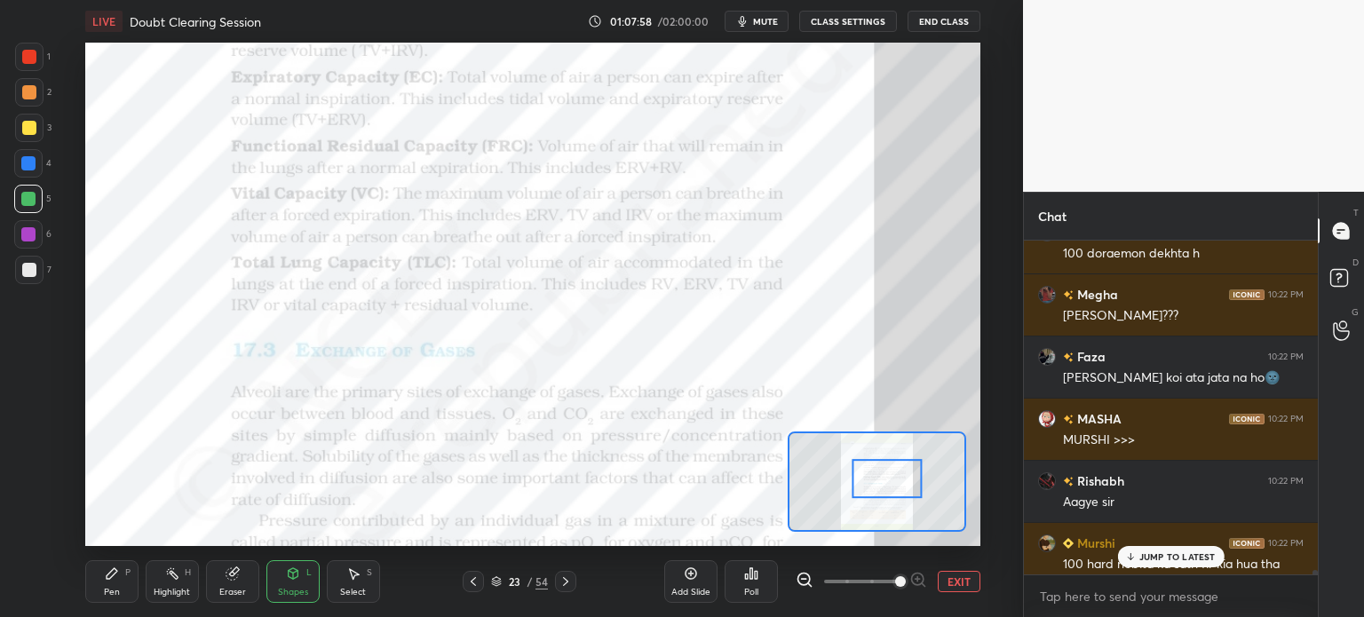
scroll to position [36027, 0]
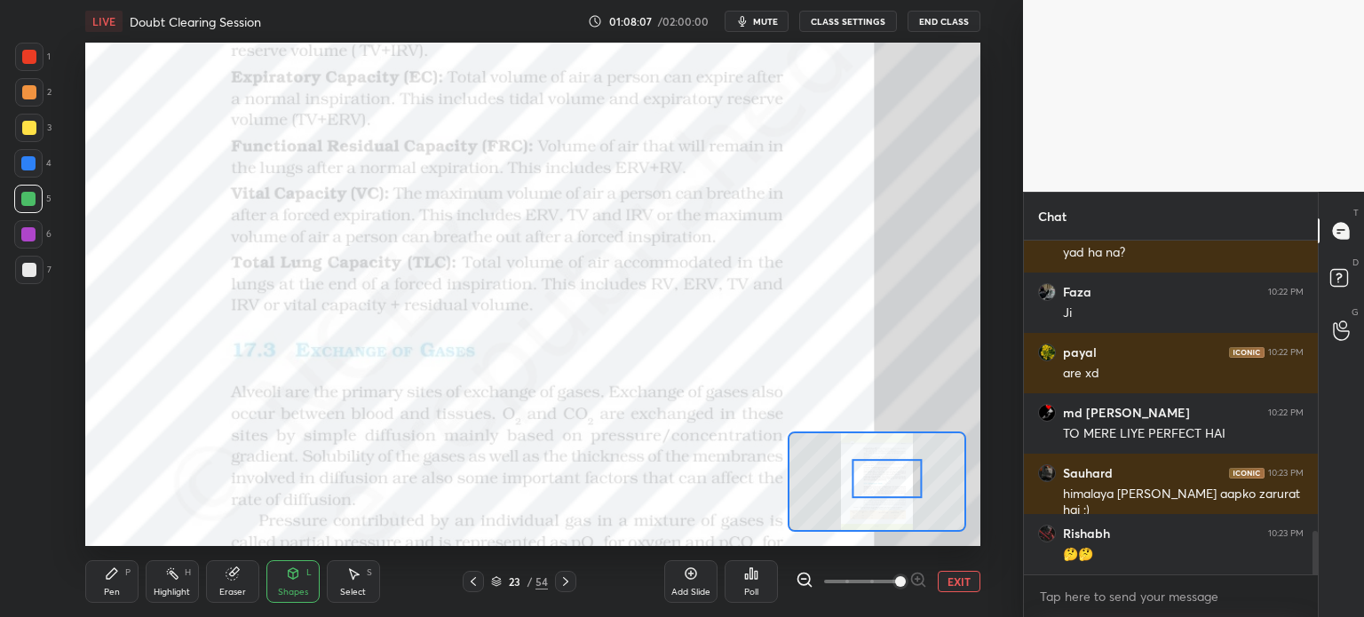
scroll to position [2221, 0]
click at [954, 579] on button "EXIT" at bounding box center [959, 581] width 43 height 21
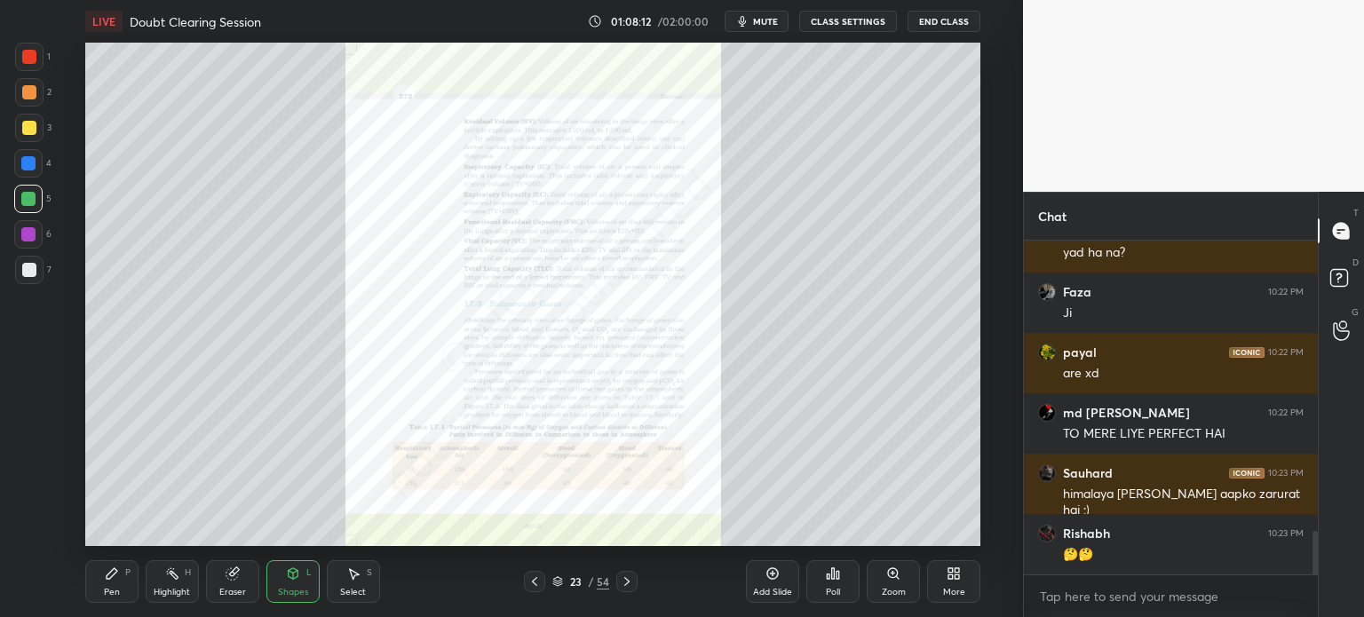
click at [893, 574] on icon at bounding box center [893, 573] width 10 height 10
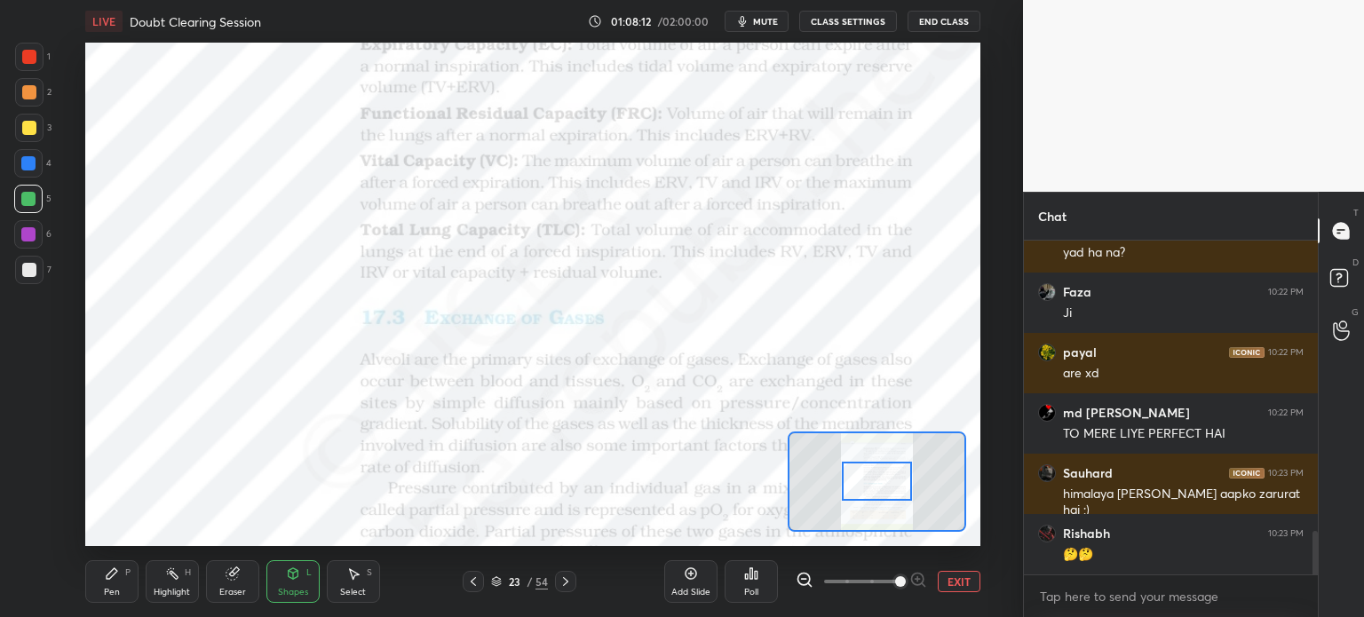
click at [898, 578] on span at bounding box center [900, 581] width 11 height 11
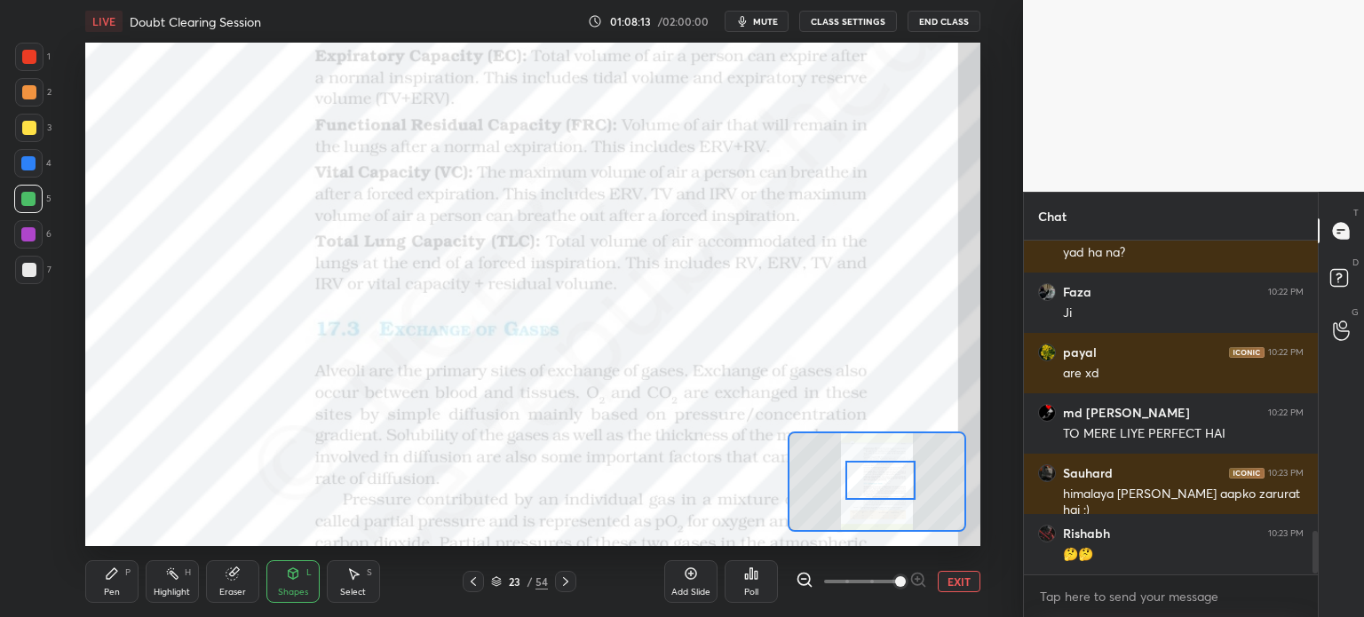
scroll to position [2282, 0]
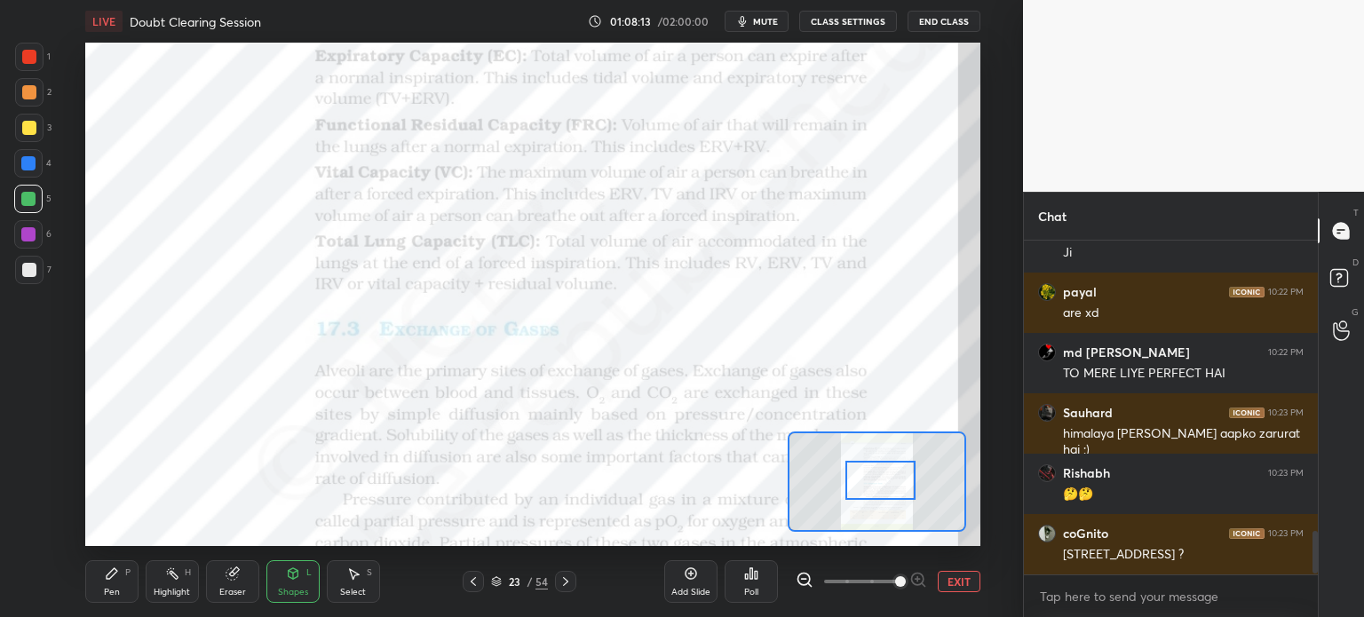
click at [885, 482] on div at bounding box center [880, 480] width 70 height 39
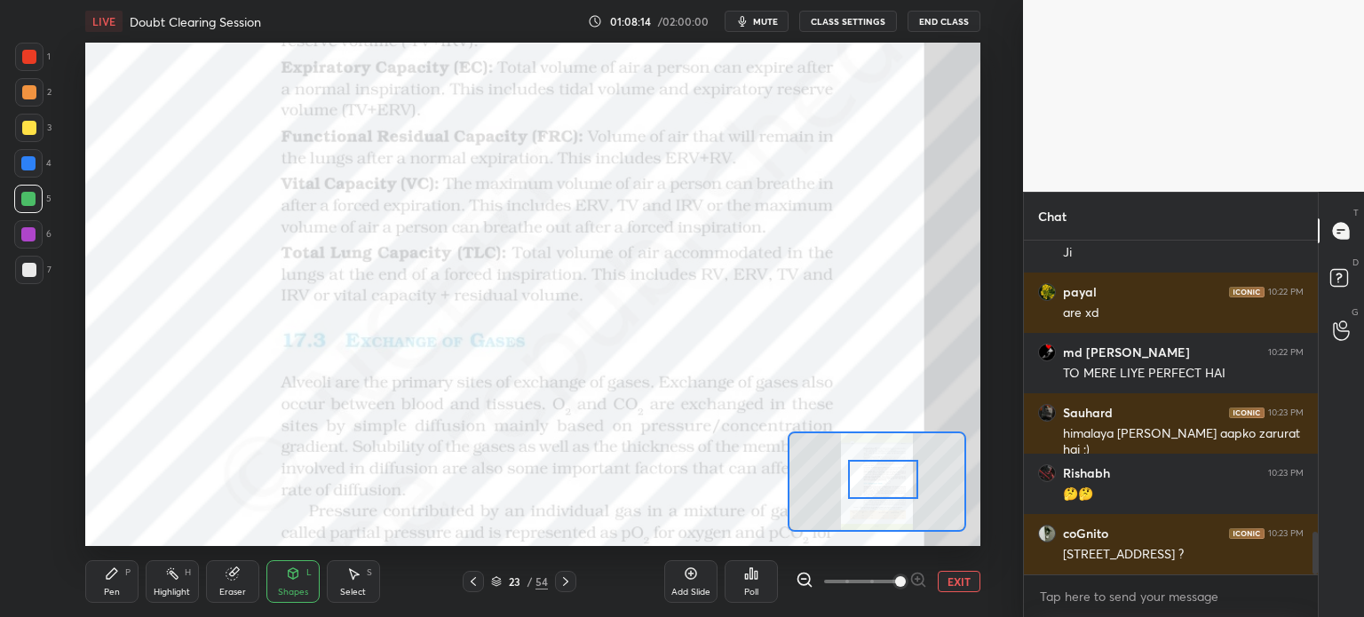
click at [886, 493] on div at bounding box center [883, 479] width 70 height 39
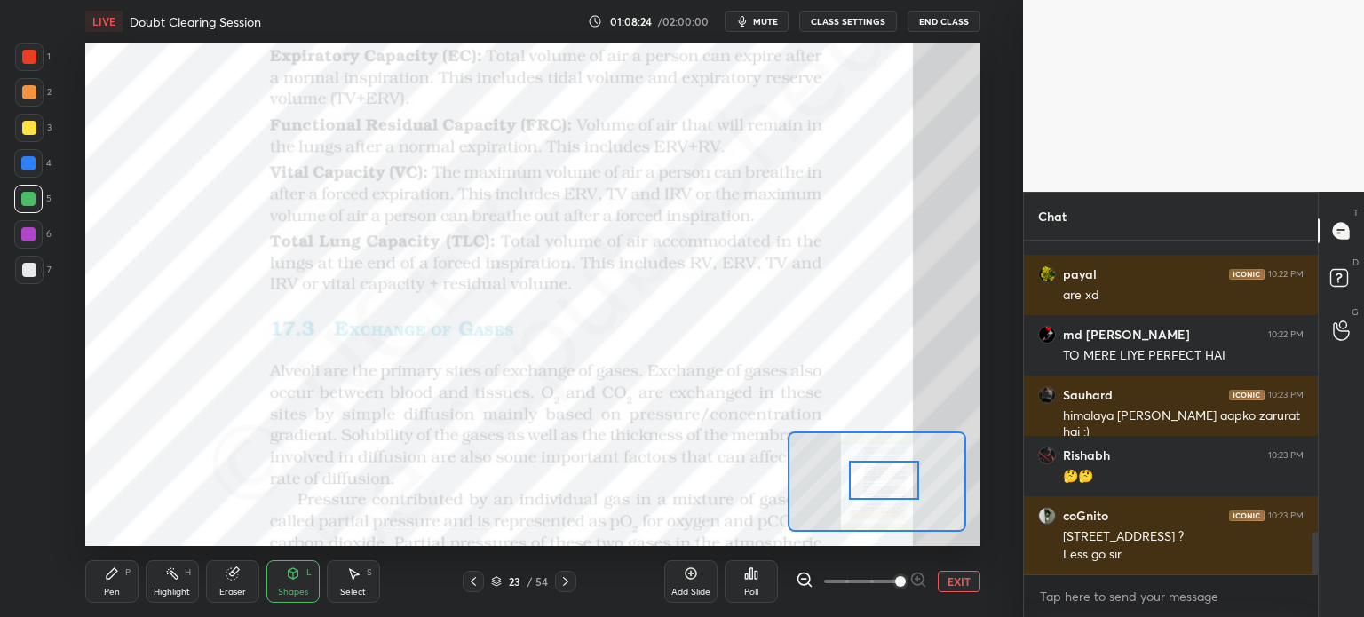
scroll to position [2360, 0]
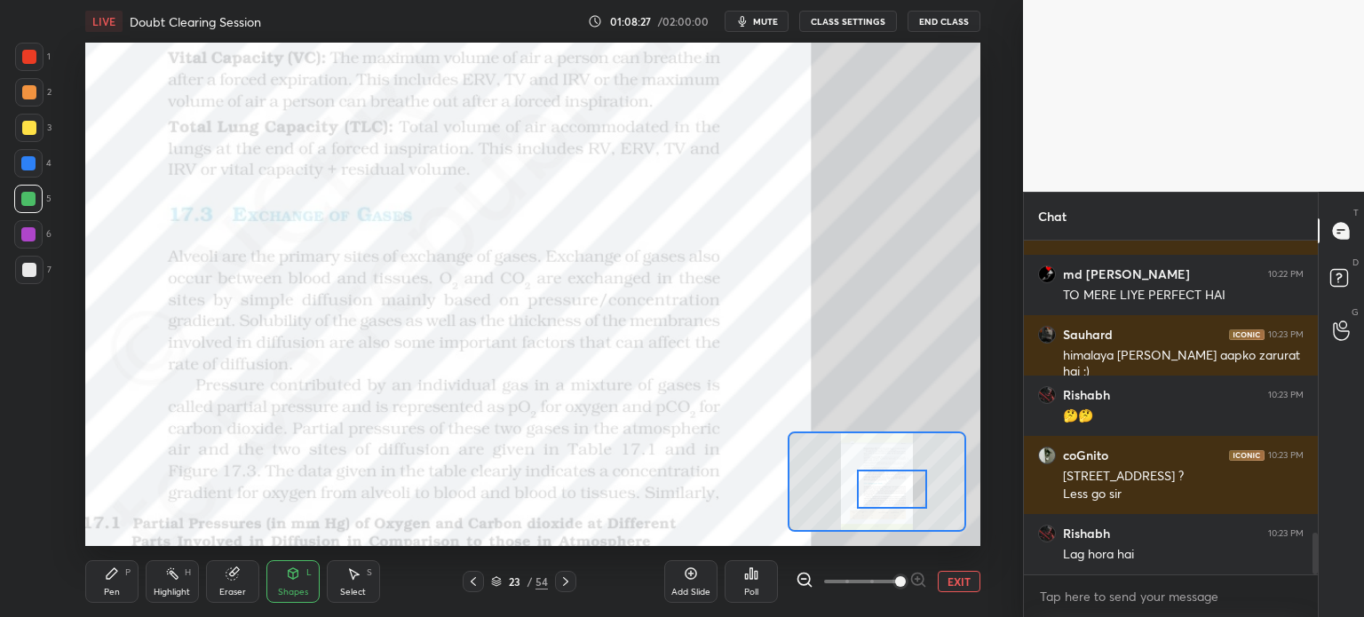
click at [895, 497] on div at bounding box center [892, 489] width 70 height 39
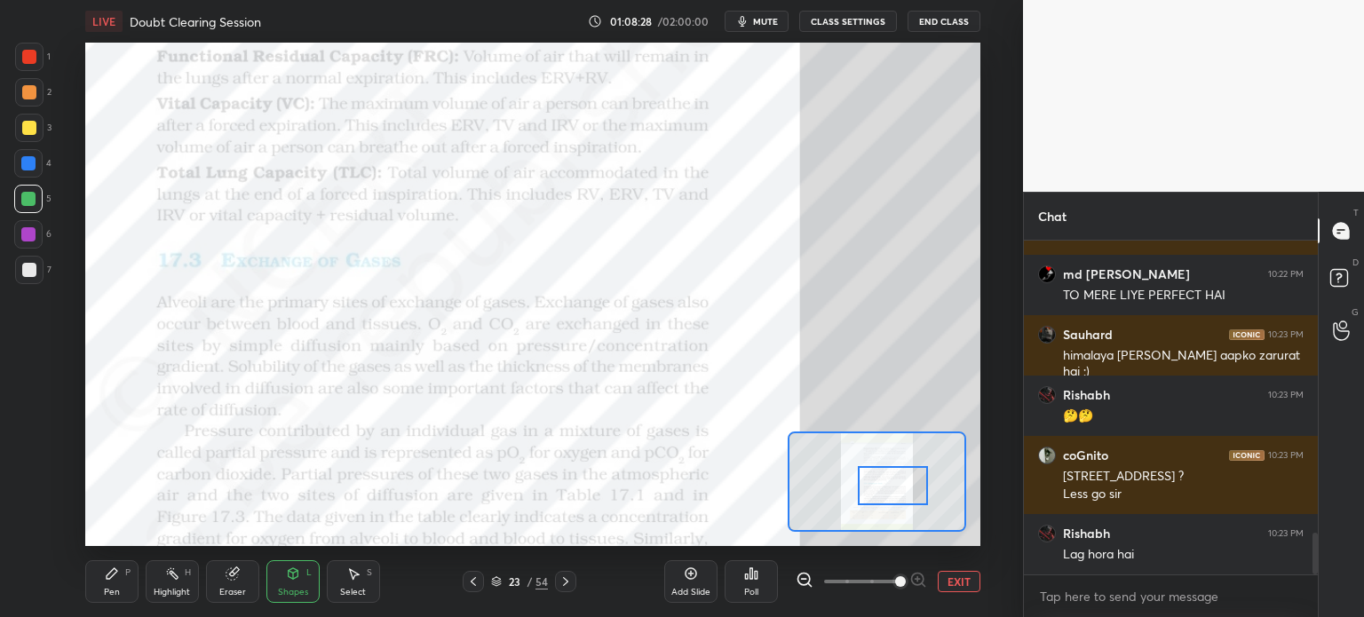
click at [893, 489] on div at bounding box center [893, 485] width 70 height 39
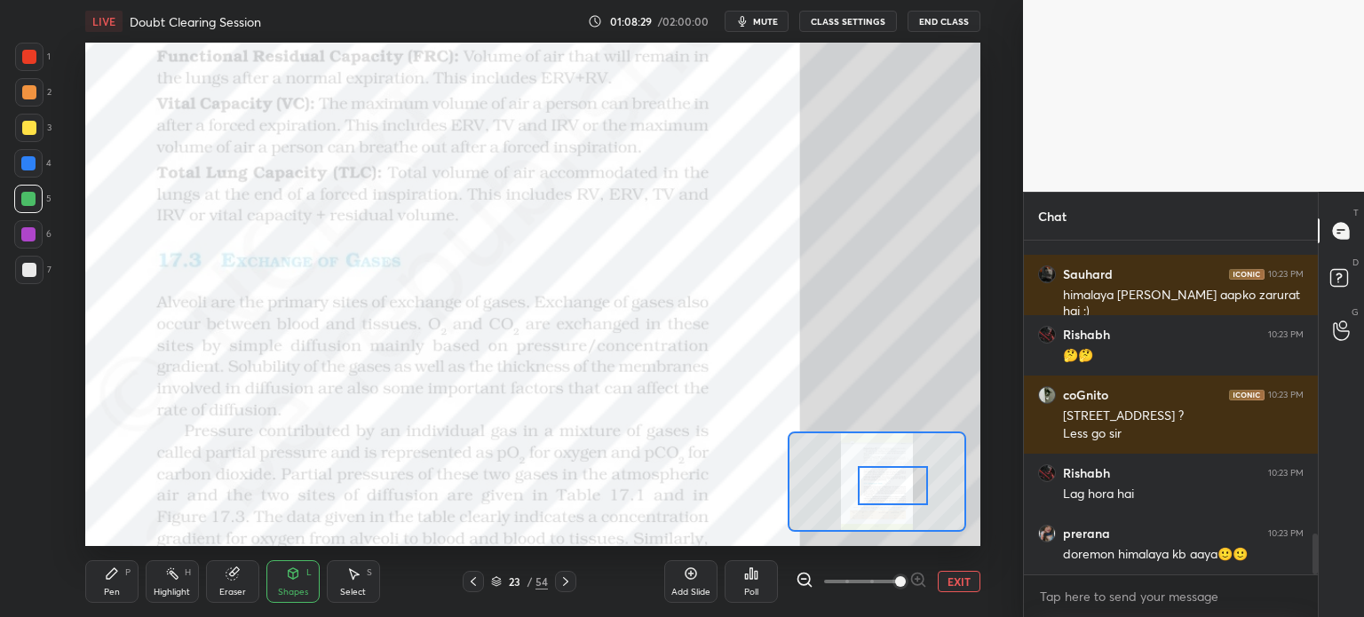
click at [32, 155] on div at bounding box center [28, 163] width 28 height 28
click at [29, 156] on div at bounding box center [28, 163] width 14 height 14
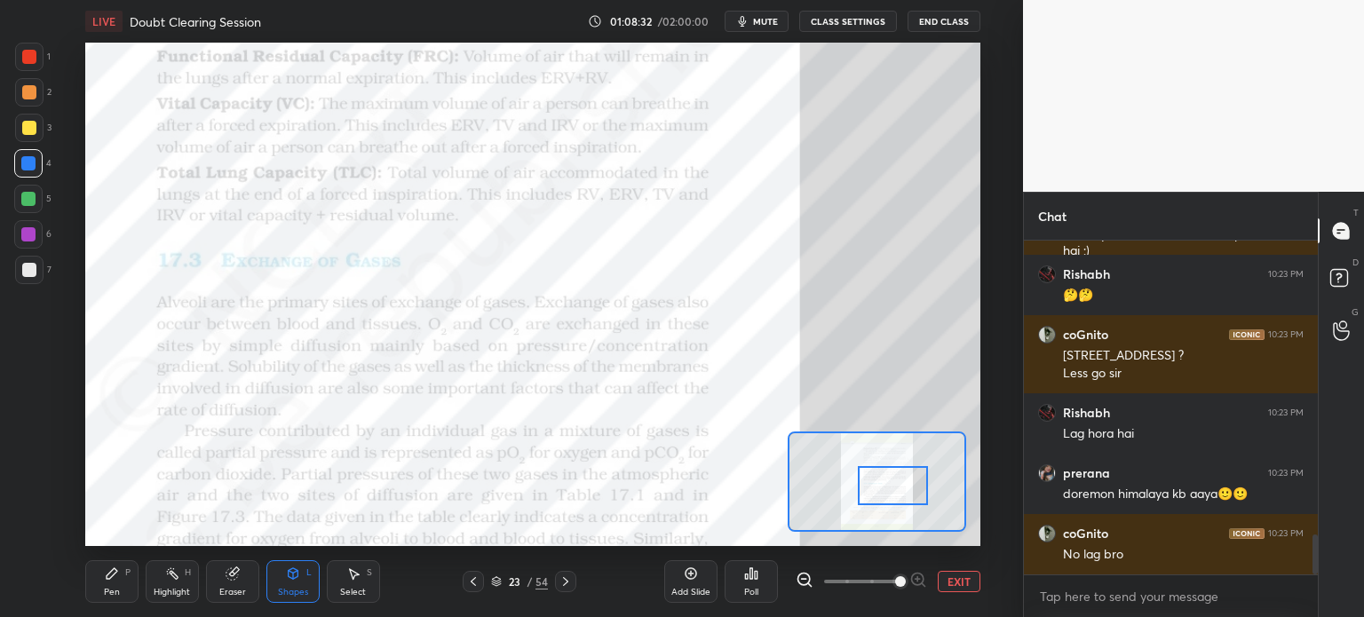
click at [294, 578] on icon at bounding box center [293, 573] width 10 height 11
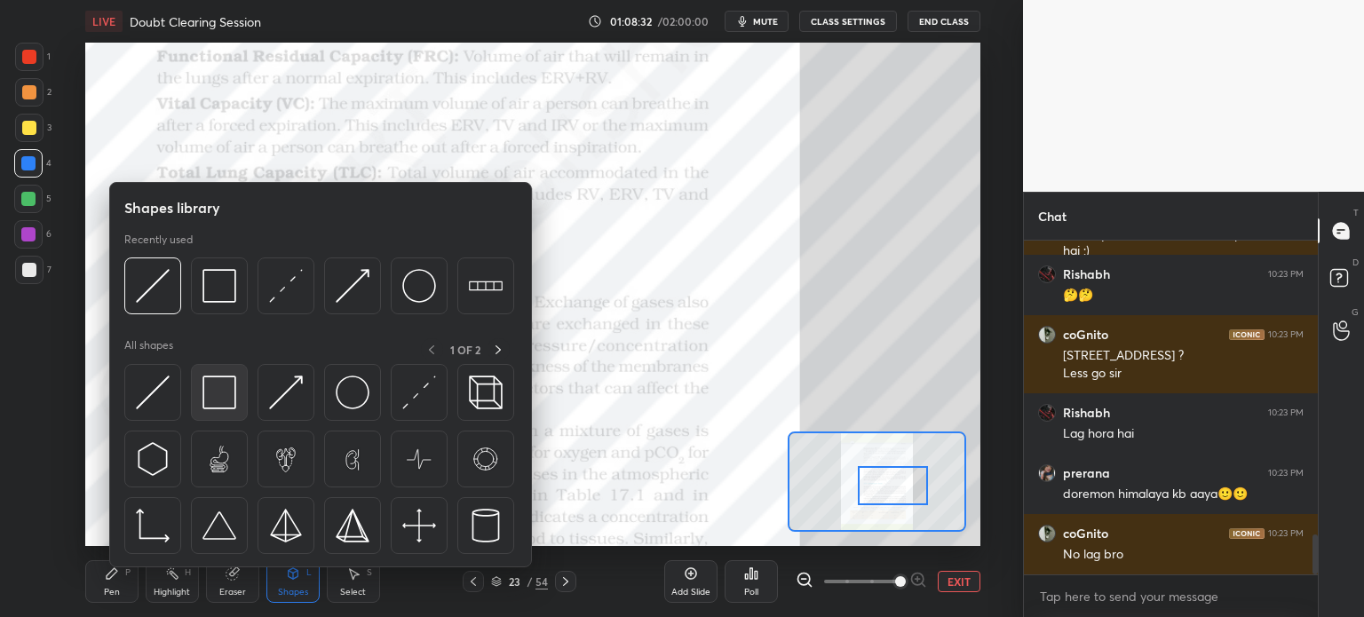
click at [229, 396] on img at bounding box center [219, 393] width 34 height 34
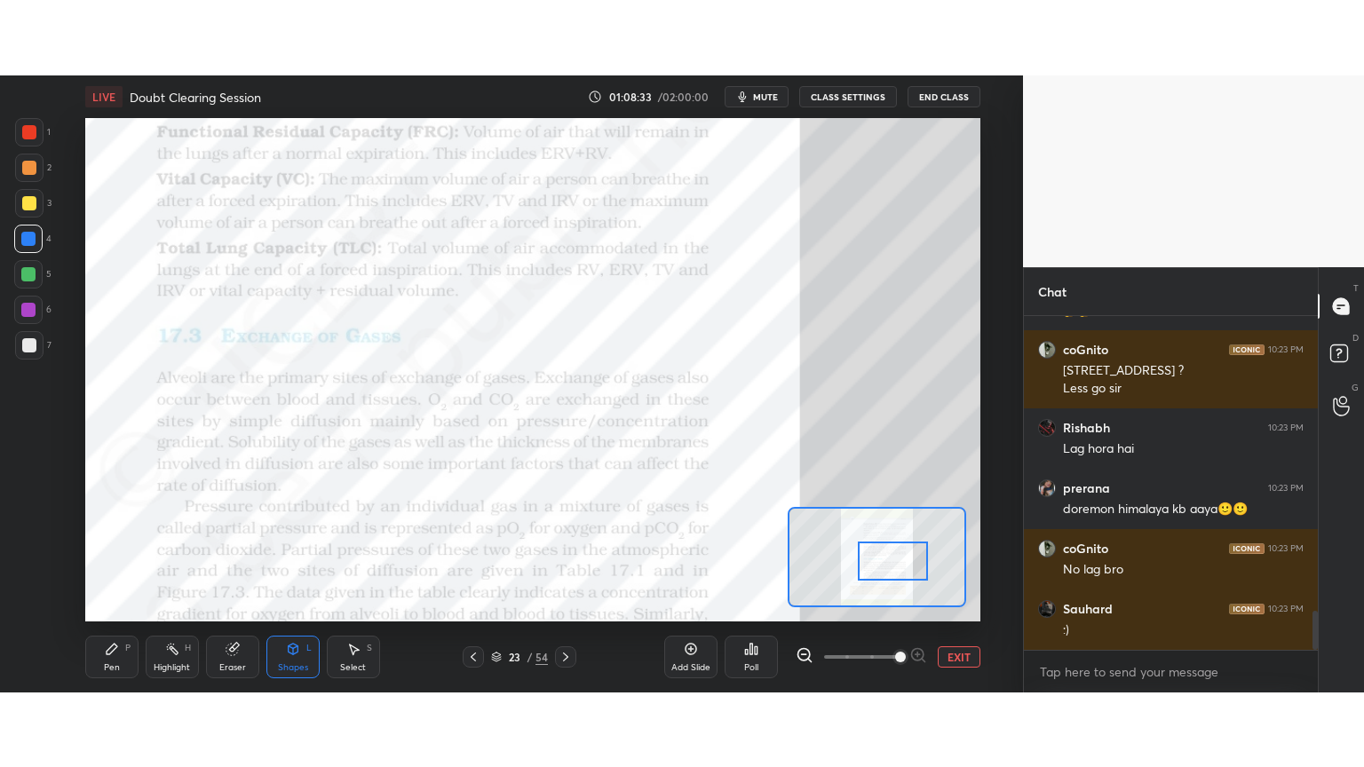
scroll to position [2601, 0]
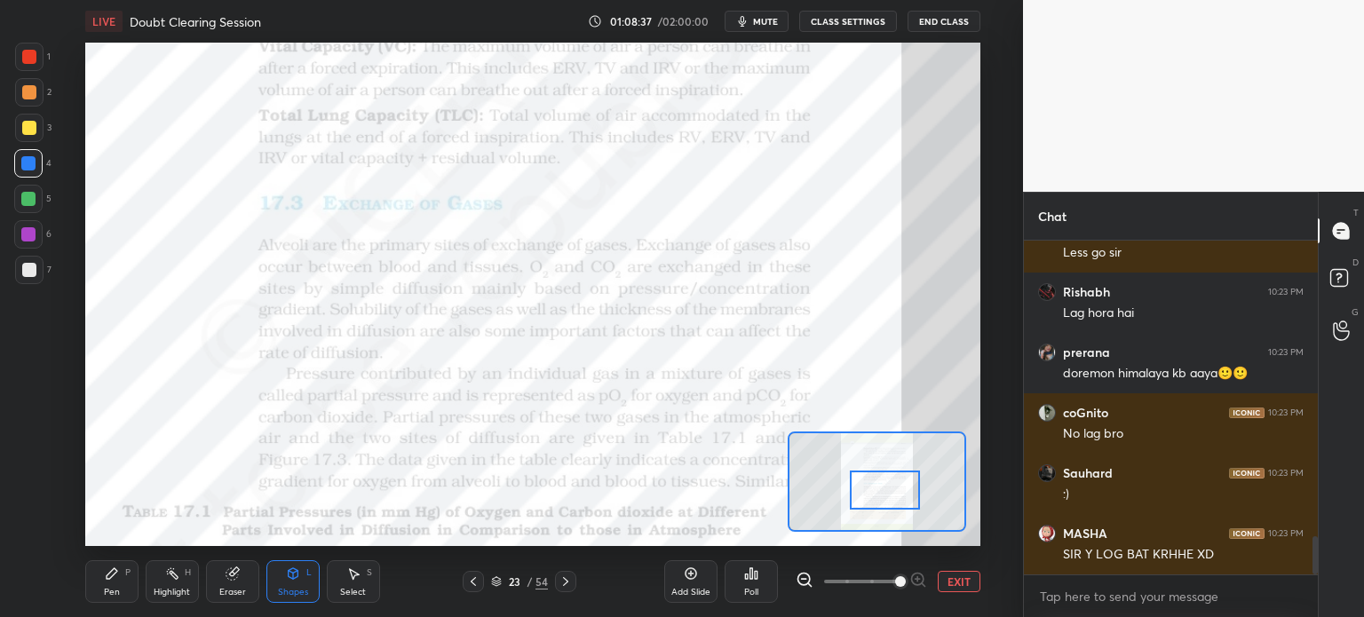
drag, startPoint x: 891, startPoint y: 482, endPoint x: 883, endPoint y: 488, distance: 10.1
click at [883, 489] on div at bounding box center [885, 490] width 70 height 39
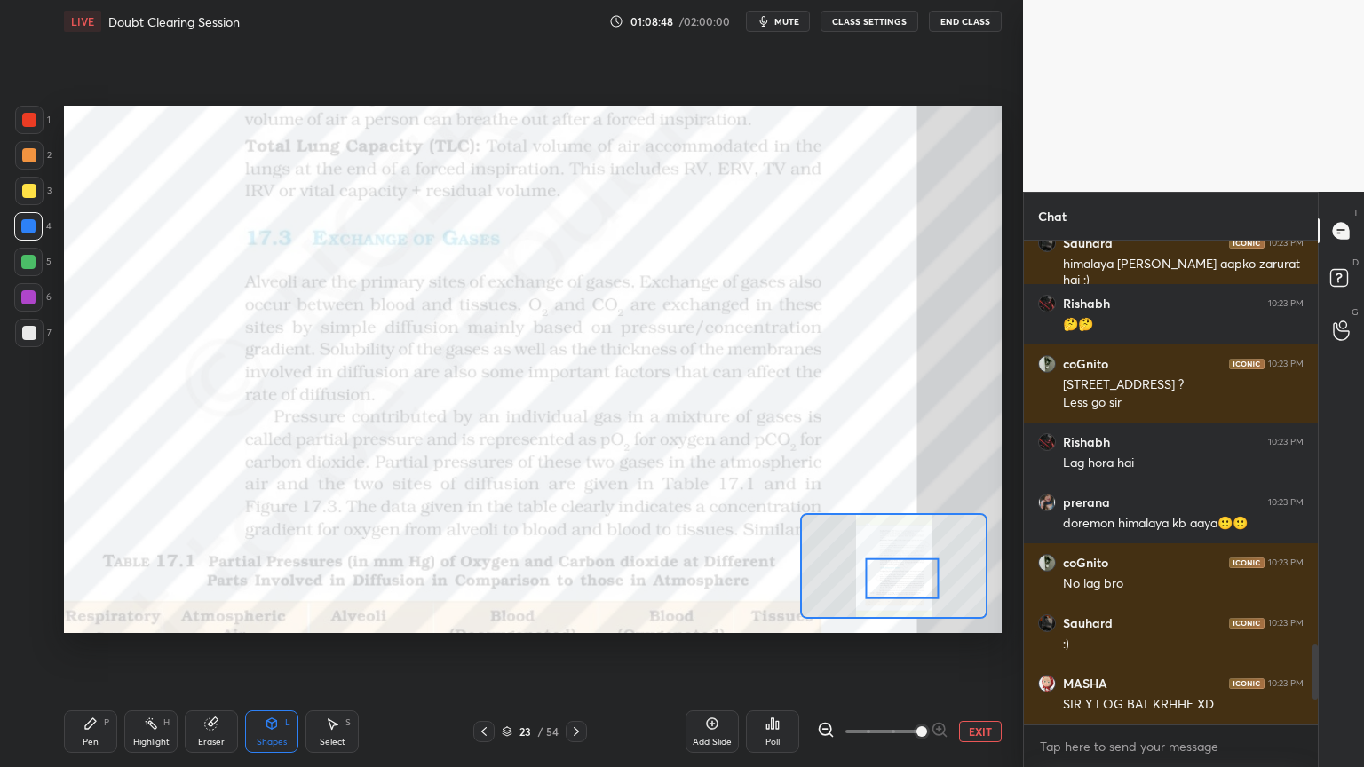
scroll to position [0, 0]
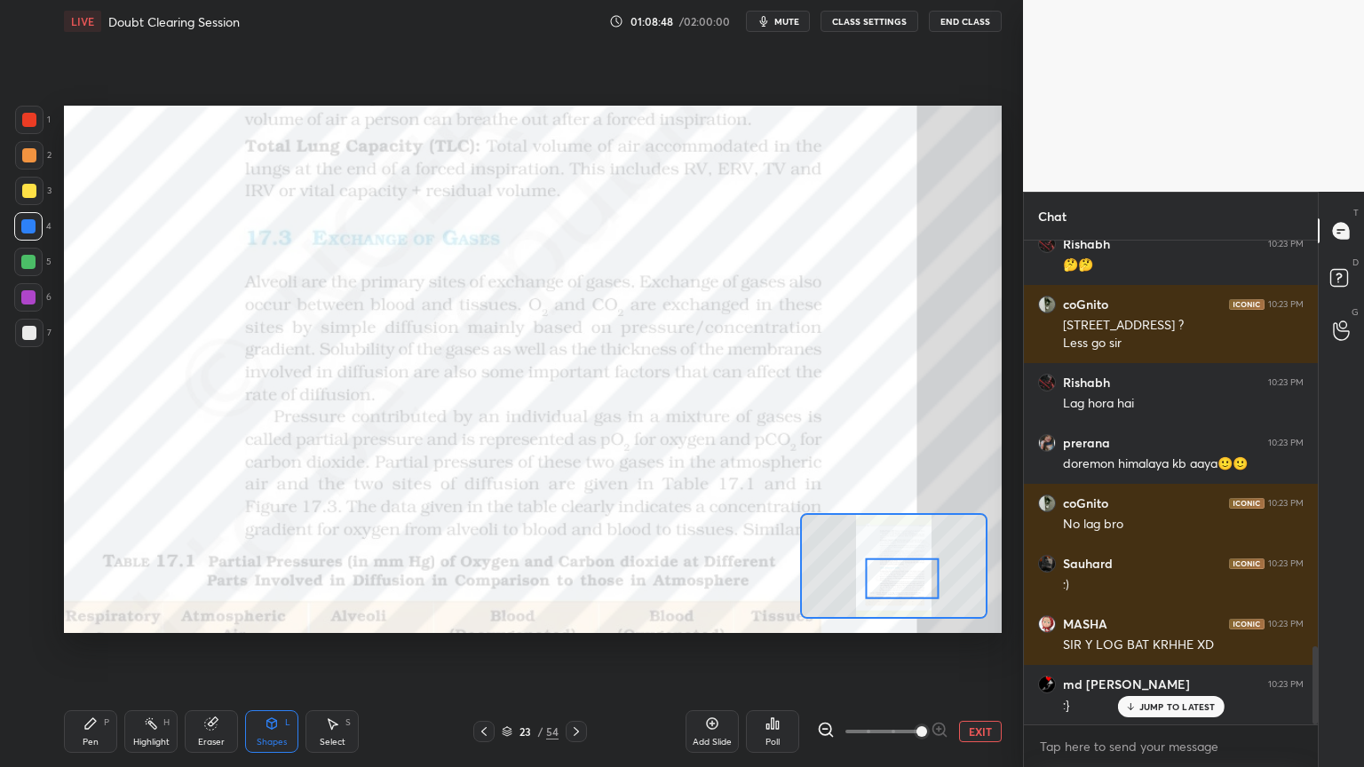
click at [24, 224] on div at bounding box center [28, 226] width 14 height 14
drag, startPoint x: 24, startPoint y: 224, endPoint x: 35, endPoint y: 233, distance: 14.5
click at [23, 227] on div at bounding box center [28, 226] width 14 height 14
click at [21, 258] on div at bounding box center [28, 262] width 14 height 14
click at [25, 263] on div at bounding box center [28, 262] width 14 height 14
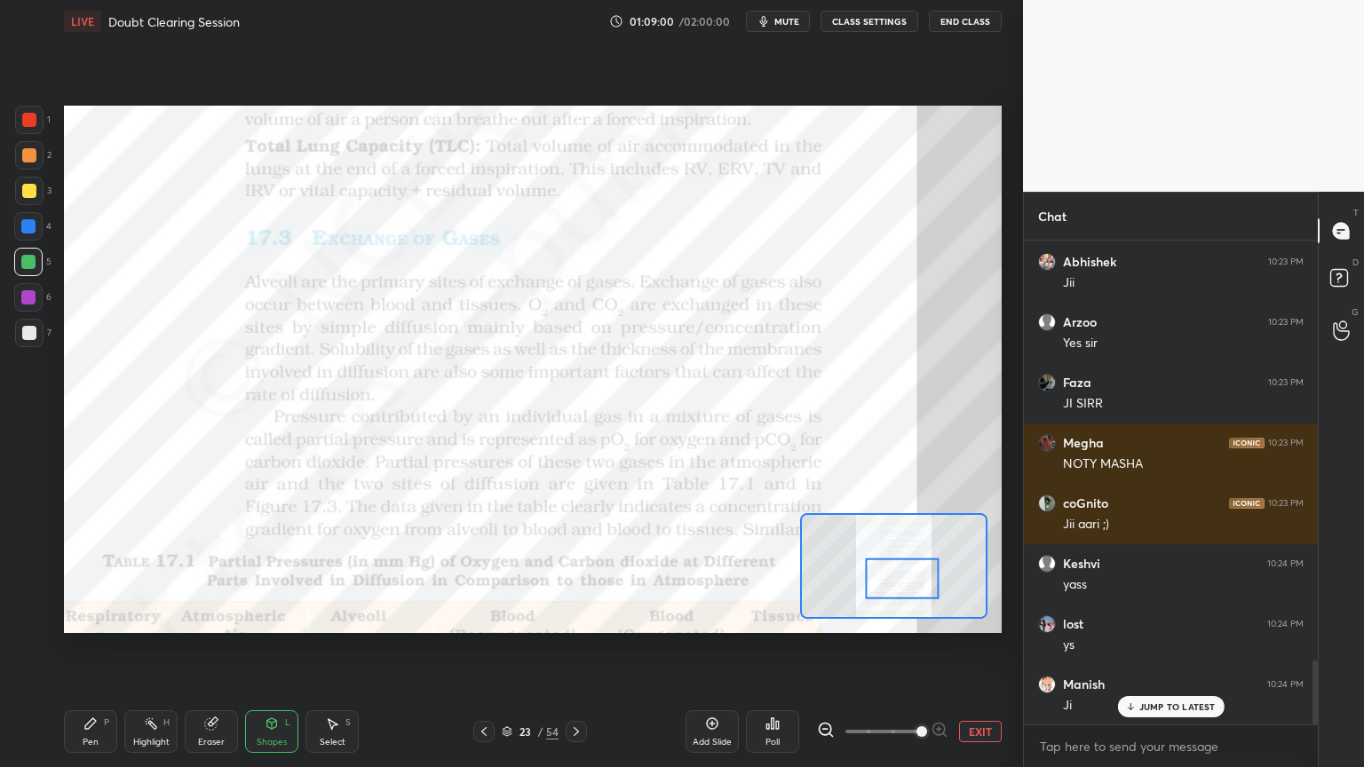
click at [94, 616] on div "Pen P" at bounding box center [90, 731] width 53 height 43
click at [93, 616] on icon at bounding box center [90, 723] width 14 height 14
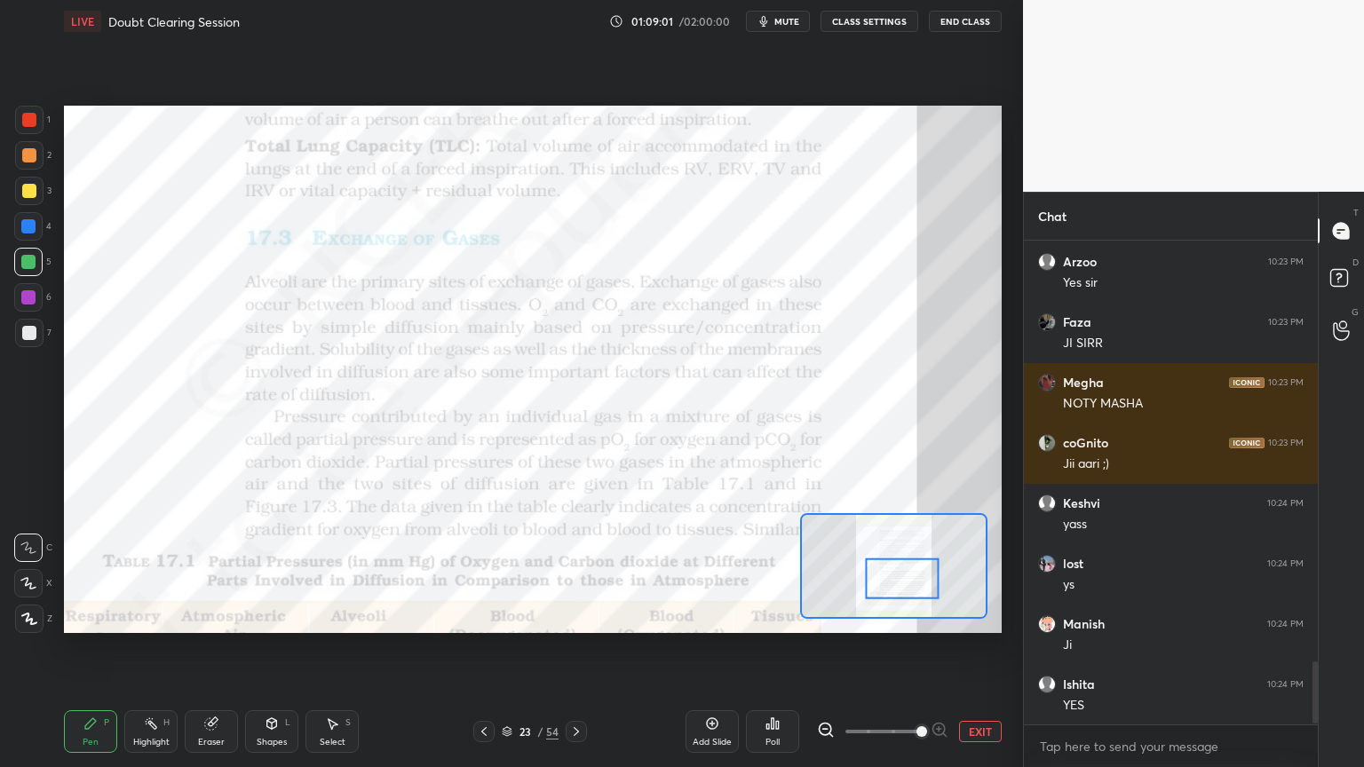
drag, startPoint x: 32, startPoint y: 578, endPoint x: 46, endPoint y: 594, distance: 21.4
click at [30, 582] on icon at bounding box center [28, 583] width 16 height 12
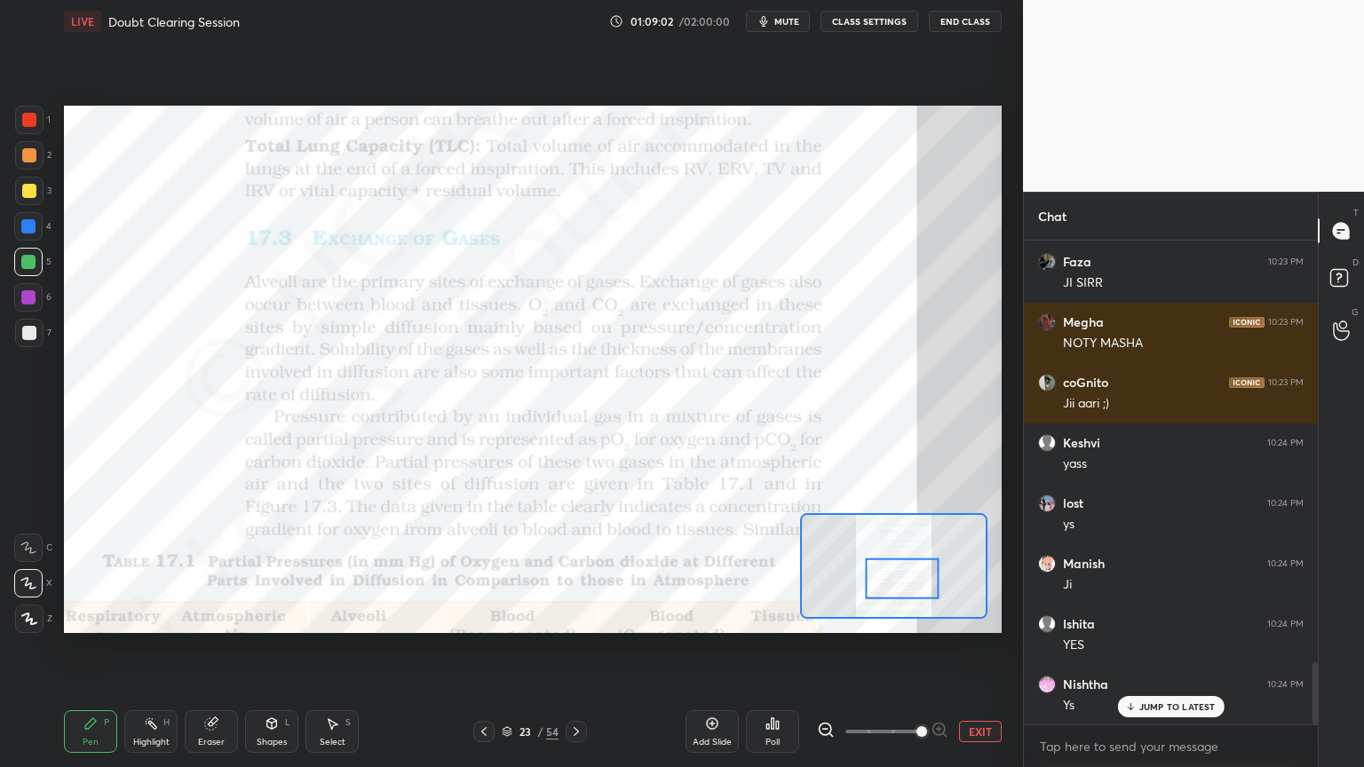
click at [259, 616] on div "Shapes L" at bounding box center [271, 731] width 53 height 43
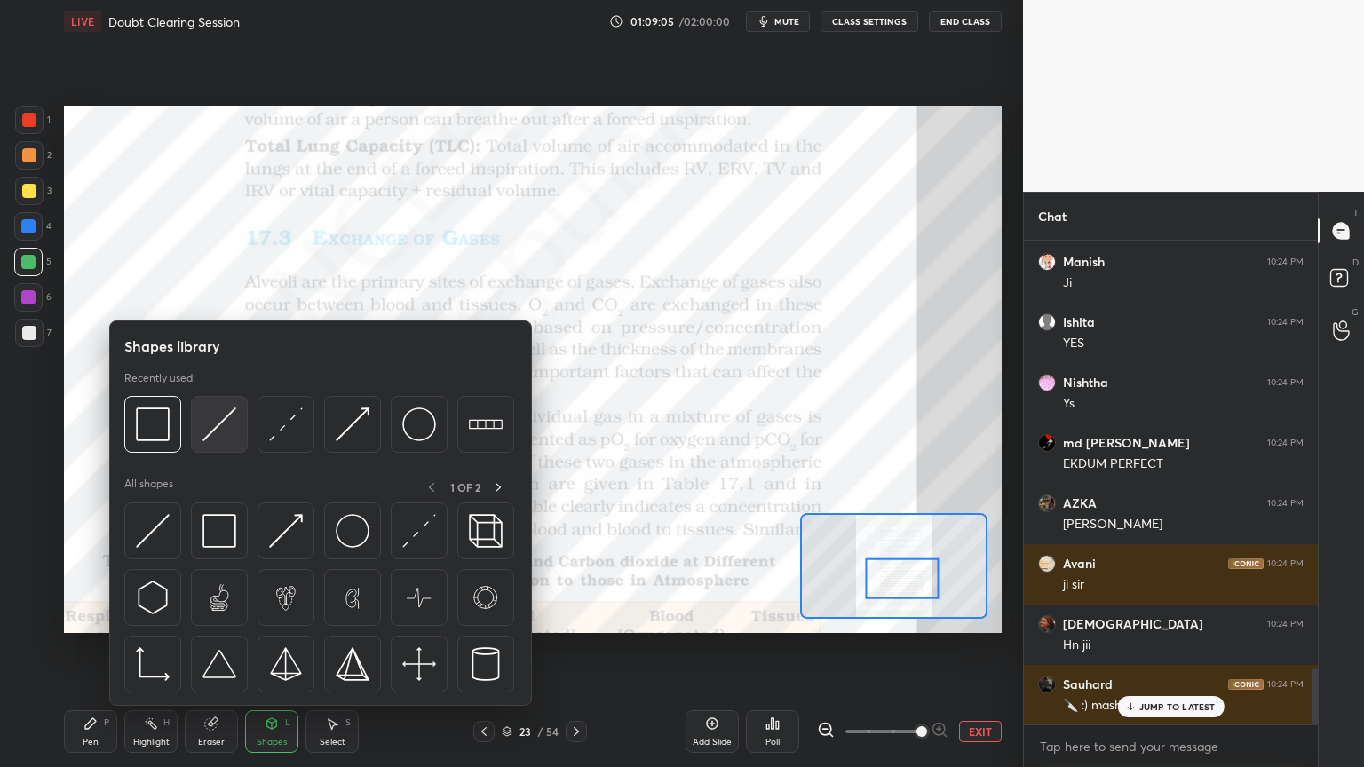
scroll to position [3718, 0]
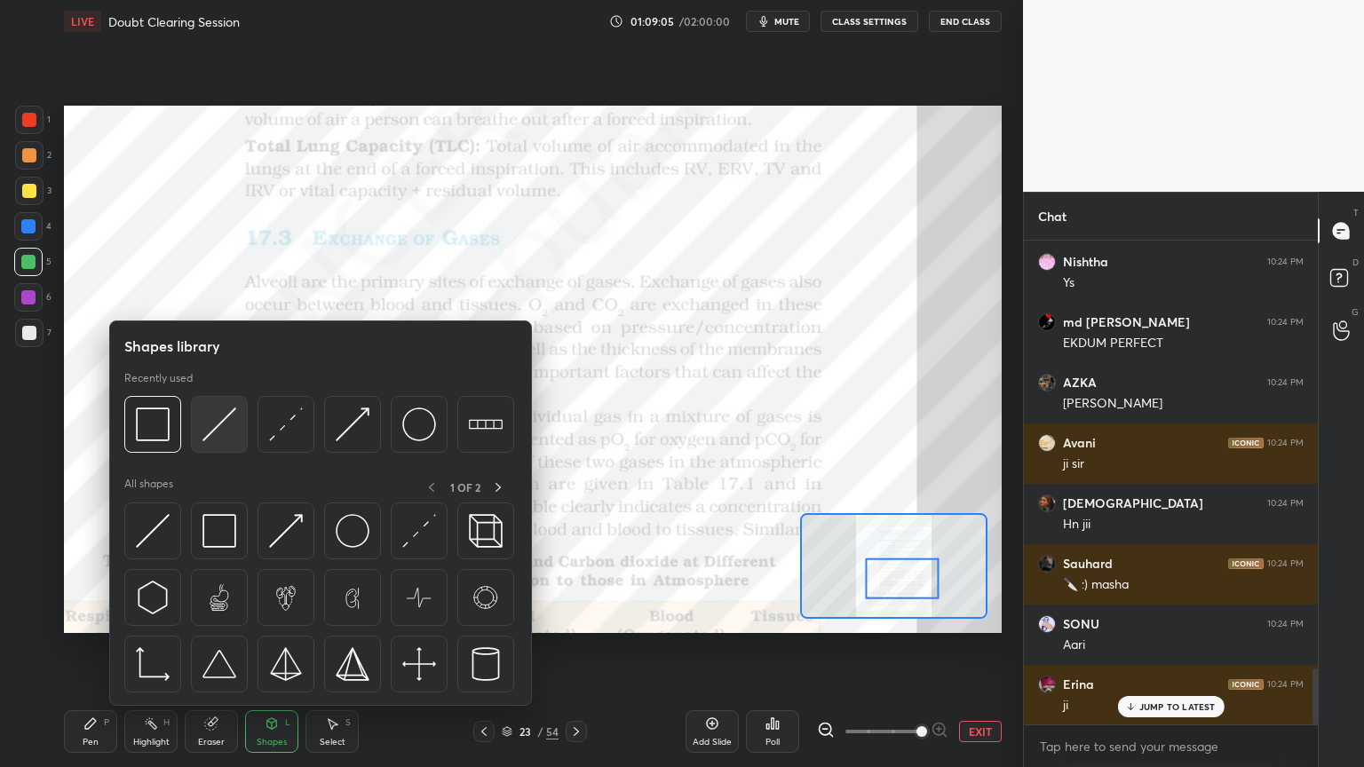
click at [218, 415] on img at bounding box center [219, 424] width 34 height 34
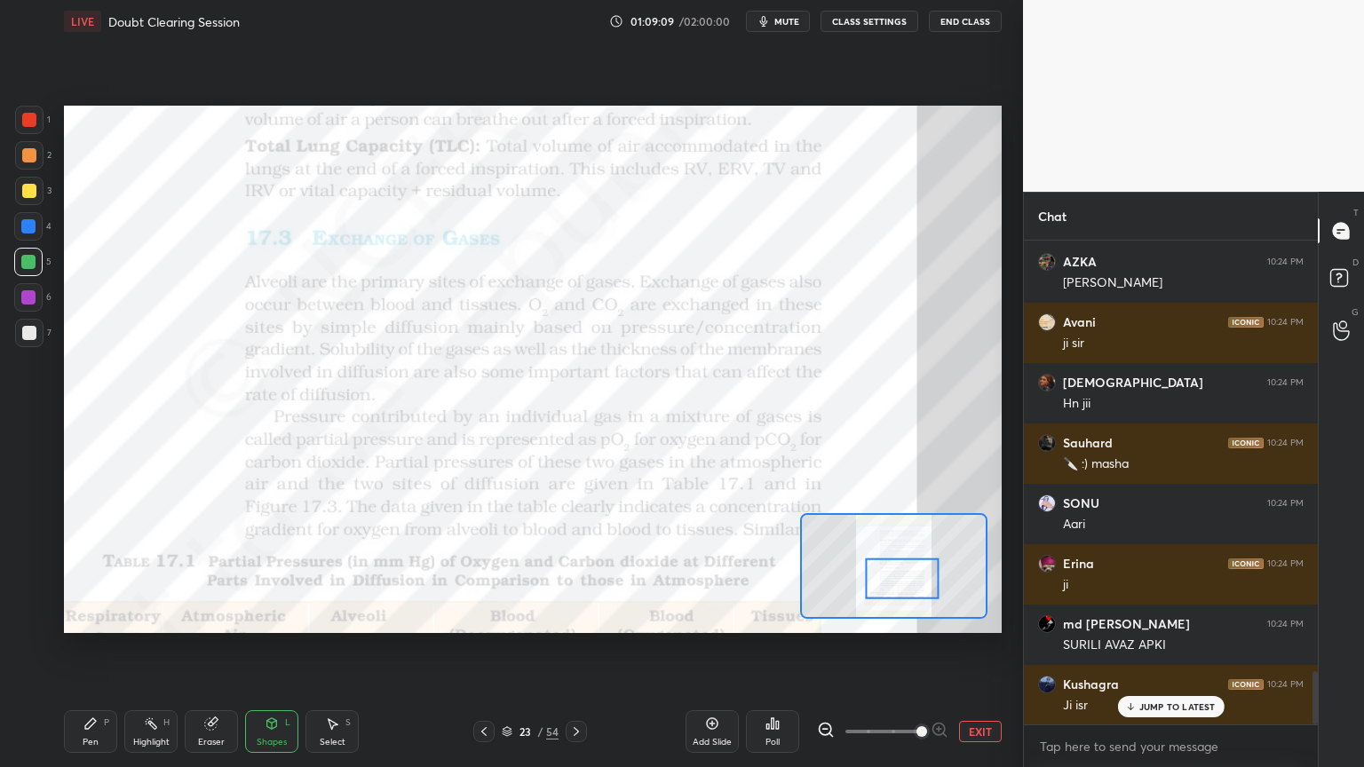
scroll to position [3899, 0]
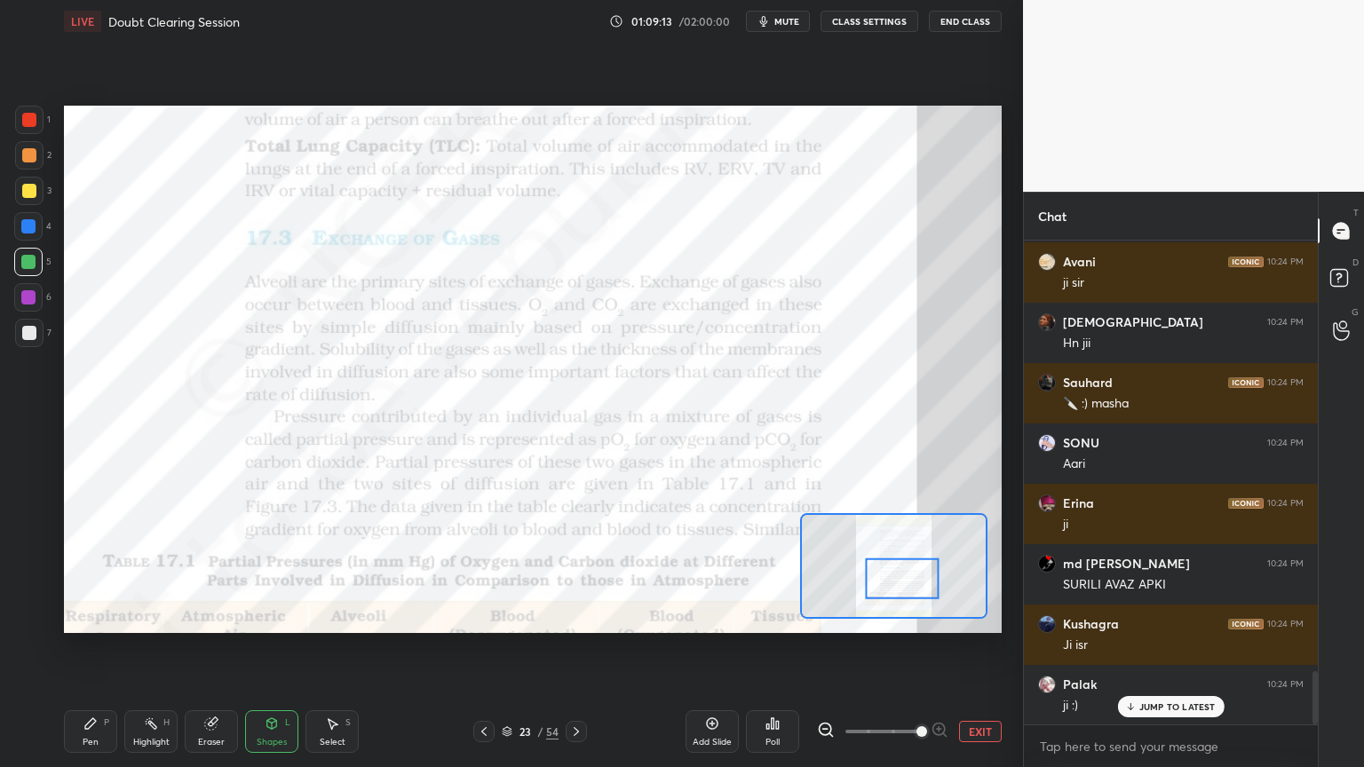
click at [28, 128] on div at bounding box center [29, 120] width 28 height 28
click at [32, 133] on div at bounding box center [29, 120] width 28 height 28
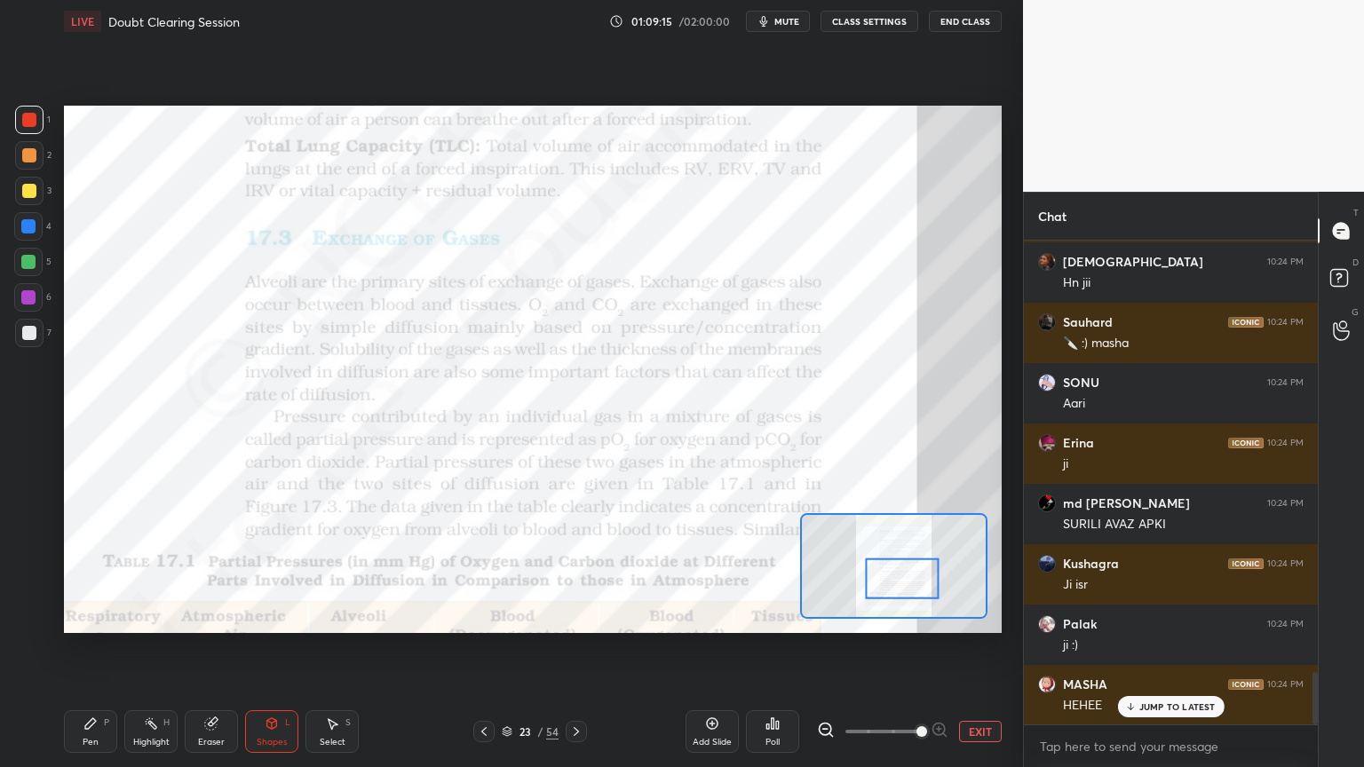
scroll to position [4020, 0]
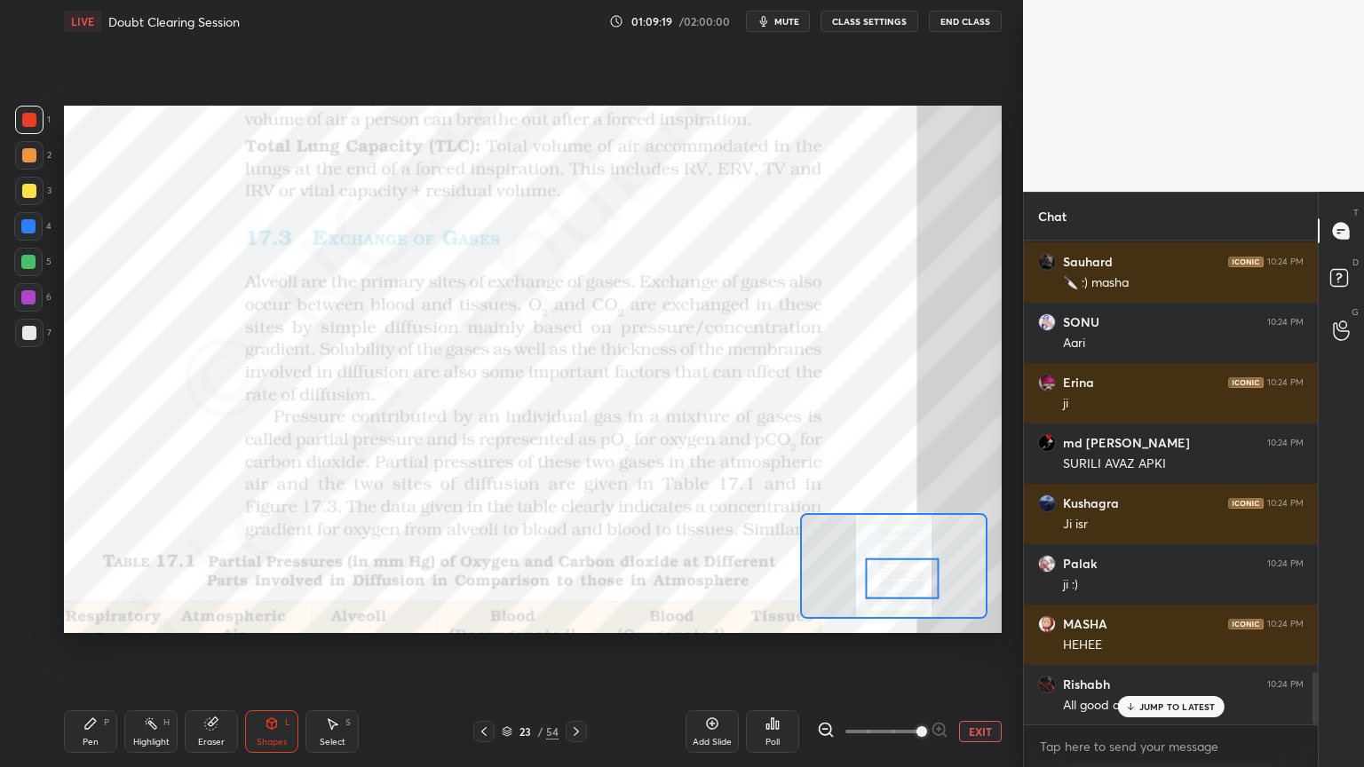
click at [96, 616] on div "Pen P" at bounding box center [90, 731] width 53 height 43
click at [32, 558] on div at bounding box center [28, 548] width 28 height 28
drag, startPoint x: 30, startPoint y: 558, endPoint x: 57, endPoint y: 571, distance: 29.8
click at [30, 561] on div at bounding box center [28, 548] width 28 height 28
drag, startPoint x: 253, startPoint y: 724, endPoint x: 250, endPoint y: 712, distance: 12.7
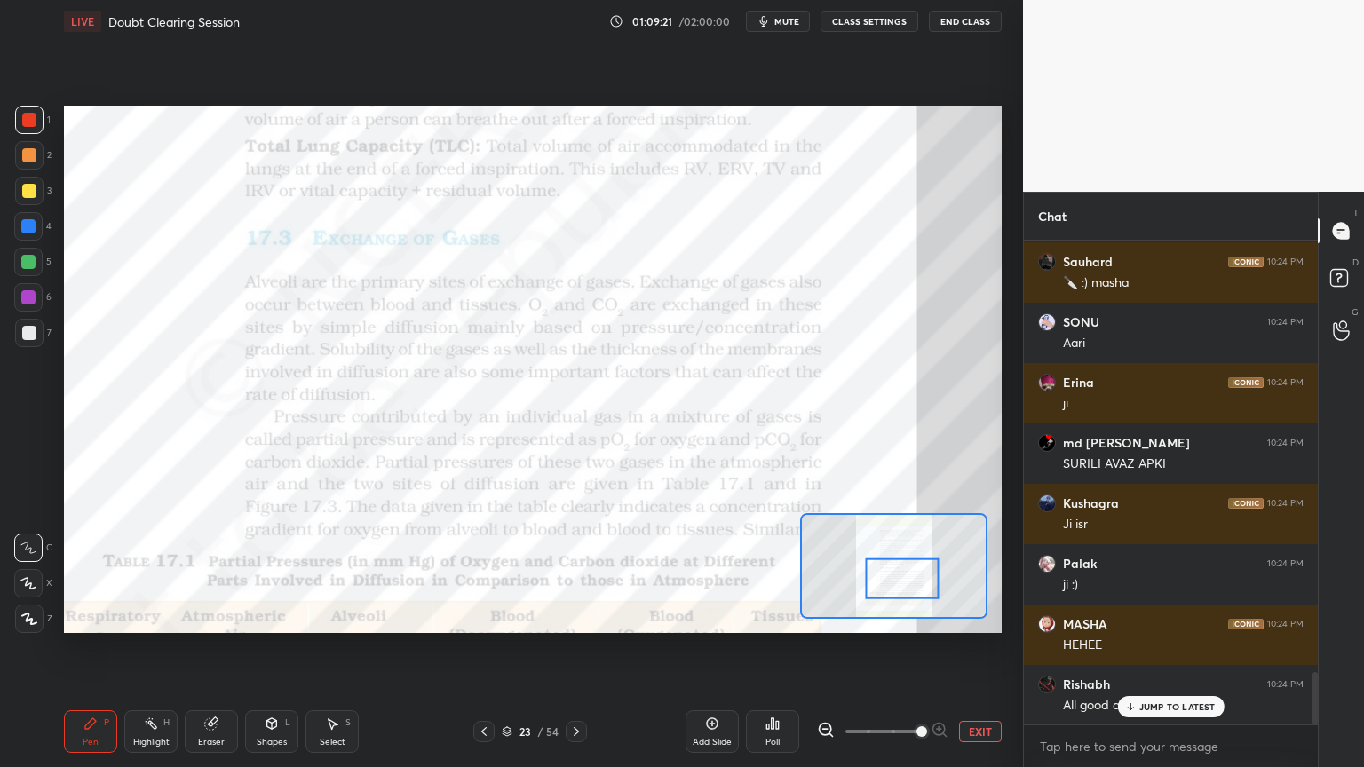
click at [255, 616] on div "Shapes L" at bounding box center [271, 731] width 53 height 43
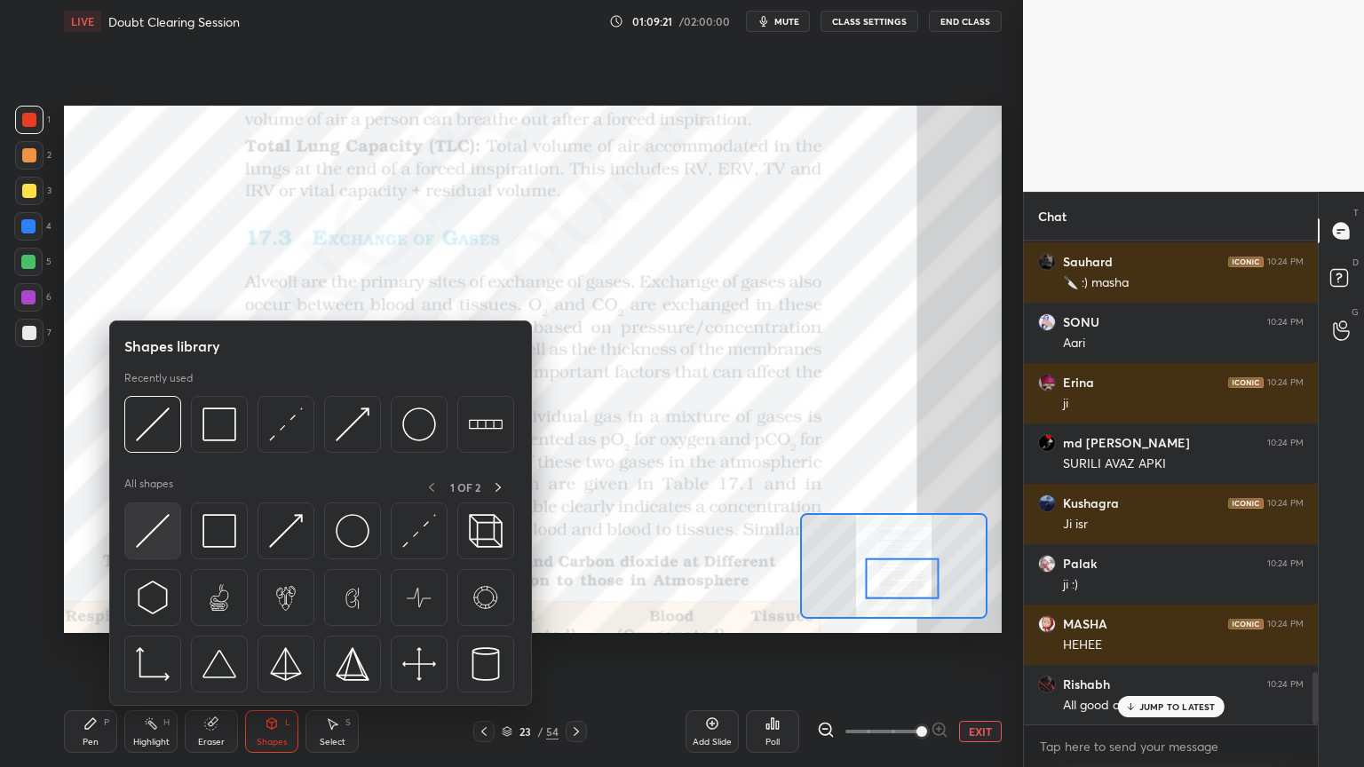
click at [170, 532] on div at bounding box center [152, 530] width 57 height 57
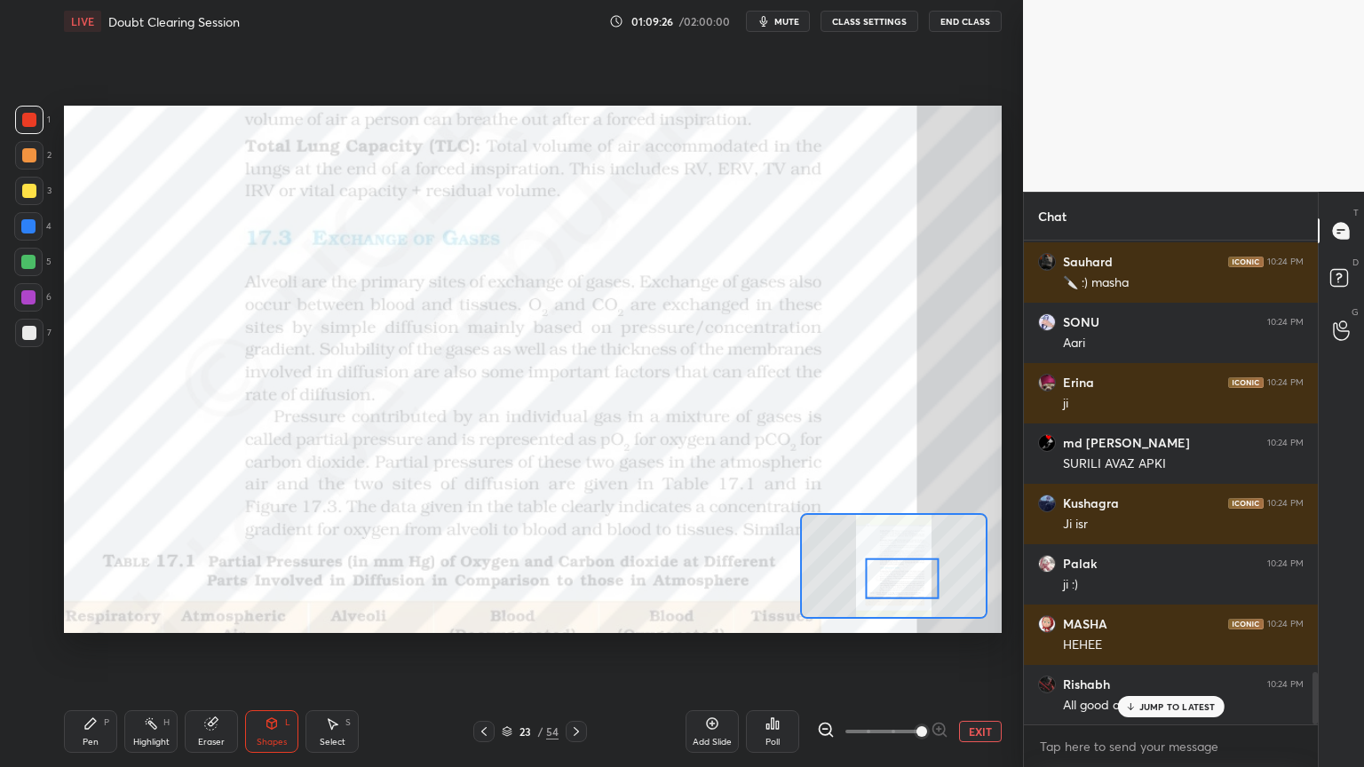
drag, startPoint x: 37, startPoint y: 230, endPoint x: 28, endPoint y: 233, distance: 9.3
click at [36, 232] on div at bounding box center [28, 226] width 28 height 28
click at [28, 233] on div at bounding box center [28, 226] width 28 height 28
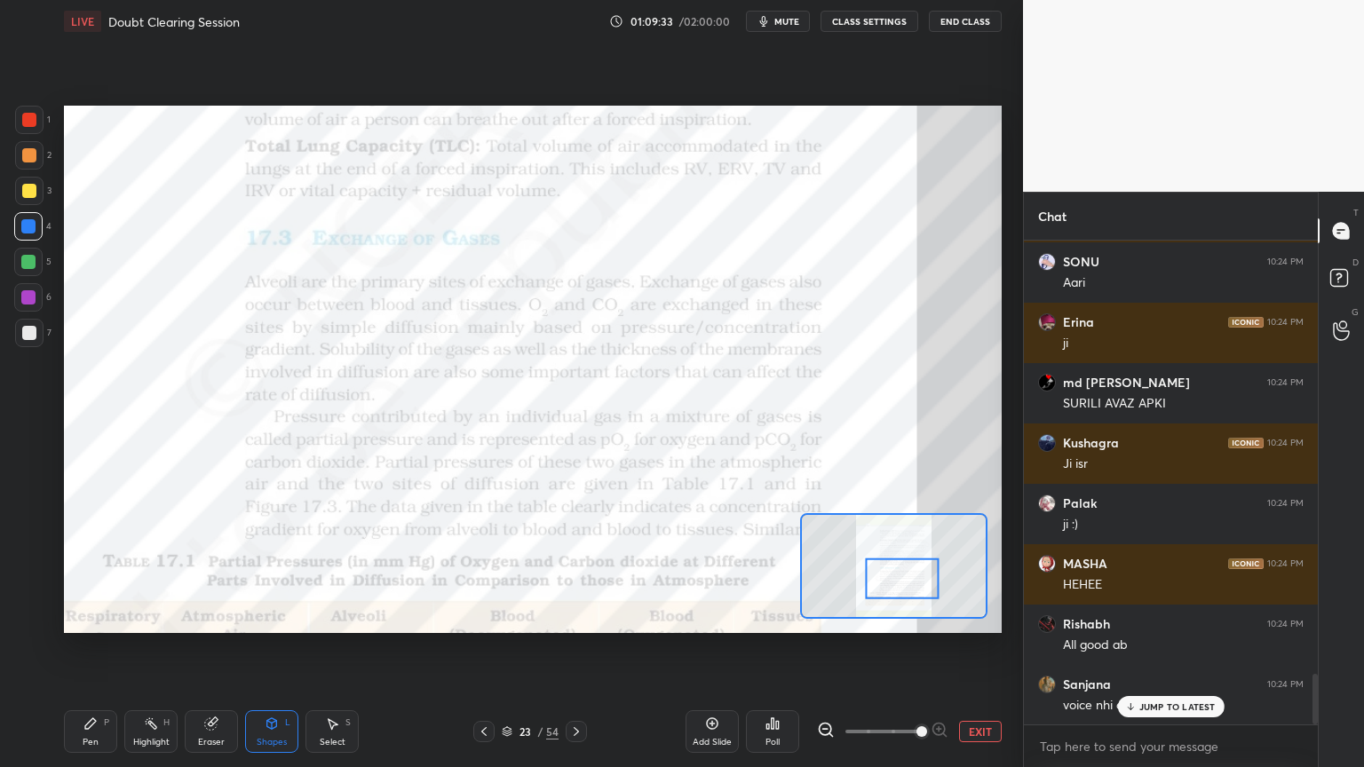
scroll to position [4141, 0]
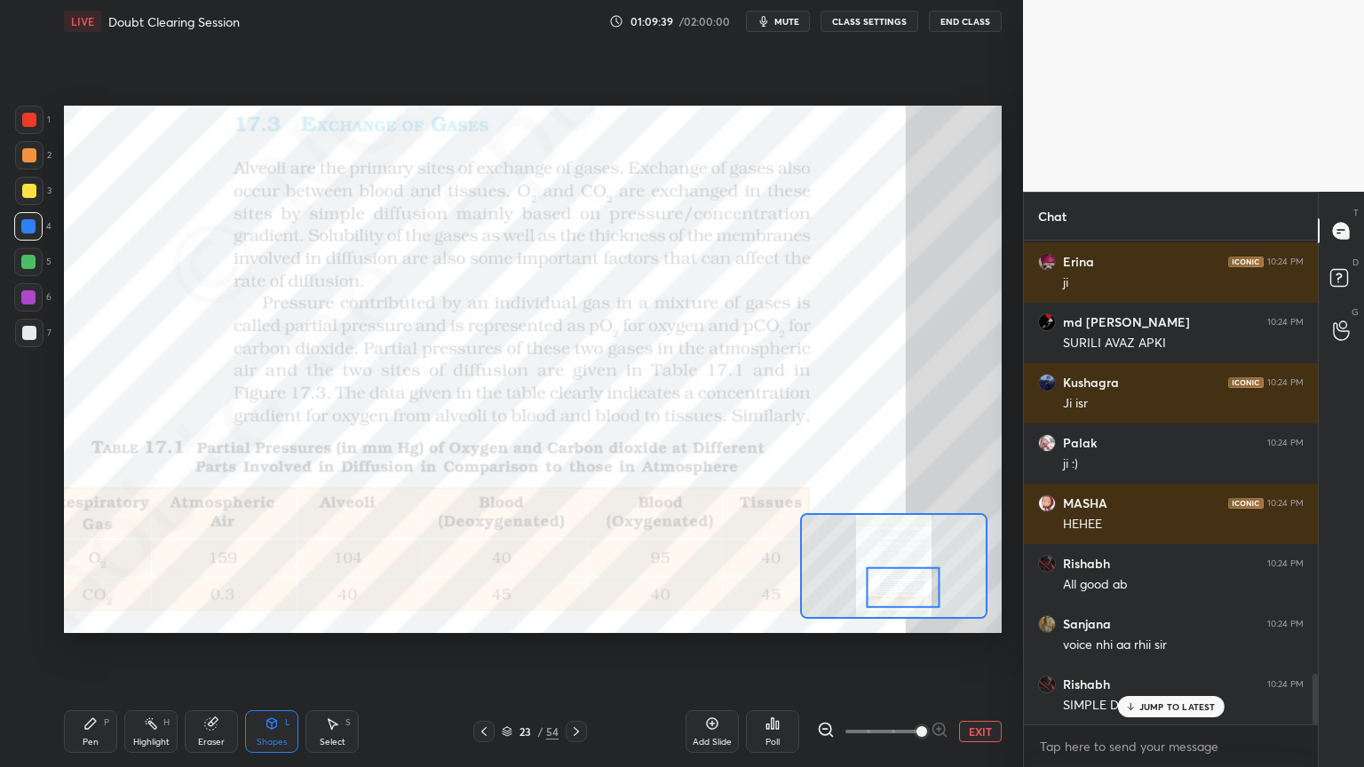
drag, startPoint x: 903, startPoint y: 587, endPoint x: 903, endPoint y: 597, distance: 9.8
click at [904, 597] on div at bounding box center [903, 586] width 74 height 41
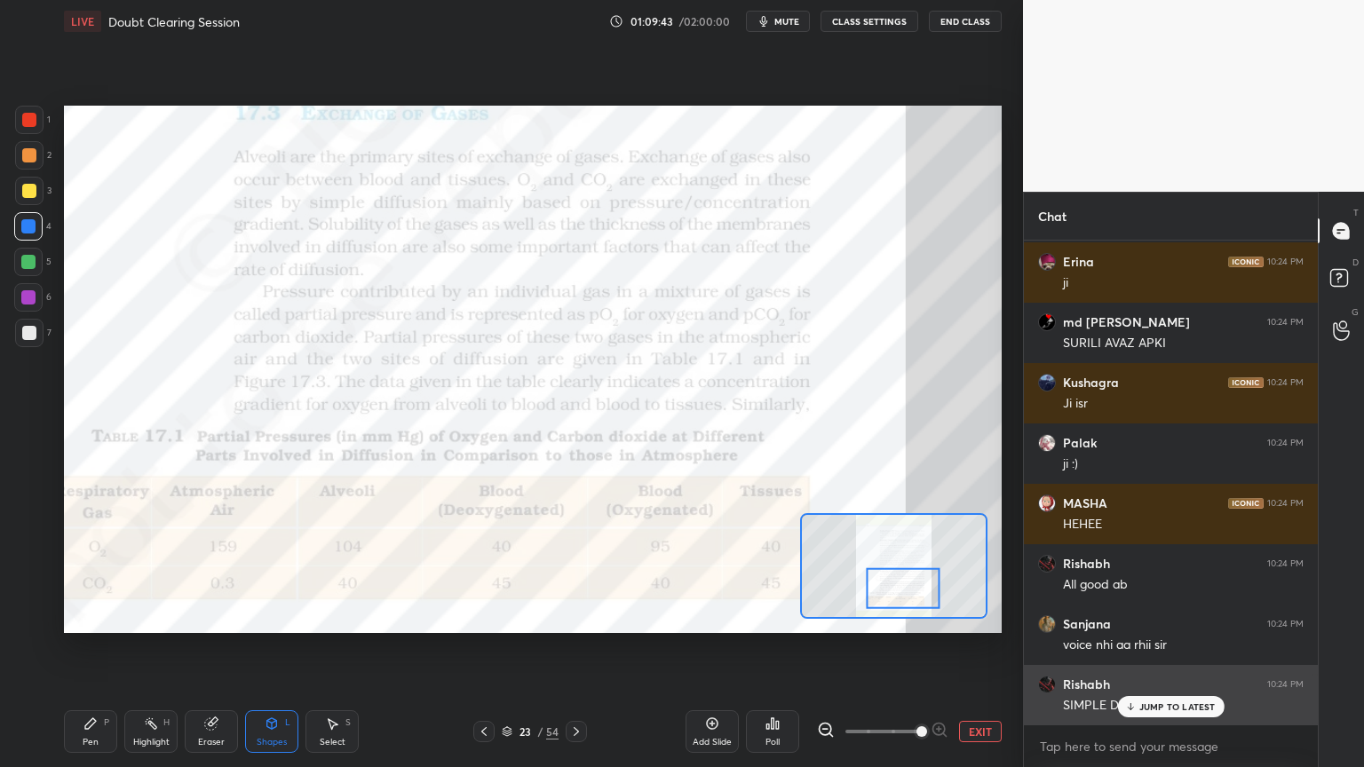
click at [1135, 616] on icon at bounding box center [1130, 706] width 12 height 11
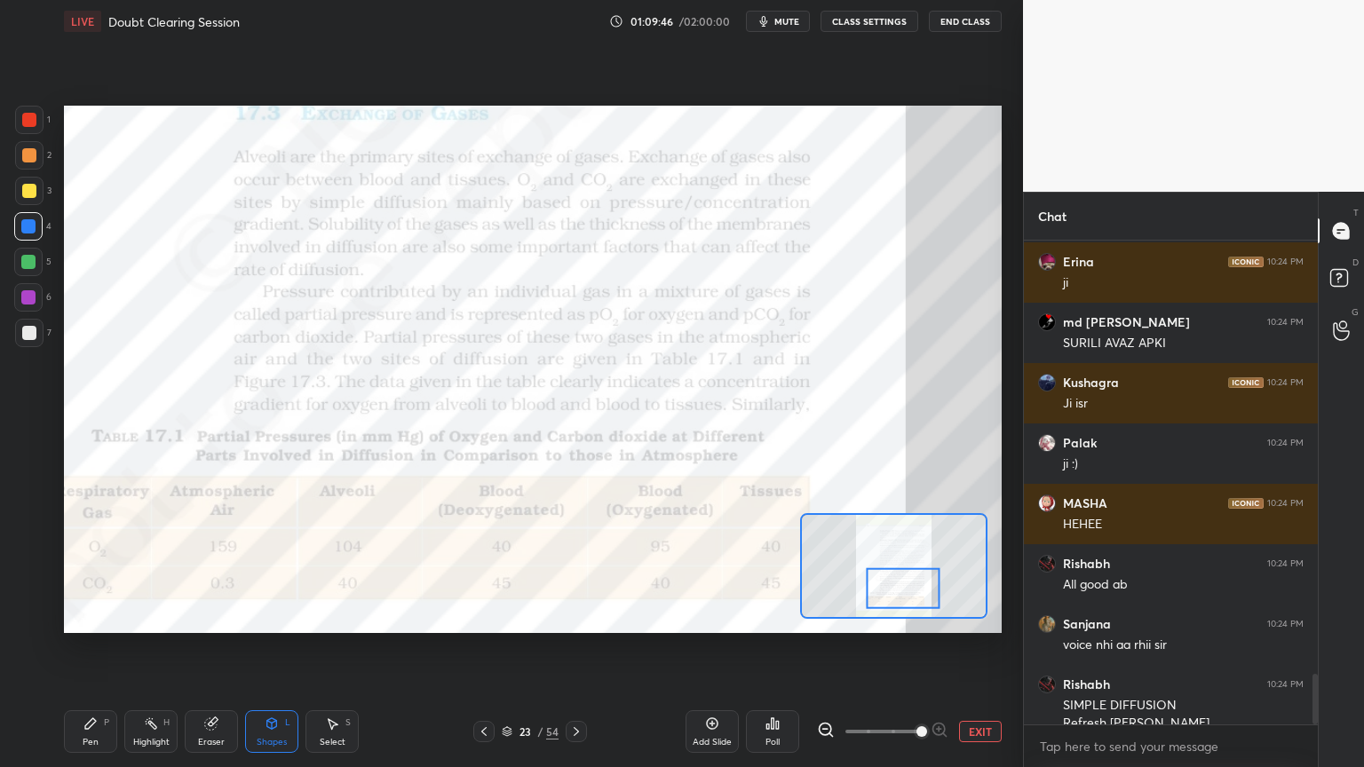
scroll to position [4158, 0]
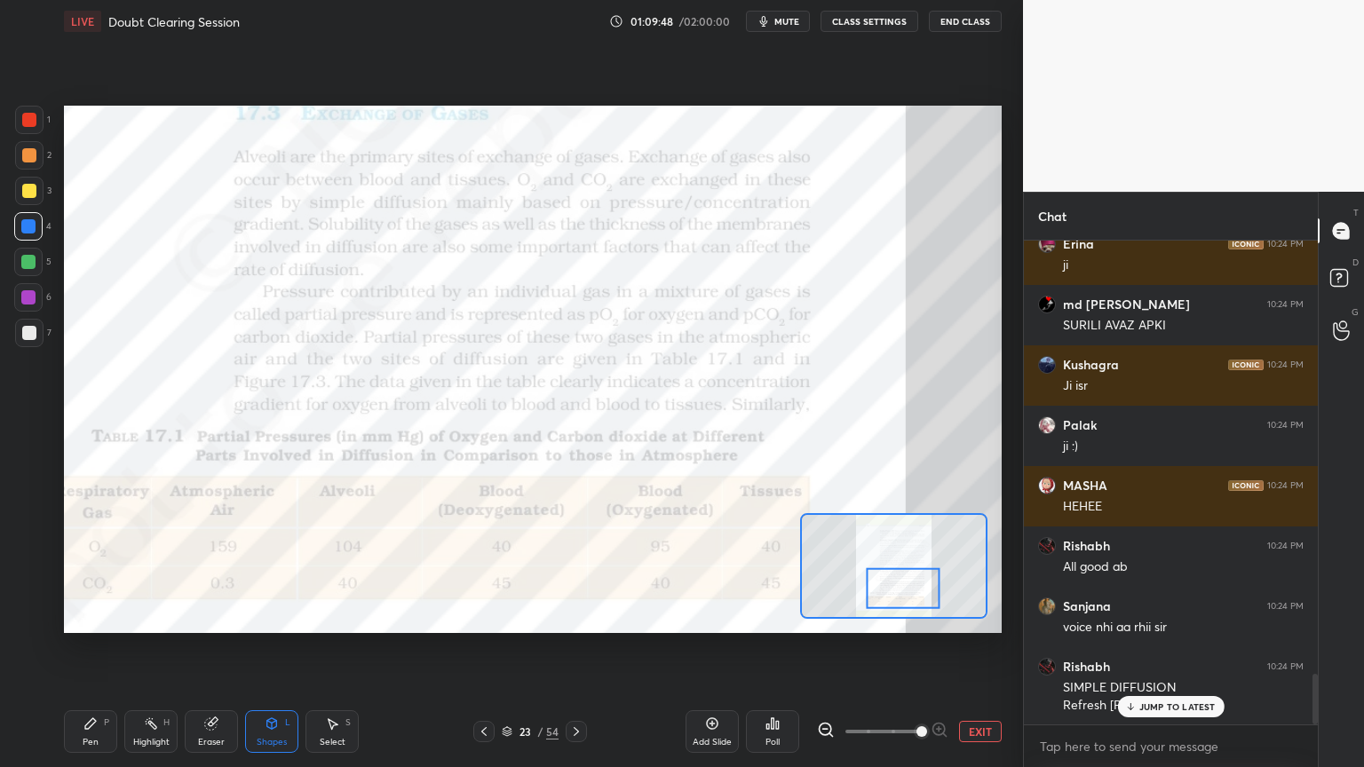
click at [1170, 616] on p "JUMP TO LATEST" at bounding box center [1177, 706] width 76 height 11
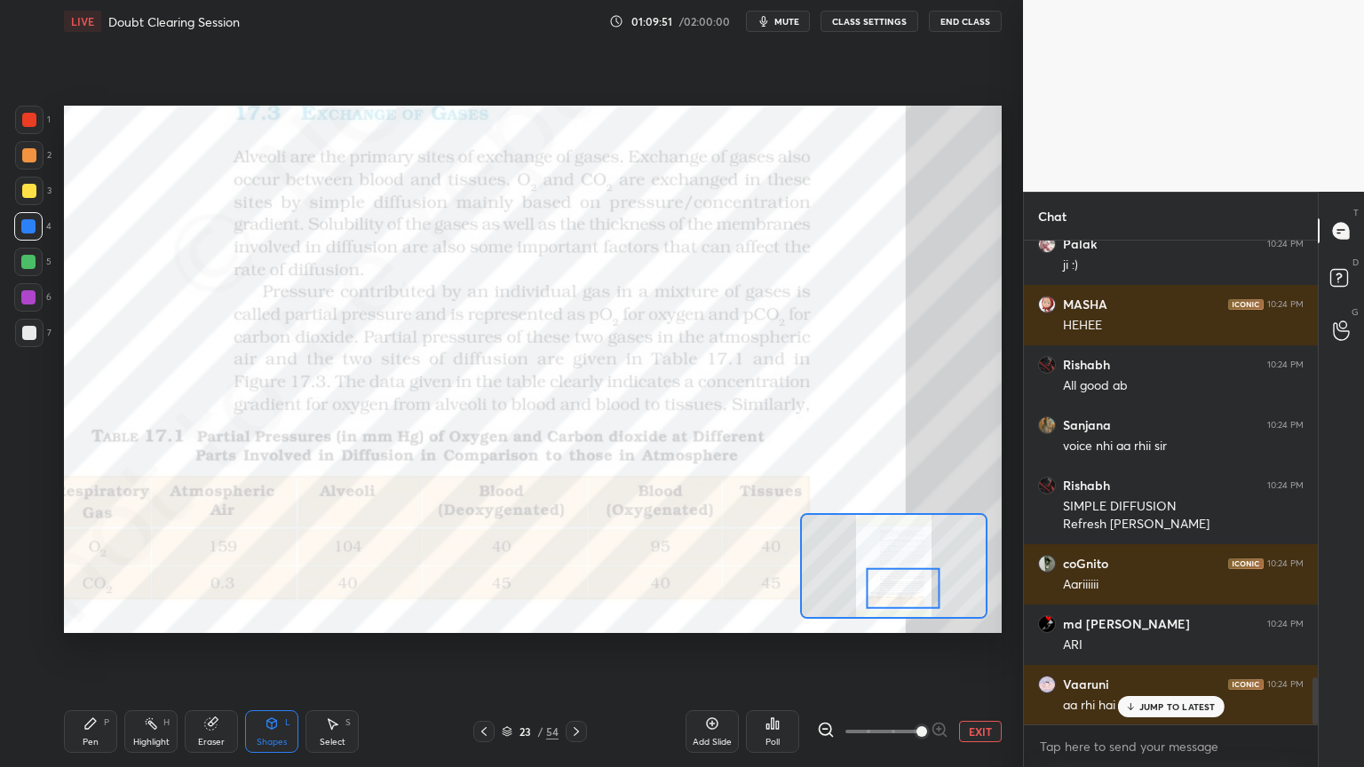
scroll to position [4460, 0]
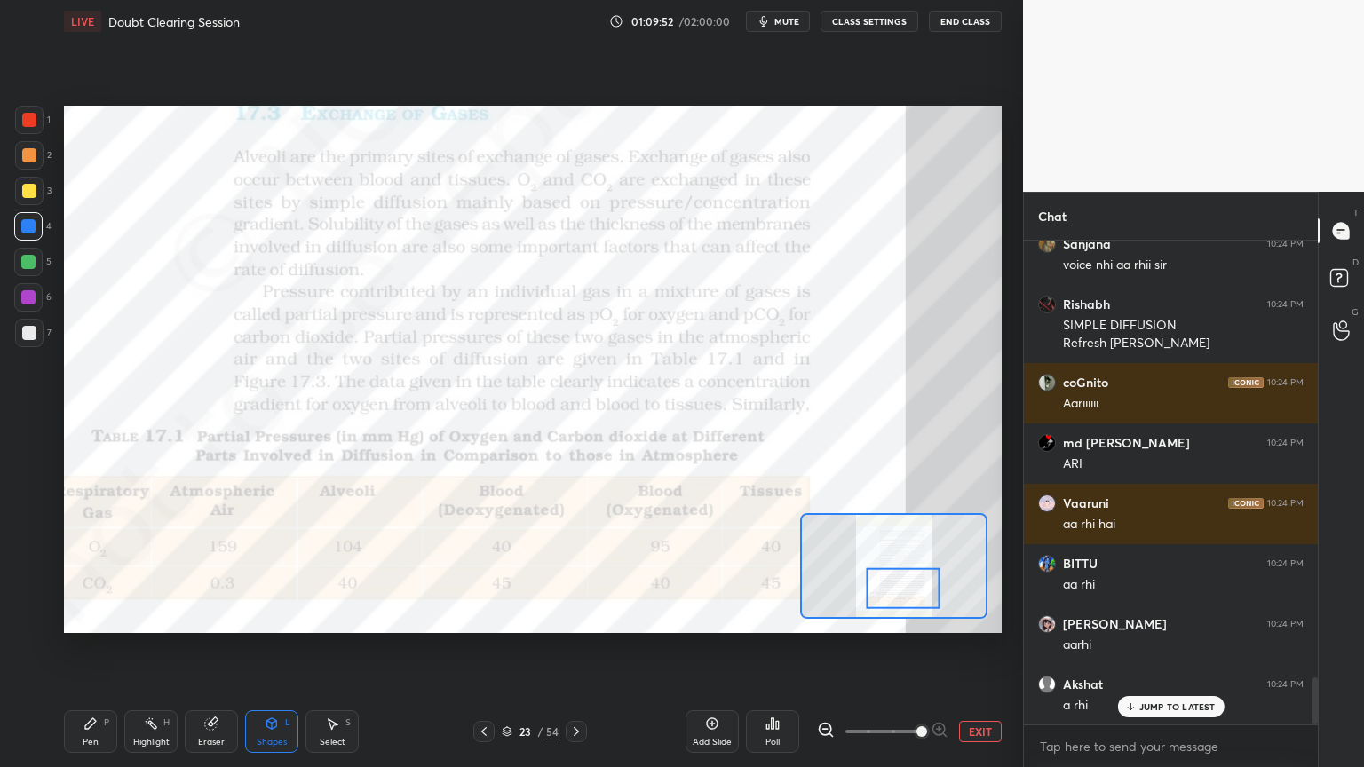
click at [29, 168] on div "2" at bounding box center [33, 159] width 36 height 36
click at [28, 163] on div at bounding box center [29, 155] width 28 height 28
click at [21, 164] on div at bounding box center [29, 155] width 28 height 28
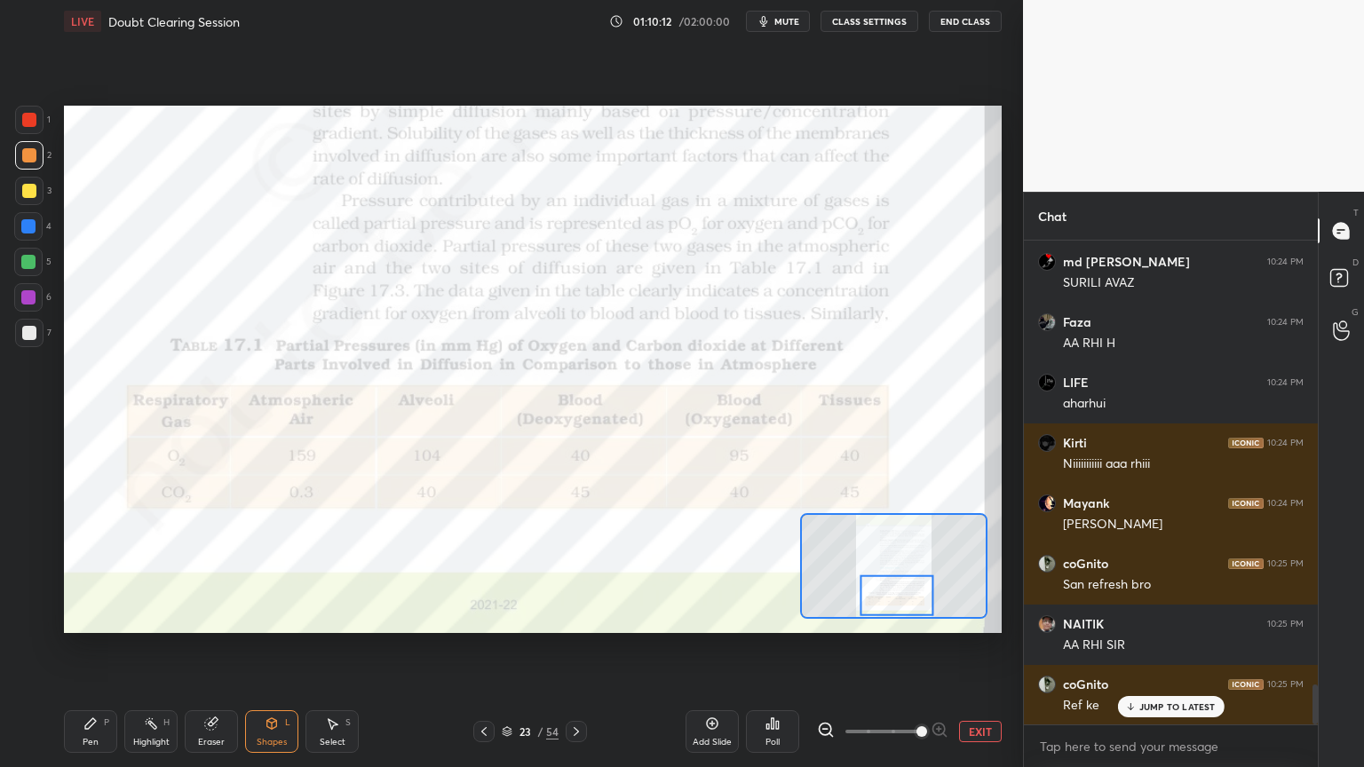
scroll to position [5430, 0]
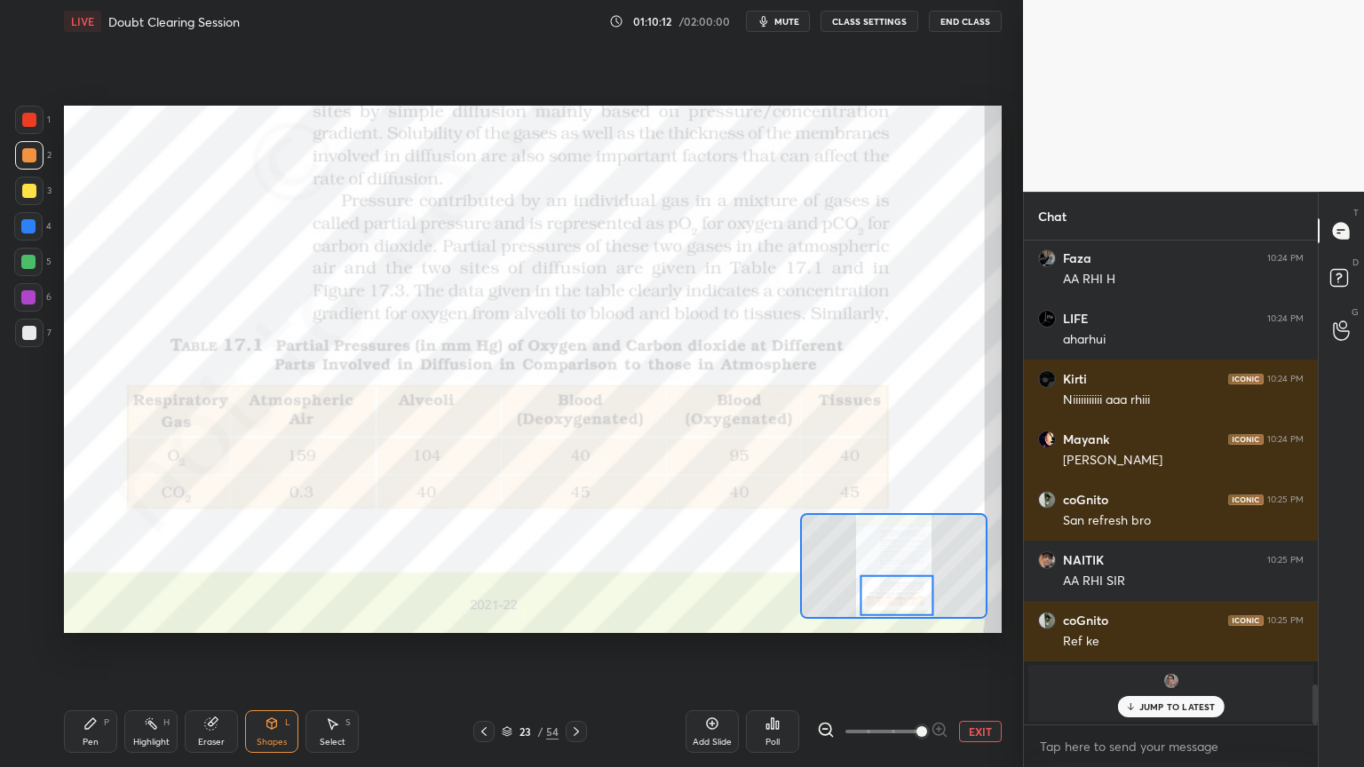
drag, startPoint x: 930, startPoint y: 583, endPoint x: 924, endPoint y: 592, distance: 10.8
click at [924, 592] on div at bounding box center [896, 594] width 74 height 41
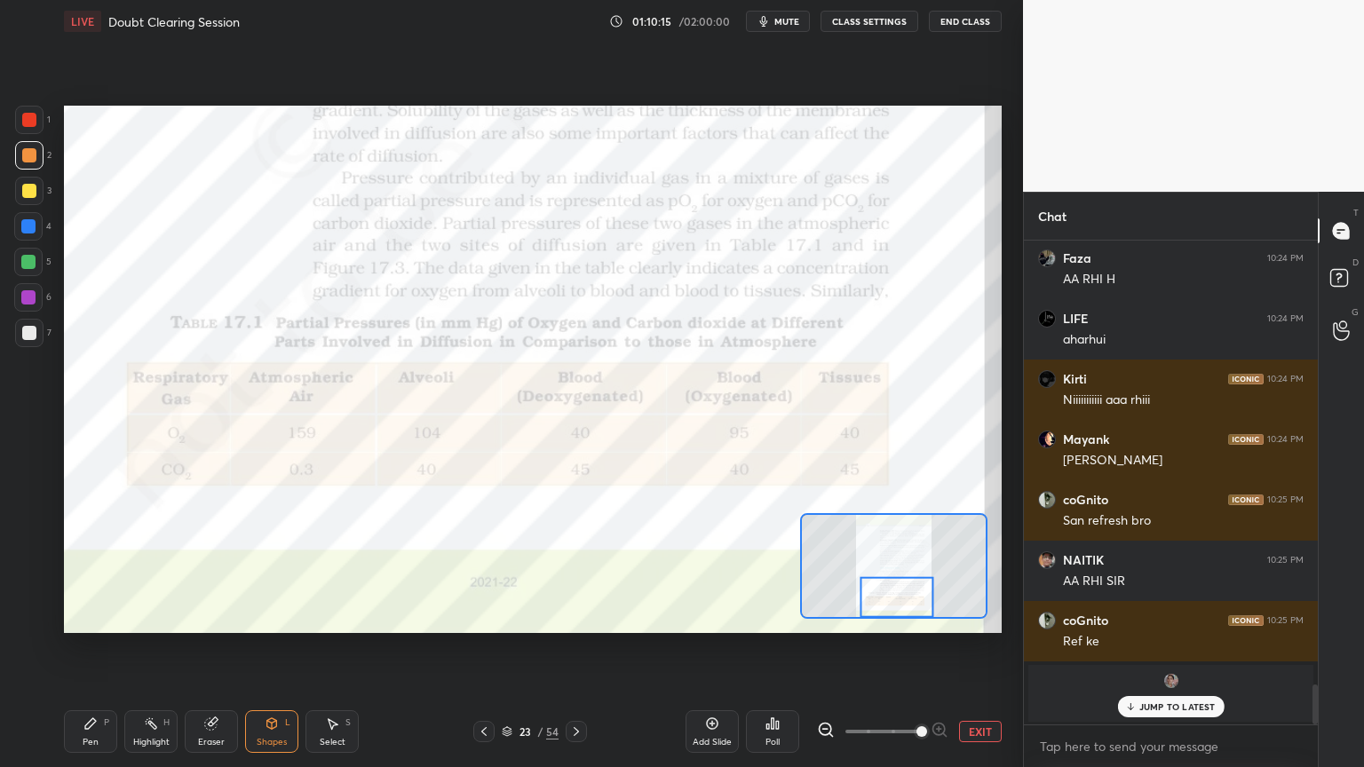
click at [28, 123] on div at bounding box center [29, 120] width 14 height 14
click at [25, 126] on div at bounding box center [29, 120] width 14 height 14
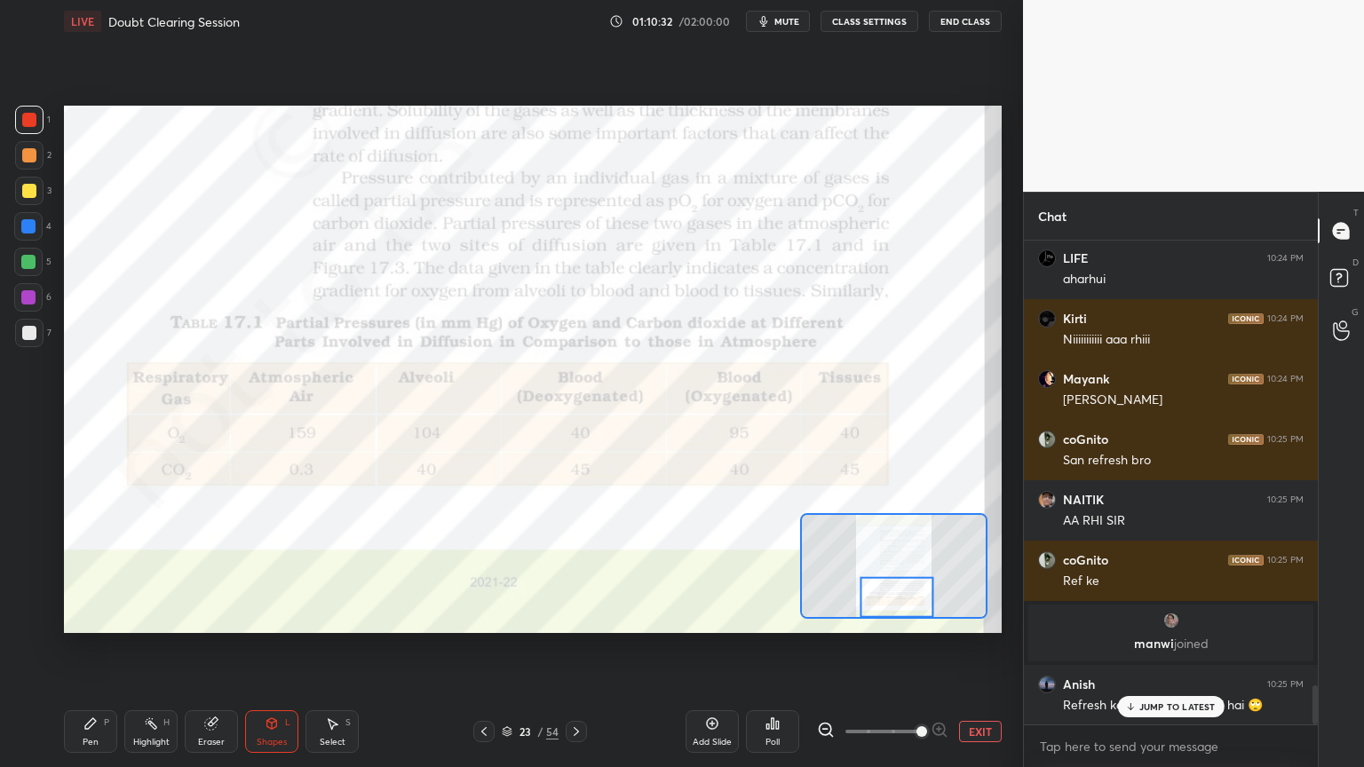
click at [30, 298] on div at bounding box center [28, 297] width 14 height 14
drag, startPoint x: 25, startPoint y: 301, endPoint x: 61, endPoint y: 323, distance: 42.6
click at [36, 305] on div at bounding box center [28, 297] width 28 height 28
click at [256, 616] on div "Shapes L" at bounding box center [271, 731] width 53 height 43
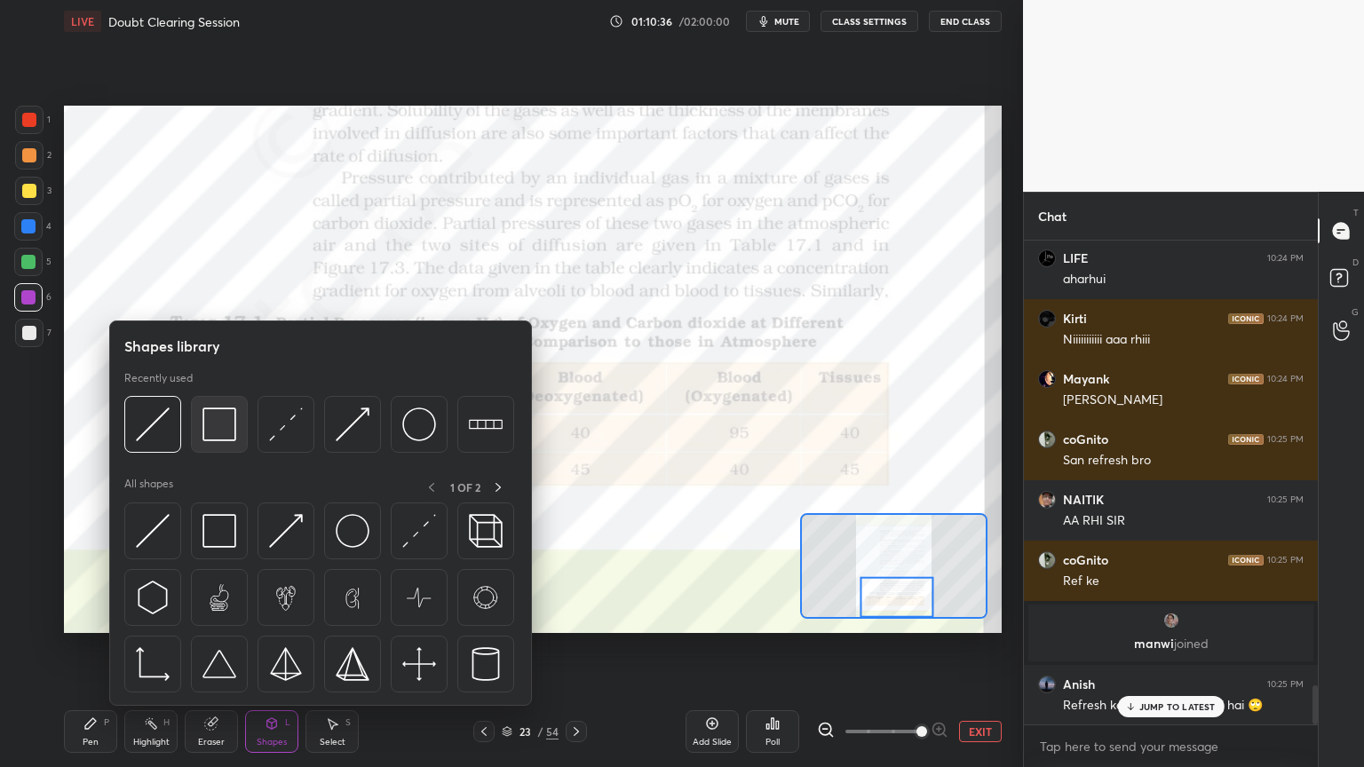
click at [209, 436] on img at bounding box center [219, 424] width 34 height 34
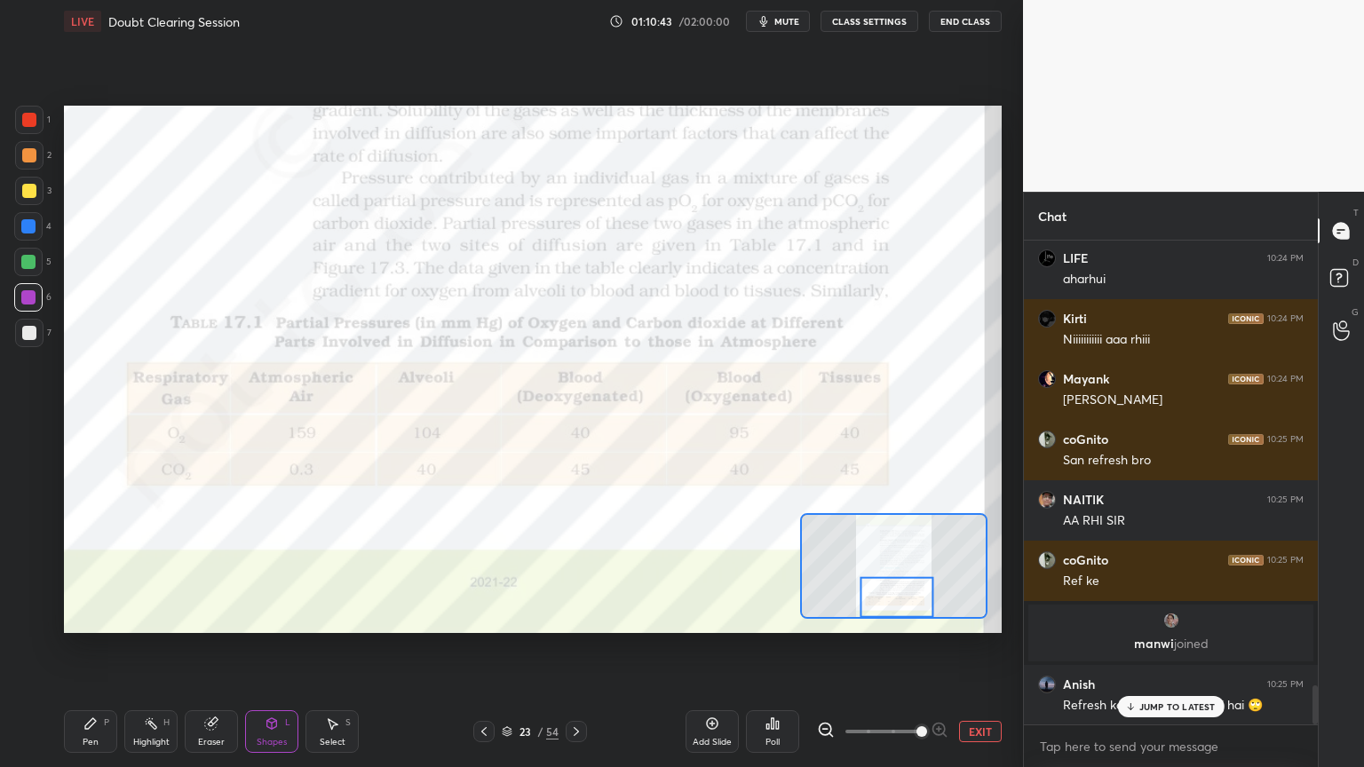
click at [27, 128] on div at bounding box center [29, 120] width 28 height 28
click at [87, 616] on div "Pen P" at bounding box center [90, 731] width 53 height 43
click at [85, 616] on div "Pen P" at bounding box center [90, 731] width 53 height 43
click at [29, 547] on icon at bounding box center [28, 548] width 16 height 12
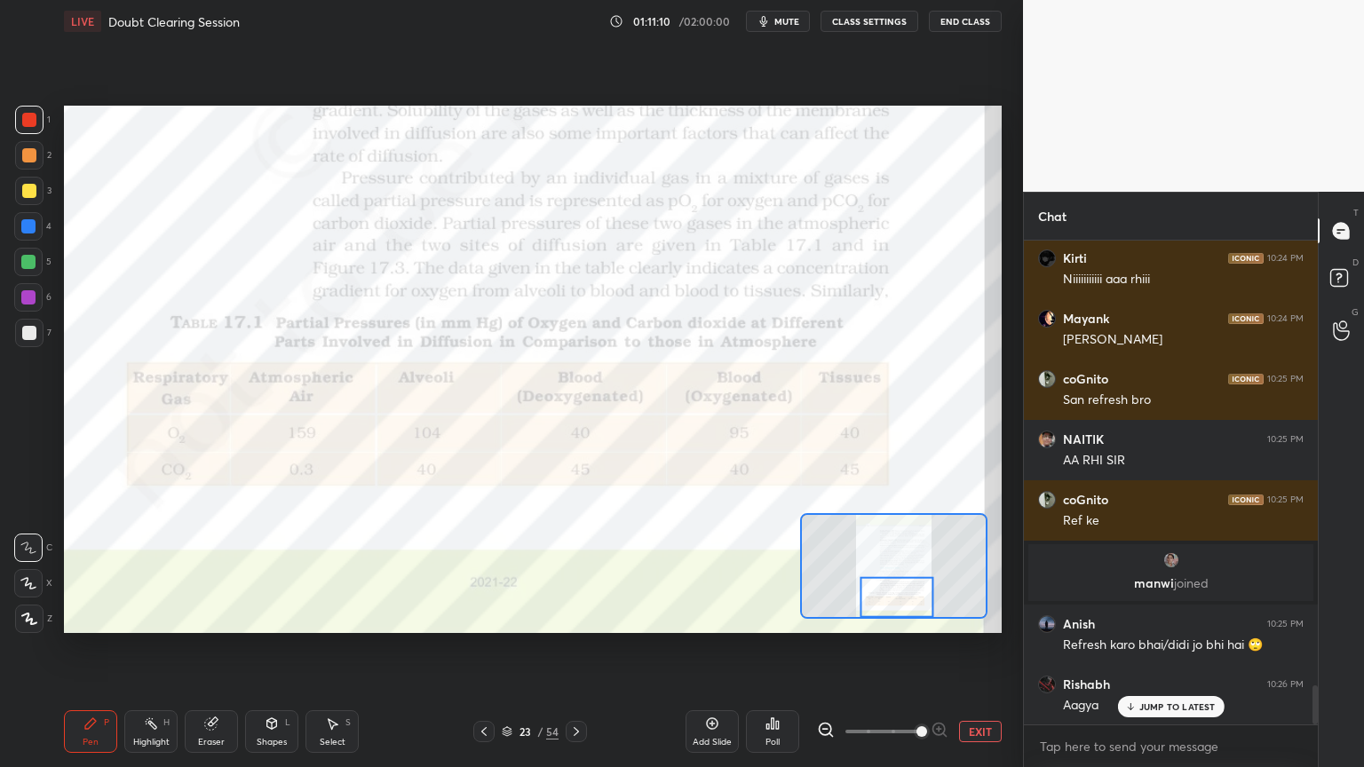
scroll to position [5671, 0]
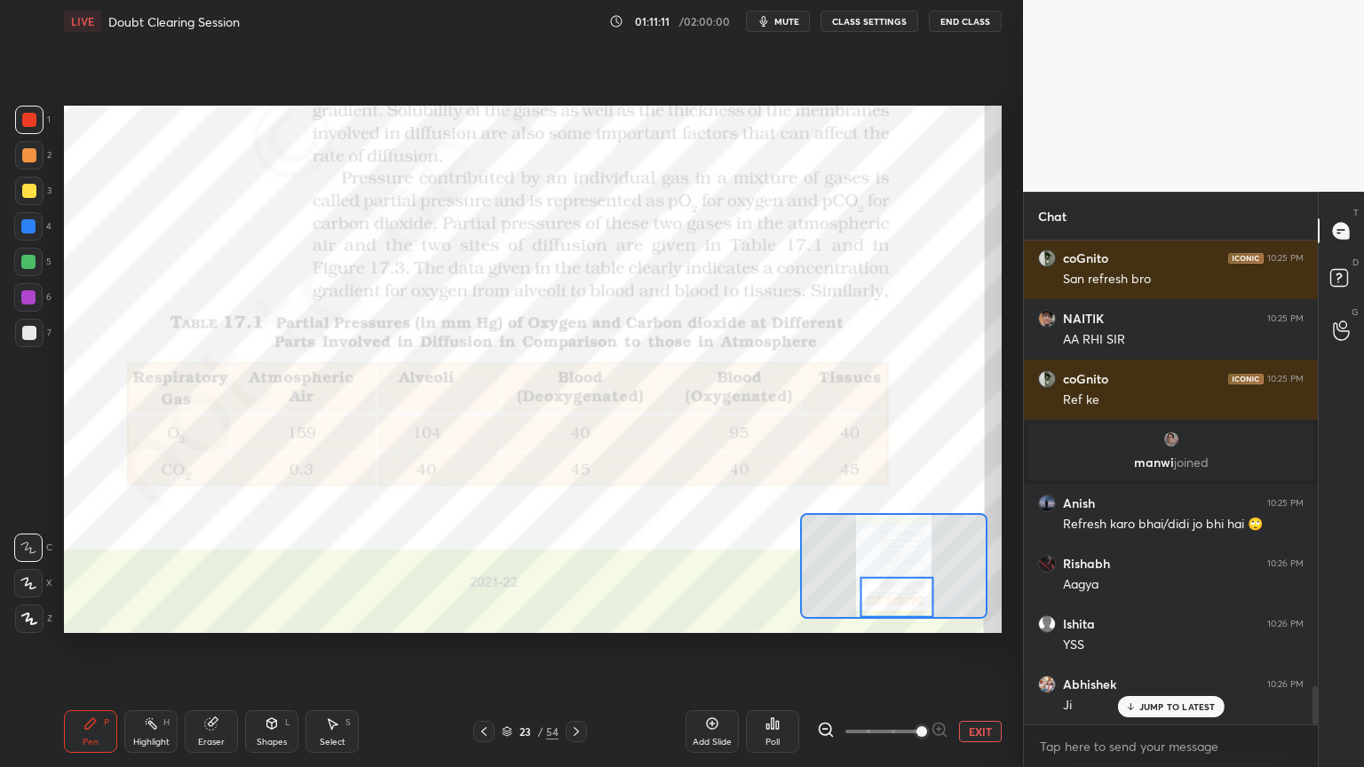
click at [36, 124] on div at bounding box center [29, 120] width 14 height 14
drag, startPoint x: 27, startPoint y: 126, endPoint x: 24, endPoint y: 144, distance: 18.0
click at [25, 128] on div at bounding box center [29, 120] width 28 height 28
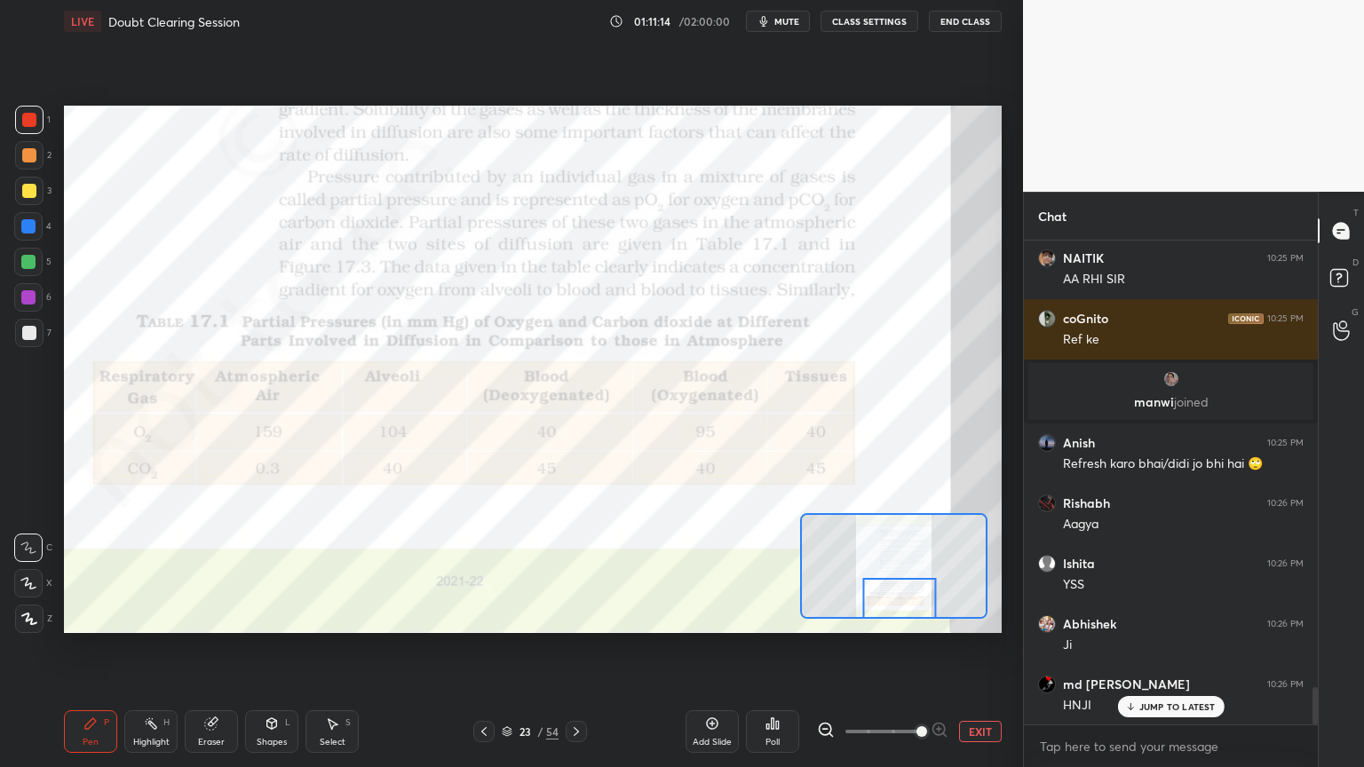
drag, startPoint x: 913, startPoint y: 591, endPoint x: 915, endPoint y: 608, distance: 17.1
click at [915, 608] on div at bounding box center [899, 598] width 74 height 41
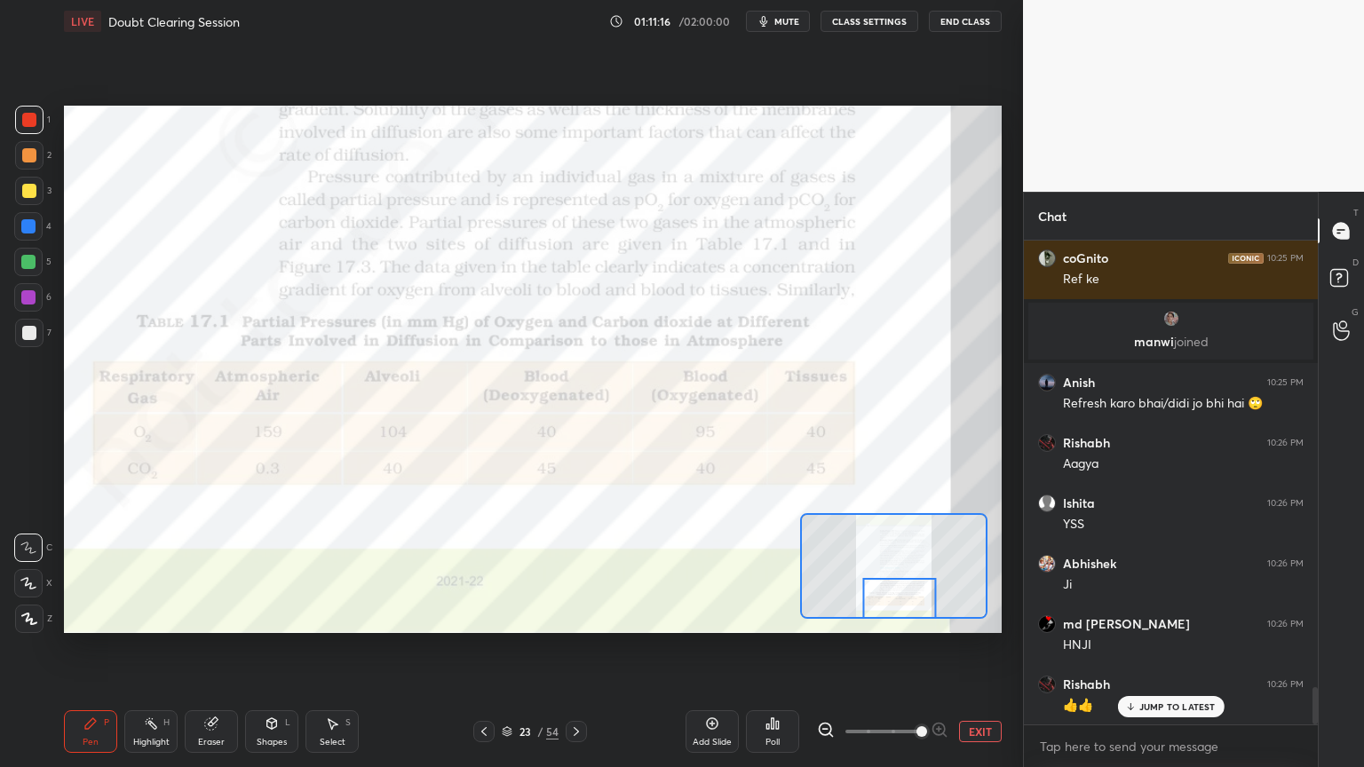
scroll to position [5852, 0]
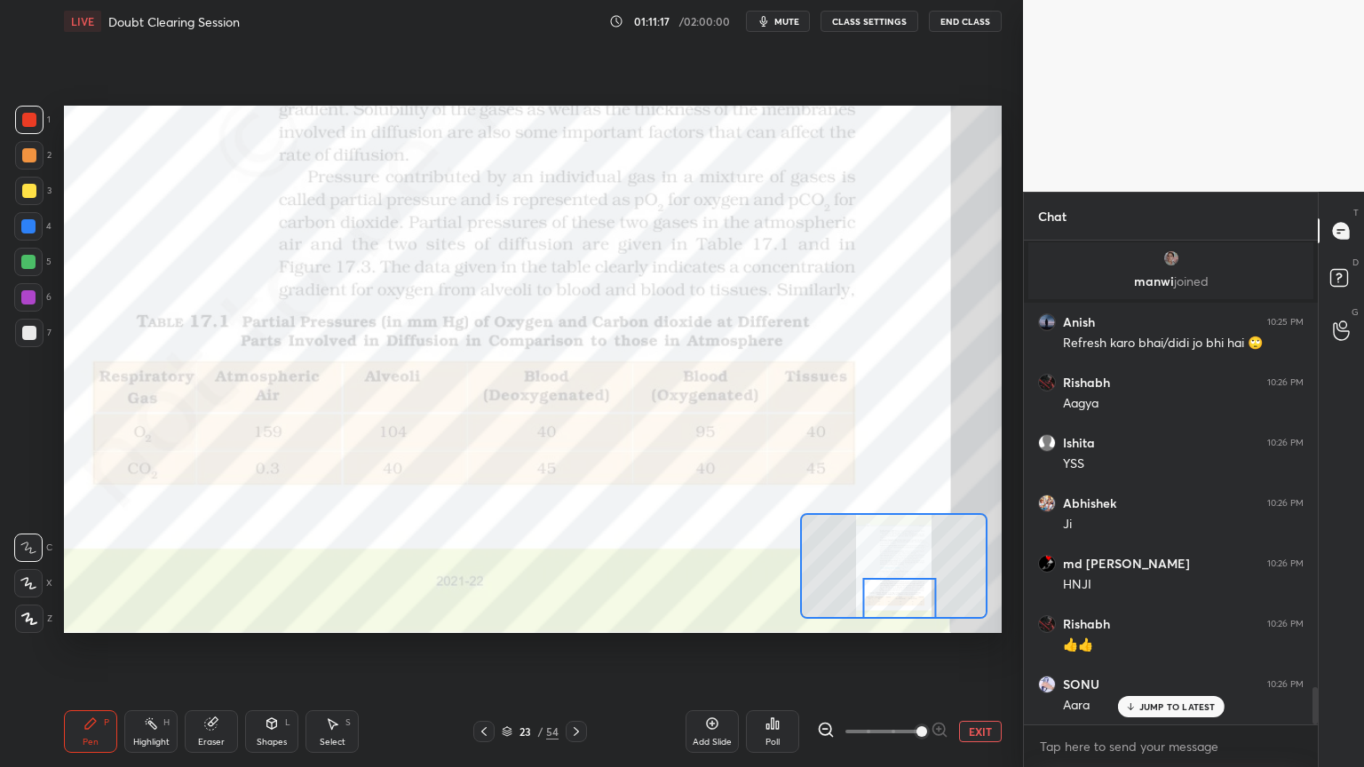
drag, startPoint x: 36, startPoint y: 620, endPoint x: 43, endPoint y: 629, distance: 11.4
click at [36, 616] on icon at bounding box center [29, 619] width 16 height 12
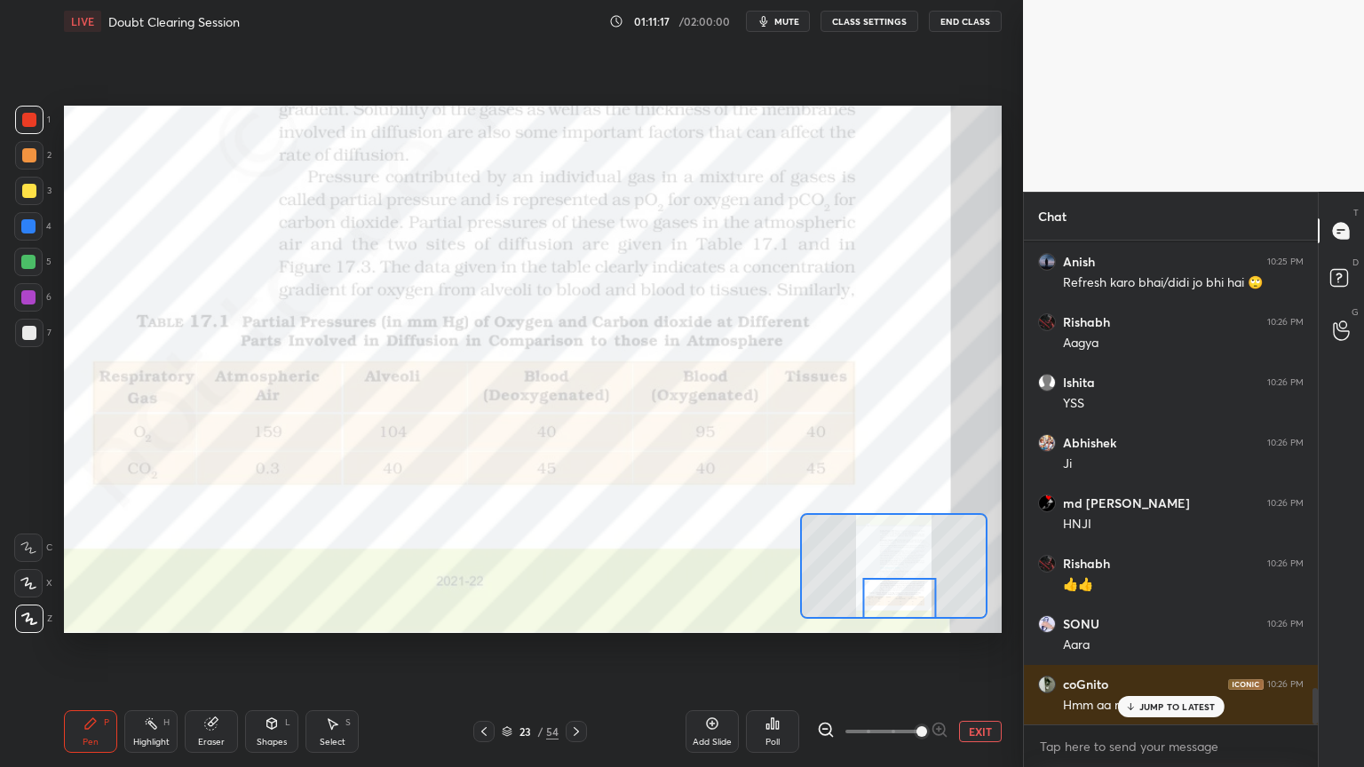
drag, startPoint x: 282, startPoint y: 735, endPoint x: 279, endPoint y: 724, distance: 11.2
click at [282, 616] on div "Shapes L" at bounding box center [271, 731] width 53 height 43
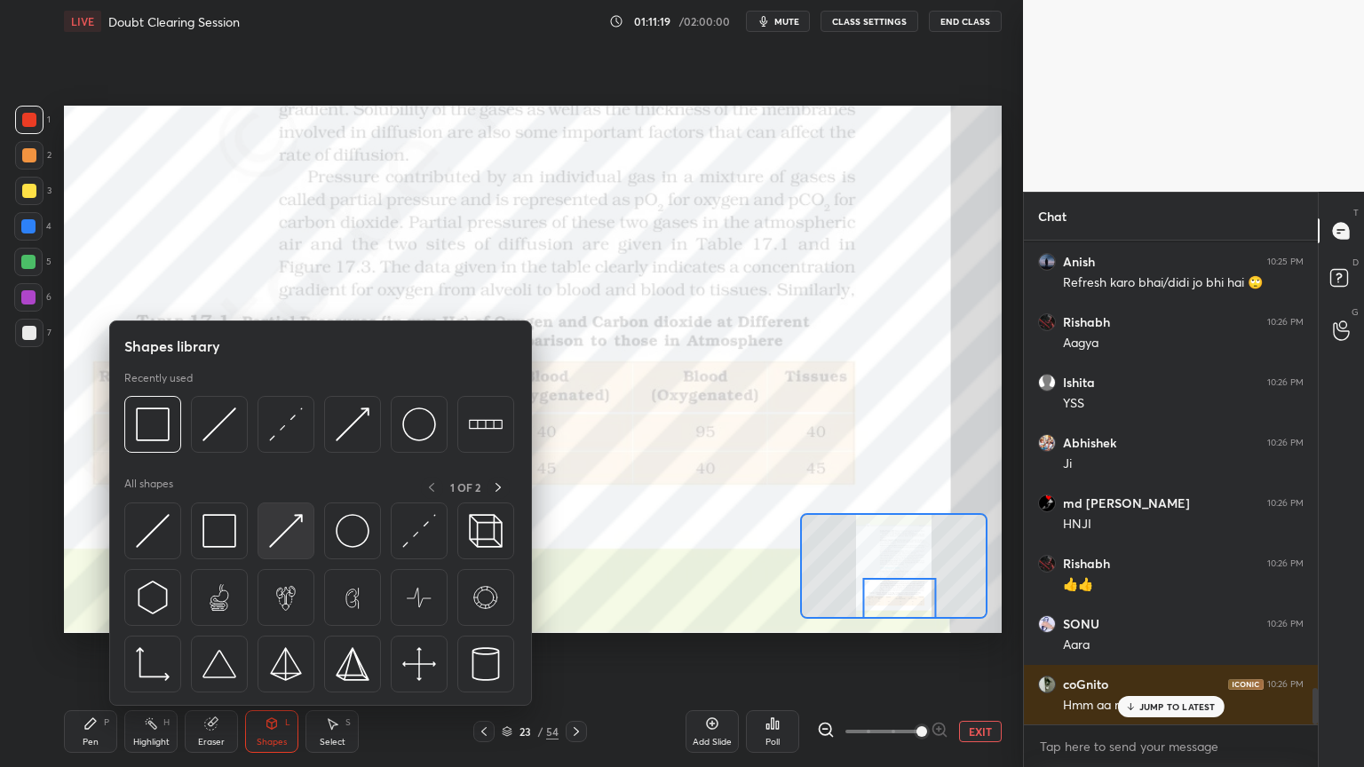
click at [277, 546] on img at bounding box center [286, 531] width 34 height 34
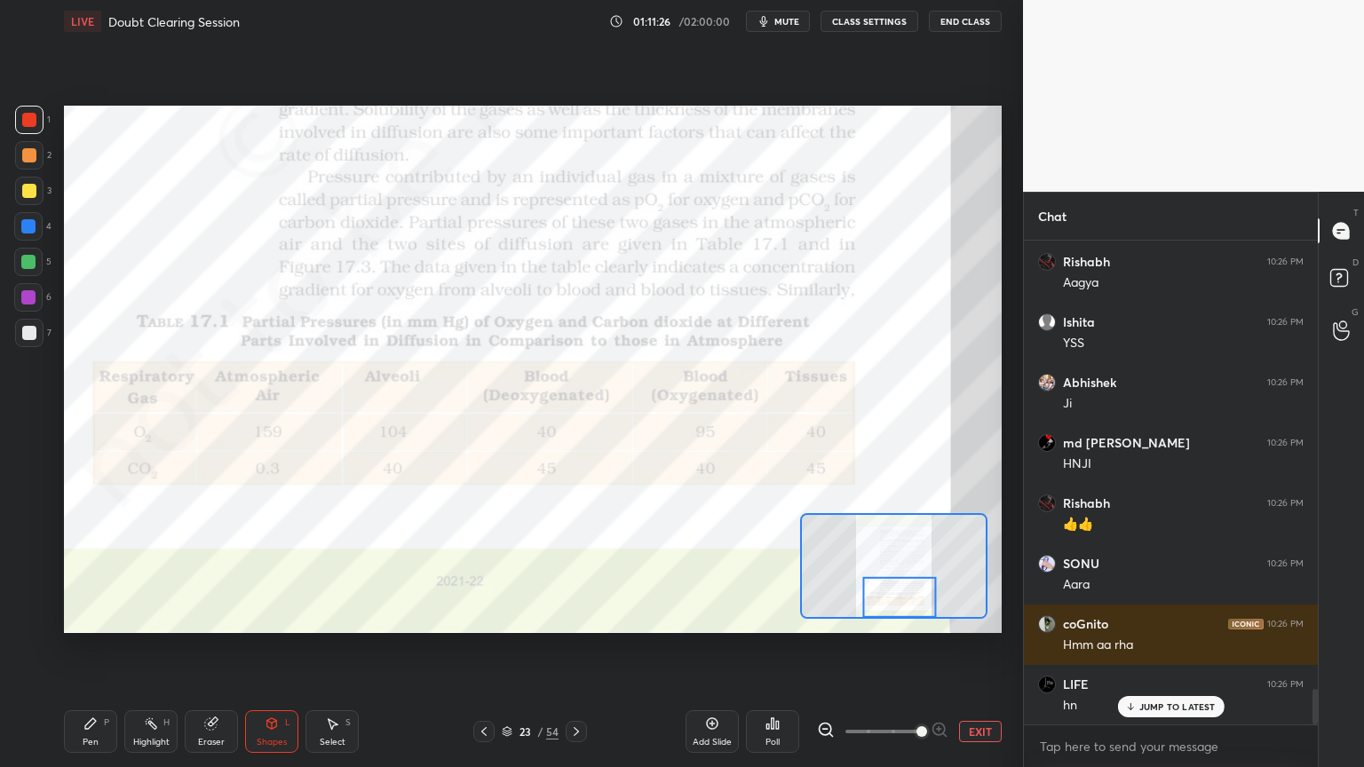
scroll to position [6033, 0]
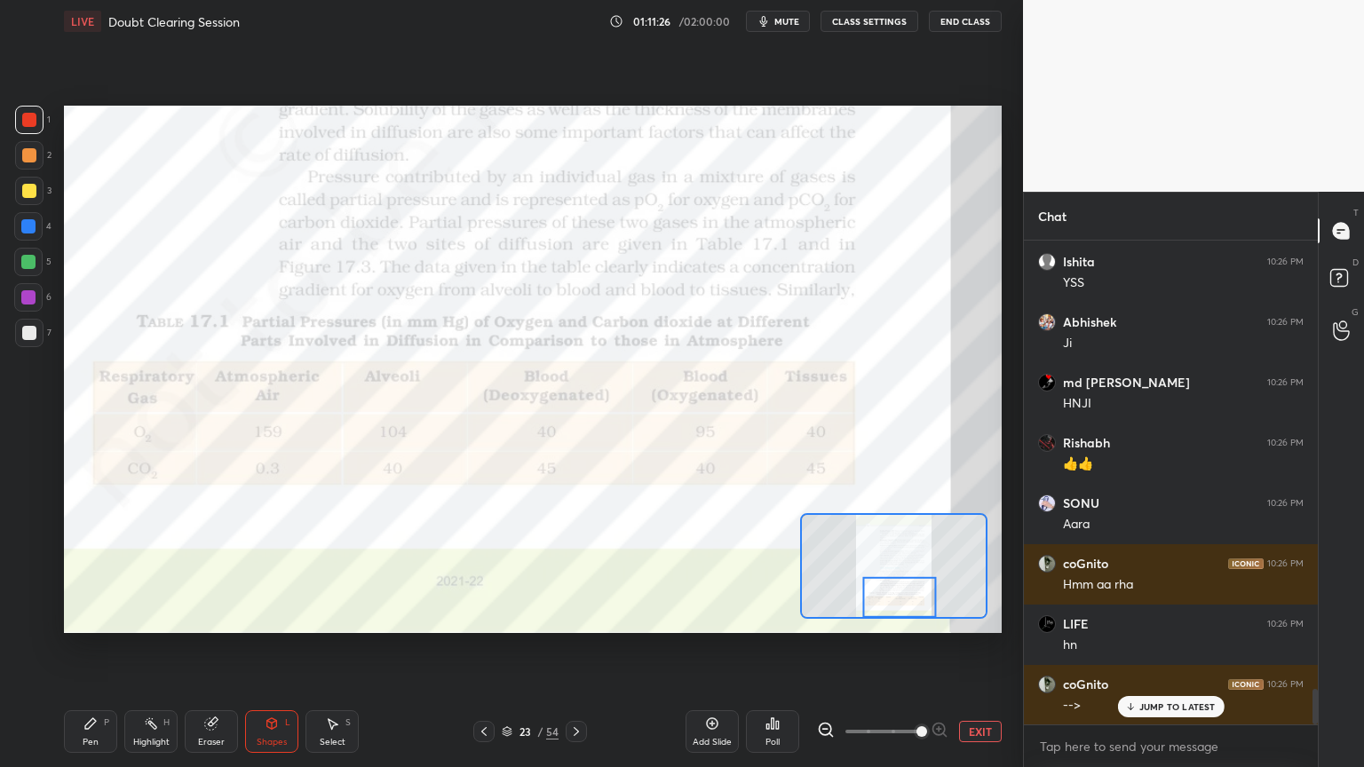
drag, startPoint x: 26, startPoint y: 307, endPoint x: 48, endPoint y: 328, distance: 30.2
click at [27, 311] on div at bounding box center [28, 297] width 28 height 28
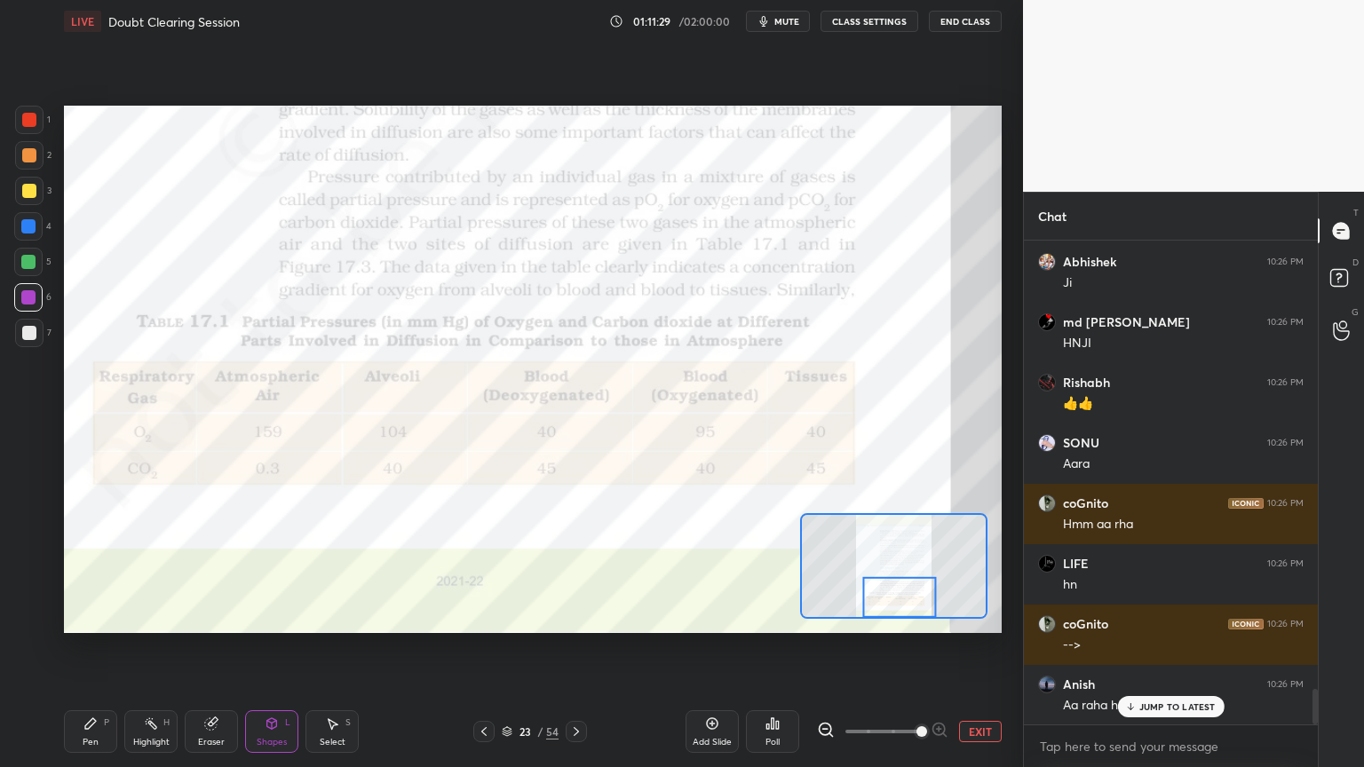
click at [84, 616] on icon at bounding box center [90, 723] width 14 height 14
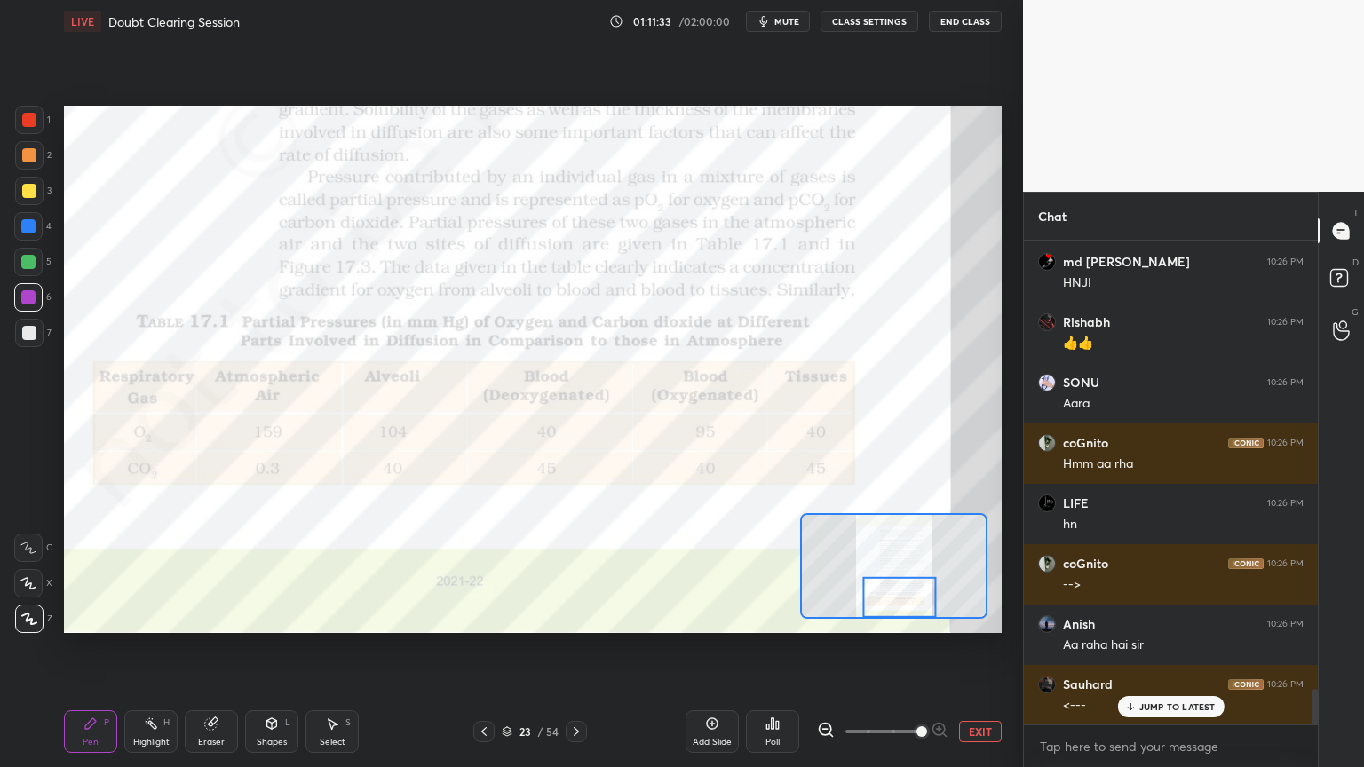
click at [277, 616] on div "Shapes L" at bounding box center [271, 731] width 53 height 43
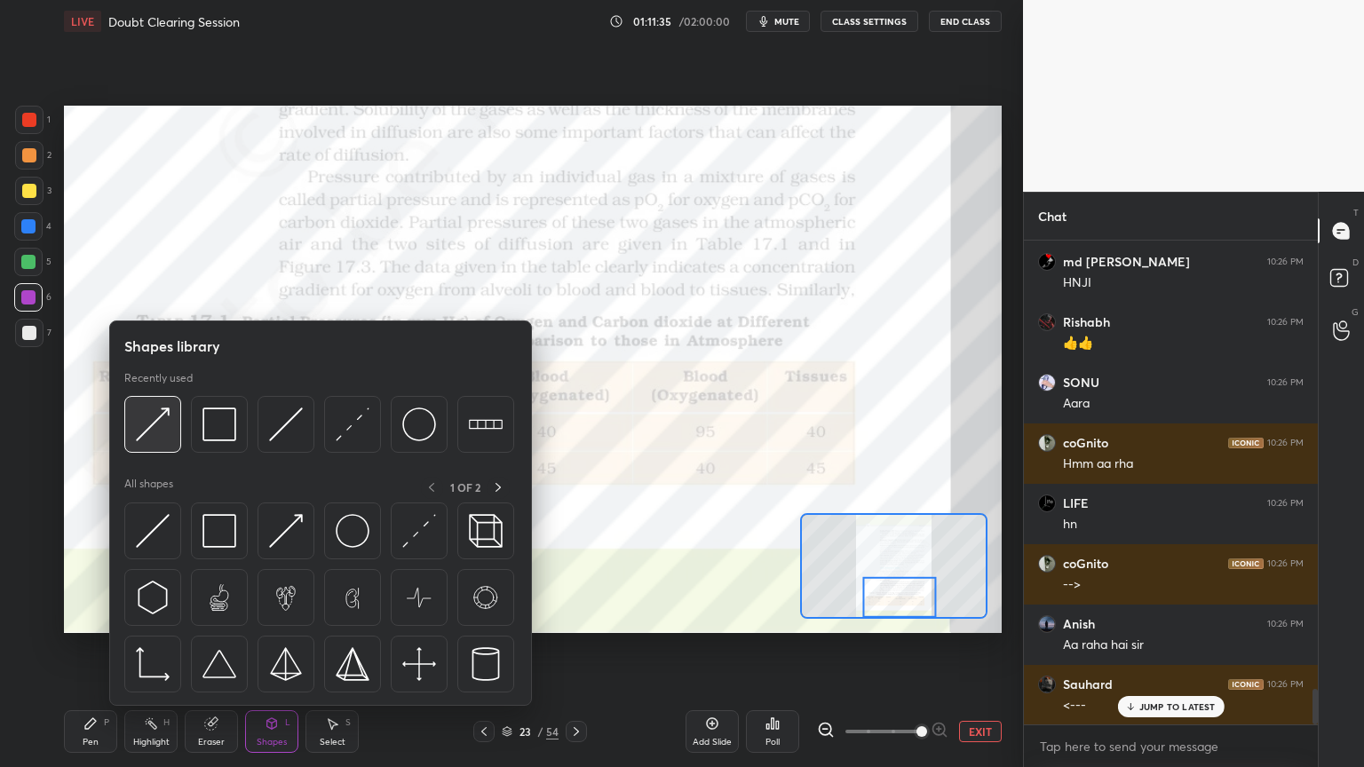
click at [154, 436] on img at bounding box center [153, 424] width 34 height 34
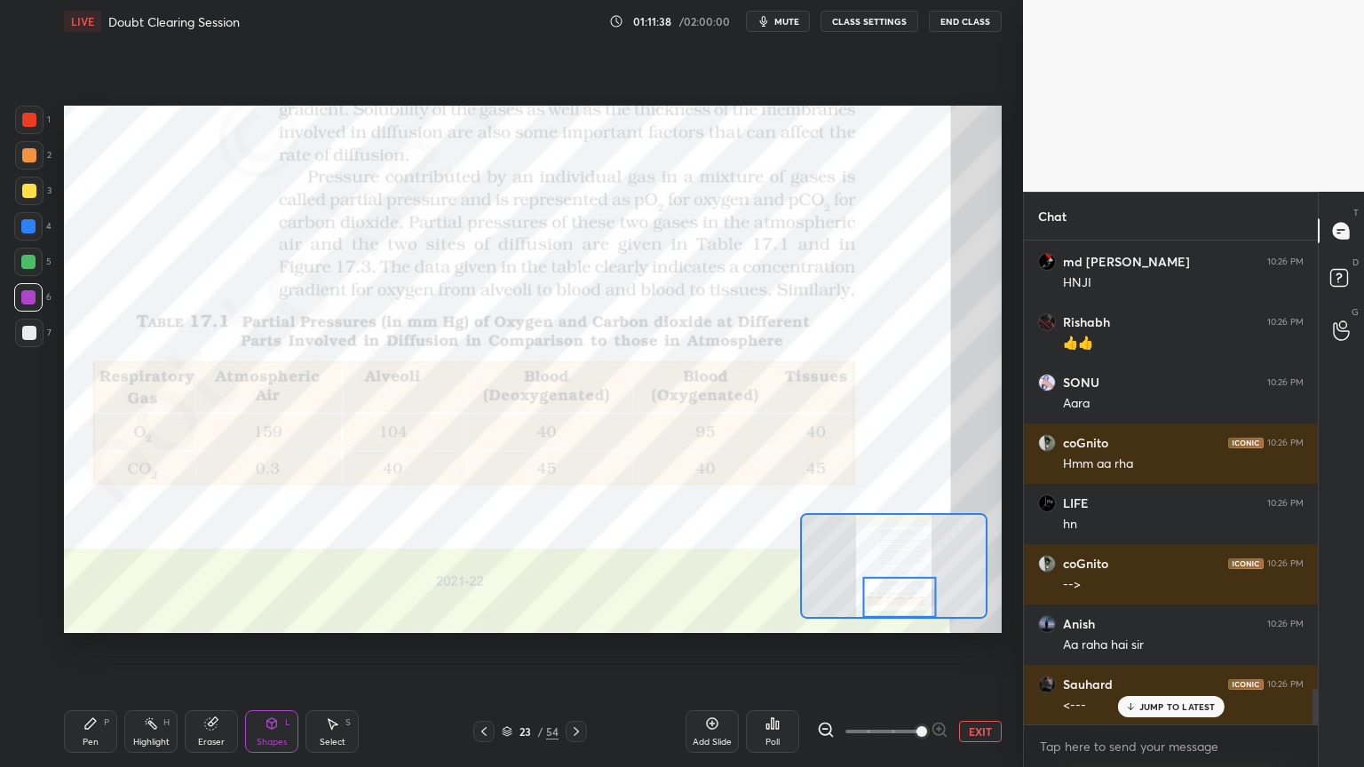
drag, startPoint x: 89, startPoint y: 728, endPoint x: 78, endPoint y: 685, distance: 43.9
click at [86, 616] on div "Pen P" at bounding box center [90, 731] width 53 height 43
click at [36, 553] on icon at bounding box center [28, 548] width 16 height 12
drag, startPoint x: 34, startPoint y: 554, endPoint x: 52, endPoint y: 543, distance: 21.5
click at [35, 554] on div at bounding box center [28, 548] width 28 height 28
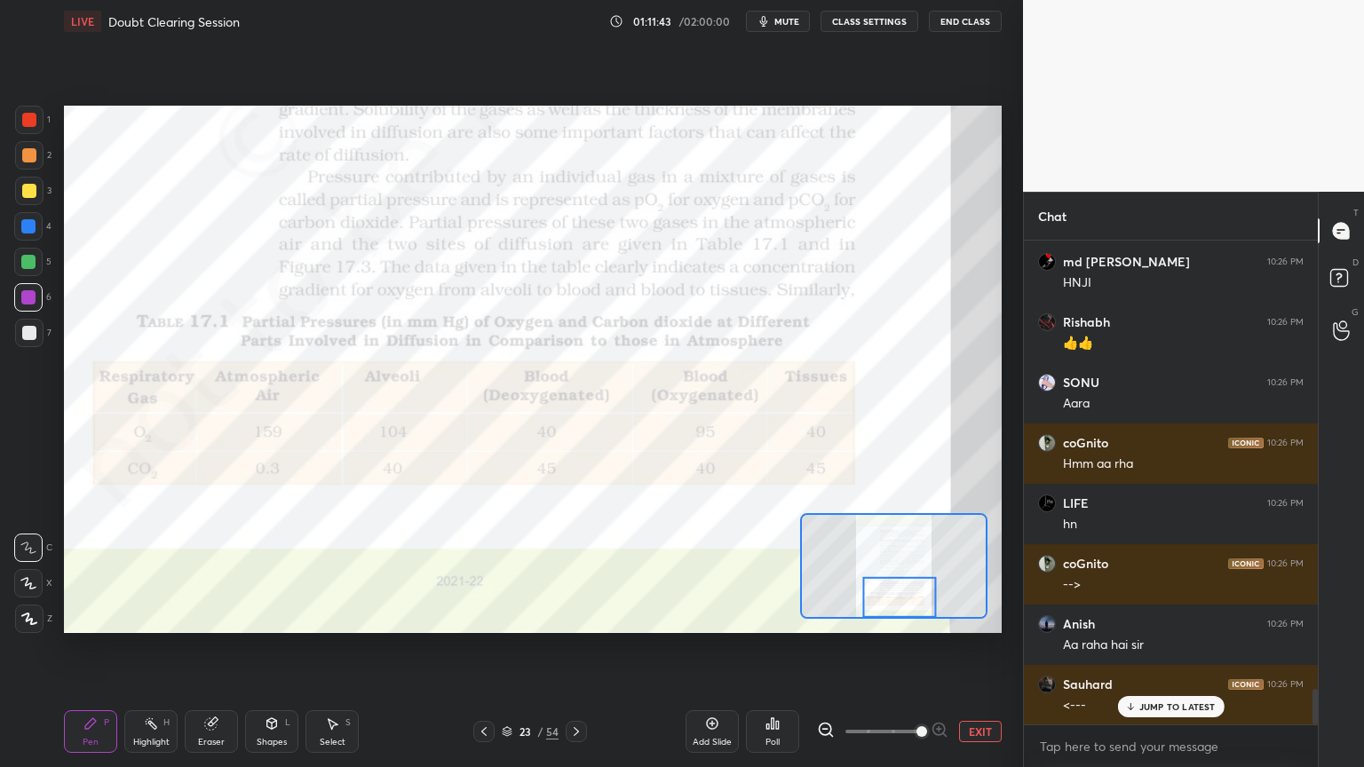
click at [787, 25] on span "mute" at bounding box center [786, 21] width 25 height 12
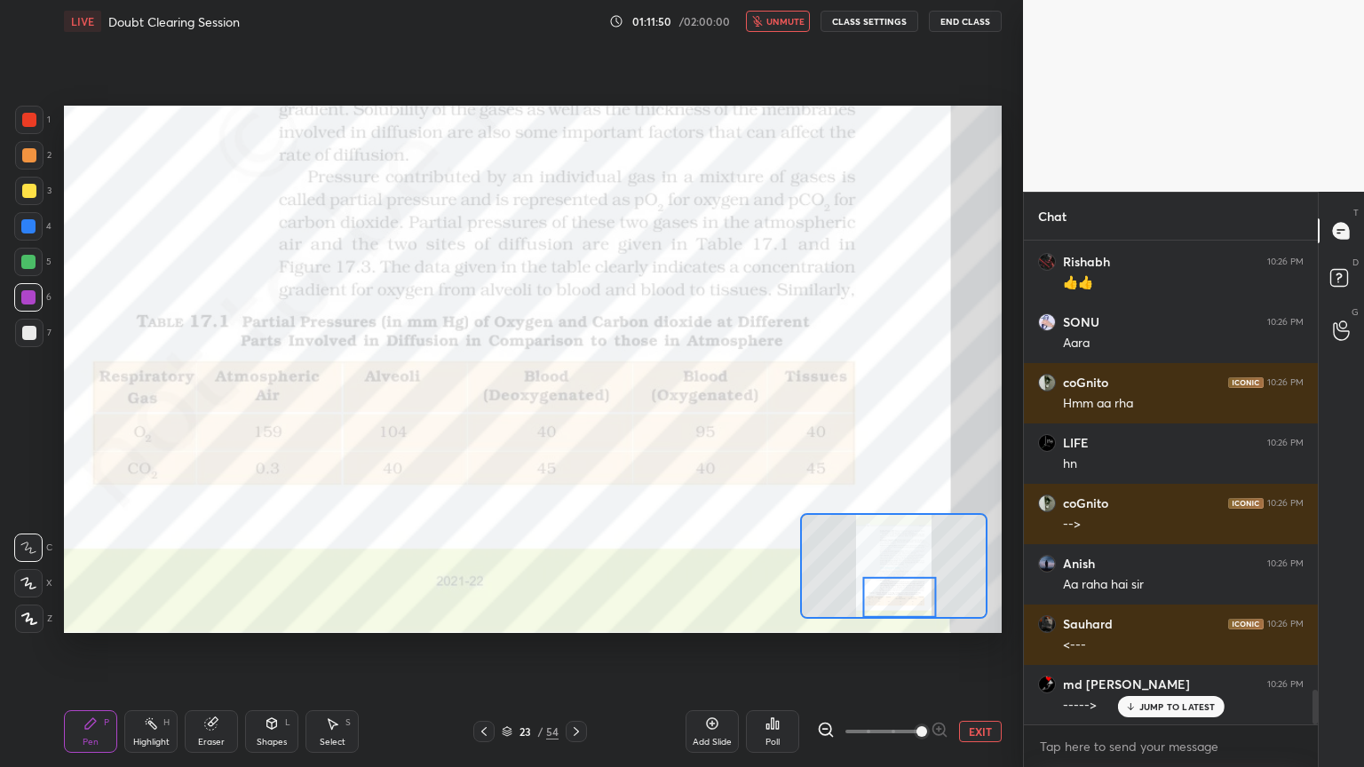
scroll to position [6275, 0]
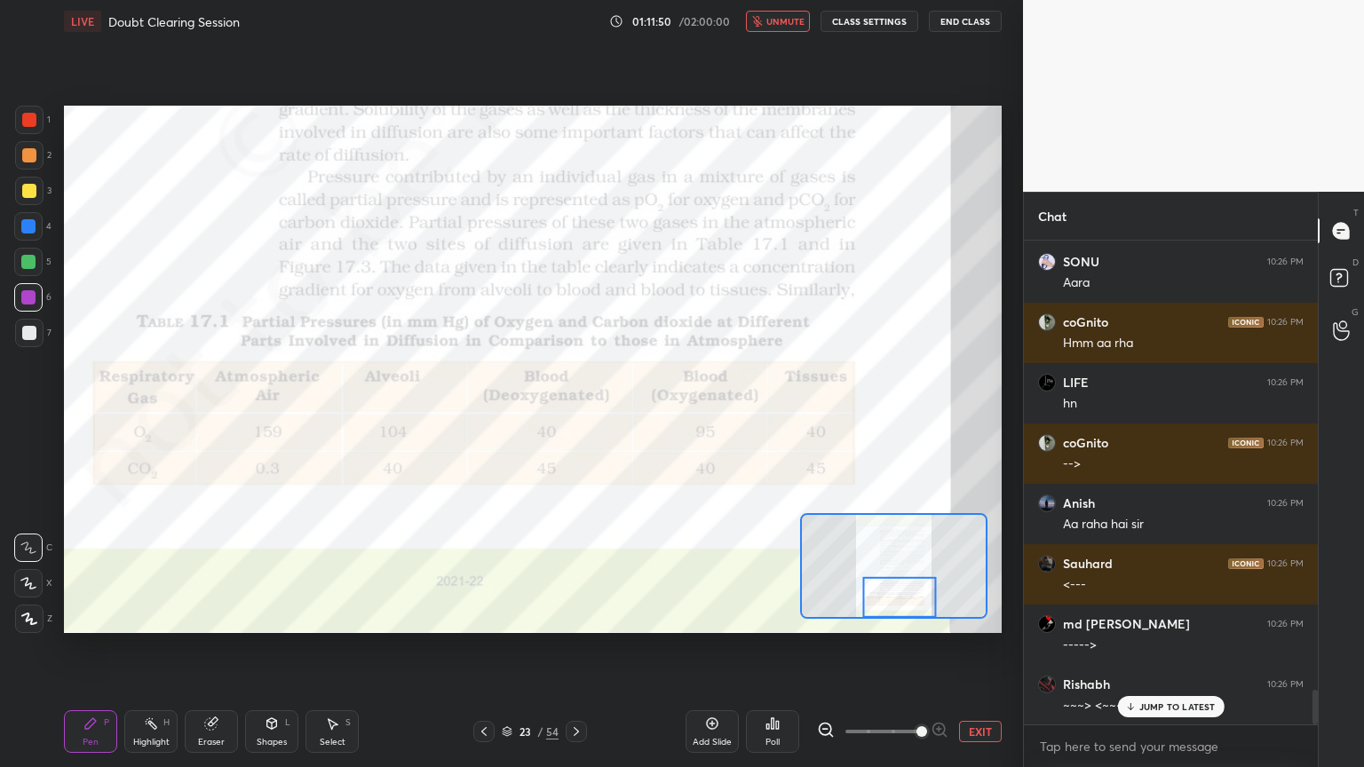
click at [787, 20] on span "unmute" at bounding box center [785, 21] width 38 height 12
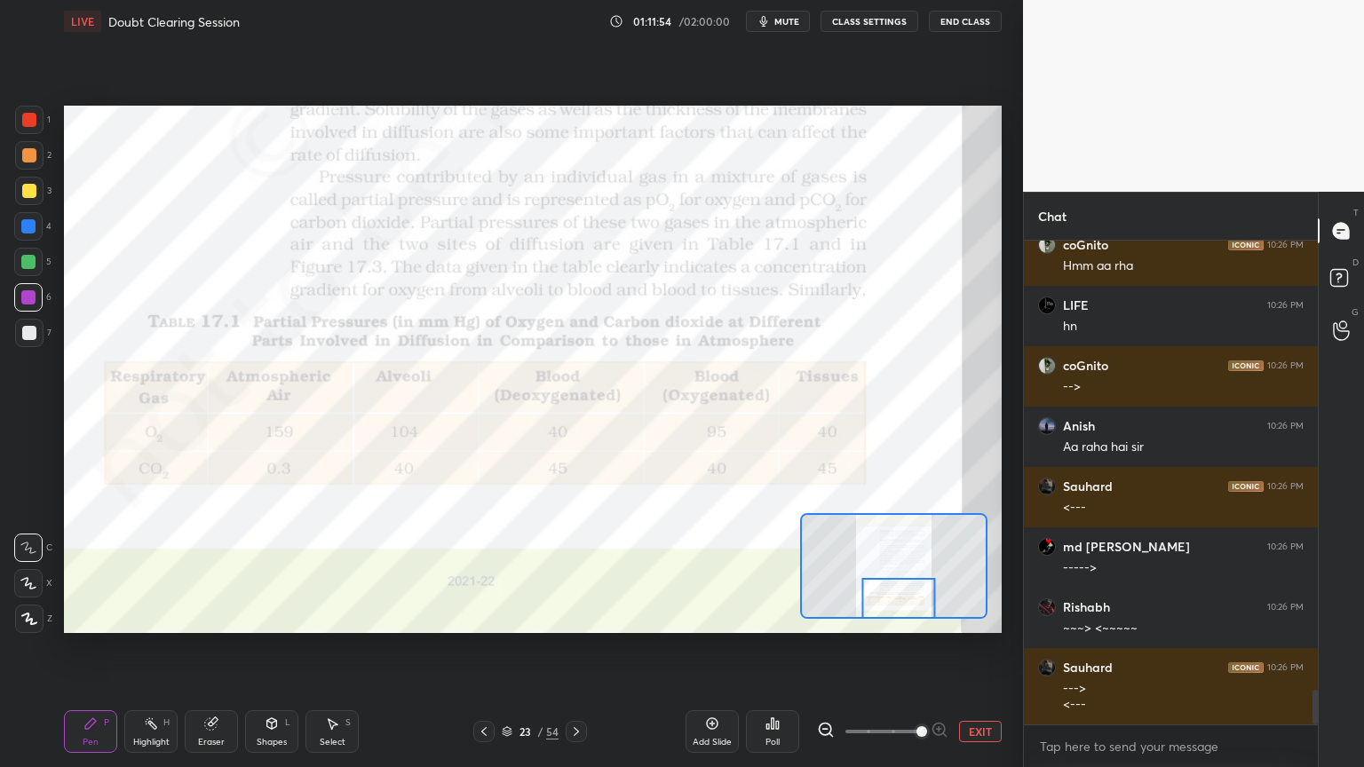
click at [909, 605] on div at bounding box center [898, 598] width 74 height 41
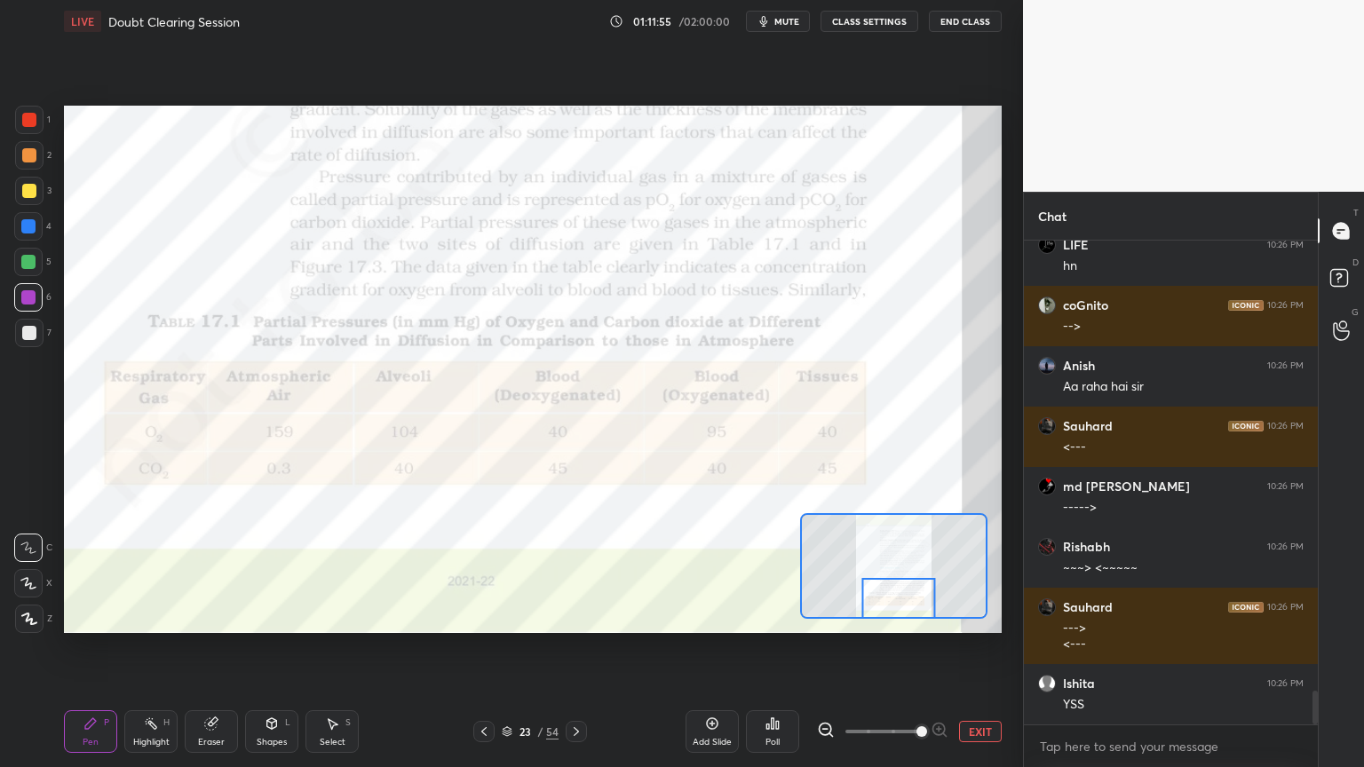
click at [570, 616] on icon at bounding box center [576, 731] width 14 height 14
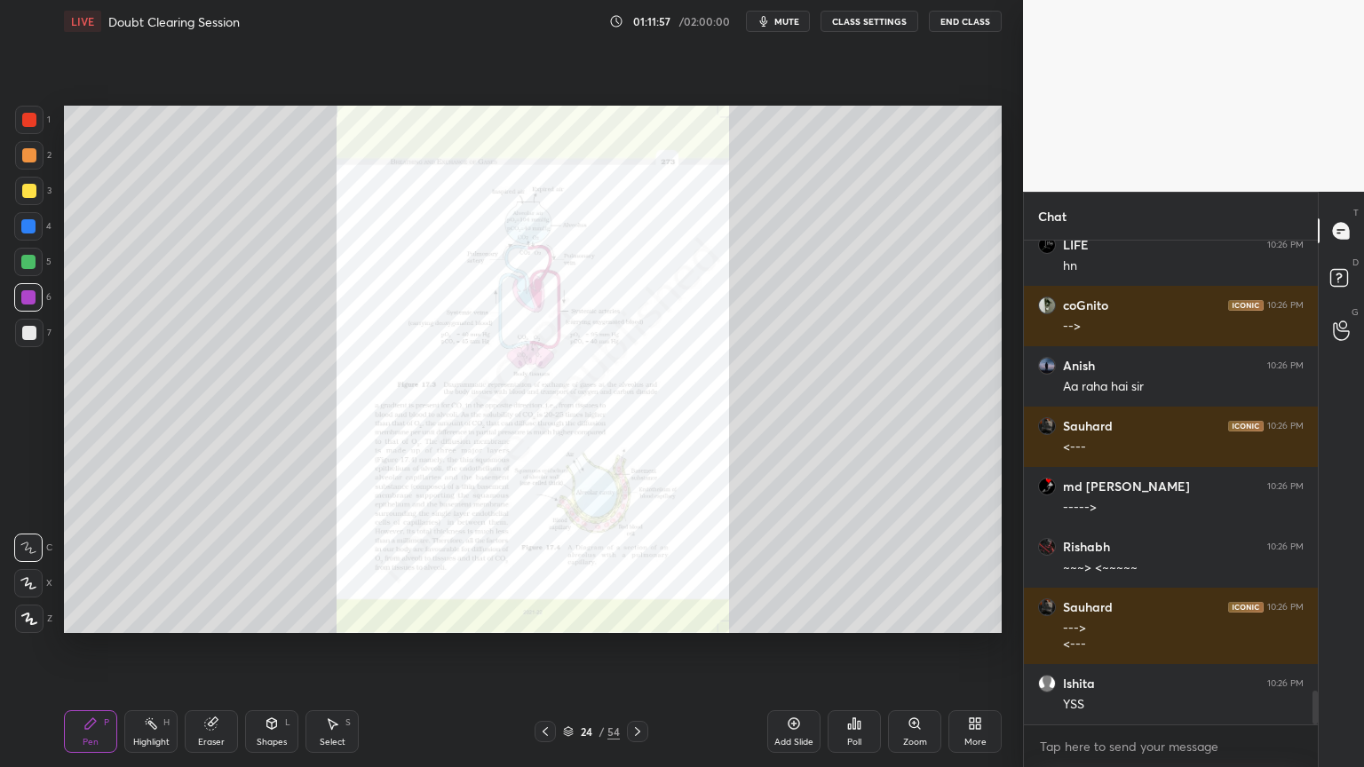
click at [918, 616] on div "Zoom" at bounding box center [914, 731] width 53 height 43
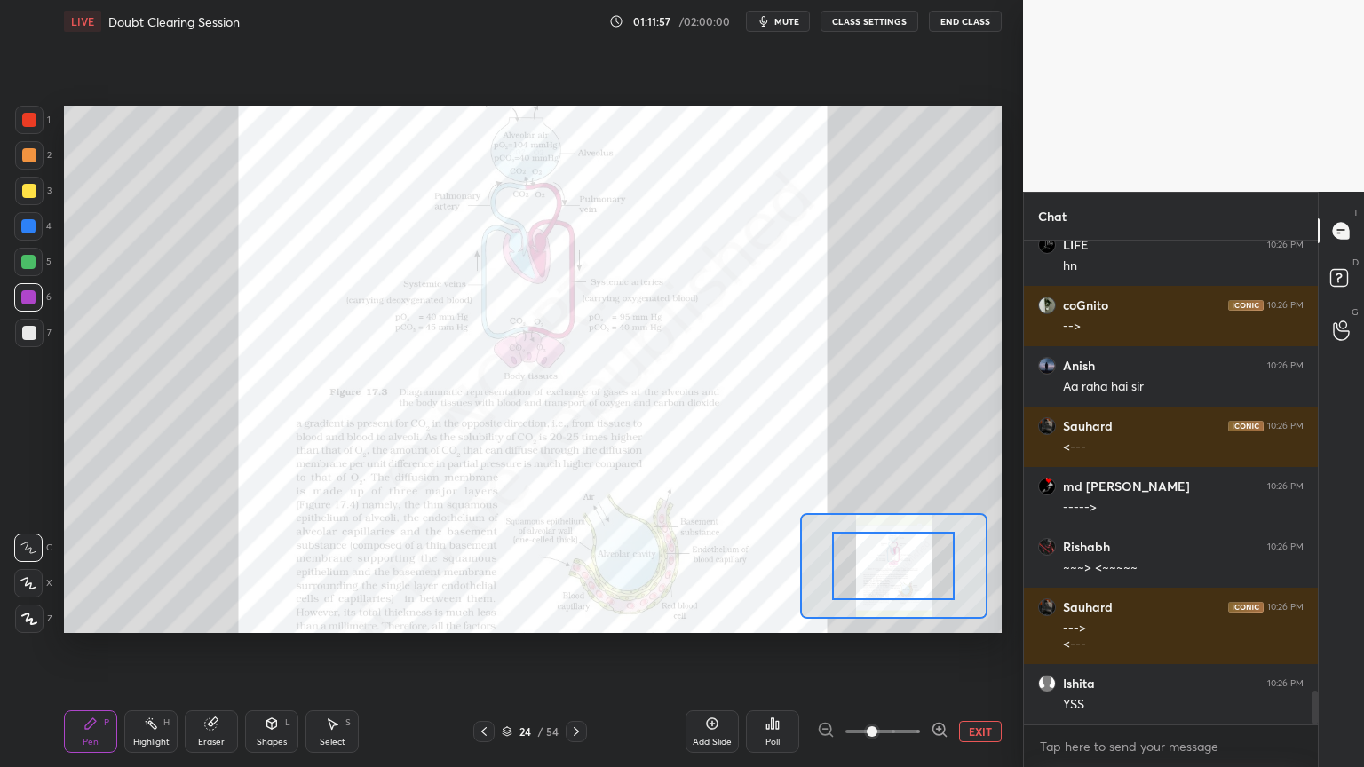
click at [922, 616] on div at bounding box center [882, 731] width 131 height 21
click at [926, 616] on div at bounding box center [882, 731] width 131 height 21
click at [936, 616] on icon at bounding box center [939, 730] width 12 height 12
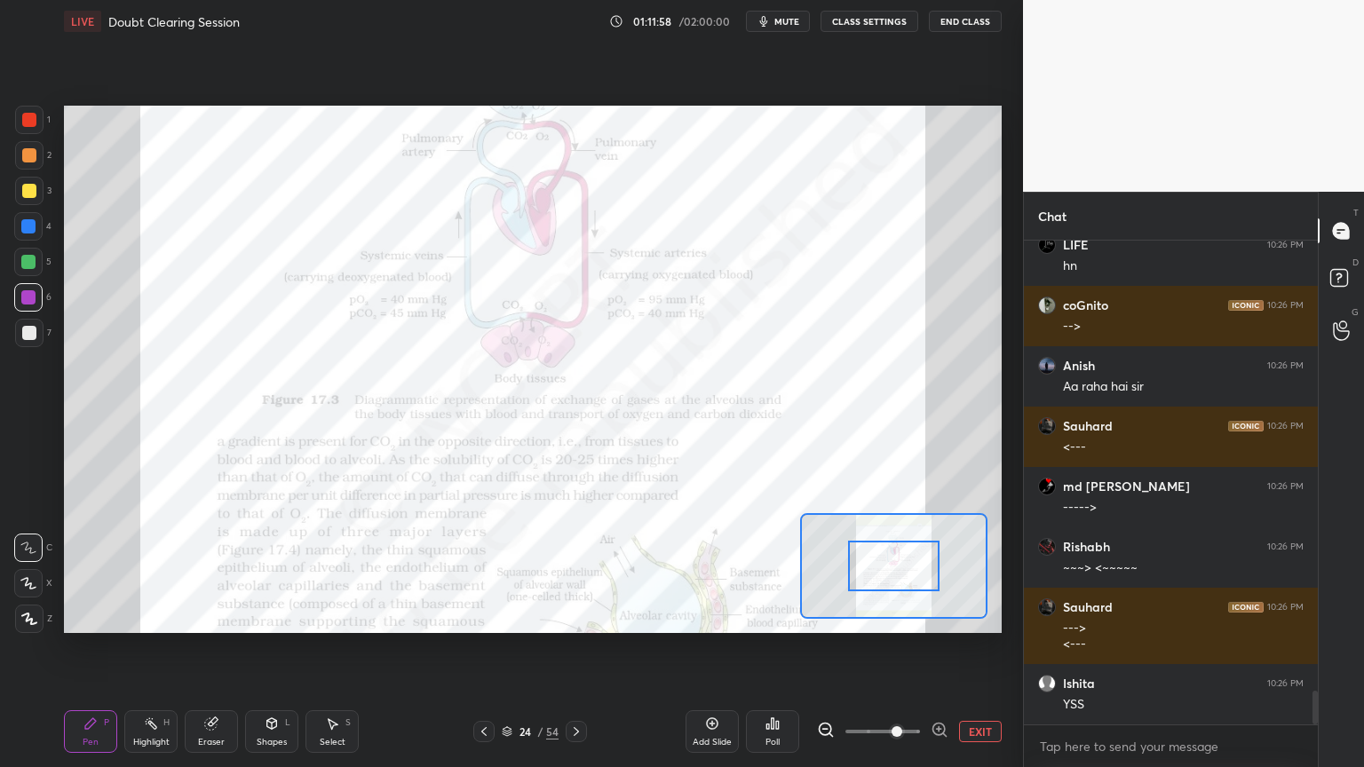
click at [938, 616] on icon at bounding box center [939, 730] width 18 height 18
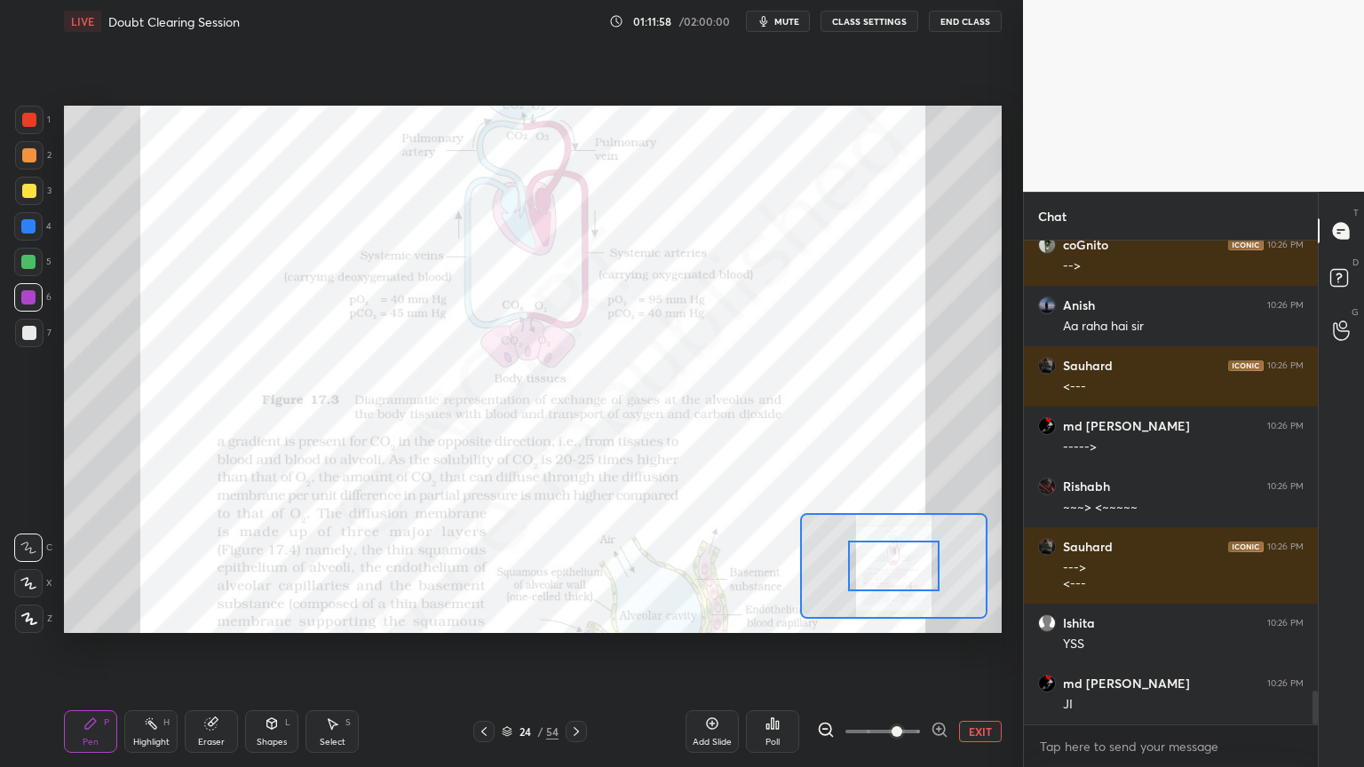
click at [902, 616] on span at bounding box center [896, 731] width 11 height 11
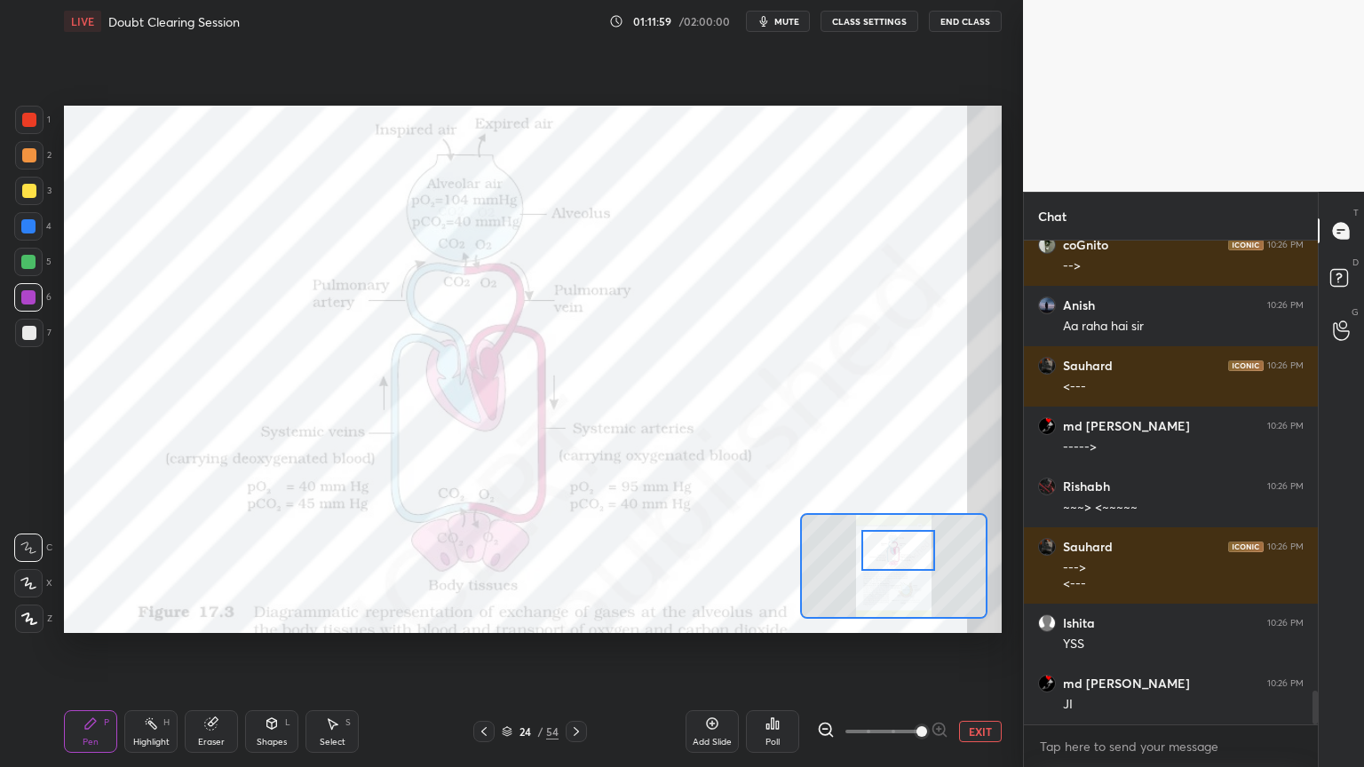
scroll to position [6533, 0]
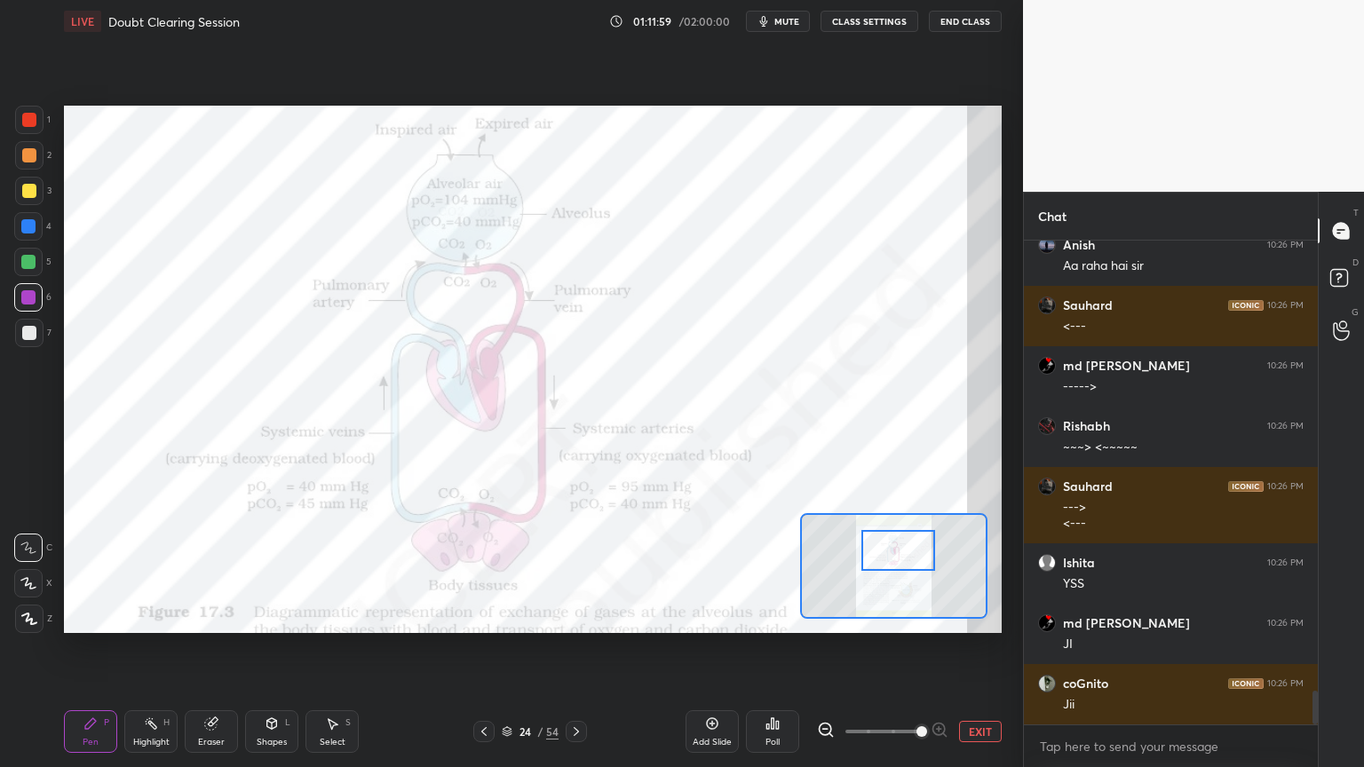
drag, startPoint x: 921, startPoint y: 576, endPoint x: 930, endPoint y: 557, distance: 21.8
click at [927, 560] on div at bounding box center [898, 550] width 74 height 41
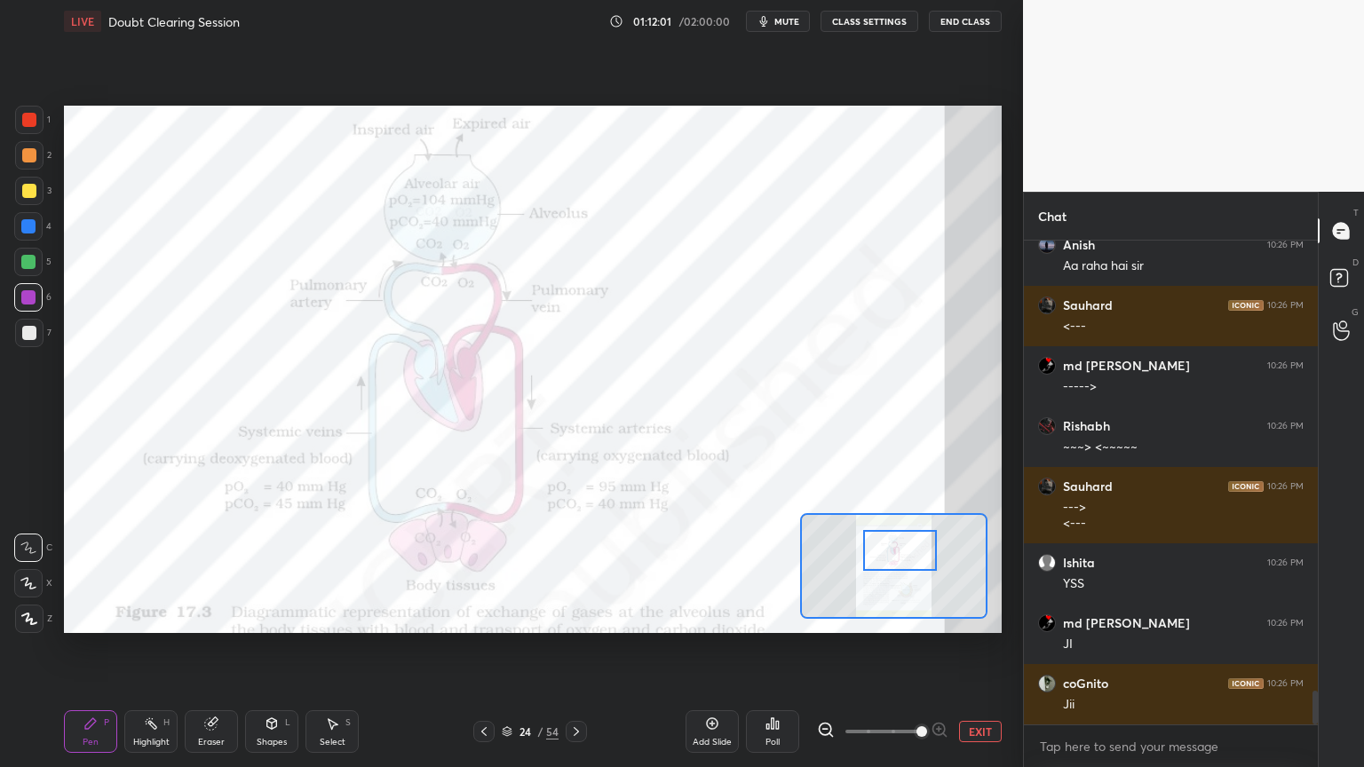
drag, startPoint x: 28, startPoint y: 120, endPoint x: 59, endPoint y: 128, distance: 32.1
click at [29, 121] on div at bounding box center [29, 120] width 14 height 14
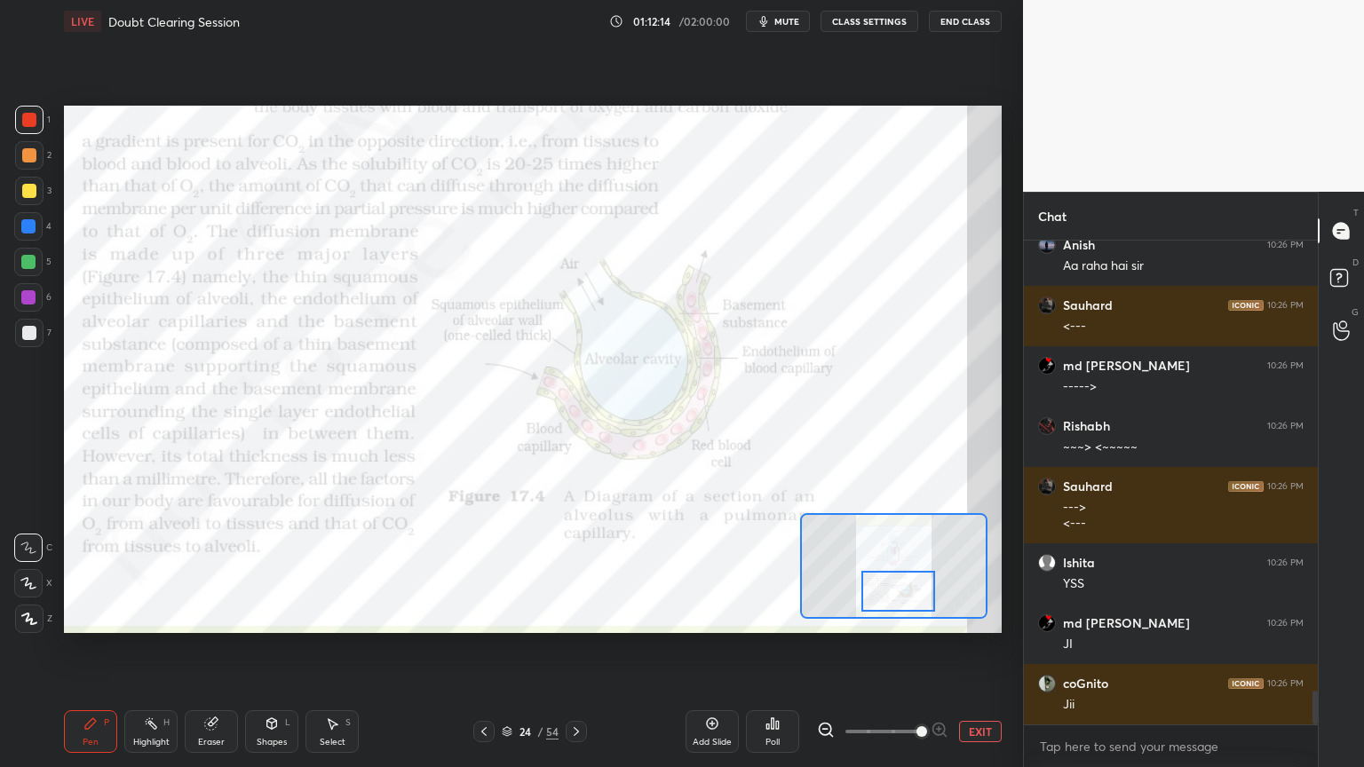
drag, startPoint x: 901, startPoint y: 558, endPoint x: 898, endPoint y: 597, distance: 39.2
click at [901, 597] on div at bounding box center [898, 591] width 74 height 41
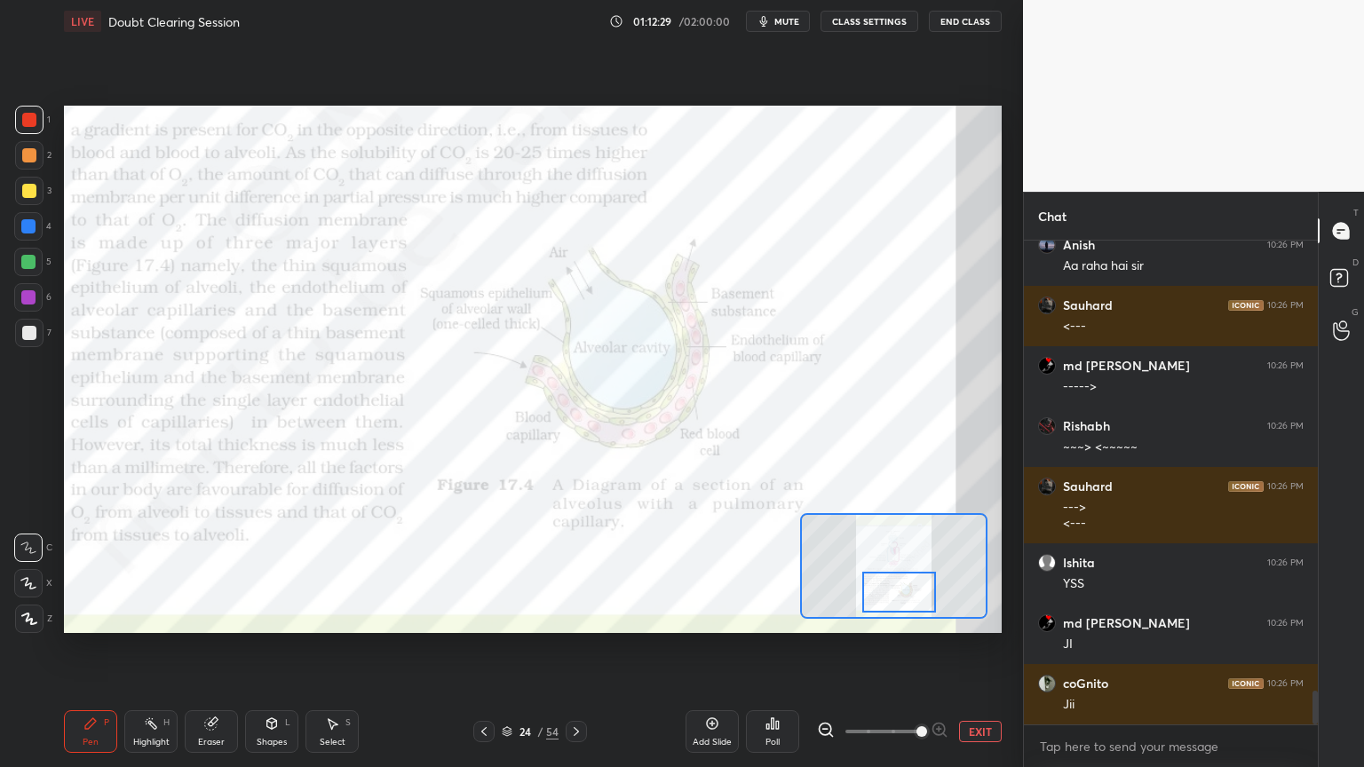
drag, startPoint x: 27, startPoint y: 114, endPoint x: 39, endPoint y: 127, distance: 18.2
click at [25, 122] on div at bounding box center [29, 120] width 14 height 14
click at [12, 297] on div "1 2 3 4 5 6 7 C X Z C X Z E E Erase all H H" at bounding box center [28, 369] width 57 height 527
drag, startPoint x: 30, startPoint y: 259, endPoint x: 49, endPoint y: 263, distance: 19.0
click at [30, 264] on div at bounding box center [28, 262] width 14 height 14
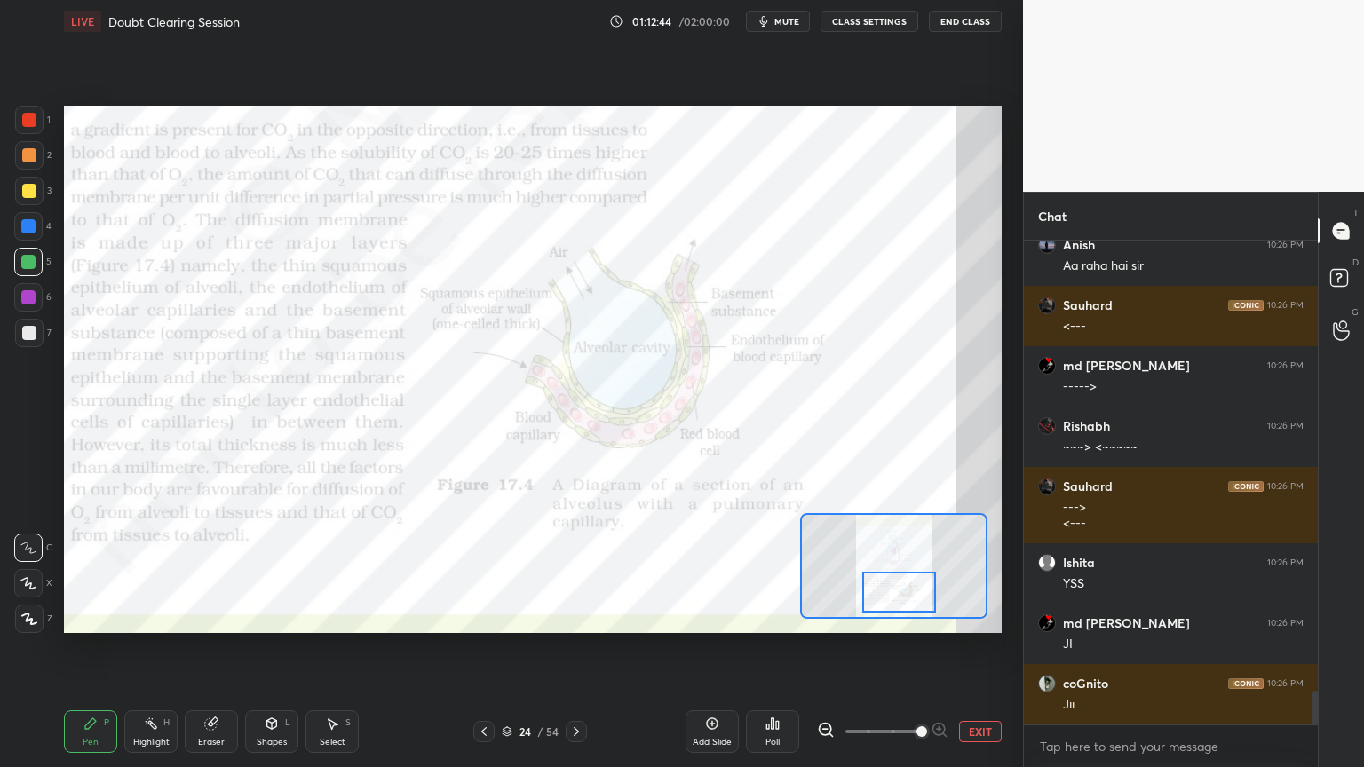
scroll to position [6609, 0]
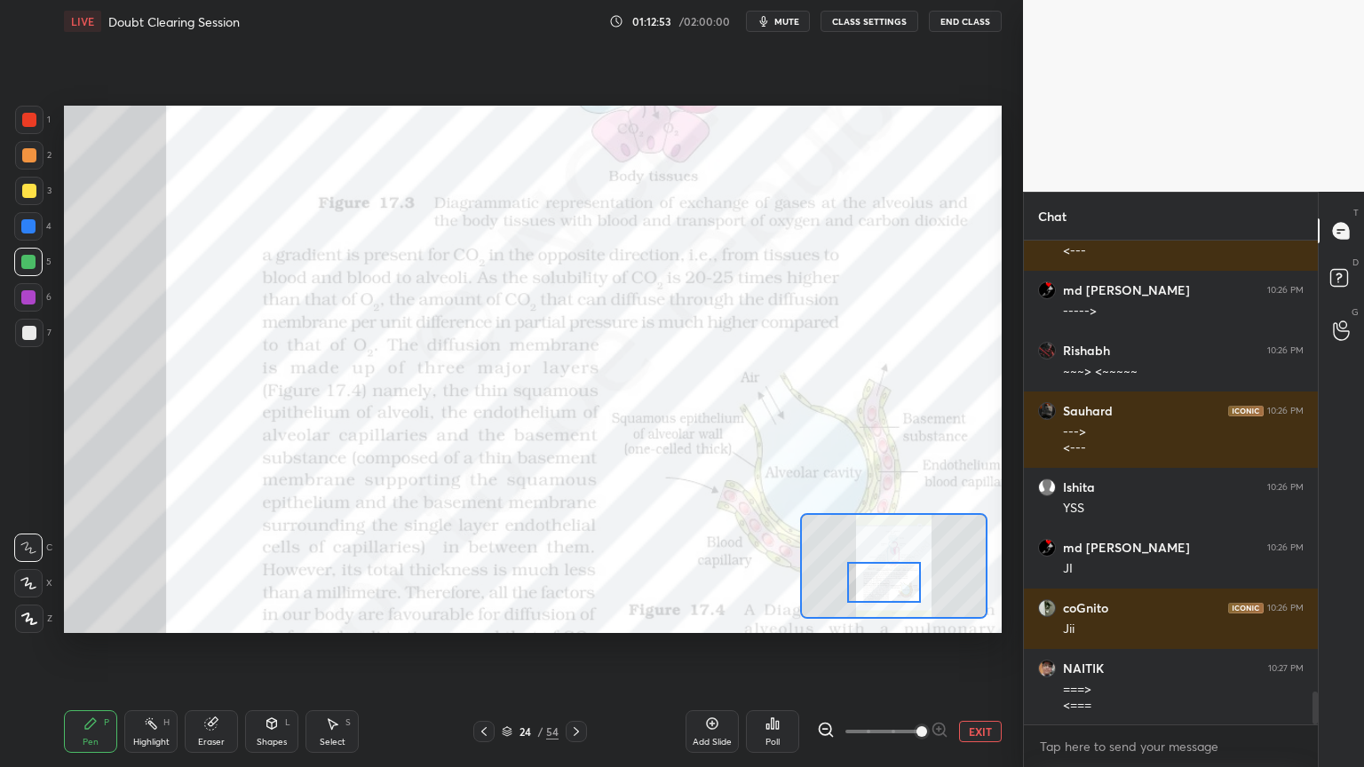
drag, startPoint x: 900, startPoint y: 589, endPoint x: 884, endPoint y: 579, distance: 18.7
click at [887, 581] on div at bounding box center [884, 582] width 74 height 41
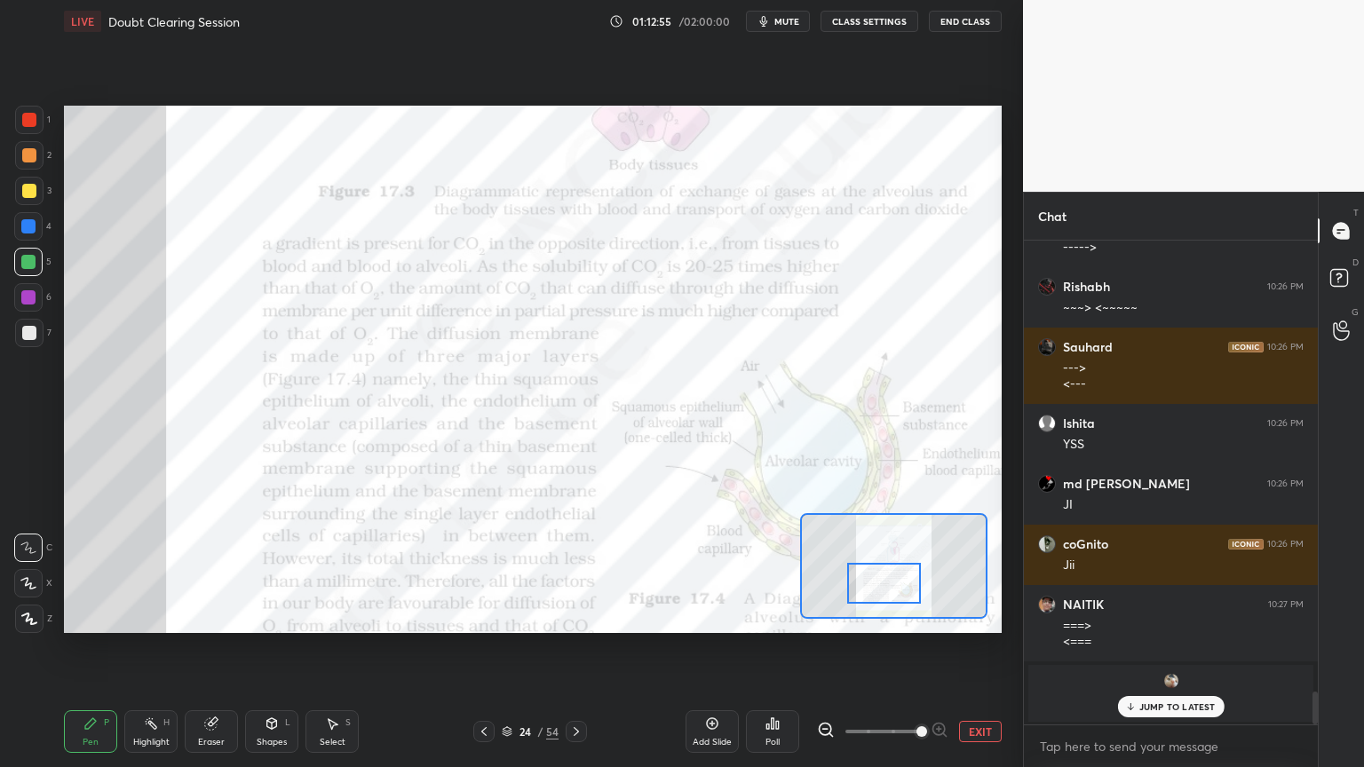
click at [32, 165] on div at bounding box center [29, 155] width 28 height 28
click at [28, 164] on div at bounding box center [29, 155] width 28 height 28
drag, startPoint x: 265, startPoint y: 728, endPoint x: 260, endPoint y: 719, distance: 9.9
click at [265, 616] on div "Shapes L" at bounding box center [271, 731] width 53 height 43
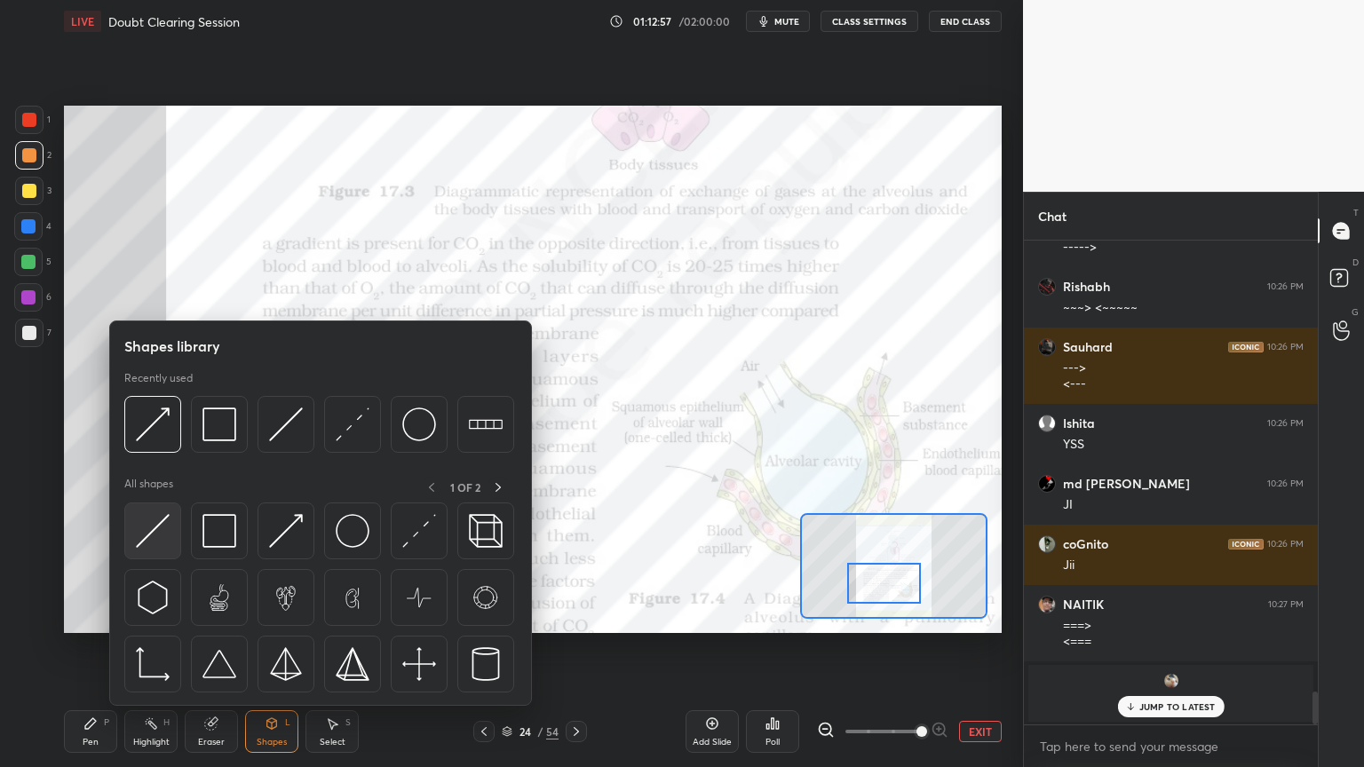
click at [178, 541] on div at bounding box center [152, 530] width 57 height 57
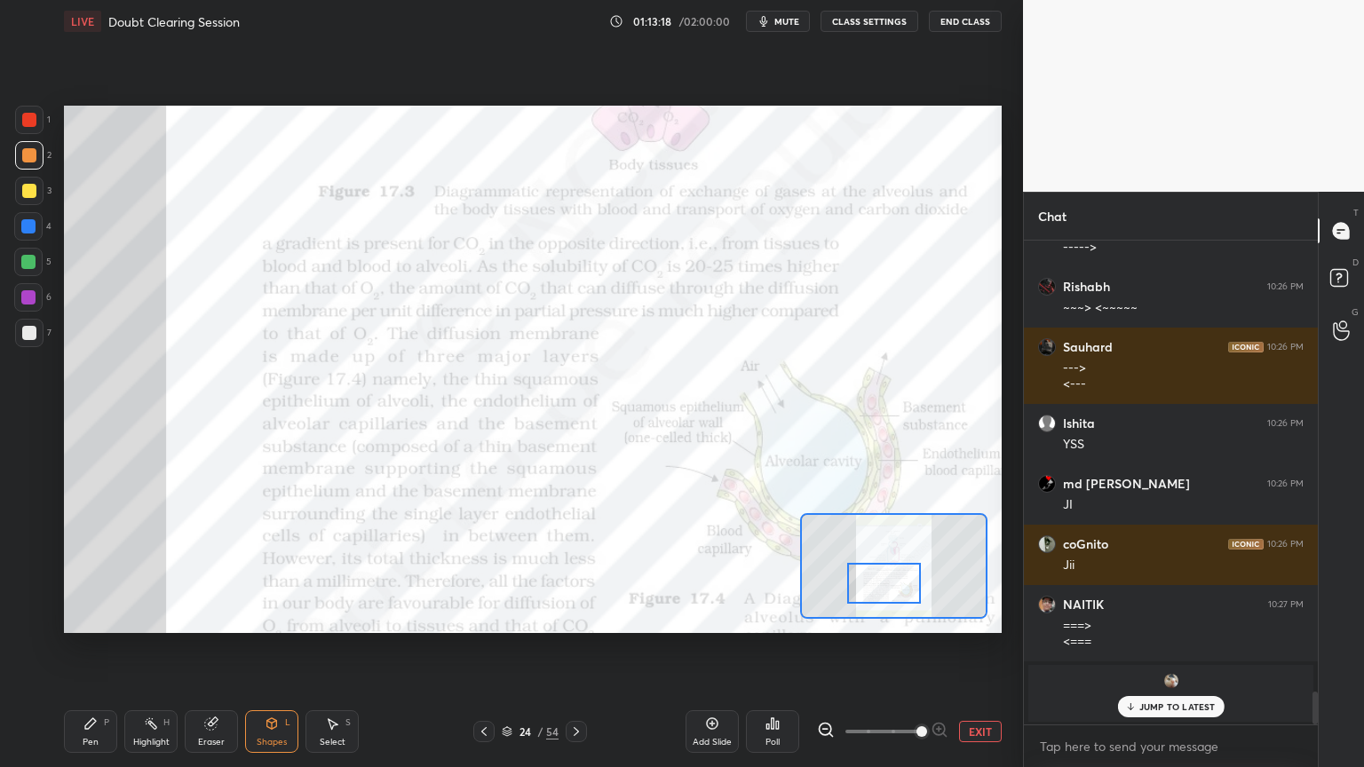
click at [1148, 616] on p "JUMP TO LATEST" at bounding box center [1177, 706] width 76 height 11
click at [21, 124] on div at bounding box center [29, 120] width 28 height 28
click at [28, 124] on div at bounding box center [29, 120] width 14 height 14
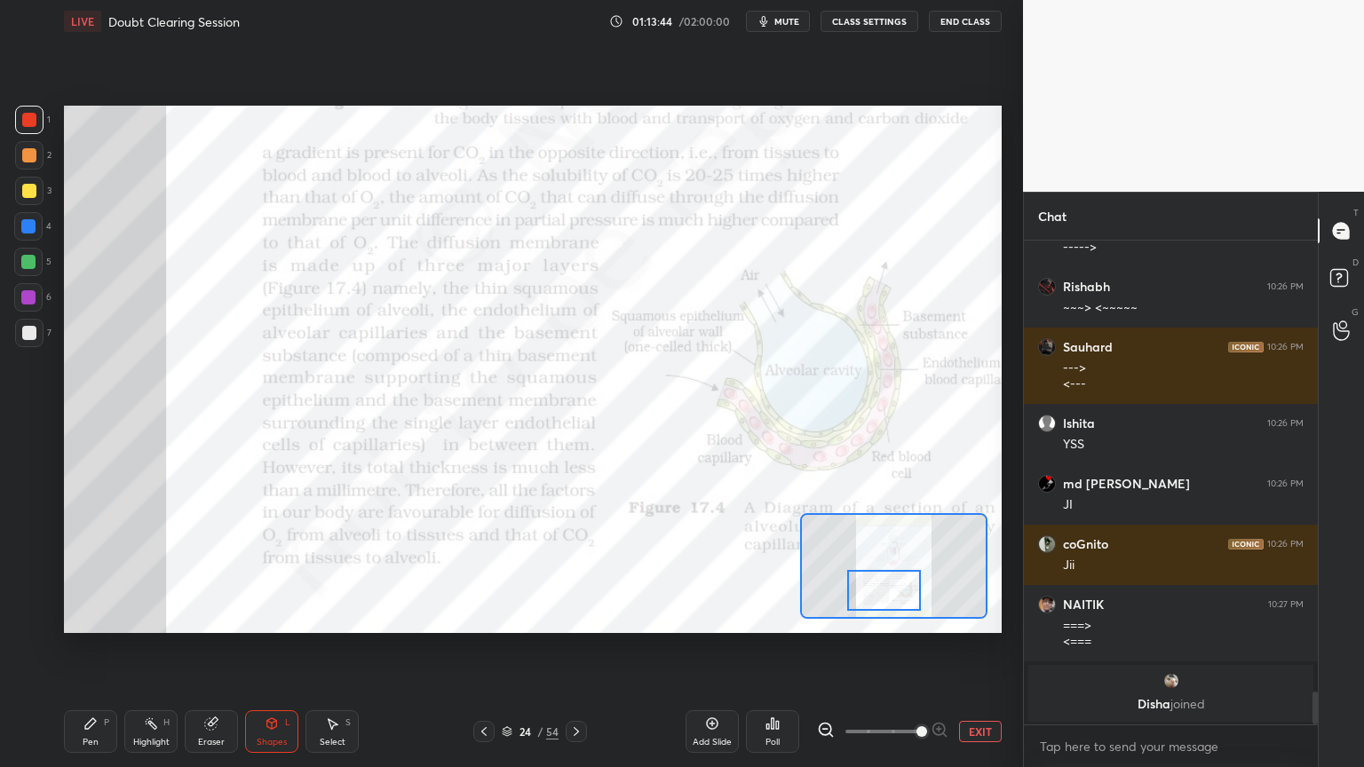
click at [893, 600] on div at bounding box center [884, 590] width 74 height 41
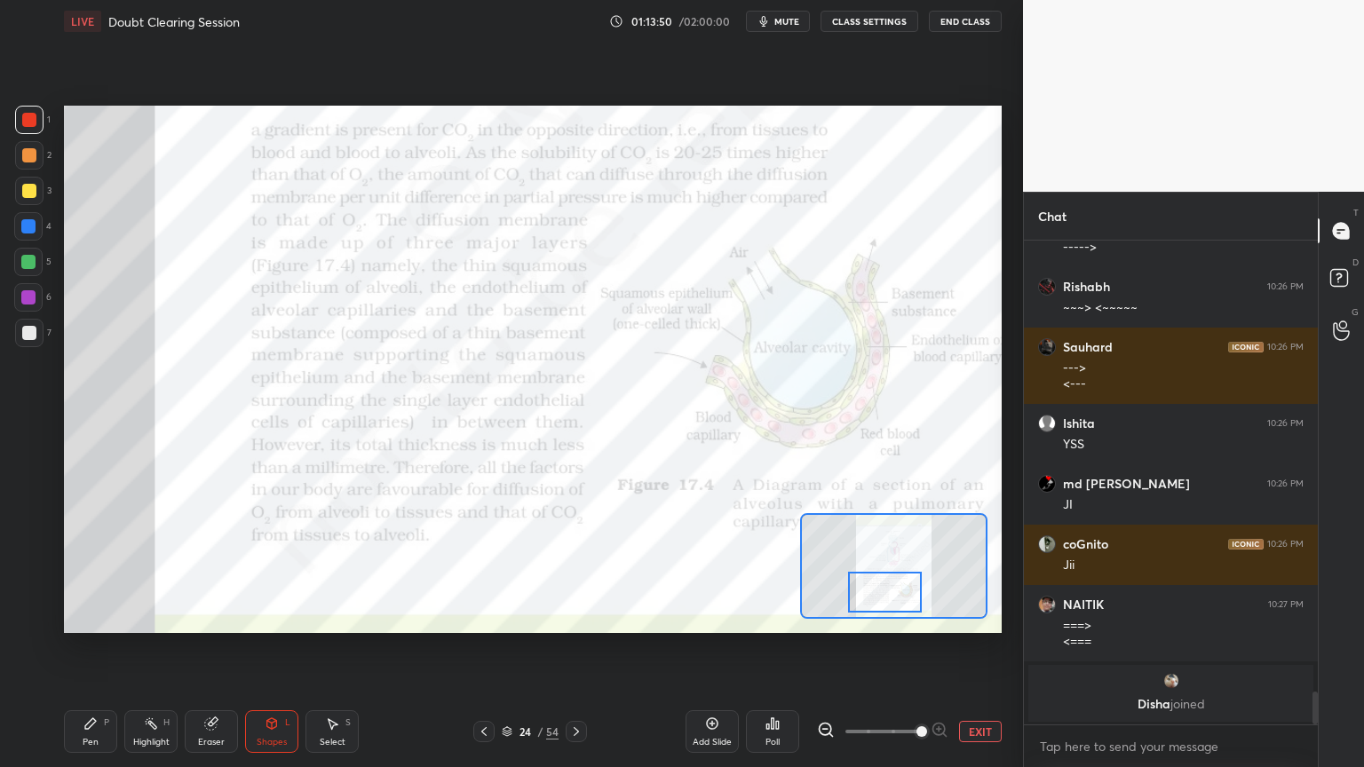
drag, startPoint x: 80, startPoint y: 732, endPoint x: 99, endPoint y: 650, distance: 83.8
click at [85, 616] on div "Pen P" at bounding box center [90, 731] width 53 height 43
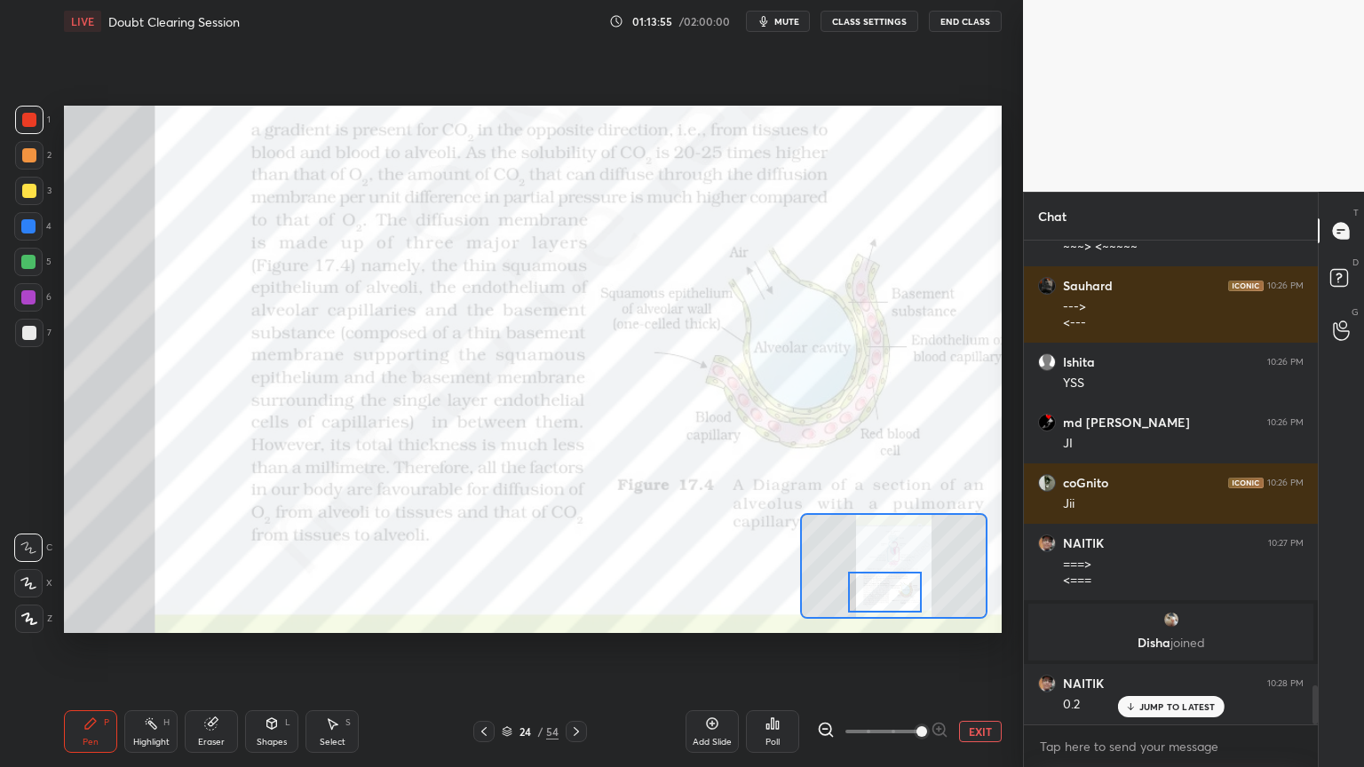
scroll to position [5447, 0]
click at [580, 616] on icon at bounding box center [576, 731] width 14 height 14
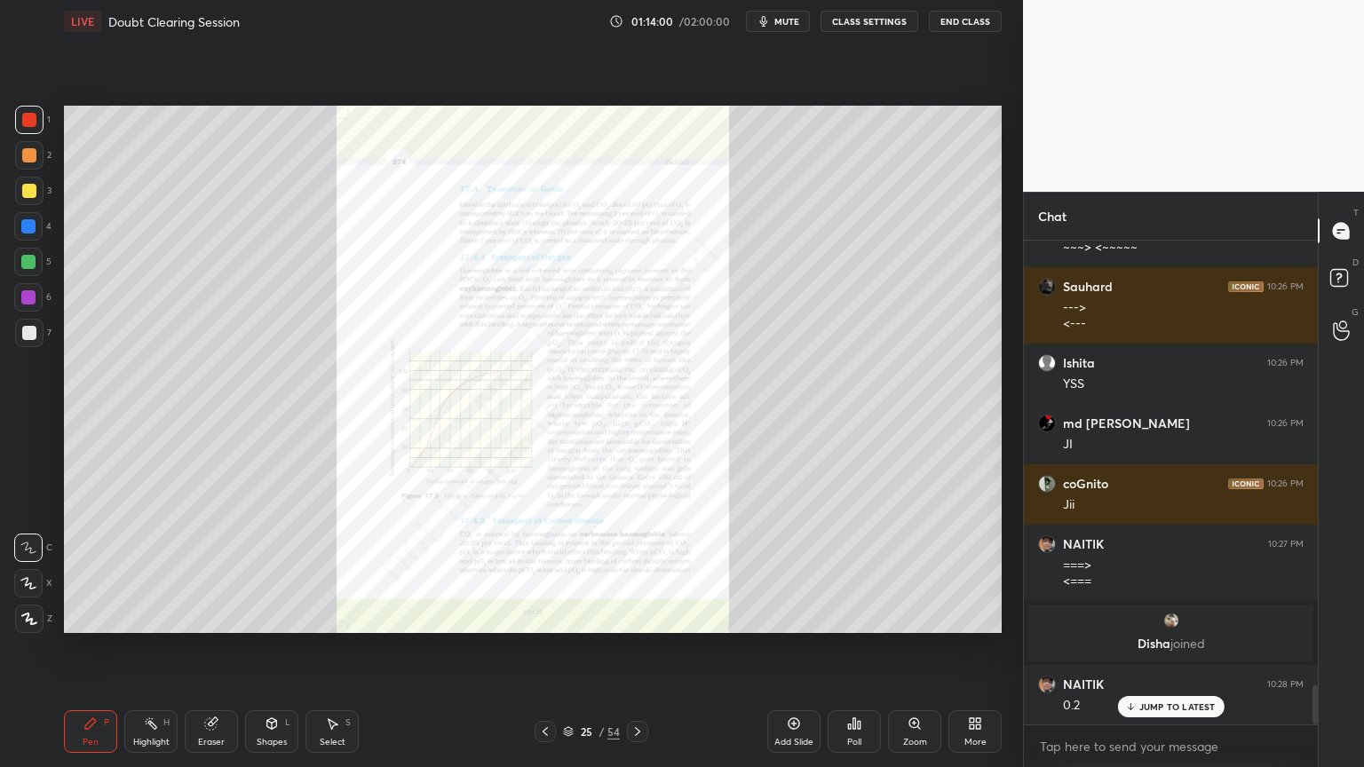
click at [546, 616] on icon at bounding box center [545, 731] width 14 height 14
click at [638, 616] on icon at bounding box center [637, 731] width 14 height 14
click at [912, 616] on icon at bounding box center [914, 723] width 14 height 14
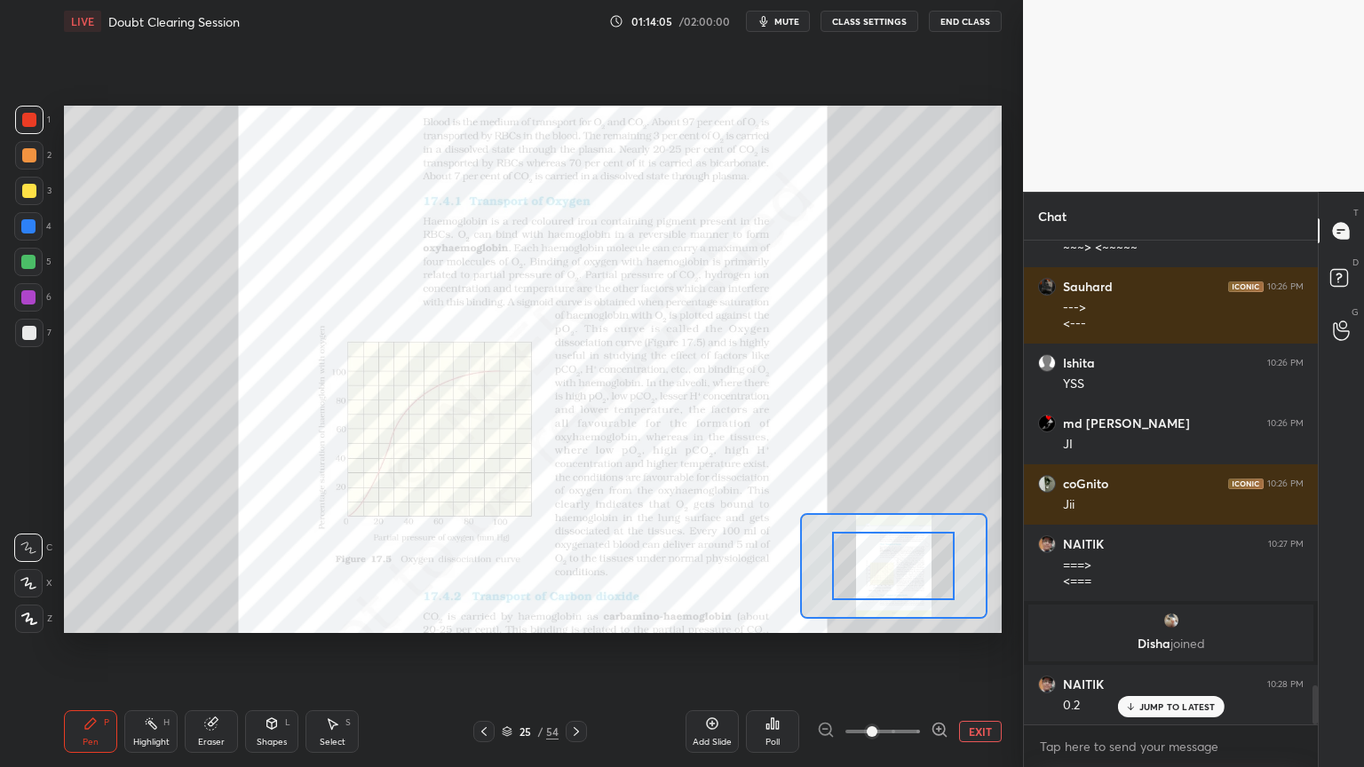
click at [914, 616] on span at bounding box center [882, 731] width 75 height 27
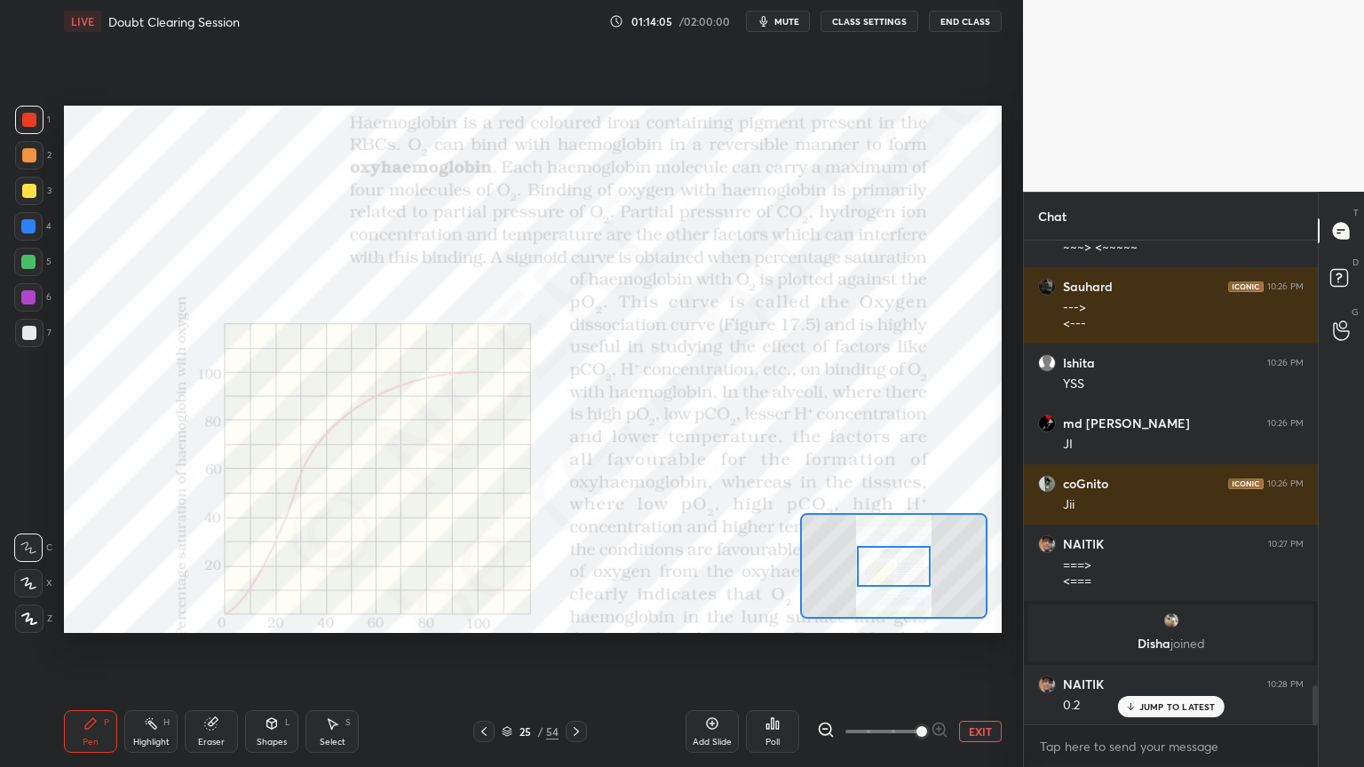
click at [923, 616] on span at bounding box center [921, 731] width 11 height 11
click at [927, 616] on span at bounding box center [921, 731] width 11 height 11
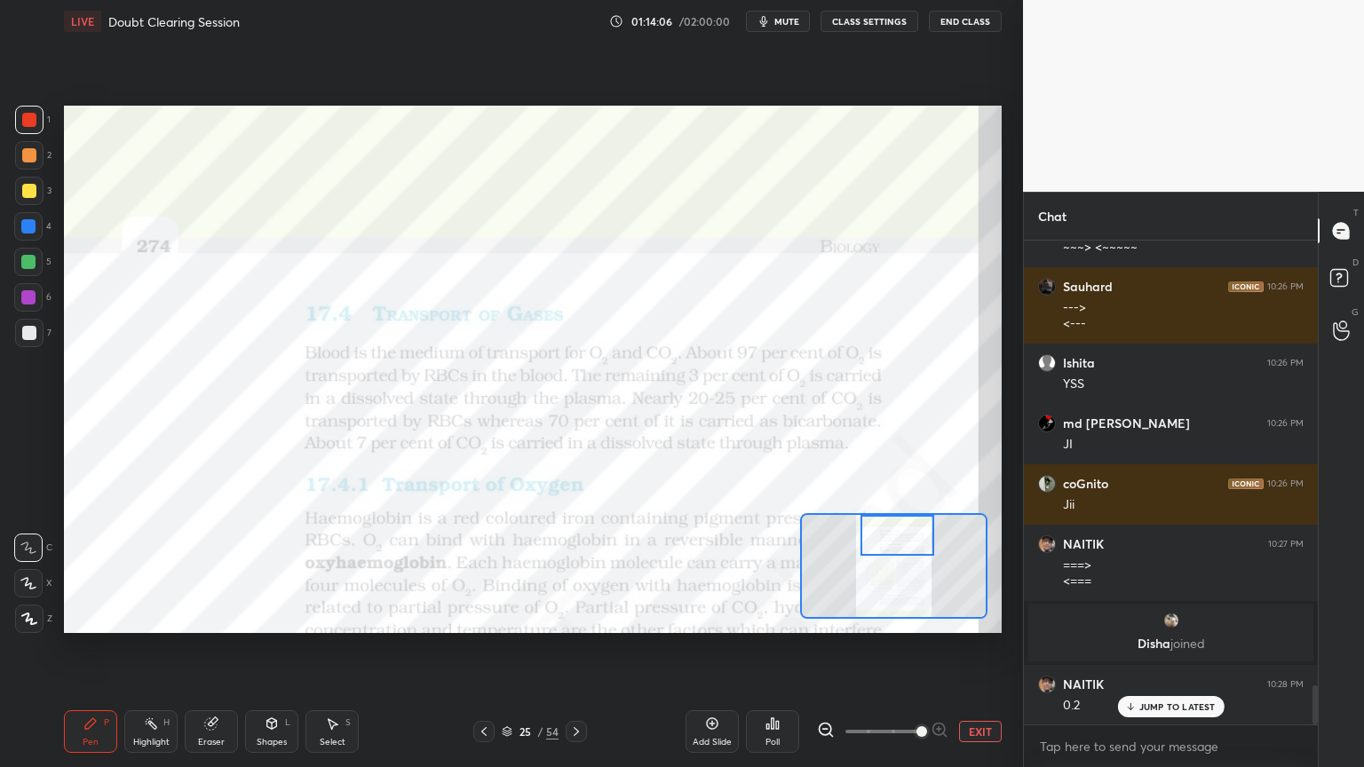
drag, startPoint x: 908, startPoint y: 568, endPoint x: 906, endPoint y: 518, distance: 49.8
click at [916, 537] on div at bounding box center [897, 535] width 74 height 41
click at [1, 238] on div "1 2 3 4 5 6 7 C X Z C X Z E E Erase all H H" at bounding box center [28, 369] width 57 height 527
click at [7, 234] on div "1 2 3 4 5 6 7 C X Z C X Z E E Erase all H H" at bounding box center [28, 369] width 57 height 527
click at [26, 232] on div at bounding box center [28, 226] width 14 height 14
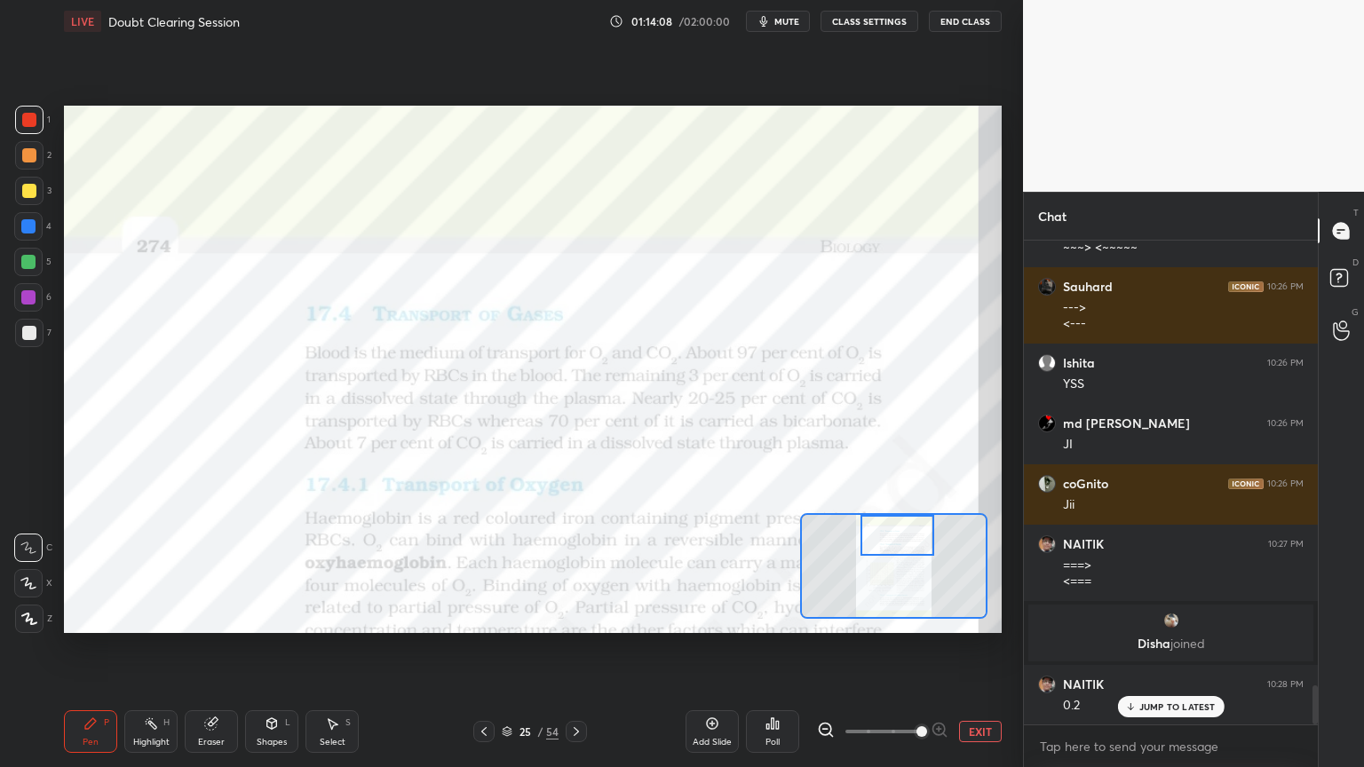
click at [28, 231] on div at bounding box center [28, 226] width 14 height 14
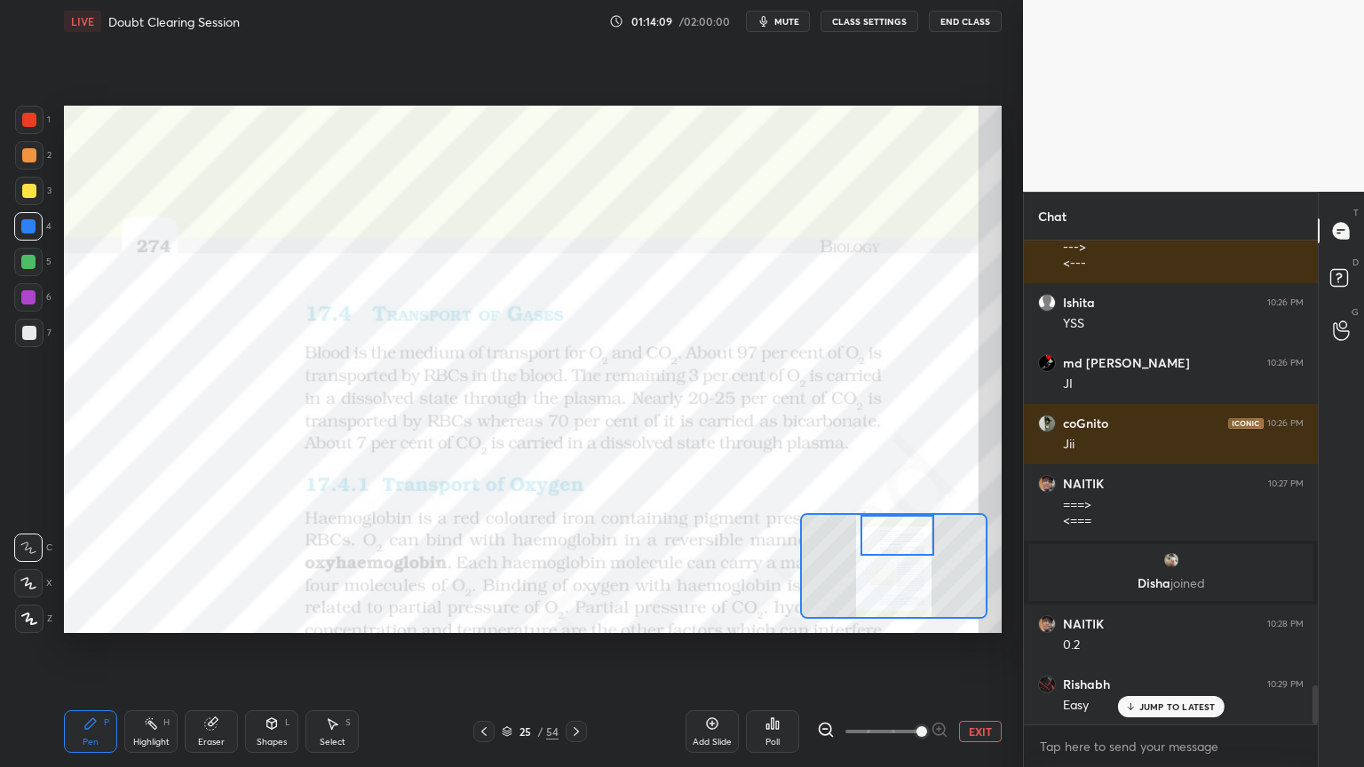
click at [282, 616] on div "Shapes" at bounding box center [272, 742] width 30 height 9
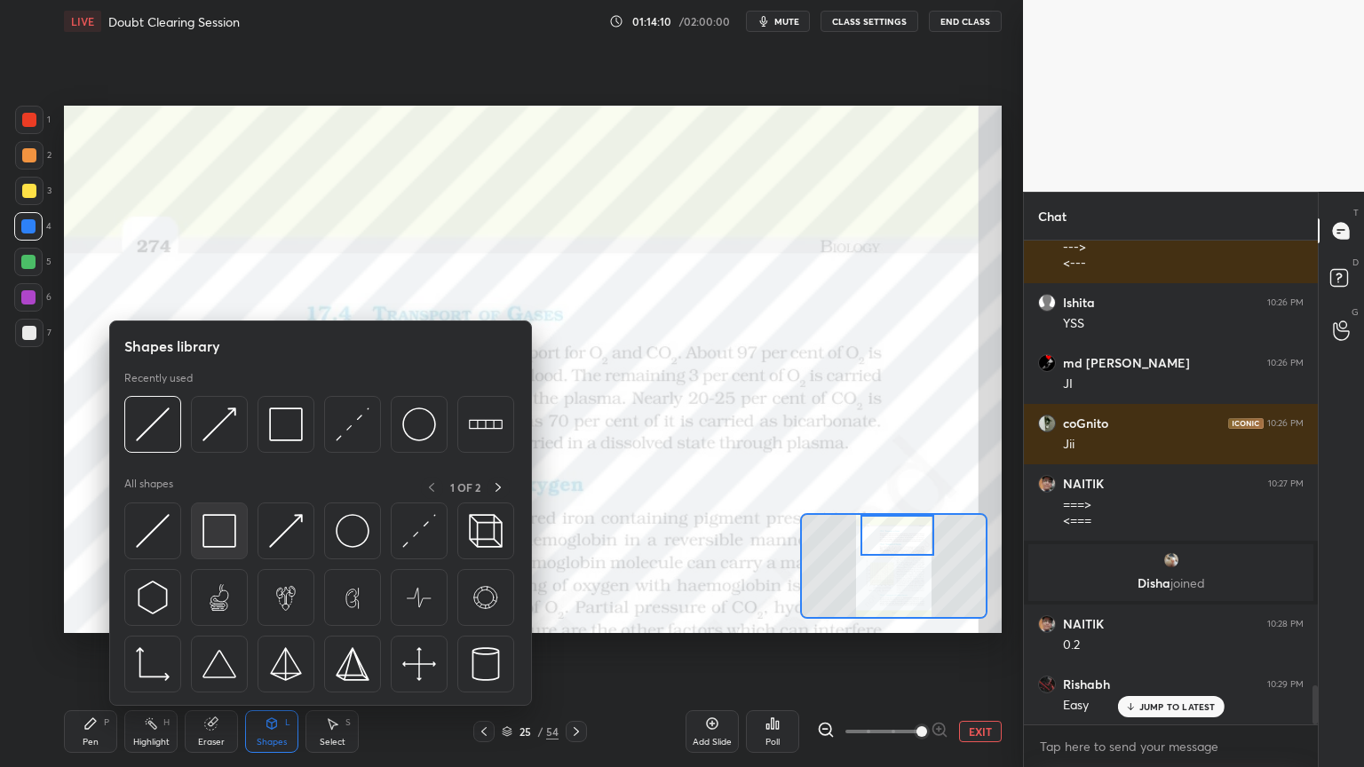
click at [231, 541] on img at bounding box center [219, 531] width 34 height 34
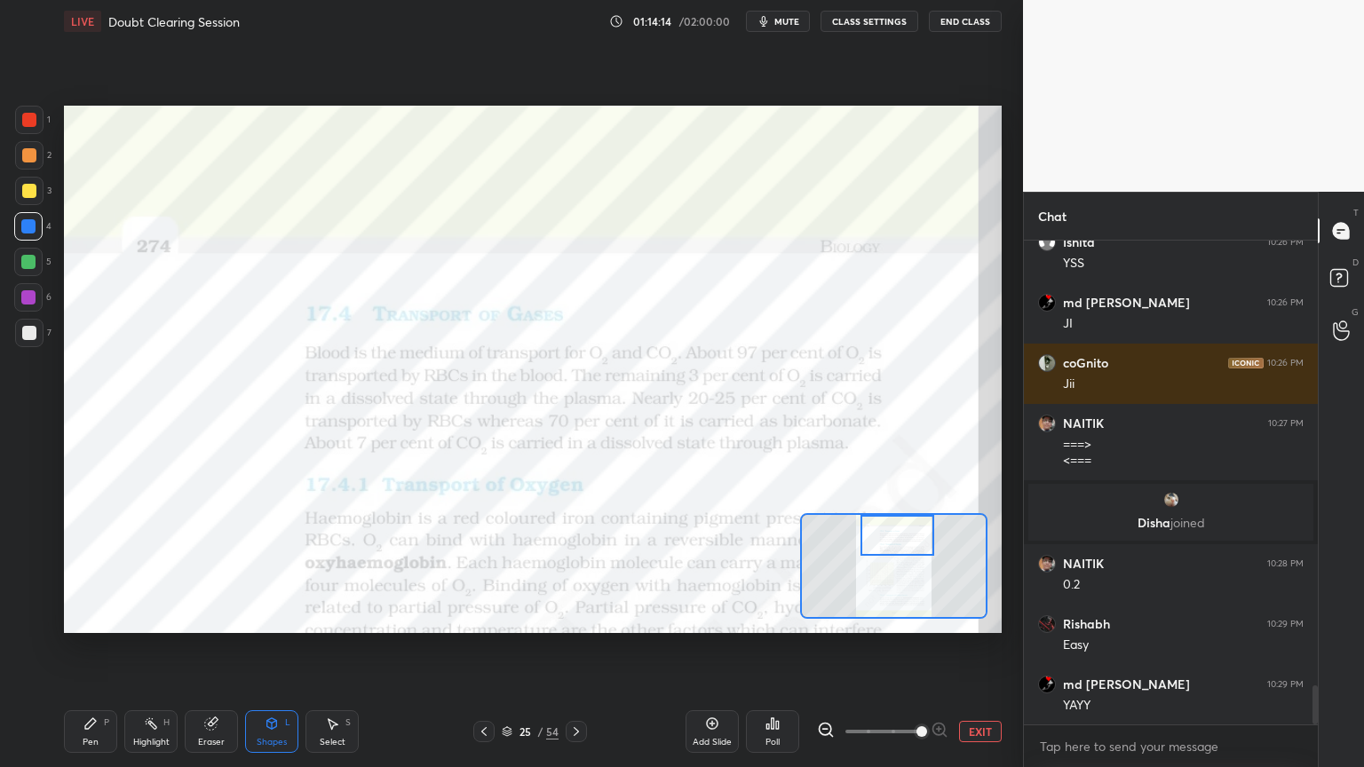
scroll to position [5629, 0]
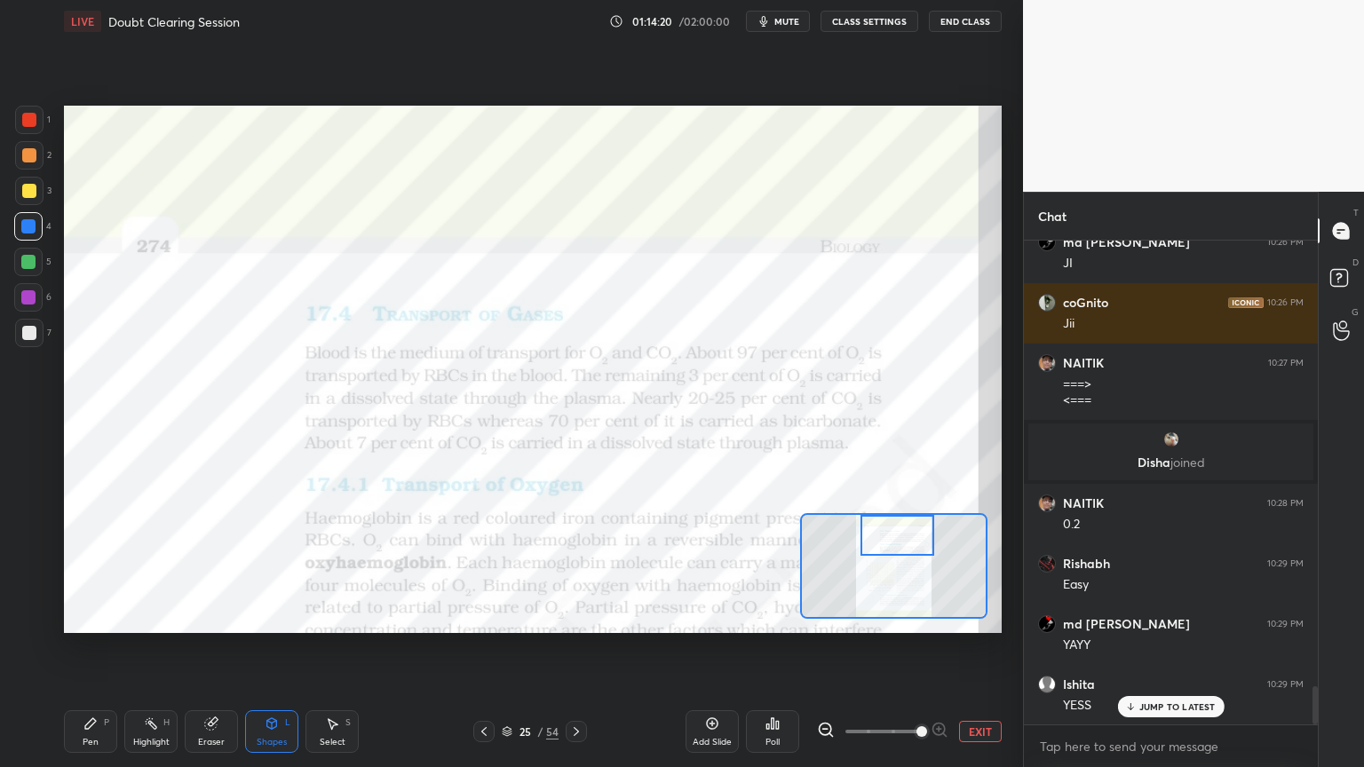
click at [503, 616] on icon at bounding box center [507, 731] width 11 height 11
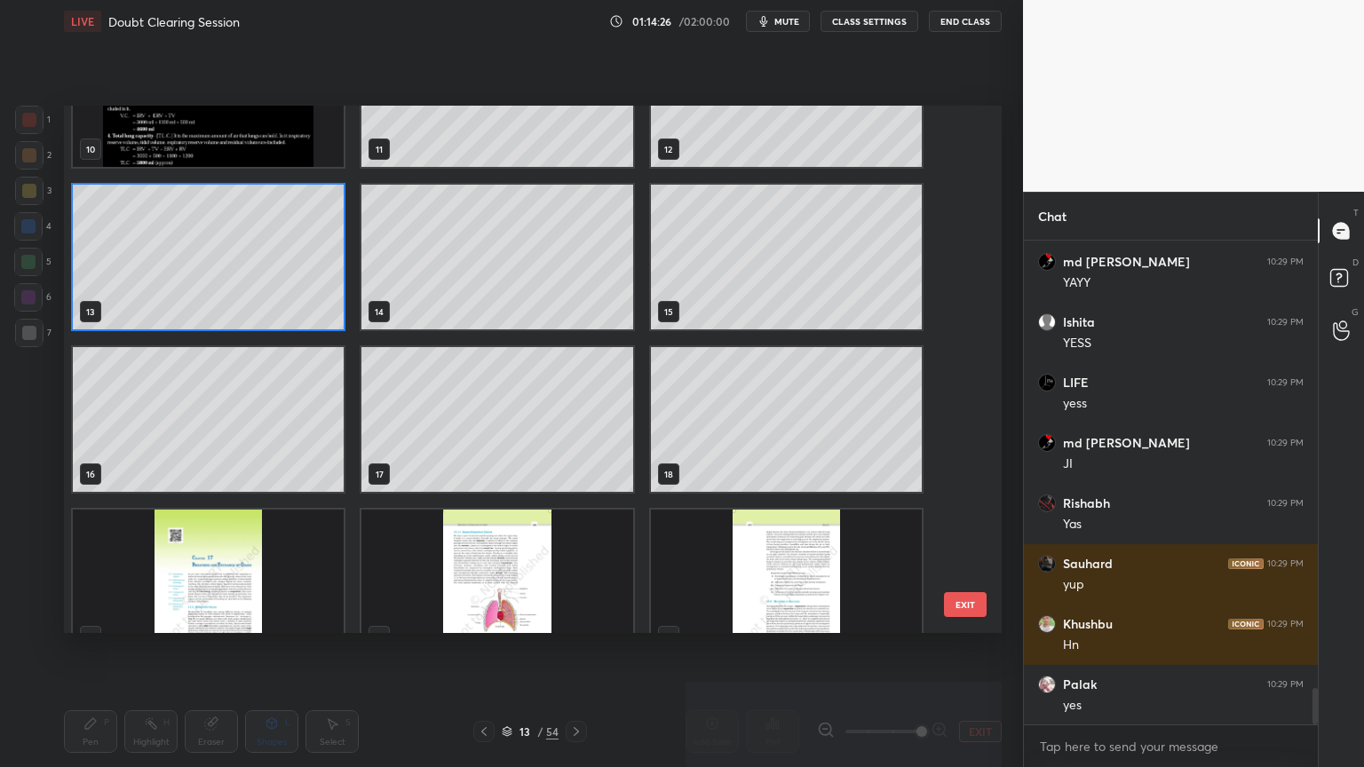
scroll to position [6051, 0]
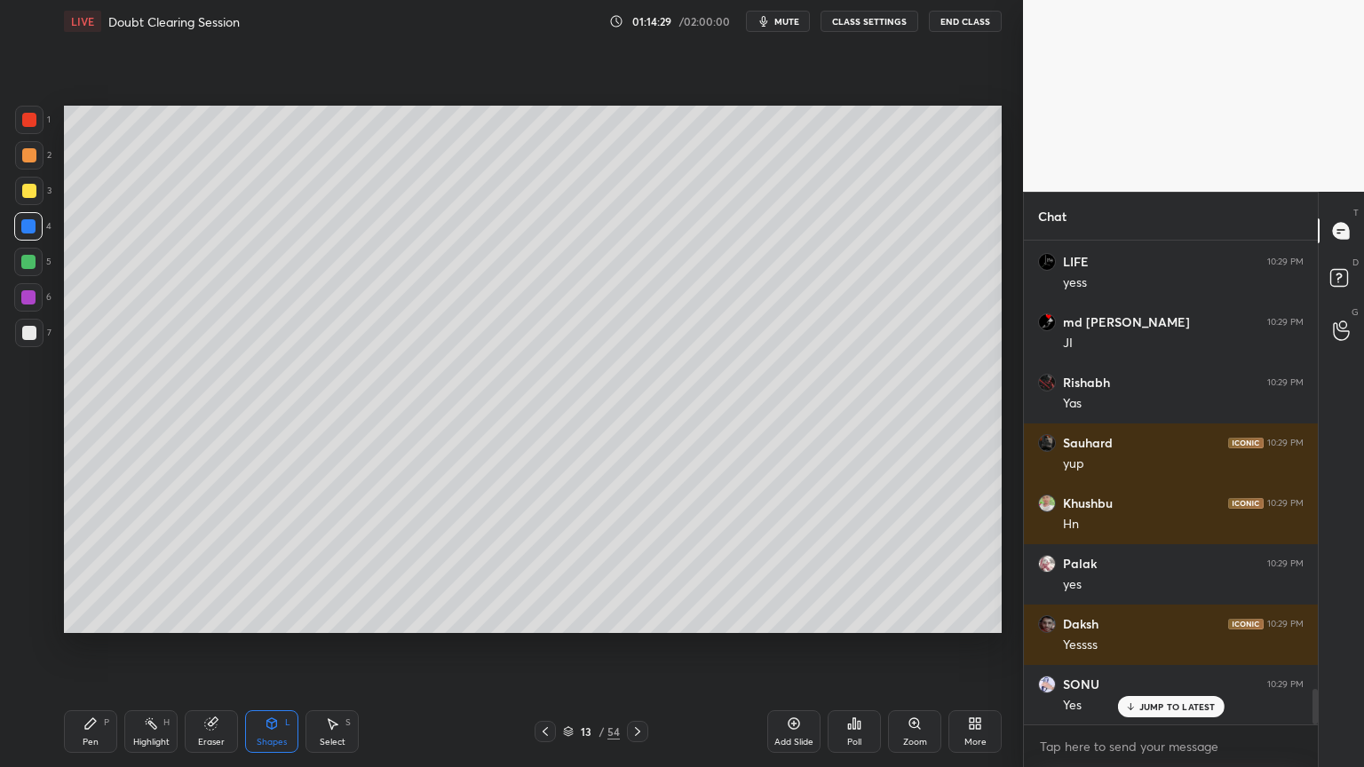
click at [31, 341] on div at bounding box center [29, 333] width 28 height 28
drag, startPoint x: 32, startPoint y: 337, endPoint x: 34, endPoint y: 346, distance: 9.1
click at [32, 339] on div at bounding box center [29, 333] width 14 height 14
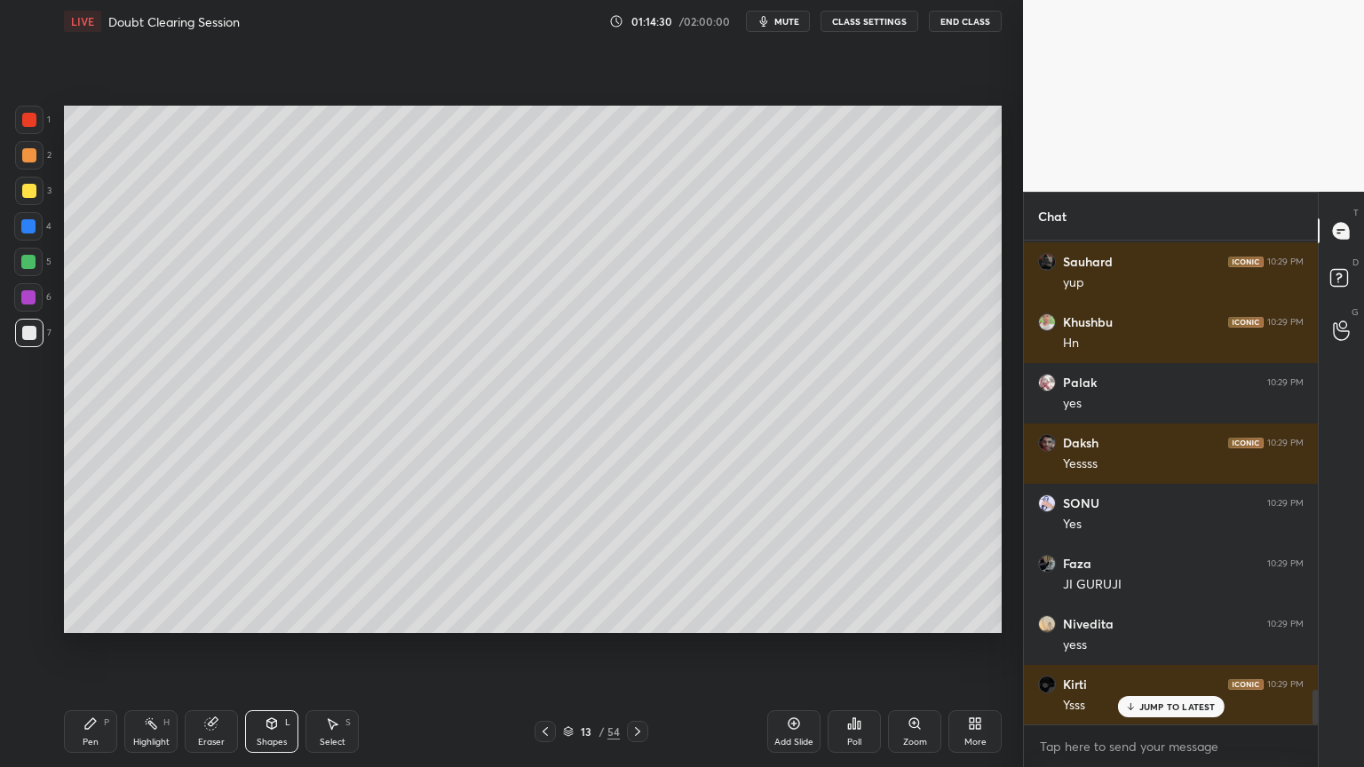
drag, startPoint x: 107, startPoint y: 753, endPoint x: 109, endPoint y: 743, distance: 9.9
click at [105, 616] on div "Pen P Highlight H Eraser Shapes L Select S 13 / 54 Add Slide Poll Zoom More" at bounding box center [533, 731] width 938 height 71
drag, startPoint x: 109, startPoint y: 743, endPoint x: 102, endPoint y: 724, distance: 20.8
click at [106, 616] on div "Pen P" at bounding box center [90, 731] width 53 height 43
drag, startPoint x: 33, startPoint y: 585, endPoint x: 50, endPoint y: 548, distance: 40.9
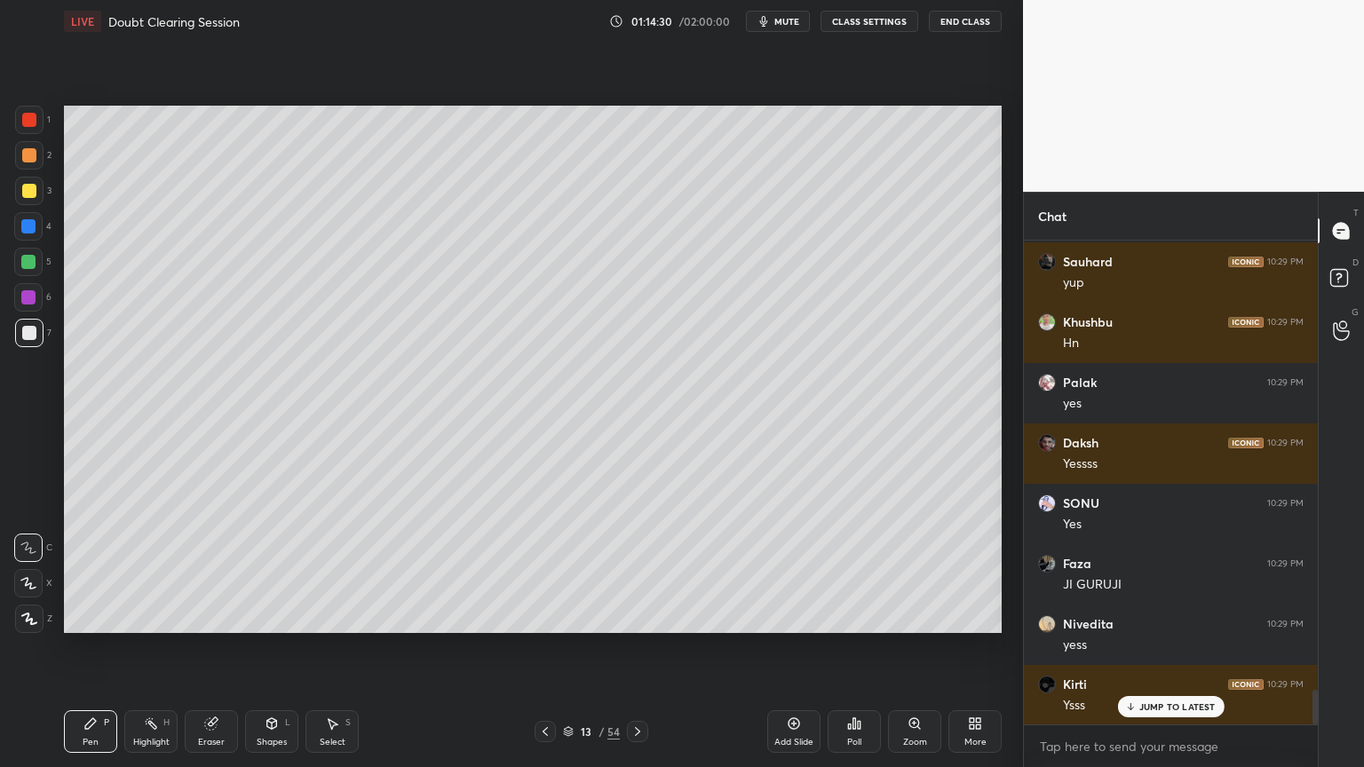
click at [33, 584] on icon at bounding box center [28, 583] width 16 height 12
click at [32, 161] on div at bounding box center [29, 155] width 14 height 14
drag, startPoint x: 36, startPoint y: 159, endPoint x: 56, endPoint y: 160, distance: 20.4
click at [37, 160] on div at bounding box center [29, 155] width 28 height 28
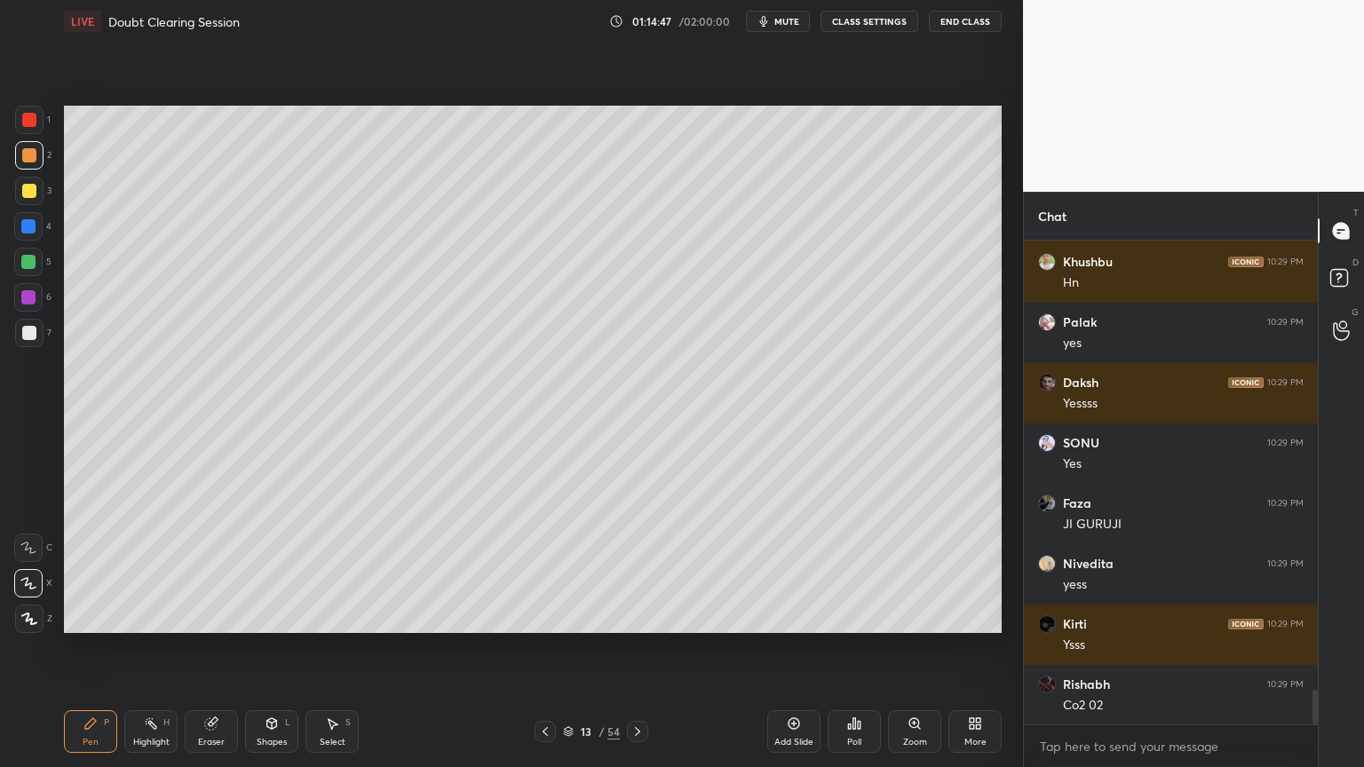
scroll to position [6413, 0]
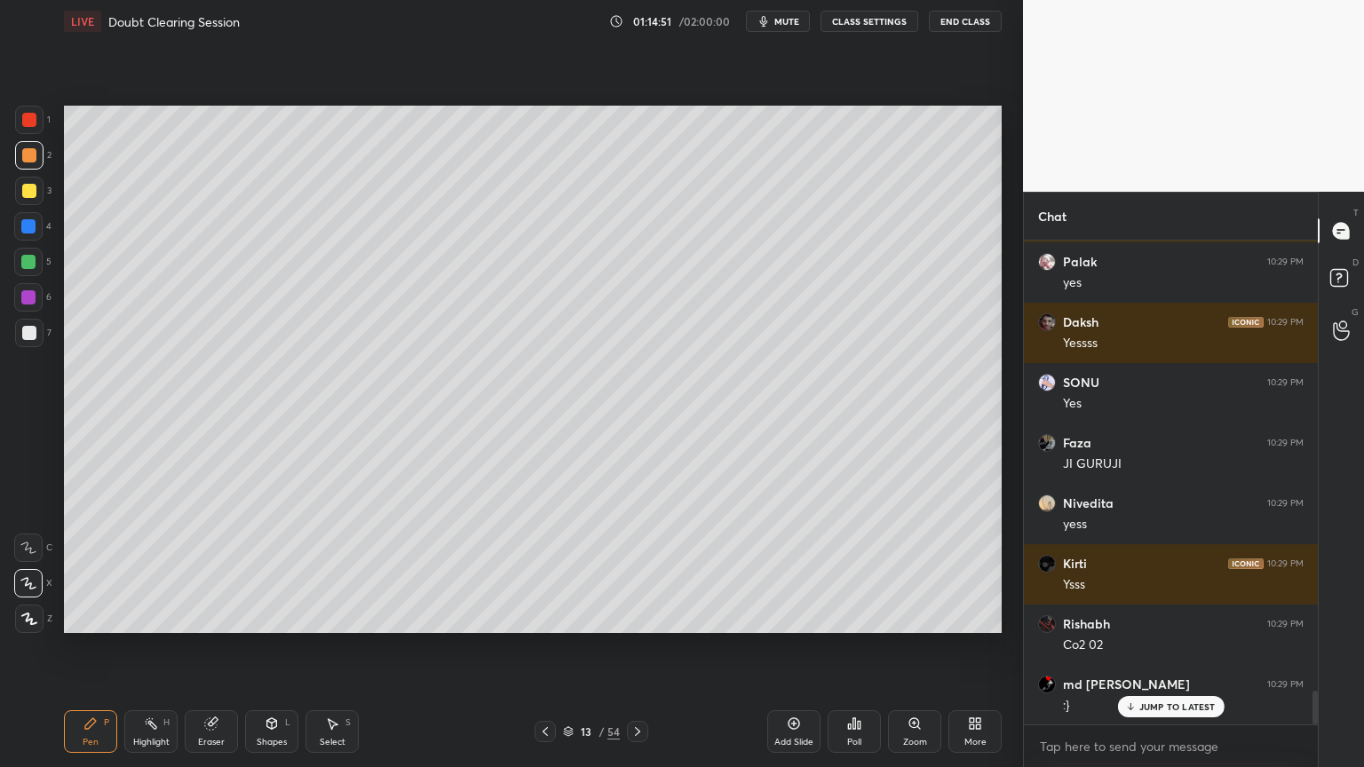
click at [25, 336] on div at bounding box center [29, 333] width 14 height 14
click at [31, 157] on div at bounding box center [29, 155] width 14 height 14
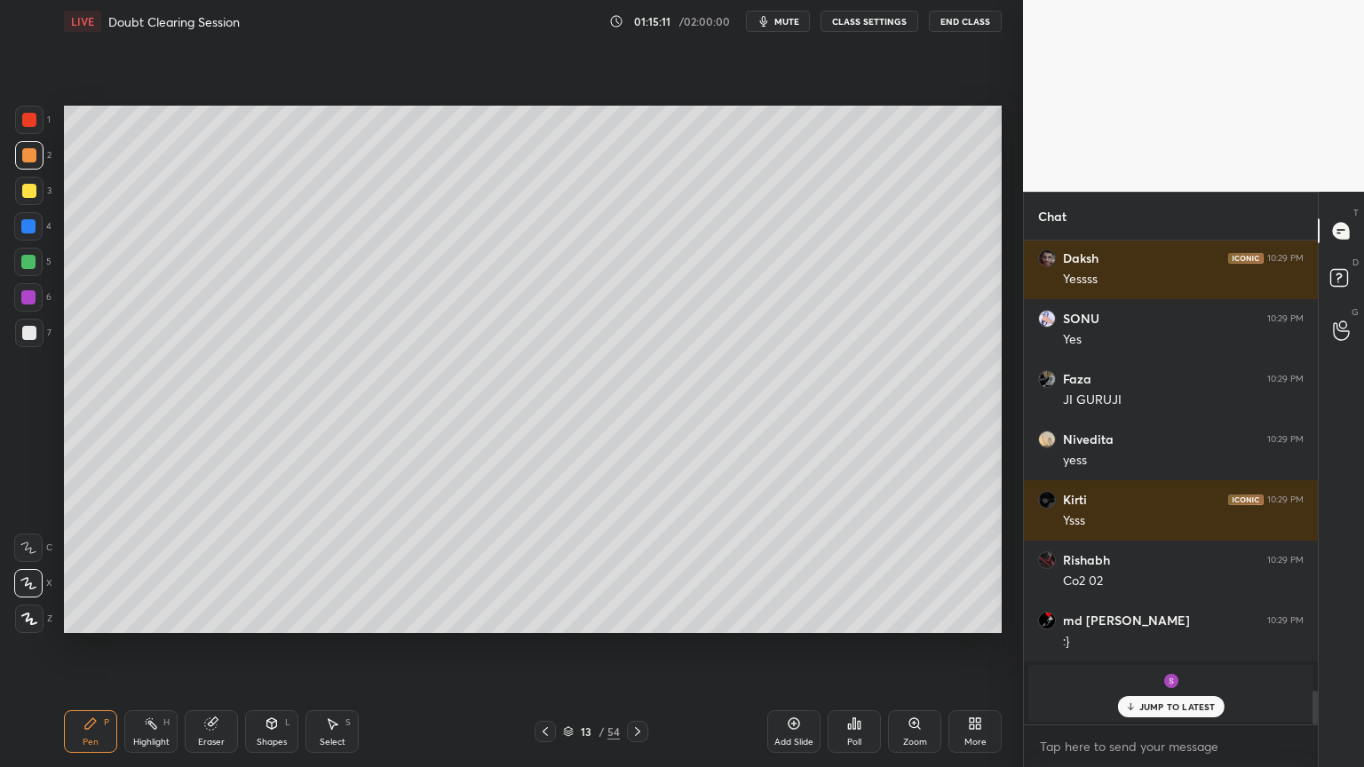
click at [28, 331] on div at bounding box center [29, 333] width 14 height 14
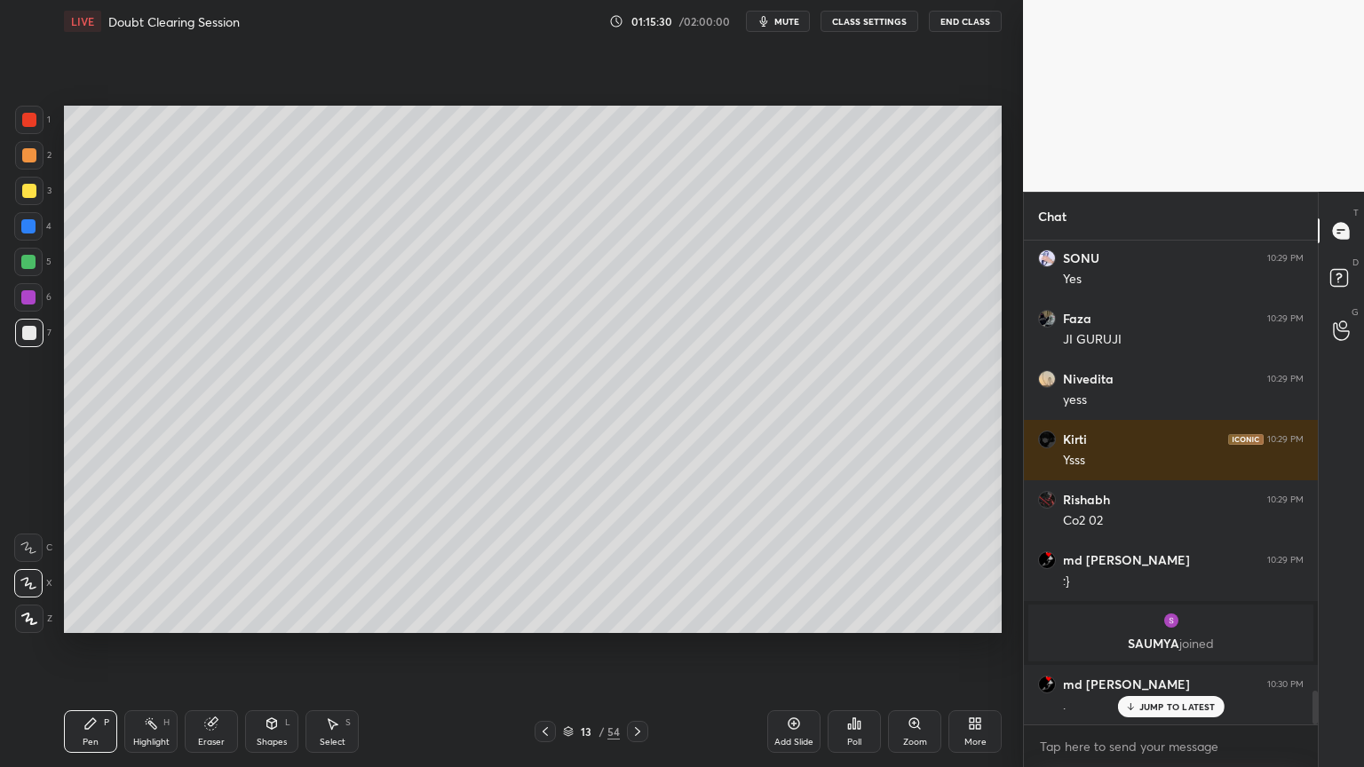
drag, startPoint x: 31, startPoint y: 192, endPoint x: 57, endPoint y: 210, distance: 31.3
click at [31, 194] on div at bounding box center [29, 191] width 14 height 14
drag, startPoint x: 28, startPoint y: 123, endPoint x: 39, endPoint y: 152, distance: 30.3
click at [25, 124] on div at bounding box center [29, 120] width 14 height 14
drag, startPoint x: 16, startPoint y: 189, endPoint x: 60, endPoint y: 204, distance: 46.9
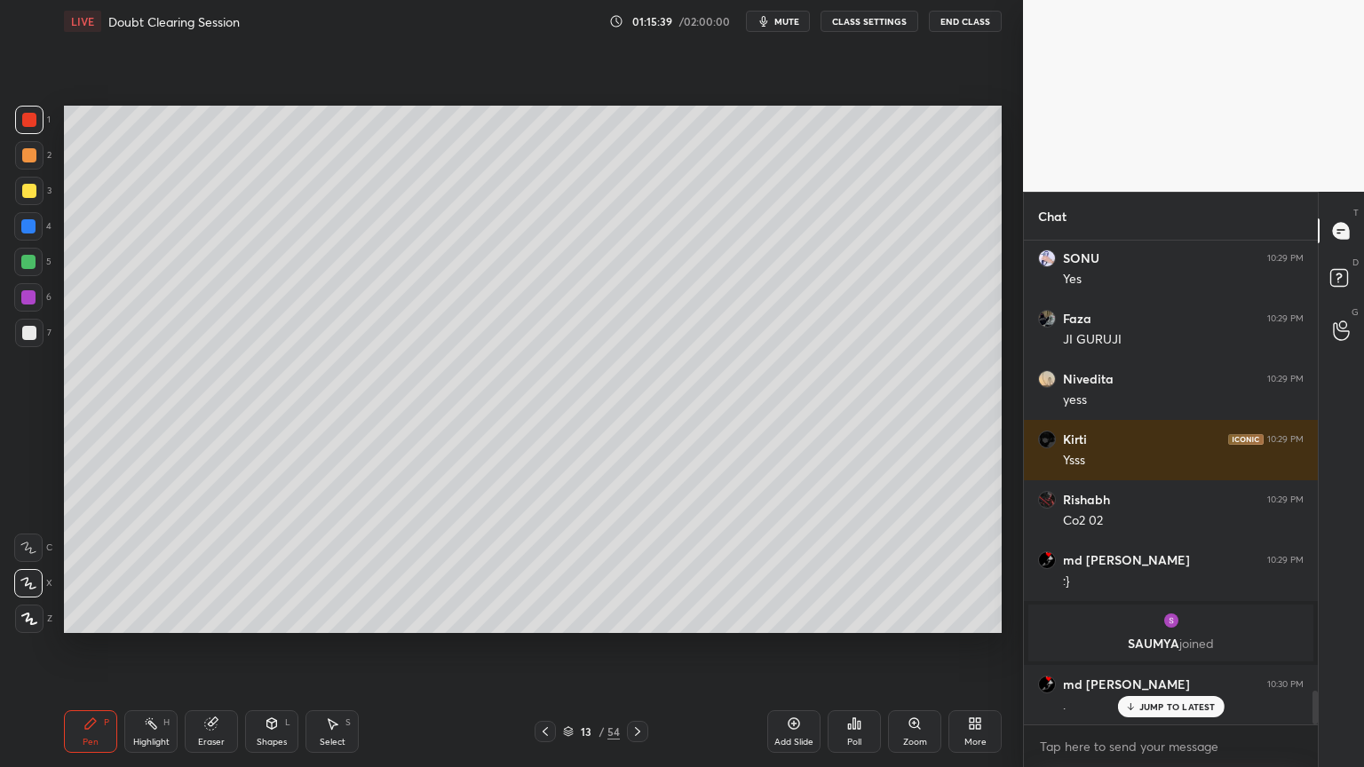
click at [19, 190] on div at bounding box center [29, 191] width 28 height 28
drag, startPoint x: 32, startPoint y: 261, endPoint x: 63, endPoint y: 281, distance: 36.7
click at [33, 263] on div at bounding box center [28, 262] width 14 height 14
click at [27, 124] on div at bounding box center [29, 120] width 28 height 28
click at [31, 331] on div at bounding box center [29, 333] width 14 height 14
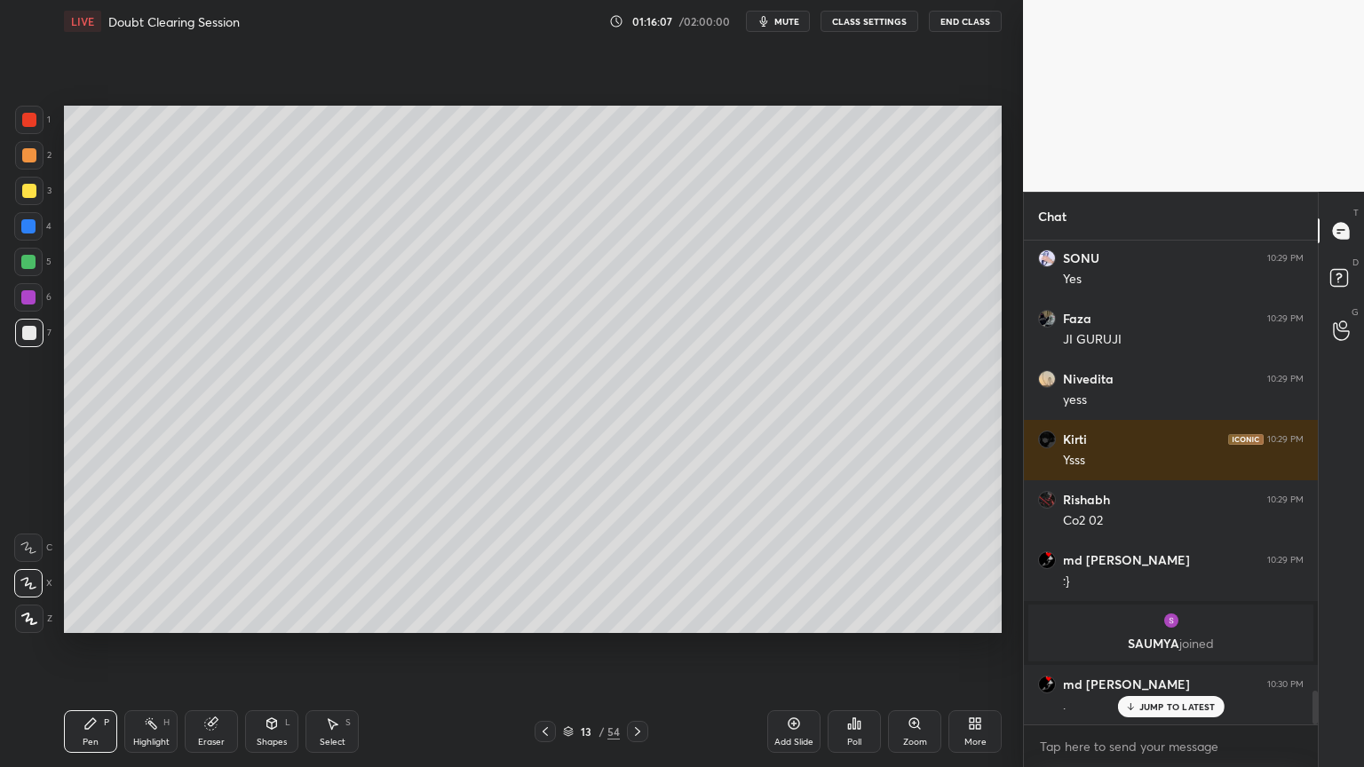
drag, startPoint x: 30, startPoint y: 334, endPoint x: 53, endPoint y: 334, distance: 23.1
click at [32, 334] on div at bounding box center [29, 333] width 14 height 14
drag, startPoint x: 25, startPoint y: 190, endPoint x: 60, endPoint y: 208, distance: 39.7
click at [25, 196] on div at bounding box center [29, 191] width 14 height 14
drag, startPoint x: 22, startPoint y: 263, endPoint x: 51, endPoint y: 267, distance: 28.8
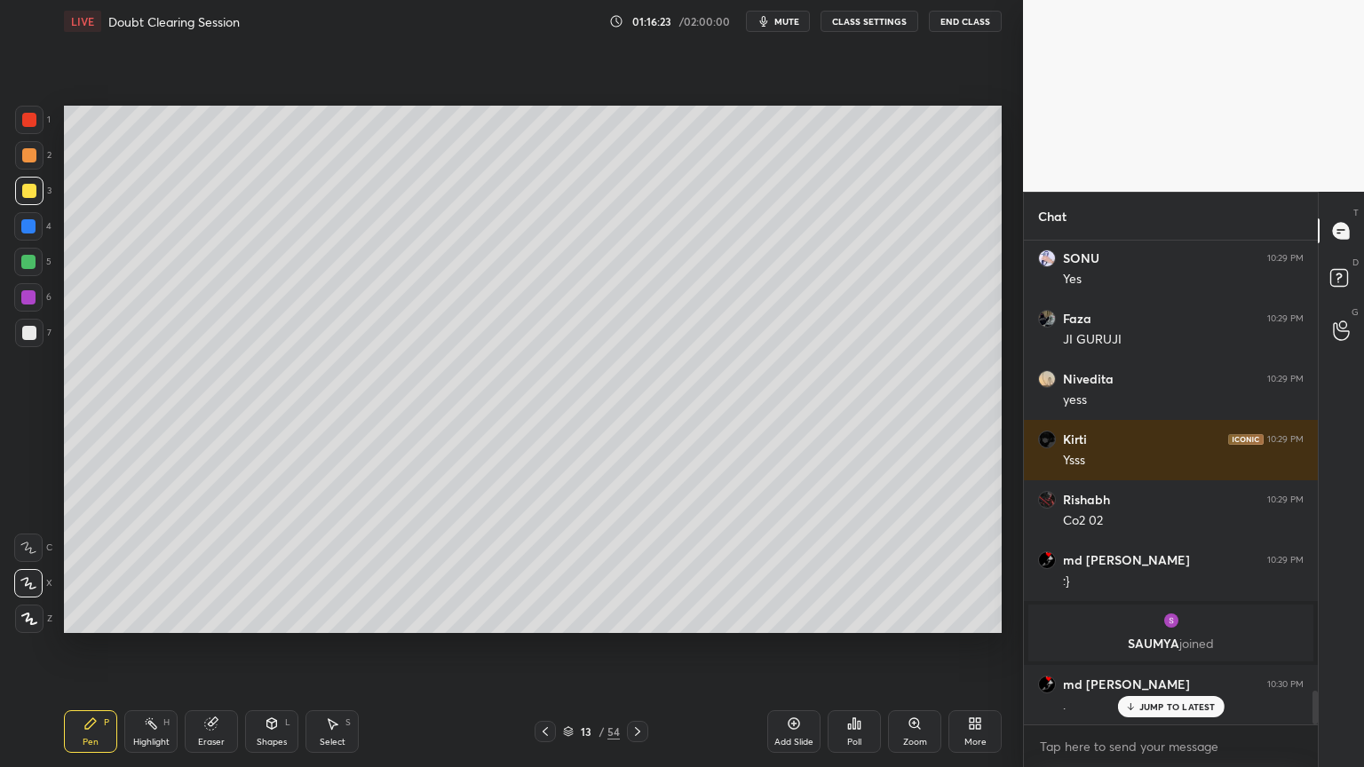
click at [26, 265] on div at bounding box center [28, 262] width 14 height 14
click at [35, 193] on div at bounding box center [29, 191] width 14 height 14
click at [19, 260] on div at bounding box center [28, 262] width 28 height 28
click at [23, 259] on div at bounding box center [28, 262] width 14 height 14
drag, startPoint x: 21, startPoint y: 192, endPoint x: 28, endPoint y: 199, distance: 10.0
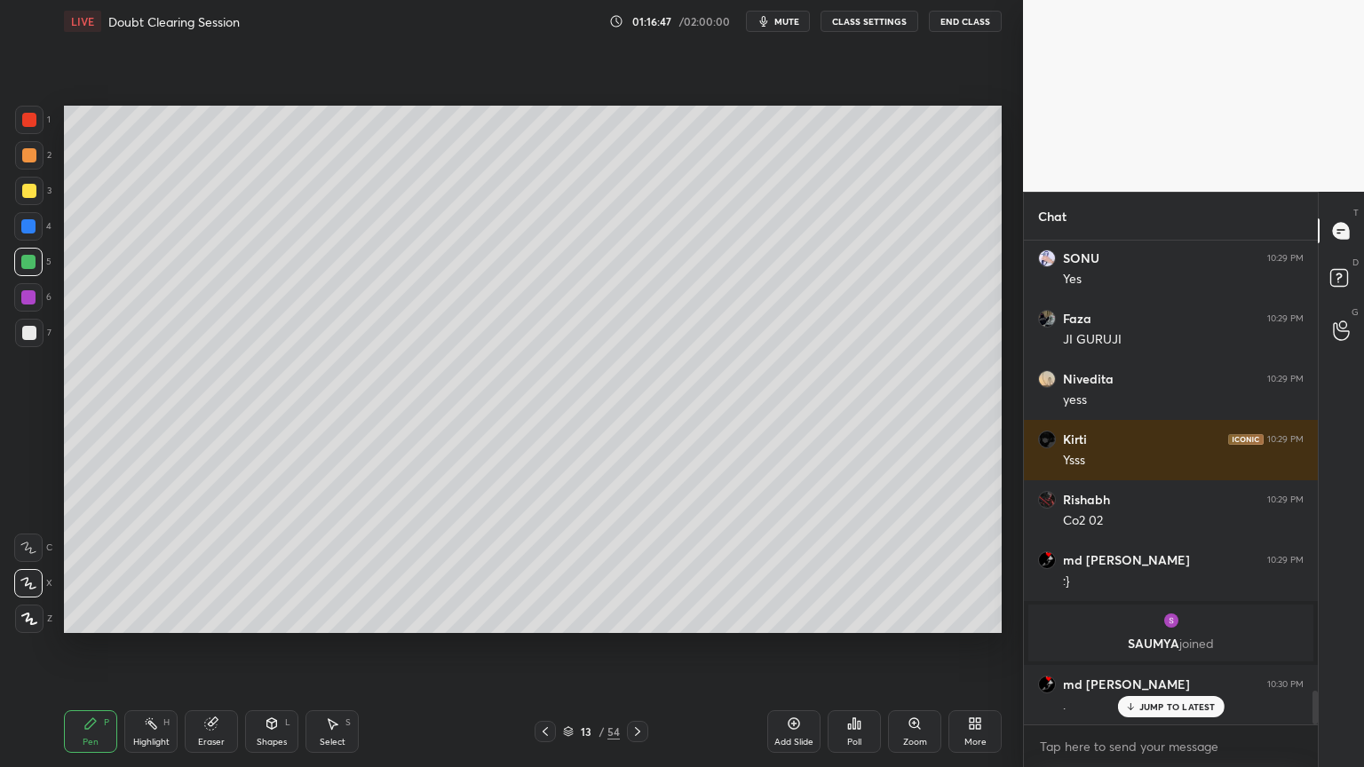
click at [27, 194] on div at bounding box center [29, 191] width 28 height 28
drag, startPoint x: 28, startPoint y: 199, endPoint x: 60, endPoint y: 202, distance: 32.1
click at [34, 201] on div at bounding box center [29, 191] width 28 height 28
click at [33, 266] on div at bounding box center [28, 262] width 14 height 14
click at [1162, 616] on p "JUMP TO LATEST" at bounding box center [1177, 706] width 76 height 11
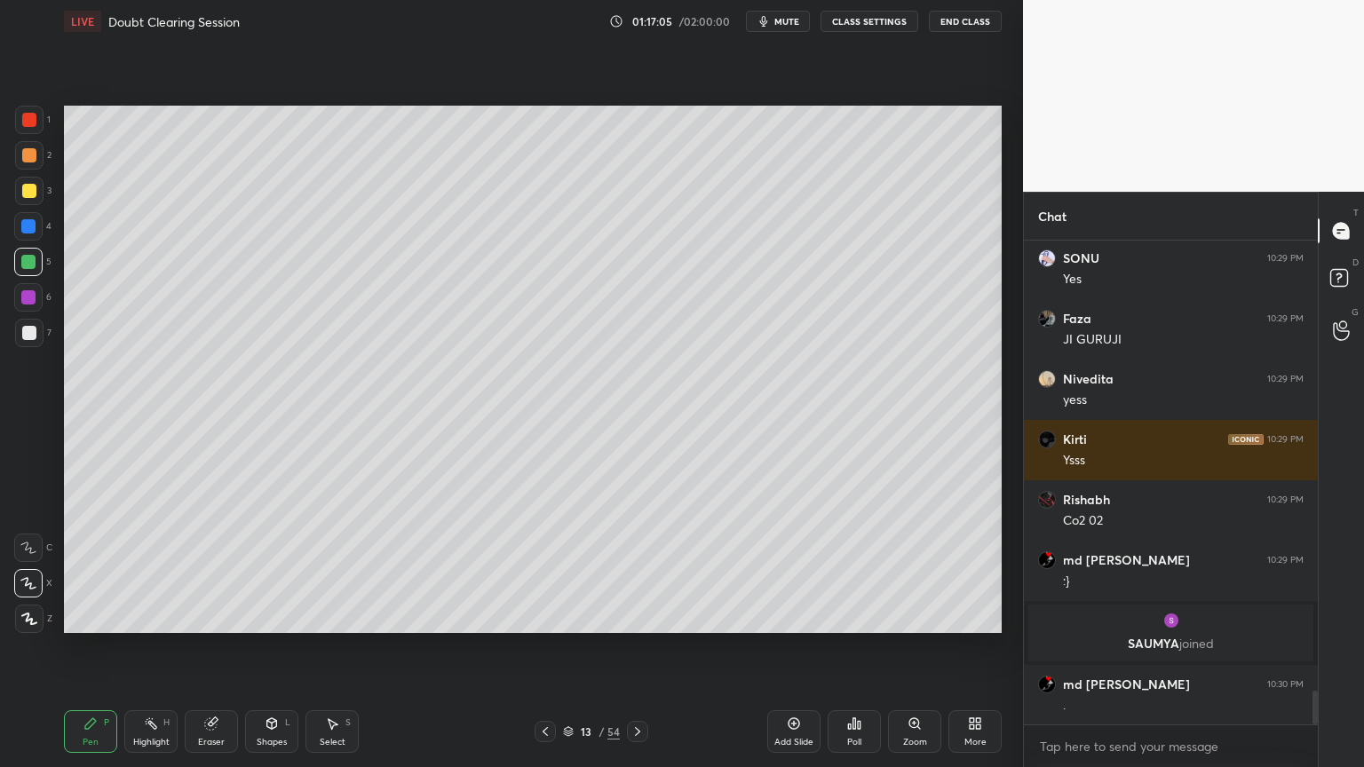
click at [32, 328] on div at bounding box center [29, 333] width 14 height 14
click at [269, 616] on div "Shapes L" at bounding box center [271, 731] width 53 height 43
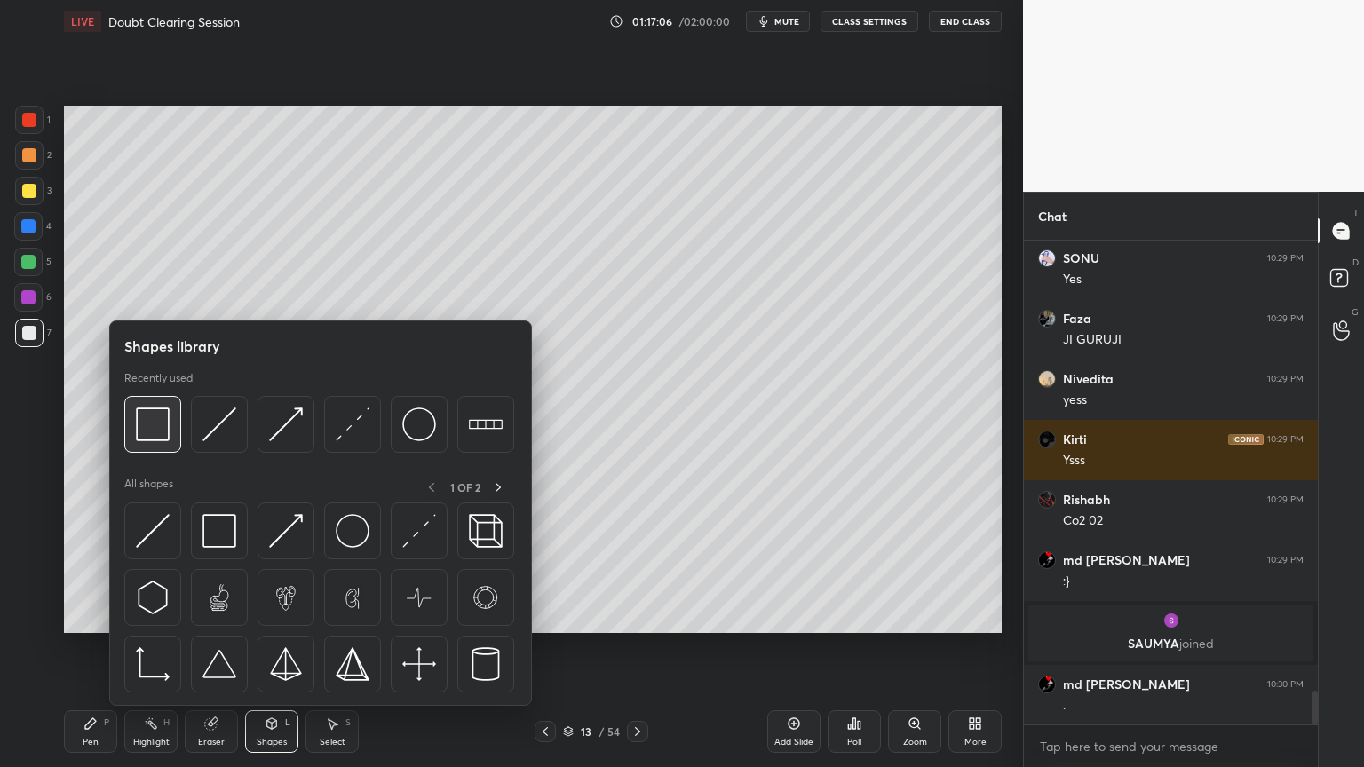
click at [163, 435] on img at bounding box center [153, 424] width 34 height 34
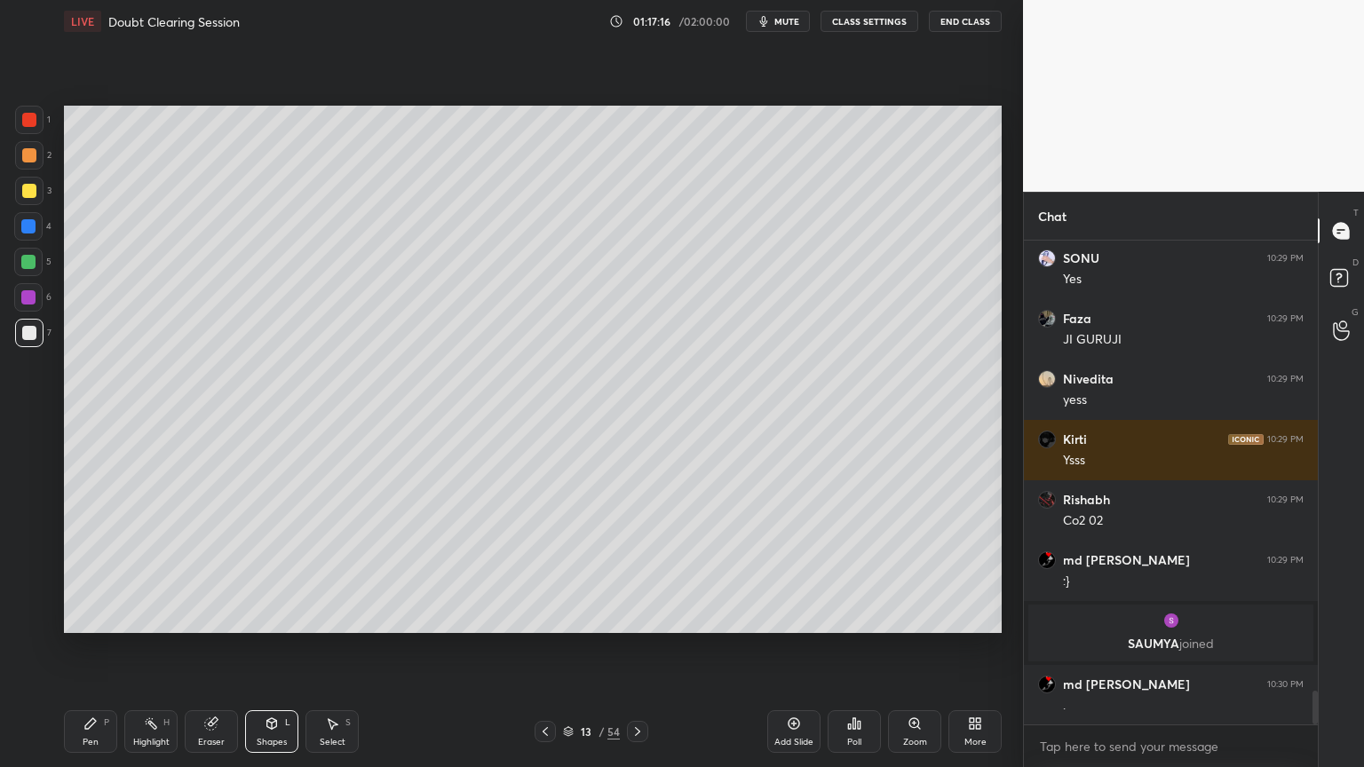
click at [861, 616] on div "Poll" at bounding box center [853, 731] width 53 height 43
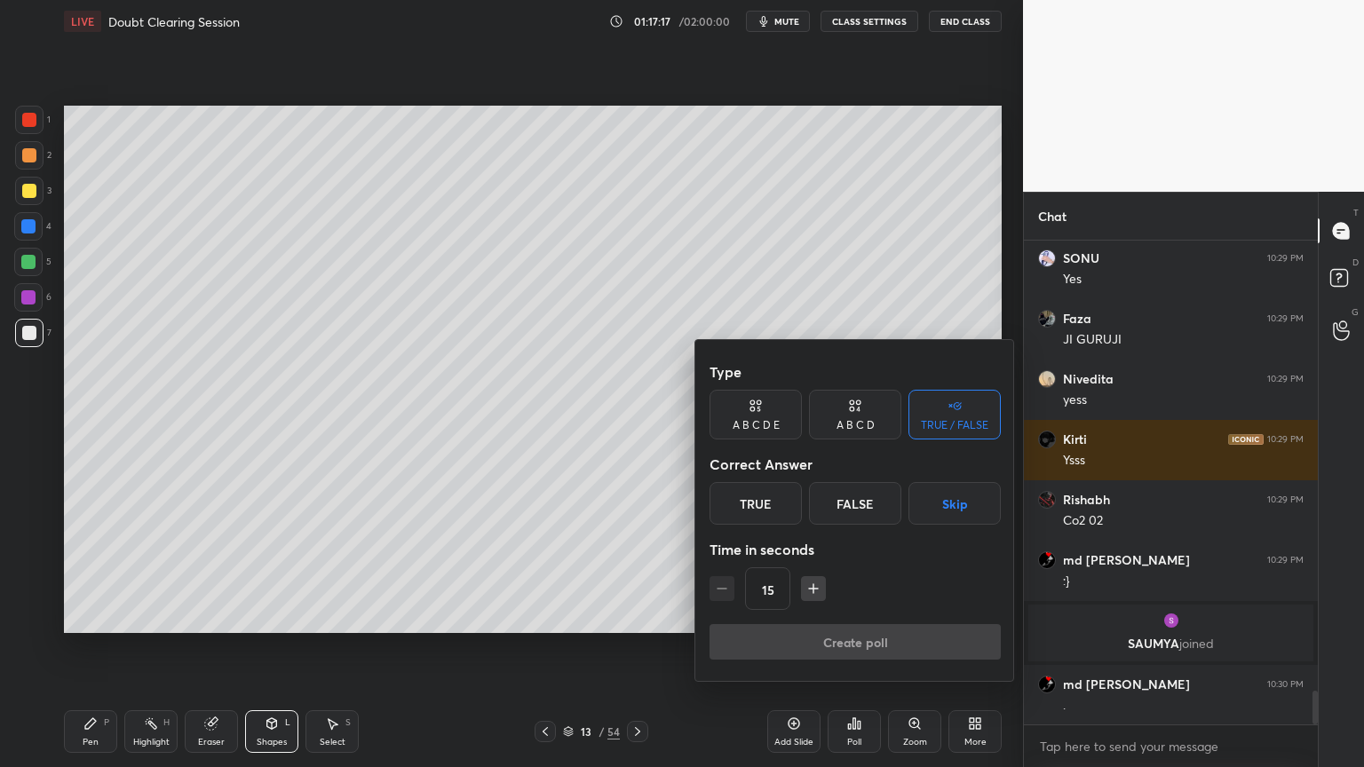
drag, startPoint x: 963, startPoint y: 494, endPoint x: 956, endPoint y: 518, distance: 25.9
click at [962, 495] on button "Skip" at bounding box center [954, 503] width 92 height 43
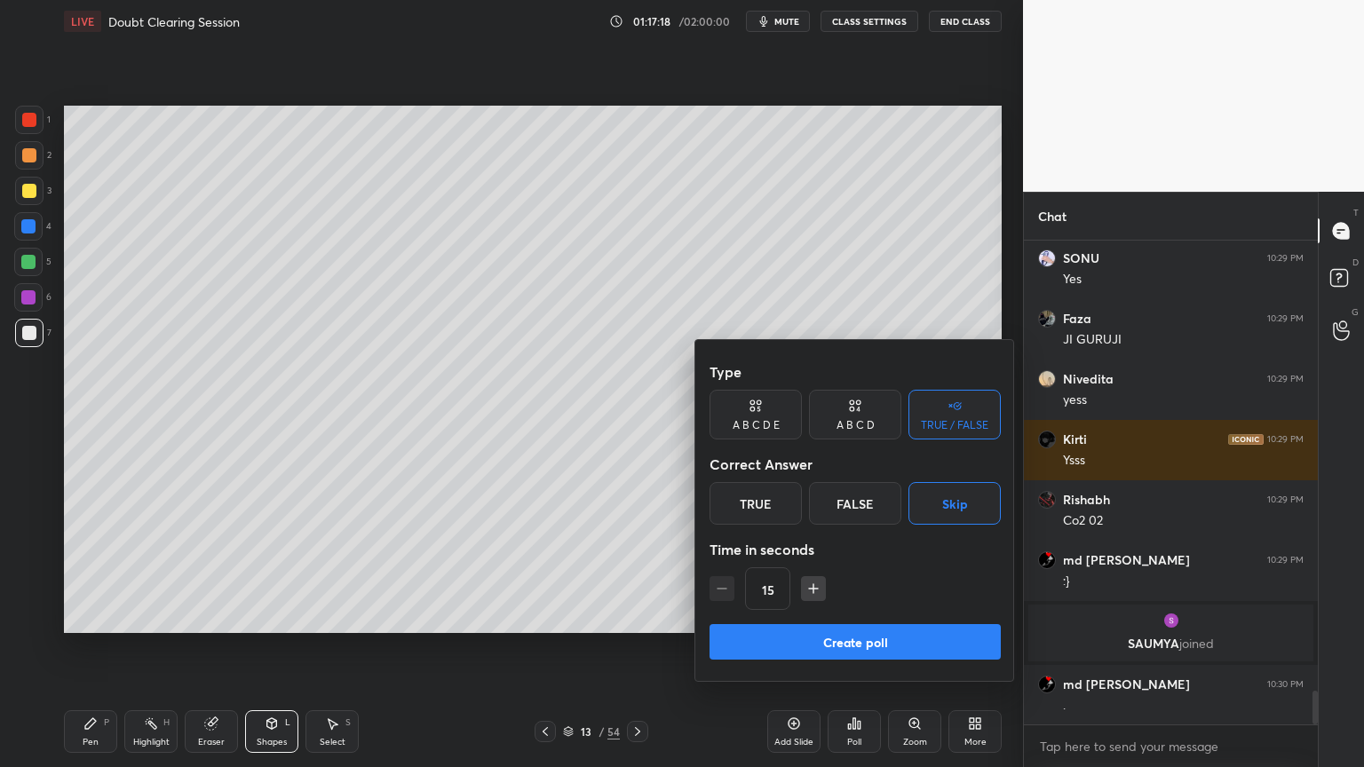
click at [902, 616] on button "Create poll" at bounding box center [854, 642] width 291 height 36
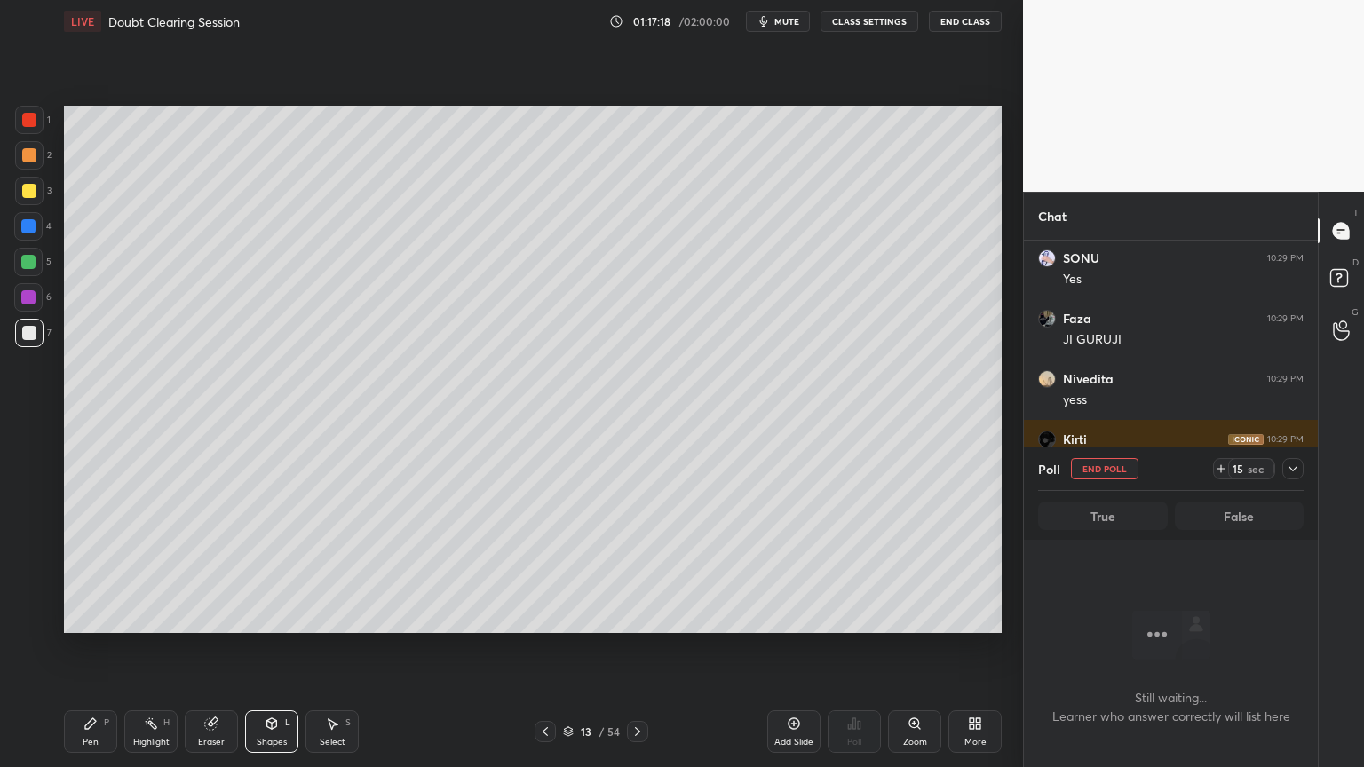
scroll to position [429, 289]
click at [1015, 446] on div "1 2 3 4 5 6 7 C X Z C X Z E E Erase all H H LIVE Doubt Clearing Session 01:17:2…" at bounding box center [511, 383] width 1023 height 767
click at [1090, 473] on button "End Poll" at bounding box center [1104, 468] width 67 height 21
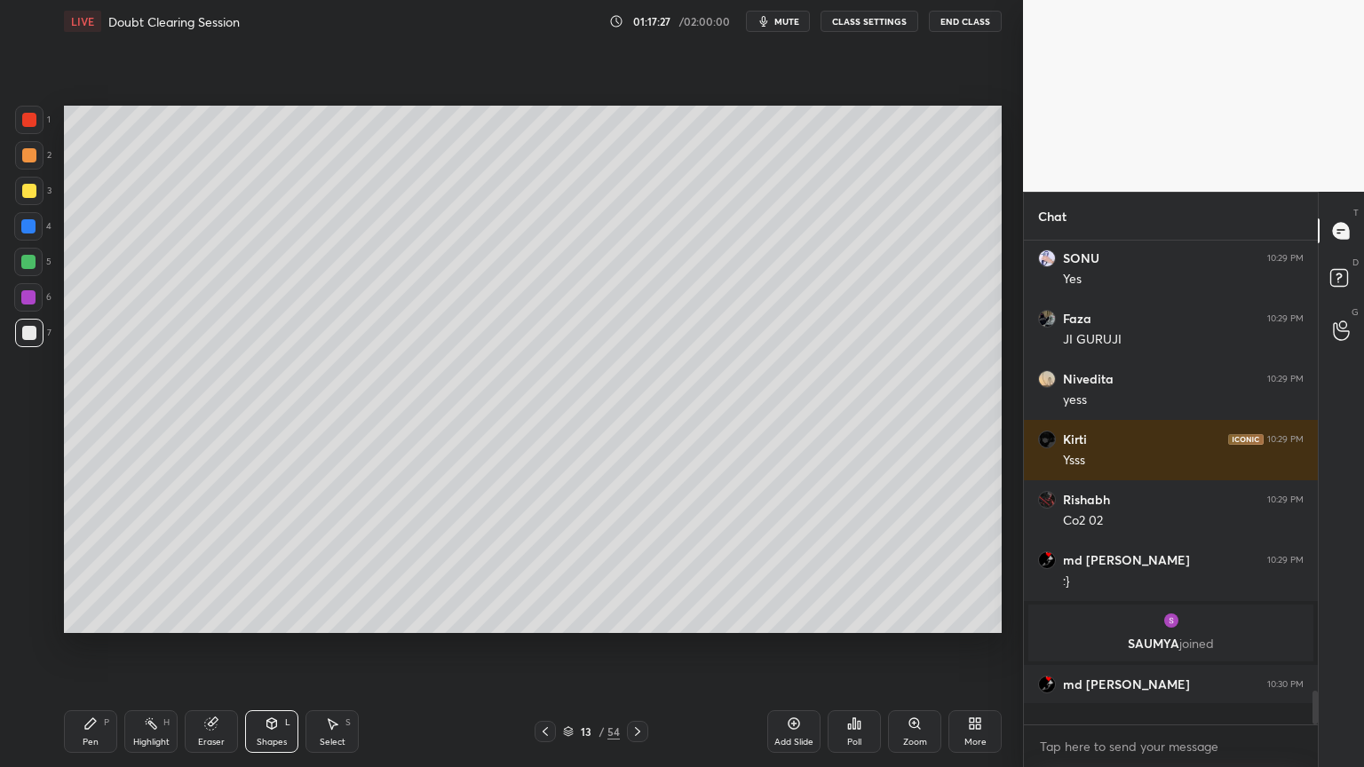
scroll to position [5, 5]
click at [806, 36] on div "LIVE Doubt Clearing Session 01:17:28 / 02:00:00 mute CLASS SETTINGS End Class" at bounding box center [533, 21] width 938 height 43
click at [810, 71] on div "Setting up your live class Poll for secs No correct answer Start poll" at bounding box center [533, 369] width 952 height 653
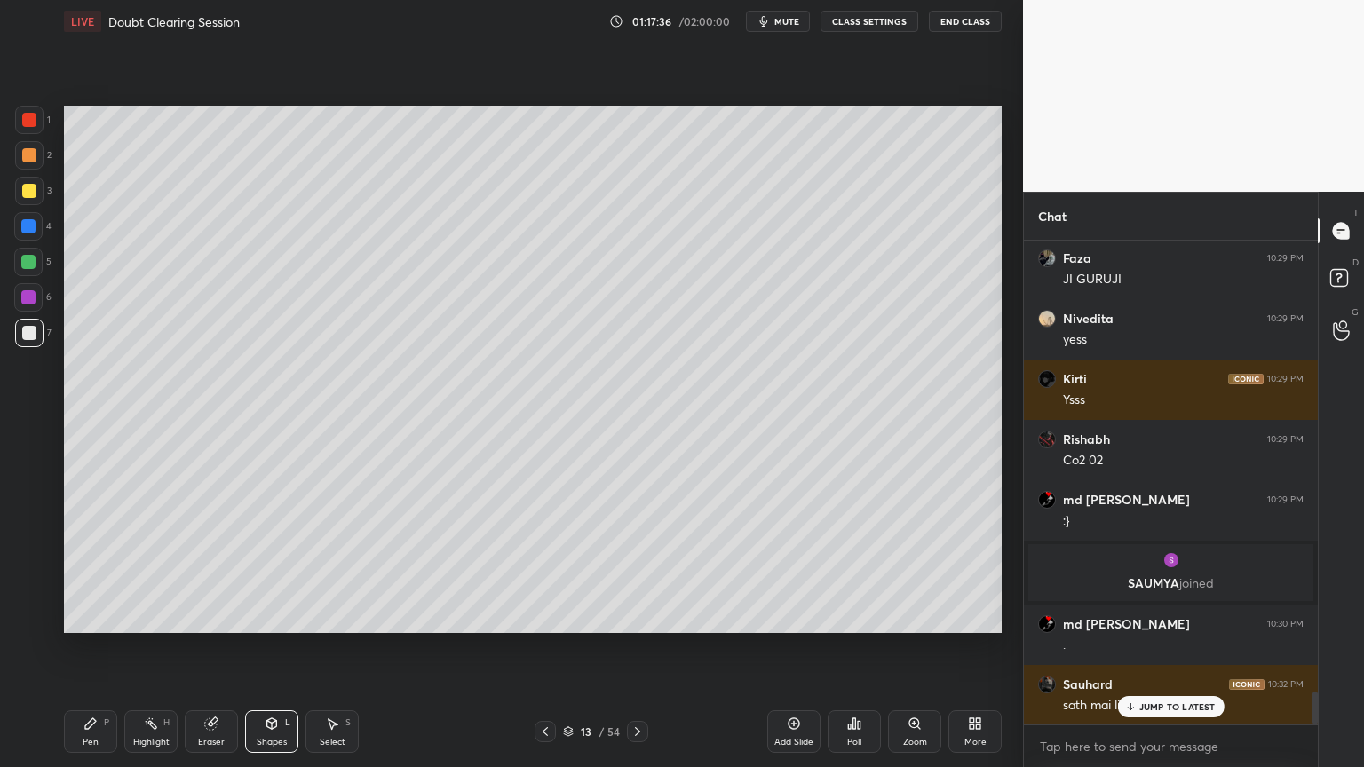
click at [796, 21] on span "mute" at bounding box center [786, 21] width 25 height 12
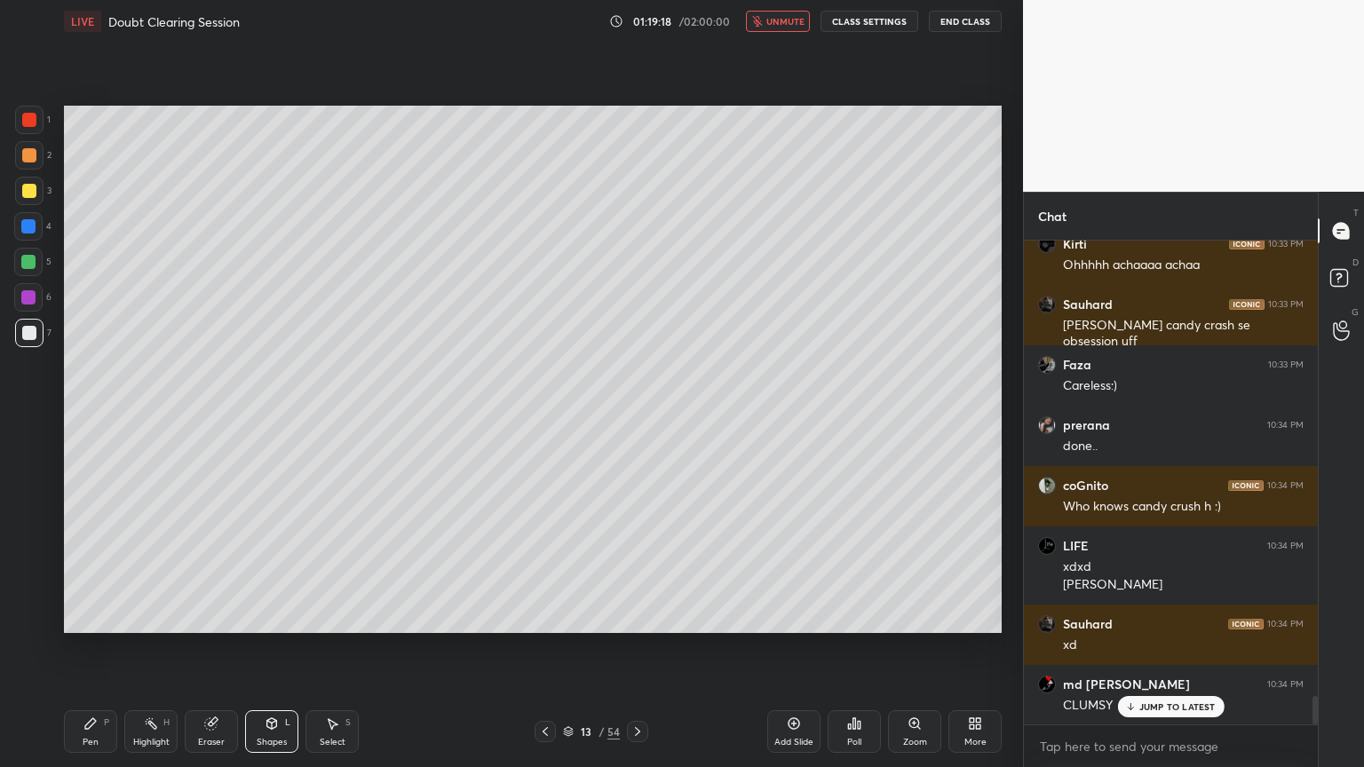
scroll to position [7798, 0]
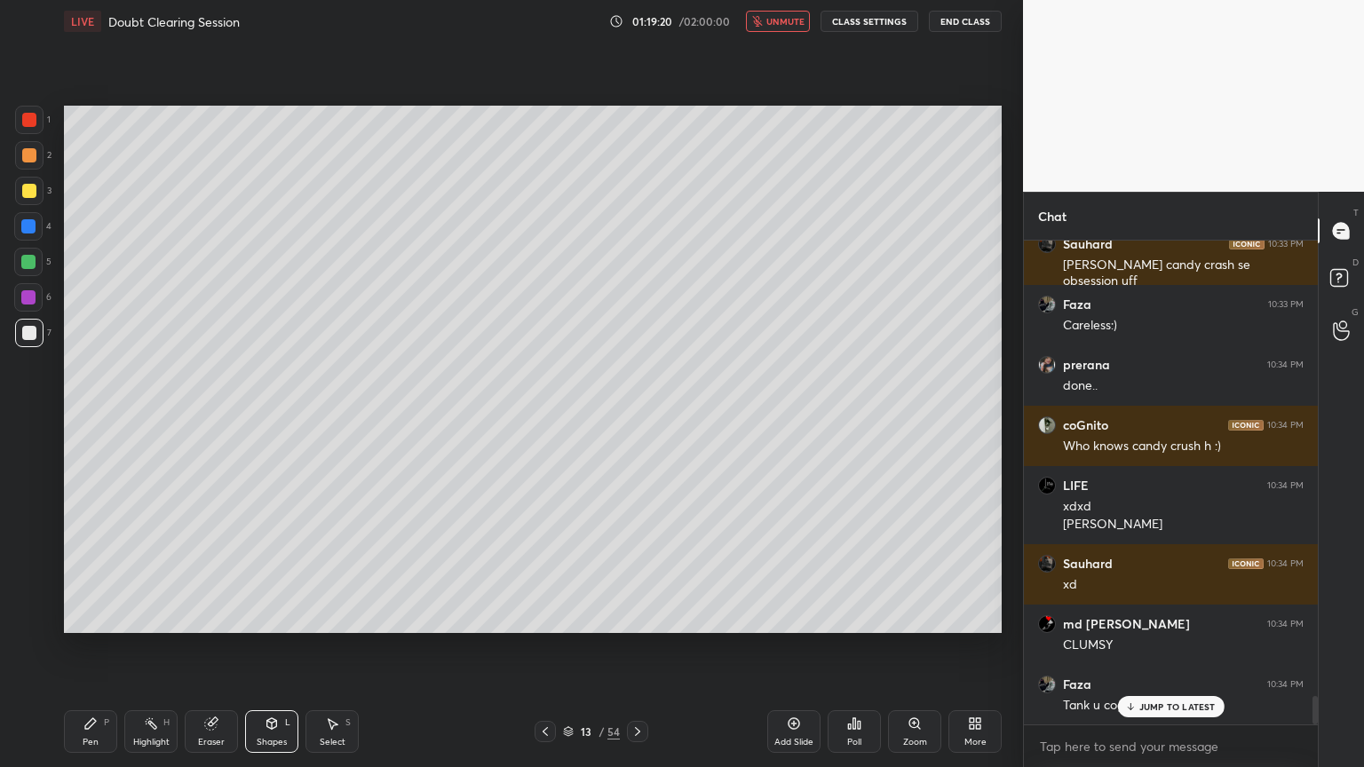
click at [796, 24] on span "unmute" at bounding box center [785, 21] width 38 height 12
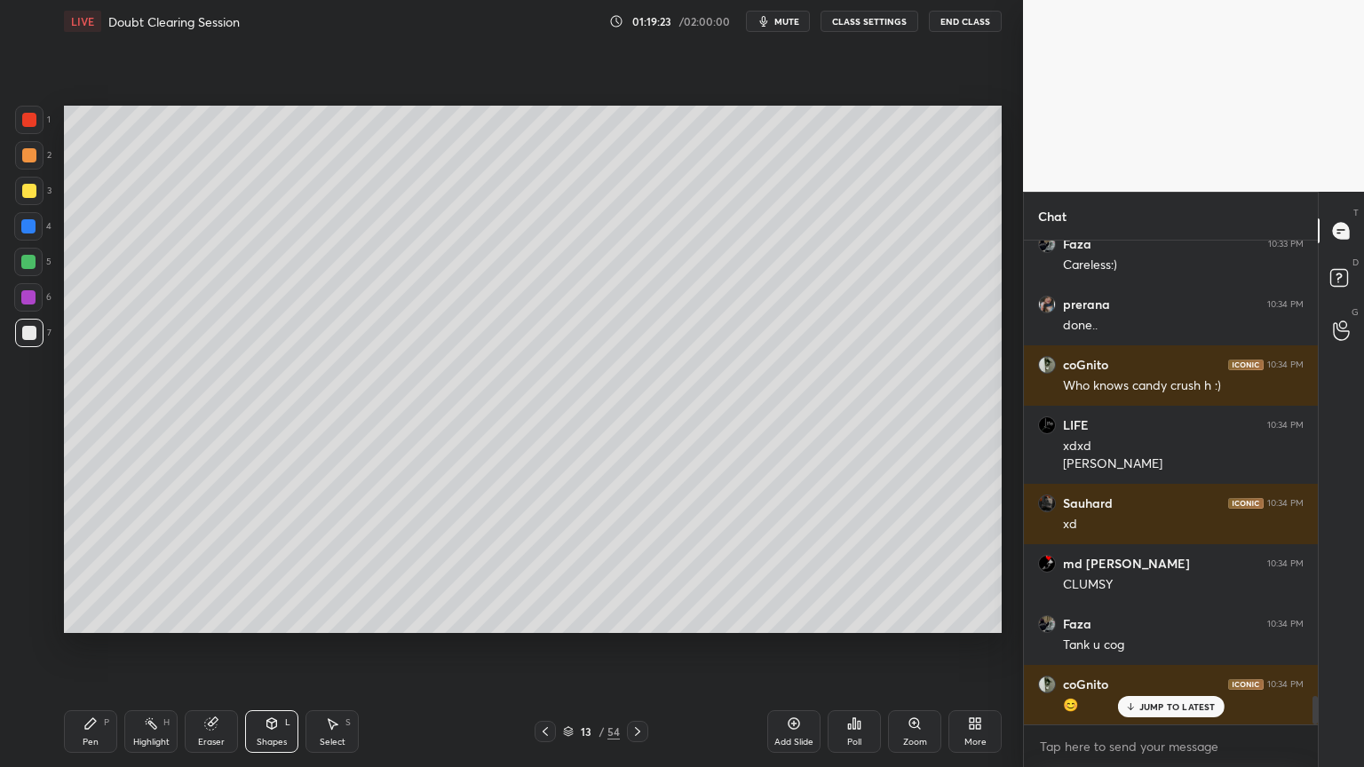
click at [542, 616] on icon at bounding box center [545, 731] width 14 height 14
click at [642, 616] on icon at bounding box center [637, 731] width 14 height 14
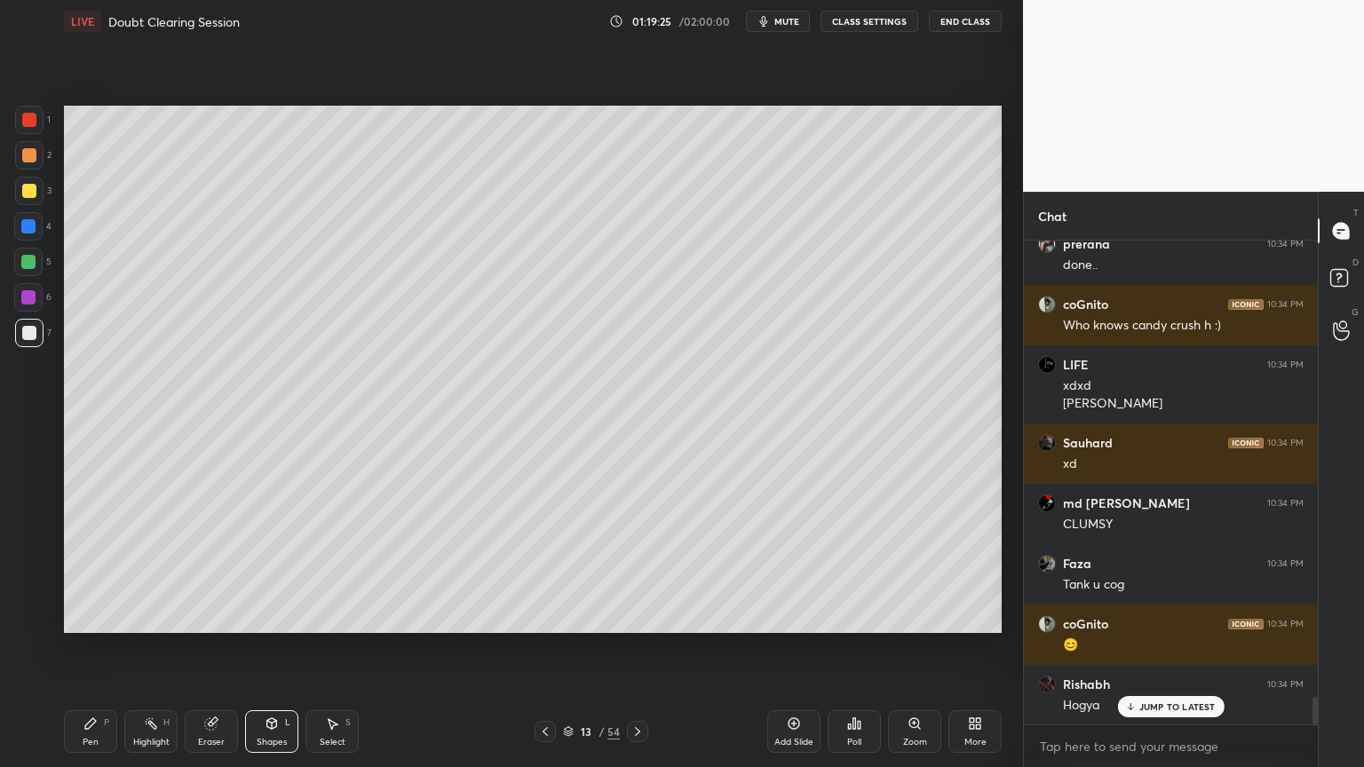
click at [802, 616] on div "Add Slide" at bounding box center [793, 731] width 53 height 43
drag, startPoint x: 24, startPoint y: 336, endPoint x: 35, endPoint y: 340, distance: 11.2
click at [22, 337] on div at bounding box center [29, 333] width 14 height 14
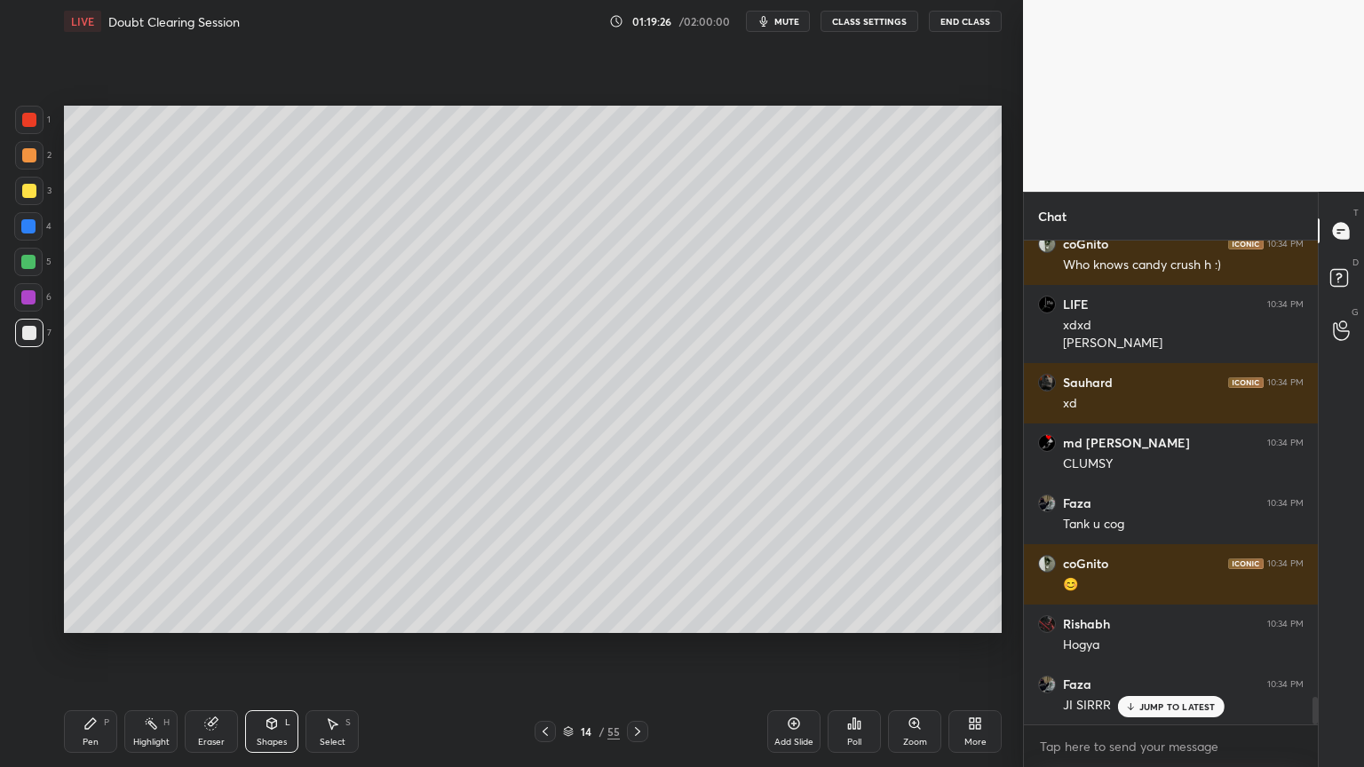
click at [273, 616] on icon at bounding box center [272, 723] width 14 height 14
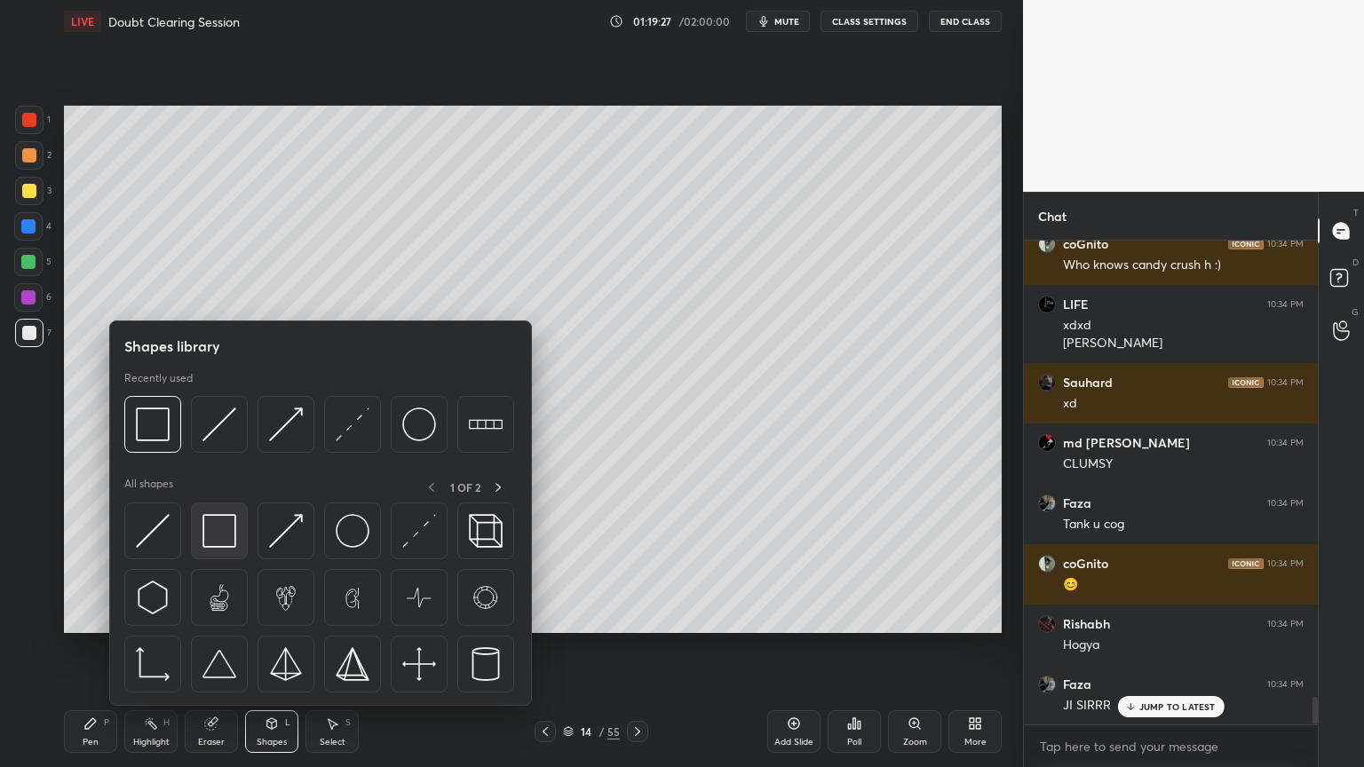
click at [220, 535] on img at bounding box center [219, 531] width 34 height 34
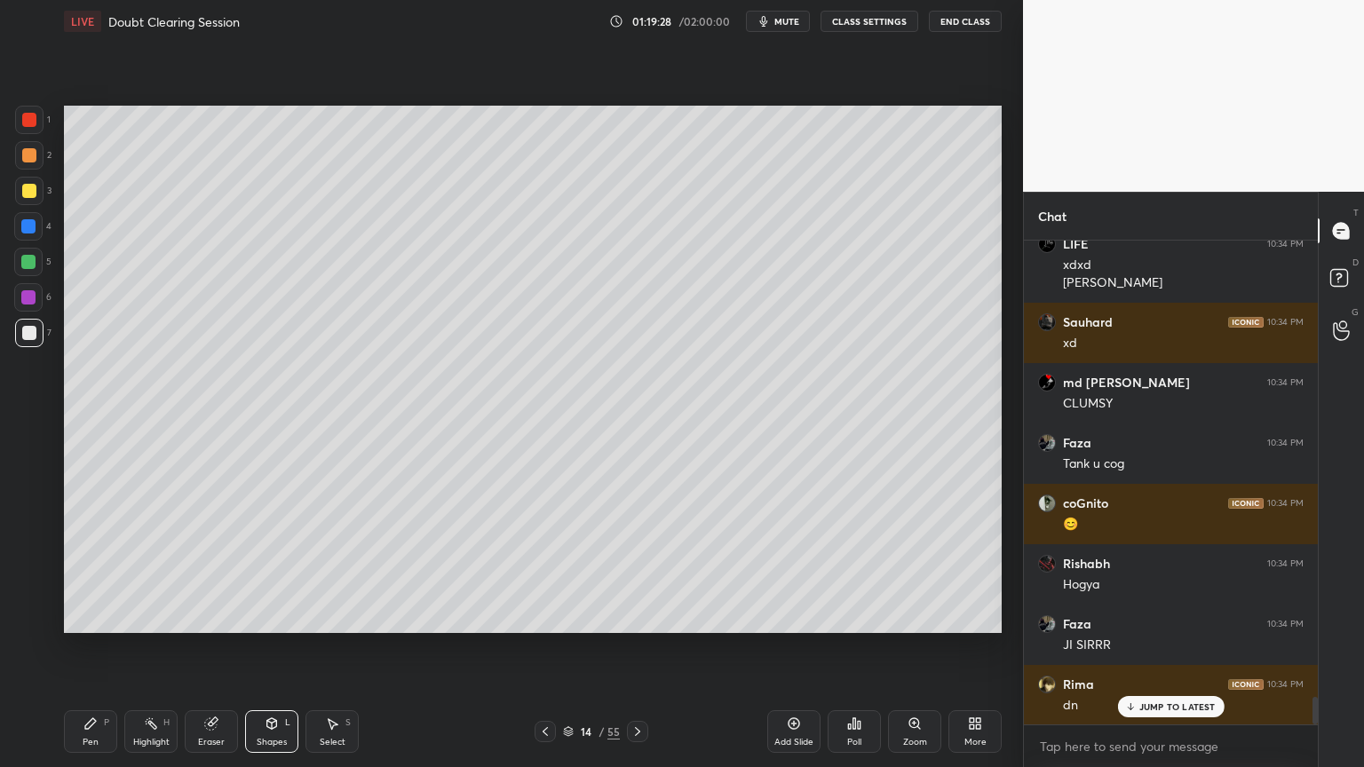
scroll to position [8100, 0]
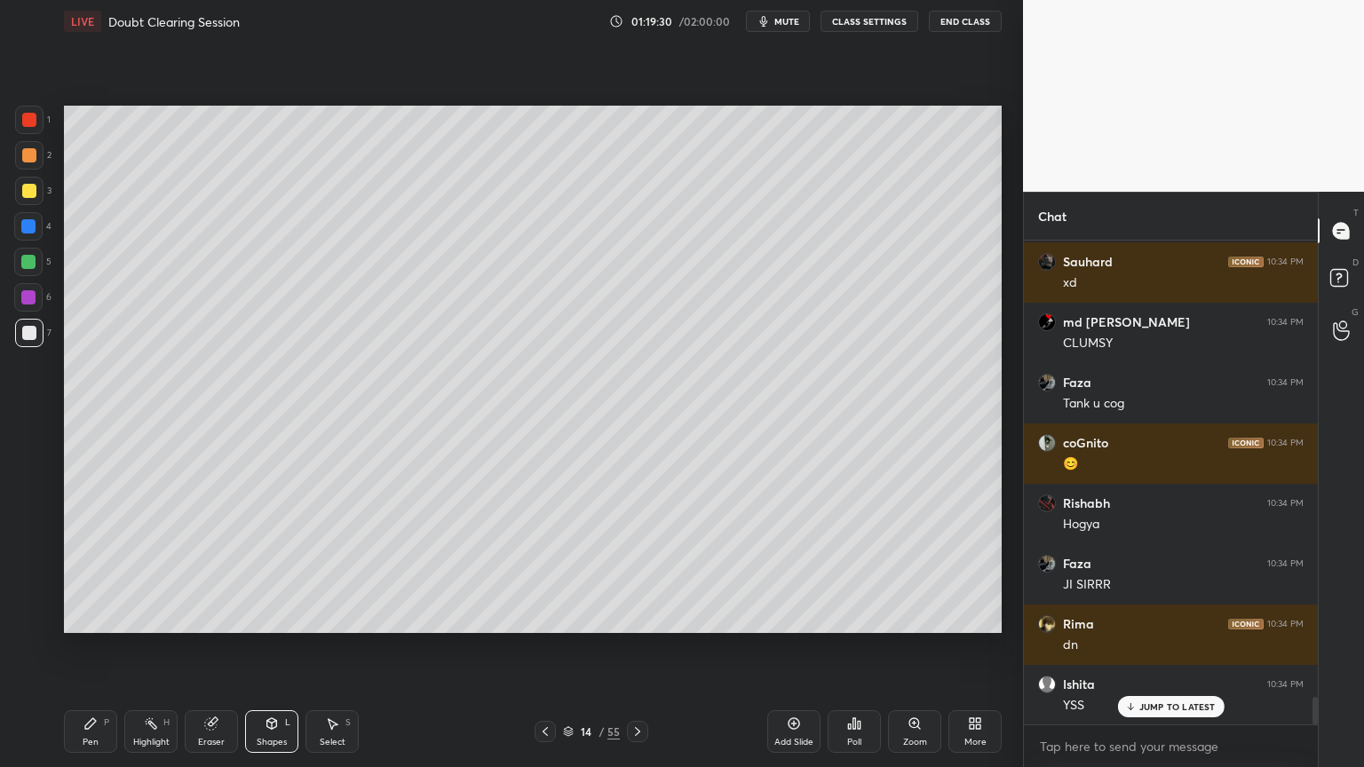
drag, startPoint x: 90, startPoint y: 723, endPoint x: 91, endPoint y: 706, distance: 16.9
click at [92, 616] on icon at bounding box center [90, 723] width 11 height 11
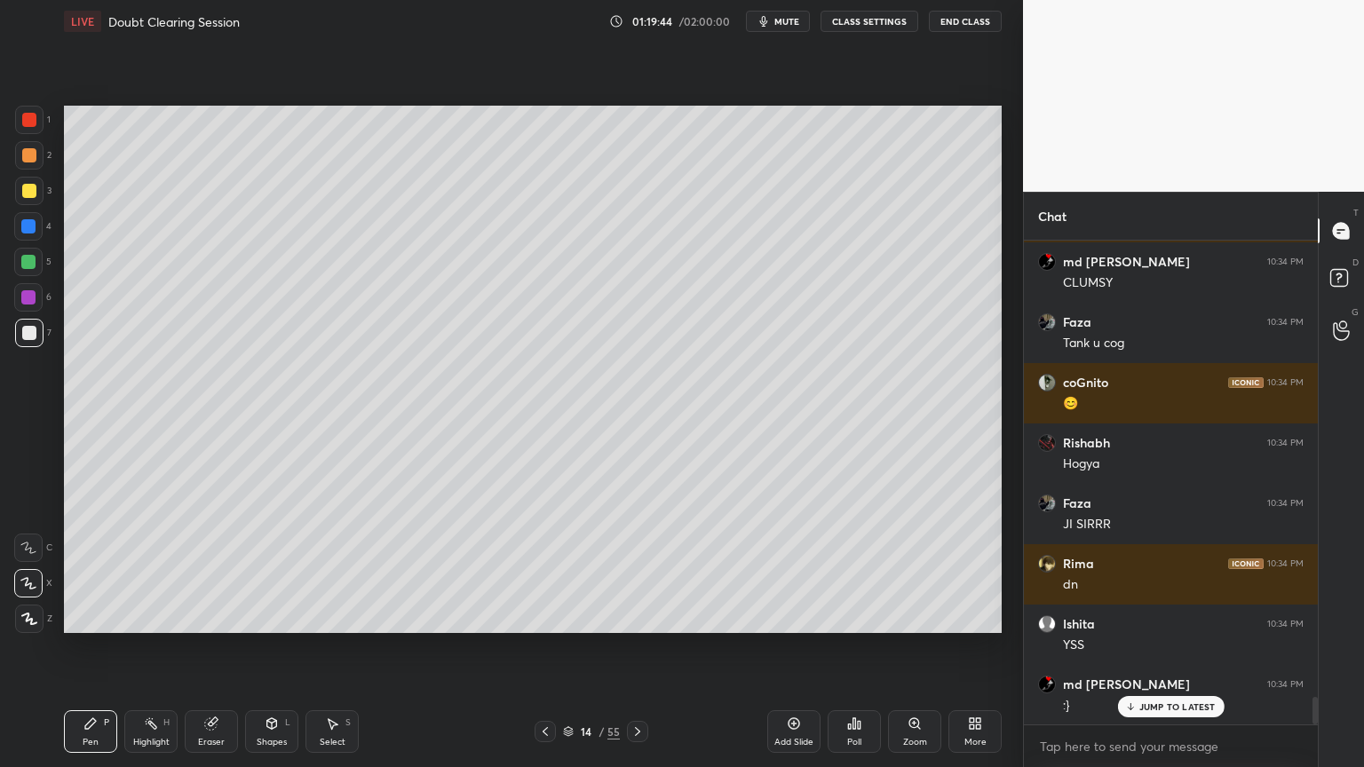
click at [33, 157] on div at bounding box center [29, 155] width 14 height 14
click at [34, 161] on div at bounding box center [29, 155] width 14 height 14
click at [226, 616] on div "Eraser" at bounding box center [211, 731] width 53 height 43
click at [93, 616] on div "Pen" at bounding box center [91, 742] width 16 height 9
drag, startPoint x: 32, startPoint y: 330, endPoint x: 57, endPoint y: 412, distance: 85.4
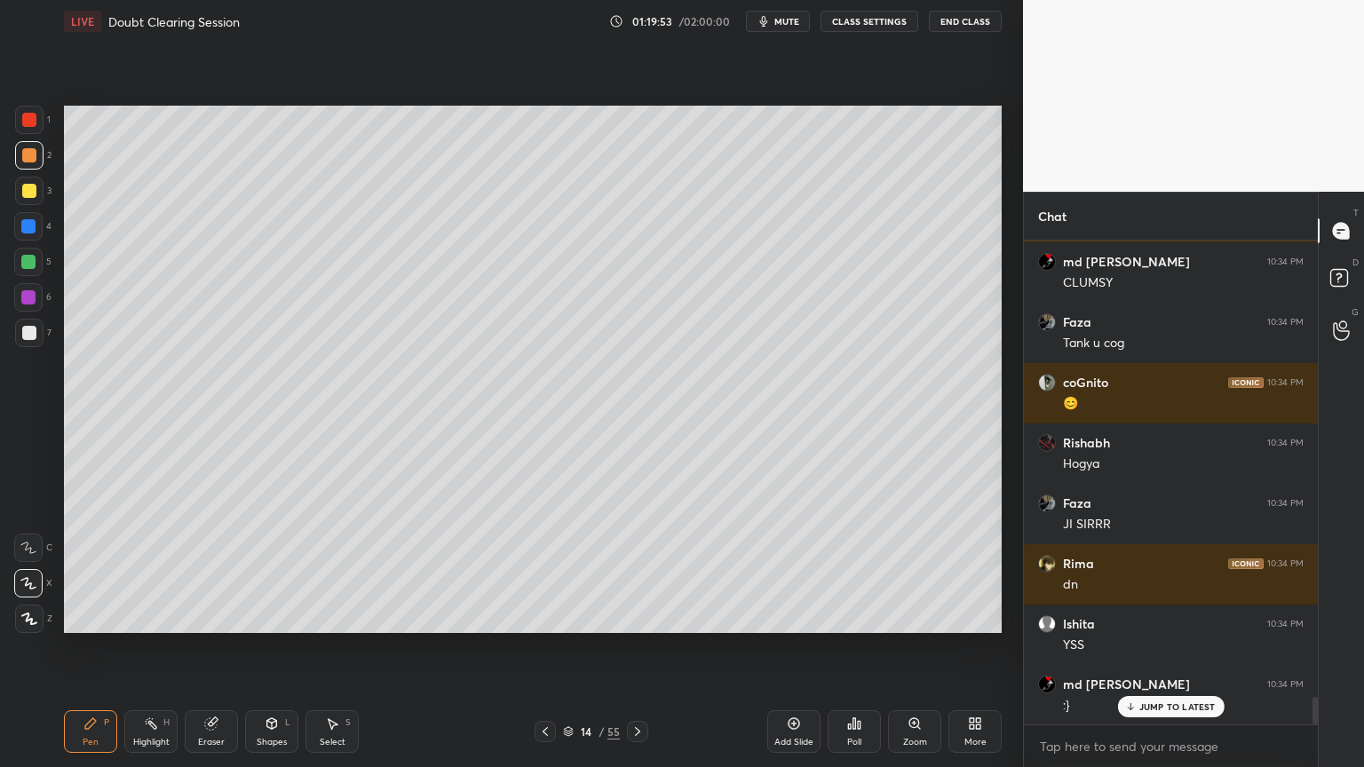
click at [32, 338] on div at bounding box center [29, 333] width 14 height 14
click at [272, 616] on div "Shapes L" at bounding box center [271, 731] width 53 height 43
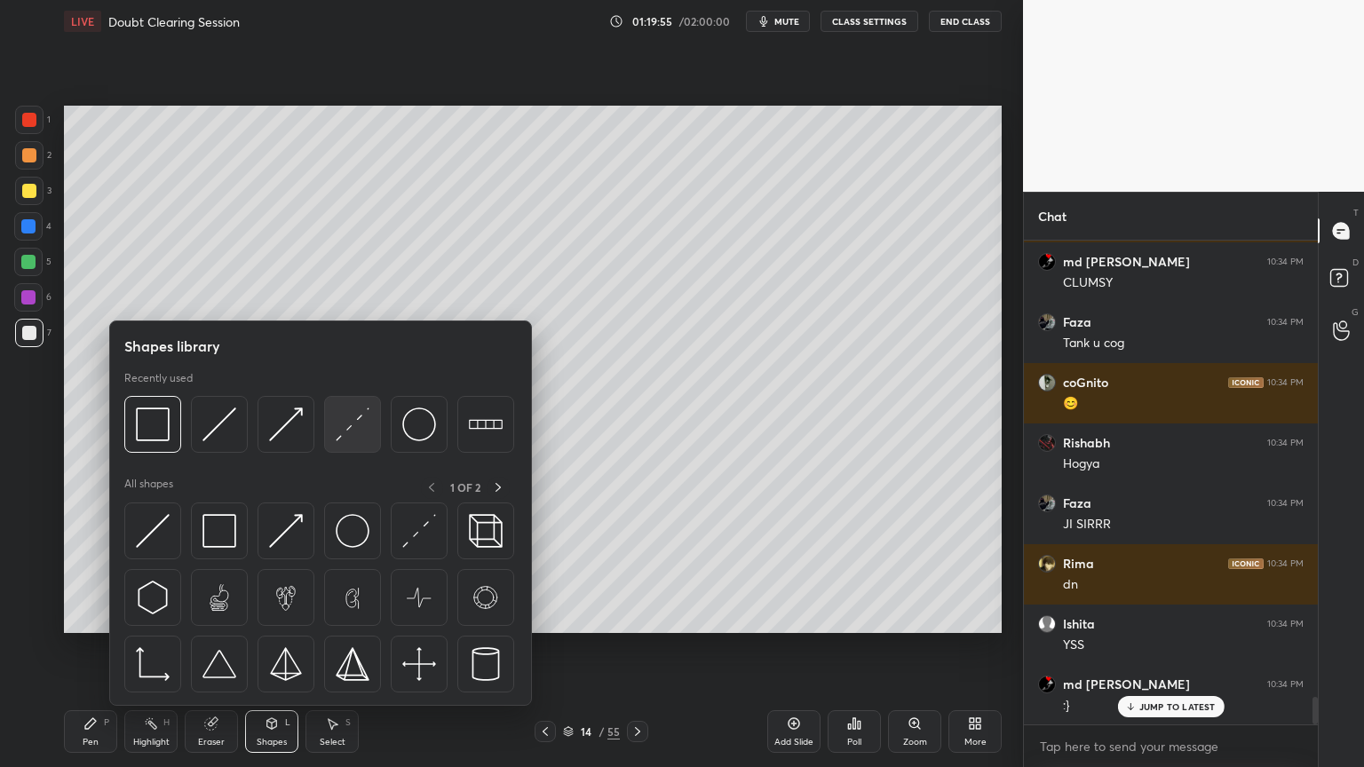
click at [344, 431] on img at bounding box center [353, 424] width 34 height 34
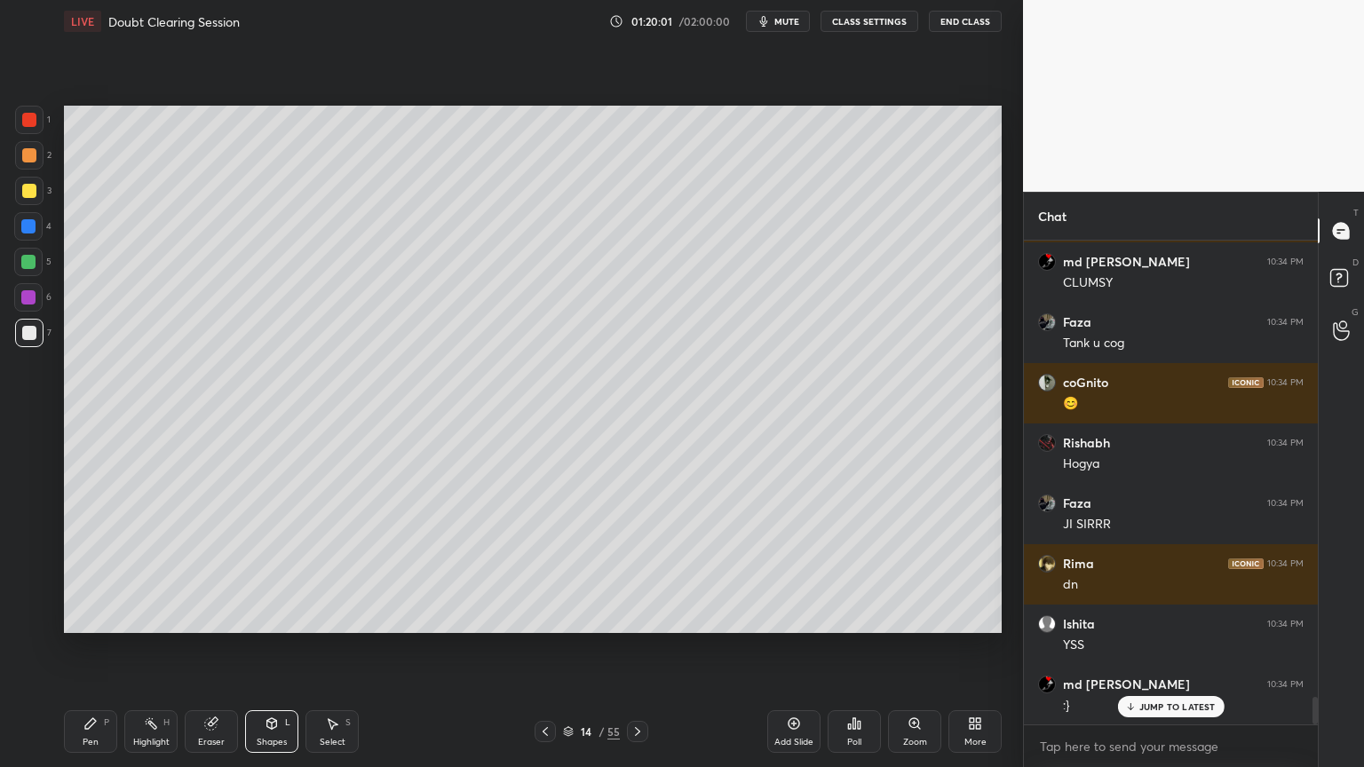
click at [94, 616] on div "Pen P" at bounding box center [90, 731] width 53 height 43
click at [99, 616] on div "Pen P" at bounding box center [90, 731] width 53 height 43
click at [28, 157] on div at bounding box center [29, 155] width 14 height 14
click at [36, 336] on div at bounding box center [29, 333] width 28 height 28
click at [283, 616] on div "Shapes L" at bounding box center [271, 731] width 53 height 43
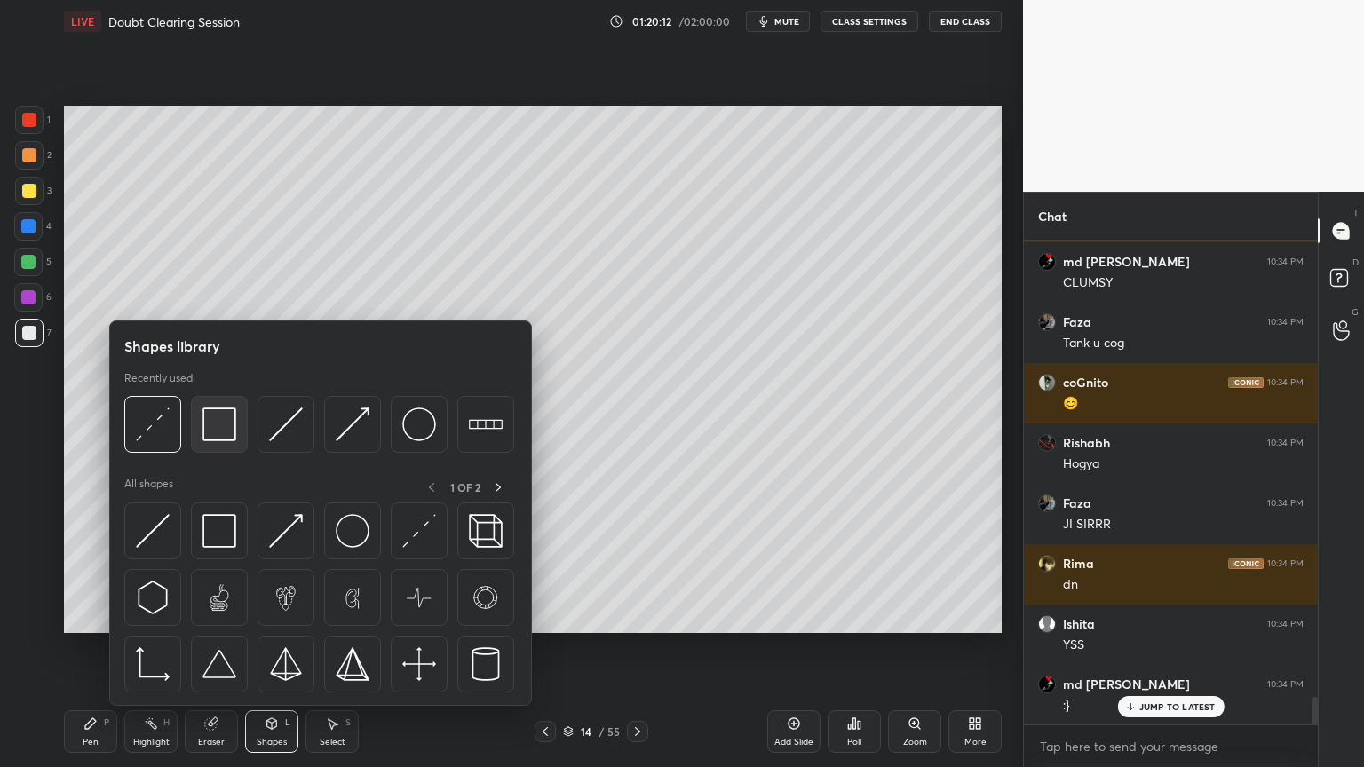
click at [227, 435] on img at bounding box center [219, 424] width 34 height 34
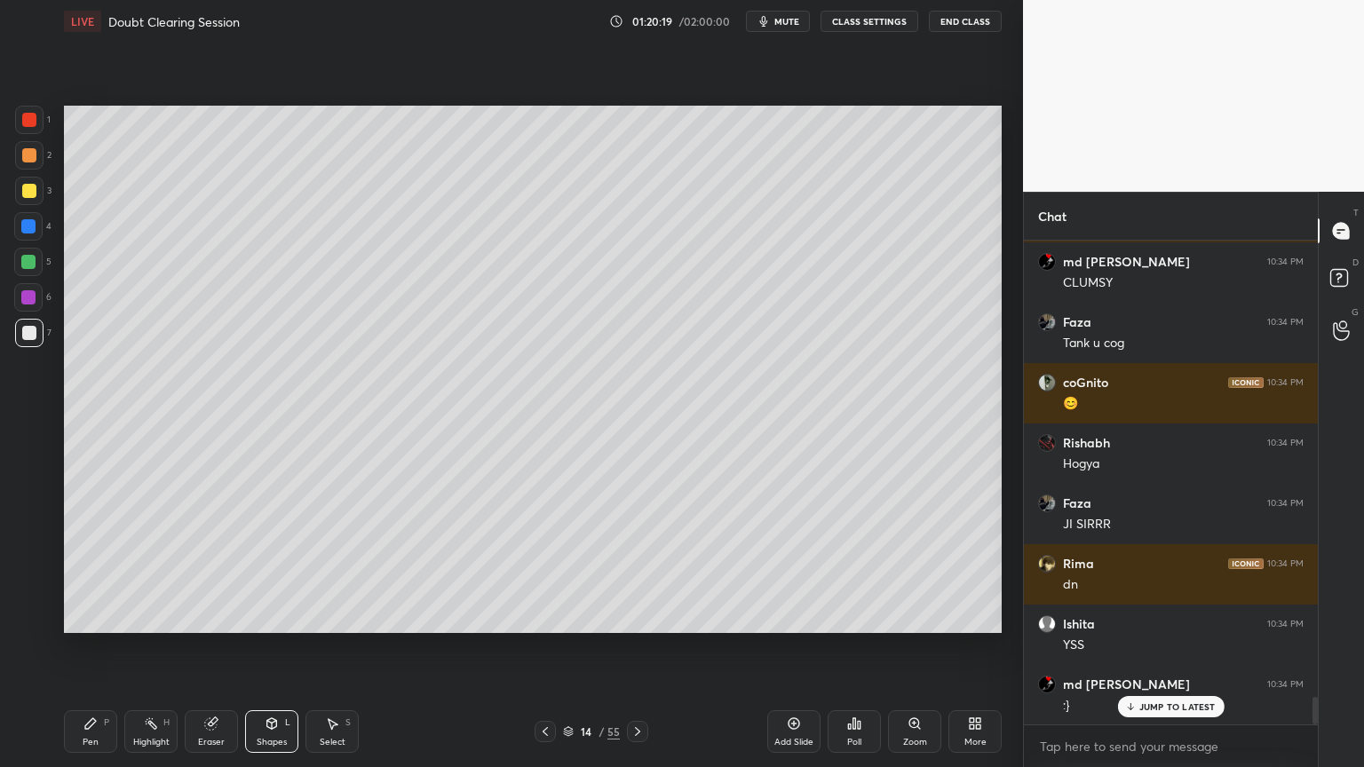
click at [28, 157] on div at bounding box center [29, 155] width 14 height 14
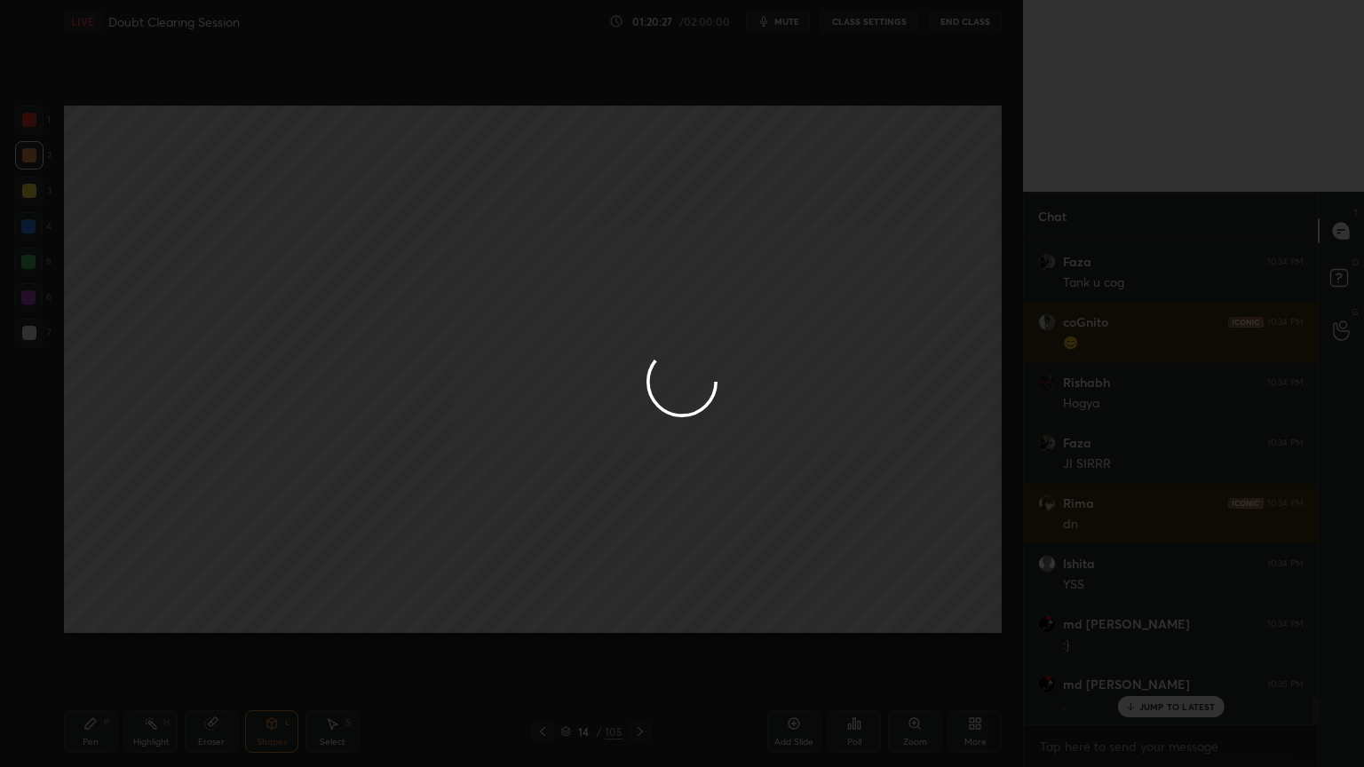
scroll to position [8281, 0]
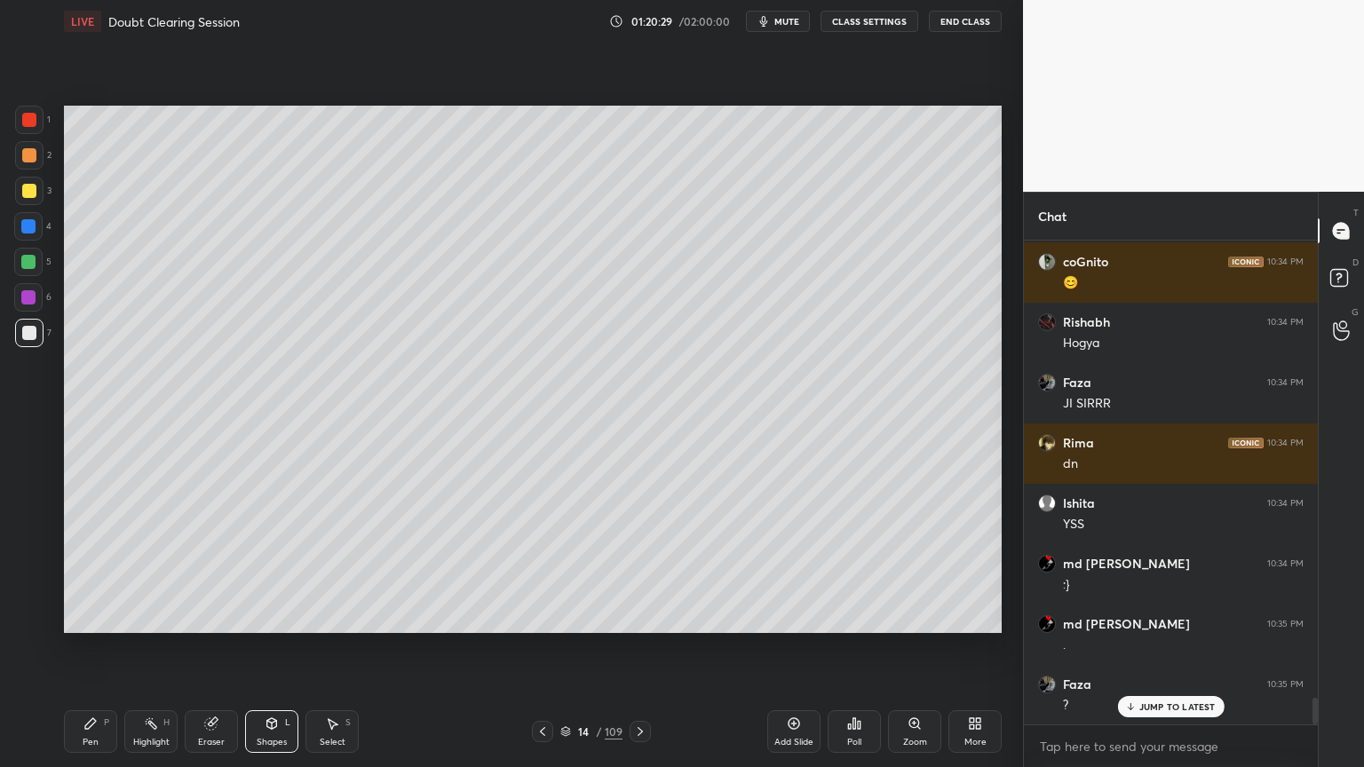
click at [25, 146] on div at bounding box center [29, 155] width 28 height 28
click at [279, 616] on div "Shapes L" at bounding box center [271, 731] width 53 height 43
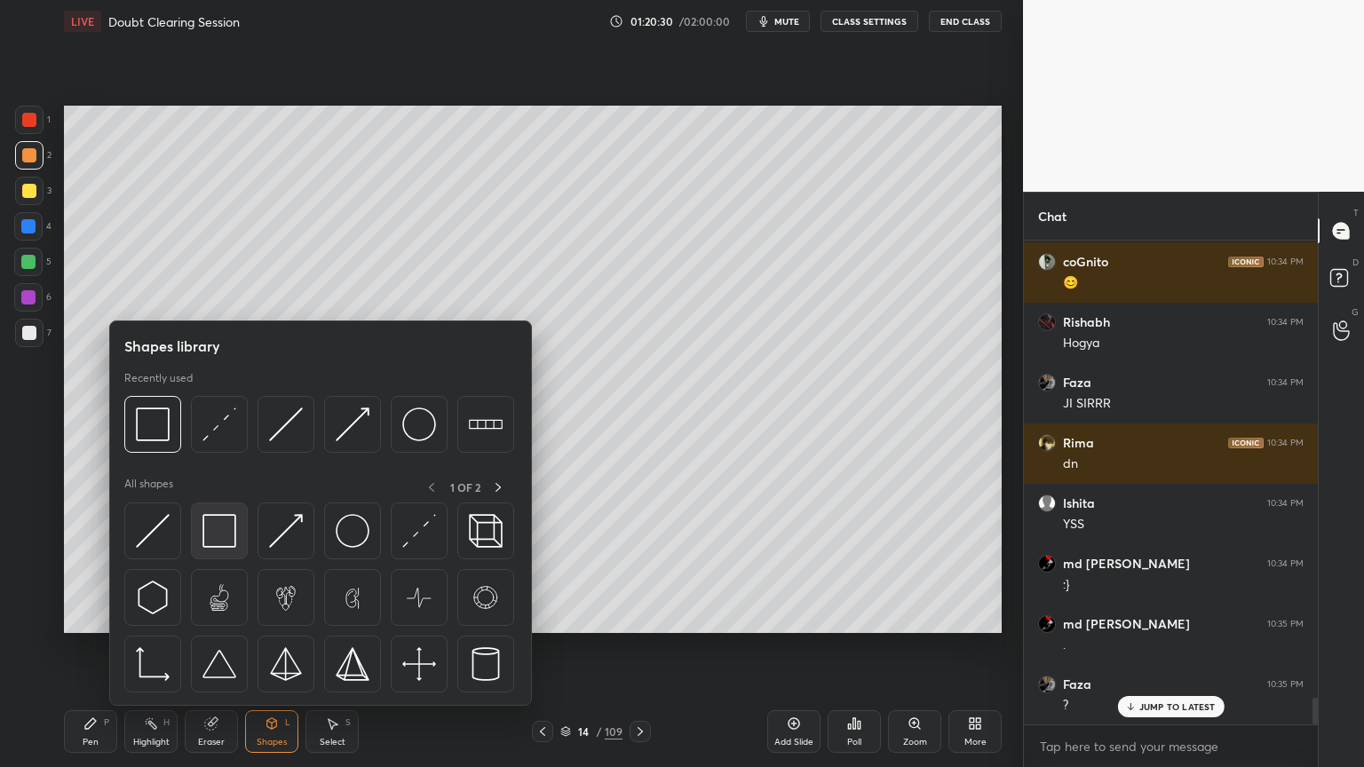
scroll to position [8342, 0]
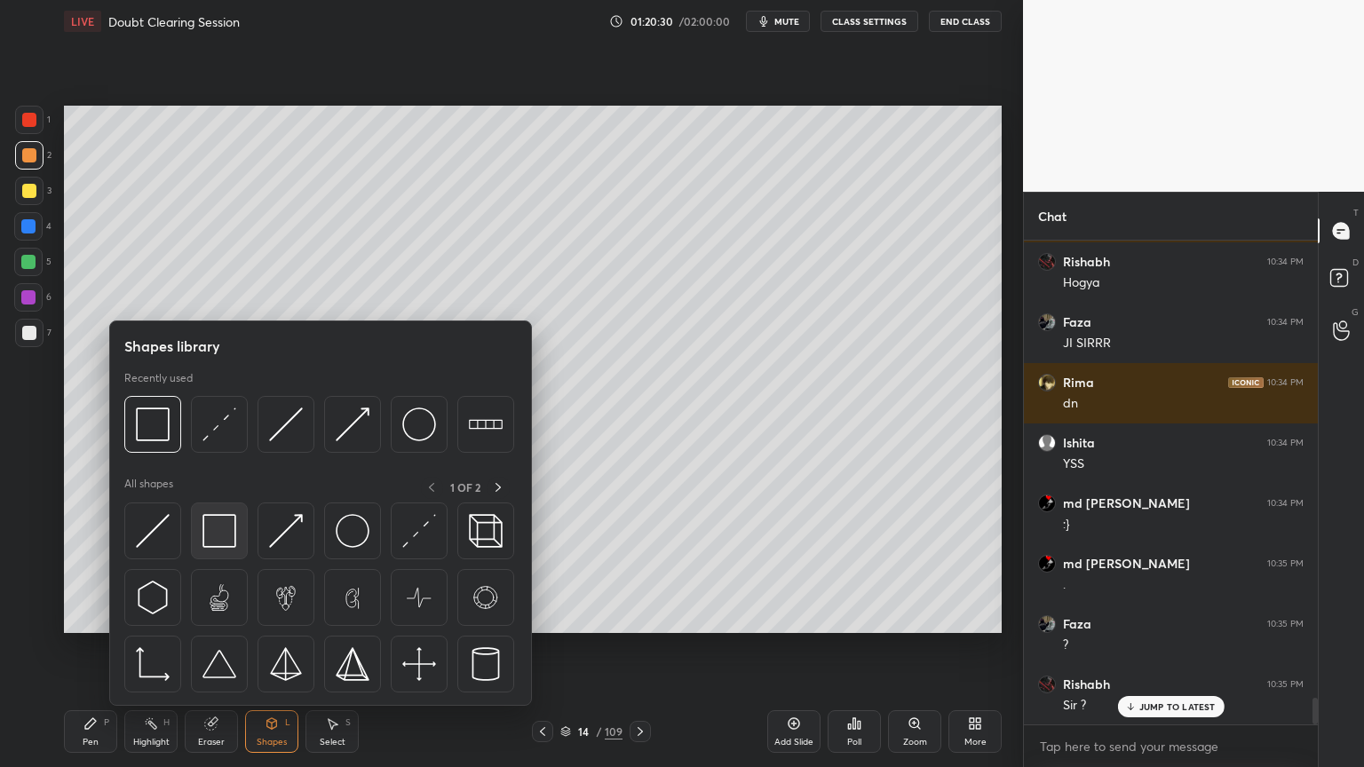
click at [228, 542] on img at bounding box center [219, 531] width 34 height 34
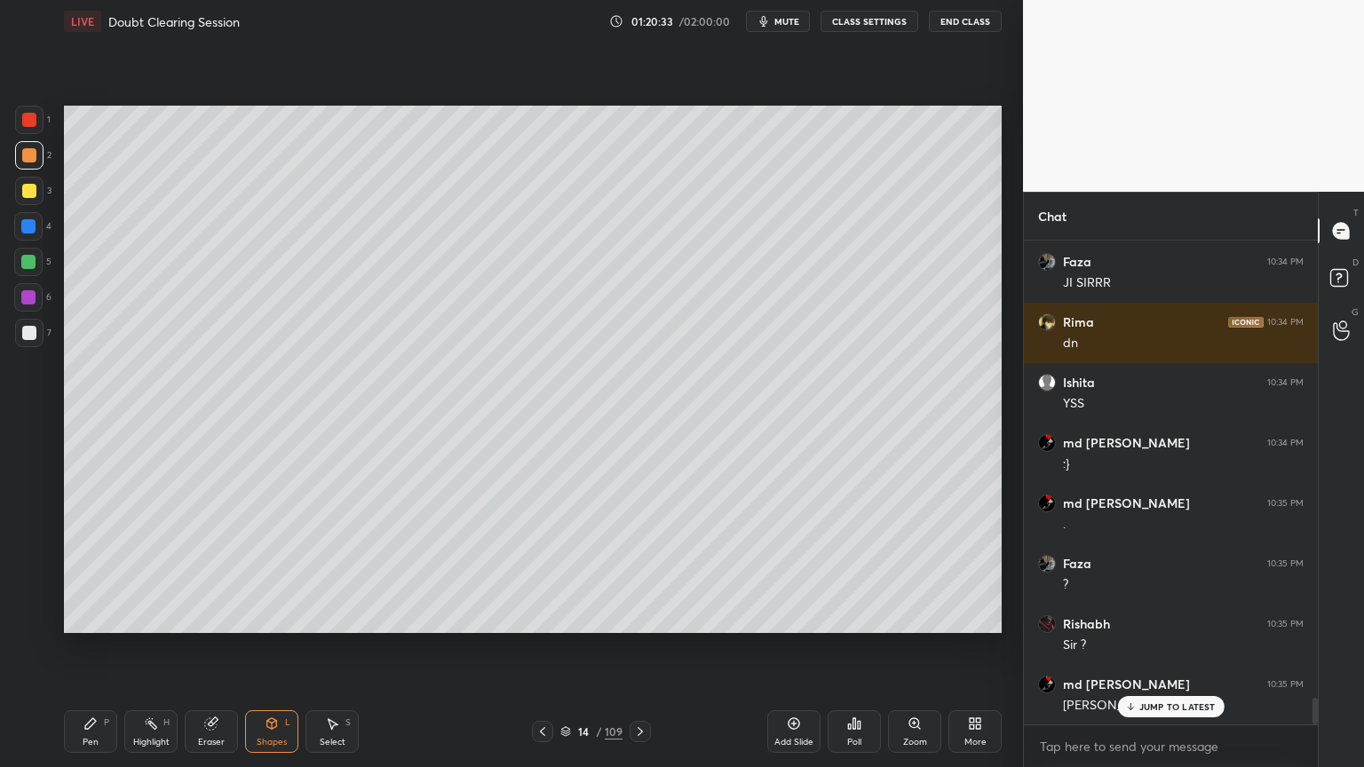
scroll to position [8462, 0]
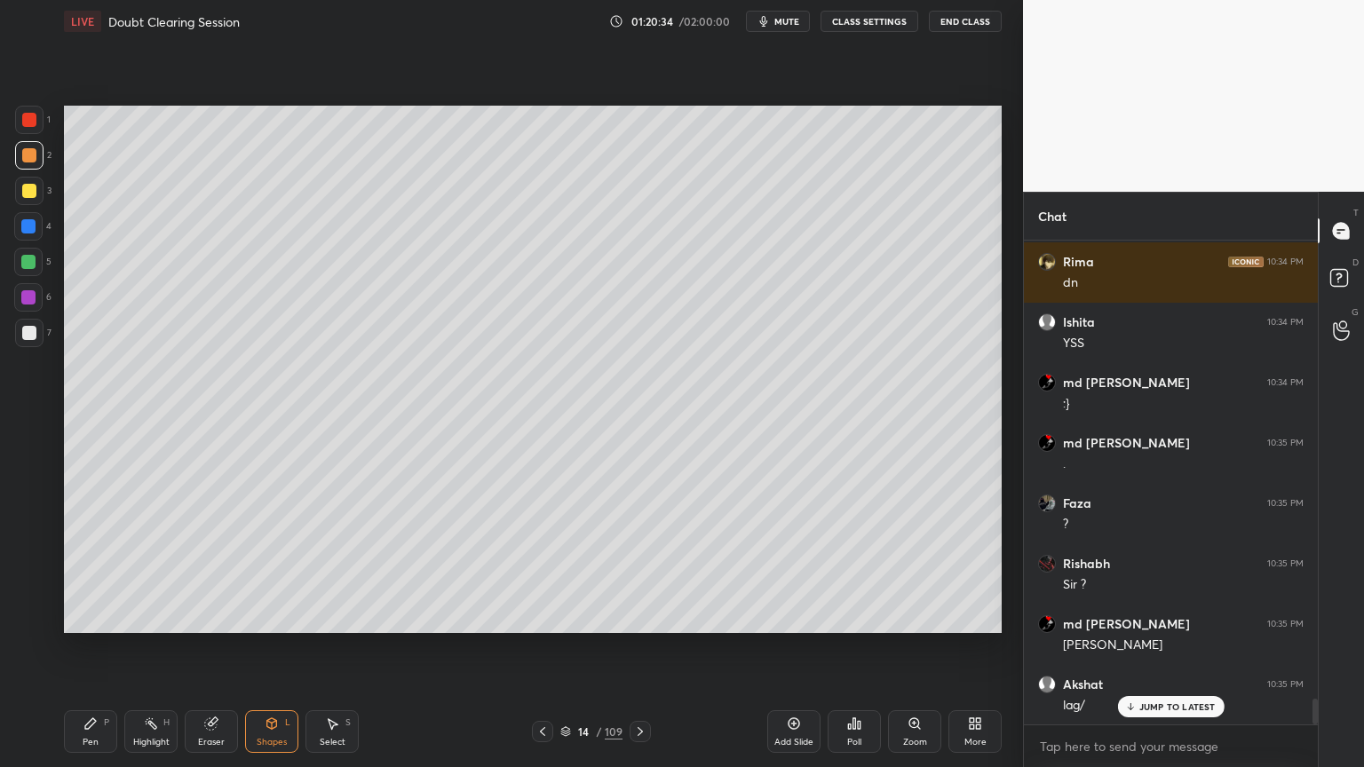
click at [83, 616] on div "Pen P" at bounding box center [90, 731] width 53 height 43
click at [91, 616] on icon at bounding box center [90, 723] width 14 height 14
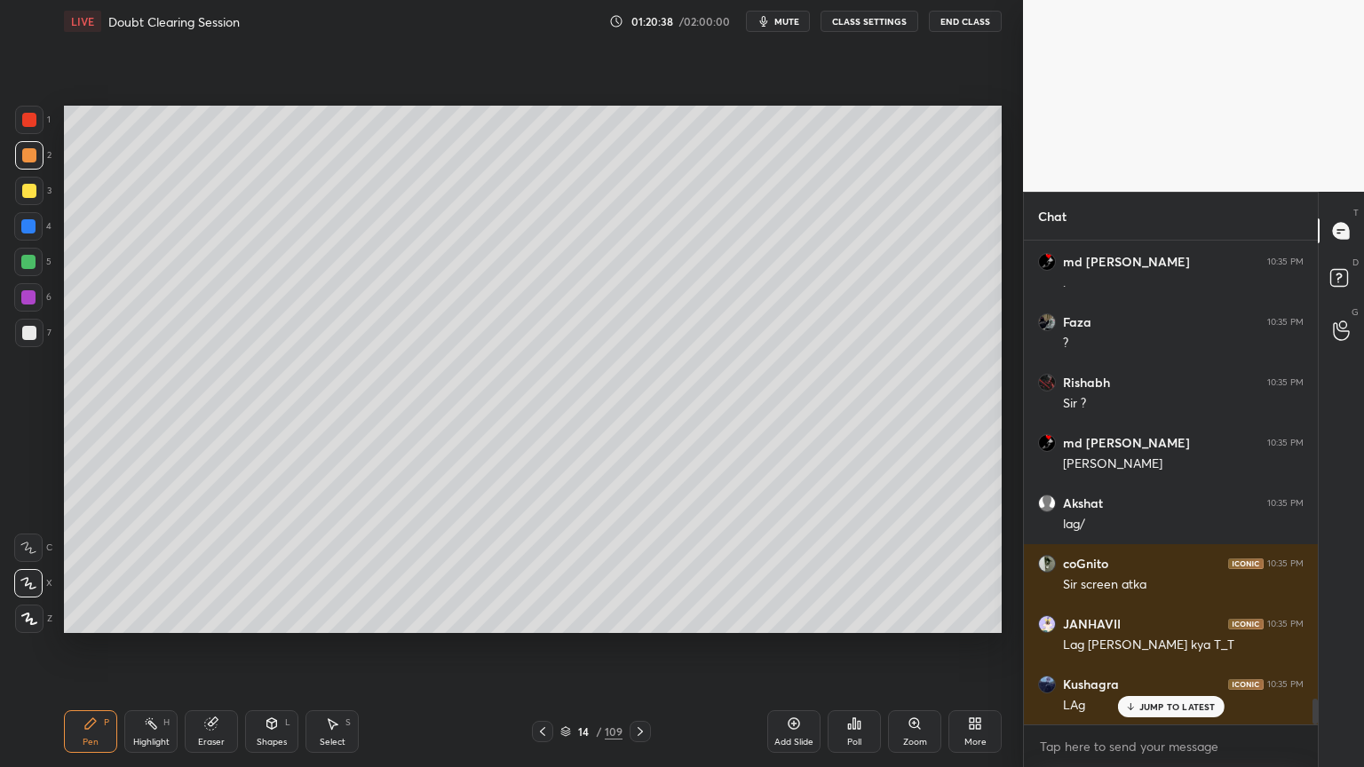
scroll to position [8704, 0]
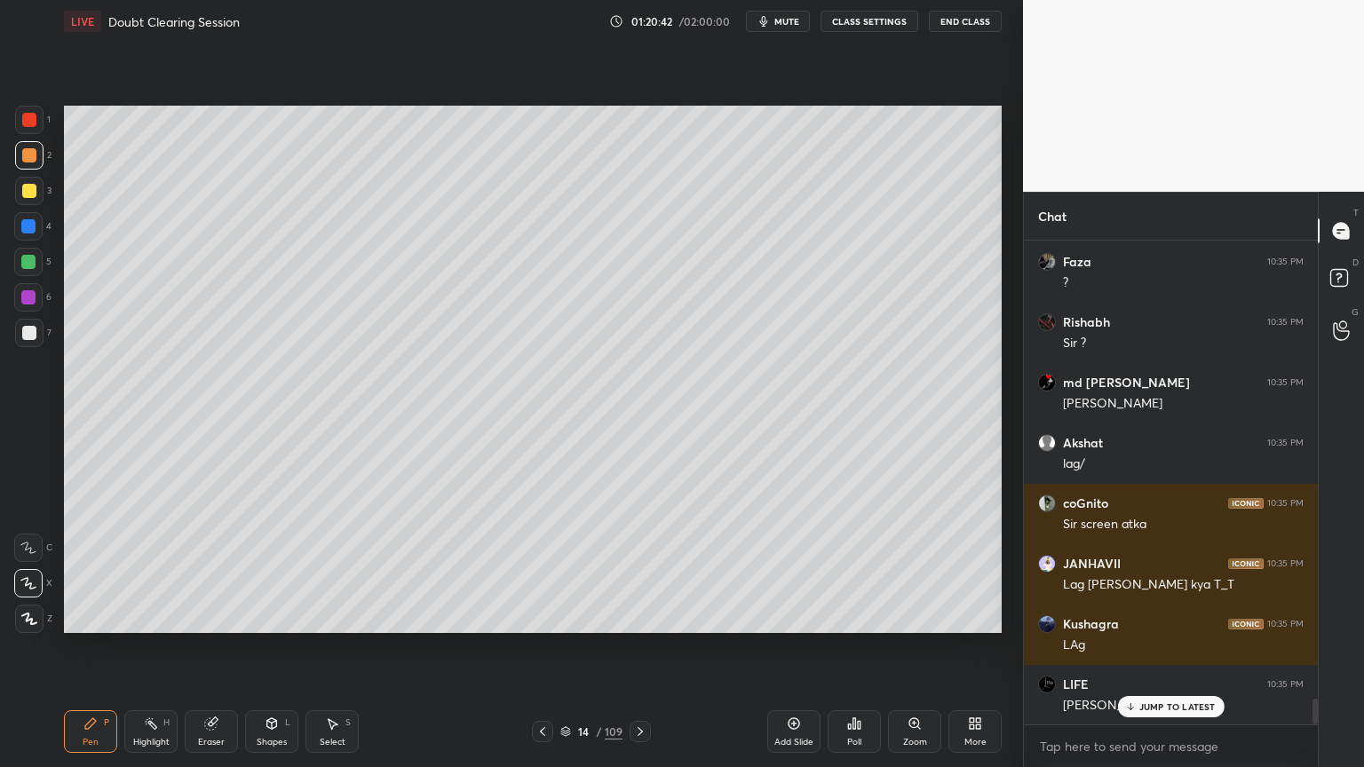
click at [39, 238] on div at bounding box center [28, 226] width 28 height 28
click at [36, 233] on div at bounding box center [28, 226] width 28 height 28
click at [35, 233] on div at bounding box center [28, 226] width 28 height 28
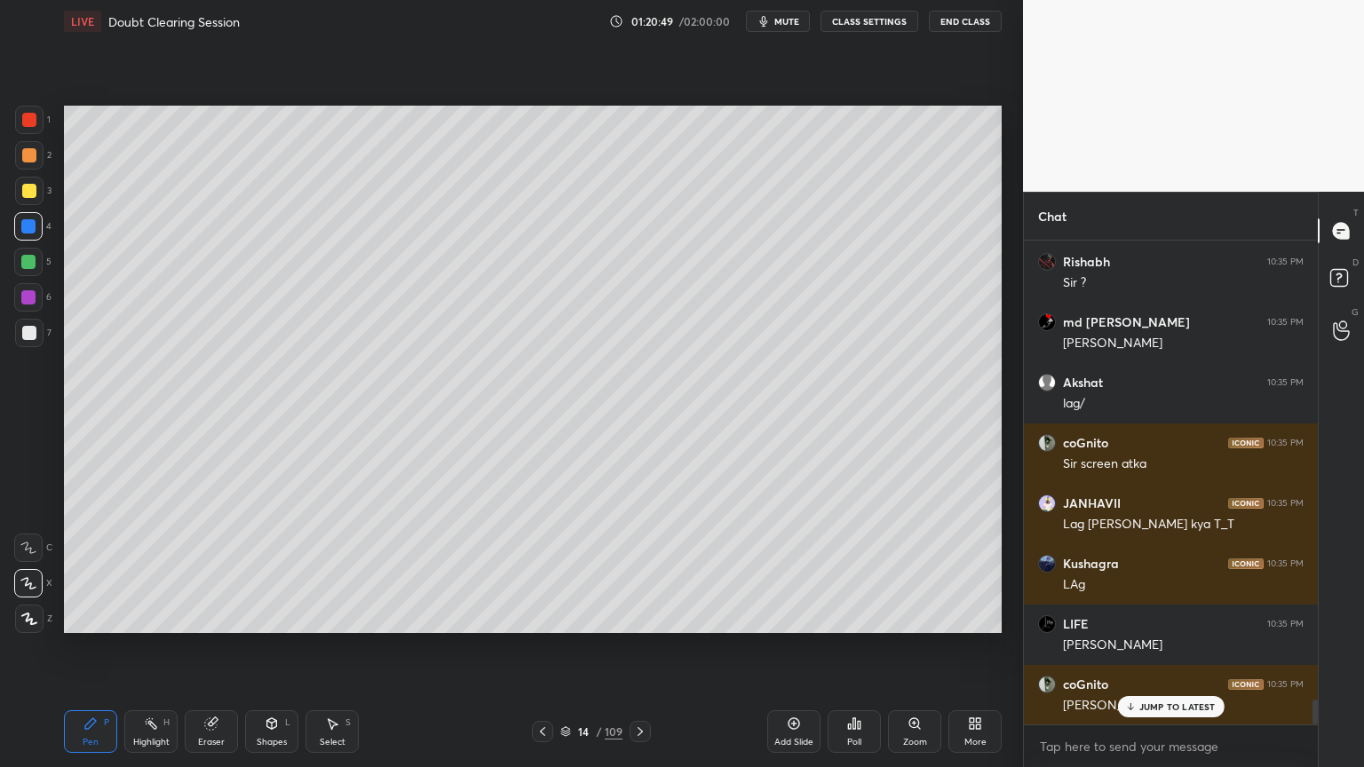
scroll to position [8825, 0]
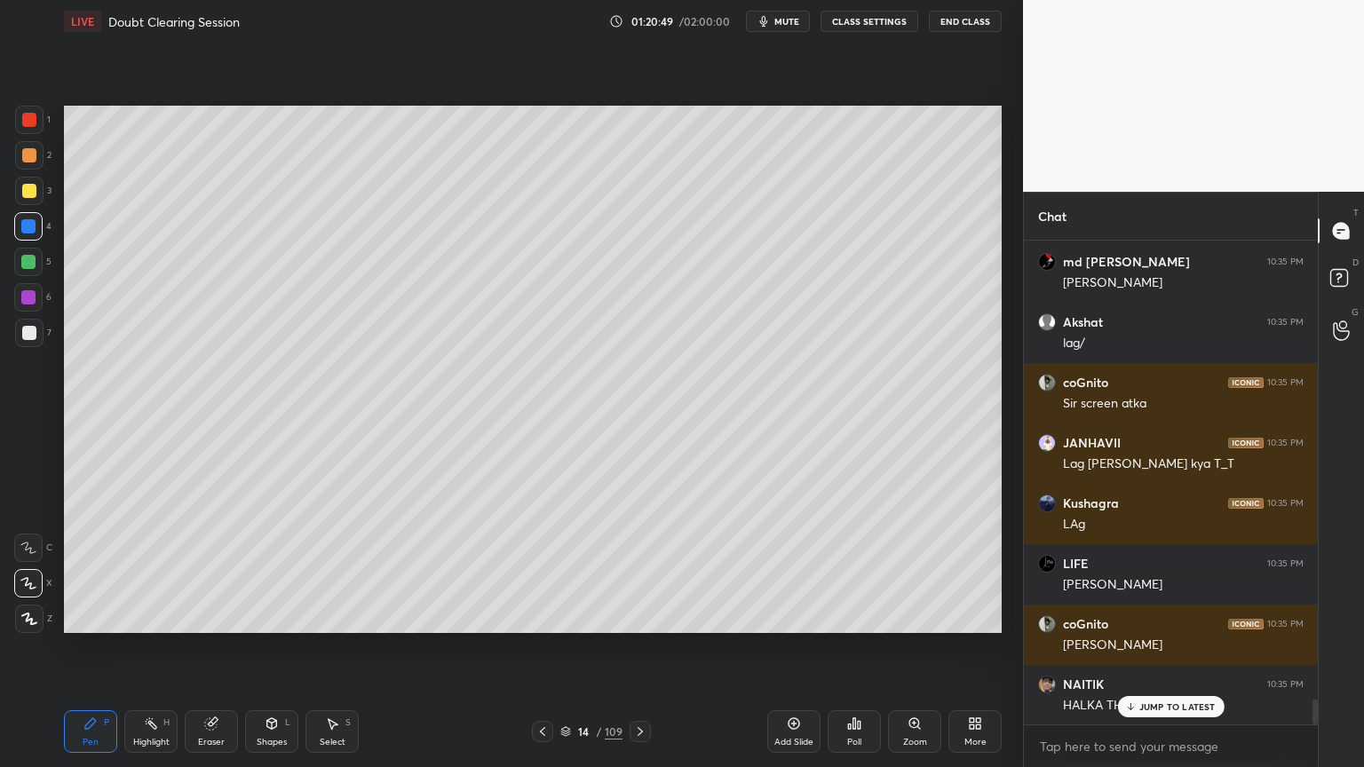
click at [28, 127] on div at bounding box center [29, 120] width 28 height 28
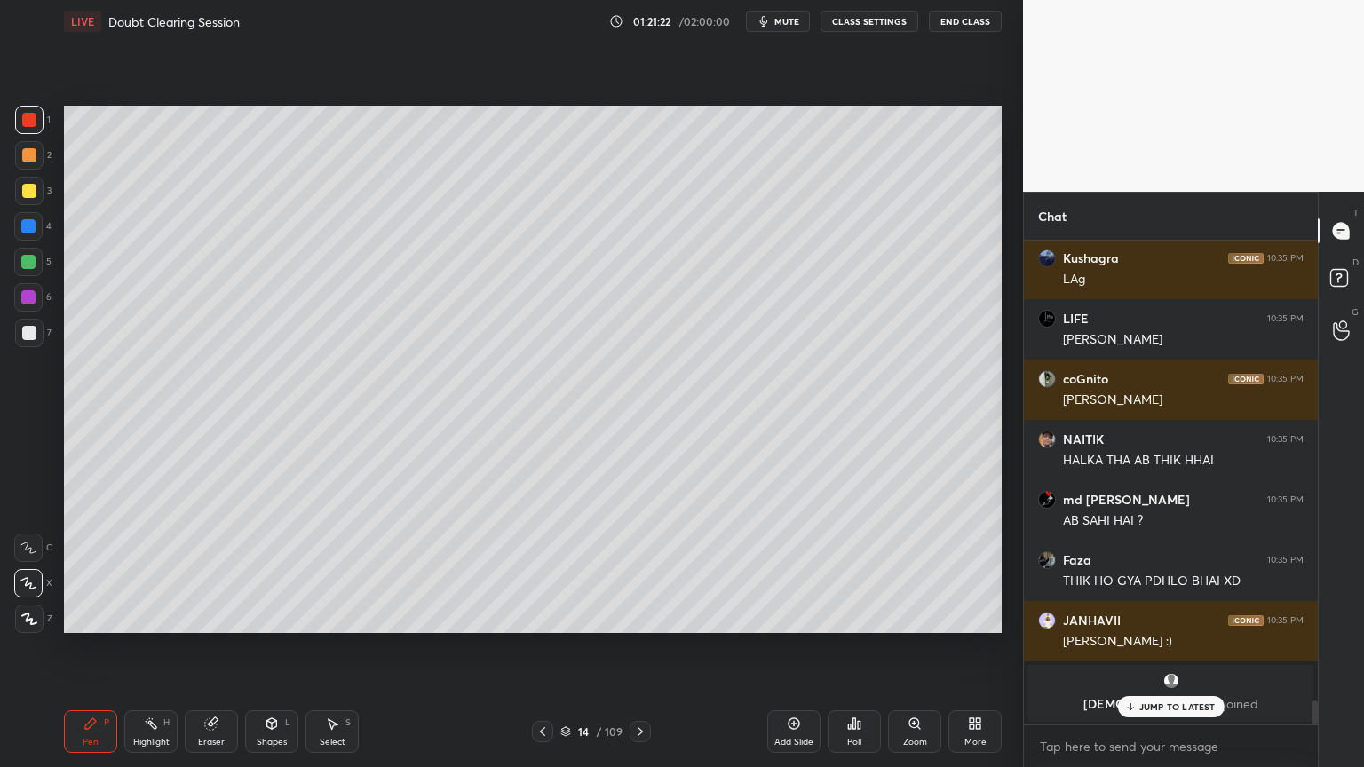
scroll to position [9130, 0]
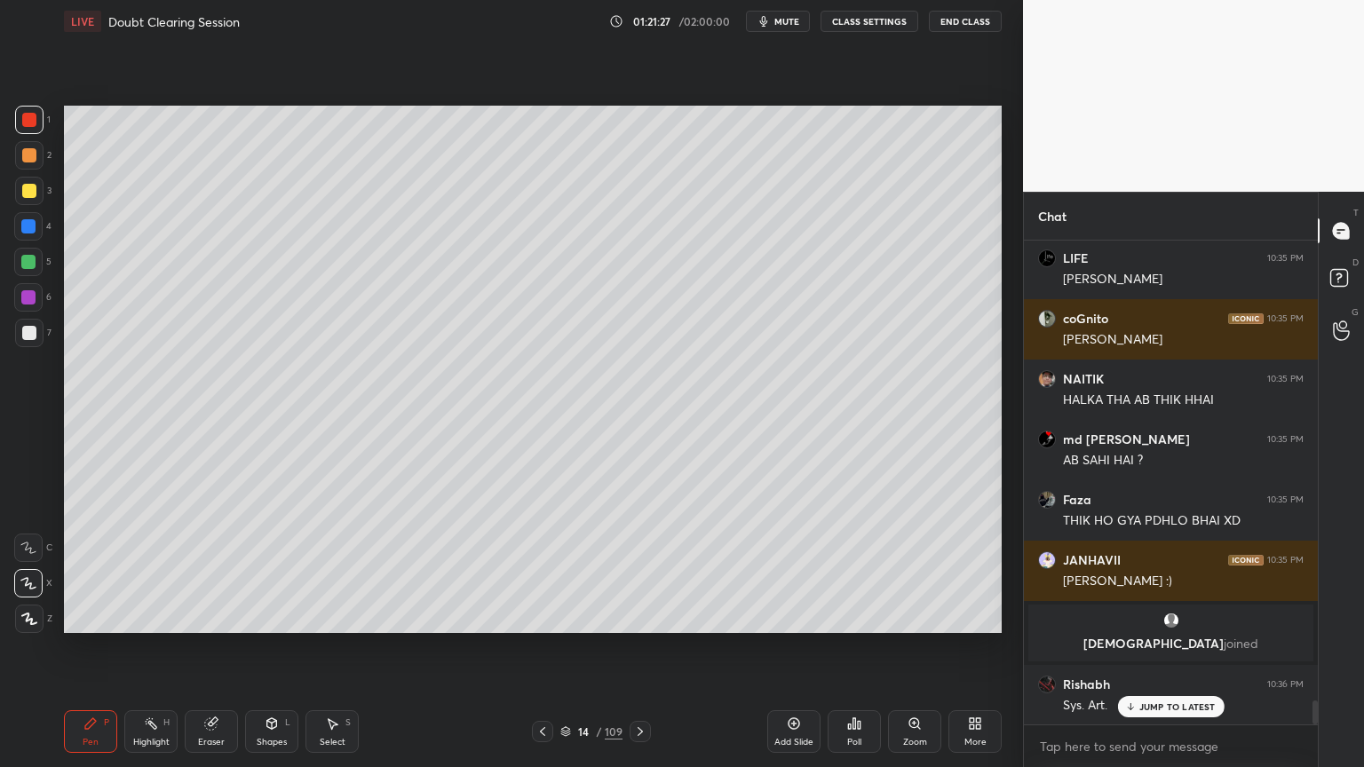
click at [32, 334] on div at bounding box center [29, 333] width 14 height 14
drag, startPoint x: 28, startPoint y: 191, endPoint x: 44, endPoint y: 193, distance: 15.2
click at [34, 194] on div at bounding box center [29, 191] width 14 height 14
drag, startPoint x: 36, startPoint y: 121, endPoint x: 35, endPoint y: 143, distance: 22.2
click at [32, 123] on div at bounding box center [29, 120] width 14 height 14
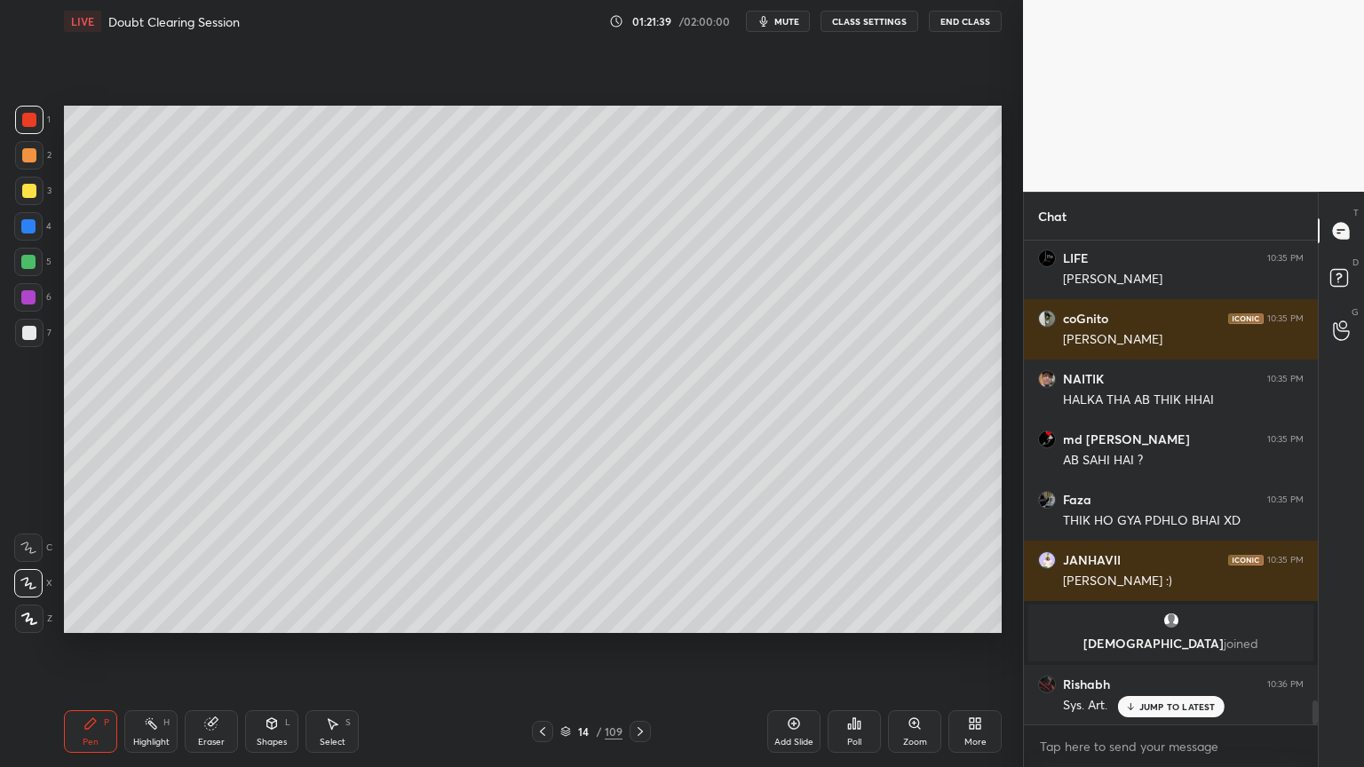
click at [273, 616] on icon at bounding box center [272, 723] width 10 height 11
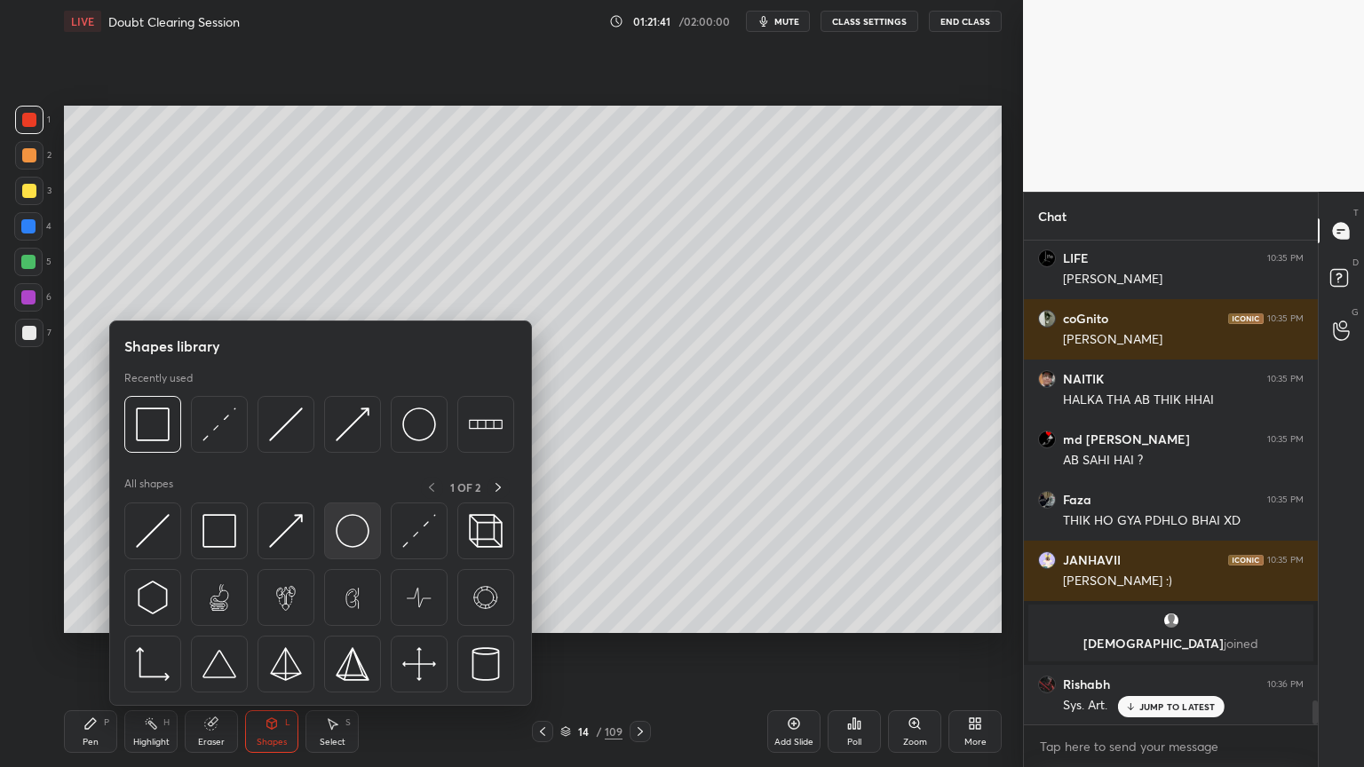
click at [356, 540] on img at bounding box center [353, 531] width 34 height 34
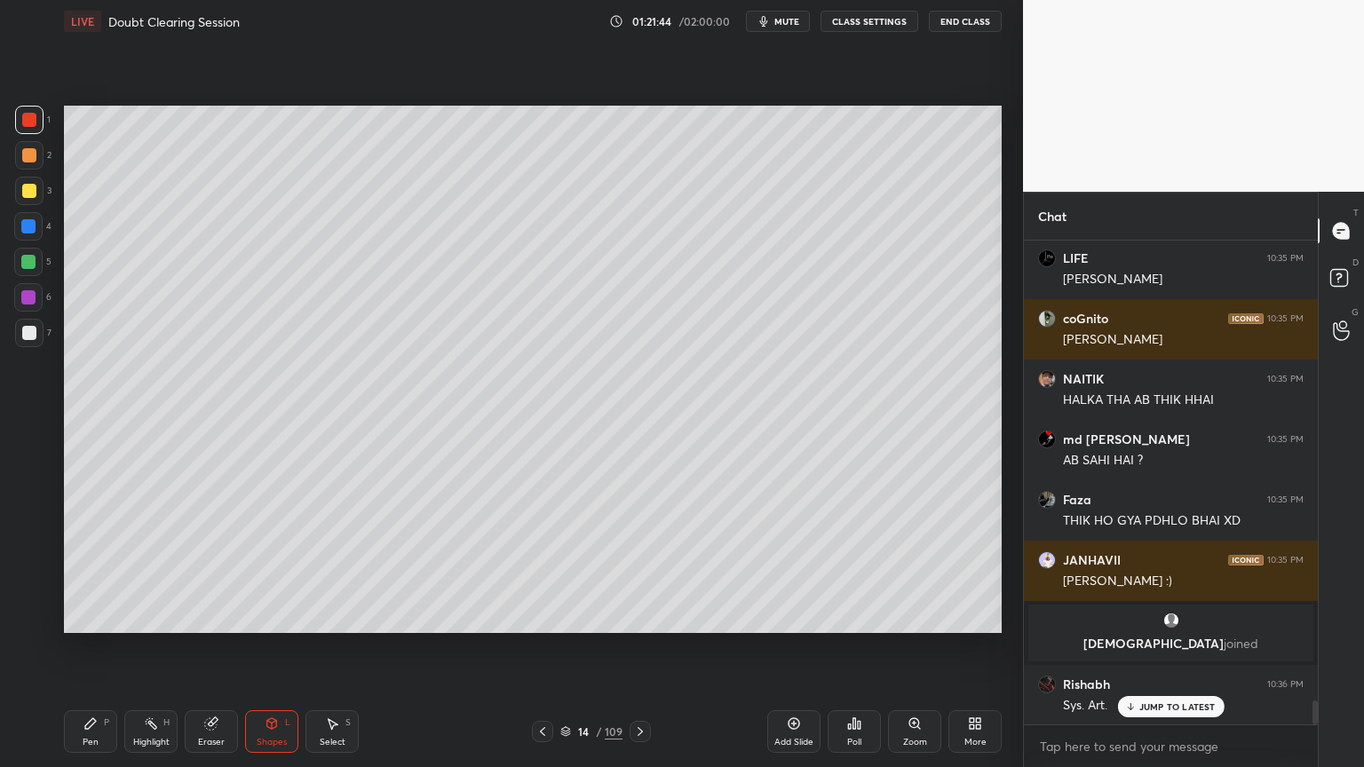
click at [91, 616] on div "Pen P" at bounding box center [90, 731] width 53 height 43
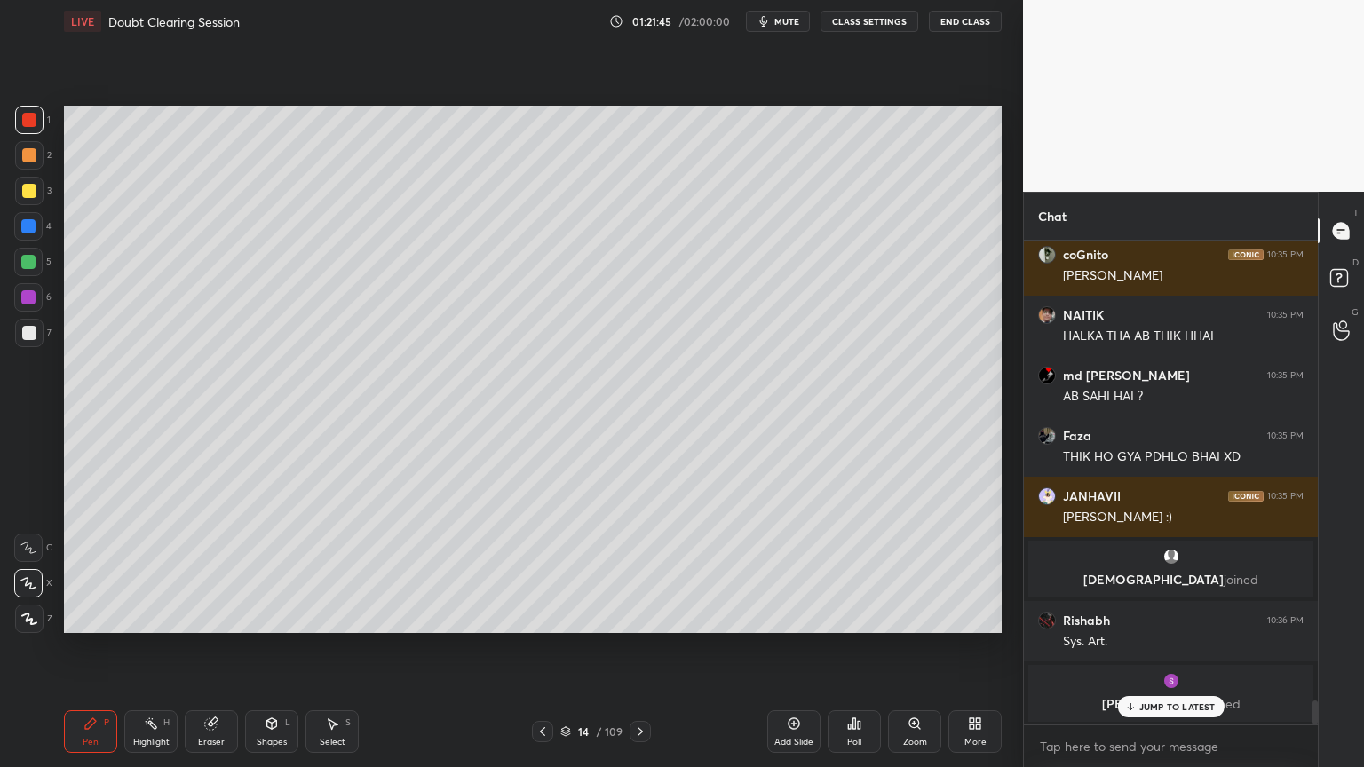
click at [28, 349] on div "7" at bounding box center [33, 337] width 36 height 36
drag, startPoint x: 32, startPoint y: 185, endPoint x: 46, endPoint y: 202, distance: 22.1
click at [32, 188] on div at bounding box center [29, 191] width 28 height 28
click at [25, 123] on div at bounding box center [29, 120] width 28 height 28
drag, startPoint x: 33, startPoint y: 124, endPoint x: 60, endPoint y: 161, distance: 45.6
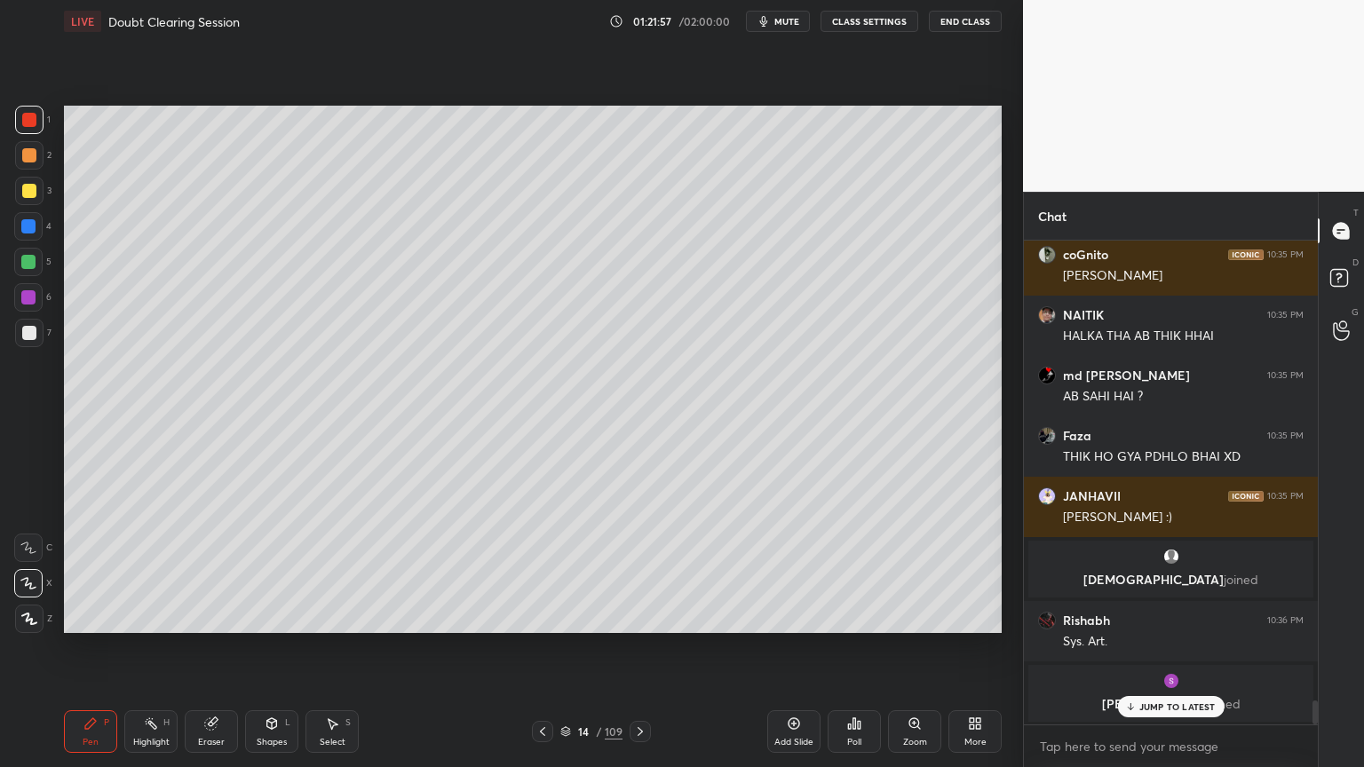
click at [34, 128] on div at bounding box center [29, 120] width 28 height 28
click at [28, 231] on div at bounding box center [28, 226] width 28 height 28
click at [31, 228] on div at bounding box center [28, 226] width 14 height 14
click at [32, 554] on div at bounding box center [28, 548] width 28 height 28
drag, startPoint x: 42, startPoint y: 117, endPoint x: 41, endPoint y: 128, distance: 10.7
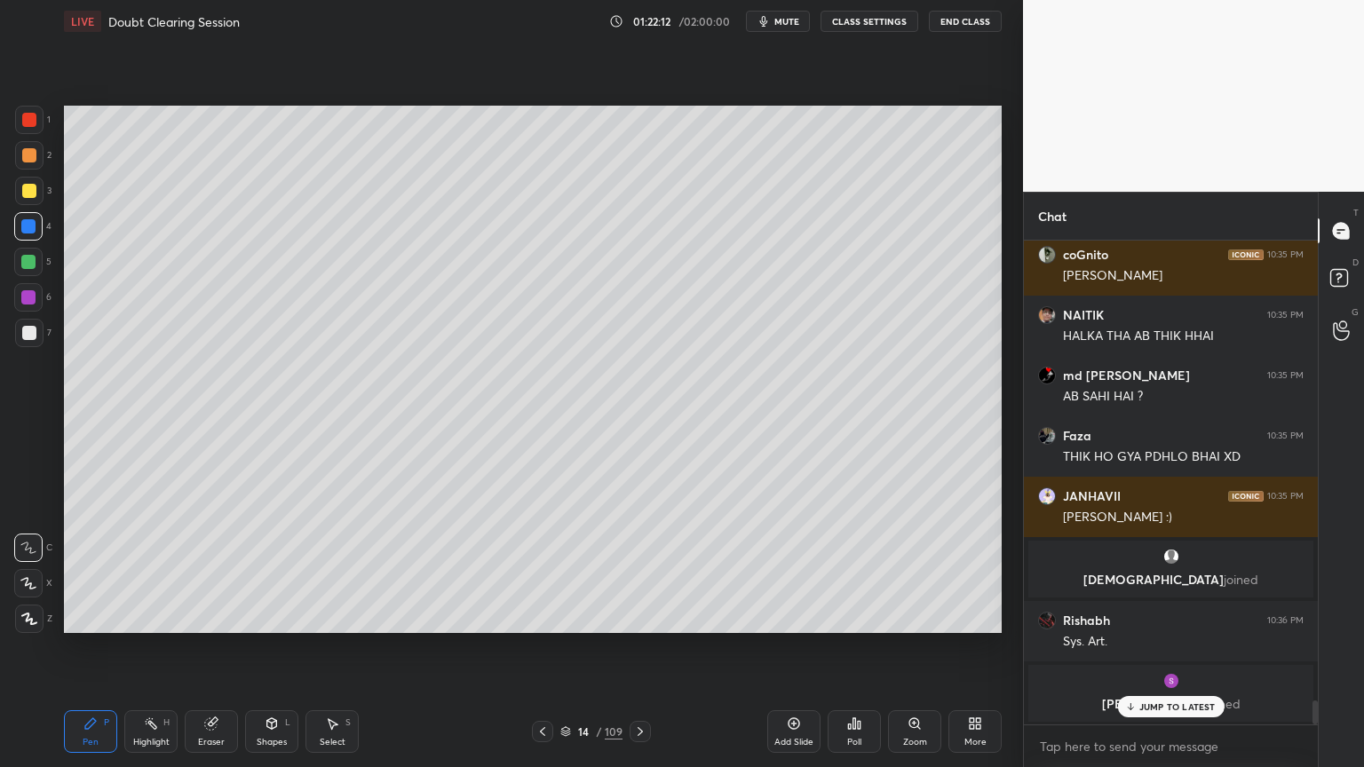
click at [37, 121] on div at bounding box center [29, 120] width 28 height 28
click at [28, 616] on div at bounding box center [29, 619] width 28 height 28
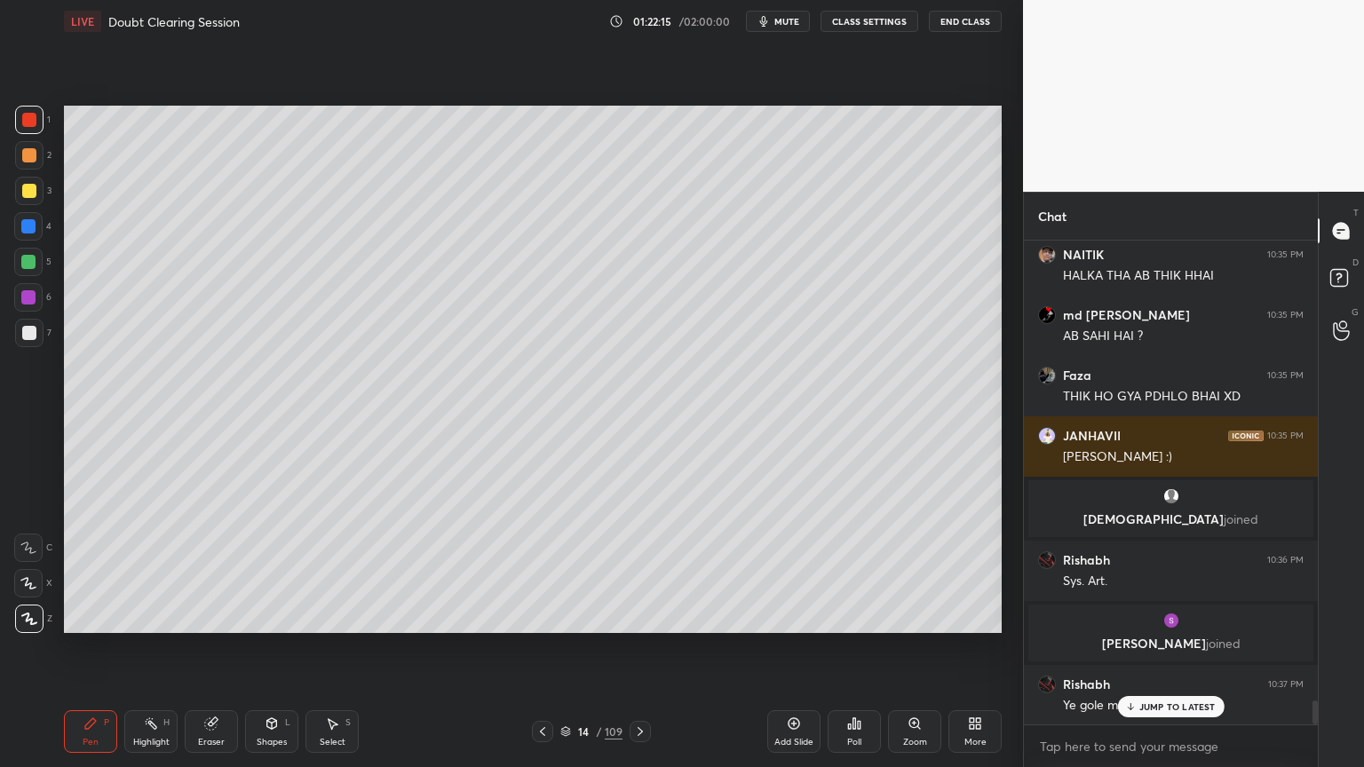
click at [276, 616] on div "Shapes L" at bounding box center [271, 731] width 53 height 43
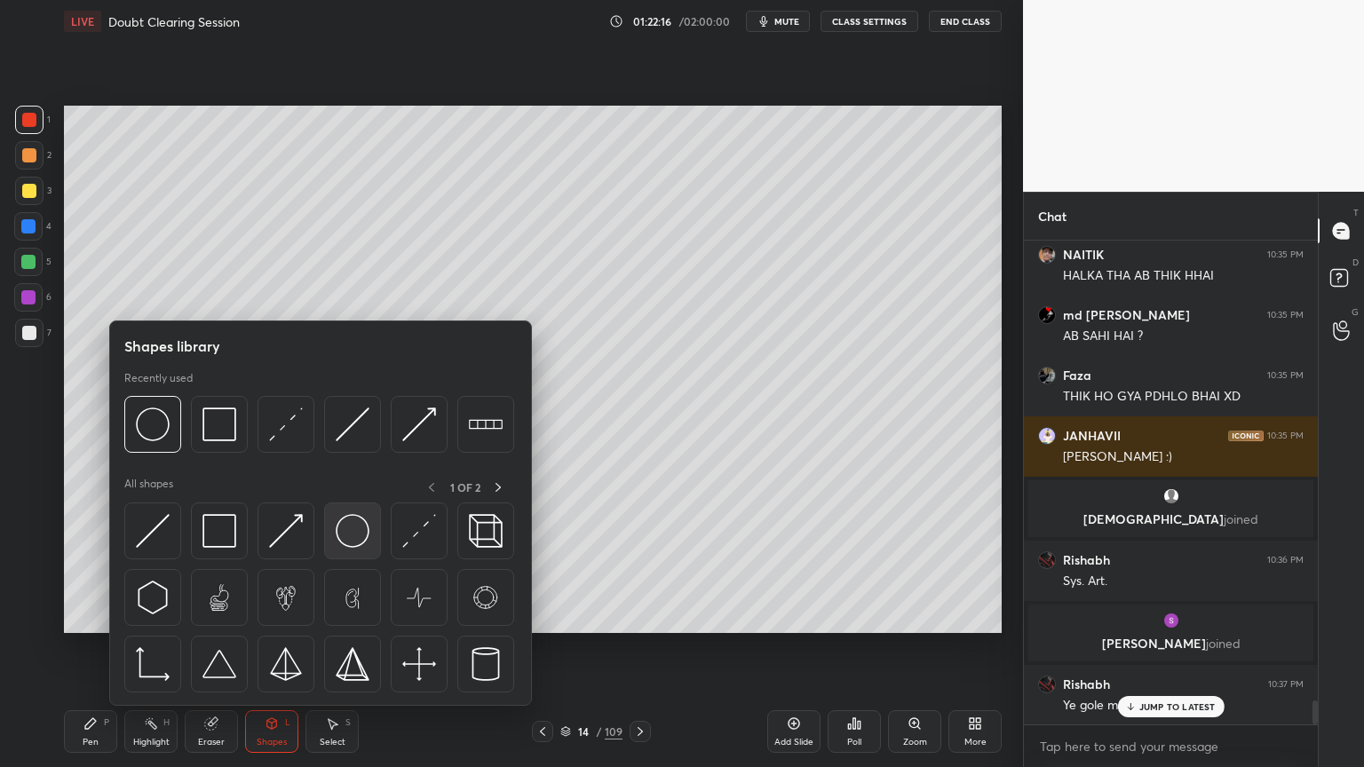
click at [348, 542] on img at bounding box center [353, 531] width 34 height 34
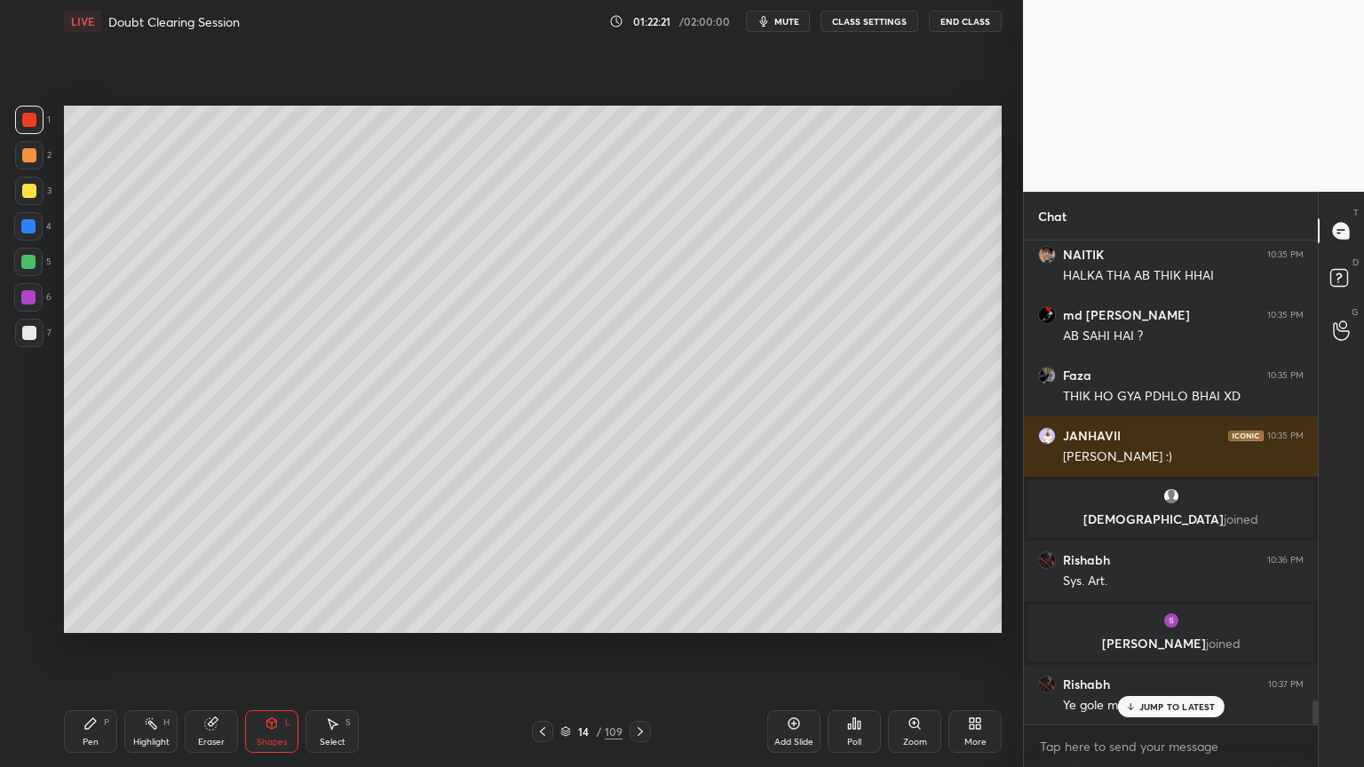
drag, startPoint x: 94, startPoint y: 723, endPoint x: 87, endPoint y: 710, distance: 14.3
click at [93, 616] on icon at bounding box center [90, 723] width 11 height 11
click at [29, 337] on div at bounding box center [29, 333] width 14 height 14
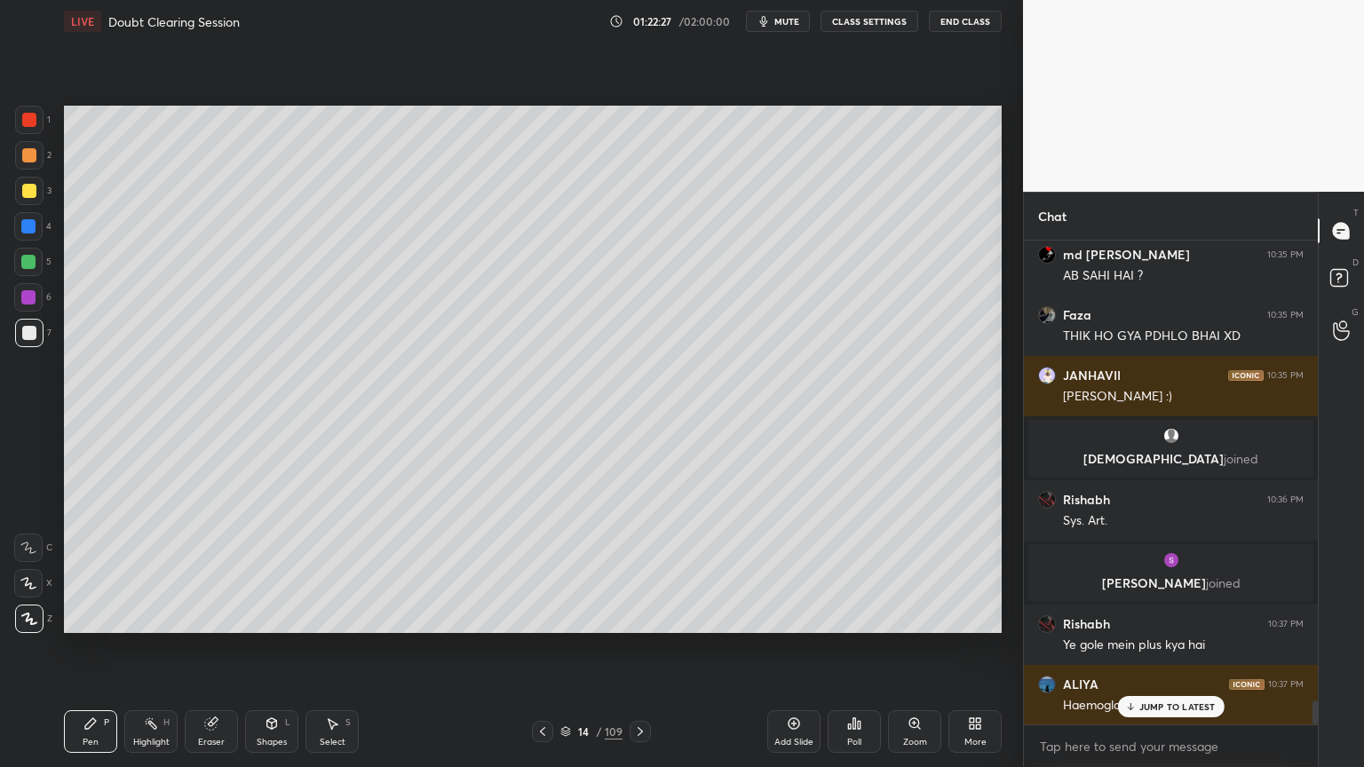
drag, startPoint x: 30, startPoint y: 222, endPoint x: 45, endPoint y: 229, distance: 16.7
click at [32, 226] on div at bounding box center [28, 226] width 14 height 14
click at [23, 234] on div at bounding box center [28, 226] width 28 height 28
click at [26, 582] on icon at bounding box center [28, 583] width 16 height 12
click at [31, 119] on div at bounding box center [29, 120] width 14 height 14
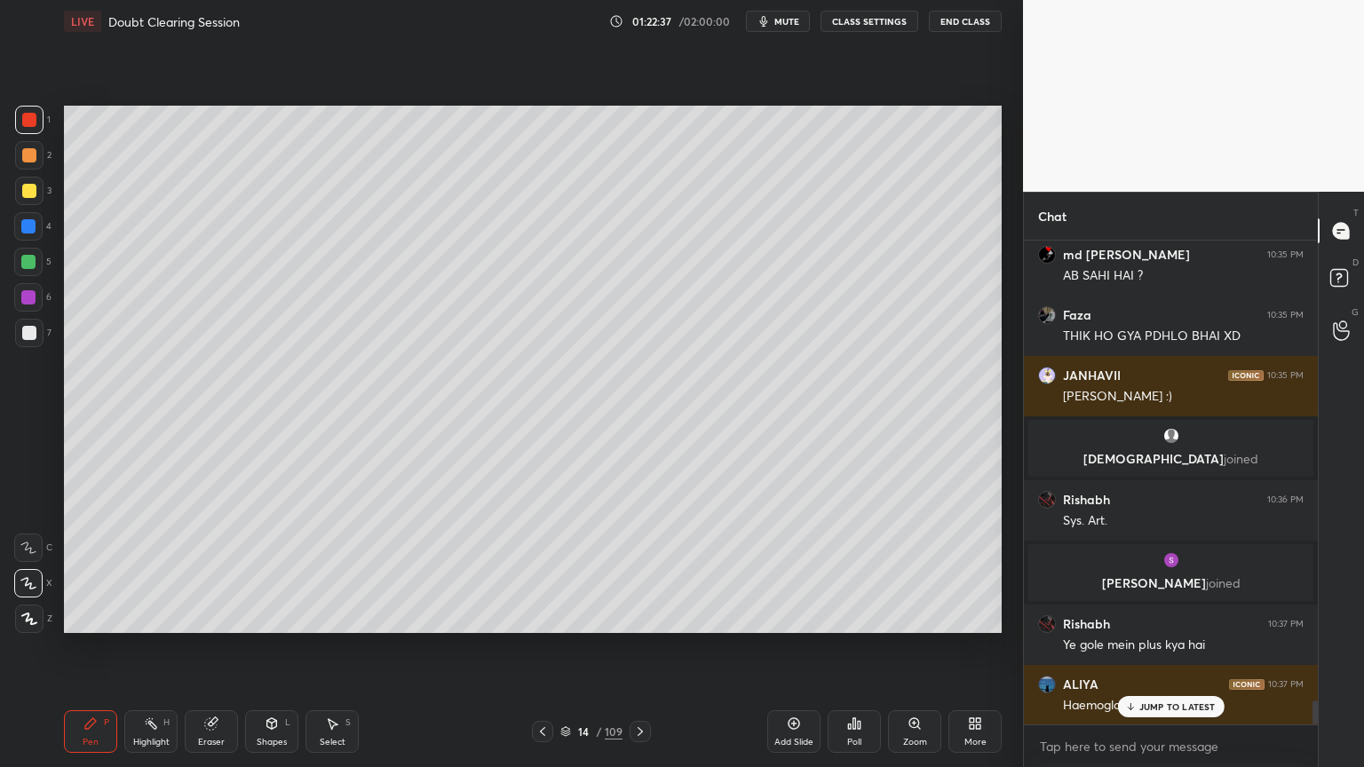
drag, startPoint x: 276, startPoint y: 732, endPoint x: 262, endPoint y: 713, distance: 23.4
click at [275, 616] on div "Shapes L" at bounding box center [271, 731] width 53 height 43
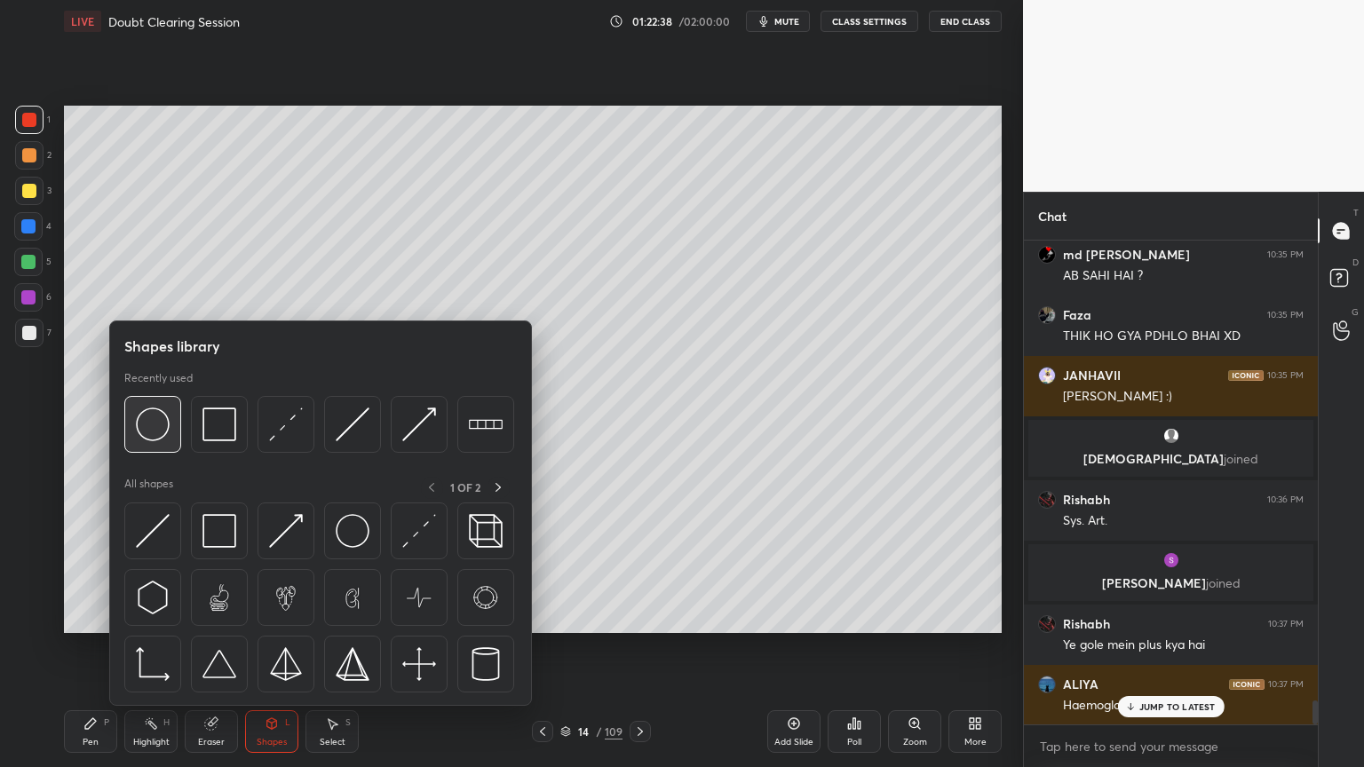
click at [152, 437] on img at bounding box center [153, 424] width 34 height 34
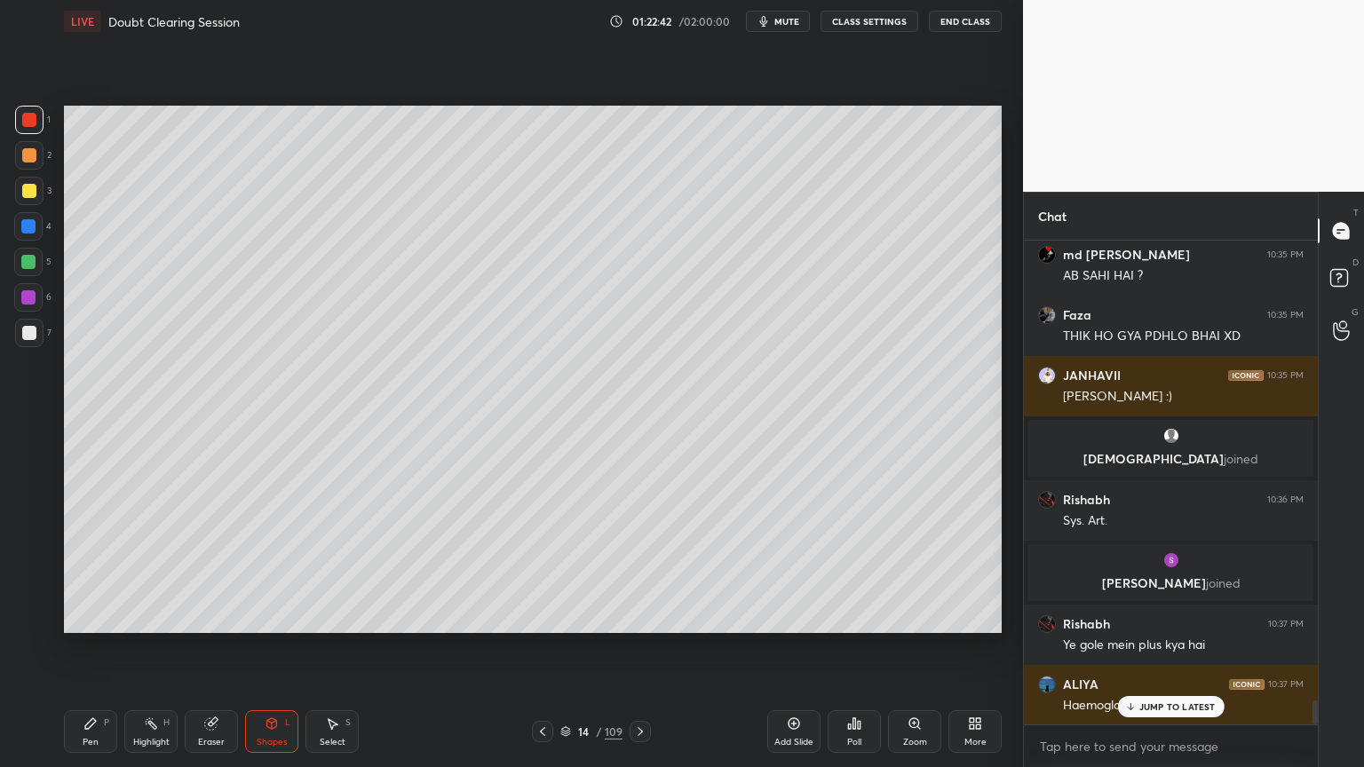
click at [87, 616] on div "Pen P" at bounding box center [90, 731] width 53 height 43
click at [27, 327] on div at bounding box center [29, 333] width 14 height 14
drag, startPoint x: 28, startPoint y: 335, endPoint x: 46, endPoint y: 331, distance: 19.0
click at [25, 338] on div at bounding box center [29, 333] width 14 height 14
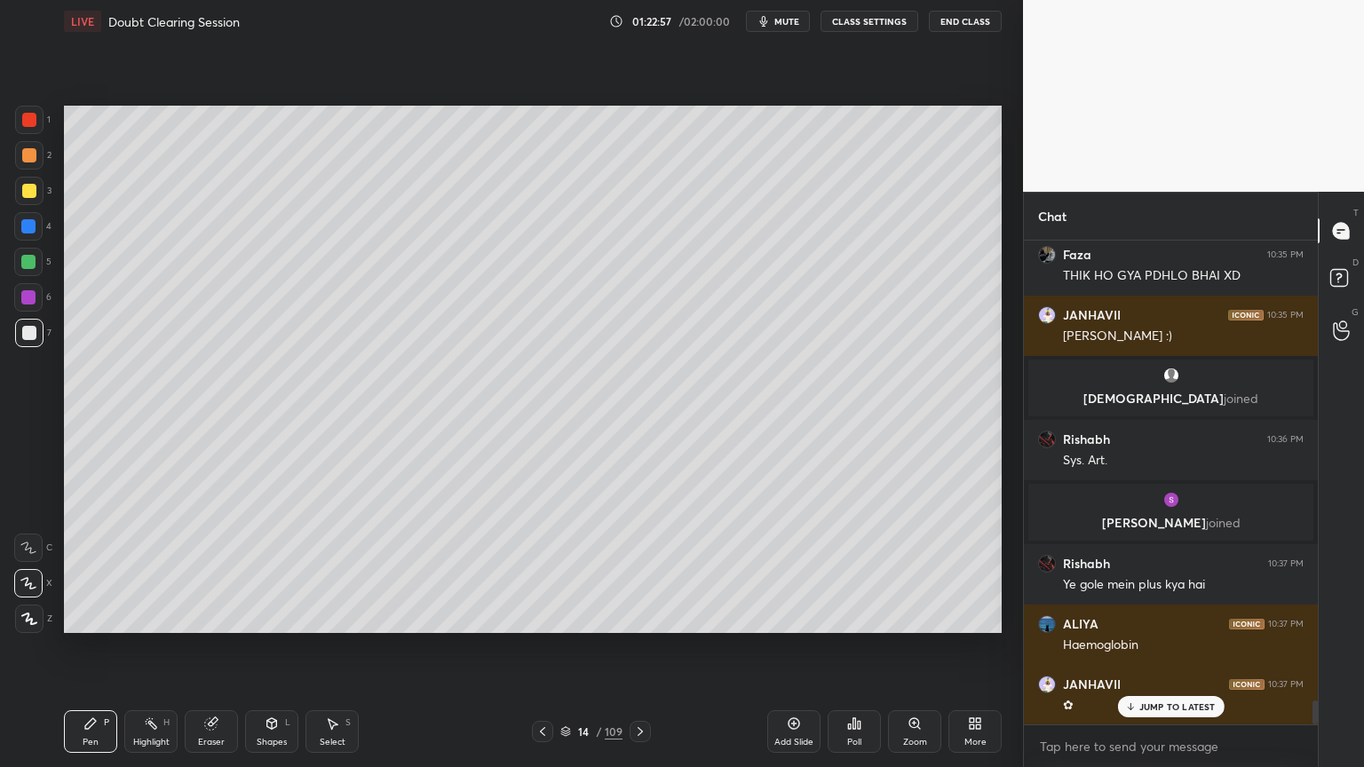
scroll to position [9435, 0]
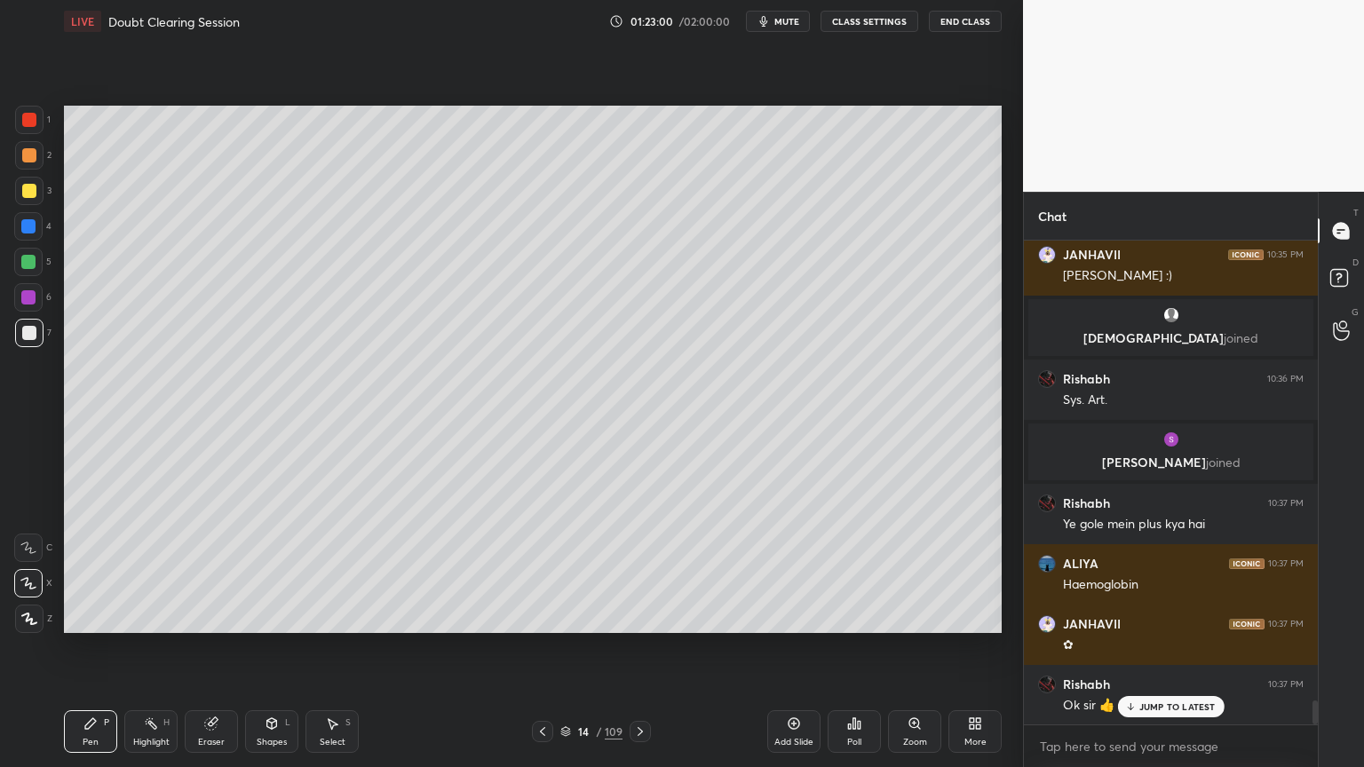
click at [32, 264] on div at bounding box center [28, 262] width 14 height 14
click at [542, 616] on icon at bounding box center [542, 731] width 14 height 14
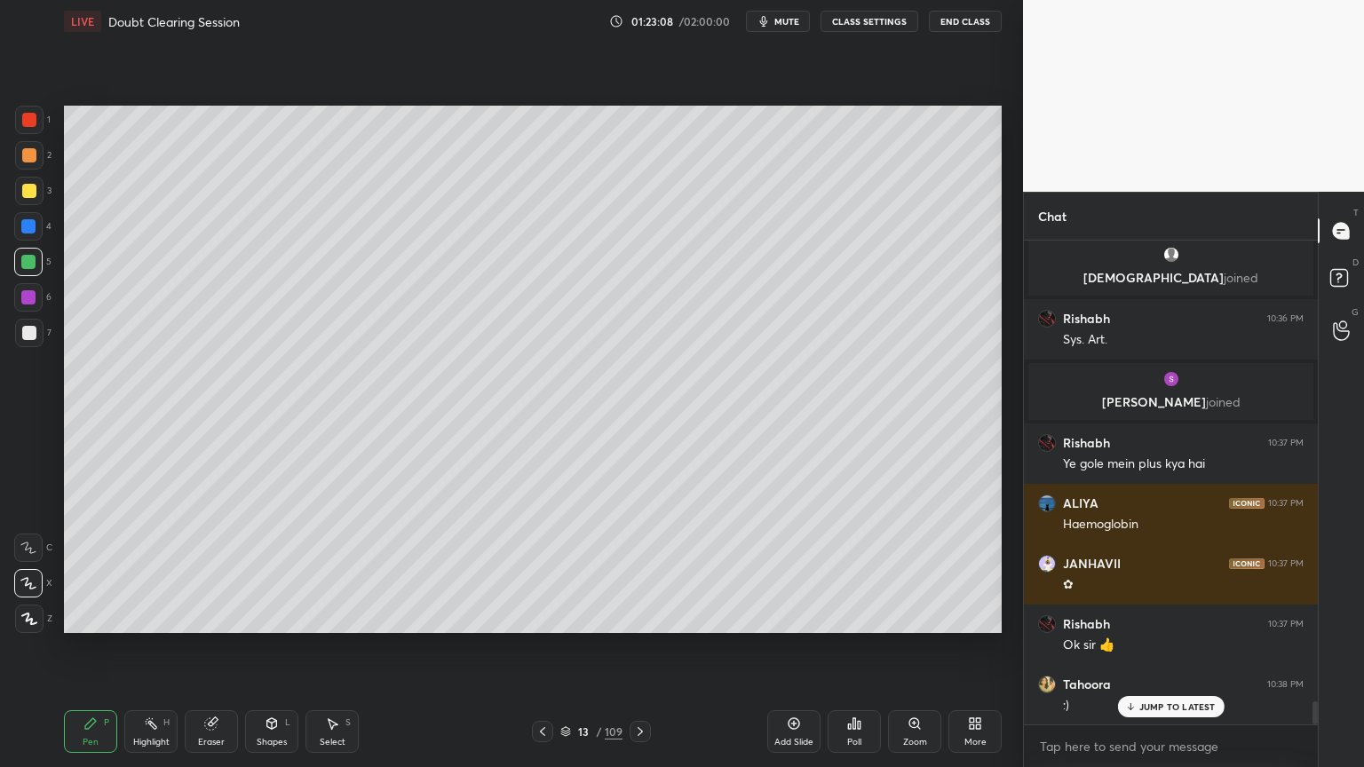
click at [636, 616] on icon at bounding box center [640, 731] width 14 height 14
click at [792, 616] on icon at bounding box center [794, 723] width 14 height 14
click at [32, 334] on div at bounding box center [29, 333] width 14 height 14
click at [33, 334] on div at bounding box center [29, 333] width 14 height 14
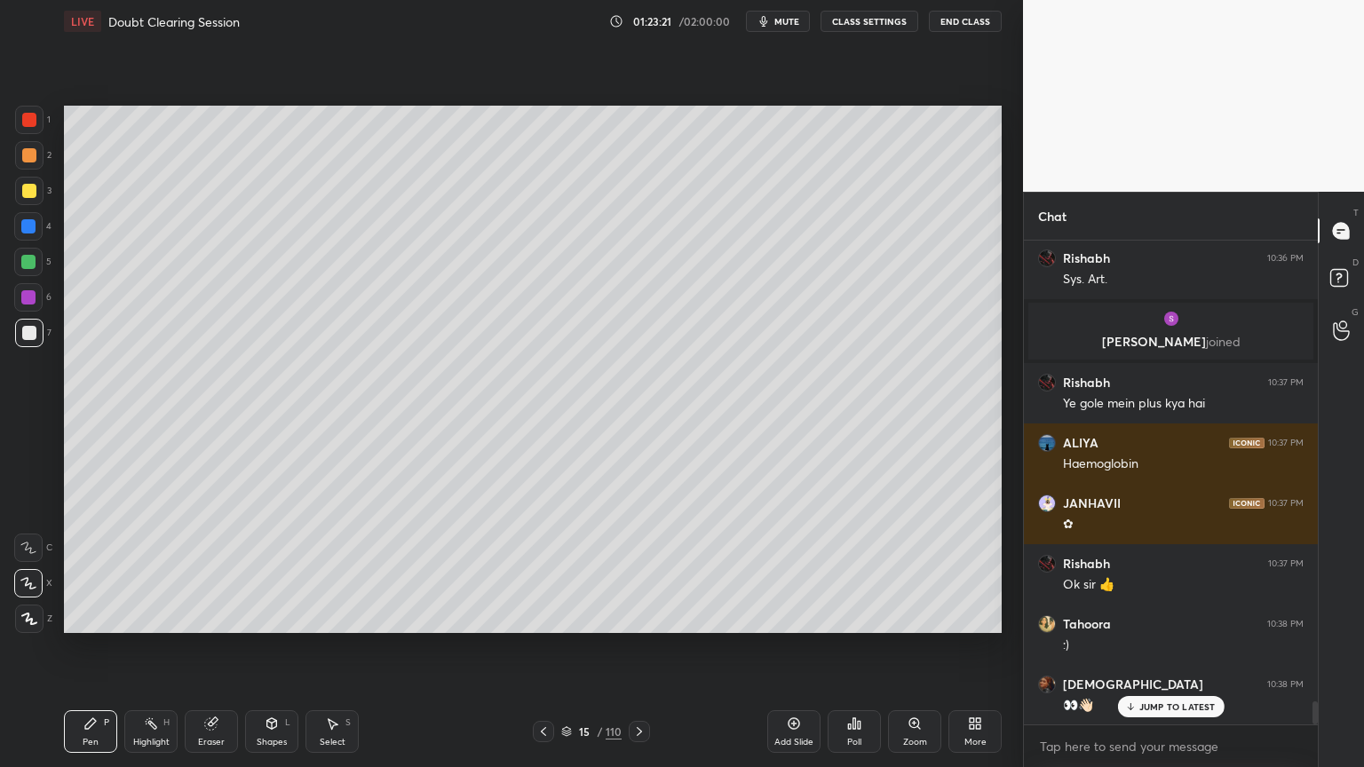
click at [536, 616] on icon at bounding box center [543, 731] width 14 height 14
click at [540, 616] on icon at bounding box center [543, 731] width 14 height 14
click at [30, 264] on div at bounding box center [28, 262] width 14 height 14
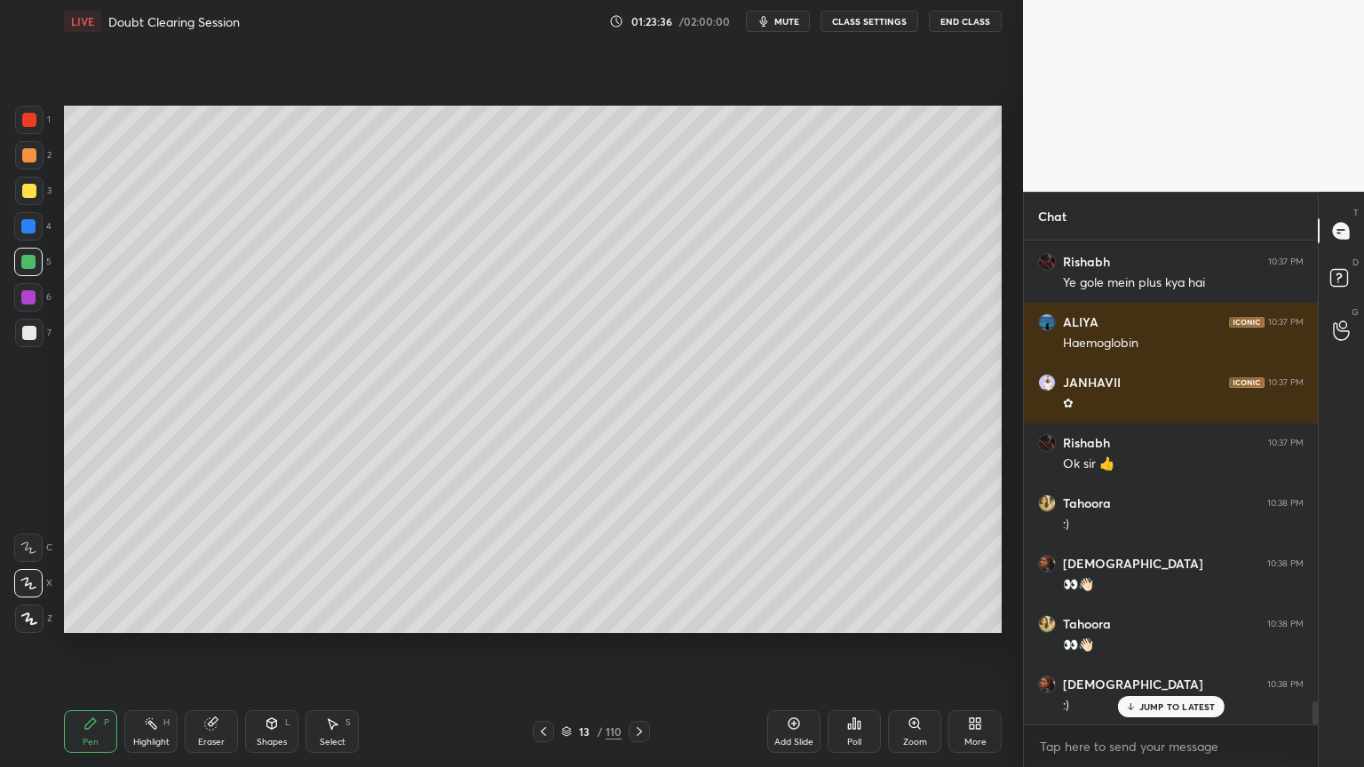
scroll to position [9737, 0]
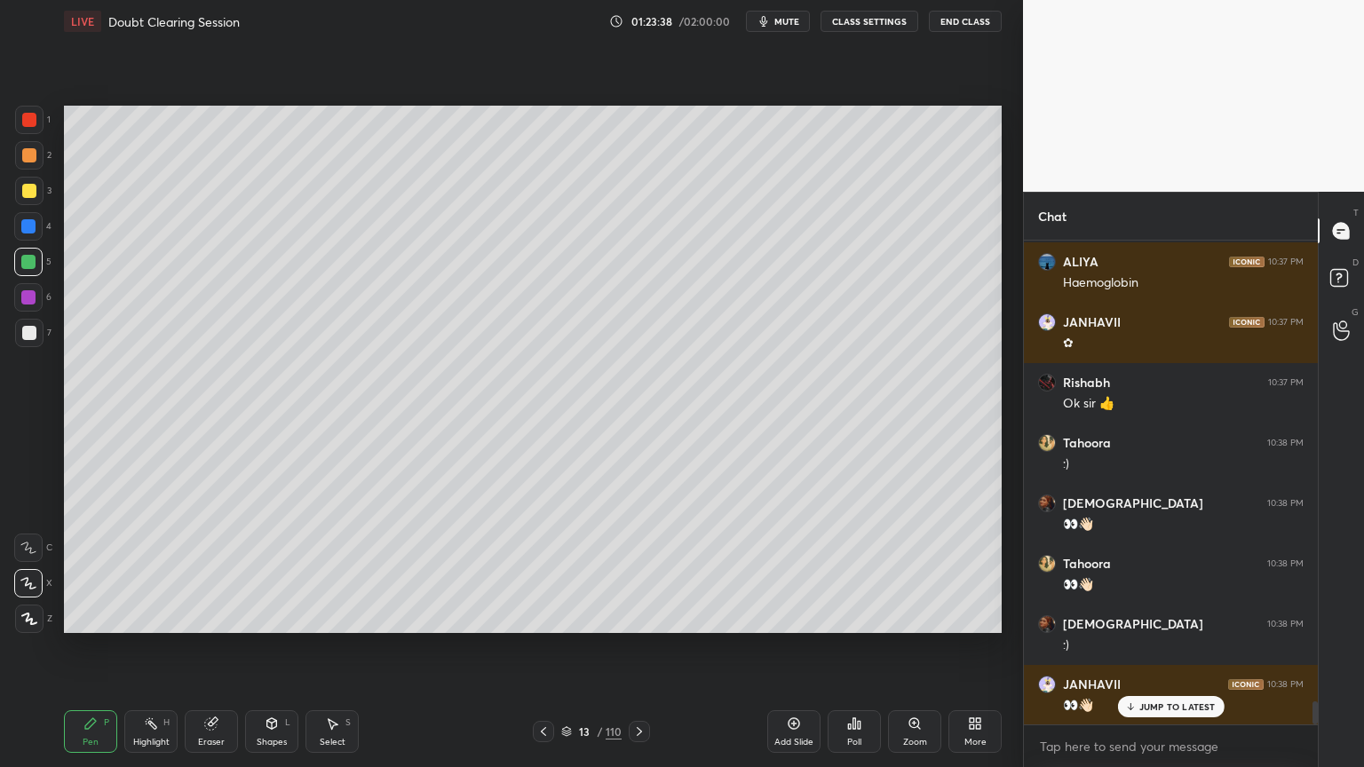
click at [273, 616] on div "Shapes" at bounding box center [272, 742] width 30 height 9
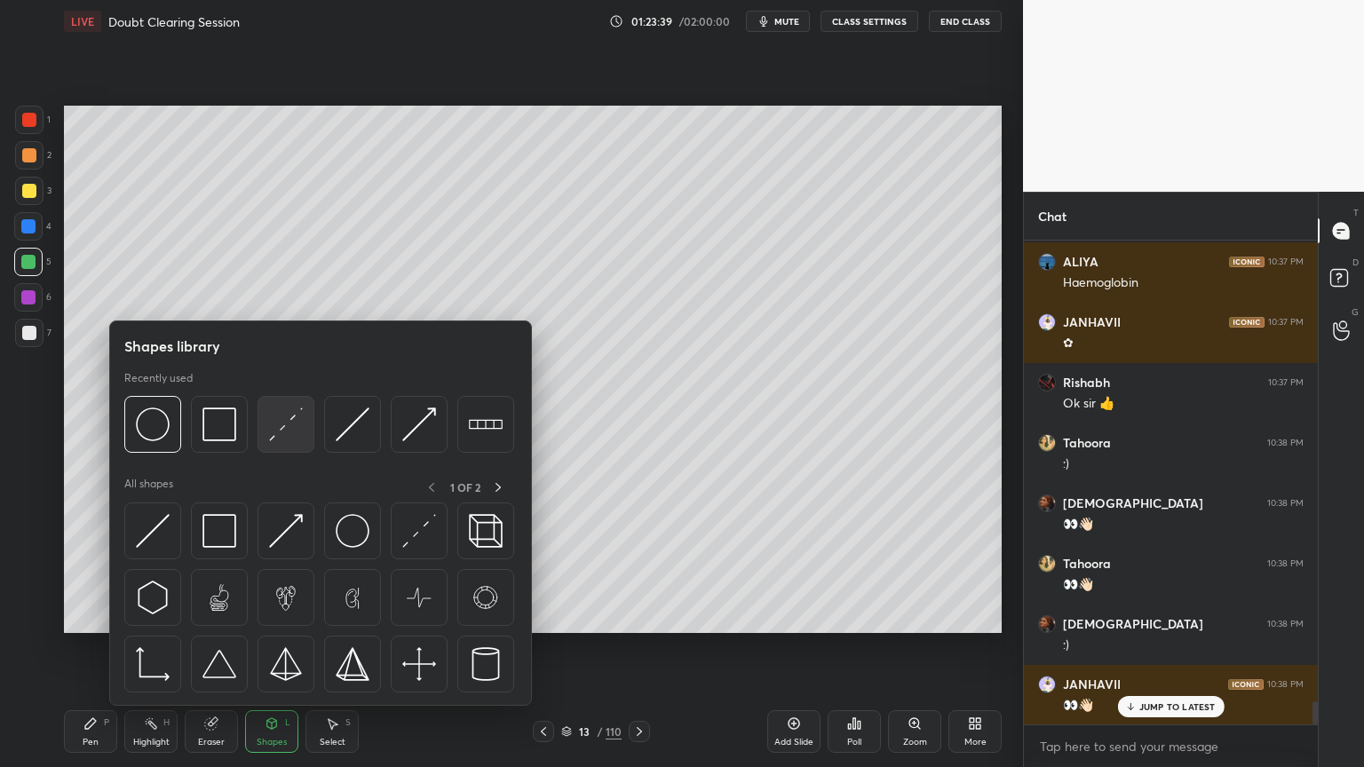
click at [289, 434] on img at bounding box center [286, 424] width 34 height 34
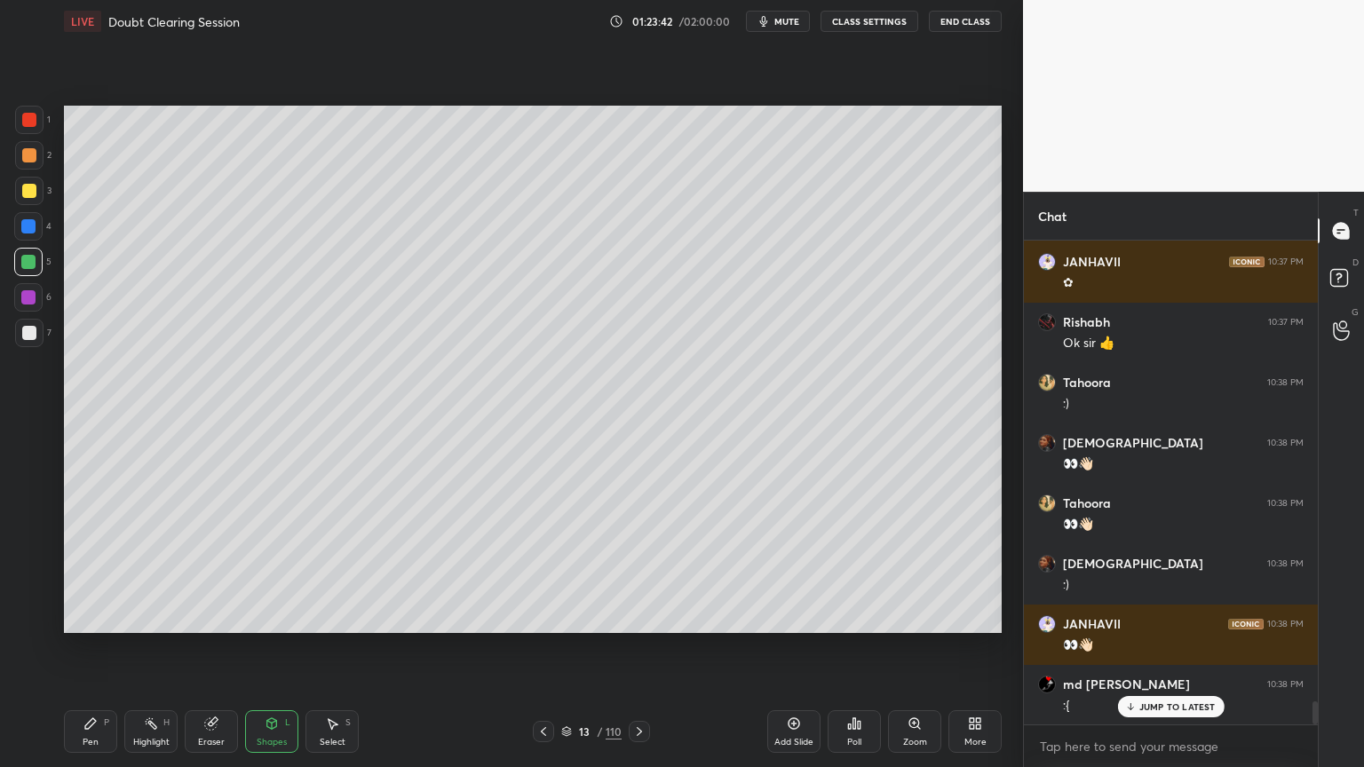
scroll to position [9858, 0]
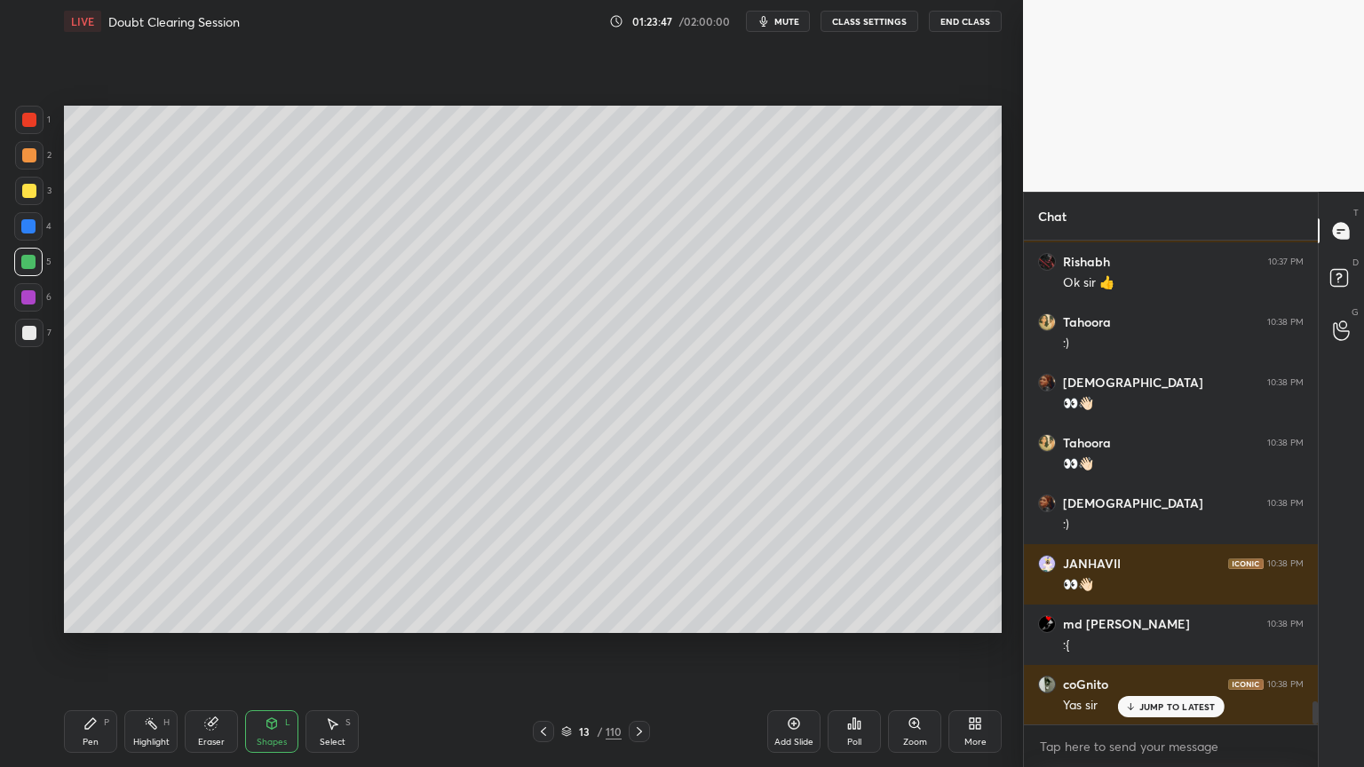
click at [34, 227] on div at bounding box center [28, 226] width 14 height 14
drag, startPoint x: 33, startPoint y: 228, endPoint x: 40, endPoint y: 249, distance: 21.6
click at [31, 233] on div at bounding box center [28, 226] width 28 height 28
click at [95, 616] on div "Pen P" at bounding box center [90, 731] width 53 height 43
drag, startPoint x: 29, startPoint y: 192, endPoint x: 55, endPoint y: 226, distance: 43.1
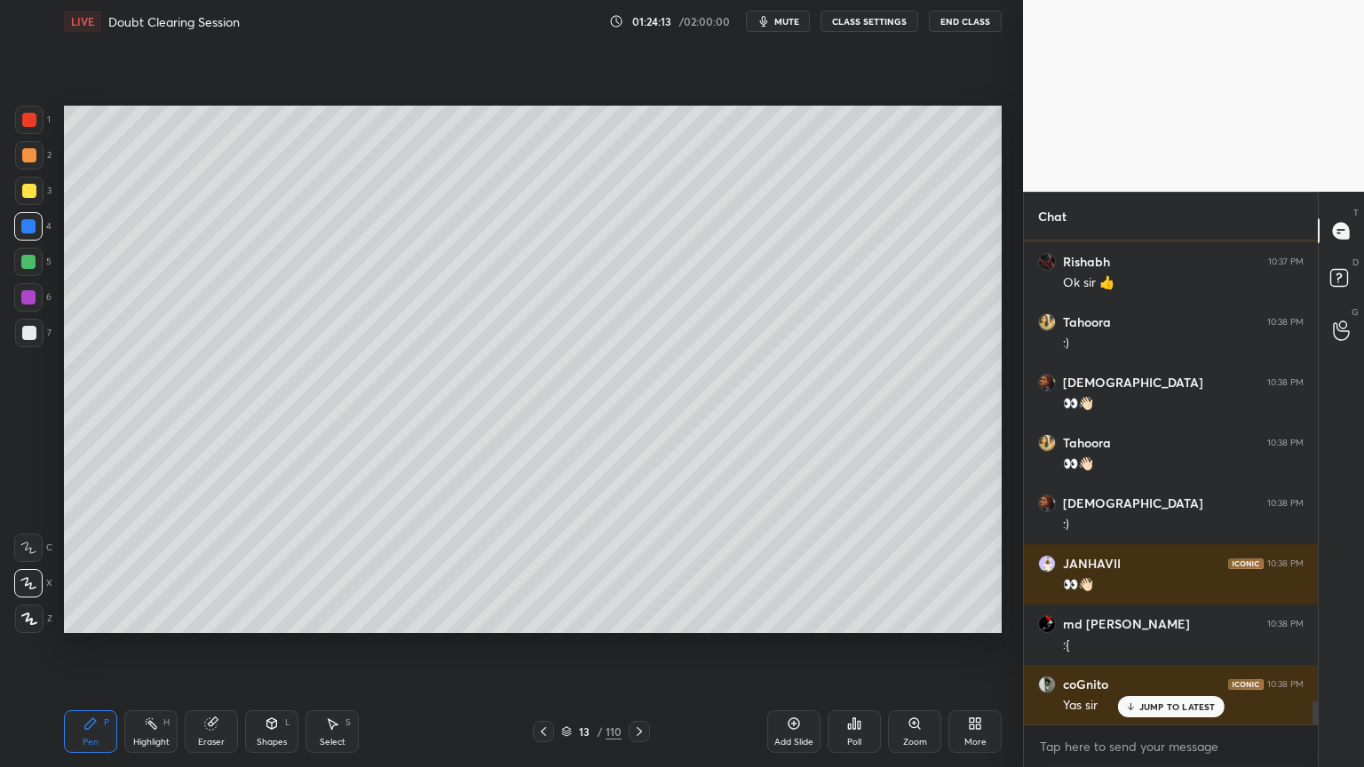
click at [32, 194] on div at bounding box center [29, 191] width 14 height 14
click at [32, 202] on div at bounding box center [29, 191] width 28 height 28
click at [23, 195] on div at bounding box center [29, 191] width 28 height 28
drag, startPoint x: 30, startPoint y: 297, endPoint x: 57, endPoint y: 301, distance: 26.9
click at [30, 297] on div at bounding box center [28, 297] width 14 height 14
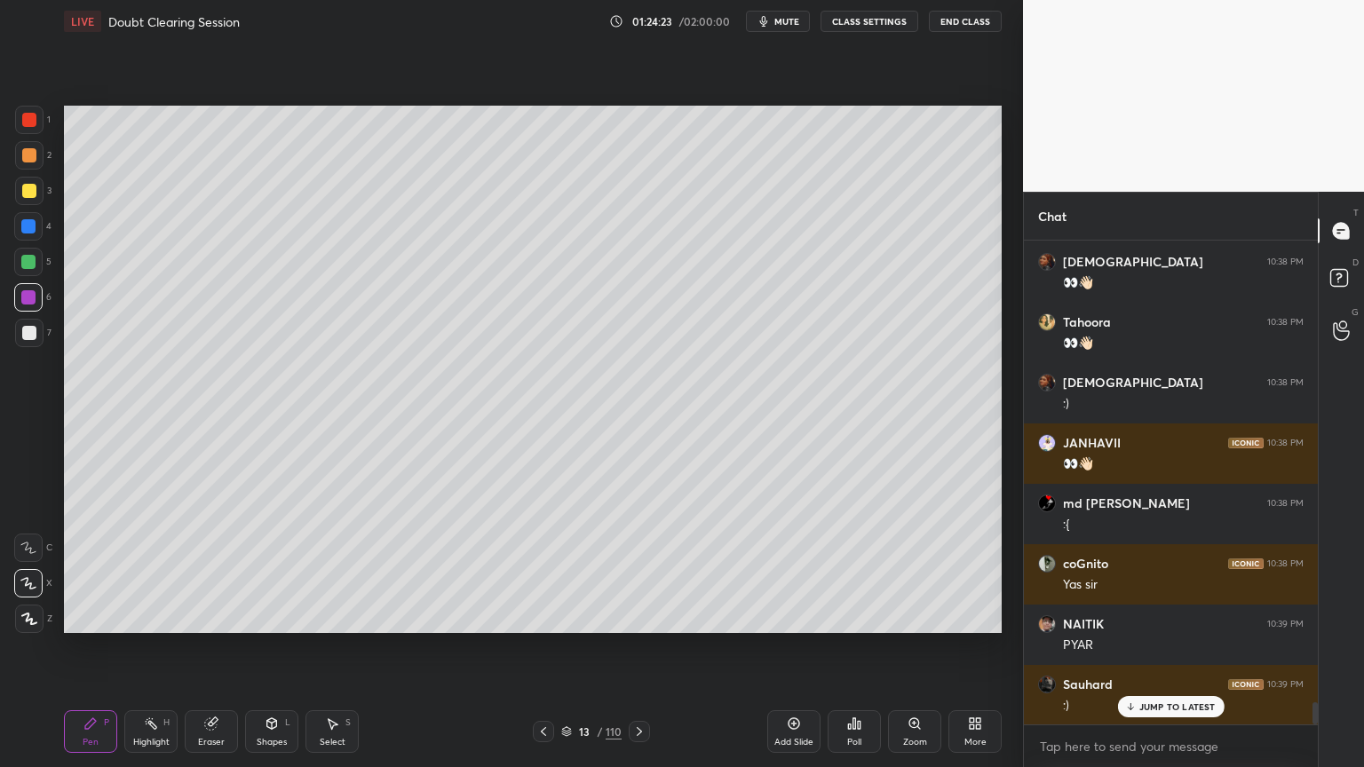
scroll to position [10039, 0]
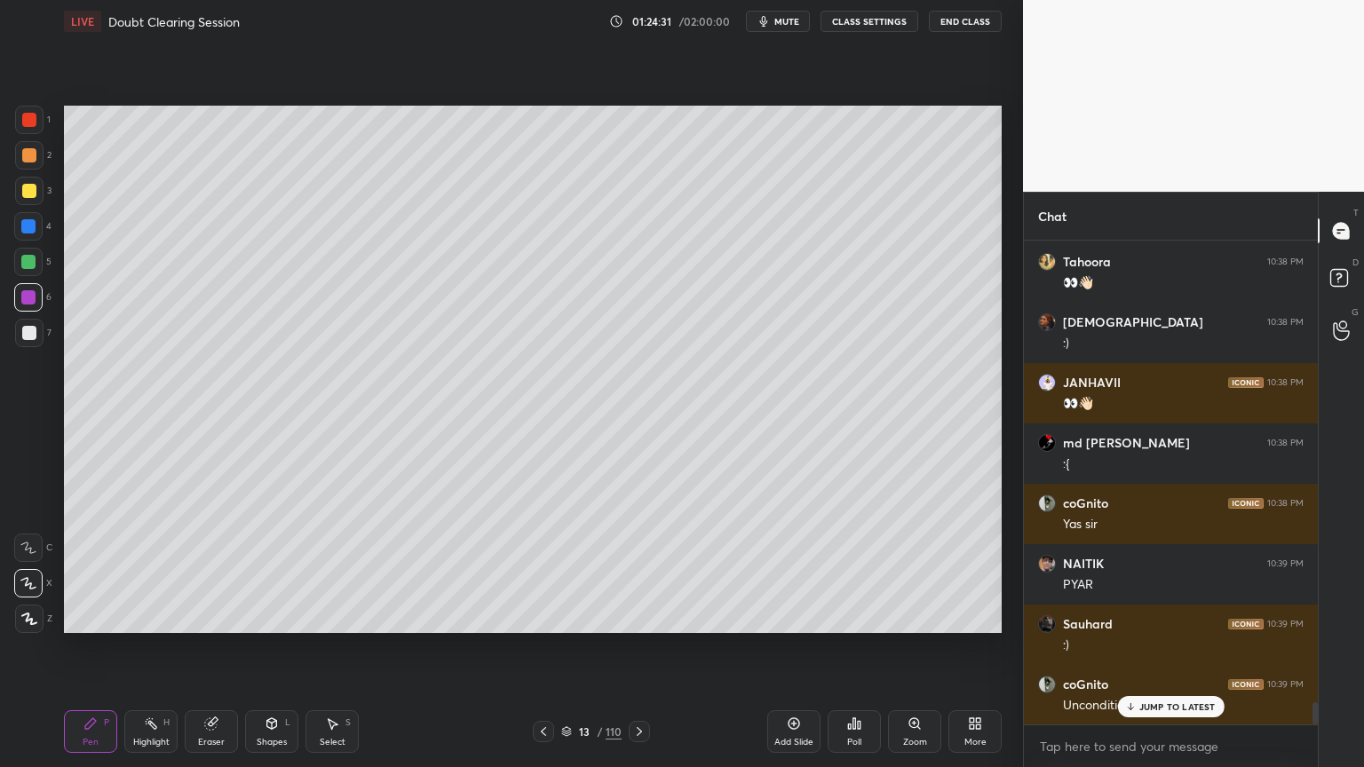
click at [641, 616] on icon at bounding box center [639, 731] width 14 height 14
click at [645, 616] on icon at bounding box center [639, 731] width 14 height 14
click at [27, 323] on div at bounding box center [29, 333] width 28 height 28
drag, startPoint x: 33, startPoint y: 264, endPoint x: 46, endPoint y: 230, distance: 36.3
click at [36, 261] on div at bounding box center [28, 262] width 28 height 28
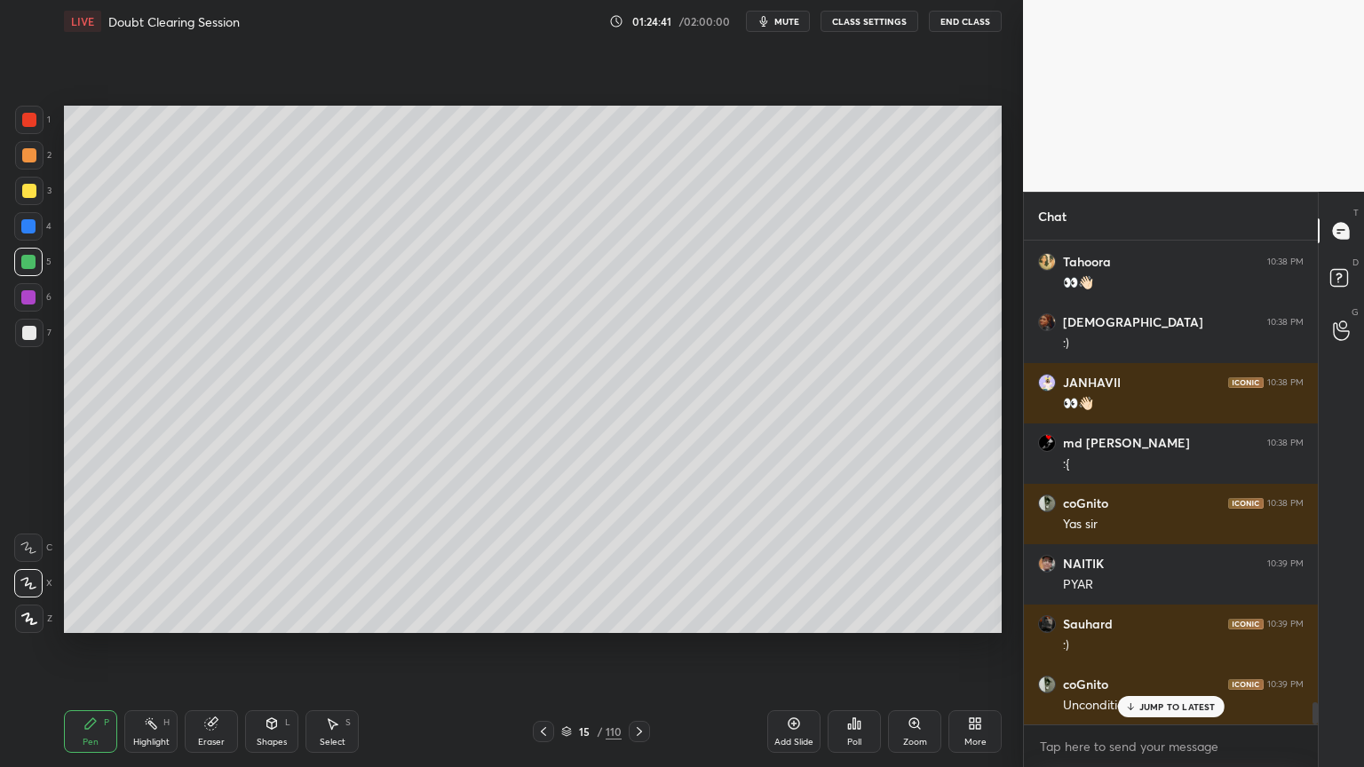
drag, startPoint x: 27, startPoint y: 121, endPoint x: 52, endPoint y: 137, distance: 30.3
click at [30, 124] on div at bounding box center [29, 120] width 14 height 14
click at [28, 199] on div at bounding box center [29, 191] width 28 height 28
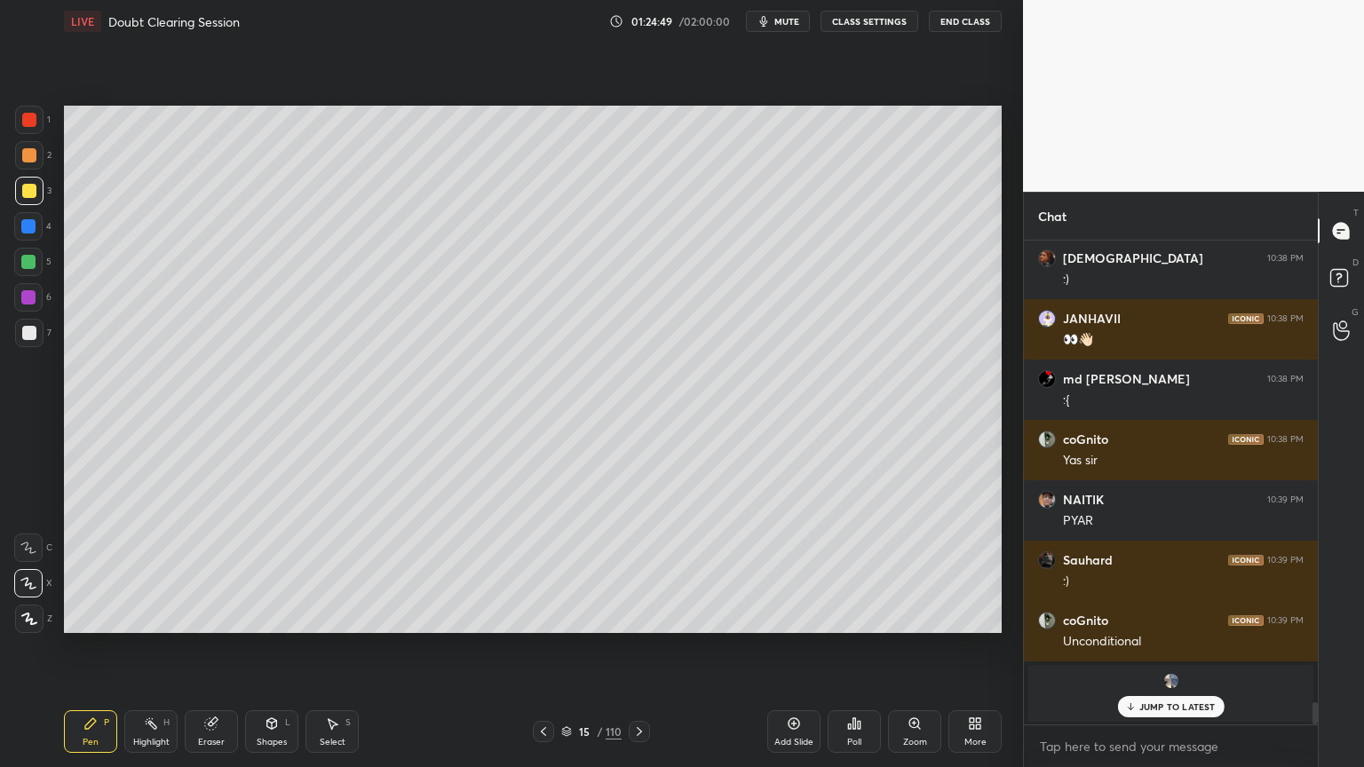
click at [32, 199] on div at bounding box center [29, 191] width 28 height 28
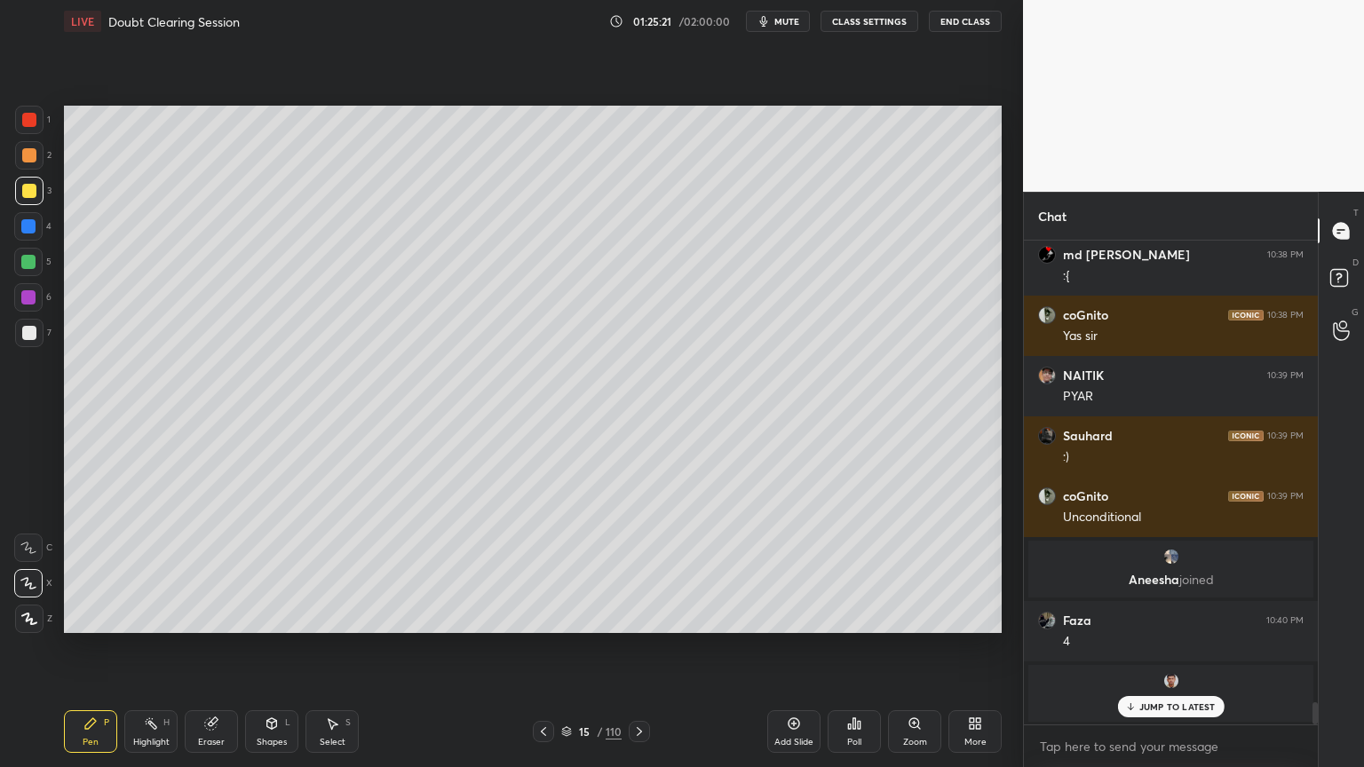
scroll to position [10288, 0]
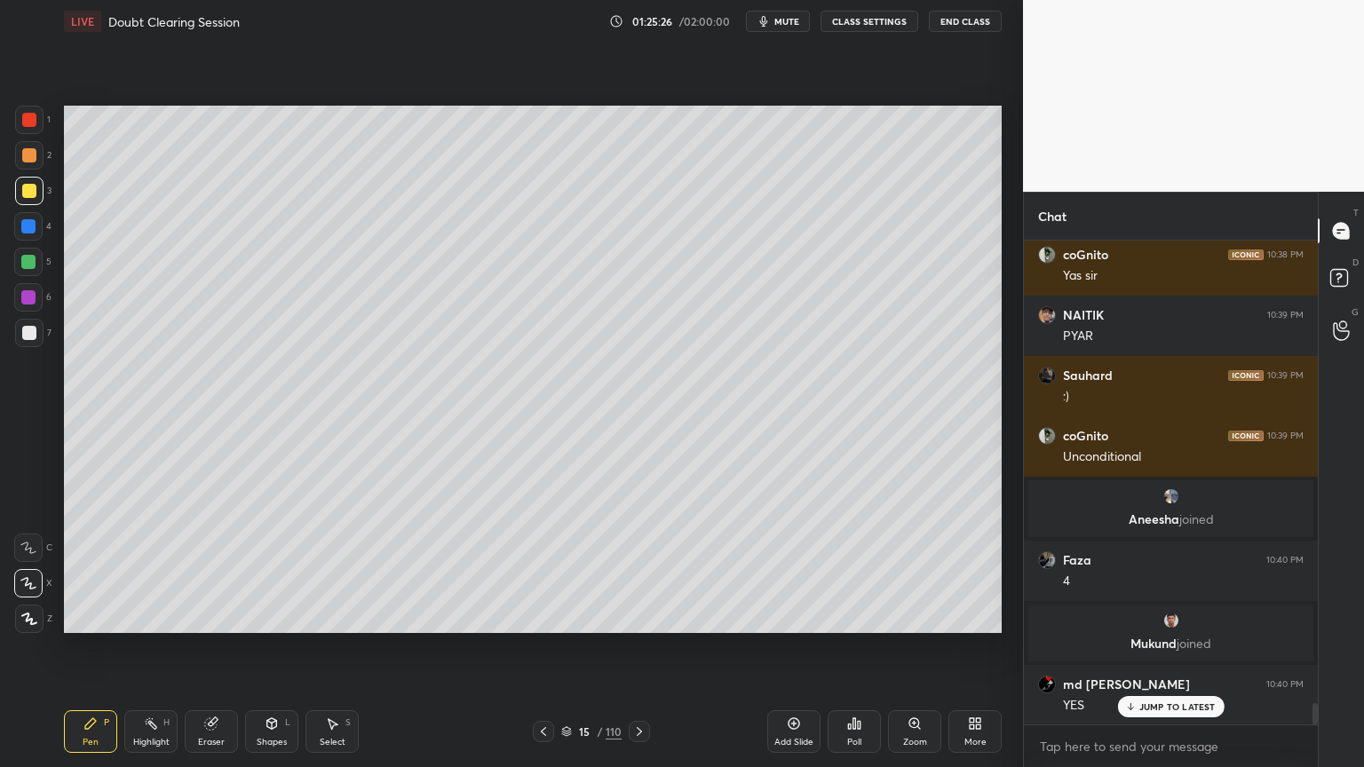
drag, startPoint x: 212, startPoint y: 721, endPoint x: 204, endPoint y: 668, distance: 53.9
click at [216, 616] on div "Eraser" at bounding box center [211, 731] width 53 height 43
click at [94, 616] on div "Pen" at bounding box center [91, 742] width 16 height 9
click at [20, 233] on div at bounding box center [28, 226] width 28 height 28
drag, startPoint x: 26, startPoint y: 231, endPoint x: 52, endPoint y: 223, distance: 27.8
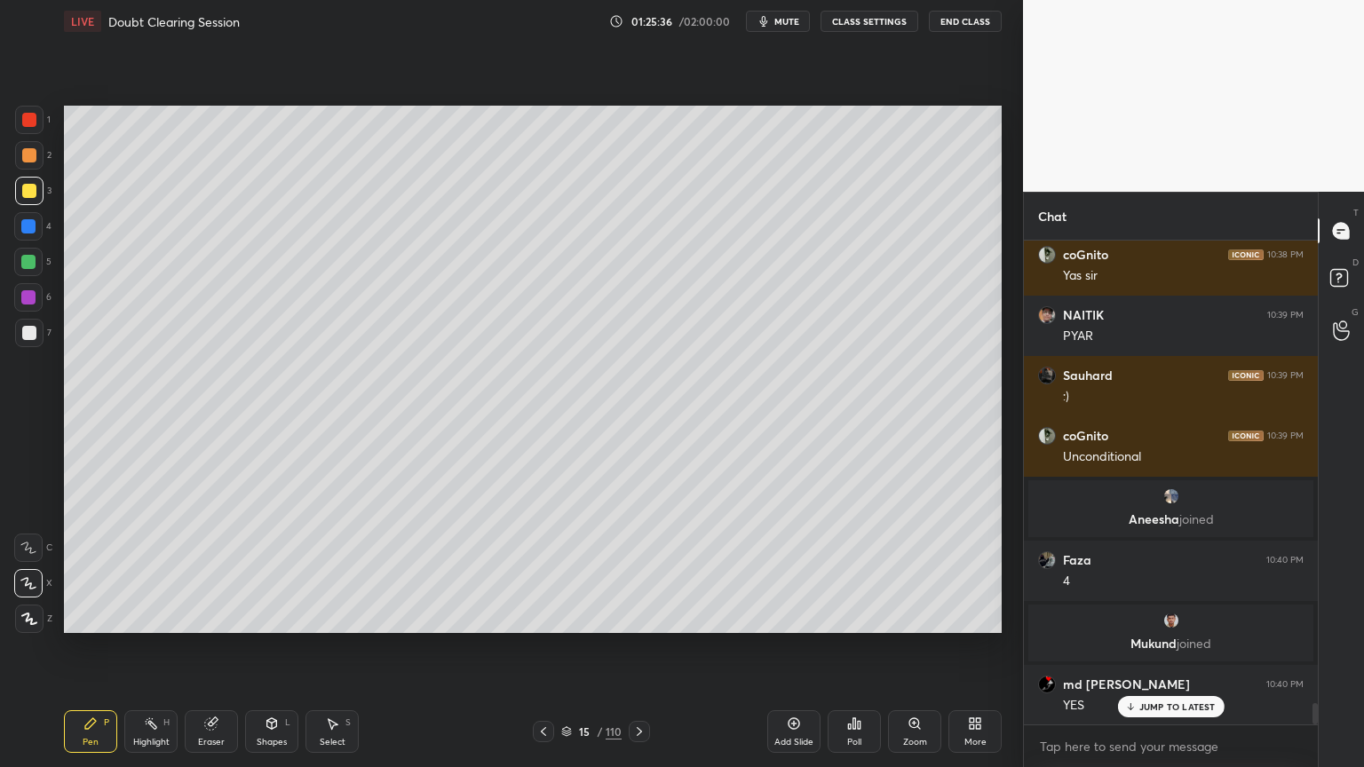
click at [32, 230] on div at bounding box center [28, 226] width 14 height 14
click at [34, 266] on div at bounding box center [28, 262] width 14 height 14
click at [32, 297] on div at bounding box center [28, 297] width 14 height 14
click at [27, 334] on div at bounding box center [29, 333] width 14 height 14
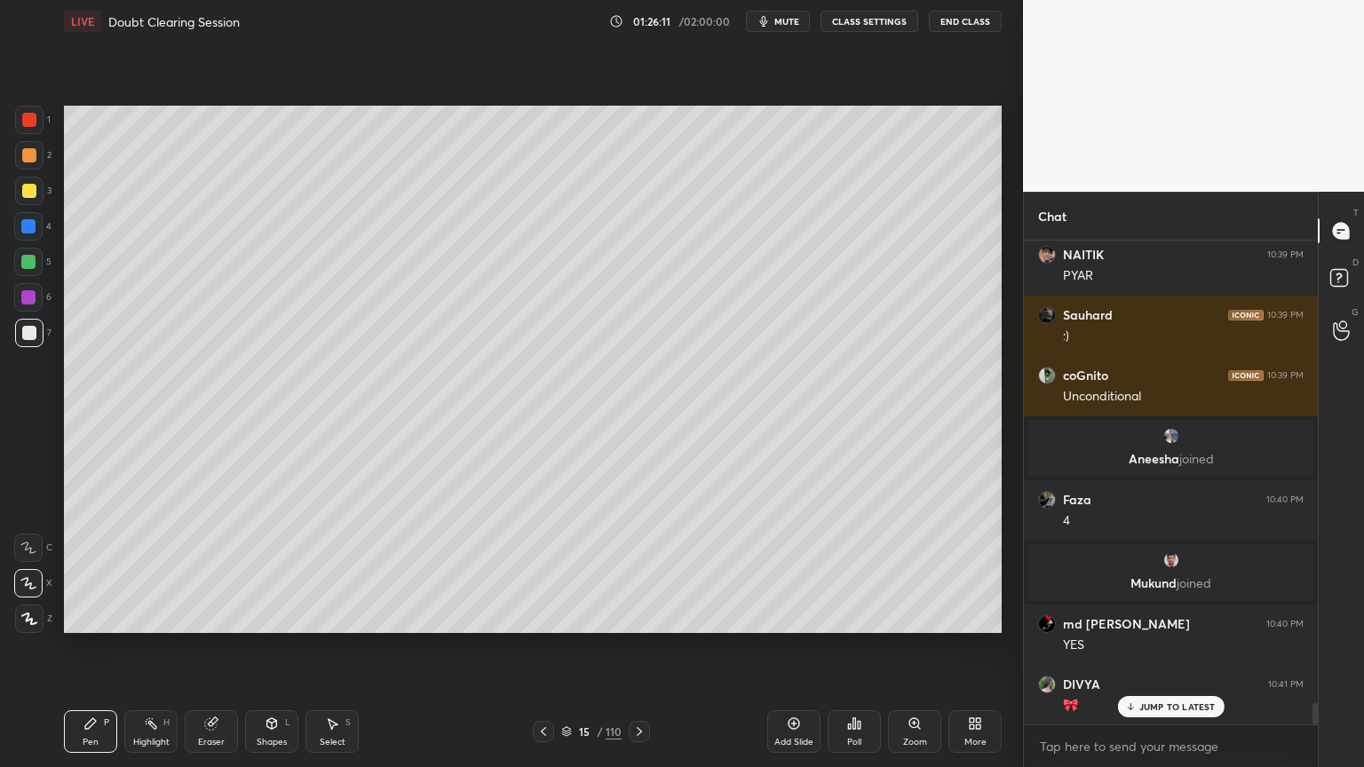
click at [28, 262] on div at bounding box center [28, 262] width 14 height 14
click at [29, 334] on div at bounding box center [29, 333] width 14 height 14
drag, startPoint x: 25, startPoint y: 118, endPoint x: 40, endPoint y: 120, distance: 15.2
click at [27, 120] on div at bounding box center [29, 120] width 14 height 14
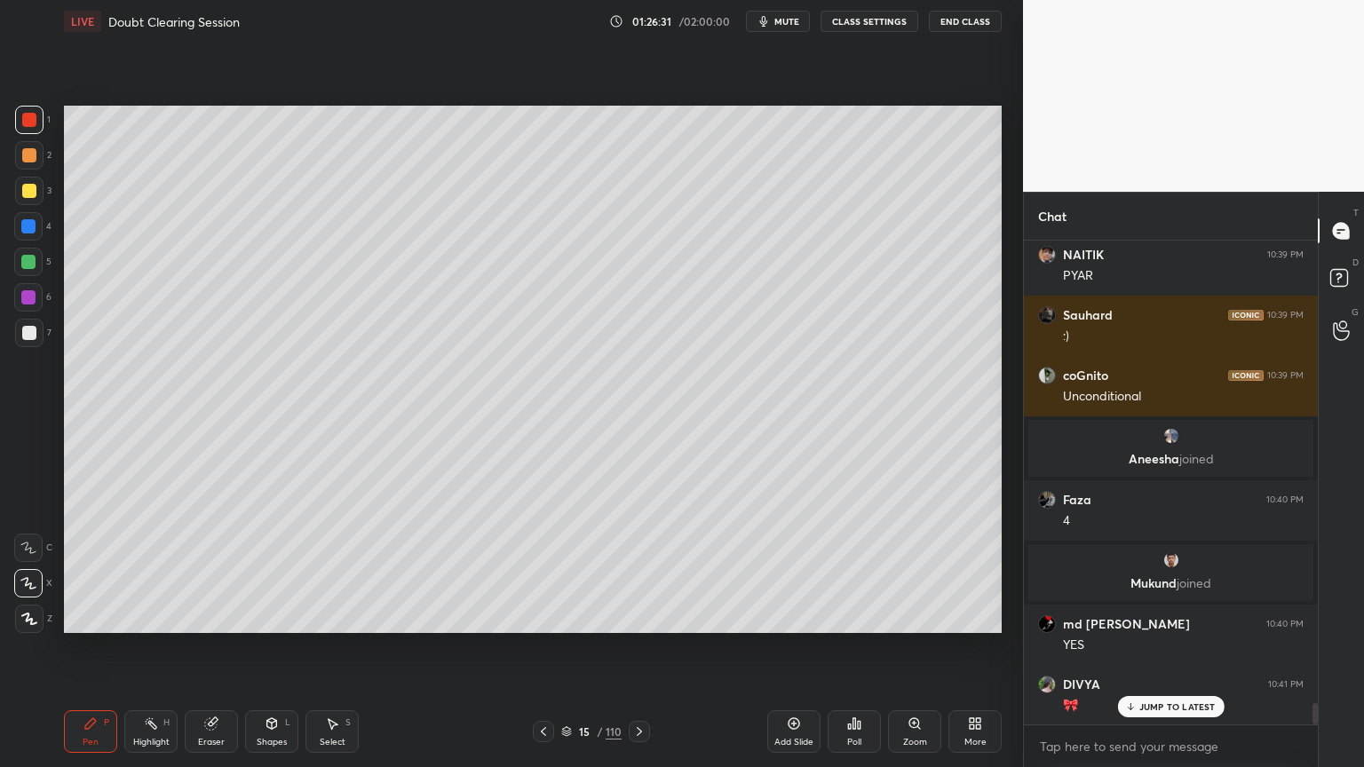
click at [25, 331] on div at bounding box center [29, 333] width 14 height 14
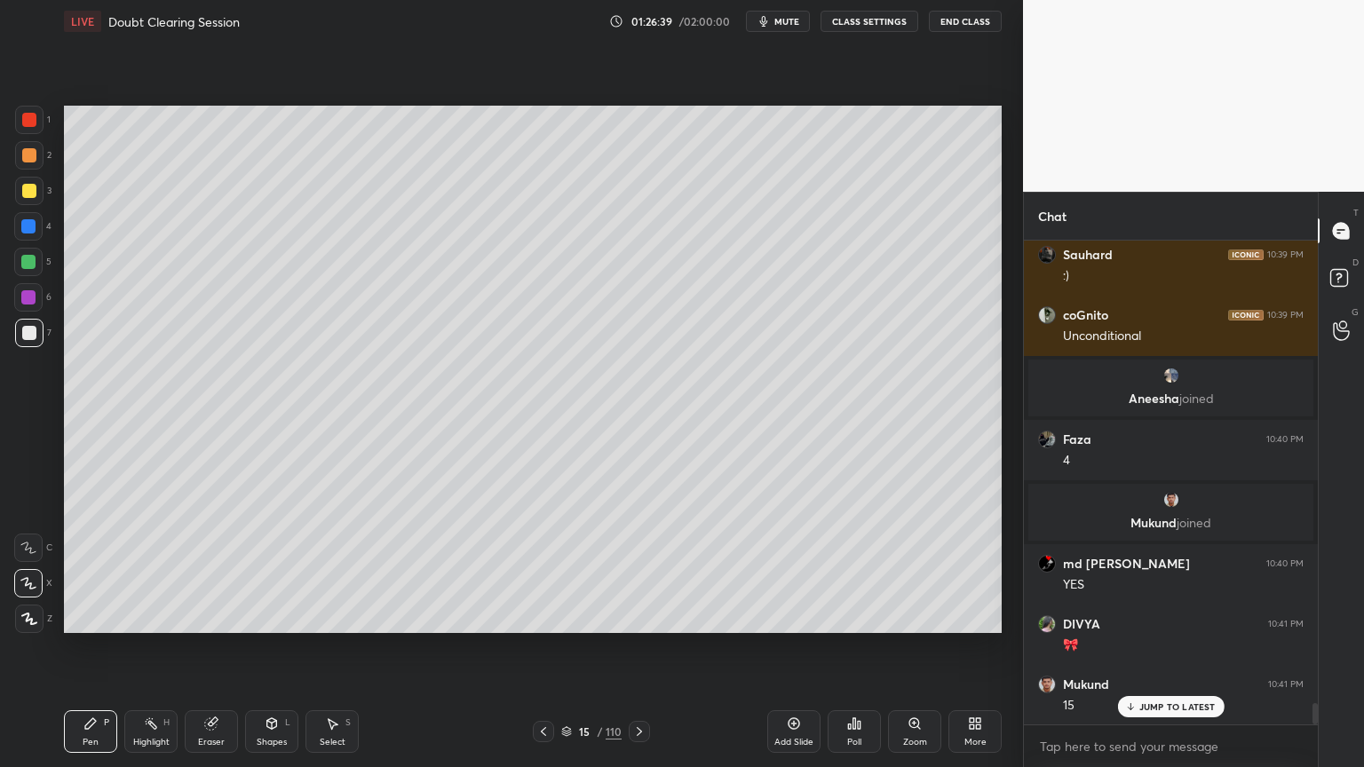
scroll to position [10469, 0]
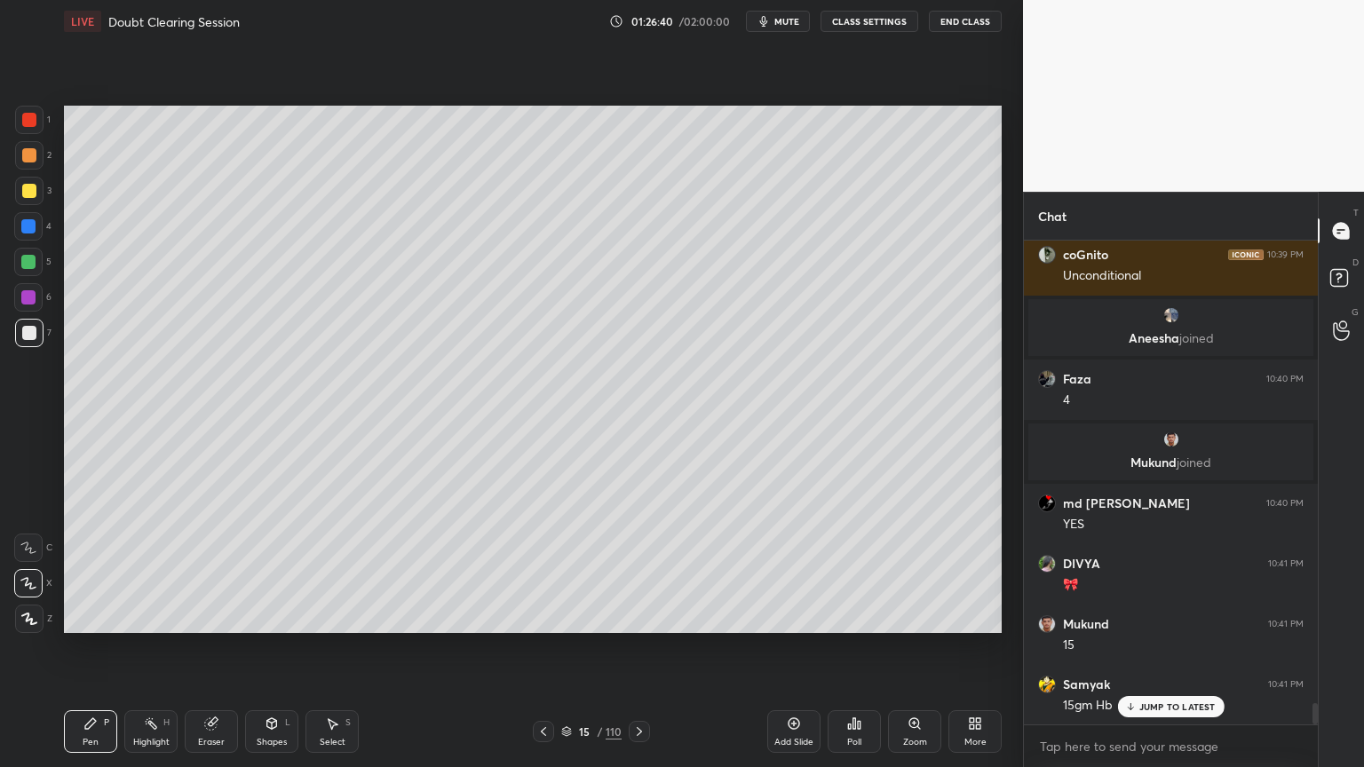
click at [28, 295] on div at bounding box center [28, 297] width 14 height 14
drag, startPoint x: 18, startPoint y: 330, endPoint x: 32, endPoint y: 333, distance: 14.5
click at [25, 333] on div at bounding box center [29, 333] width 28 height 28
drag, startPoint x: 23, startPoint y: 136, endPoint x: 24, endPoint y: 126, distance: 9.8
click at [22, 135] on div "1" at bounding box center [33, 124] width 36 height 36
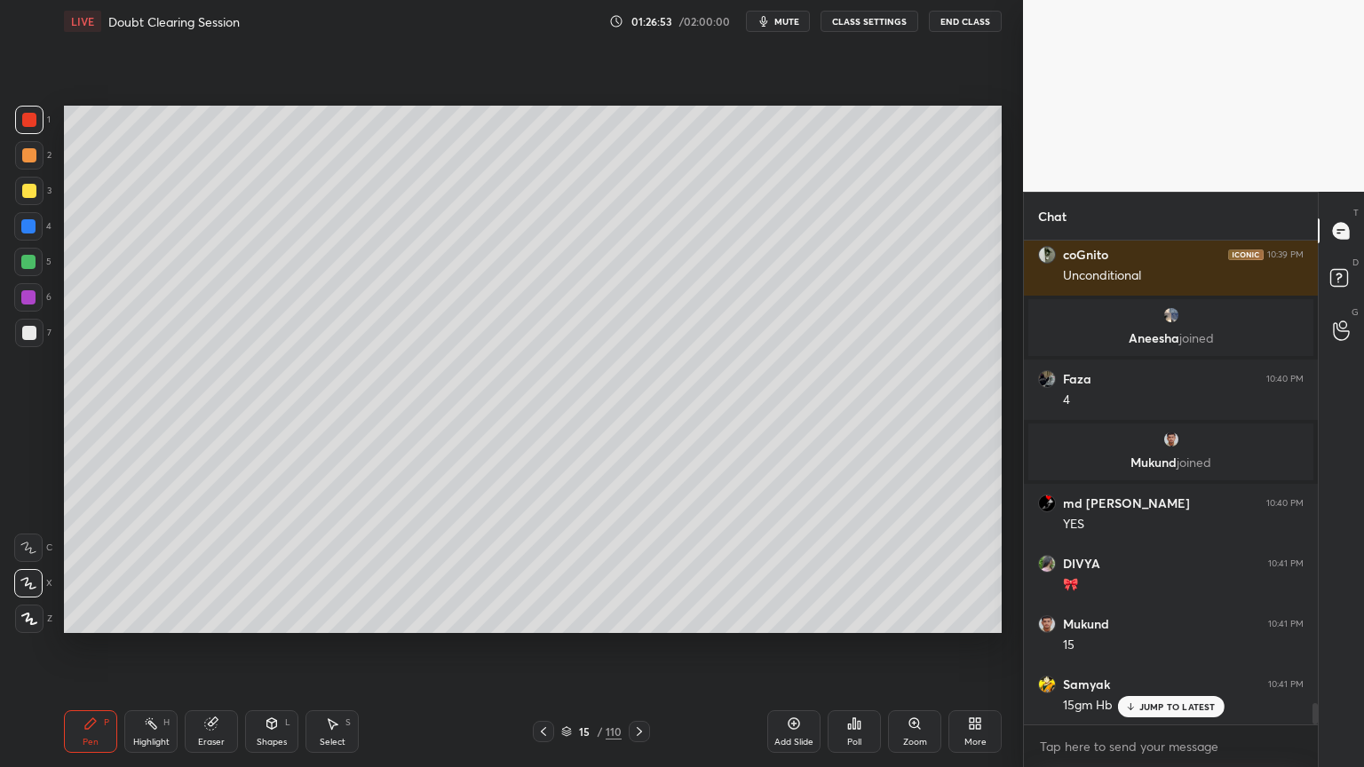
drag, startPoint x: 27, startPoint y: 123, endPoint x: 55, endPoint y: 138, distance: 31.8
click at [28, 124] on div at bounding box center [29, 120] width 14 height 14
drag, startPoint x: 21, startPoint y: 337, endPoint x: 32, endPoint y: 337, distance: 10.7
click at [27, 338] on div at bounding box center [29, 333] width 14 height 14
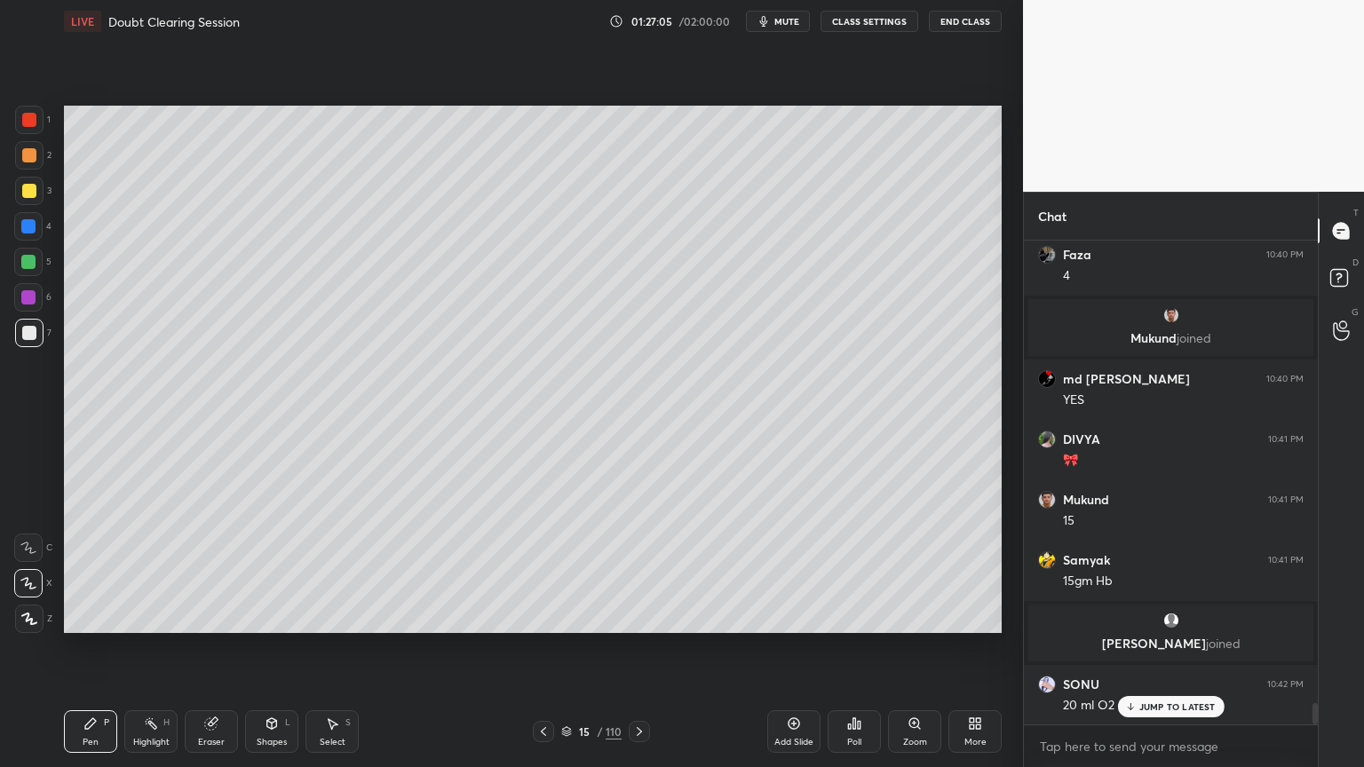
scroll to position [10654, 0]
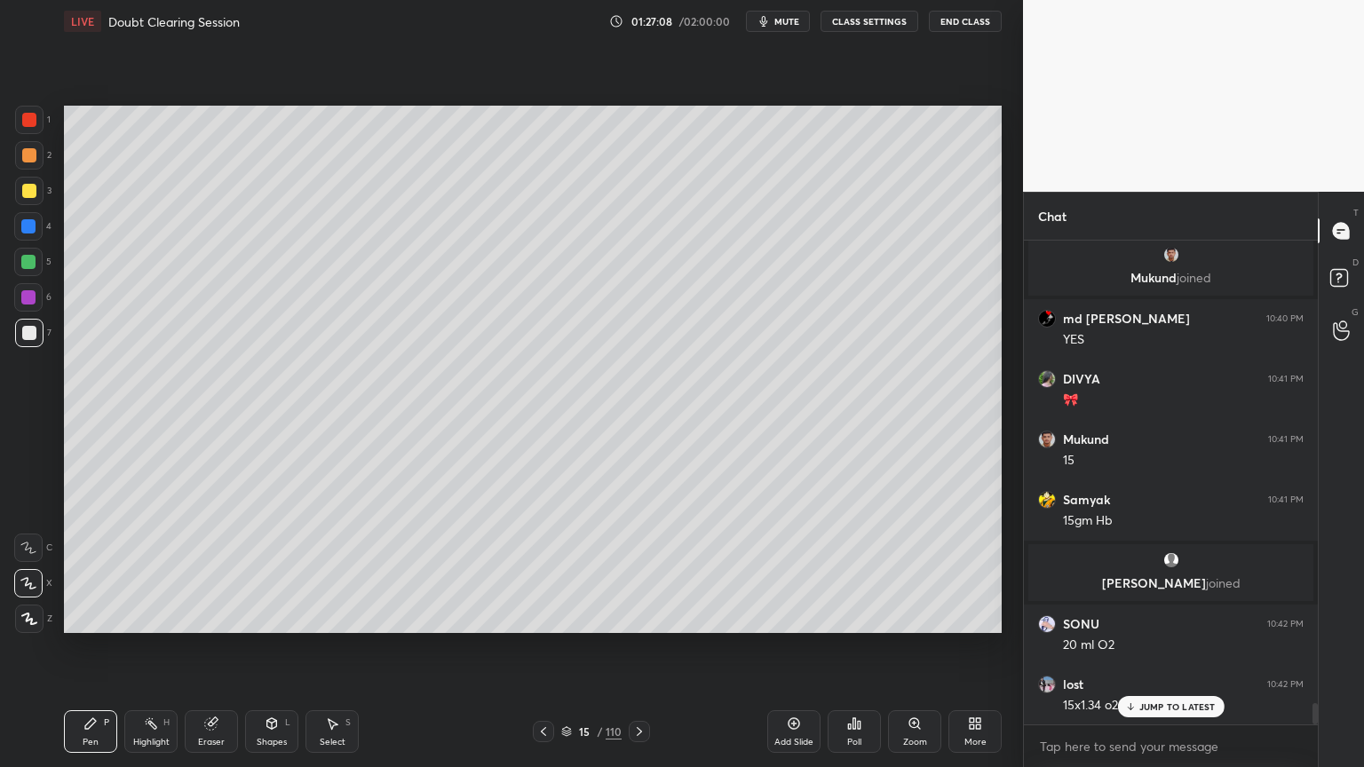
drag, startPoint x: 28, startPoint y: 254, endPoint x: 63, endPoint y: 281, distance: 43.7
click at [31, 259] on div at bounding box center [28, 262] width 14 height 14
click at [36, 579] on icon at bounding box center [28, 583] width 16 height 12
drag, startPoint x: 11, startPoint y: 326, endPoint x: 32, endPoint y: 337, distance: 24.2
click at [16, 329] on div "1 2 3 4 5 6 7 C X Z C X Z E E Erase all H H" at bounding box center [28, 369] width 57 height 527
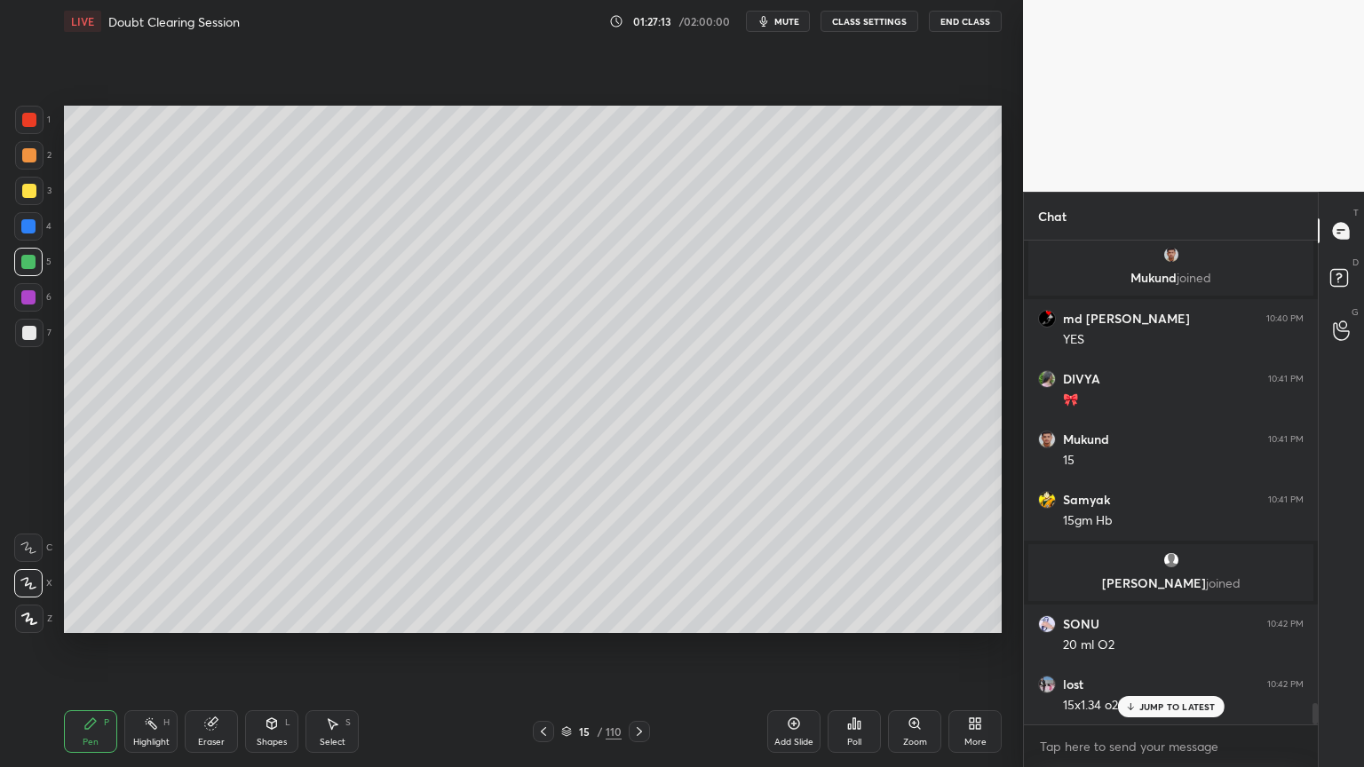
click at [29, 335] on div at bounding box center [29, 333] width 14 height 14
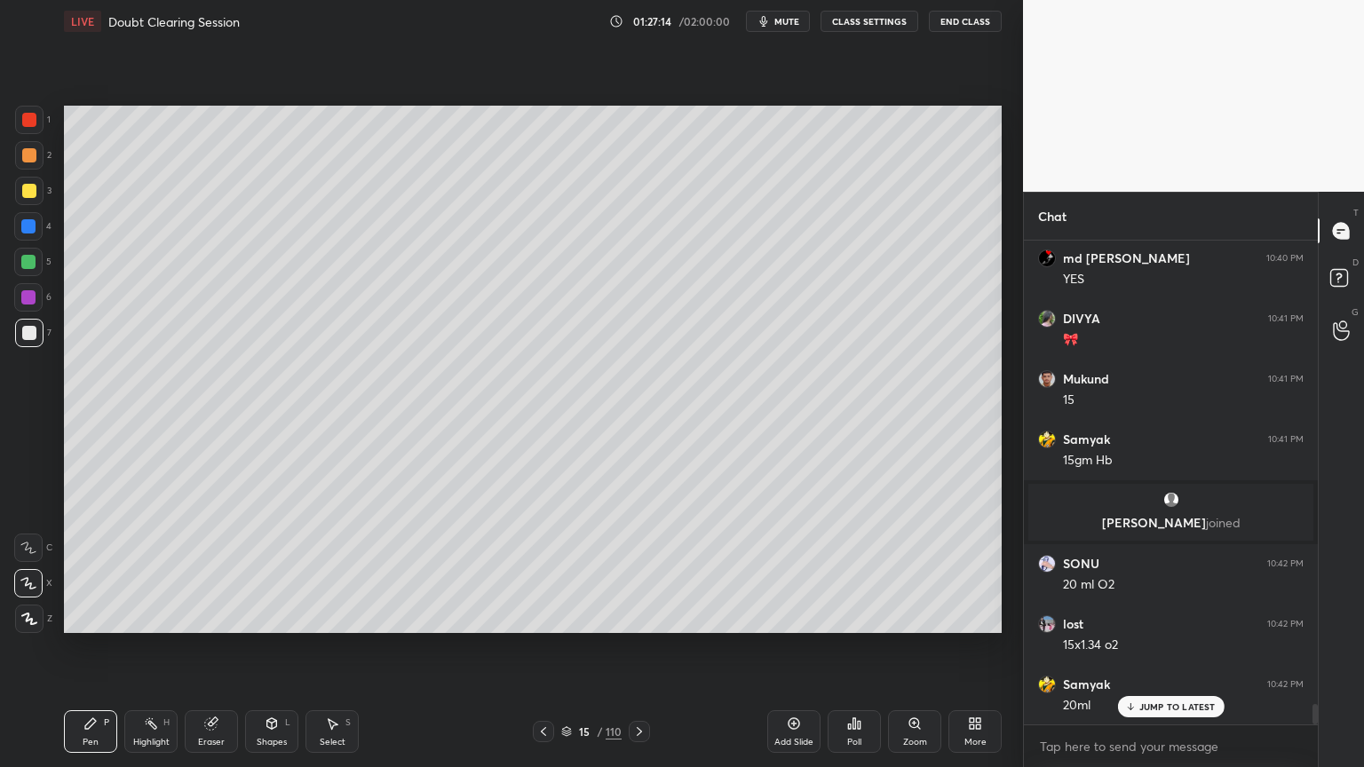
scroll to position [10774, 0]
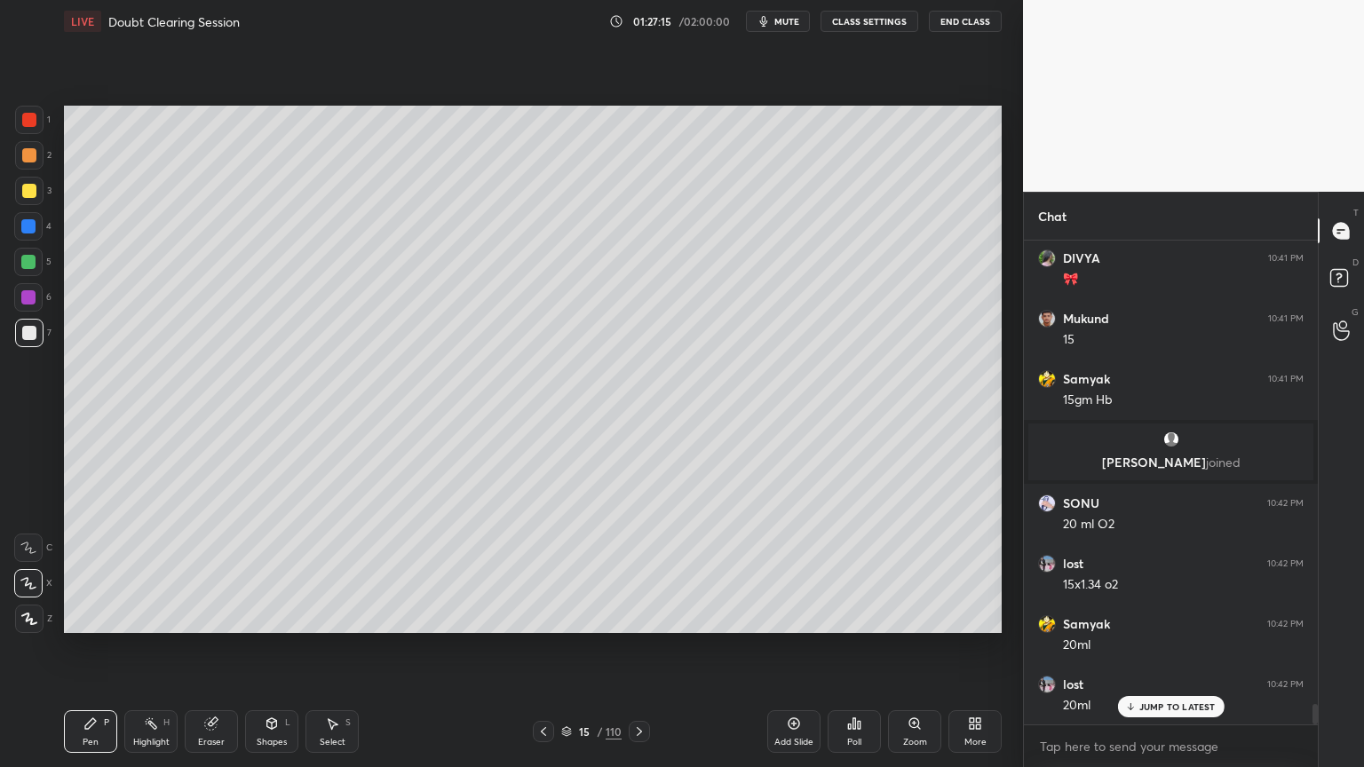
drag, startPoint x: 21, startPoint y: 288, endPoint x: 57, endPoint y: 302, distance: 38.2
click at [28, 291] on div at bounding box center [28, 297] width 28 height 28
click at [28, 336] on div at bounding box center [29, 333] width 14 height 14
click at [34, 263] on div at bounding box center [28, 262] width 14 height 14
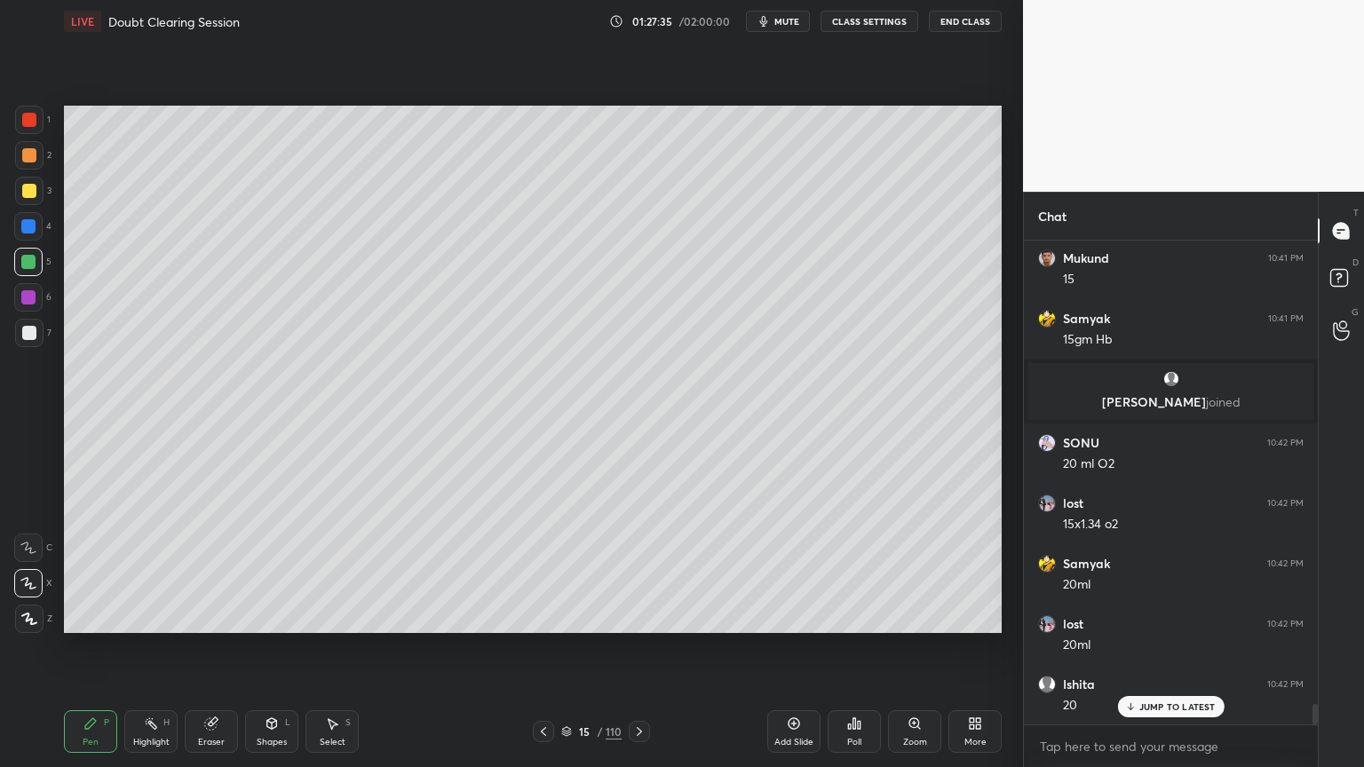
scroll to position [10899, 0]
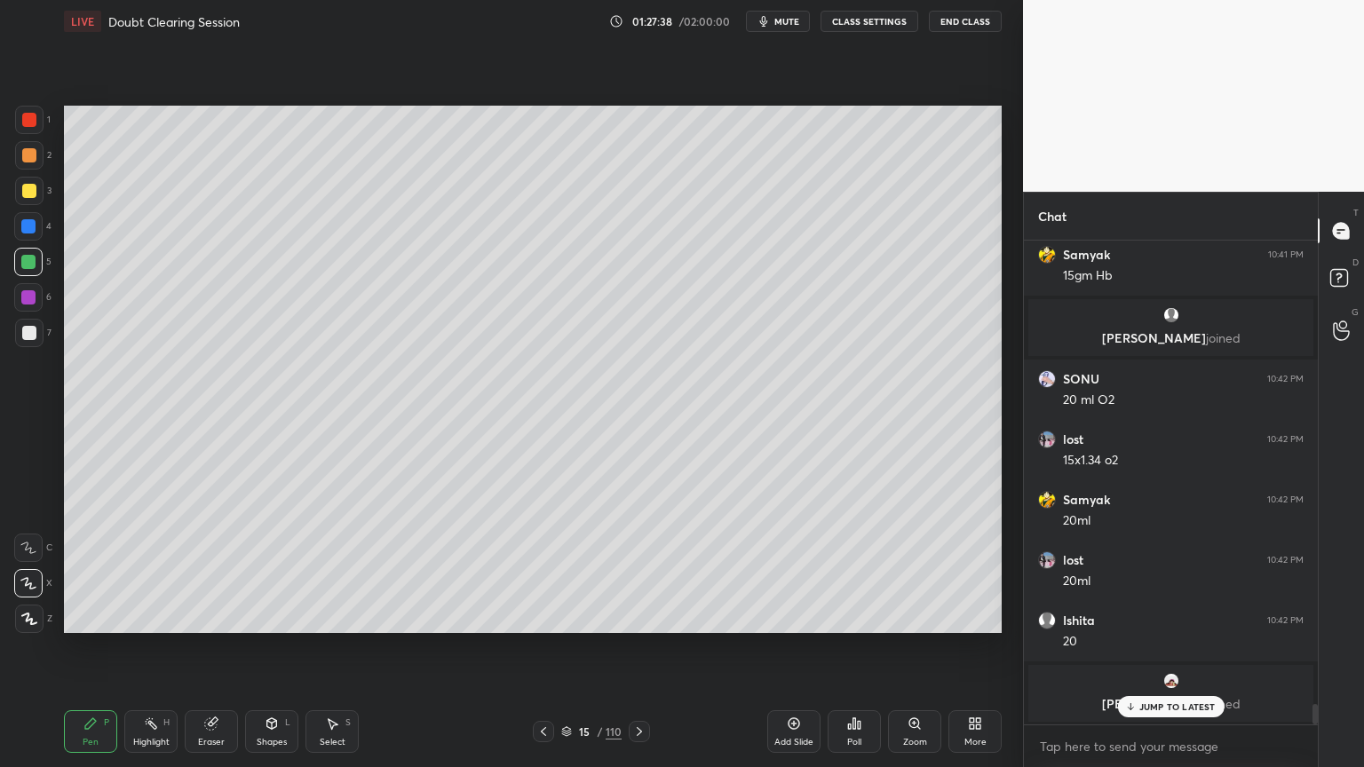
click at [546, 616] on icon at bounding box center [543, 731] width 14 height 14
drag, startPoint x: 160, startPoint y: 737, endPoint x: 186, endPoint y: 682, distance: 61.1
click at [156, 616] on div "Highlight H" at bounding box center [150, 731] width 53 height 43
click at [29, 195] on div at bounding box center [29, 191] width 14 height 14
click at [39, 210] on div "3" at bounding box center [33, 195] width 36 height 36
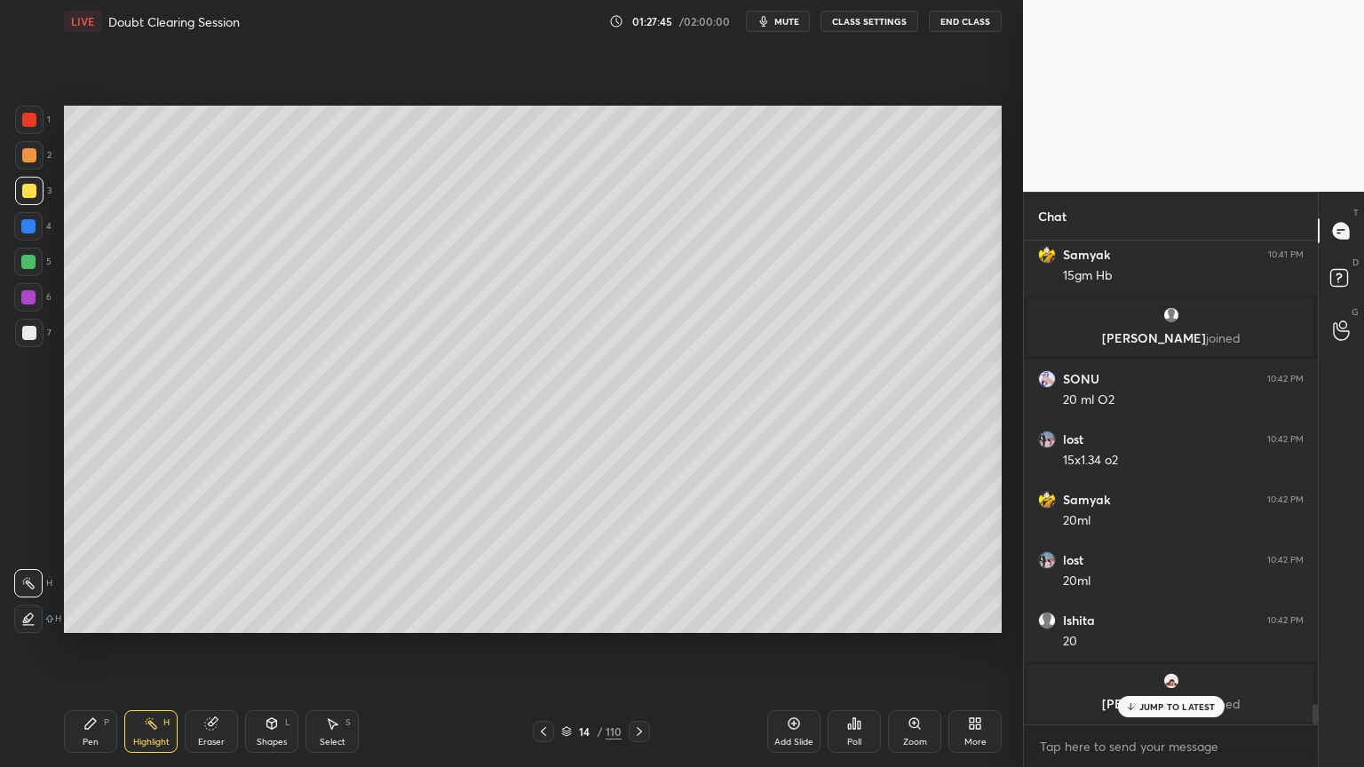
scroll to position [10959, 0]
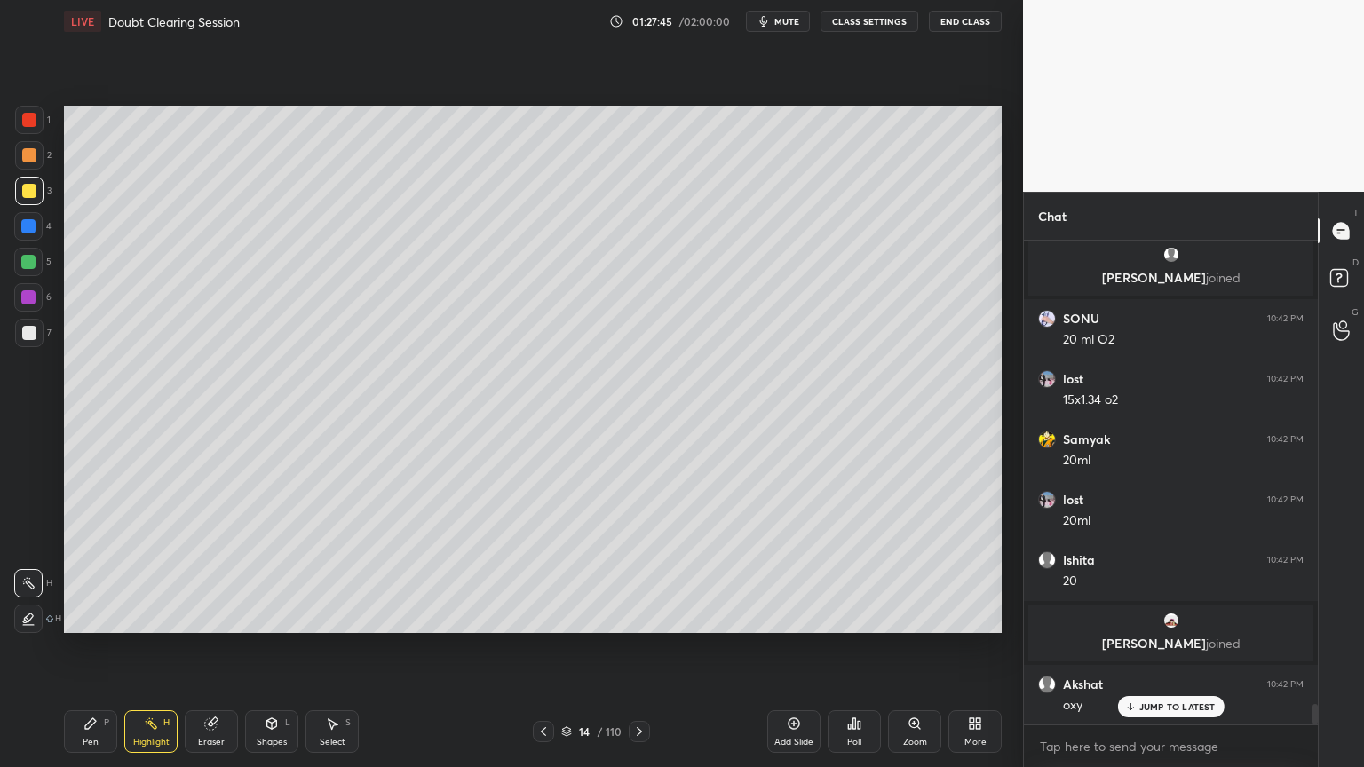
drag, startPoint x: 96, startPoint y: 727, endPoint x: 124, endPoint y: 651, distance: 81.5
click at [99, 616] on div "Pen P" at bounding box center [90, 731] width 53 height 43
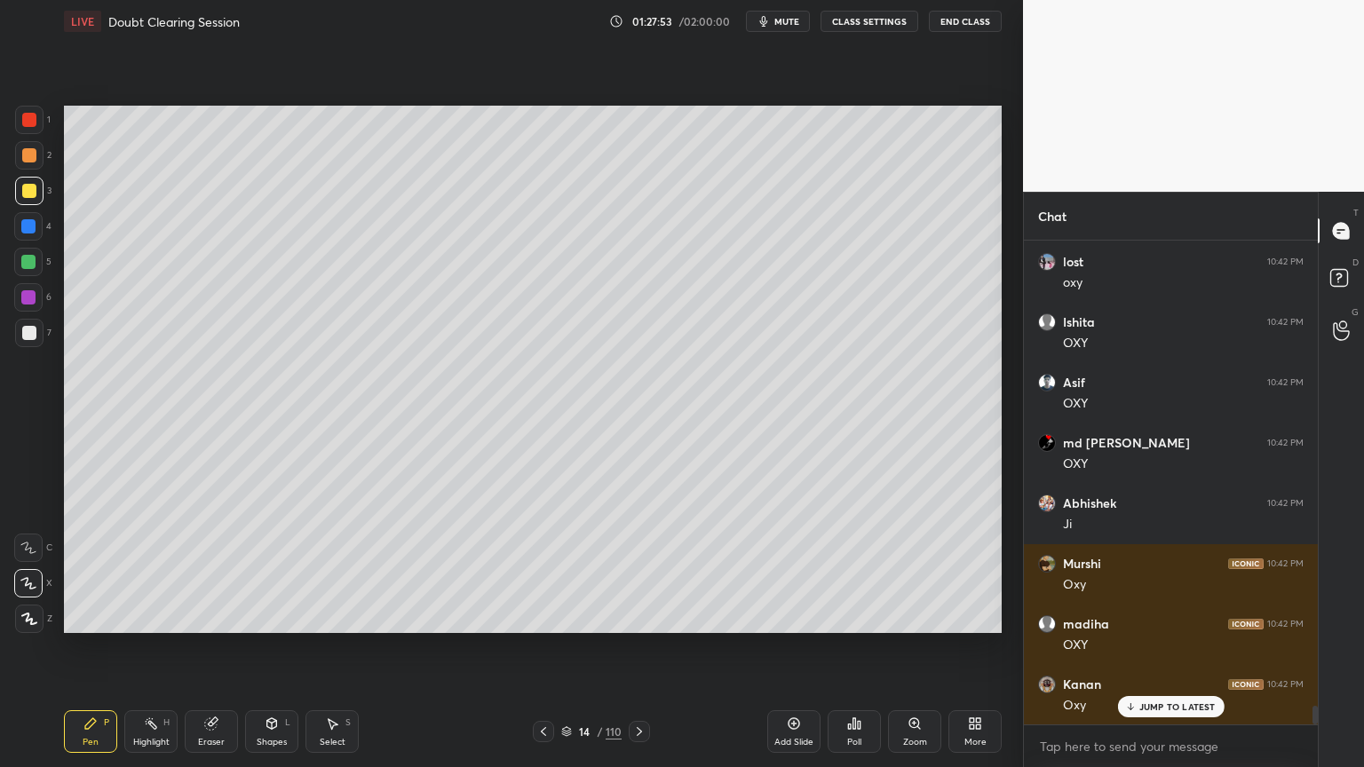
scroll to position [11925, 0]
click at [28, 262] on div at bounding box center [28, 262] width 14 height 14
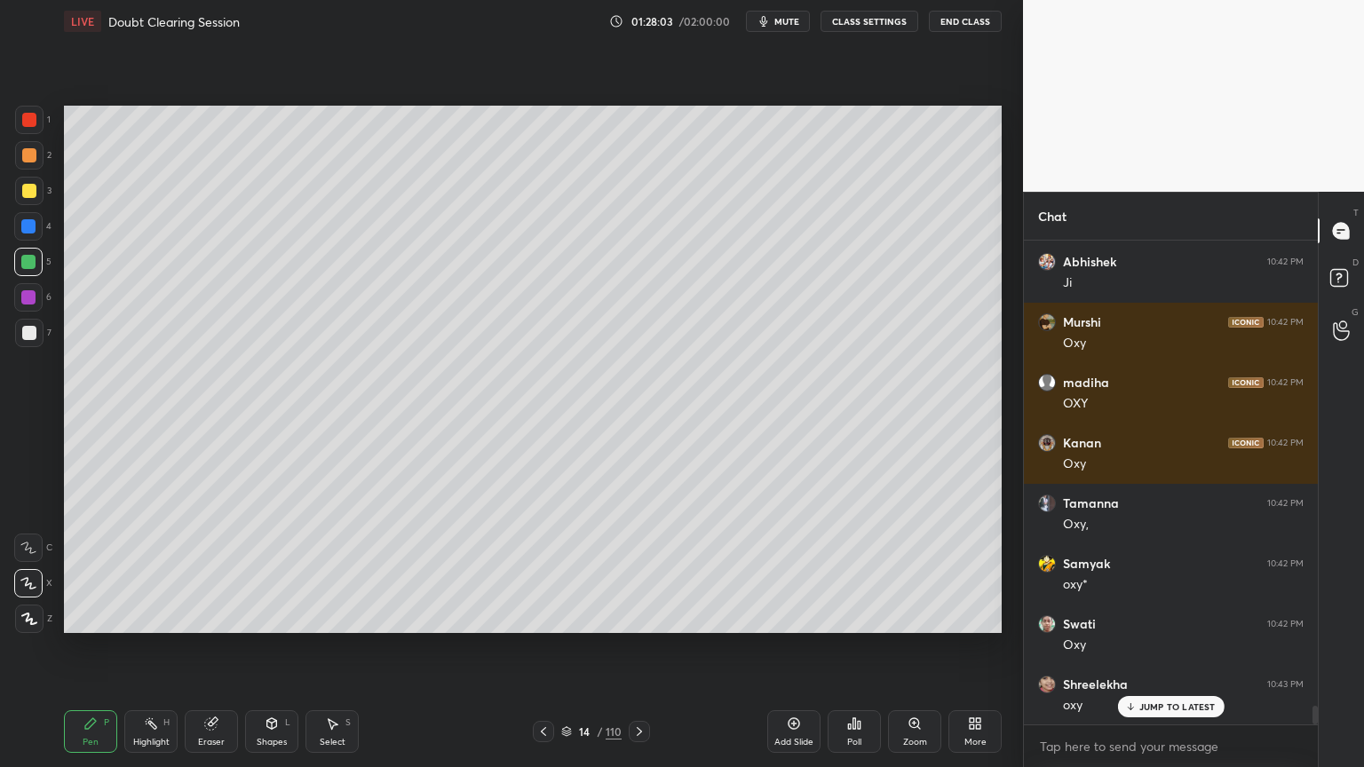
scroll to position [12166, 0]
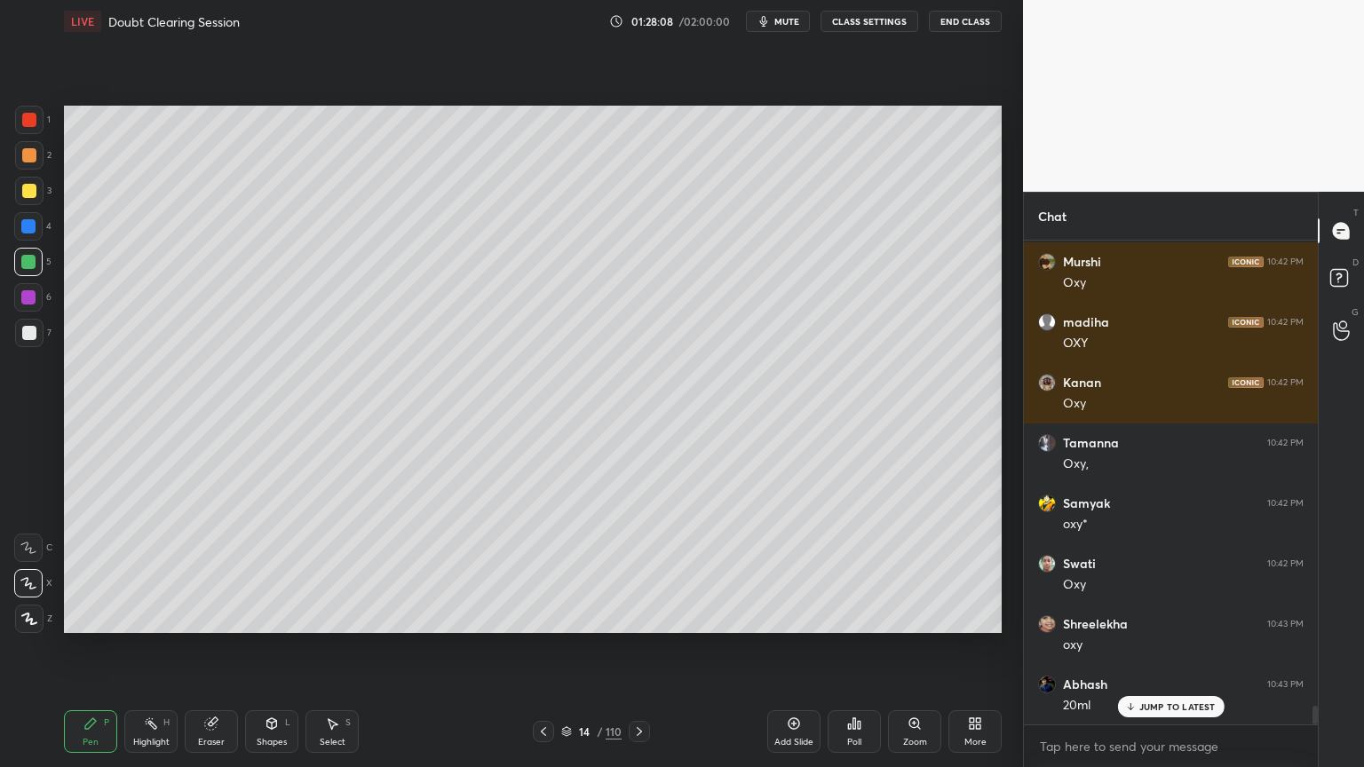
drag, startPoint x: 218, startPoint y: 738, endPoint x: 206, endPoint y: 687, distance: 52.1
click at [218, 616] on div "Eraser" at bounding box center [211, 731] width 53 height 43
click at [85, 616] on div "Pen P" at bounding box center [90, 731] width 53 height 43
drag, startPoint x: 18, startPoint y: 224, endPoint x: 31, endPoint y: 233, distance: 16.5
click at [18, 226] on div at bounding box center [28, 226] width 28 height 28
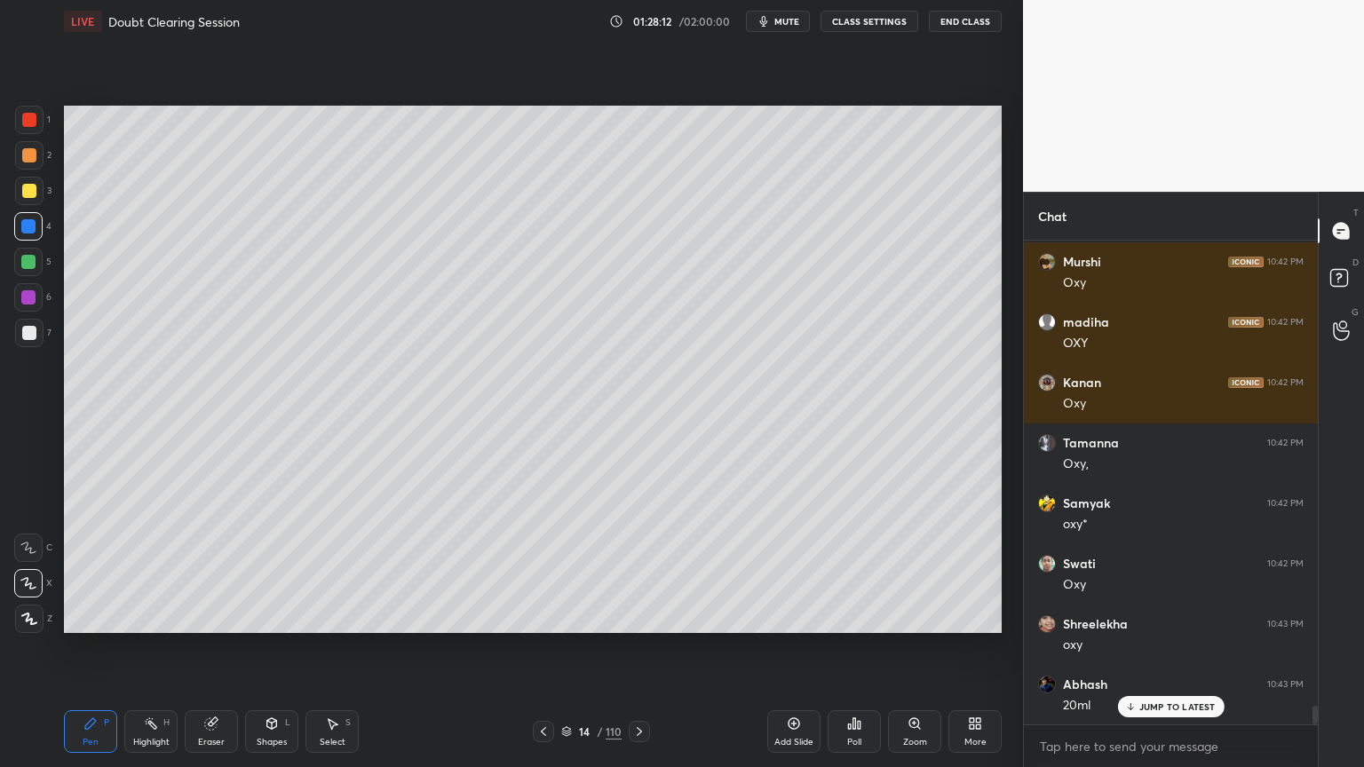
click at [28, 257] on div at bounding box center [28, 262] width 14 height 14
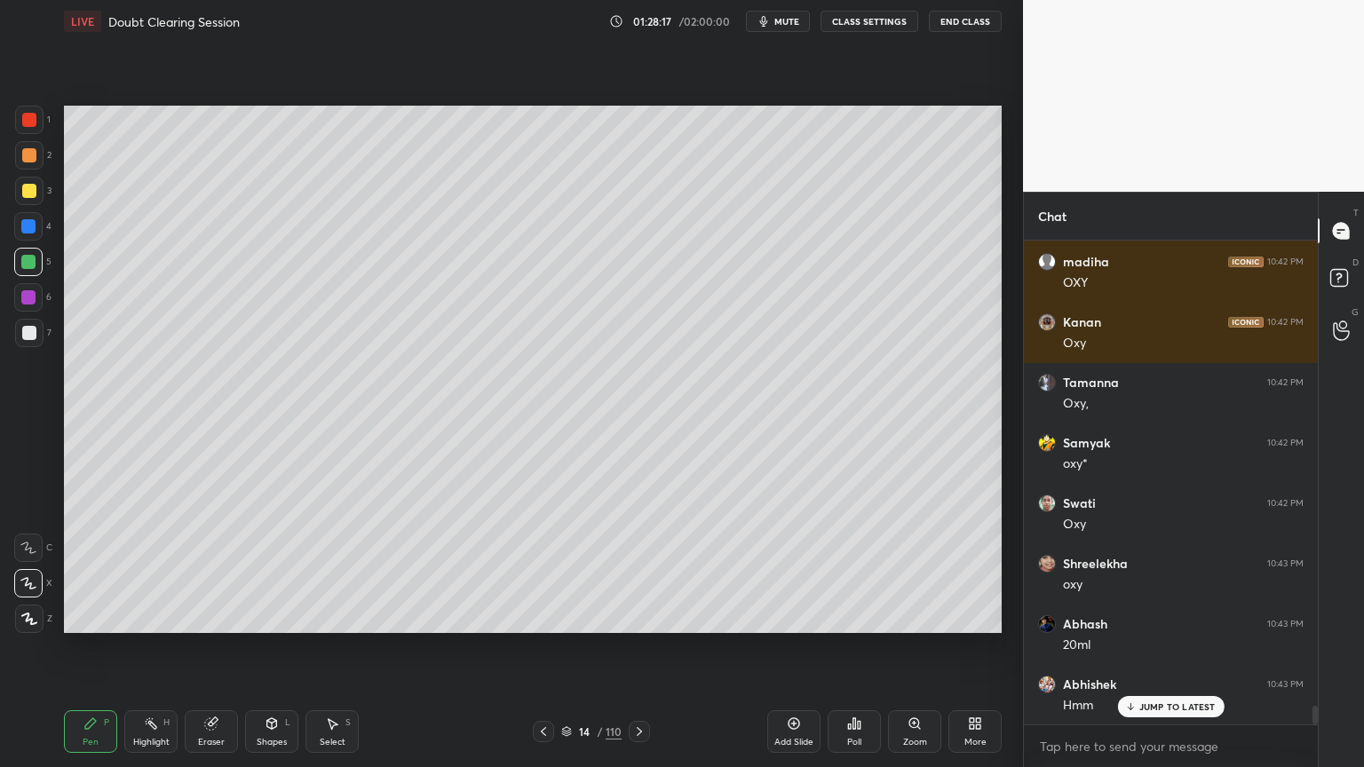
click at [637, 616] on icon at bounding box center [639, 731] width 14 height 14
click at [27, 339] on div at bounding box center [29, 333] width 28 height 28
drag, startPoint x: 281, startPoint y: 732, endPoint x: 266, endPoint y: 714, distance: 23.4
click at [275, 616] on div "Shapes L" at bounding box center [271, 731] width 53 height 43
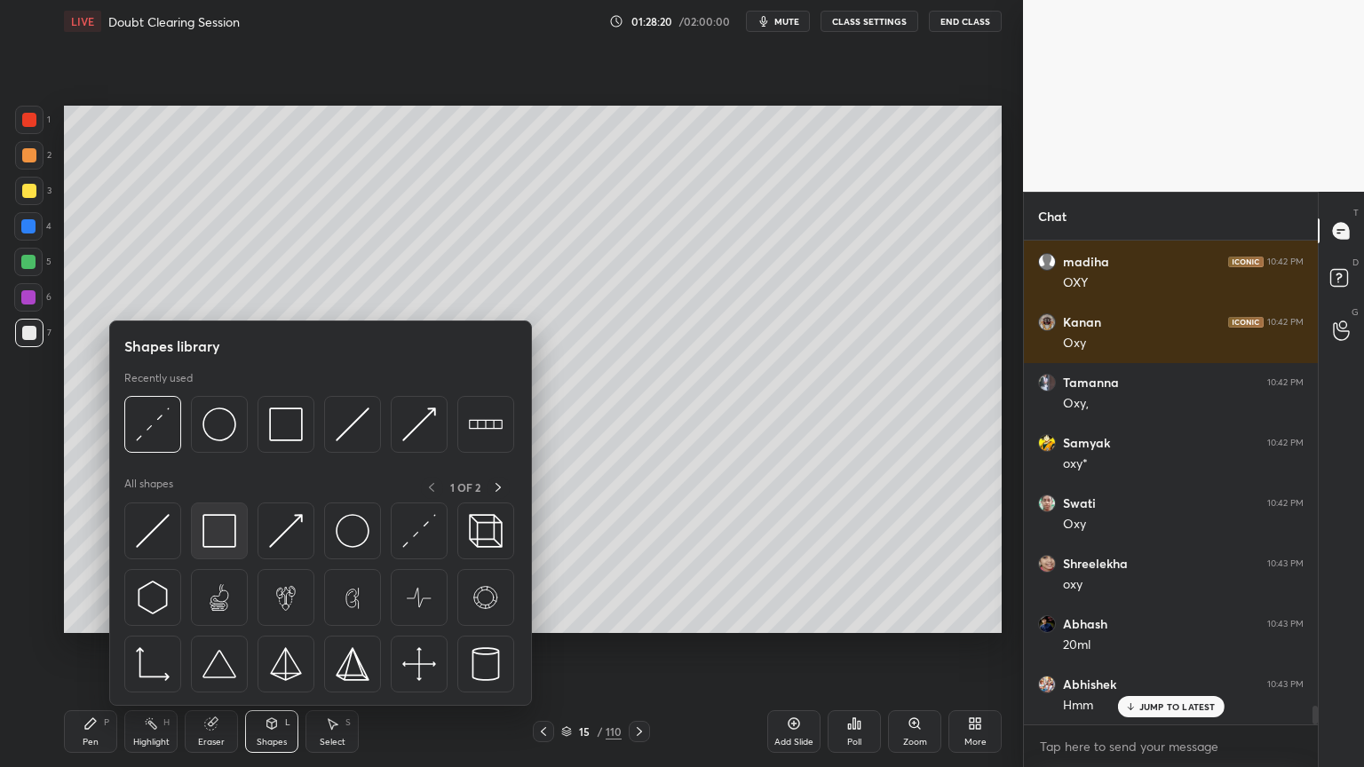
click at [222, 533] on img at bounding box center [219, 531] width 34 height 34
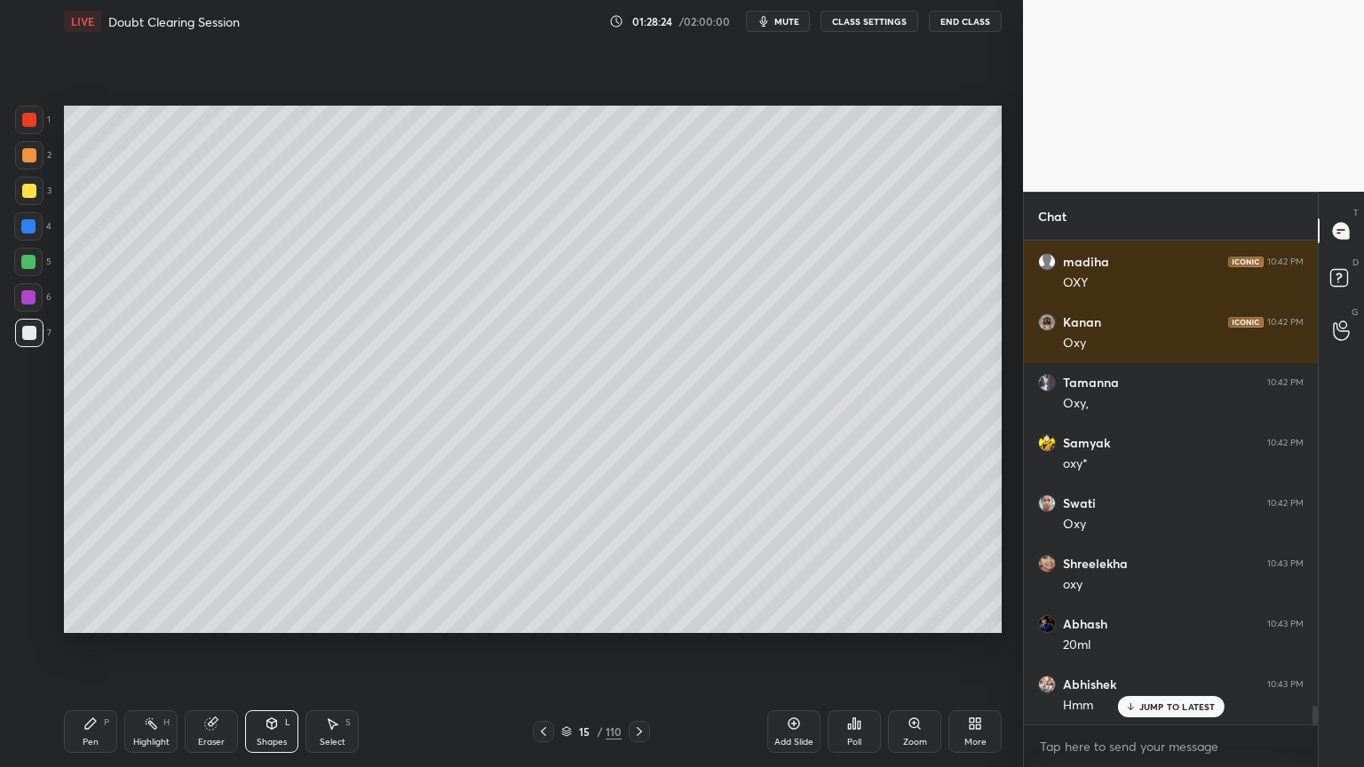
click at [547, 616] on icon at bounding box center [543, 731] width 14 height 14
click at [154, 616] on div "Highlight" at bounding box center [151, 742] width 36 height 9
click at [150, 616] on div "Highlight" at bounding box center [151, 742] width 36 height 9
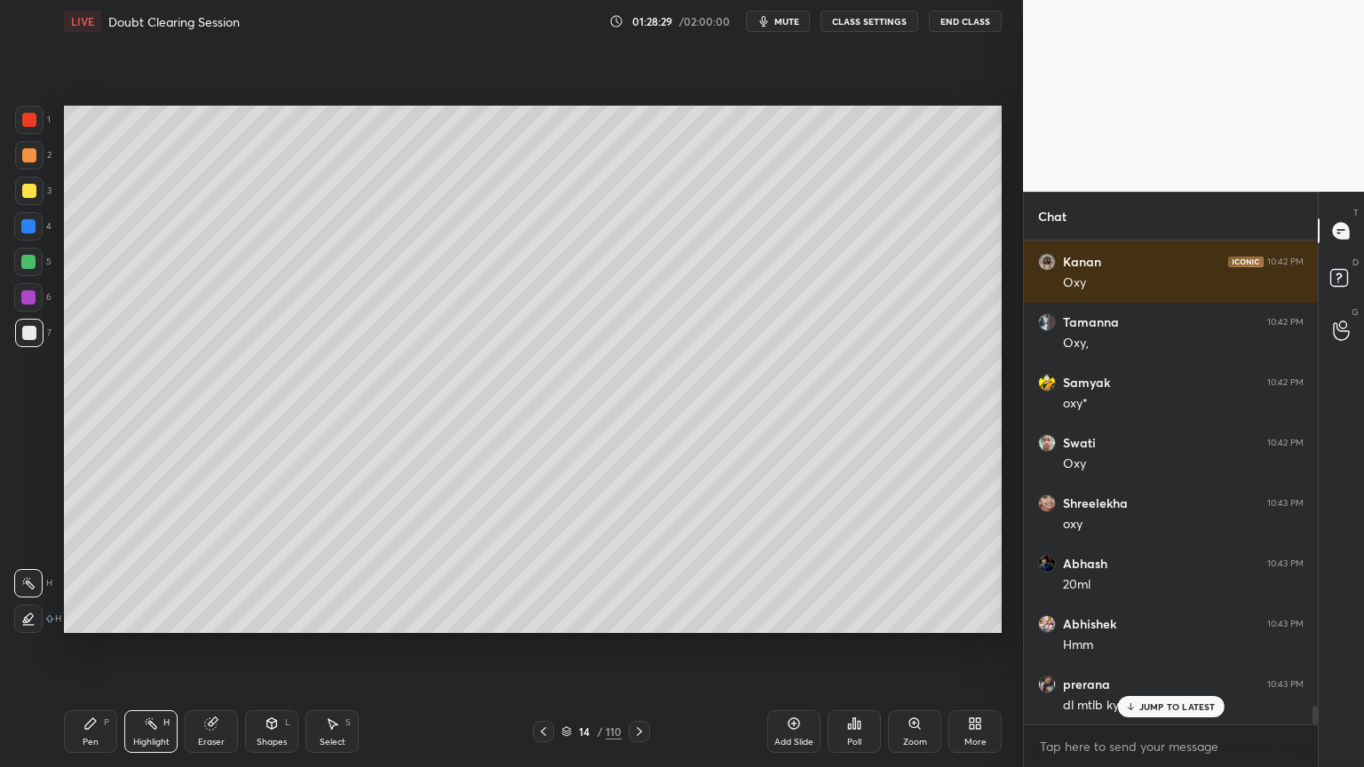
click at [641, 616] on div at bounding box center [639, 731] width 21 height 21
drag, startPoint x: 88, startPoint y: 740, endPoint x: 83, endPoint y: 724, distance: 16.6
click at [87, 616] on div "Pen" at bounding box center [91, 742] width 16 height 9
click at [36, 587] on icon at bounding box center [28, 583] width 16 height 12
click at [36, 562] on div "X" at bounding box center [33, 580] width 38 height 36
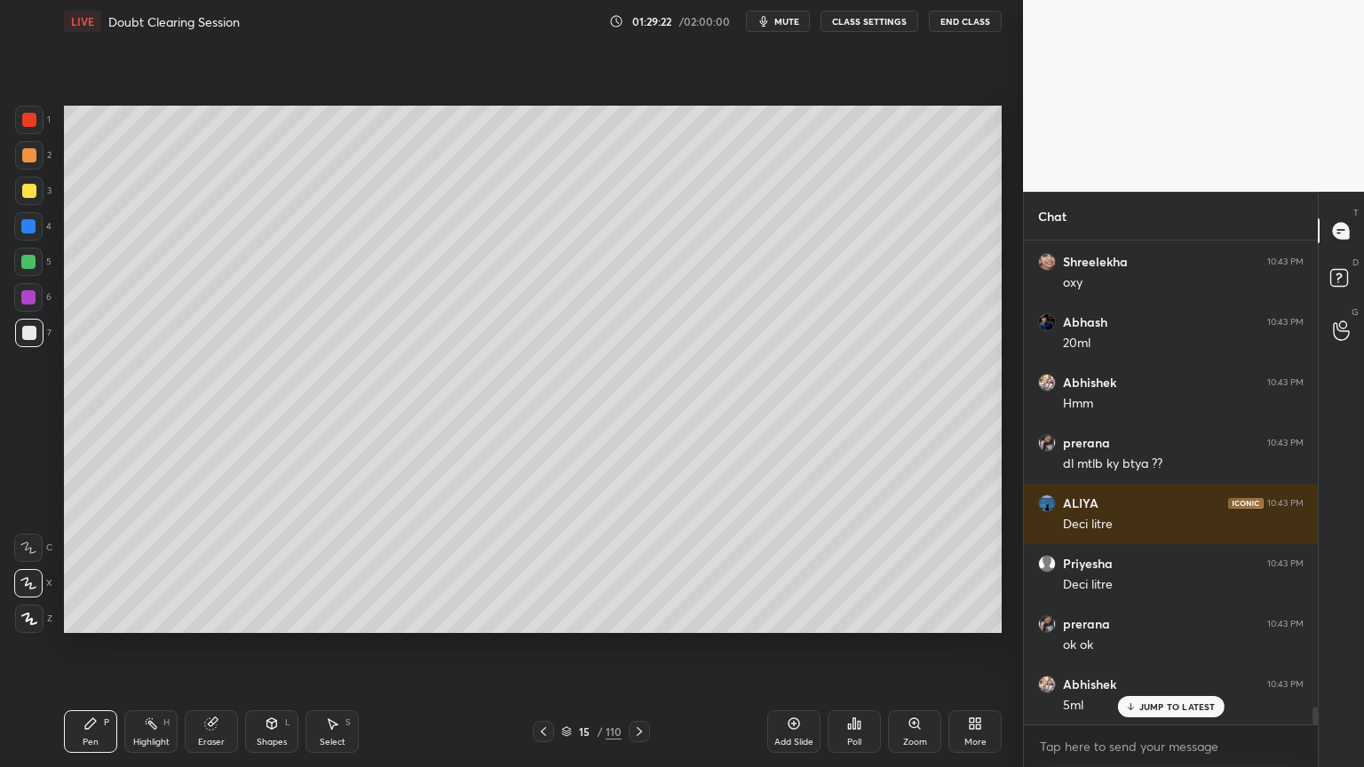
scroll to position [12589, 0]
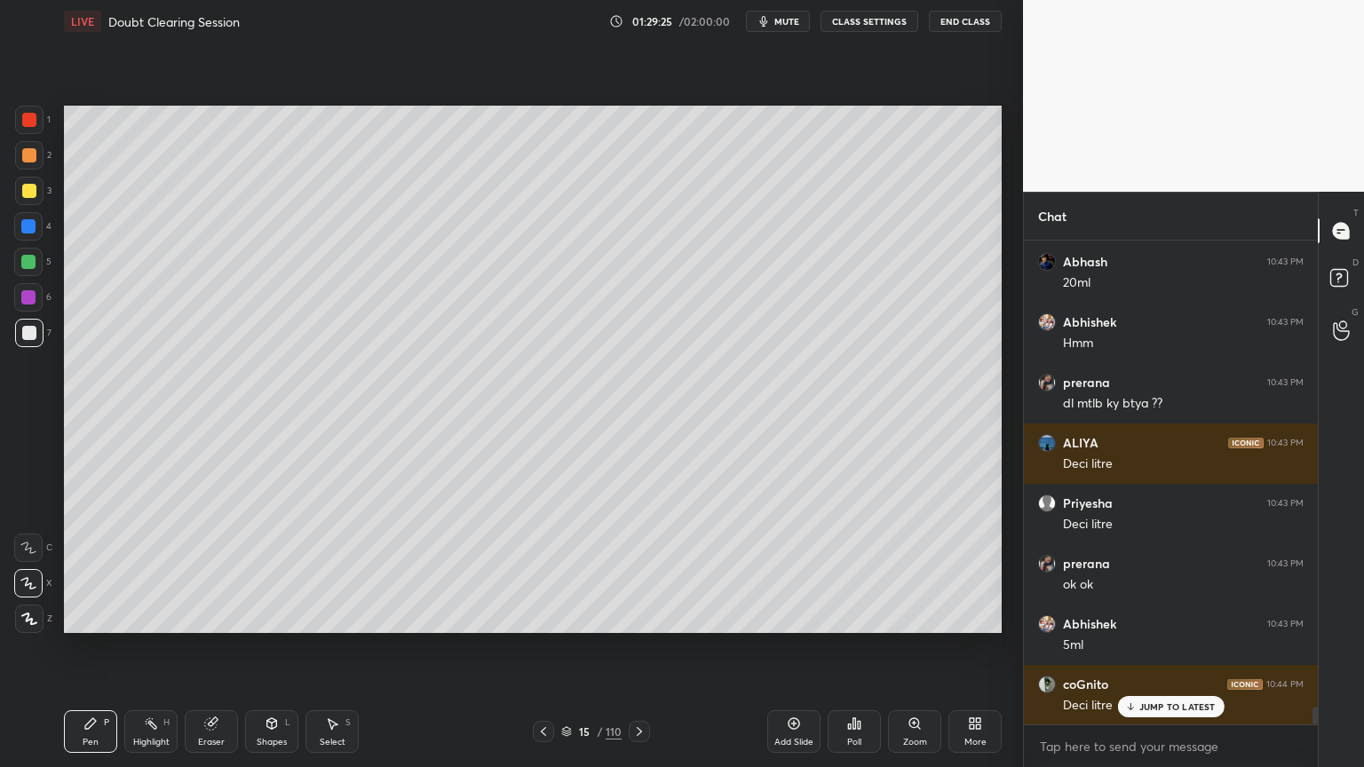
click at [639, 616] on icon at bounding box center [639, 731] width 14 height 14
click at [543, 616] on div at bounding box center [543, 731] width 21 height 21
click at [639, 616] on icon at bounding box center [639, 731] width 5 height 9
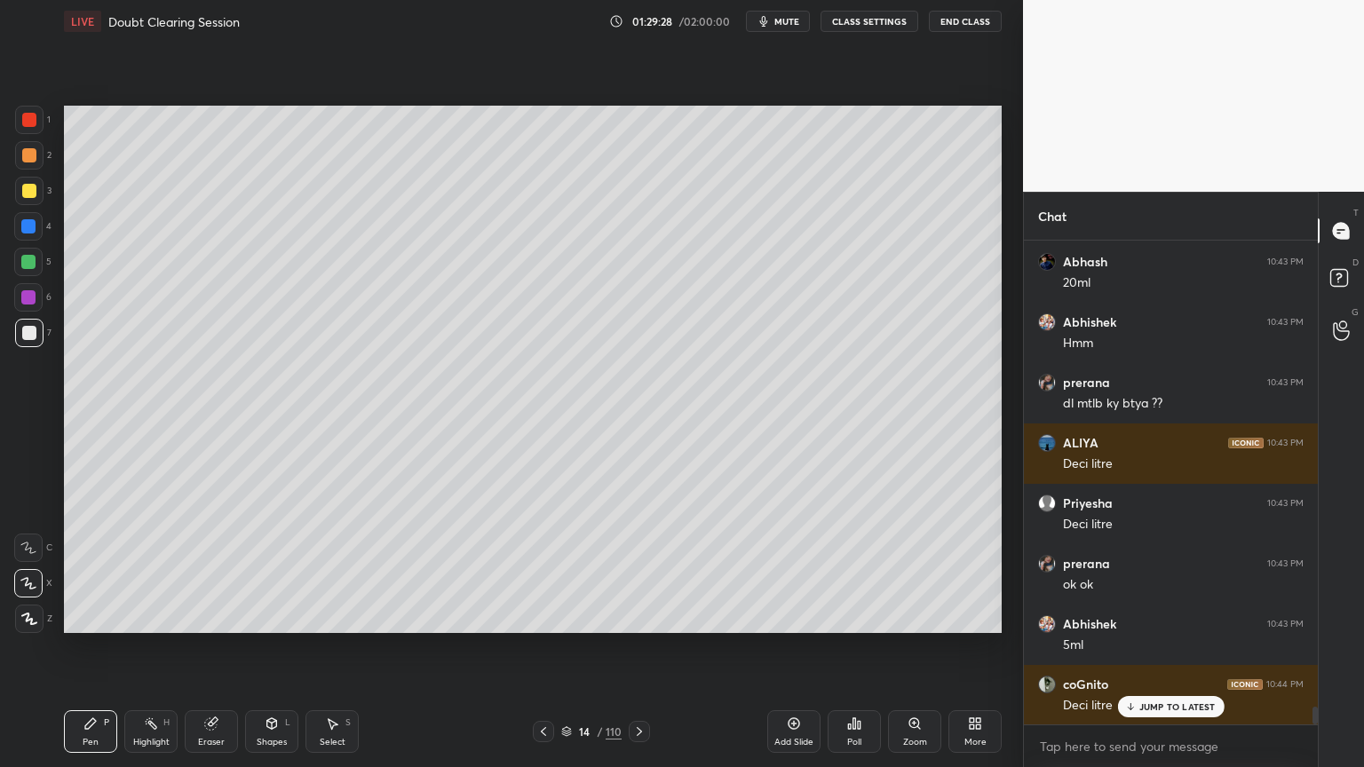
scroll to position [12649, 0]
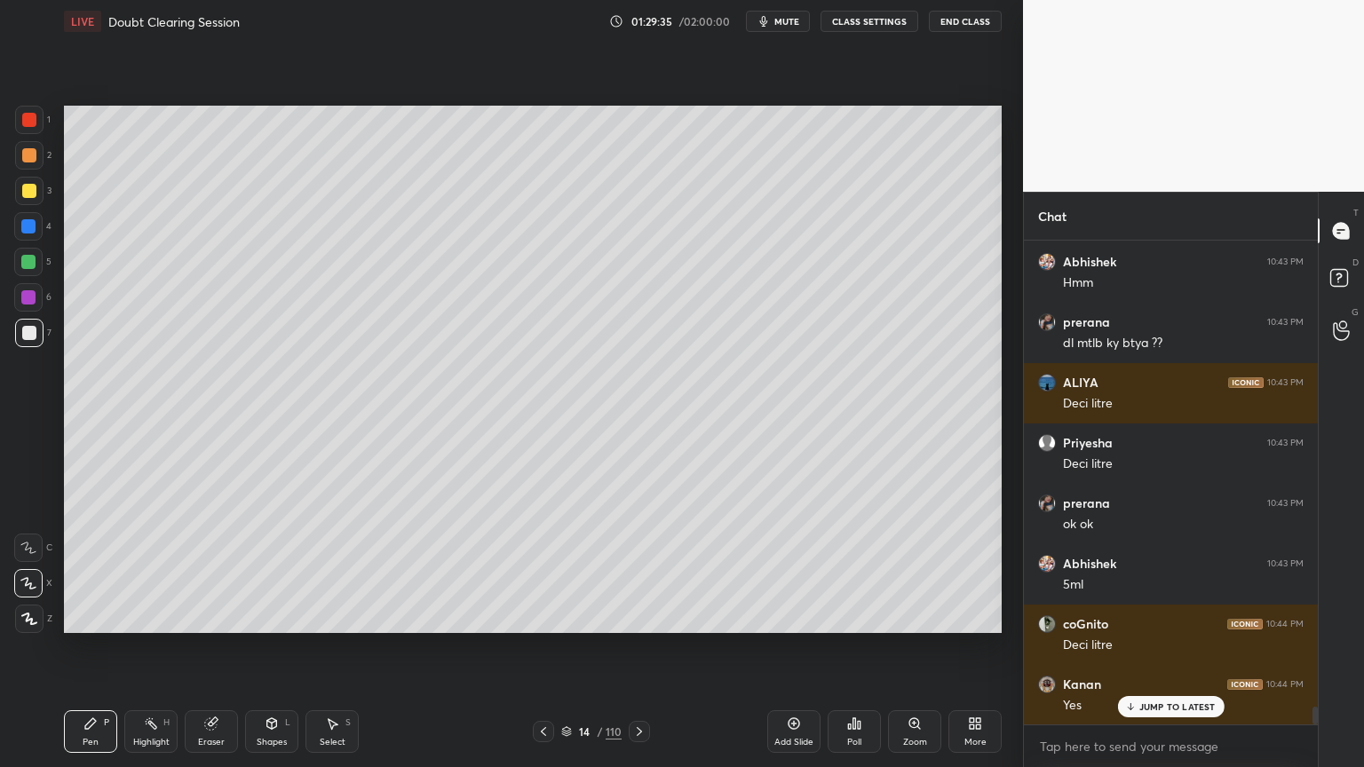
click at [24, 262] on div at bounding box center [28, 262] width 14 height 14
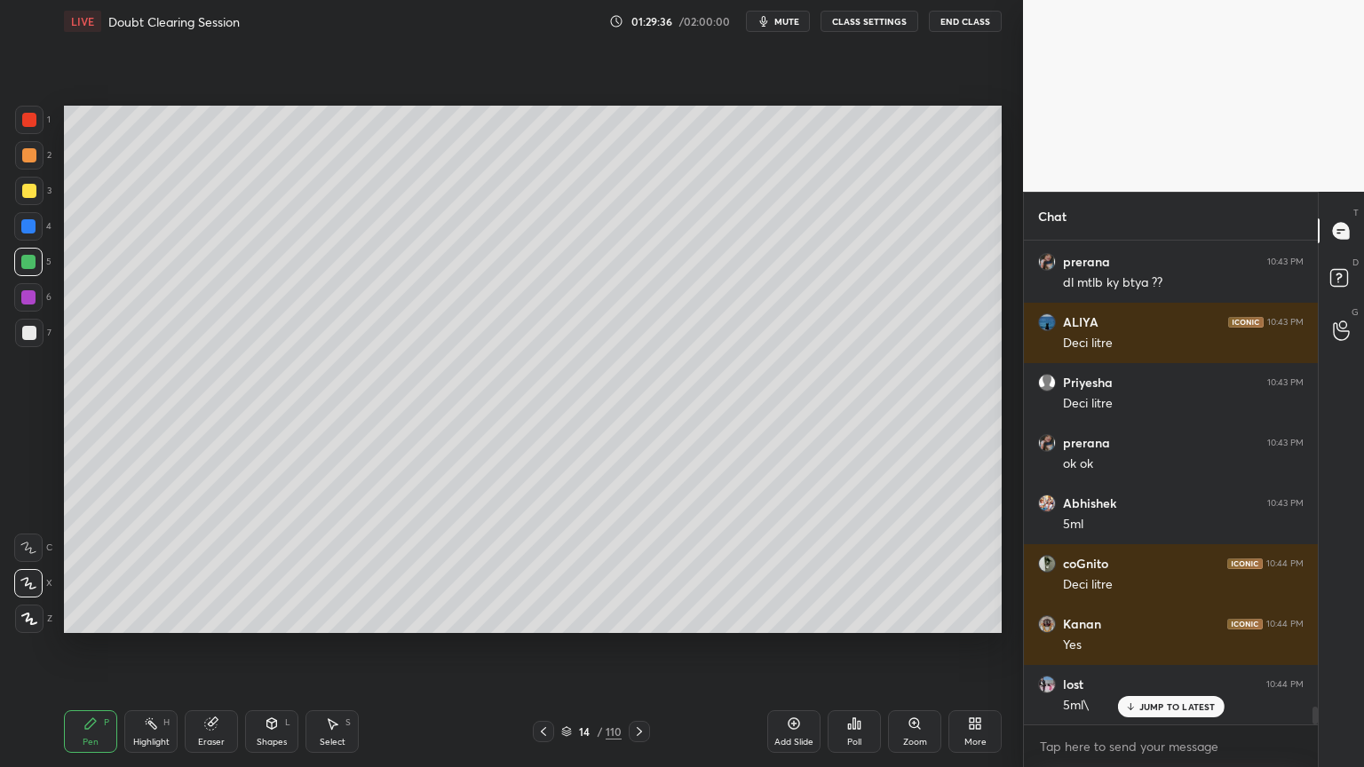
scroll to position [12770, 0]
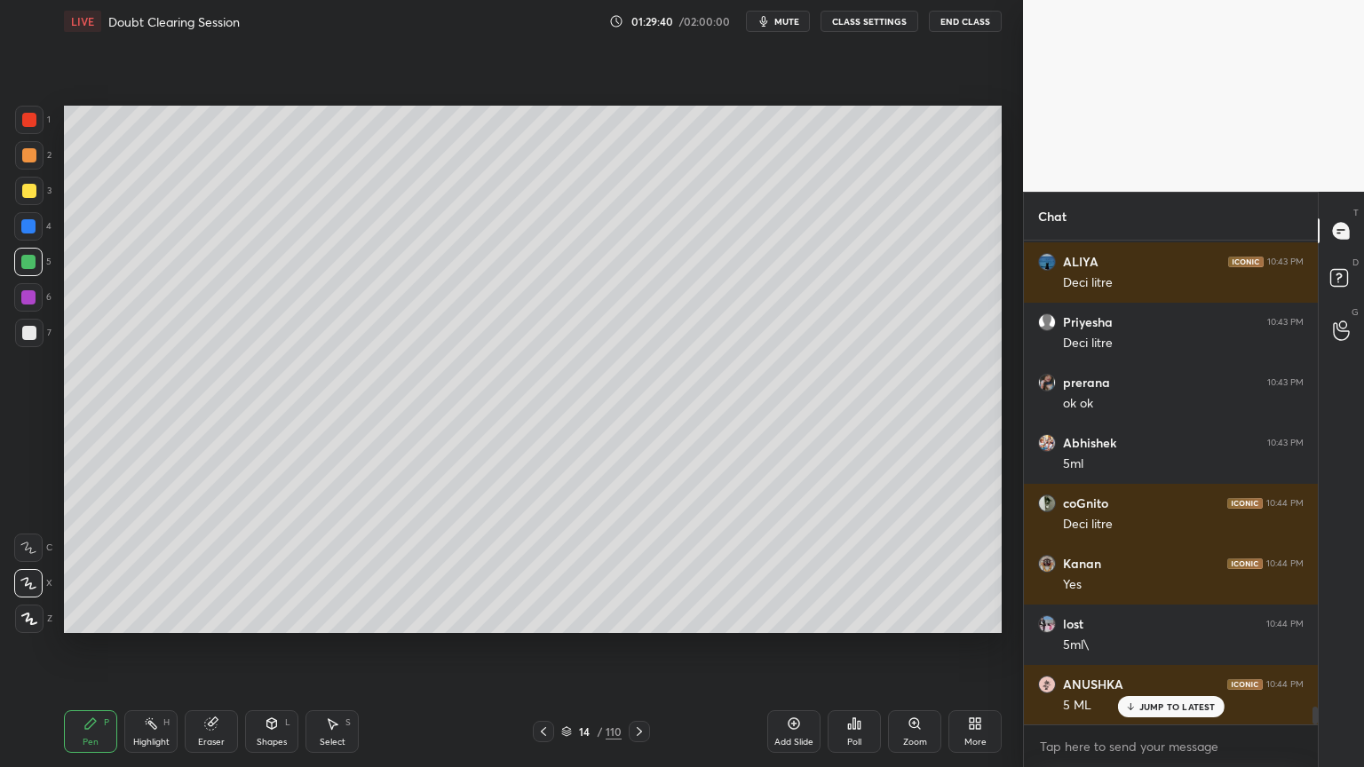
drag, startPoint x: 18, startPoint y: 259, endPoint x: 31, endPoint y: 266, distance: 15.1
click at [20, 263] on div at bounding box center [28, 262] width 28 height 28
click at [161, 616] on div "Highlight H" at bounding box center [150, 731] width 53 height 43
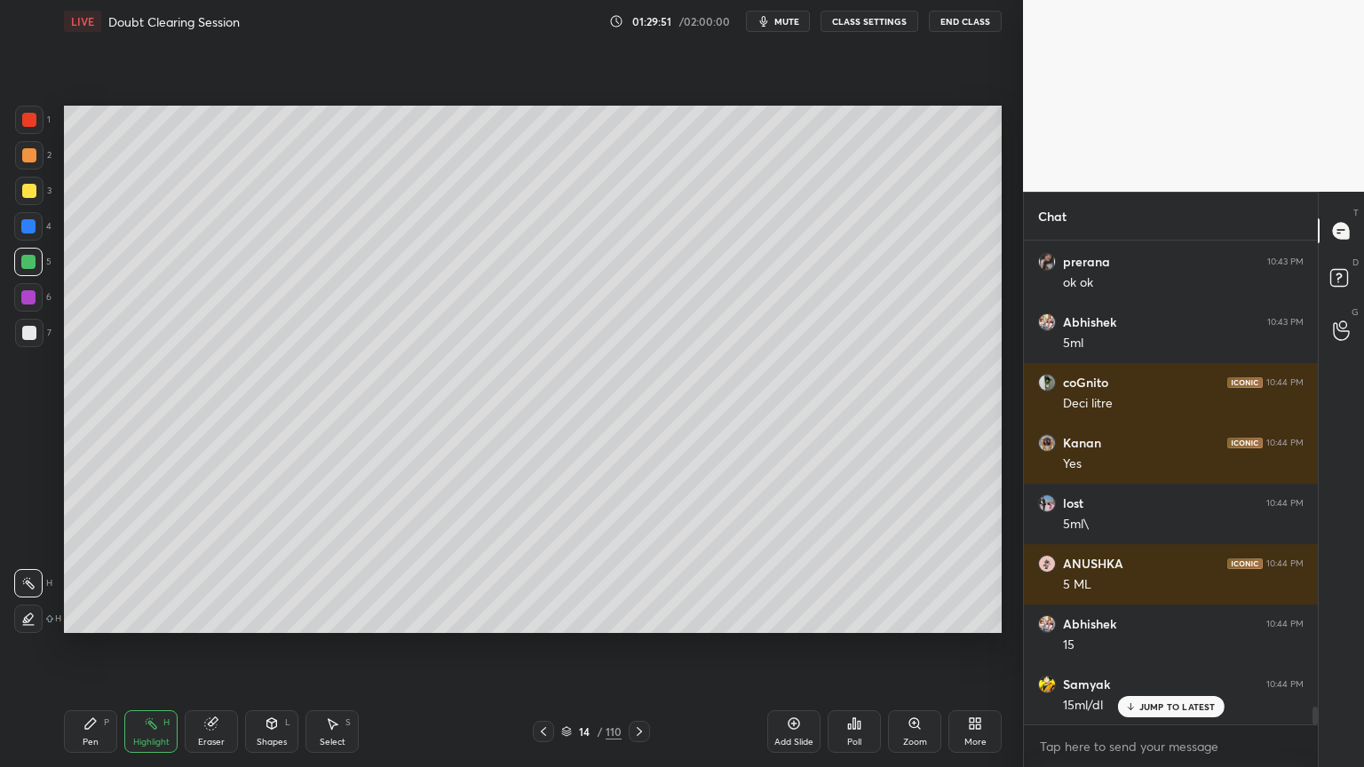
scroll to position [12951, 0]
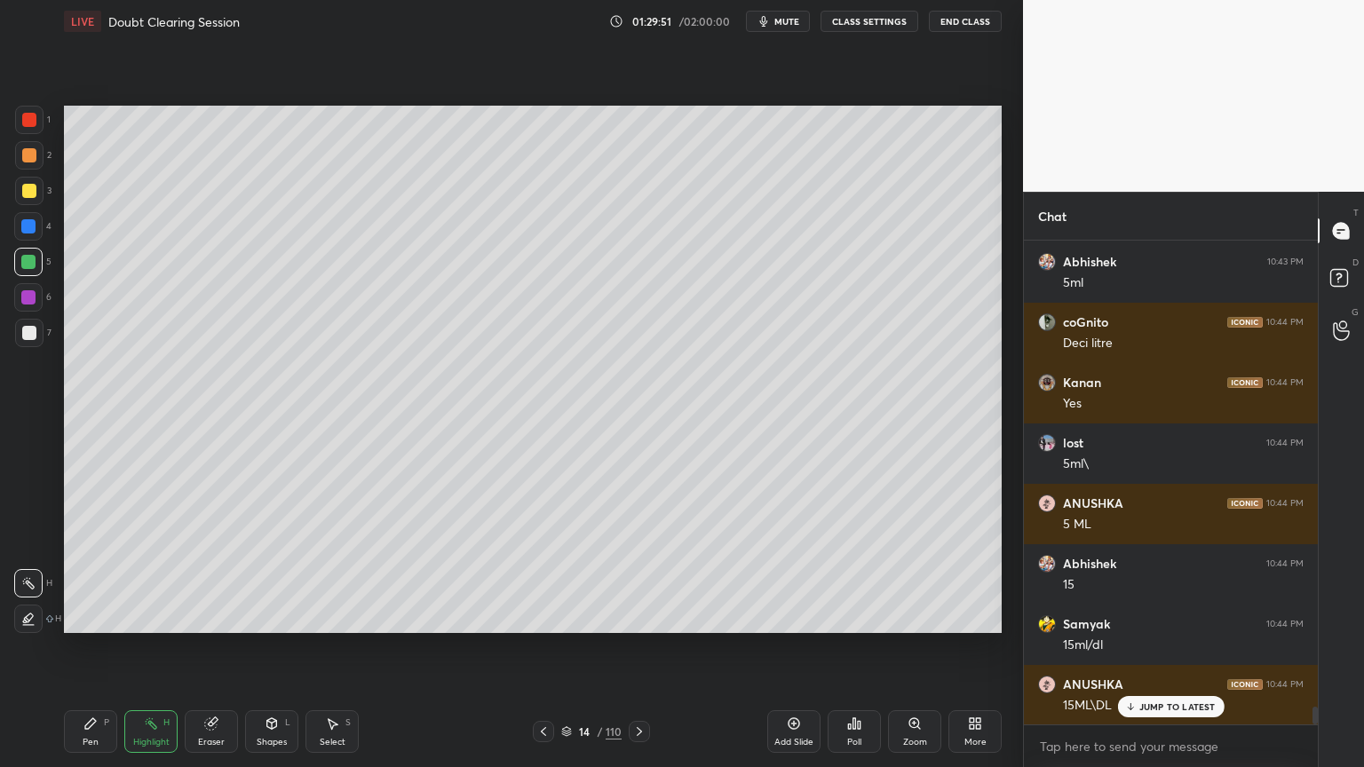
click at [93, 616] on div "Pen P" at bounding box center [90, 731] width 53 height 43
click at [36, 586] on div at bounding box center [28, 583] width 28 height 28
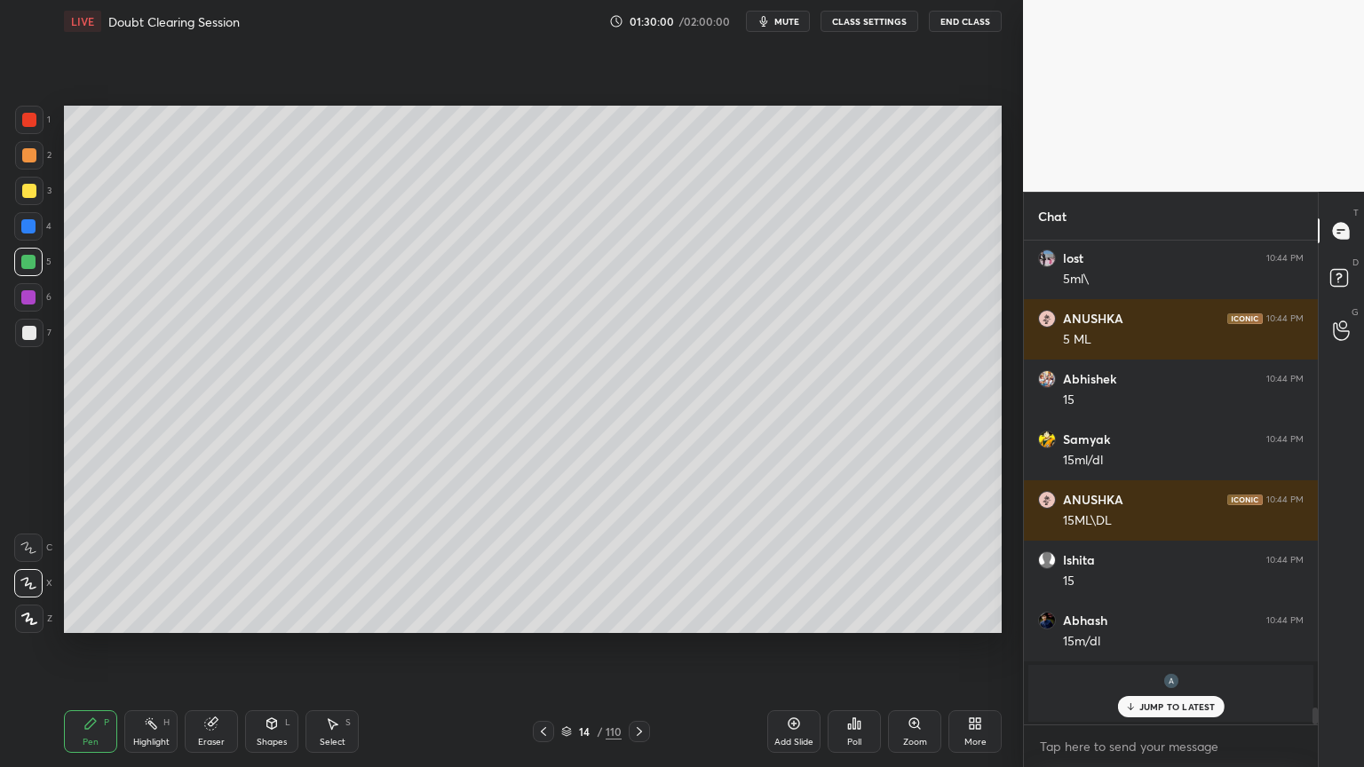
scroll to position [13196, 0]
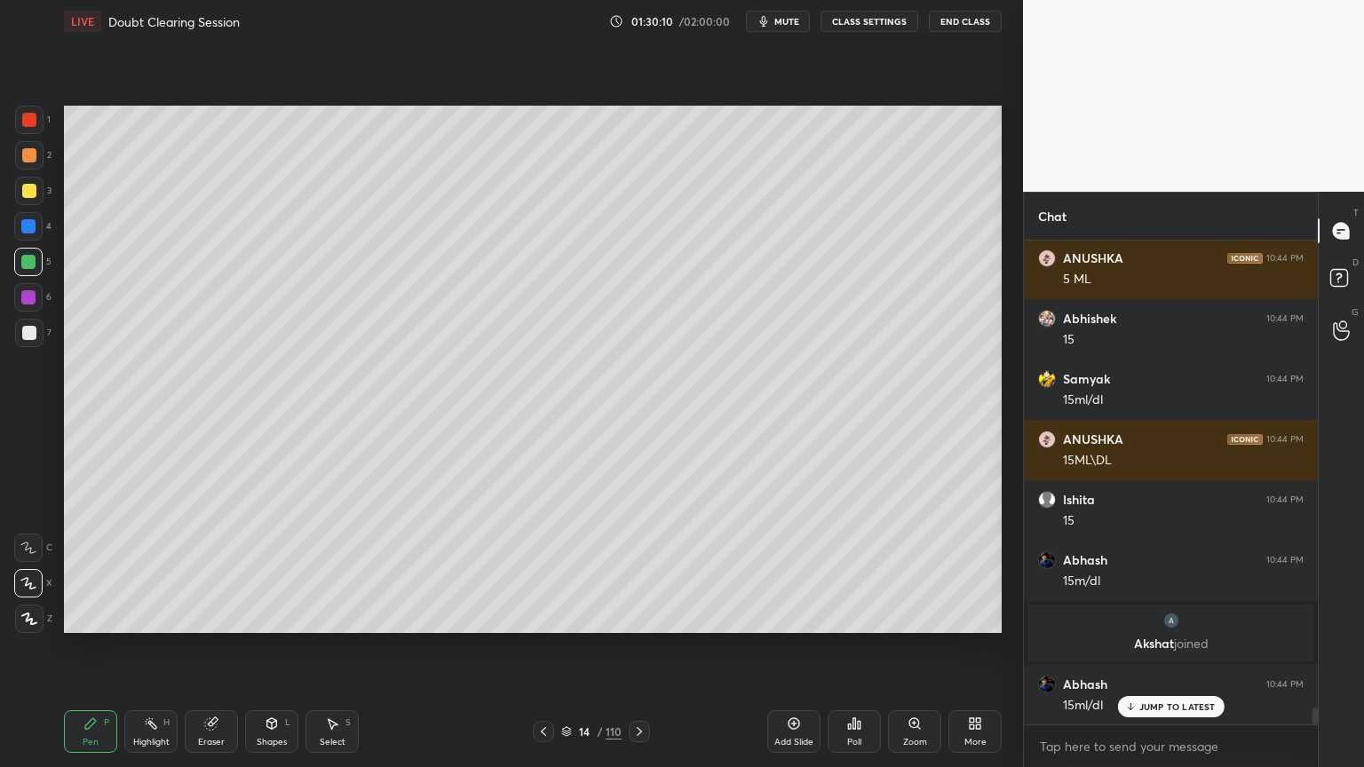
click at [25, 263] on div at bounding box center [28, 262] width 14 height 14
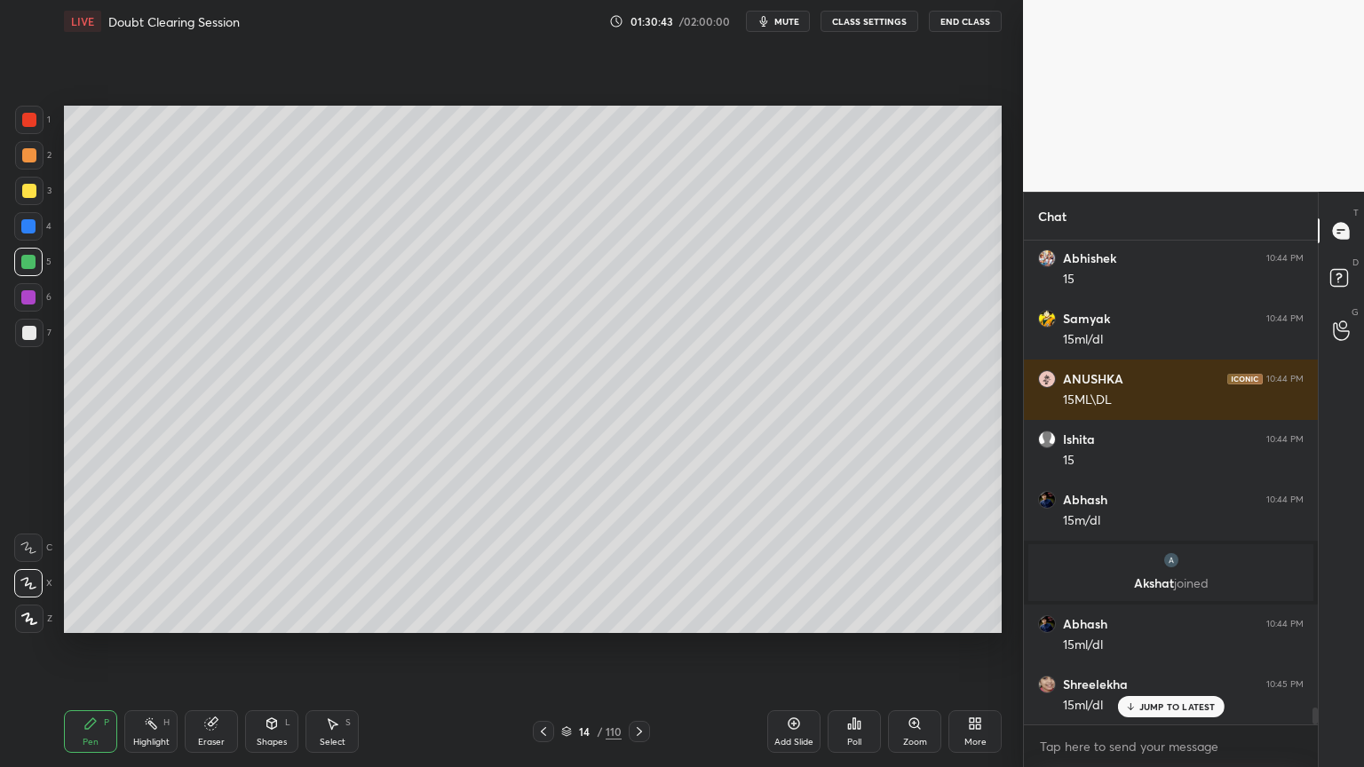
click at [547, 616] on icon at bounding box center [543, 731] width 14 height 14
click at [629, 616] on div at bounding box center [639, 731] width 21 height 21
click at [635, 616] on icon at bounding box center [639, 731] width 14 height 14
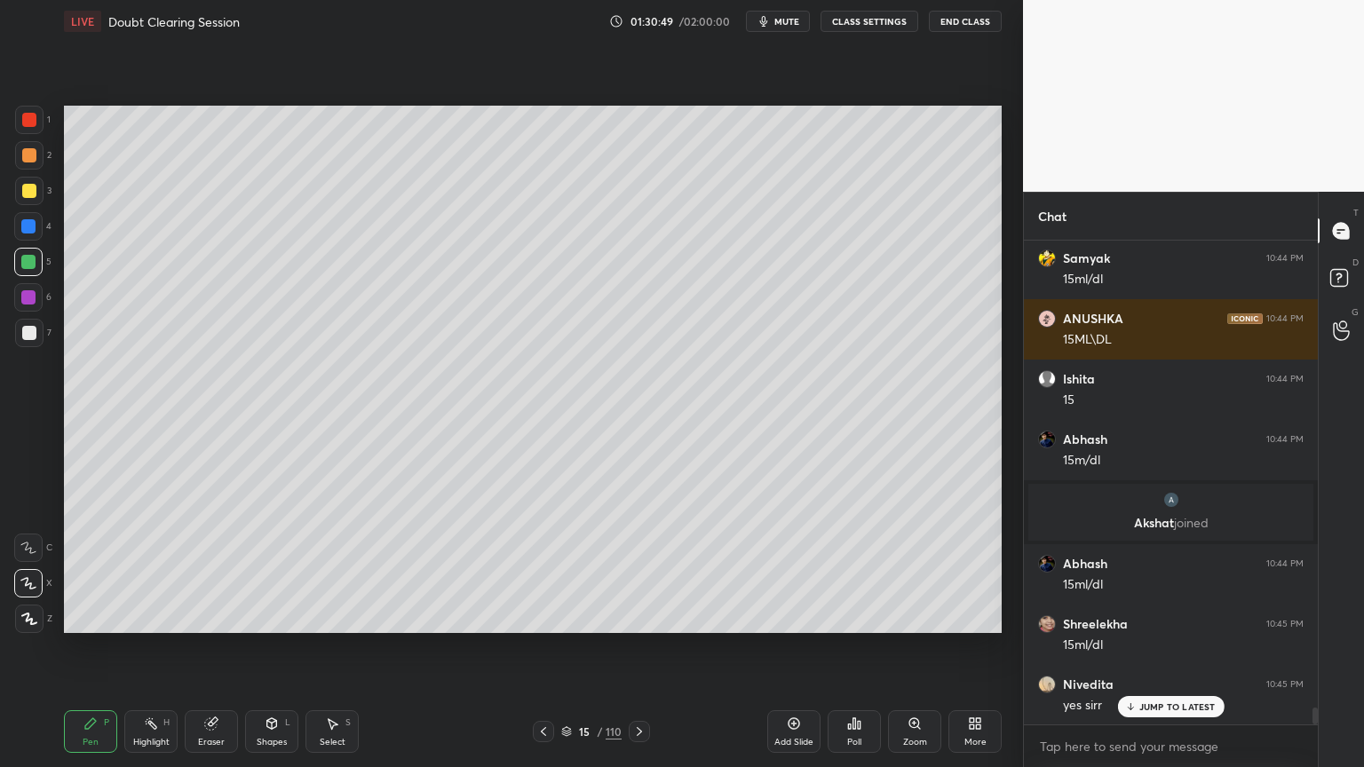
click at [546, 616] on icon at bounding box center [543, 731] width 5 height 9
drag, startPoint x: 28, startPoint y: 329, endPoint x: 36, endPoint y: 353, distance: 25.0
click at [28, 328] on div at bounding box center [29, 333] width 14 height 14
drag, startPoint x: 35, startPoint y: 550, endPoint x: 44, endPoint y: 525, distance: 26.7
click at [33, 550] on icon at bounding box center [28, 548] width 16 height 12
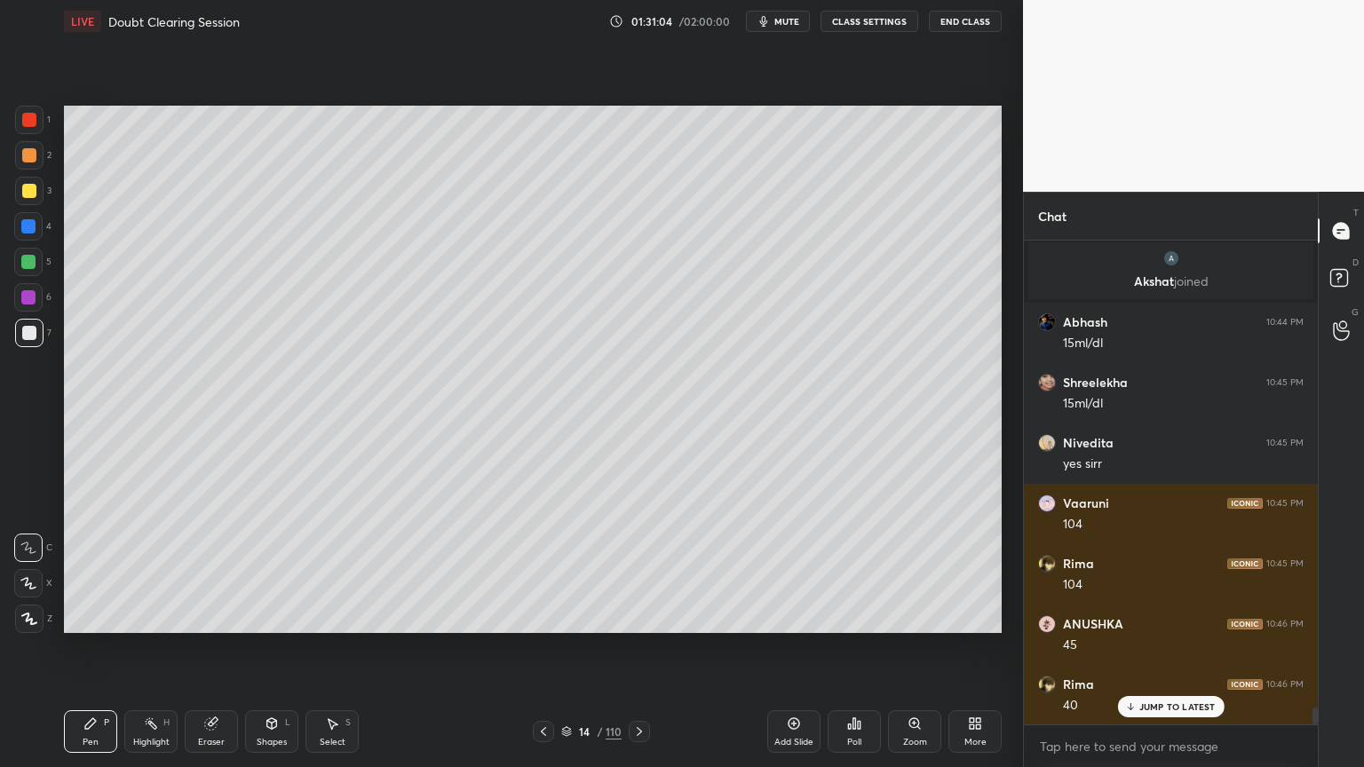
scroll to position [13619, 0]
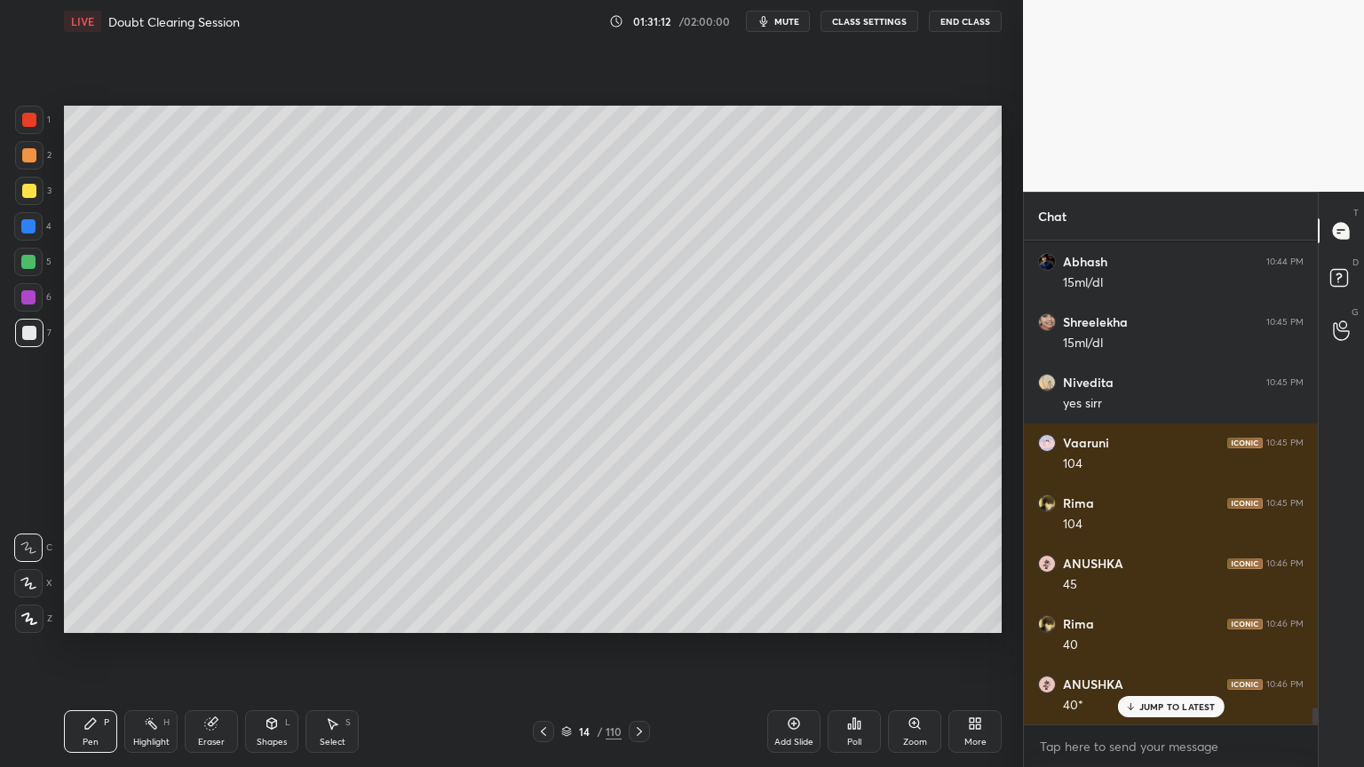
click at [635, 616] on icon at bounding box center [639, 731] width 14 height 14
click at [544, 616] on icon at bounding box center [543, 731] width 14 height 14
click at [629, 616] on div at bounding box center [639, 731] width 21 height 21
click at [618, 616] on div "110" at bounding box center [613, 732] width 16 height 16
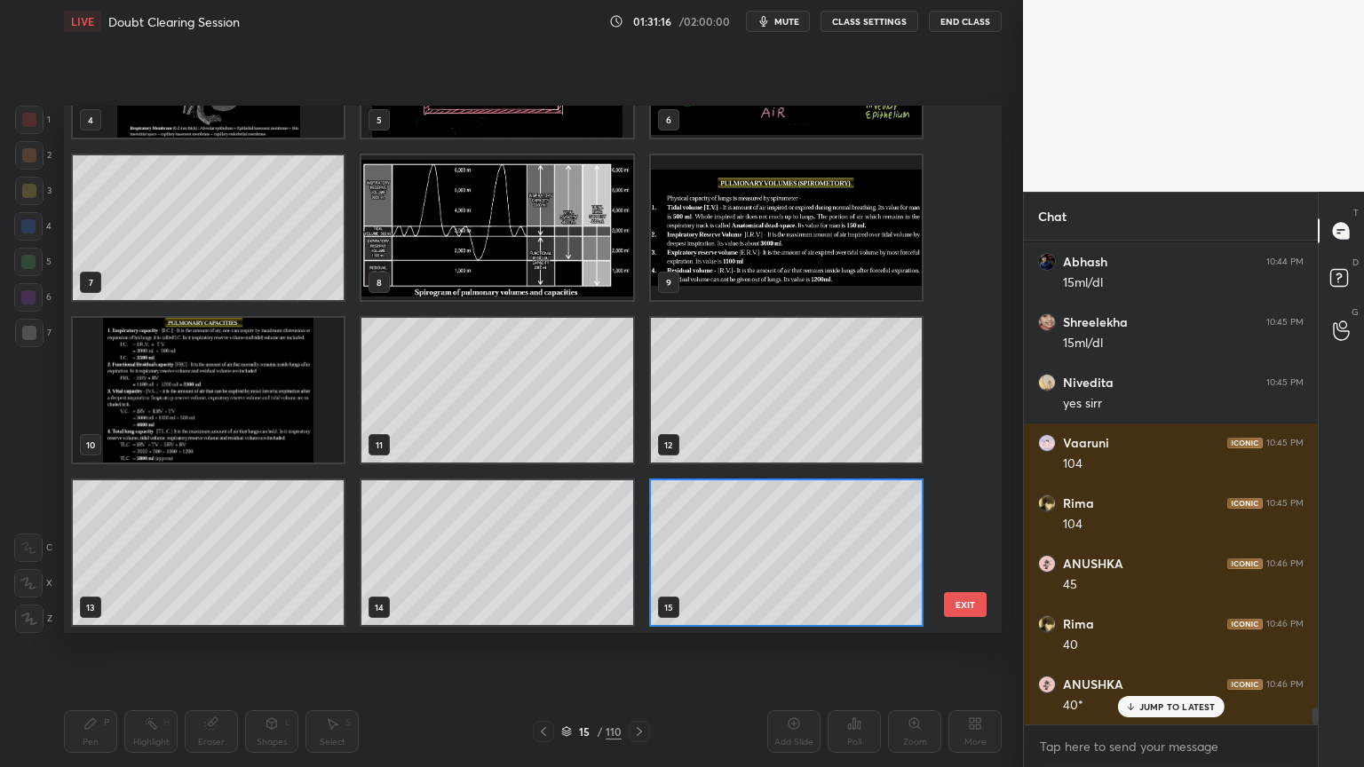
scroll to position [13679, 0]
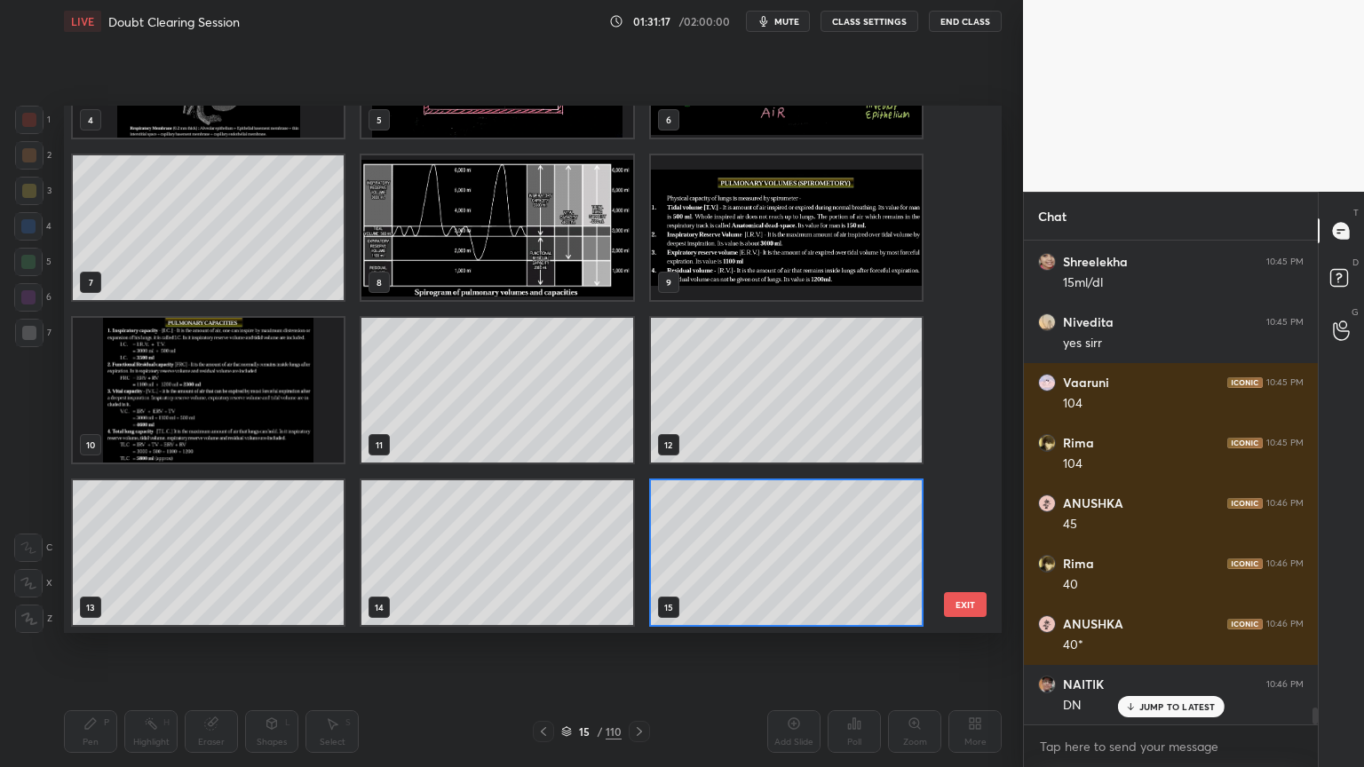
drag, startPoint x: 614, startPoint y: 730, endPoint x: 501, endPoint y: 661, distance: 133.1
click at [498, 616] on div "LIVE Doubt Clearing Session 01:31:17 / 02:00:00 mute CLASS SETTINGS End Class S…" at bounding box center [533, 383] width 952 height 767
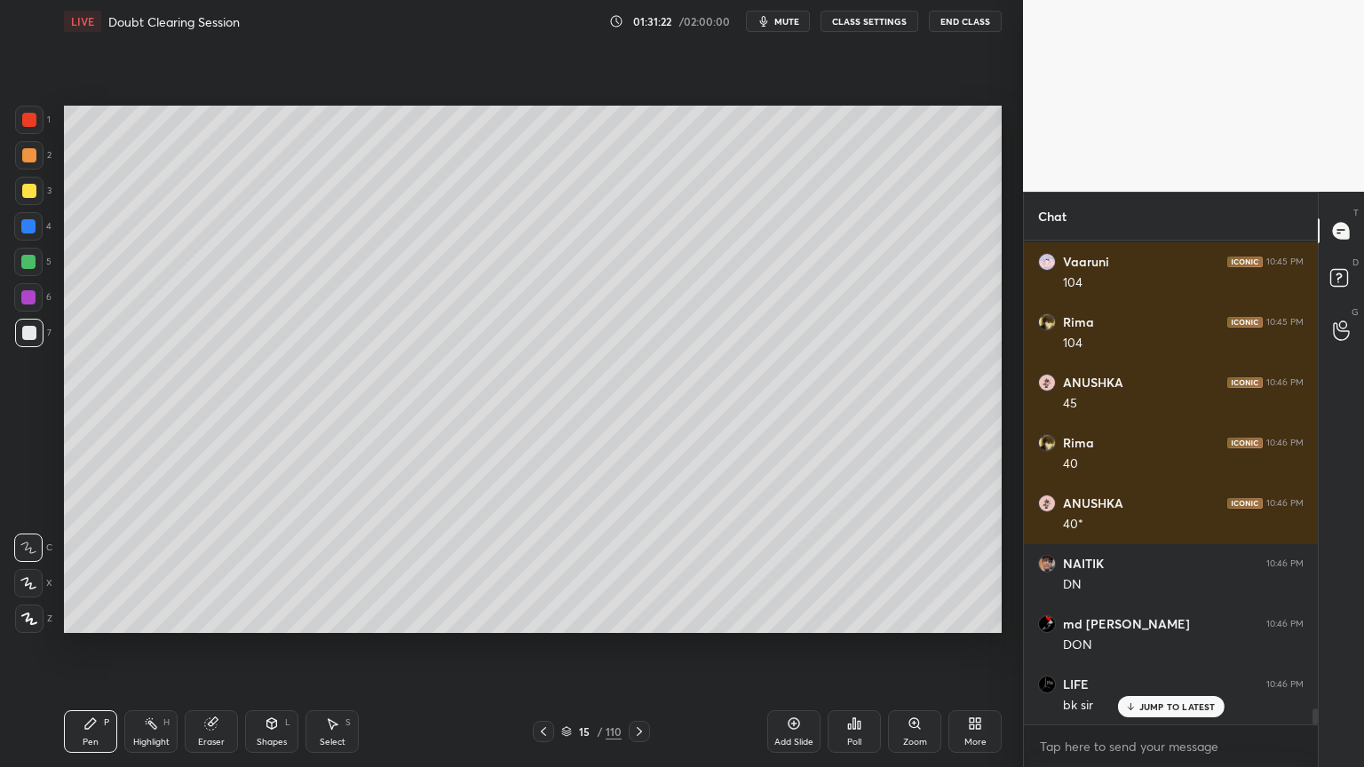
scroll to position [13860, 0]
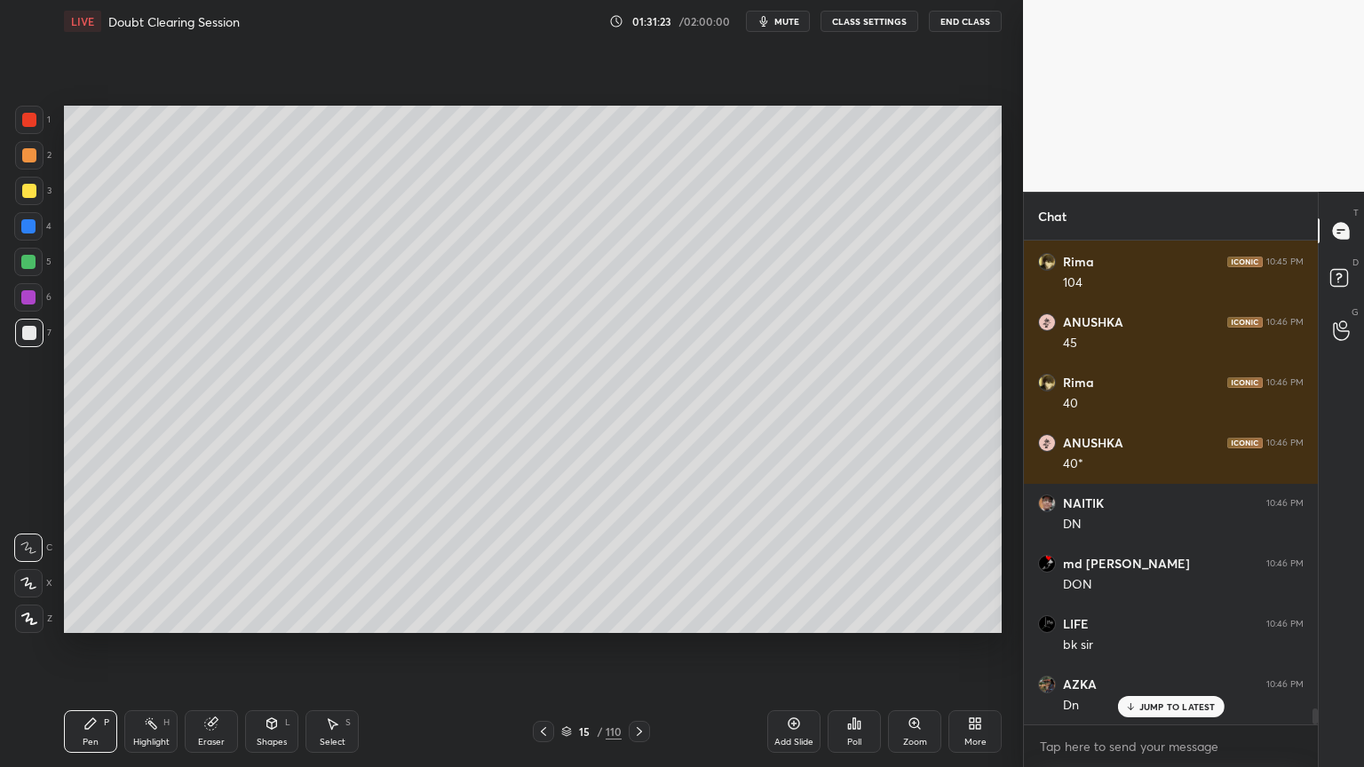
click at [642, 616] on icon at bounding box center [639, 731] width 14 height 14
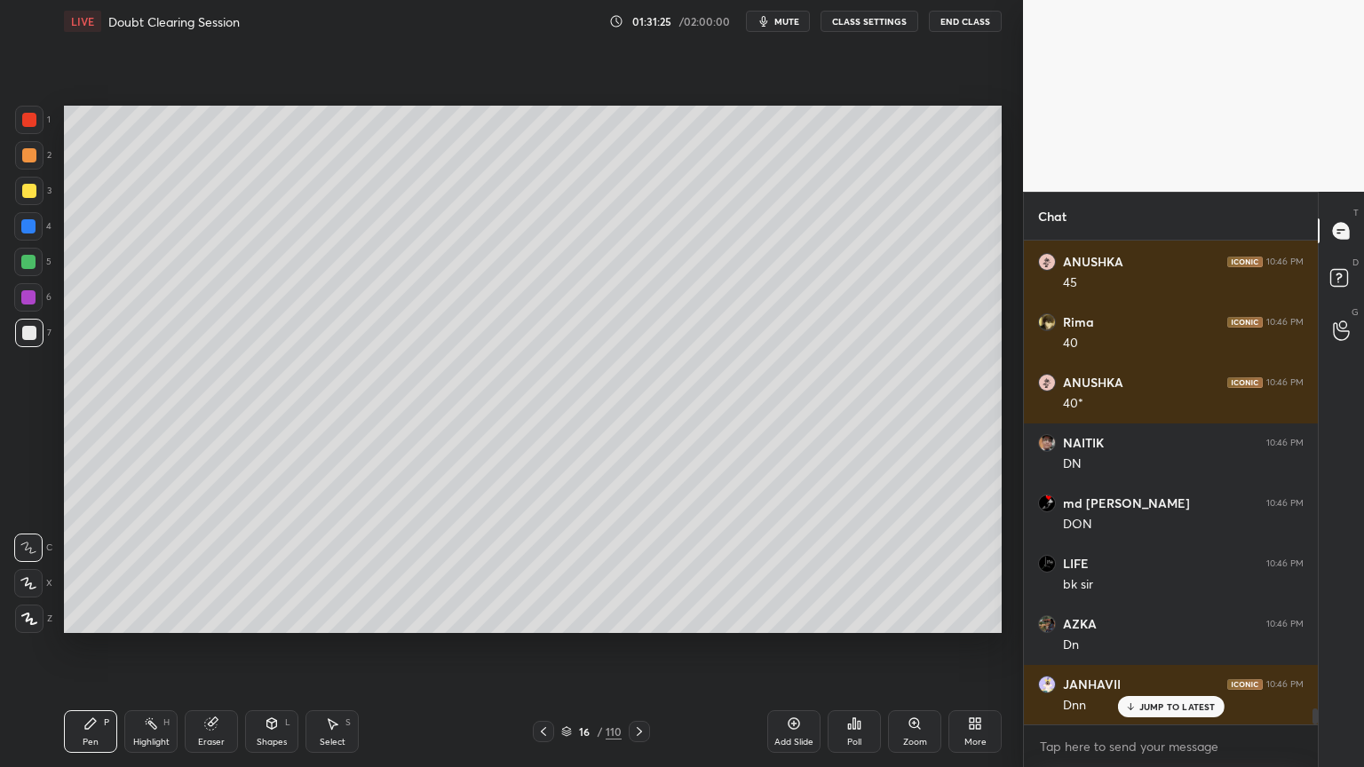
scroll to position [14102, 0]
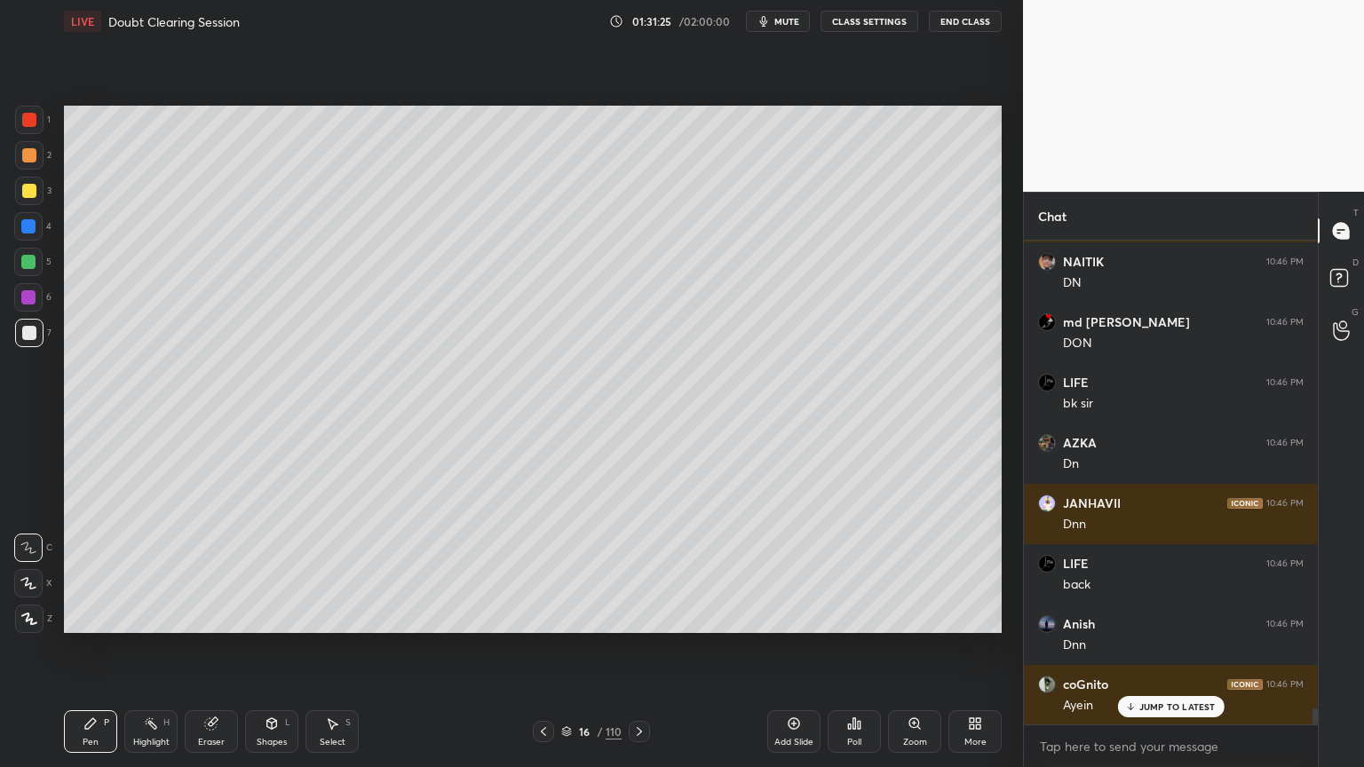
drag, startPoint x: 629, startPoint y: 724, endPoint x: 576, endPoint y: 689, distance: 63.3
click at [576, 616] on div "LIVE Doubt Clearing Session 01:31:25 / 02:00:00 mute CLASS SETTINGS End Class S…" at bounding box center [533, 383] width 952 height 767
click at [546, 616] on icon at bounding box center [543, 731] width 14 height 14
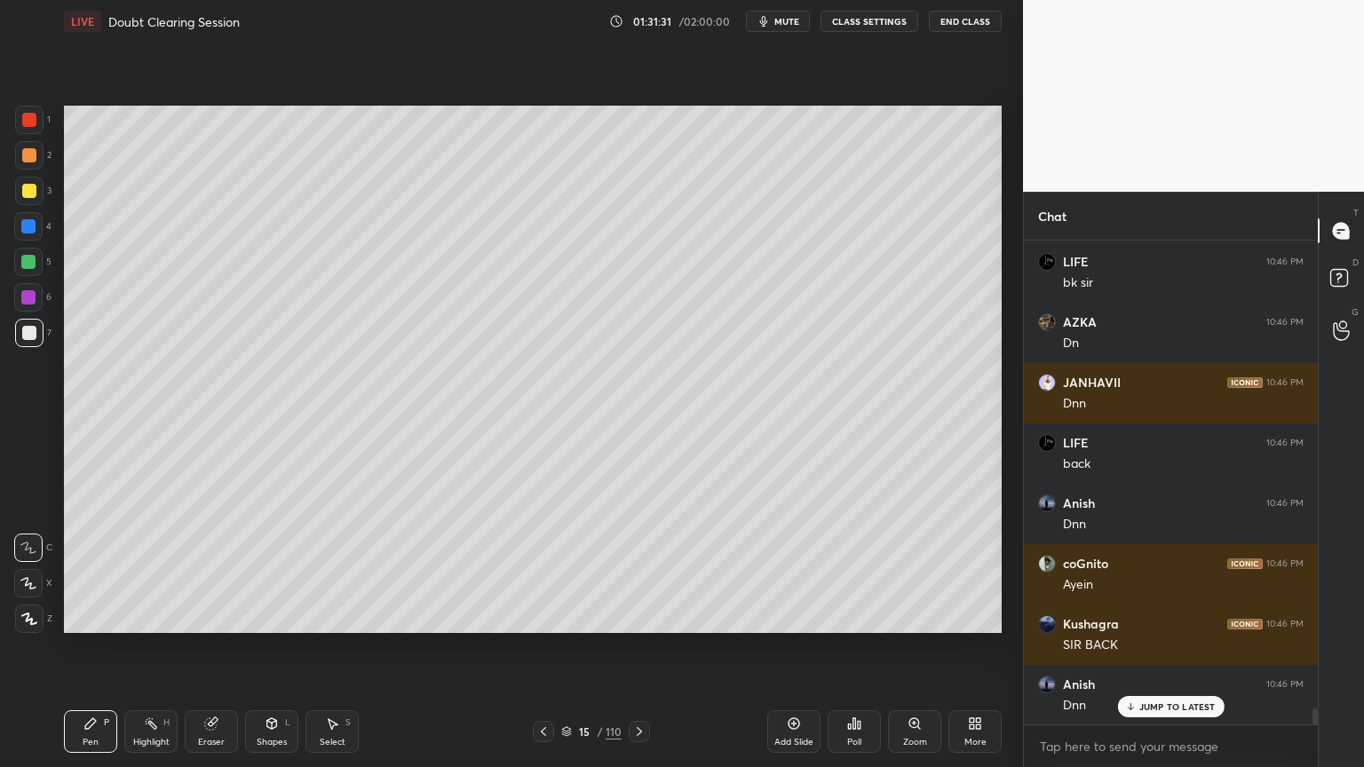
scroll to position [14343, 0]
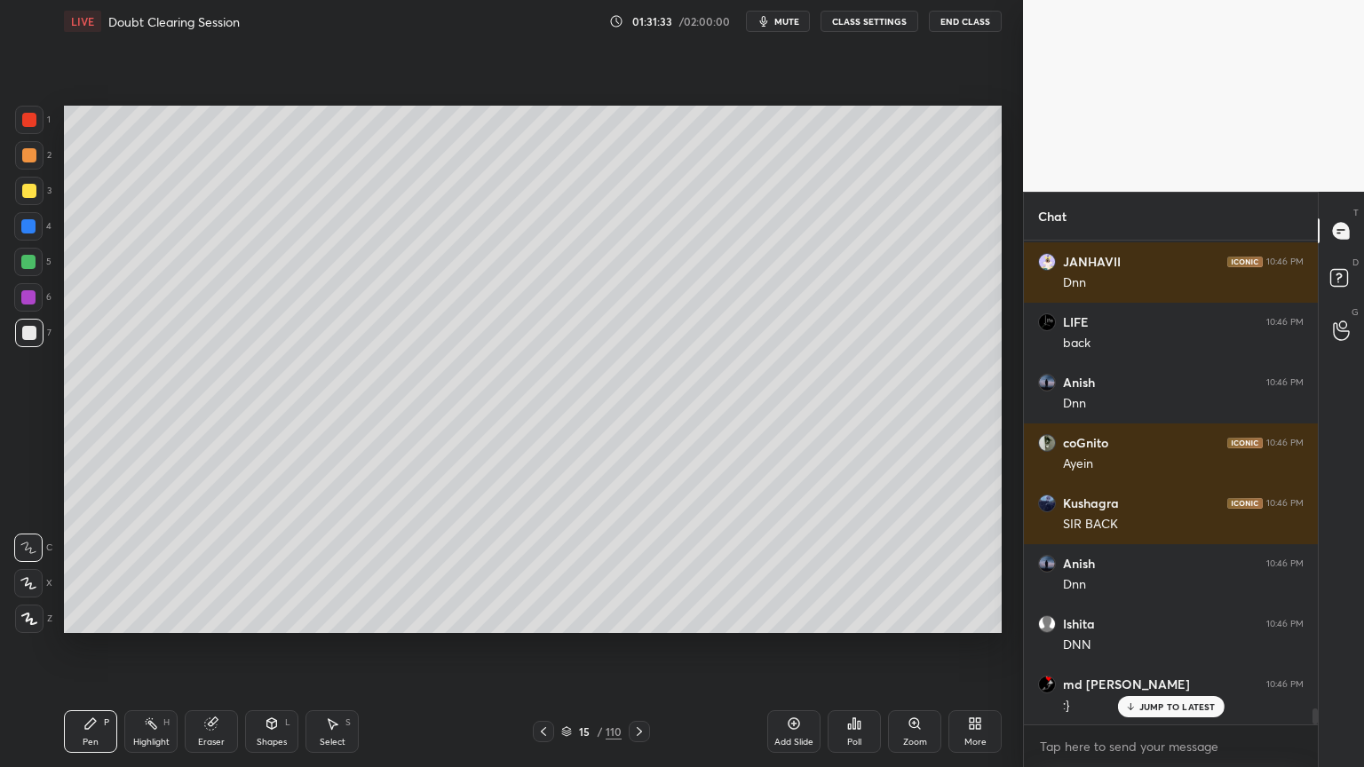
click at [472, 610] on div "LIVE Doubt Clearing Session 01:31:33 / 02:00:00 mute CLASS SETTINGS End Class S…" at bounding box center [533, 383] width 952 height 767
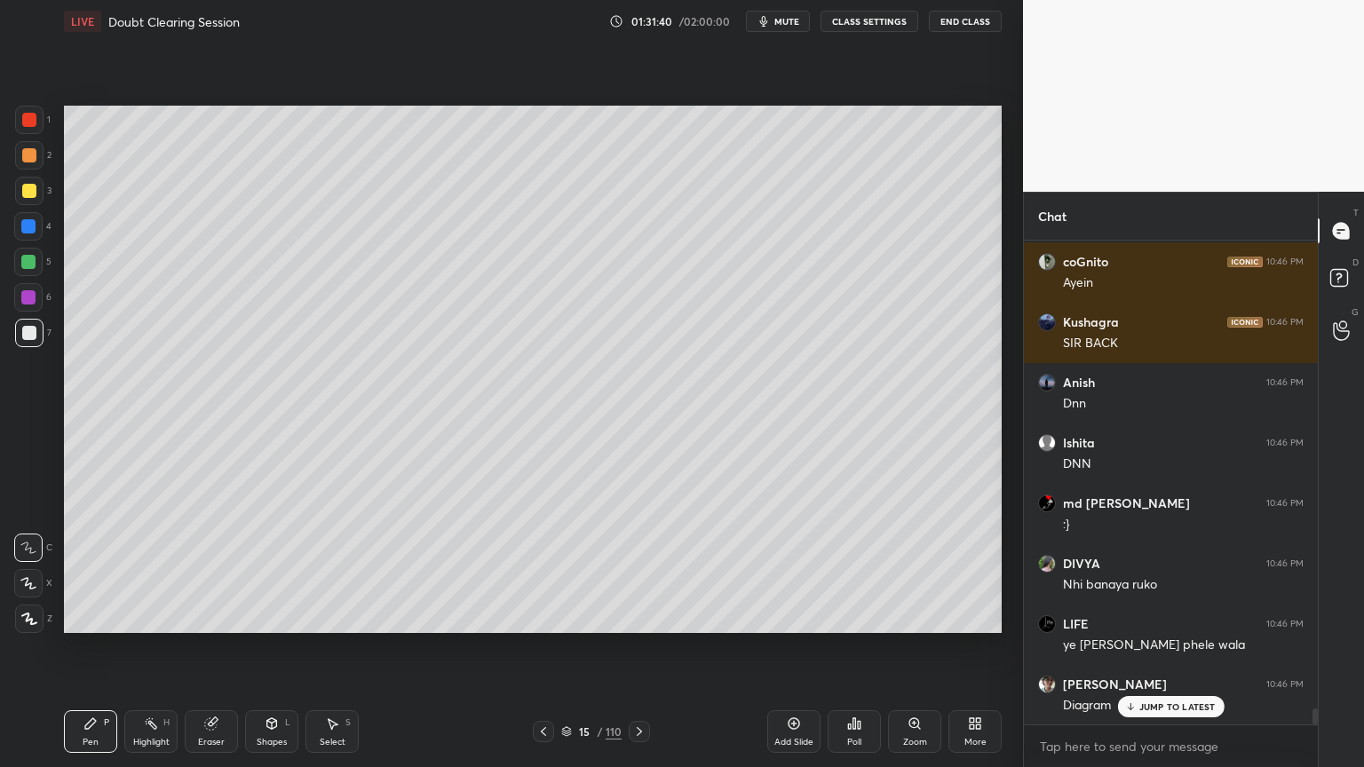
scroll to position [14585, 0]
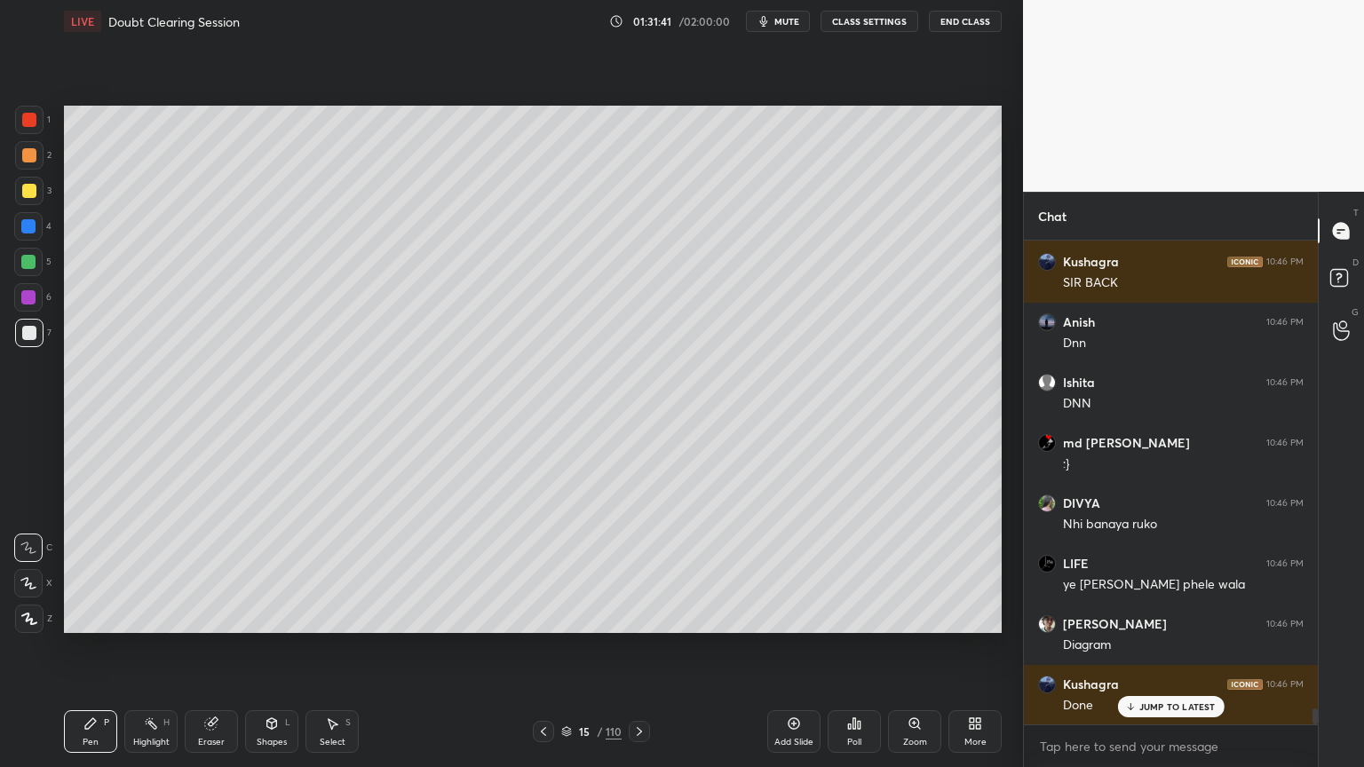
click at [542, 616] on icon at bounding box center [543, 731] width 14 height 14
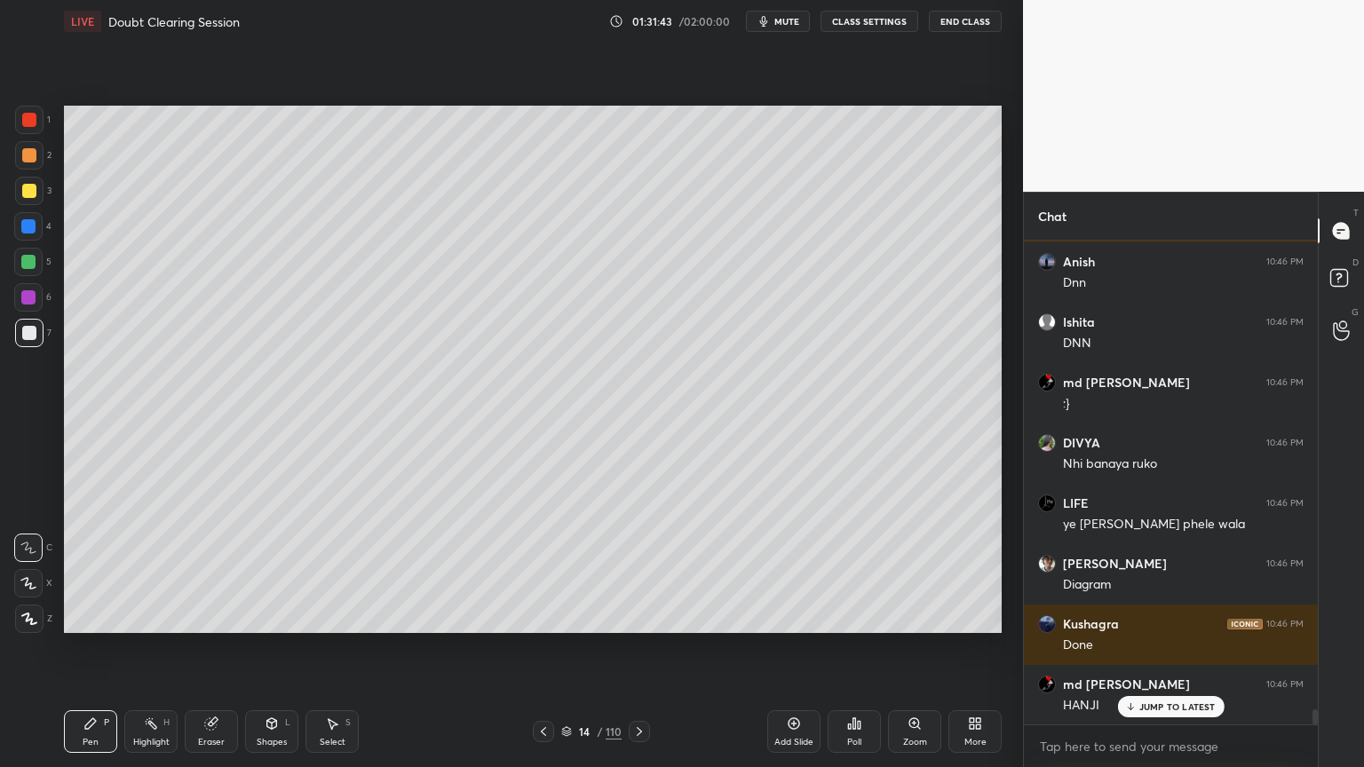
click at [543, 616] on icon at bounding box center [543, 731] width 14 height 14
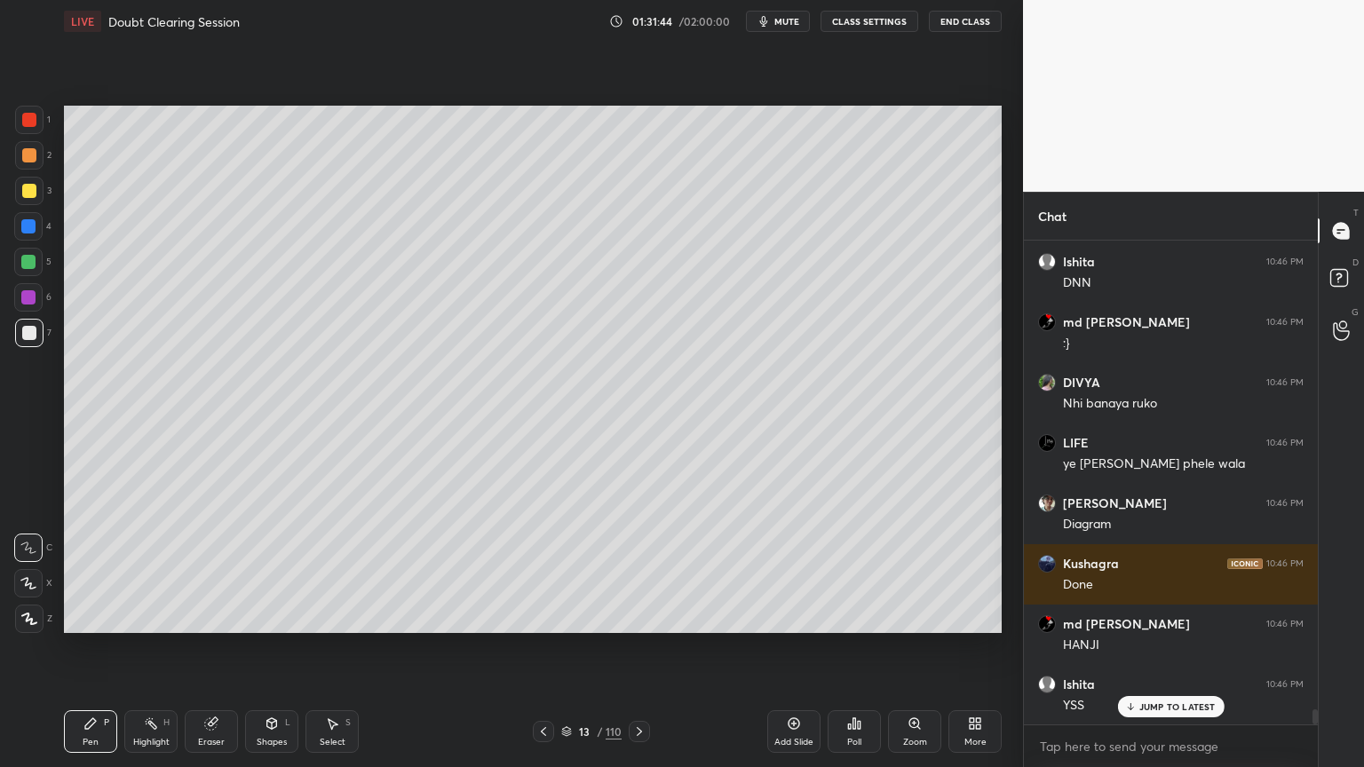
scroll to position [14766, 0]
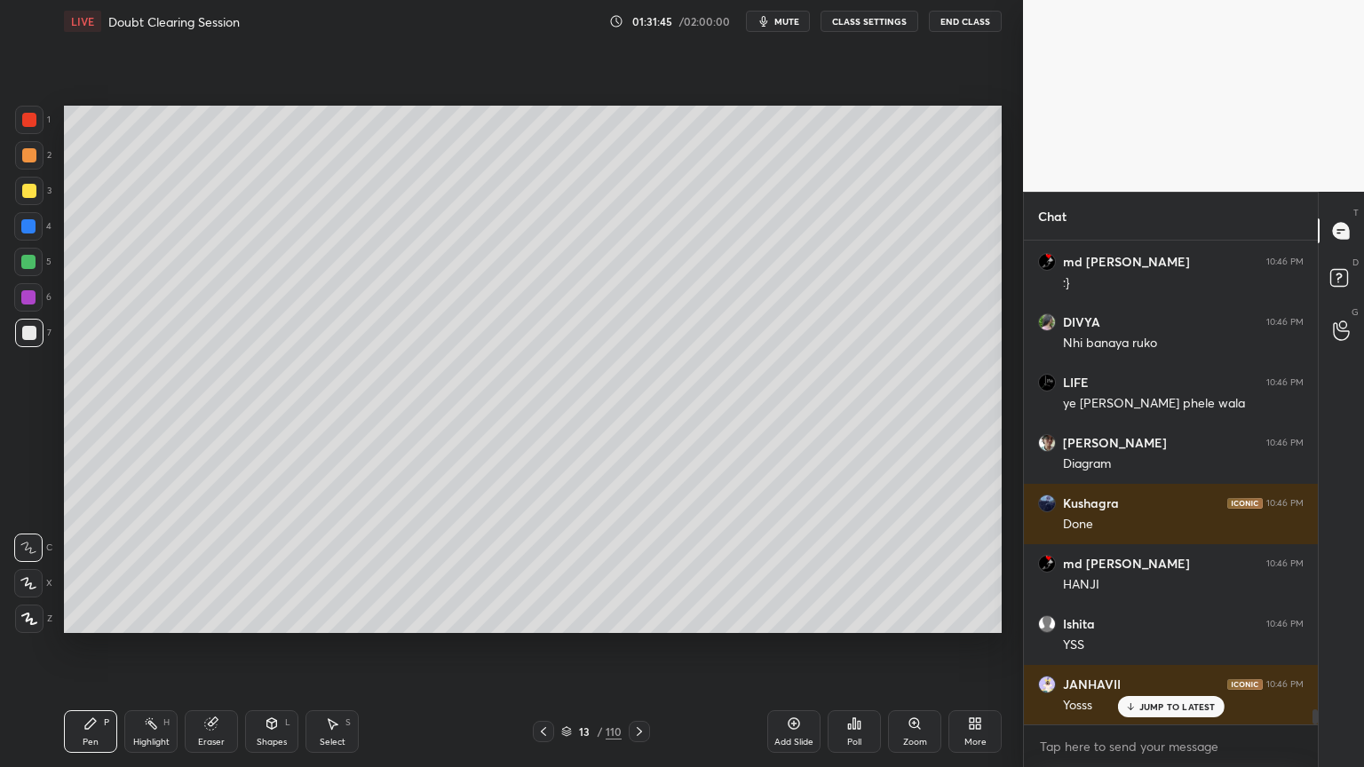
drag, startPoint x: 164, startPoint y: 749, endPoint x: 164, endPoint y: 735, distance: 14.2
click at [163, 616] on div "Highlight H" at bounding box center [150, 731] width 53 height 43
drag, startPoint x: 164, startPoint y: 735, endPoint x: 158, endPoint y: 721, distance: 15.5
click at [159, 616] on div "Highlight H" at bounding box center [150, 731] width 53 height 43
click at [856, 616] on div "Poll" at bounding box center [853, 731] width 53 height 43
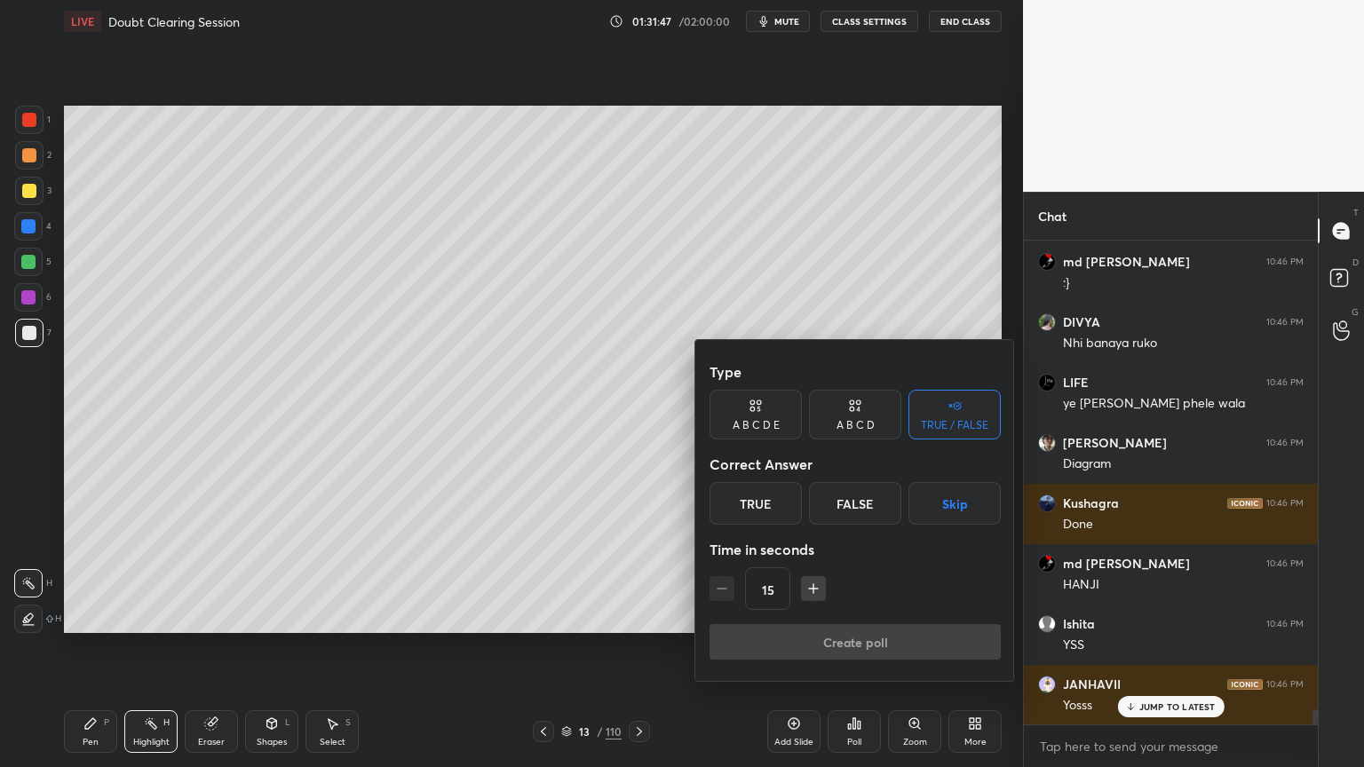
click at [936, 502] on button "Skip" at bounding box center [954, 503] width 92 height 43
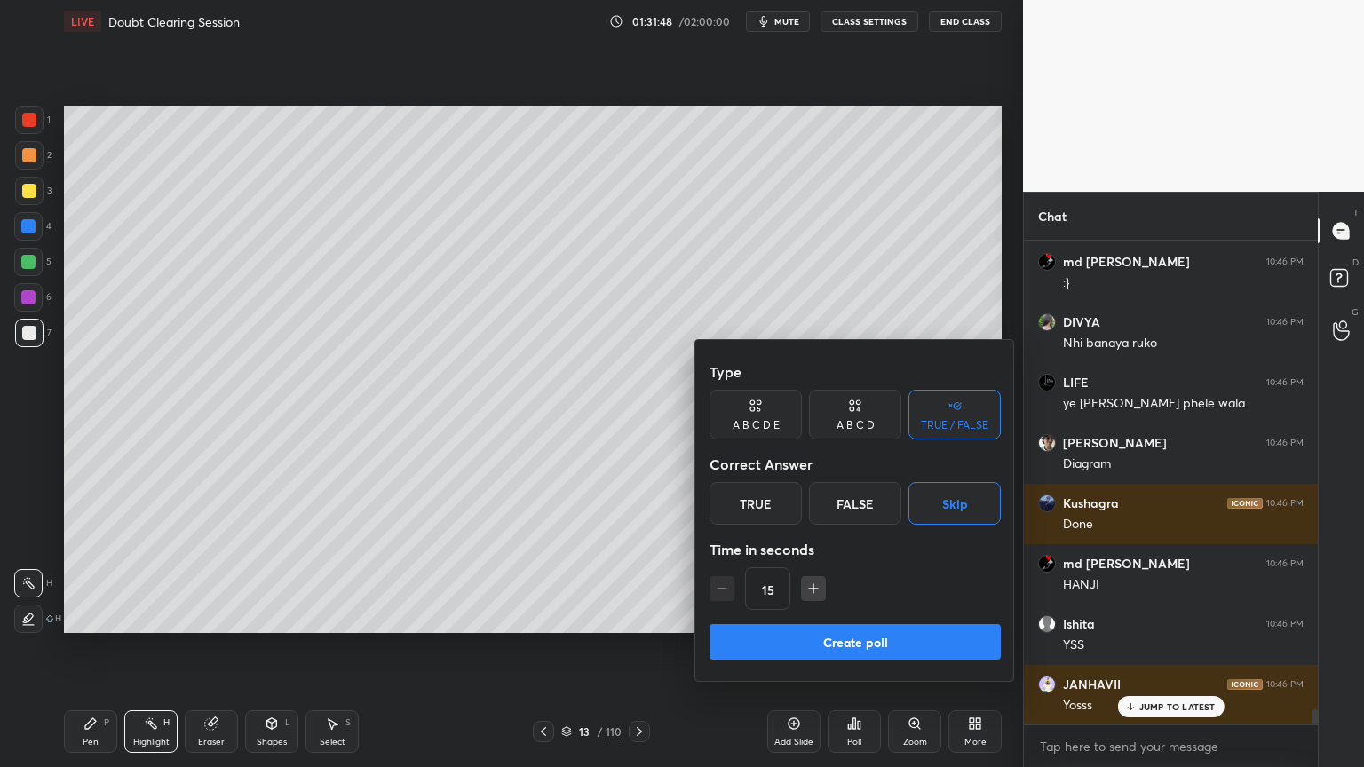
scroll to position [14826, 0]
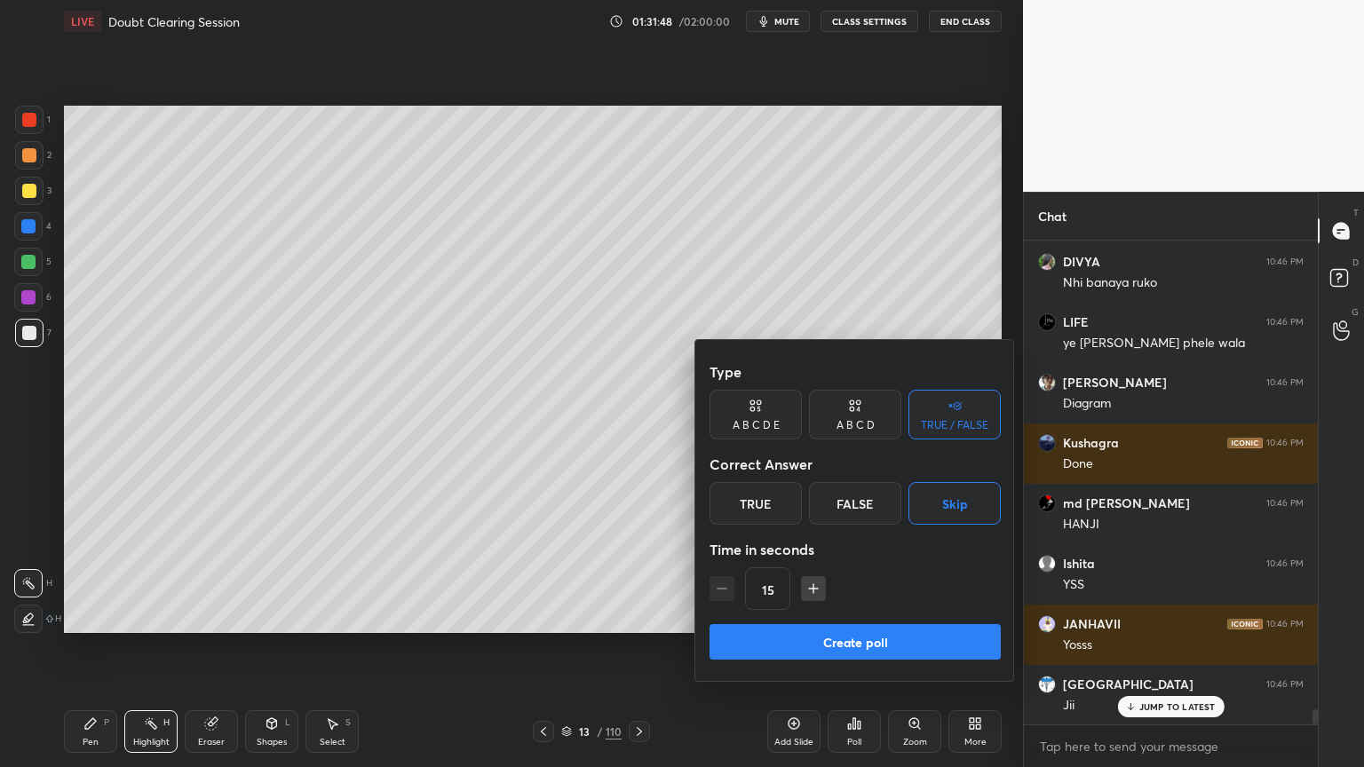
drag, startPoint x: 876, startPoint y: 644, endPoint x: 866, endPoint y: 640, distance: 10.4
click at [874, 616] on button "Create poll" at bounding box center [854, 642] width 291 height 36
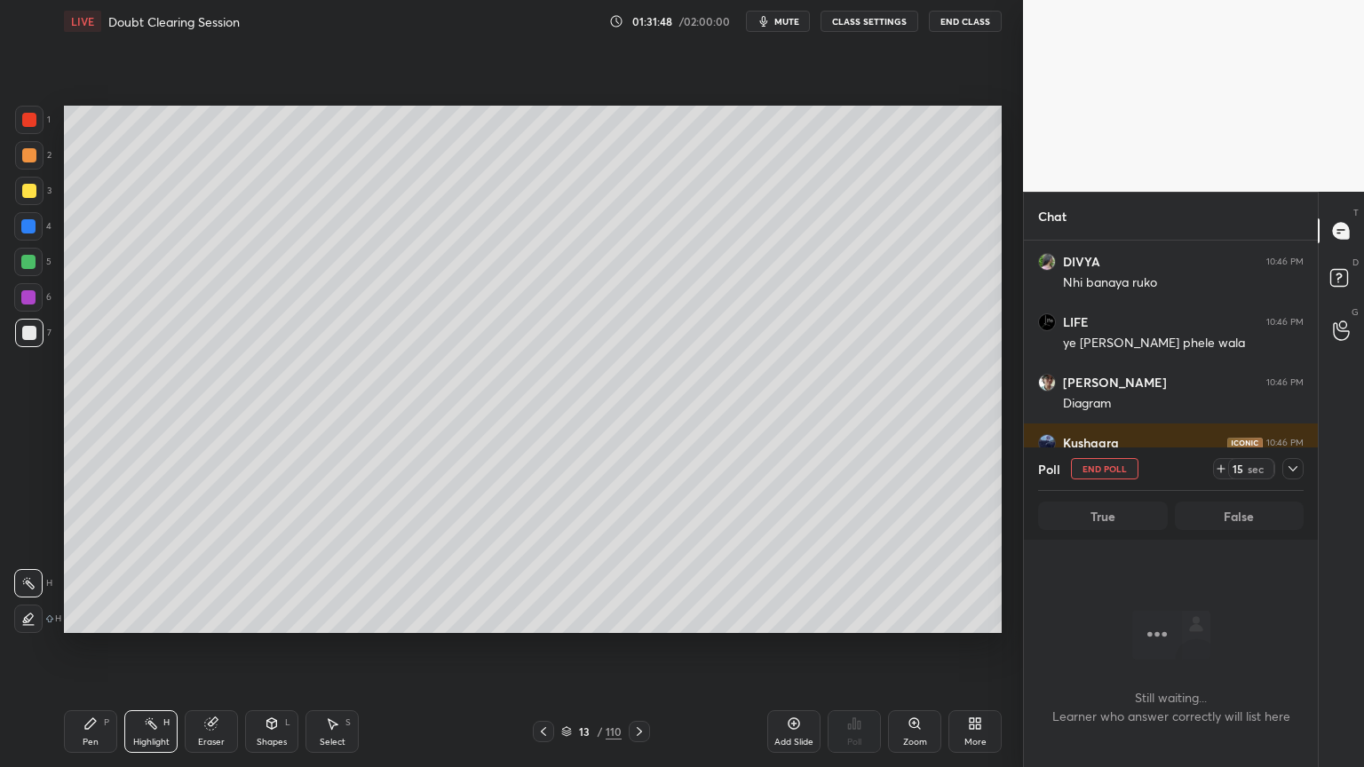
scroll to position [401, 289]
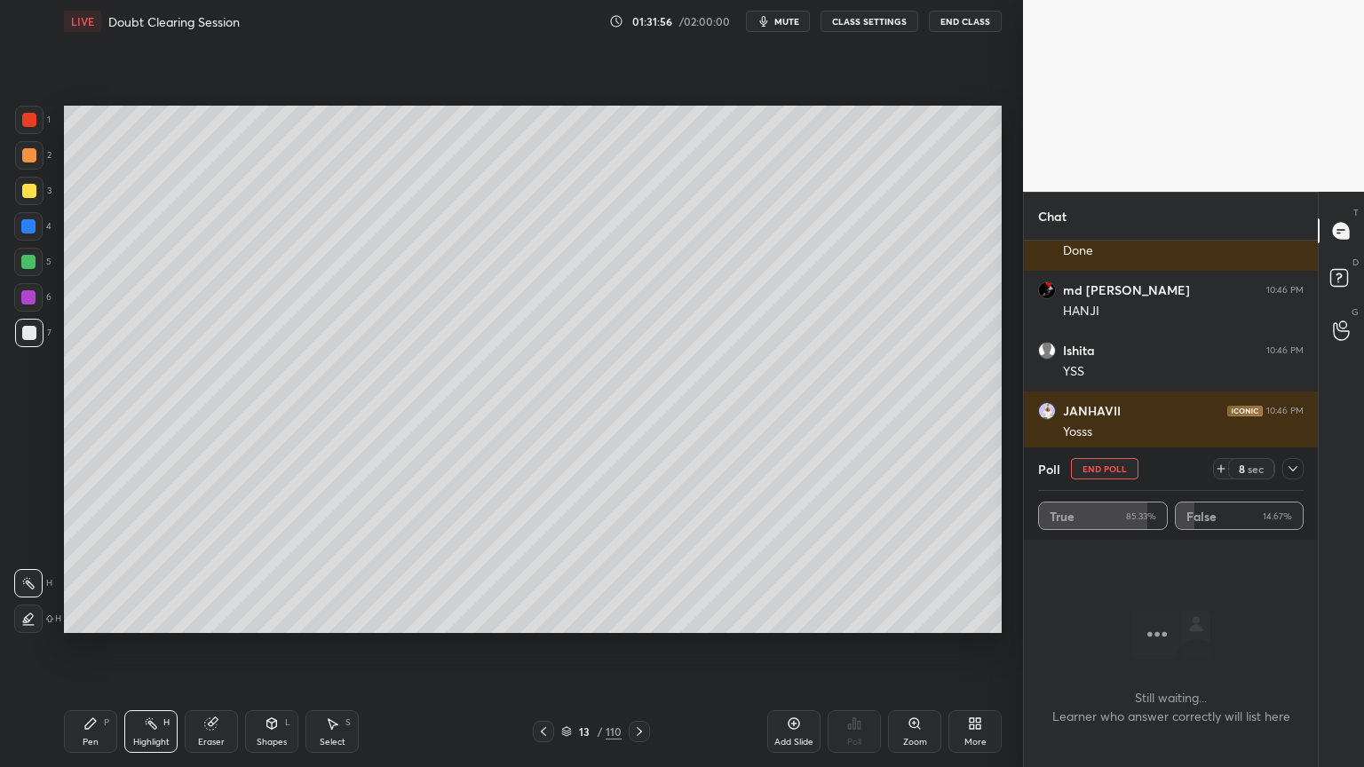
drag, startPoint x: 1108, startPoint y: 466, endPoint x: 1076, endPoint y: 471, distance: 32.3
click at [1102, 469] on button "End Poll" at bounding box center [1104, 468] width 67 height 21
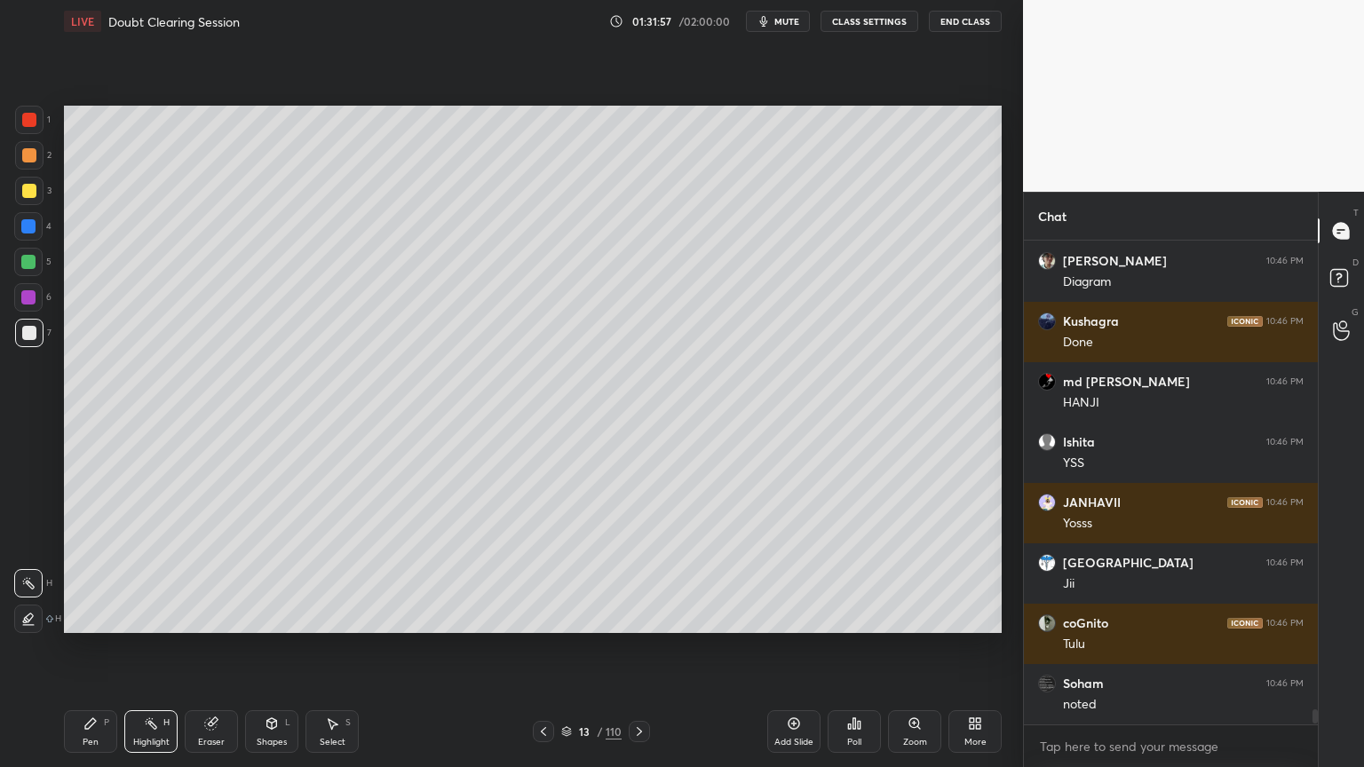
drag, startPoint x: 636, startPoint y: 730, endPoint x: 633, endPoint y: 721, distance: 9.3
click at [634, 616] on icon at bounding box center [639, 731] width 14 height 14
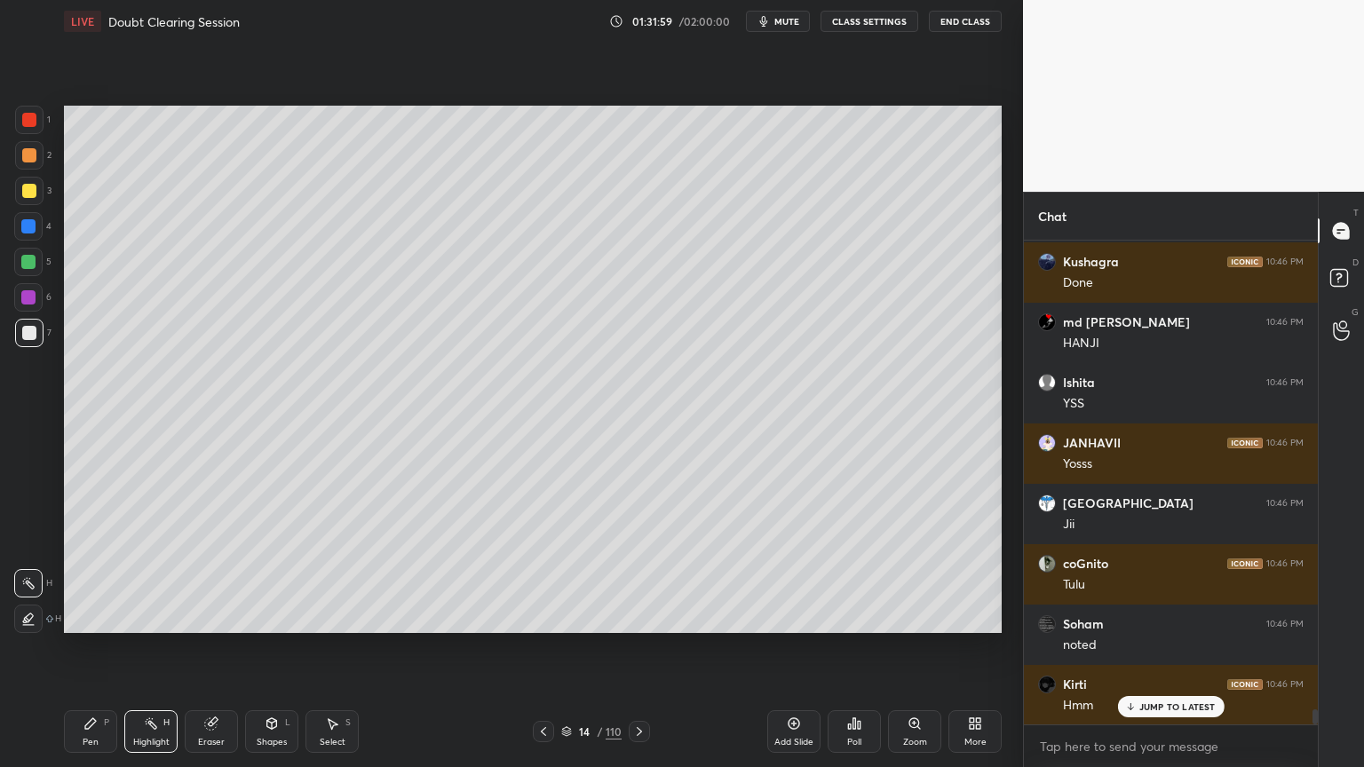
click at [841, 616] on div "Poll" at bounding box center [853, 731] width 53 height 43
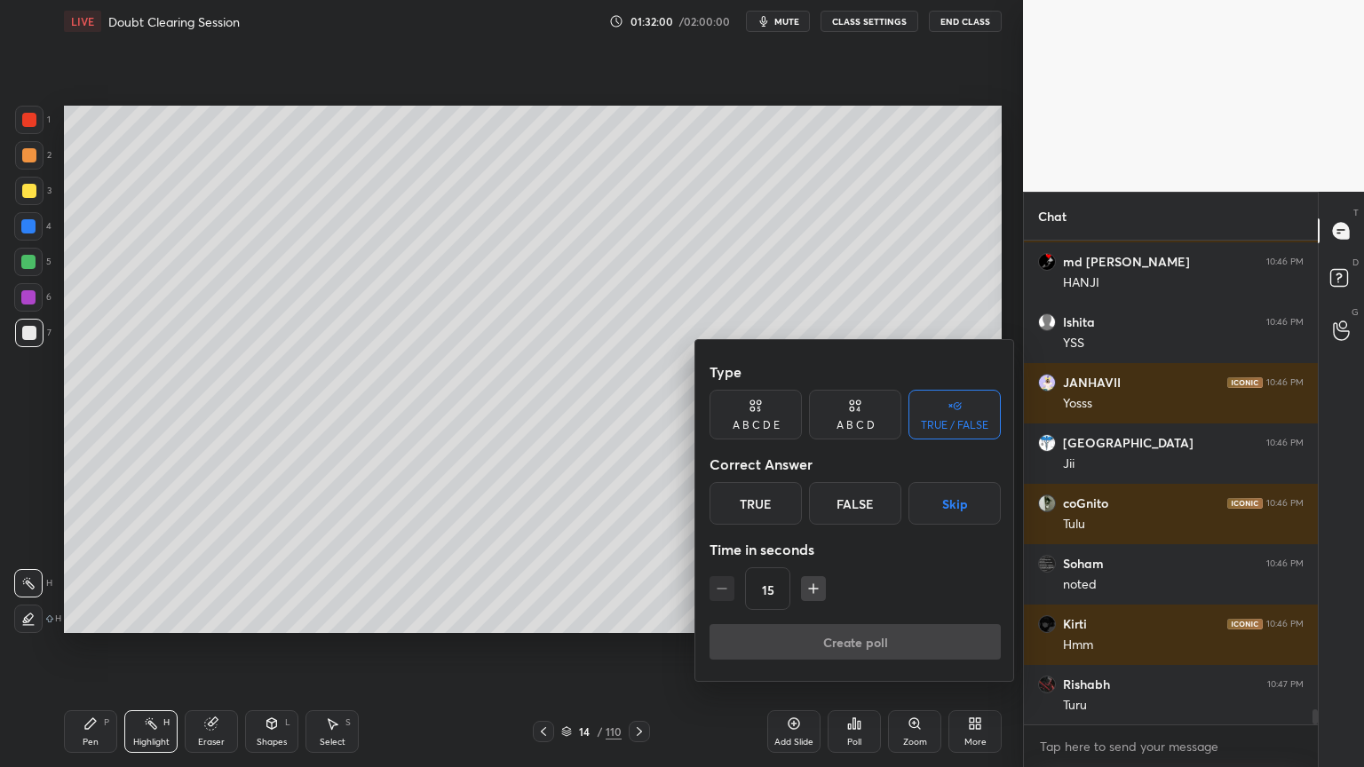
click at [939, 513] on button "Skip" at bounding box center [954, 503] width 92 height 43
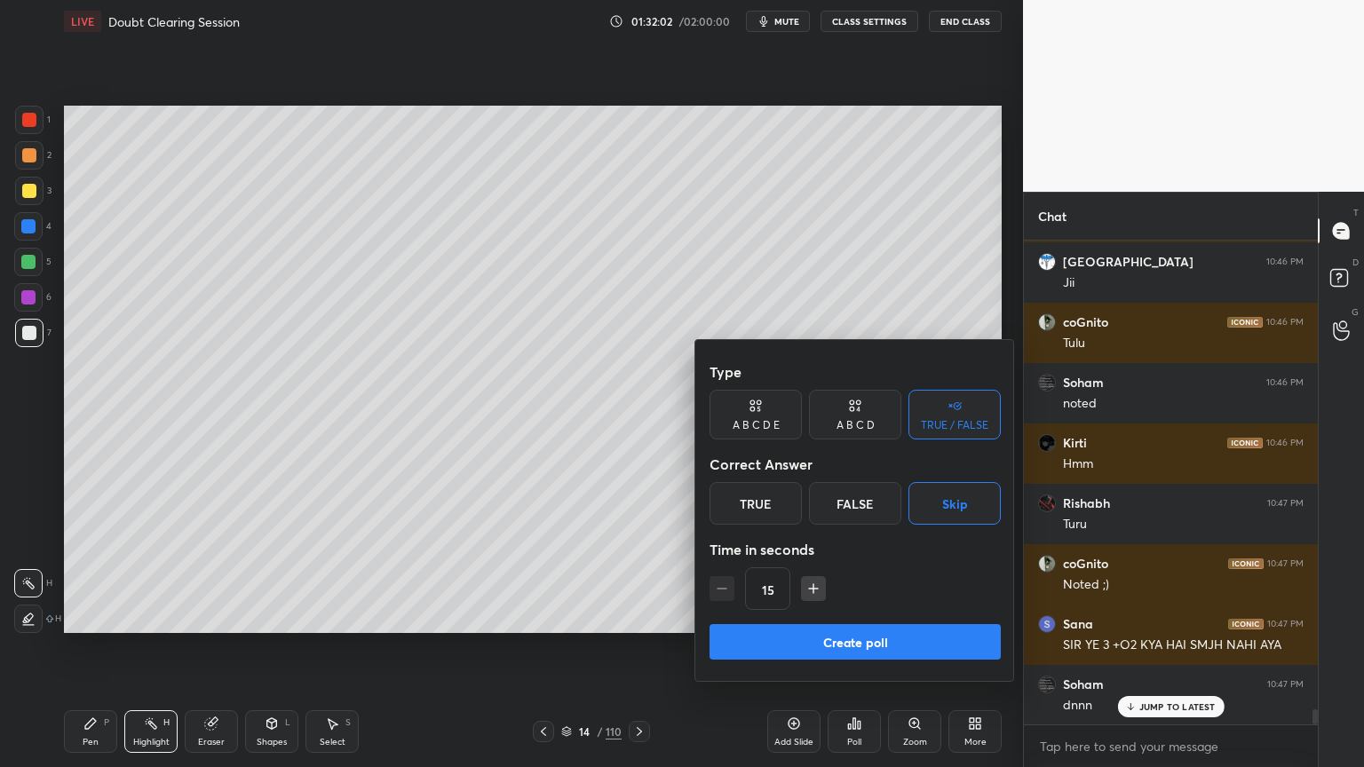
click at [851, 616] on button "Create poll" at bounding box center [854, 642] width 291 height 36
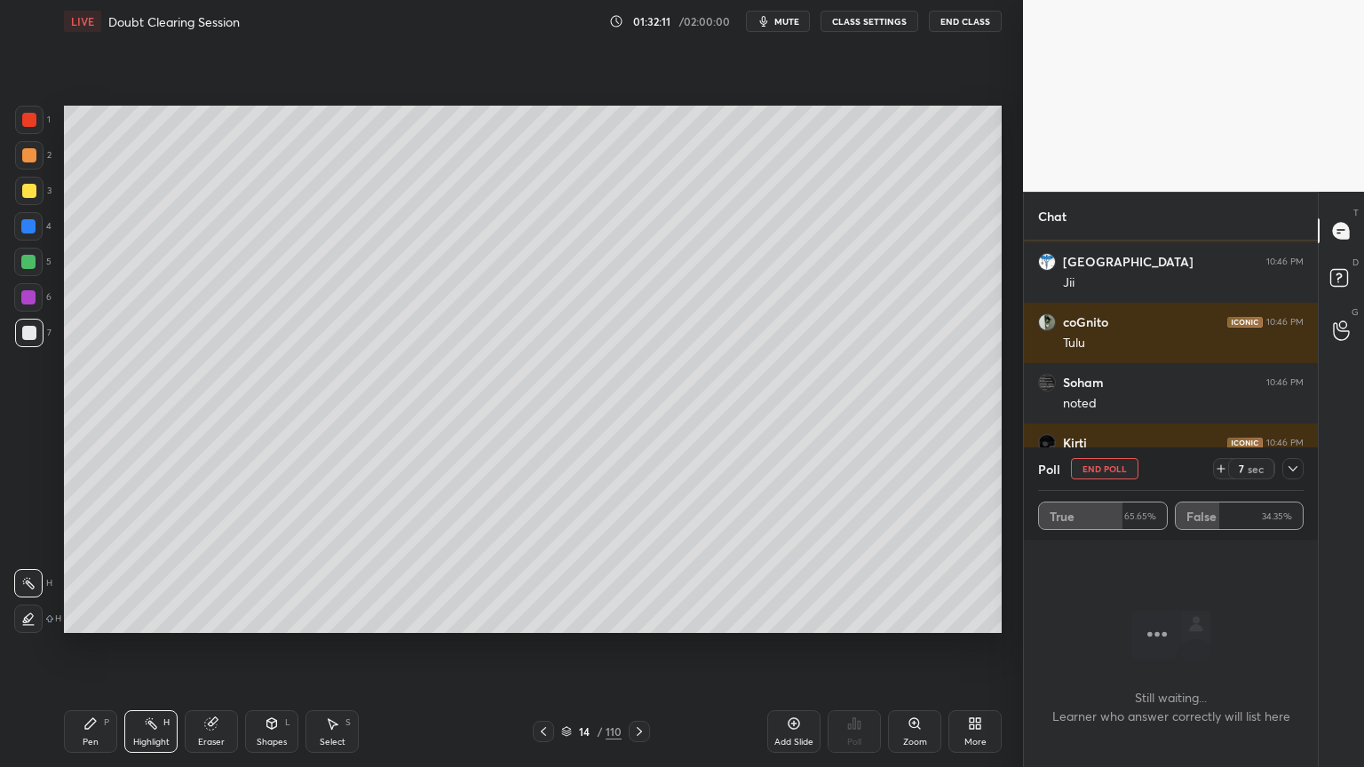
click at [1097, 466] on button "End Poll" at bounding box center [1104, 468] width 67 height 21
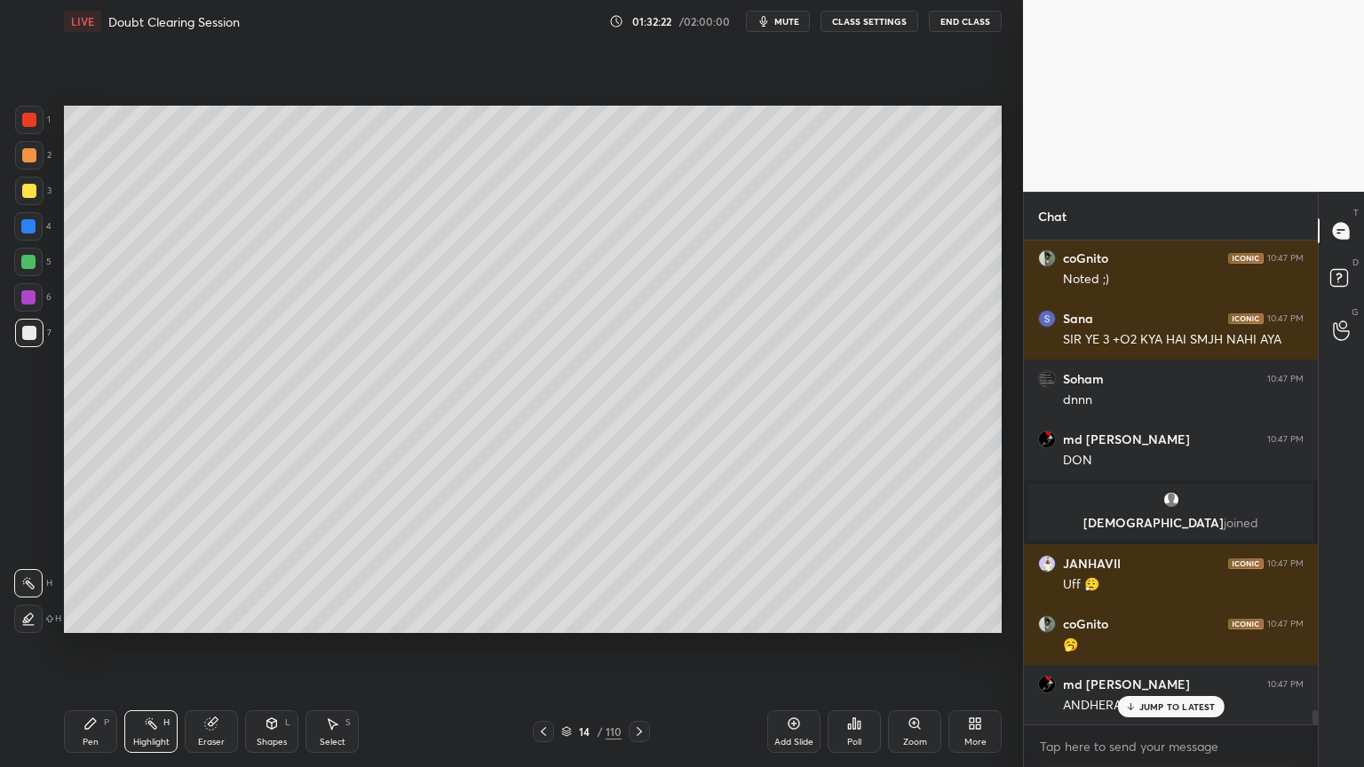
click at [791, 20] on span "mute" at bounding box center [786, 21] width 25 height 12
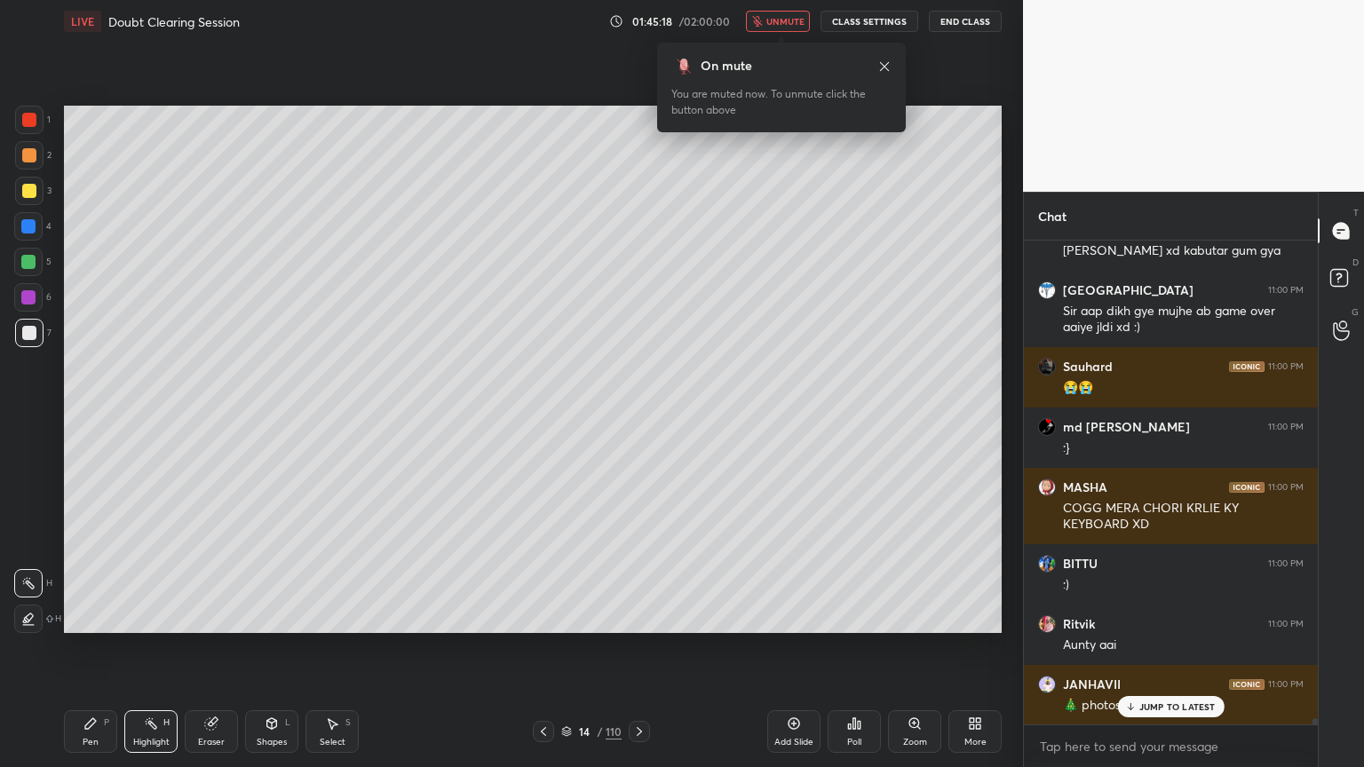
scroll to position [34787, 0]
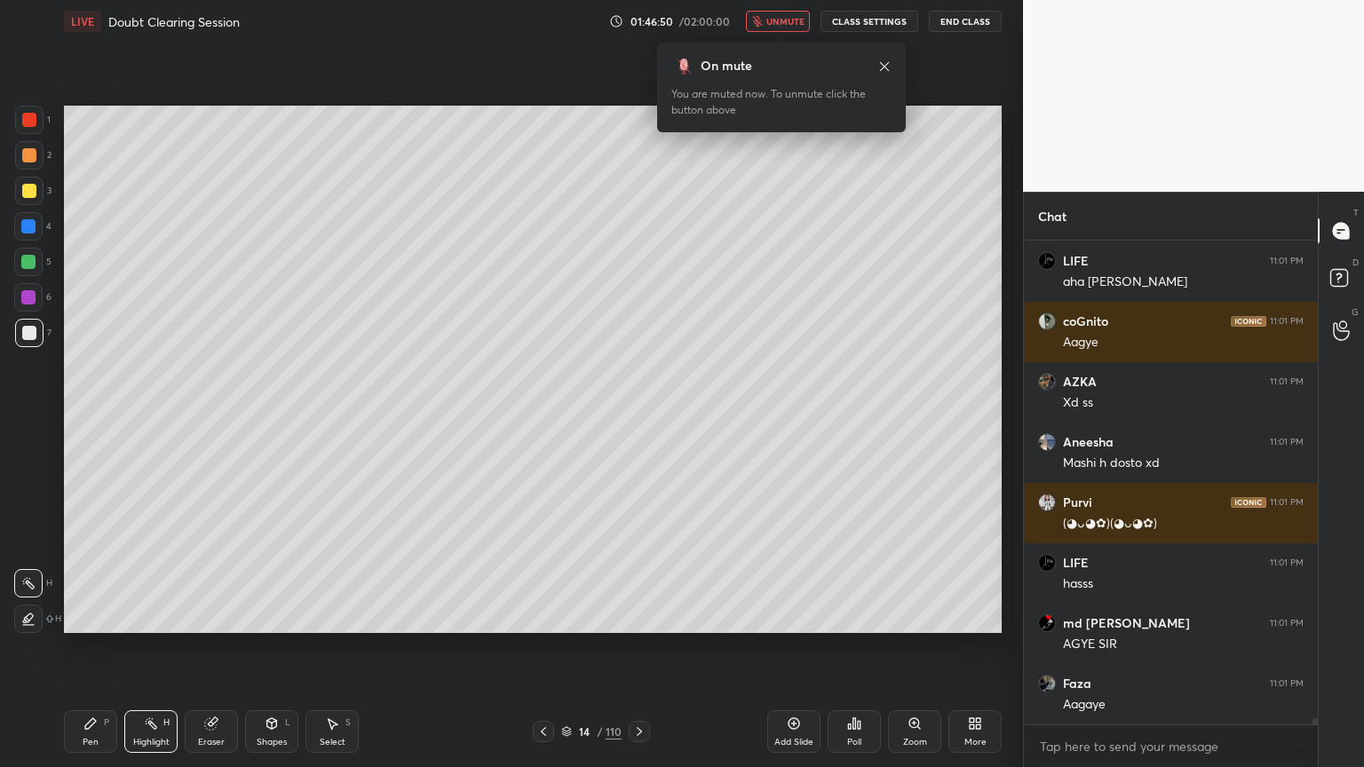
click at [782, 18] on span "unmute" at bounding box center [785, 21] width 38 height 12
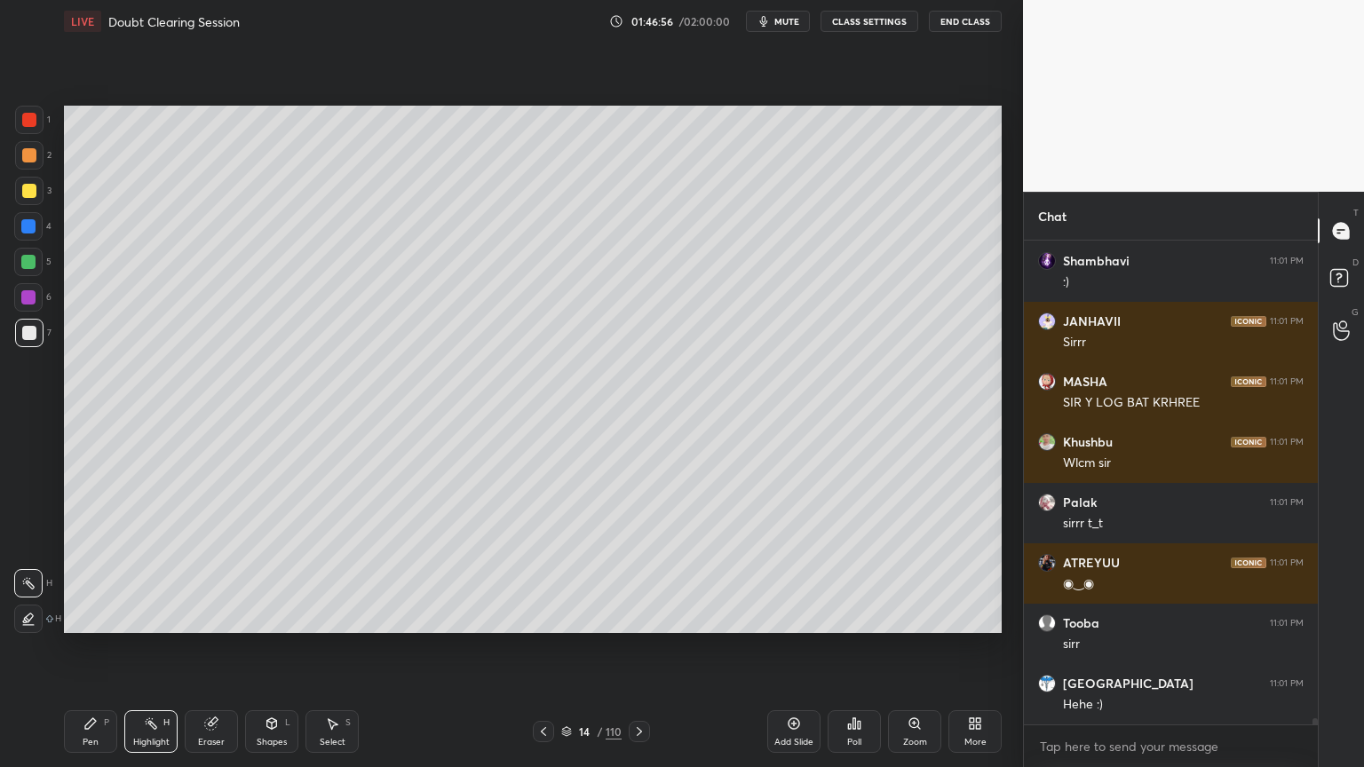
click at [633, 616] on icon at bounding box center [639, 731] width 14 height 14
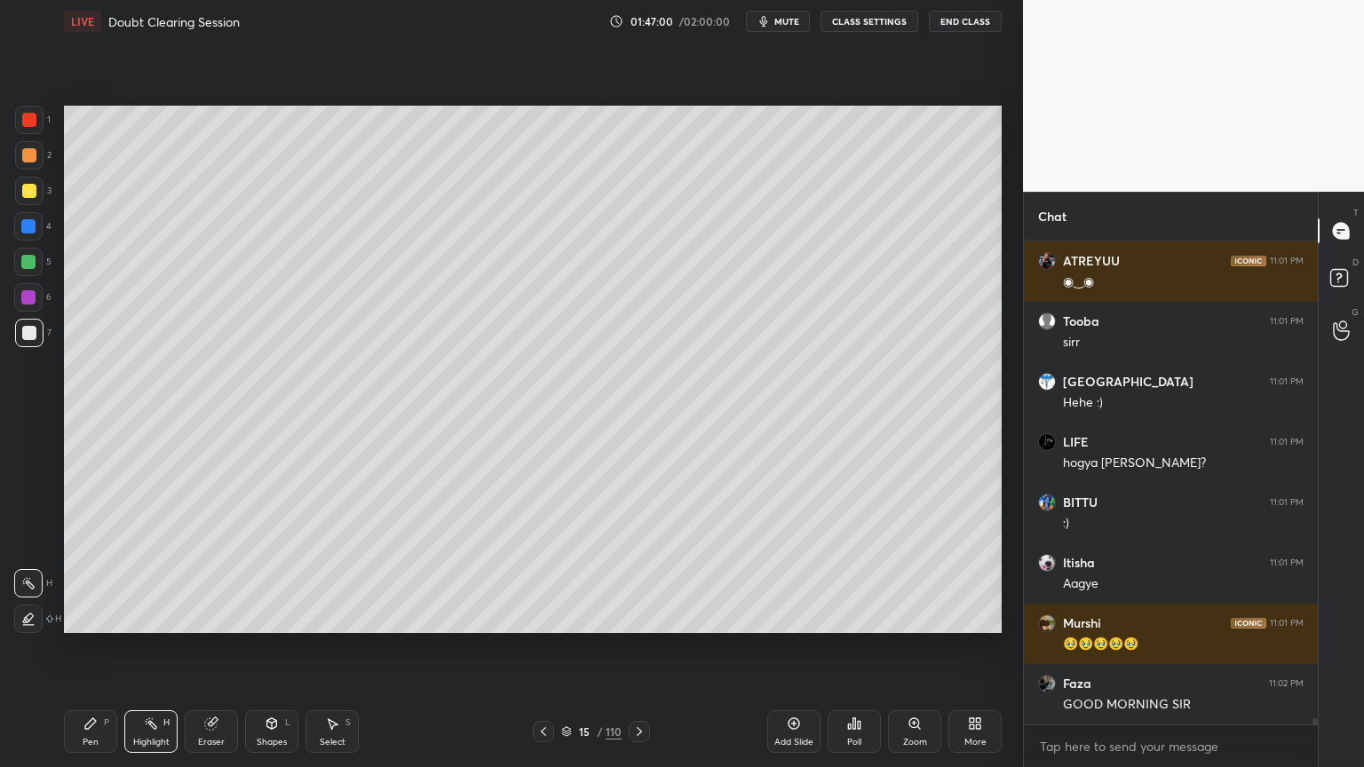
click at [860, 616] on icon at bounding box center [854, 723] width 14 height 14
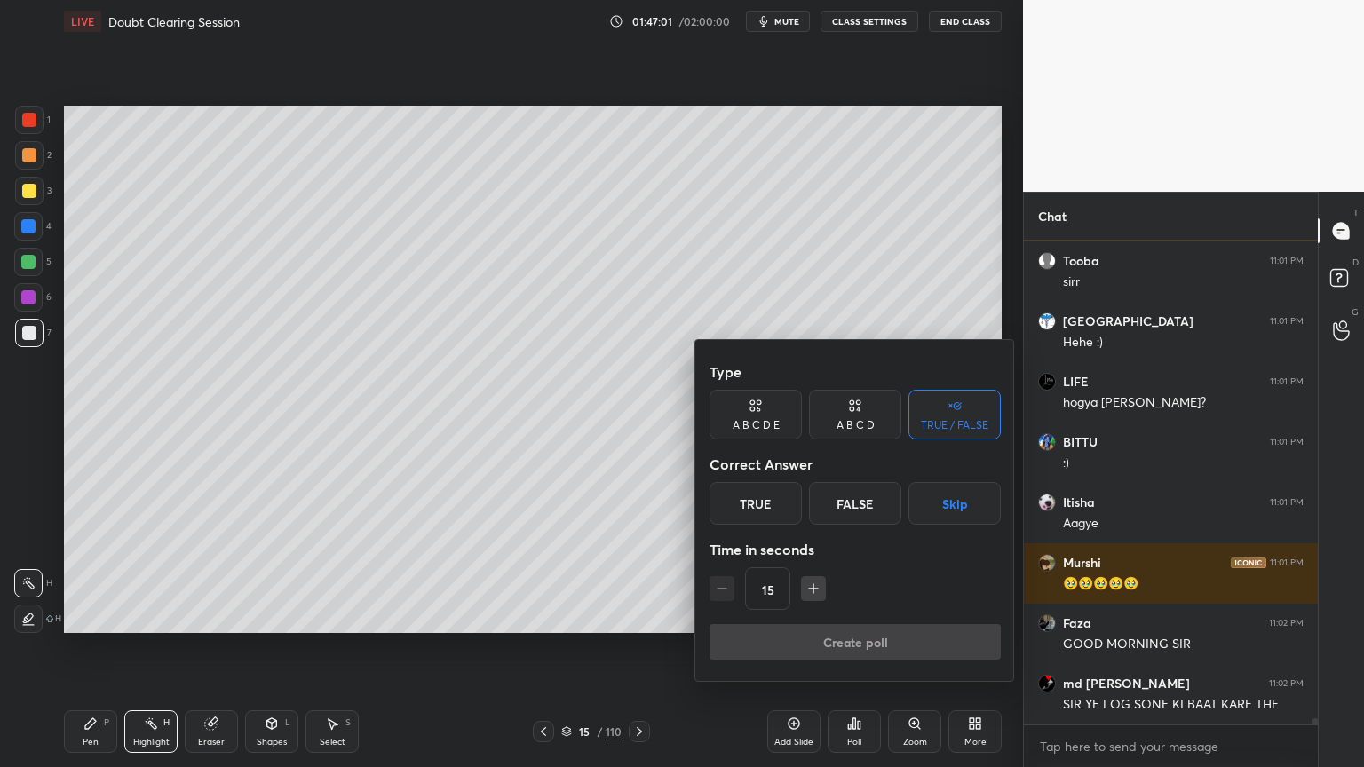
drag, startPoint x: 953, startPoint y: 507, endPoint x: 945, endPoint y: 519, distance: 14.8
click at [953, 507] on button "Skip" at bounding box center [954, 503] width 92 height 43
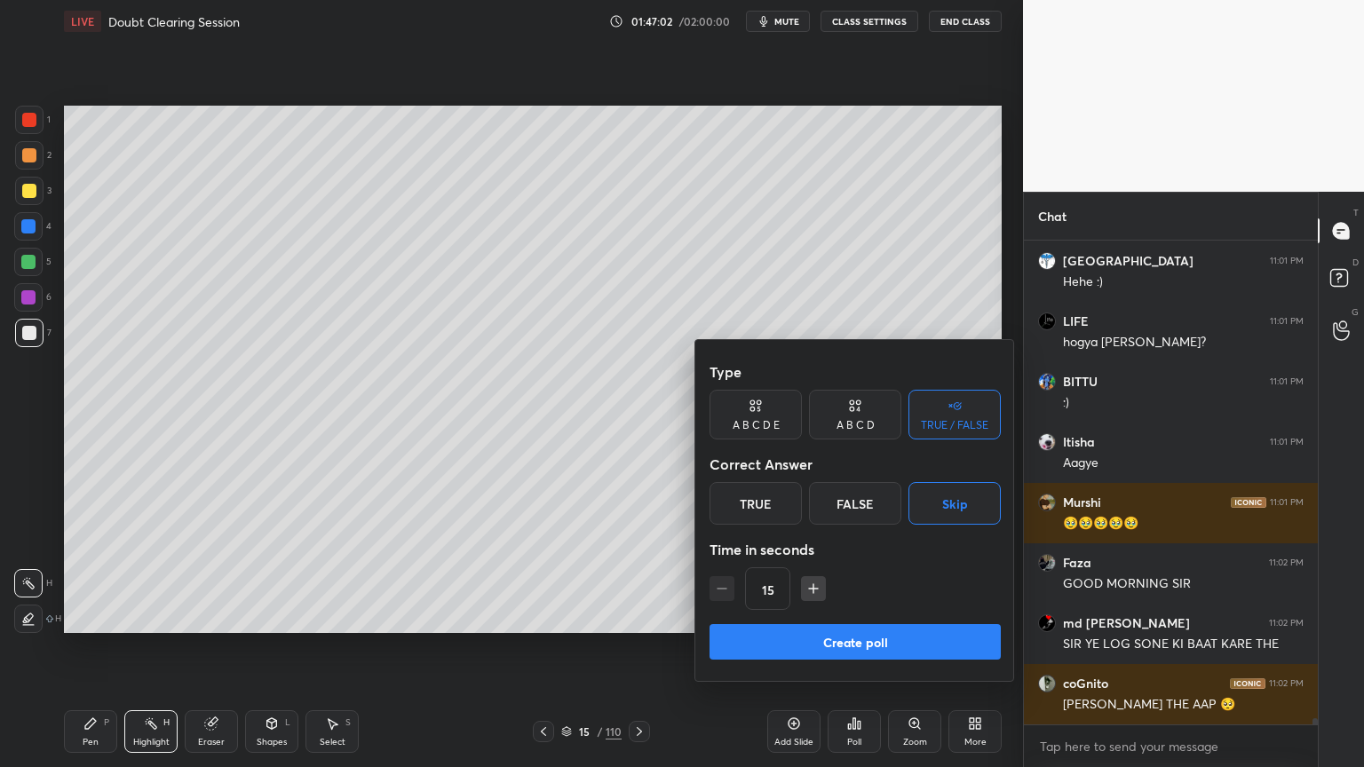
click at [881, 616] on button "Create poll" at bounding box center [854, 642] width 291 height 36
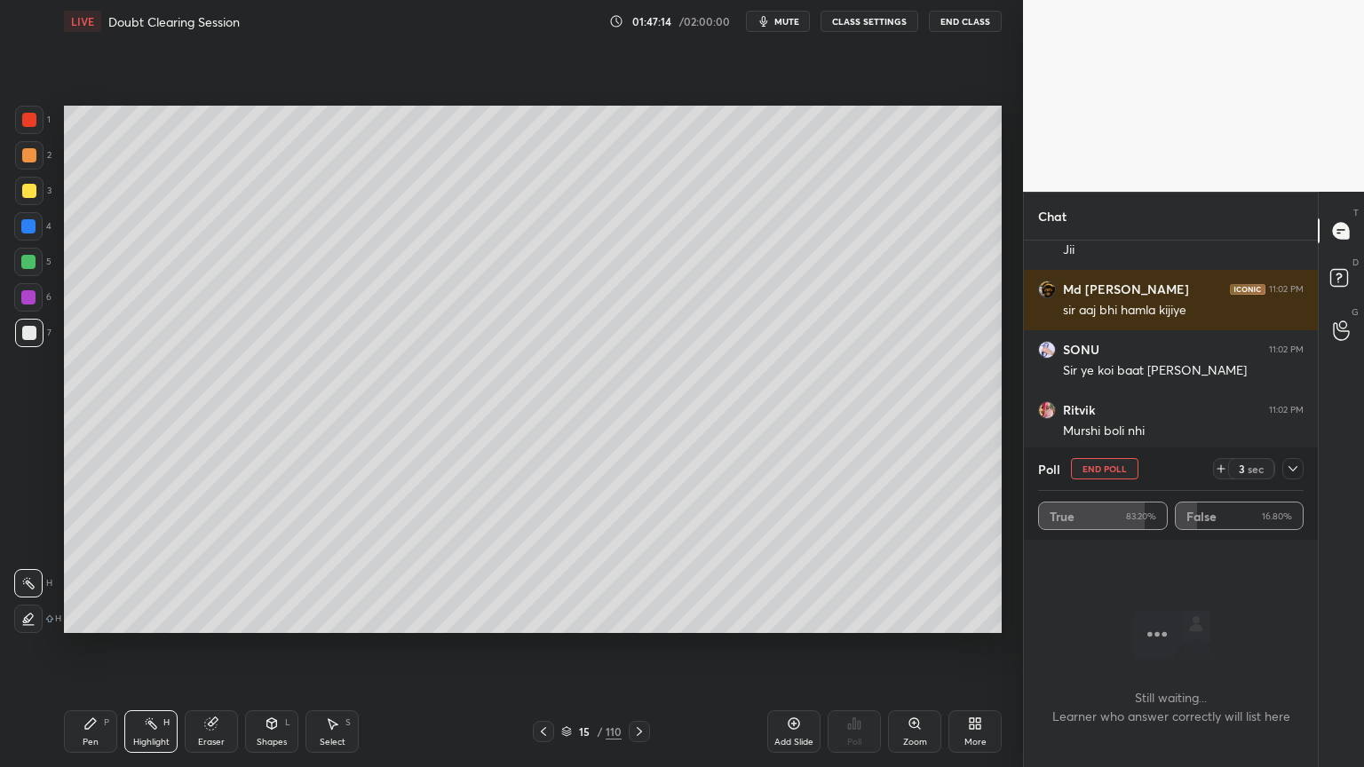
click at [1090, 471] on button "End Poll" at bounding box center [1104, 468] width 67 height 21
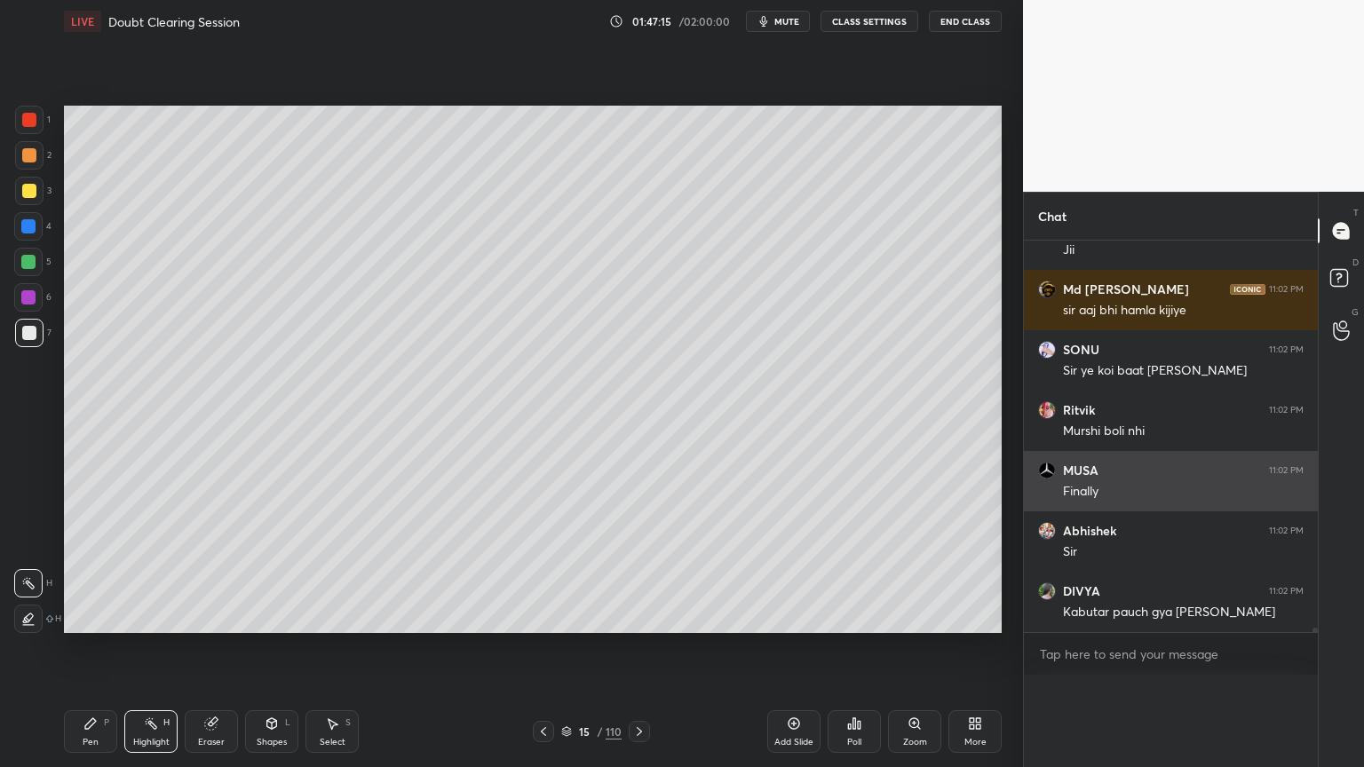
click at [1091, 470] on div "Chat MASHA 11:02 PM SIR Y LOG BAT KRHEEE shiwangi 11:02 PM Jii Md Tauseef 11:02…" at bounding box center [1170, 479] width 295 height 575
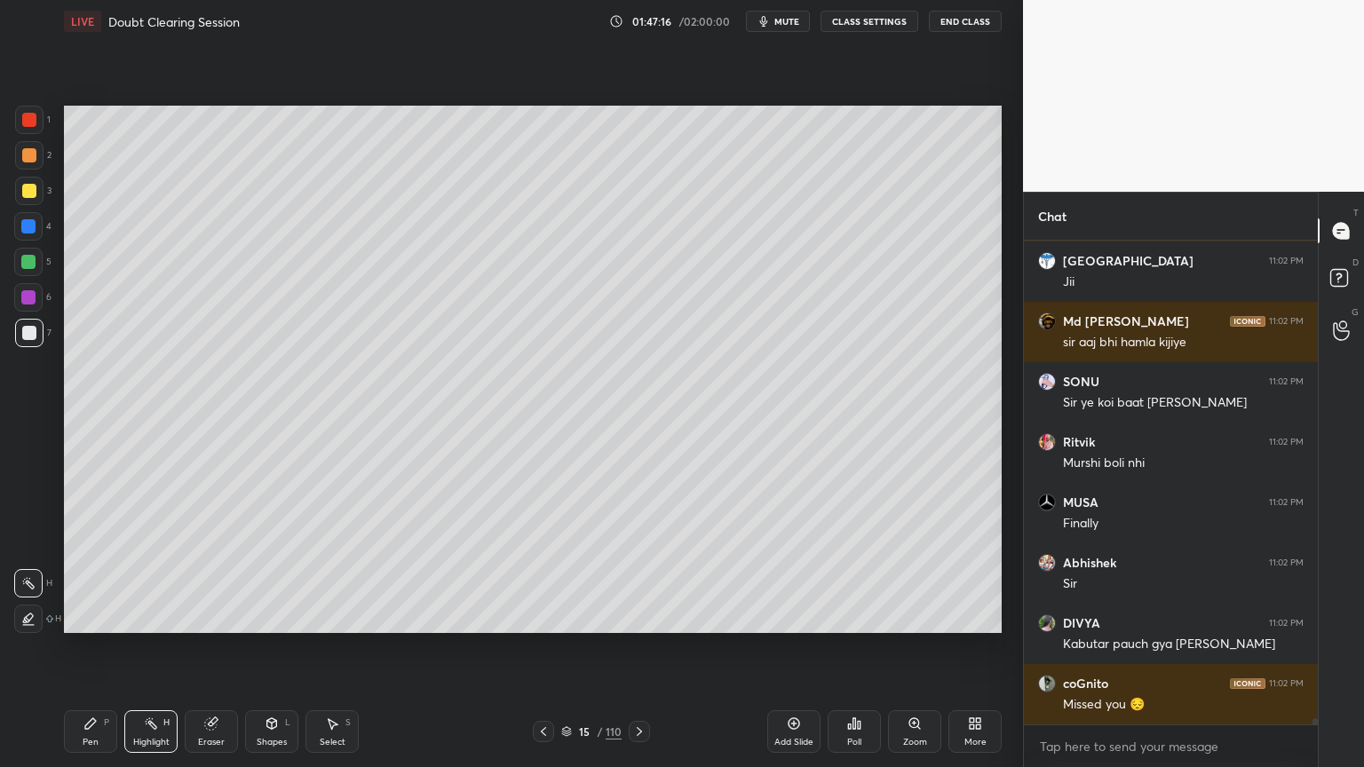
click at [639, 616] on icon at bounding box center [639, 731] width 5 height 9
click at [542, 616] on icon at bounding box center [543, 731] width 14 height 14
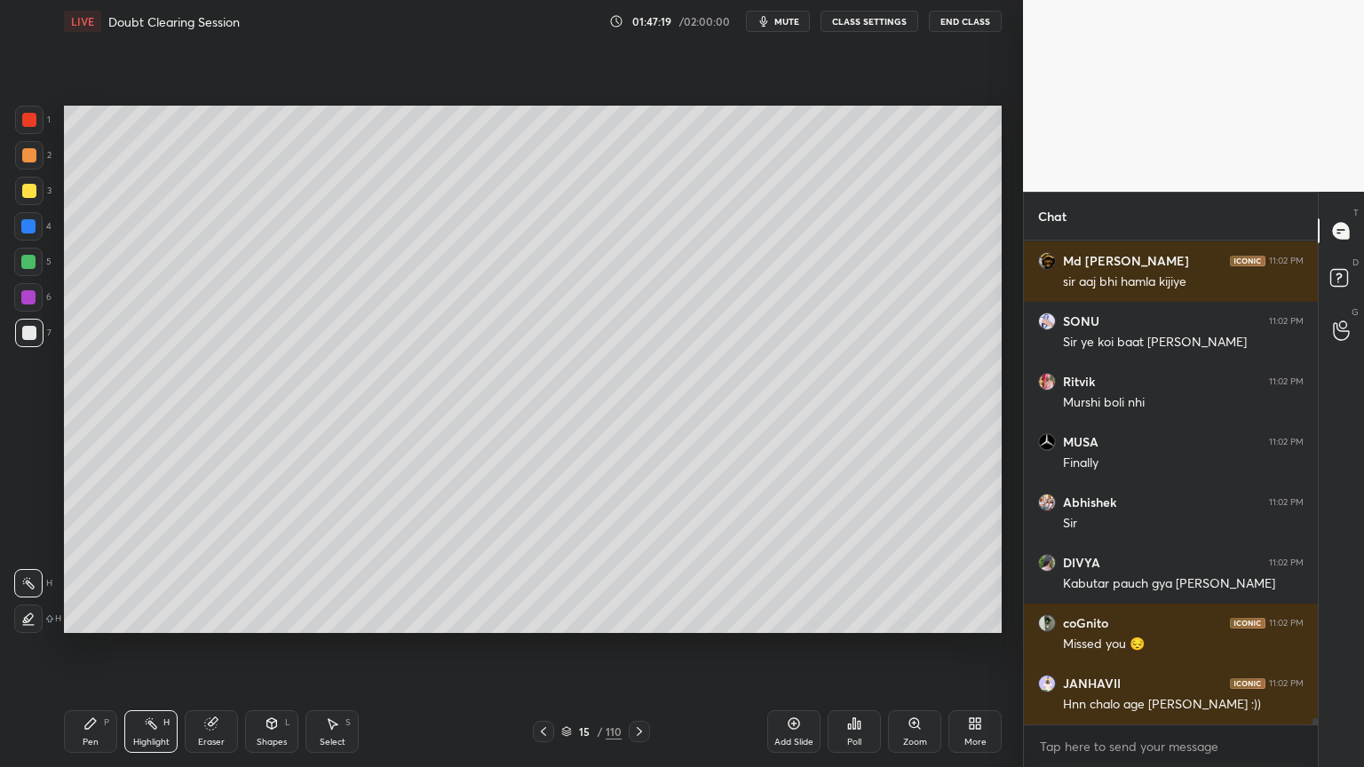
click at [540, 616] on icon at bounding box center [543, 731] width 14 height 14
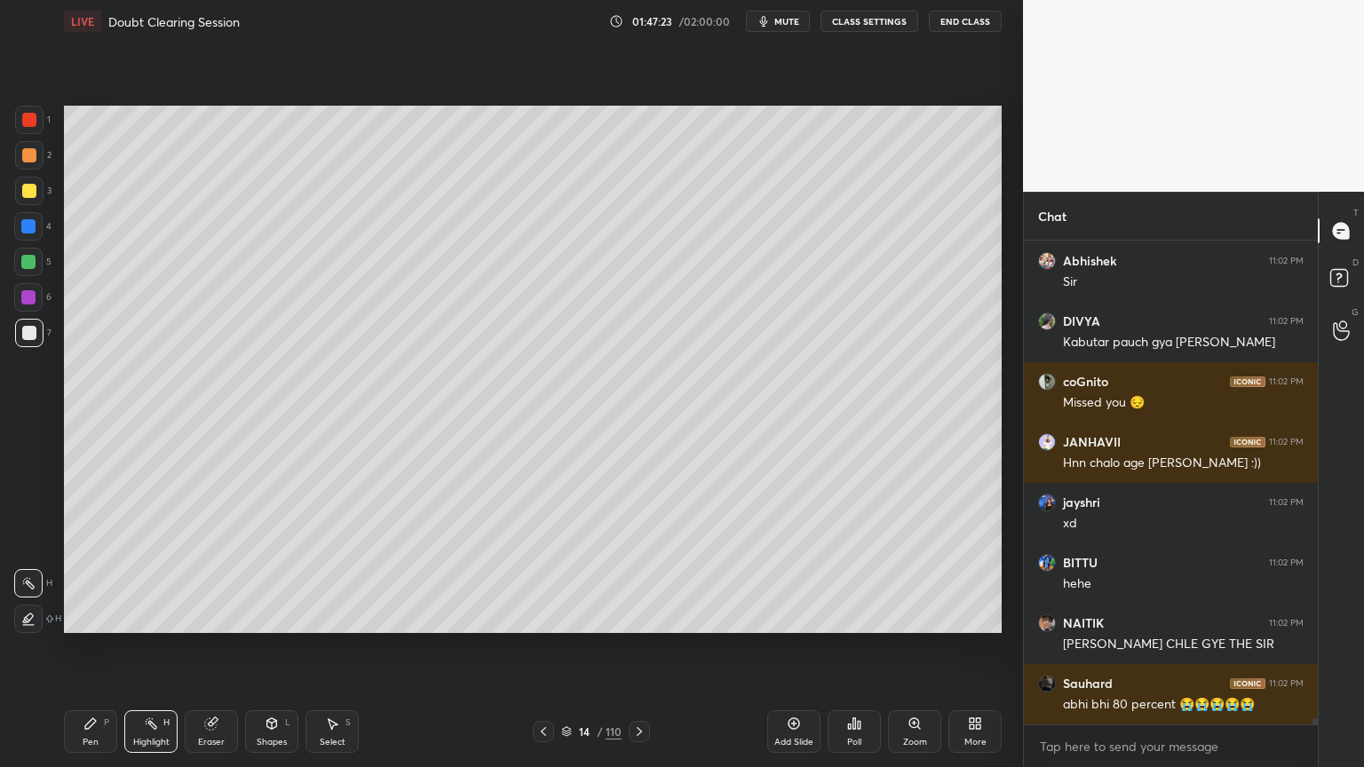
drag, startPoint x: 49, startPoint y: 331, endPoint x: 41, endPoint y: 344, distance: 15.5
click at [41, 336] on div "7" at bounding box center [33, 333] width 36 height 28
click at [92, 616] on icon at bounding box center [90, 723] width 14 height 14
click at [97, 616] on icon at bounding box center [90, 723] width 14 height 14
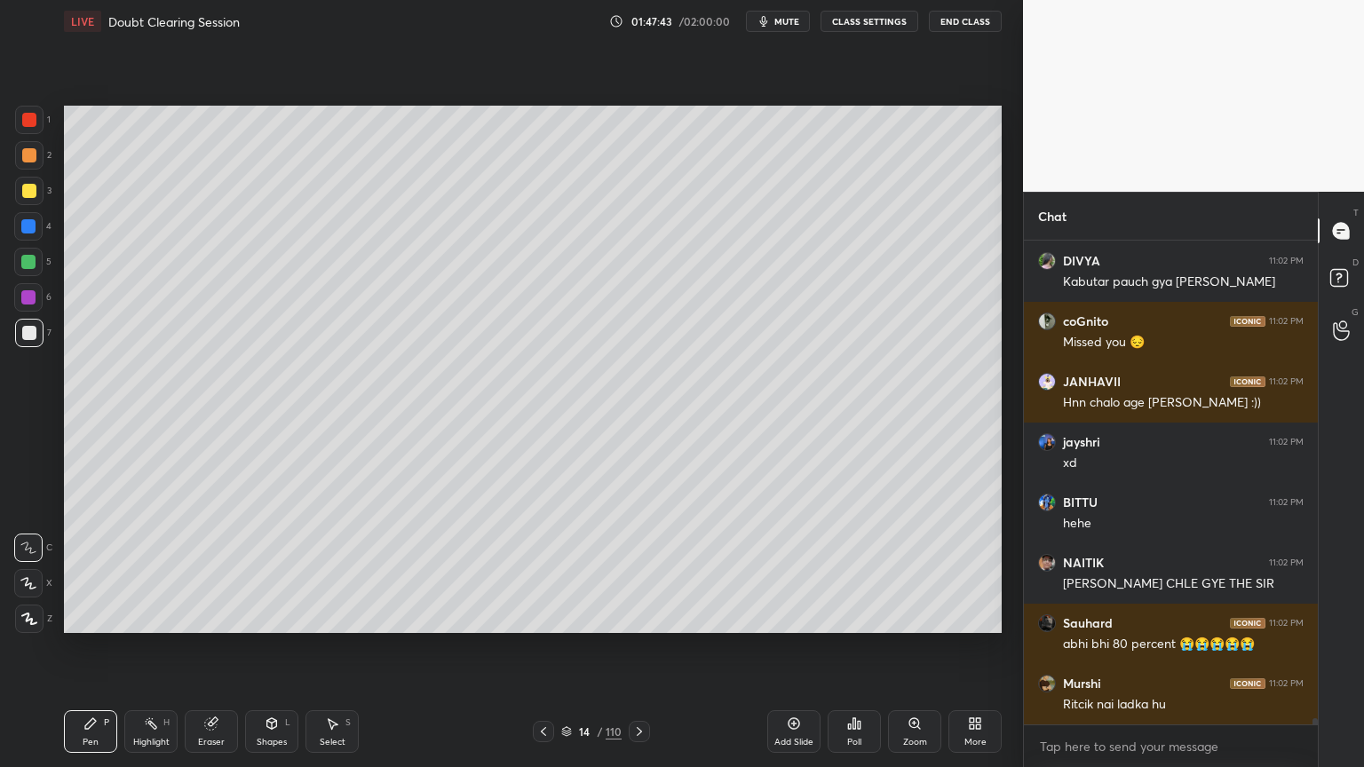
drag, startPoint x: 647, startPoint y: 730, endPoint x: 638, endPoint y: 739, distance: 12.6
click at [644, 616] on div at bounding box center [639, 731] width 21 height 21
click at [632, 616] on icon at bounding box center [639, 731] width 14 height 14
click at [545, 616] on icon at bounding box center [543, 731] width 14 height 14
click at [546, 616] on div at bounding box center [543, 731] width 21 height 21
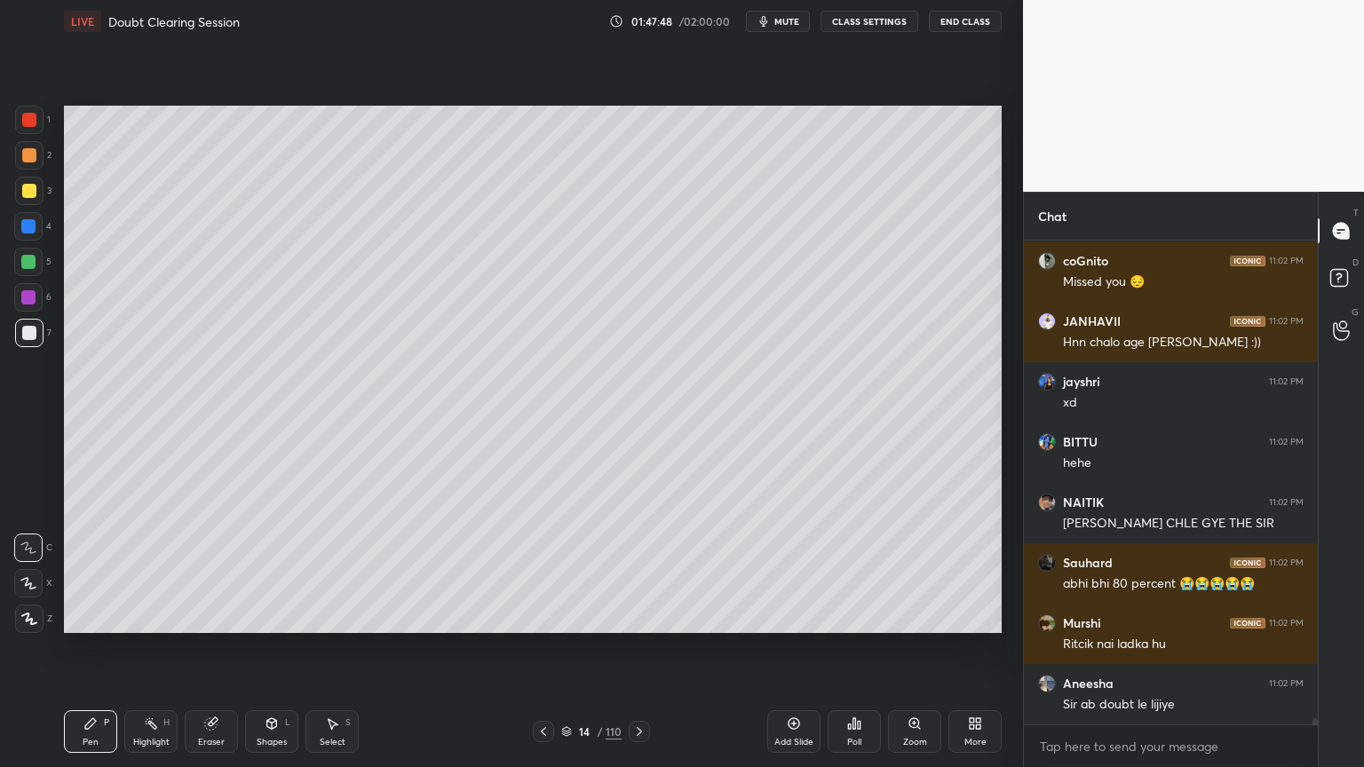
drag, startPoint x: 25, startPoint y: 154, endPoint x: 24, endPoint y: 162, distance: 8.9
click at [23, 156] on div at bounding box center [29, 155] width 14 height 14
drag, startPoint x: 32, startPoint y: 325, endPoint x: 51, endPoint y: 295, distance: 36.0
click at [34, 320] on div at bounding box center [29, 333] width 28 height 28
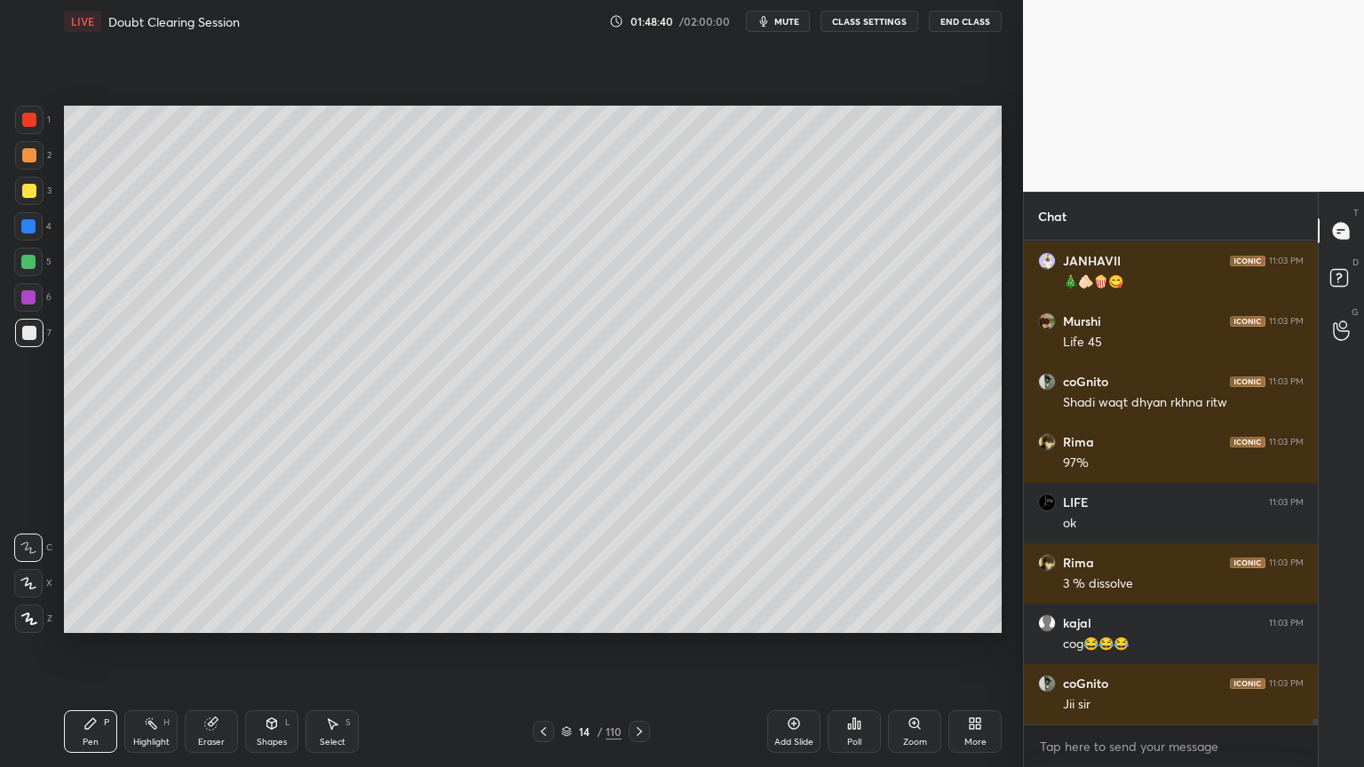
scroll to position [38465, 0]
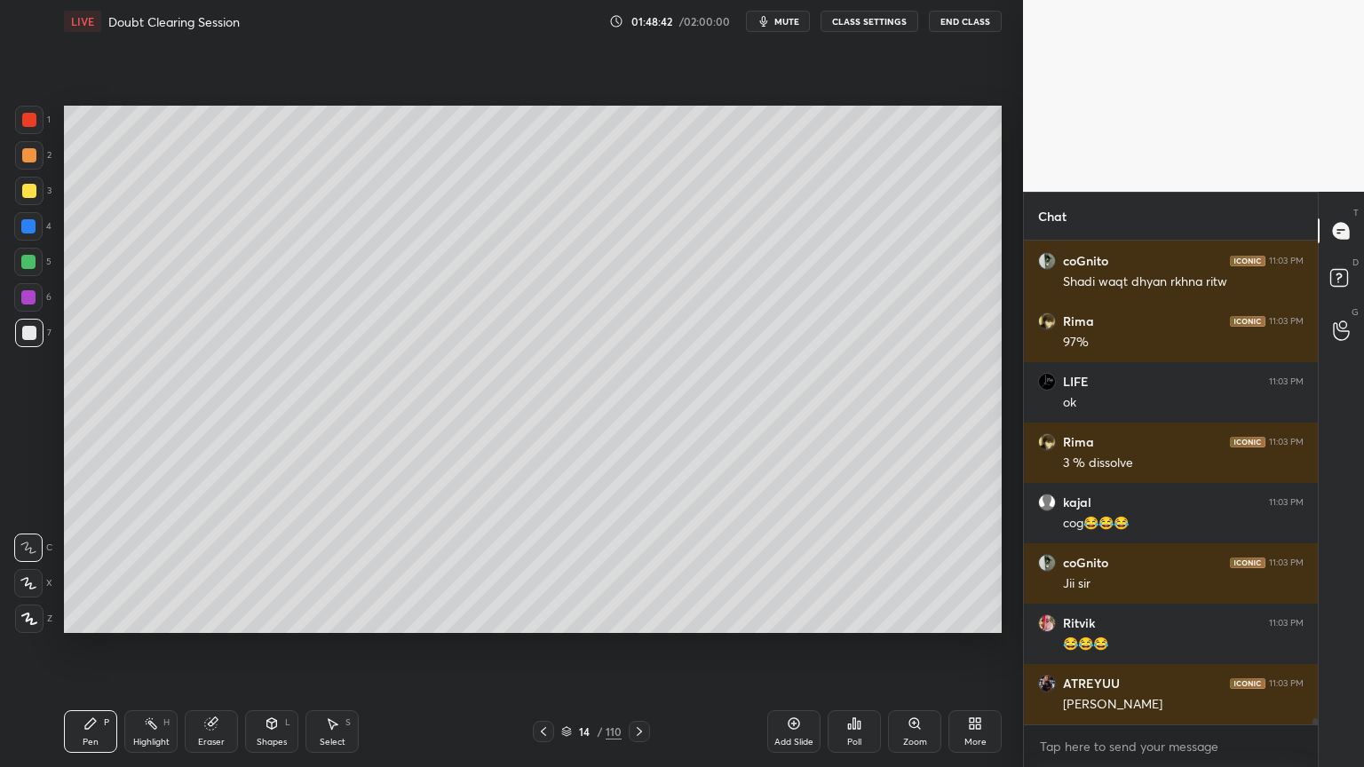
drag, startPoint x: 640, startPoint y: 727, endPoint x: 643, endPoint y: 715, distance: 12.7
click at [643, 616] on div "Pen P Highlight H Eraser Shapes L Select S 14 / 110 Add Slide Poll Zoom More" at bounding box center [533, 731] width 938 height 71
click at [543, 616] on icon at bounding box center [543, 731] width 14 height 14
click at [149, 616] on div "Highlight H" at bounding box center [150, 731] width 53 height 43
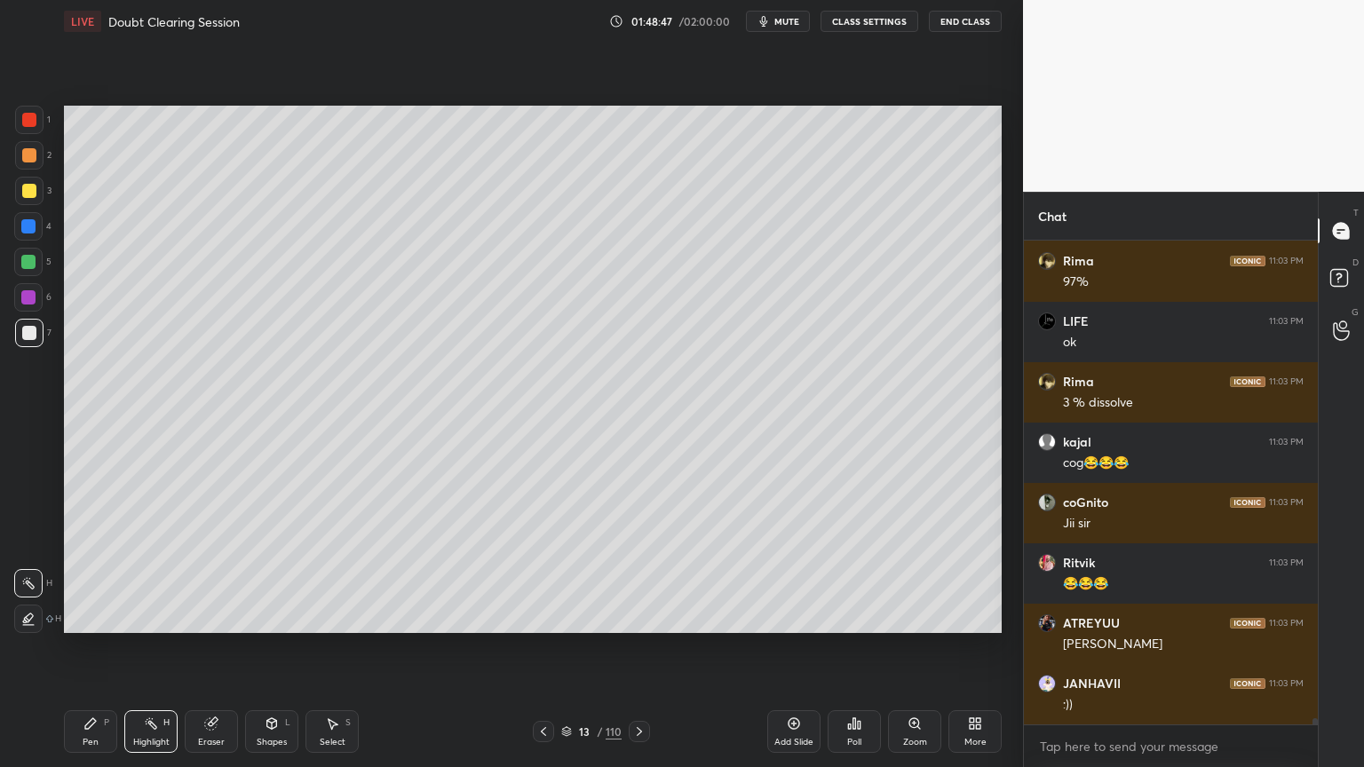
click at [632, 616] on div at bounding box center [639, 731] width 21 height 21
click at [639, 616] on icon at bounding box center [639, 731] width 14 height 14
click at [636, 616] on icon at bounding box center [639, 731] width 14 height 14
click at [35, 334] on div "7" at bounding box center [33, 333] width 36 height 28
click at [33, 355] on div "1 2 3 4 5 6 7 C X Z C X Z E E Erase all H H" at bounding box center [28, 369] width 57 height 527
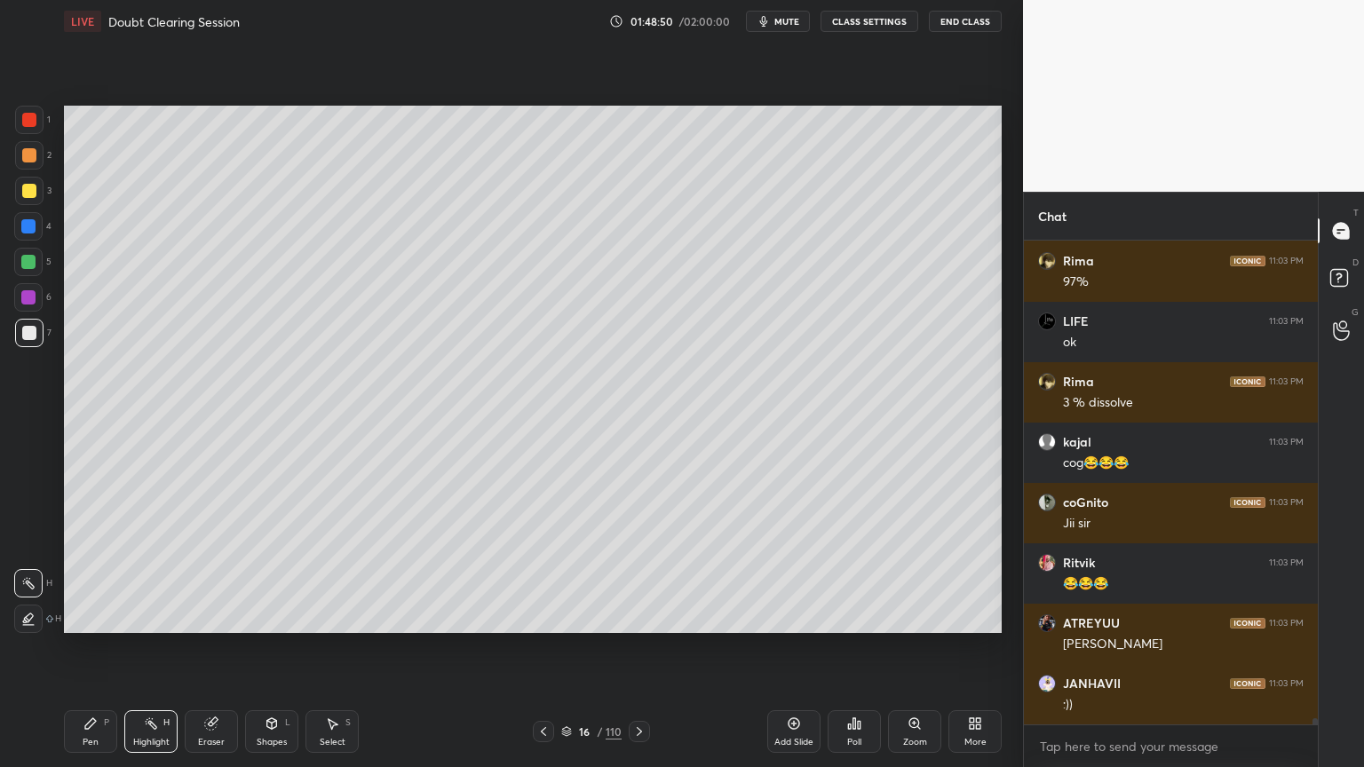
click at [87, 616] on div "Pen P" at bounding box center [90, 731] width 53 height 43
click at [91, 616] on icon at bounding box center [90, 723] width 11 height 11
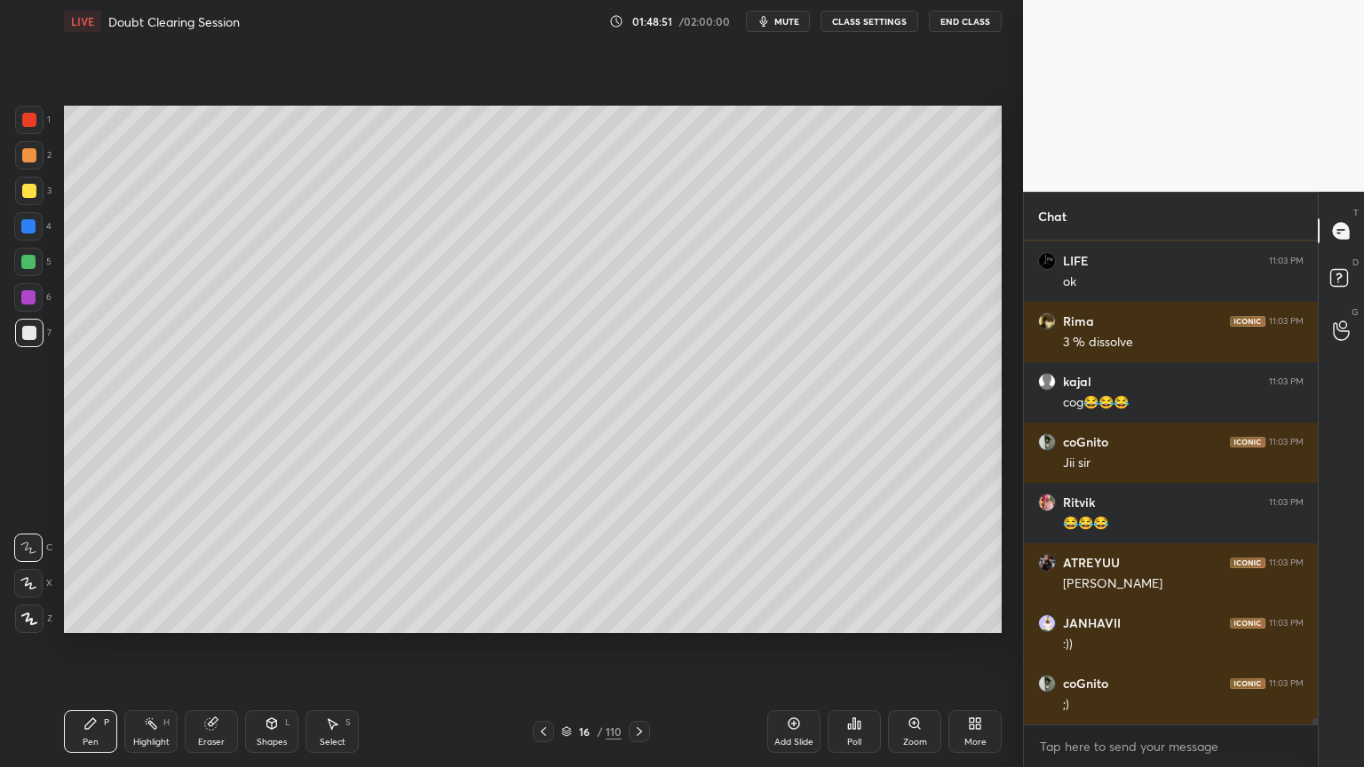
click at [32, 616] on icon at bounding box center [29, 619] width 16 height 12
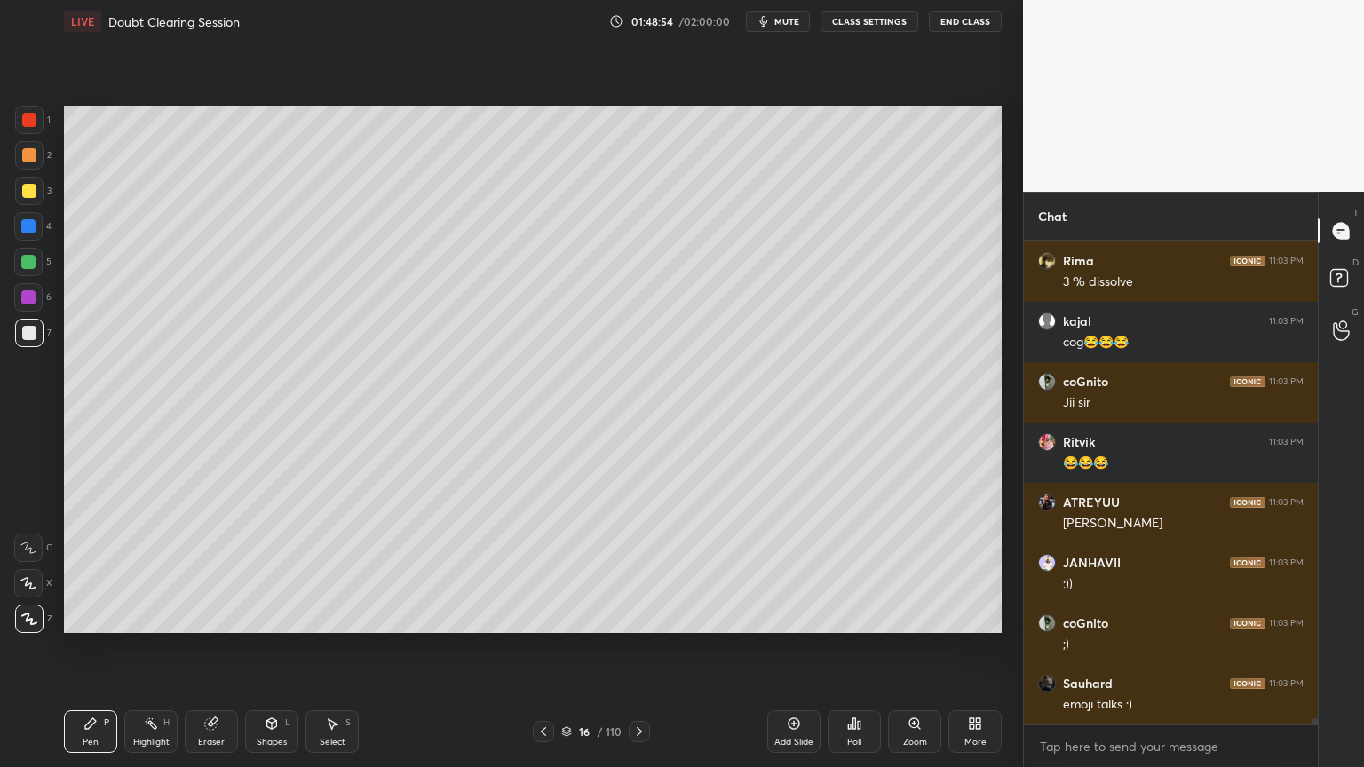
click at [42, 256] on div at bounding box center [28, 262] width 28 height 28
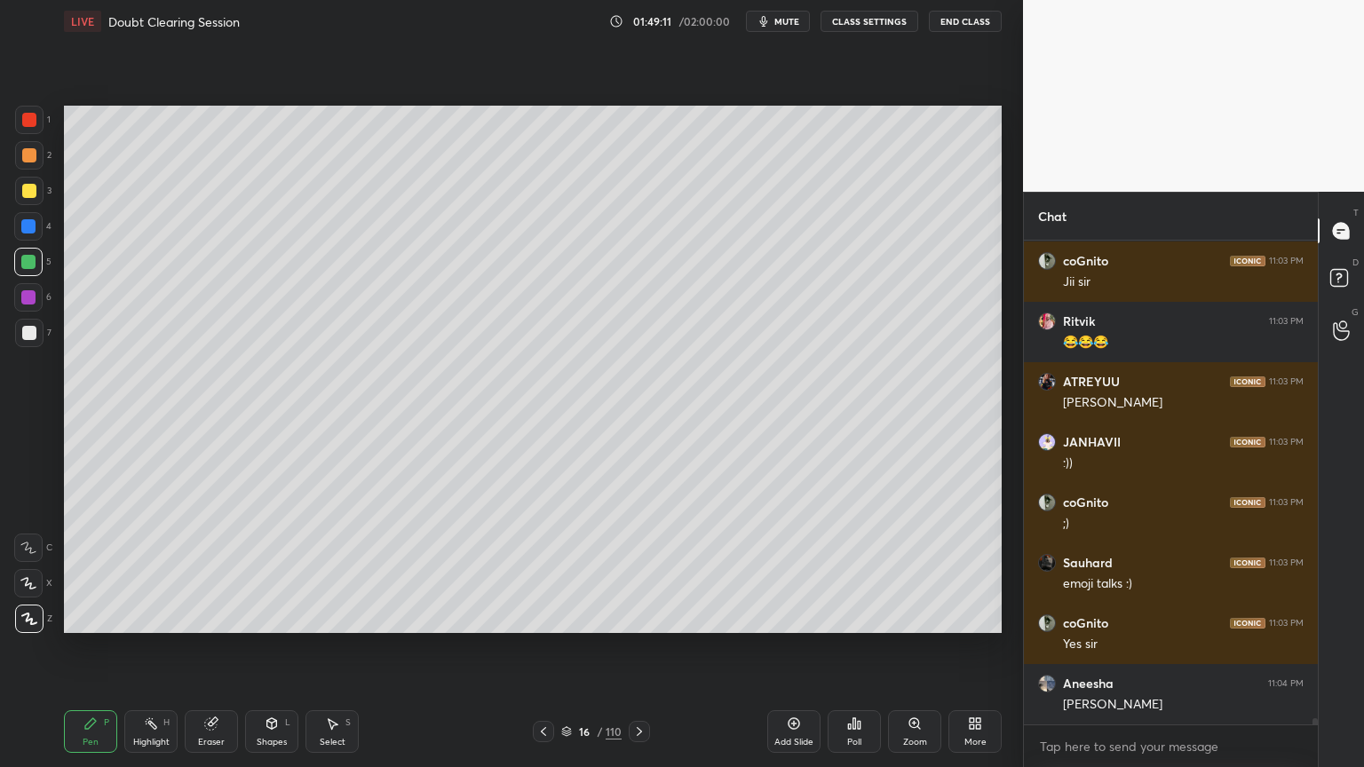
scroll to position [38828, 0]
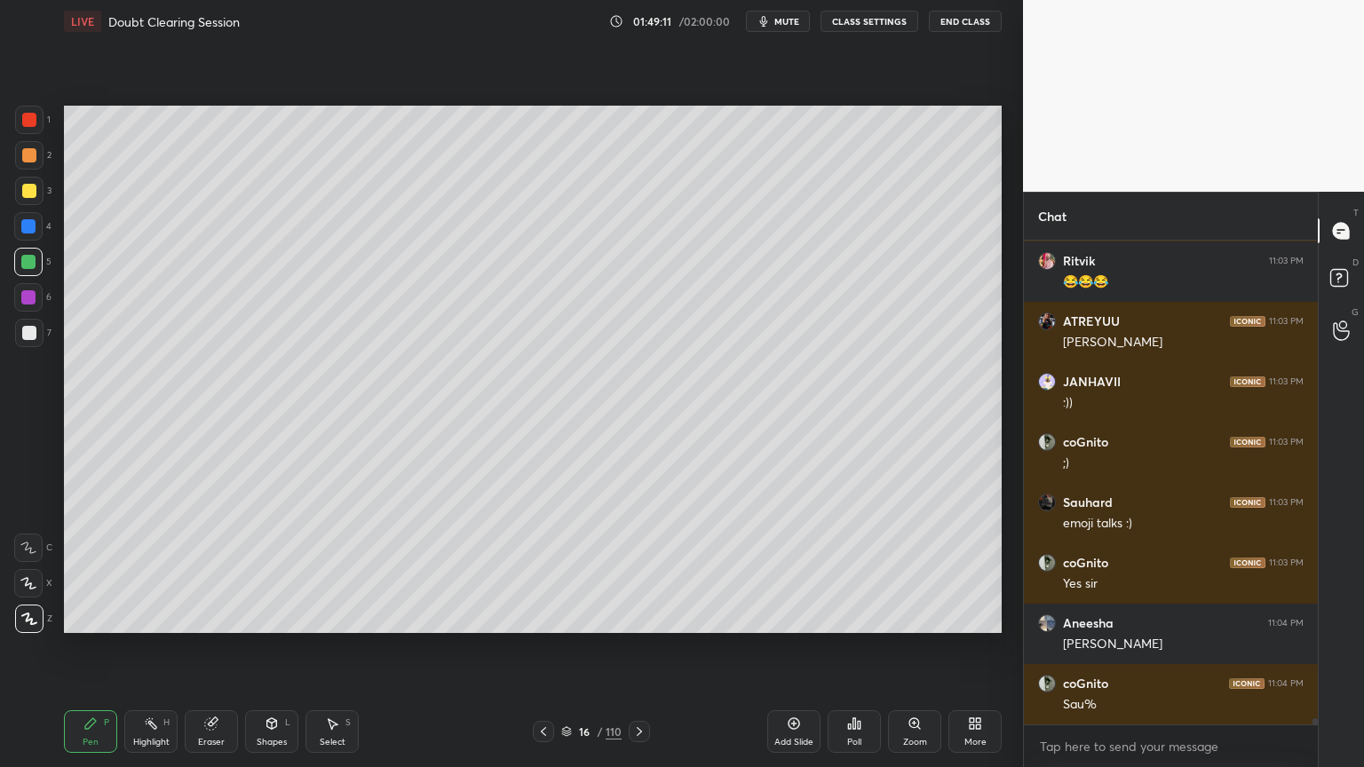
click at [31, 583] on icon at bounding box center [28, 583] width 14 height 11
click at [30, 582] on icon at bounding box center [28, 583] width 14 height 11
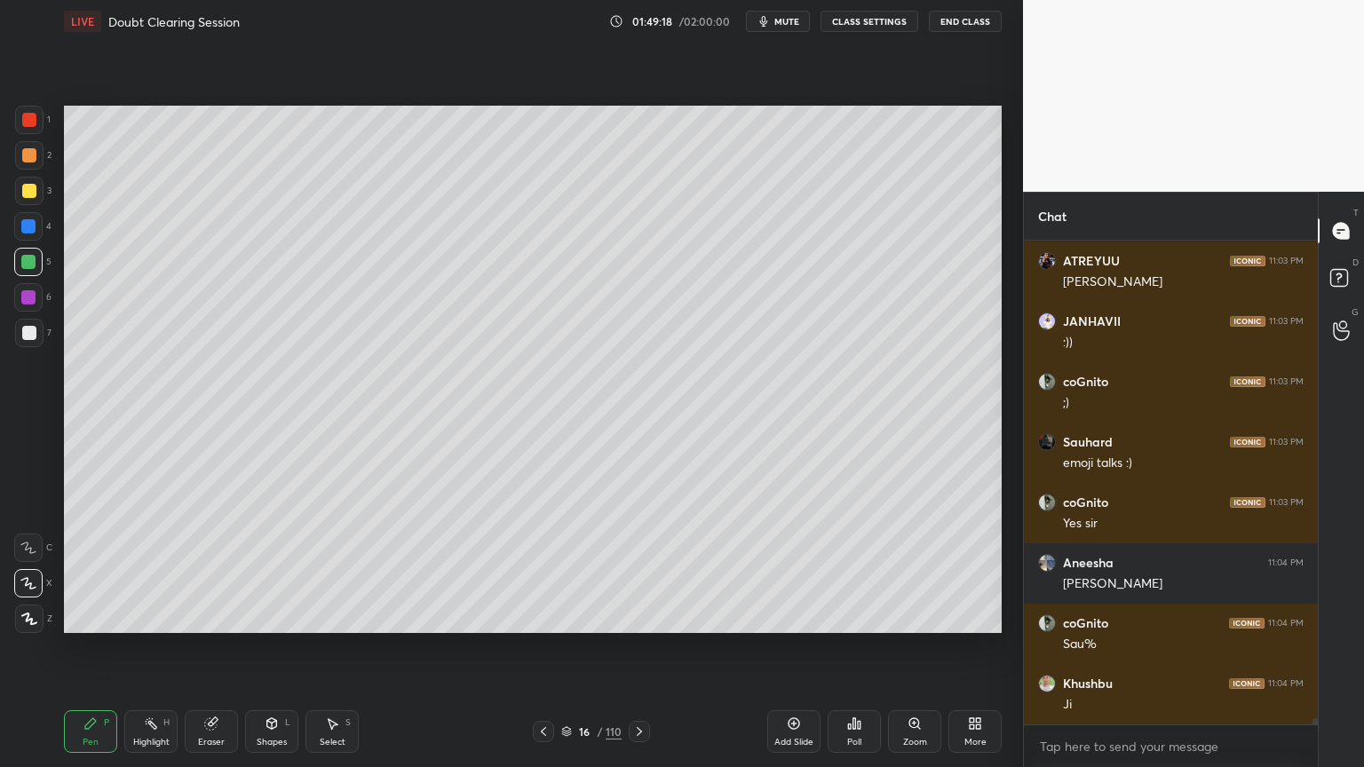
scroll to position [38948, 0]
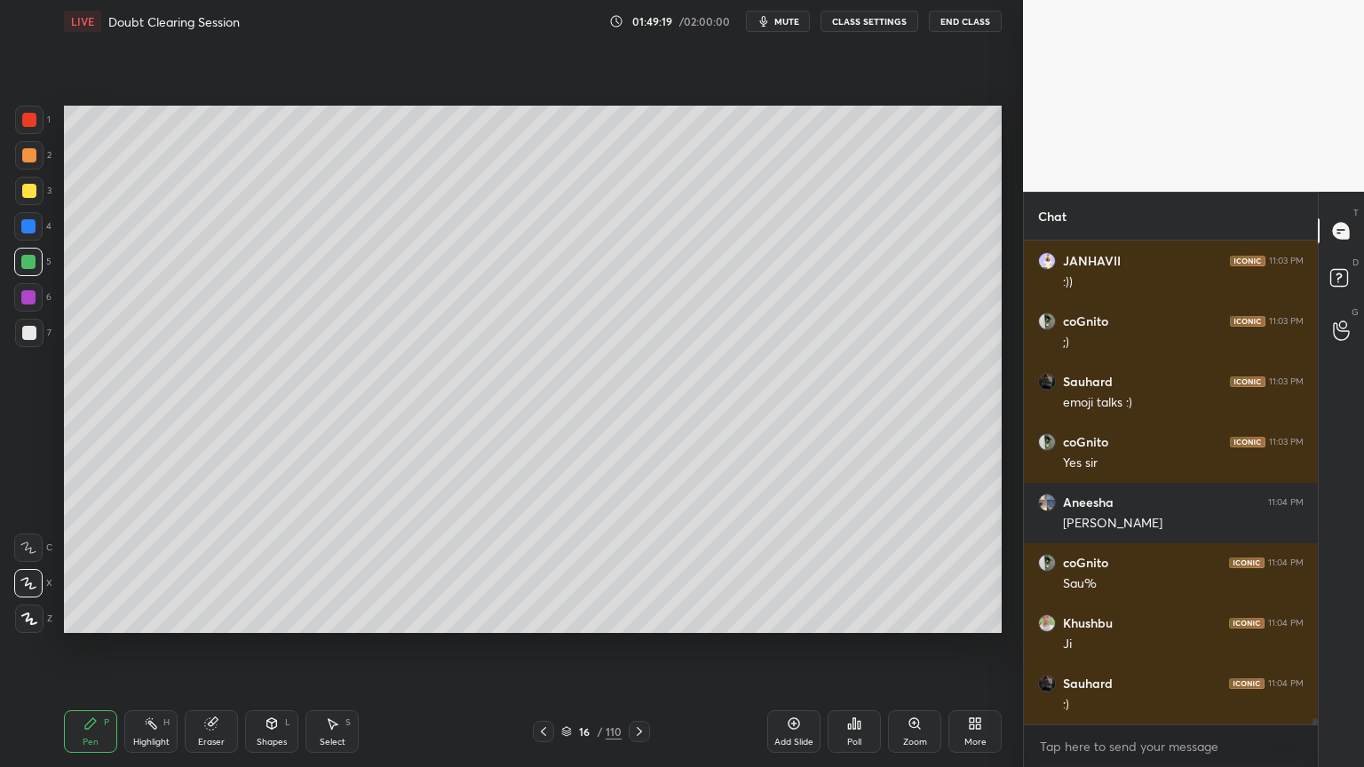
click at [28, 335] on div at bounding box center [29, 333] width 14 height 14
drag, startPoint x: 31, startPoint y: 334, endPoint x: 41, endPoint y: 332, distance: 9.9
click at [31, 335] on div at bounding box center [29, 333] width 14 height 14
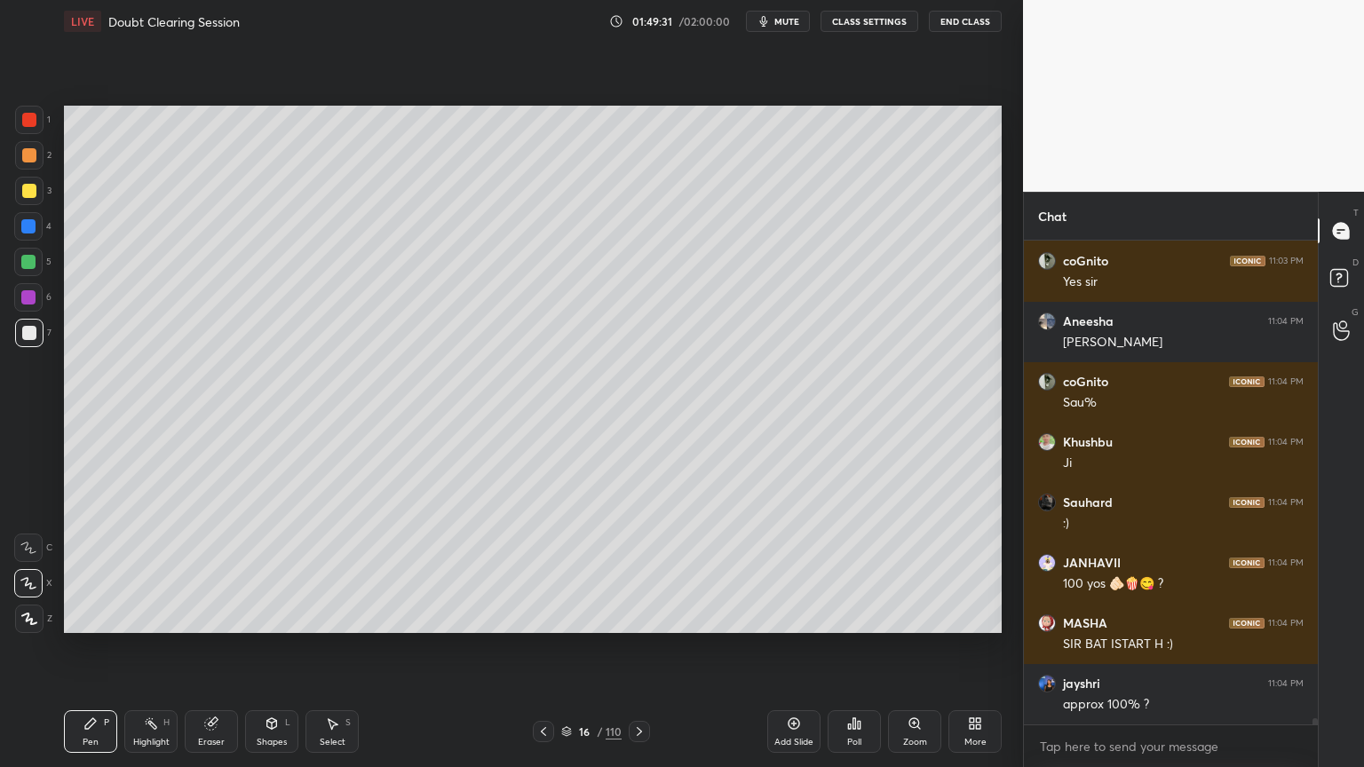
scroll to position [39190, 0]
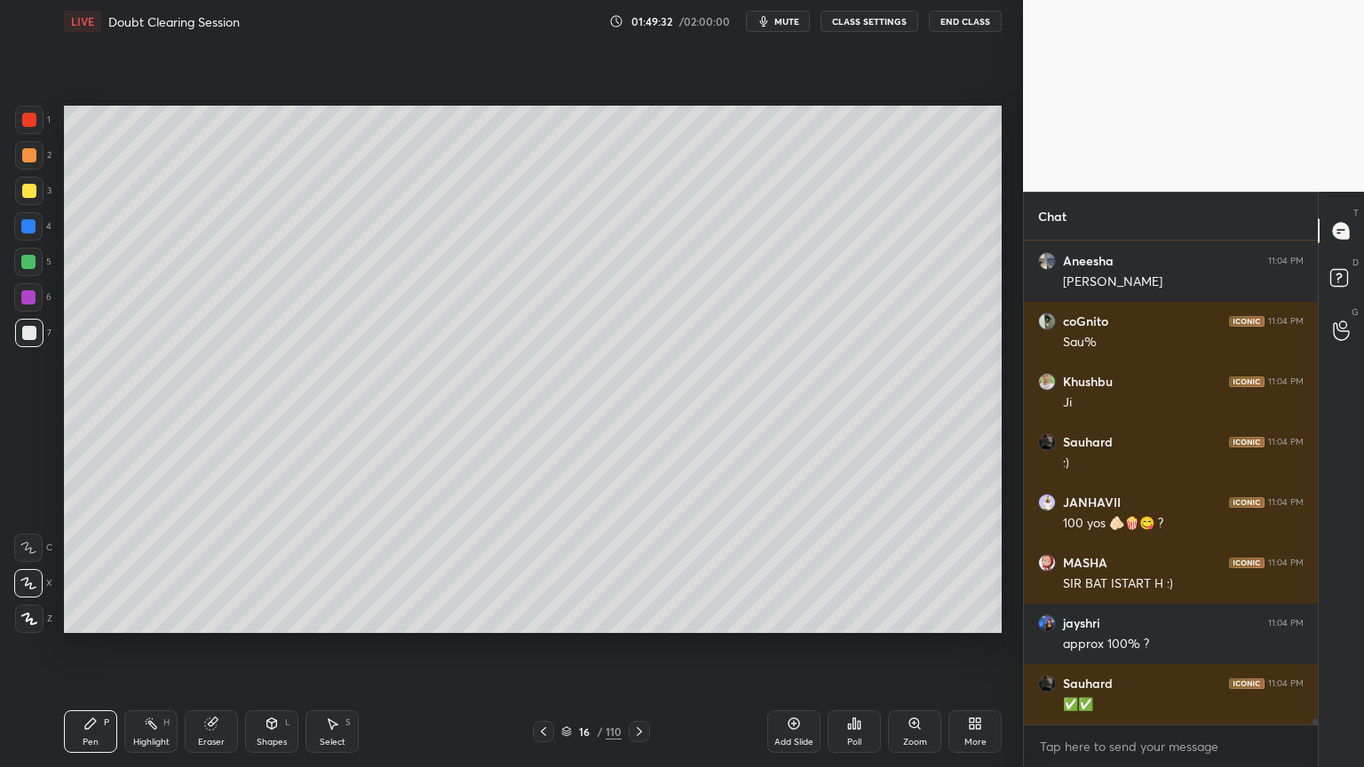
drag, startPoint x: 34, startPoint y: 330, endPoint x: 53, endPoint y: 348, distance: 26.4
click at [32, 336] on div at bounding box center [29, 333] width 14 height 14
drag, startPoint x: 28, startPoint y: 259, endPoint x: 46, endPoint y: 266, distance: 19.1
click at [32, 263] on div at bounding box center [28, 262] width 14 height 14
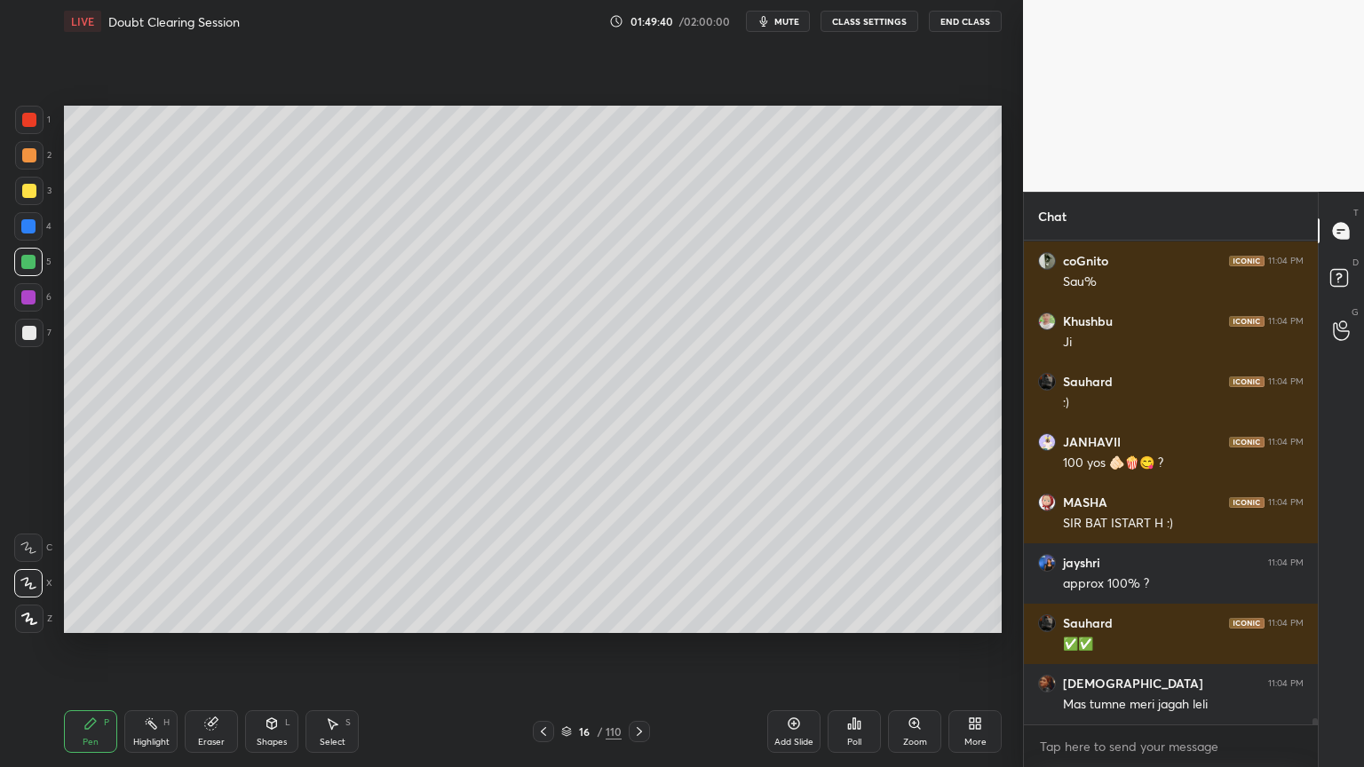
click at [31, 332] on div at bounding box center [29, 333] width 14 height 14
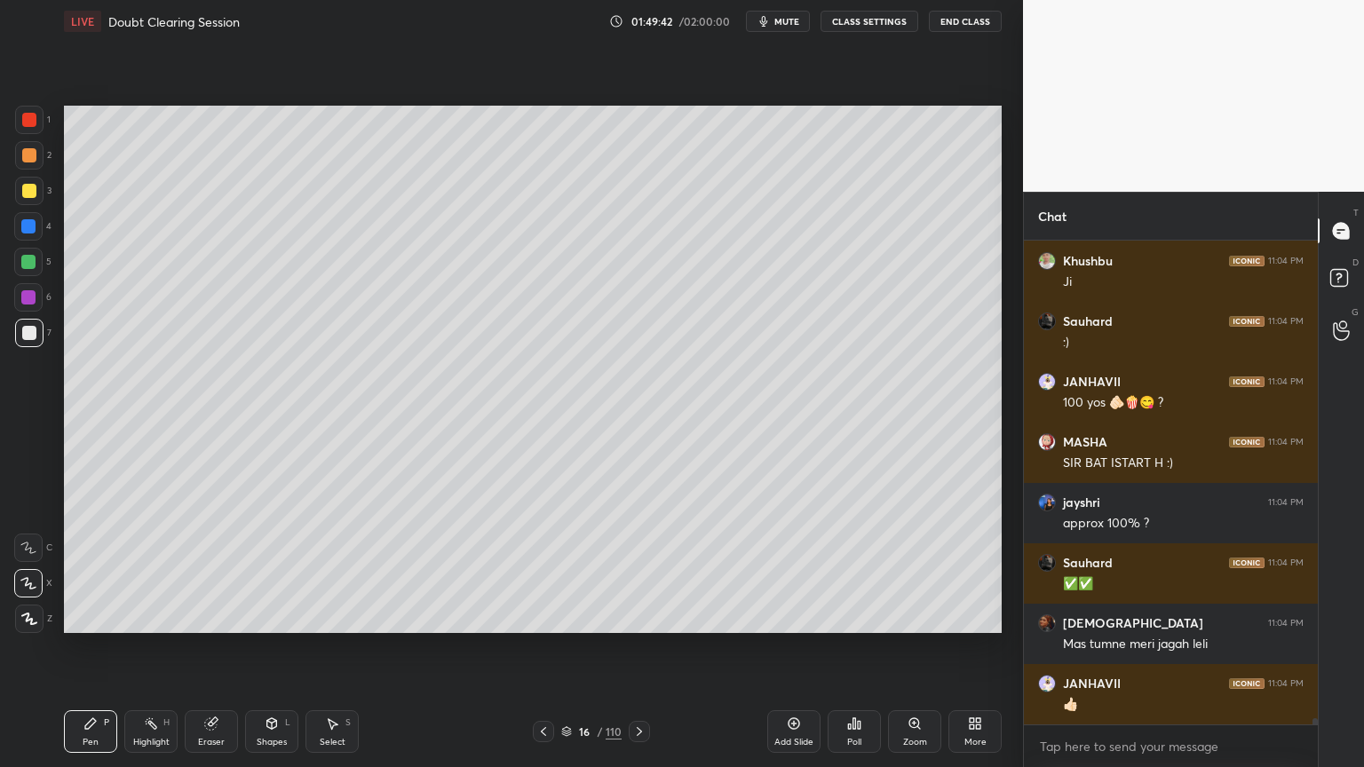
click at [33, 197] on div at bounding box center [29, 191] width 14 height 14
drag, startPoint x: 33, startPoint y: 332, endPoint x: 42, endPoint y: 335, distance: 9.3
click at [36, 334] on div at bounding box center [29, 333] width 28 height 28
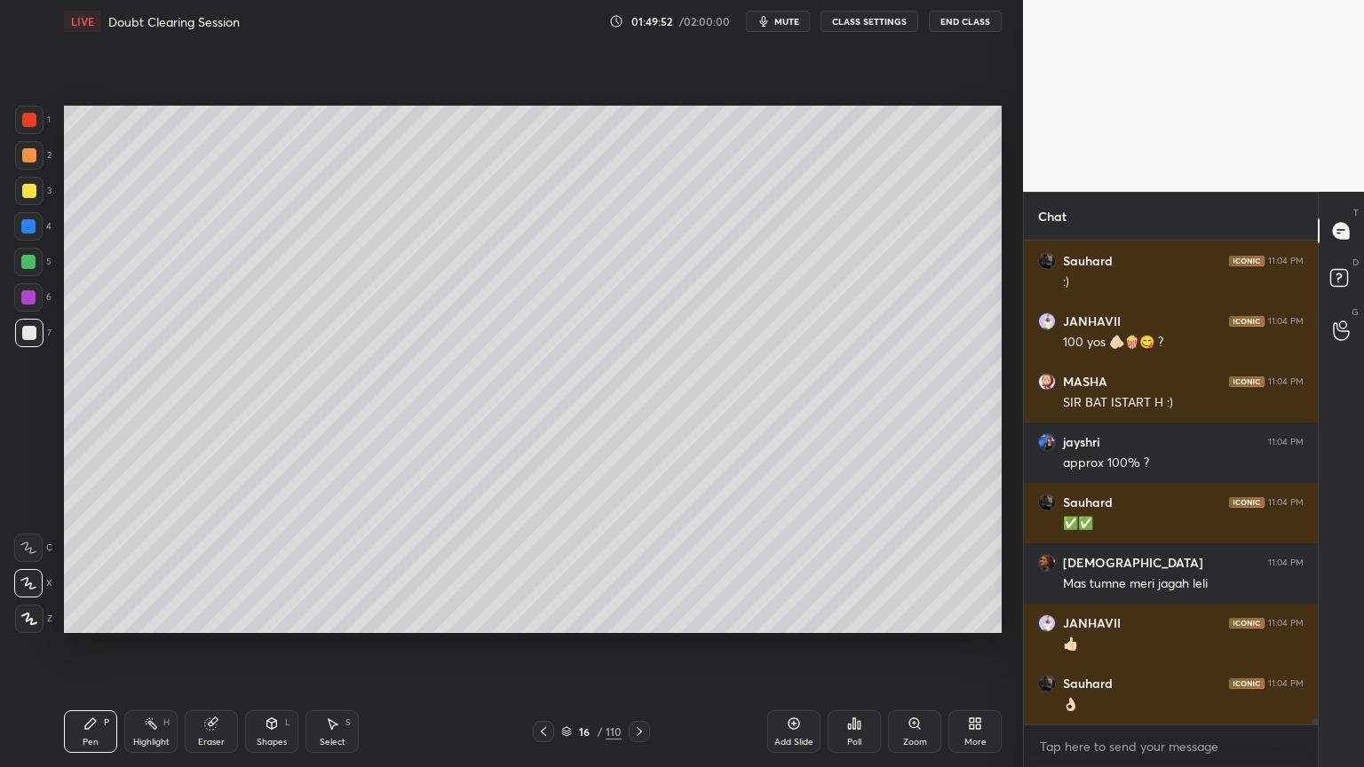
click at [29, 268] on div at bounding box center [28, 262] width 14 height 14
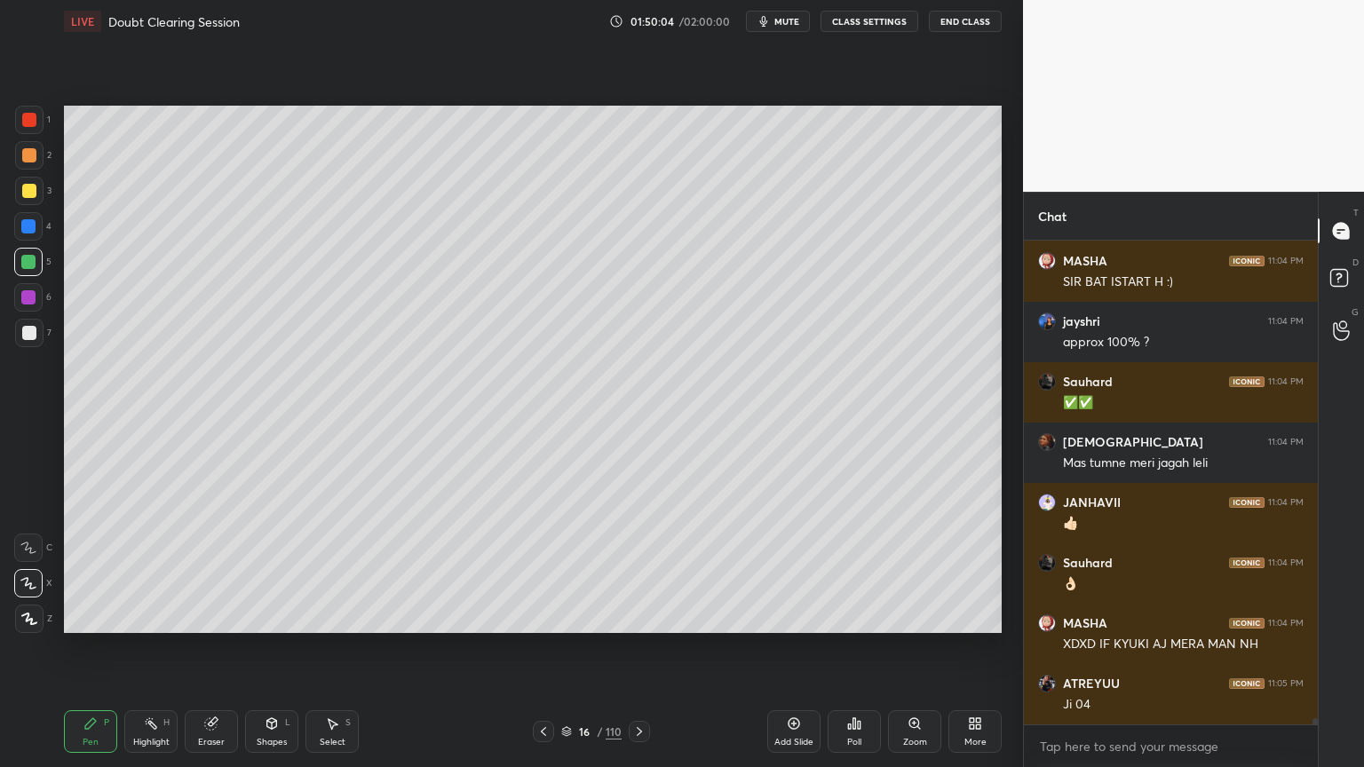
scroll to position [39552, 0]
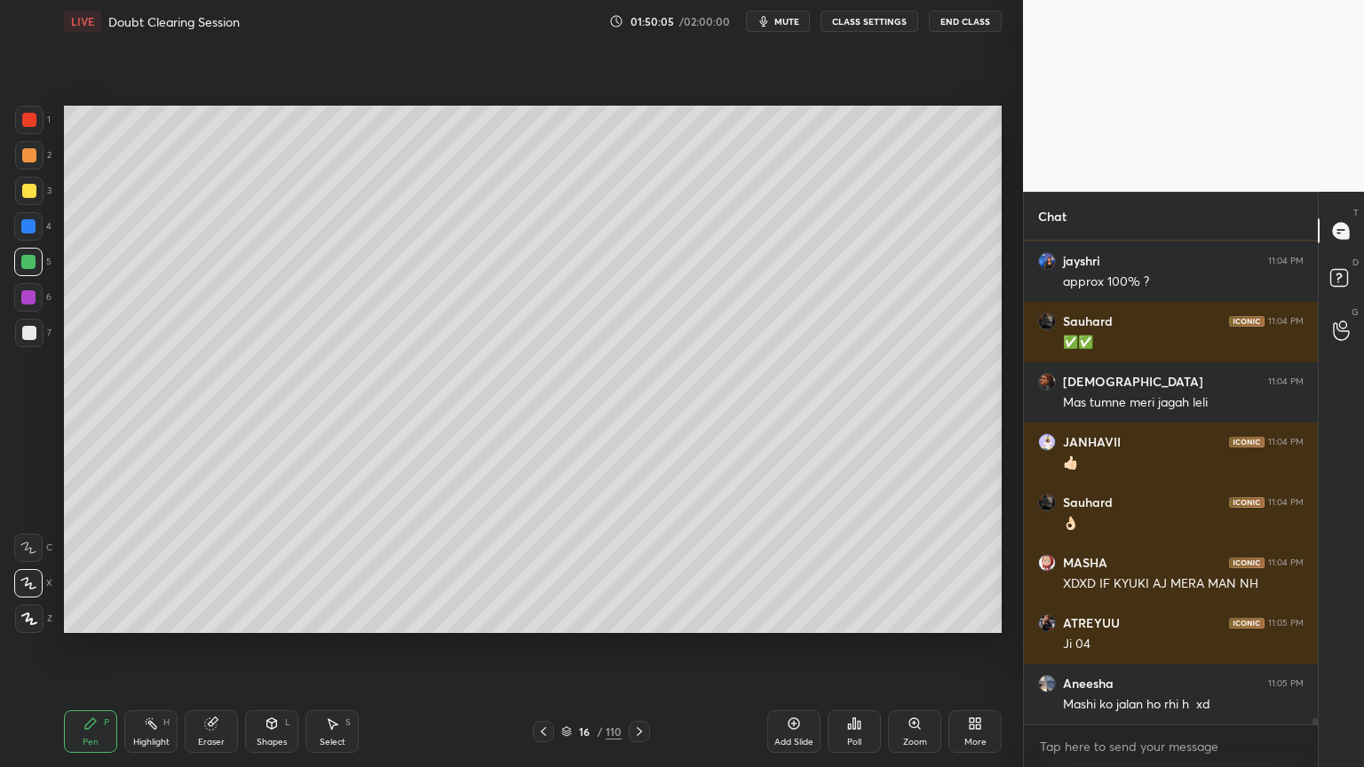
drag, startPoint x: 28, startPoint y: 194, endPoint x: 56, endPoint y: 211, distance: 32.3
click at [28, 203] on div at bounding box center [29, 191] width 28 height 28
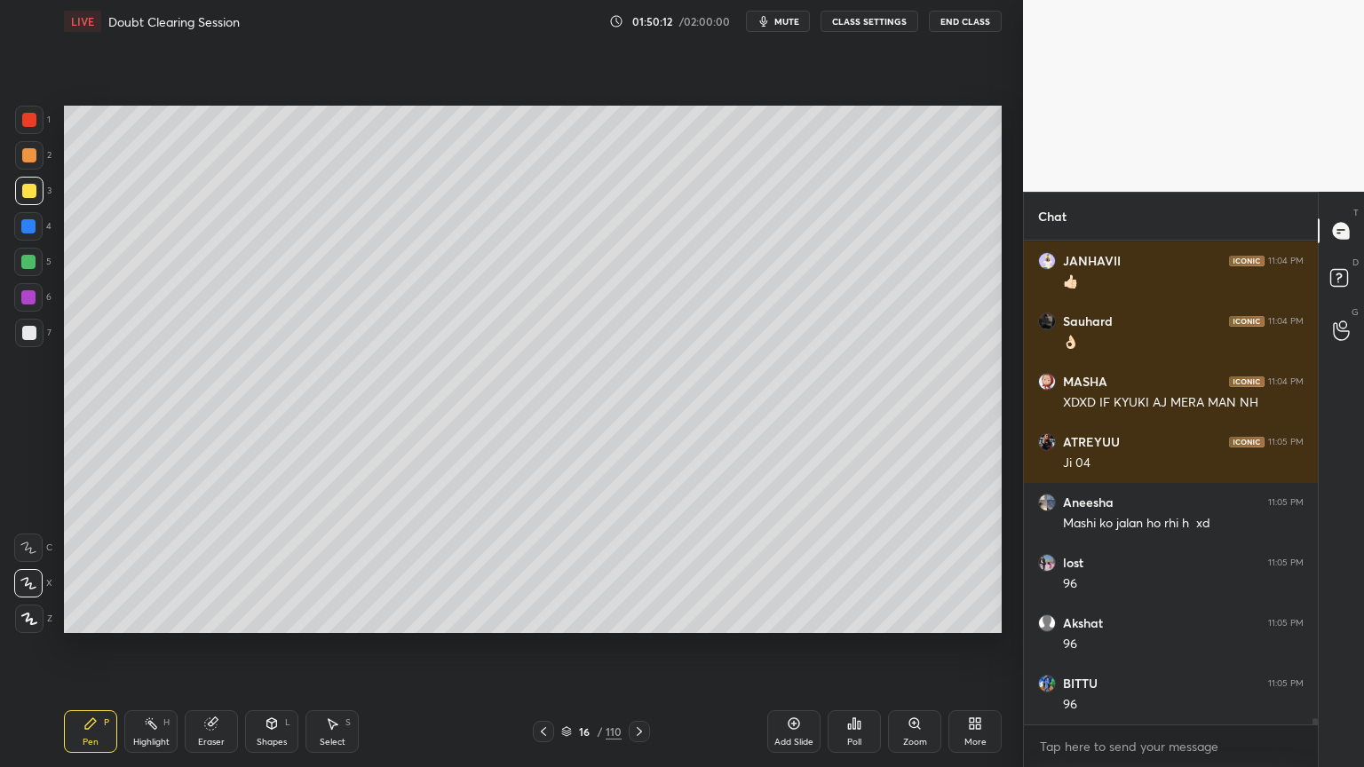
scroll to position [39794, 0]
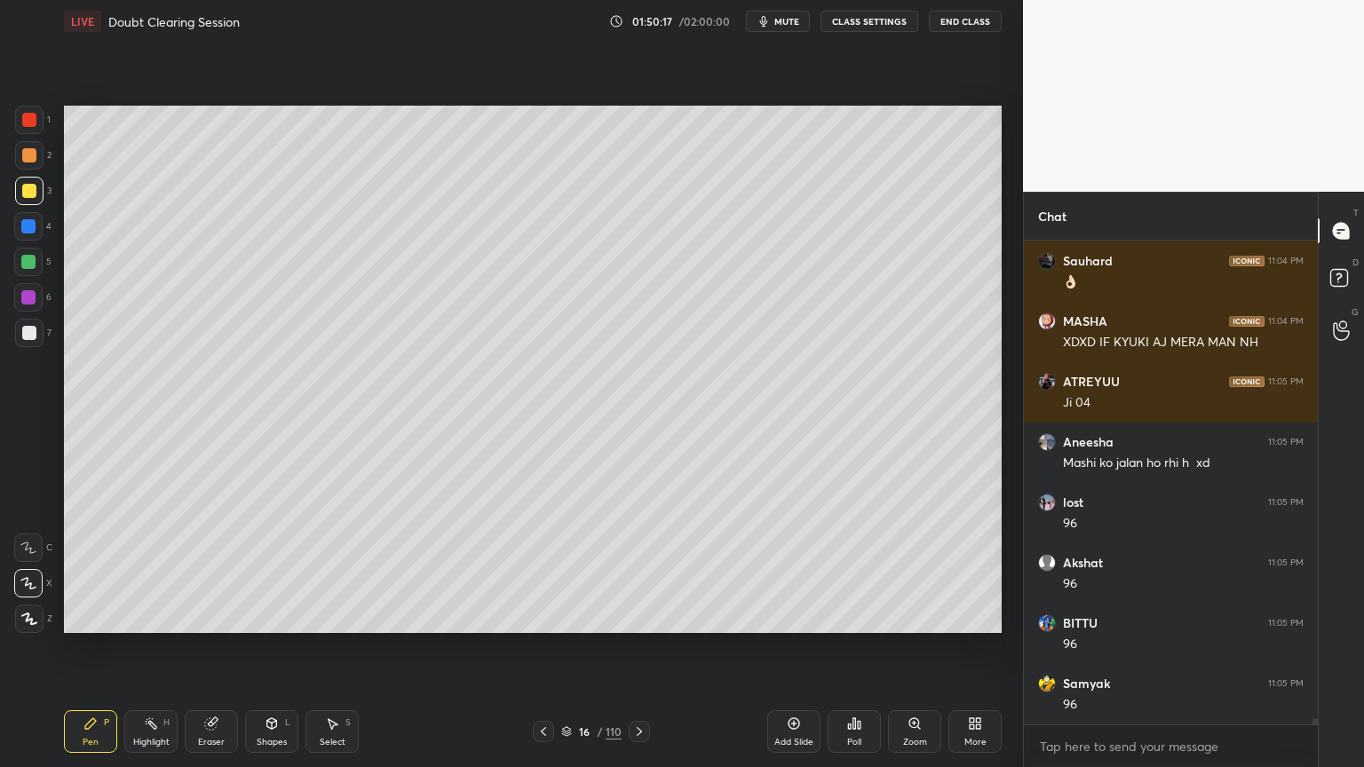
click at [25, 261] on div at bounding box center [28, 262] width 14 height 14
drag, startPoint x: 28, startPoint y: 263, endPoint x: 43, endPoint y: 277, distance: 20.7
click at [31, 273] on div at bounding box center [28, 262] width 28 height 28
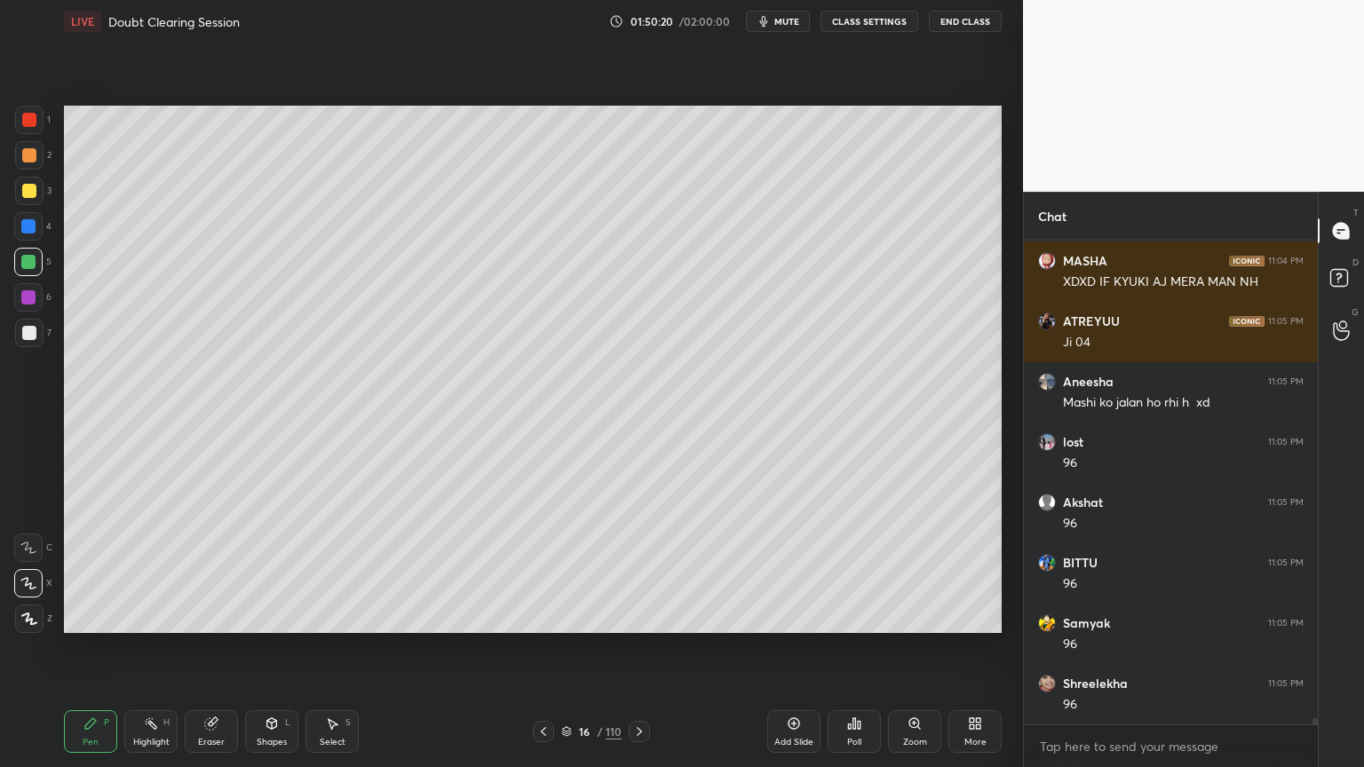
scroll to position [39975, 0]
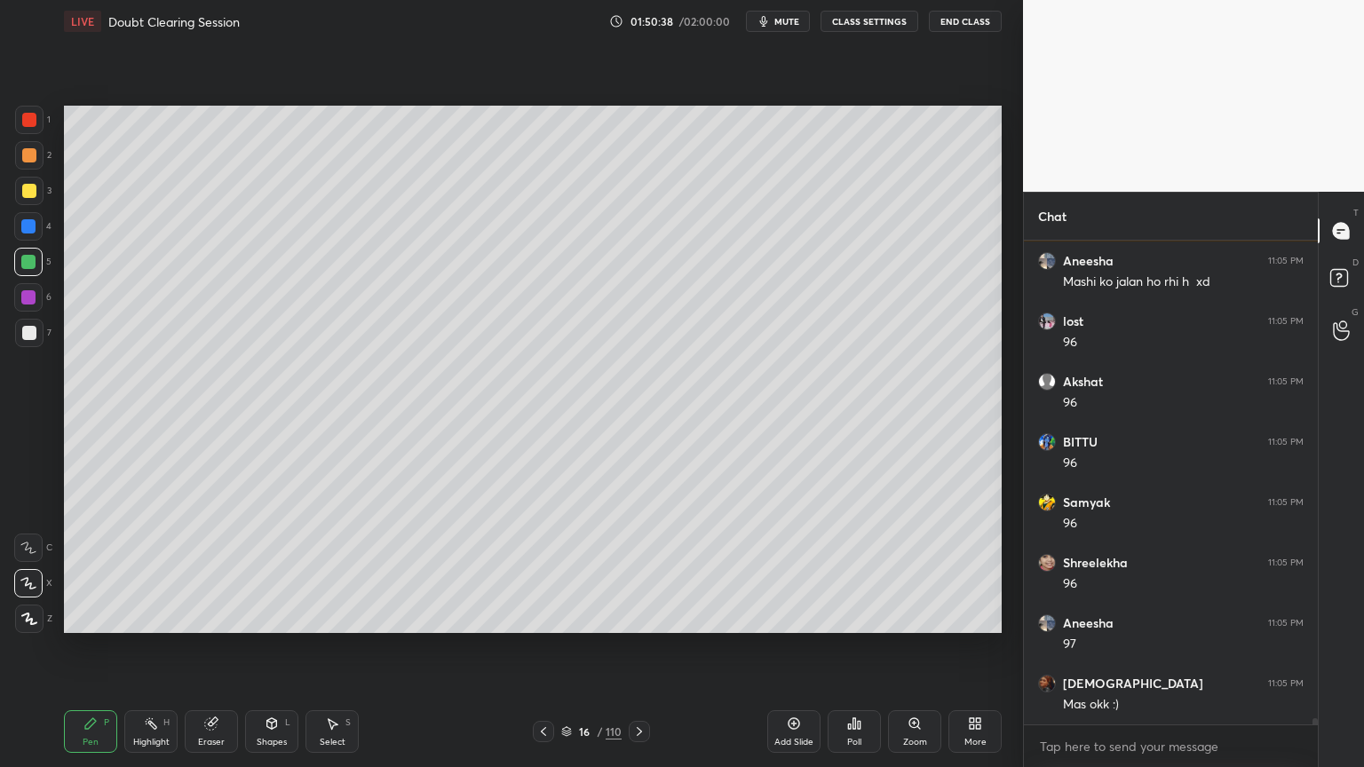
click at [541, 616] on icon at bounding box center [543, 731] width 14 height 14
click at [546, 616] on div at bounding box center [543, 731] width 21 height 21
drag, startPoint x: 43, startPoint y: 267, endPoint x: 40, endPoint y: 278, distance: 11.0
click at [40, 276] on div "5" at bounding box center [32, 266] width 37 height 36
click at [35, 336] on div at bounding box center [29, 333] width 14 height 14
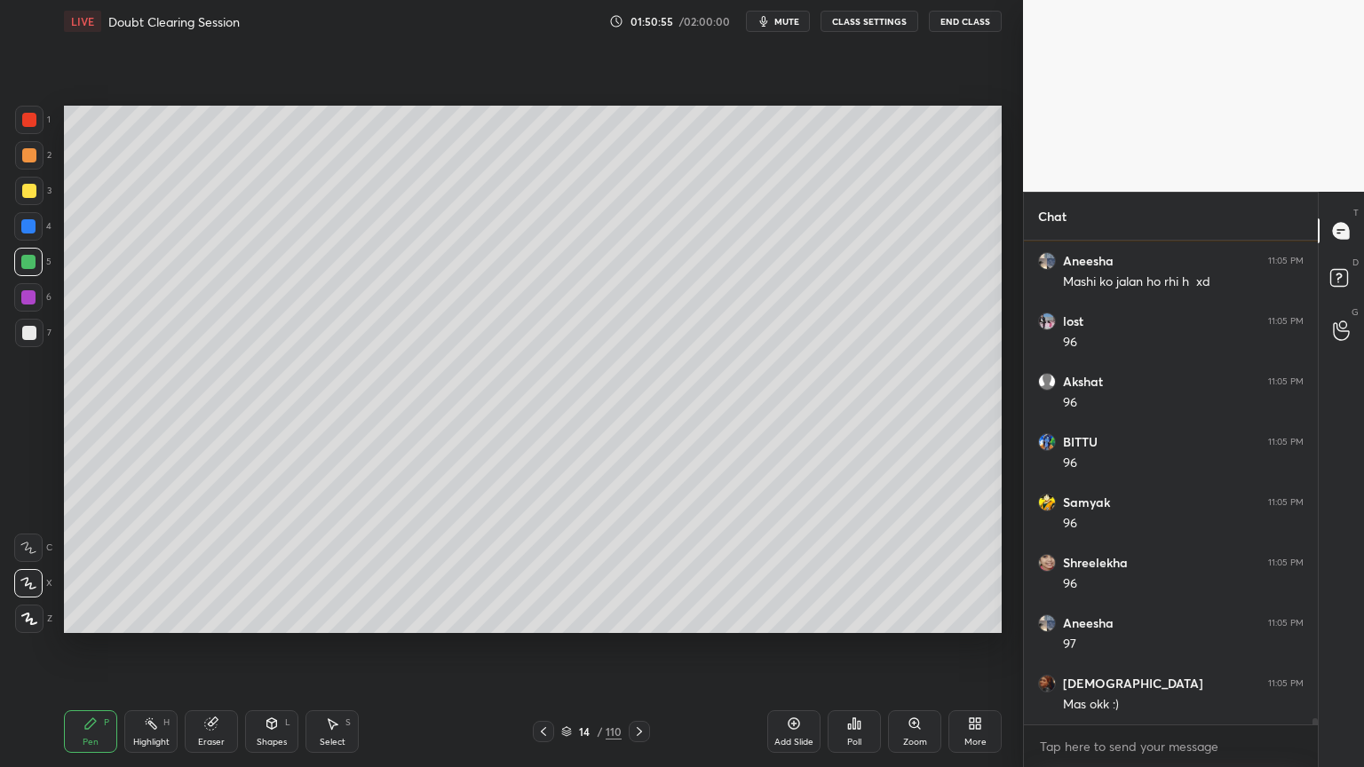
click at [34, 336] on div at bounding box center [29, 333] width 14 height 14
click at [30, 264] on div at bounding box center [28, 262] width 14 height 14
drag, startPoint x: 28, startPoint y: 267, endPoint x: 59, endPoint y: 276, distance: 32.3
click at [36, 270] on div at bounding box center [28, 262] width 28 height 28
drag, startPoint x: 36, startPoint y: 259, endPoint x: 60, endPoint y: 255, distance: 25.3
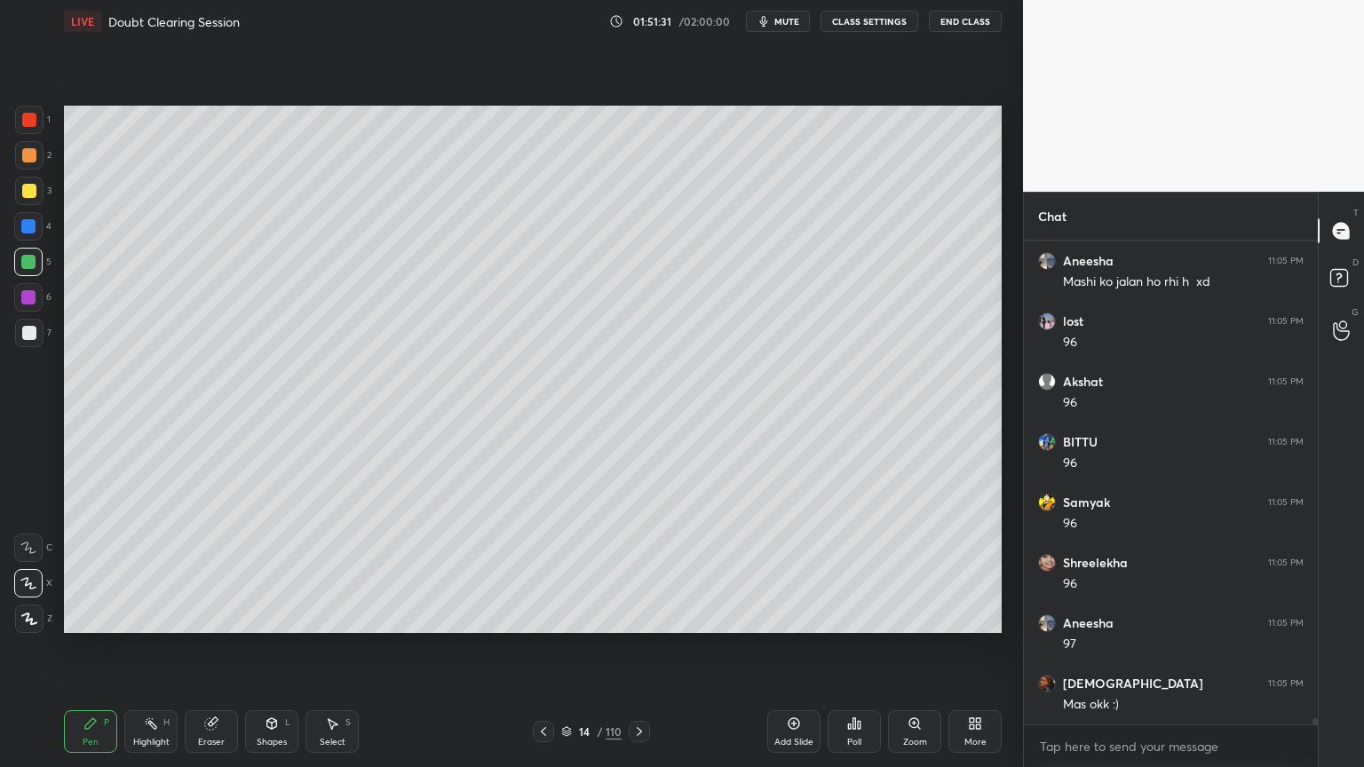
click at [30, 263] on div at bounding box center [28, 262] width 14 height 14
drag, startPoint x: 15, startPoint y: 268, endPoint x: 55, endPoint y: 257, distance: 41.3
click at [21, 269] on div at bounding box center [28, 262] width 28 height 28
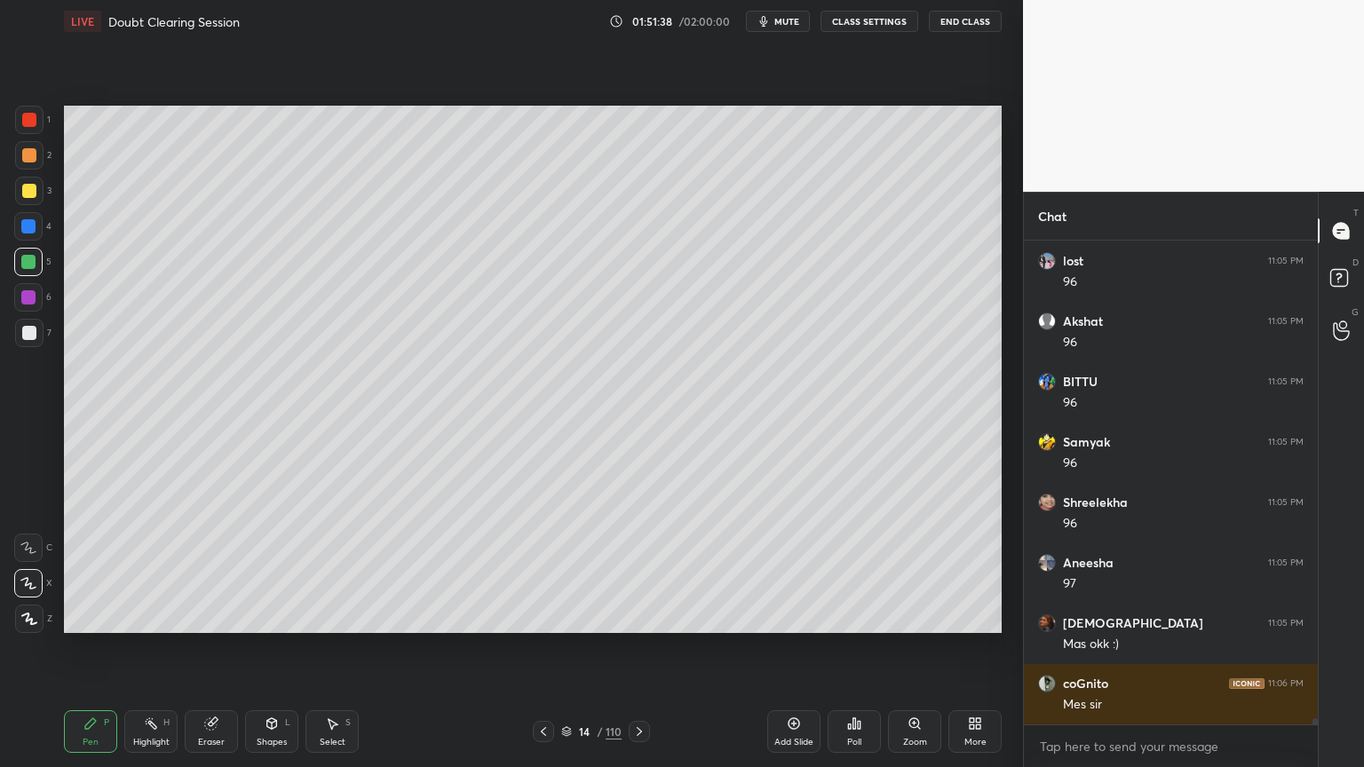
scroll to position [40053, 0]
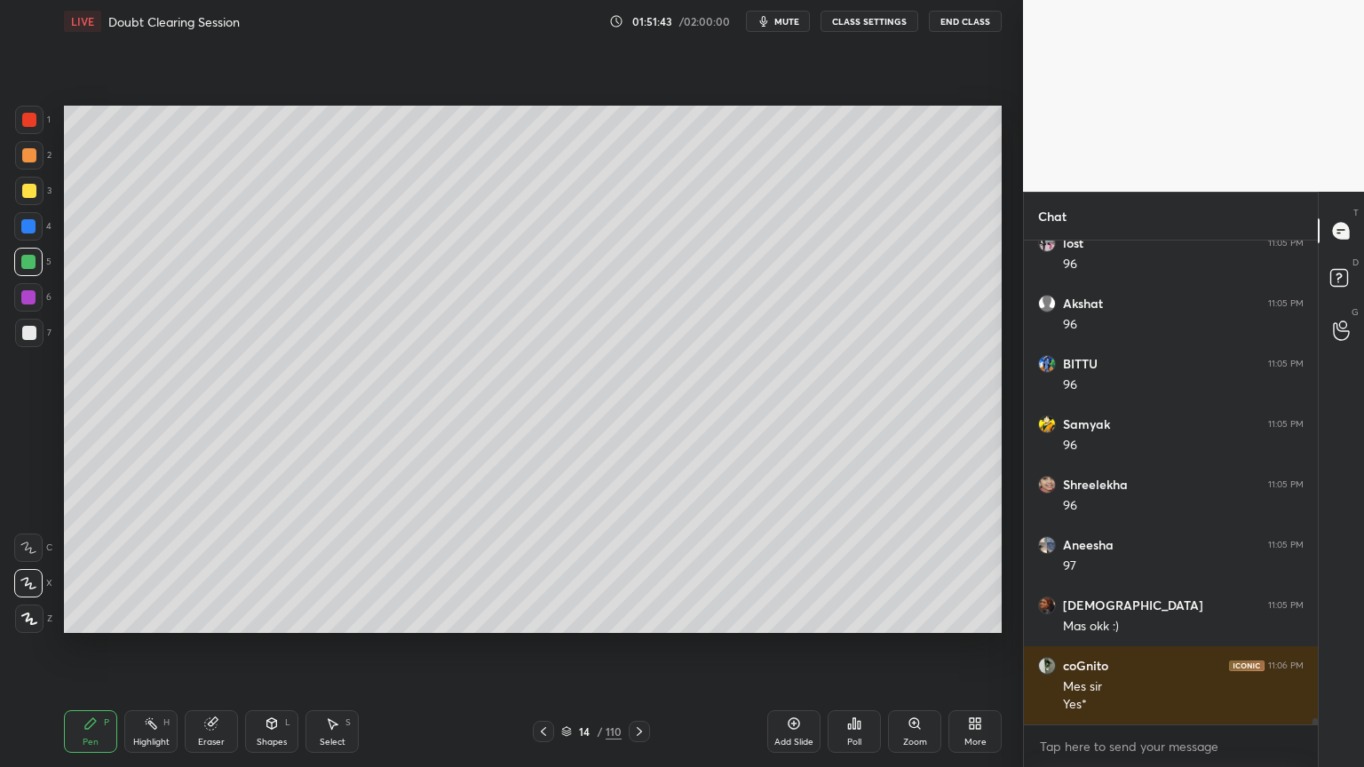
click at [29, 339] on div at bounding box center [29, 333] width 28 height 28
click at [28, 336] on div at bounding box center [29, 333] width 14 height 14
click at [26, 337] on div at bounding box center [29, 333] width 14 height 14
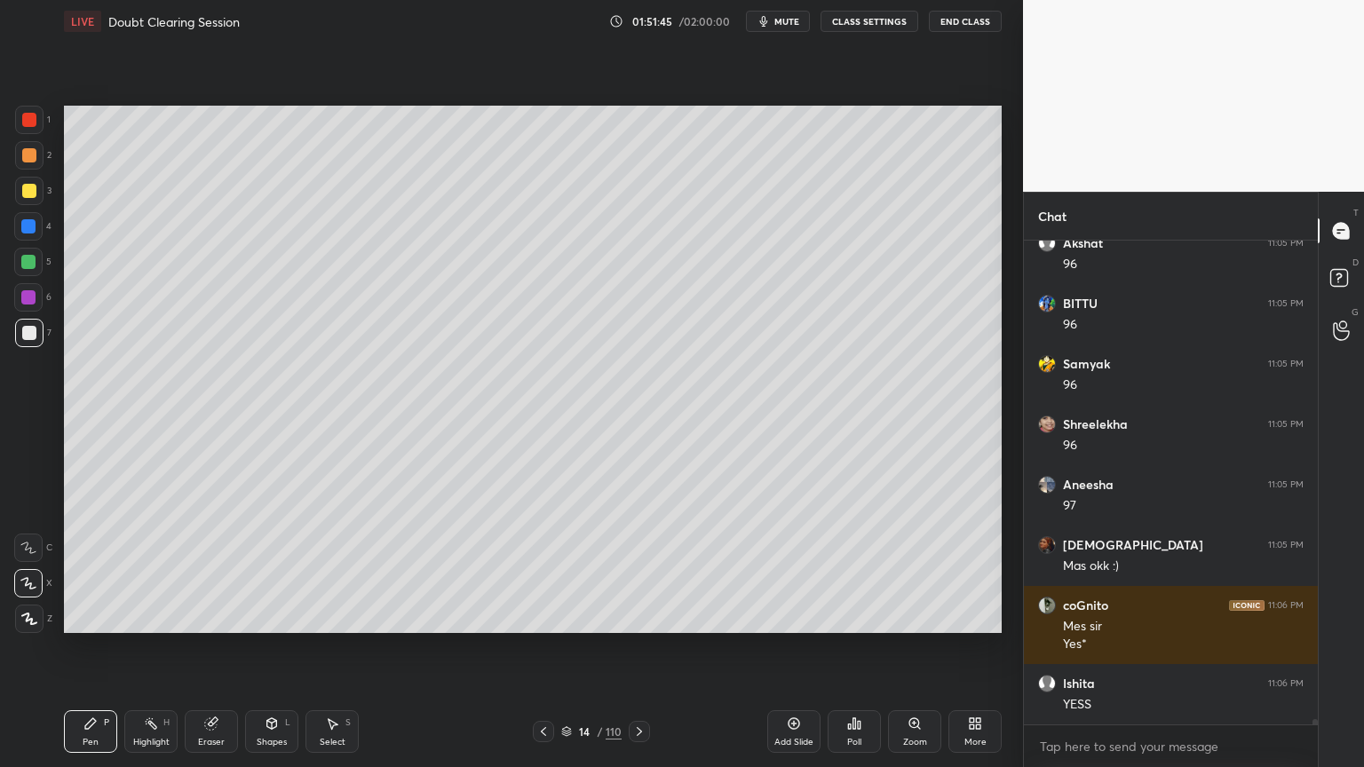
drag, startPoint x: 23, startPoint y: 231, endPoint x: 42, endPoint y: 272, distance: 44.9
click at [24, 234] on div at bounding box center [28, 226] width 28 height 28
drag, startPoint x: 36, startPoint y: 301, endPoint x: 56, endPoint y: 346, distance: 49.3
click at [34, 305] on div at bounding box center [28, 297] width 28 height 28
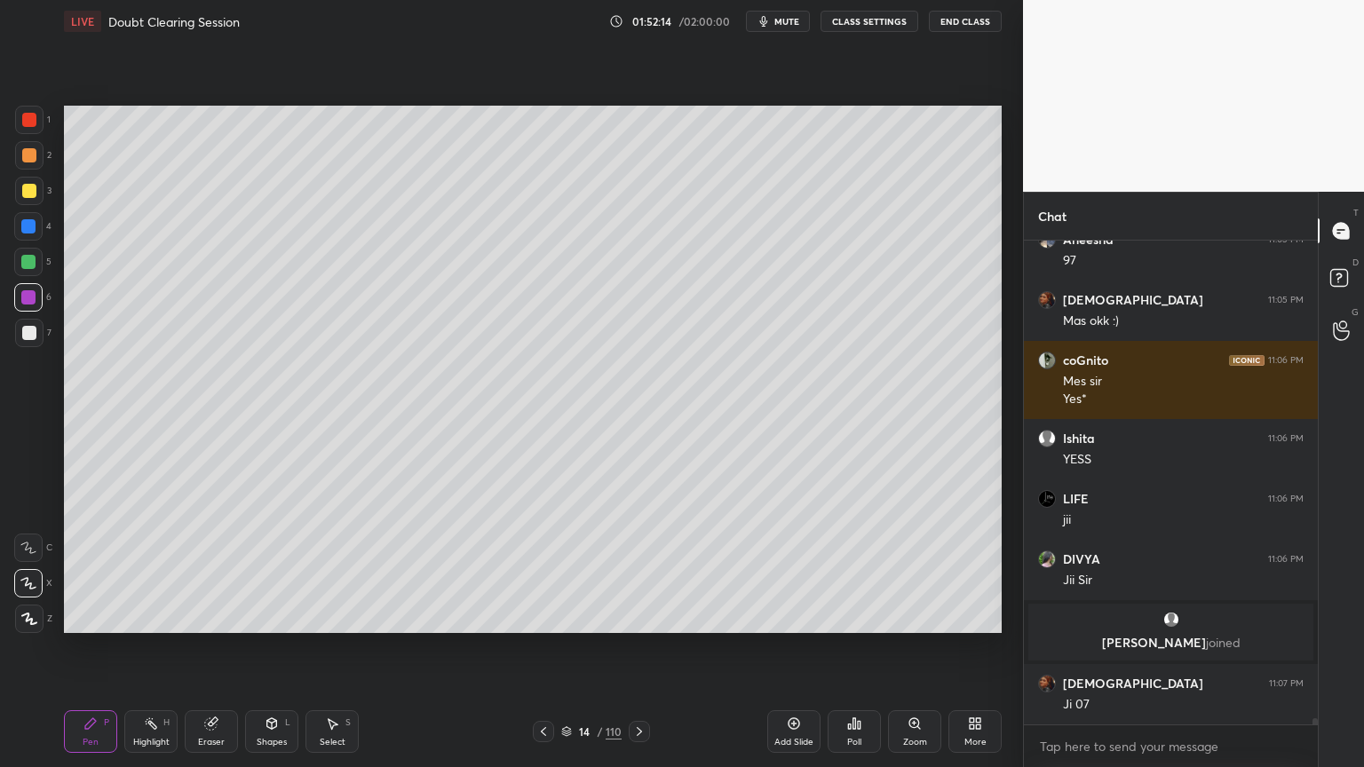
scroll to position [38597, 0]
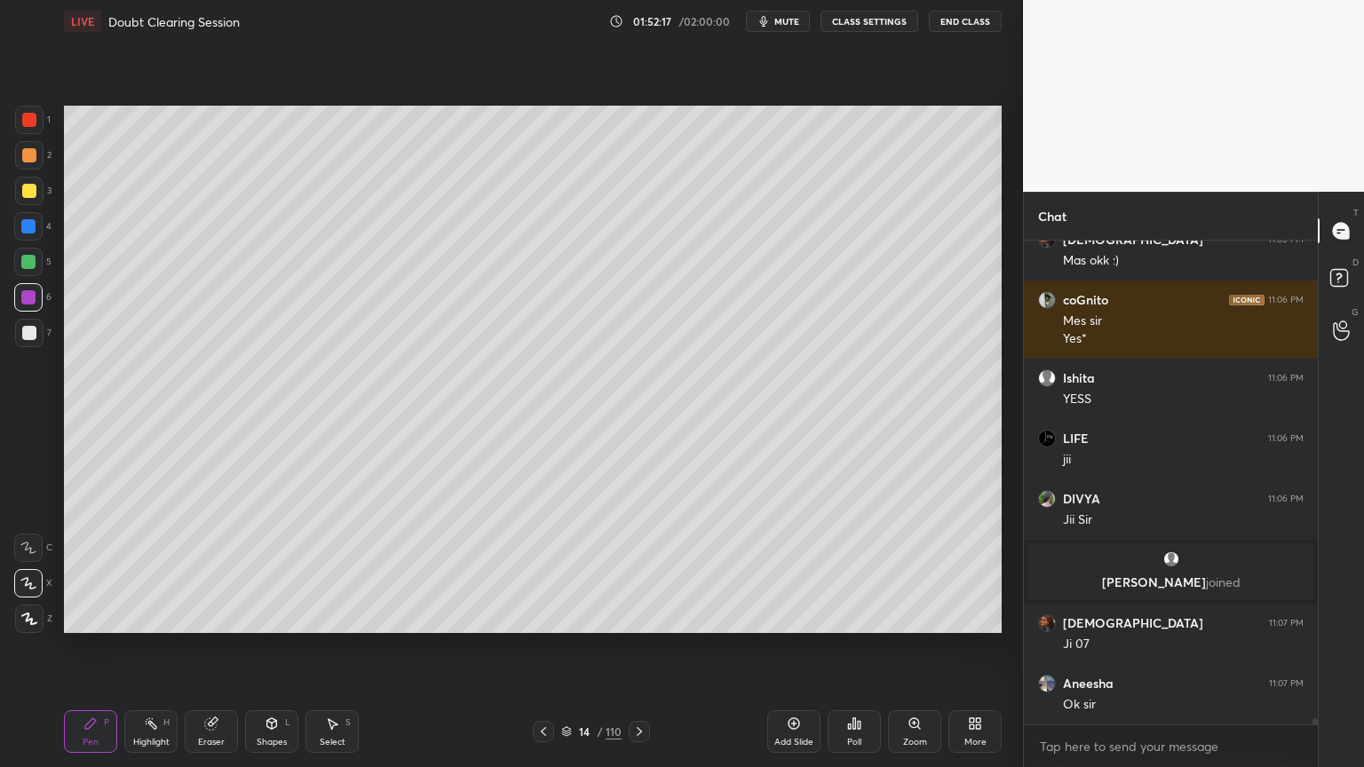
click at [160, 616] on div "Highlight H" at bounding box center [150, 731] width 53 height 43
click at [161, 616] on div "Highlight H" at bounding box center [150, 731] width 53 height 43
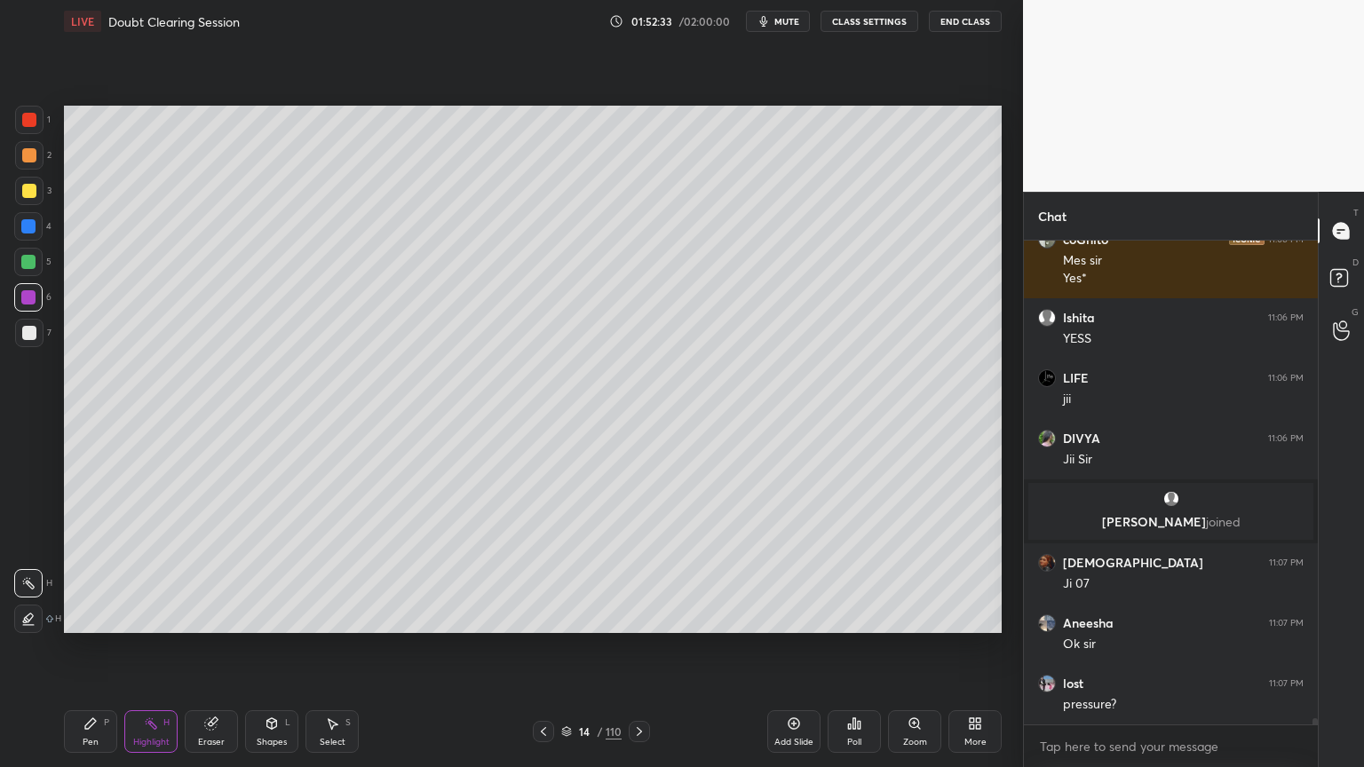
scroll to position [38718, 0]
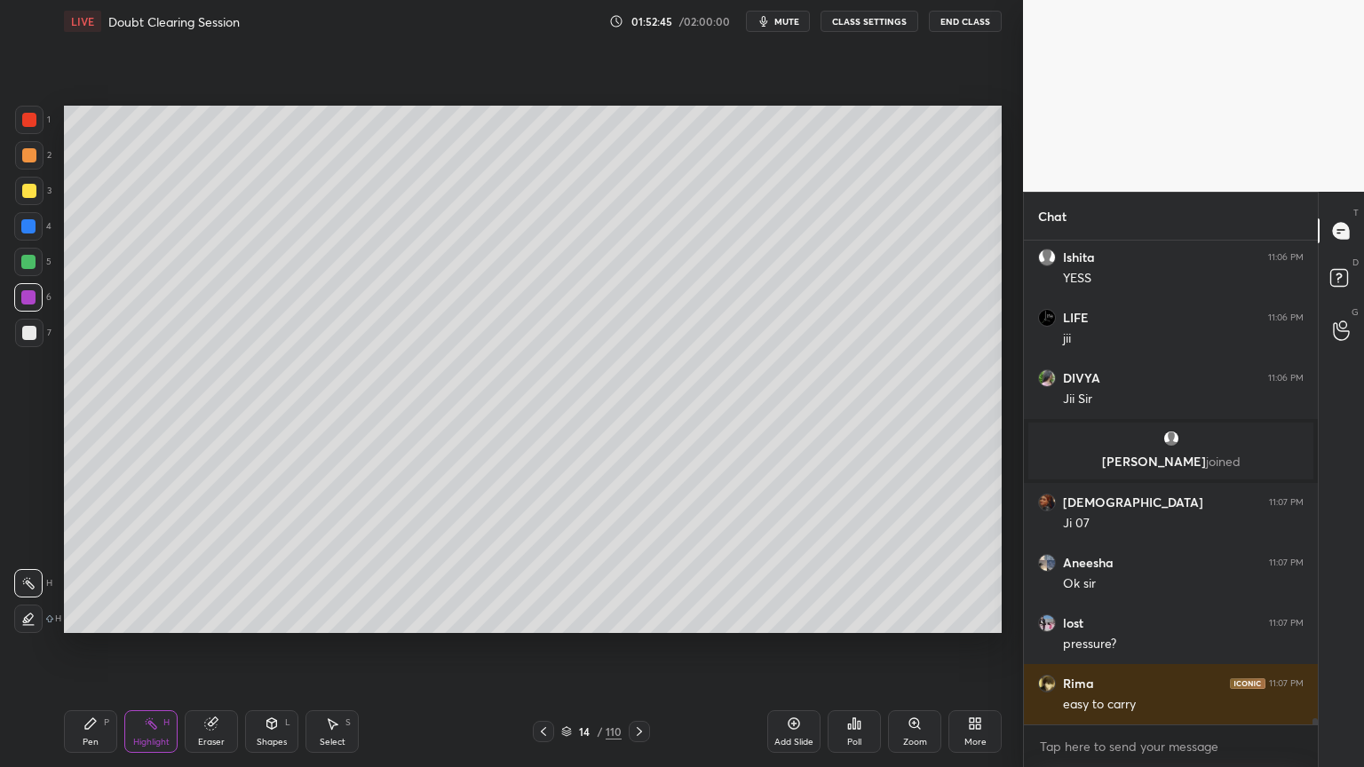
click at [638, 616] on icon at bounding box center [639, 731] width 14 height 14
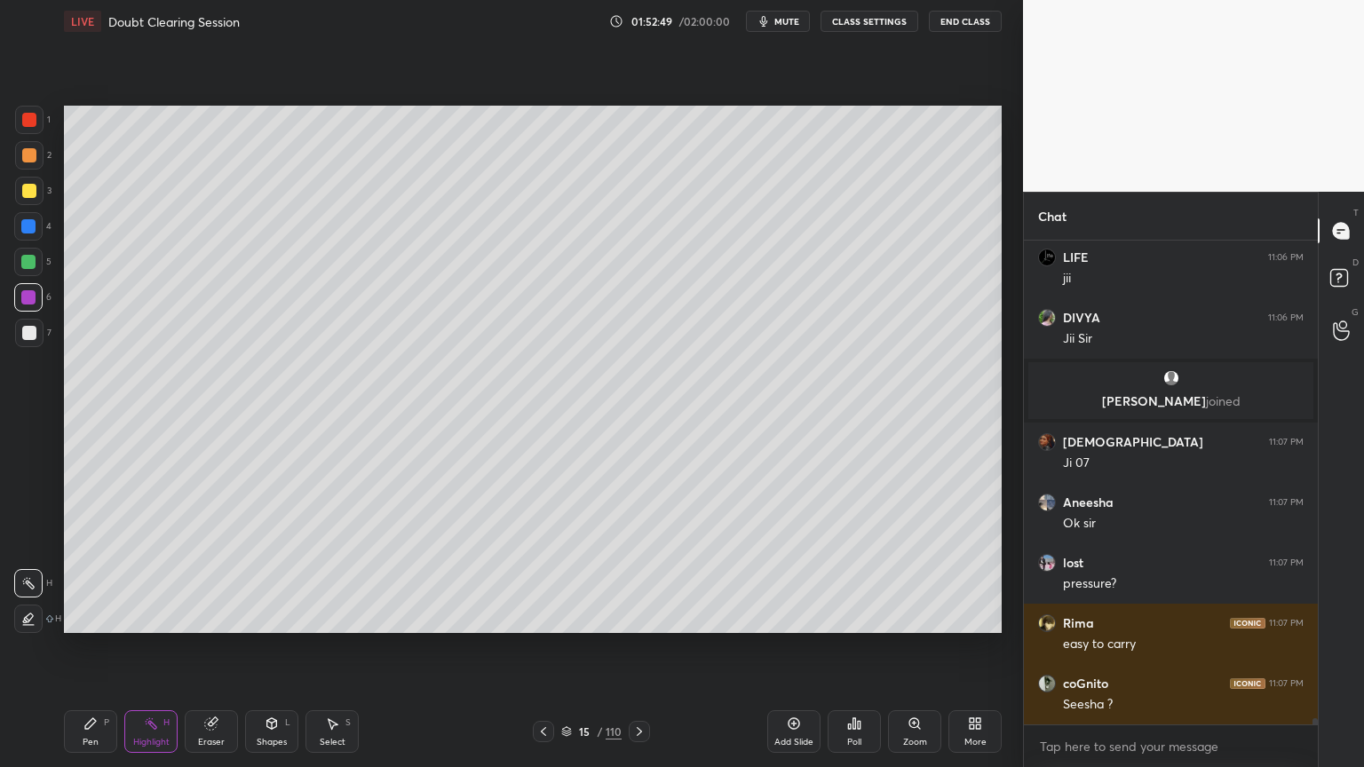
click at [549, 616] on icon at bounding box center [543, 731] width 14 height 14
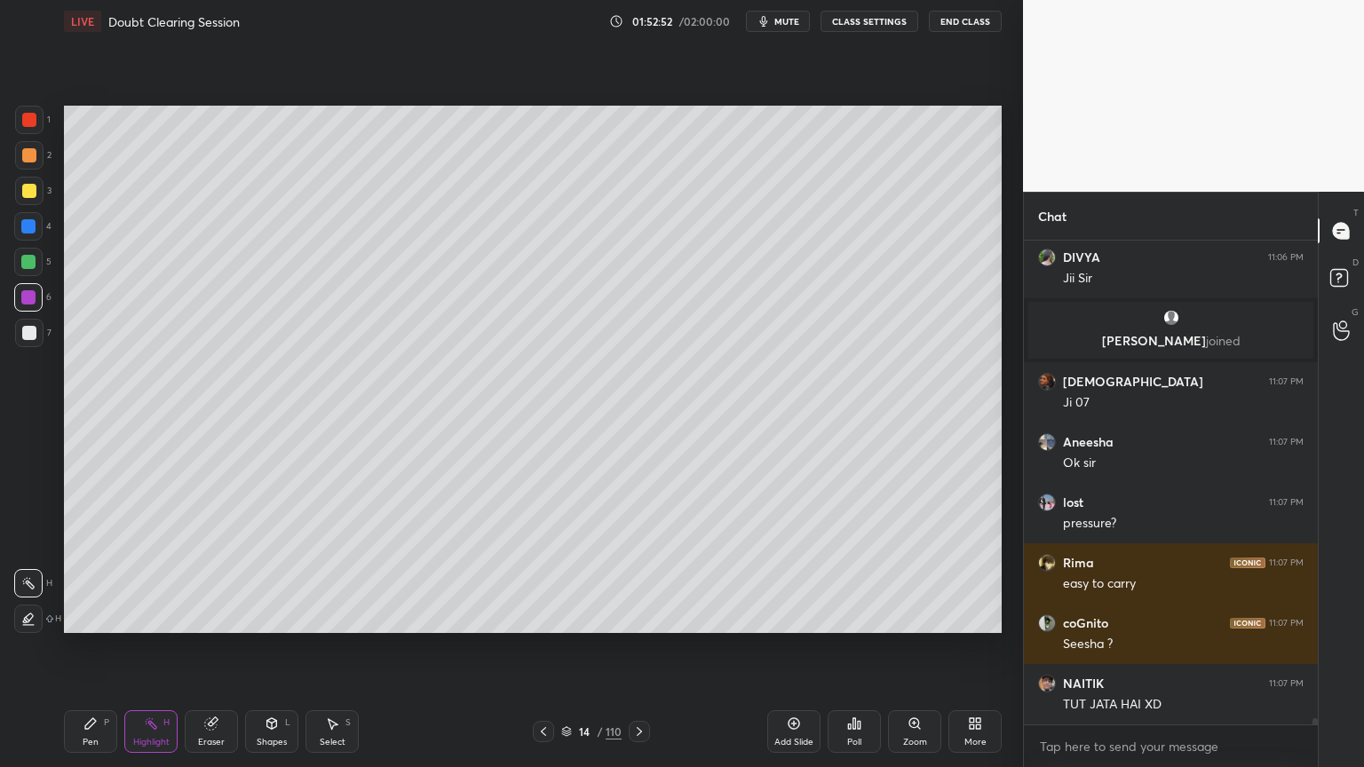
drag, startPoint x: 31, startPoint y: 337, endPoint x: 28, endPoint y: 326, distance: 11.8
click at [28, 337] on div at bounding box center [29, 333] width 14 height 14
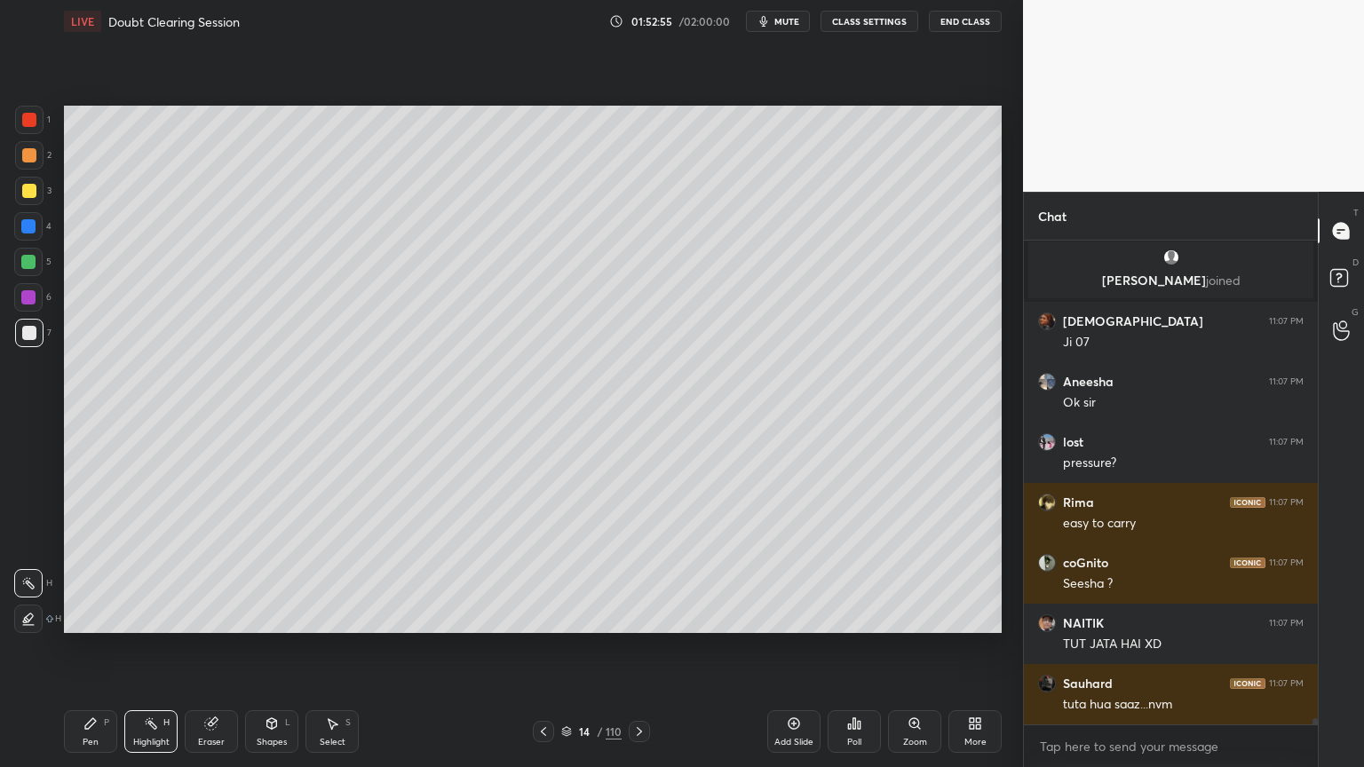
click at [643, 616] on icon at bounding box center [639, 731] width 14 height 14
click at [644, 616] on icon at bounding box center [639, 731] width 14 height 14
click at [539, 616] on icon at bounding box center [543, 731] width 14 height 14
click at [540, 616] on icon at bounding box center [543, 731] width 14 height 14
click at [542, 616] on icon at bounding box center [543, 731] width 14 height 14
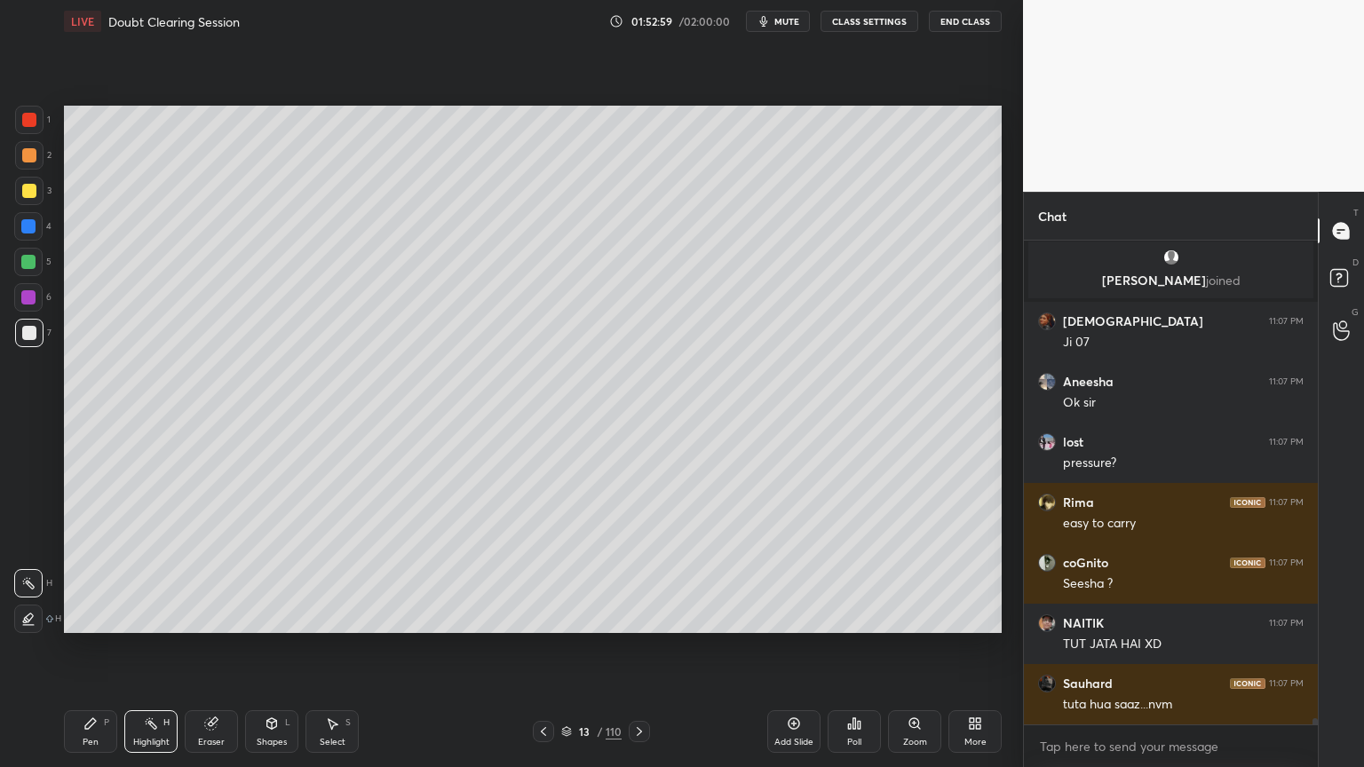
click at [636, 616] on icon at bounding box center [639, 731] width 14 height 14
click at [547, 616] on icon at bounding box center [543, 731] width 14 height 14
click at [795, 616] on icon at bounding box center [794, 723] width 14 height 14
click at [32, 336] on div at bounding box center [29, 333] width 14 height 14
drag, startPoint x: 32, startPoint y: 336, endPoint x: 56, endPoint y: 309, distance: 35.8
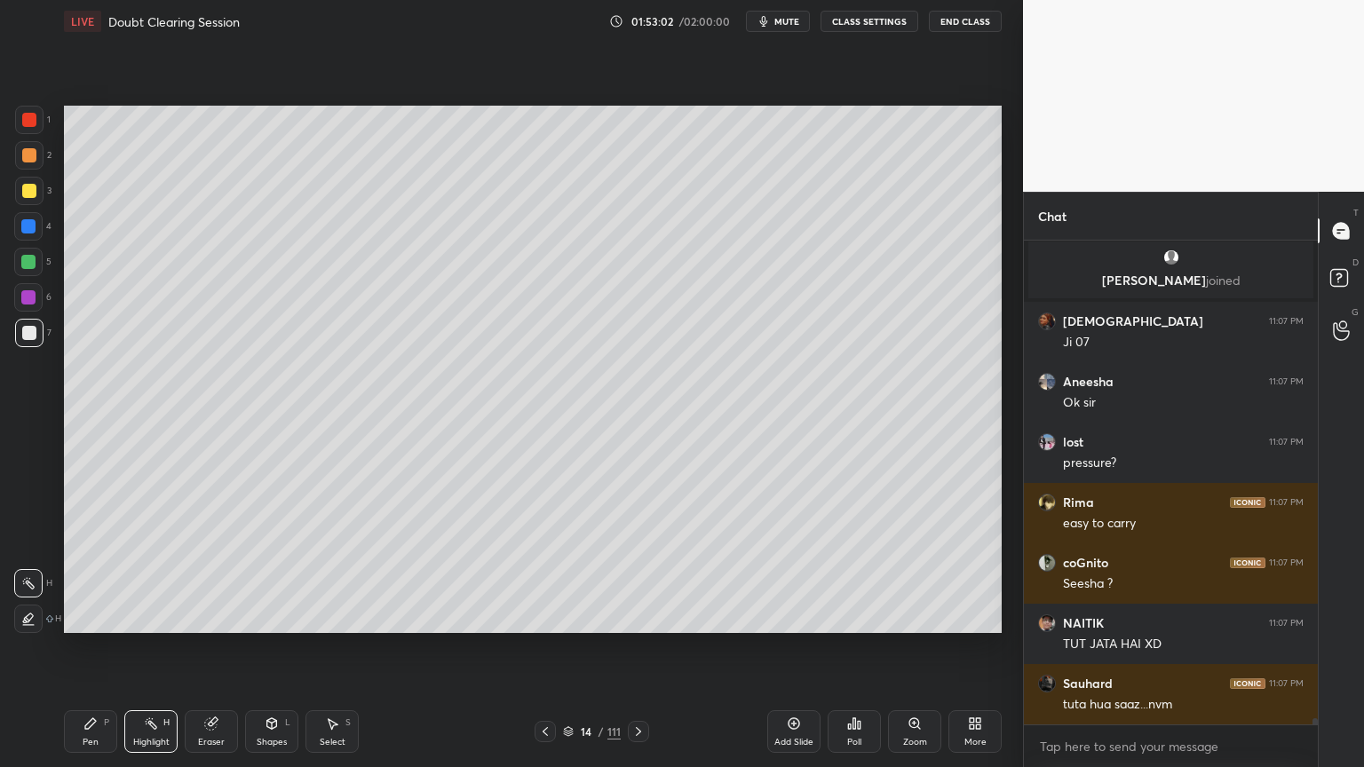
click at [36, 335] on div at bounding box center [29, 333] width 14 height 14
click at [99, 616] on div "Pen P" at bounding box center [90, 731] width 53 height 43
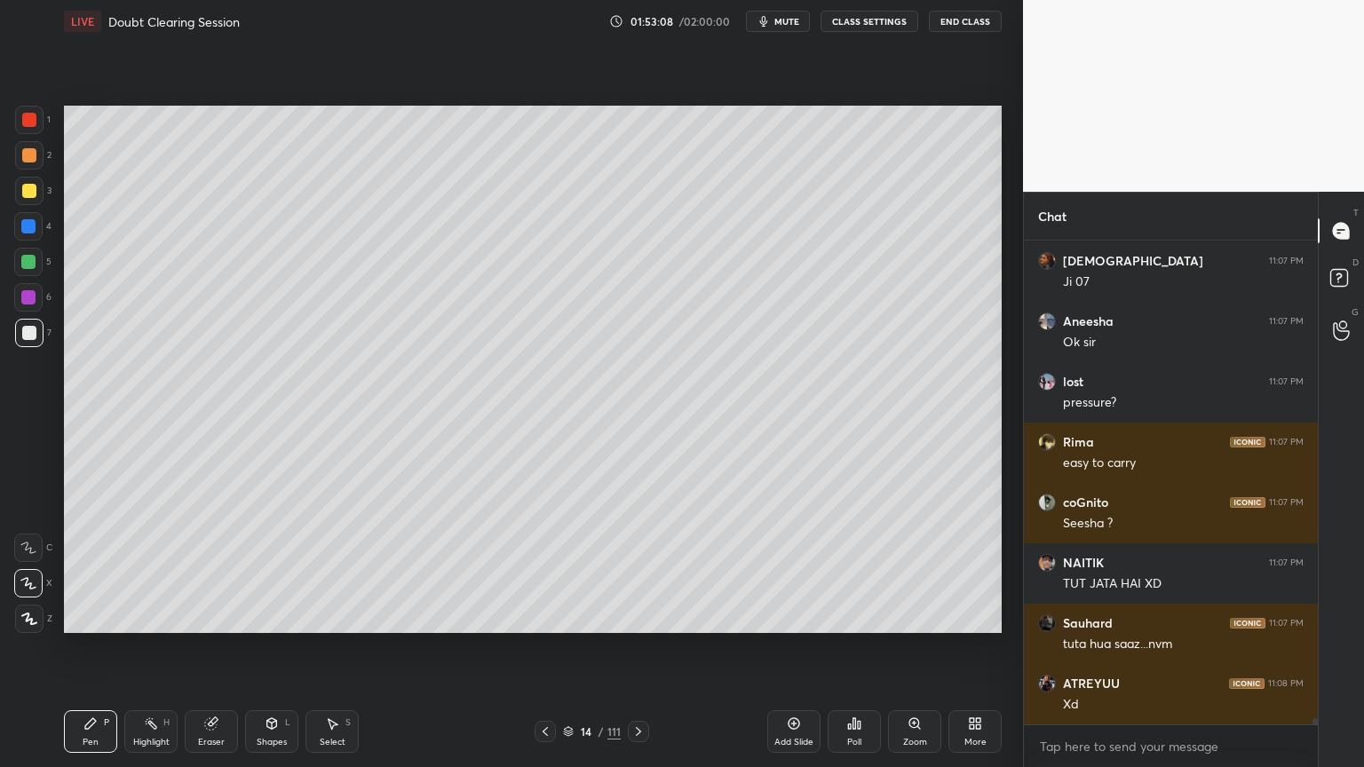
scroll to position [39019, 0]
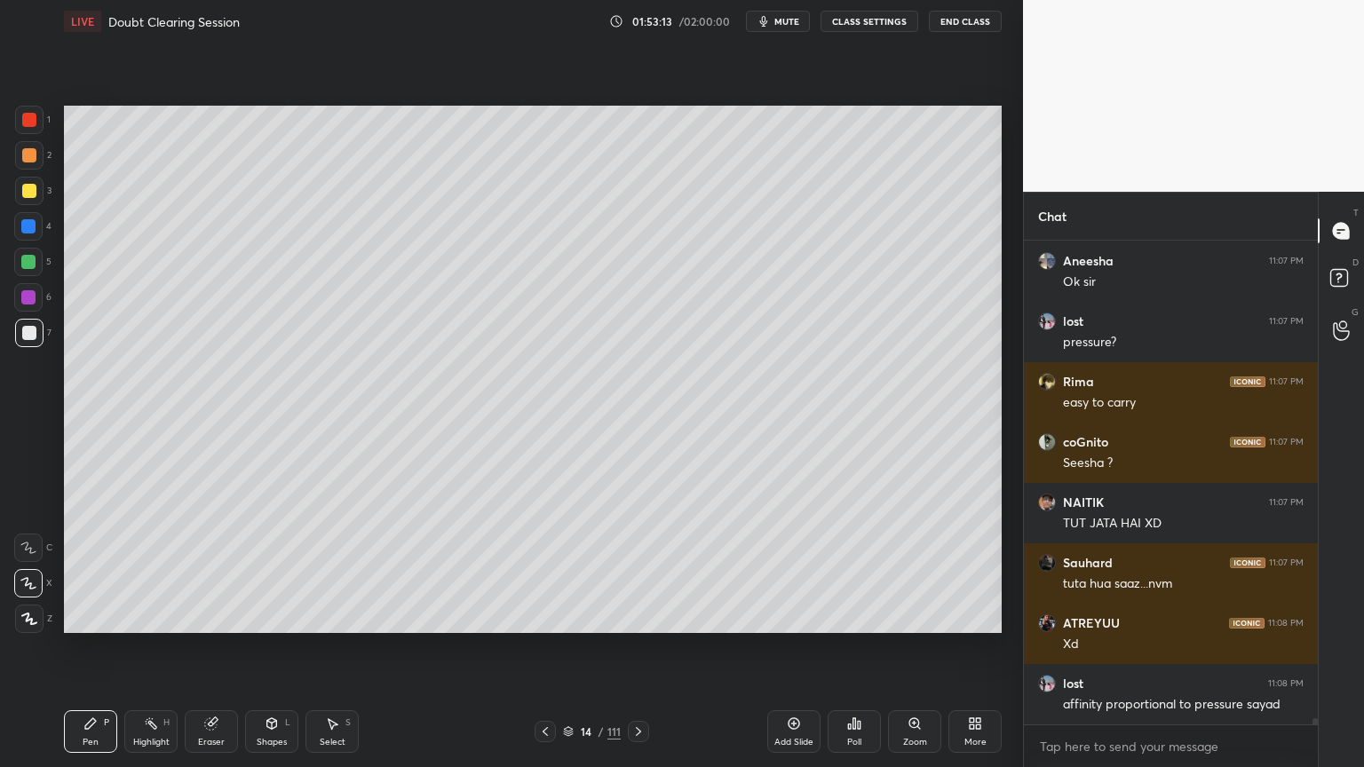
click at [28, 305] on div at bounding box center [28, 297] width 28 height 28
click at [29, 301] on div at bounding box center [28, 297] width 28 height 28
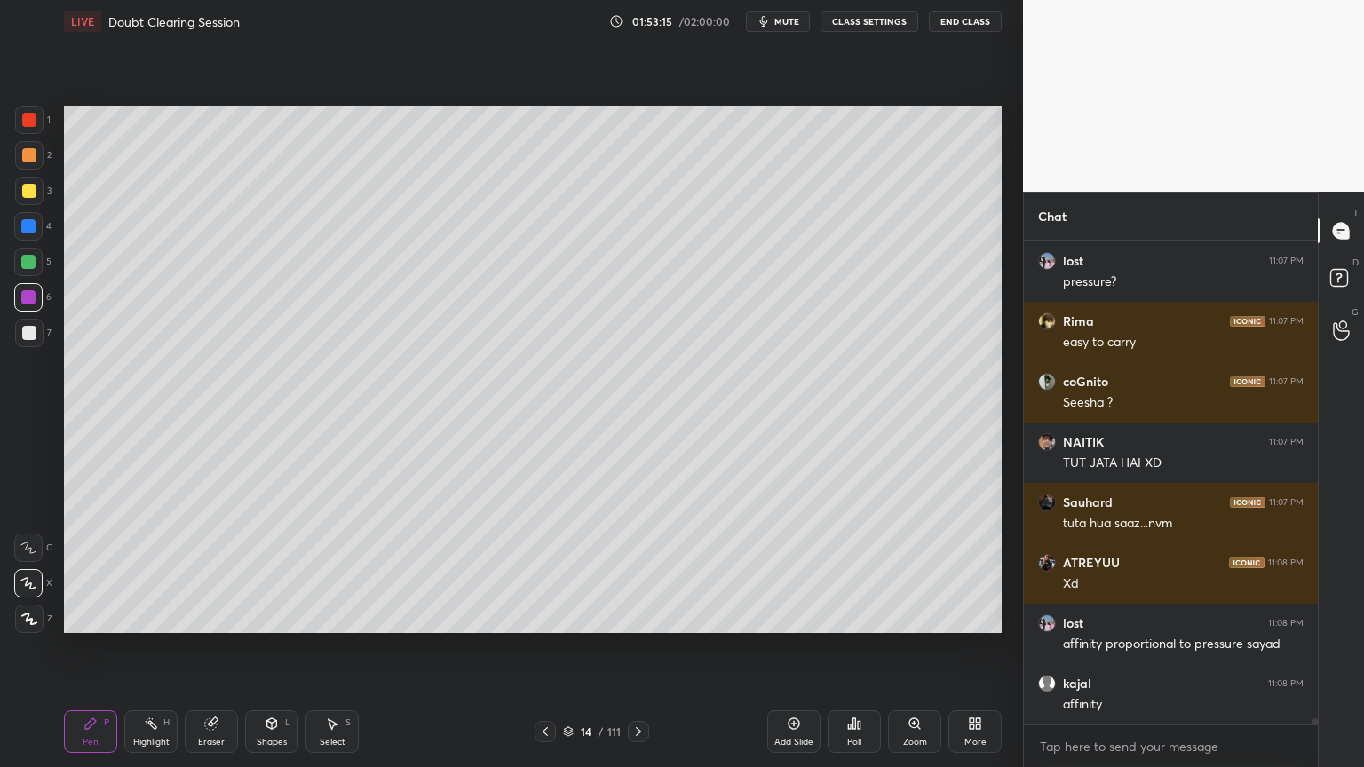
click at [33, 339] on div at bounding box center [29, 333] width 14 height 14
click at [27, 300] on div at bounding box center [28, 297] width 14 height 14
click at [30, 298] on div at bounding box center [28, 297] width 14 height 14
click at [31, 335] on div at bounding box center [29, 333] width 14 height 14
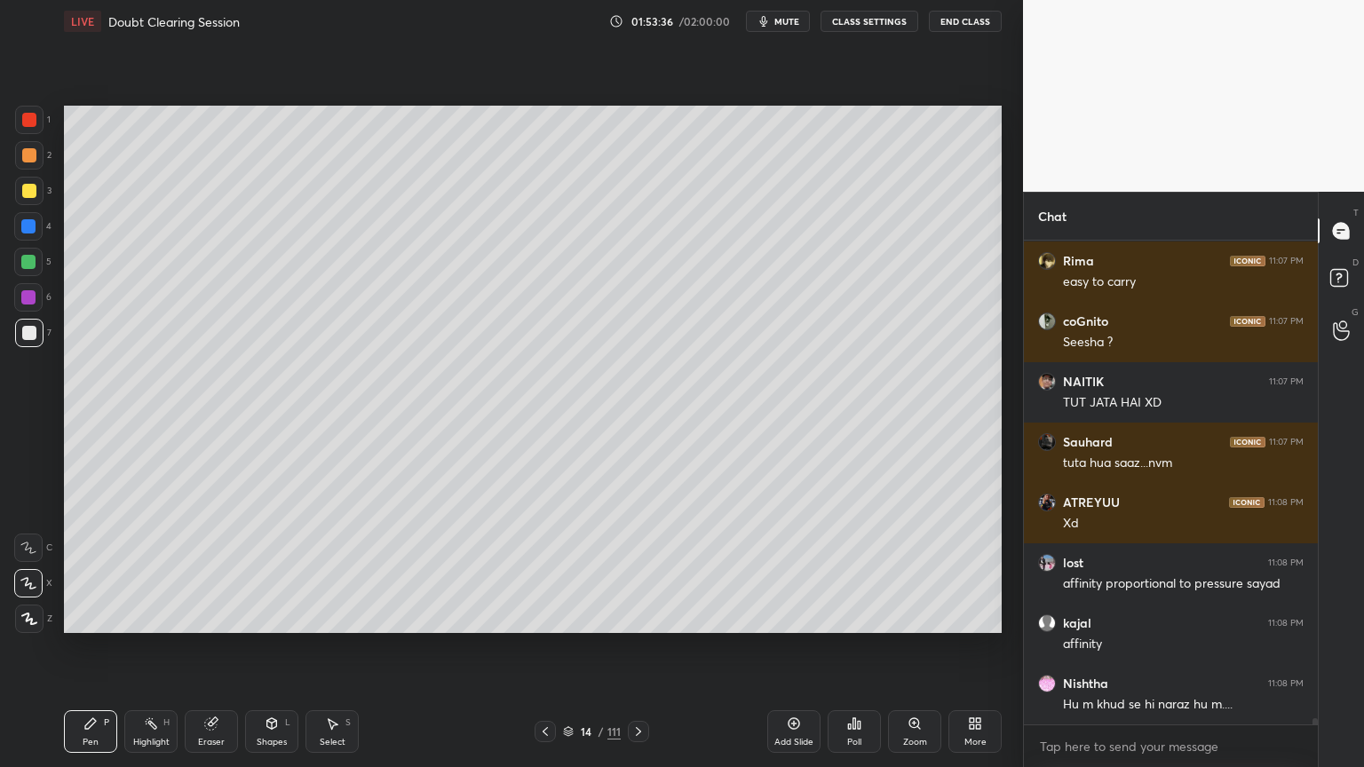
scroll to position [39200, 0]
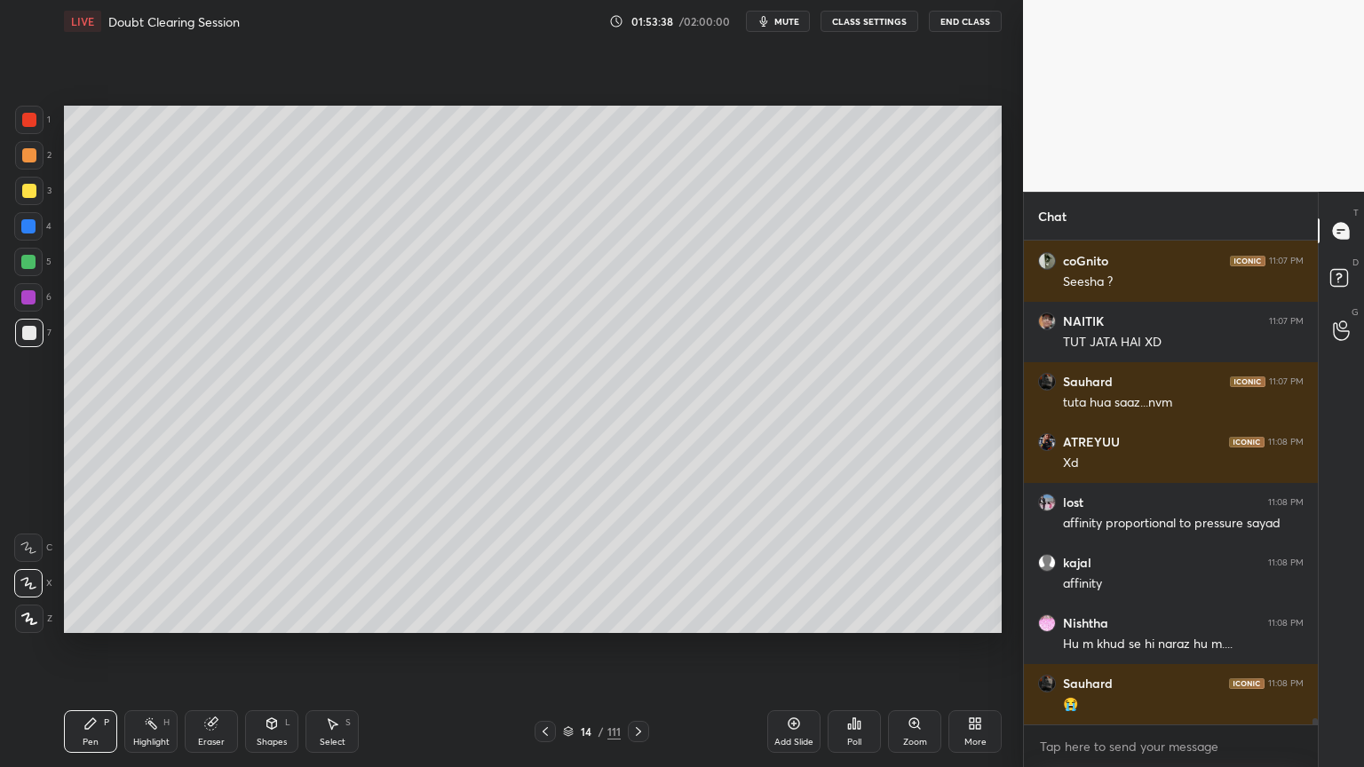
click at [32, 298] on div at bounding box center [28, 297] width 14 height 14
click at [35, 301] on div at bounding box center [28, 297] width 14 height 14
click at [28, 334] on div at bounding box center [29, 333] width 14 height 14
drag, startPoint x: 33, startPoint y: 333, endPoint x: 42, endPoint y: 334, distance: 8.9
click at [37, 334] on div at bounding box center [29, 333] width 28 height 28
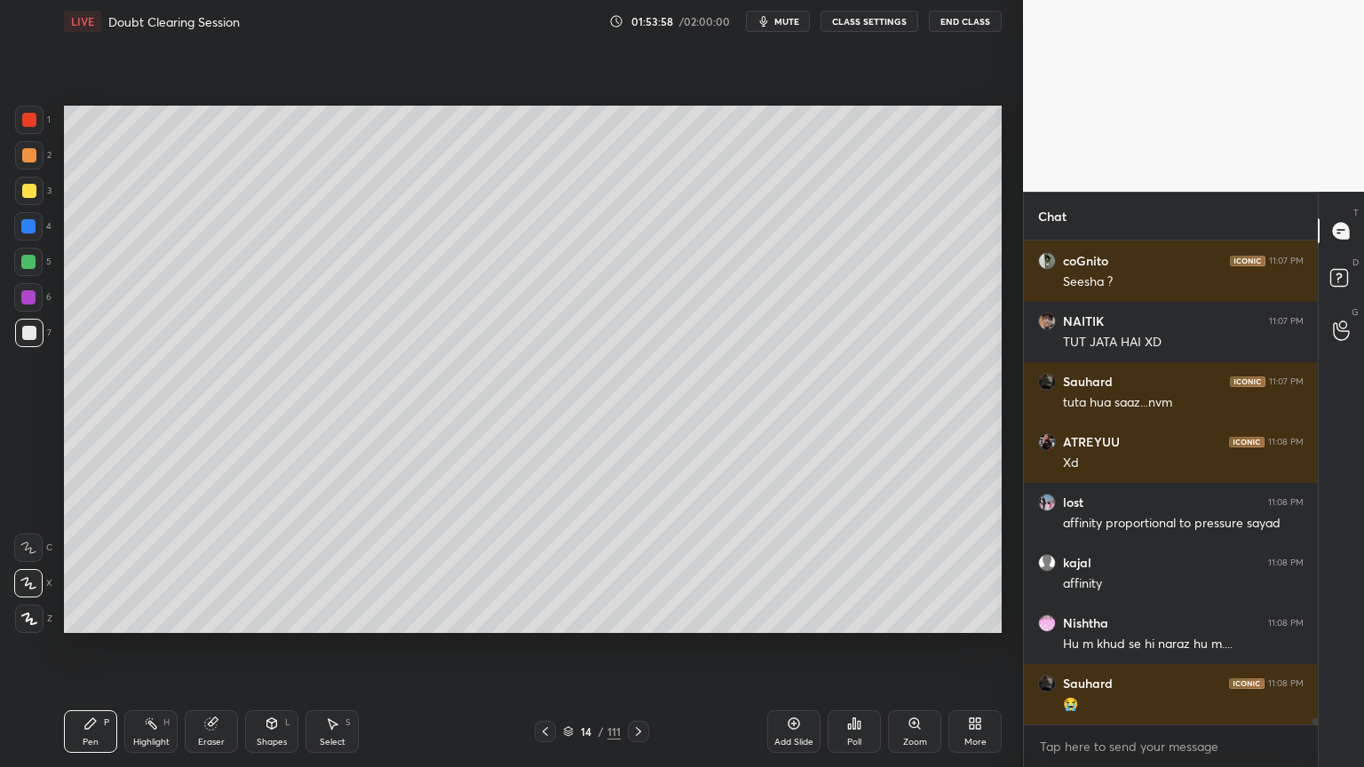
scroll to position [39261, 0]
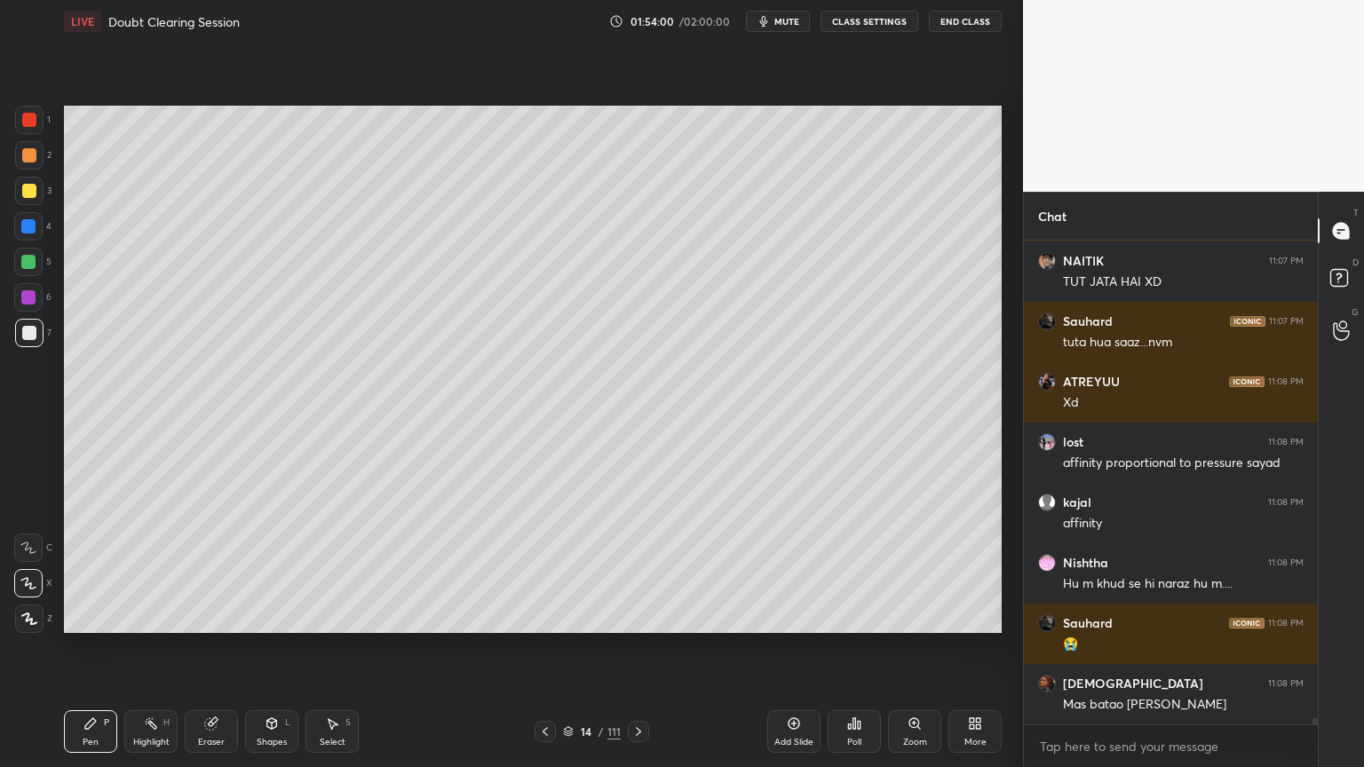
click at [222, 616] on div "Eraser" at bounding box center [211, 731] width 53 height 43
click at [106, 616] on div "P" at bounding box center [106, 722] width 5 height 9
drag, startPoint x: 281, startPoint y: 732, endPoint x: 265, endPoint y: 709, distance: 26.8
click at [272, 616] on div "Shapes L" at bounding box center [271, 731] width 53 height 43
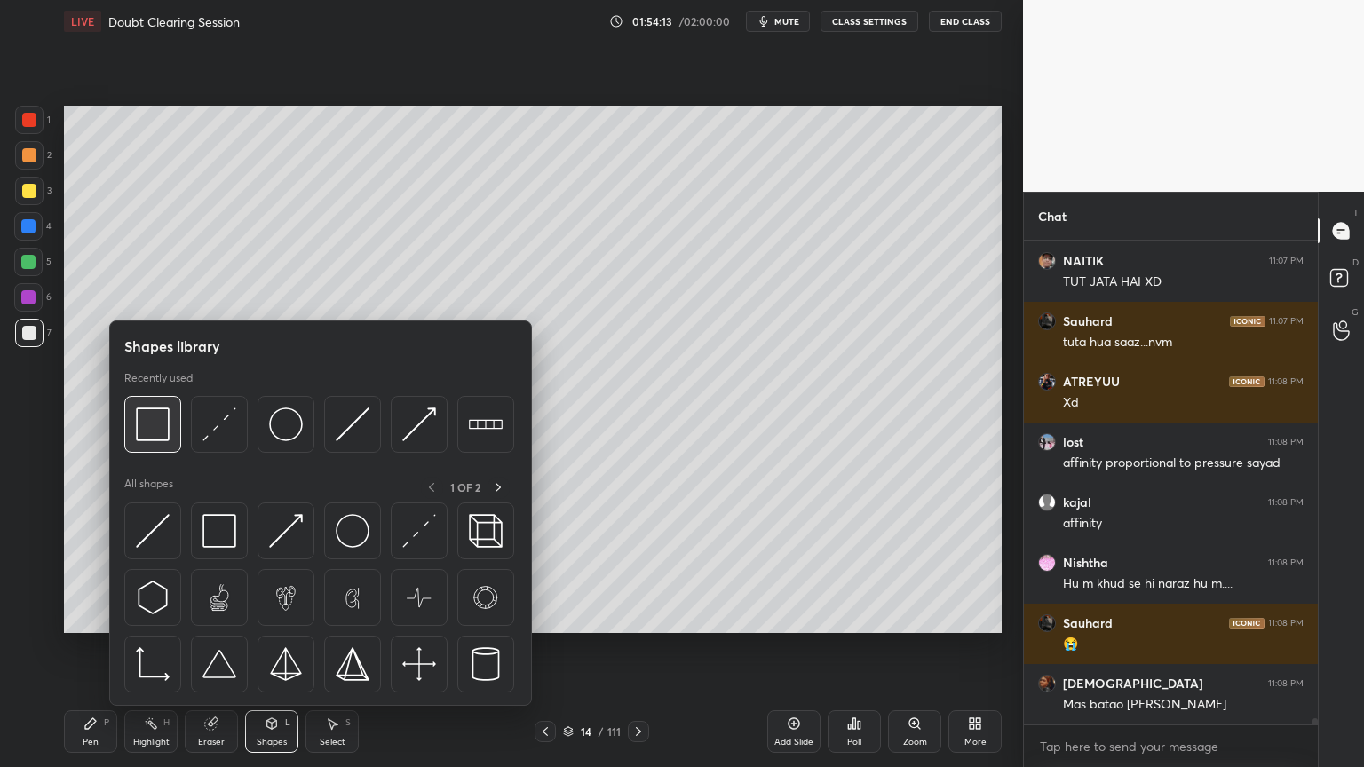
click at [162, 437] on img at bounding box center [153, 424] width 34 height 34
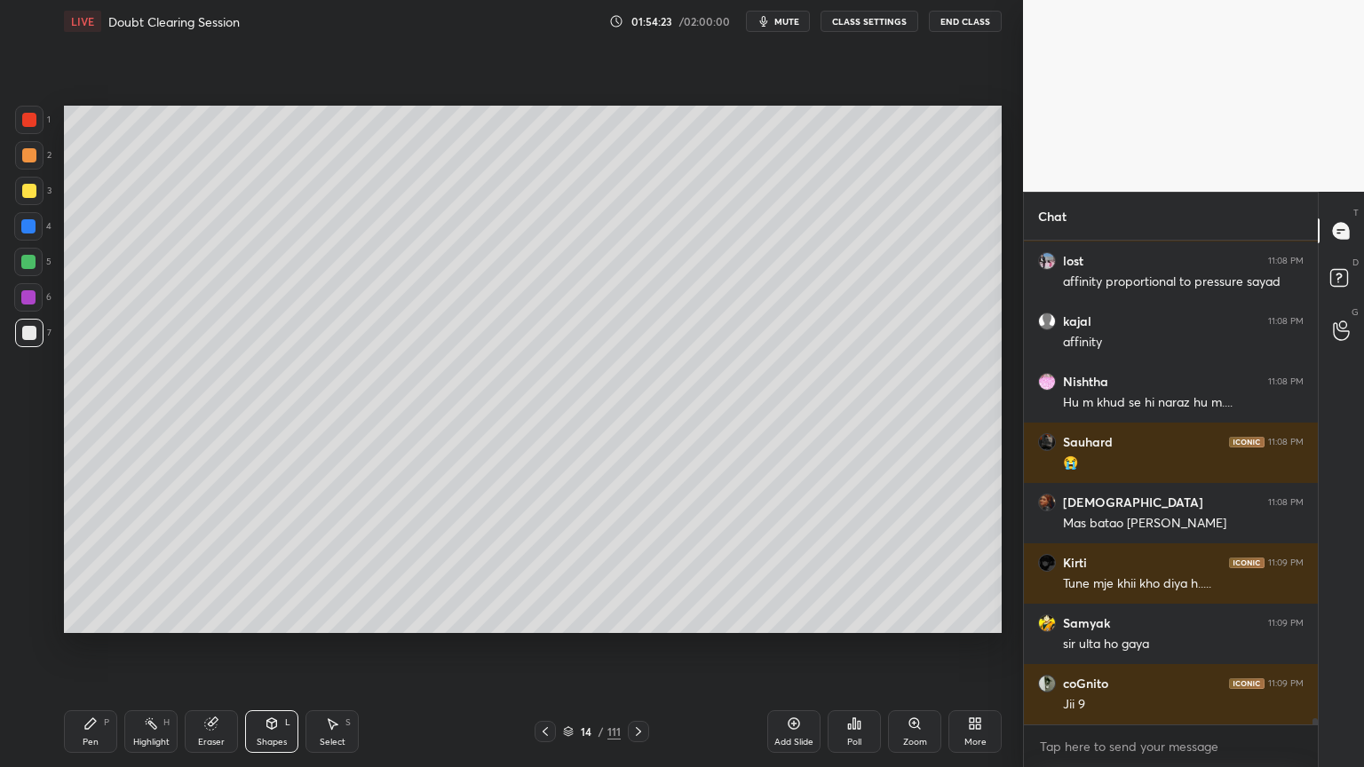
scroll to position [39502, 0]
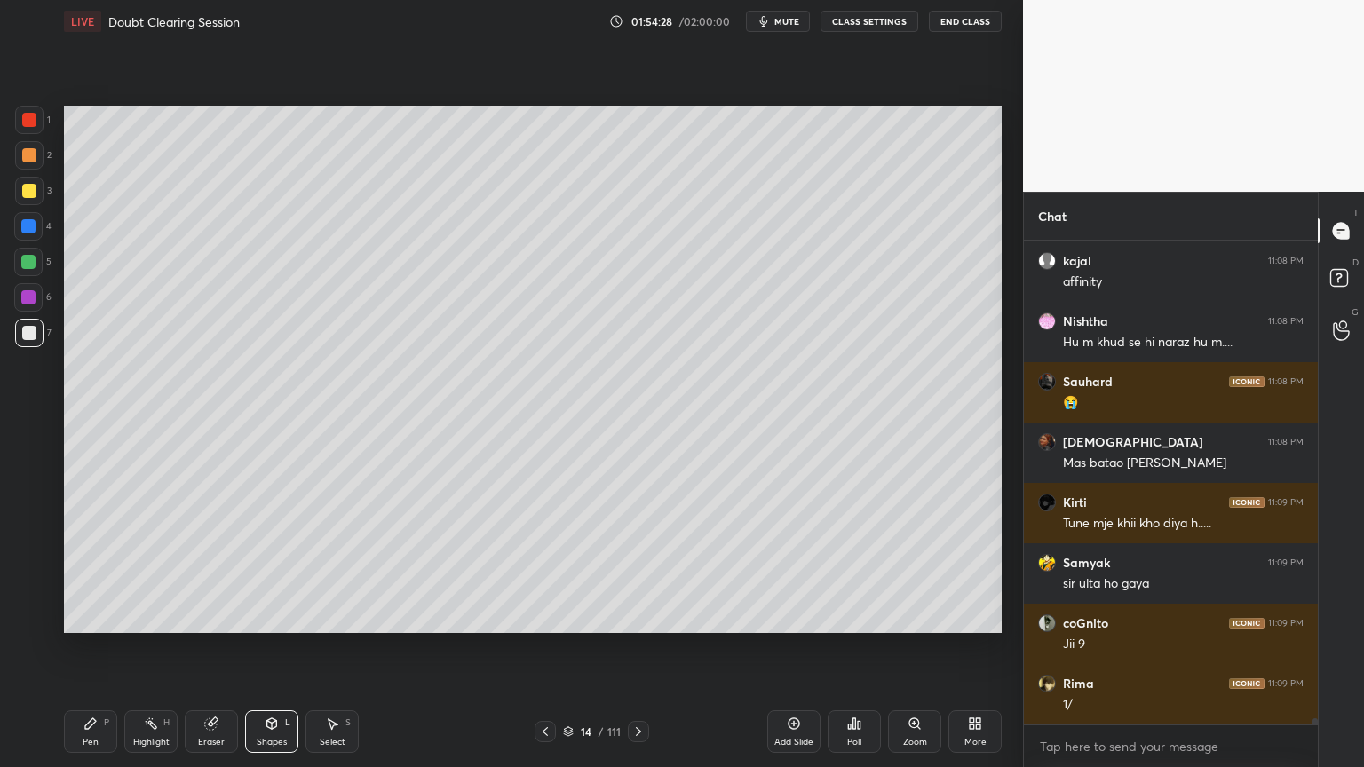
click at [21, 343] on div at bounding box center [29, 333] width 28 height 28
click at [22, 340] on div at bounding box center [29, 333] width 28 height 28
click at [104, 616] on div "P" at bounding box center [106, 722] width 5 height 9
click at [123, 616] on div "Pen P Highlight H Eraser Shapes L Select S" at bounding box center [240, 731] width 352 height 43
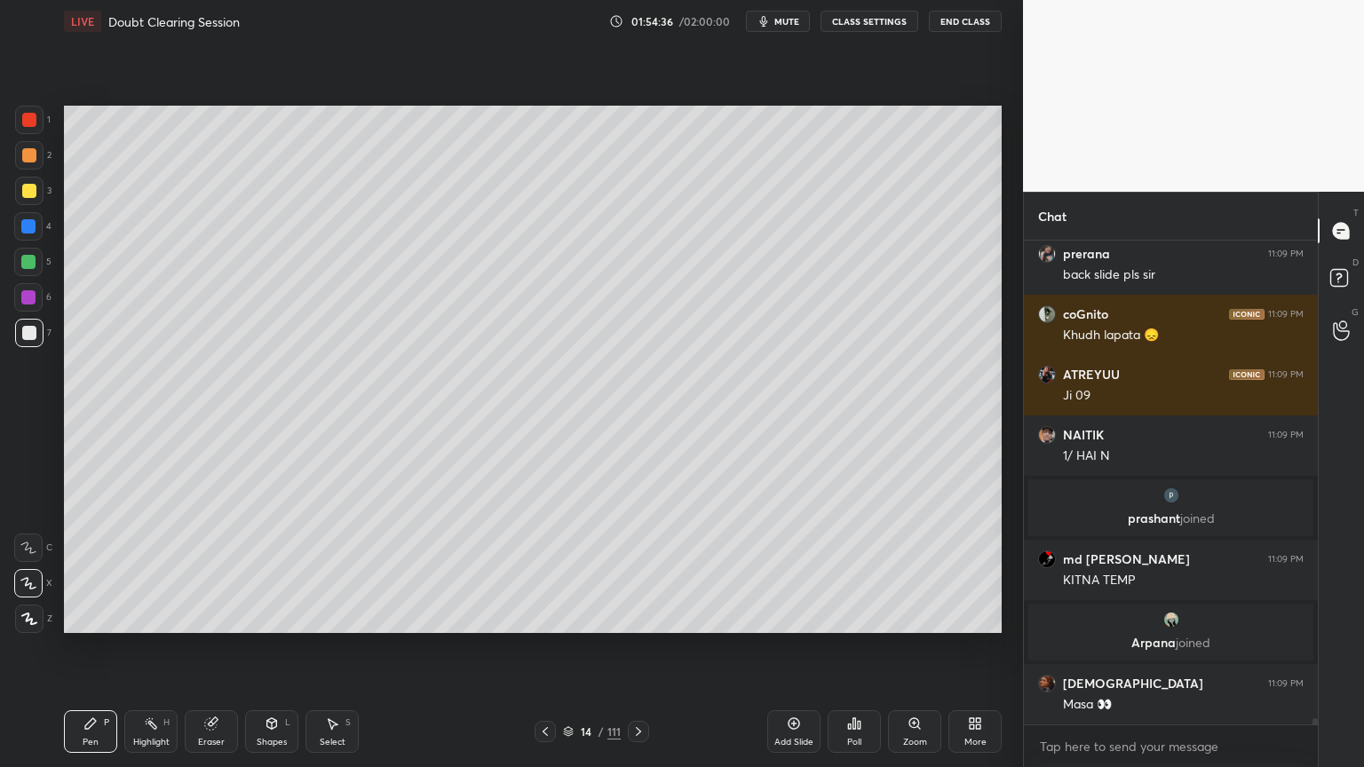
scroll to position [39648, 0]
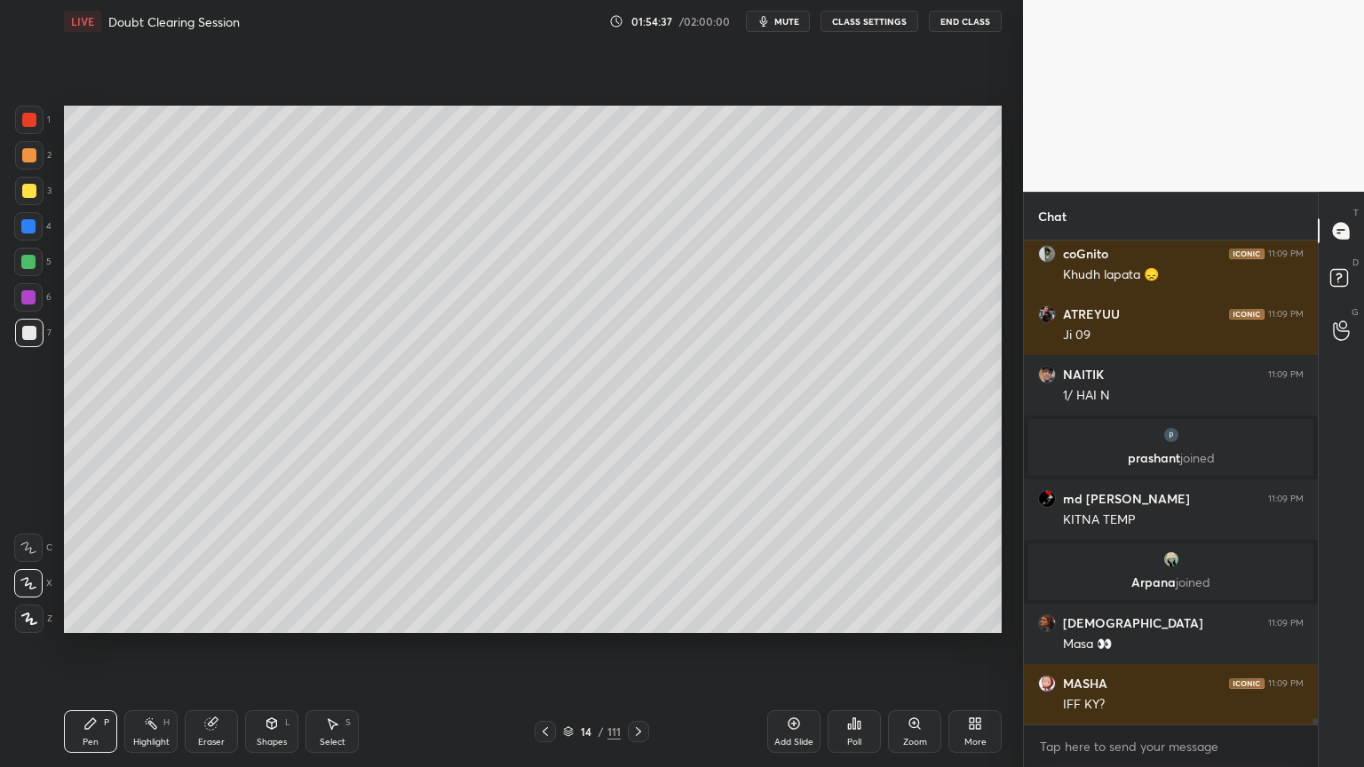
click at [162, 616] on div "Highlight" at bounding box center [151, 742] width 36 height 9
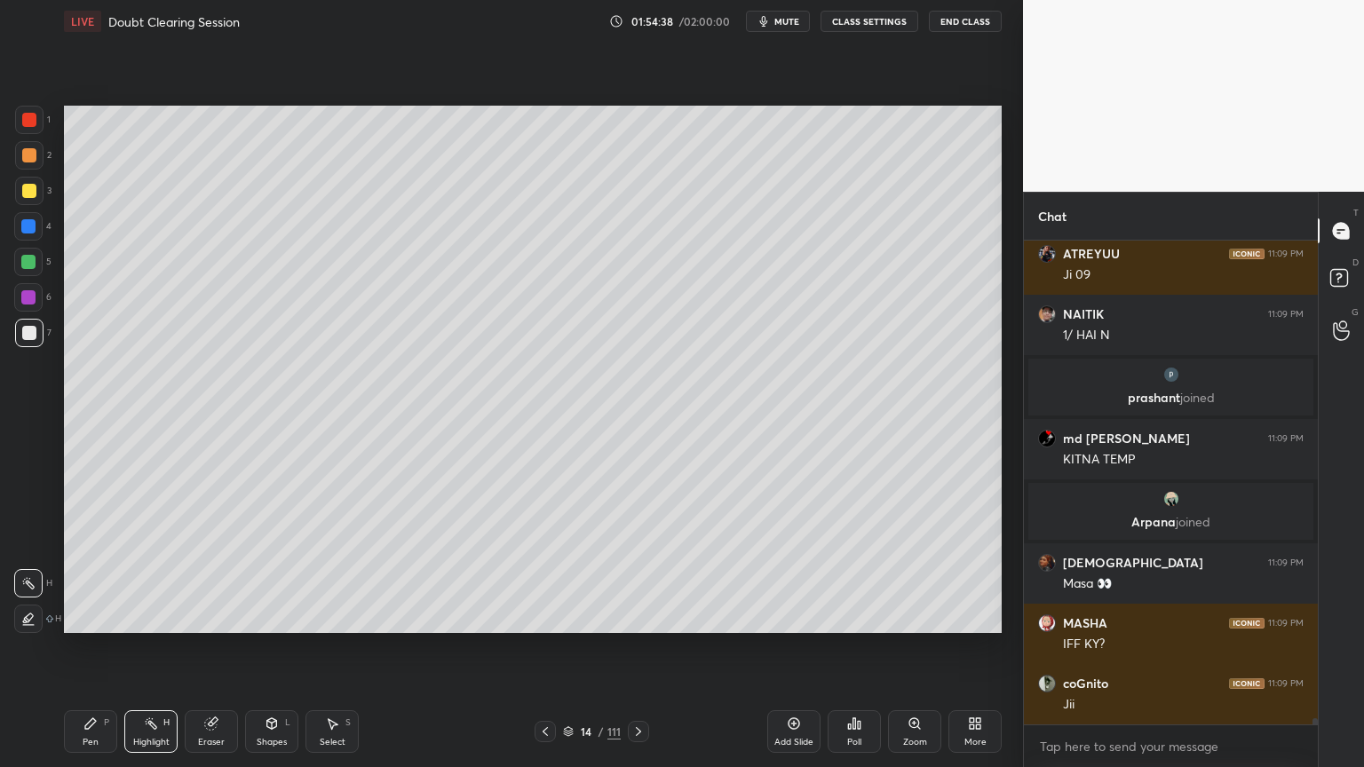
click at [216, 616] on div "Eraser" at bounding box center [211, 731] width 53 height 43
click at [551, 616] on div at bounding box center [544, 731] width 21 height 21
click at [636, 616] on icon at bounding box center [638, 731] width 14 height 14
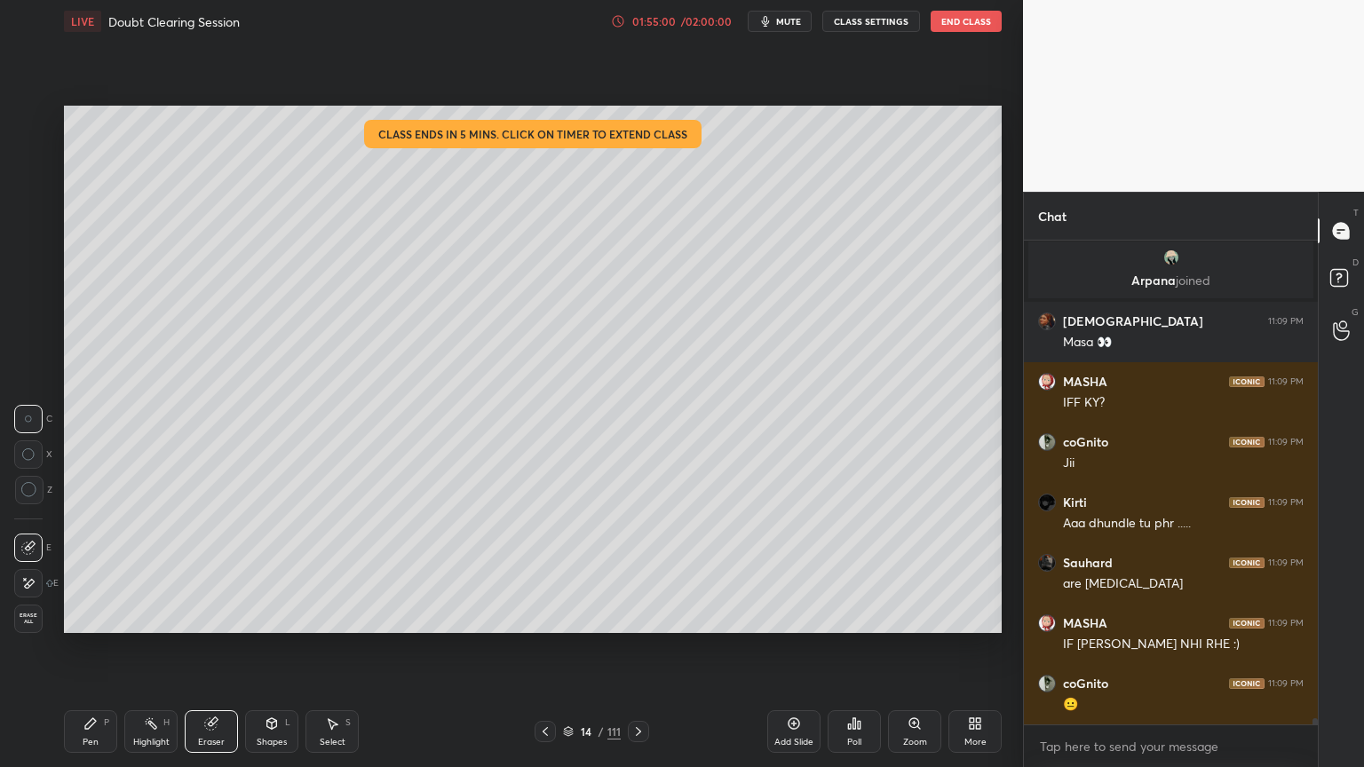
scroll to position [40010, 0]
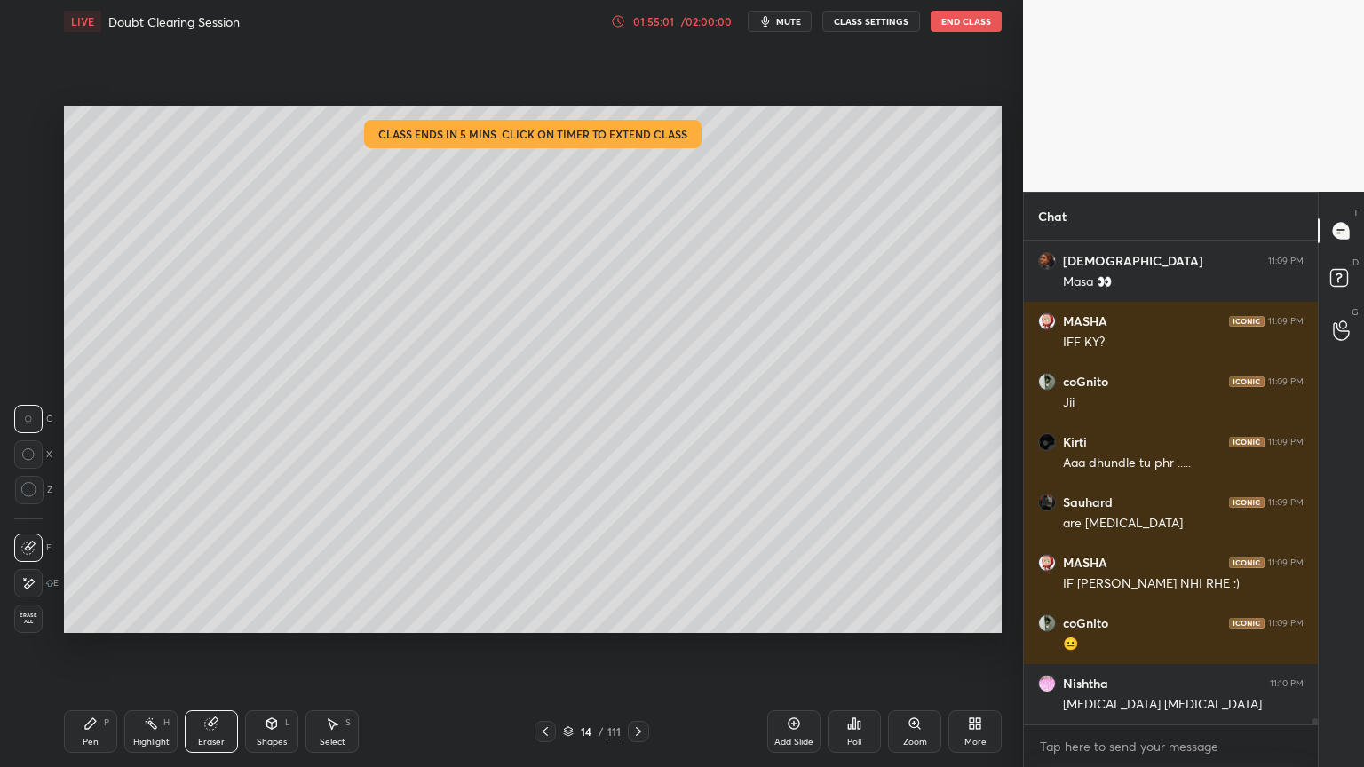
click at [709, 25] on div "/ 02:00:00" at bounding box center [705, 21] width 55 height 11
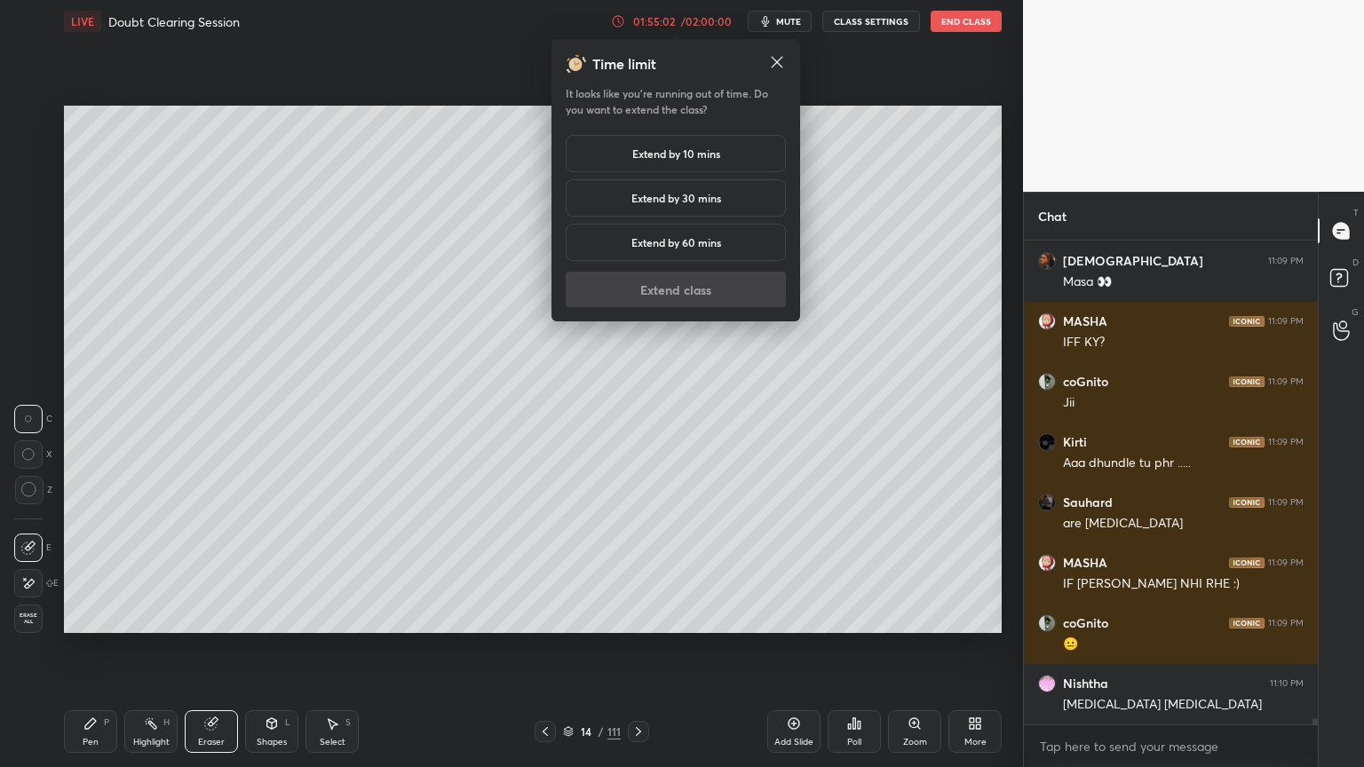
click at [704, 150] on h5 "Extend by 10 mins" at bounding box center [676, 154] width 88 height 16
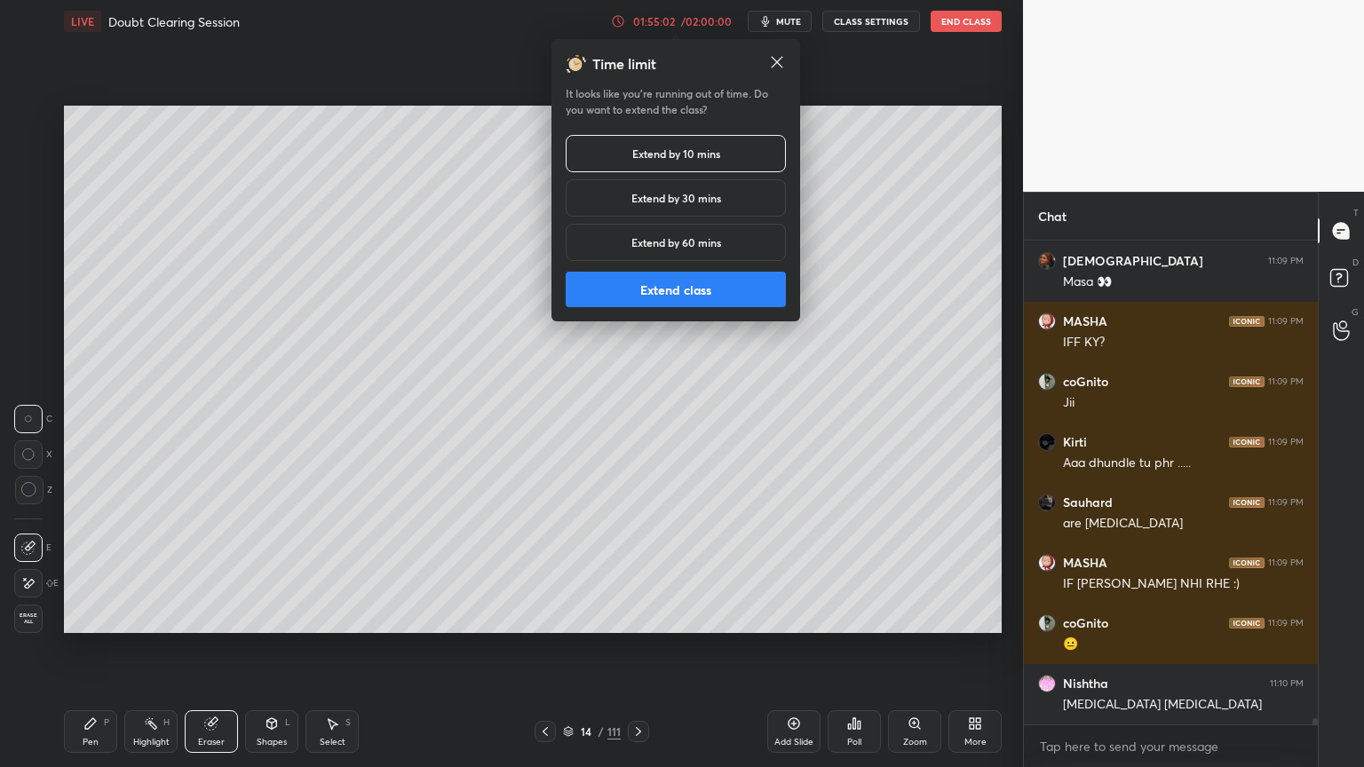
click at [669, 295] on button "Extend class" at bounding box center [676, 290] width 220 height 36
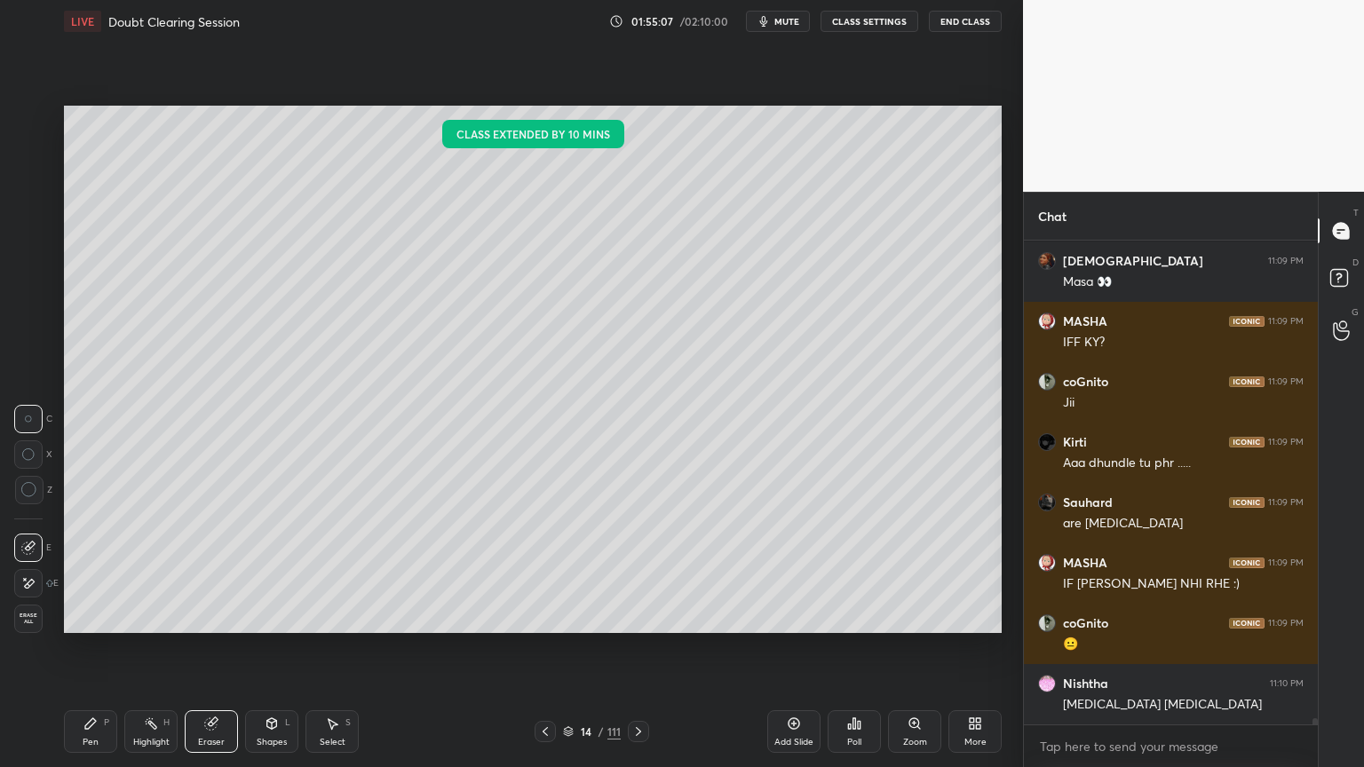
click at [543, 616] on icon at bounding box center [545, 731] width 14 height 14
click at [636, 616] on icon at bounding box center [638, 731] width 14 height 14
click at [637, 616] on icon at bounding box center [638, 731] width 14 height 14
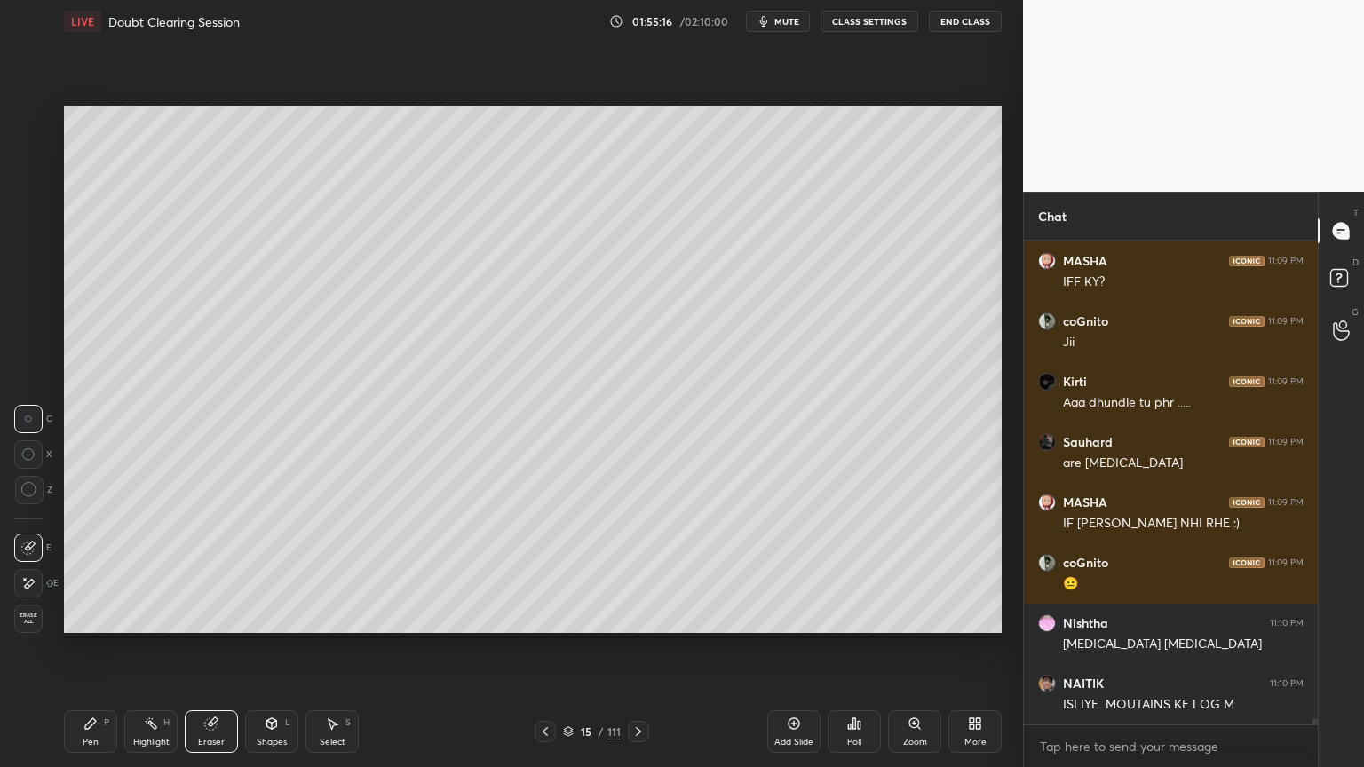
drag, startPoint x: 170, startPoint y: 761, endPoint x: 162, endPoint y: 759, distance: 9.1
click at [162, 616] on div "Pen P Highlight H Eraser Shapes L Select S 15 / 111 Add Slide Poll Zoom More" at bounding box center [533, 731] width 938 height 71
click at [157, 616] on div "Highlight" at bounding box center [151, 742] width 36 height 9
click at [160, 616] on div "Highlight" at bounding box center [151, 742] width 36 height 9
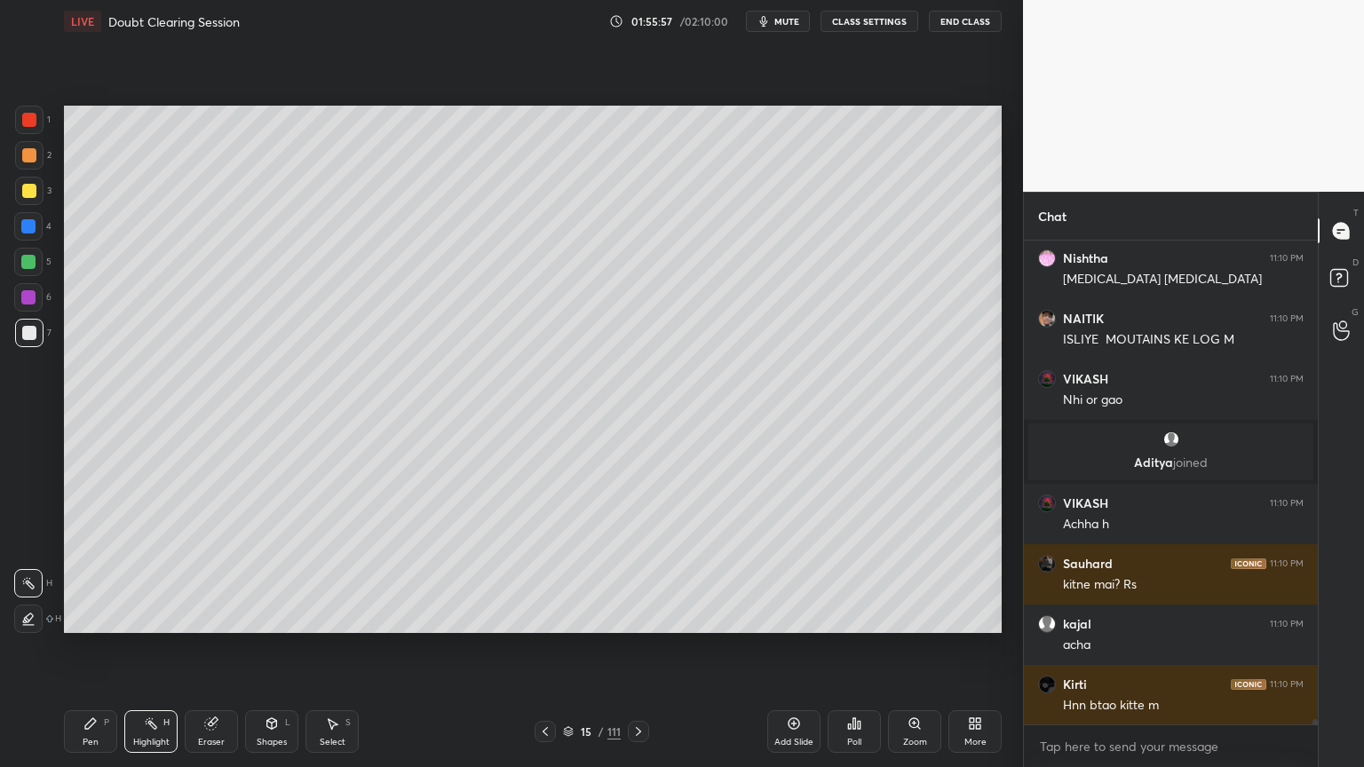
scroll to position [40320, 0]
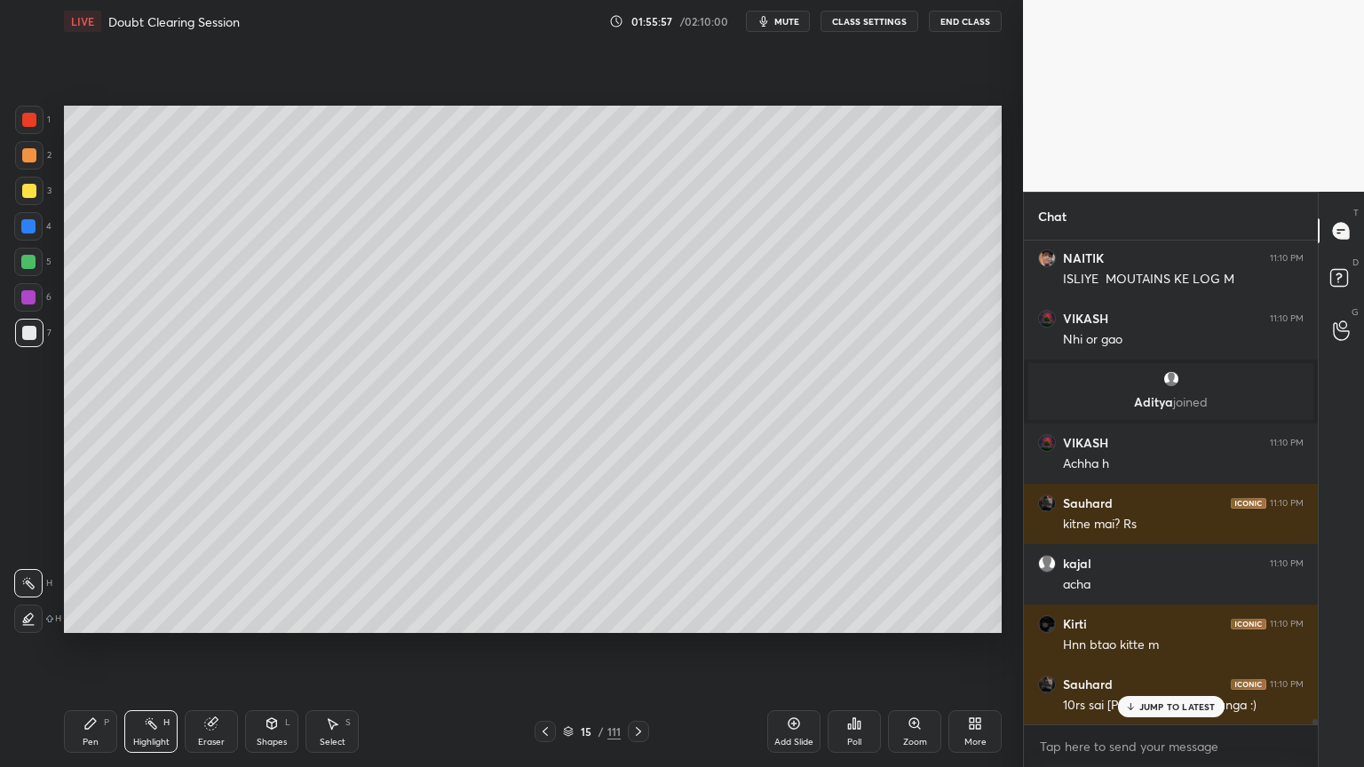
click at [1151, 616] on p "JUMP TO LATEST" at bounding box center [1177, 706] width 76 height 11
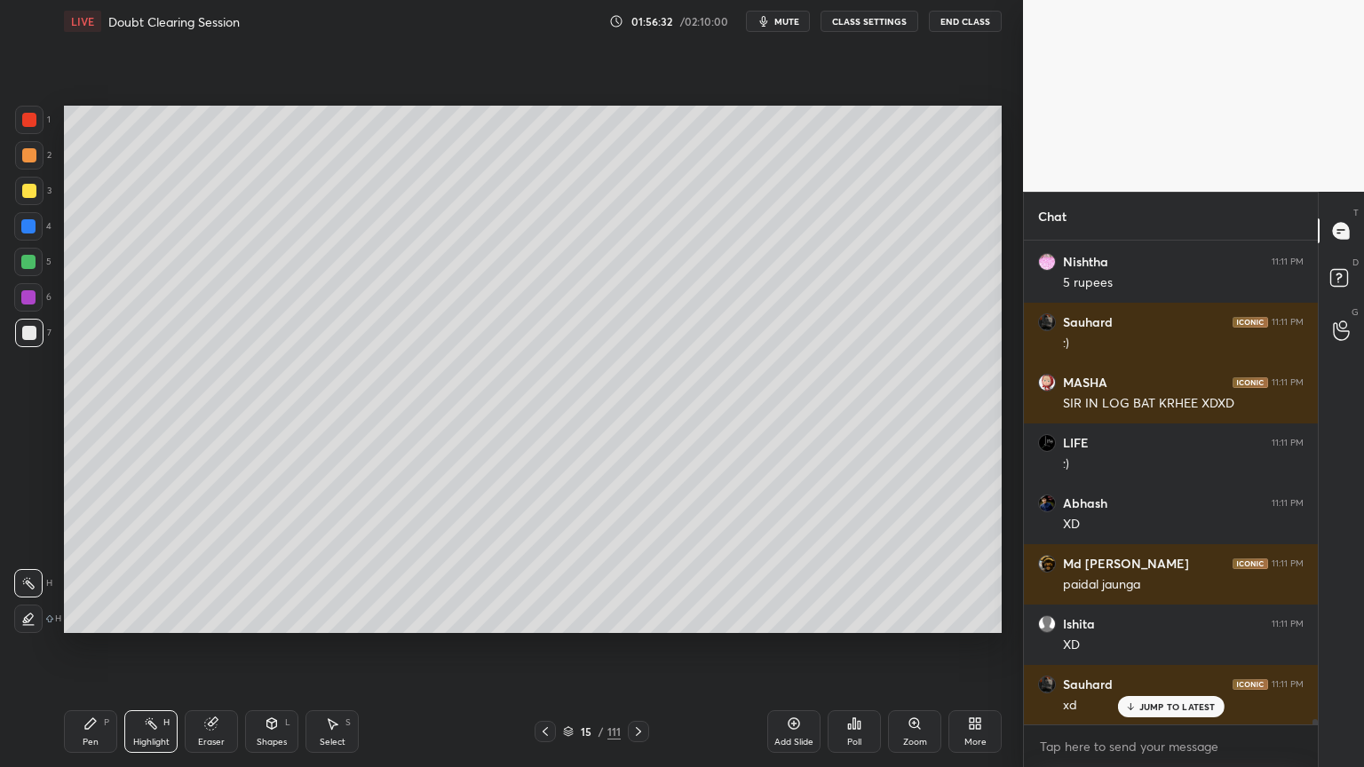
scroll to position [41286, 0]
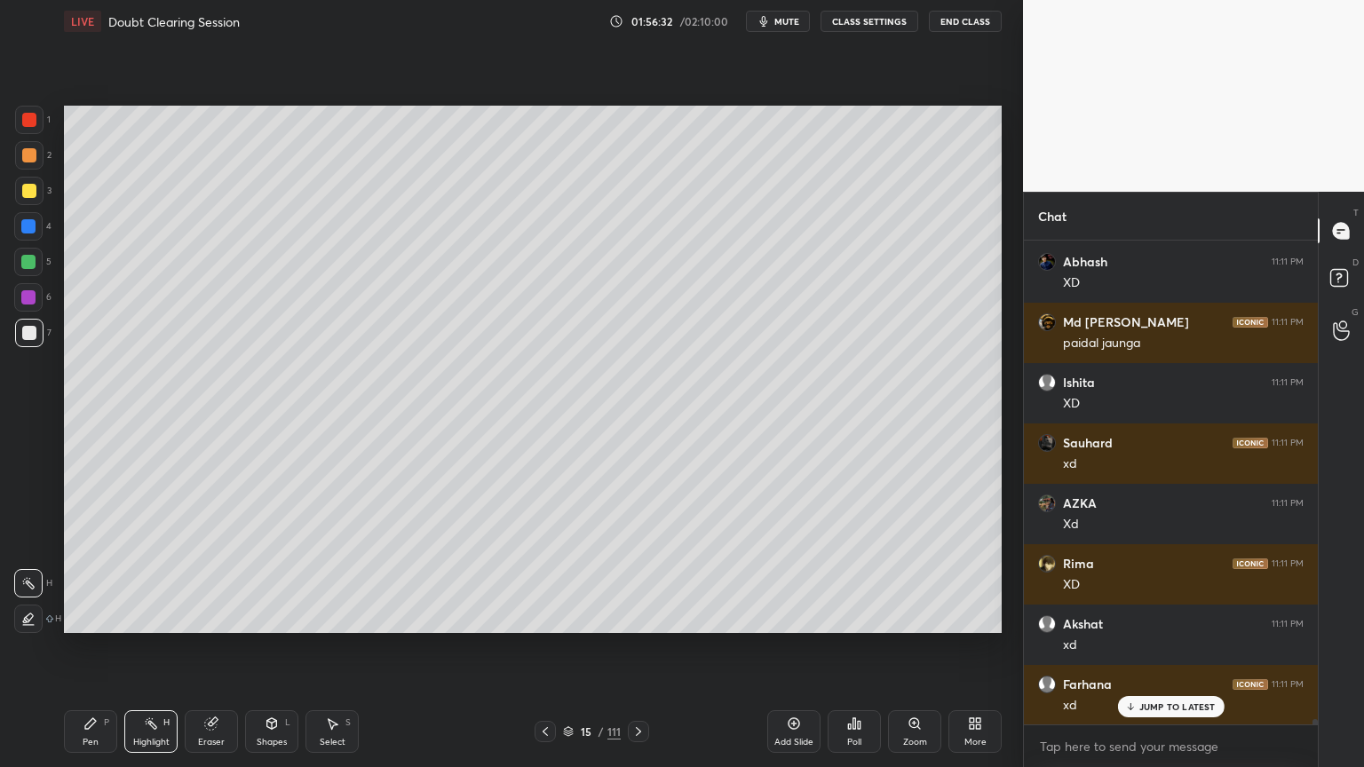
drag, startPoint x: 11, startPoint y: 296, endPoint x: 21, endPoint y: 301, distance: 11.9
click at [13, 299] on div "1 2 3 4 5 6 7 C X Z C X Z E E Erase all H H" at bounding box center [28, 369] width 57 height 527
click at [26, 302] on div at bounding box center [28, 297] width 14 height 14
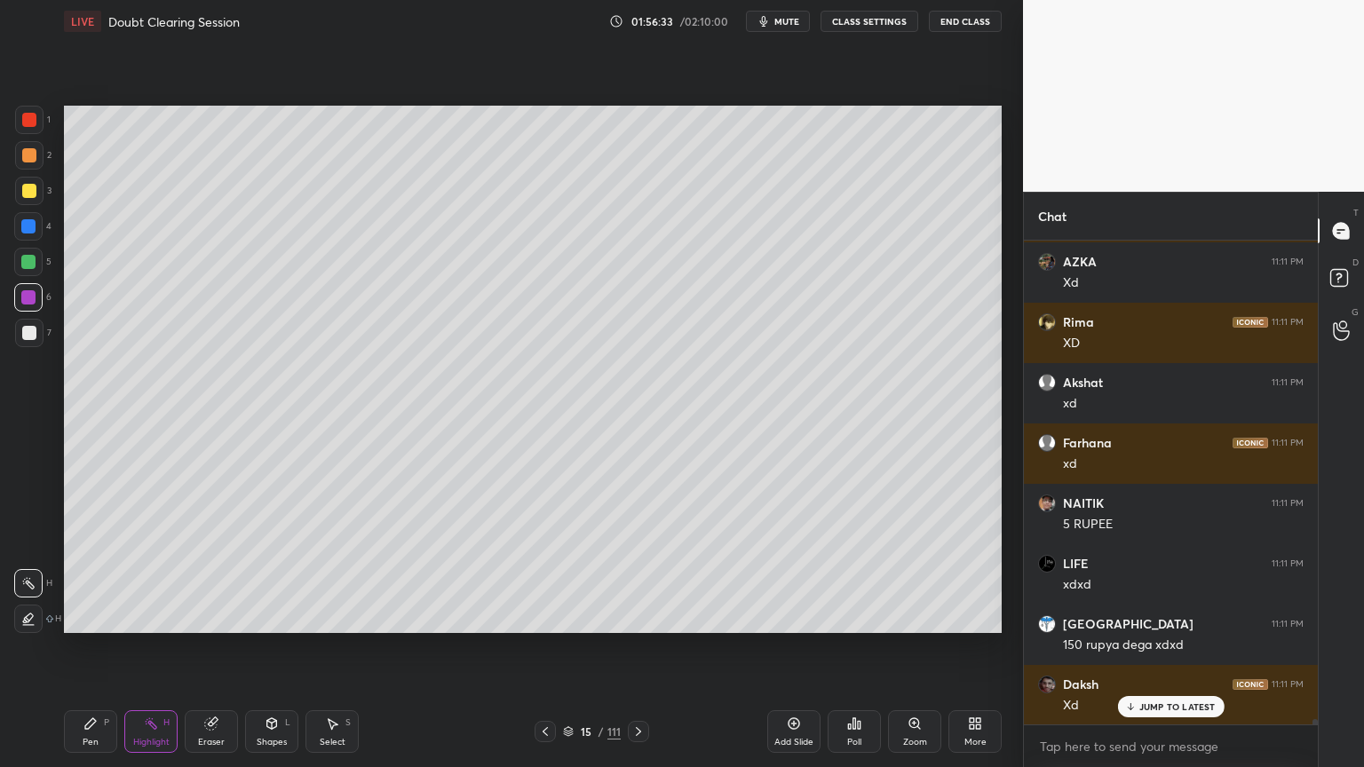
click at [93, 616] on div "Pen P" at bounding box center [90, 731] width 53 height 43
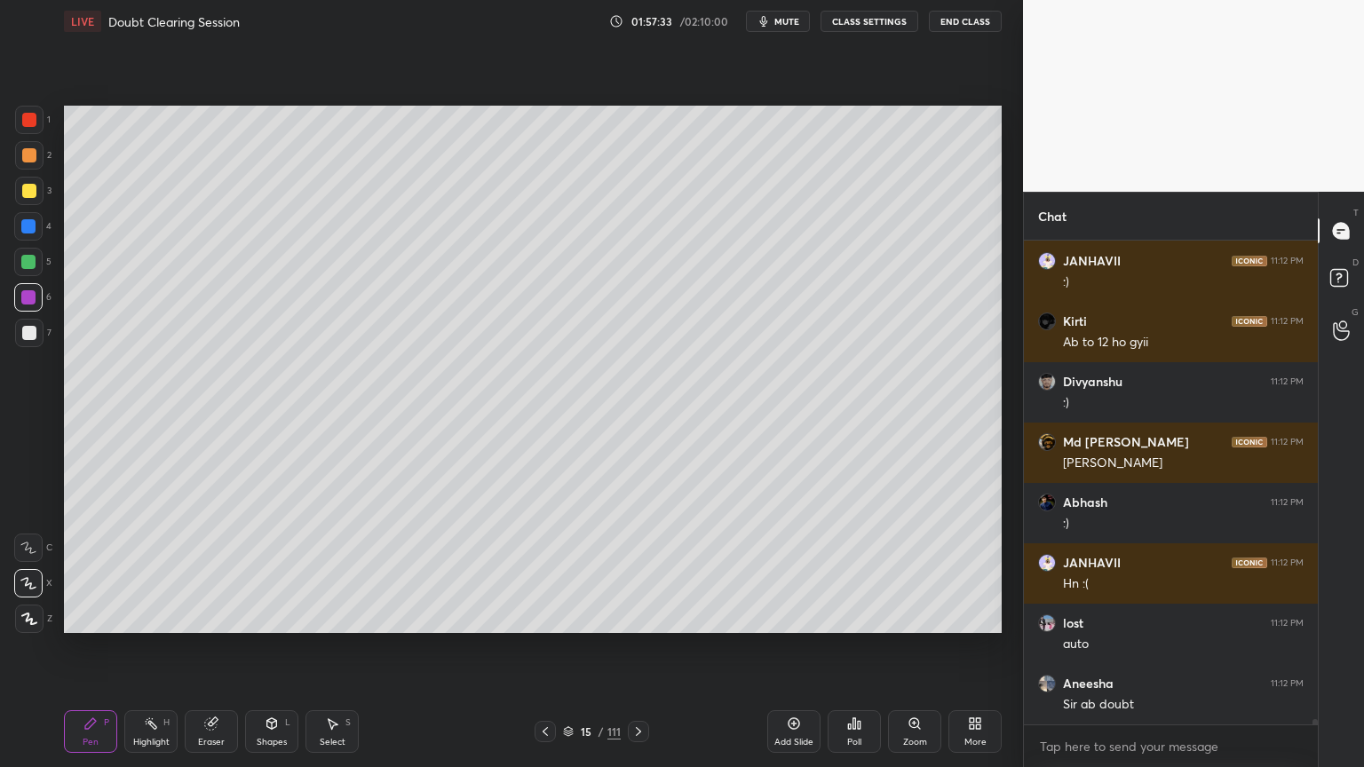
scroll to position [42933, 0]
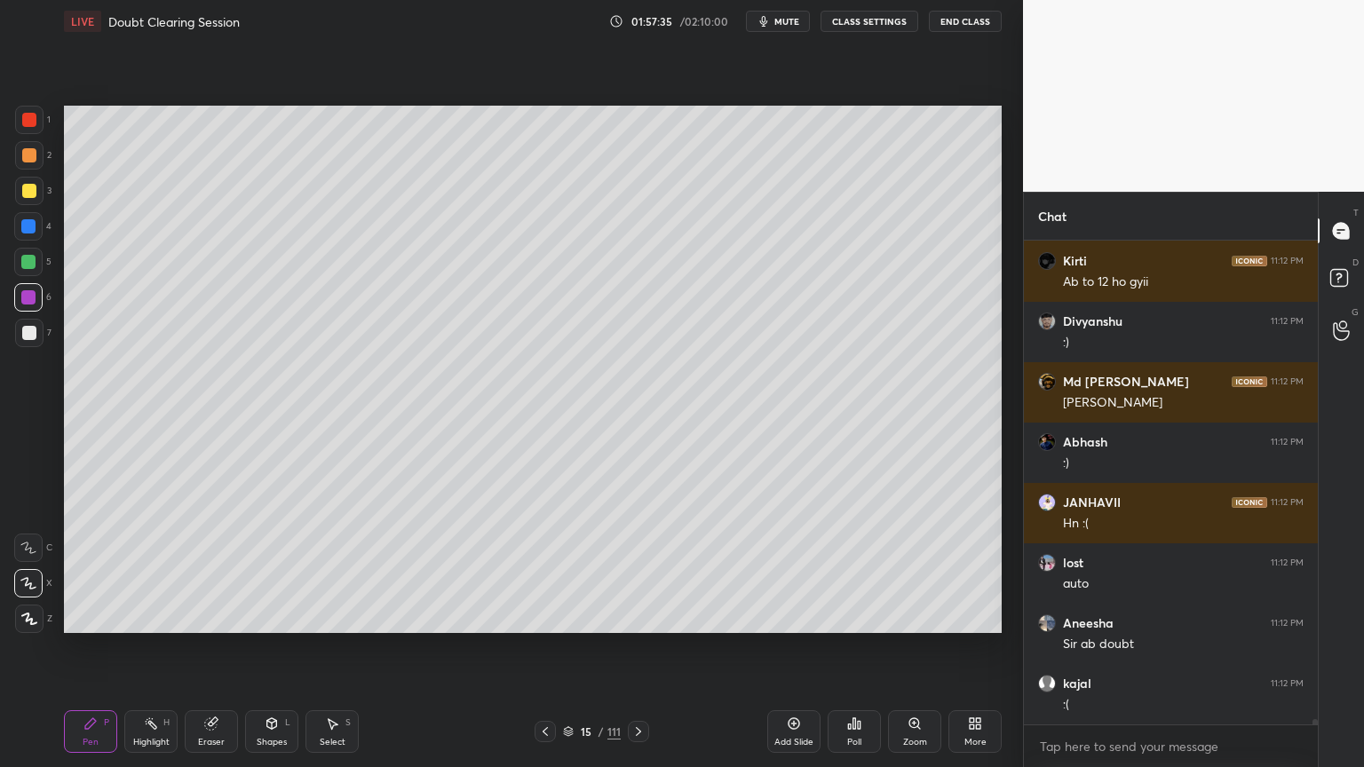
drag, startPoint x: 149, startPoint y: 725, endPoint x: 160, endPoint y: 696, distance: 31.2
click at [149, 616] on icon at bounding box center [151, 723] width 14 height 14
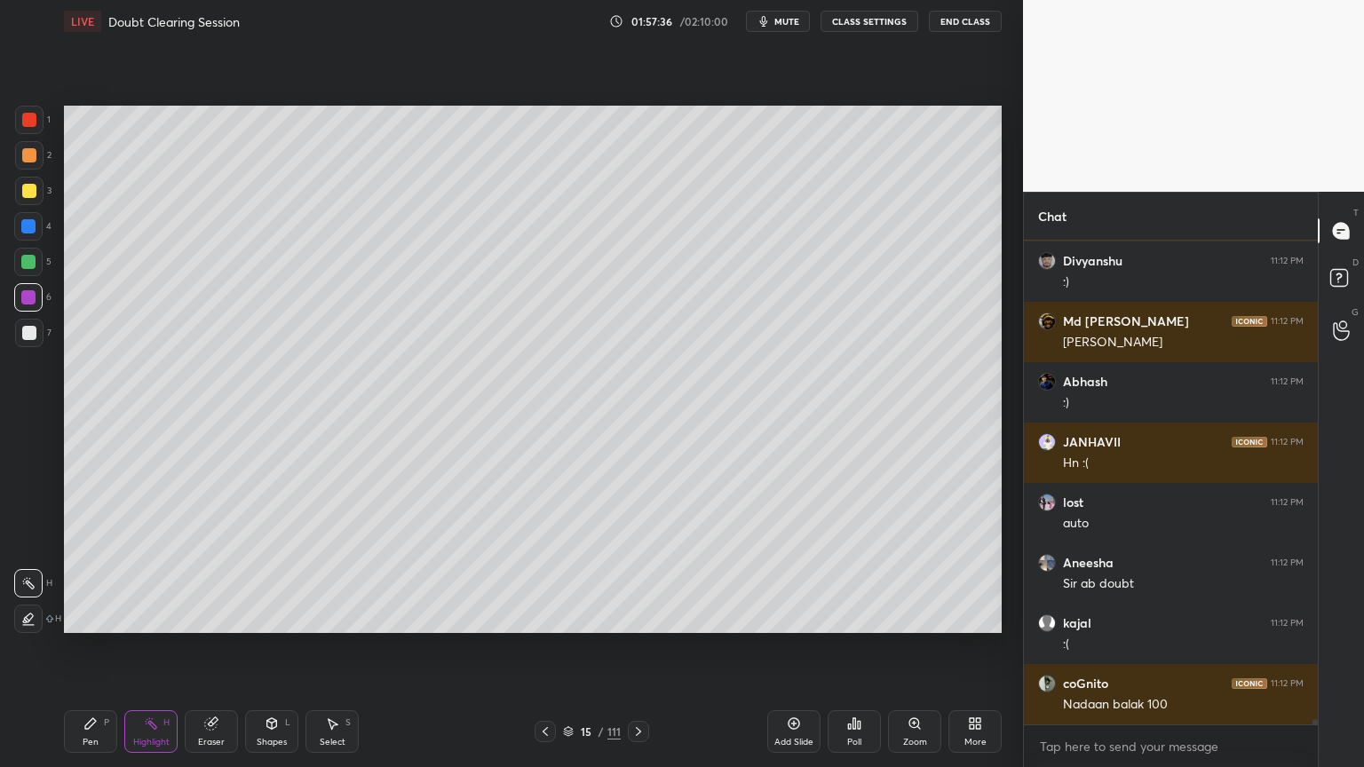
drag, startPoint x: 28, startPoint y: 334, endPoint x: 38, endPoint y: 328, distance: 11.1
click at [28, 333] on div at bounding box center [29, 333] width 14 height 14
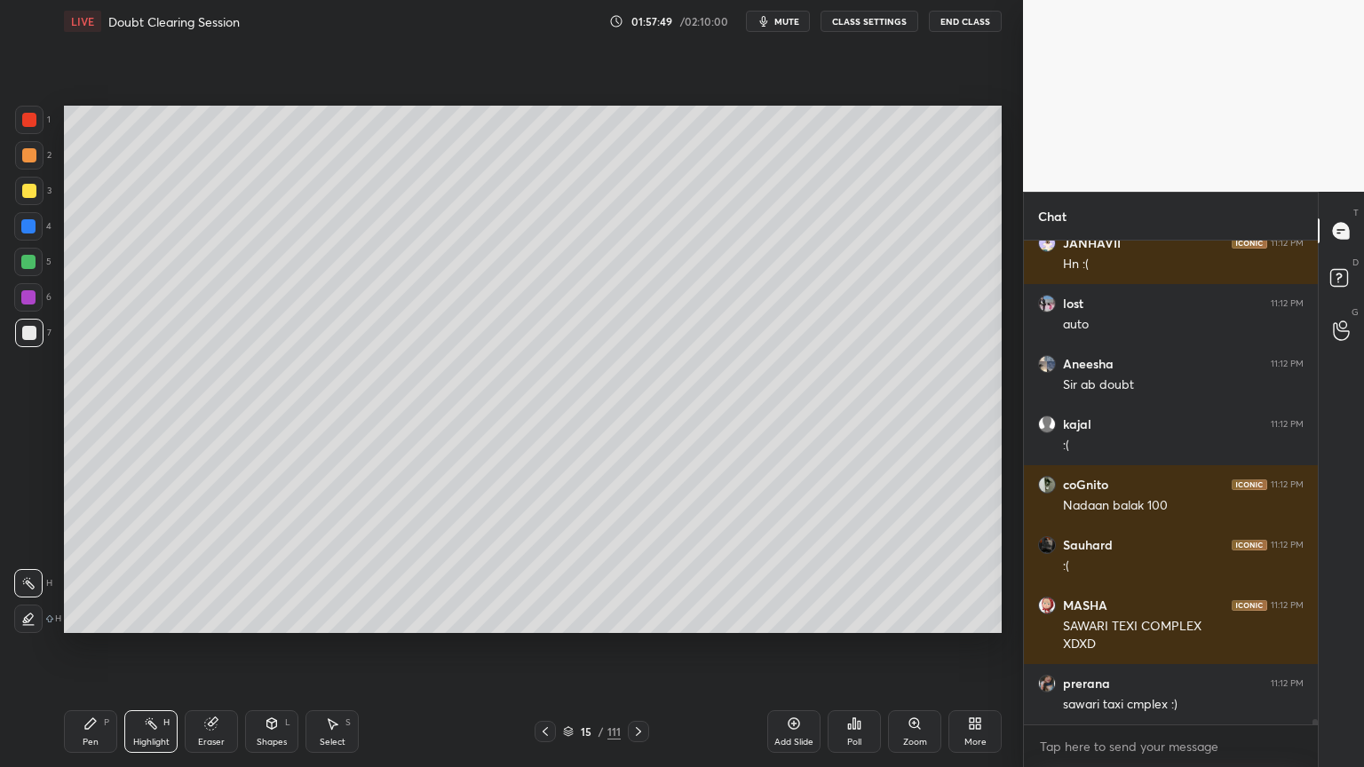
scroll to position [43252, 0]
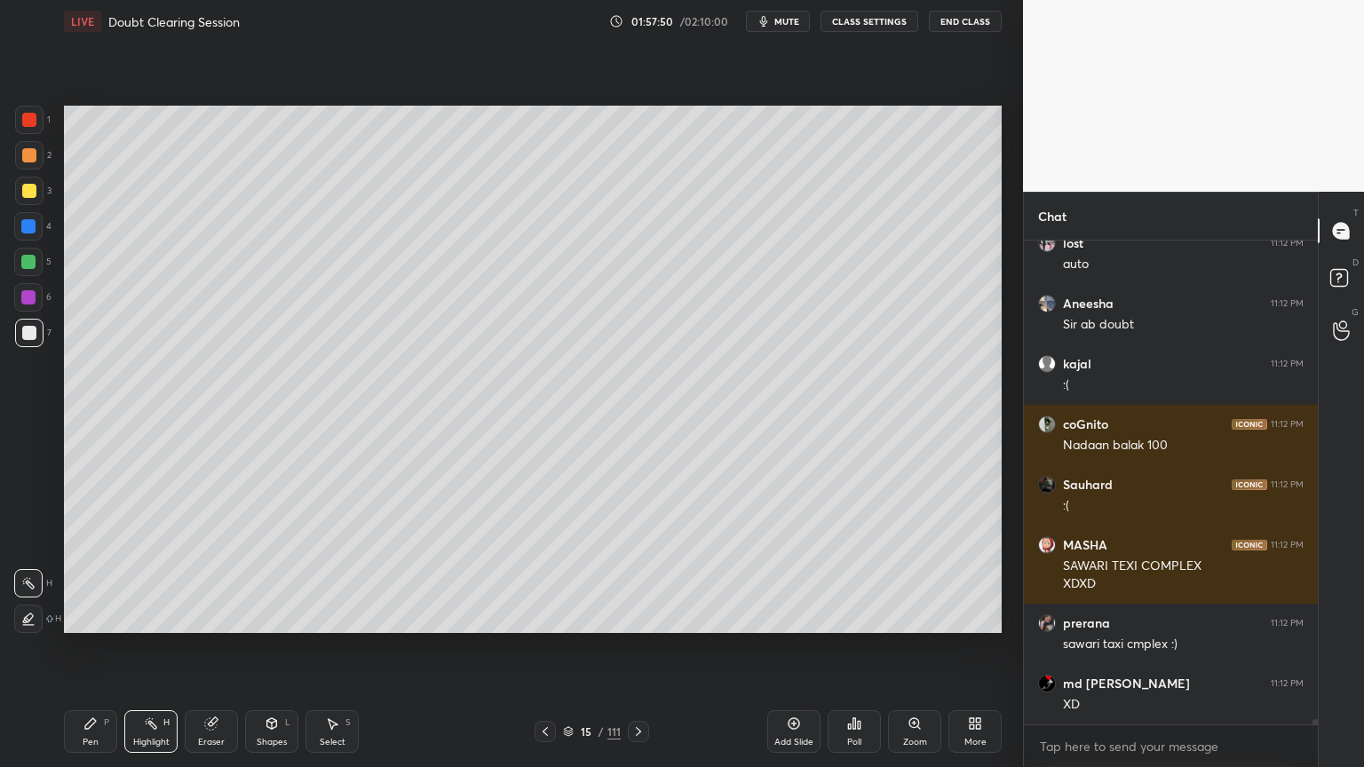
click at [418, 616] on div "Setting up your live class Poll for secs No correct answer Start poll" at bounding box center [533, 369] width 952 height 653
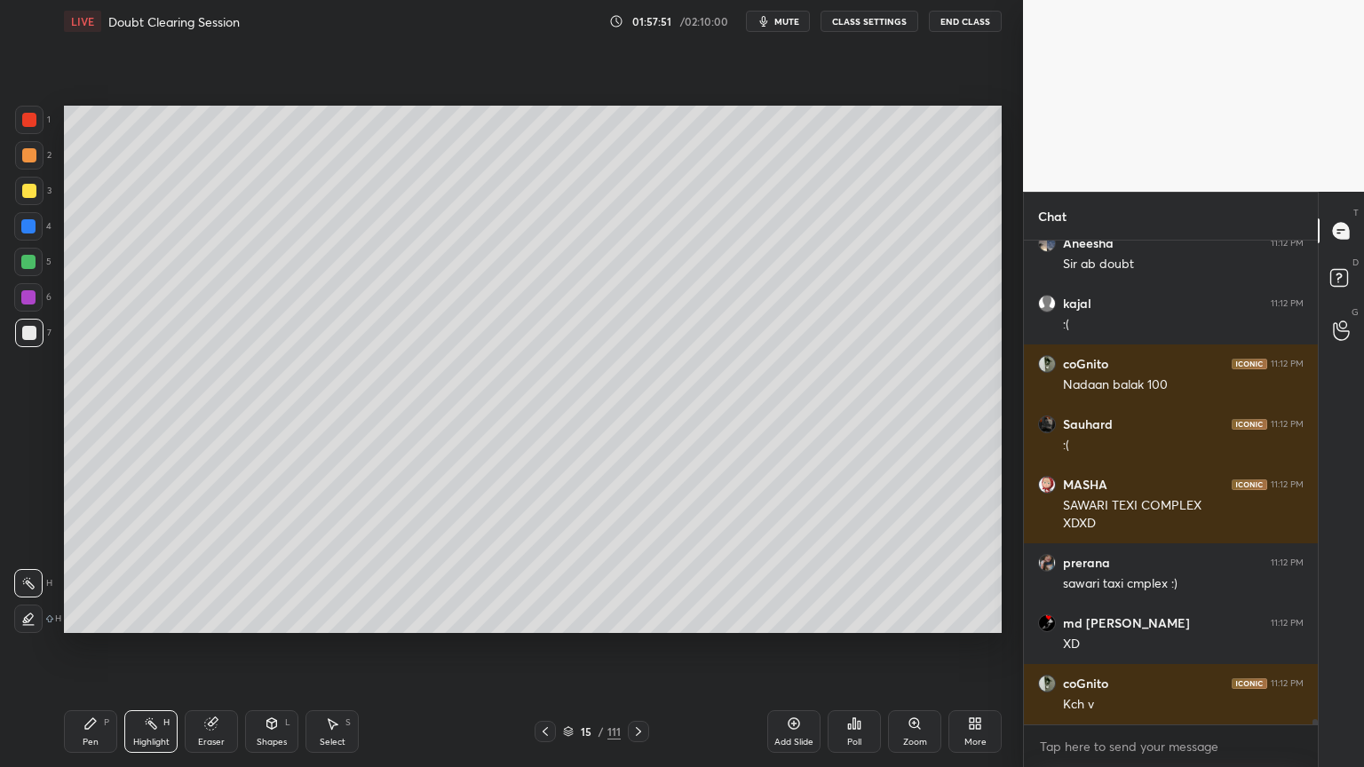
click at [440, 616] on div "Setting up your live class Poll for secs No correct answer Start poll" at bounding box center [533, 369] width 952 height 653
click at [332, 616] on div "Select S" at bounding box center [331, 731] width 53 height 43
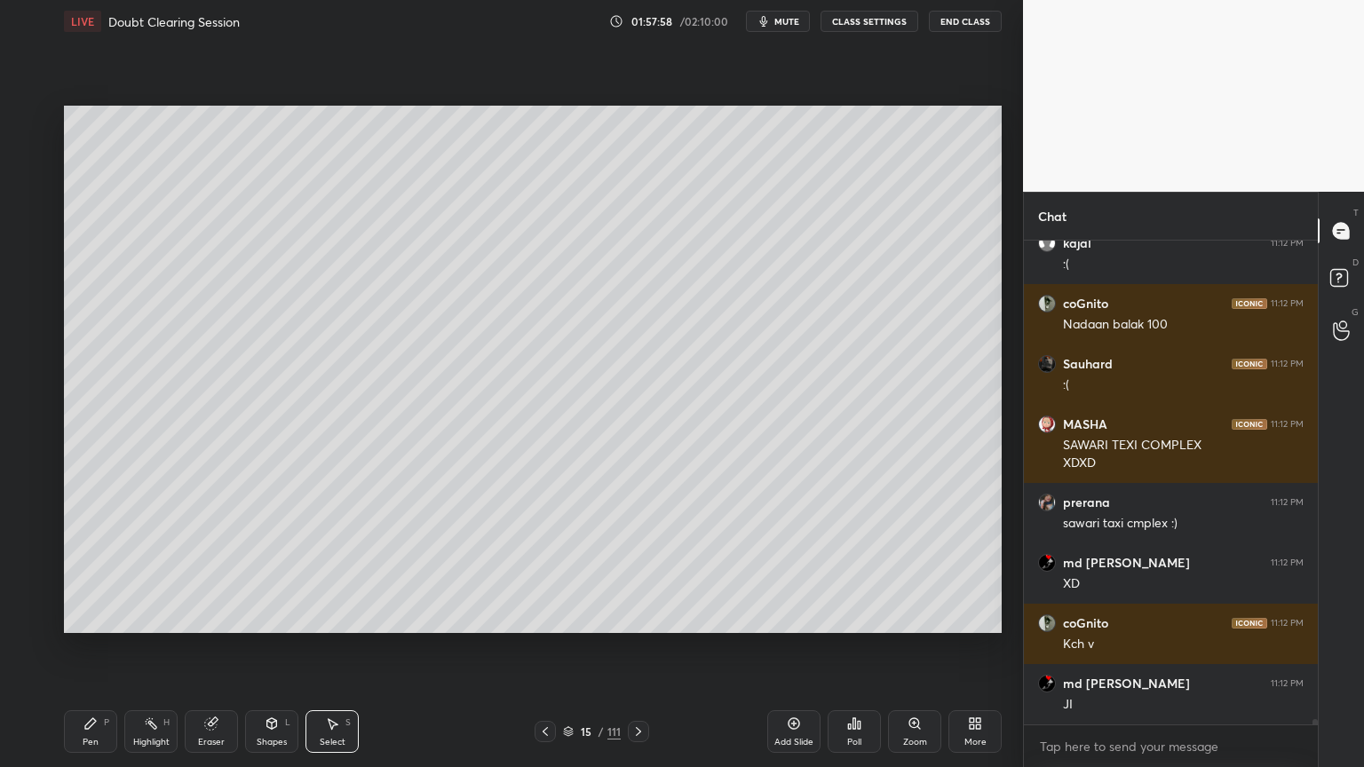
scroll to position [43497, 0]
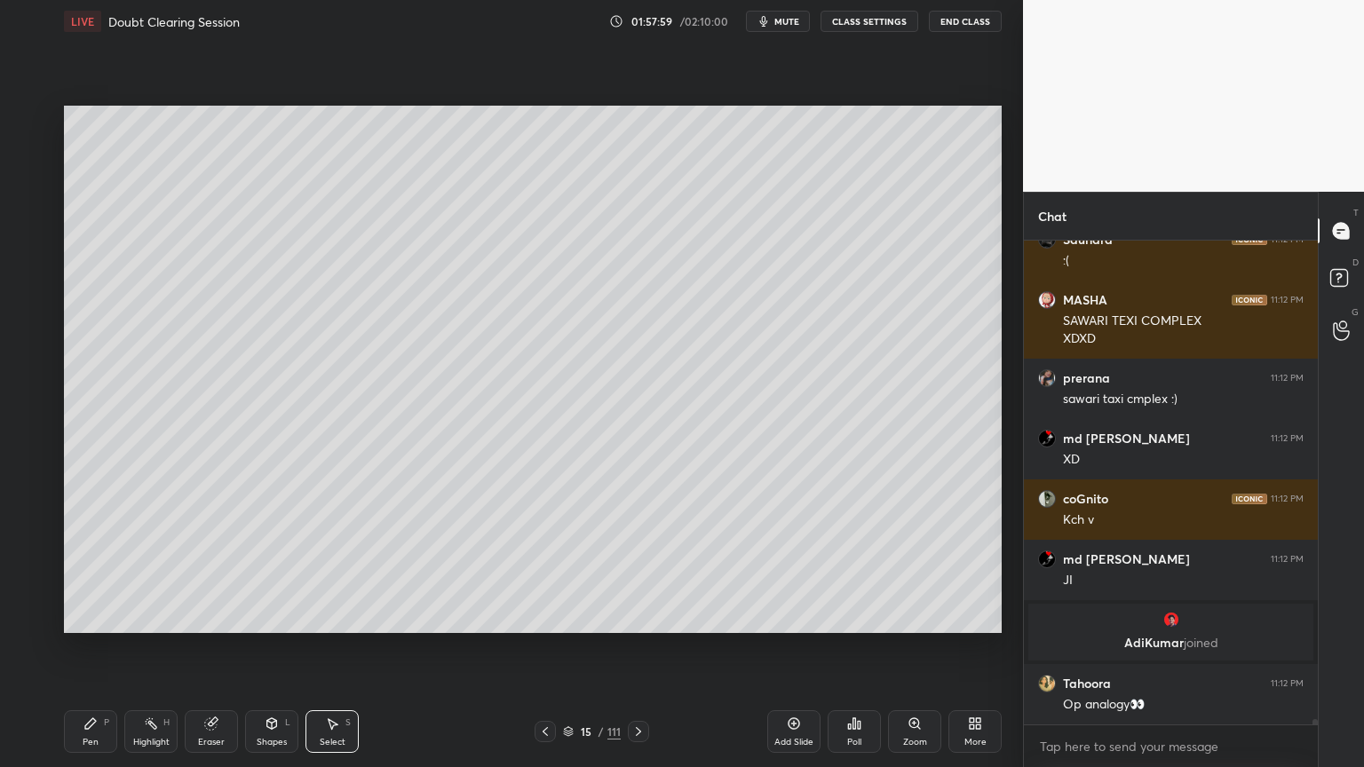
click at [156, 616] on div "Highlight H" at bounding box center [150, 731] width 53 height 43
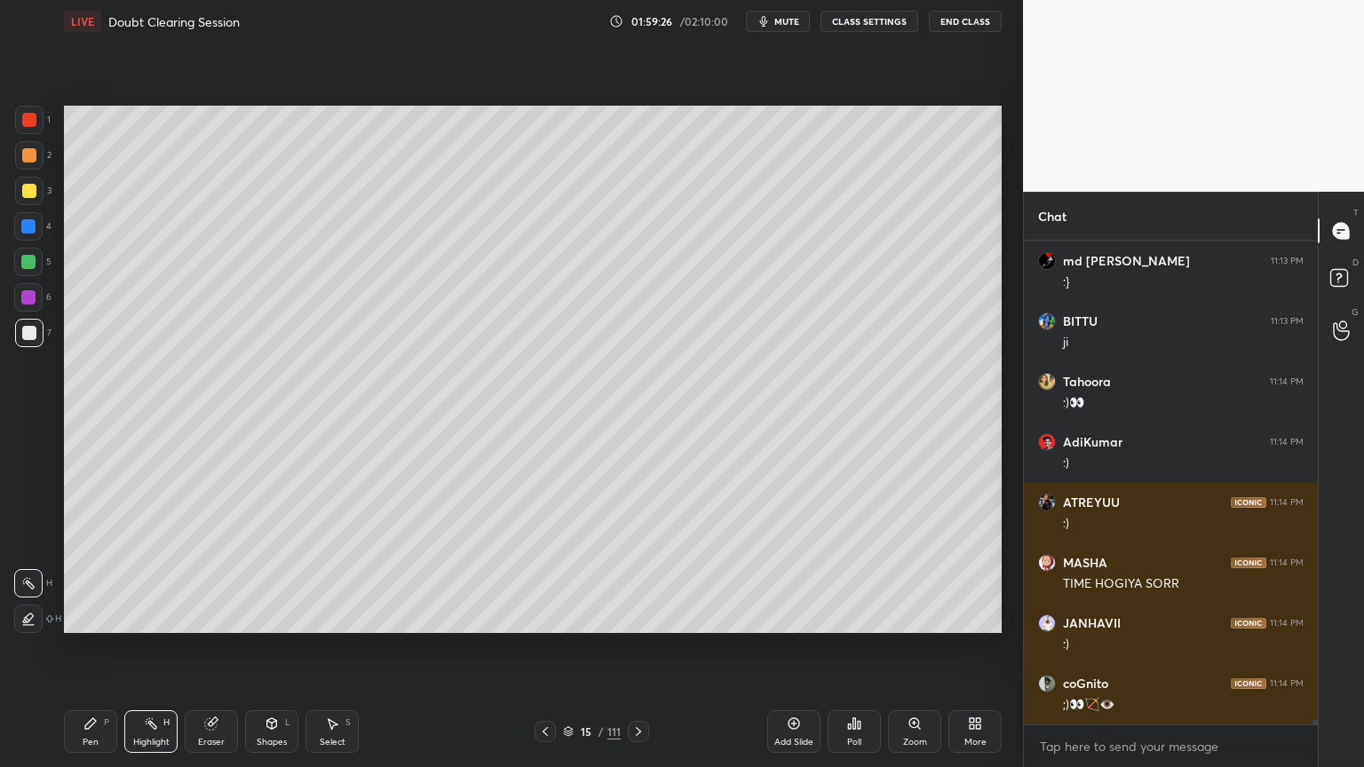
scroll to position [44524, 0]
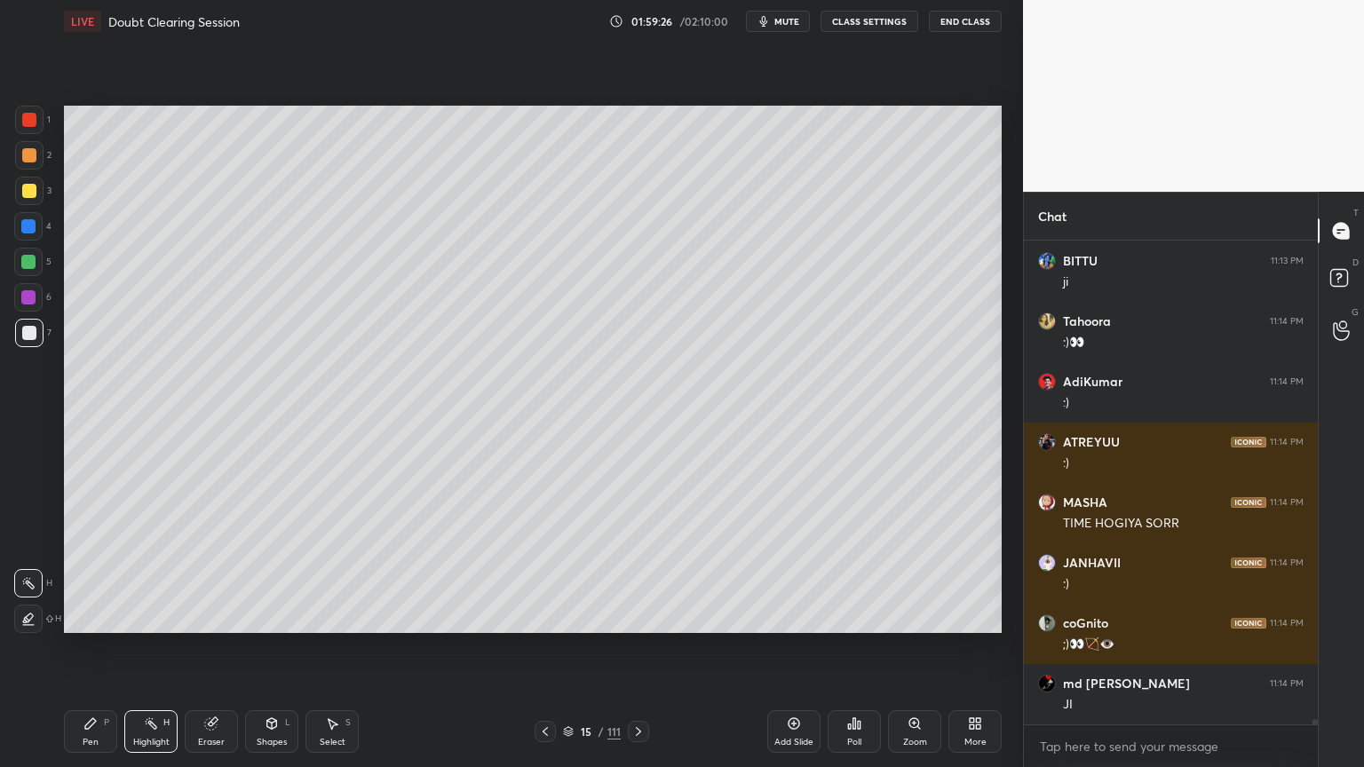
click at [328, 616] on div "Select S" at bounding box center [331, 731] width 53 height 43
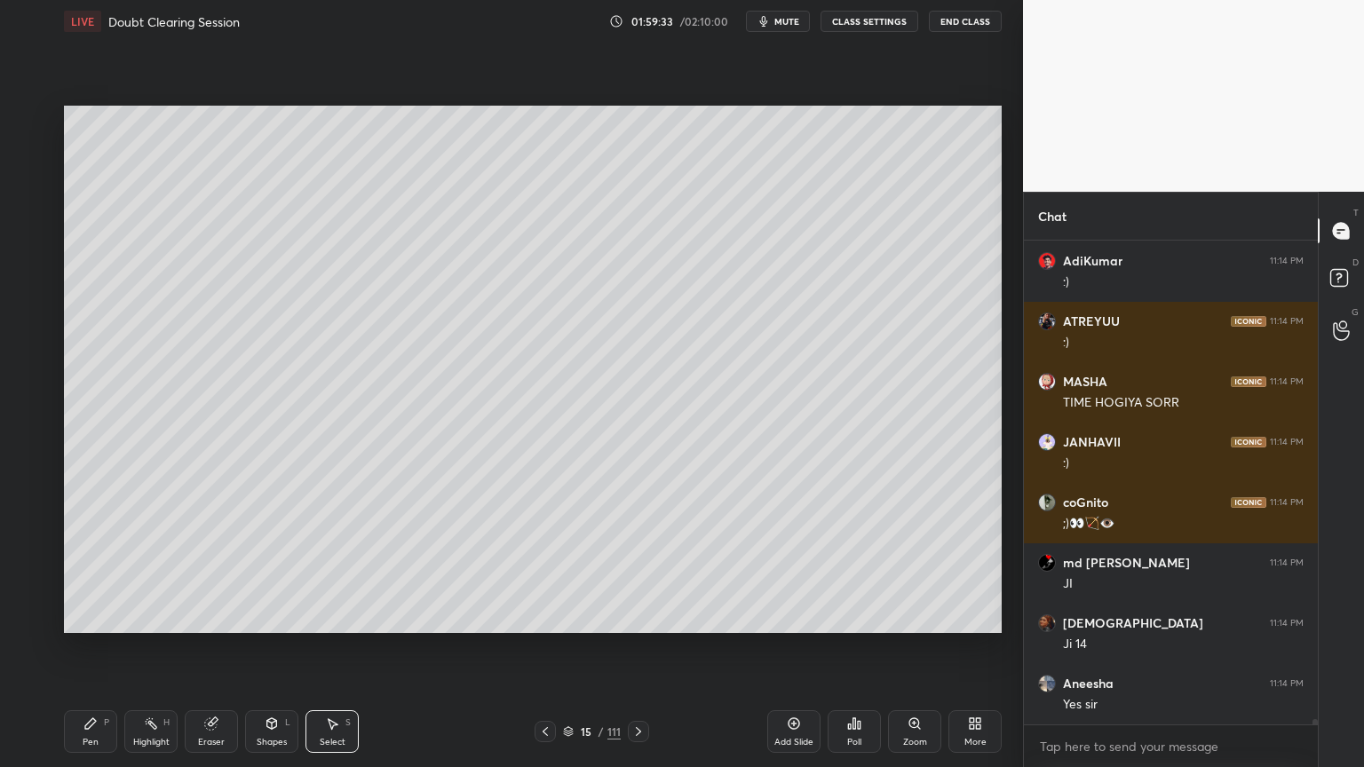
scroll to position [44705, 0]
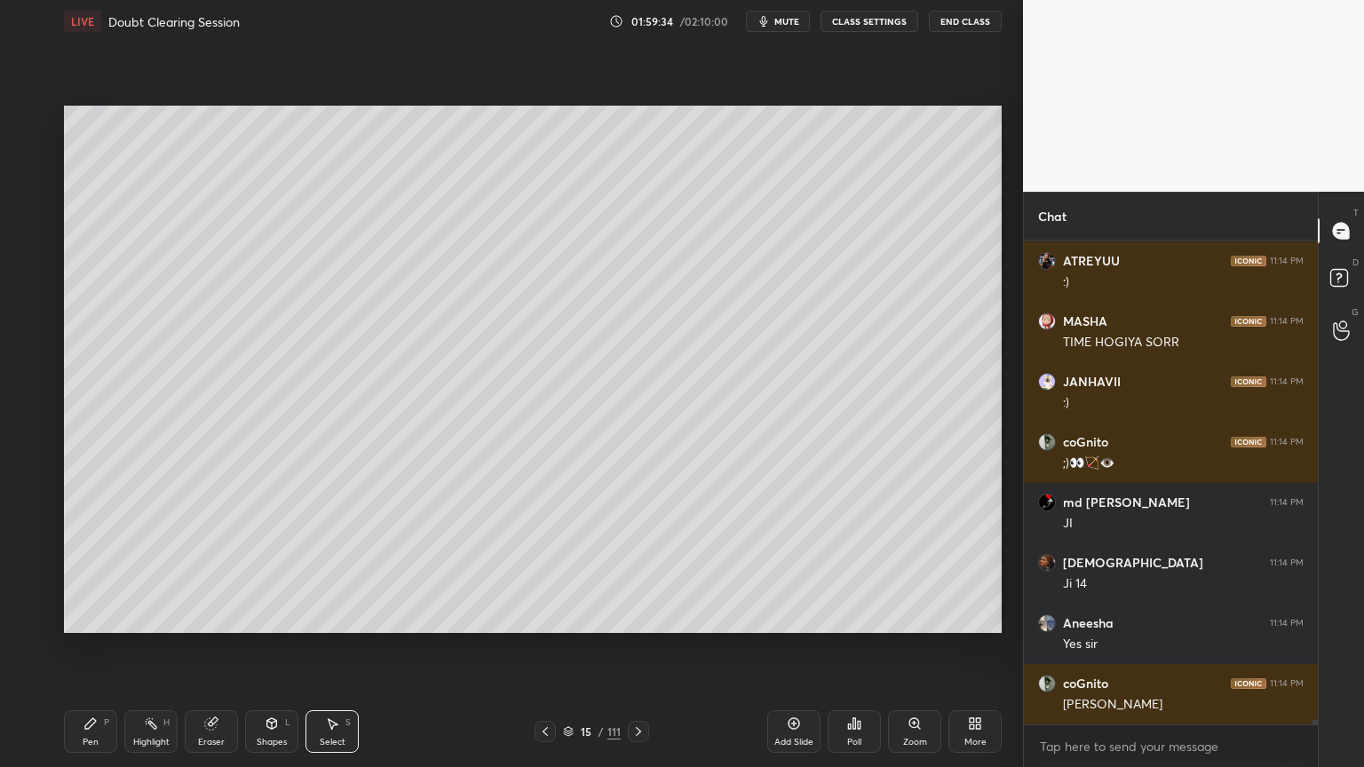
drag, startPoint x: 146, startPoint y: 743, endPoint x: 152, endPoint y: 695, distance: 48.3
click at [145, 616] on div "Highlight" at bounding box center [151, 742] width 36 height 9
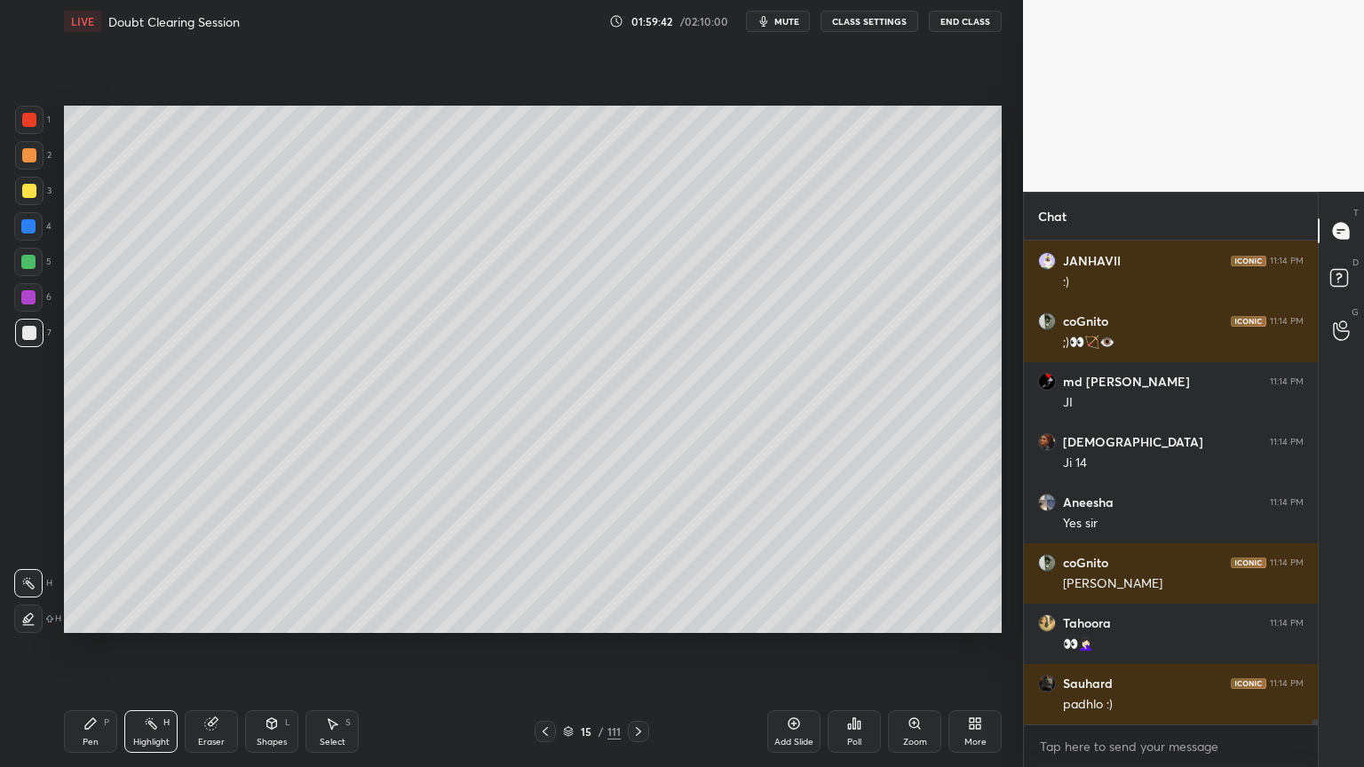
scroll to position [44886, 0]
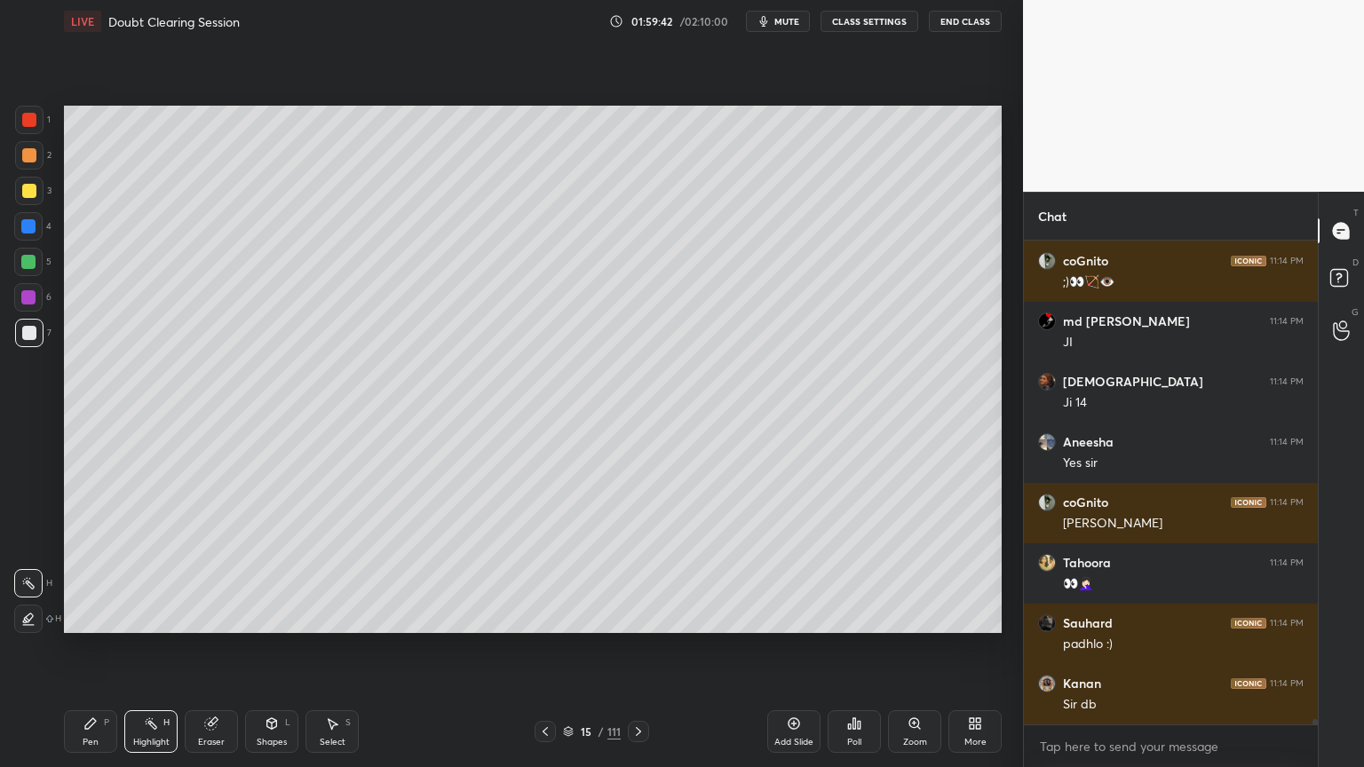
click at [99, 616] on div "Pen P" at bounding box center [90, 731] width 53 height 43
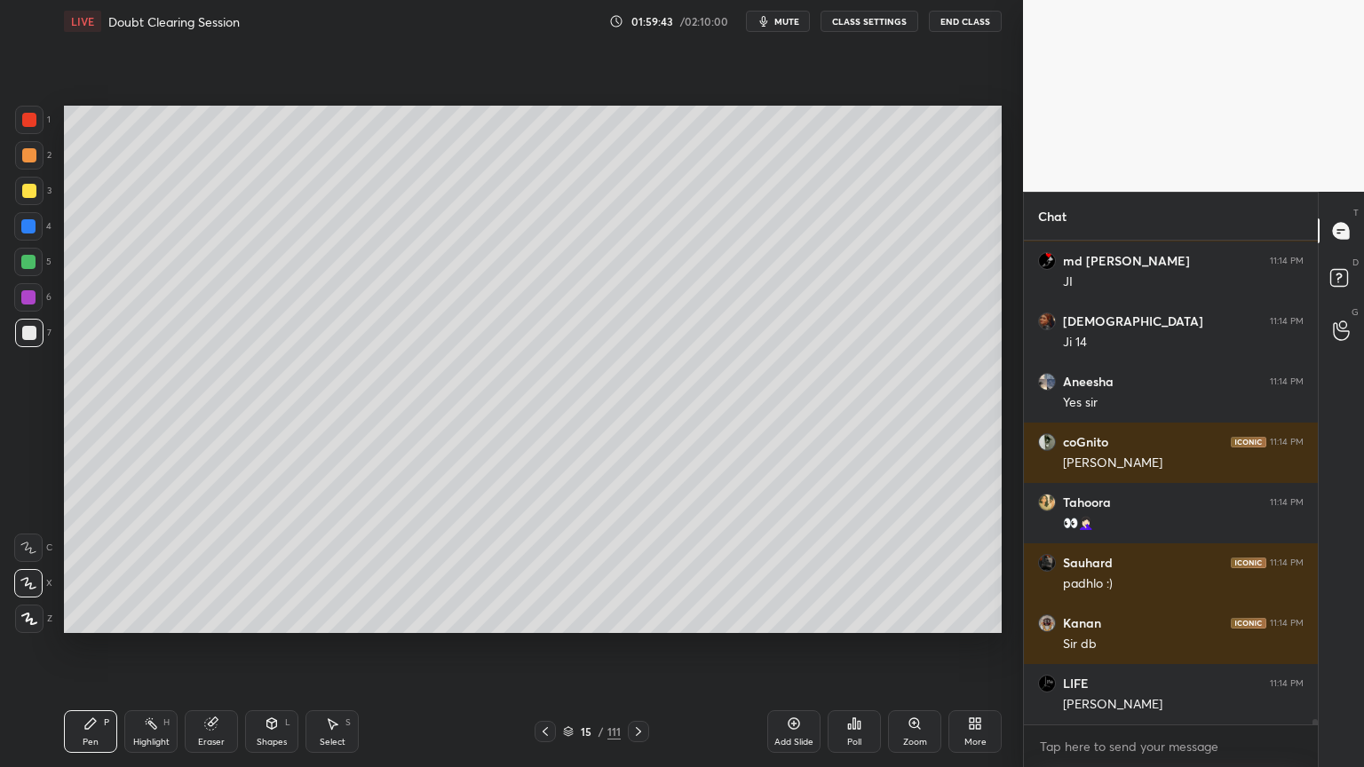
click at [25, 124] on div at bounding box center [29, 120] width 14 height 14
click at [30, 189] on div at bounding box center [29, 191] width 14 height 14
click at [30, 553] on div at bounding box center [28, 548] width 28 height 28
click at [31, 551] on div at bounding box center [28, 548] width 28 height 28
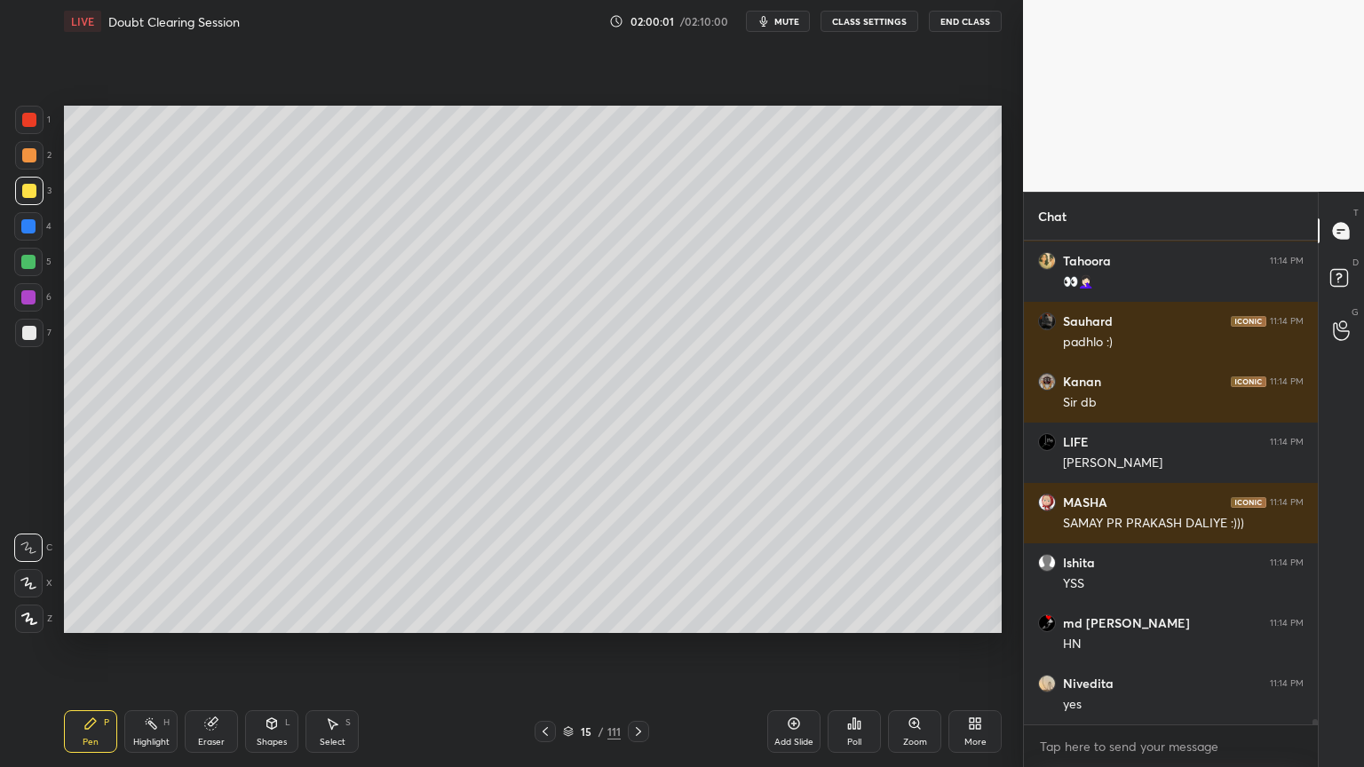
scroll to position [45248, 0]
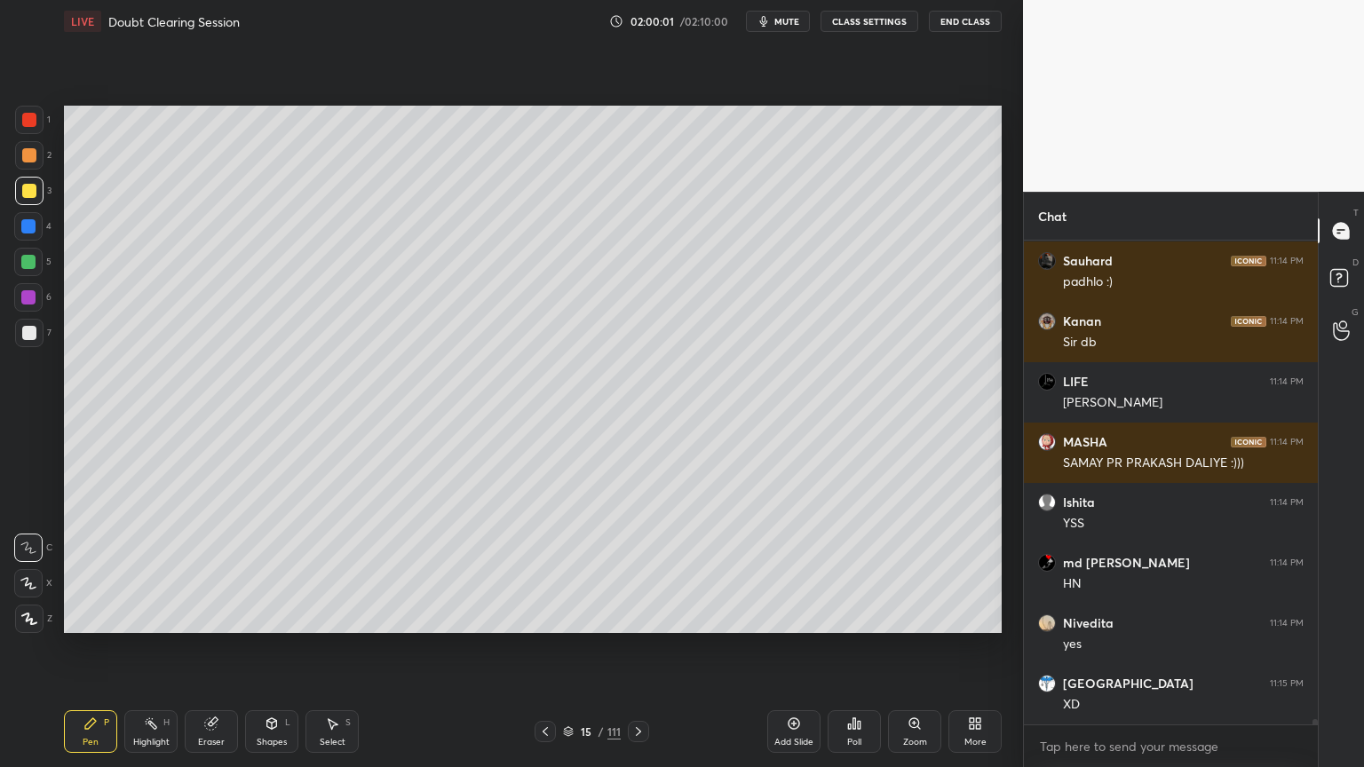
click at [710, 28] on div "02:00:01 / 02:10:00 mute CLASS SETTINGS End Class" at bounding box center [805, 21] width 392 height 21
click at [714, 18] on div "02:00:02 / 02:10:00 mute CLASS SETTINGS End Class" at bounding box center [805, 21] width 392 height 21
click at [702, 22] on div "02:00:03 / 02:10:00 mute CLASS SETTINGS End Class" at bounding box center [805, 21] width 392 height 21
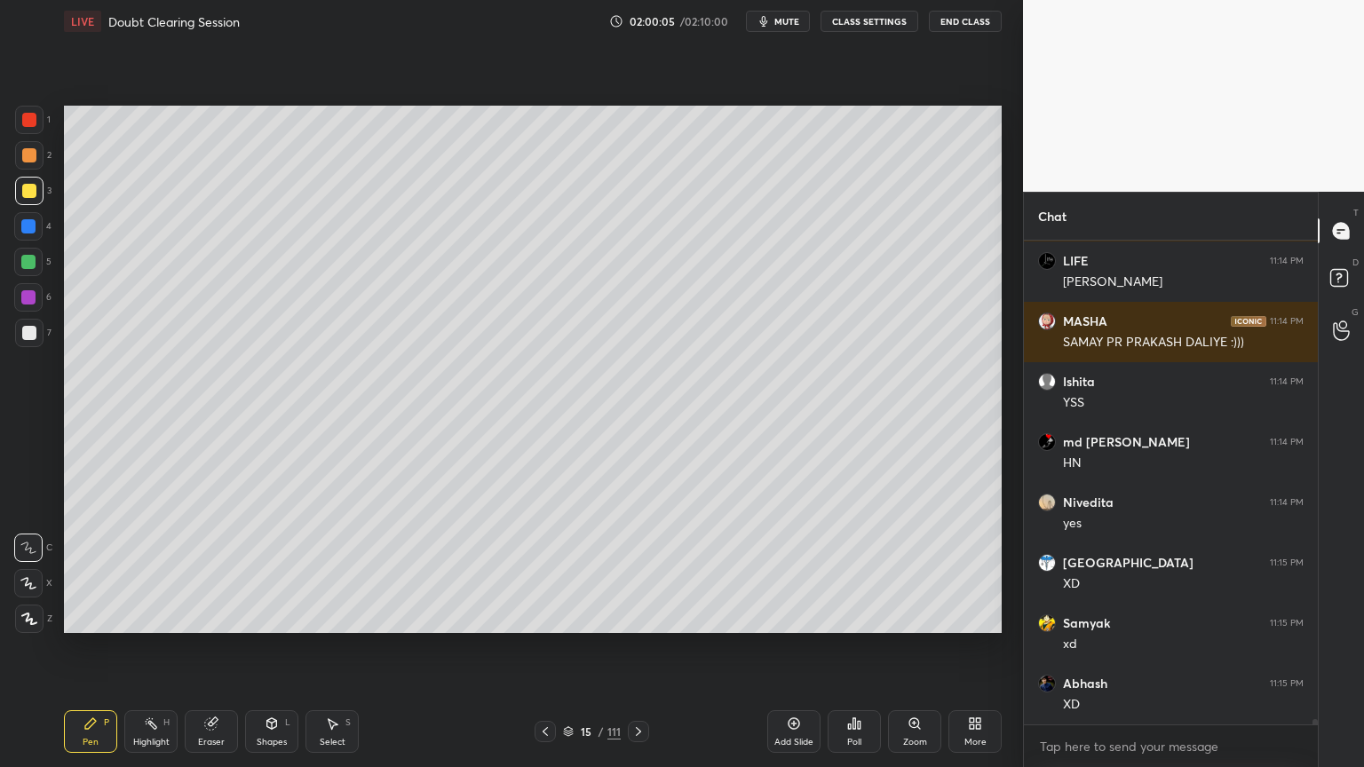
click at [144, 616] on div "Highlight" at bounding box center [151, 742] width 36 height 9
click at [163, 616] on div "Highlight H" at bounding box center [150, 731] width 53 height 43
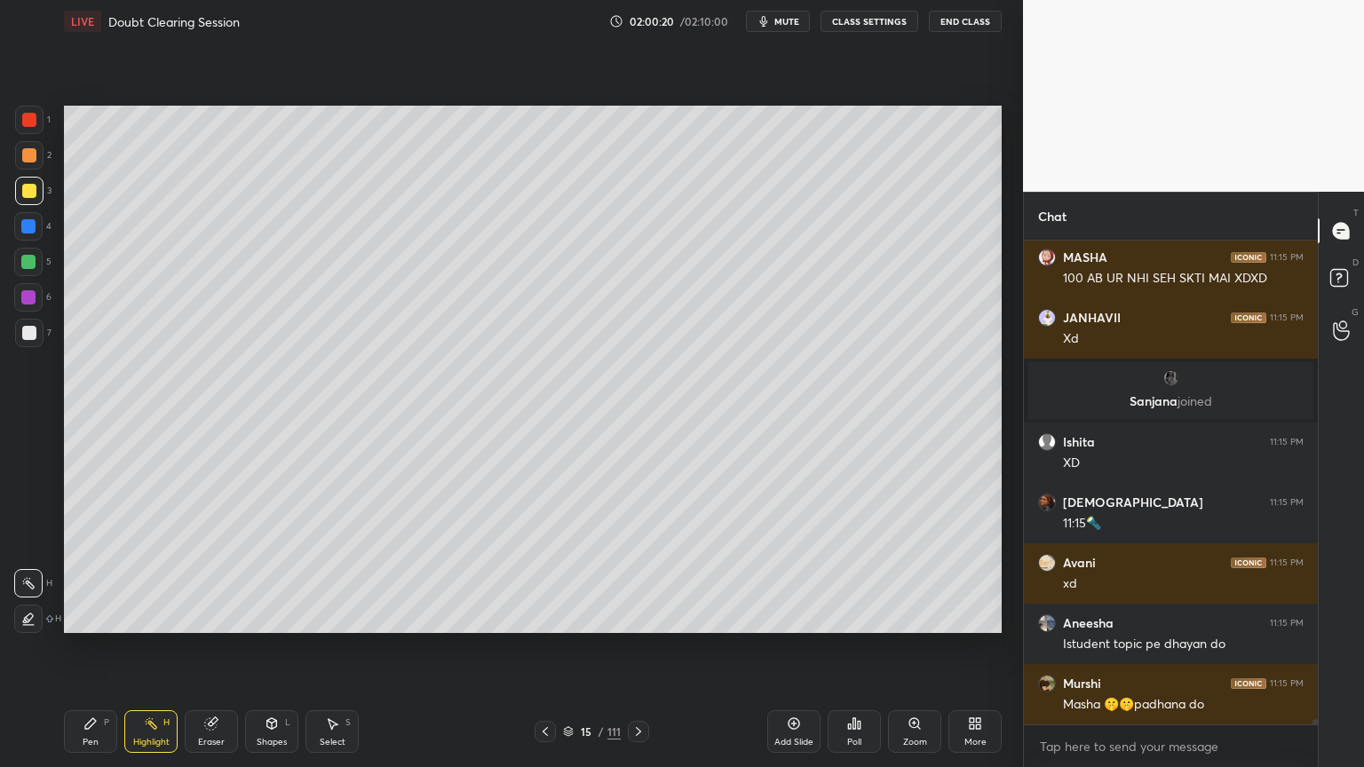
scroll to position [44680, 0]
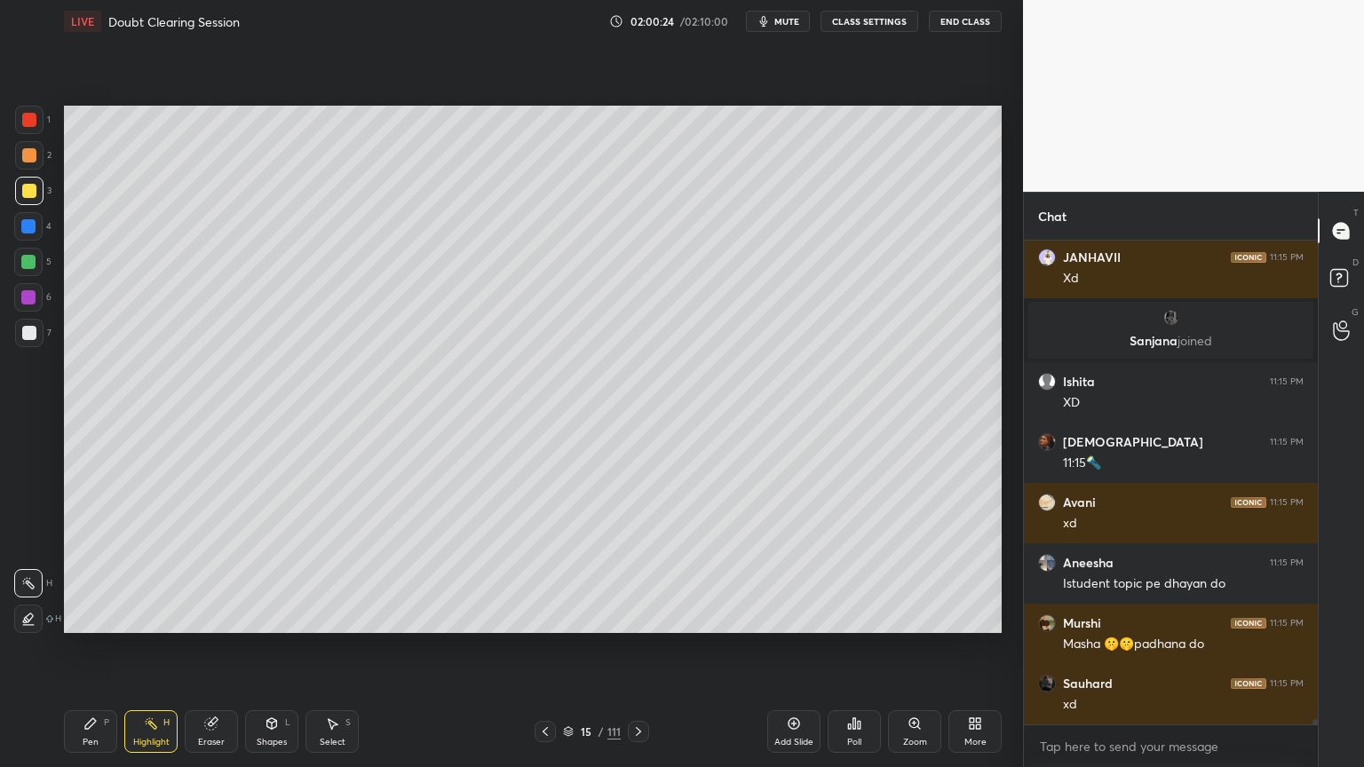
click at [99, 616] on div "Pen P" at bounding box center [90, 731] width 53 height 43
click at [103, 616] on div "Pen P" at bounding box center [90, 731] width 53 height 43
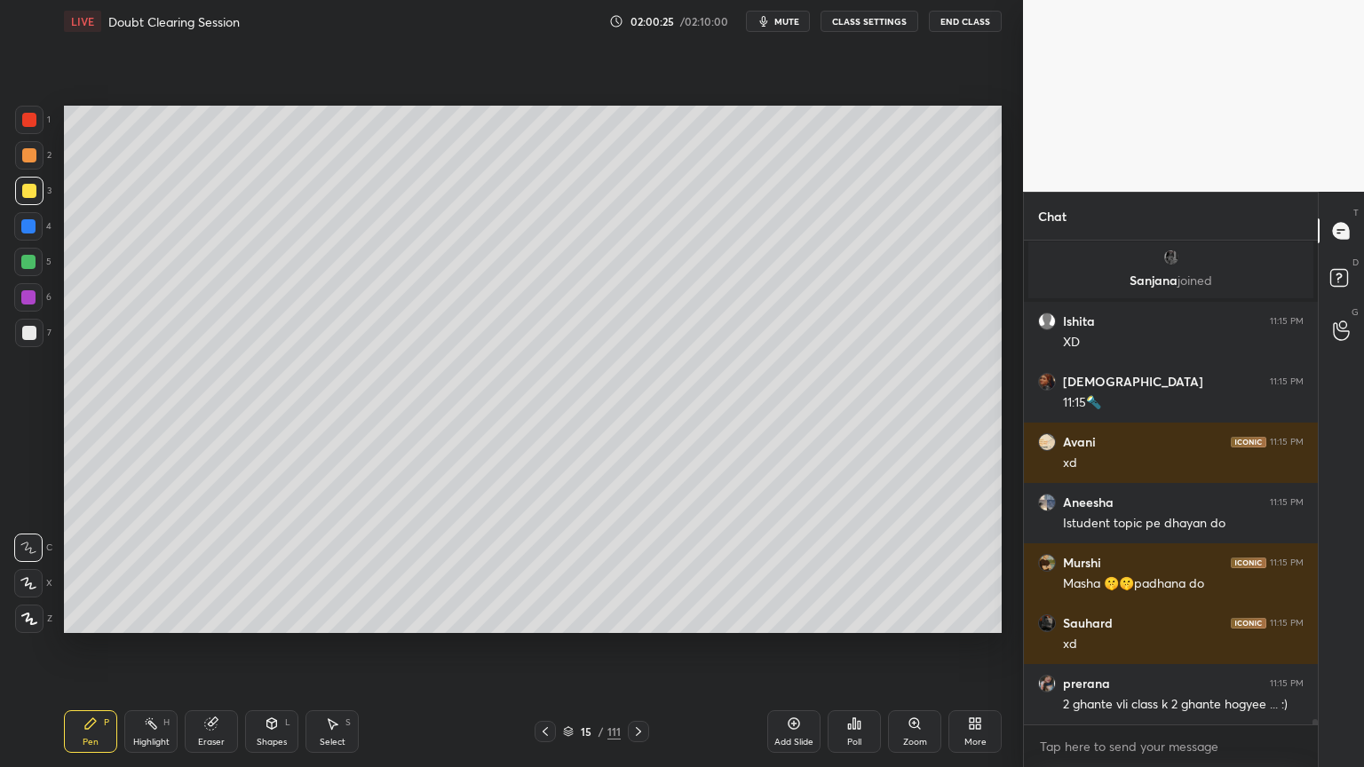
click at [33, 585] on icon at bounding box center [28, 583] width 16 height 12
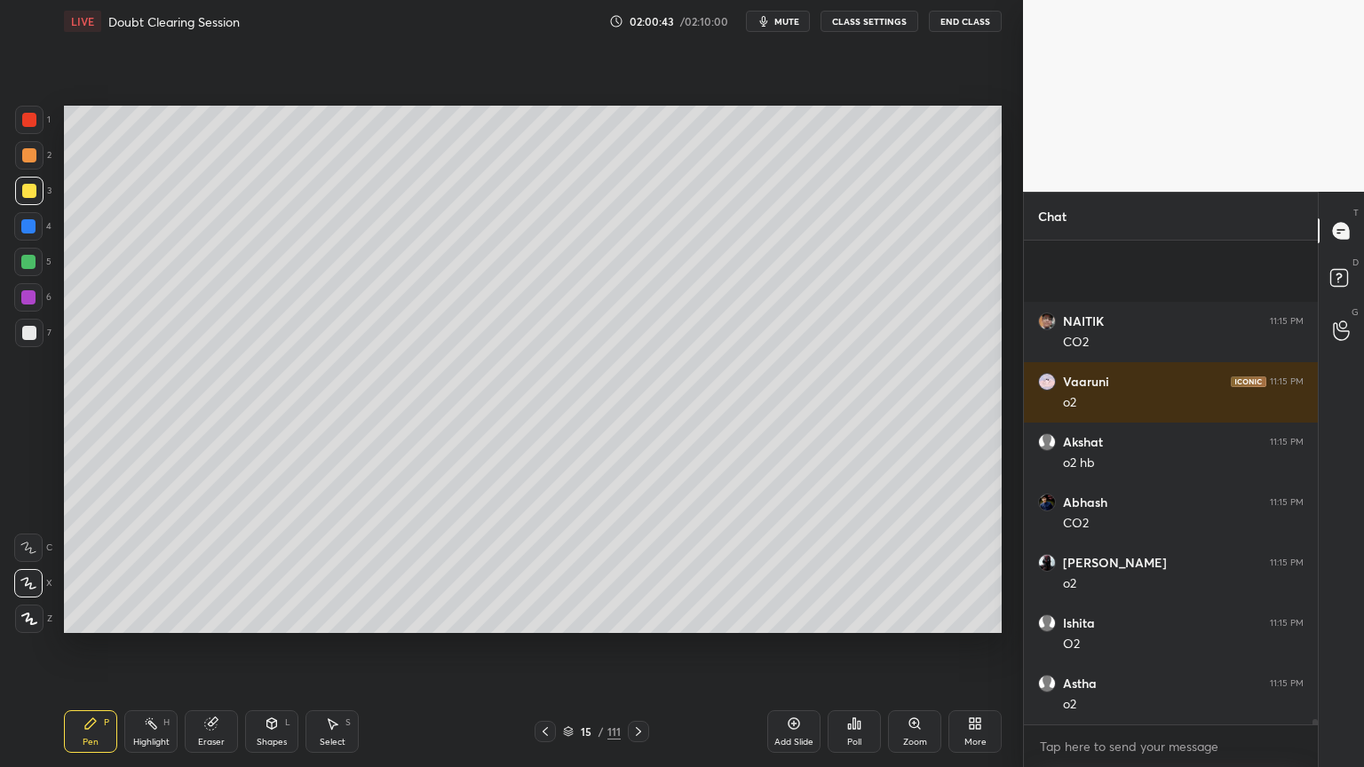
scroll to position [45525, 0]
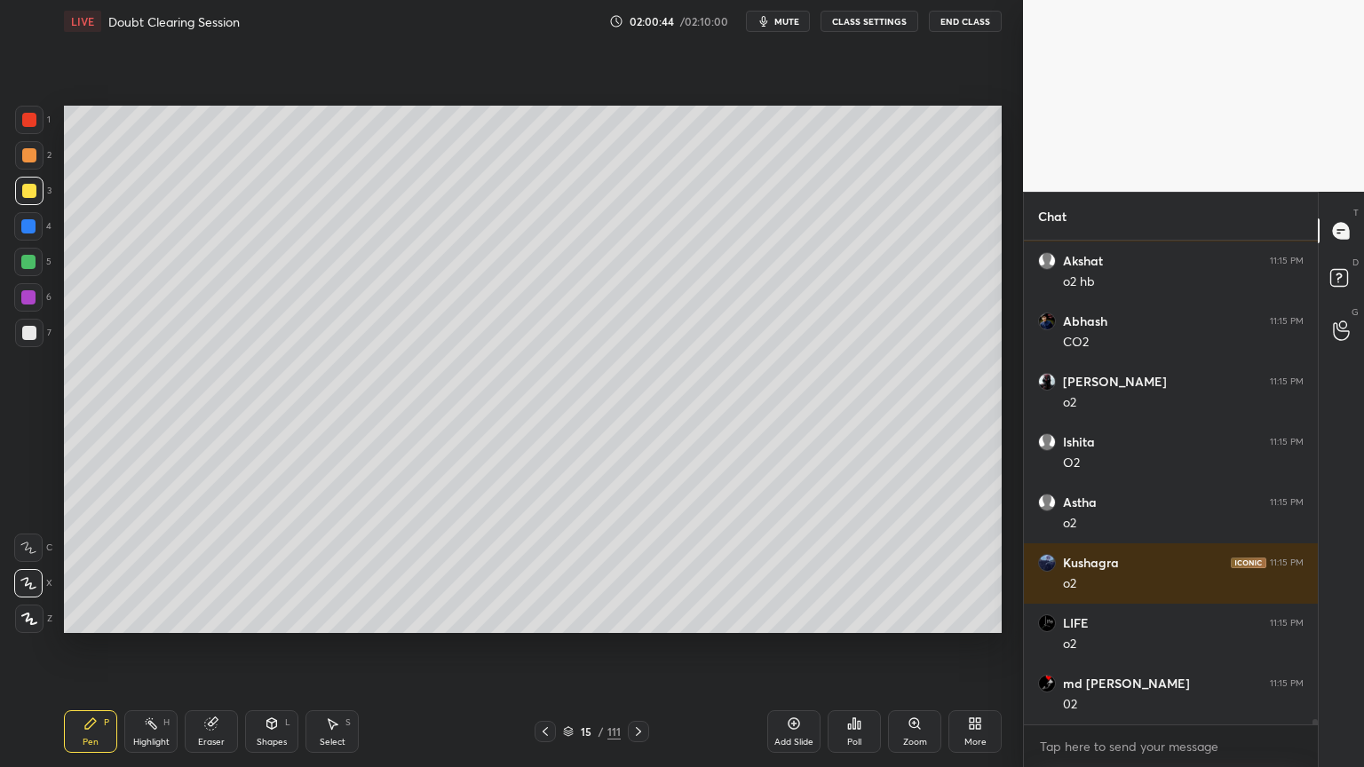
drag, startPoint x: 95, startPoint y: 739, endPoint x: 78, endPoint y: 705, distance: 37.7
click at [95, 616] on div "Pen P" at bounding box center [90, 731] width 53 height 43
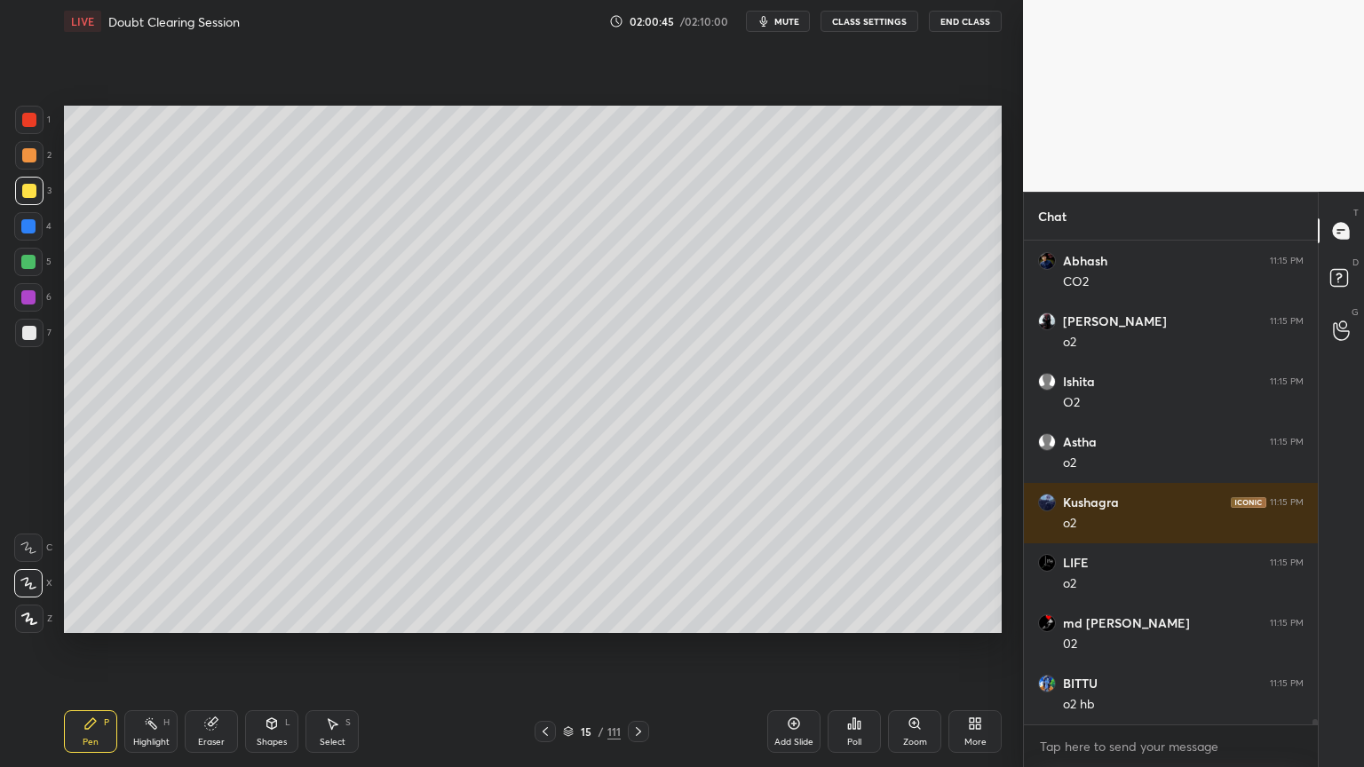
click at [25, 336] on div at bounding box center [29, 333] width 14 height 14
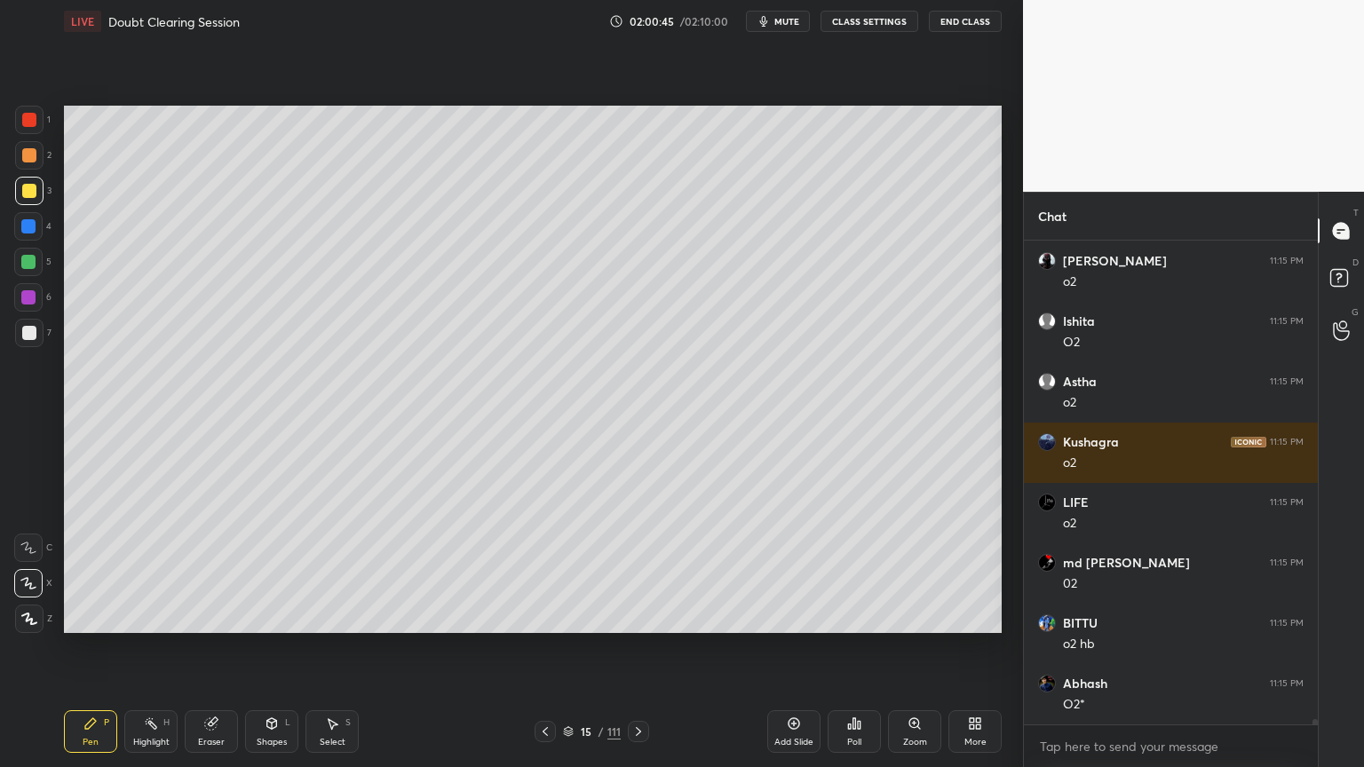
drag, startPoint x: 29, startPoint y: 338, endPoint x: 51, endPoint y: 320, distance: 28.4
click at [32, 341] on div at bounding box center [29, 333] width 28 height 28
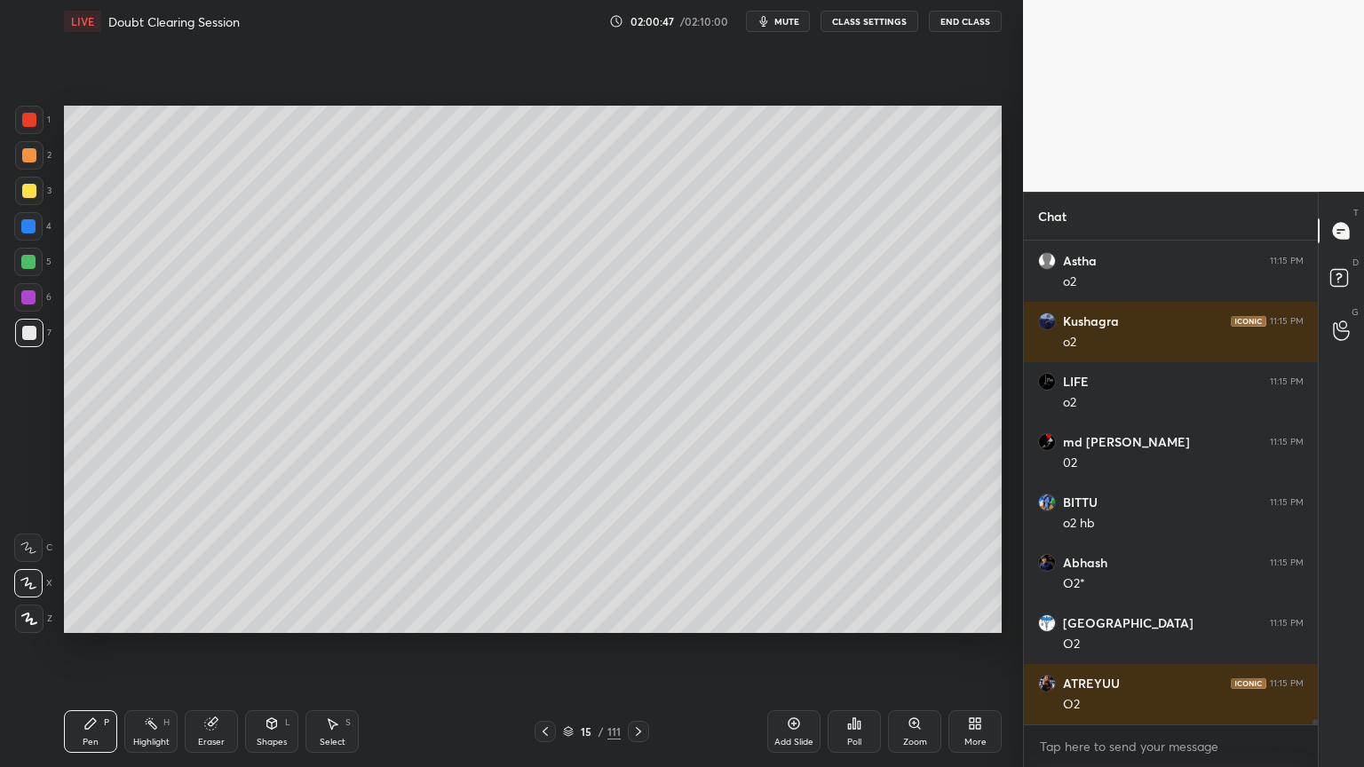
scroll to position [45827, 0]
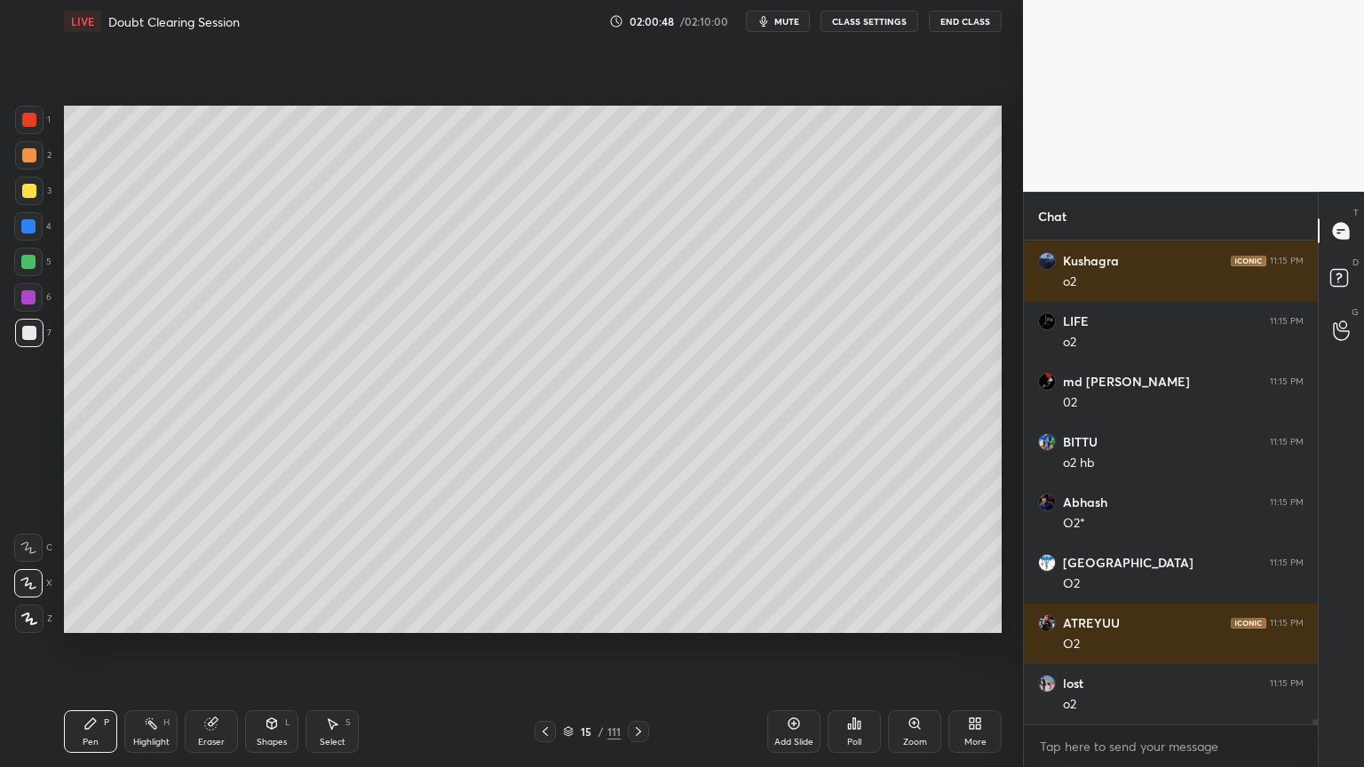
click at [31, 297] on div at bounding box center [28, 297] width 14 height 14
click at [32, 297] on div at bounding box center [28, 297] width 14 height 14
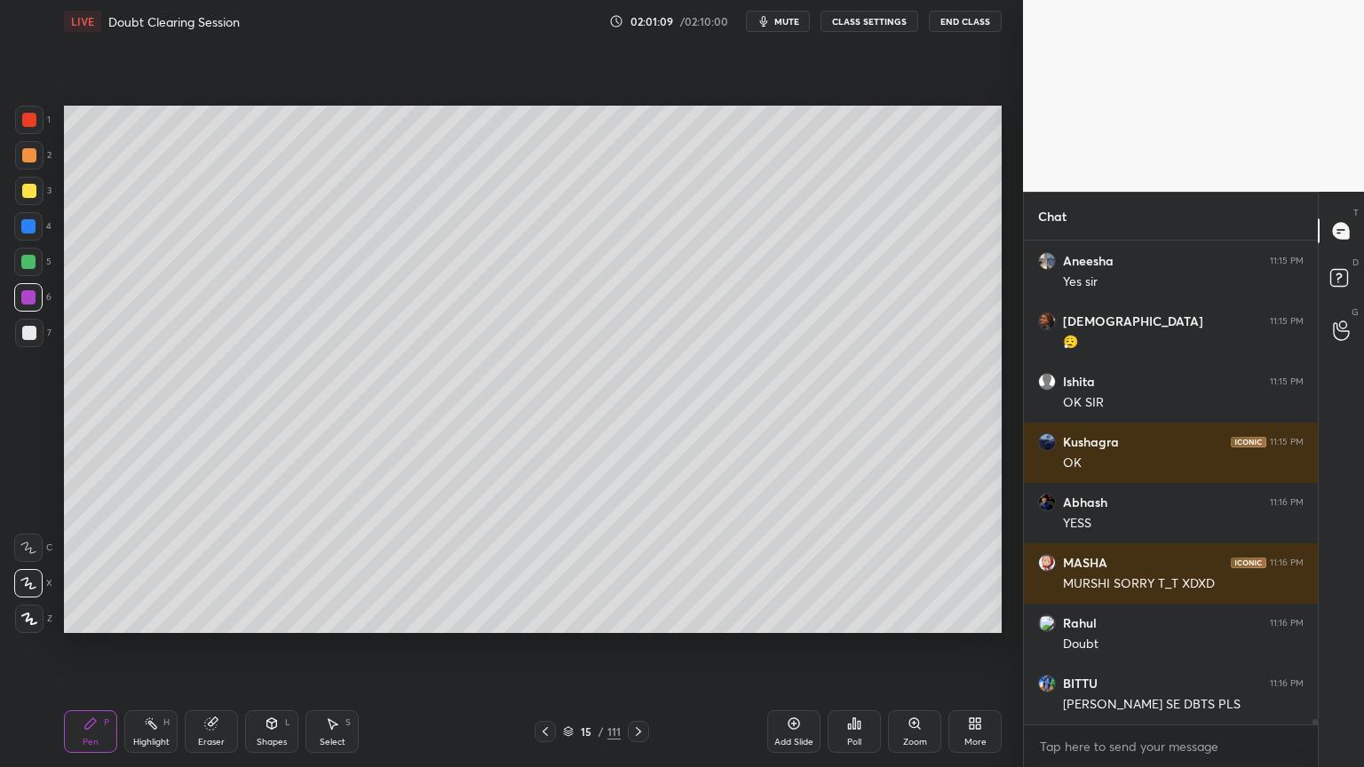
scroll to position [46793, 0]
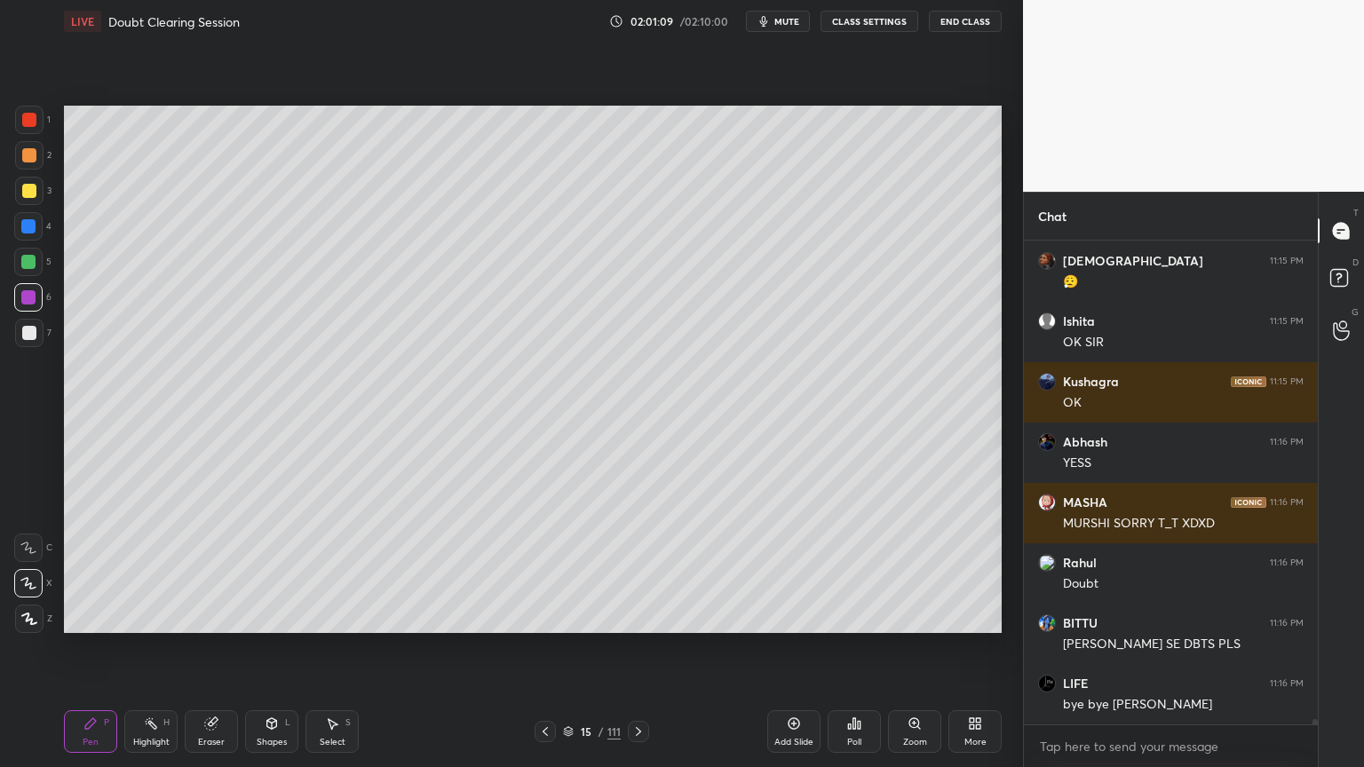
drag, startPoint x: 693, startPoint y: 21, endPoint x: 693, endPoint y: 32, distance: 10.7
click at [692, 20] on div "02:01:09 / 02:10:00 mute CLASS SETTINGS End Class" at bounding box center [805, 21] width 392 height 21
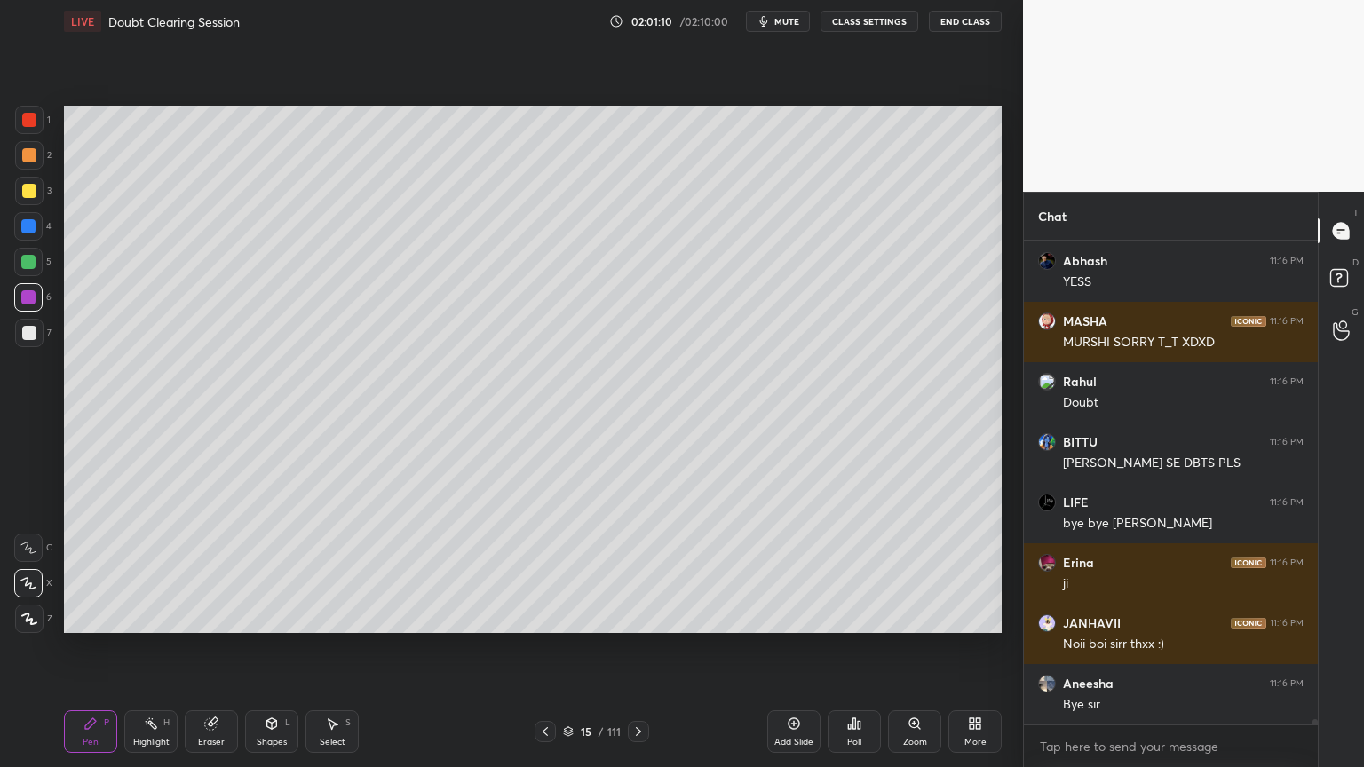
drag, startPoint x: 708, startPoint y: 24, endPoint x: 756, endPoint y: 18, distance: 48.3
click at [711, 24] on div "02:01:10 / 02:10:00 mute CLASS SETTINGS End Class" at bounding box center [805, 21] width 392 height 21
click at [865, 26] on button "CLASS SETTINGS" at bounding box center [869, 21] width 98 height 21
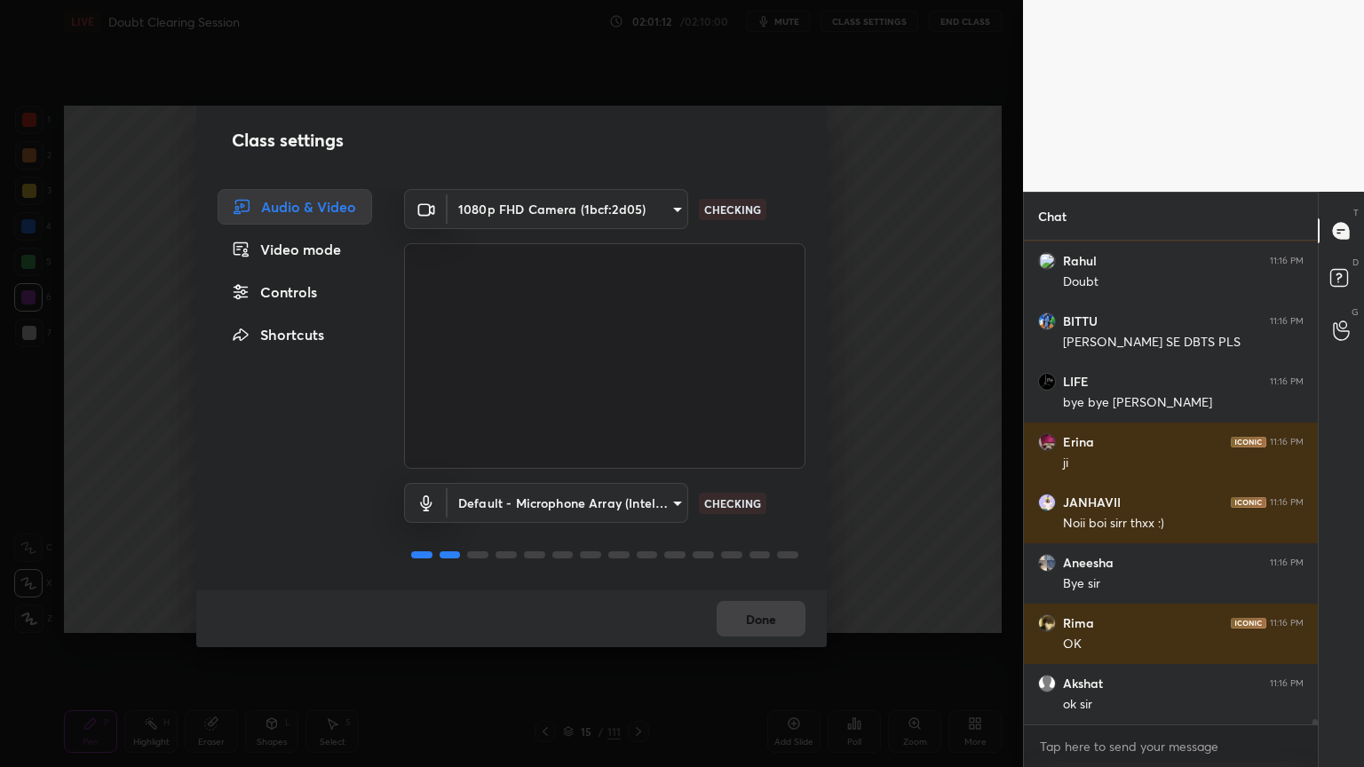
click at [305, 290] on div "Controls" at bounding box center [295, 292] width 154 height 36
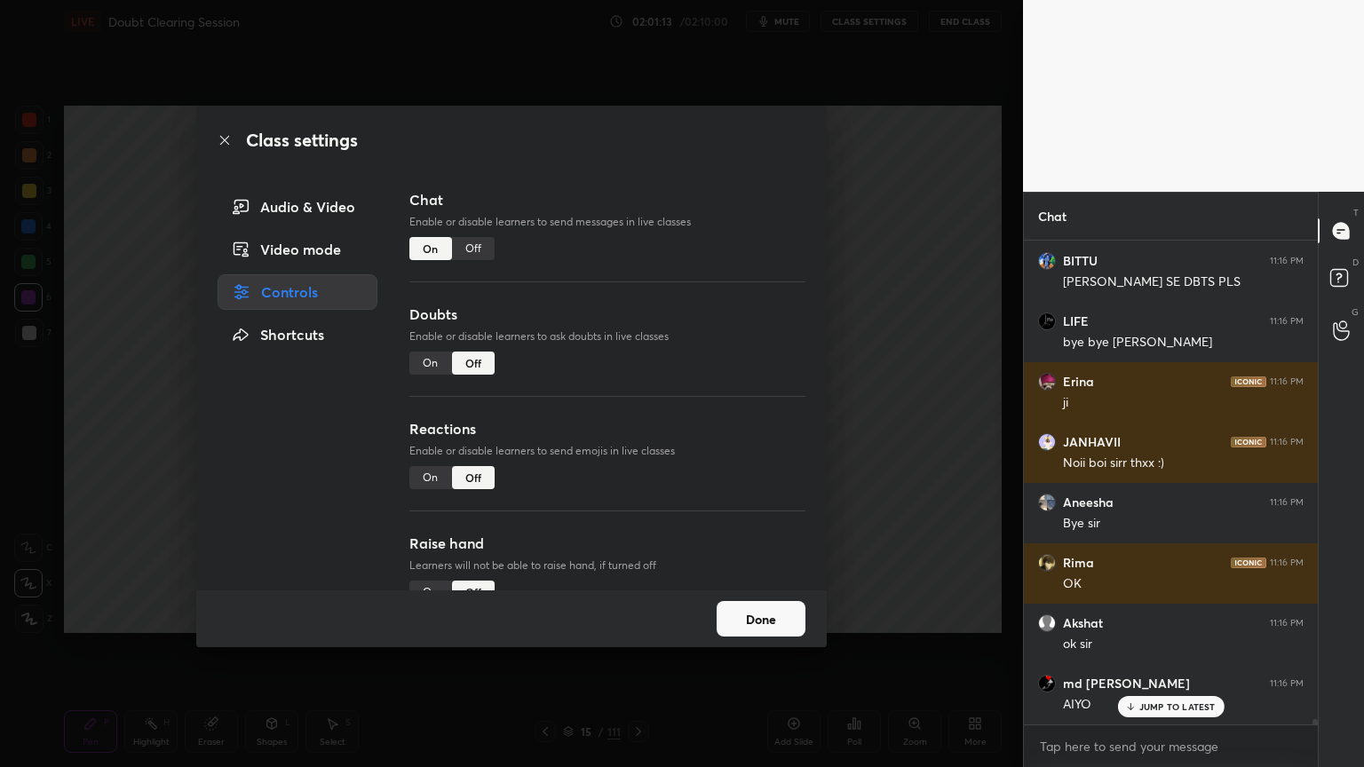
click at [429, 362] on div "On" at bounding box center [430, 363] width 43 height 23
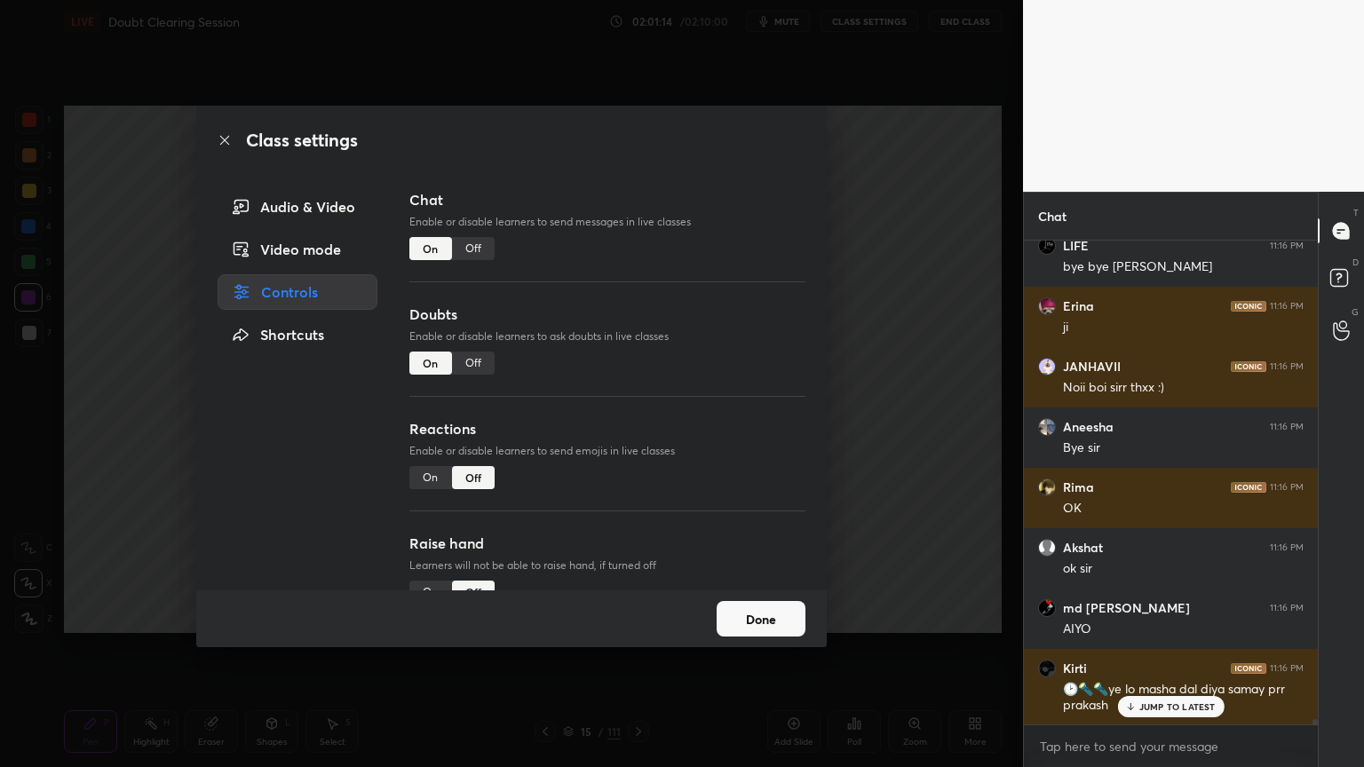
click at [423, 476] on div "On" at bounding box center [430, 477] width 43 height 23
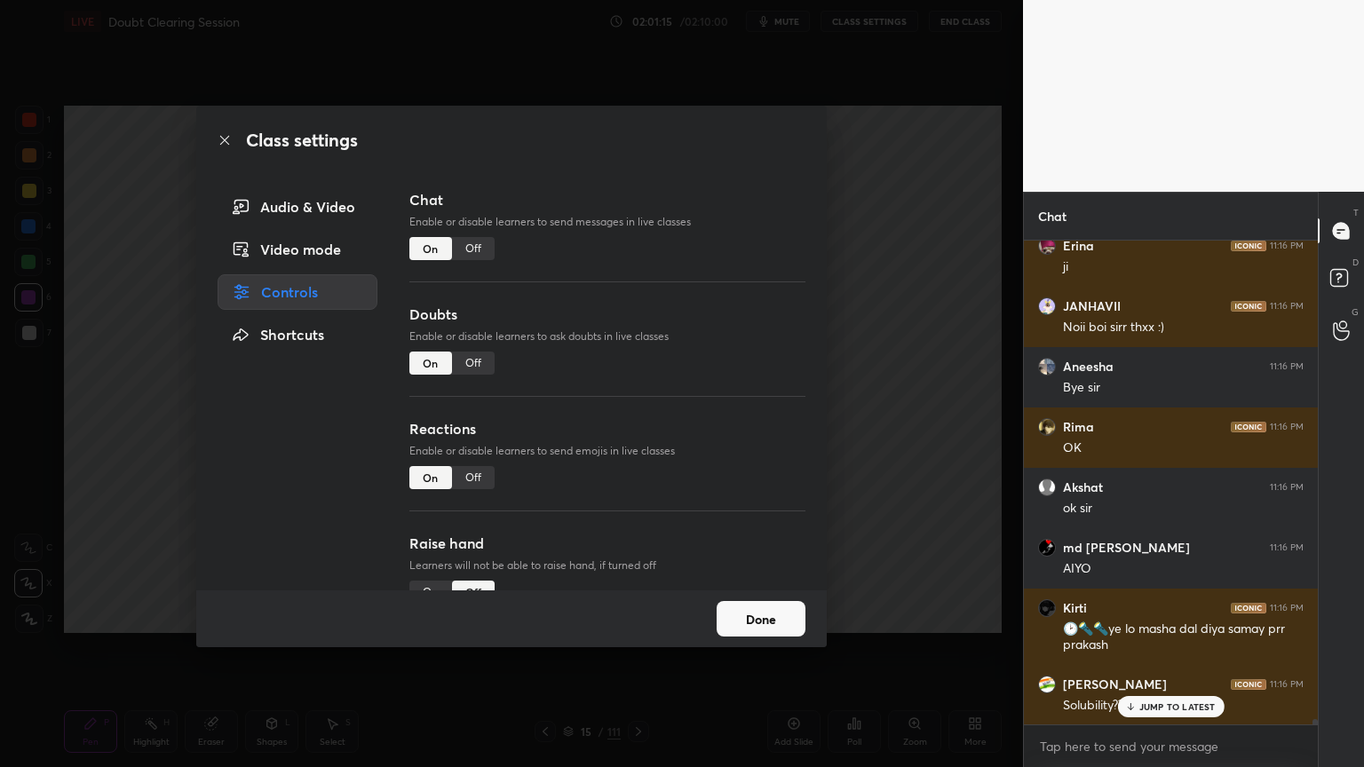
scroll to position [34, 0]
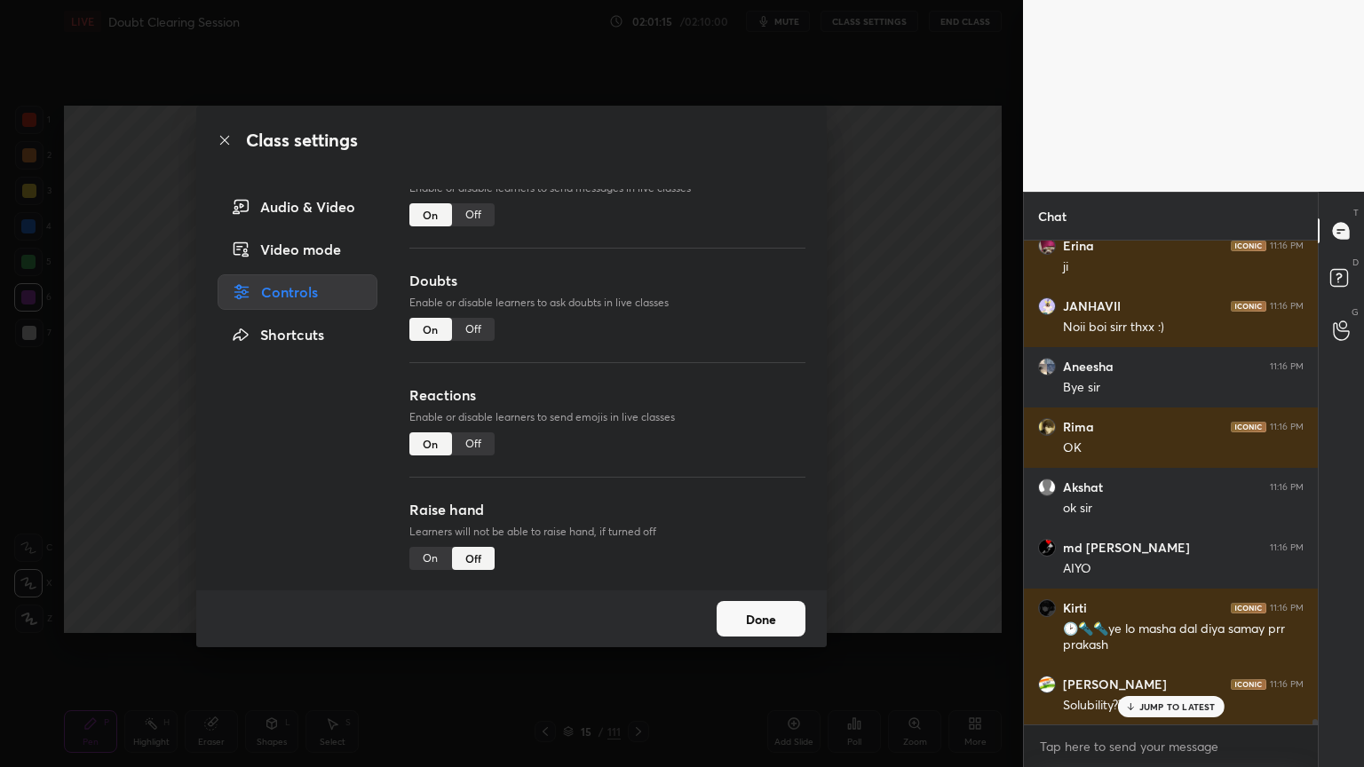
drag, startPoint x: 800, startPoint y: 455, endPoint x: 755, endPoint y: 492, distance: 58.7
click at [798, 479] on div "Chat Enable or disable learners to send messages in live classes On Off Doubts …" at bounding box center [607, 389] width 439 height 401
click at [423, 565] on div "On" at bounding box center [430, 558] width 43 height 23
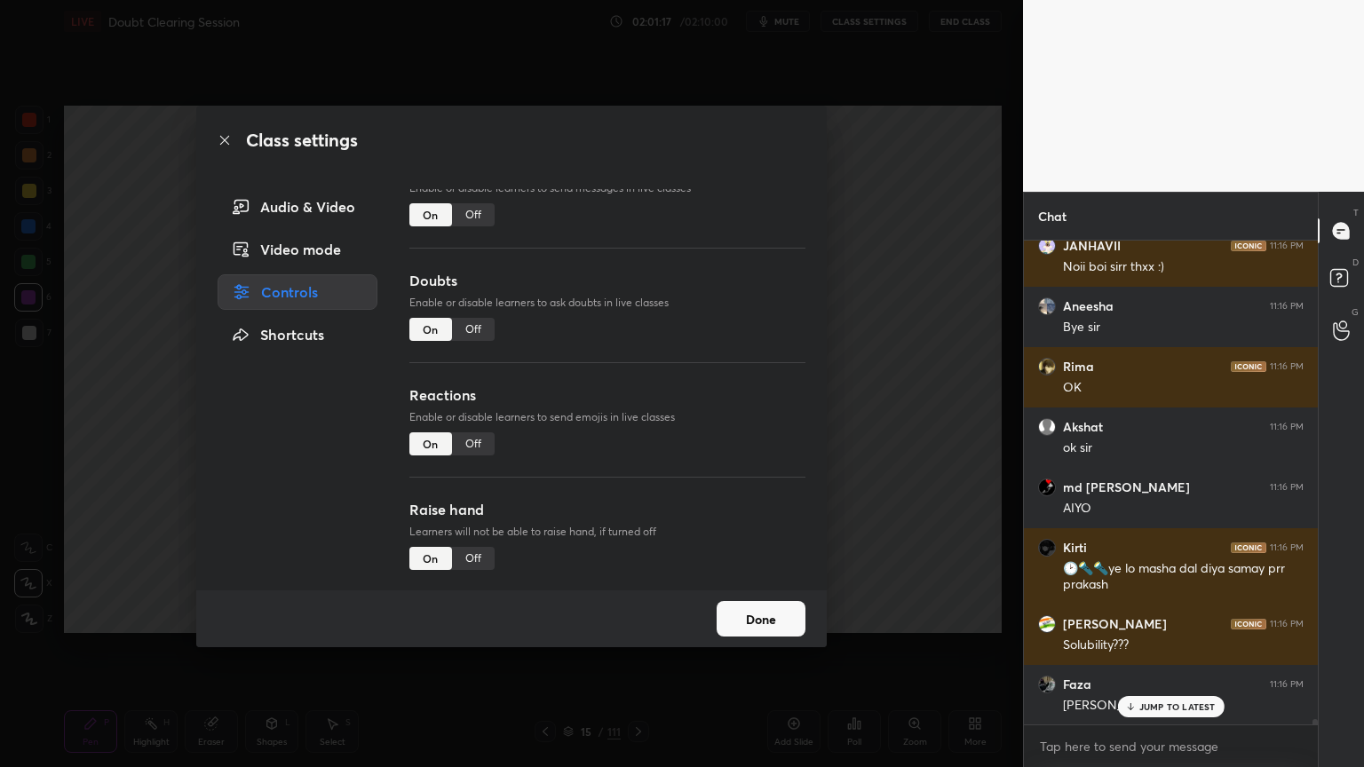
click at [764, 615] on button "Done" at bounding box center [760, 619] width 89 height 36
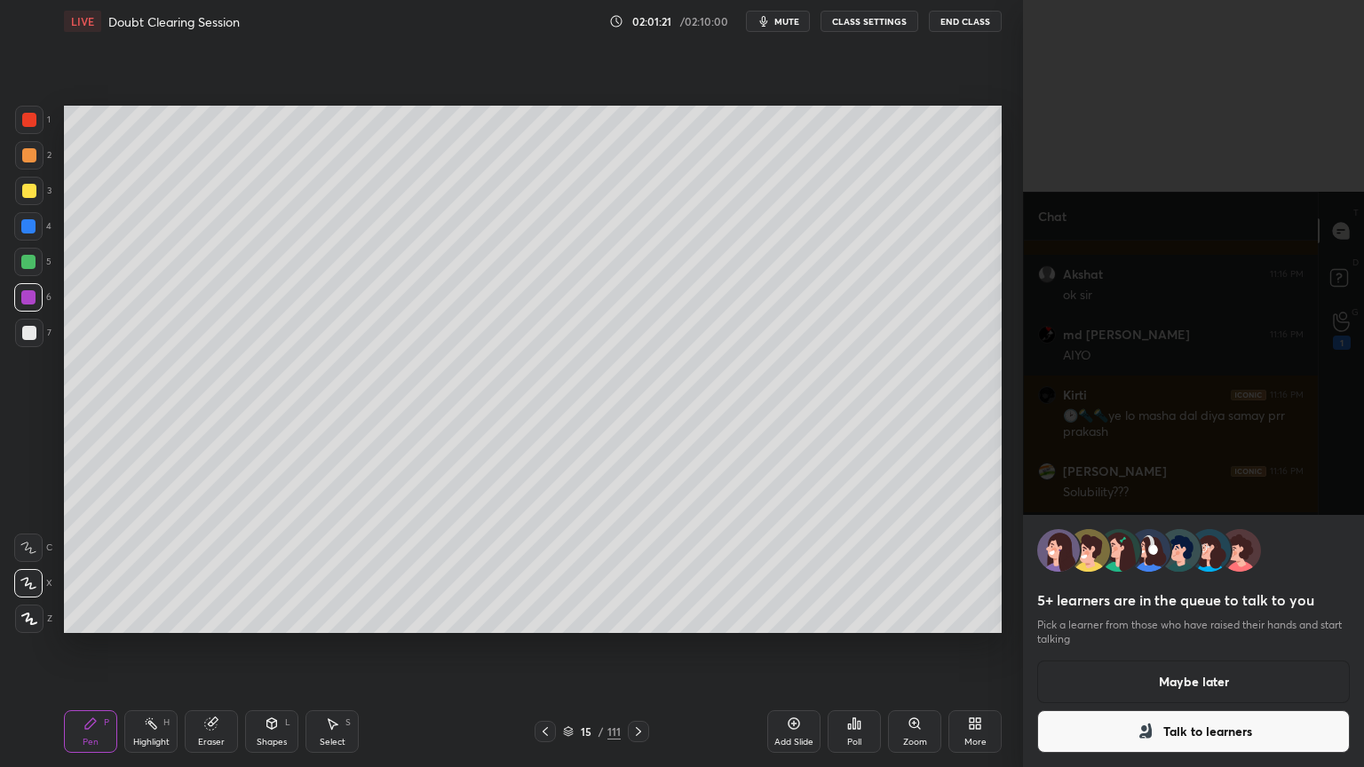
scroll to position [47564, 0]
drag, startPoint x: 1125, startPoint y: 736, endPoint x: 1113, endPoint y: 747, distance: 15.7
click at [1125, 616] on button "Talk to learners" at bounding box center [1193, 731] width 313 height 43
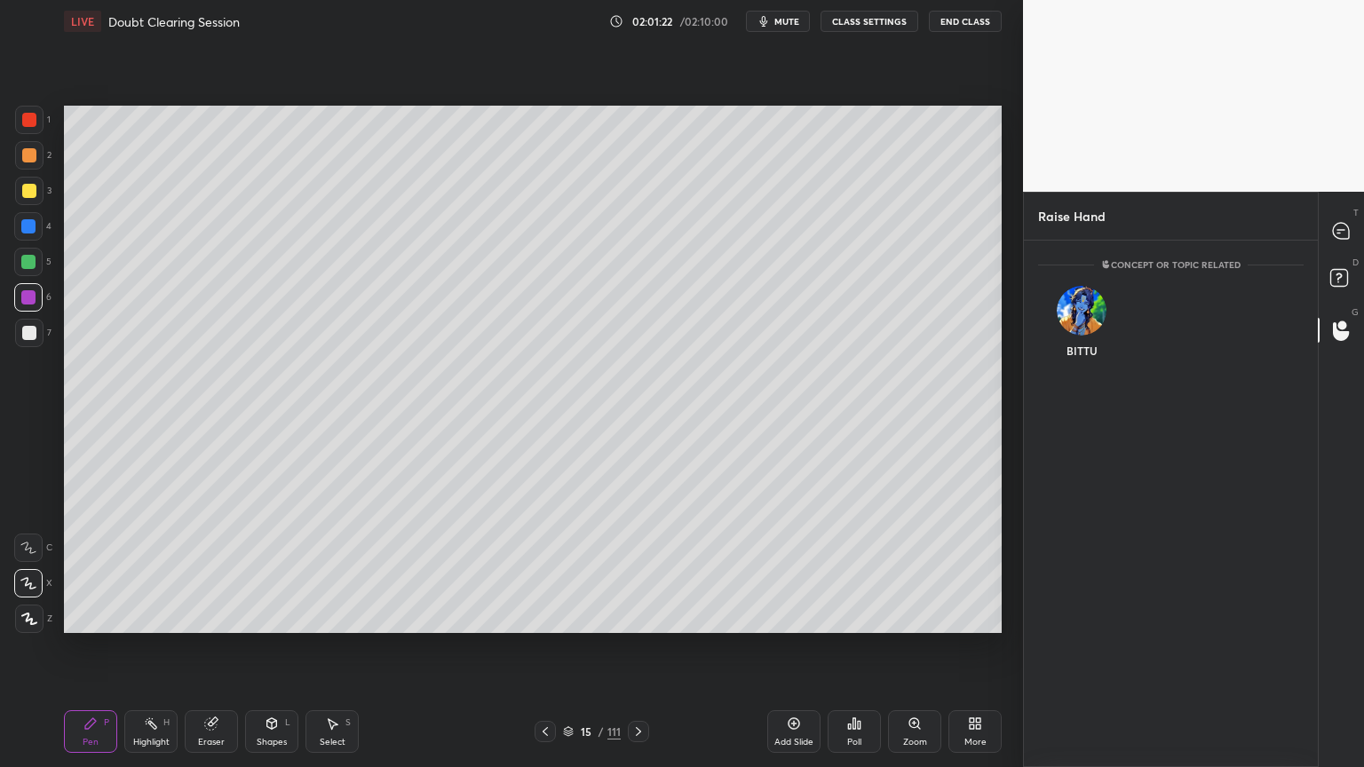
scroll to position [521, 289]
click at [1333, 234] on icon at bounding box center [1341, 231] width 16 height 16
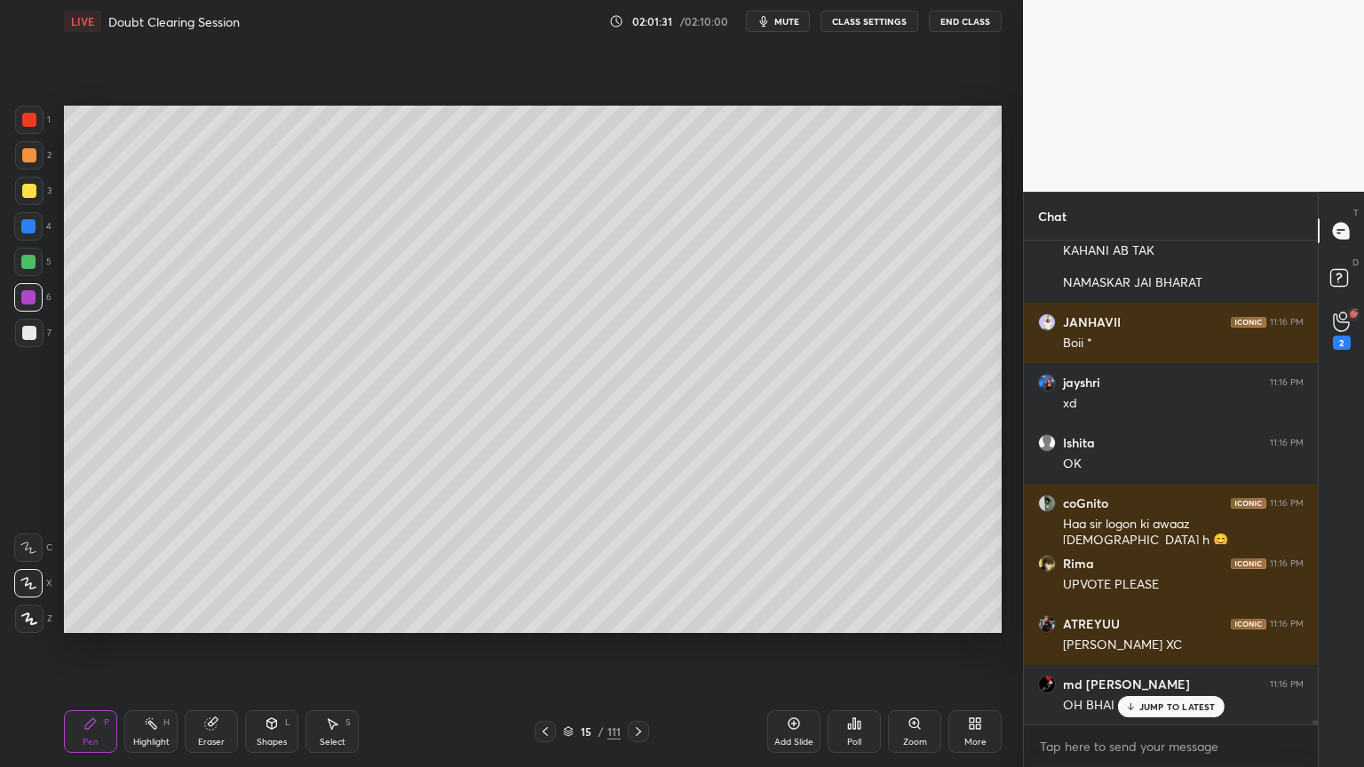
click at [267, 616] on div "Shapes" at bounding box center [272, 742] width 30 height 9
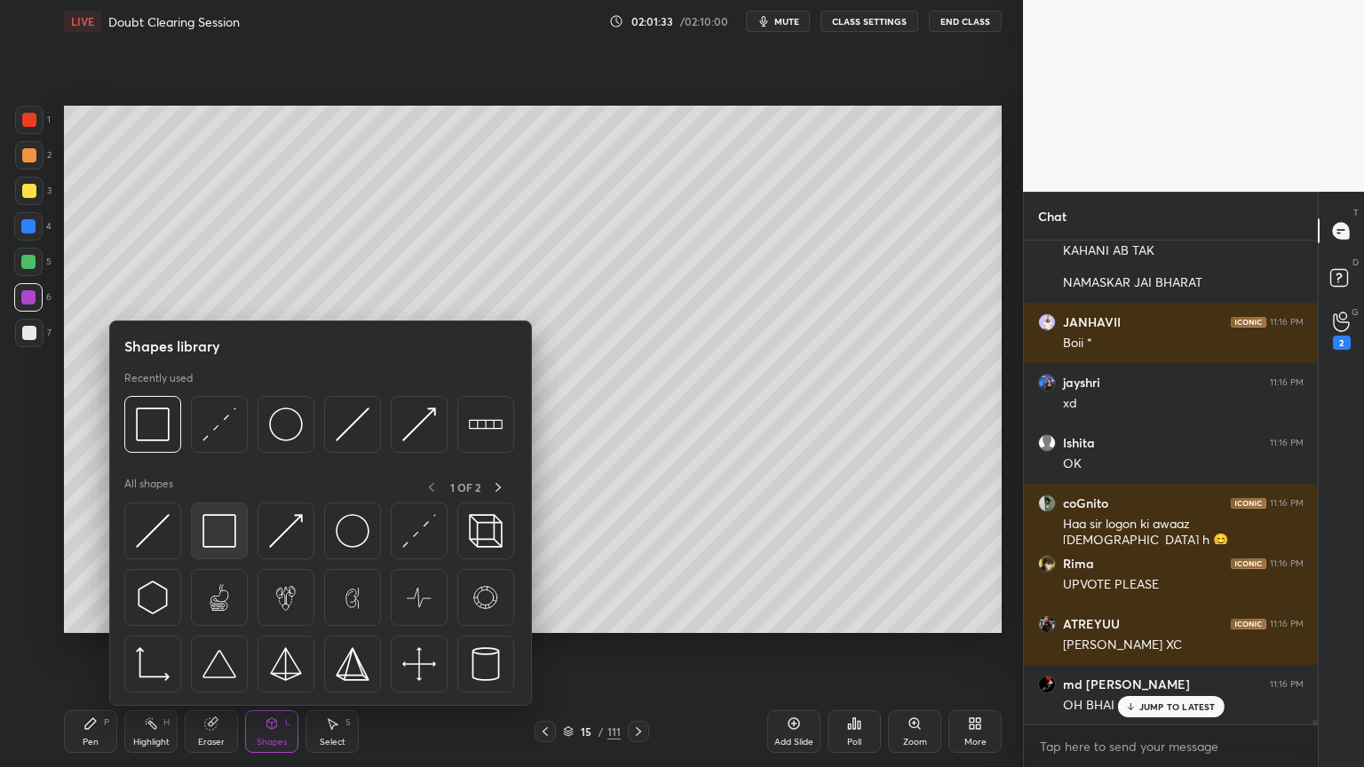
click at [216, 544] on img at bounding box center [219, 531] width 34 height 34
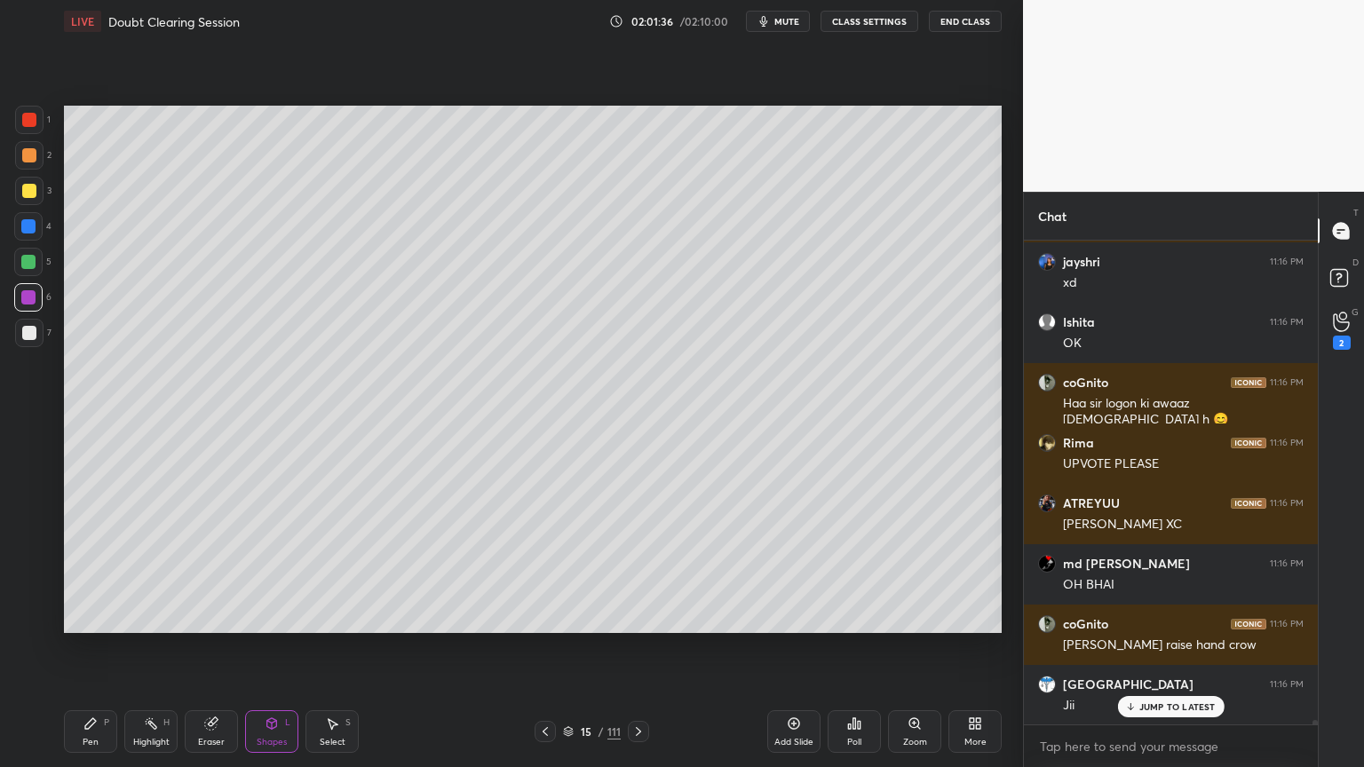
click at [89, 616] on div "Pen P" at bounding box center [90, 731] width 53 height 43
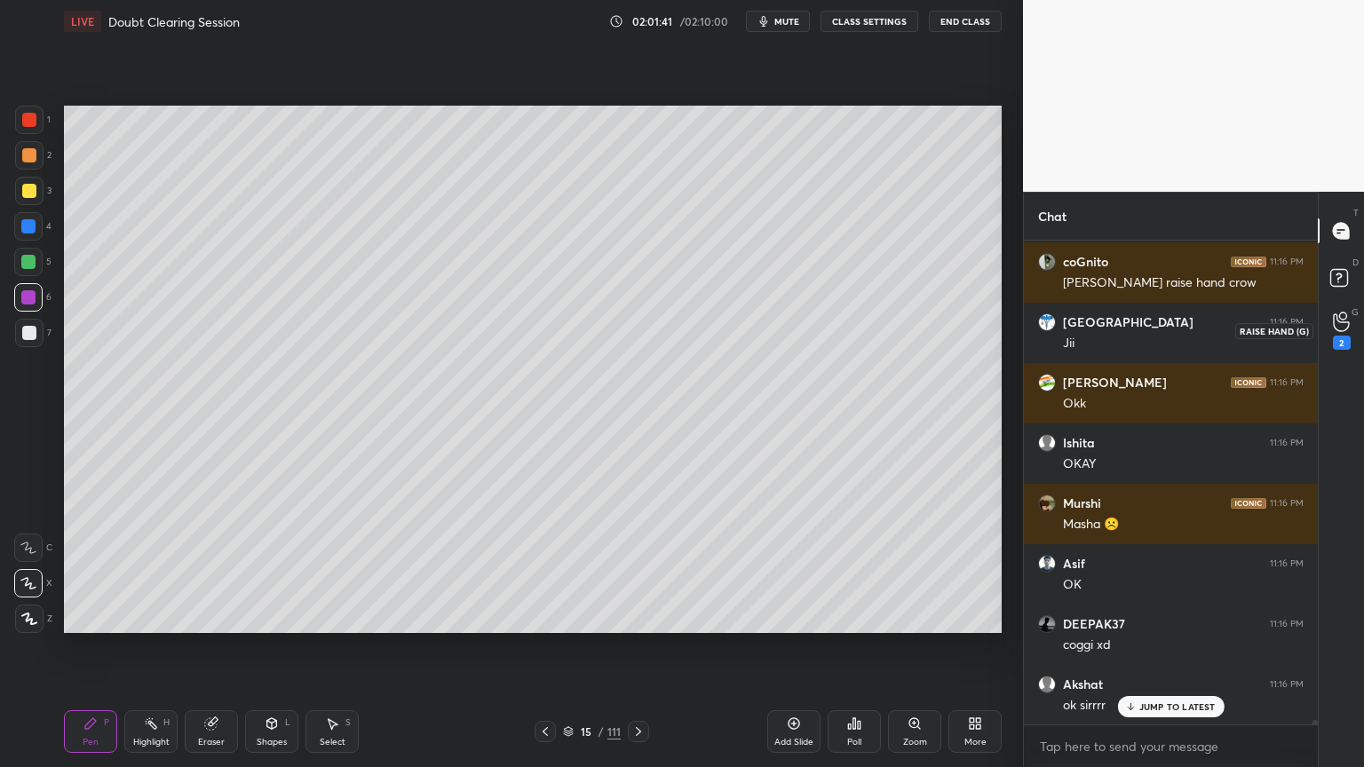
click at [1337, 323] on icon at bounding box center [1341, 322] width 17 height 20
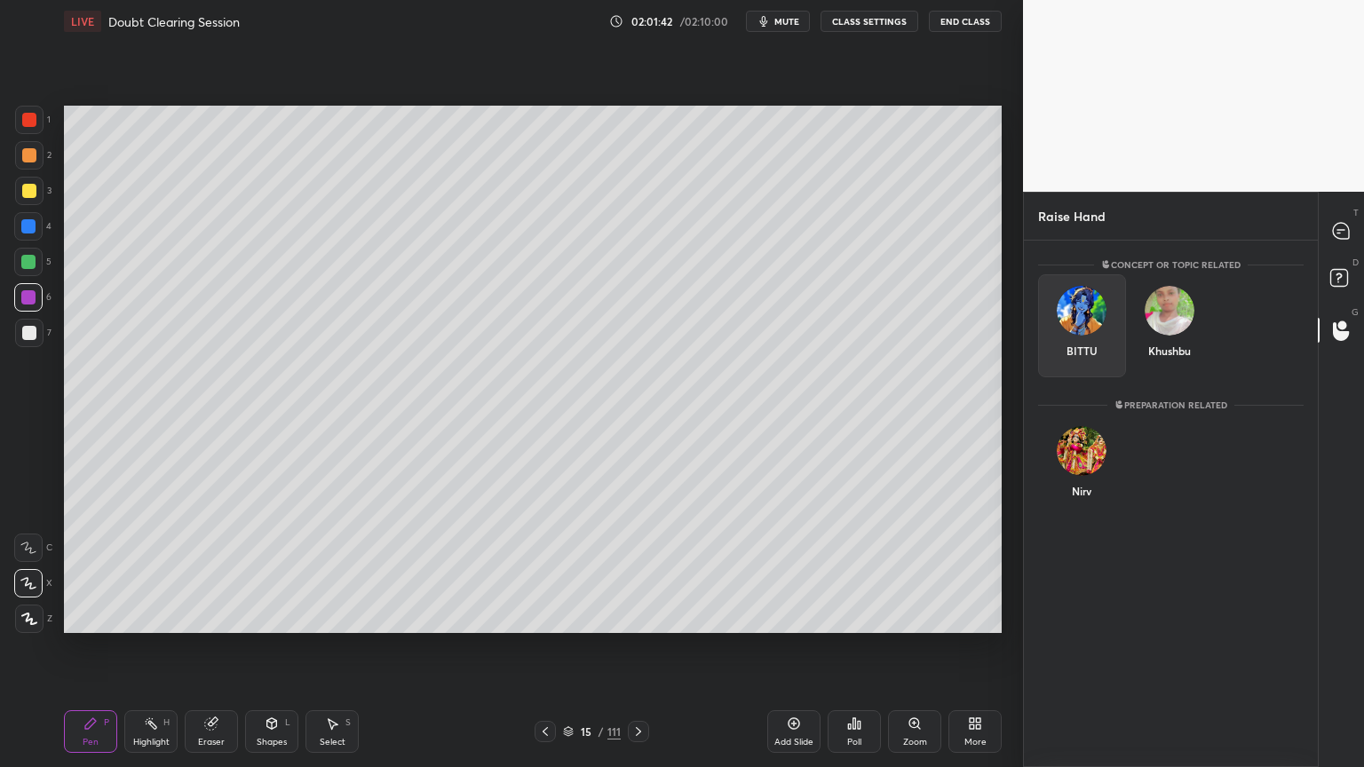
click at [1094, 327] on div "BITTU" at bounding box center [1082, 325] width 88 height 103
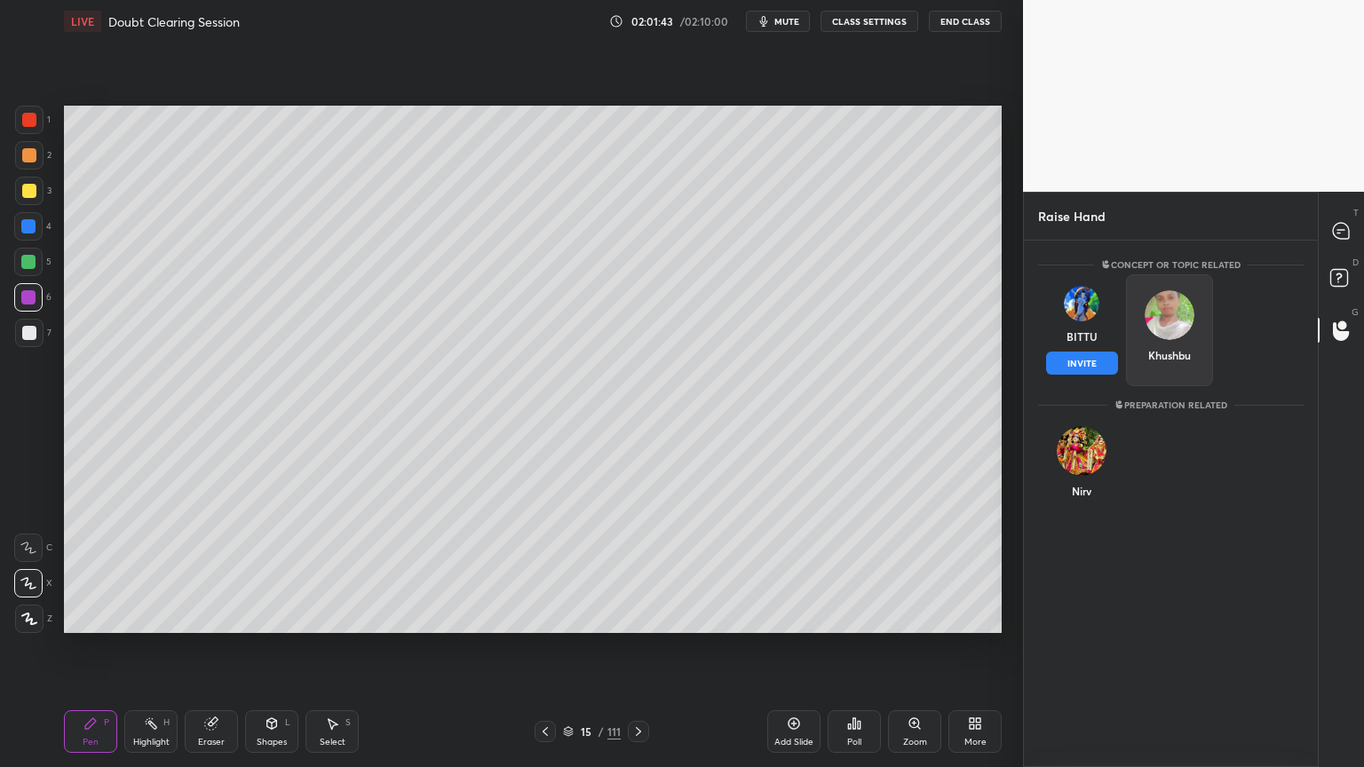
click at [1091, 366] on button "INVITE" at bounding box center [1082, 363] width 72 height 23
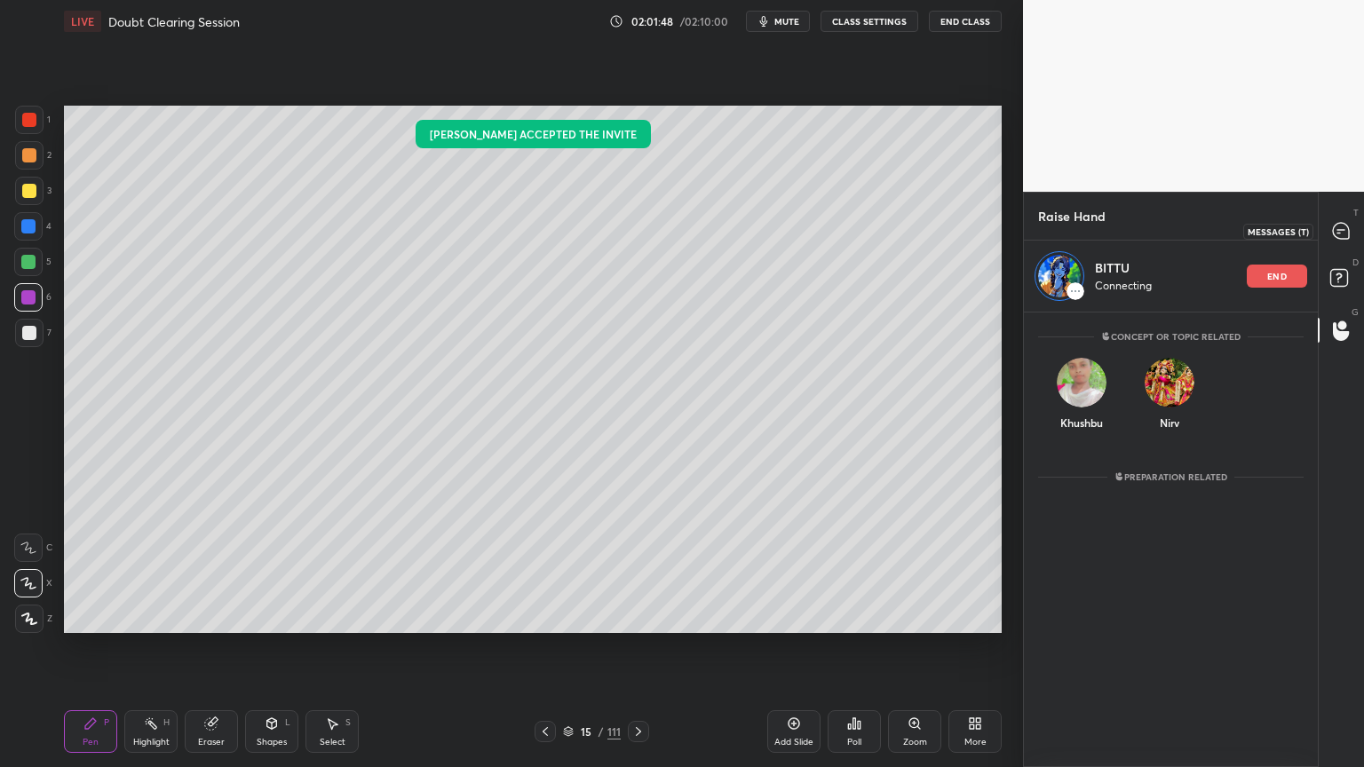
click at [1343, 227] on icon at bounding box center [1341, 231] width 16 height 16
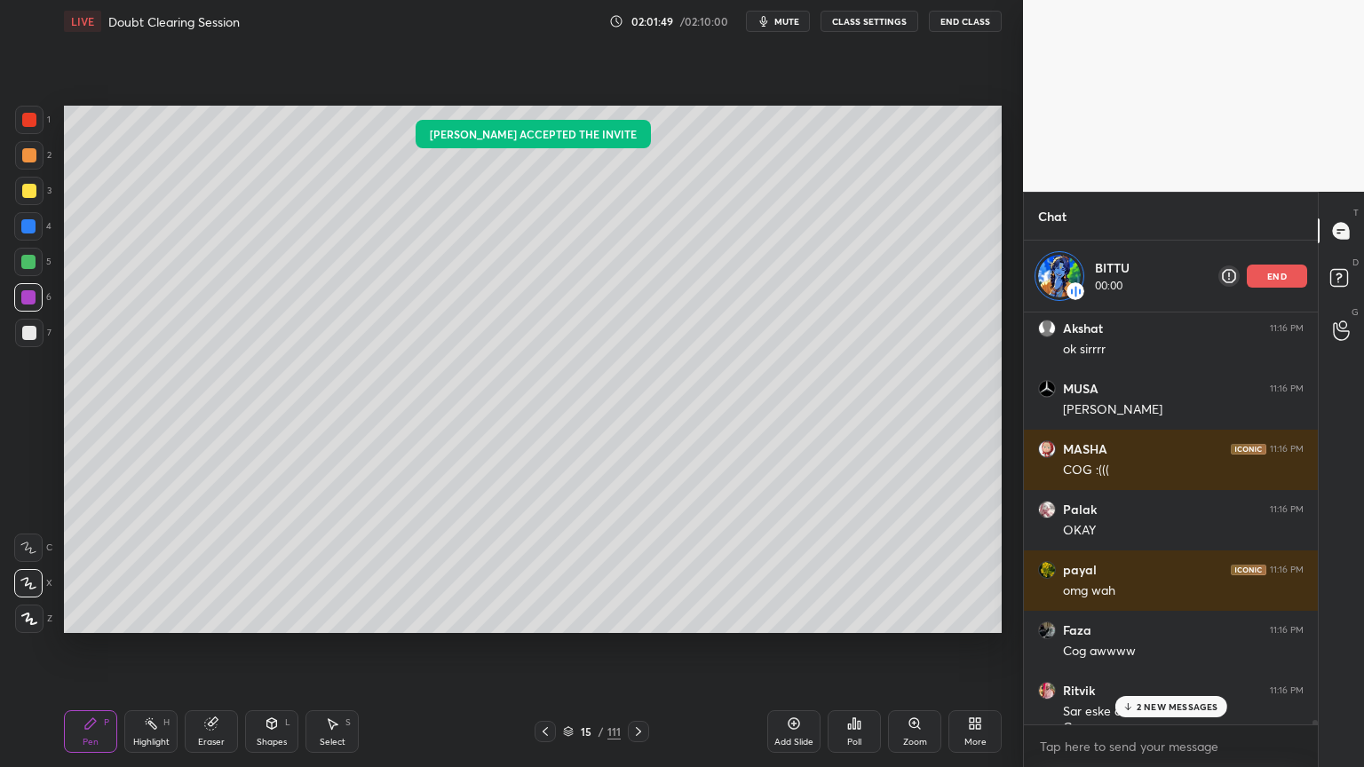
click at [1170, 616] on p "2 NEW MESSAGES" at bounding box center [1177, 706] width 82 height 11
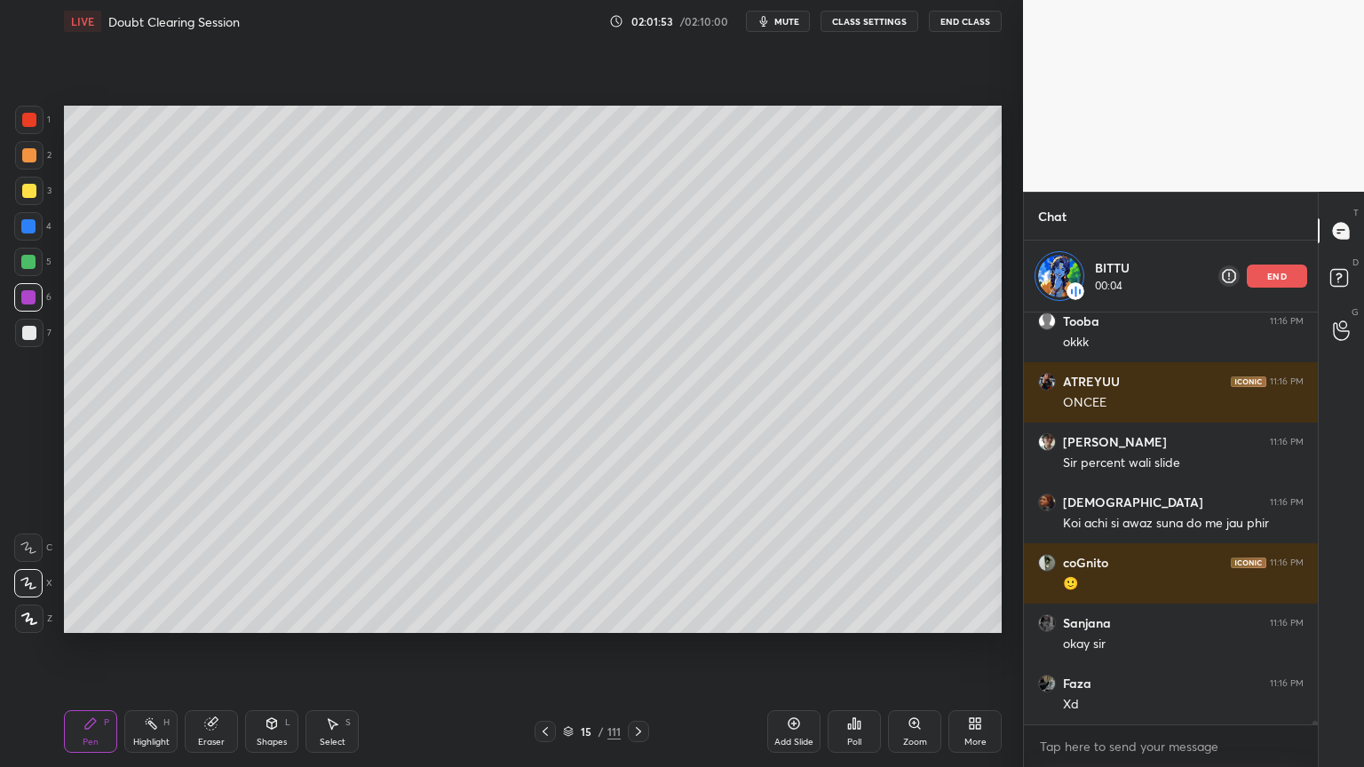
click at [641, 616] on icon at bounding box center [638, 731] width 14 height 14
click at [639, 616] on icon at bounding box center [638, 731] width 14 height 14
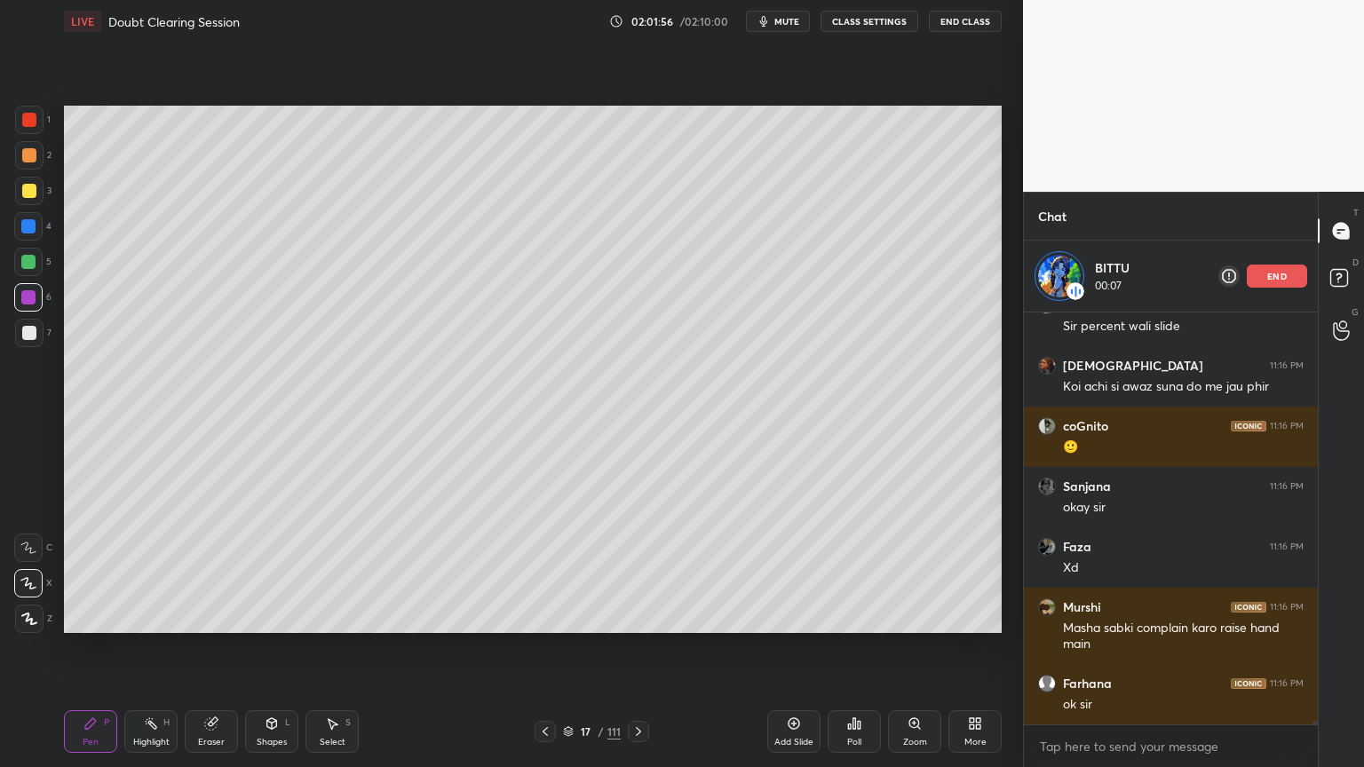
click at [641, 616] on icon at bounding box center [638, 731] width 14 height 14
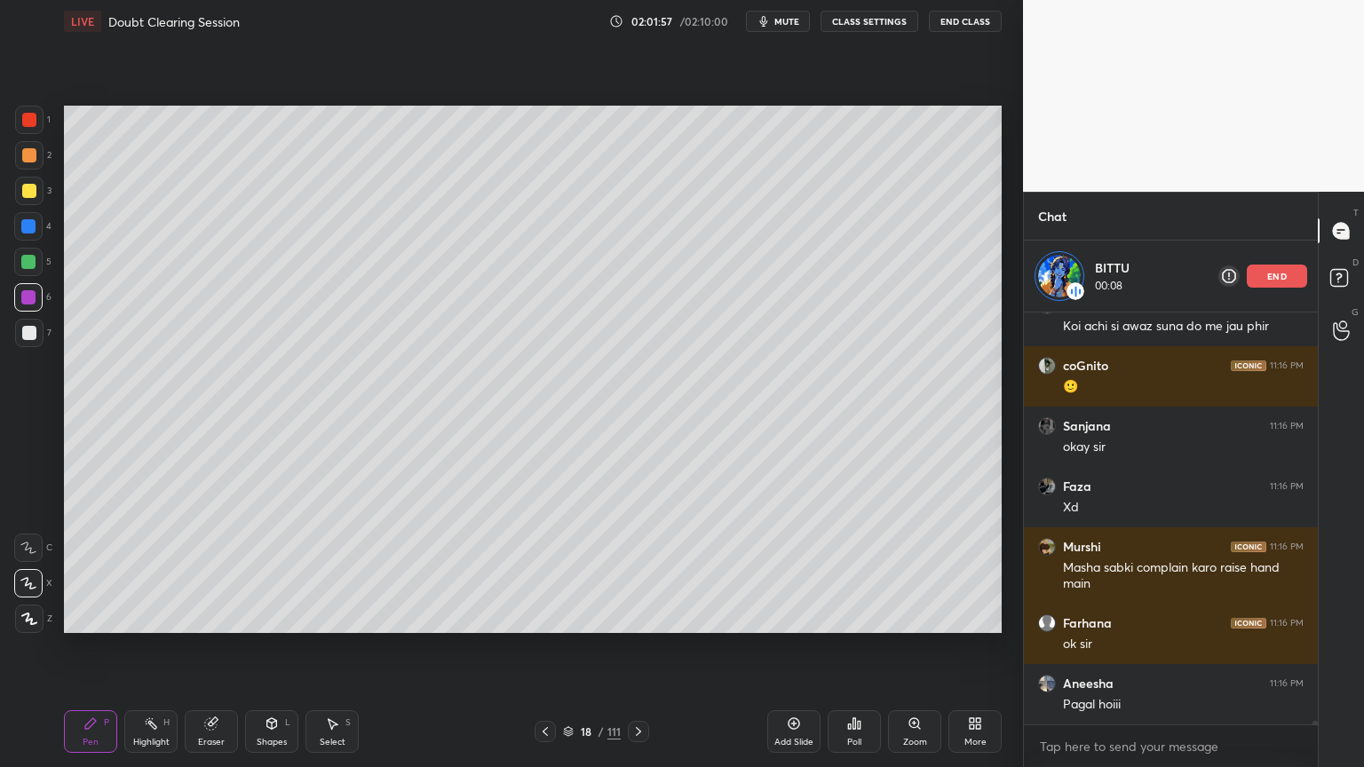
click at [541, 616] on icon at bounding box center [545, 731] width 14 height 14
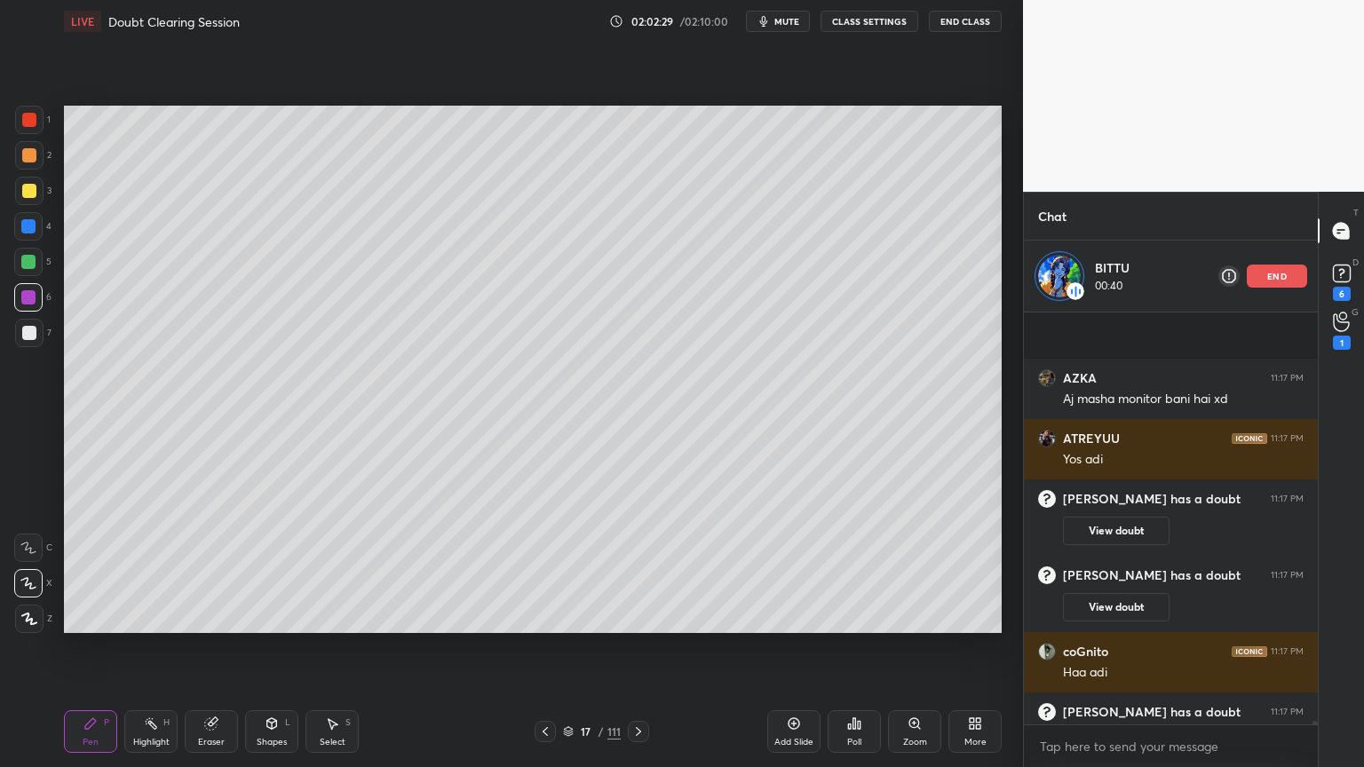
scroll to position [49038, 0]
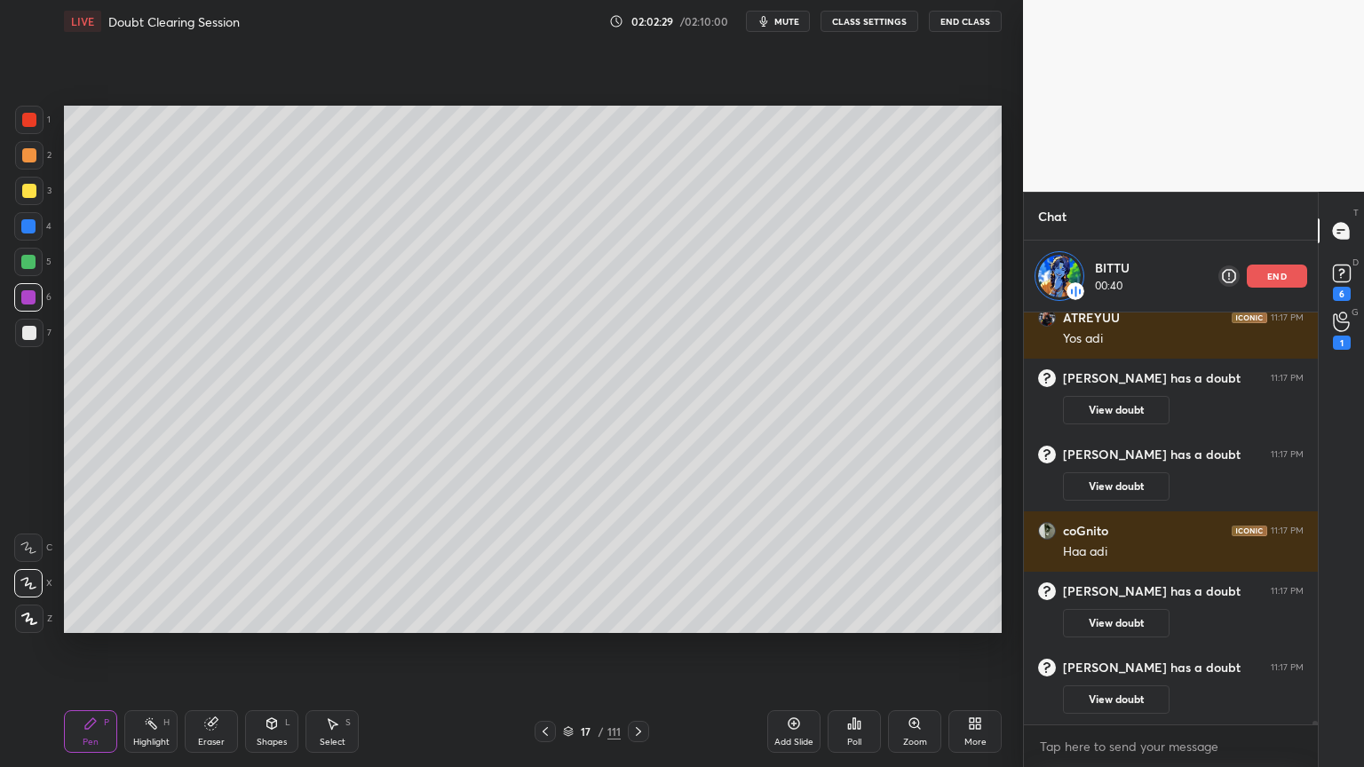
click at [542, 616] on icon at bounding box center [545, 731] width 14 height 14
click at [543, 616] on icon at bounding box center [545, 731] width 14 height 14
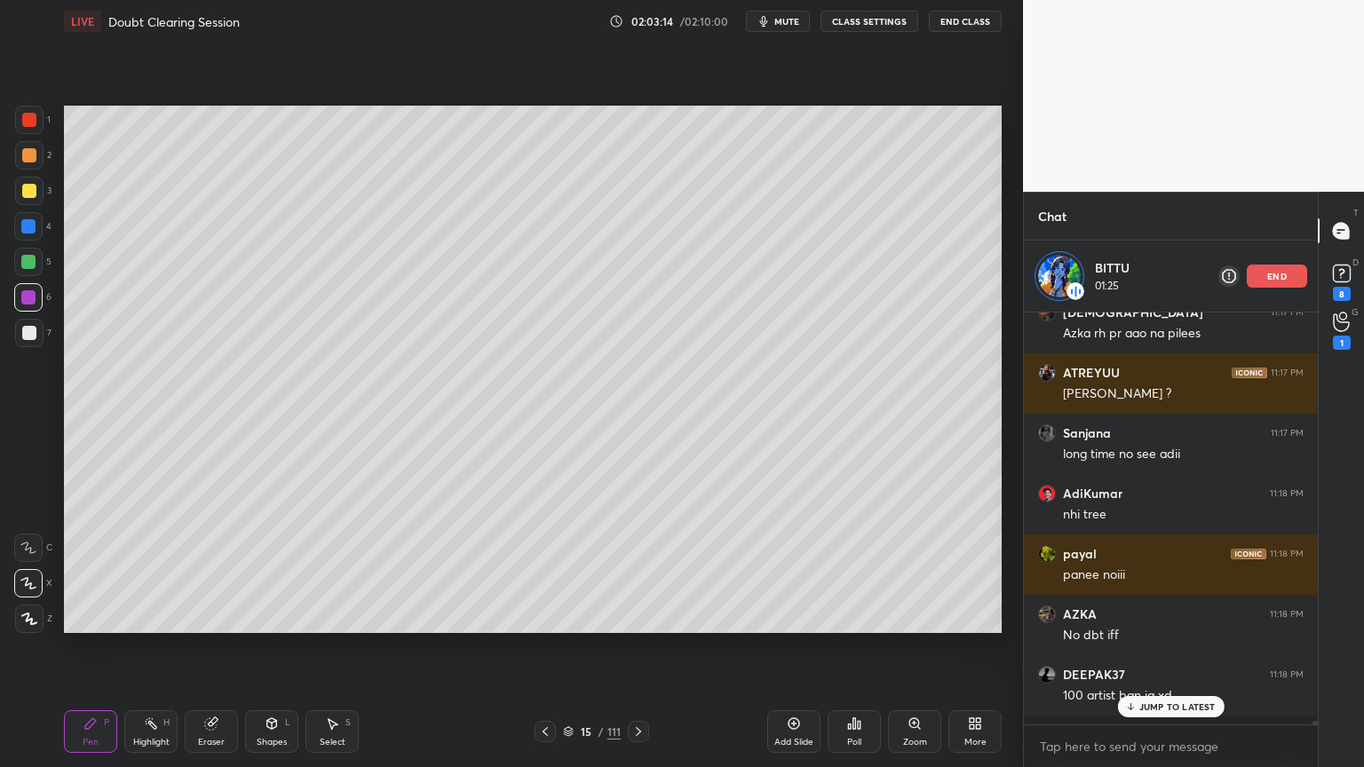
scroll to position [4, 5]
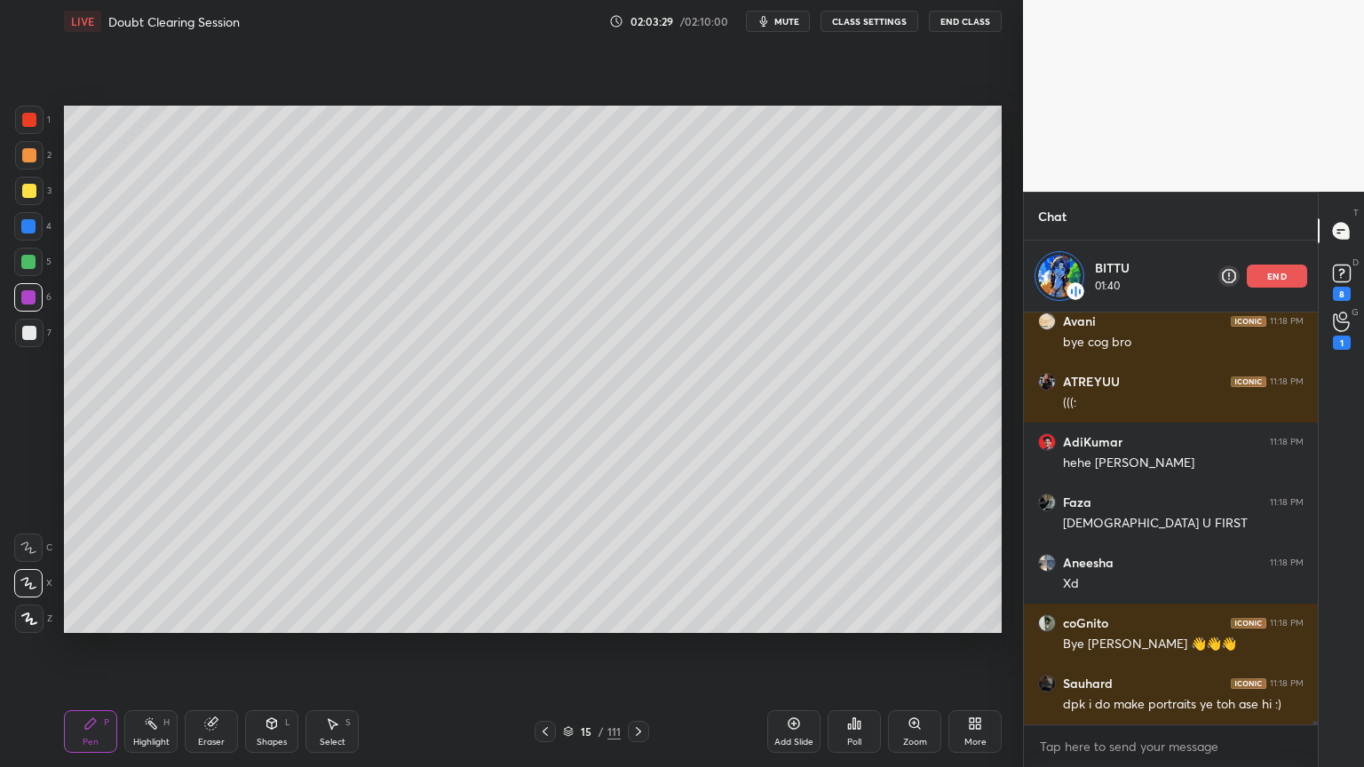
click at [214, 616] on div "Eraser" at bounding box center [211, 731] width 53 height 43
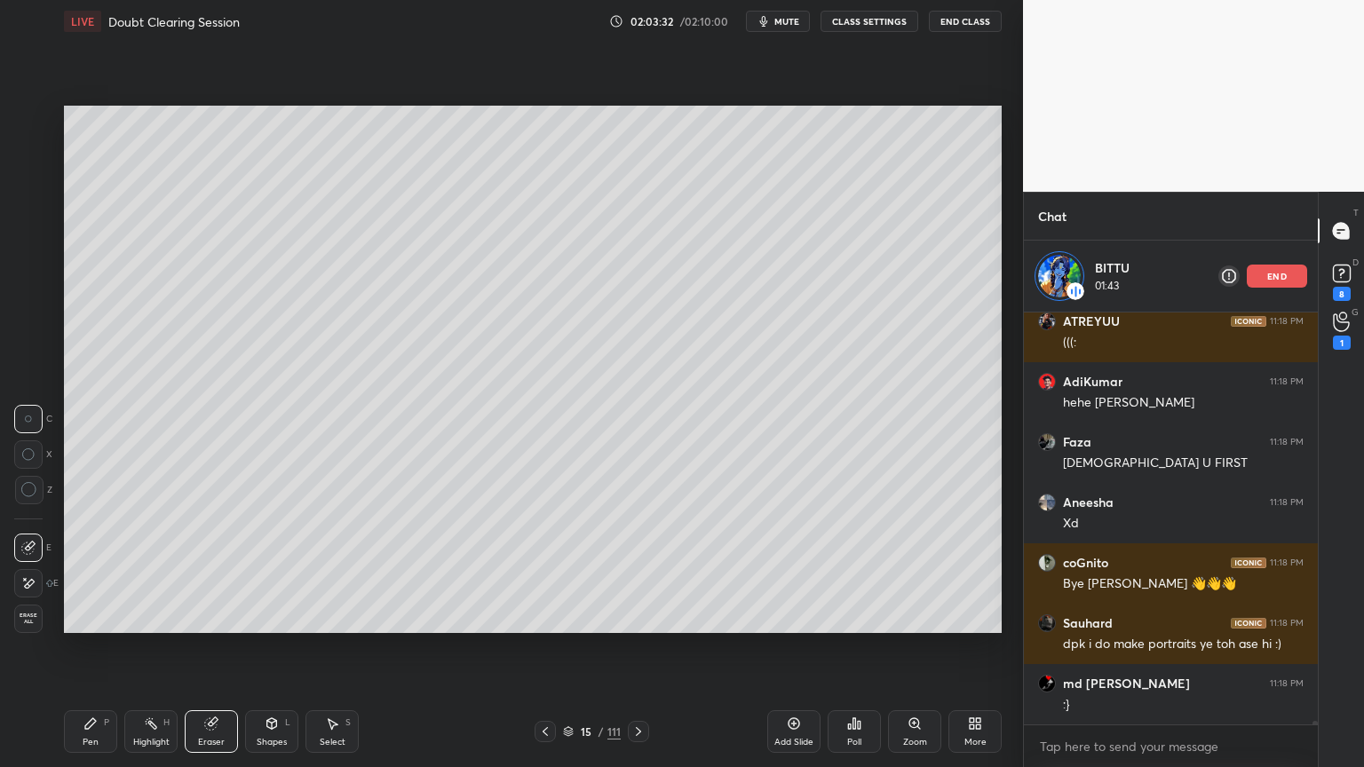
click at [98, 616] on div "Pen P" at bounding box center [90, 731] width 53 height 43
drag, startPoint x: 36, startPoint y: 149, endPoint x: 54, endPoint y: 156, distance: 20.0
click at [28, 156] on div at bounding box center [29, 155] width 28 height 28
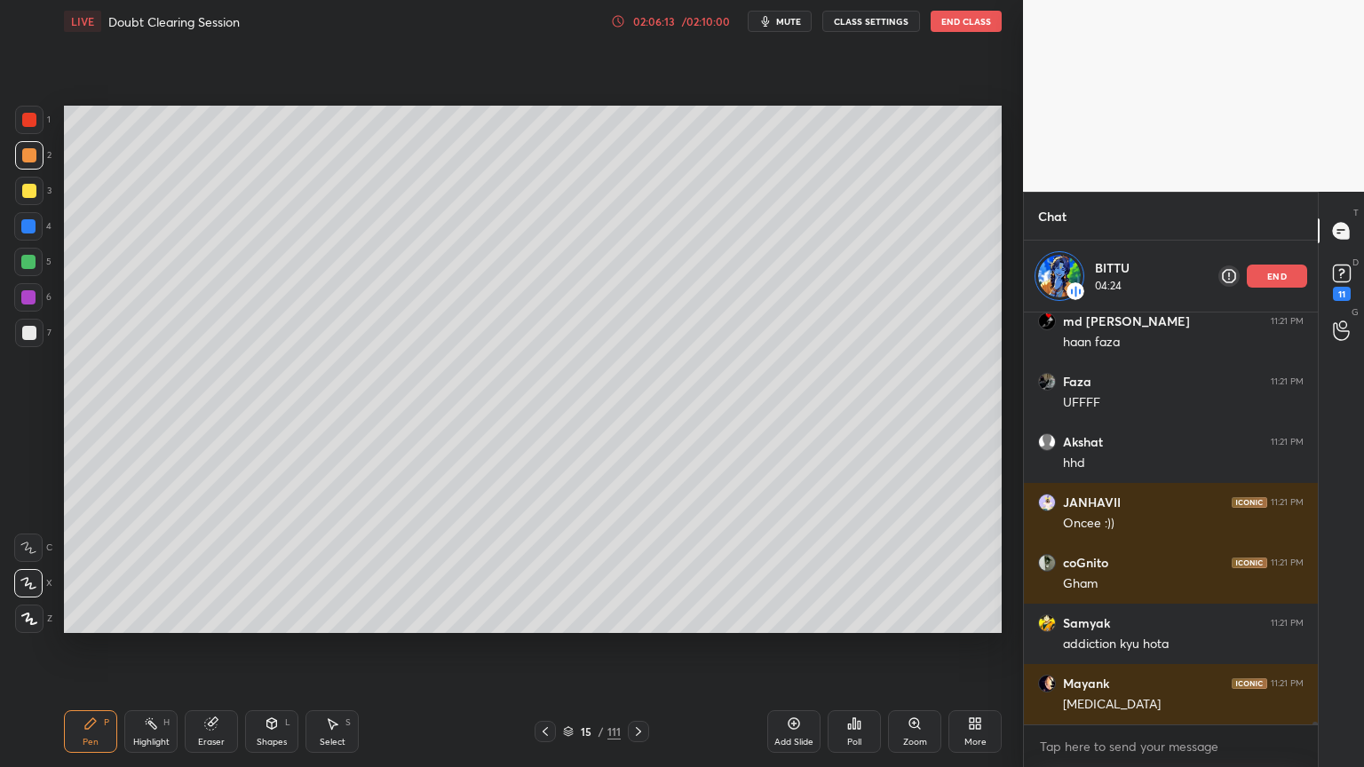
scroll to position [56352, 0]
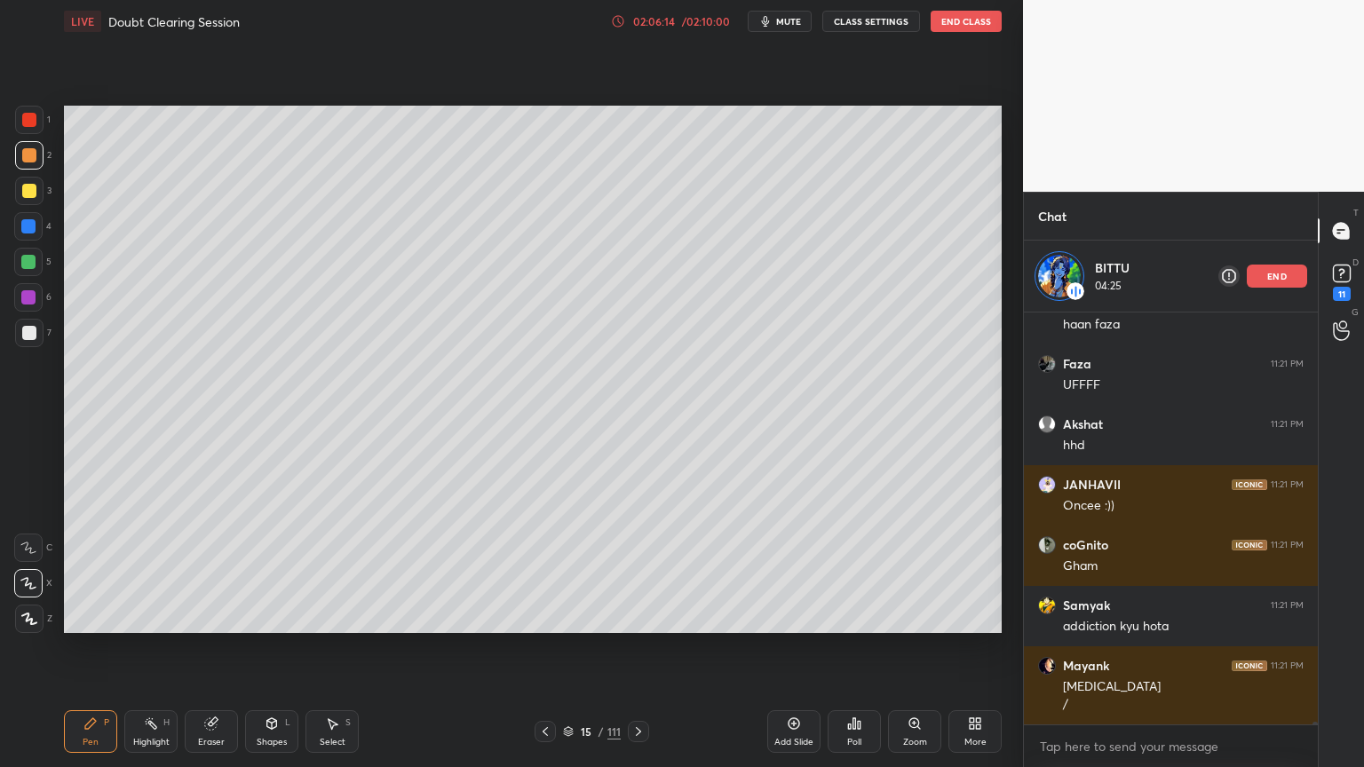
drag, startPoint x: 29, startPoint y: 293, endPoint x: 56, endPoint y: 299, distance: 27.3
click at [32, 293] on div at bounding box center [28, 297] width 14 height 14
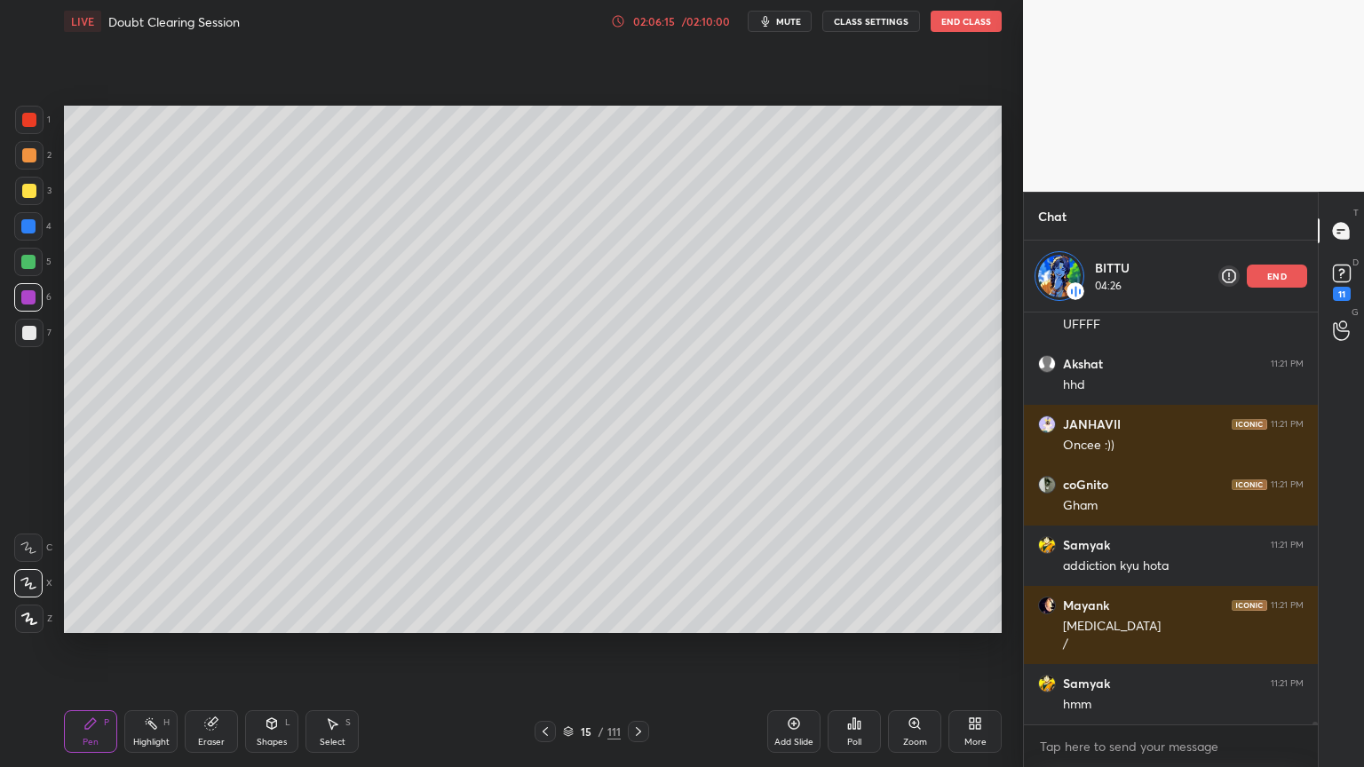
scroll to position [56473, 0]
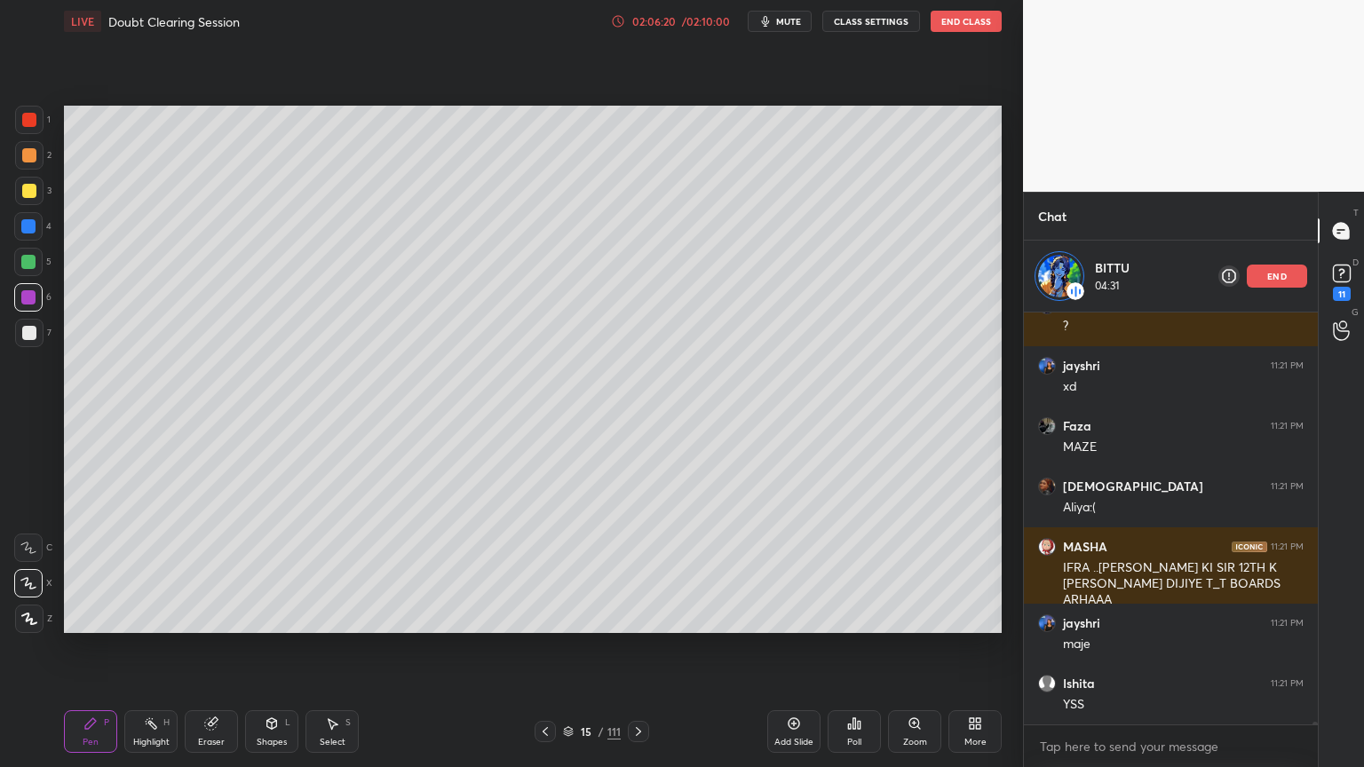
drag, startPoint x: 1273, startPoint y: 270, endPoint x: 1265, endPoint y: 276, distance: 10.1
click at [1273, 272] on p "end" at bounding box center [1277, 276] width 20 height 9
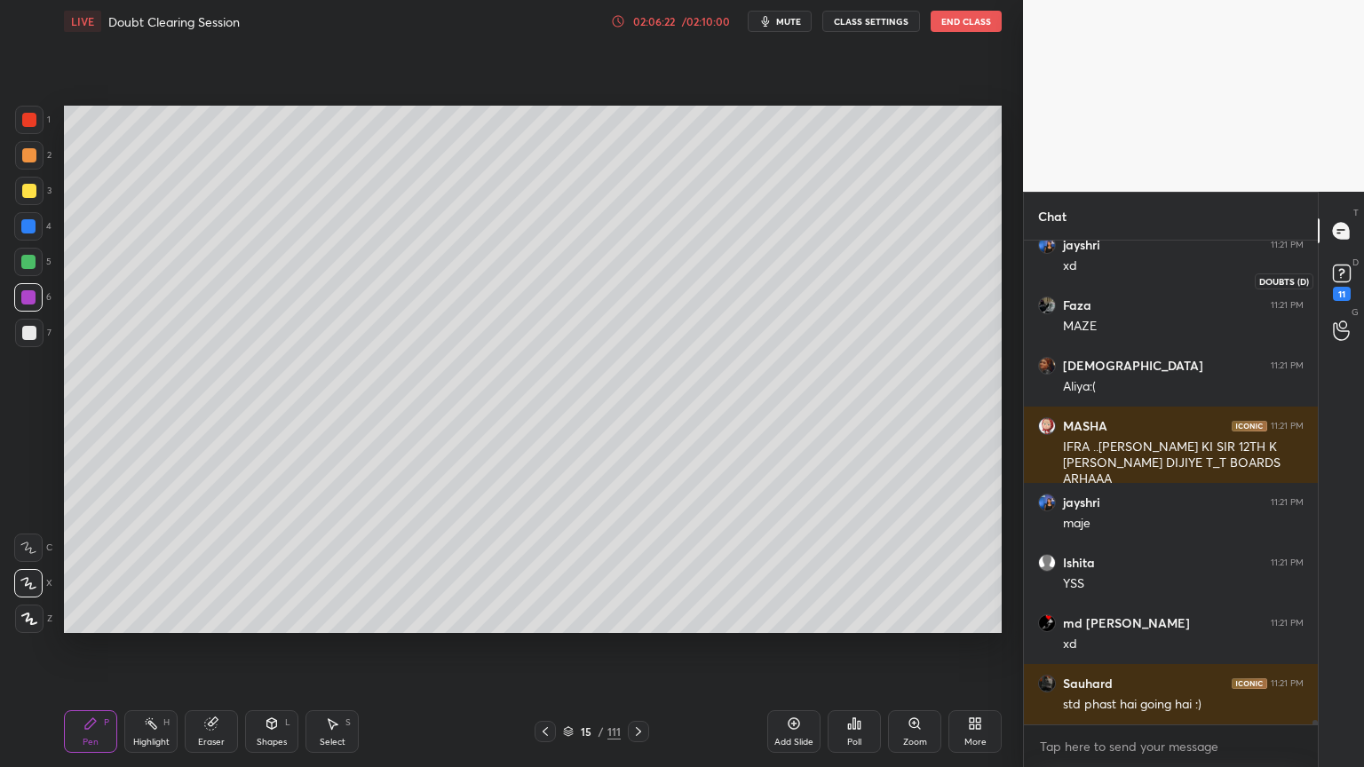
click at [1336, 273] on rect at bounding box center [1341, 273] width 17 height 17
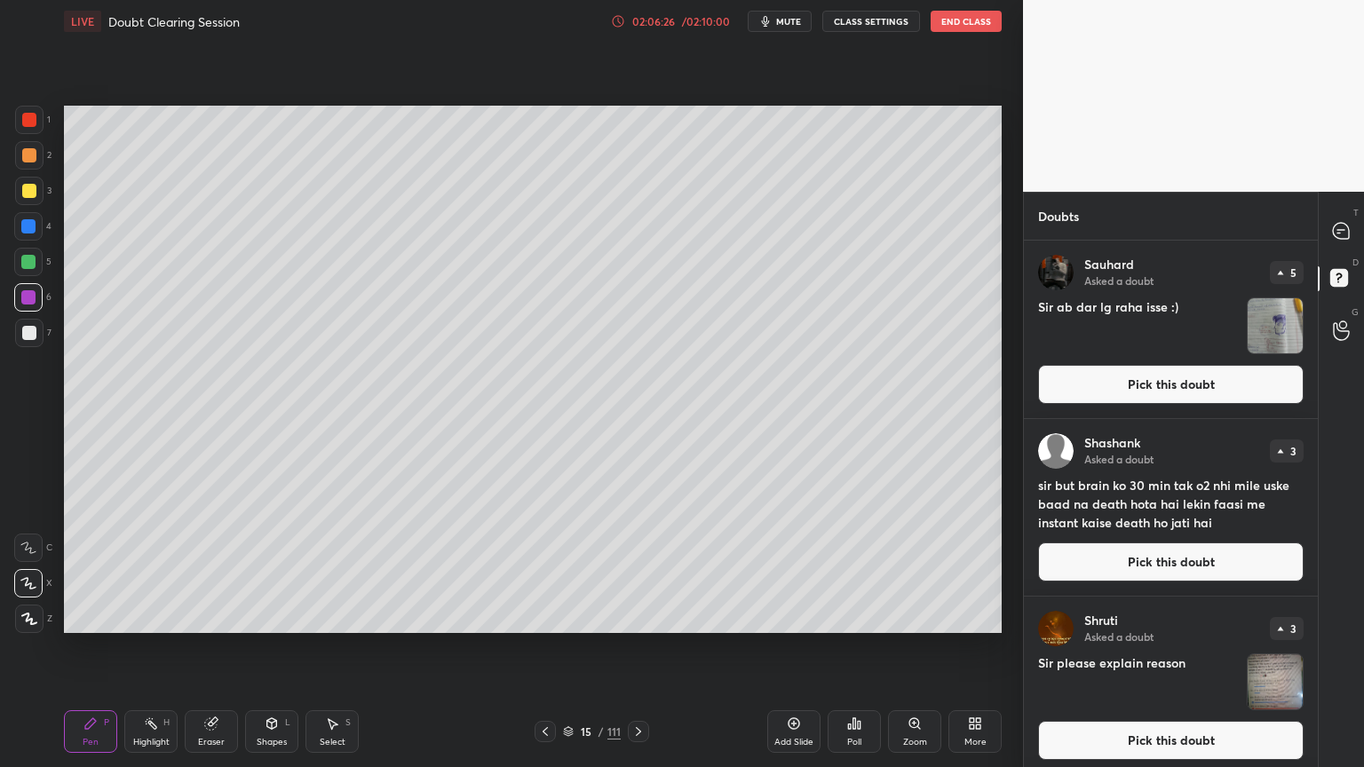
click at [638, 616] on icon at bounding box center [638, 731] width 5 height 9
click at [637, 616] on icon at bounding box center [638, 731] width 14 height 14
click at [637, 616] on icon at bounding box center [638, 731] width 5 height 9
click at [636, 616] on icon at bounding box center [638, 731] width 14 height 14
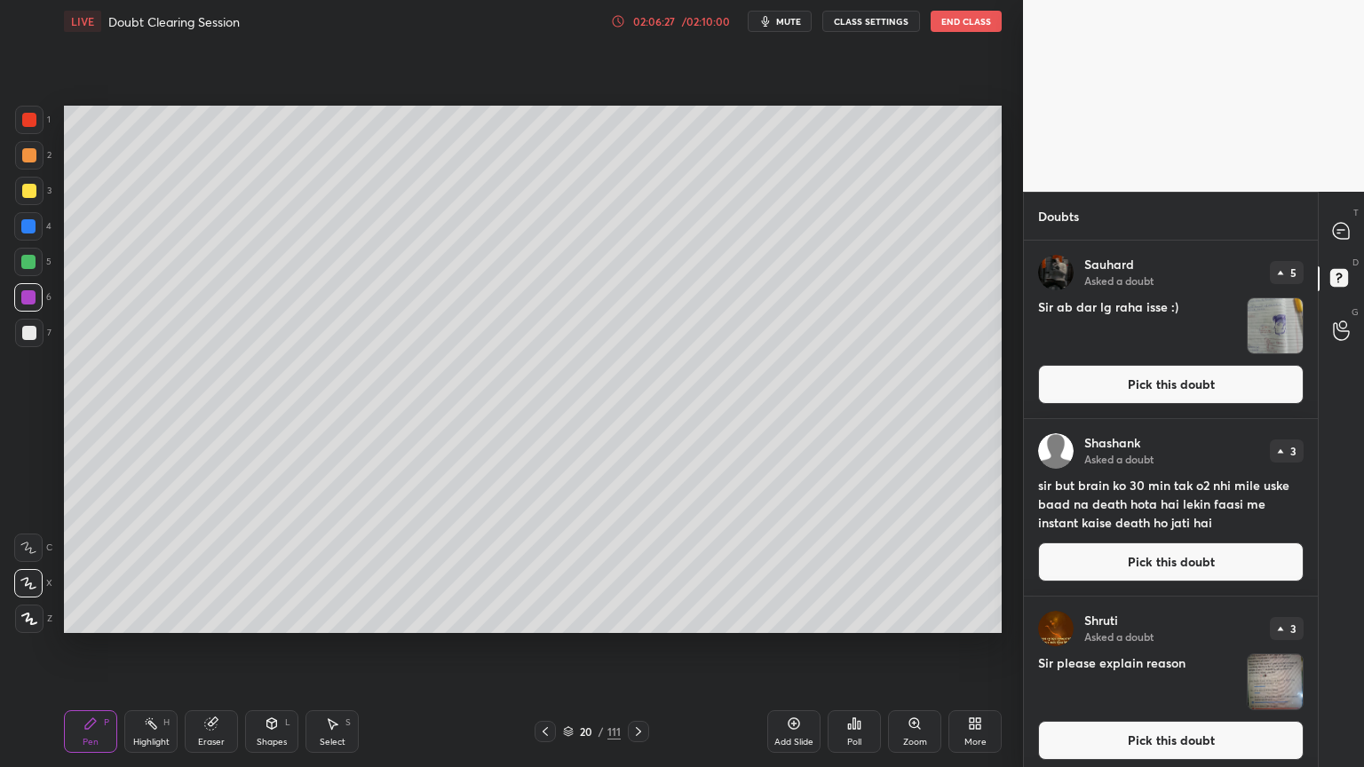
click at [636, 616] on icon at bounding box center [638, 731] width 14 height 14
click at [1118, 387] on button "Pick this doubt" at bounding box center [1170, 384] width 265 height 39
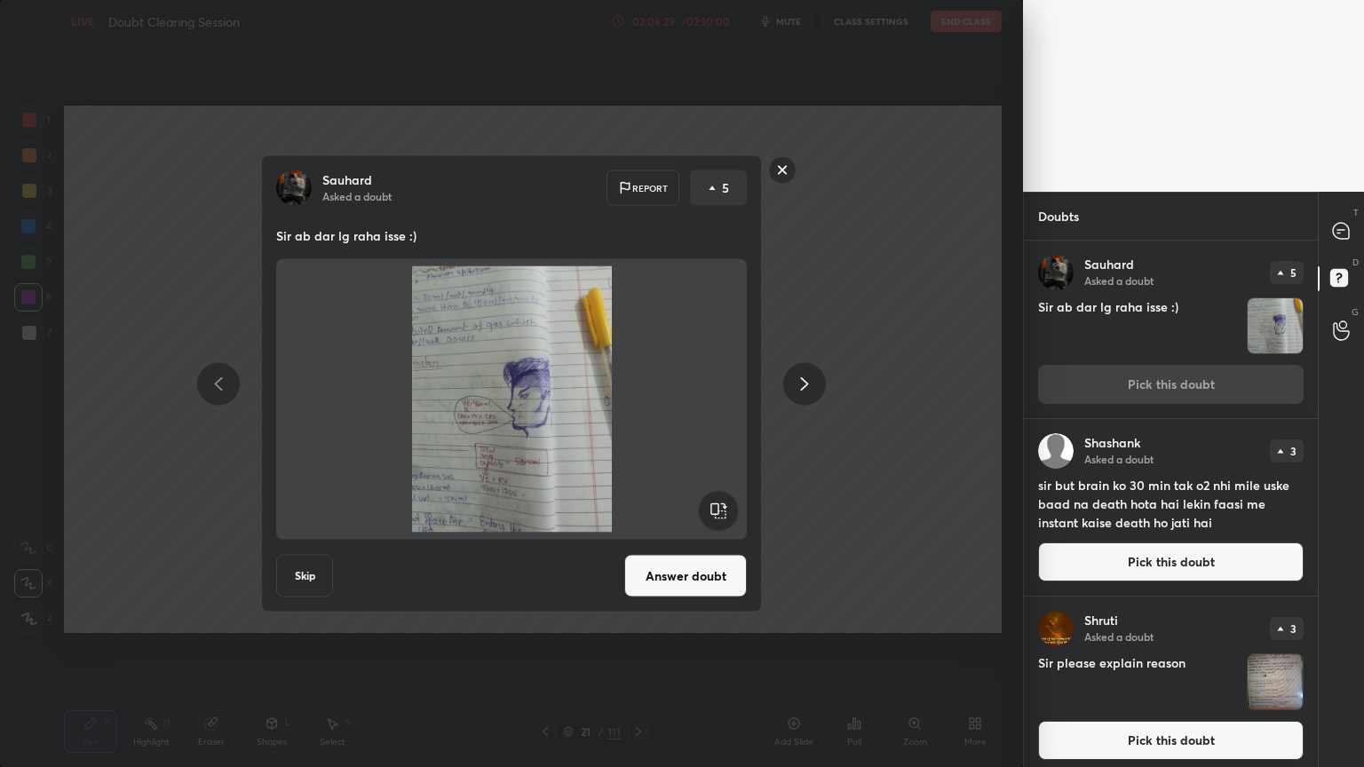
click at [701, 574] on button "Answer doubt" at bounding box center [685, 576] width 123 height 43
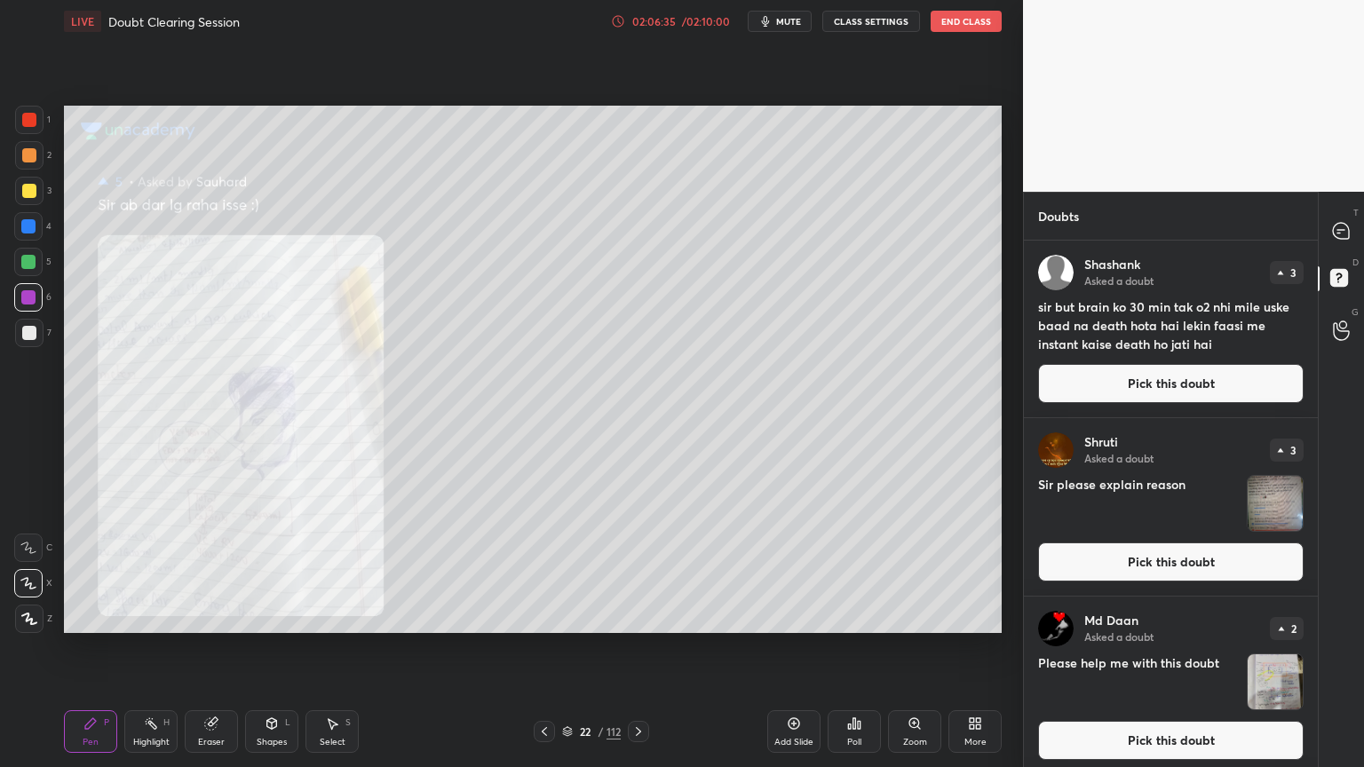
click at [922, 616] on div "Zoom" at bounding box center [914, 731] width 53 height 43
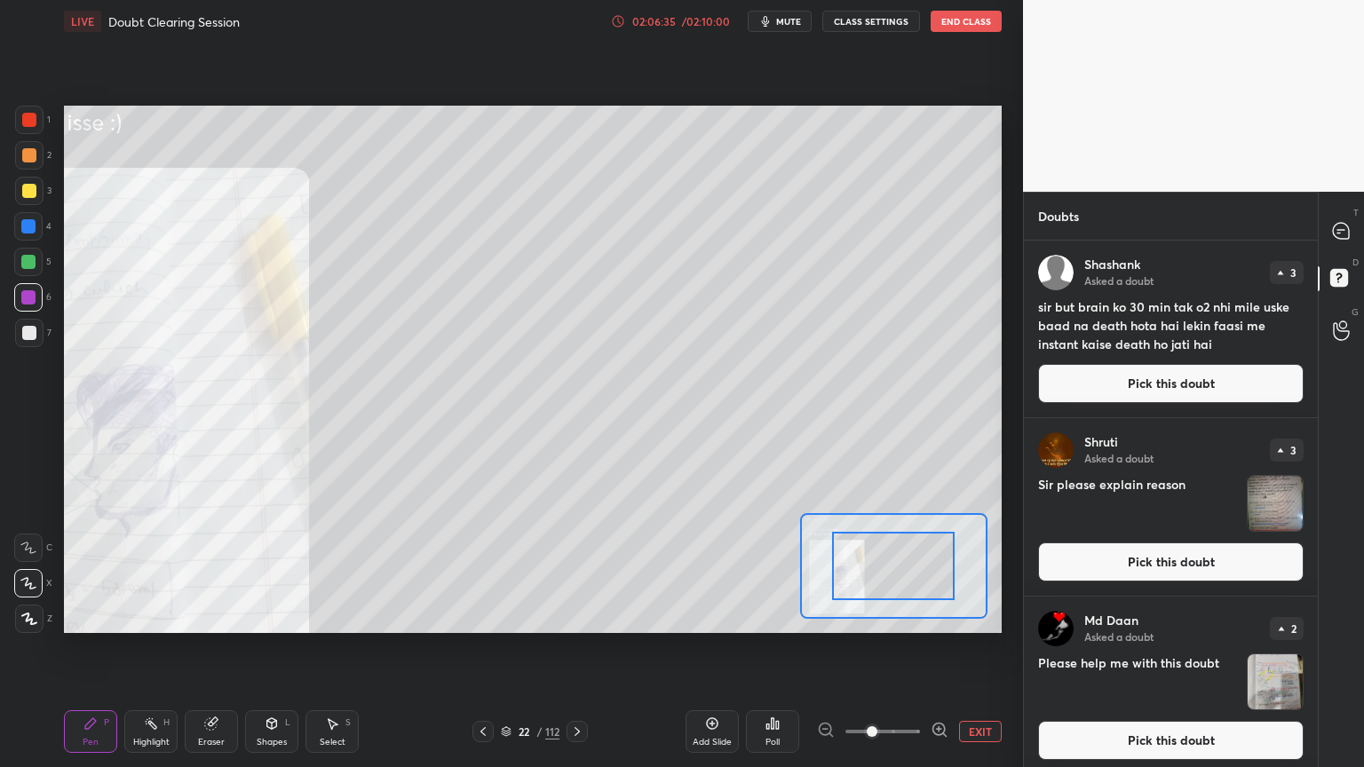
drag, startPoint x: 923, startPoint y: 728, endPoint x: 918, endPoint y: 714, distance: 15.2
click at [923, 616] on div at bounding box center [882, 731] width 131 height 21
click at [937, 616] on icon at bounding box center [939, 730] width 18 height 18
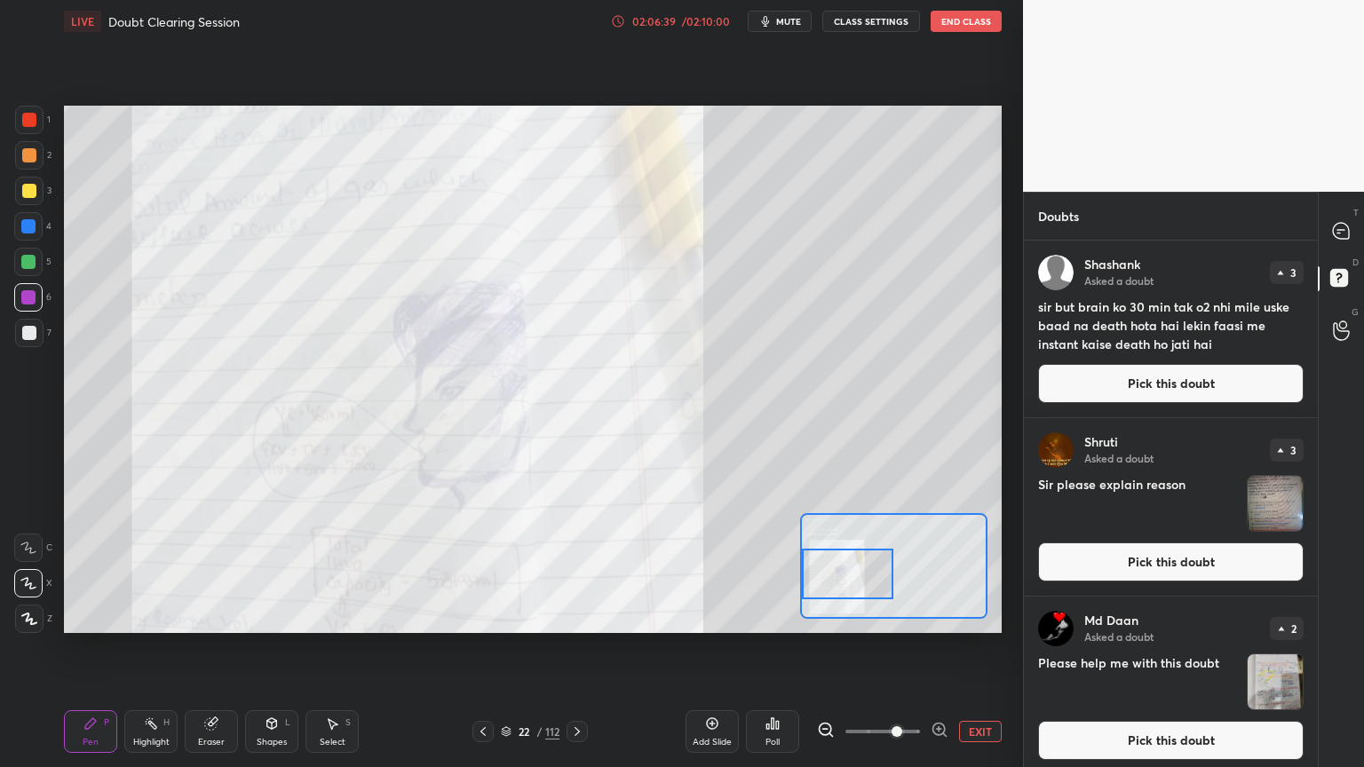
drag, startPoint x: 895, startPoint y: 589, endPoint x: 837, endPoint y: 597, distance: 58.3
click at [837, 597] on div at bounding box center [848, 574] width 92 height 51
click at [1332, 231] on icon at bounding box center [1341, 231] width 19 height 19
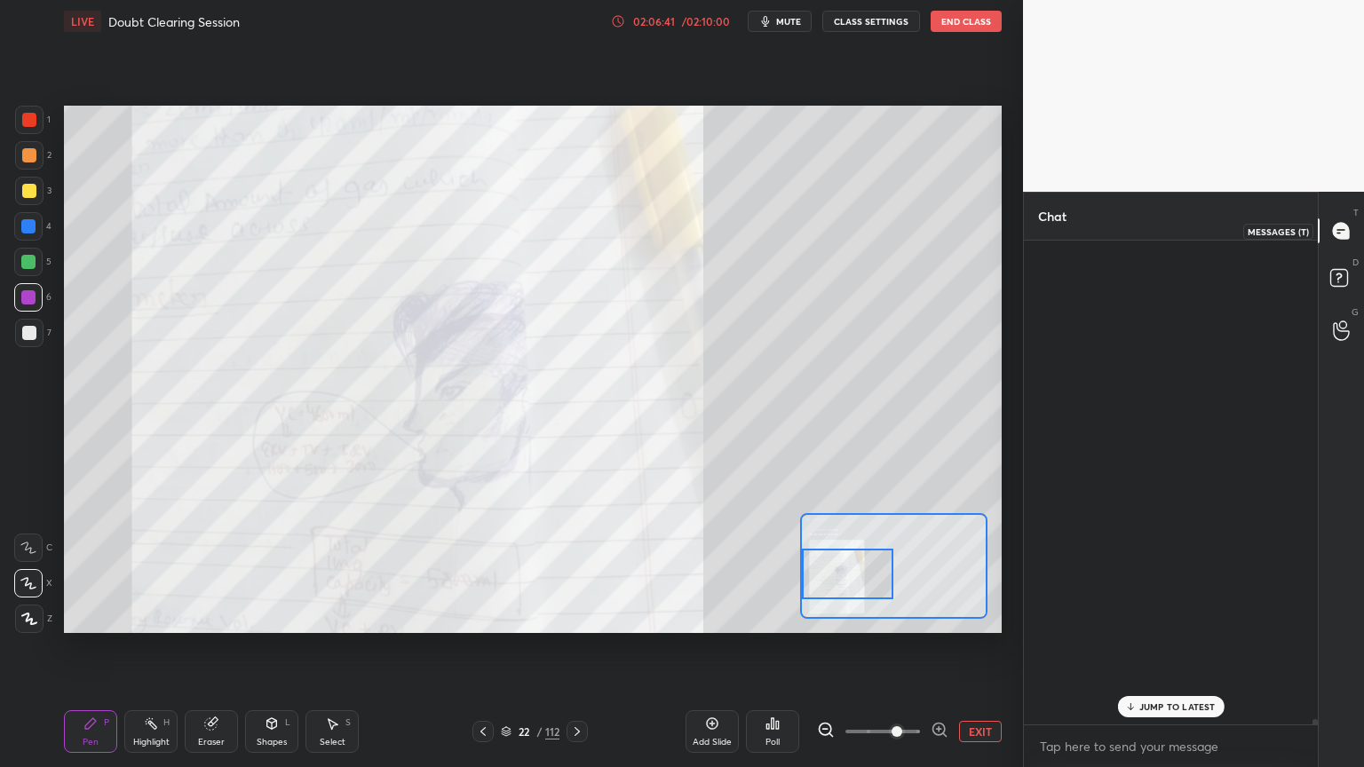
scroll to position [479, 289]
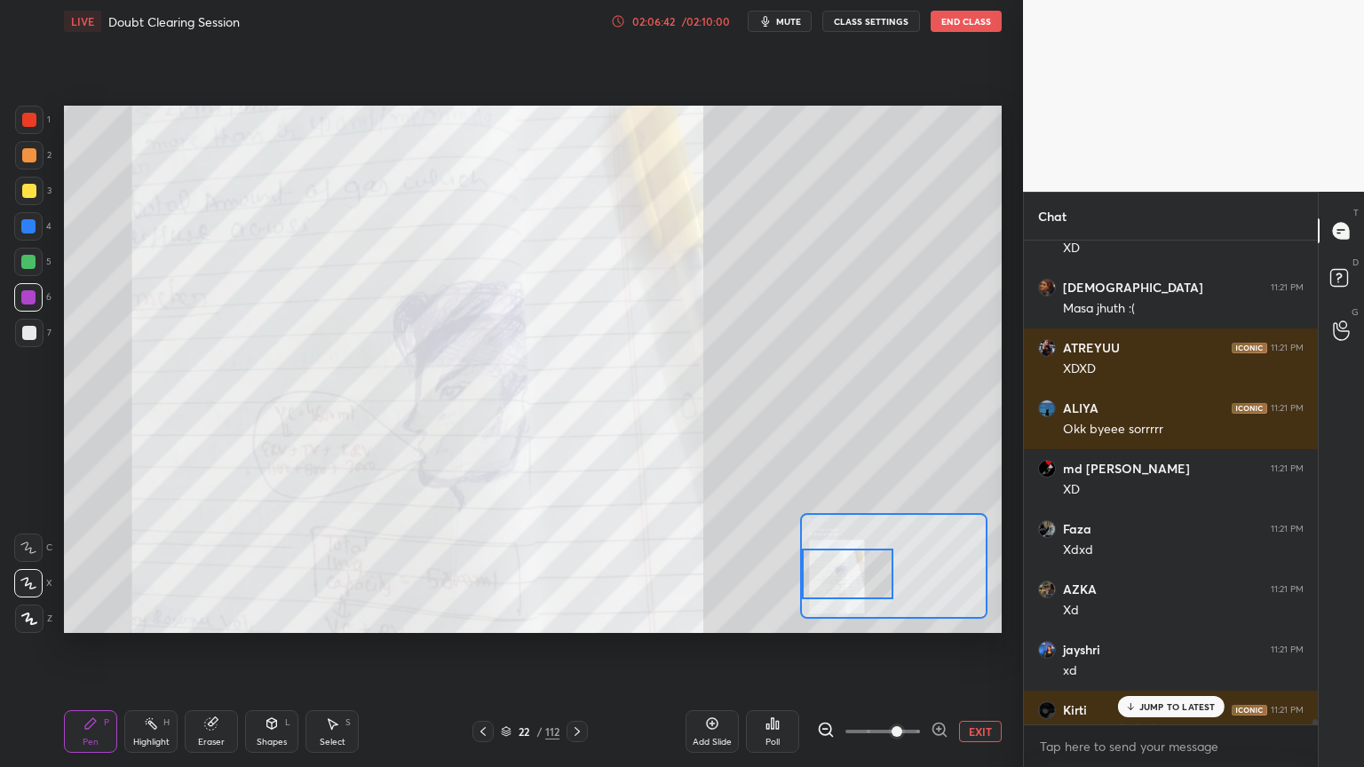
click at [1143, 616] on p "JUMP TO LATEST" at bounding box center [1177, 706] width 76 height 11
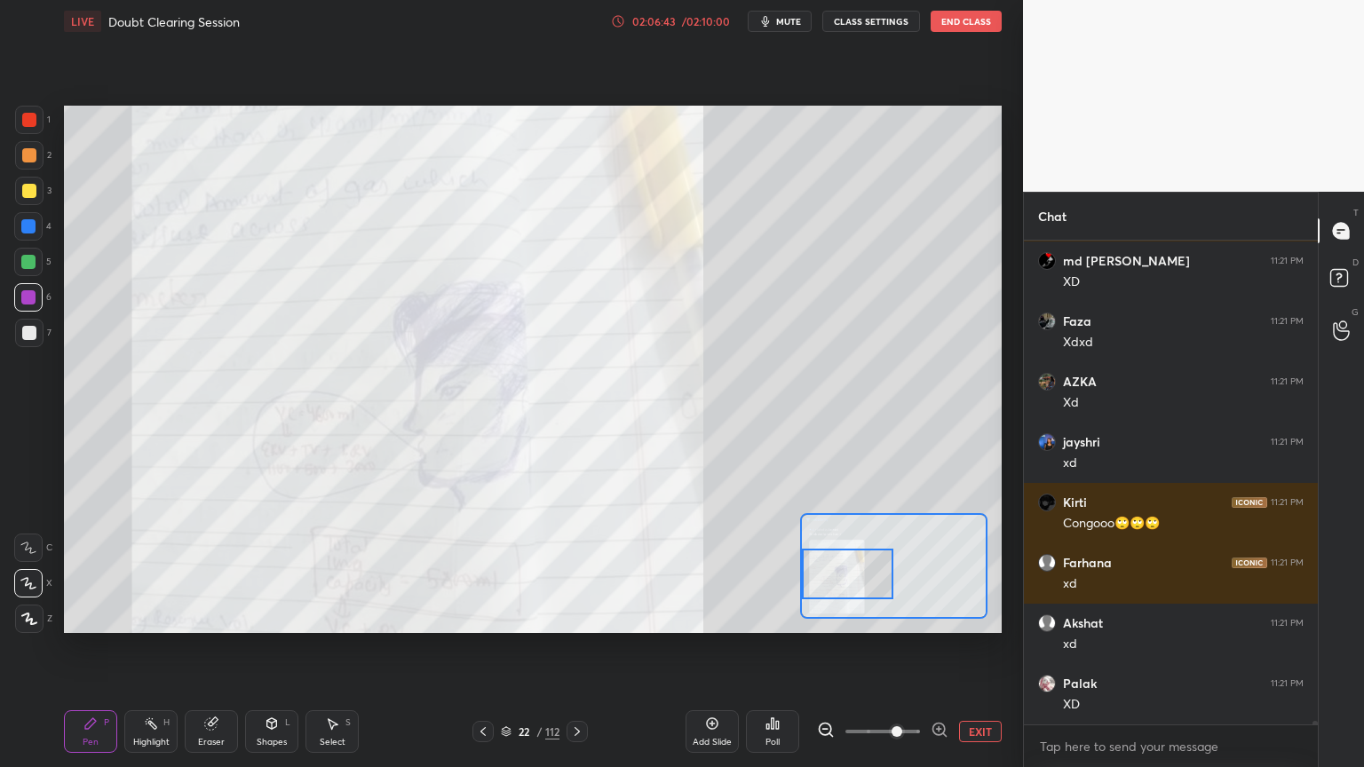
scroll to position [58700, 0]
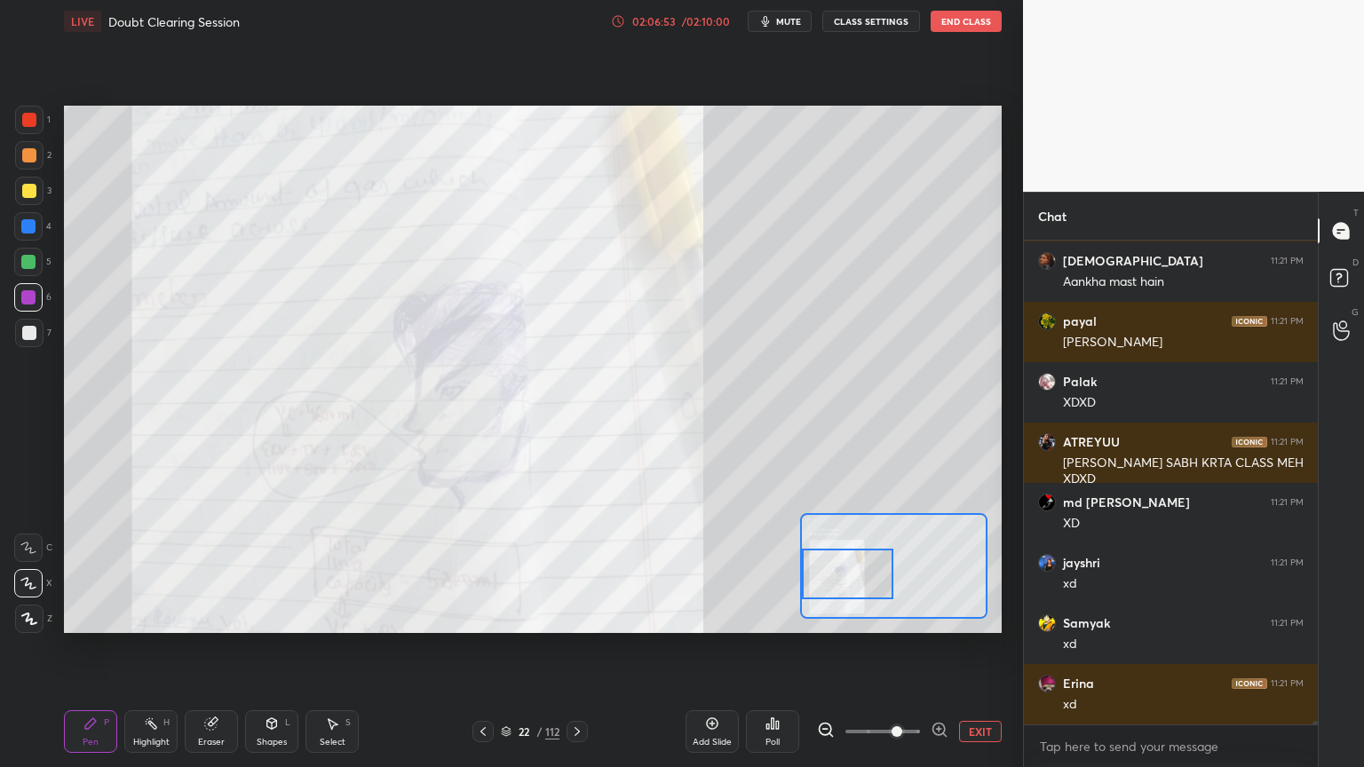
click at [987, 616] on button "EXIT" at bounding box center [980, 731] width 43 height 21
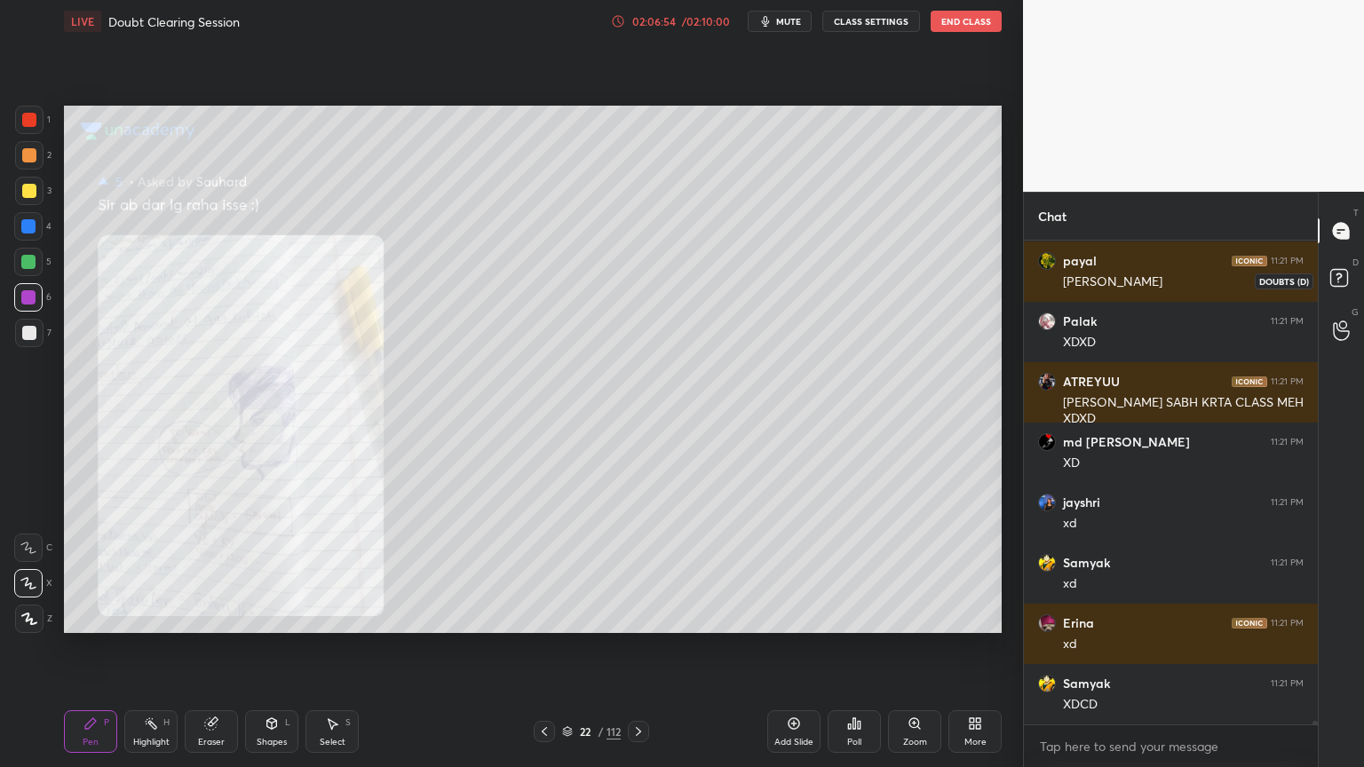
click at [1335, 285] on rect at bounding box center [1338, 278] width 17 height 17
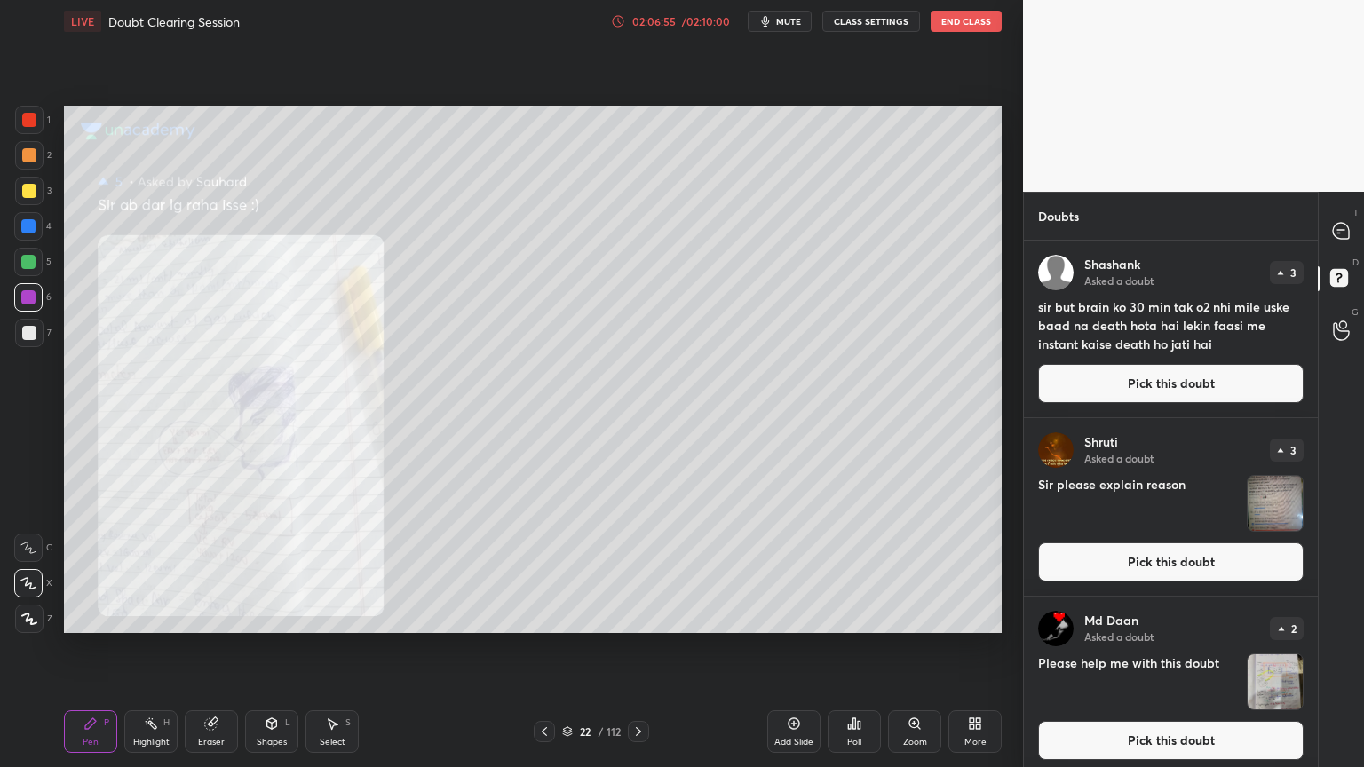
click at [1207, 385] on button "Pick this doubt" at bounding box center [1170, 383] width 265 height 39
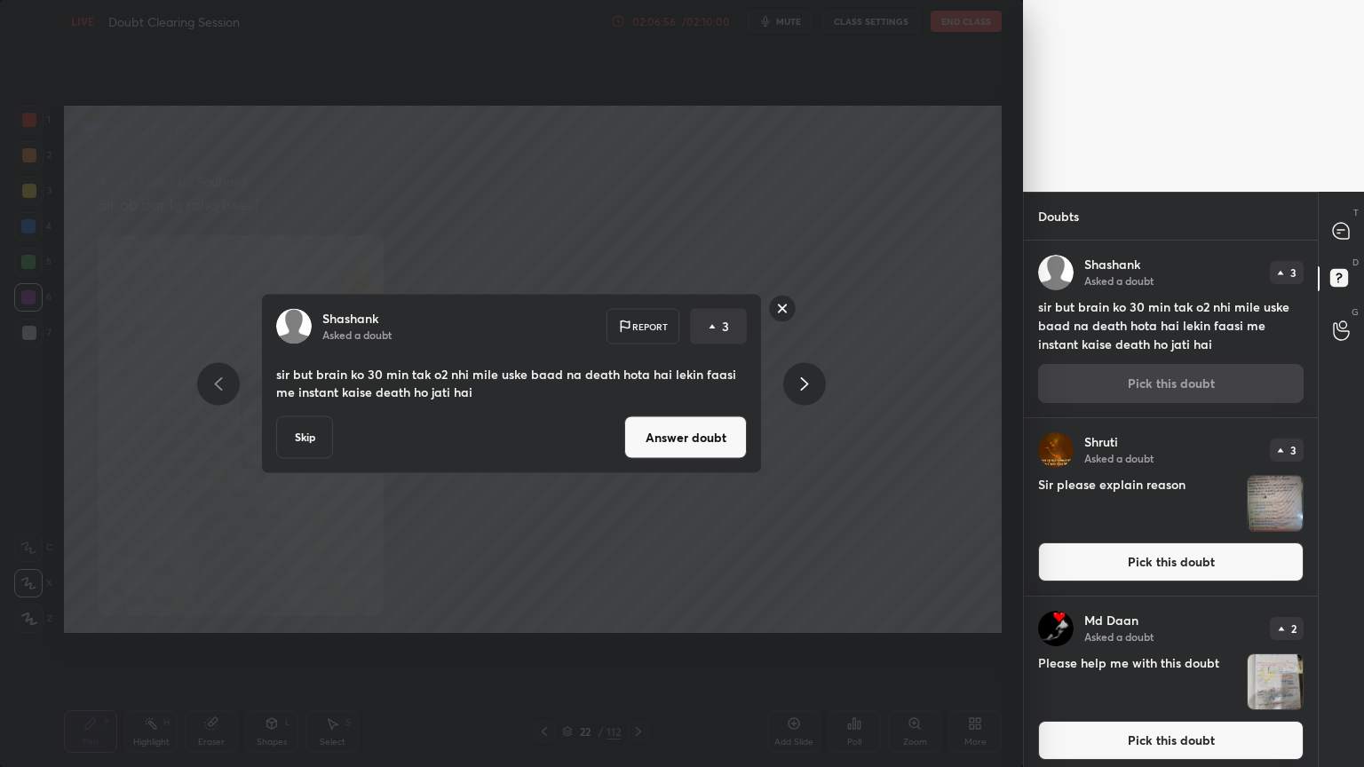
click at [737, 440] on button "Answer doubt" at bounding box center [685, 437] width 123 height 43
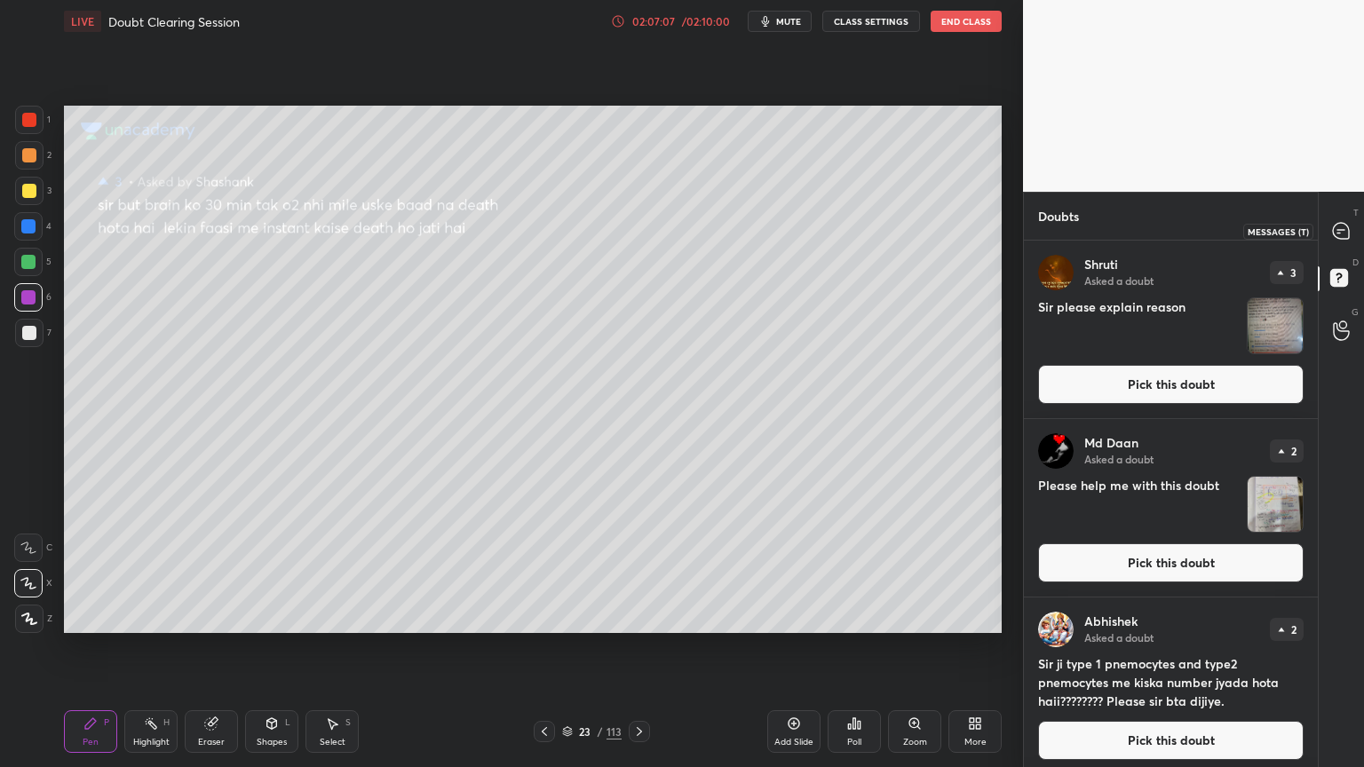
click at [1340, 232] on icon at bounding box center [1341, 231] width 16 height 16
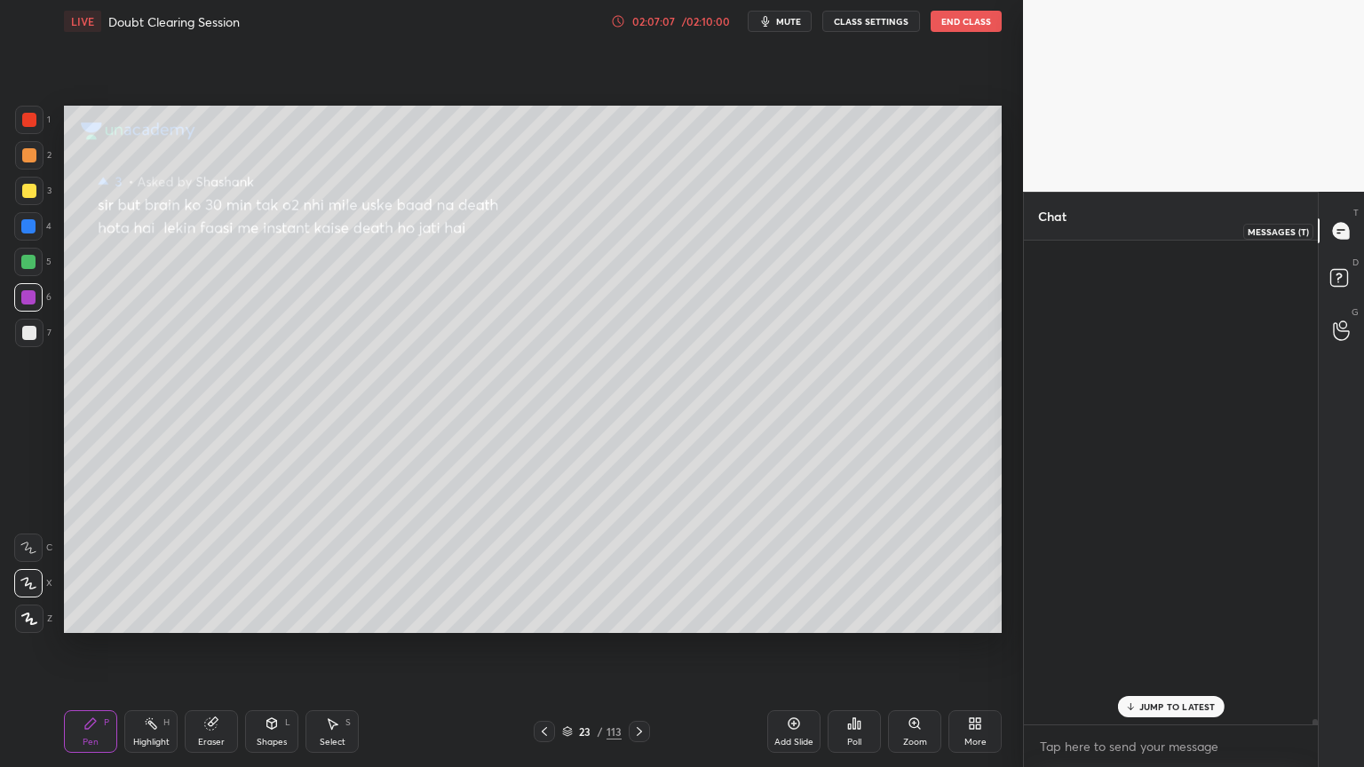
scroll to position [479, 289]
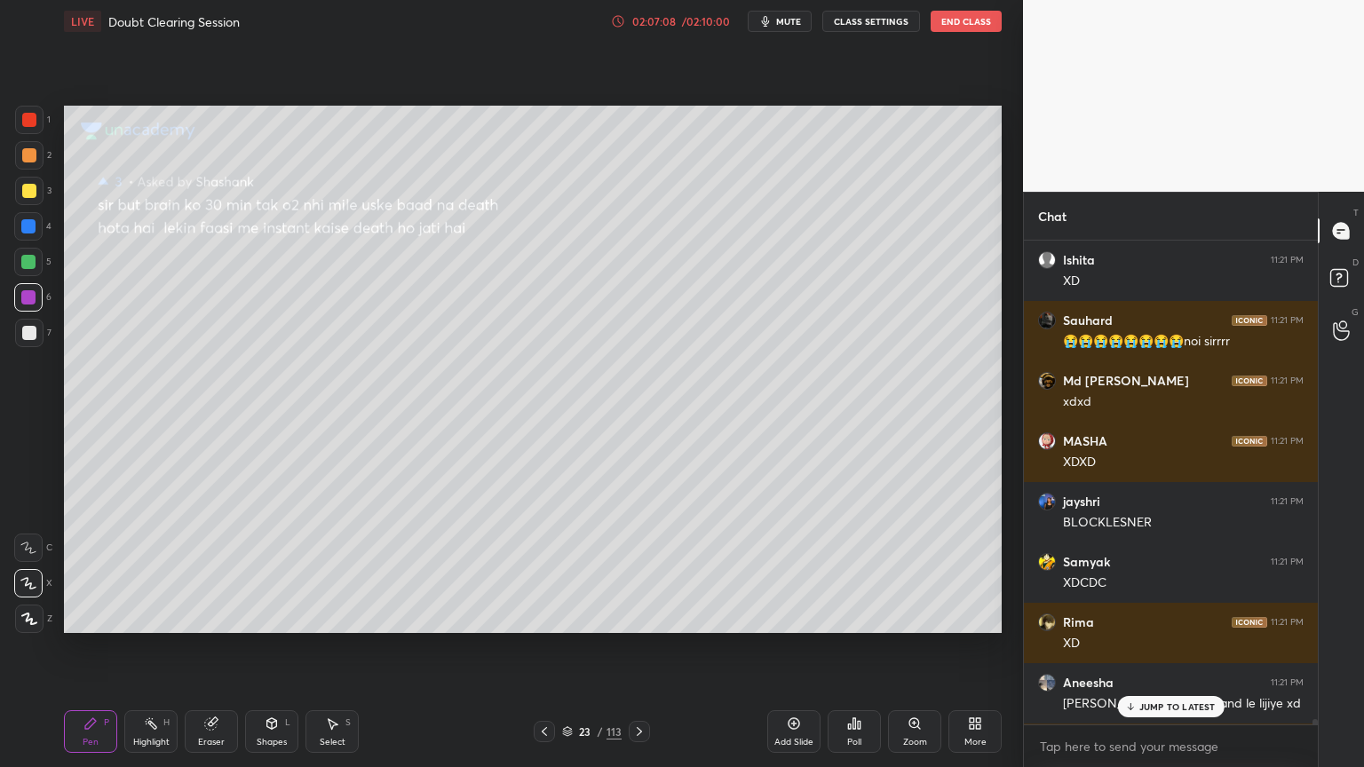
click at [1152, 616] on p "JUMP TO LATEST" at bounding box center [1177, 706] width 76 height 11
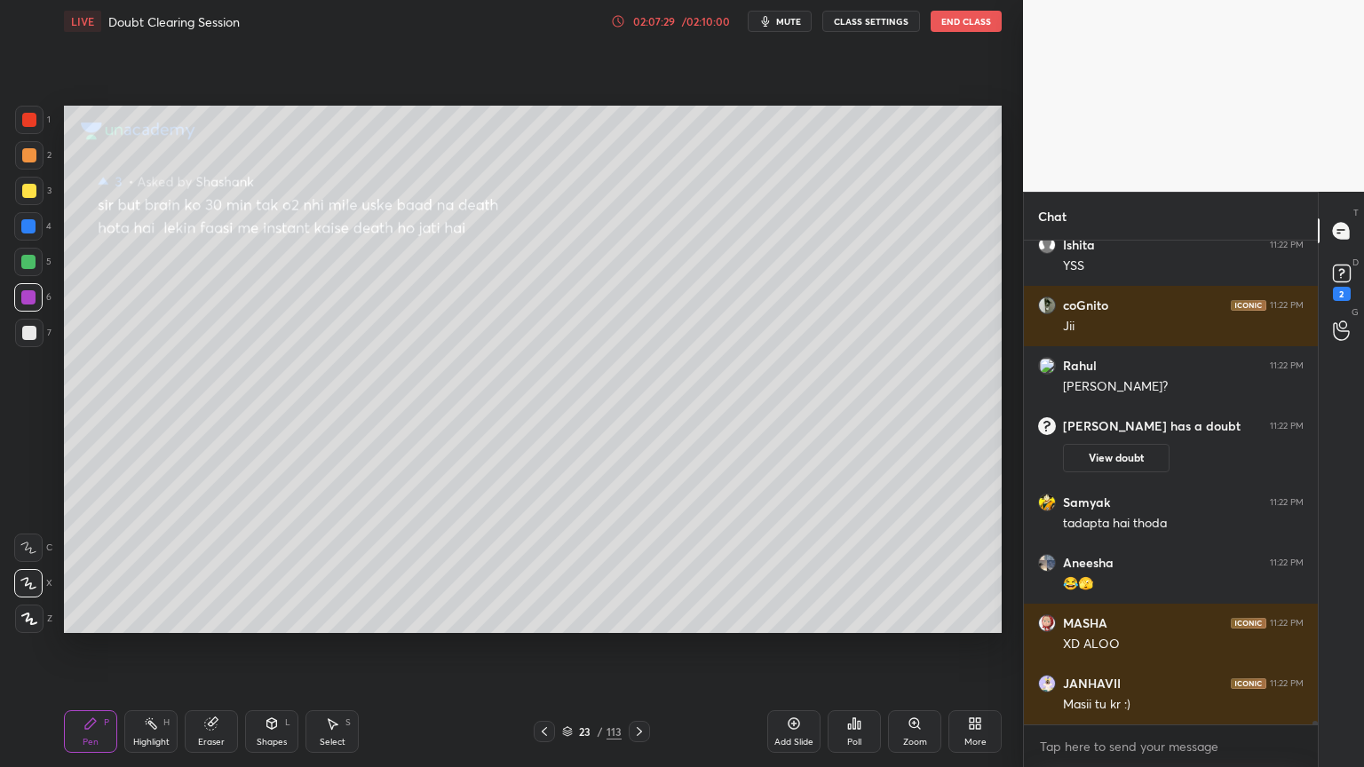
scroll to position [60358, 0]
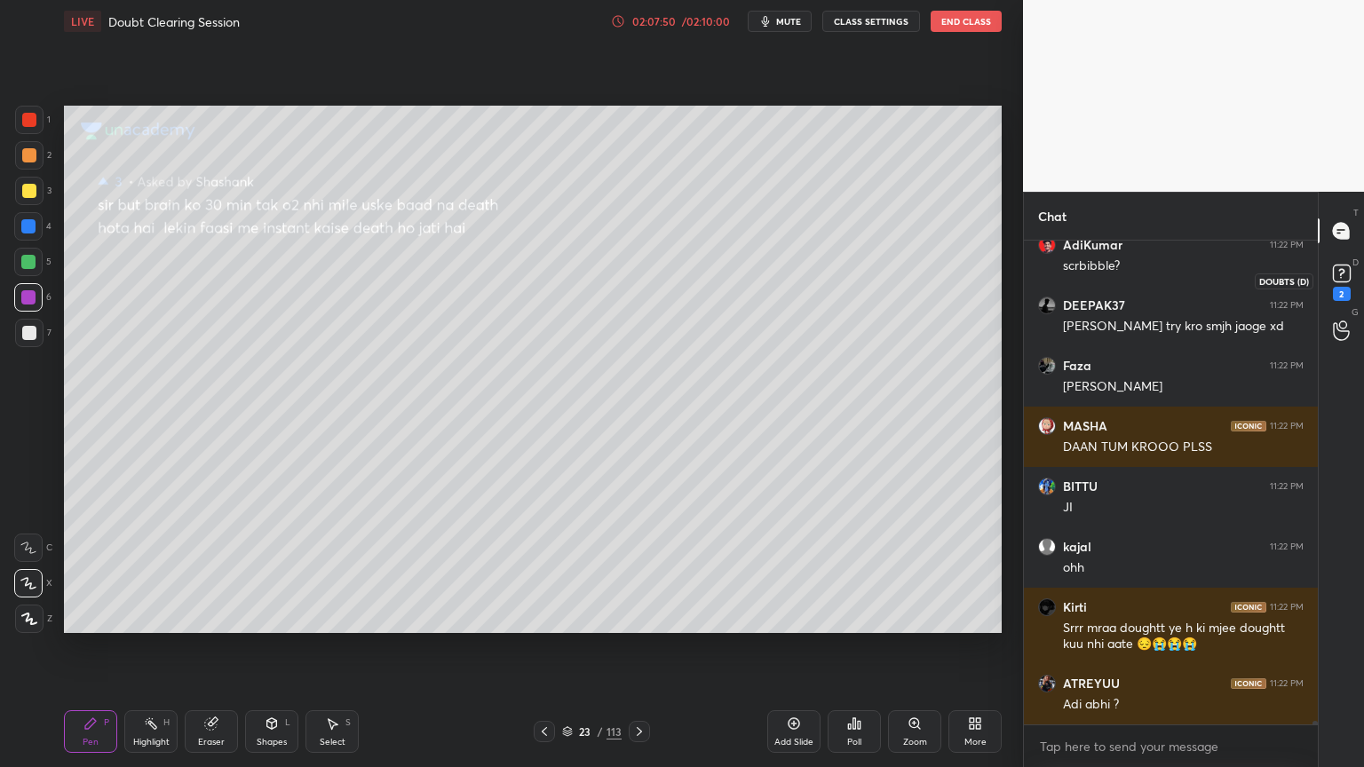
click at [1332, 284] on icon at bounding box center [1341, 273] width 27 height 27
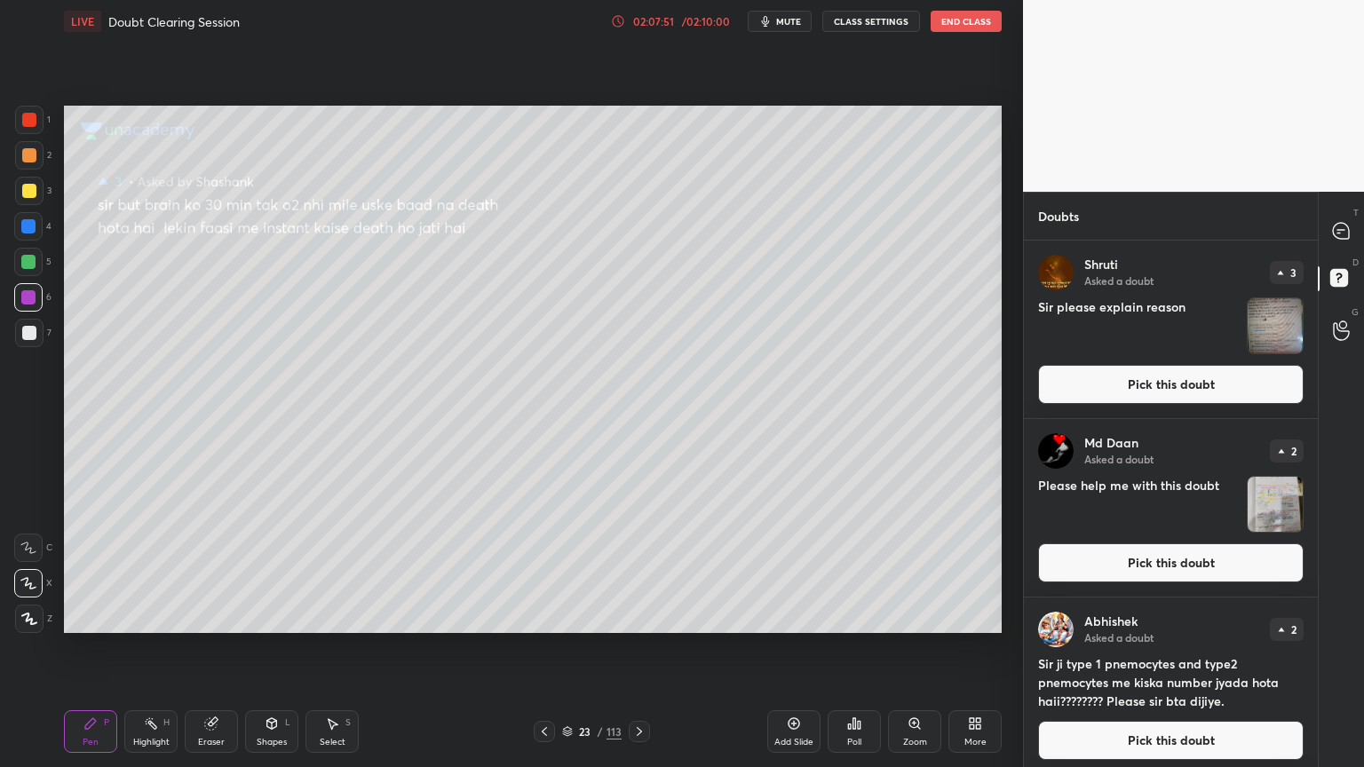
click at [1204, 388] on button "Pick this doubt" at bounding box center [1170, 384] width 265 height 39
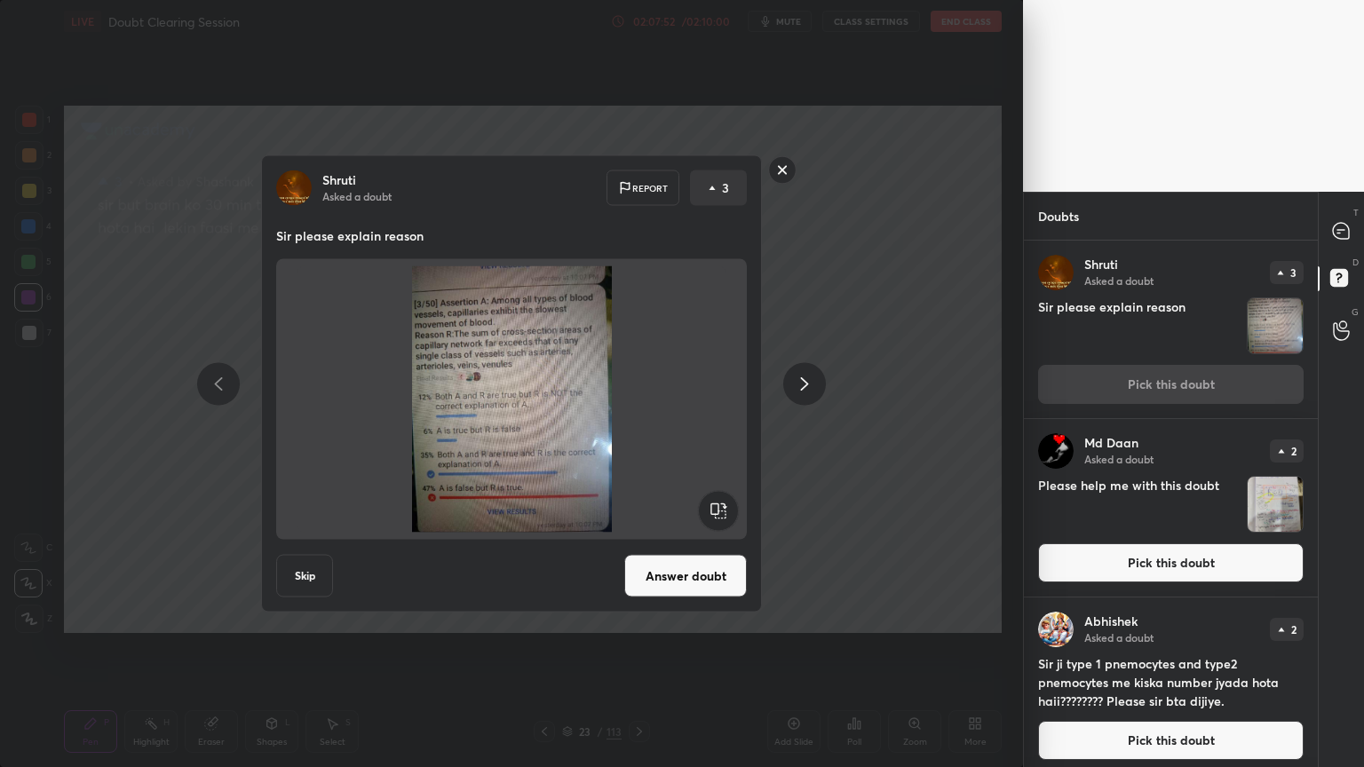
click at [697, 569] on button "Answer doubt" at bounding box center [685, 576] width 123 height 43
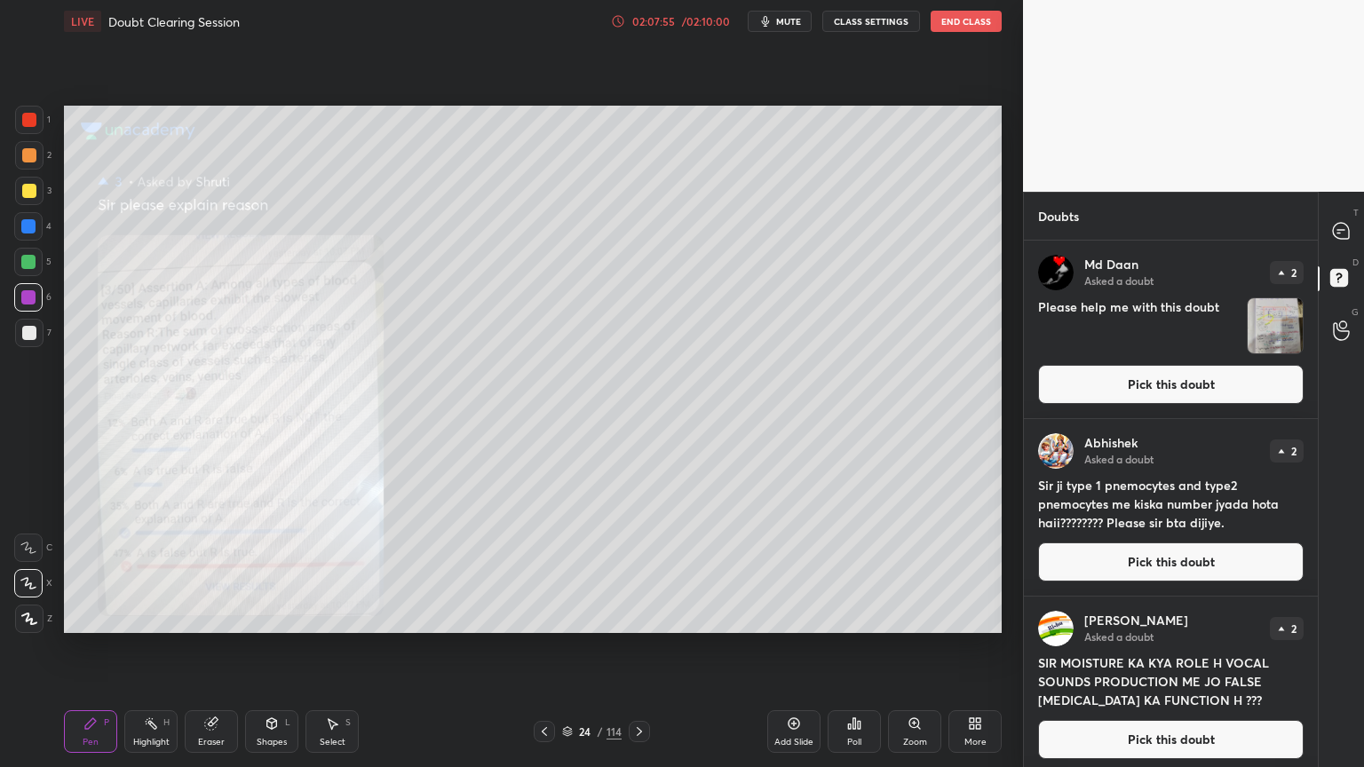
click at [919, 616] on icon at bounding box center [914, 723] width 14 height 14
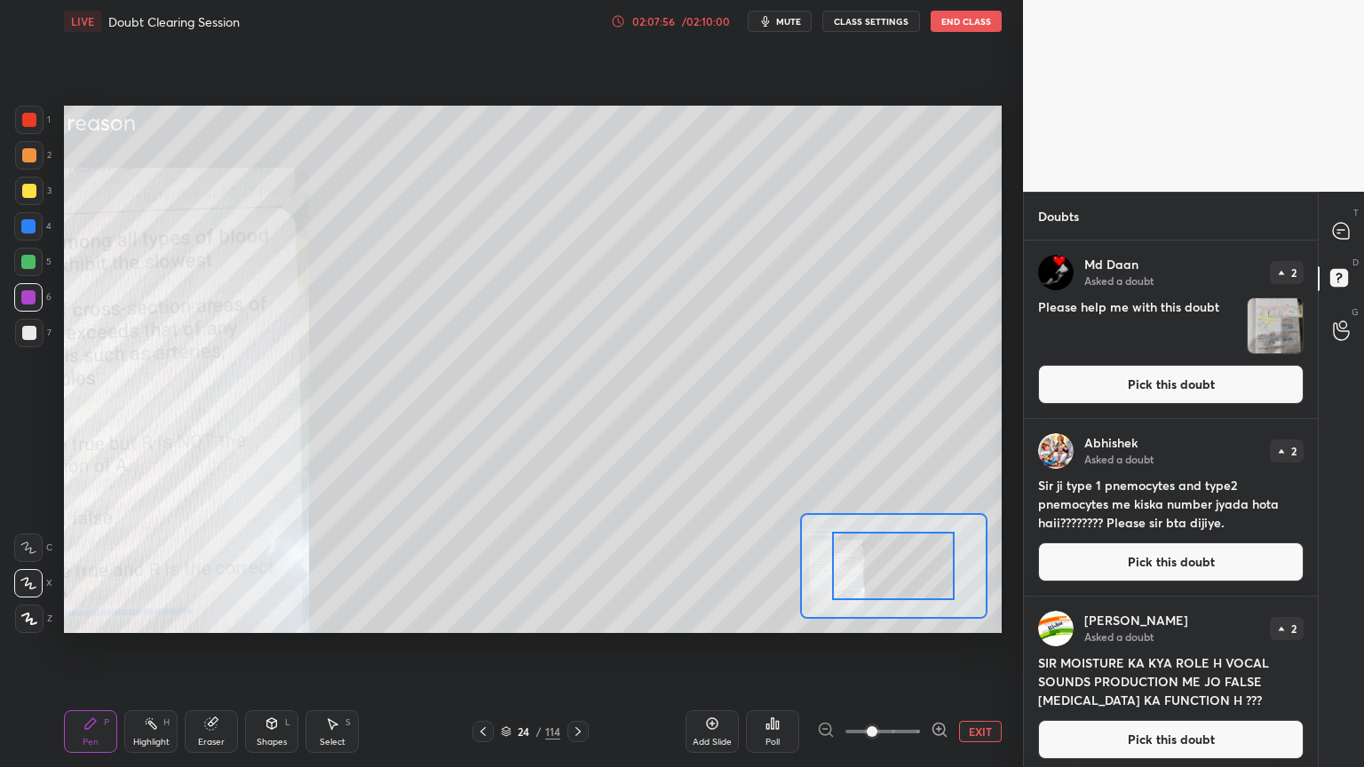
click at [920, 616] on div at bounding box center [882, 731] width 131 height 21
click at [922, 616] on div at bounding box center [882, 731] width 131 height 21
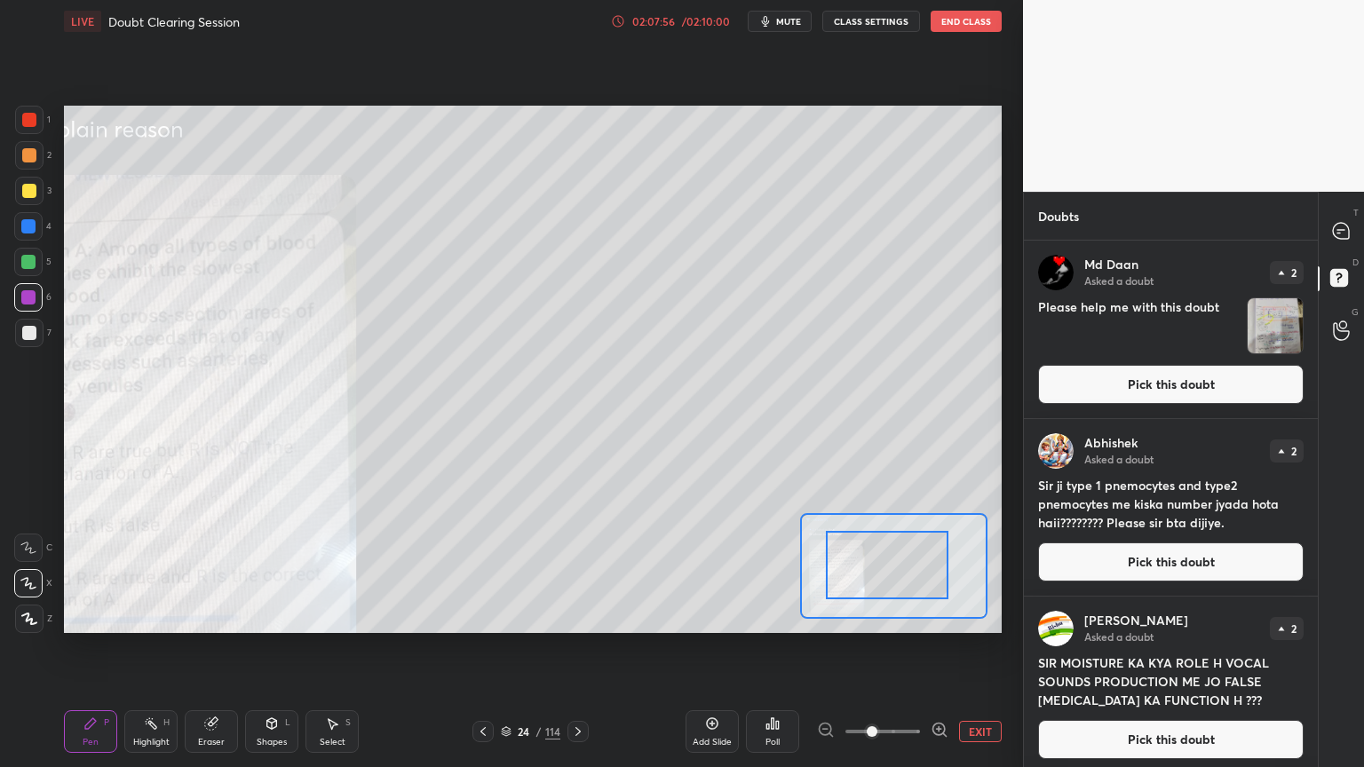
drag, startPoint x: 906, startPoint y: 582, endPoint x: 874, endPoint y: 579, distance: 32.2
drag, startPoint x: 878, startPoint y: 579, endPoint x: 871, endPoint y: 572, distance: 10.0
click at [854, 582] on div at bounding box center [887, 565] width 123 height 68
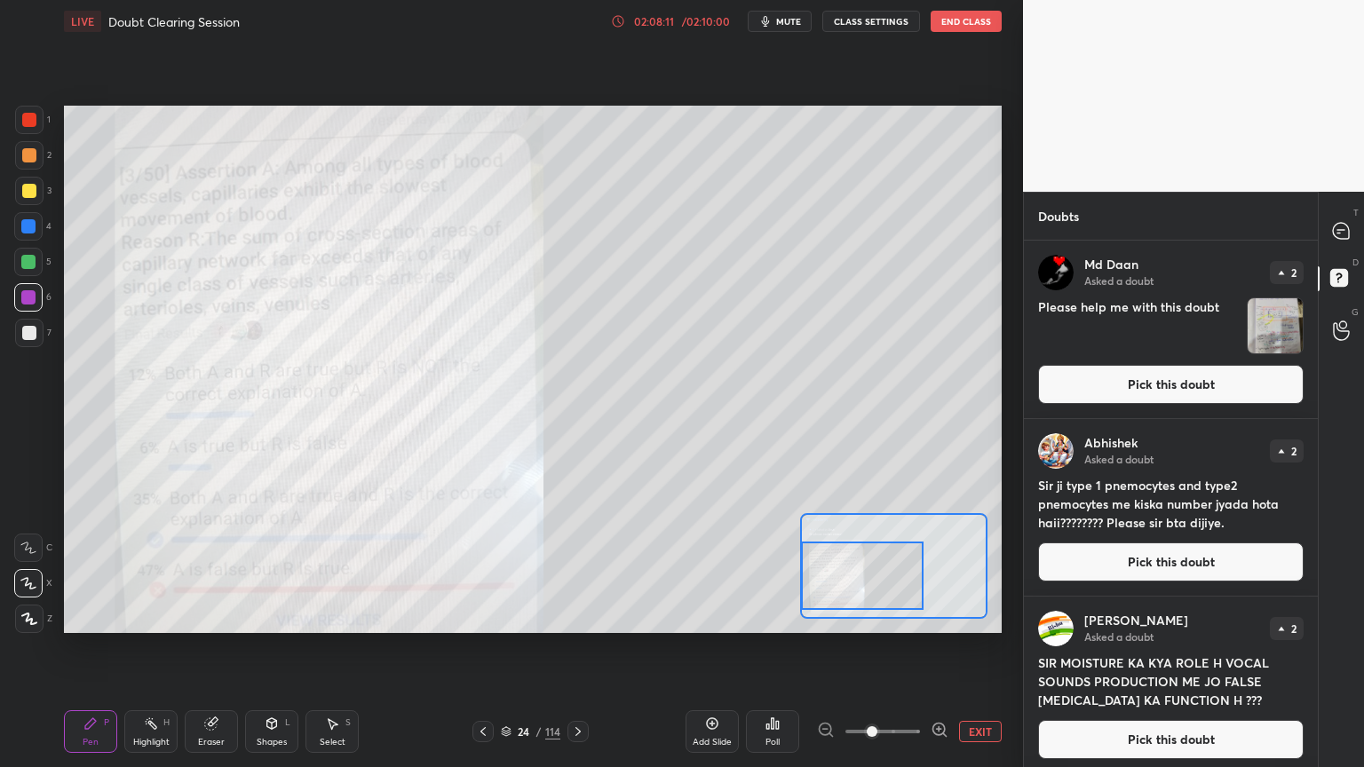
click at [852, 582] on div at bounding box center [862, 576] width 123 height 68
click at [1183, 384] on button "Pick this doubt" at bounding box center [1170, 384] width 265 height 39
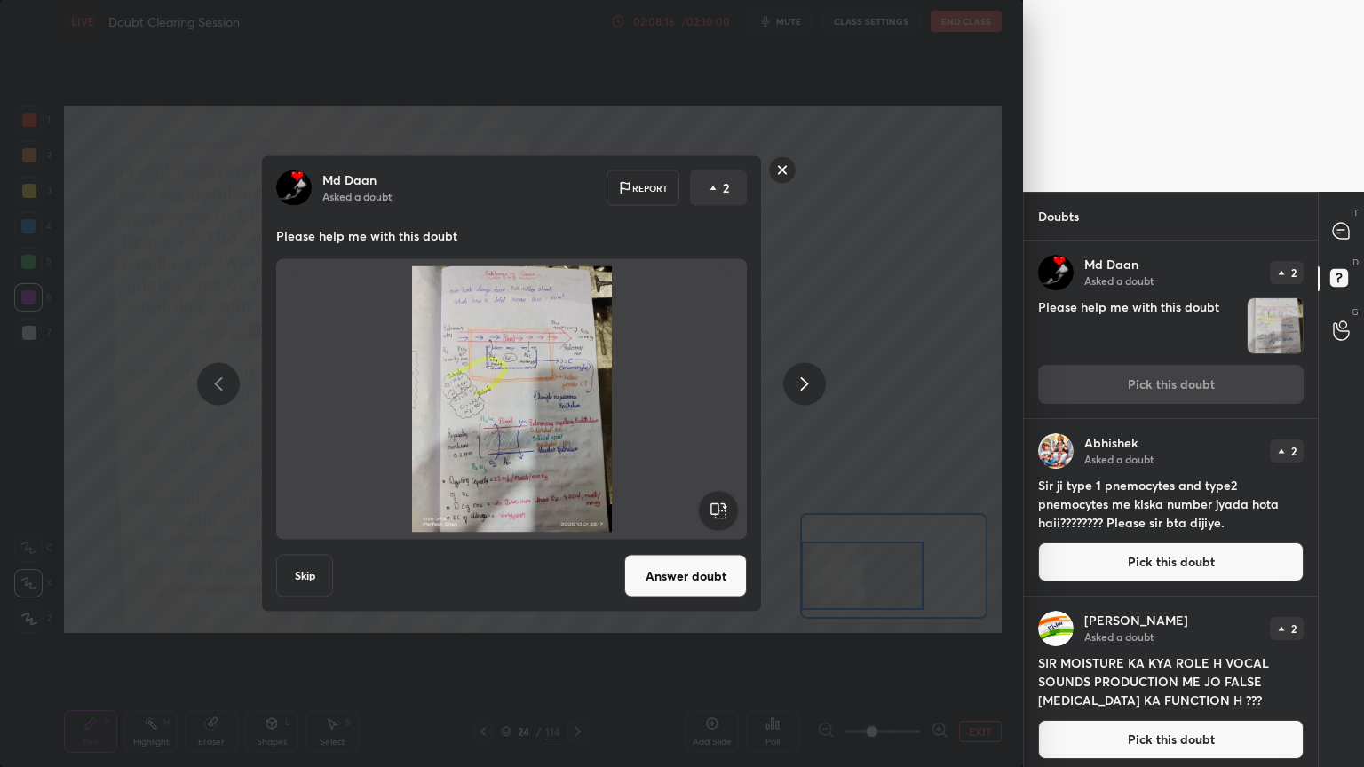
click at [721, 580] on button "Answer doubt" at bounding box center [685, 576] width 123 height 43
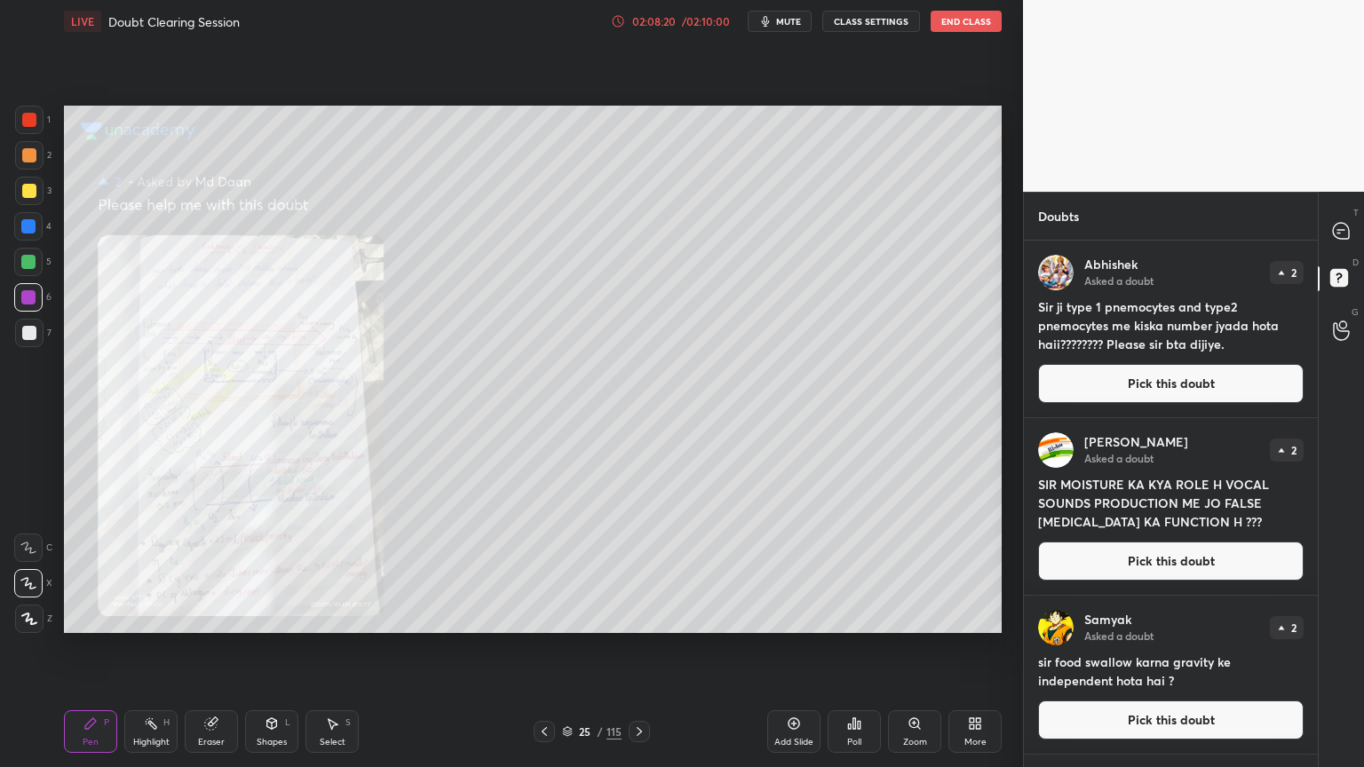
click at [916, 616] on icon at bounding box center [914, 723] width 14 height 14
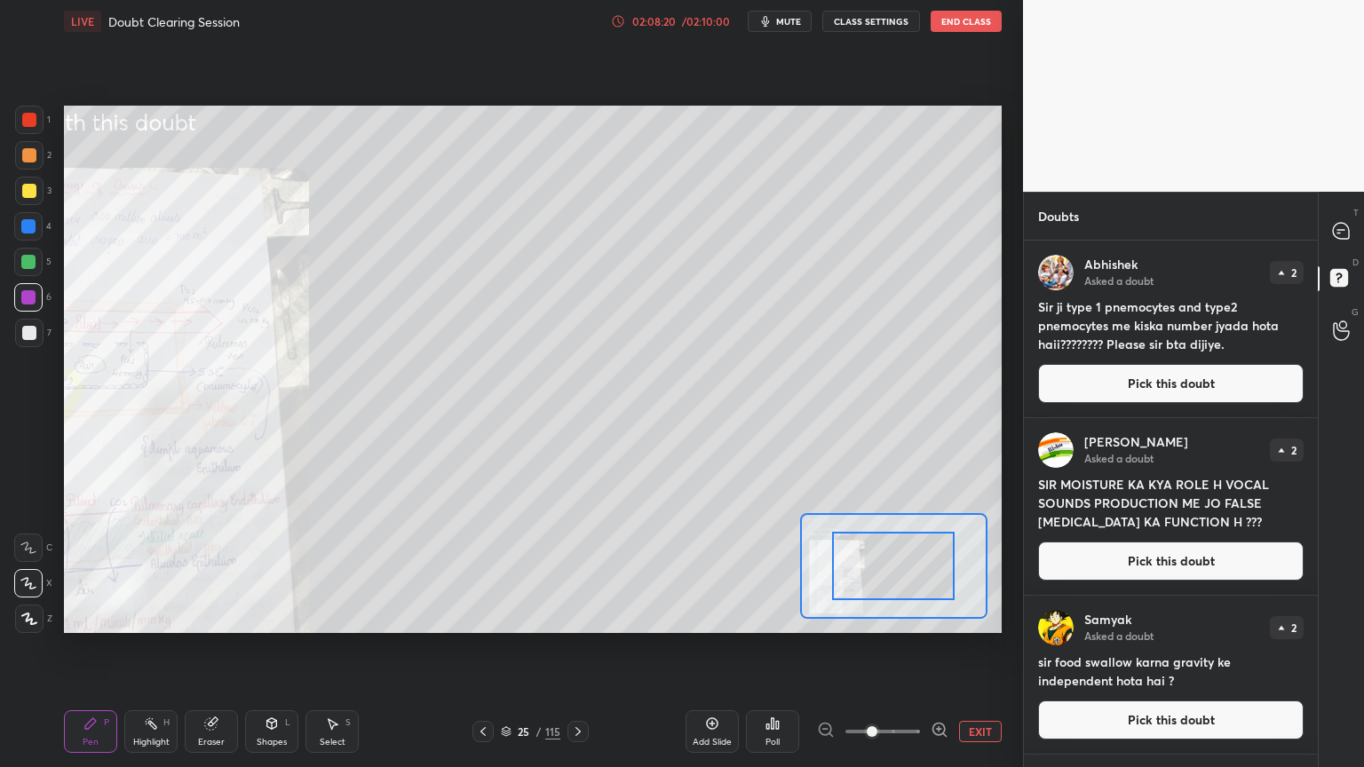
click at [918, 616] on span at bounding box center [882, 731] width 75 height 27
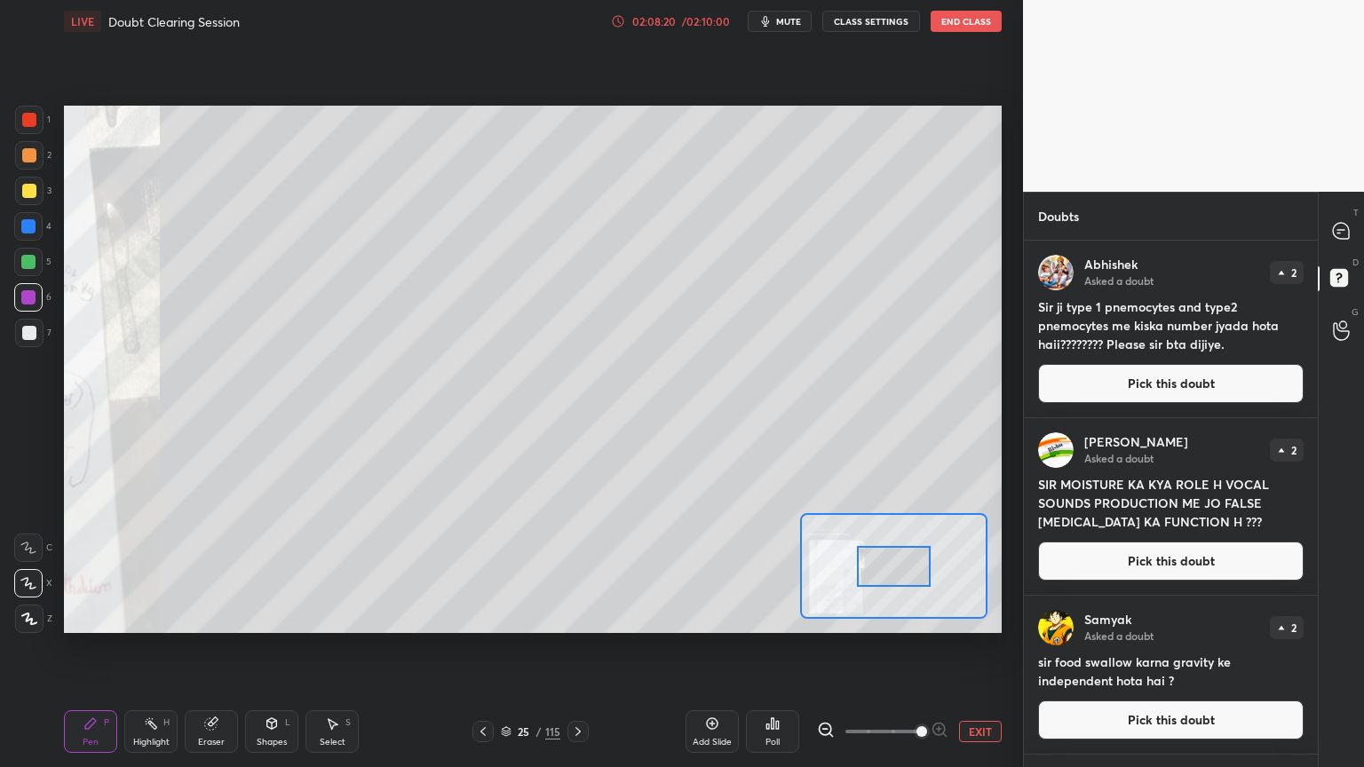
drag, startPoint x: 921, startPoint y: 728, endPoint x: 919, endPoint y: 708, distance: 20.5
click at [920, 616] on span at bounding box center [921, 731] width 11 height 11
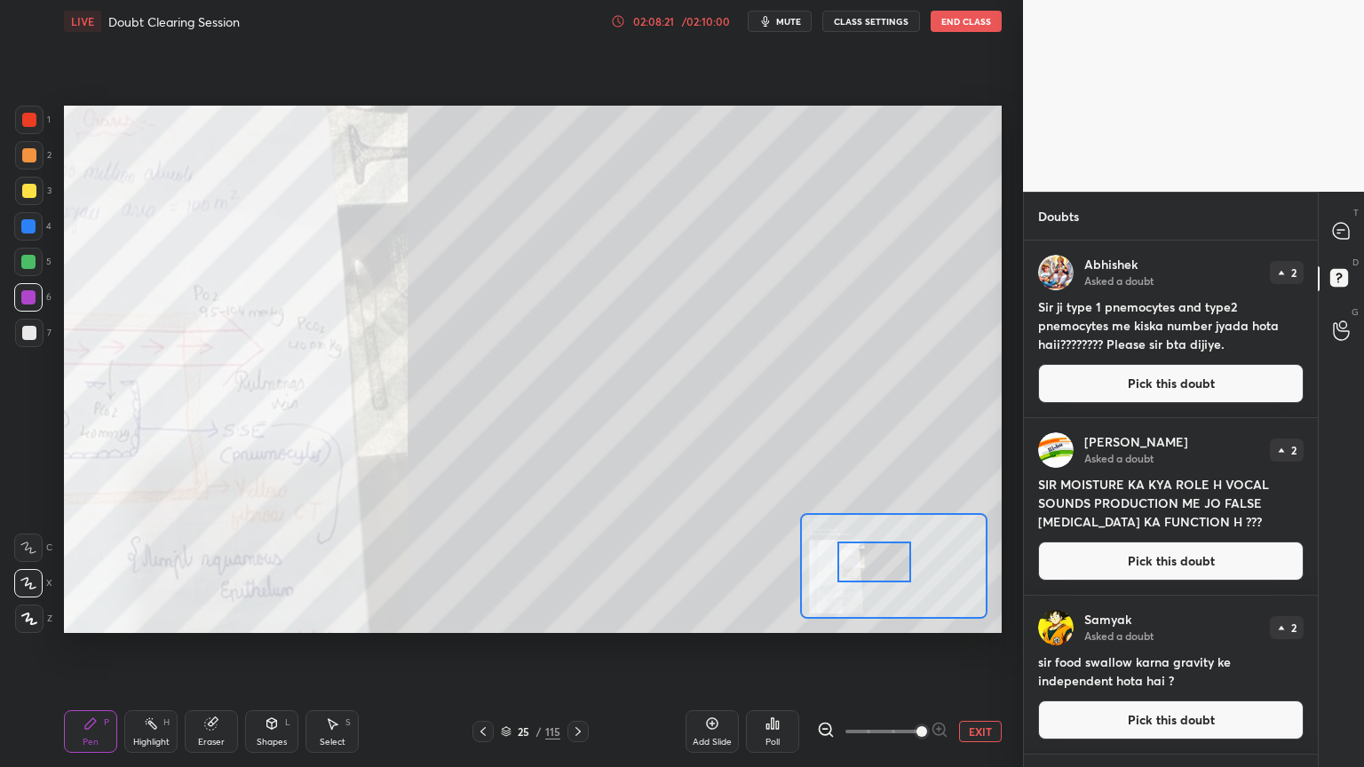
drag, startPoint x: 898, startPoint y: 575, endPoint x: 884, endPoint y: 570, distance: 14.3
click at [868, 575] on div at bounding box center [874, 562] width 74 height 41
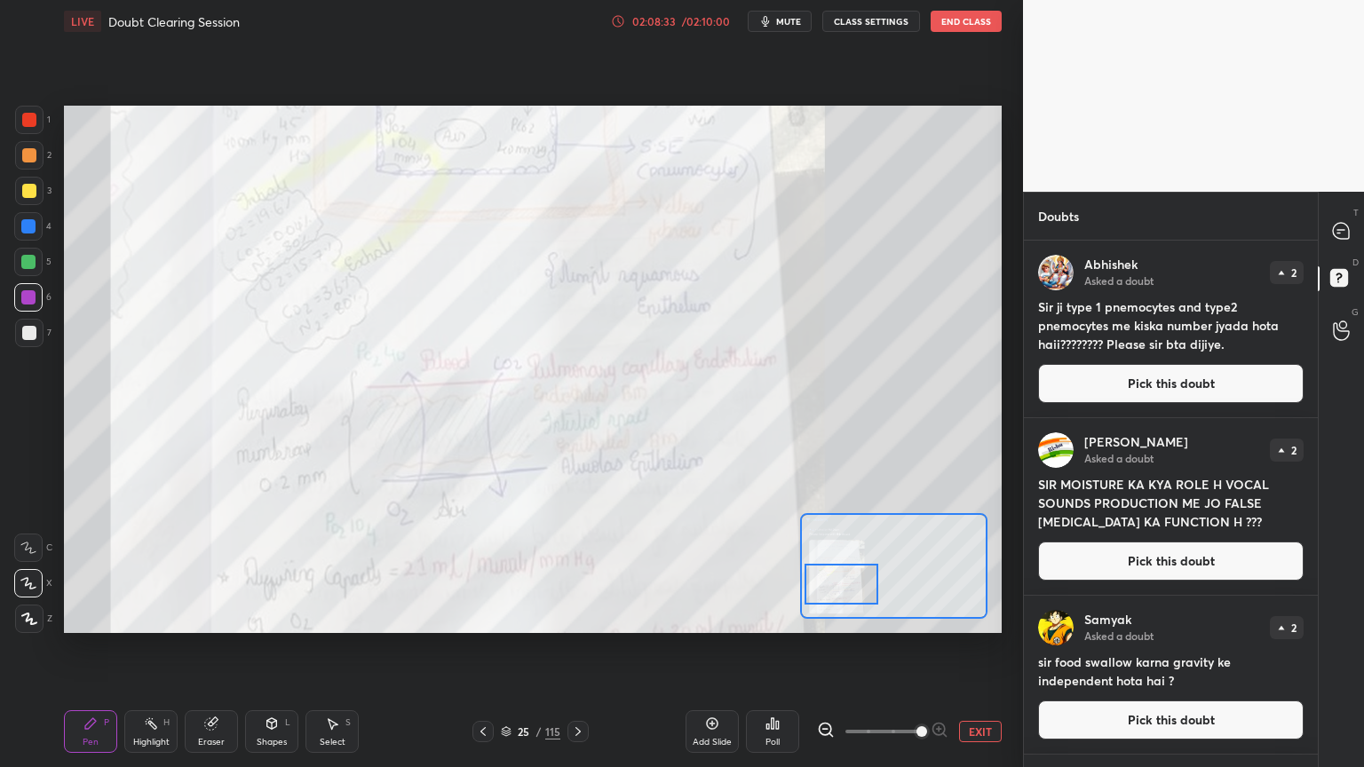
drag, startPoint x: 869, startPoint y: 570, endPoint x: 870, endPoint y: 594, distance: 24.0
click at [870, 593] on div at bounding box center [841, 584] width 74 height 41
drag, startPoint x: 1168, startPoint y: 384, endPoint x: 1146, endPoint y: 384, distance: 22.2
click at [1164, 383] on button "Pick this doubt" at bounding box center [1170, 383] width 265 height 39
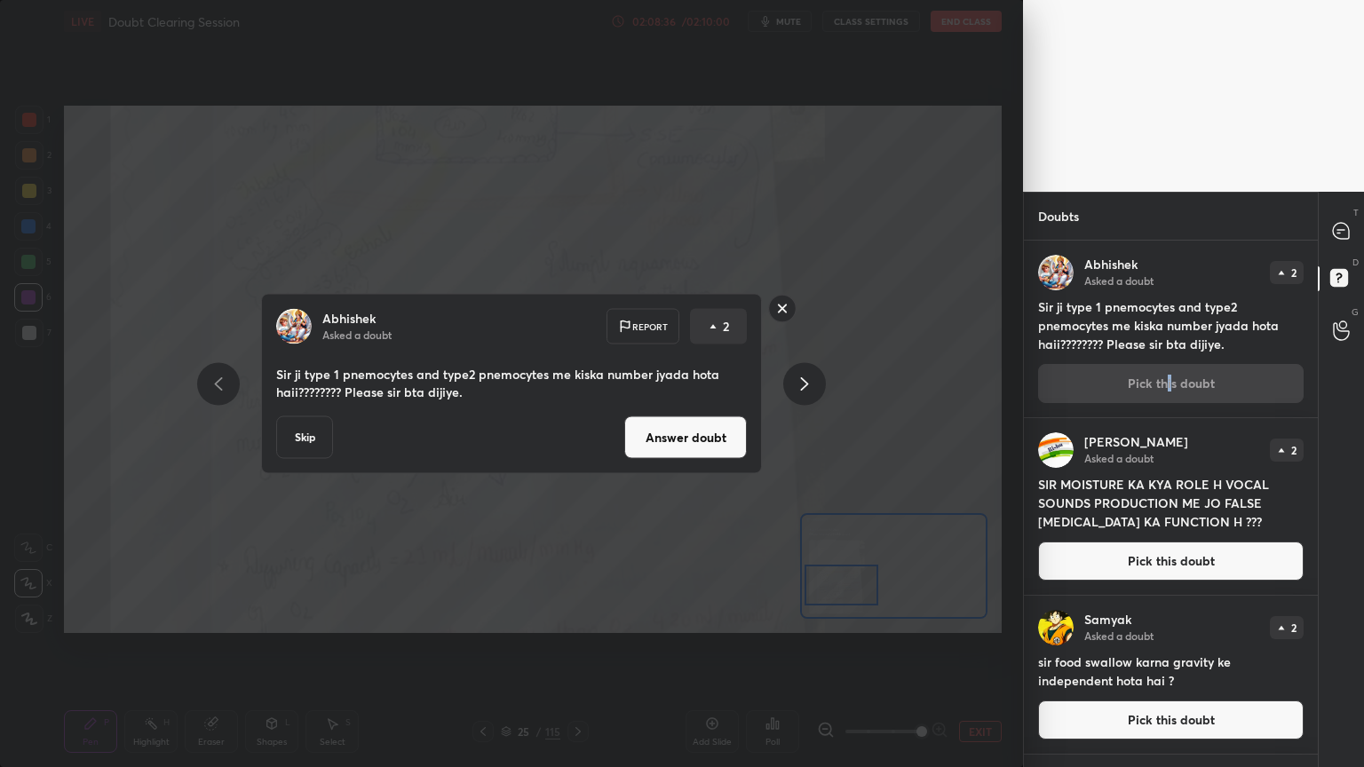
click at [722, 447] on button "Answer doubt" at bounding box center [685, 437] width 123 height 43
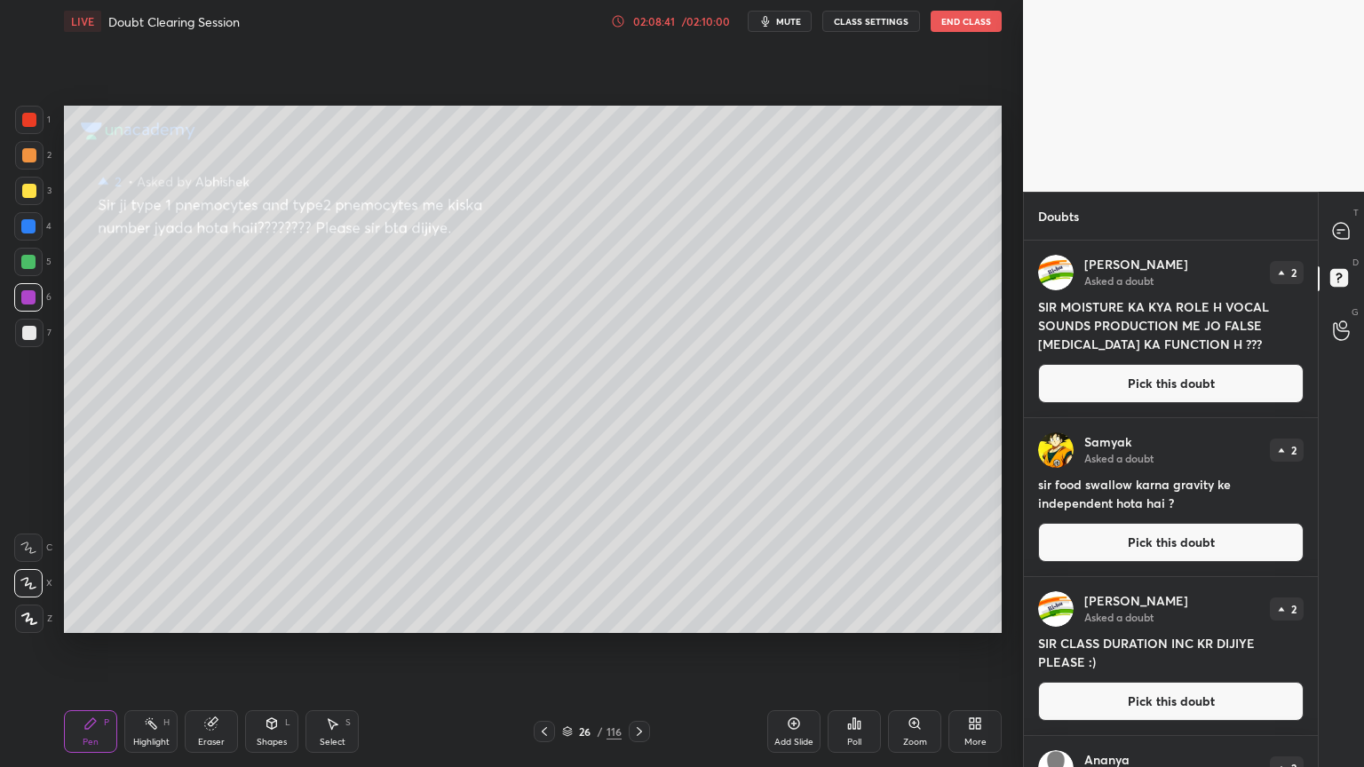
click at [1175, 387] on button "Pick this doubt" at bounding box center [1170, 383] width 265 height 39
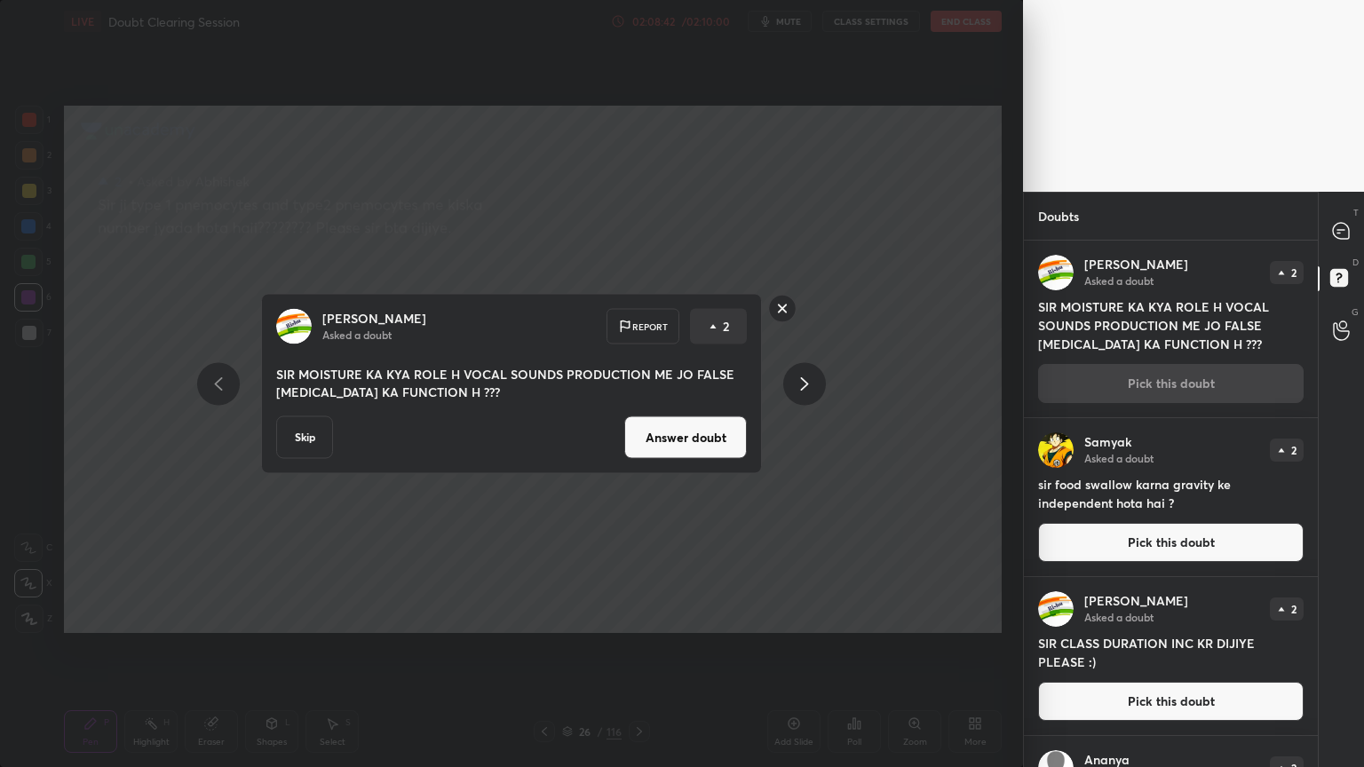
click at [735, 438] on button "Answer doubt" at bounding box center [685, 437] width 123 height 43
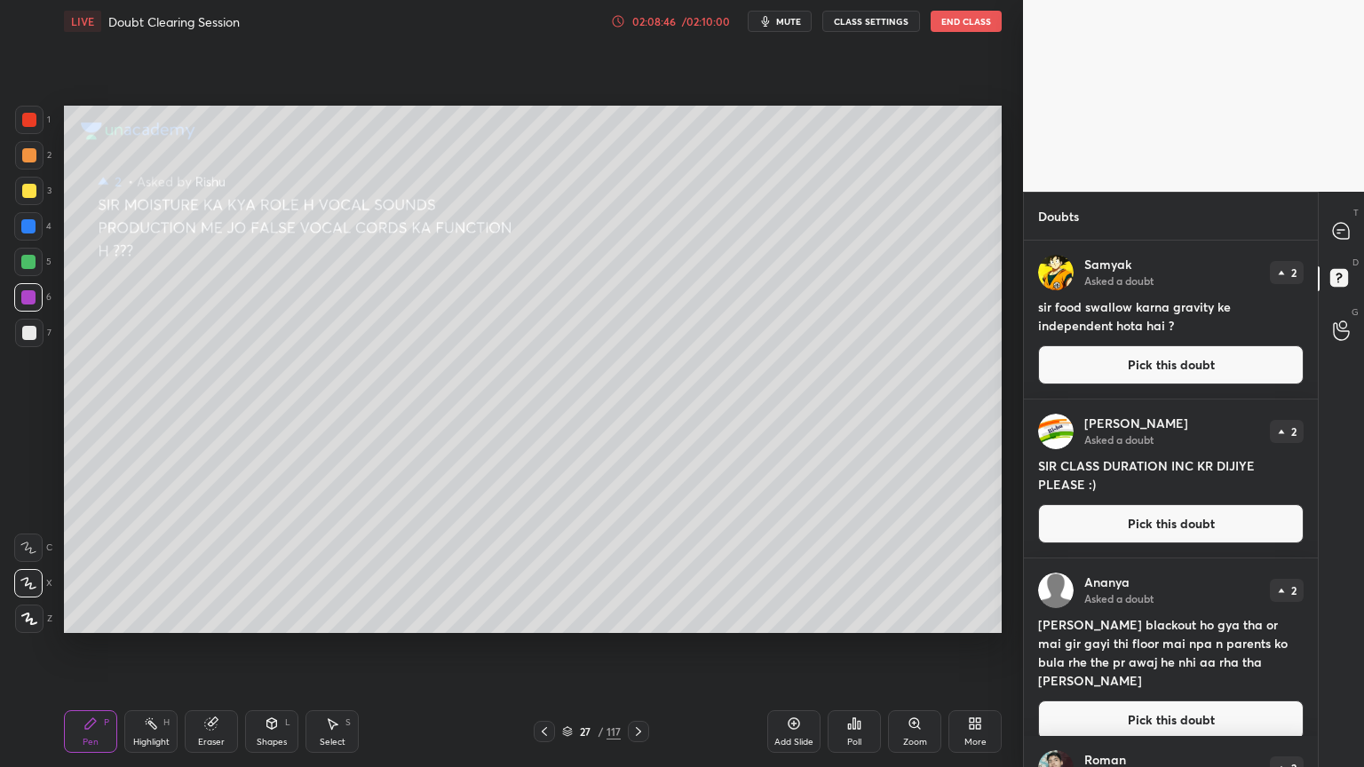
click at [1142, 368] on button "Pick this doubt" at bounding box center [1170, 364] width 265 height 39
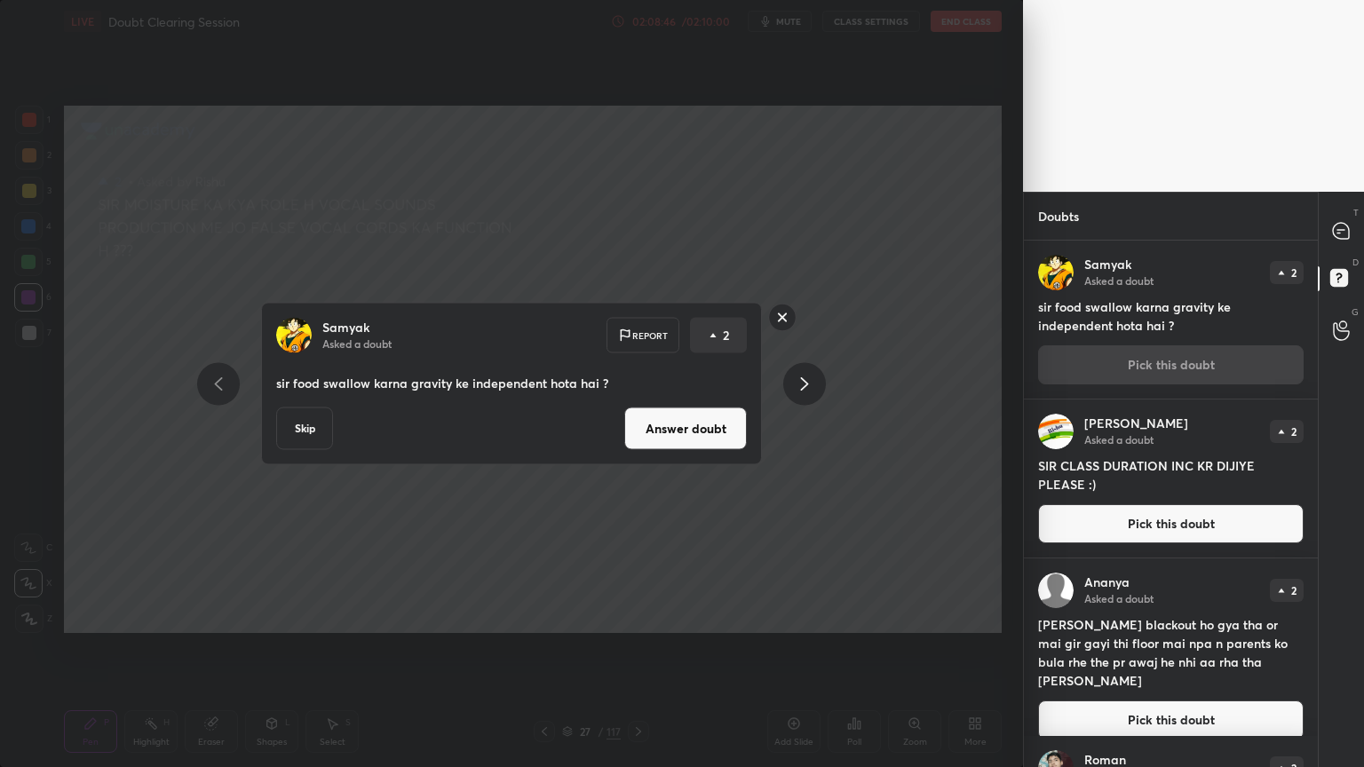
click at [724, 431] on button "Answer doubt" at bounding box center [685, 428] width 123 height 43
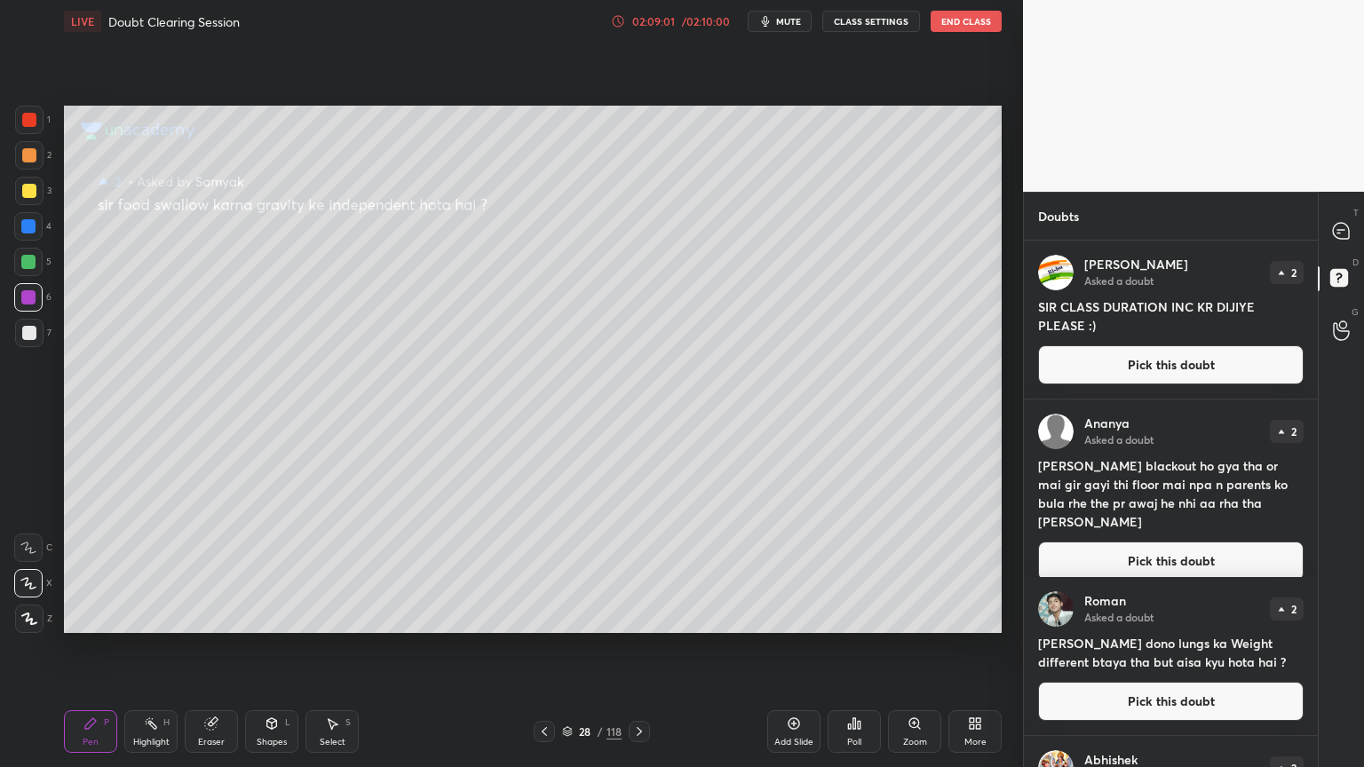
click at [1151, 368] on button "Pick this doubt" at bounding box center [1170, 364] width 265 height 39
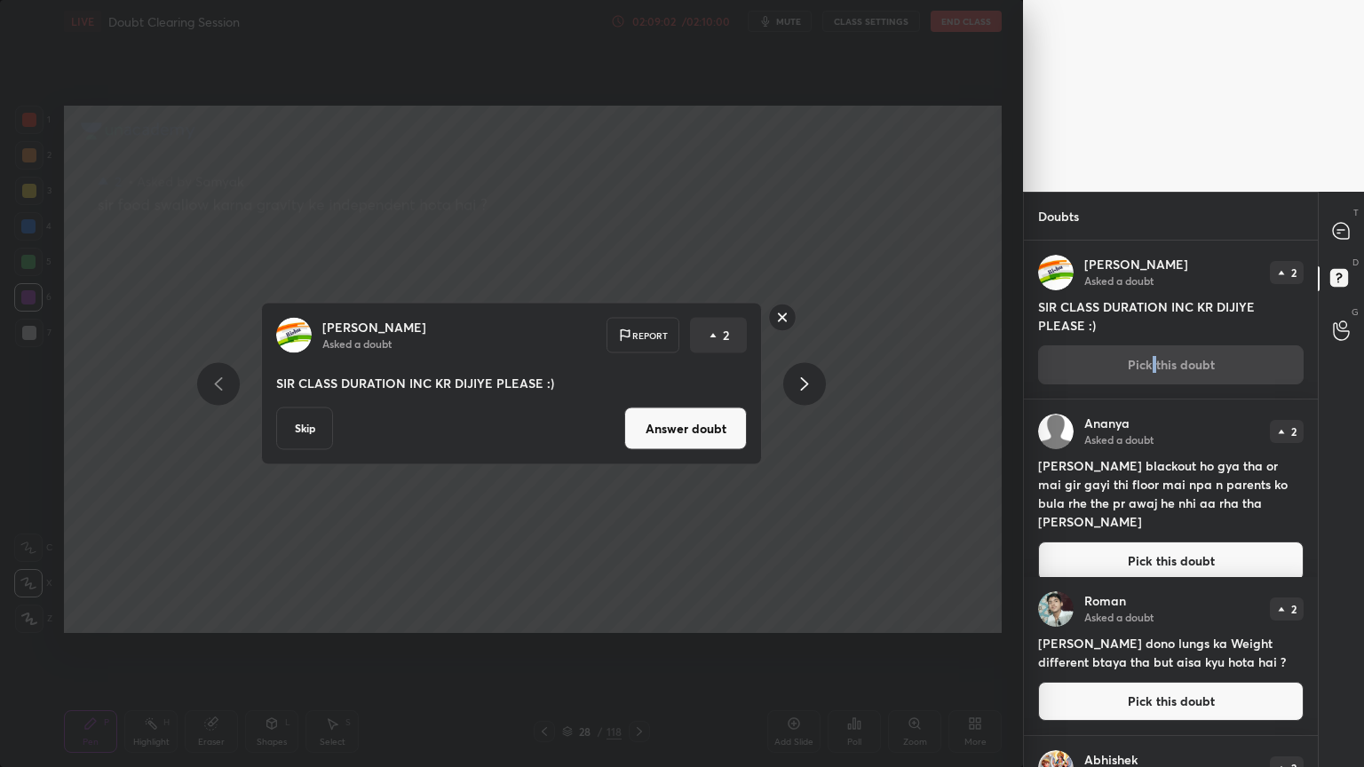
click at [723, 437] on button "Answer doubt" at bounding box center [685, 428] width 123 height 43
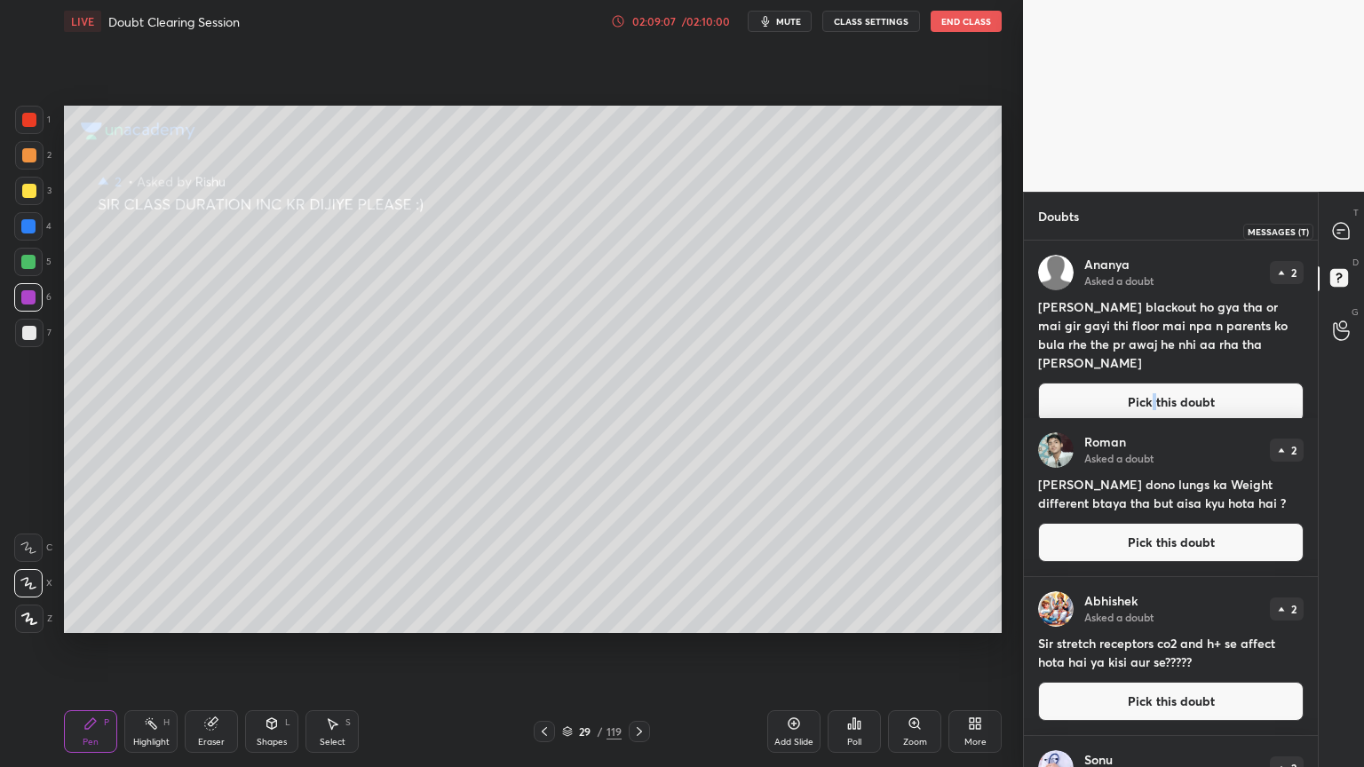
click at [1342, 235] on icon at bounding box center [1341, 231] width 16 height 16
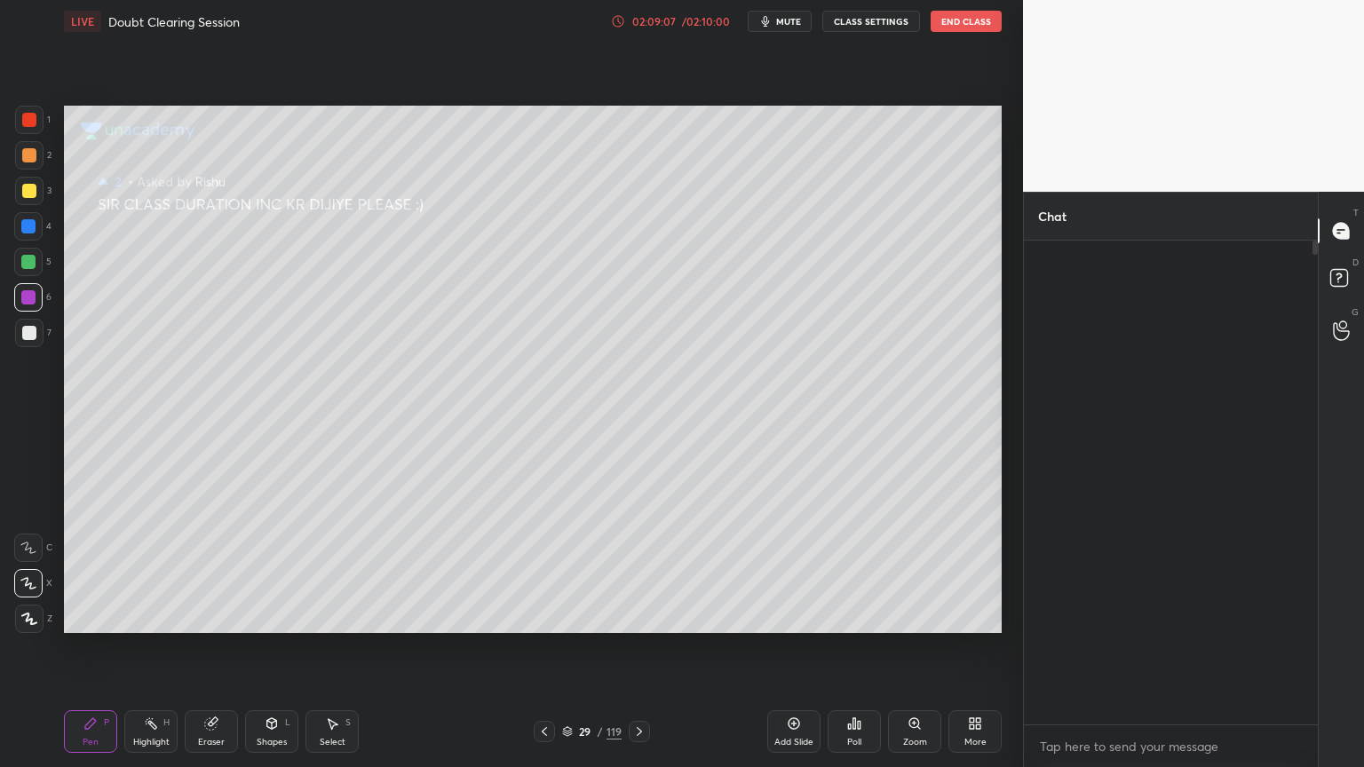
scroll to position [479, 289]
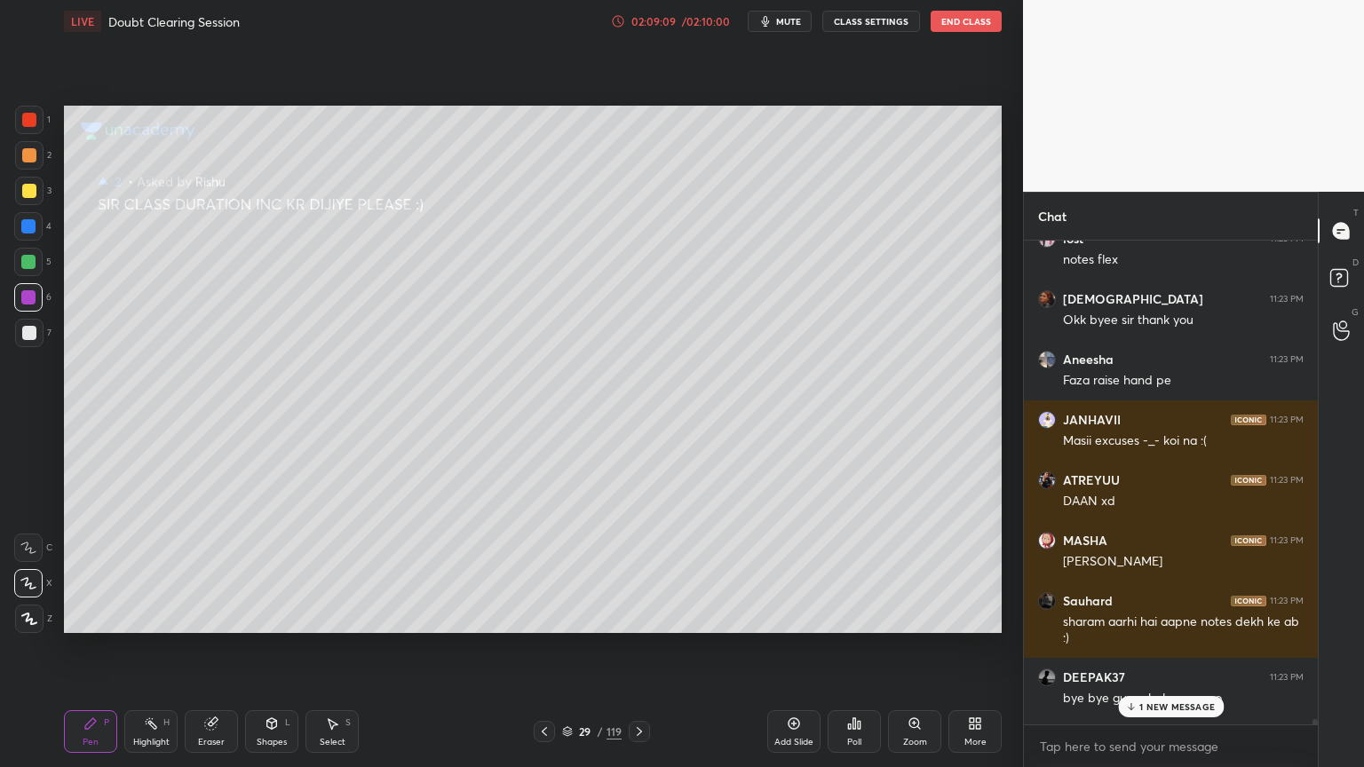
click at [1147, 616] on div "1 NEW MESSAGE" at bounding box center [1171, 706] width 106 height 21
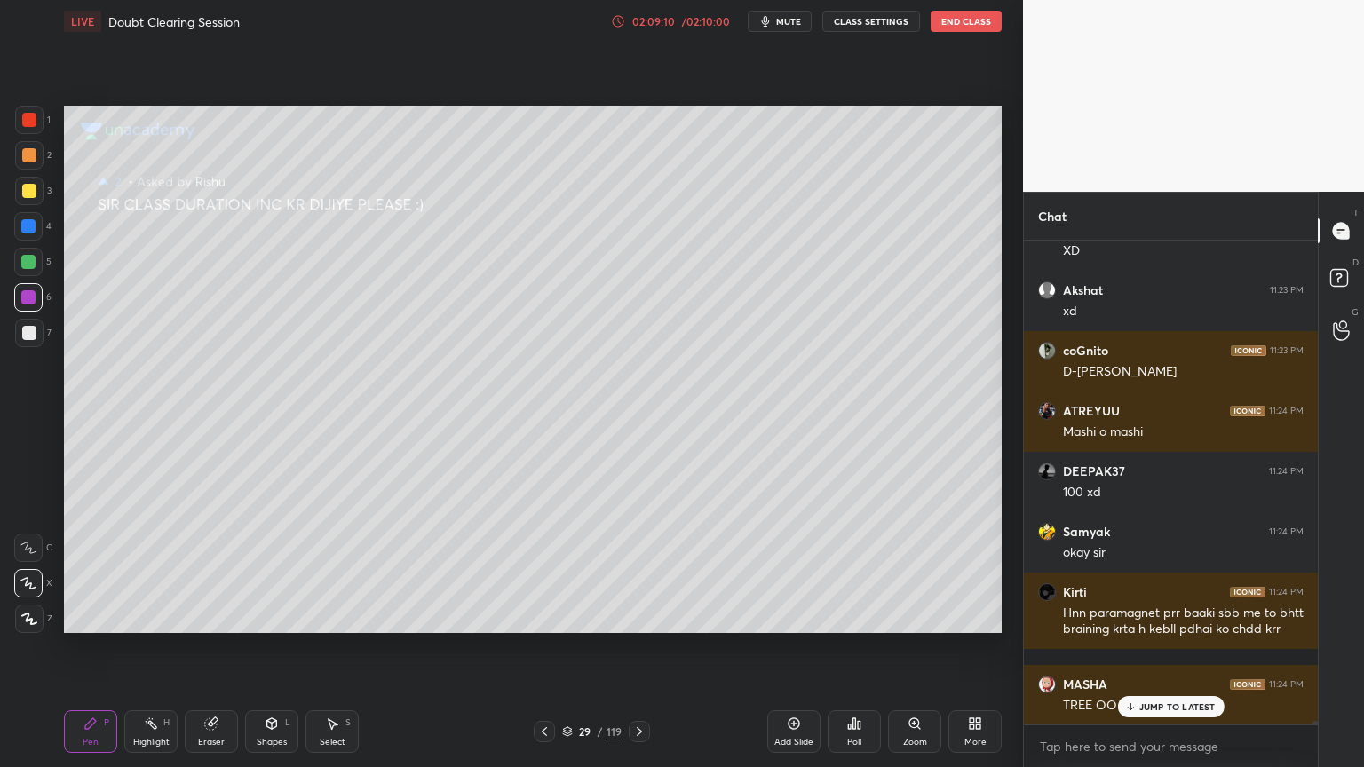
click at [1339, 288] on icon at bounding box center [1341, 281] width 32 height 32
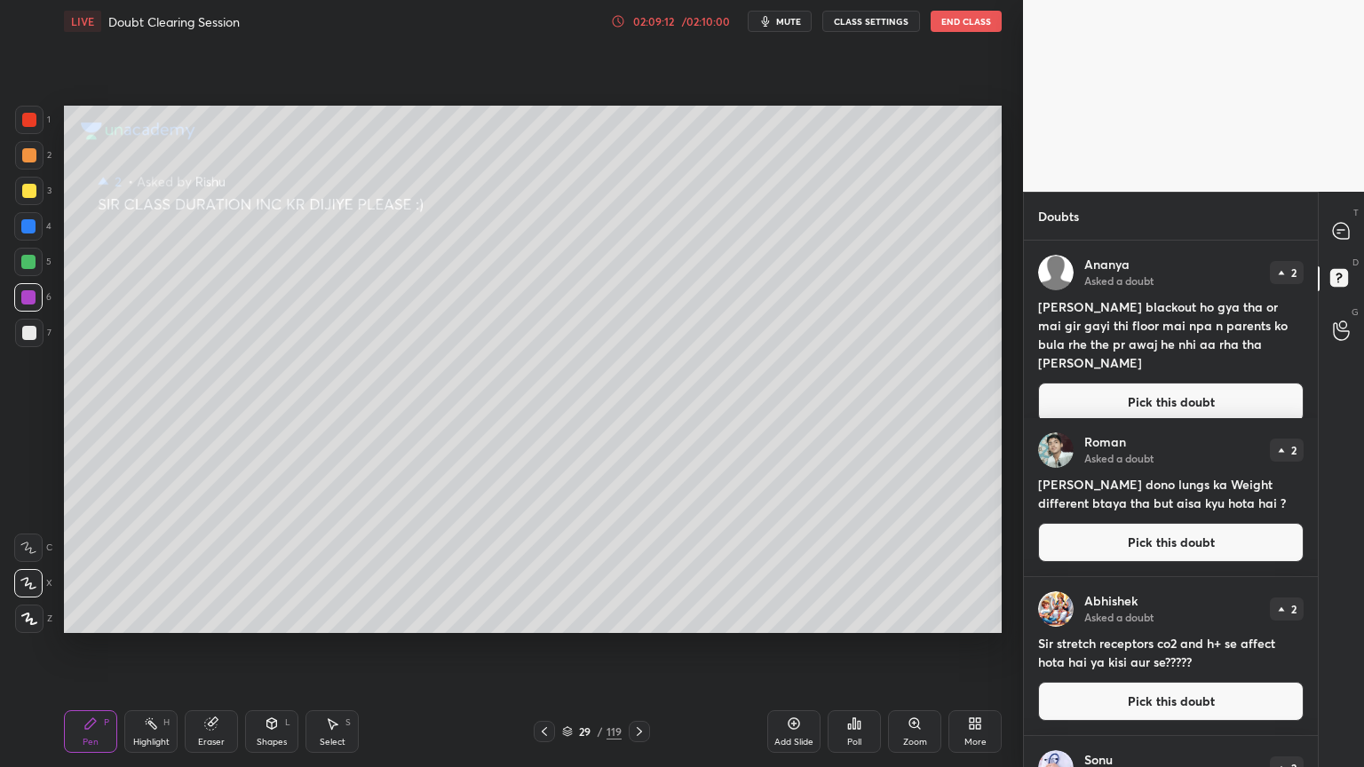
click at [1167, 545] on button "Pick this doubt" at bounding box center [1170, 542] width 265 height 39
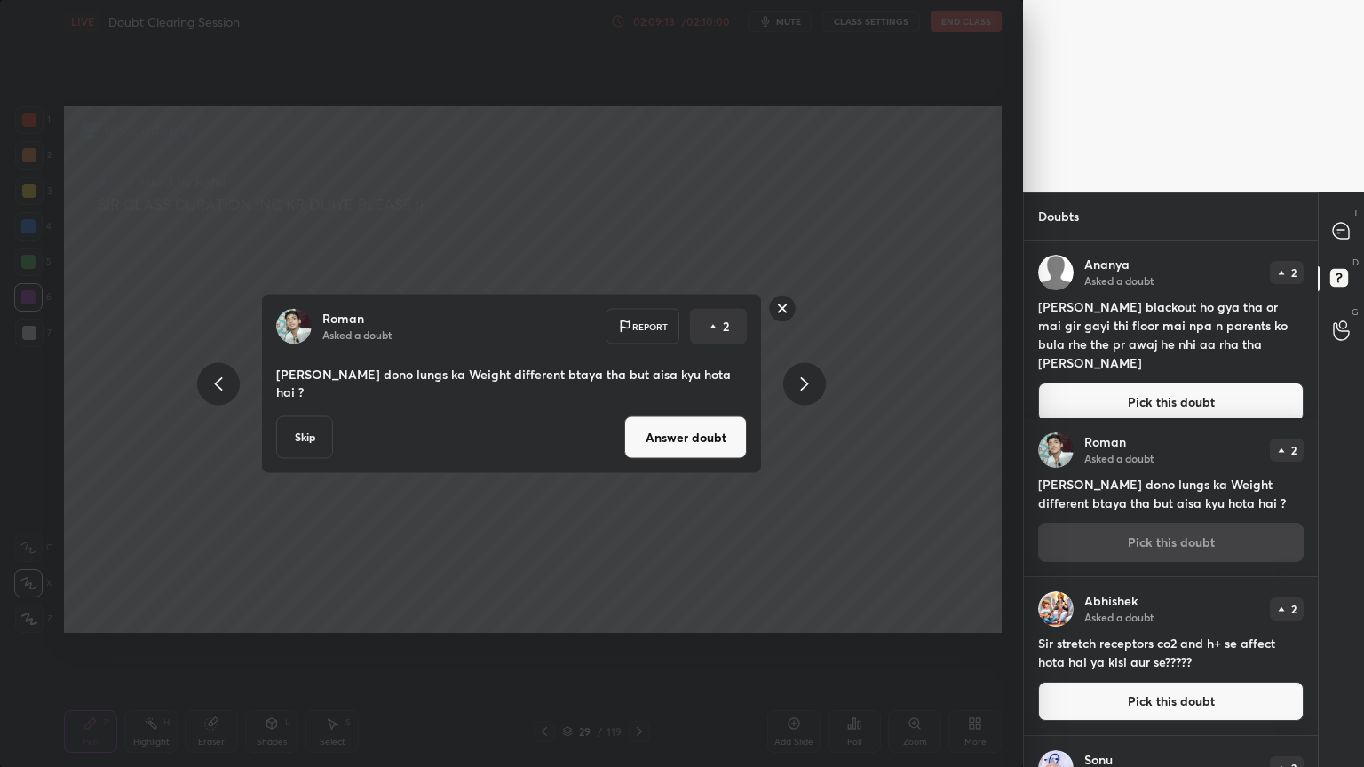
click at [726, 430] on button "Answer doubt" at bounding box center [685, 437] width 123 height 43
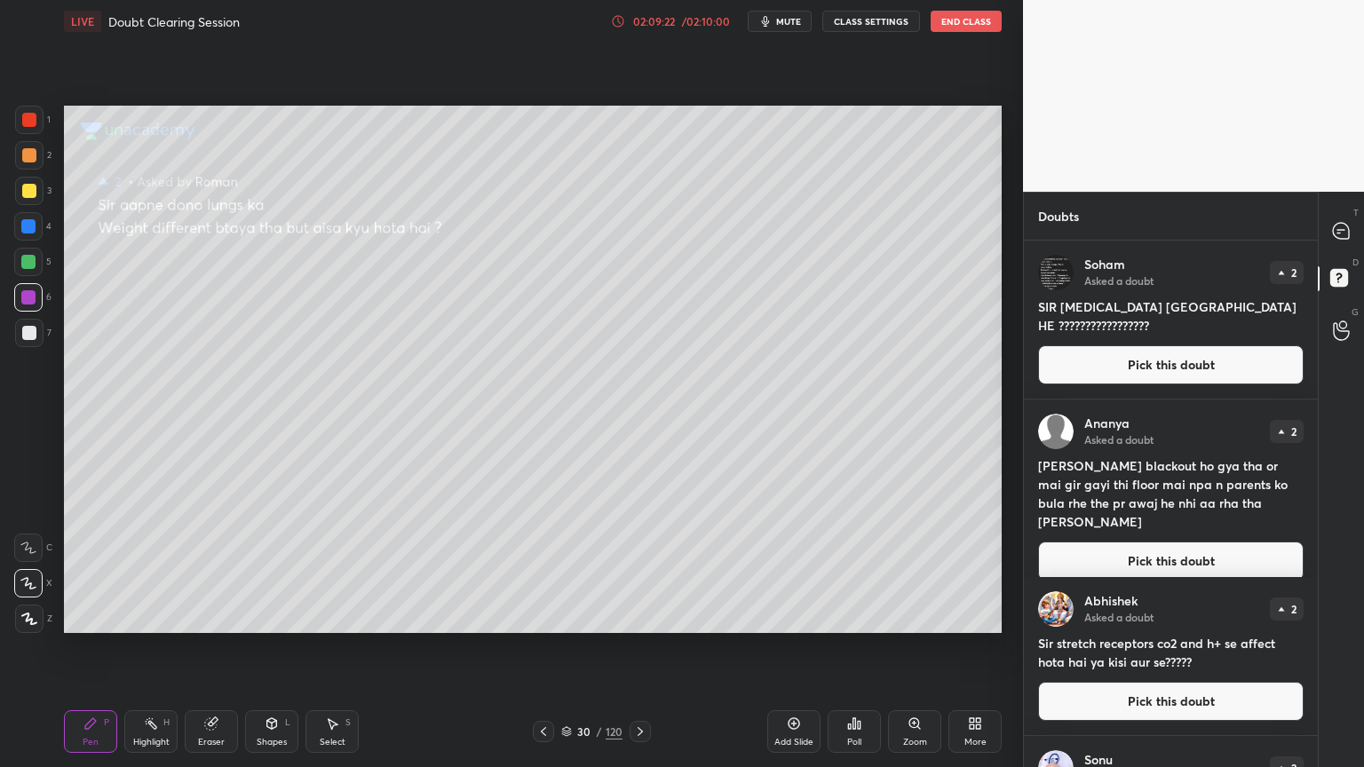
click at [1119, 616] on button "Pick this doubt" at bounding box center [1170, 701] width 265 height 39
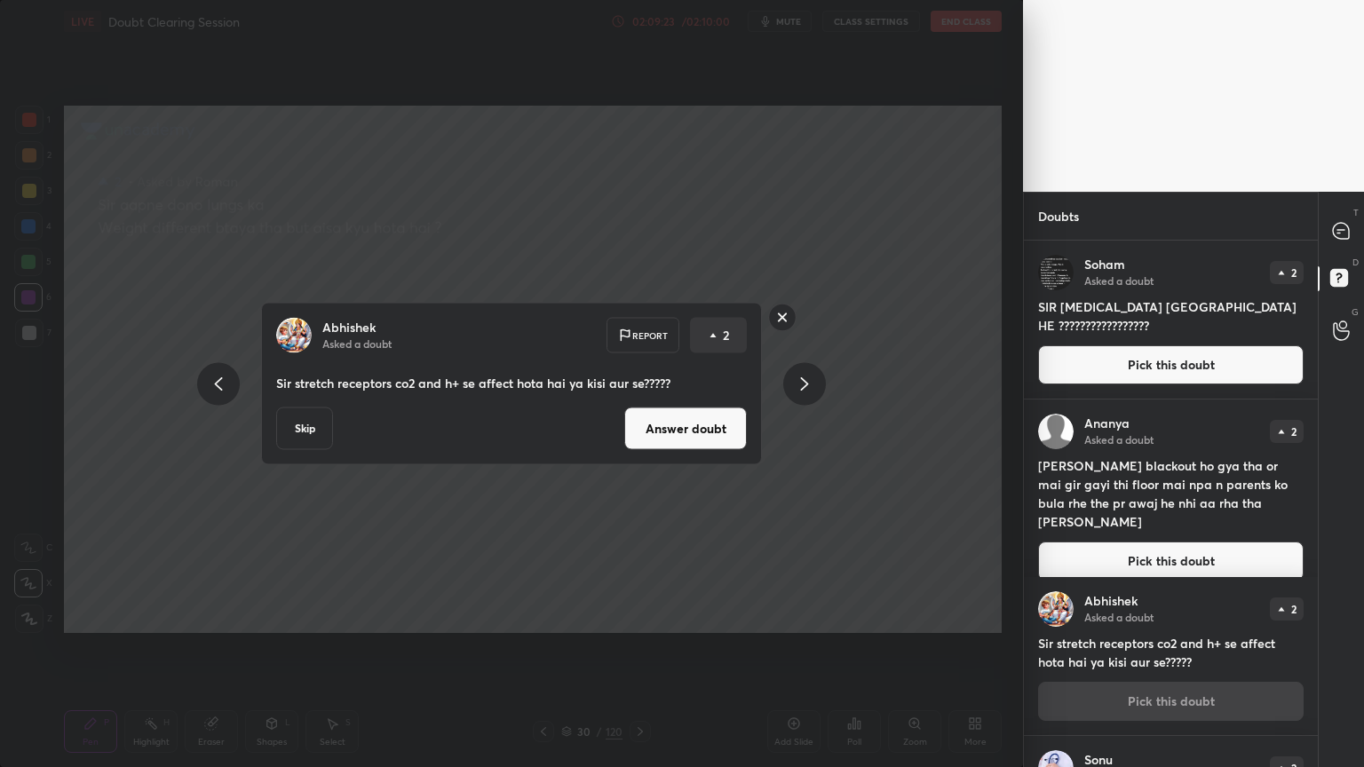
click at [724, 437] on button "Answer doubt" at bounding box center [685, 428] width 123 height 43
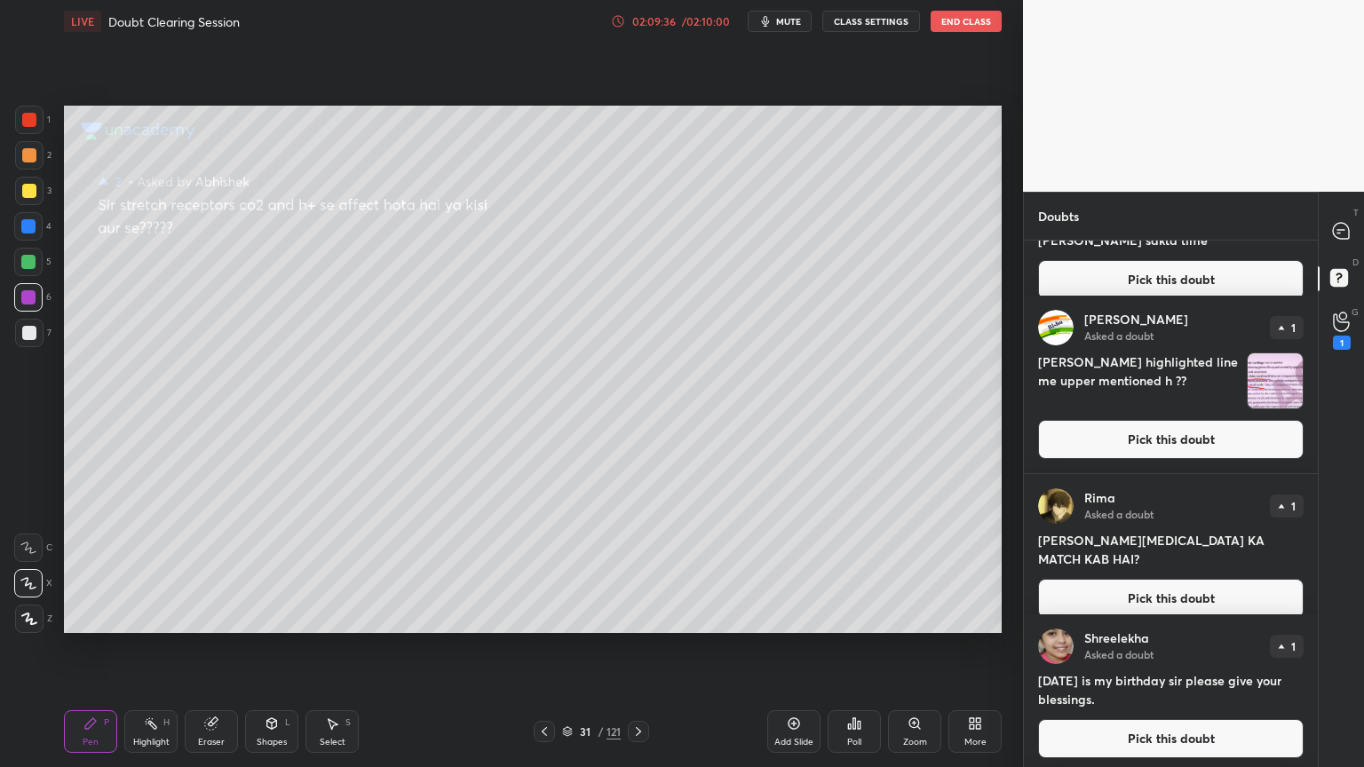
scroll to position [444, 0]
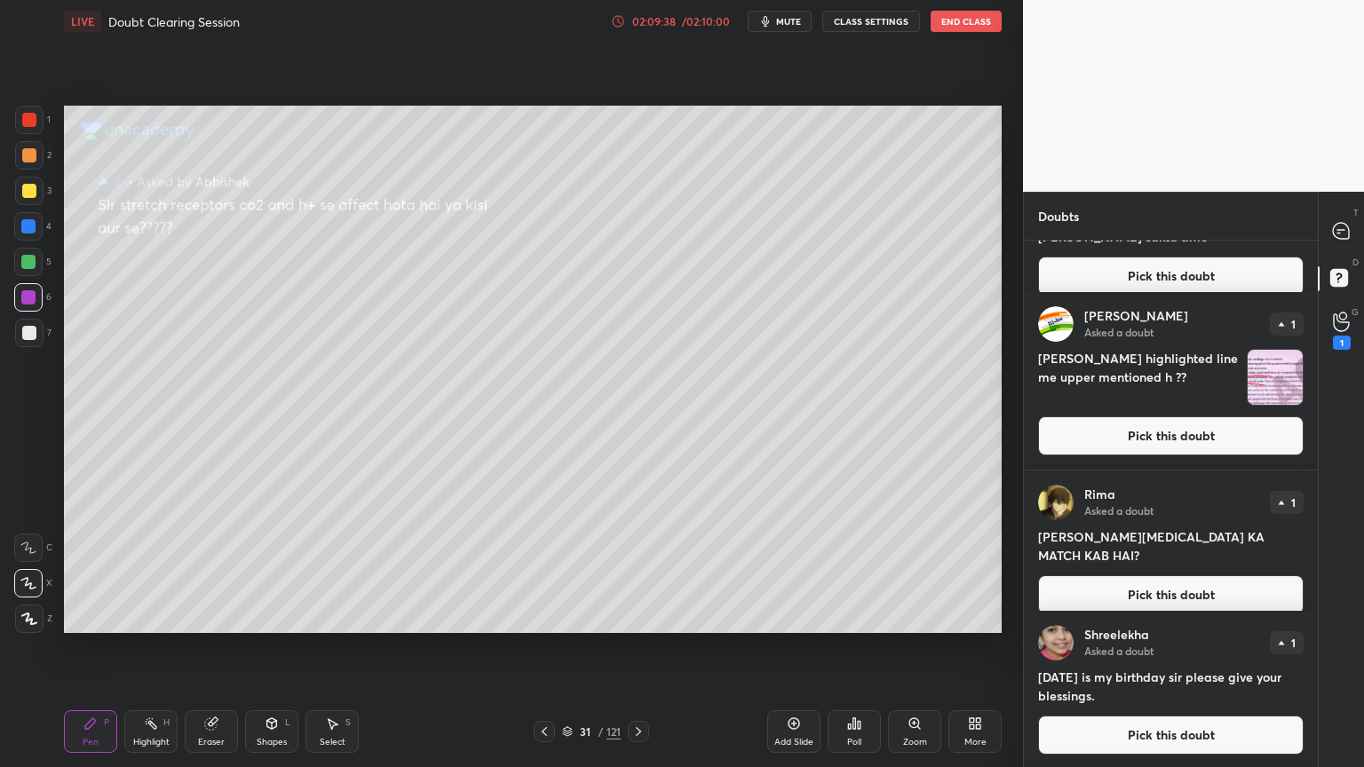
click at [1170, 576] on button "Pick this doubt" at bounding box center [1170, 594] width 265 height 39
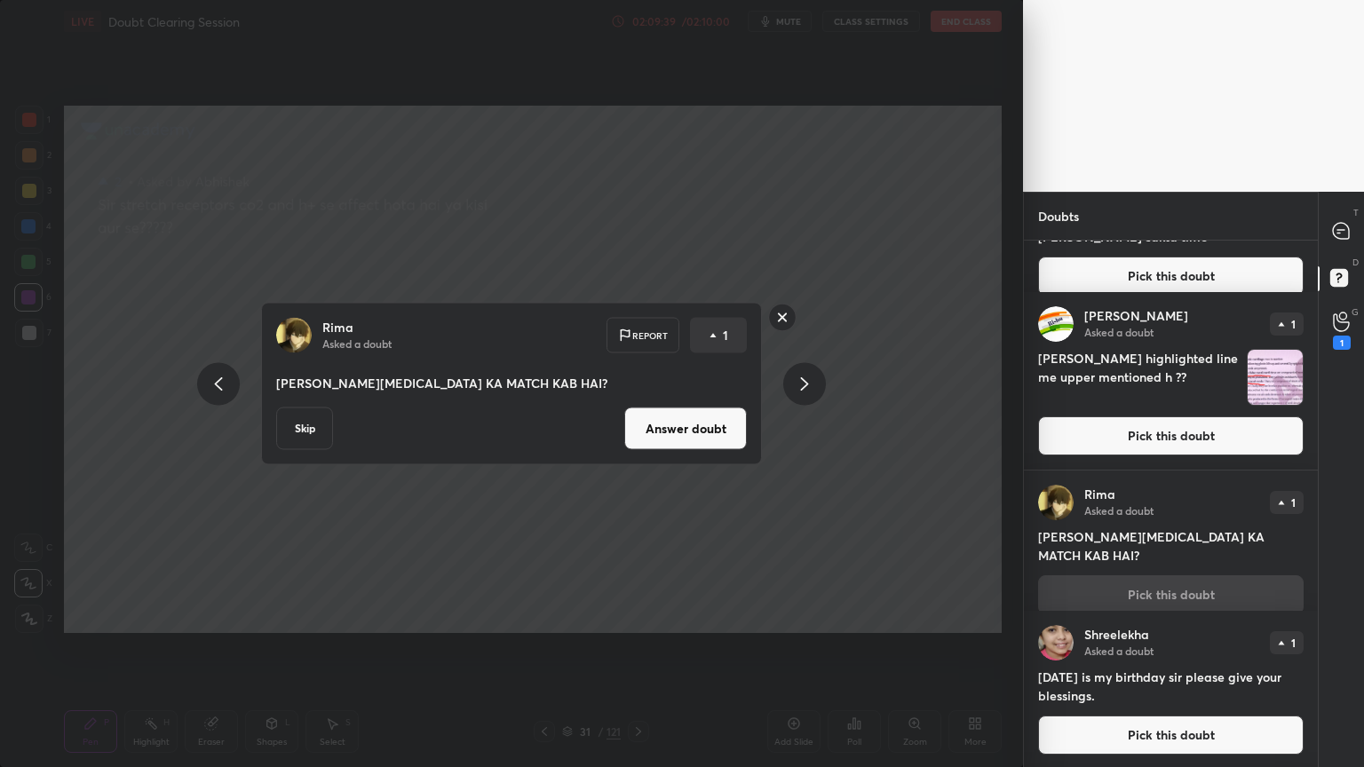
click at [693, 423] on button "Answer doubt" at bounding box center [685, 428] width 123 height 43
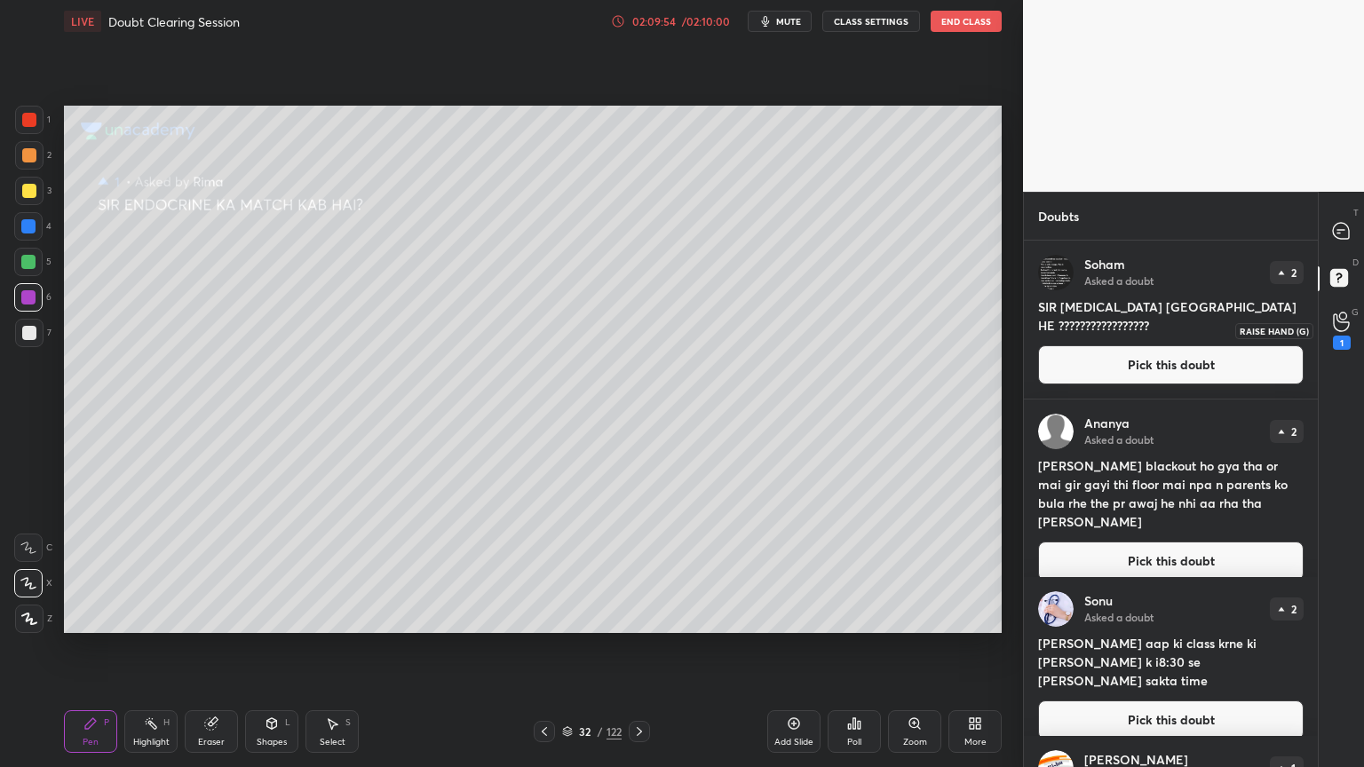
click at [1333, 334] on div "1" at bounding box center [1342, 330] width 36 height 32
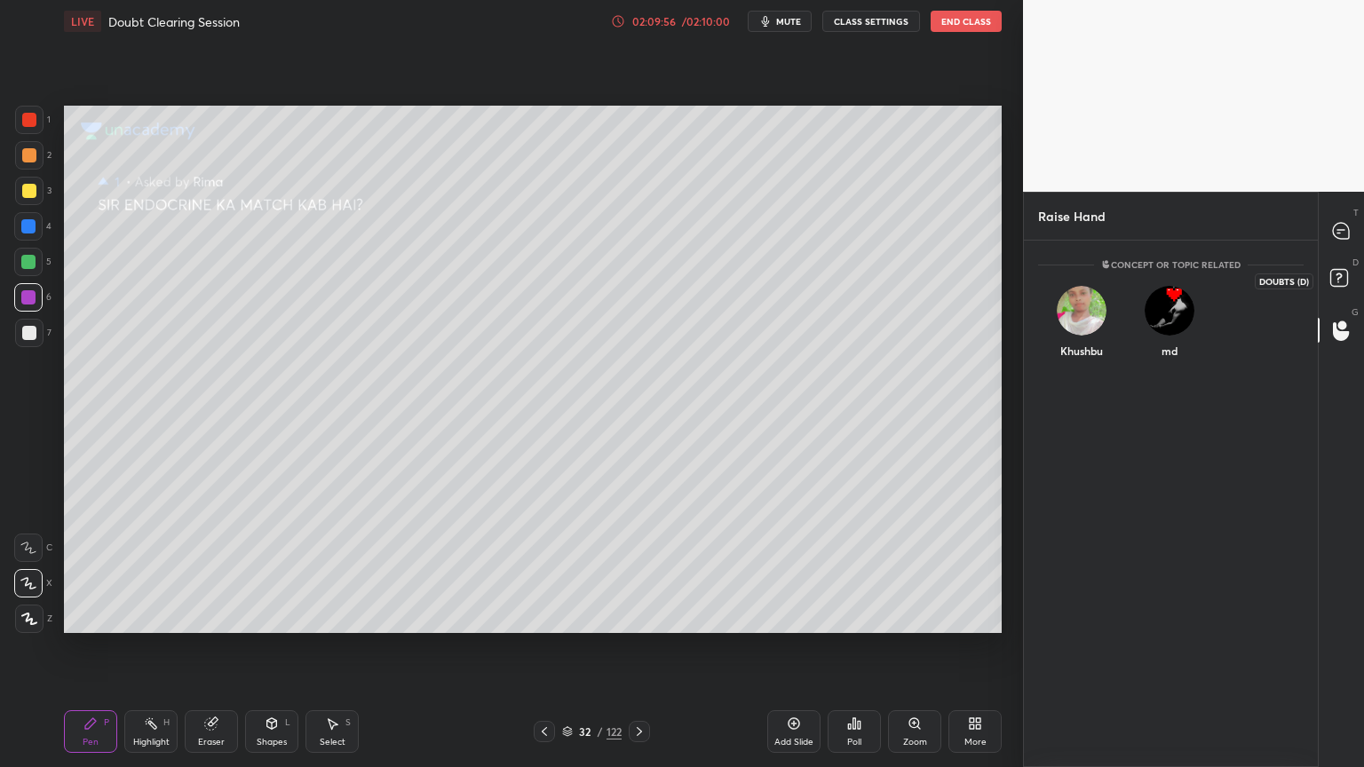
click at [1340, 277] on icon at bounding box center [1338, 276] width 6 height 7
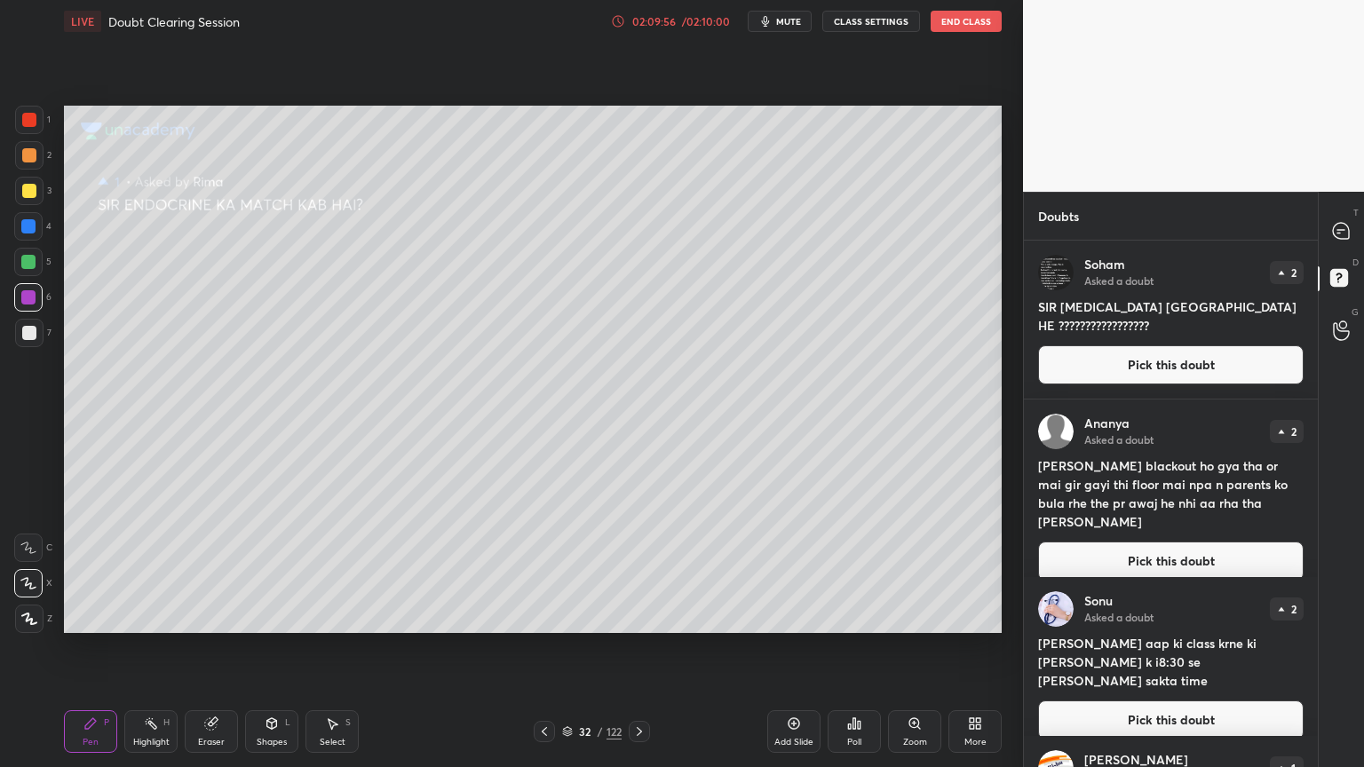
click at [1348, 239] on icon at bounding box center [1341, 231] width 19 height 19
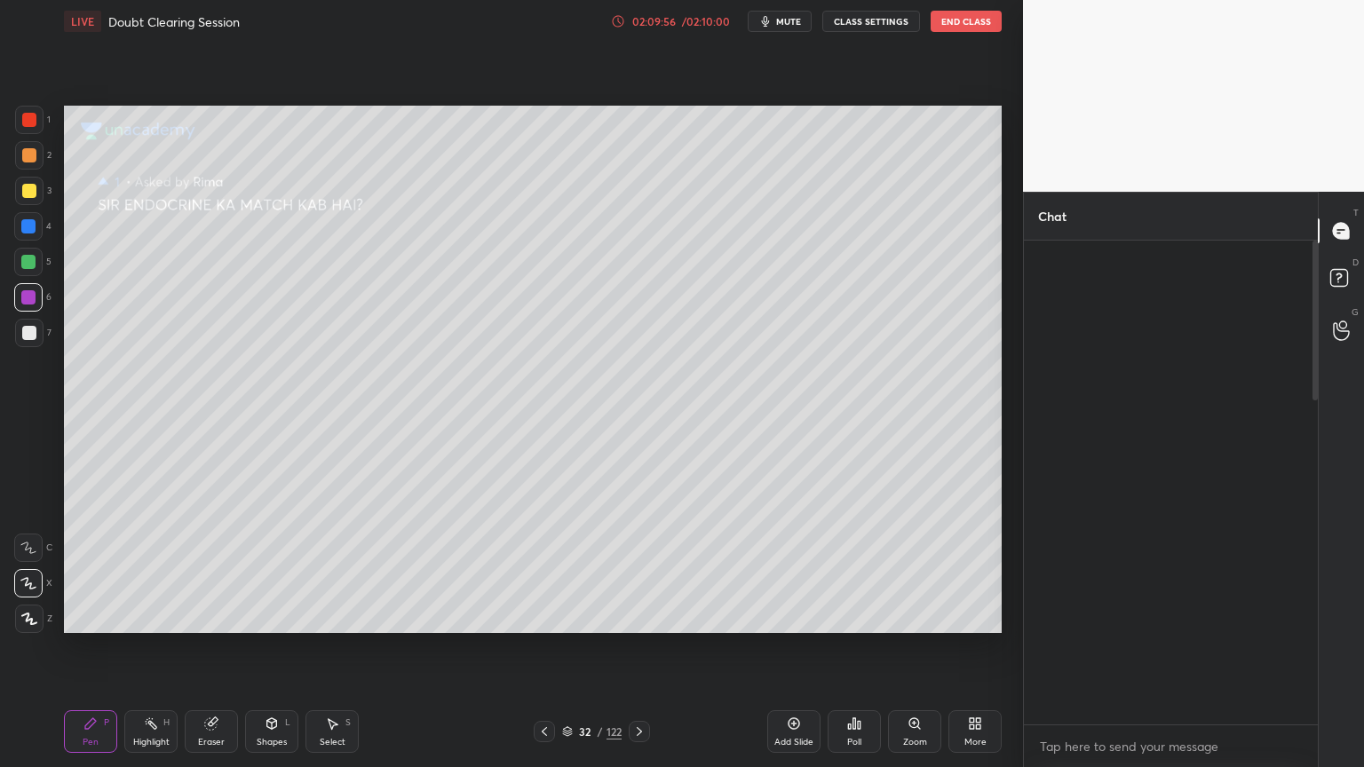
scroll to position [479, 289]
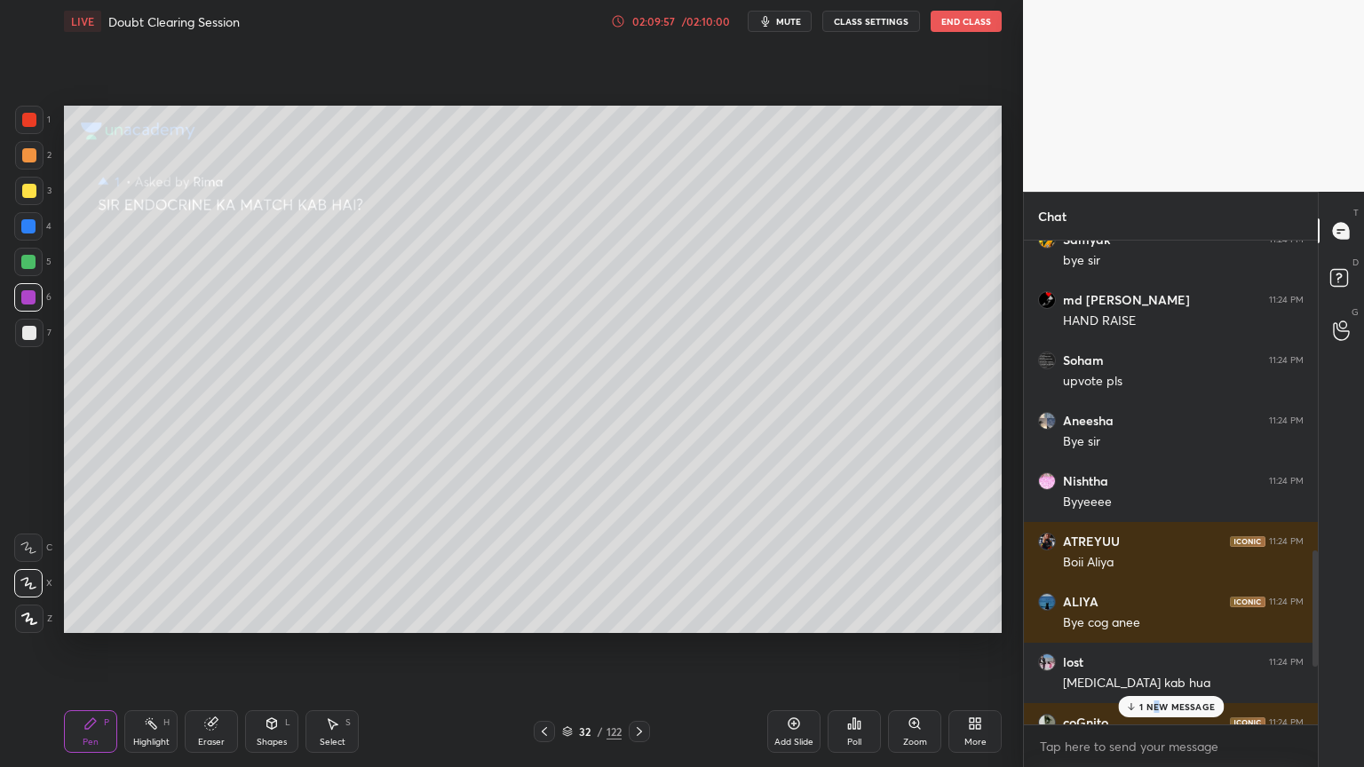
click at [1151, 616] on p "1 NEW MESSAGE" at bounding box center [1176, 706] width 75 height 11
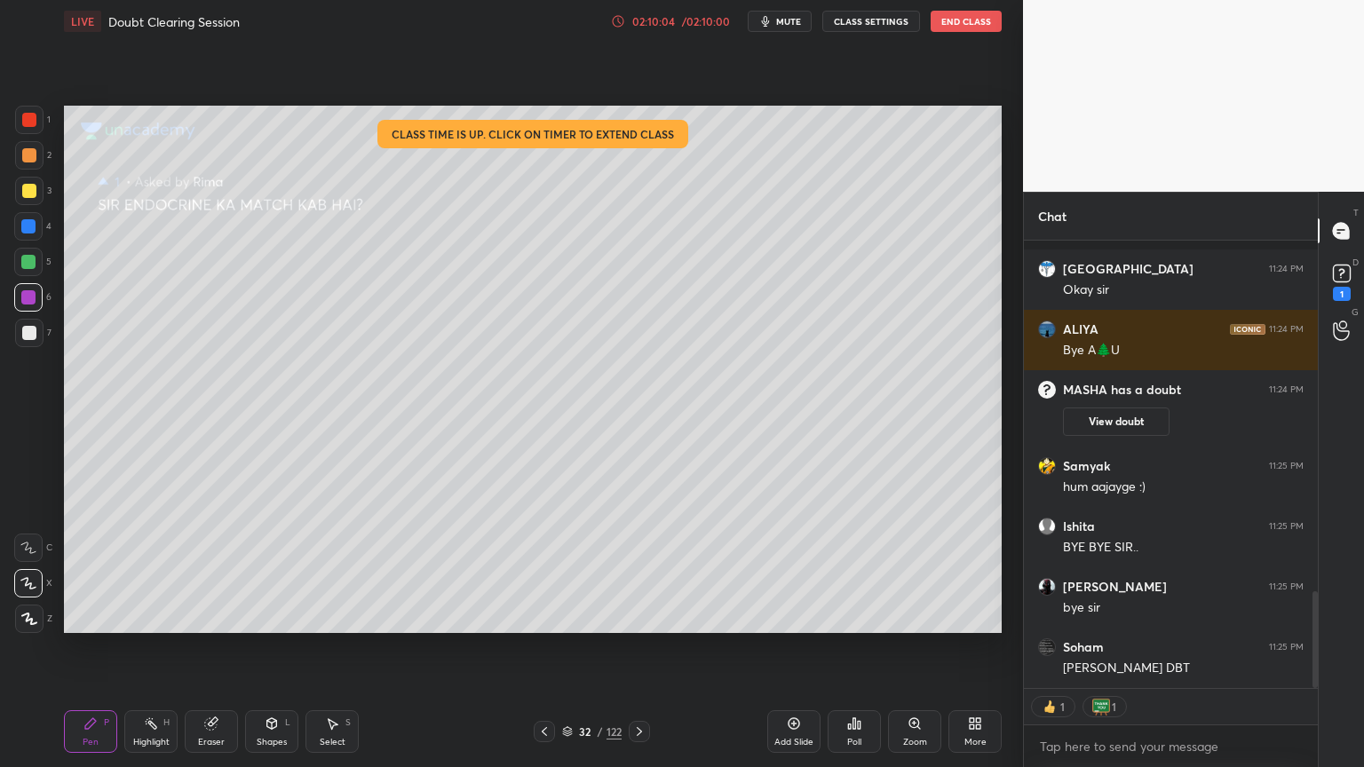
scroll to position [2065, 0]
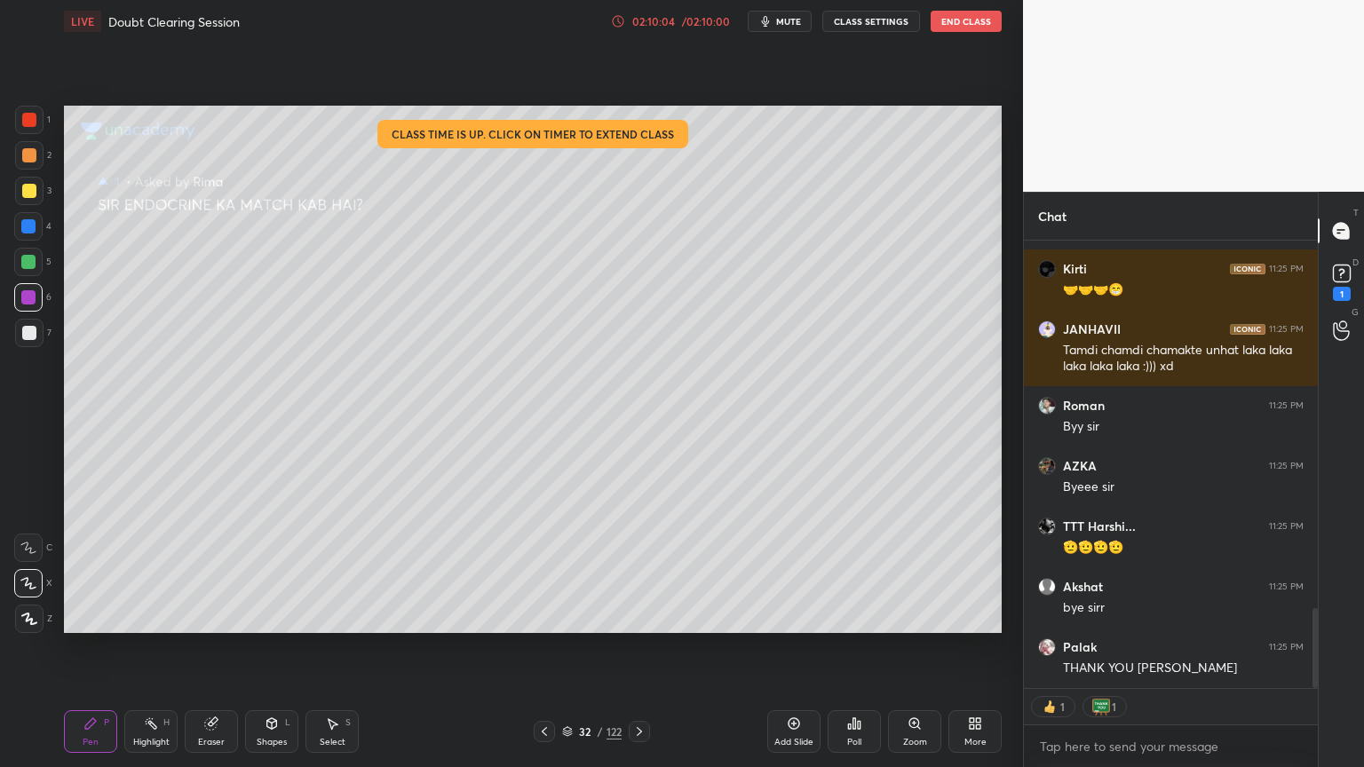
click at [980, 21] on button "End Class" at bounding box center [965, 21] width 71 height 21
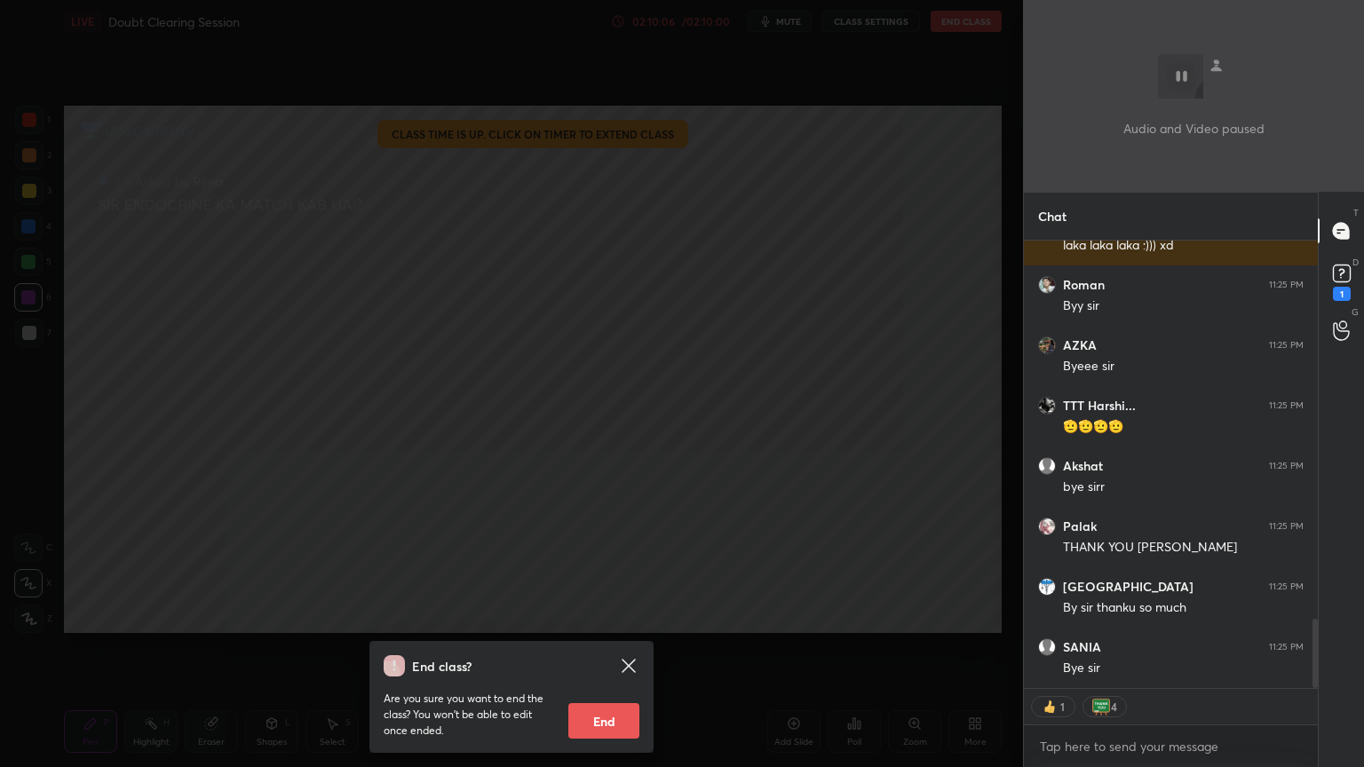
scroll to position [2427, 0]
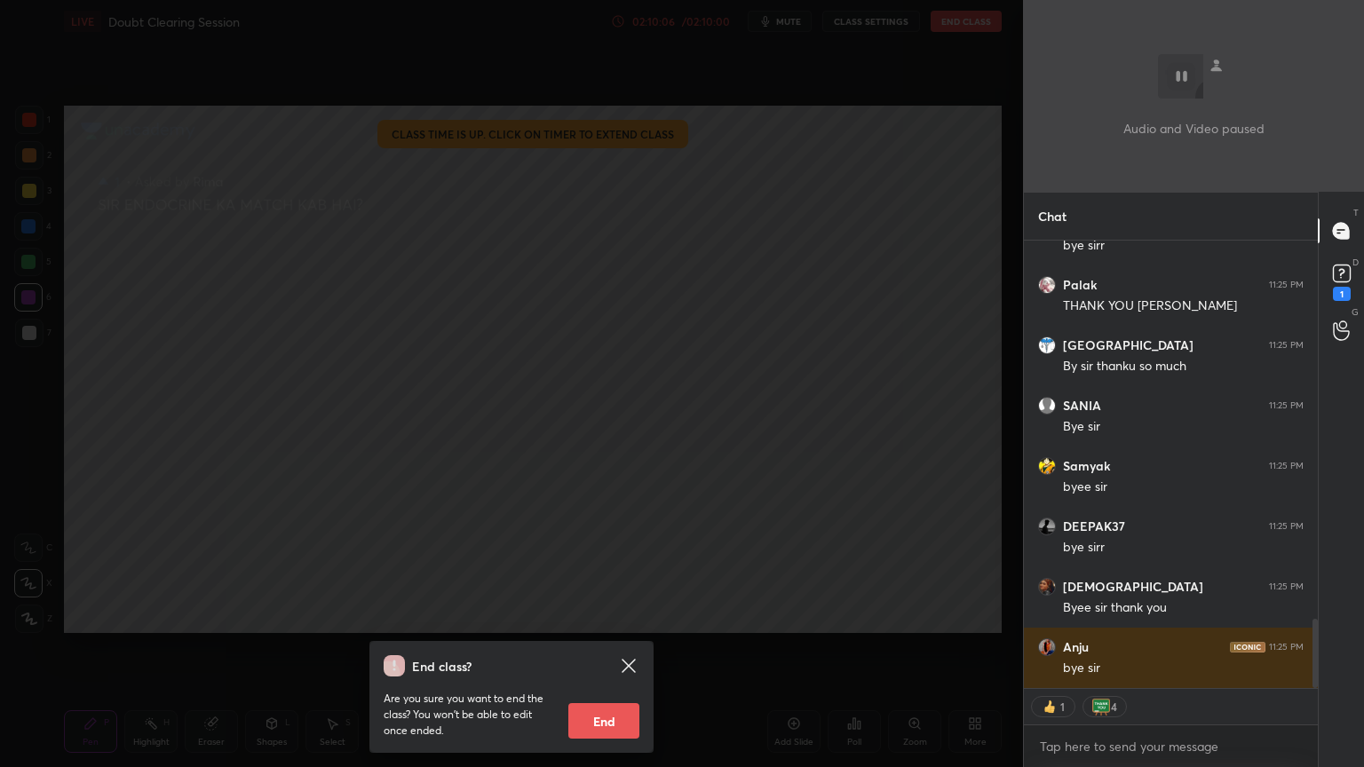
click at [621, 616] on button "End" at bounding box center [603, 721] width 71 height 36
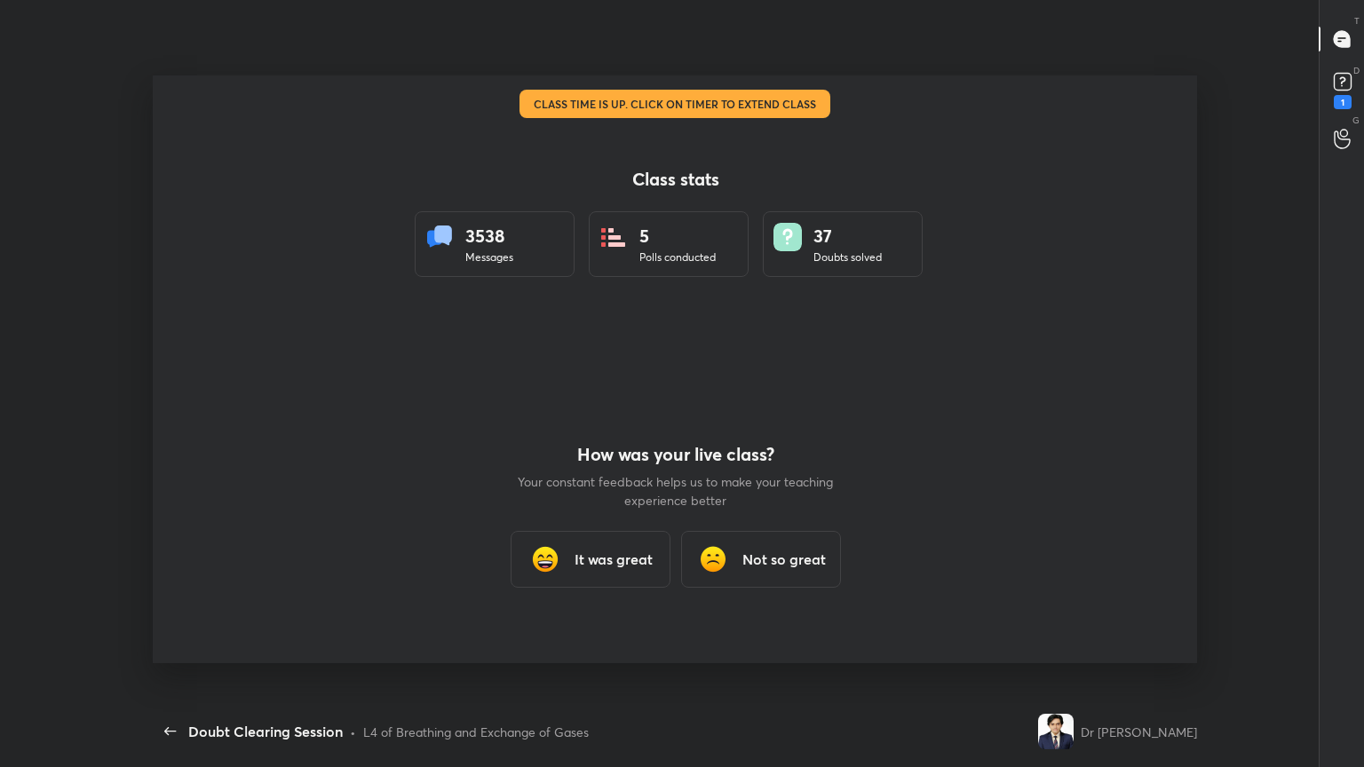
scroll to position [0, 0]
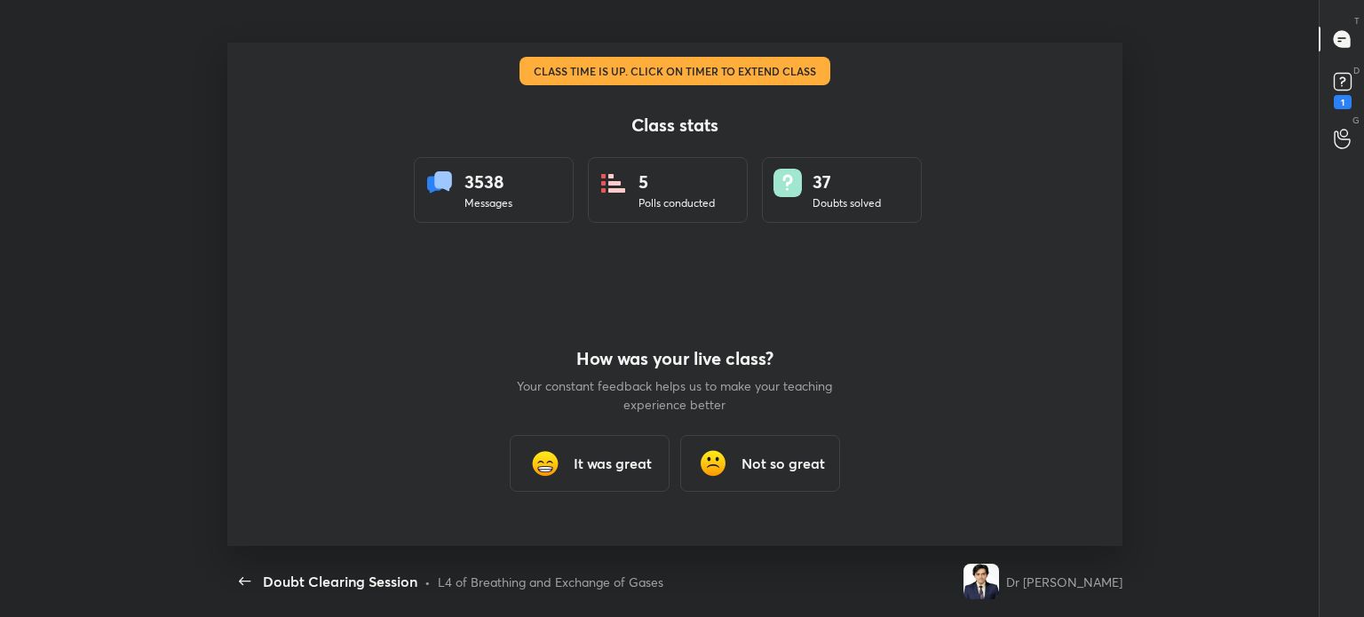
type textarea "x"
